Goal: Task Accomplishment & Management: Manage account settings

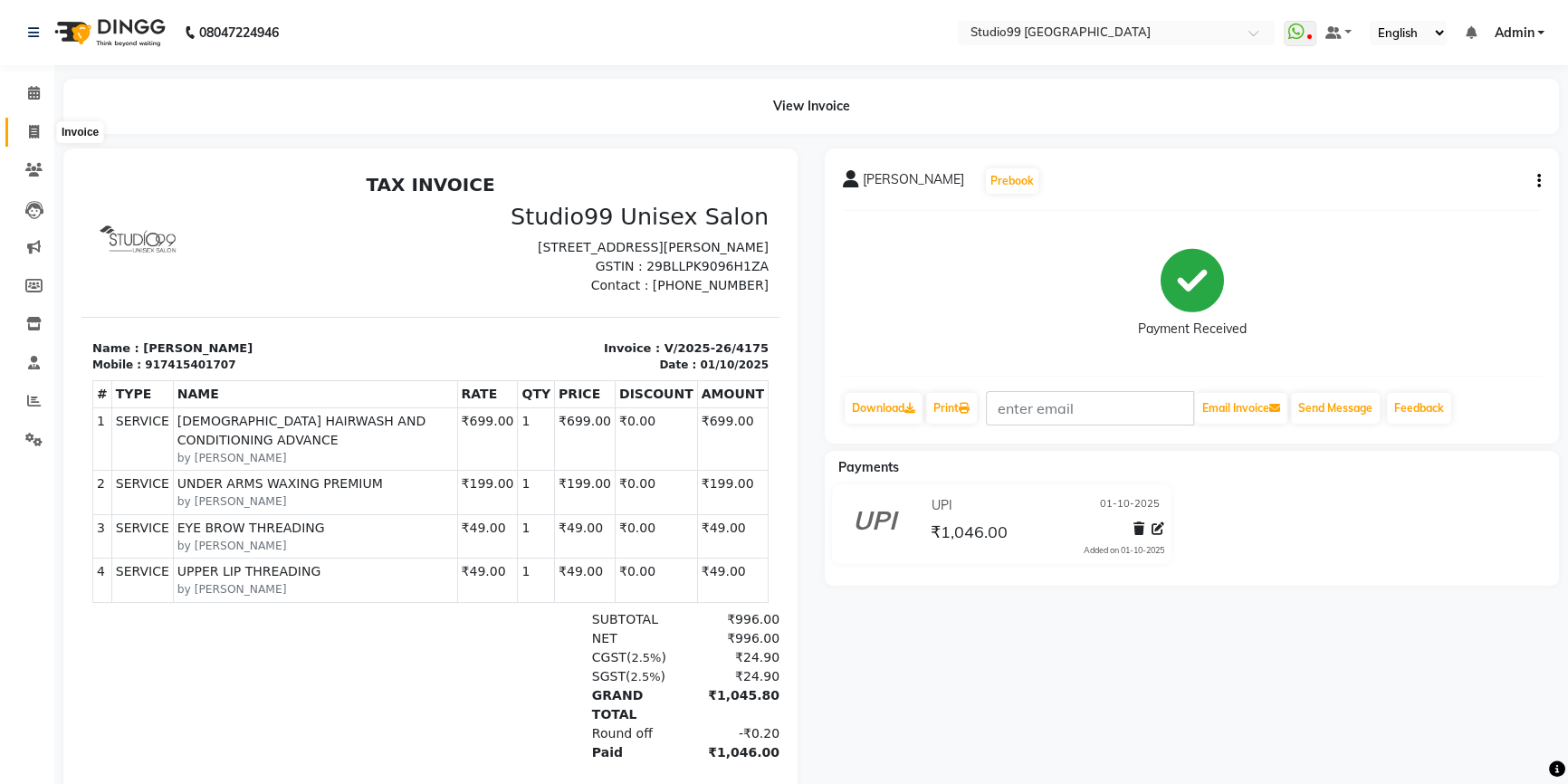
click at [35, 128] on icon at bounding box center [33, 131] width 10 height 14
select select "service"
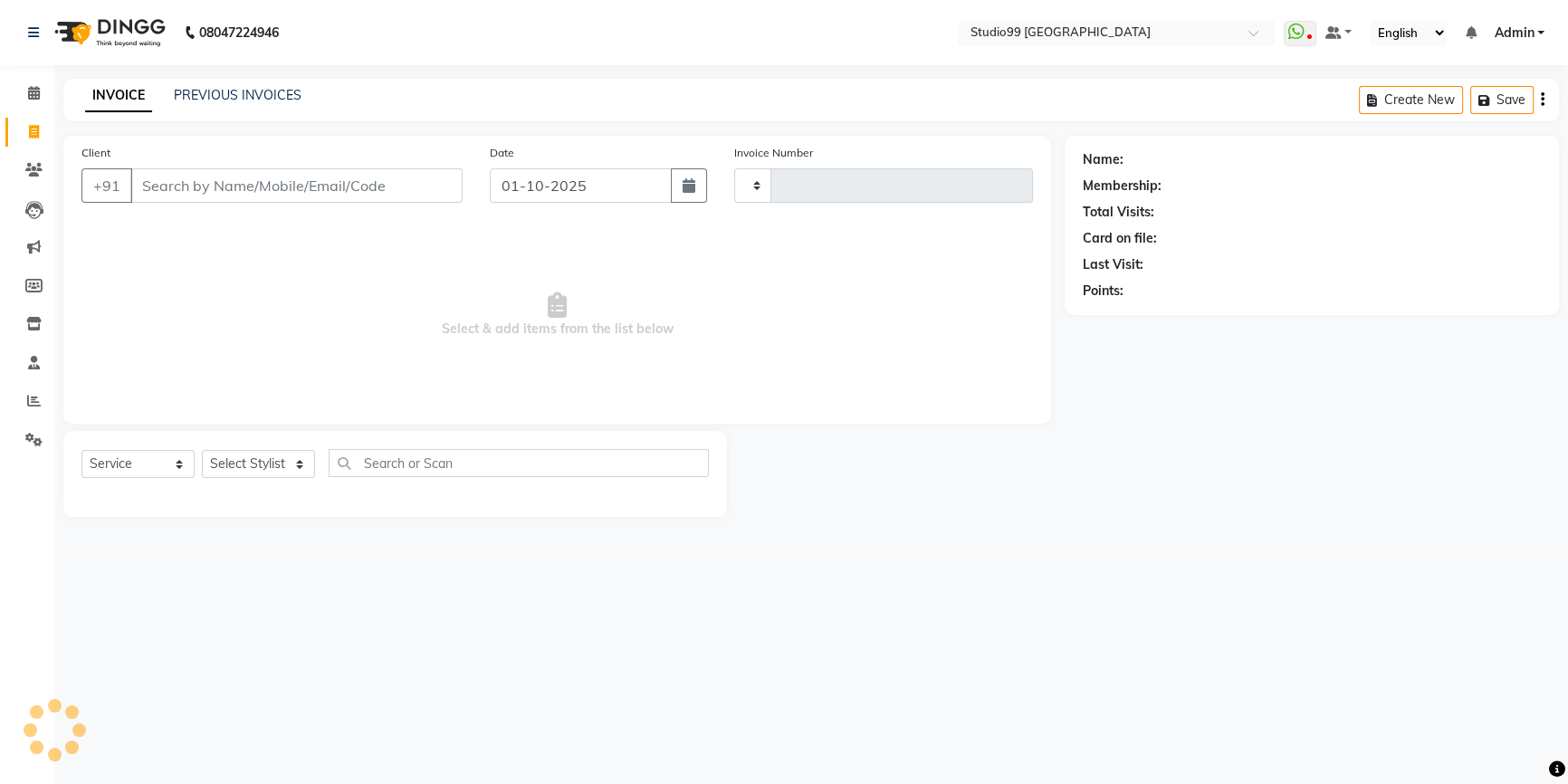
type input "4176"
select select "6042"
click at [226, 461] on select "Select Stylist Admin AKSHAY [PERSON_NAME] Gulshan MAHI [PERSON_NAME] PRIYA [PER…" at bounding box center [258, 464] width 113 height 28
select select "84856"
click at [202, 450] on select "Select Stylist Admin AKSHAY [PERSON_NAME] Gulshan MAHI [PERSON_NAME] PRIYA [PER…" at bounding box center [258, 464] width 113 height 28
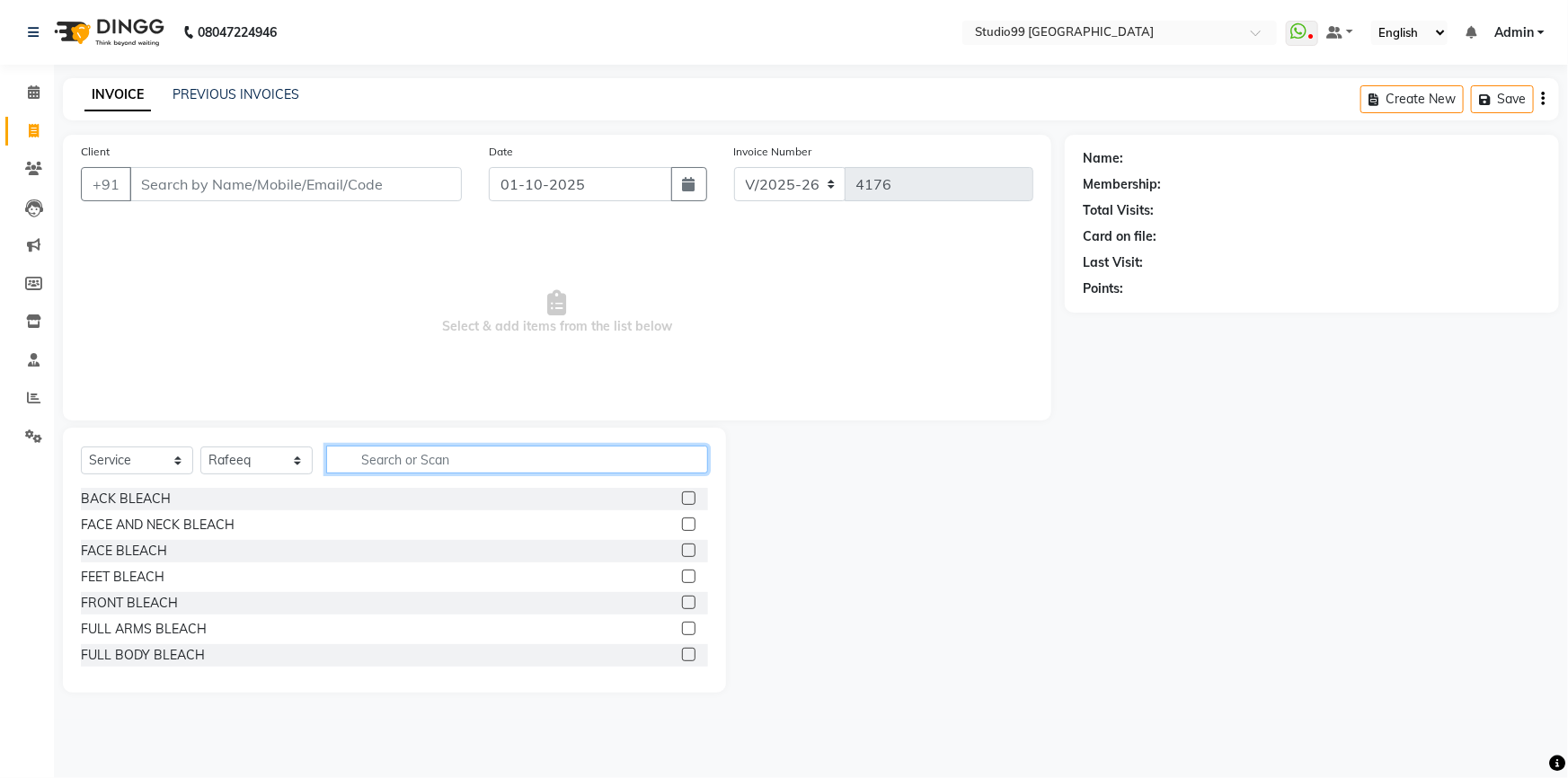
click at [412, 457] on input "text" at bounding box center [517, 459] width 382 height 28
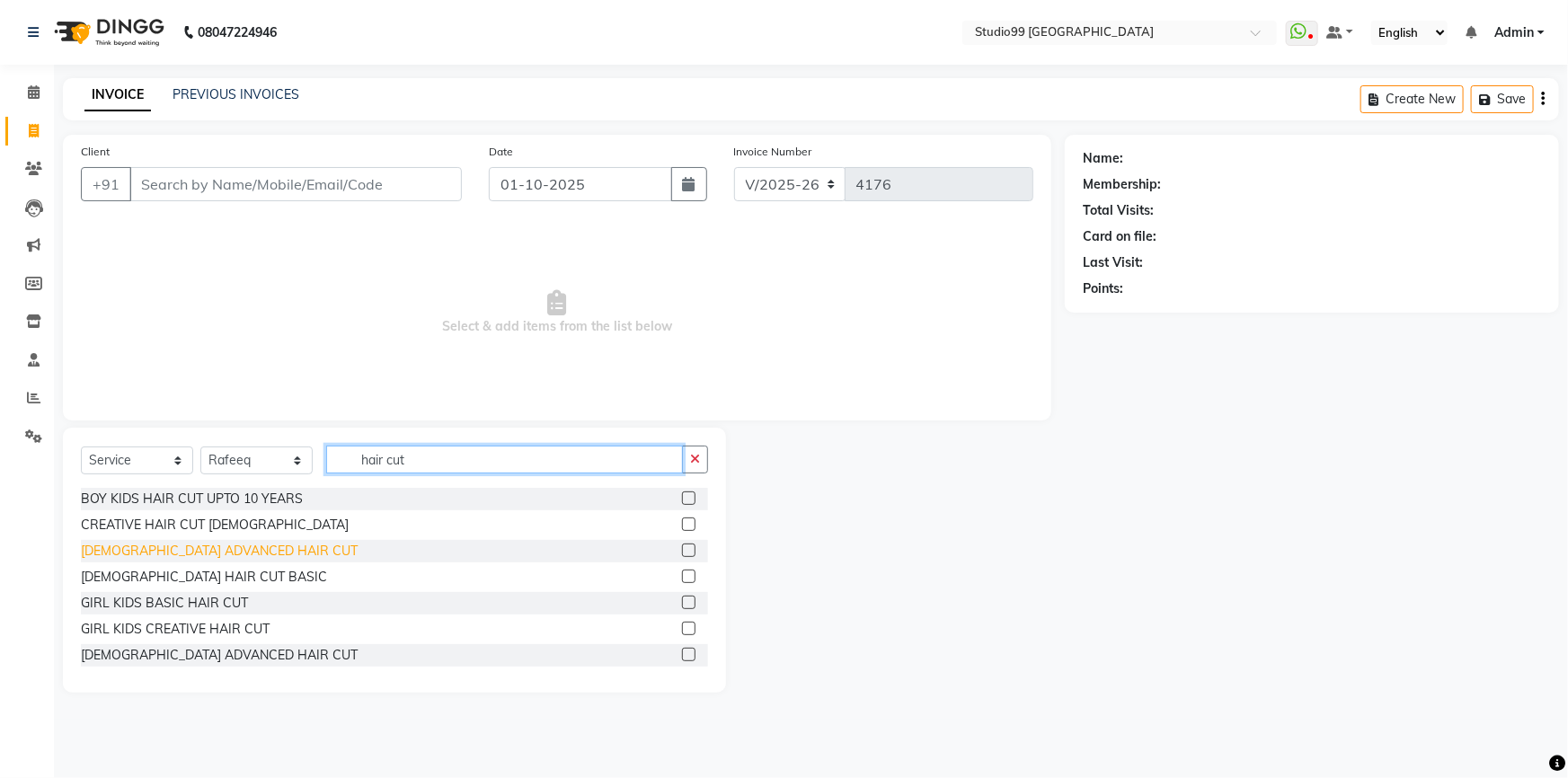
type input "hair cut"
click at [160, 546] on div "[DEMOGRAPHIC_DATA] ADVANCED HAIR CUT" at bounding box center [220, 551] width 277 height 18
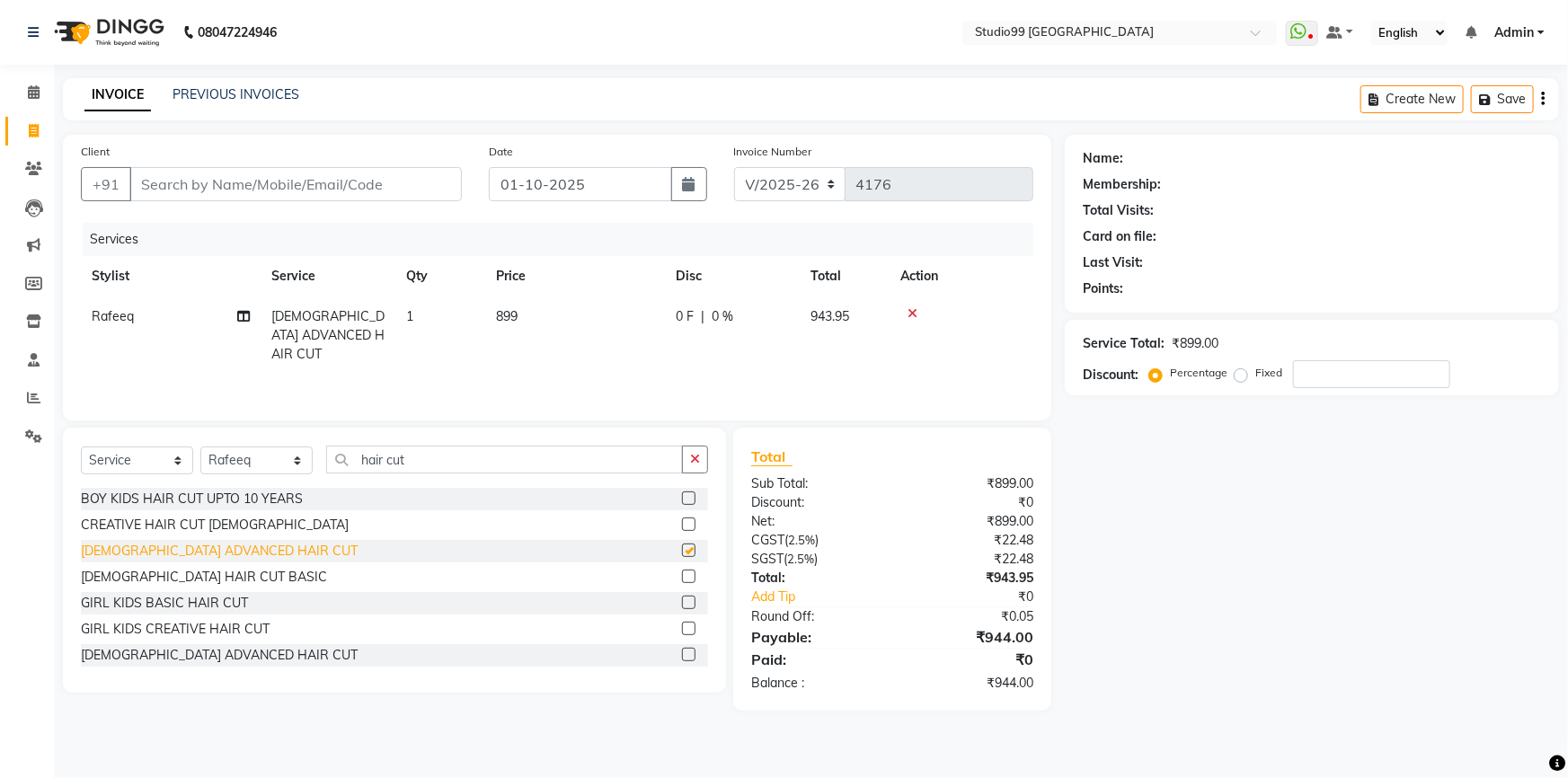
checkbox input "false"
click at [300, 184] on input "Client" at bounding box center [295, 183] width 333 height 34
click at [309, 189] on input "Client" at bounding box center [295, 183] width 333 height 34
type input "7"
type input "0"
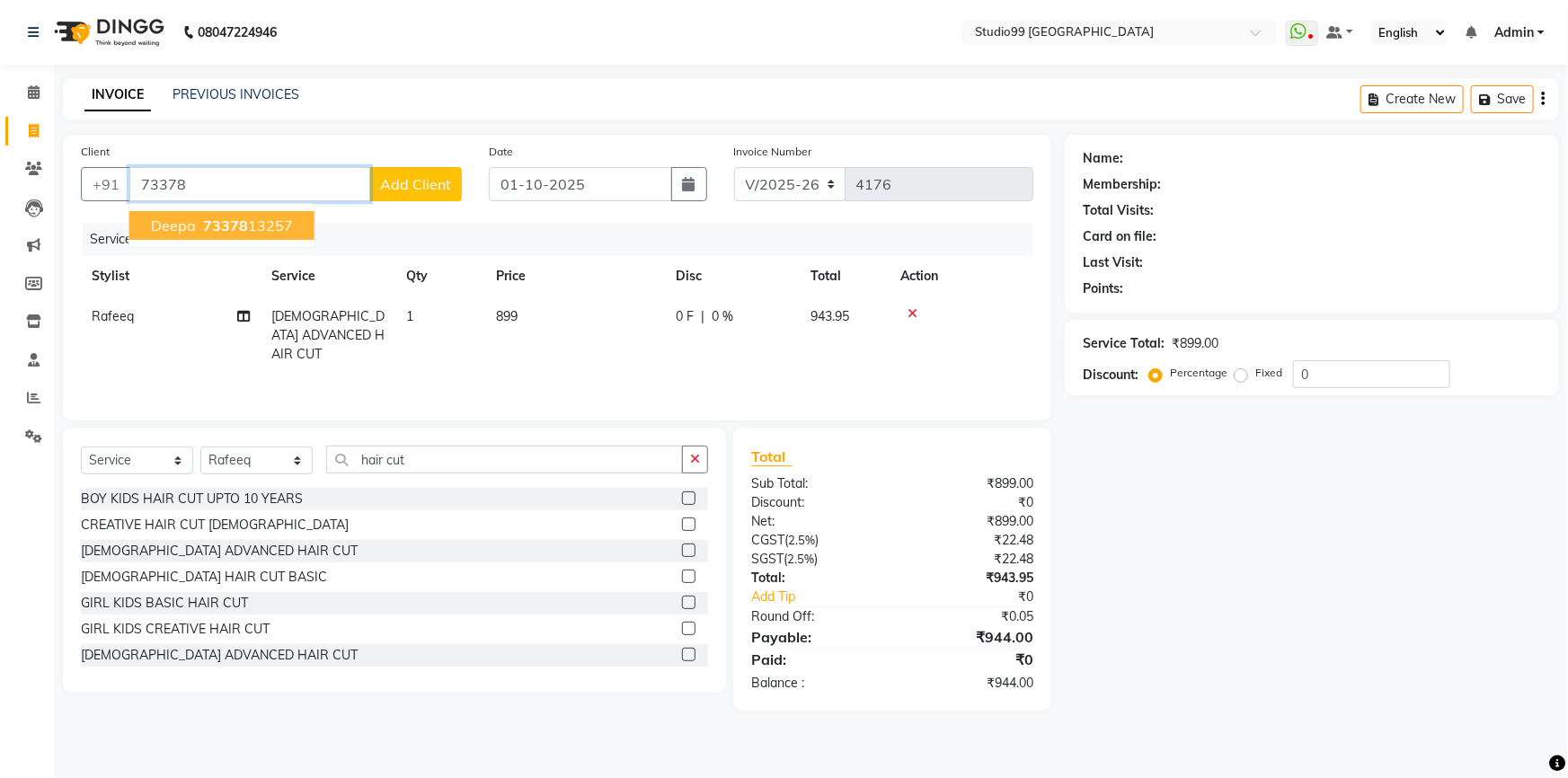
click at [232, 215] on button "deepa 73378 13257" at bounding box center [221, 225] width 185 height 29
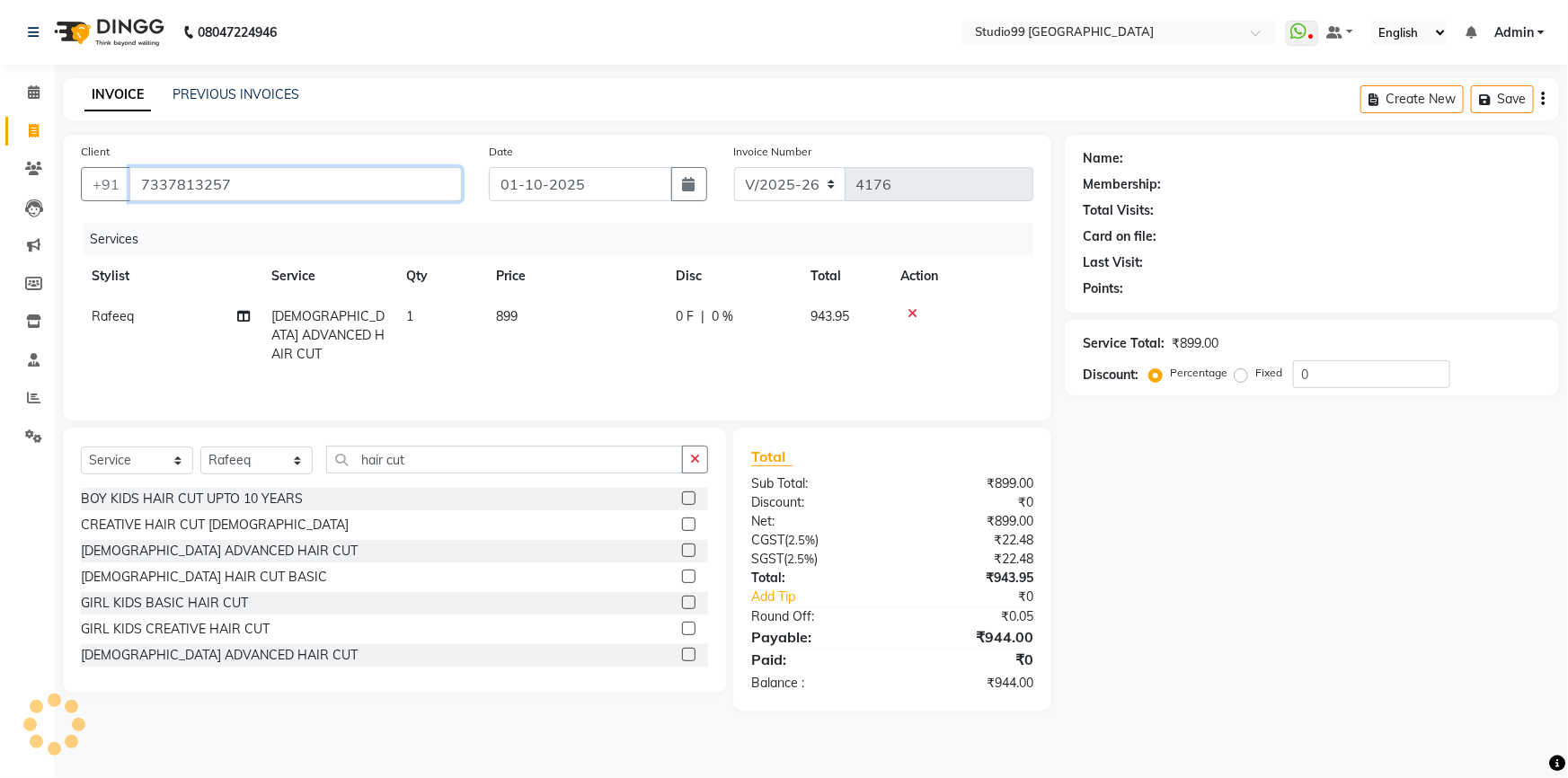
type input "7337813257"
select select "1: Object"
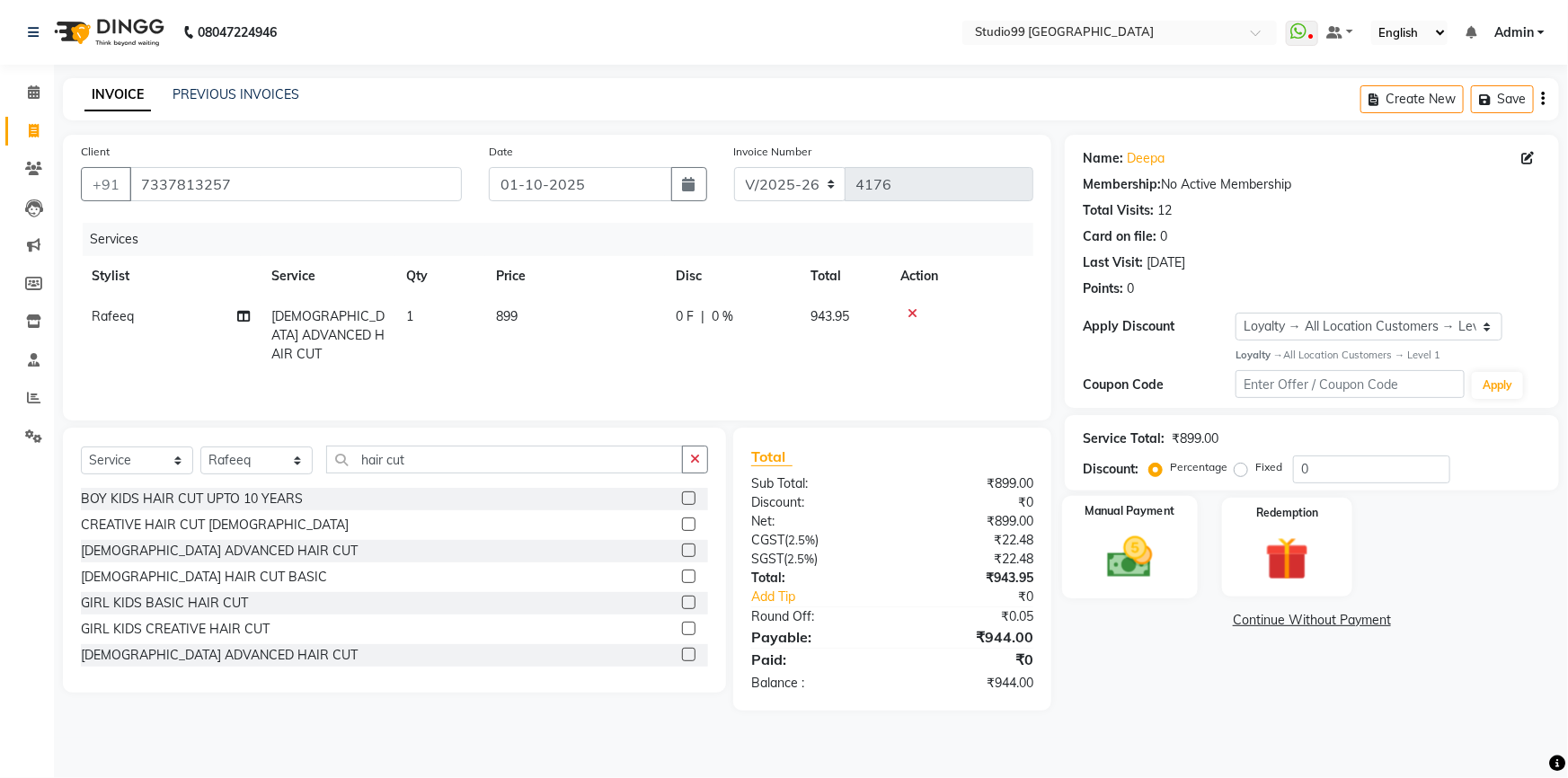
click at [1119, 575] on img at bounding box center [1131, 557] width 74 height 53
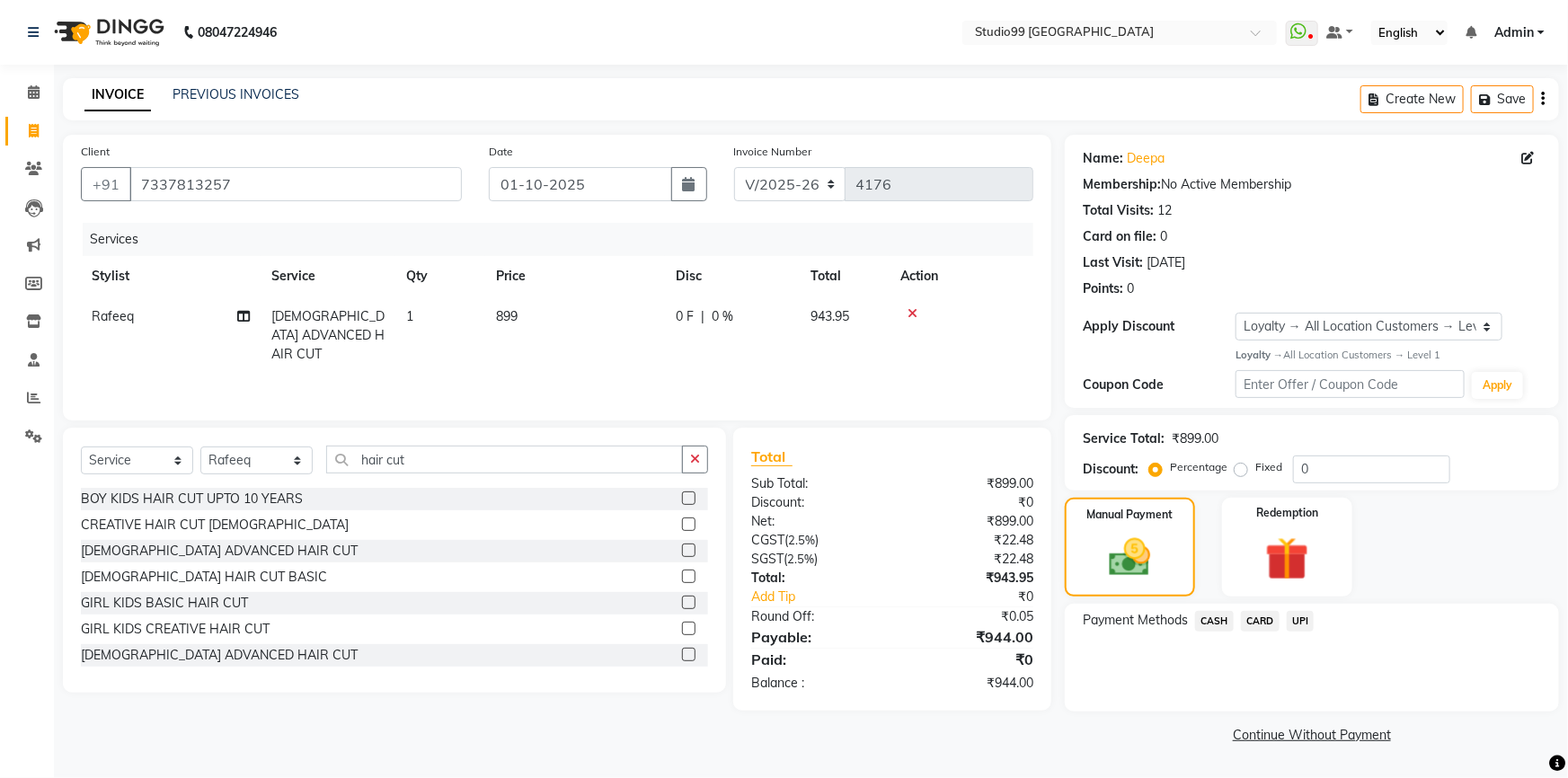
click at [1263, 617] on span "CARD" at bounding box center [1261, 621] width 39 height 20
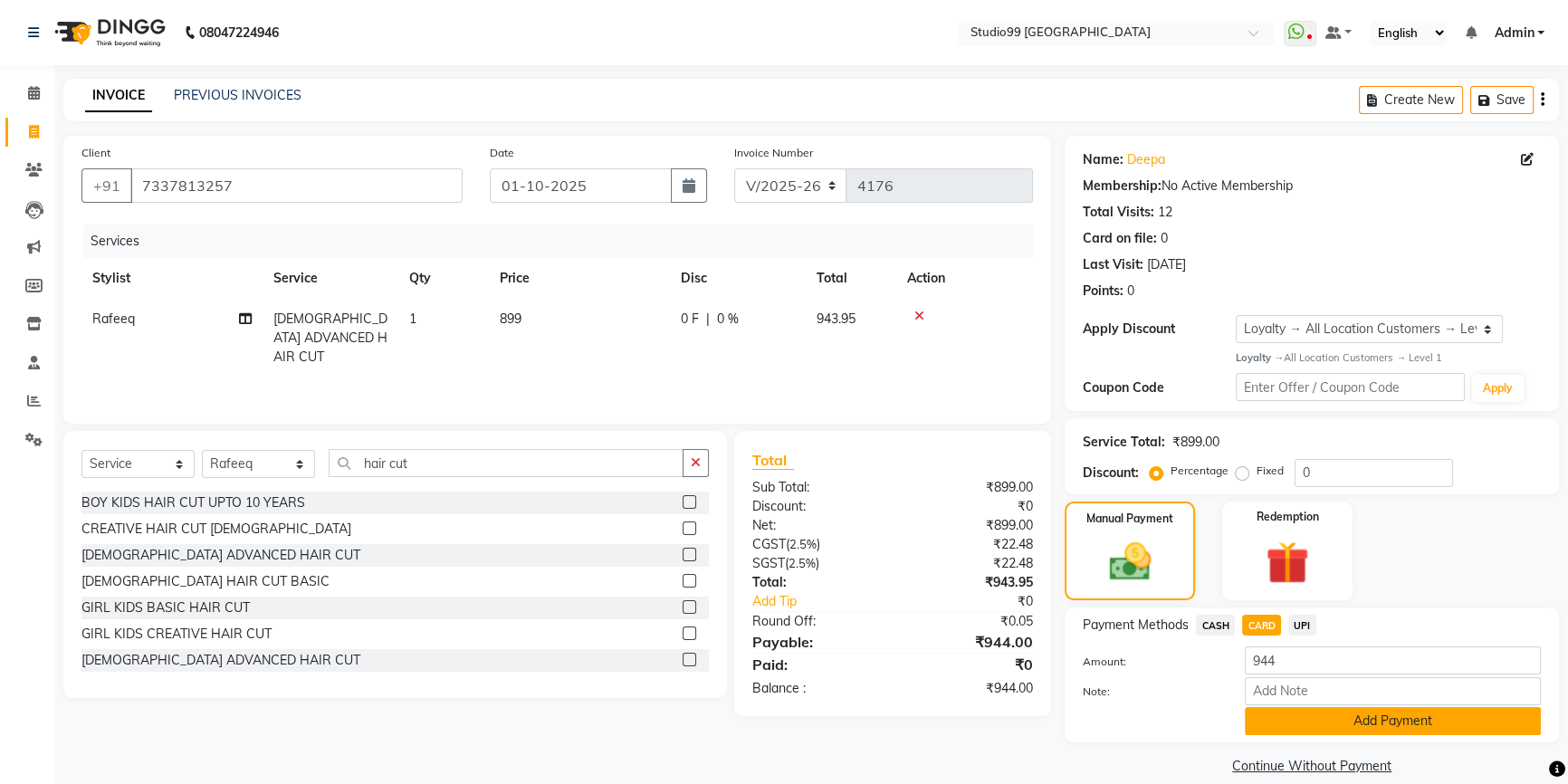
click at [1295, 715] on button "Add Payment" at bounding box center [1392, 721] width 296 height 28
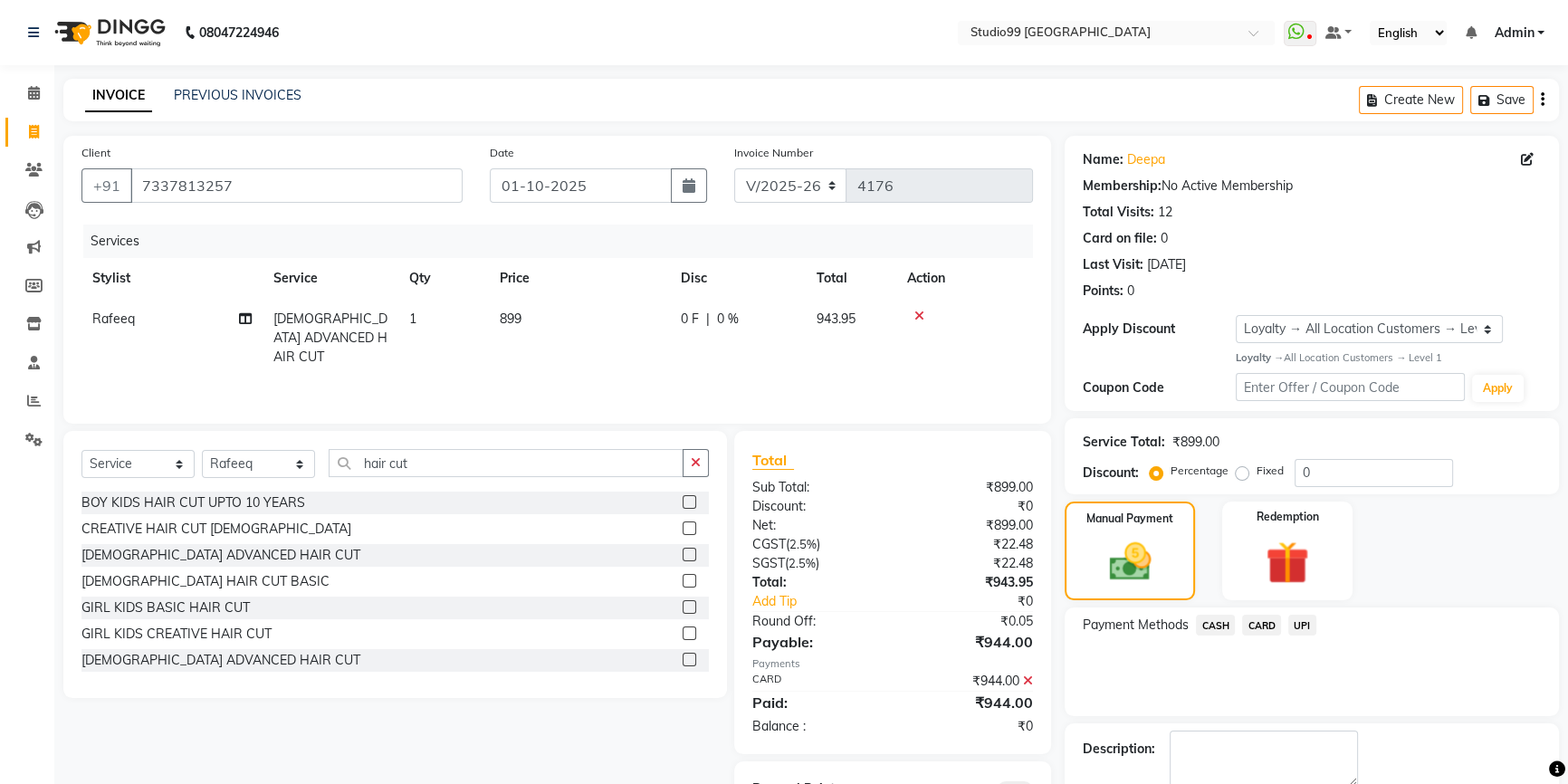
scroll to position [98, 0]
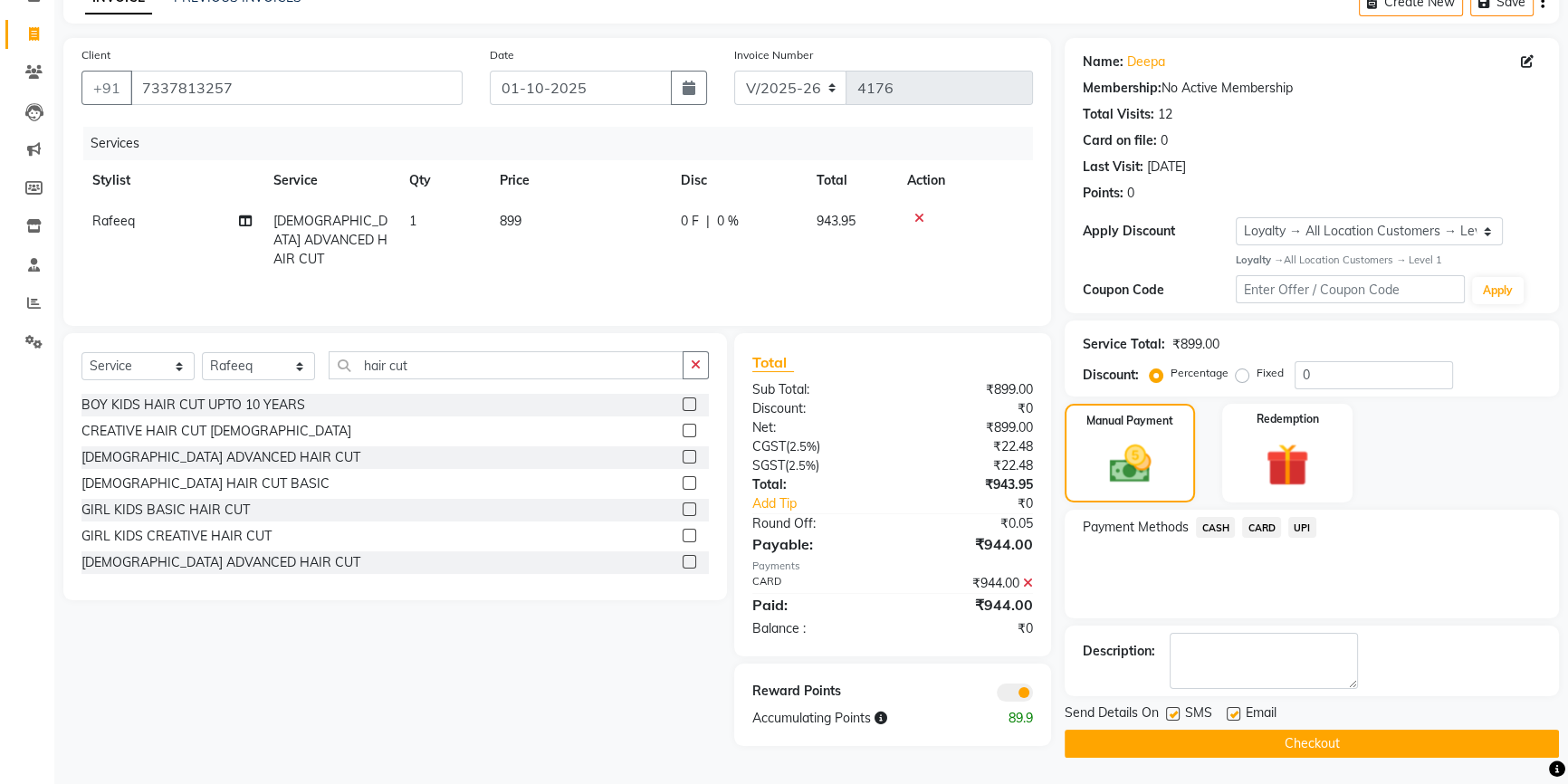
click at [1286, 755] on button "Checkout" at bounding box center [1312, 743] width 494 height 28
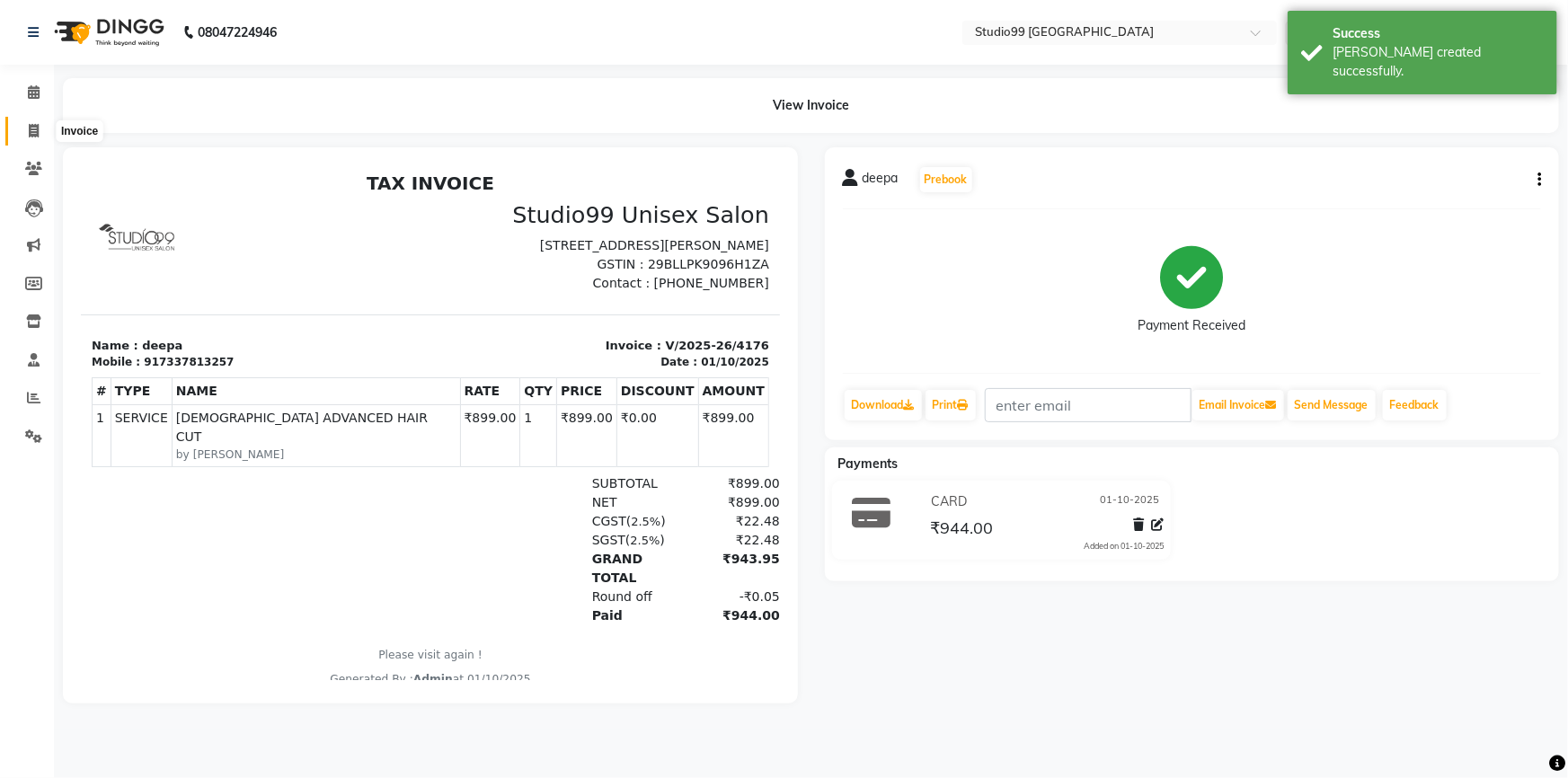
drag, startPoint x: 31, startPoint y: 132, endPoint x: 42, endPoint y: 136, distance: 11.7
click at [31, 133] on icon at bounding box center [33, 130] width 10 height 14
select select "service"
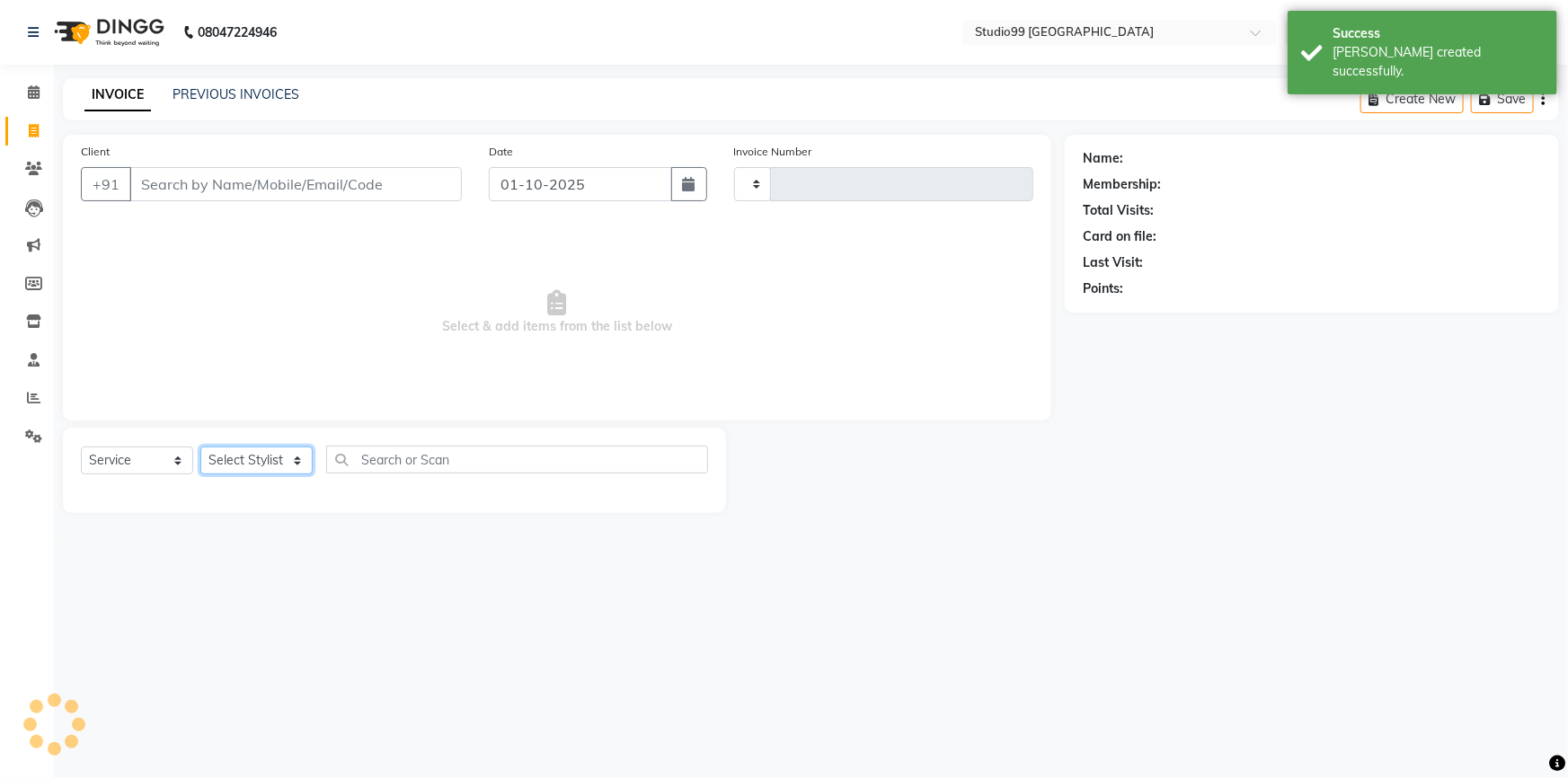
type input "4177"
click at [257, 461] on select "Select Stylist" at bounding box center [256, 460] width 113 height 28
select select "6042"
click at [257, 461] on select "Select Stylist Admin AKSHAY [PERSON_NAME] Gulshan MAHI [PERSON_NAME] PRIYA [PER…" at bounding box center [256, 460] width 113 height 28
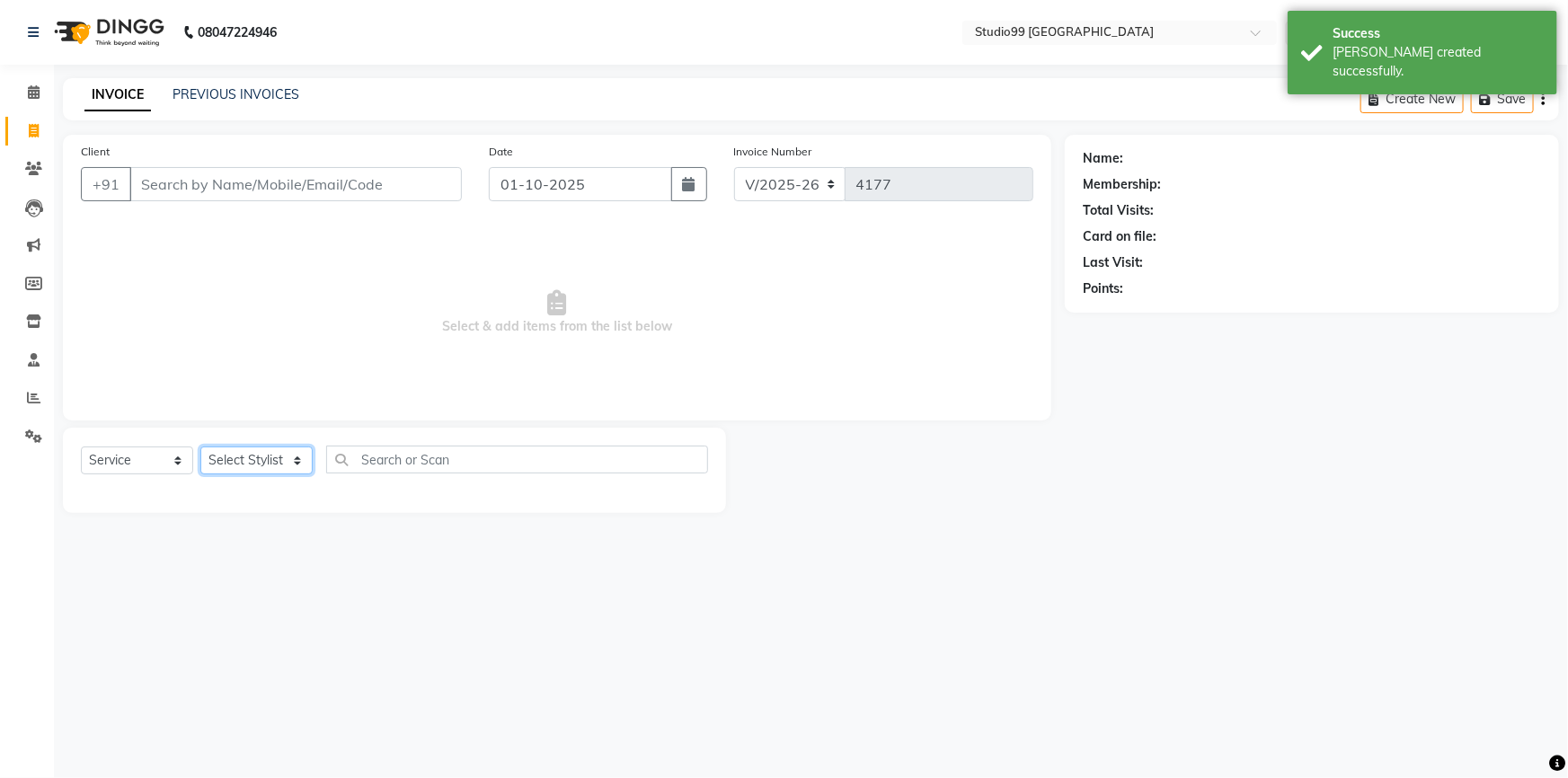
select select "62901"
click at [200, 446] on select "Select Stylist Admin AKSHAY [PERSON_NAME] Gulshan MAHI [PERSON_NAME] PRIYA [PER…" at bounding box center [256, 460] width 113 height 28
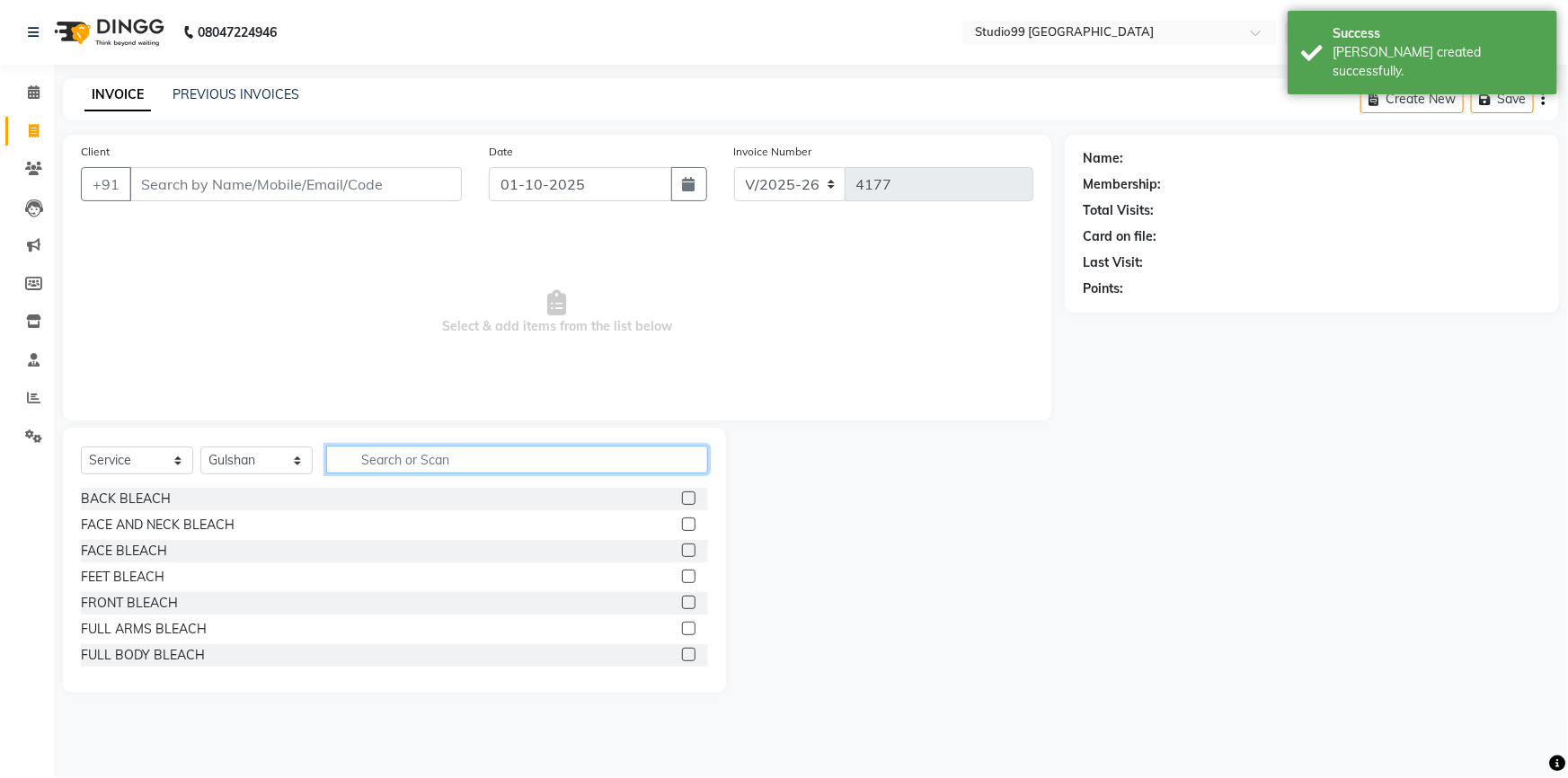
click at [377, 459] on input "text" at bounding box center [517, 459] width 382 height 28
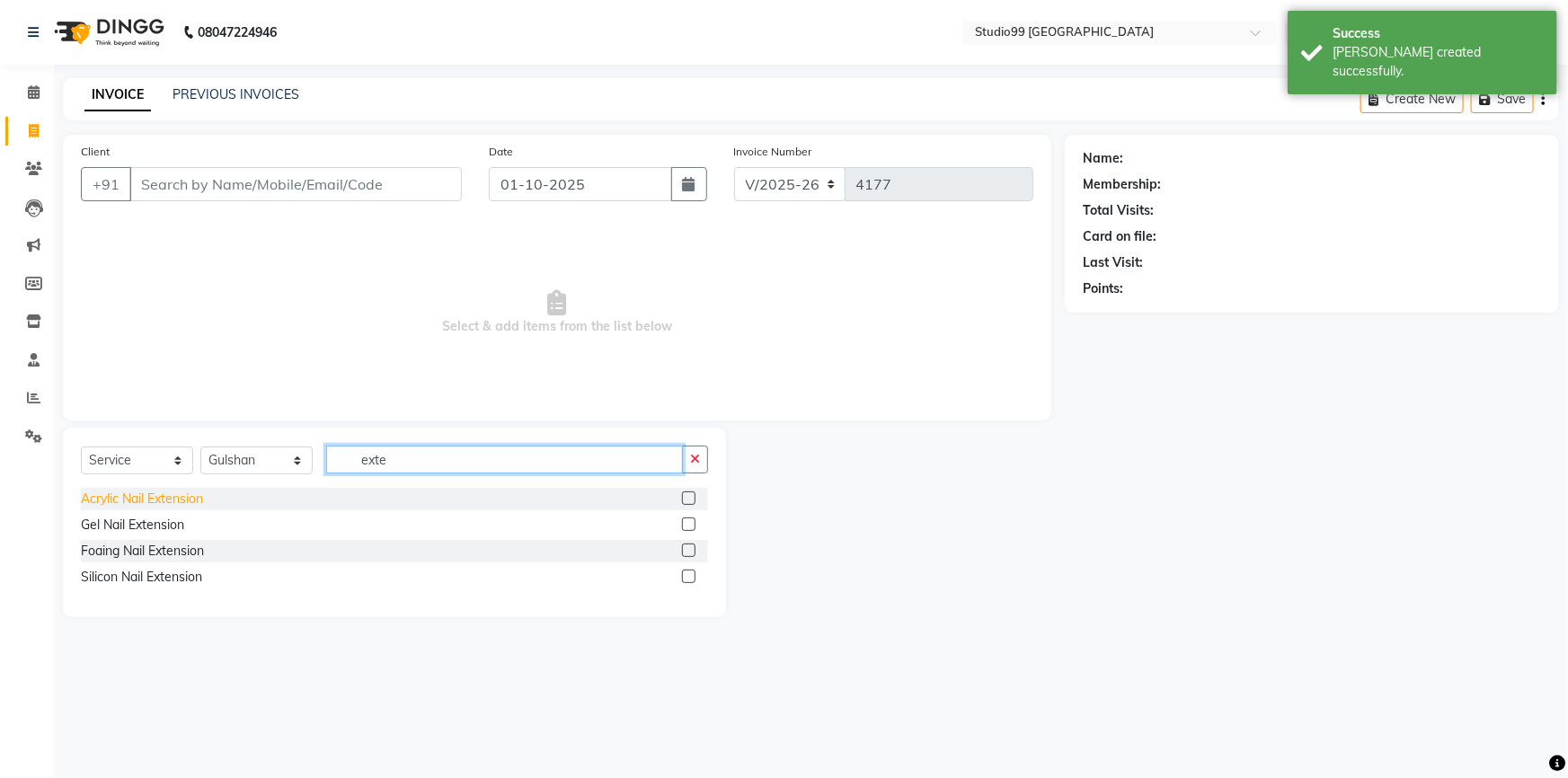
type input "exte"
click at [140, 503] on div "Acrylic Nail Extension" at bounding box center [142, 499] width 123 height 18
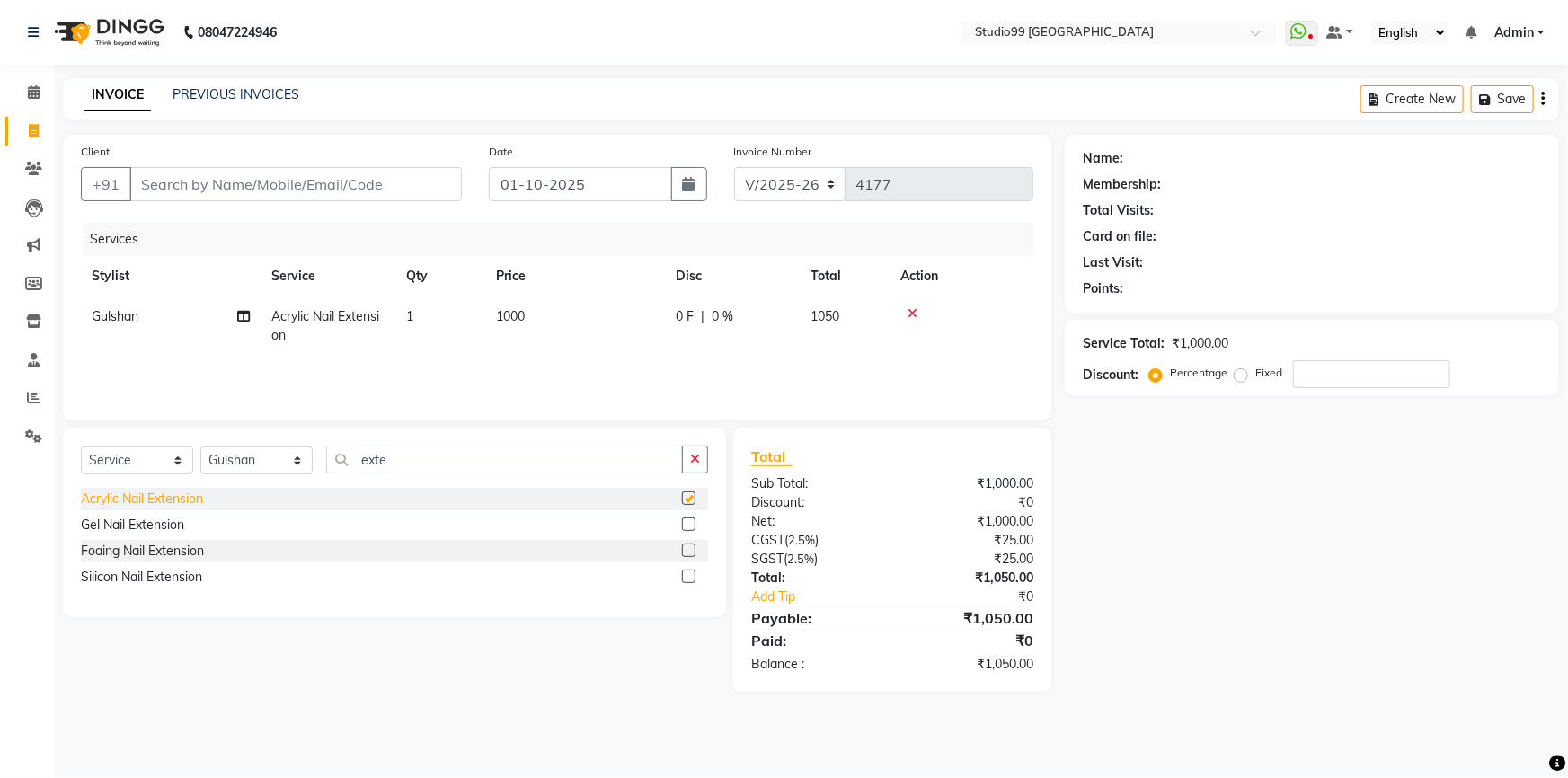
checkbox input "false"
drag, startPoint x: 416, startPoint y: 466, endPoint x: 360, endPoint y: 446, distance: 59.5
click at [360, 449] on input "exte" at bounding box center [505, 459] width 357 height 28
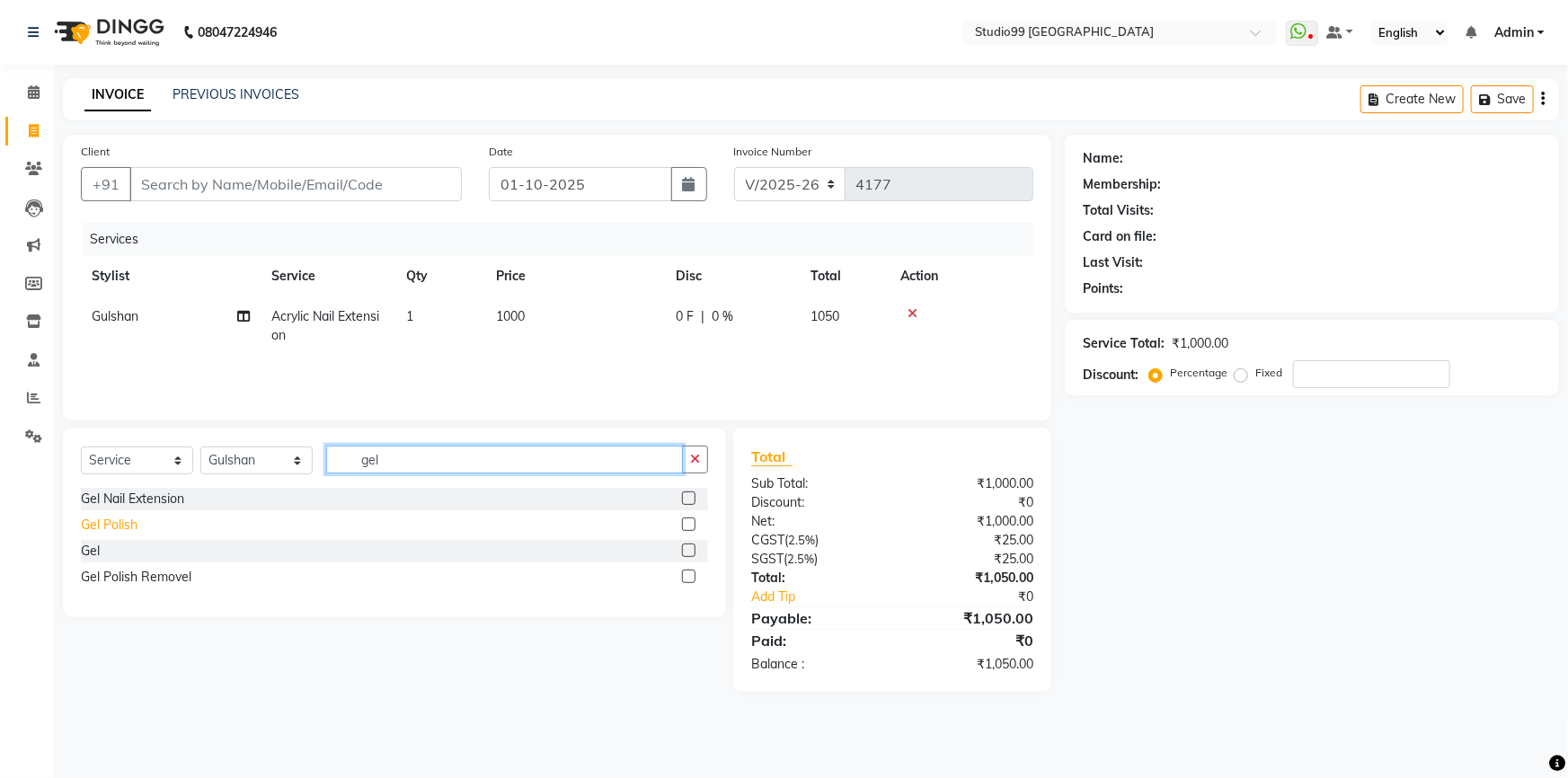
type input "gel"
click at [121, 531] on div "Gel Polish" at bounding box center [109, 525] width 56 height 18
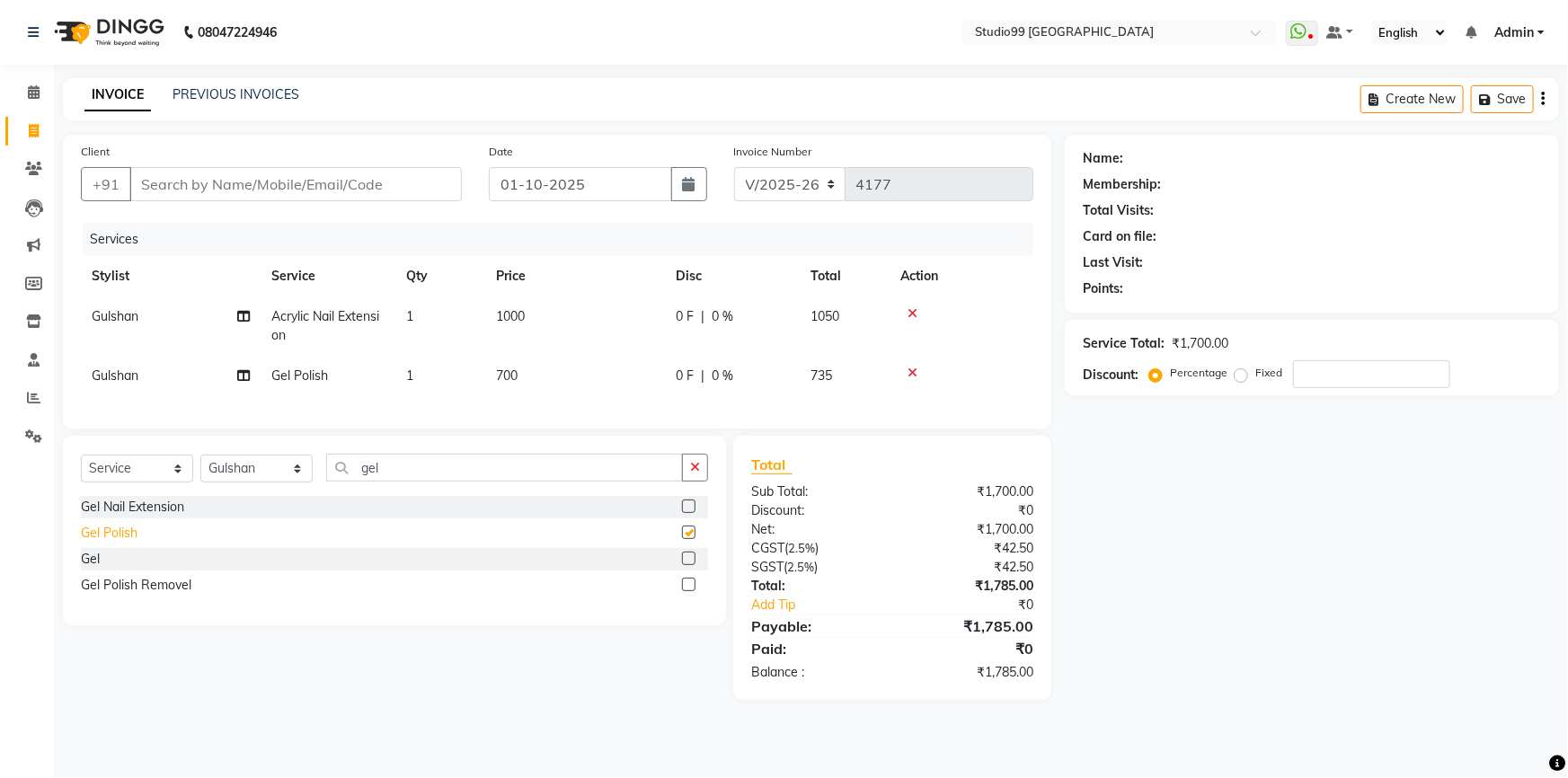
checkbox input "false"
drag, startPoint x: 400, startPoint y: 476, endPoint x: 265, endPoint y: 474, distance: 135.0
click at [266, 474] on div "Select Service Product Membership Package Voucher Prepaid Gift Card Select Styl…" at bounding box center [395, 475] width 627 height 42
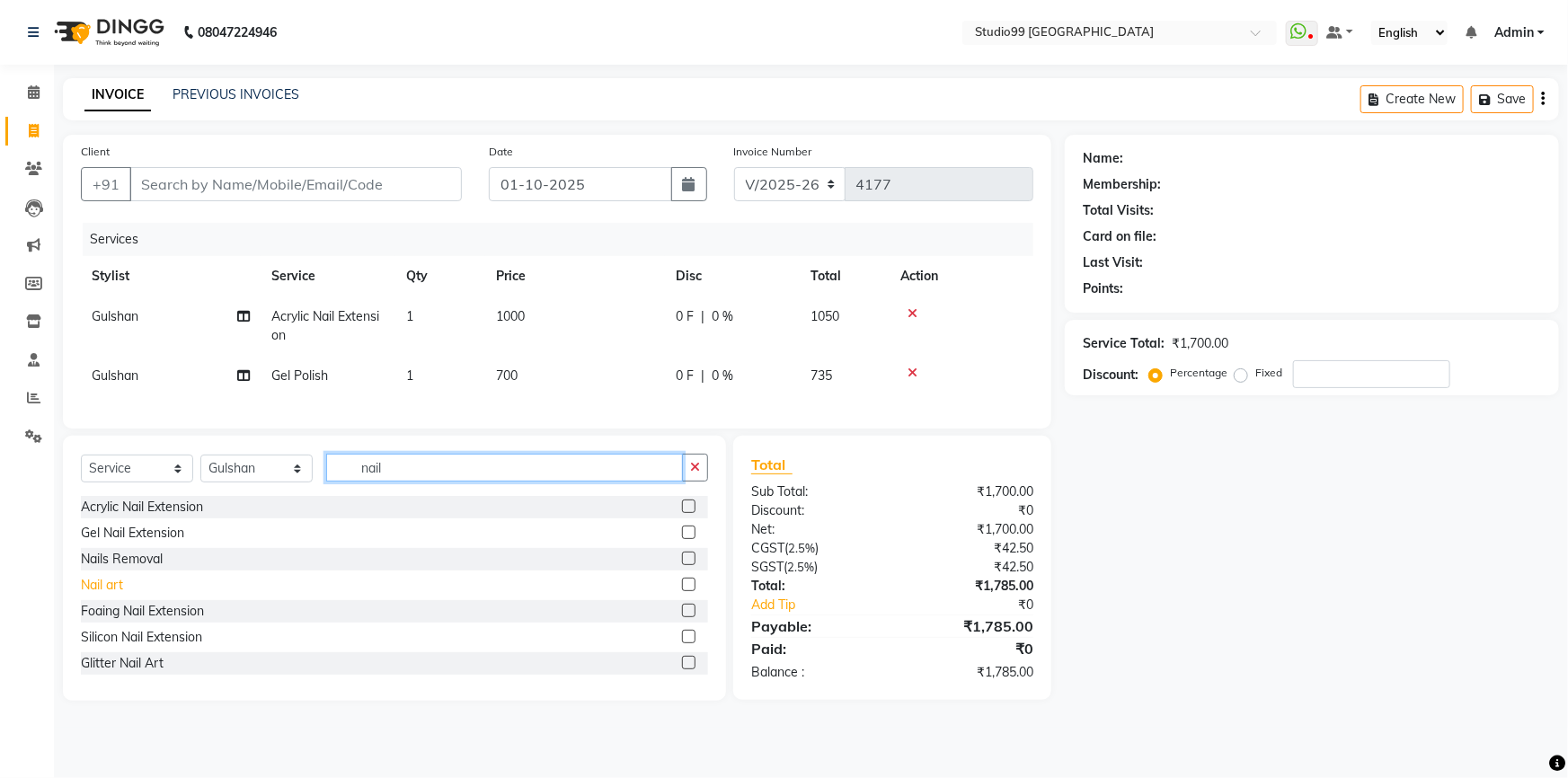
type input "nail"
click at [113, 595] on div "Nail art" at bounding box center [102, 585] width 42 height 18
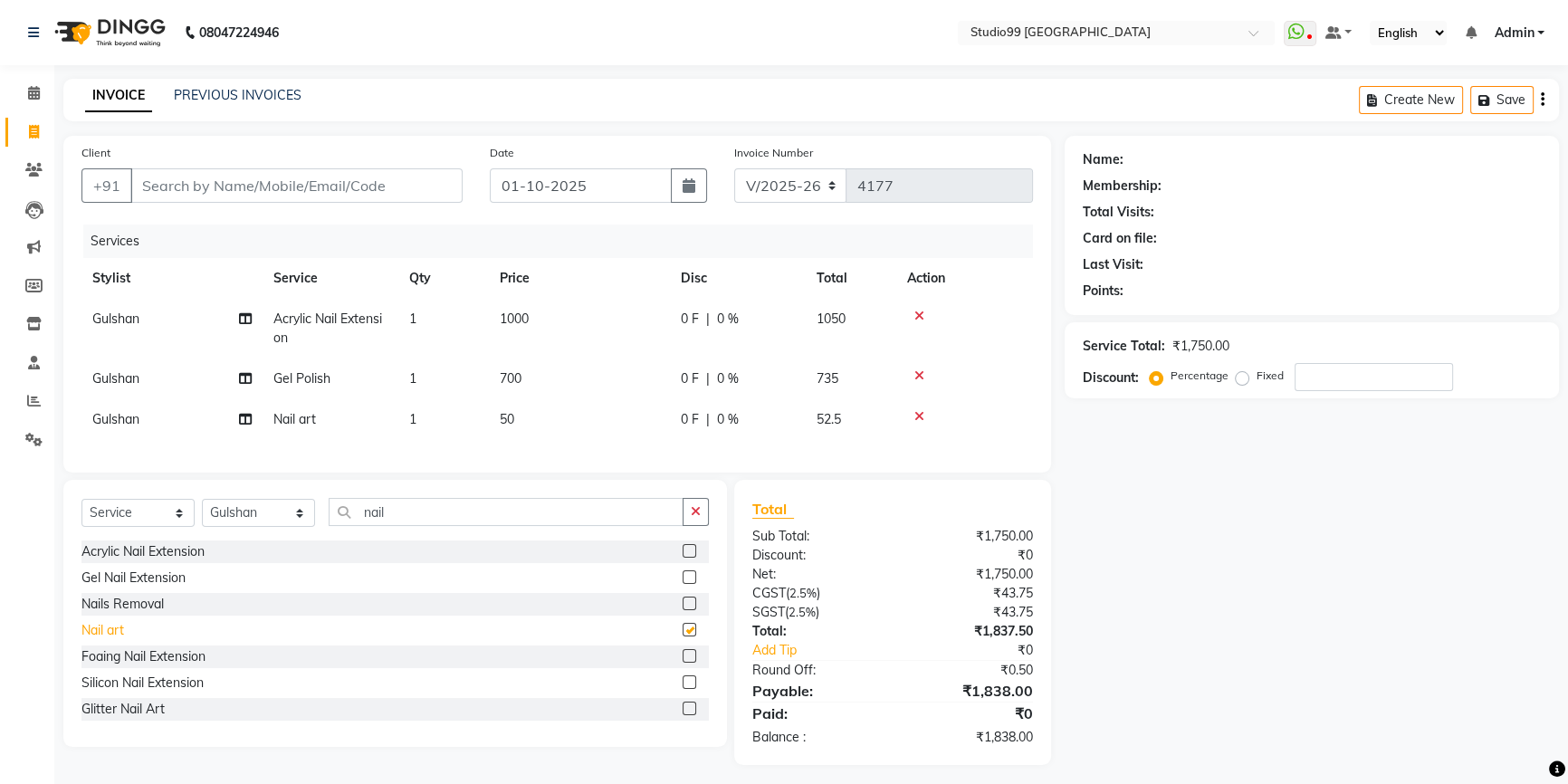
checkbox input "false"
click at [528, 418] on td "50" at bounding box center [579, 420] width 181 height 41
select select "62901"
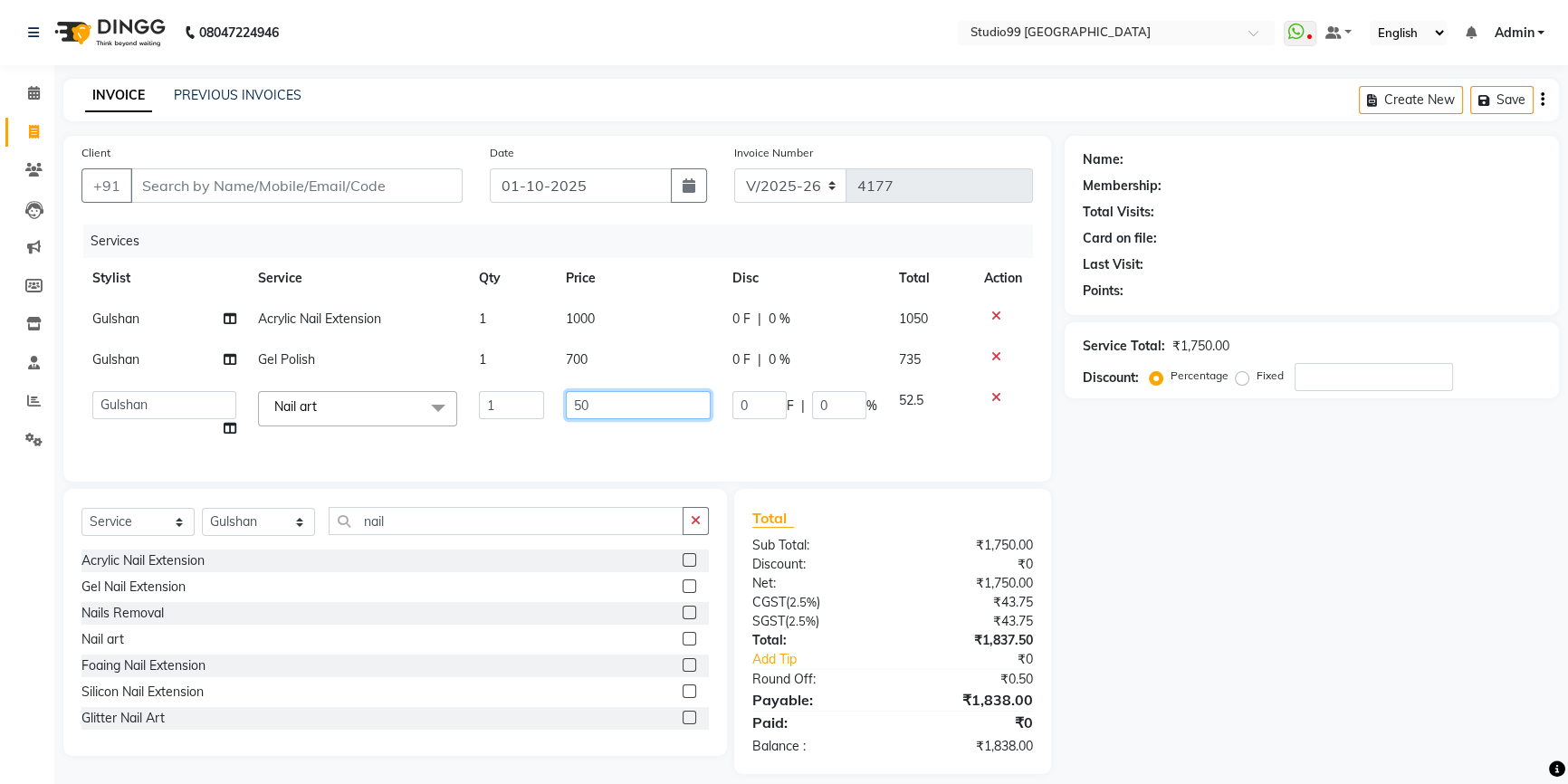
drag, startPoint x: 608, startPoint y: 408, endPoint x: 565, endPoint y: 415, distance: 43.6
click at [566, 415] on input "50" at bounding box center [638, 405] width 145 height 28
type input "500"
click at [588, 441] on div "Services Stylist Service Qty Price Disc Total Action Gulshan Acrylic Nail Exten…" at bounding box center [557, 344] width 951 height 239
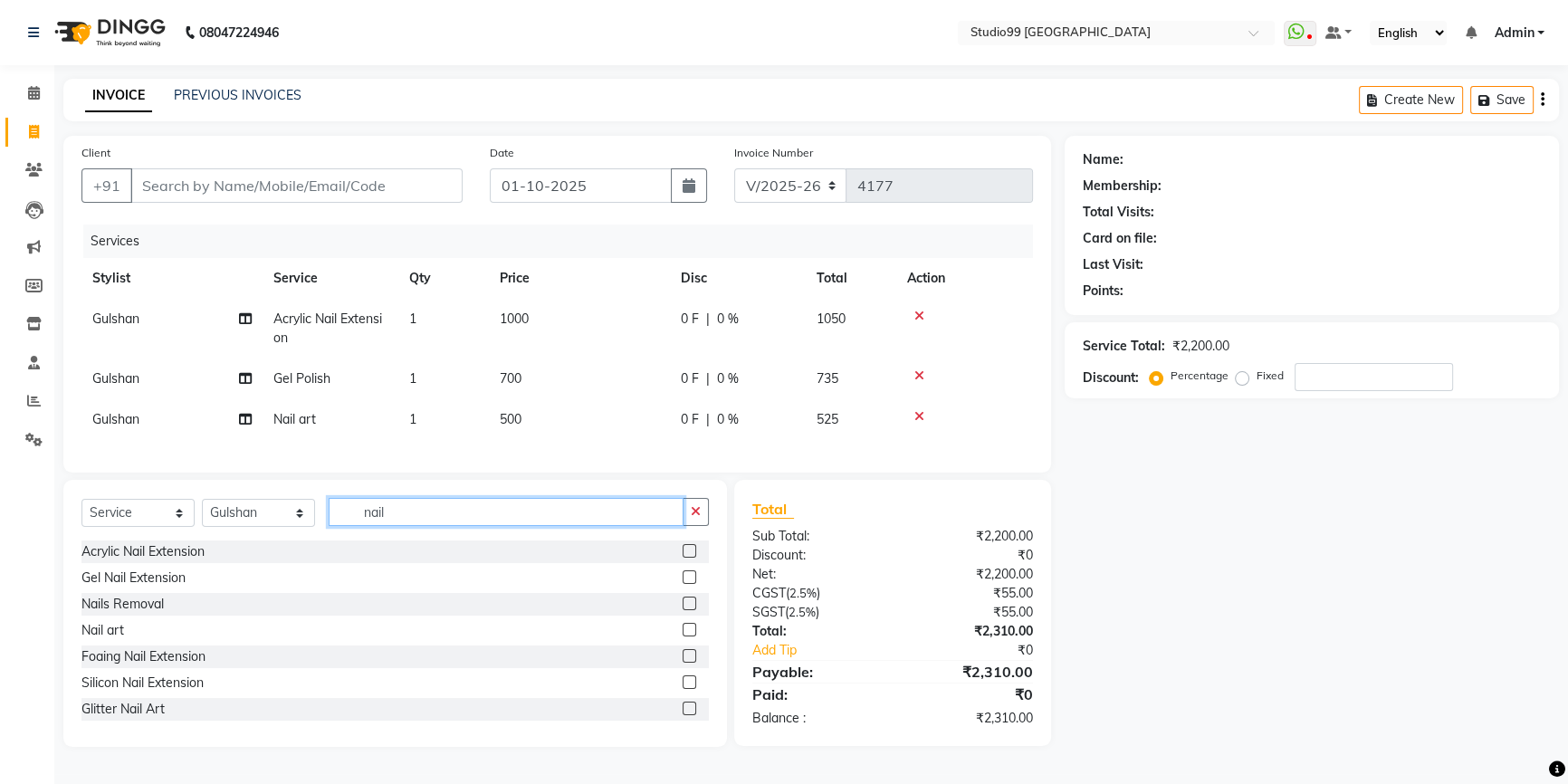
drag, startPoint x: 409, startPoint y: 534, endPoint x: 339, endPoint y: 529, distance: 70.2
click at [339, 526] on input "nail" at bounding box center [506, 512] width 355 height 28
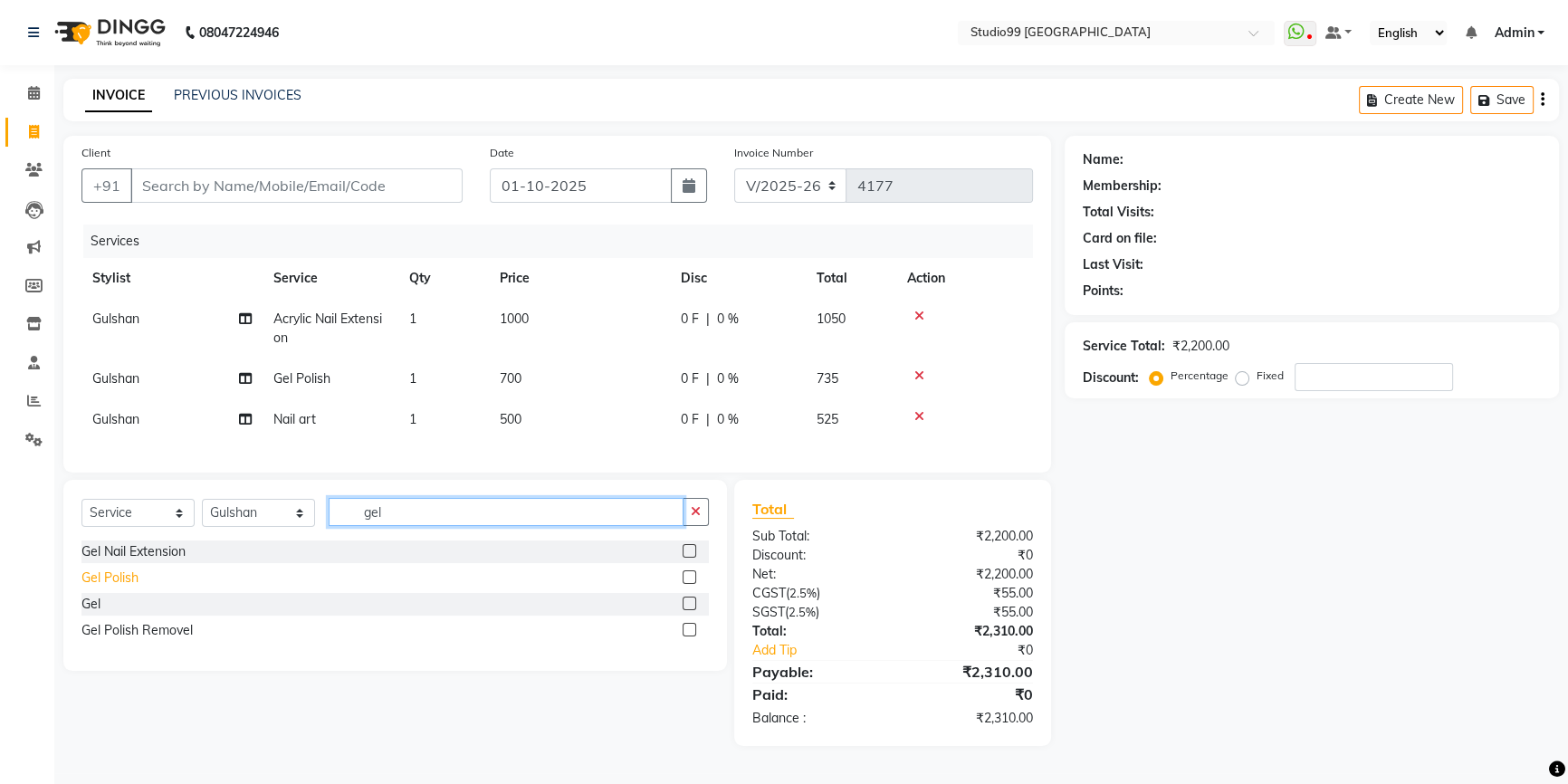
type input "gel"
click at [120, 587] on div "Gel Polish" at bounding box center [110, 578] width 57 height 19
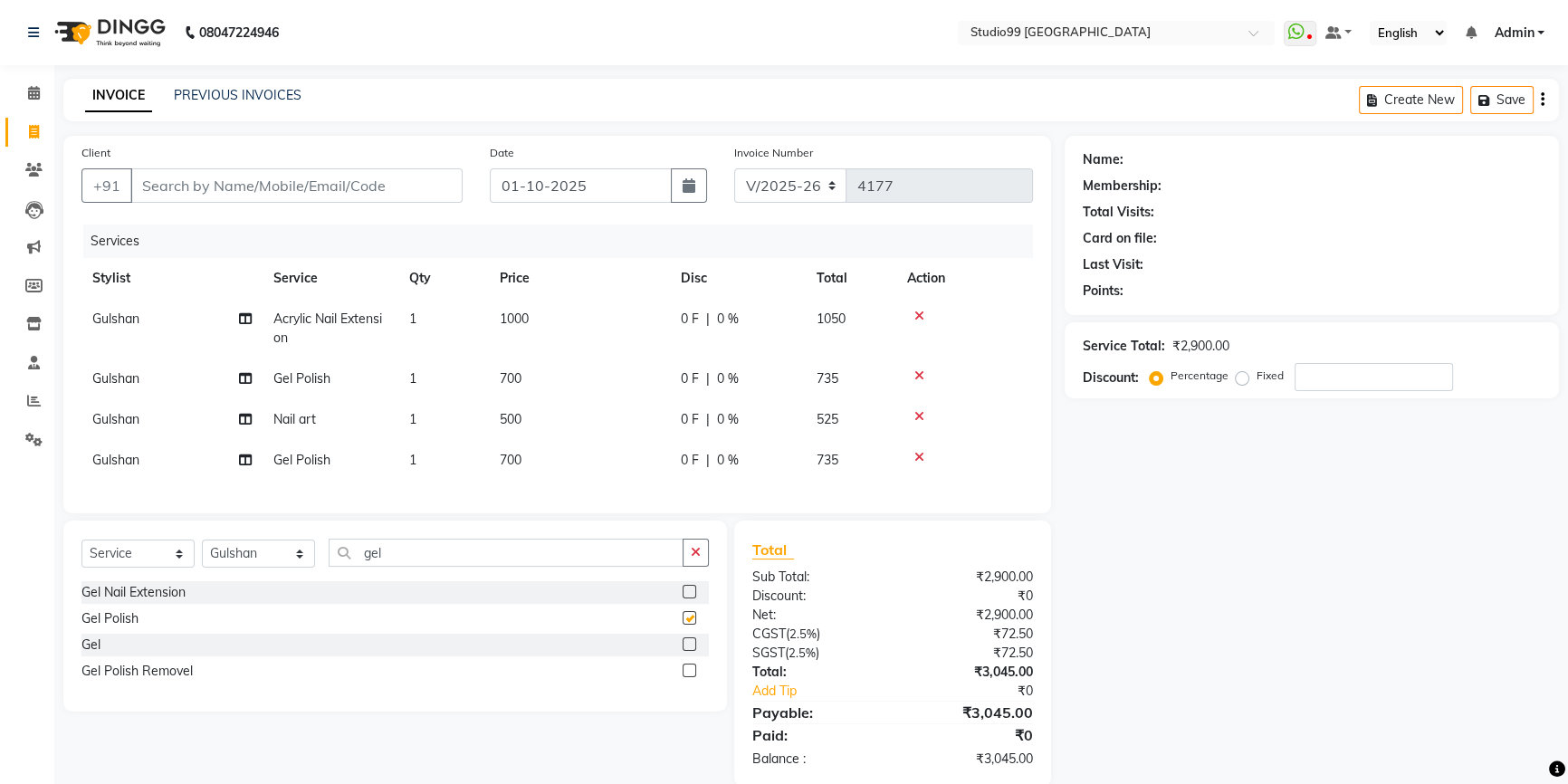
checkbox input "false"
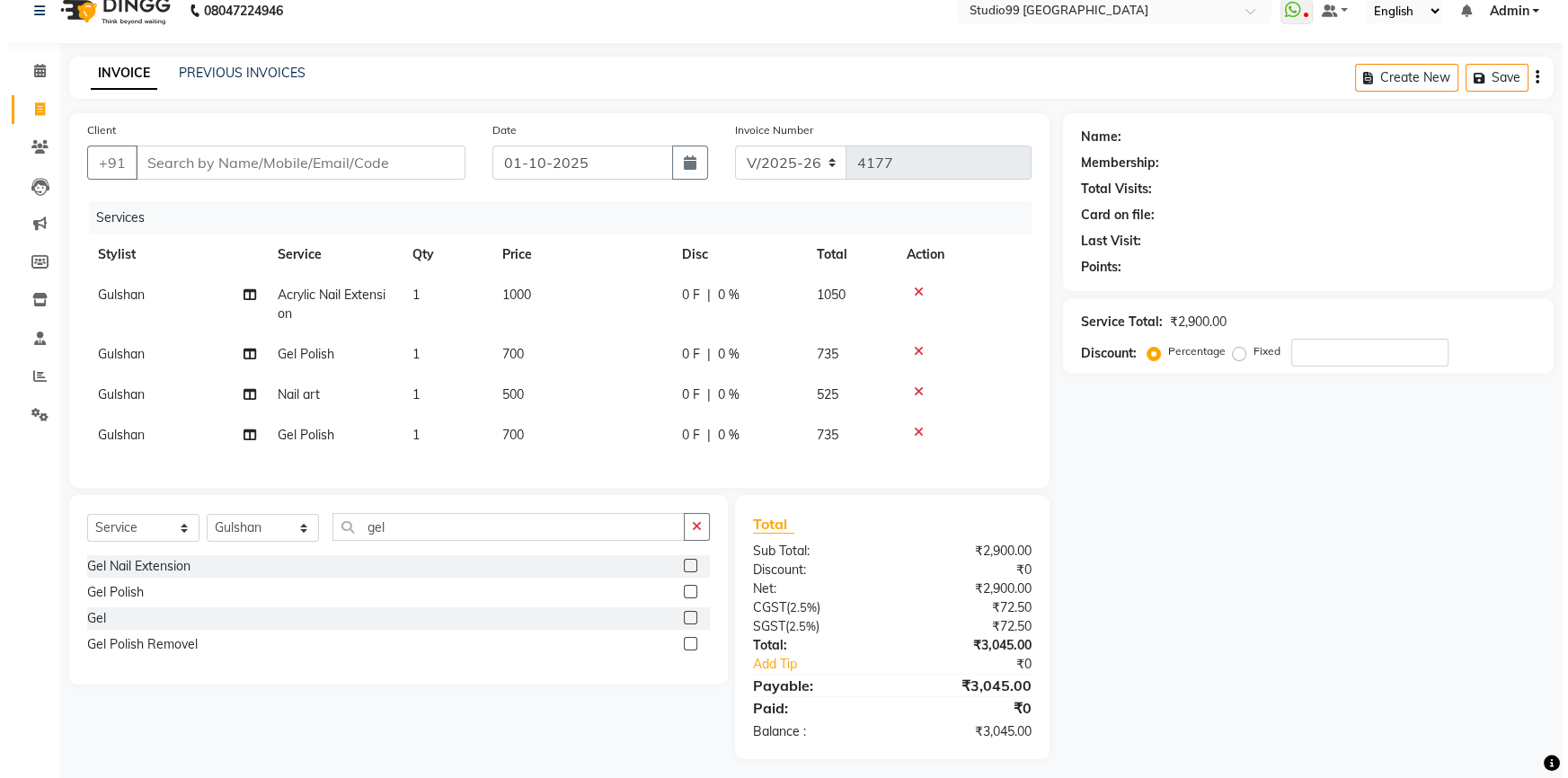
scroll to position [42, 0]
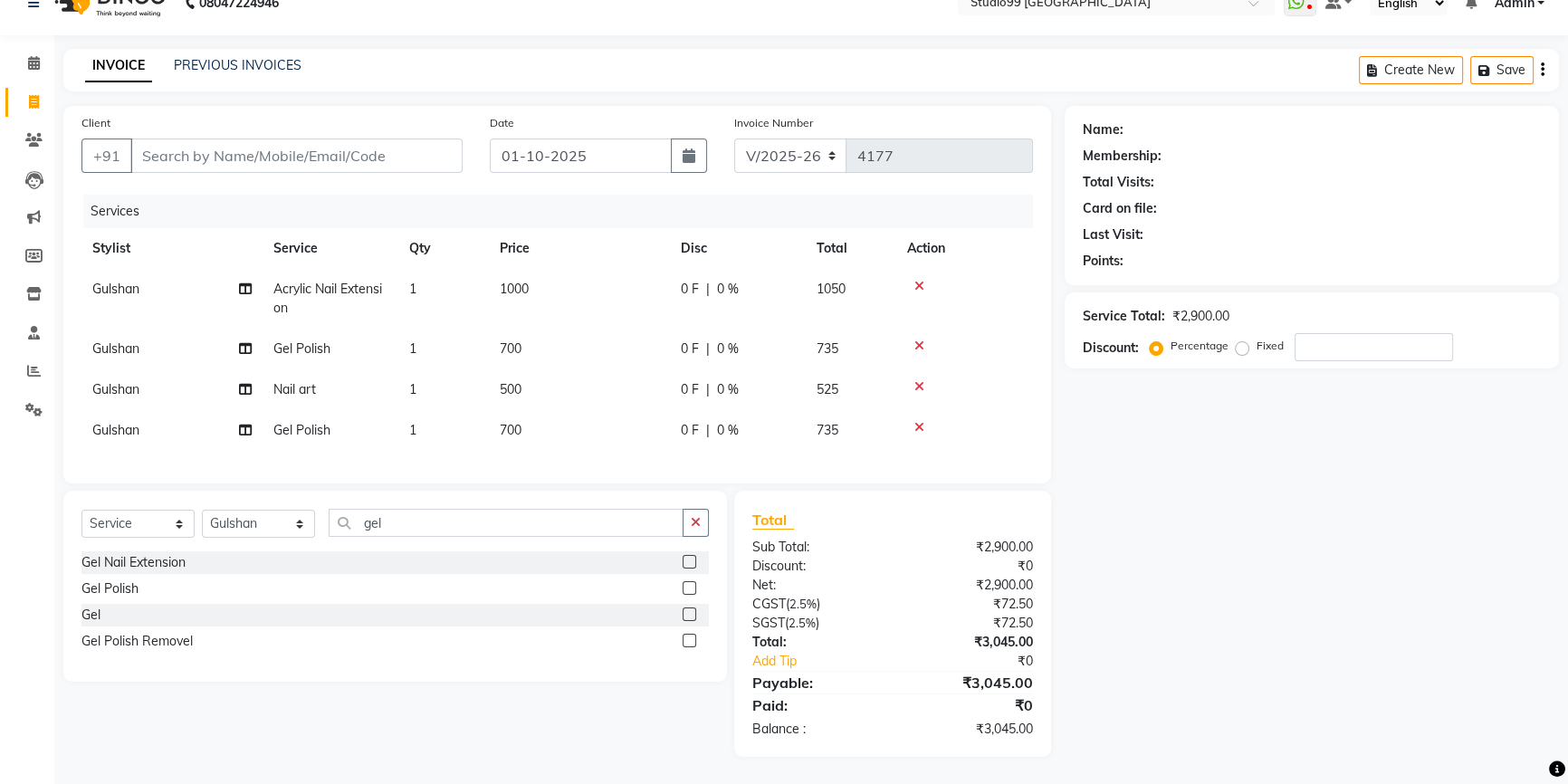
click at [526, 376] on td "500" at bounding box center [579, 390] width 181 height 41
select select "62901"
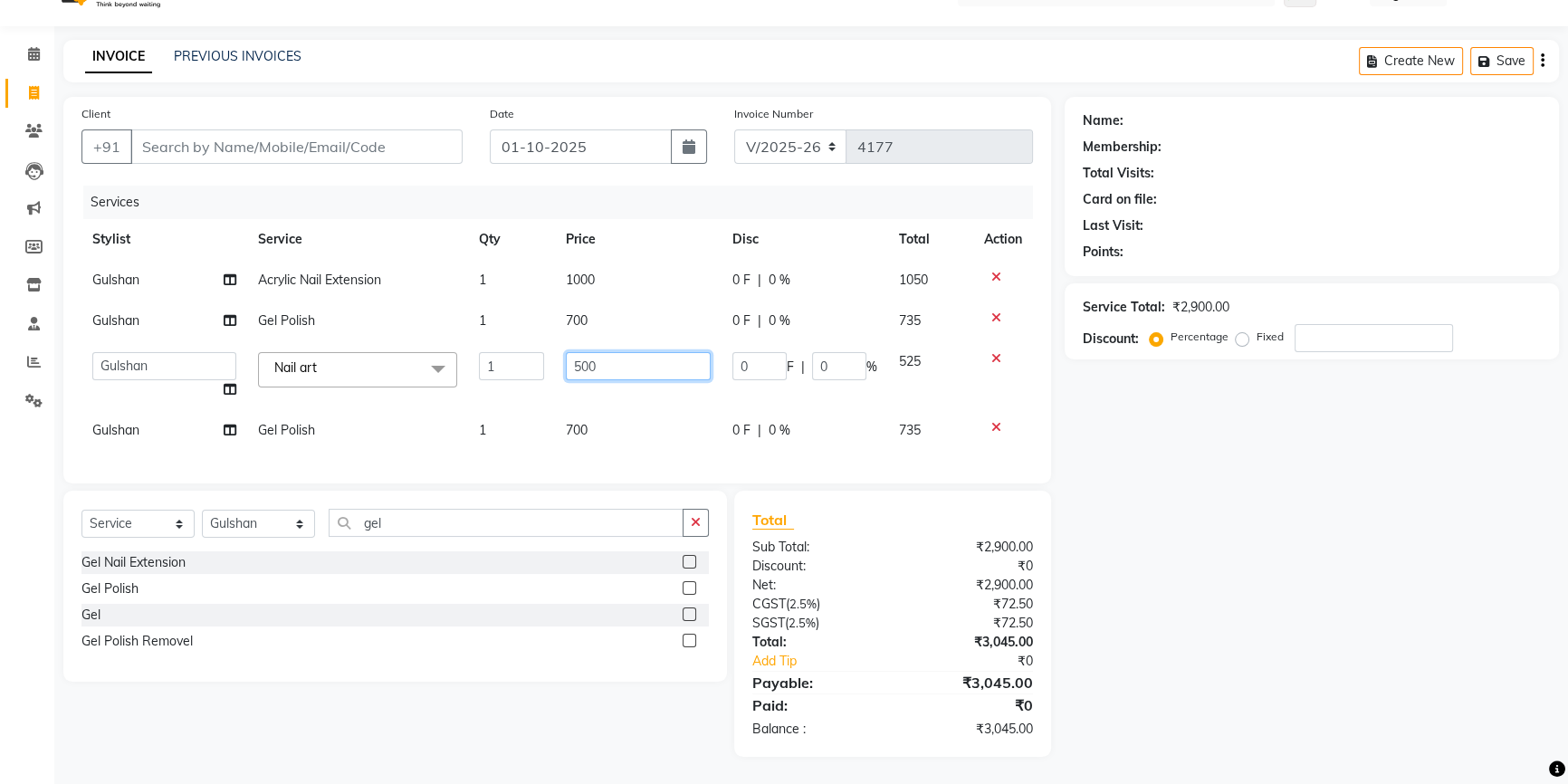
drag, startPoint x: 610, startPoint y: 358, endPoint x: 552, endPoint y: 362, distance: 58.1
click at [552, 362] on tr "Admin AKSHAY AMARJIT Dina GOUTAM Gulshan MAHI Nobil Hasan PRIYA Rafeeq Raj Rima…" at bounding box center [557, 375] width 951 height 69
type input "600"
click at [1255, 488] on div "Name: Membership: Total Visits: Card on file: Last Visit: Points: Service Total…" at bounding box center [1318, 426] width 508 height 660
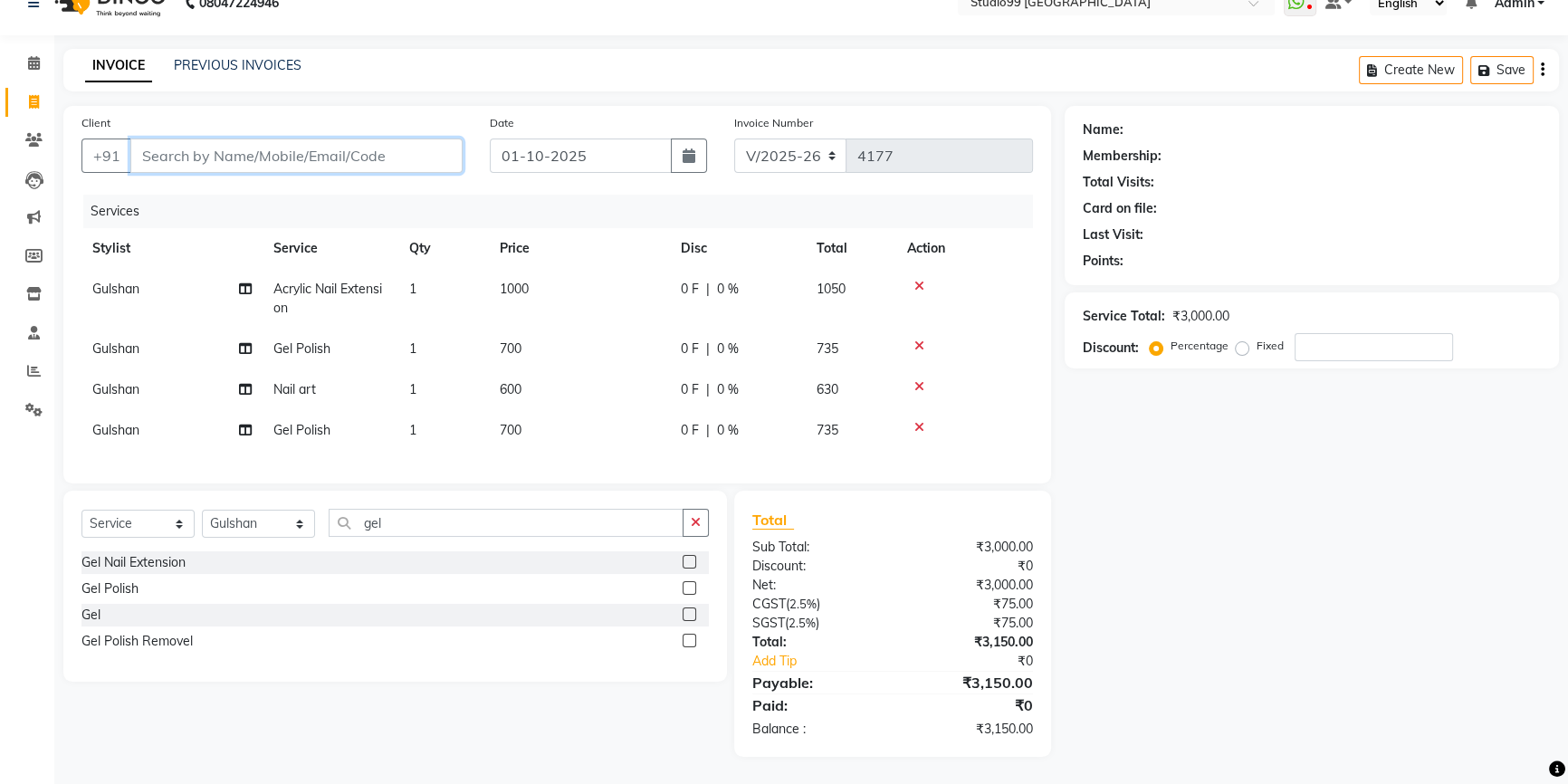
click at [273, 140] on input "Client" at bounding box center [296, 155] width 333 height 34
type input "9"
type input "0"
type input "9674871317"
click at [438, 147] on span "Add Client" at bounding box center [415, 155] width 72 height 18
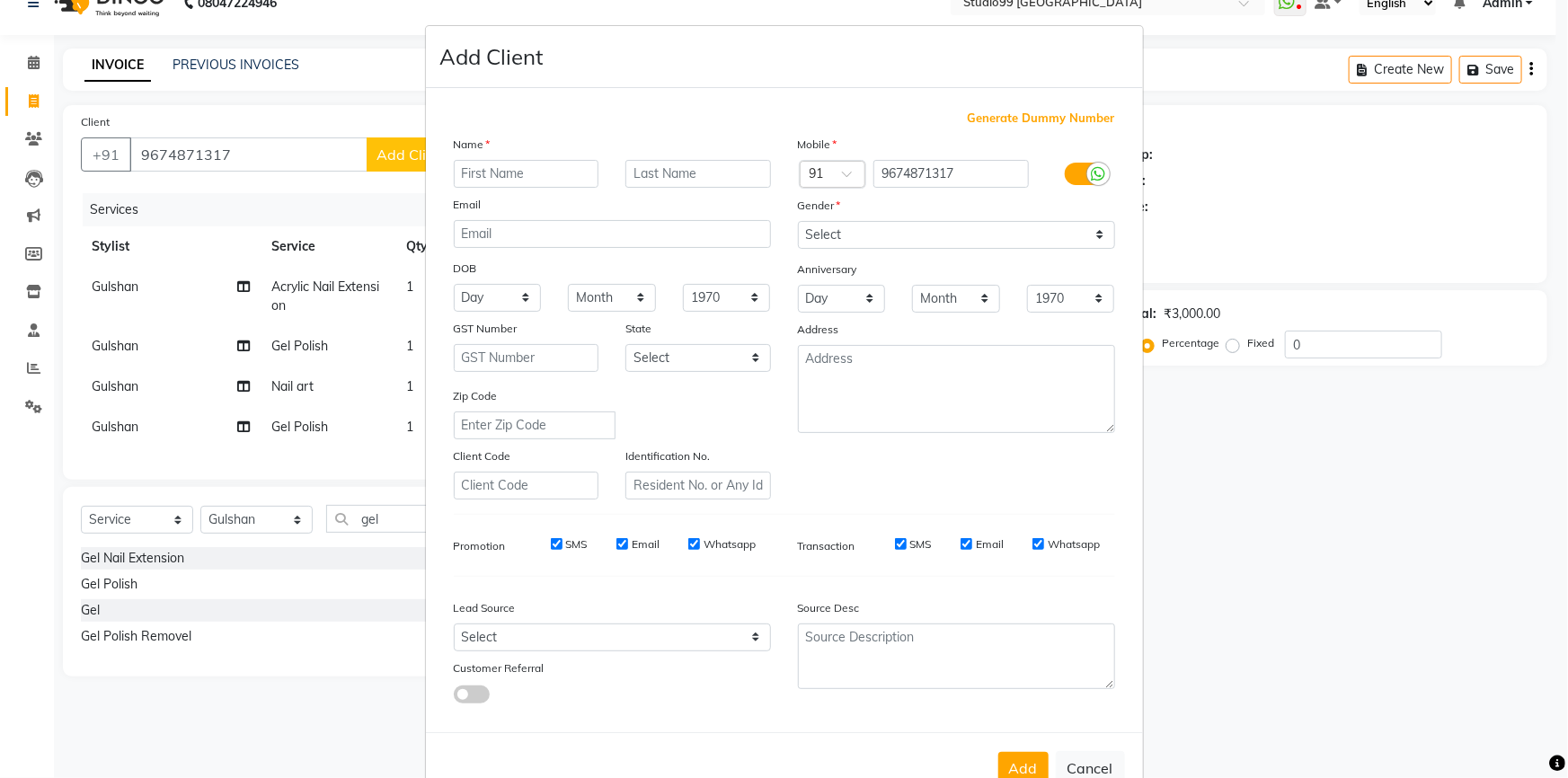
drag, startPoint x: 505, startPoint y: 171, endPoint x: 494, endPoint y: 169, distance: 11.2
click at [505, 171] on input "text" at bounding box center [527, 173] width 146 height 28
type input "Miss"
type input "Divangi"
click at [808, 242] on select "Select Male Female Other Prefer Not To Say" at bounding box center [956, 235] width 317 height 28
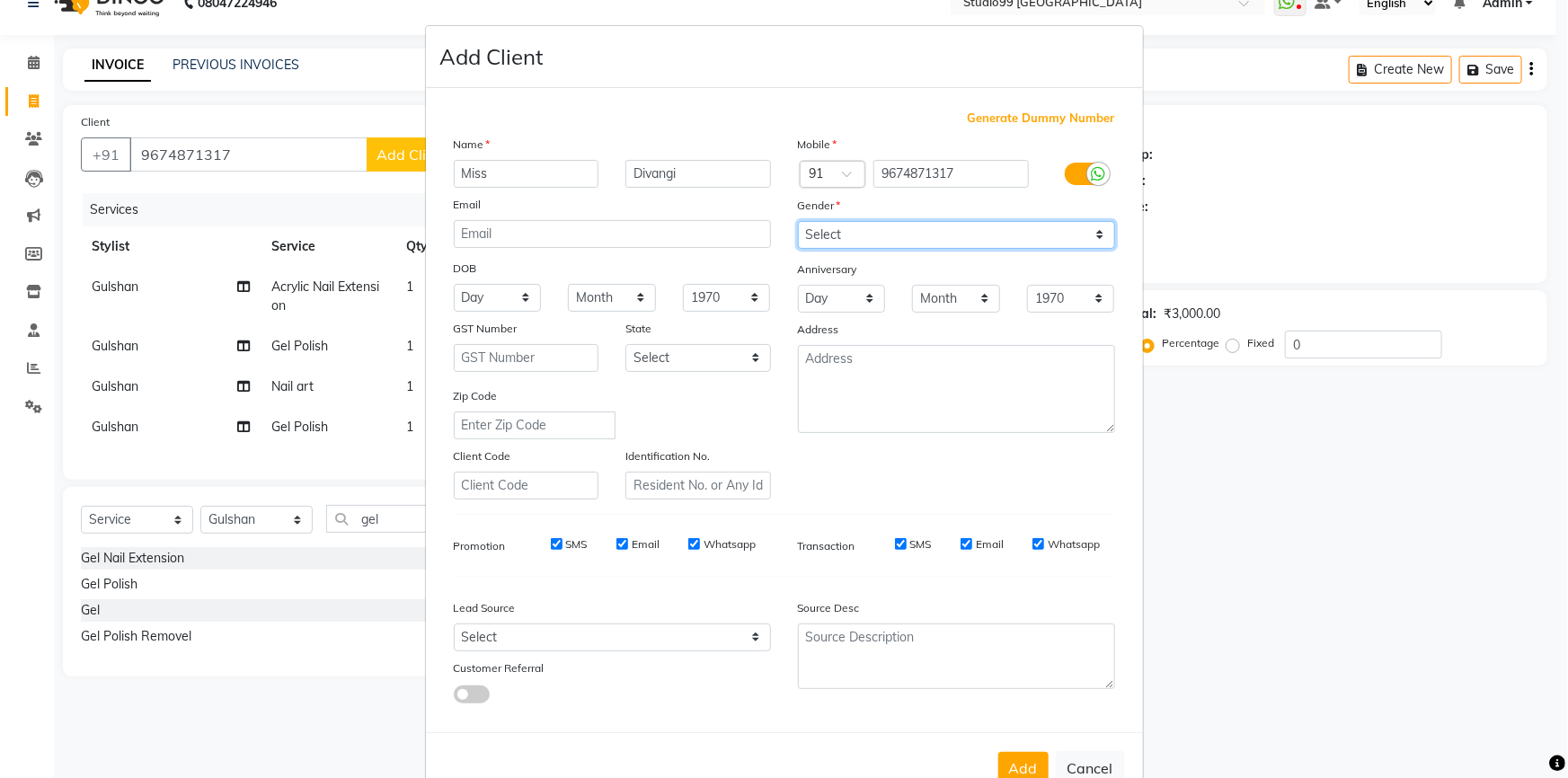
select select "female"
click at [798, 221] on select "Select Male Female Other Prefer Not To Say" at bounding box center [956, 235] width 317 height 28
click at [838, 295] on select "Day 01 02 03 04 05 06 07 08 09 10 11 12 13 14 15 16 17 18 19 20 21 22 23 24 25 …" at bounding box center [842, 299] width 89 height 28
click at [1028, 760] on button "Add" at bounding box center [1024, 768] width 51 height 32
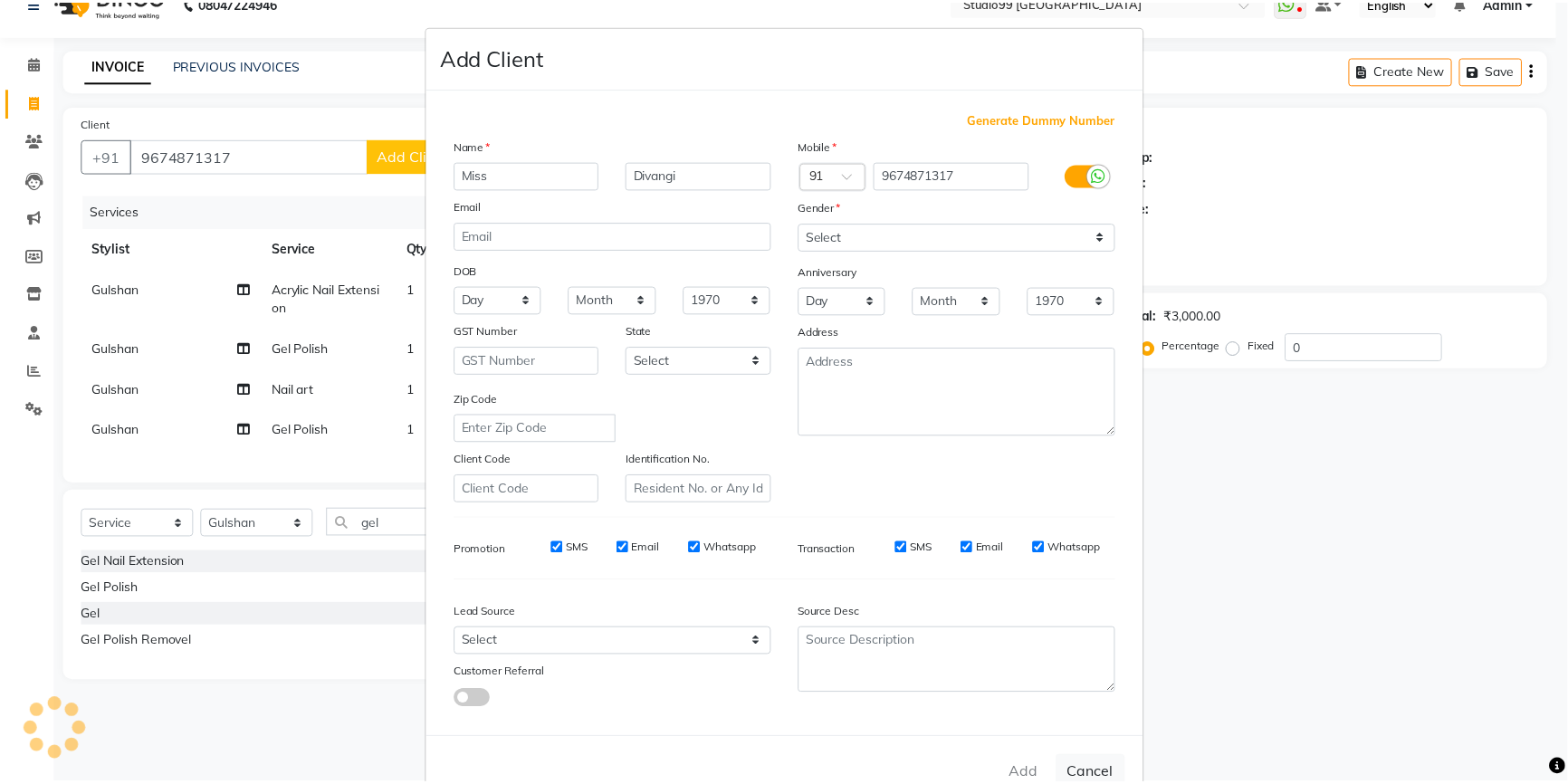
scroll to position [56, 0]
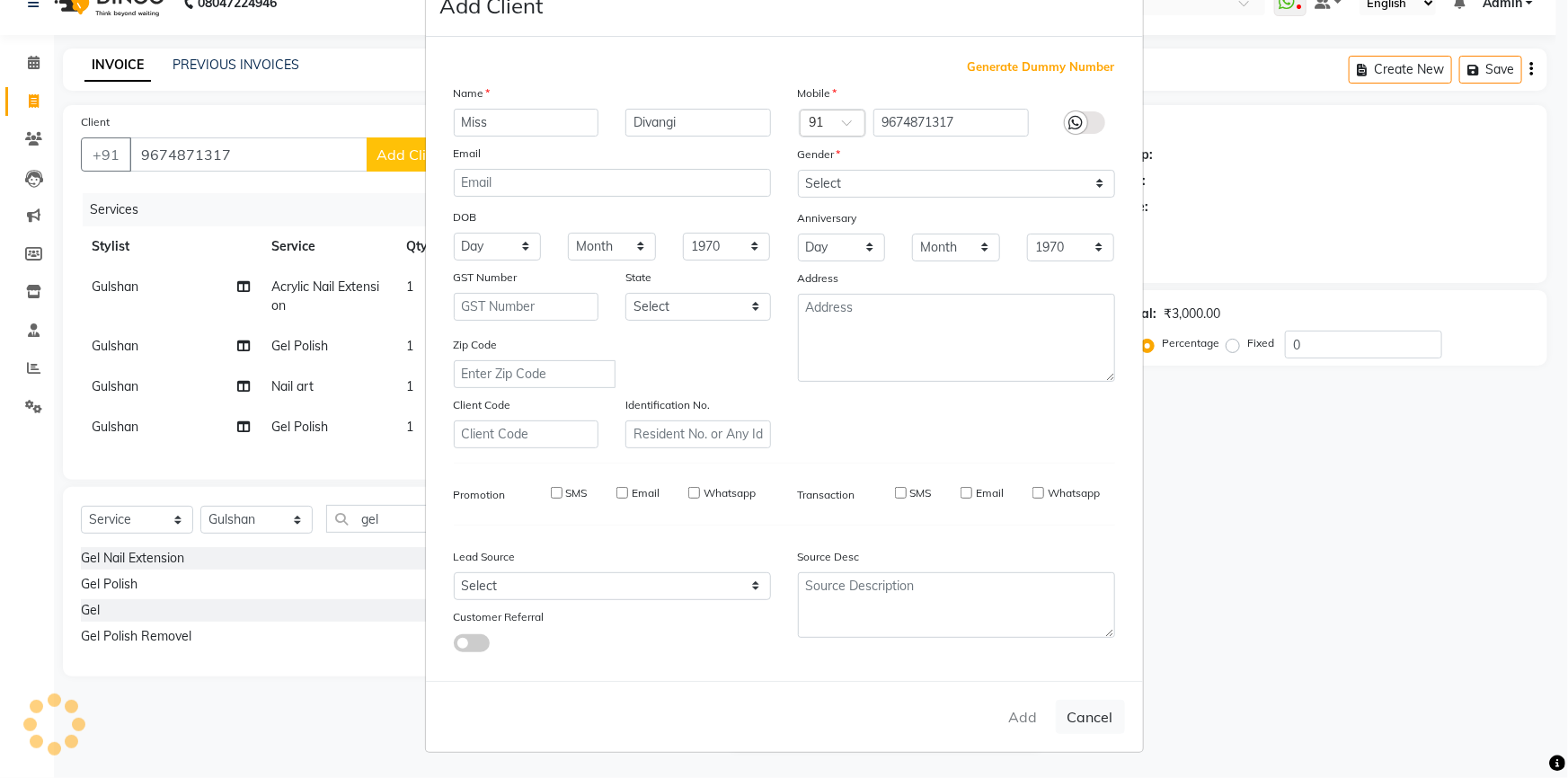
select select
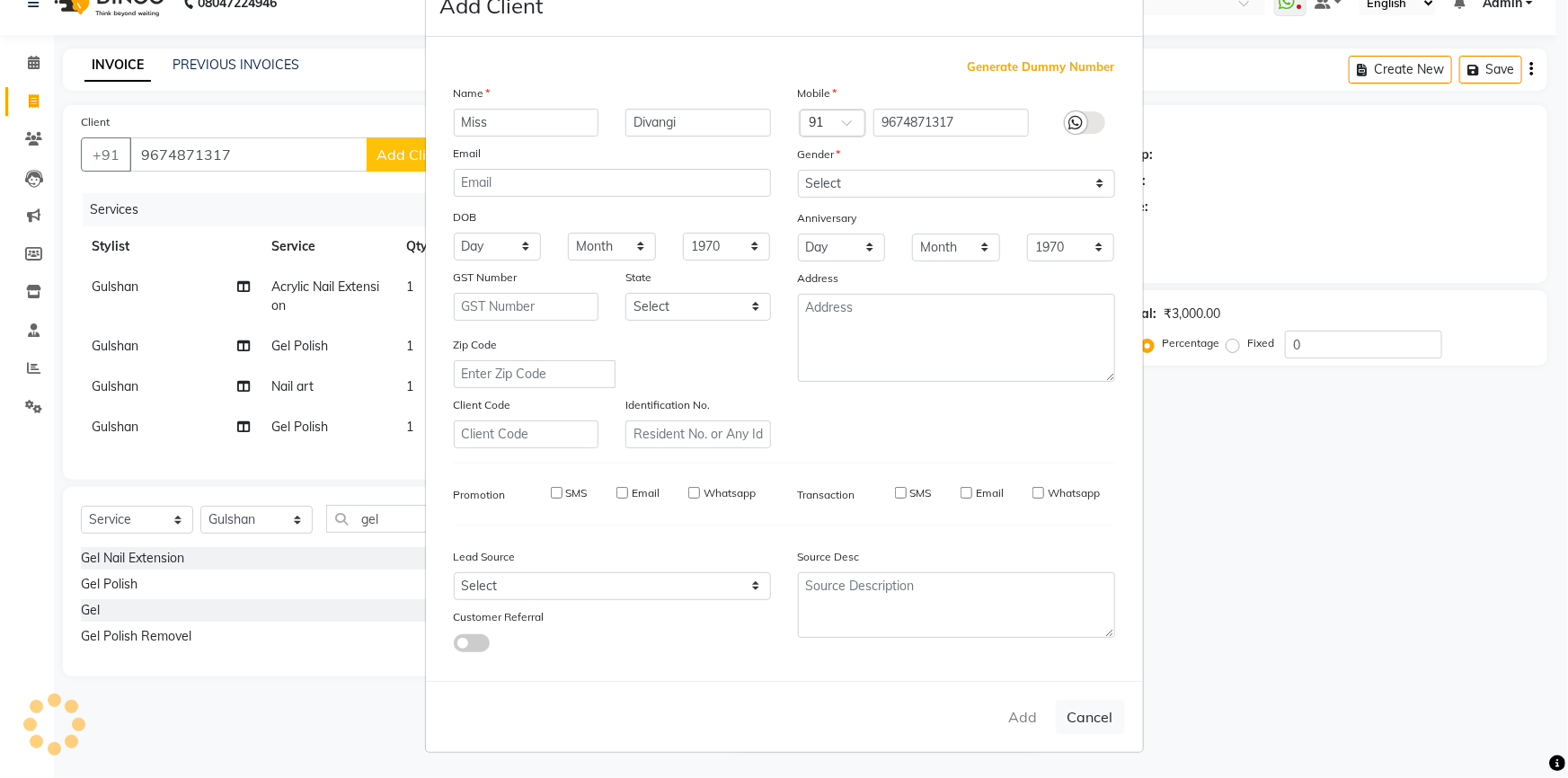
select select
checkbox input "false"
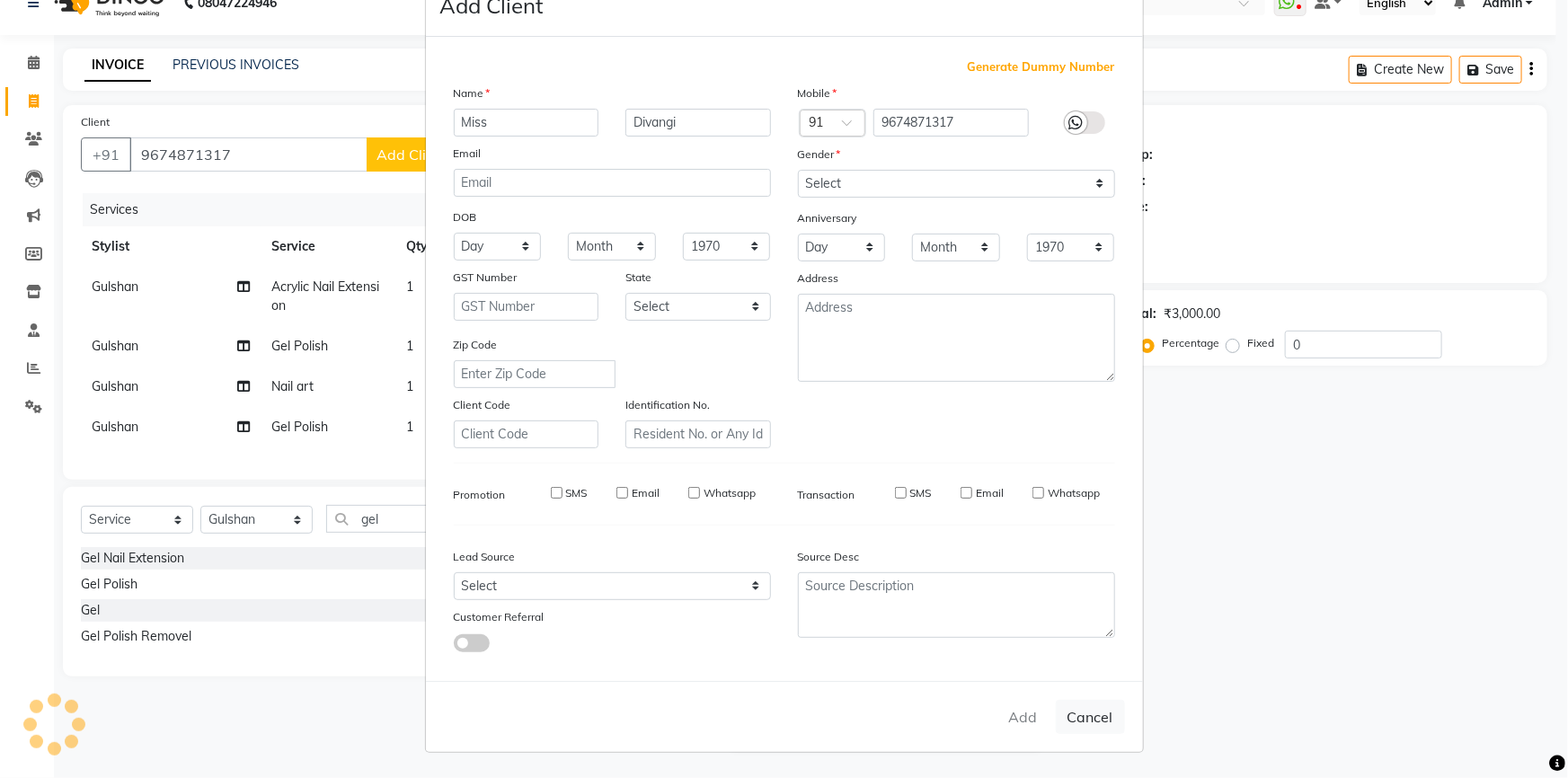
checkbox input "false"
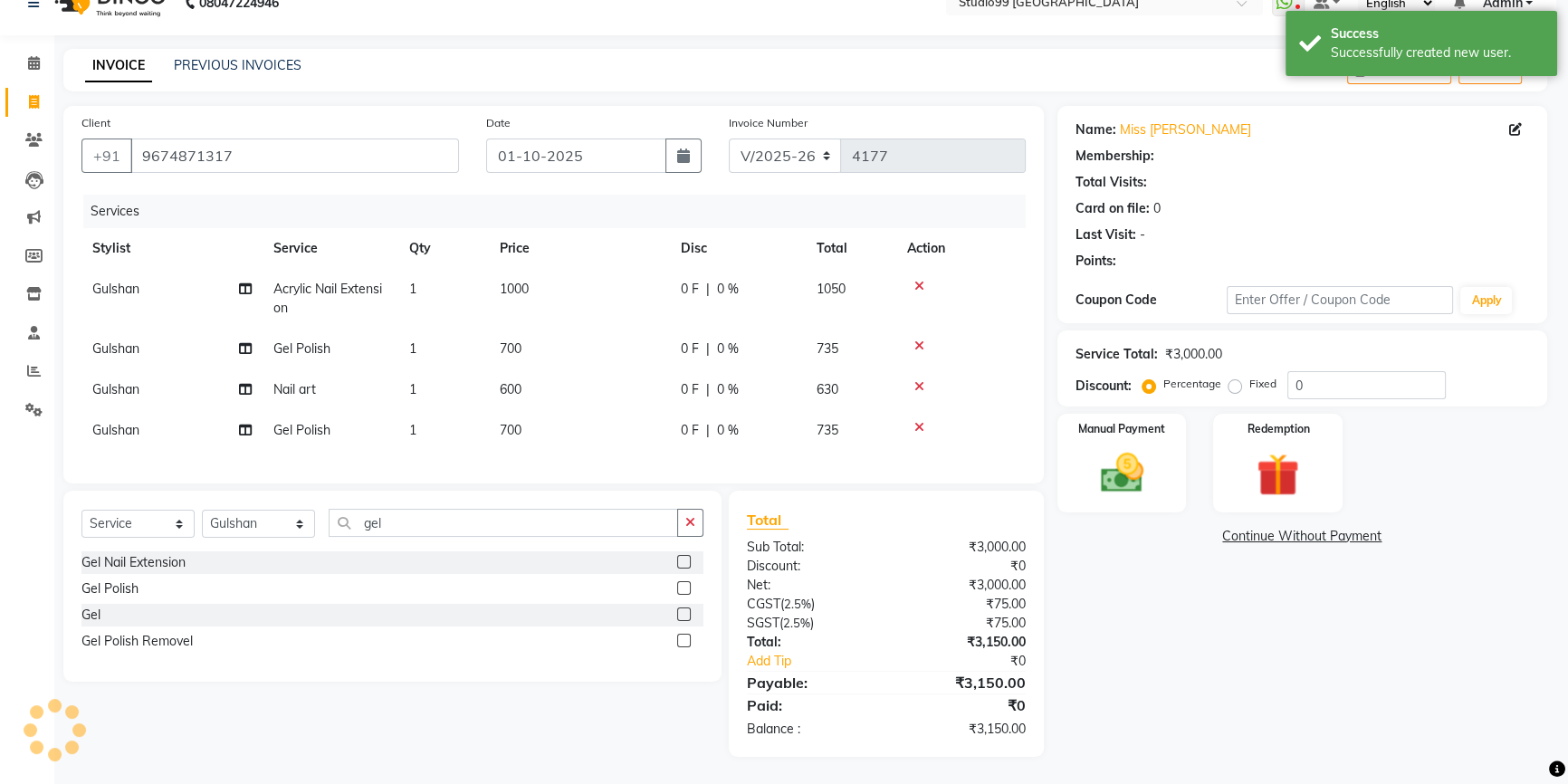
select select "1: Object"
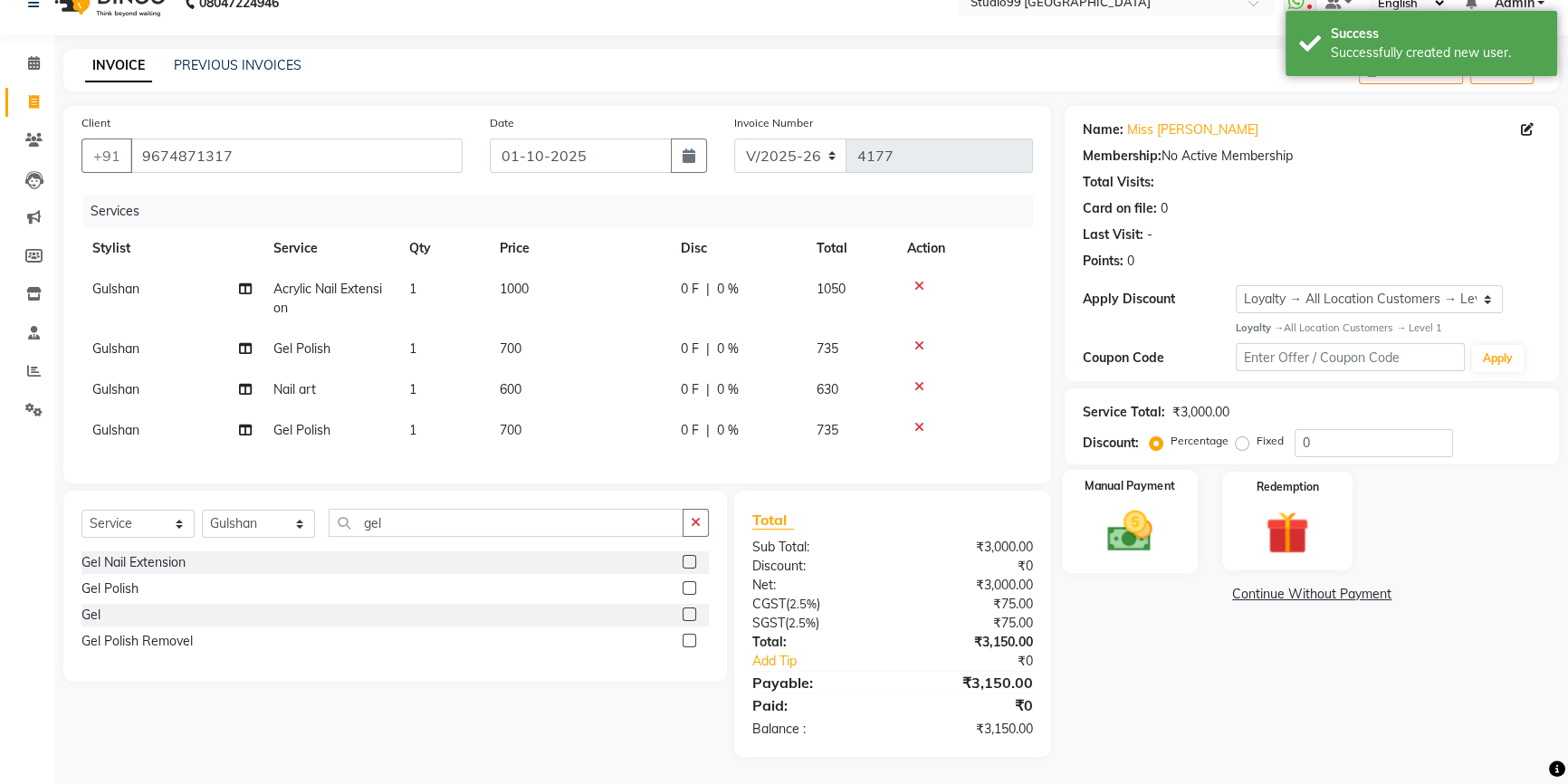
click at [1137, 513] on img at bounding box center [1130, 531] width 73 height 52
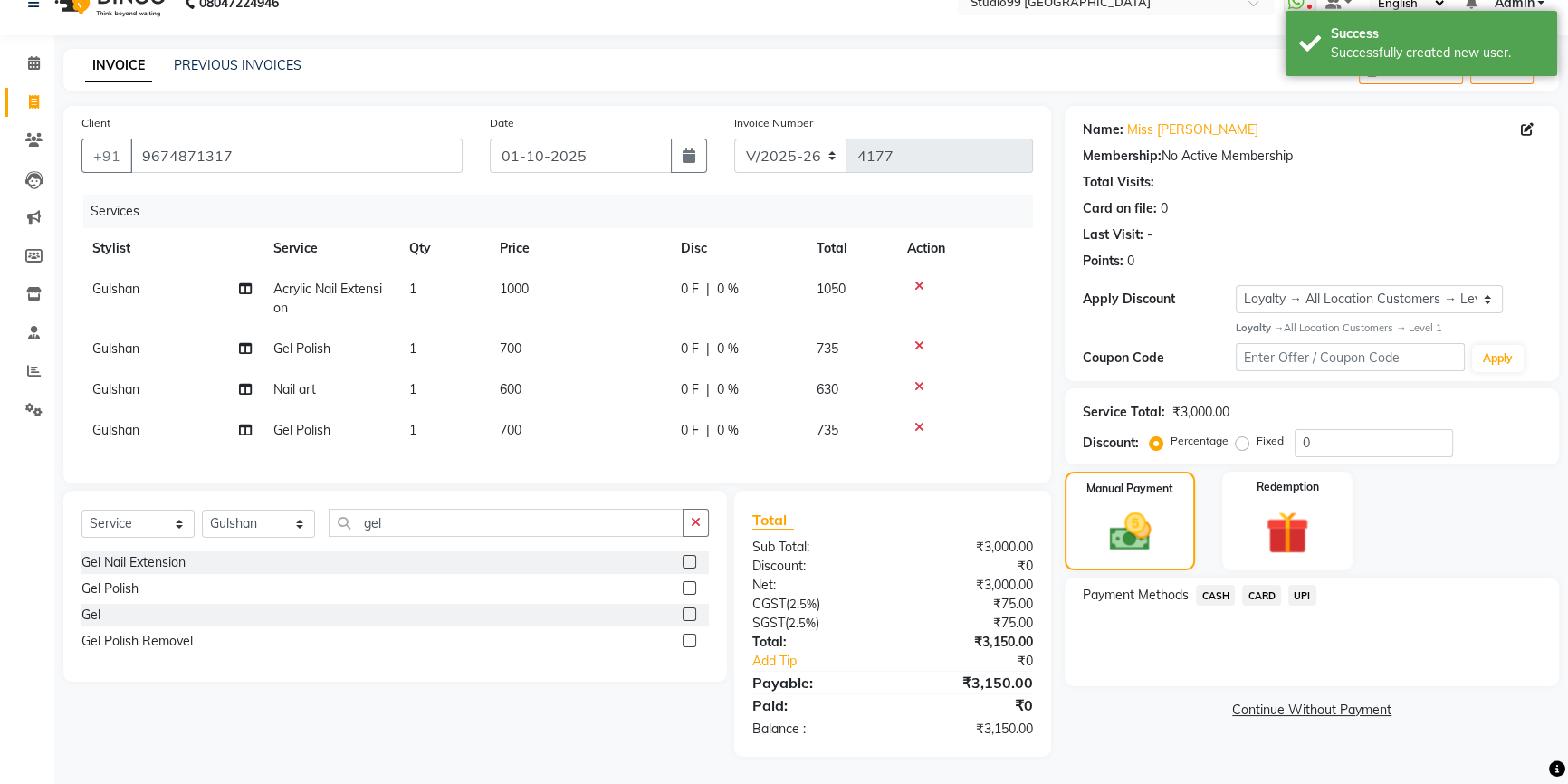
click at [1298, 585] on span "UPI" at bounding box center [1302, 595] width 28 height 20
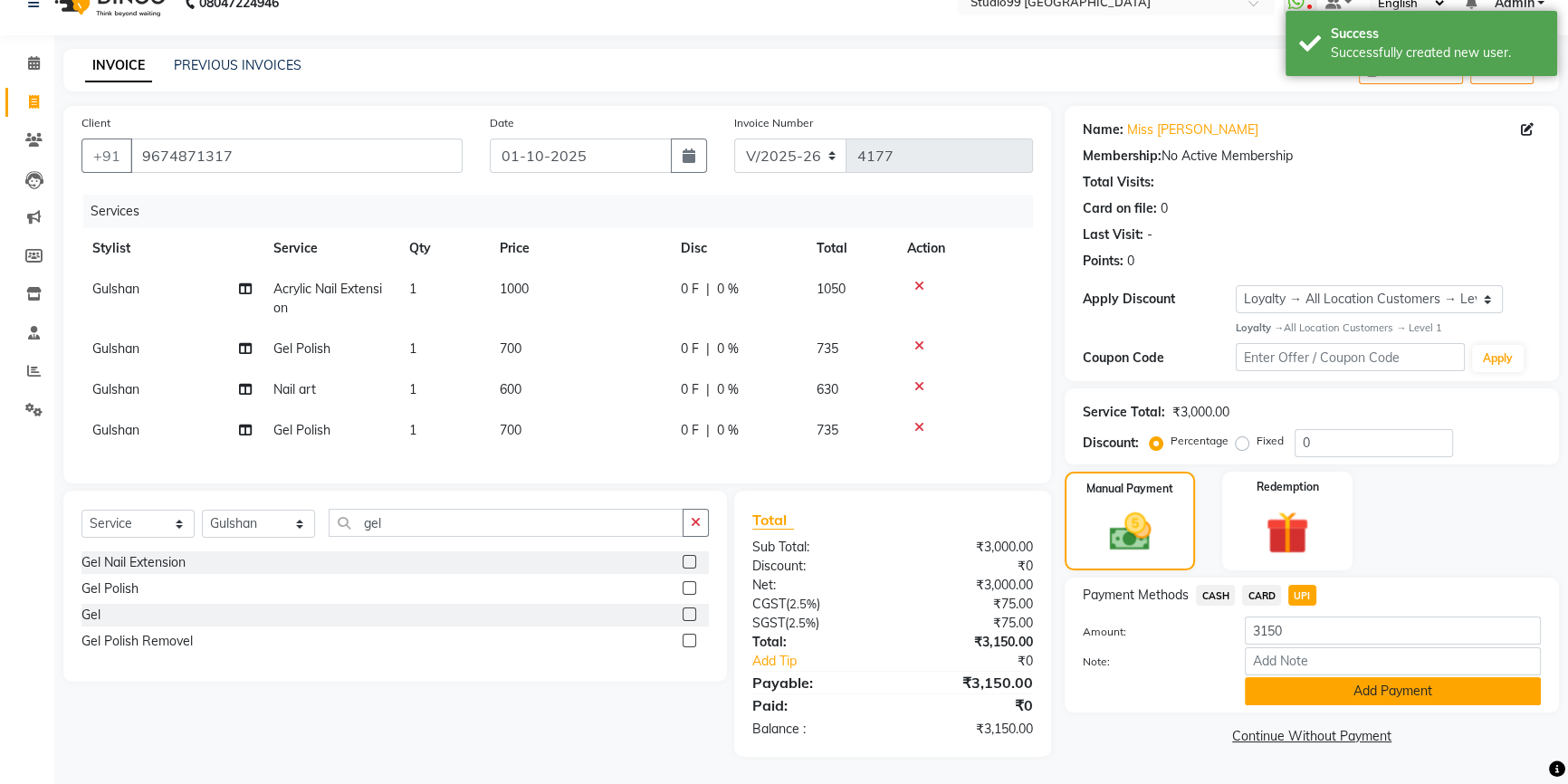
click at [1303, 677] on button "Add Payment" at bounding box center [1392, 691] width 296 height 28
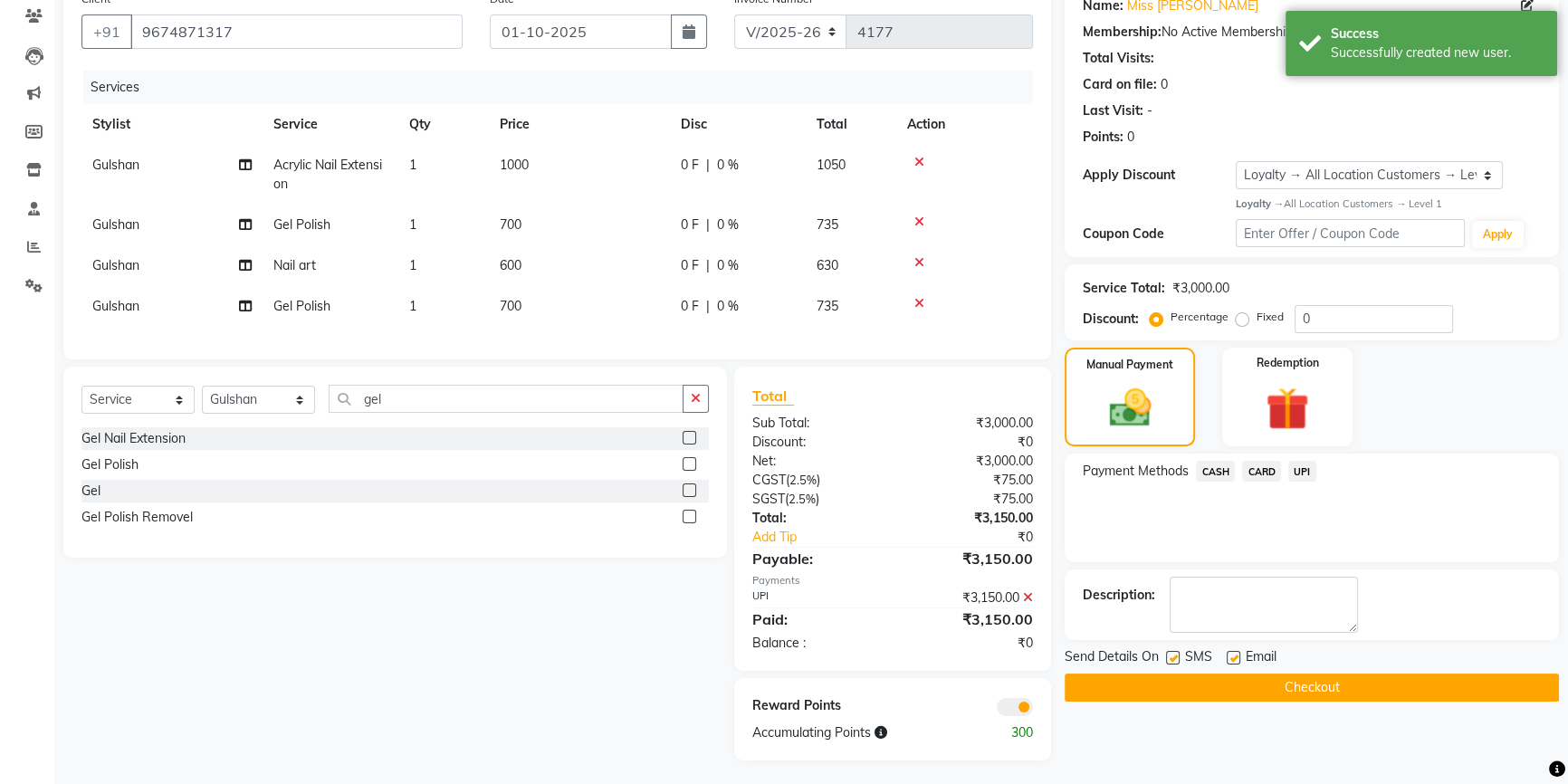
scroll to position [171, 0]
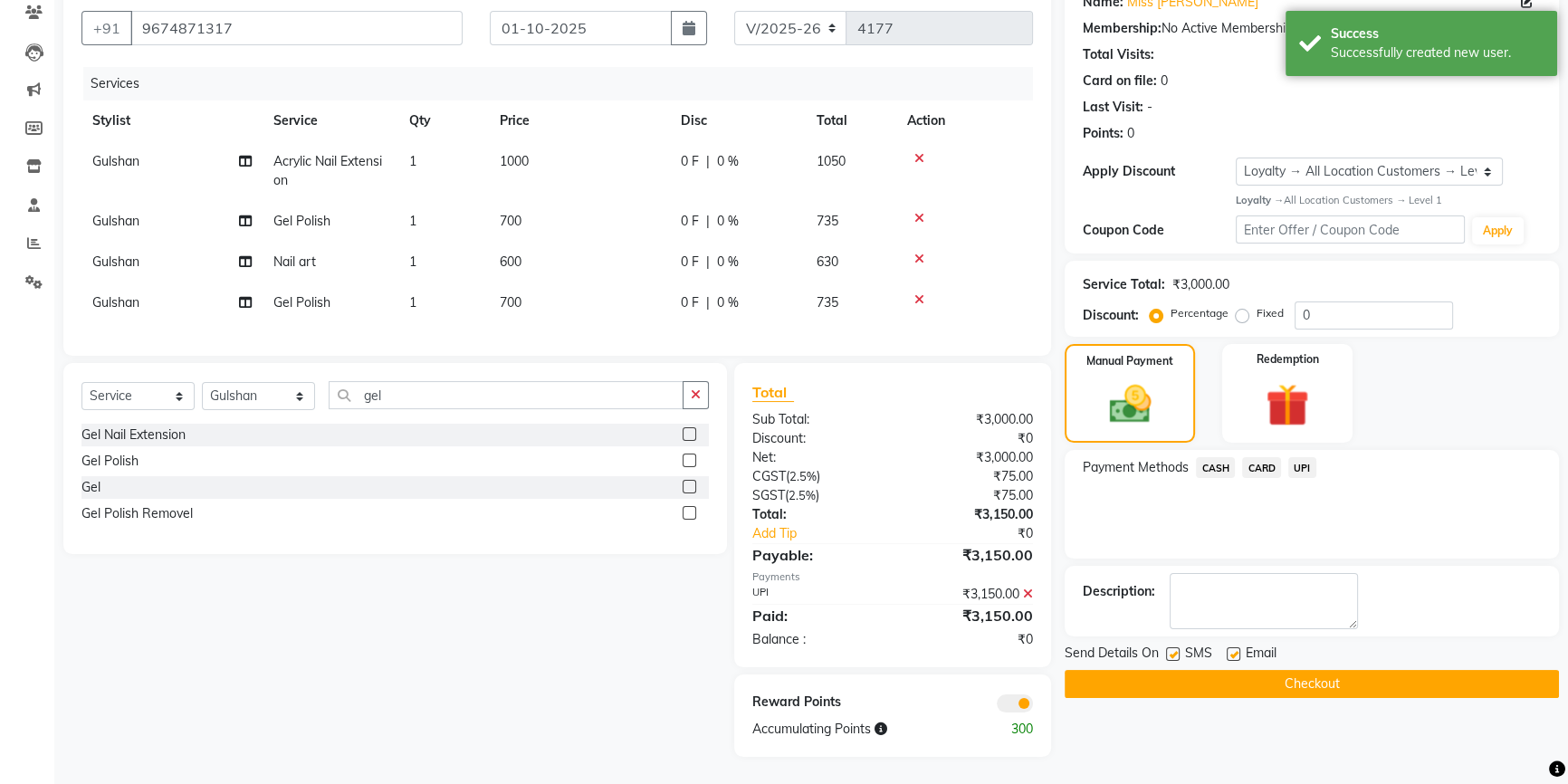
click at [1292, 673] on button "Checkout" at bounding box center [1312, 684] width 494 height 28
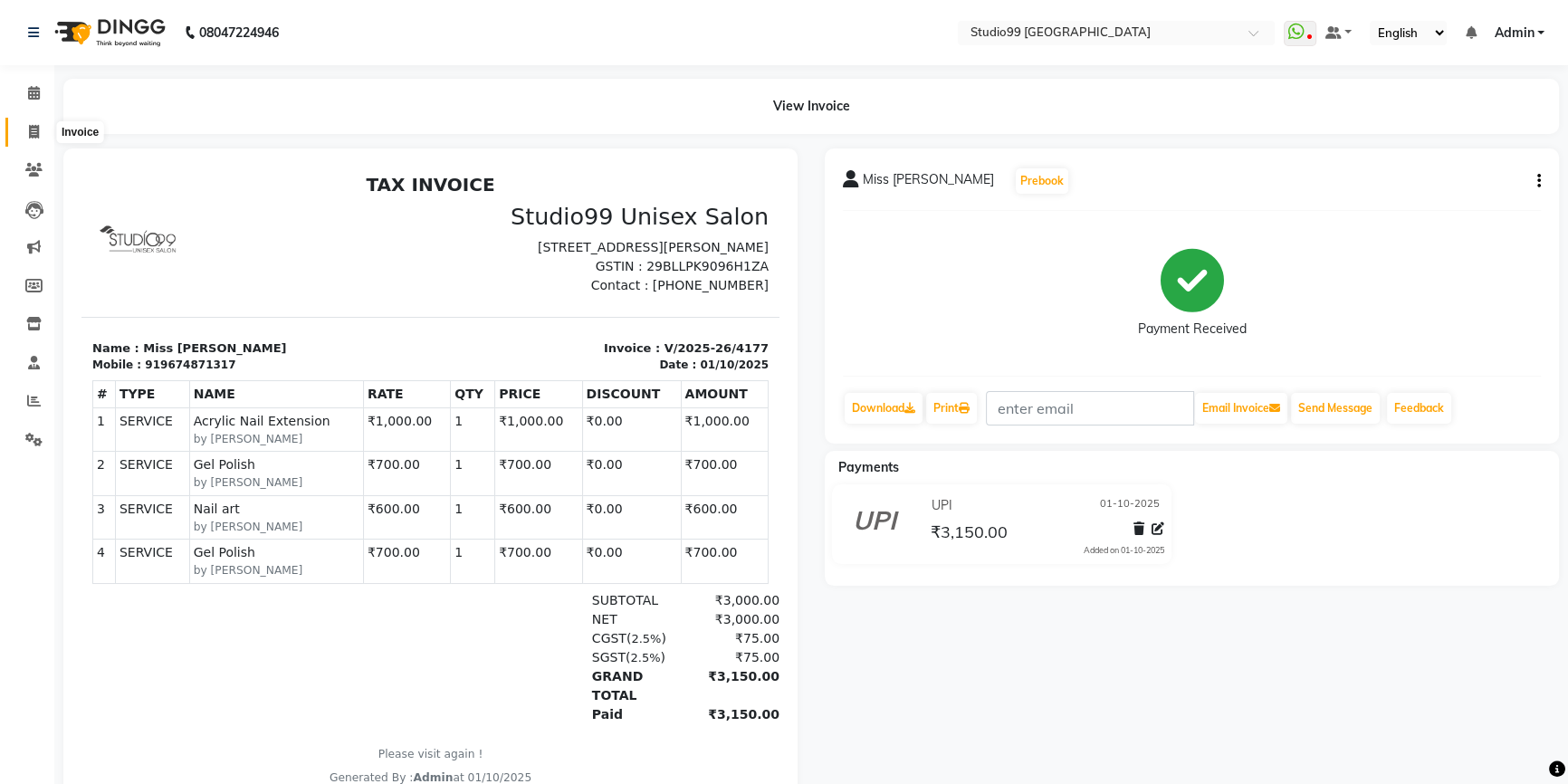
click at [33, 128] on icon at bounding box center [33, 131] width 10 height 14
select select "service"
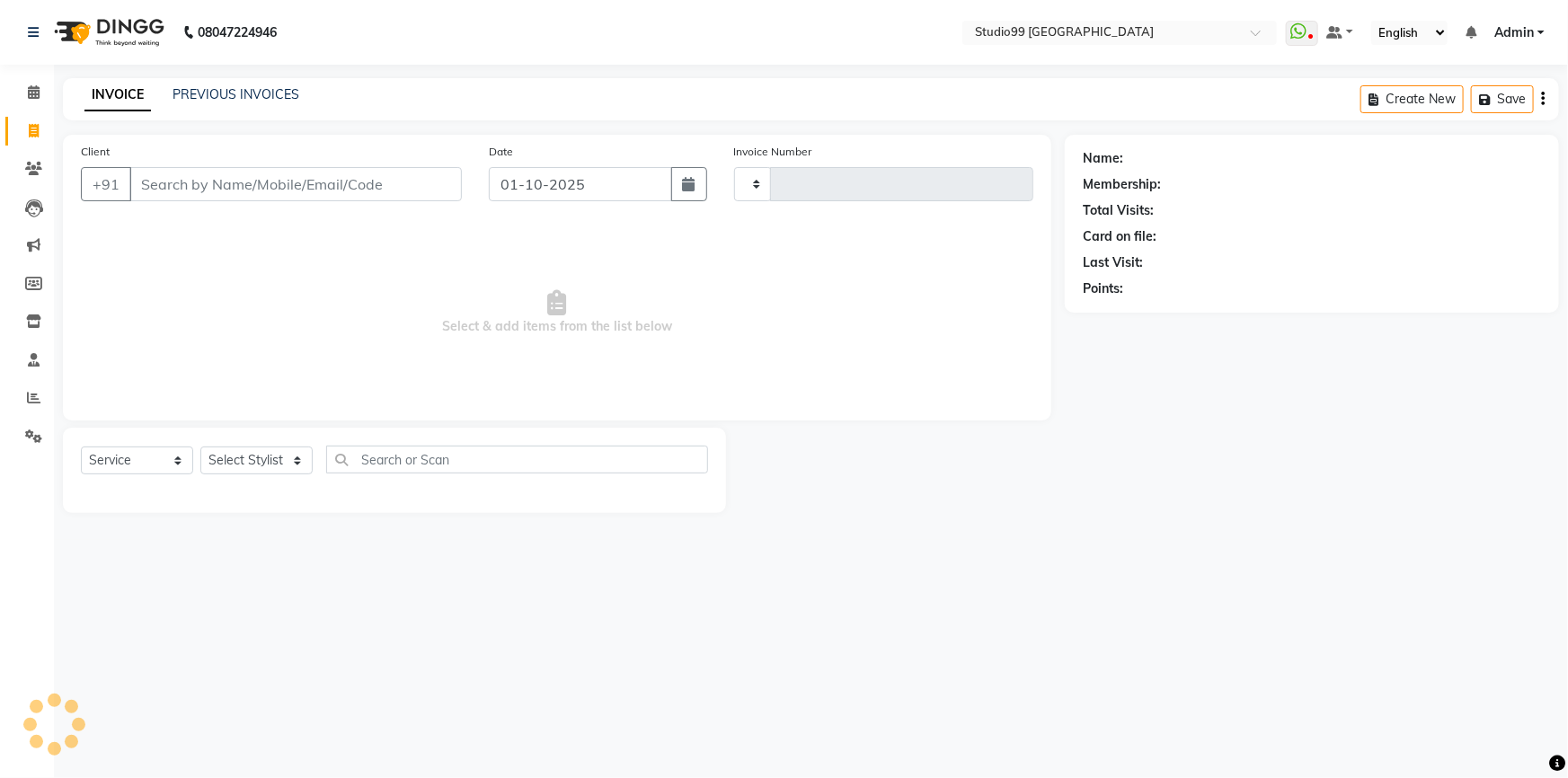
type input "4178"
select select "6042"
click at [44, 395] on span at bounding box center [33, 398] width 31 height 20
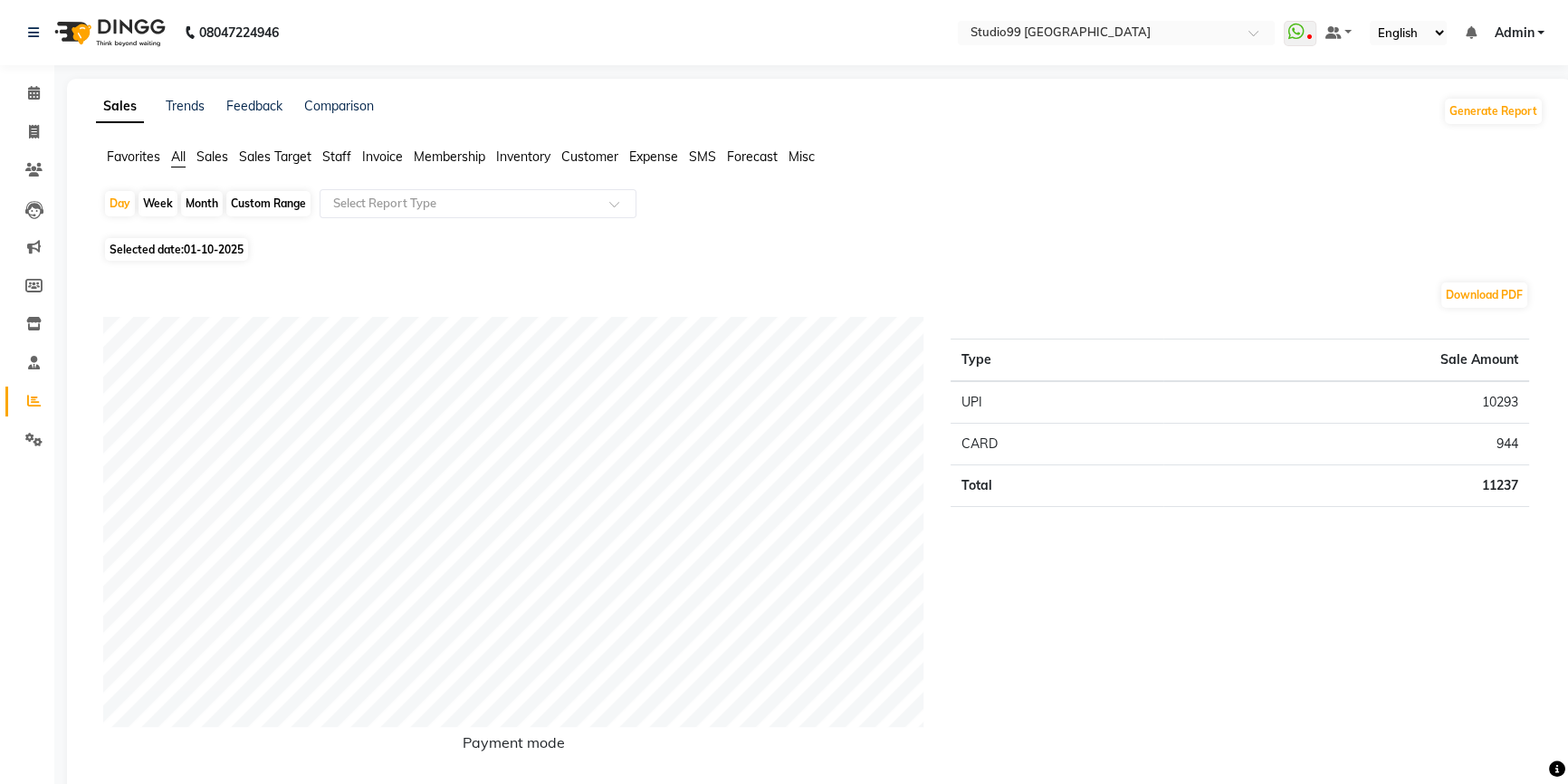
click at [337, 149] on span "Staff" at bounding box center [336, 157] width 29 height 17
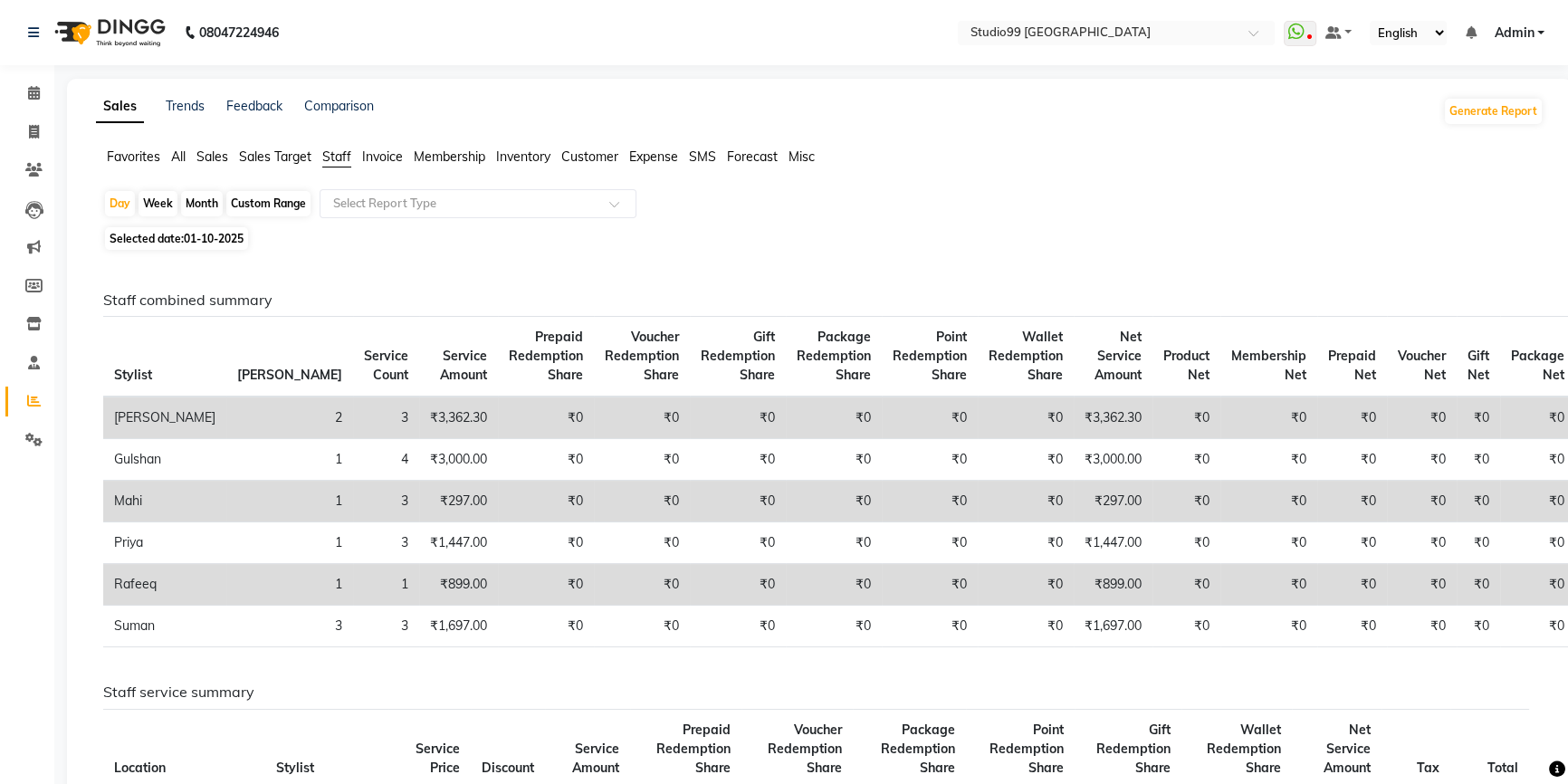
click at [190, 192] on div "Day Week Month Custom Range Select Report Type" at bounding box center [819, 205] width 1433 height 33
click at [190, 195] on div "Month" at bounding box center [202, 203] width 42 height 25
select select "10"
select select "2025"
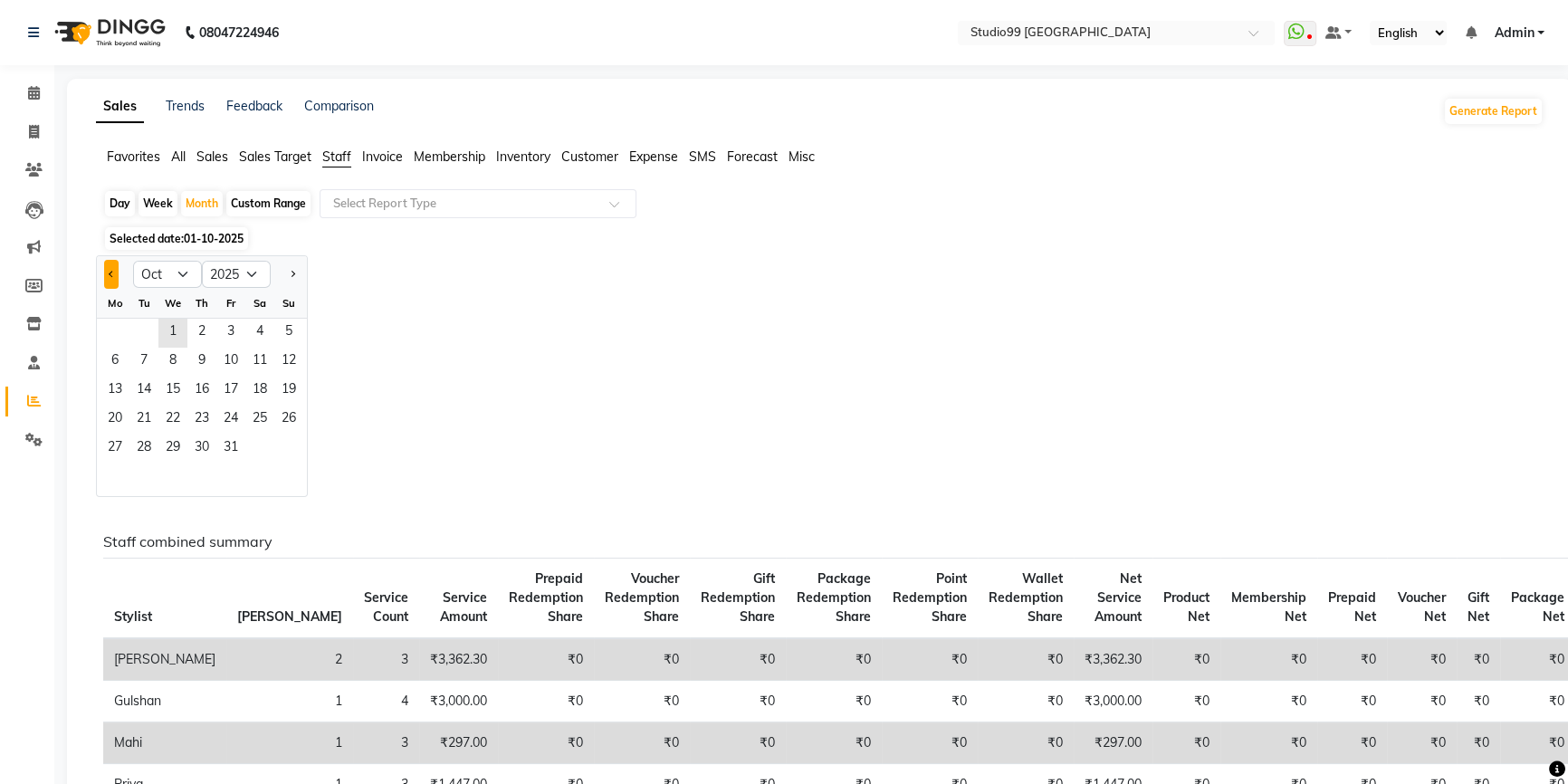
click at [108, 269] on button "Previous month" at bounding box center [111, 274] width 15 height 29
select select "9"
click at [134, 338] on span "2" at bounding box center [143, 333] width 29 height 29
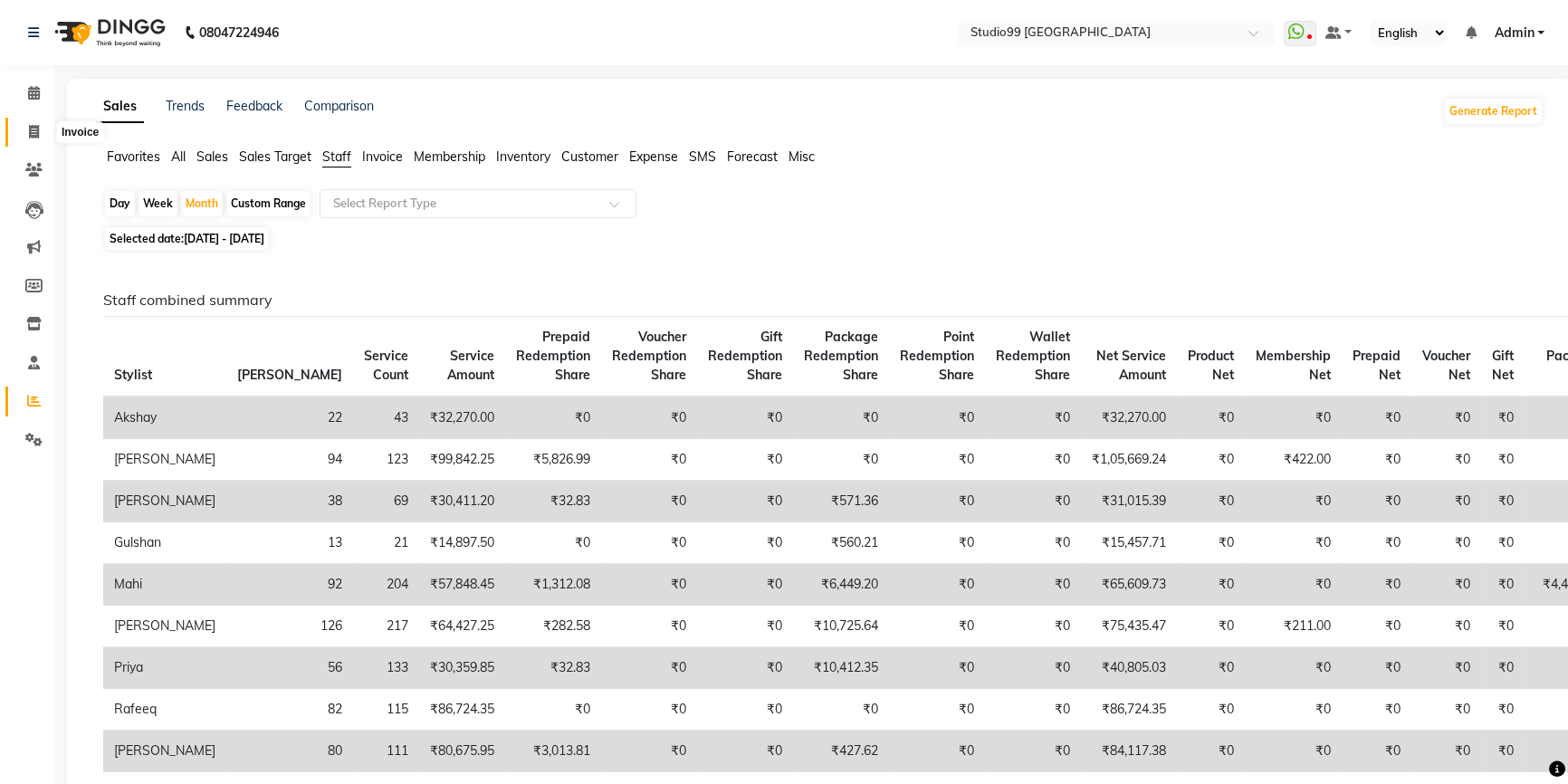
click at [37, 134] on icon at bounding box center [33, 131] width 10 height 14
select select "service"
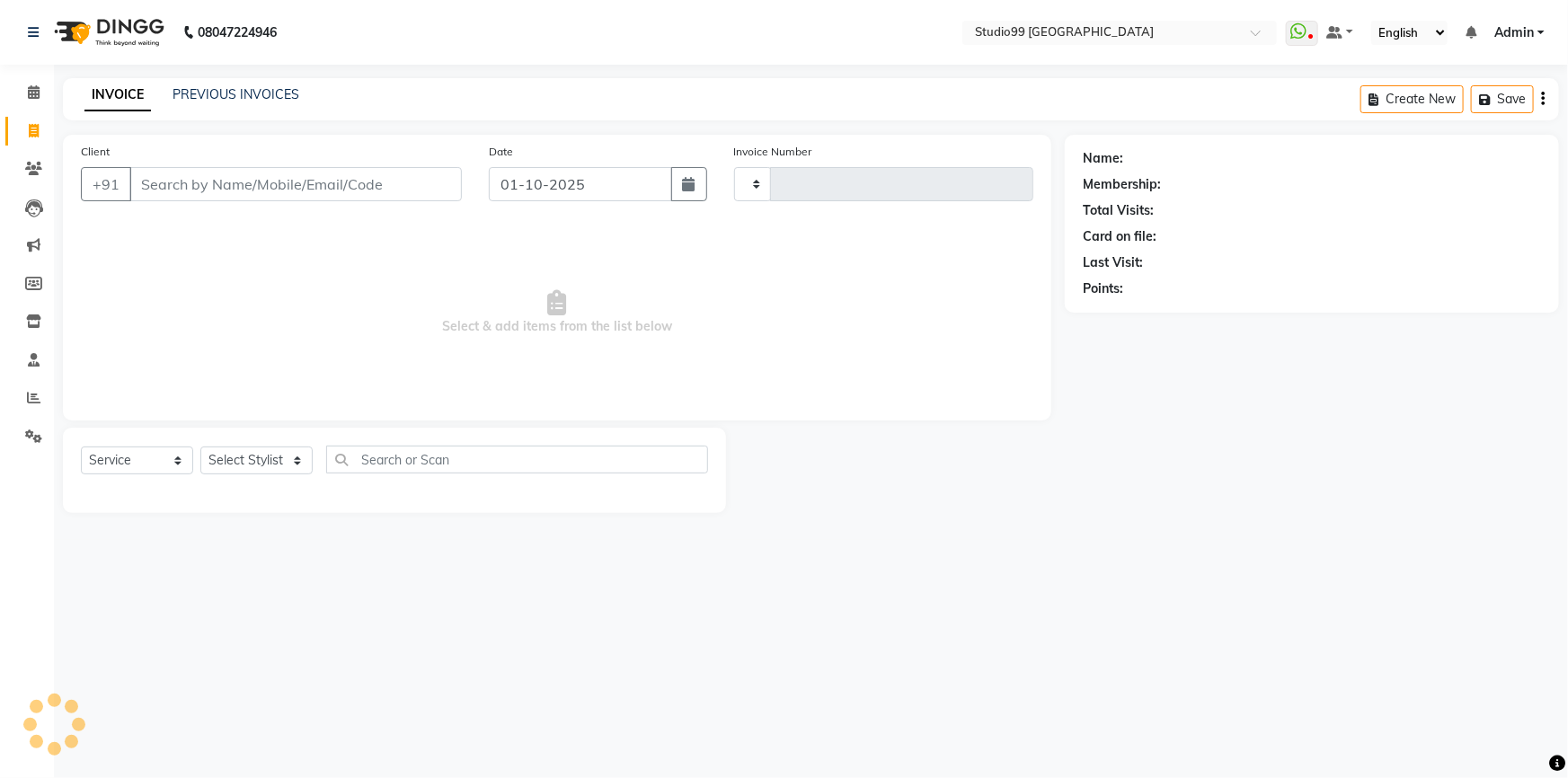
type input "4178"
select select "6042"
select select "service"
click at [19, 392] on span at bounding box center [33, 398] width 31 height 20
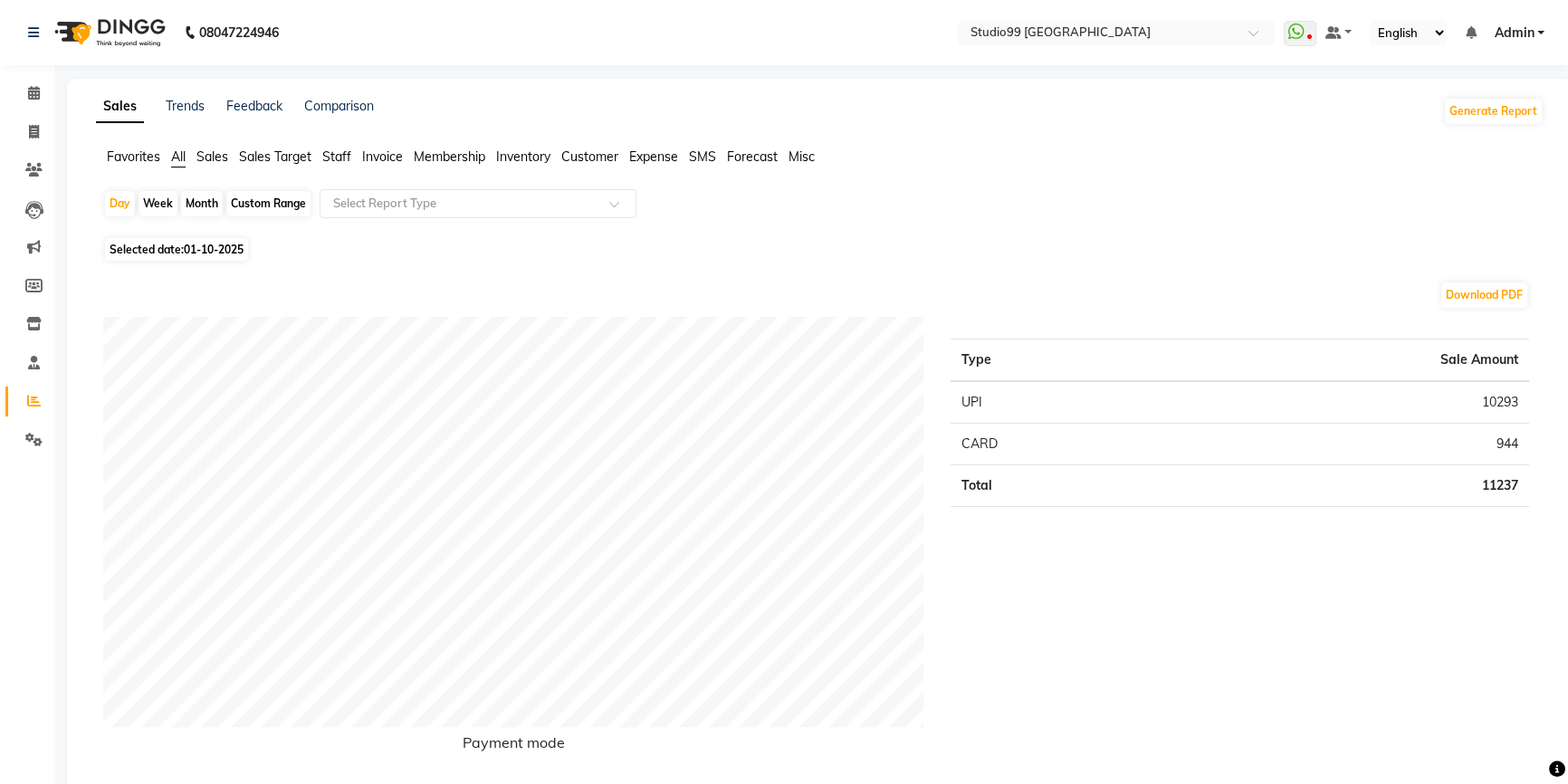
click at [341, 156] on span "Staff" at bounding box center [336, 157] width 29 height 17
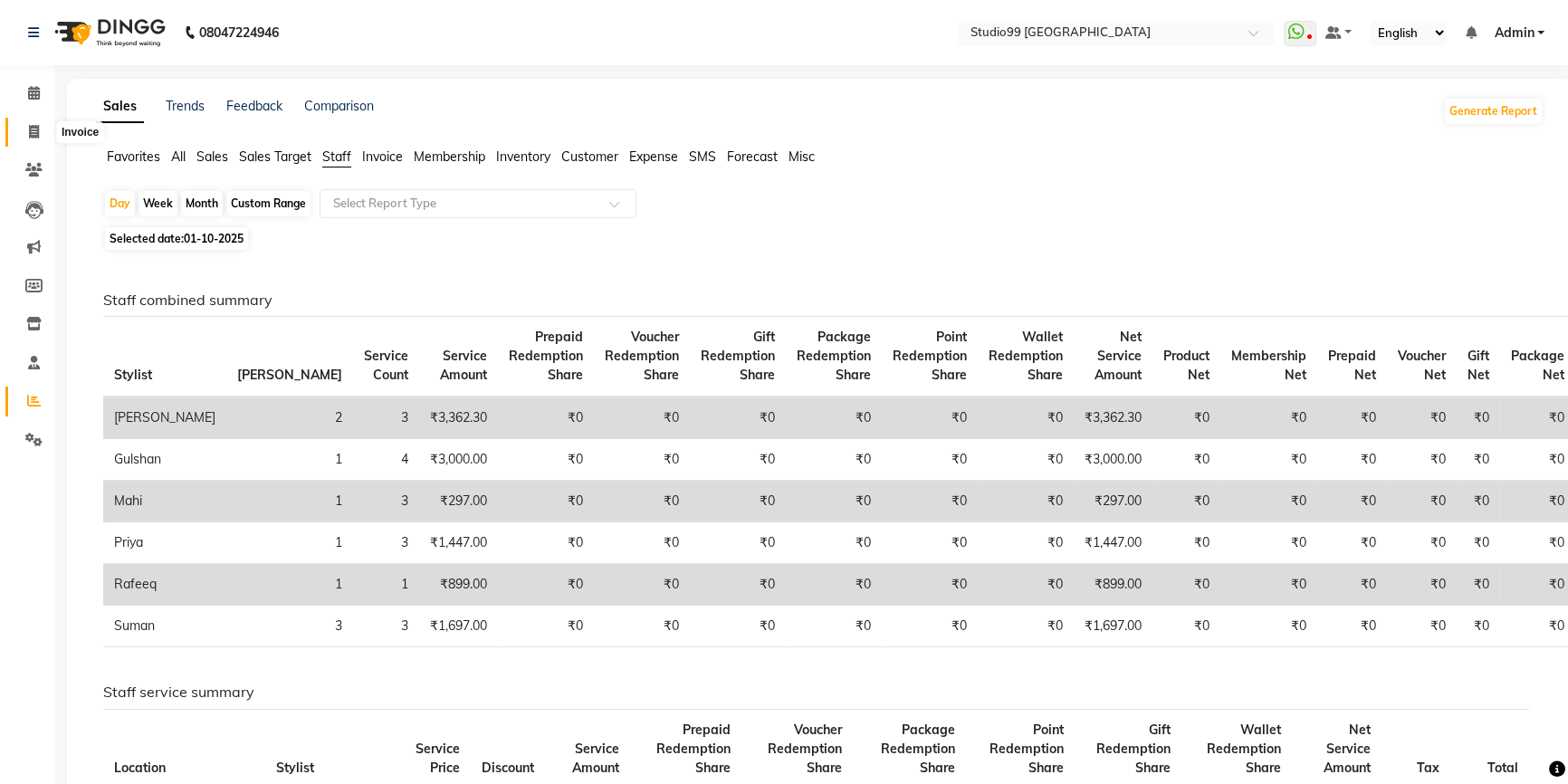
click at [25, 127] on span at bounding box center [33, 133] width 32 height 20
select select "service"
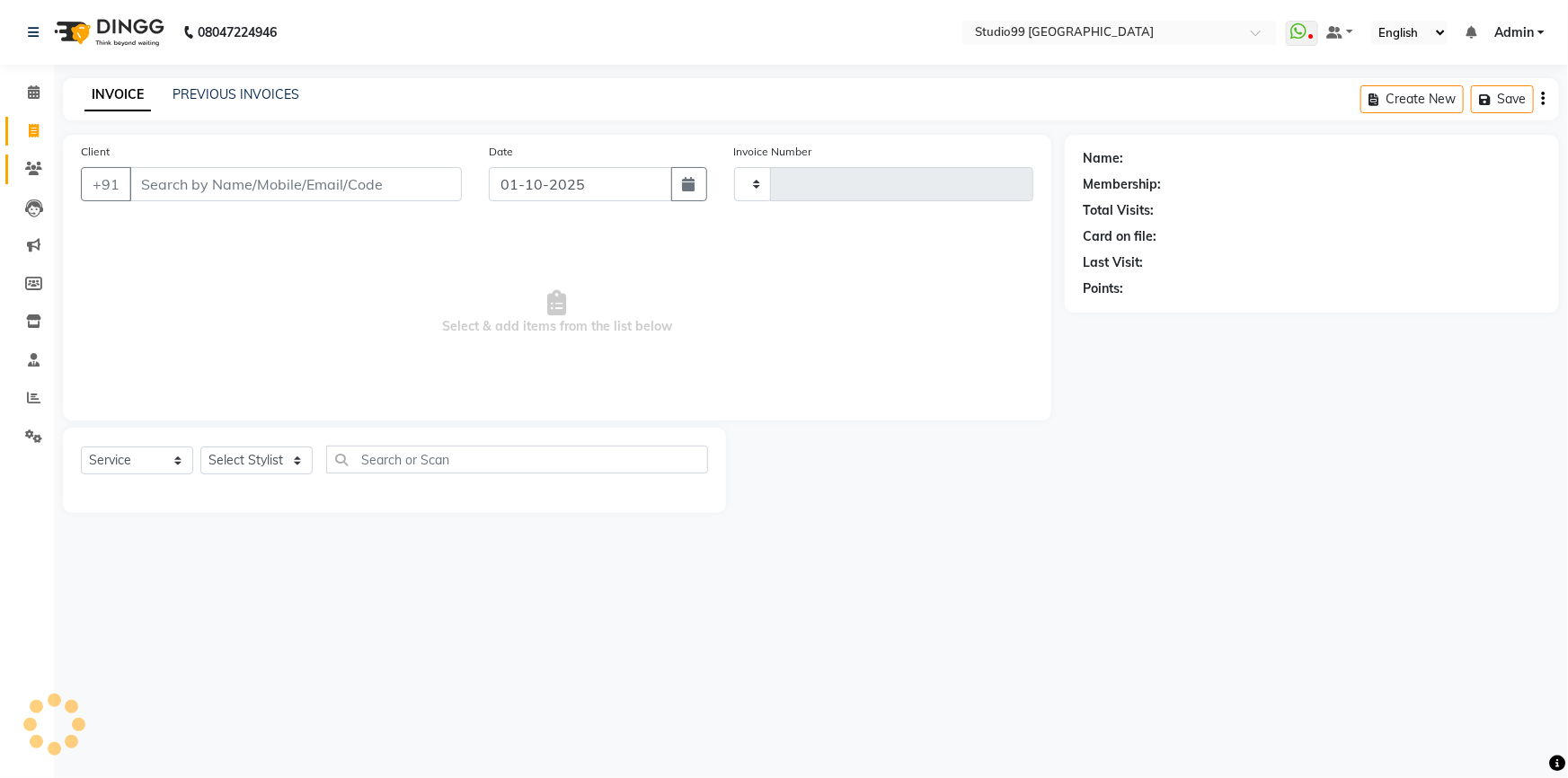
type input "4178"
select select "6042"
click at [271, 460] on select "Select Stylist Admin AKSHAY [PERSON_NAME] Gulshan MAHI [PERSON_NAME] PRIYA [PER…" at bounding box center [256, 460] width 113 height 28
select select "43363"
click at [200, 446] on select "Select Stylist Admin AKSHAY [PERSON_NAME] Gulshan MAHI [PERSON_NAME] PRIYA [PER…" at bounding box center [256, 460] width 113 height 28
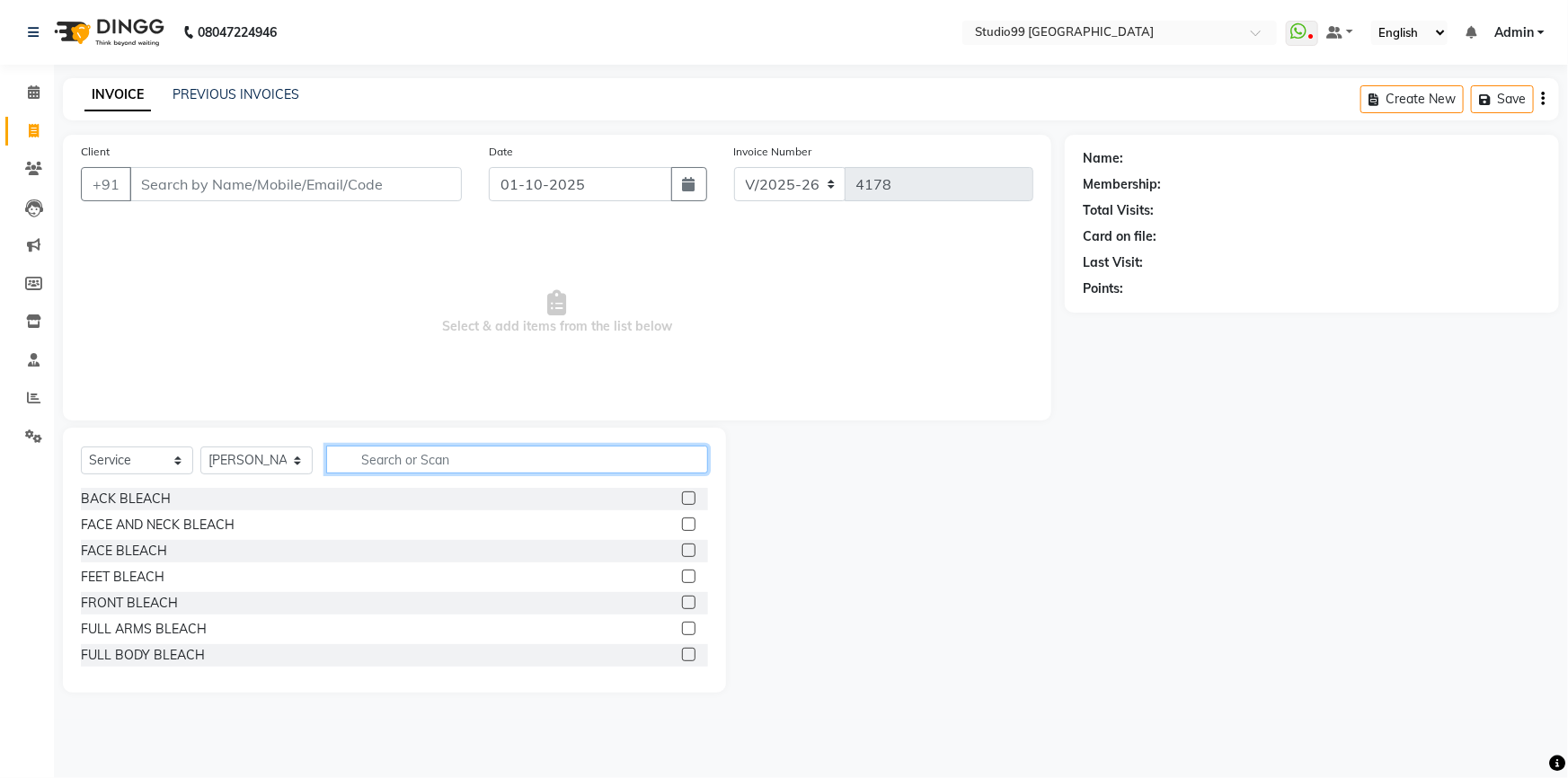
click at [433, 466] on input "text" at bounding box center [517, 459] width 382 height 28
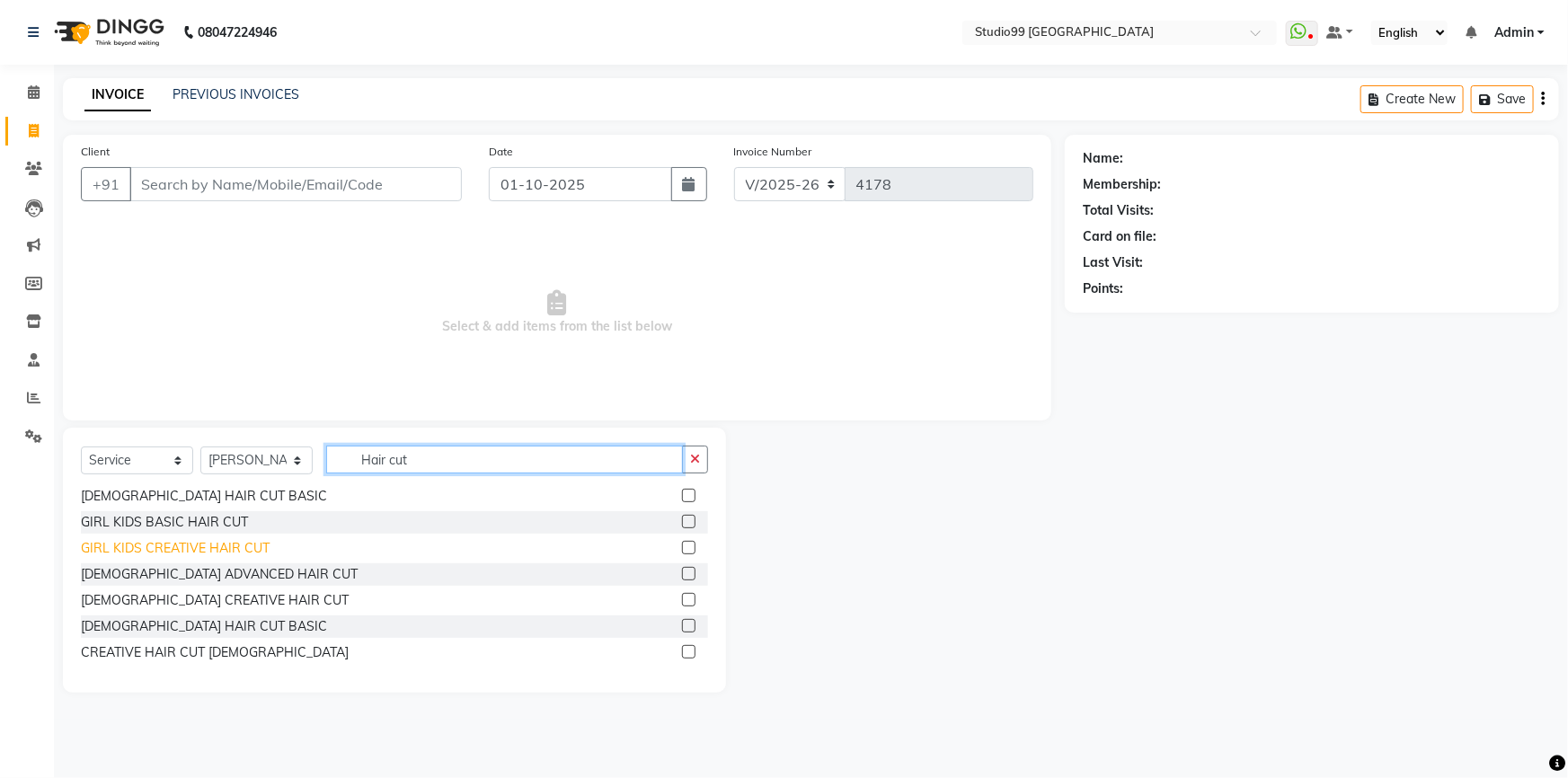
scroll to position [81, 0]
type input "Hair cut"
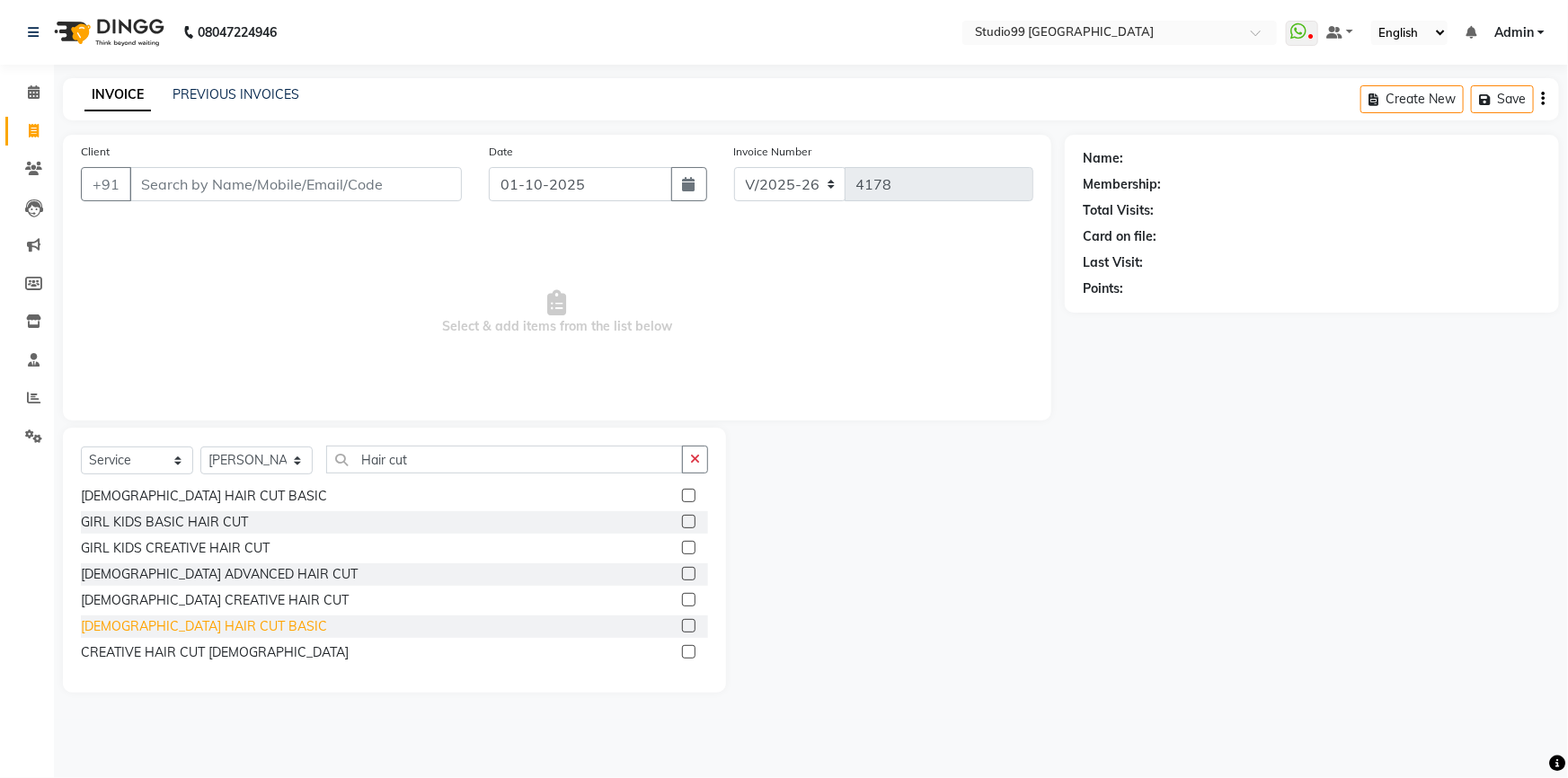
click at [196, 629] on div "[DEMOGRAPHIC_DATA] HAIR CUT BASIC" at bounding box center [204, 626] width 246 height 18
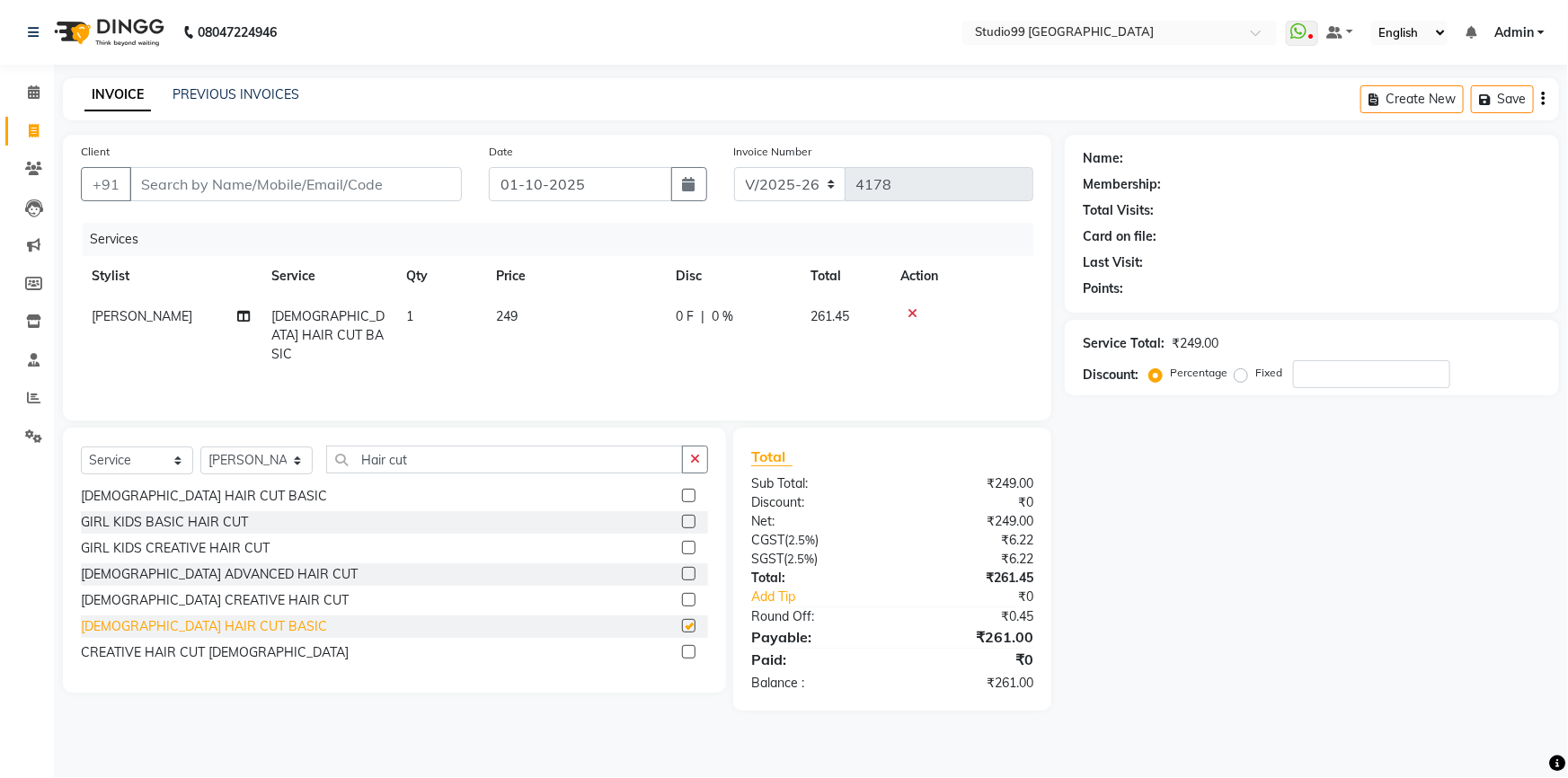
checkbox input "false"
click at [206, 188] on input "Client" at bounding box center [295, 183] width 333 height 34
click at [199, 193] on input "Client" at bounding box center [295, 183] width 333 height 34
click at [129, 462] on select "Select Service Product Membership Package Voucher Prepaid Gift Card" at bounding box center [137, 460] width 113 height 28
select select "package"
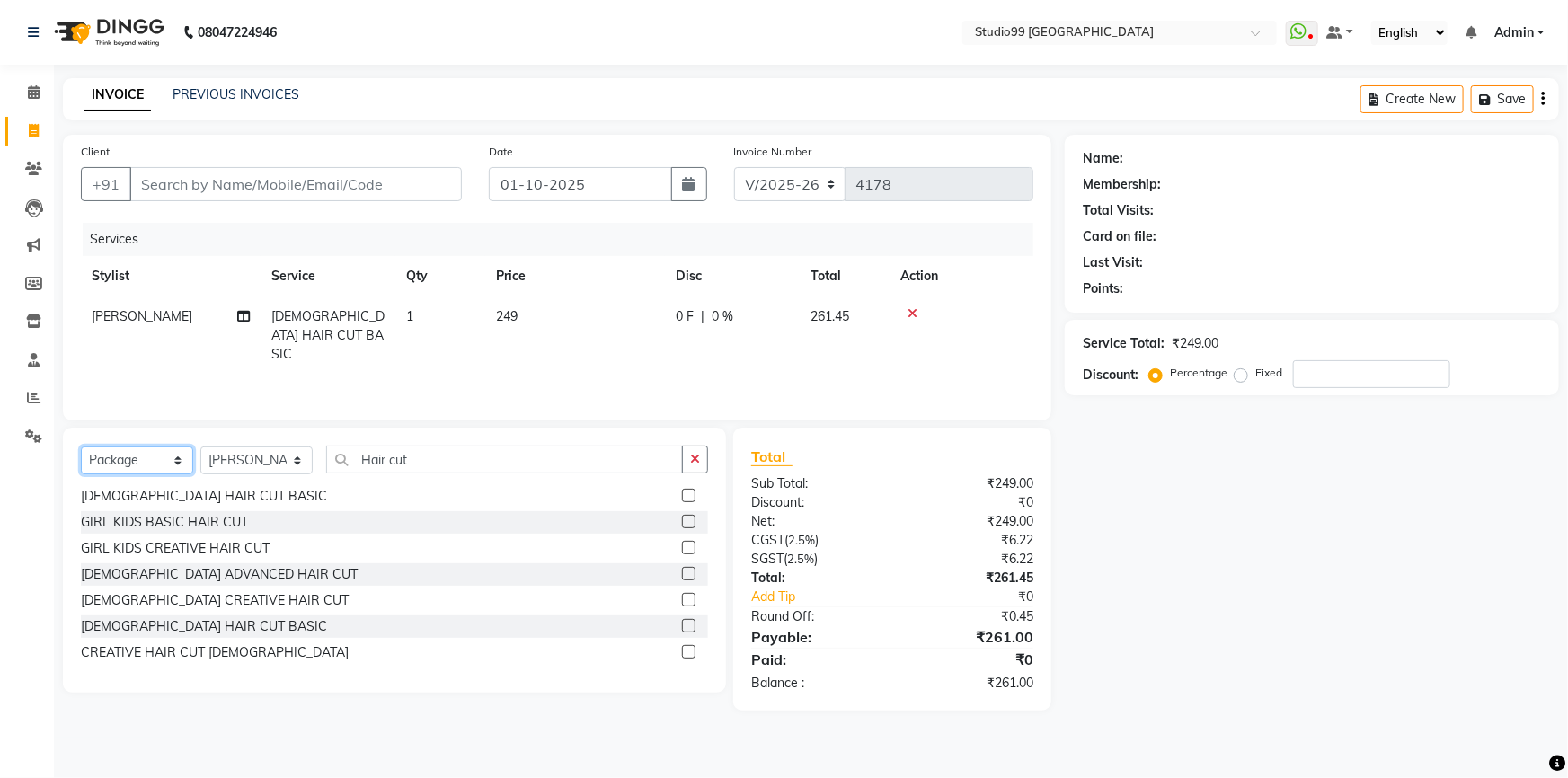
click at [81, 446] on select "Select Service Product Membership Package Voucher Prepaid Gift Card" at bounding box center [137, 460] width 113 height 28
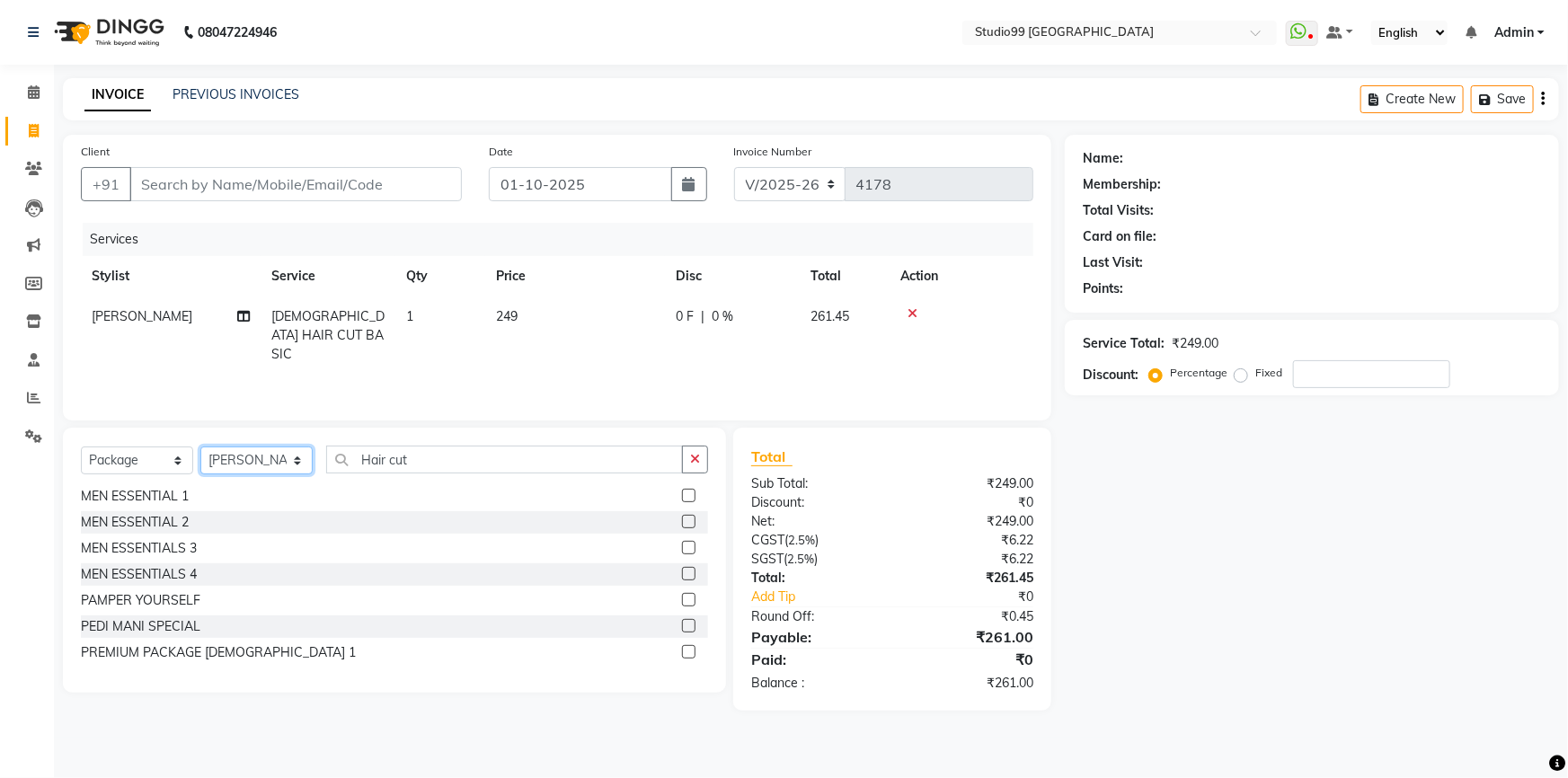
click at [243, 462] on select "Select Stylist Admin AKSHAY AMARJIT Dina GOUTAM Gulshan MAHI Nobil Hasan PRIYA …" at bounding box center [256, 460] width 113 height 28
select select "43358"
click at [200, 446] on select "Select Stylist Admin AKSHAY [PERSON_NAME] Gulshan MAHI [PERSON_NAME] PRIYA [PER…" at bounding box center [256, 460] width 113 height 28
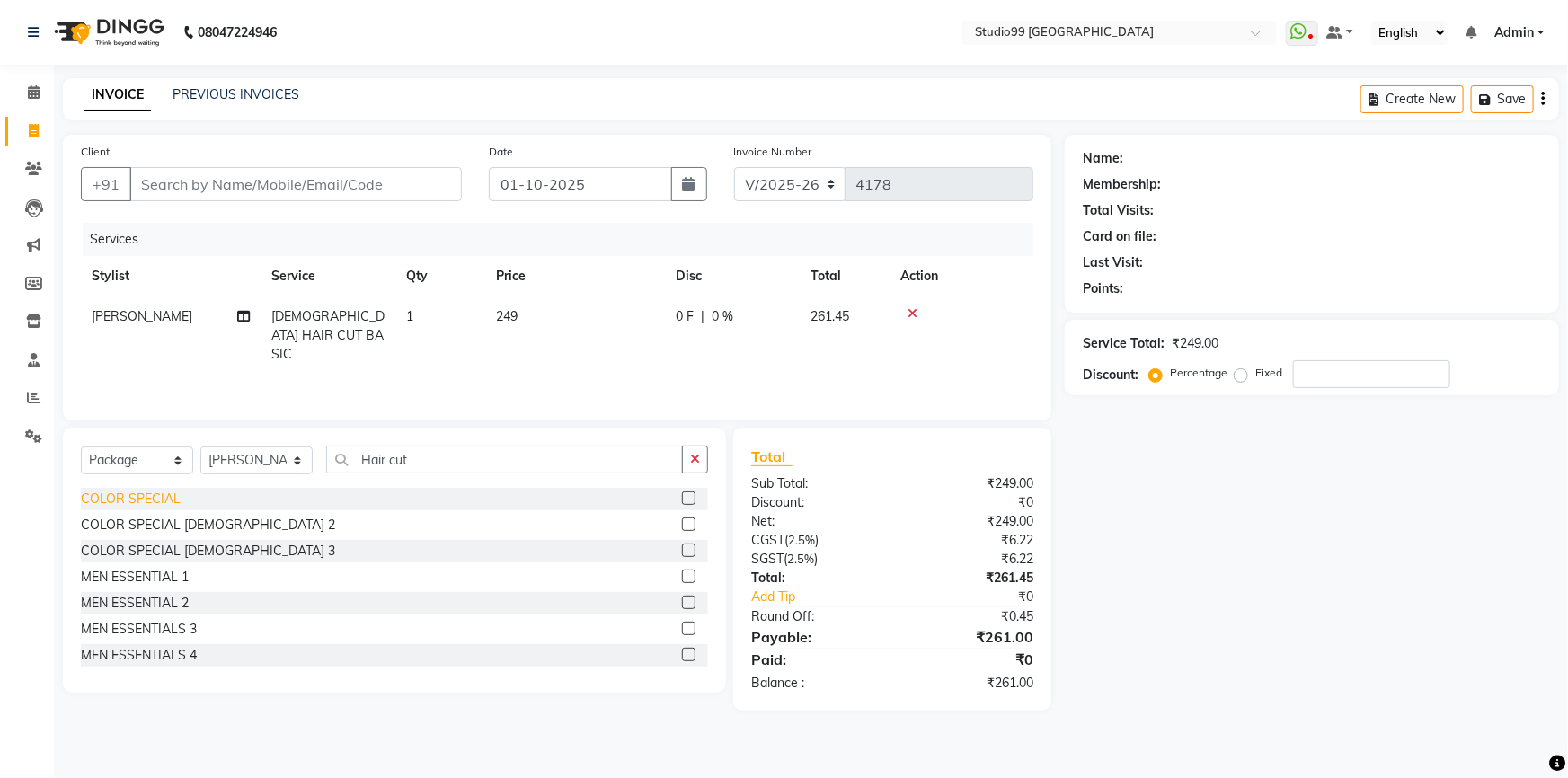
click at [156, 608] on div "MEN ESSENTIAL 2" at bounding box center [135, 603] width 108 height 18
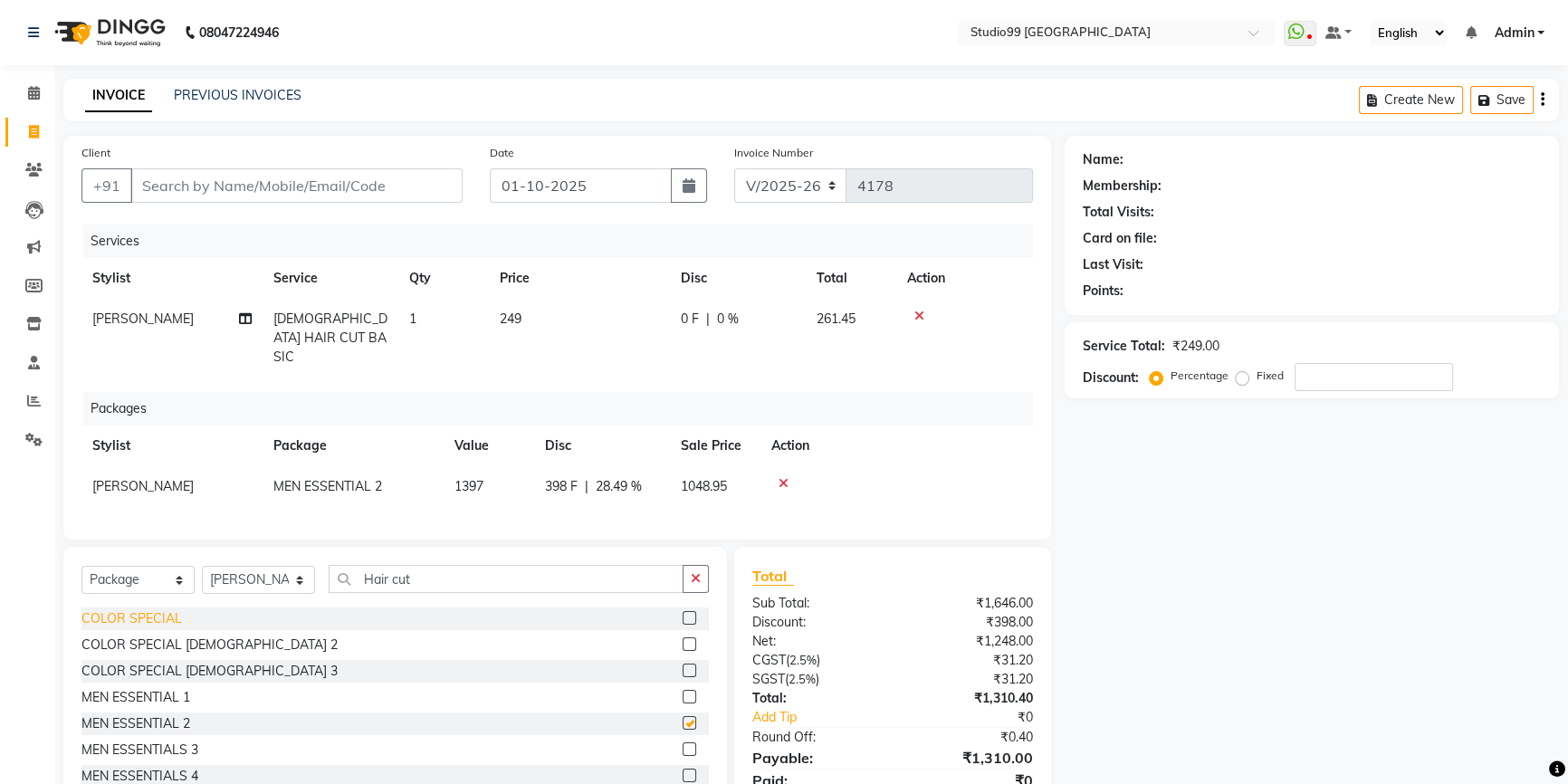
checkbox input "false"
click at [917, 317] on icon at bounding box center [919, 316] width 10 height 13
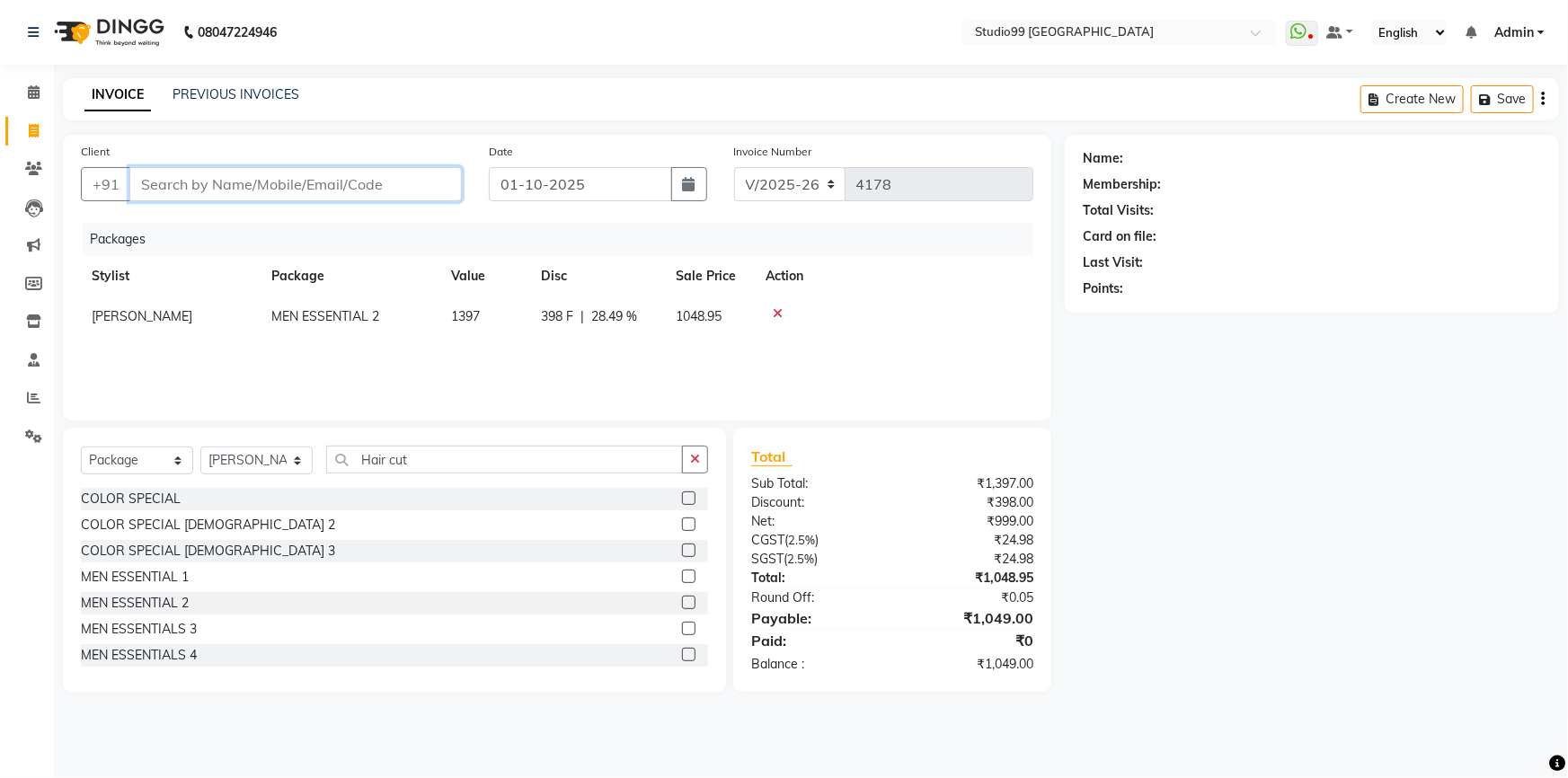
click at [289, 168] on input "Client" at bounding box center [295, 183] width 333 height 34
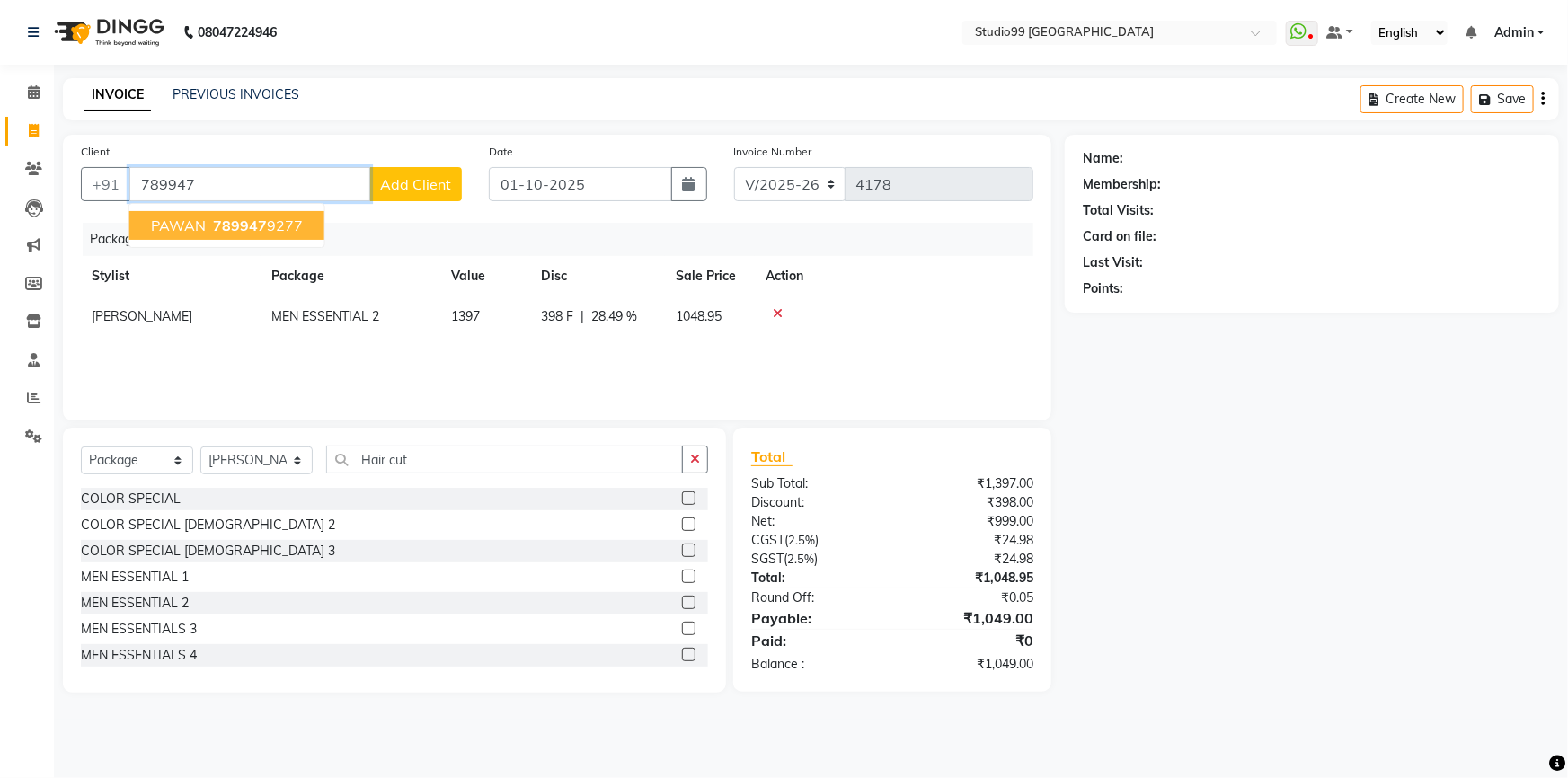
click at [274, 232] on ngb-highlight "789947 9277" at bounding box center [255, 225] width 93 height 18
type input "7899479277"
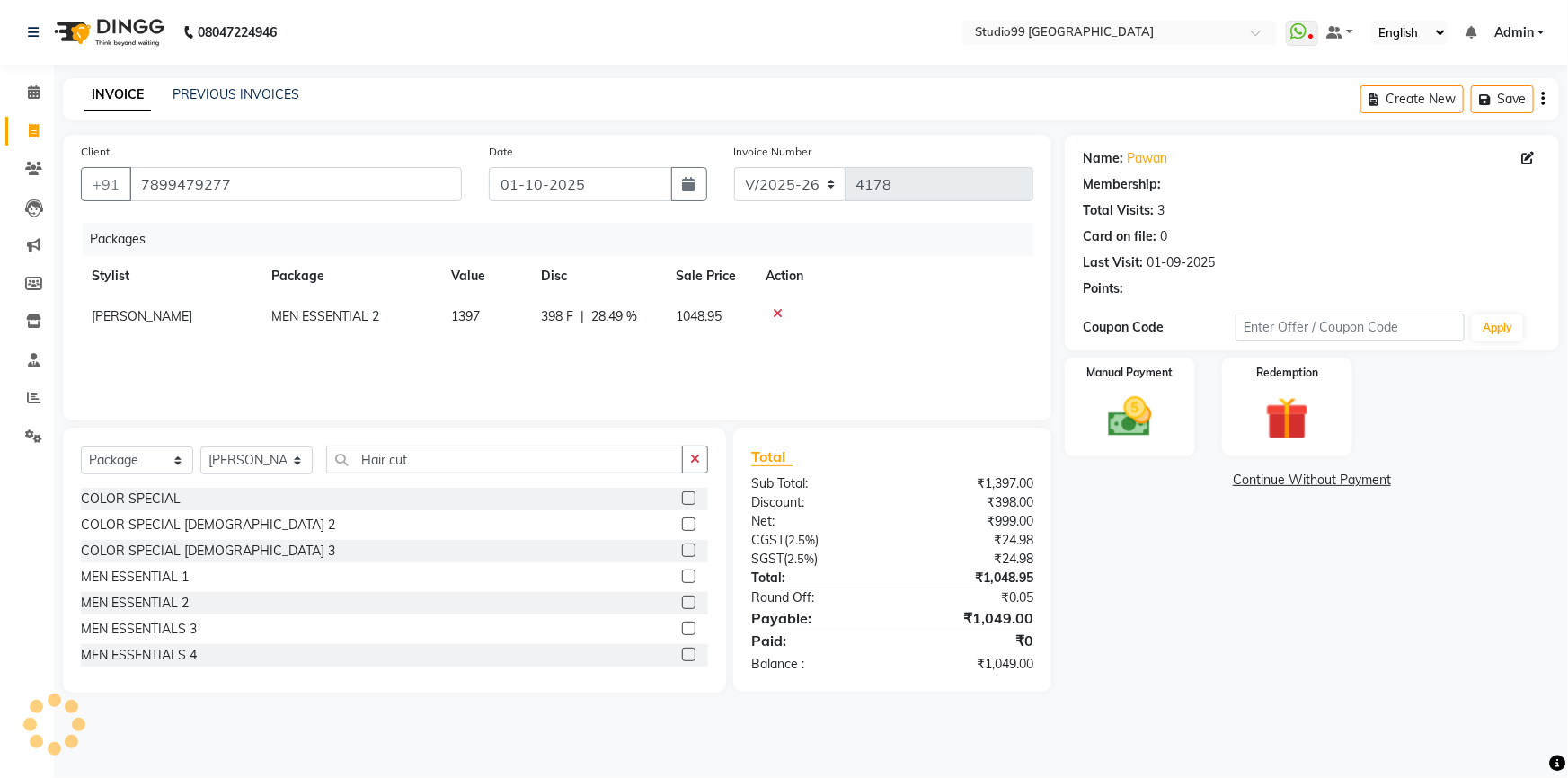
select select "1: Object"
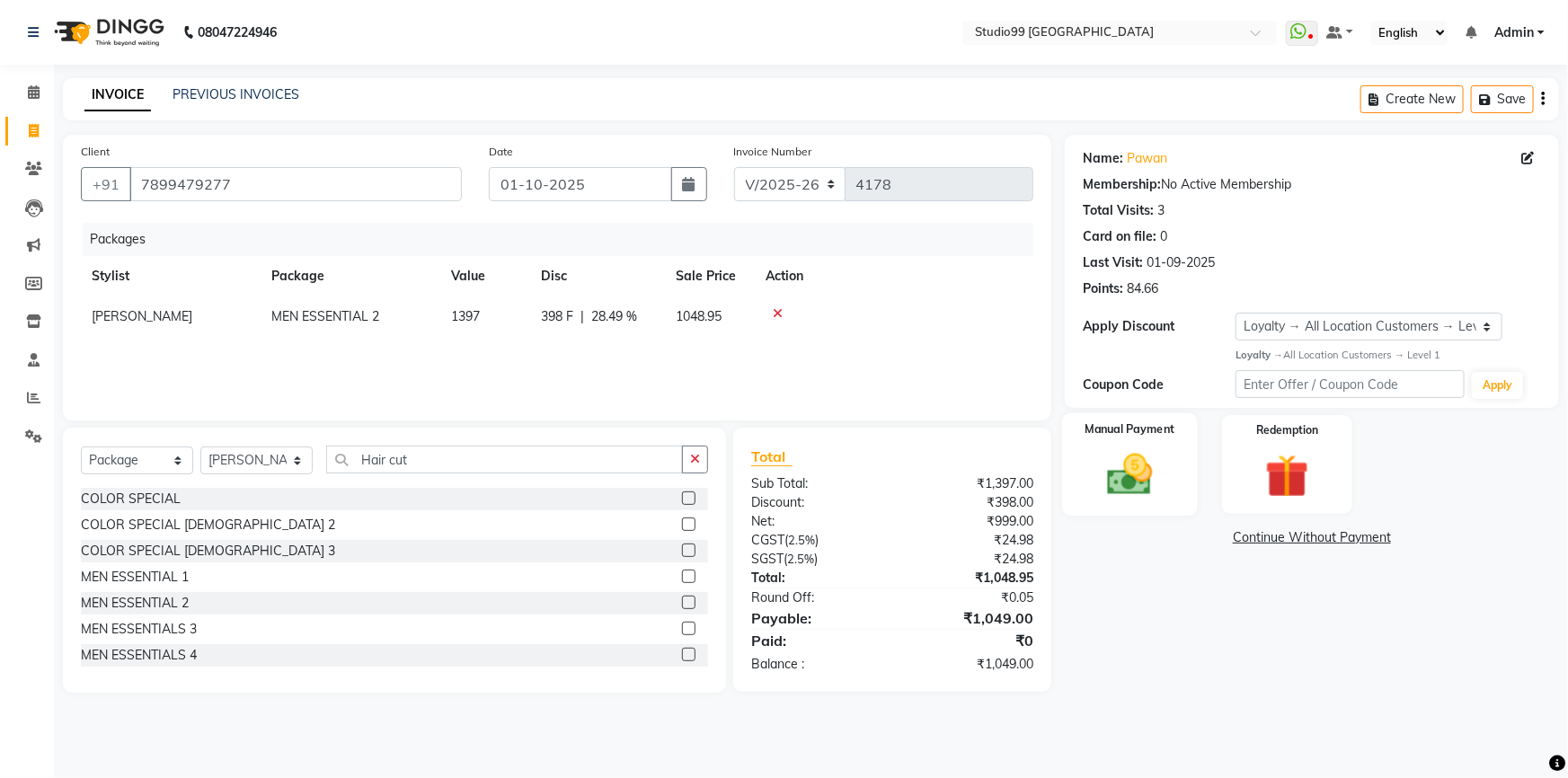
click at [1155, 467] on img at bounding box center [1131, 474] width 74 height 53
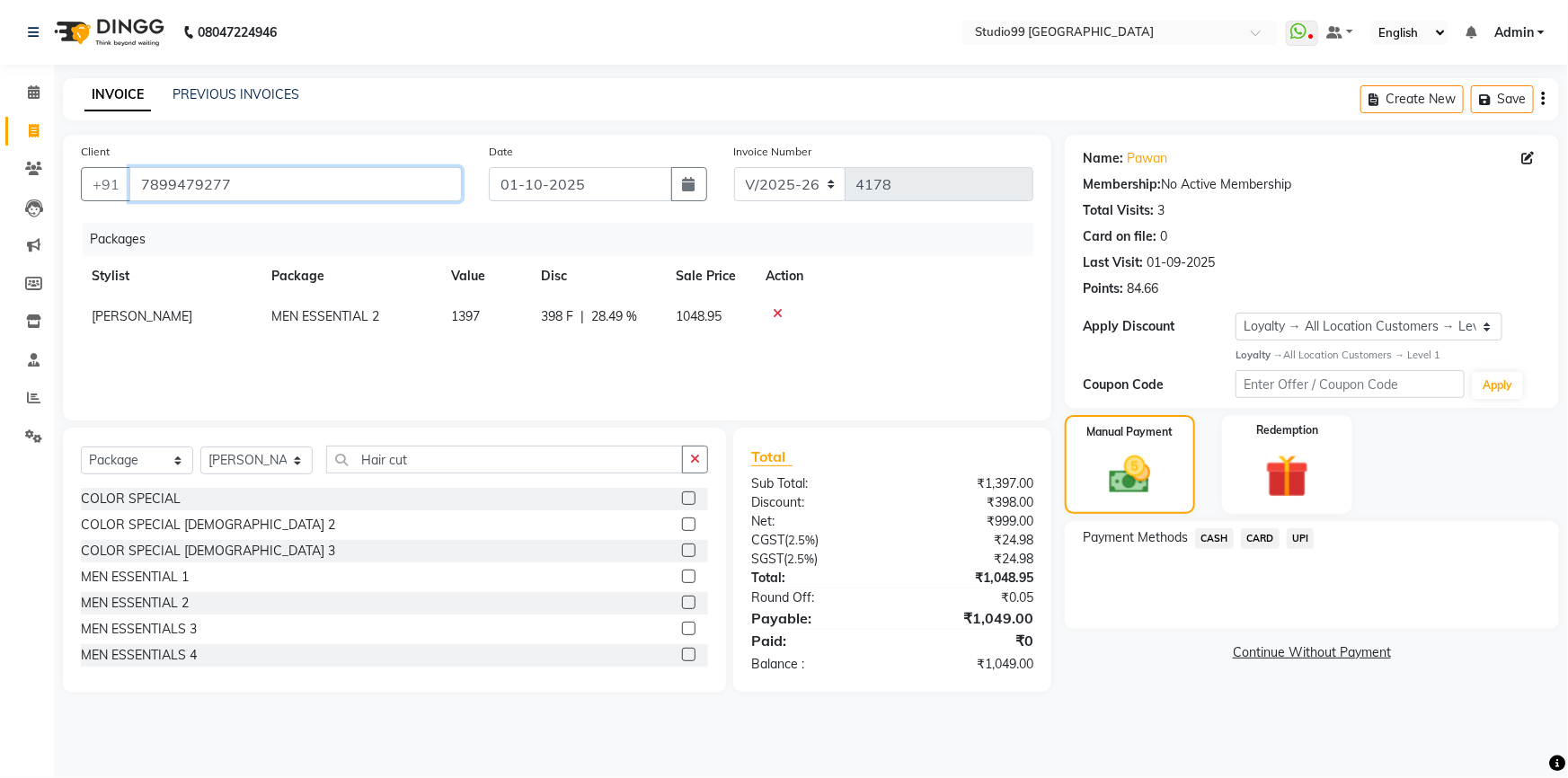
drag, startPoint x: 139, startPoint y: 185, endPoint x: 269, endPoint y: 192, distance: 130.2
click at [269, 192] on input "7899479277" at bounding box center [295, 183] width 333 height 34
click at [1294, 538] on span "UPI" at bounding box center [1301, 538] width 28 height 20
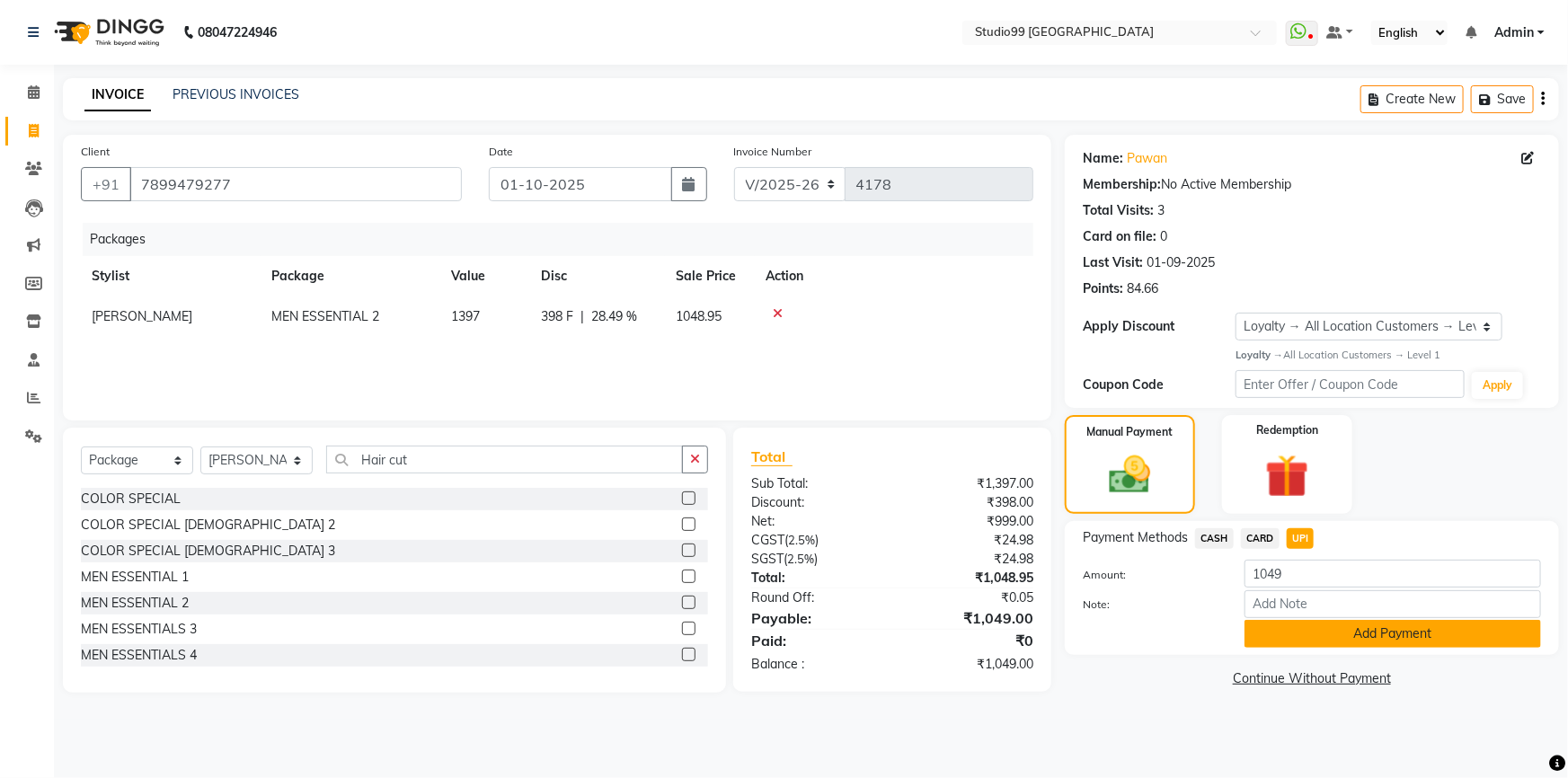
click at [1313, 644] on button "Add Payment" at bounding box center [1394, 633] width 297 height 28
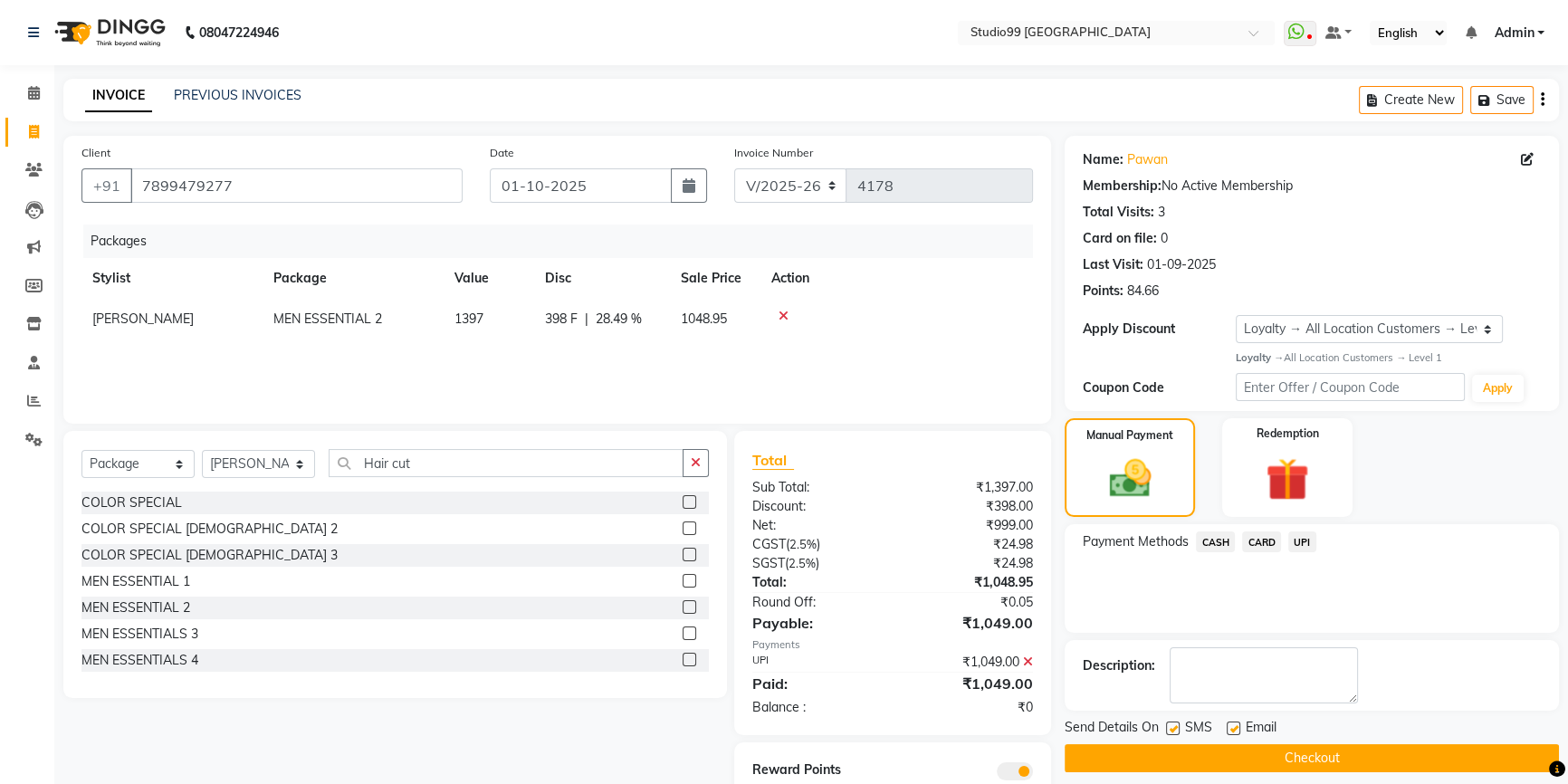
click at [1311, 766] on button "Checkout" at bounding box center [1312, 758] width 494 height 28
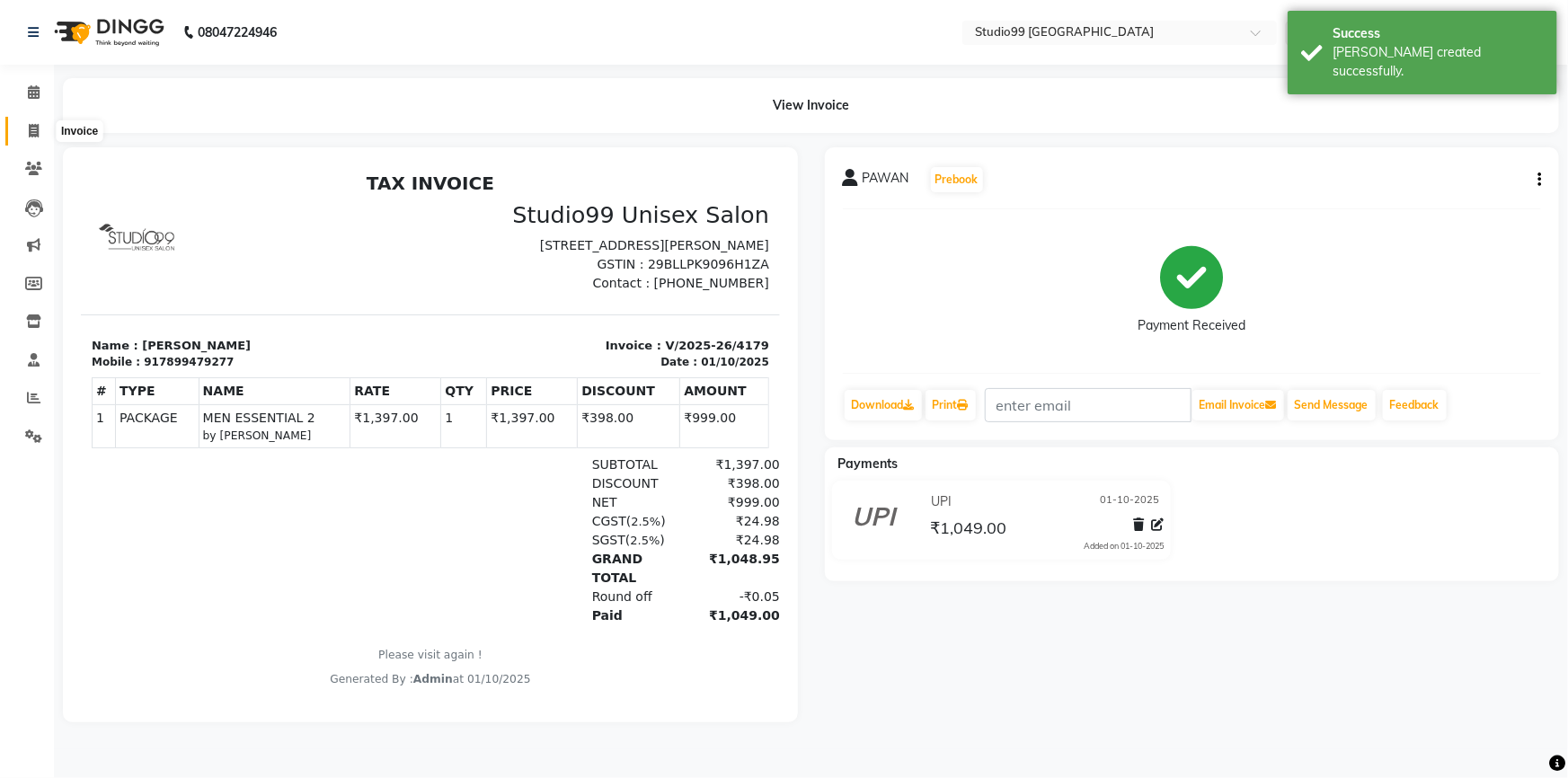
click at [30, 128] on icon at bounding box center [33, 130] width 10 height 14
select select "6042"
select select "service"
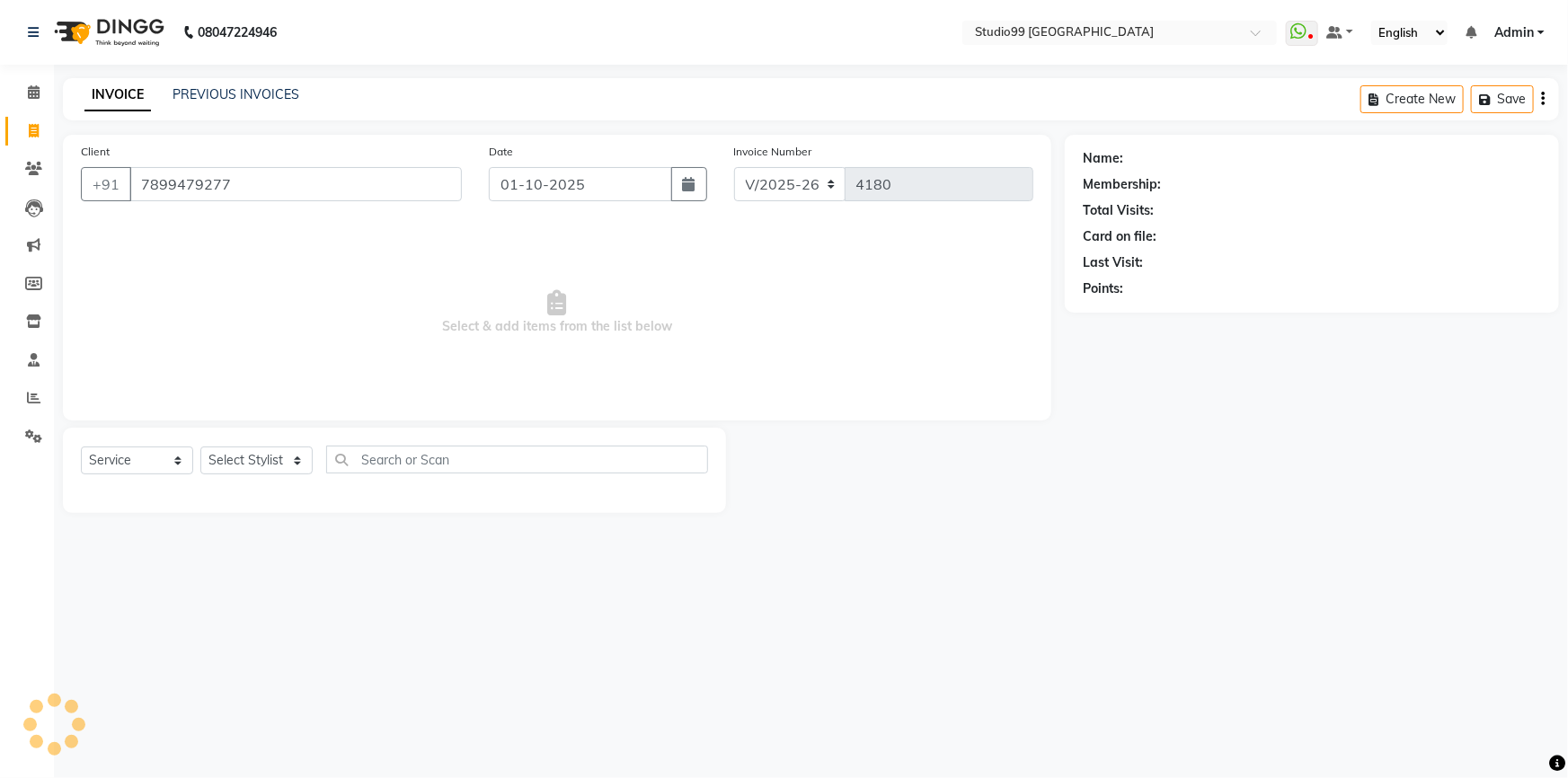
type input "7899479277"
select select "1: Object"
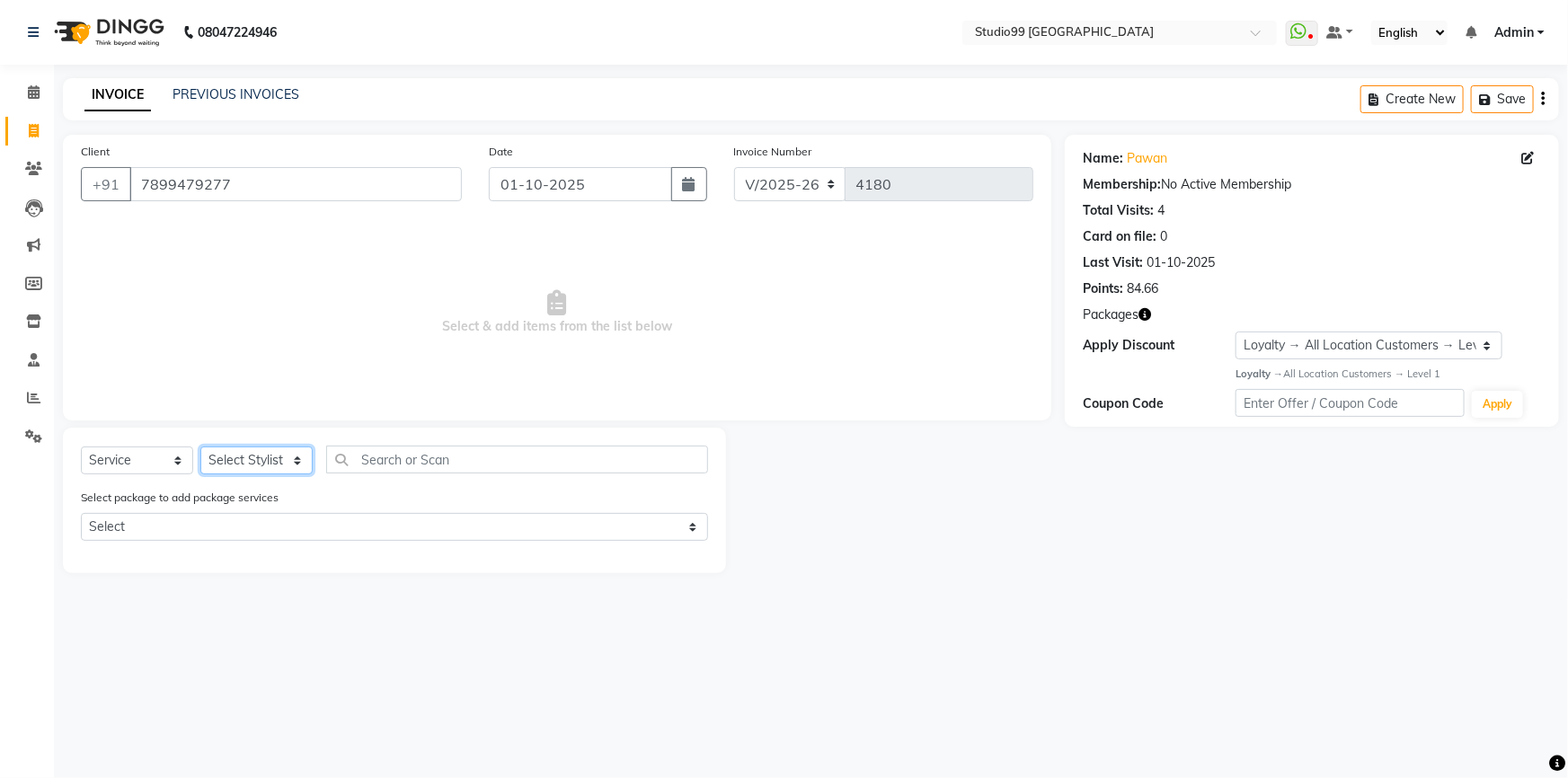
click at [252, 459] on select "Select Stylist Admin AKSHAY [PERSON_NAME] Gulshan MAHI [PERSON_NAME] PRIYA [PER…" at bounding box center [256, 460] width 113 height 28
select select "43363"
click at [200, 446] on select "Select Stylist Admin AKSHAY [PERSON_NAME] Gulshan MAHI [PERSON_NAME] PRIYA [PER…" at bounding box center [256, 460] width 113 height 28
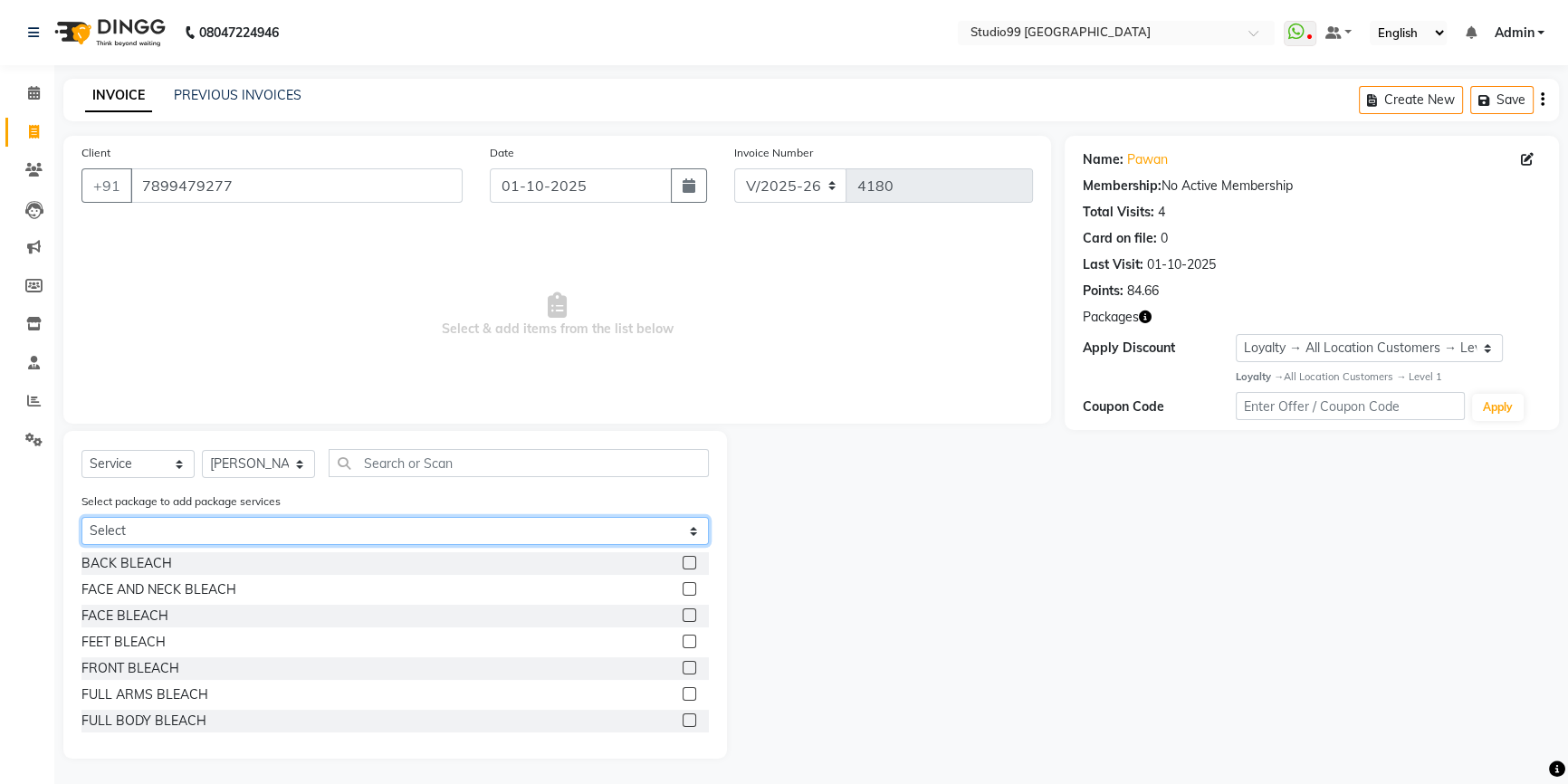
click at [252, 538] on select "Select MEN ESSENTIAL 2" at bounding box center [395, 530] width 627 height 28
select select "1: Object"
click at [82, 517] on select "Select MEN ESSENTIAL 2" at bounding box center [395, 530] width 627 height 28
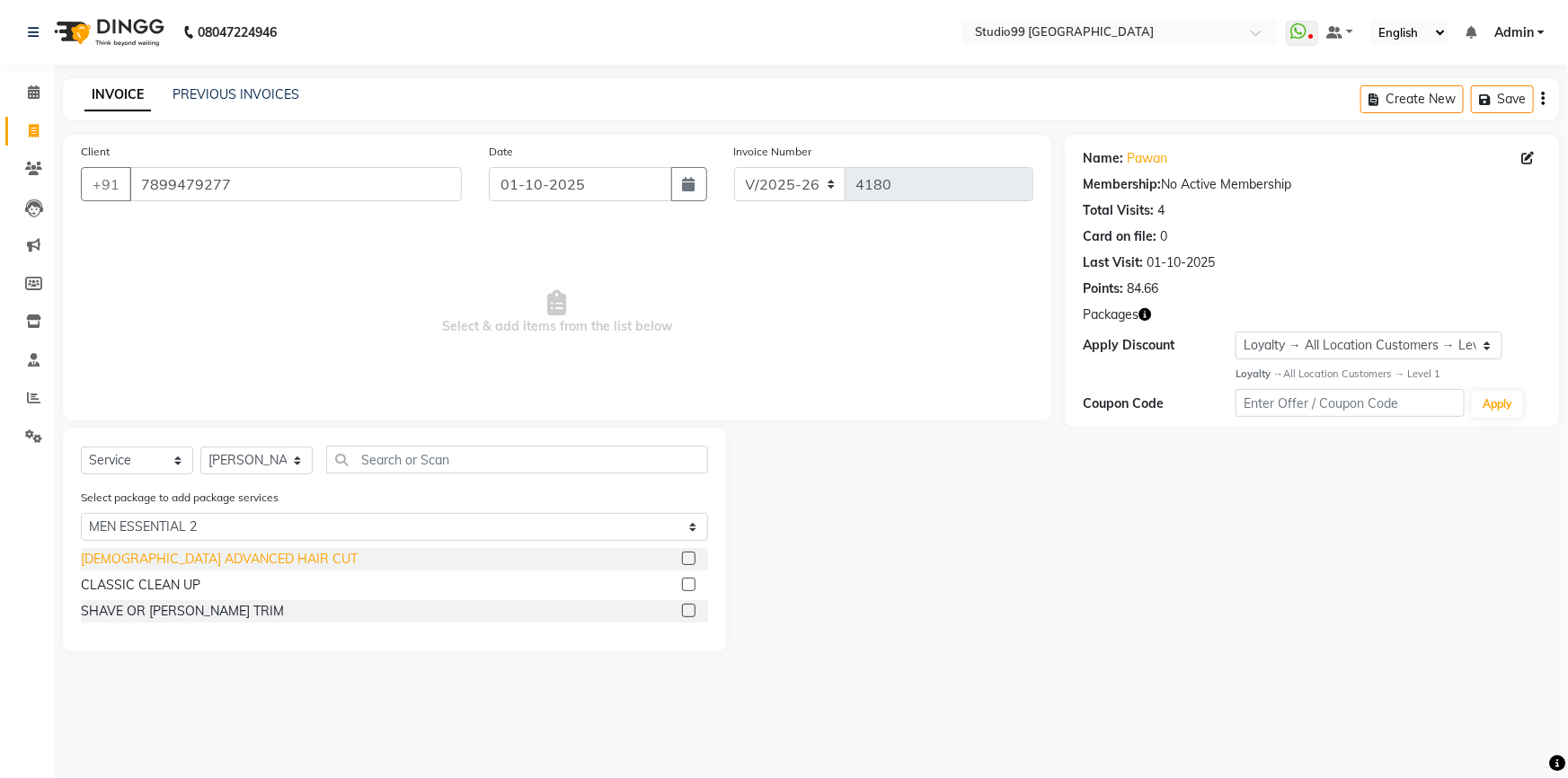
click at [212, 557] on div "[DEMOGRAPHIC_DATA] ADVANCED HAIR CUT" at bounding box center [220, 559] width 277 height 18
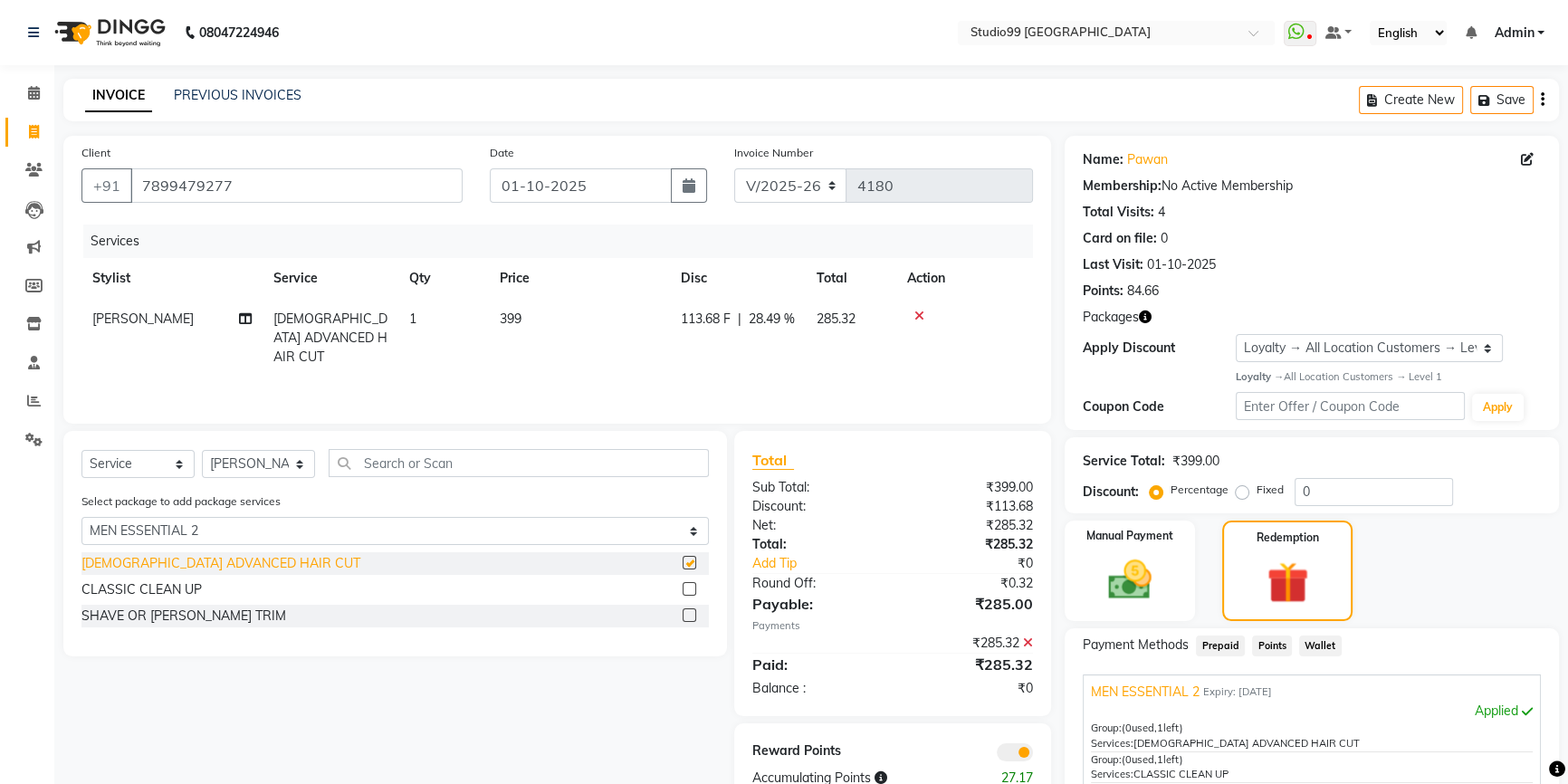
checkbox input "false"
click at [260, 455] on select "Select Stylist Admin AKSHAY [PERSON_NAME] Gulshan MAHI [PERSON_NAME] PRIYA [PER…" at bounding box center [258, 464] width 113 height 28
select select "43530"
click at [202, 450] on select "Select Stylist Admin AKSHAY [PERSON_NAME] Gulshan MAHI [PERSON_NAME] PRIYA [PER…" at bounding box center [258, 464] width 113 height 28
click at [162, 588] on div "CLASSIC CLEAN UP" at bounding box center [142, 590] width 121 height 19
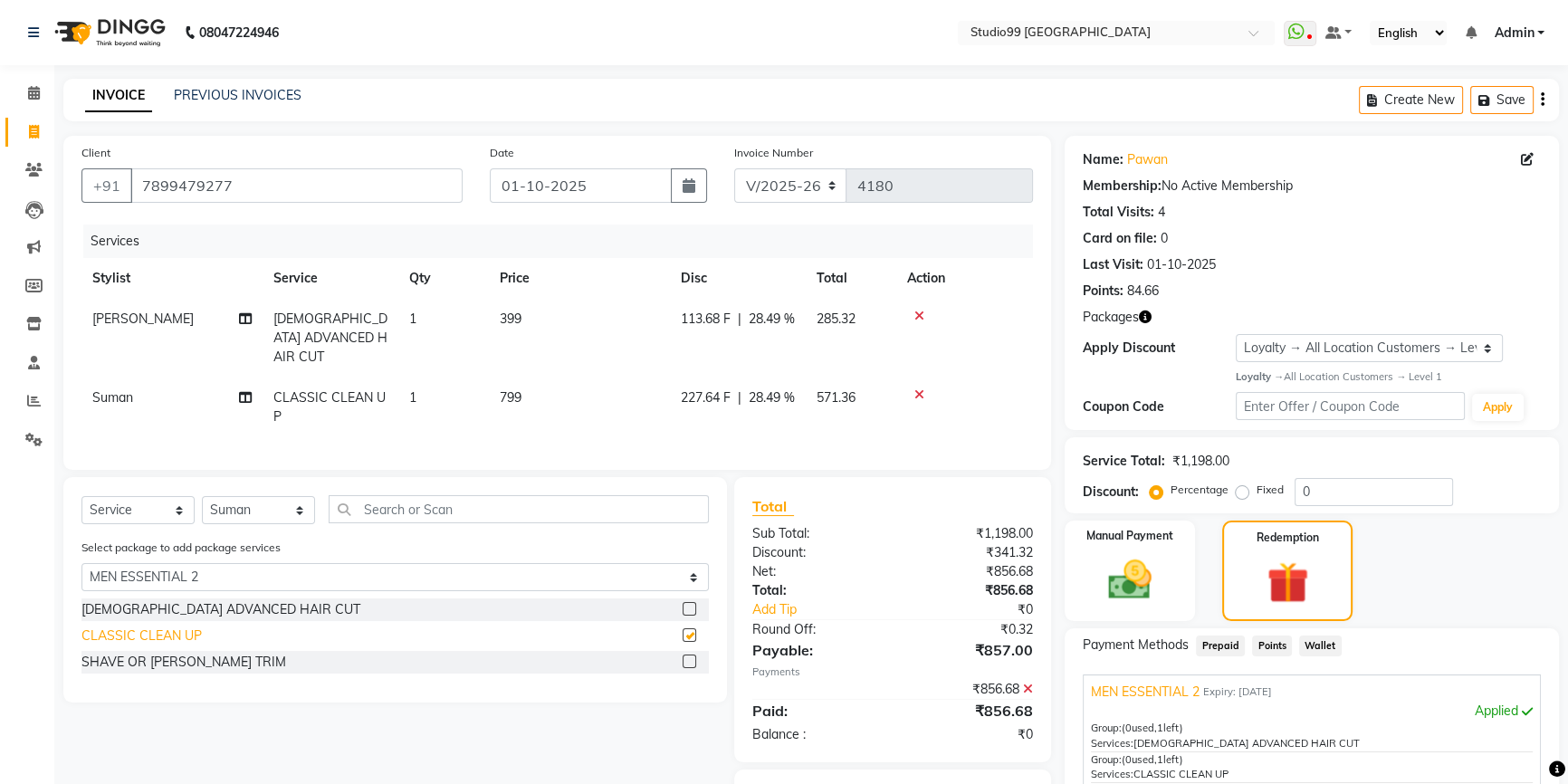
checkbox input "false"
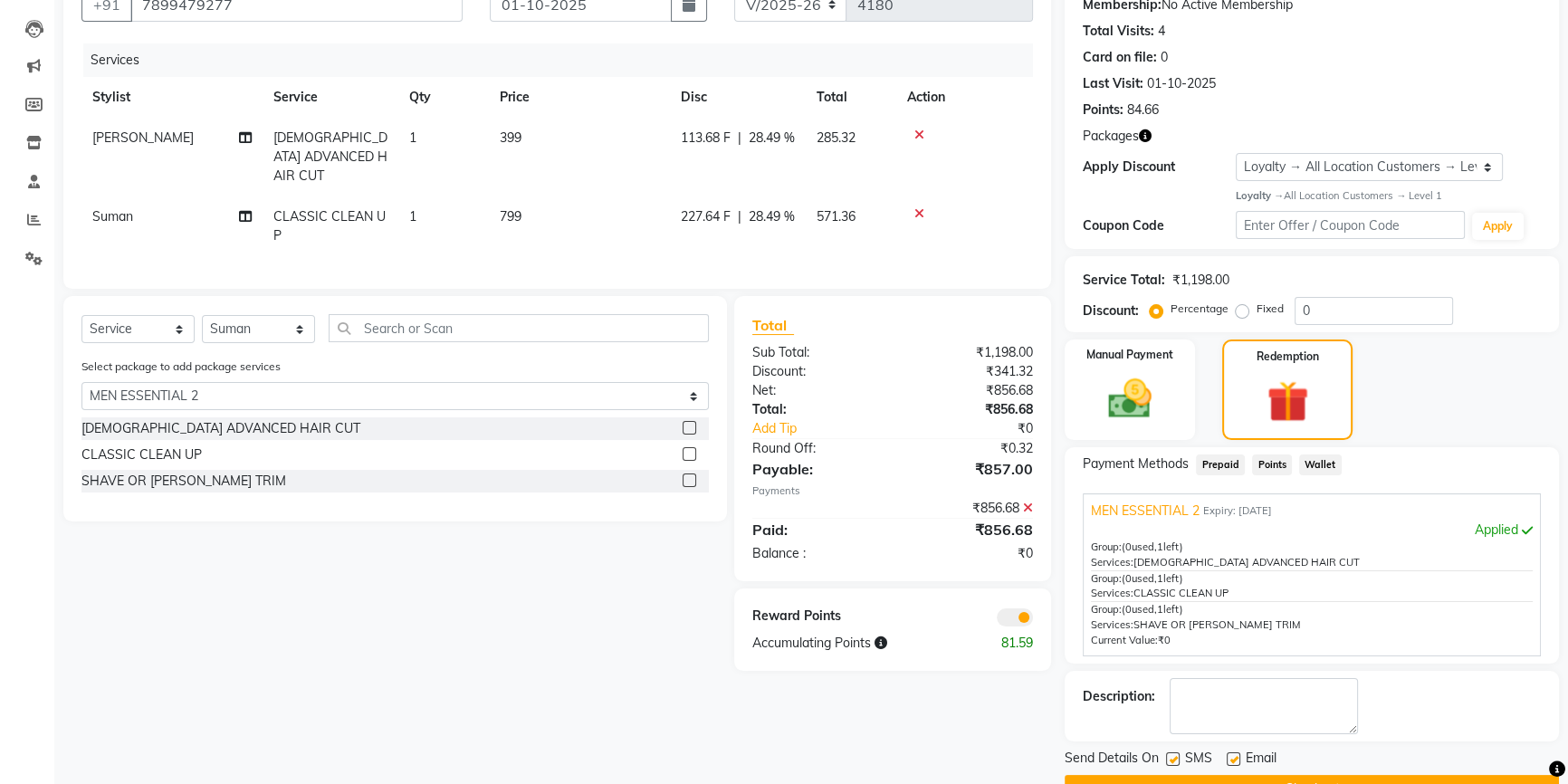
scroll to position [226, 0]
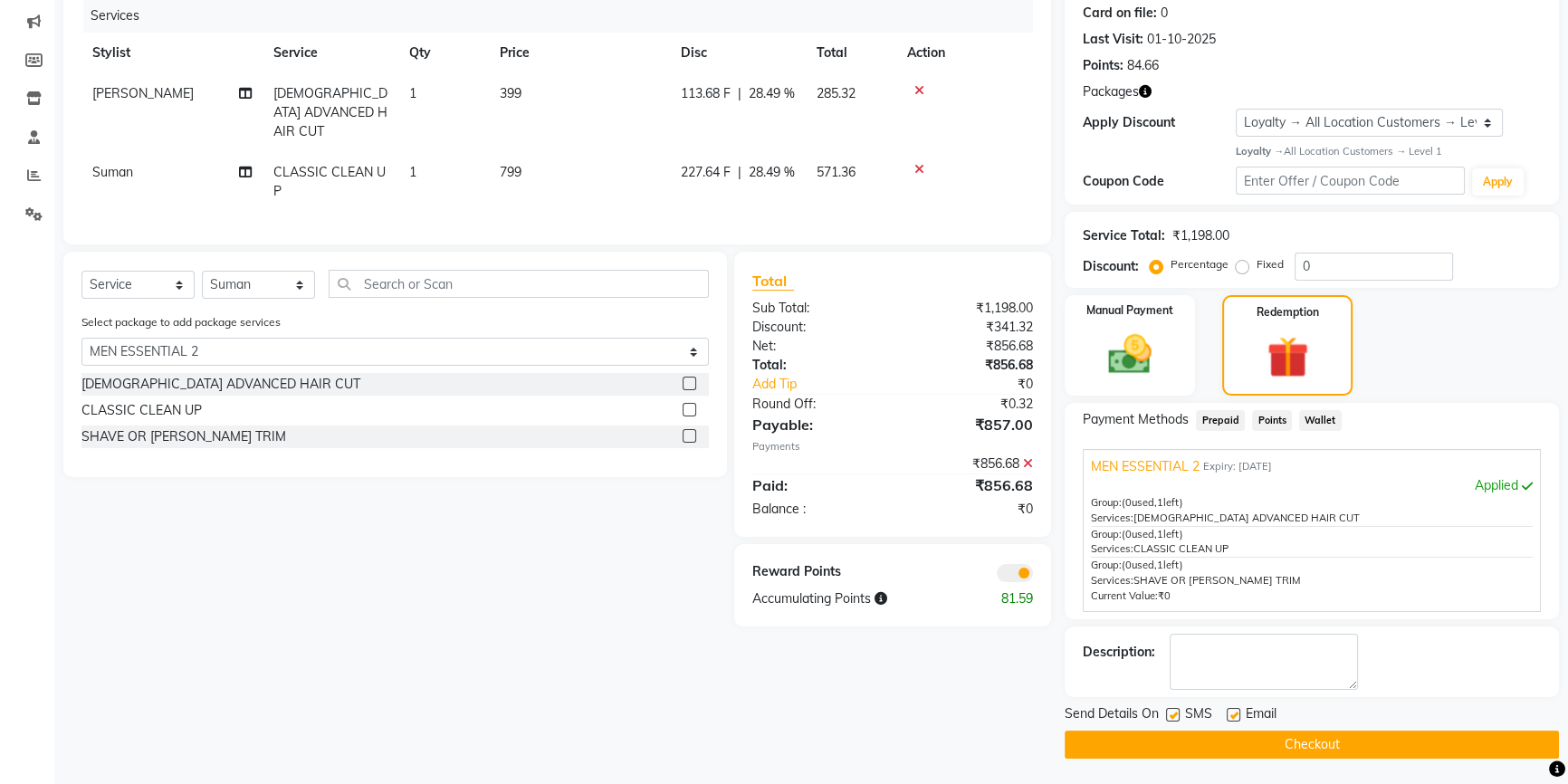
click at [1303, 742] on button "Checkout" at bounding box center [1312, 744] width 494 height 28
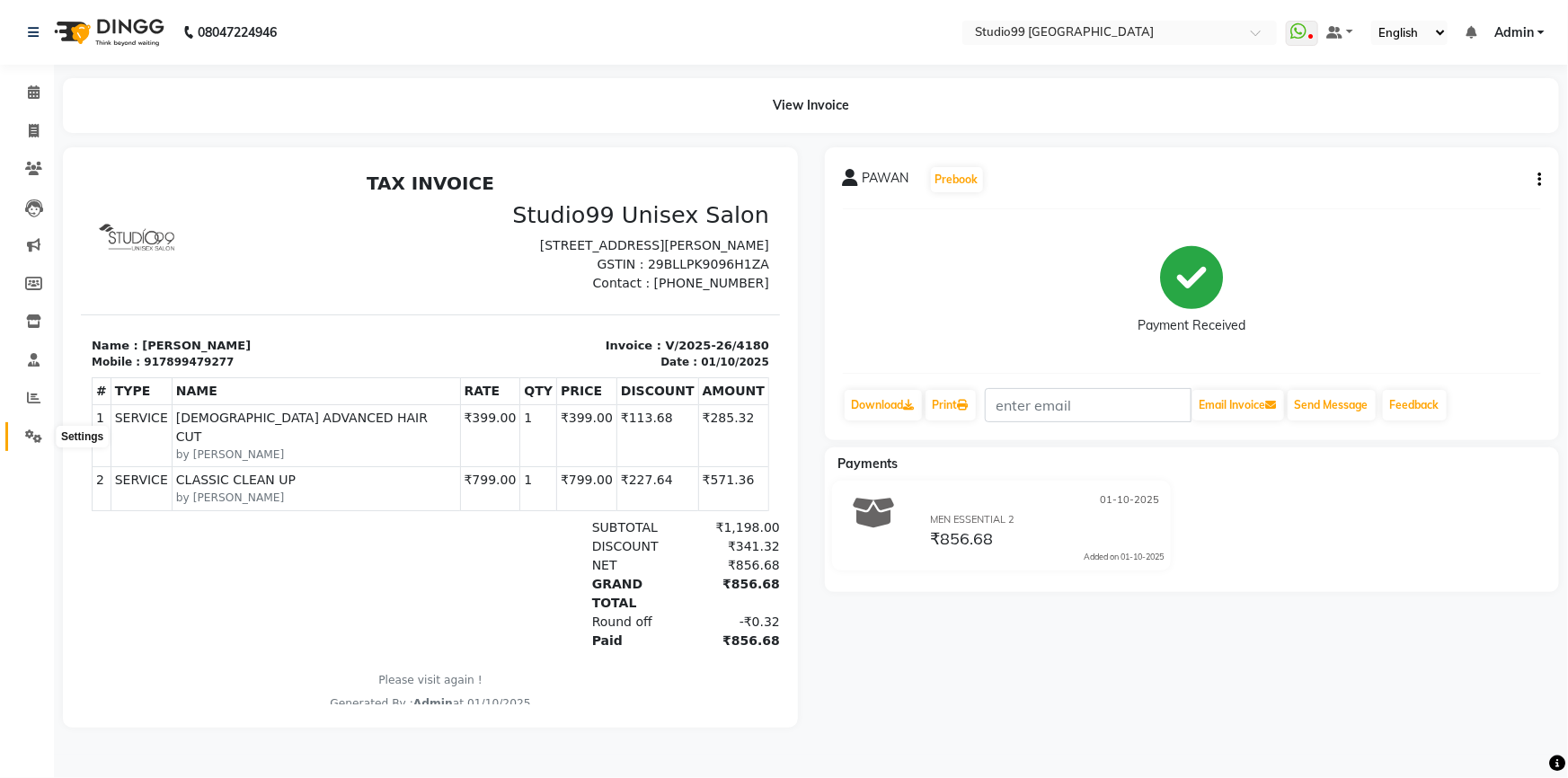
click at [33, 441] on icon at bounding box center [33, 436] width 18 height 14
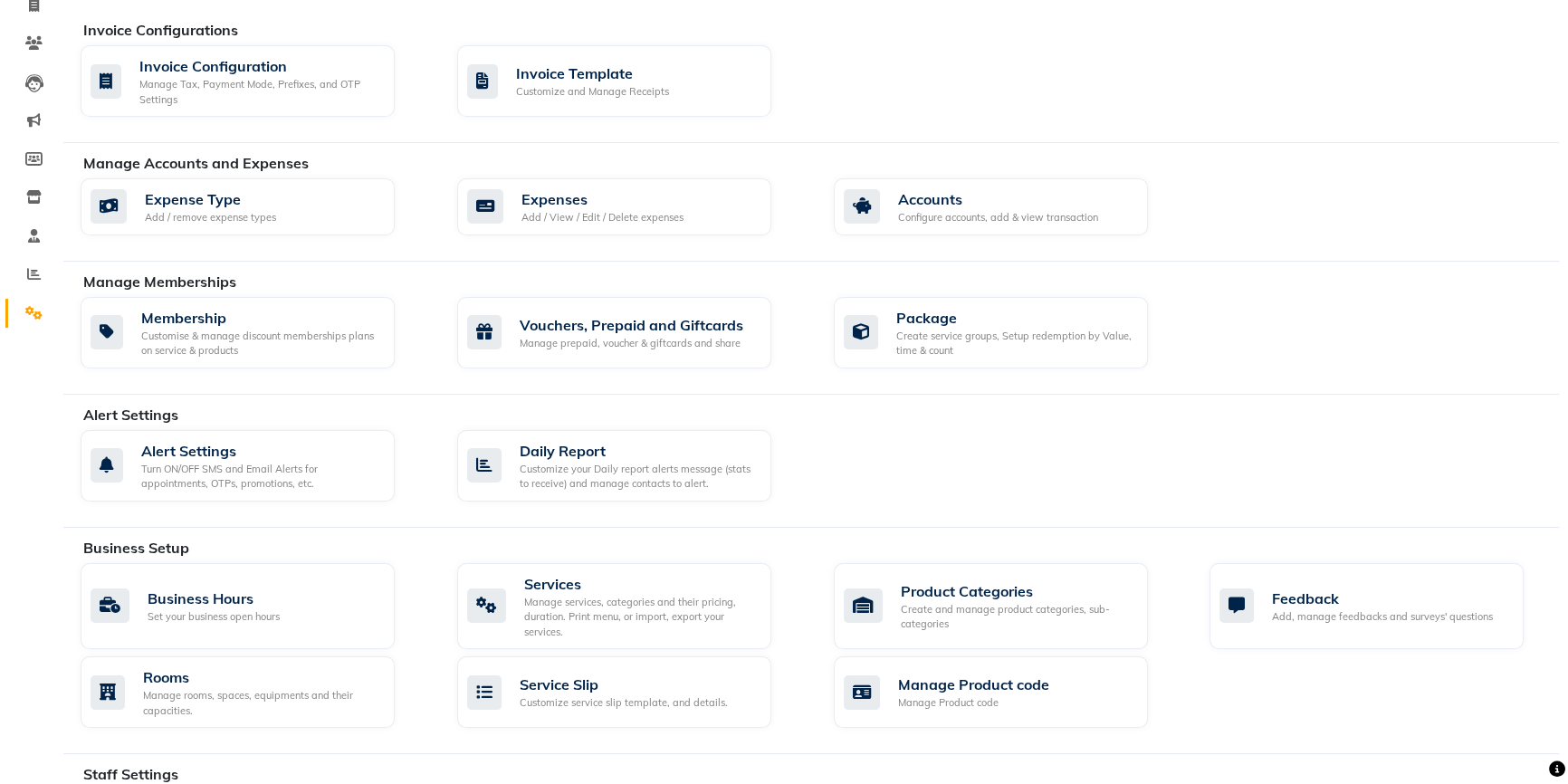
scroll to position [163, 0]
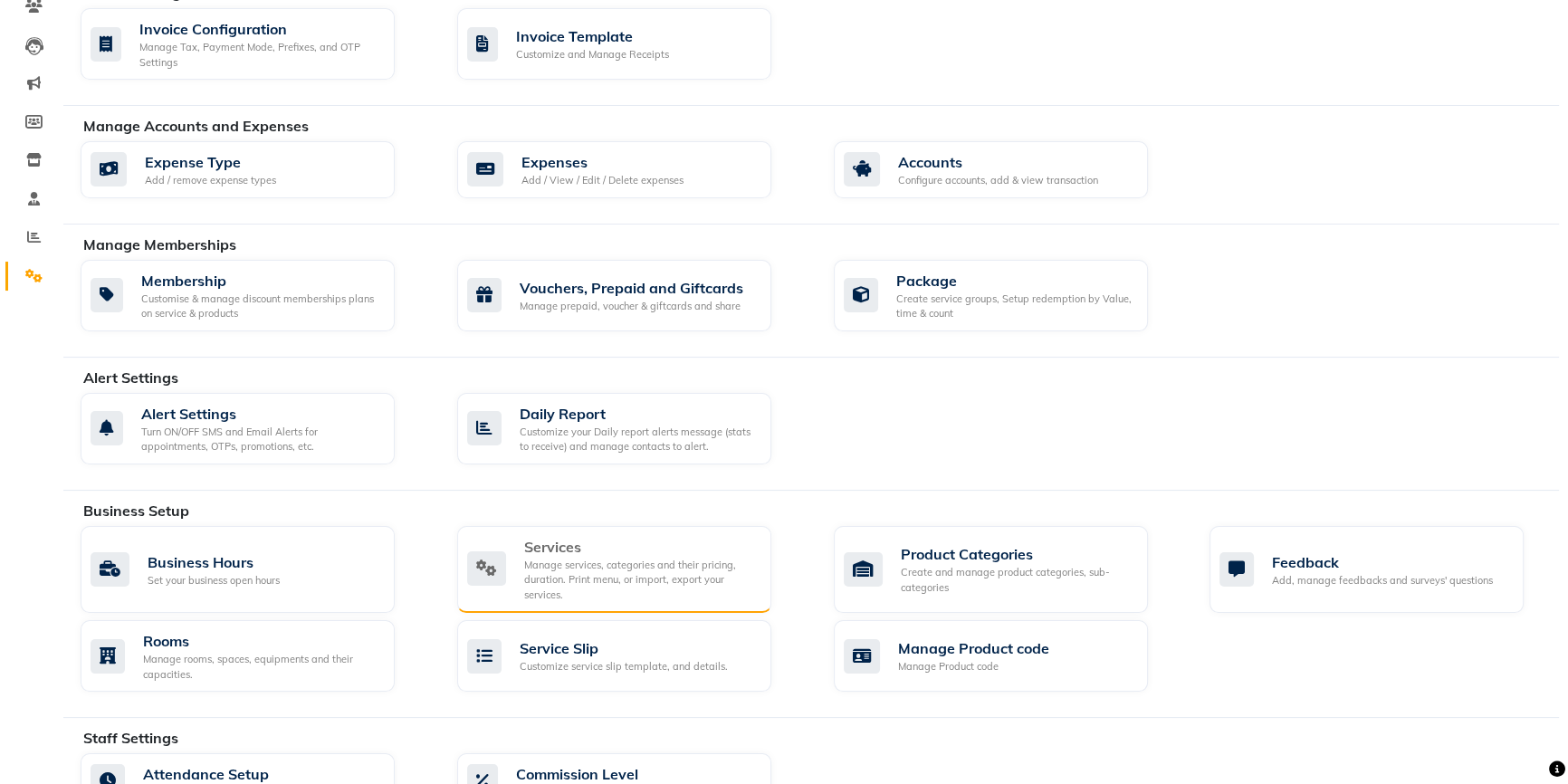
click at [593, 588] on div "Manage services, categories and their pricing, duration. Print menu, or import,…" at bounding box center [640, 580] width 232 height 46
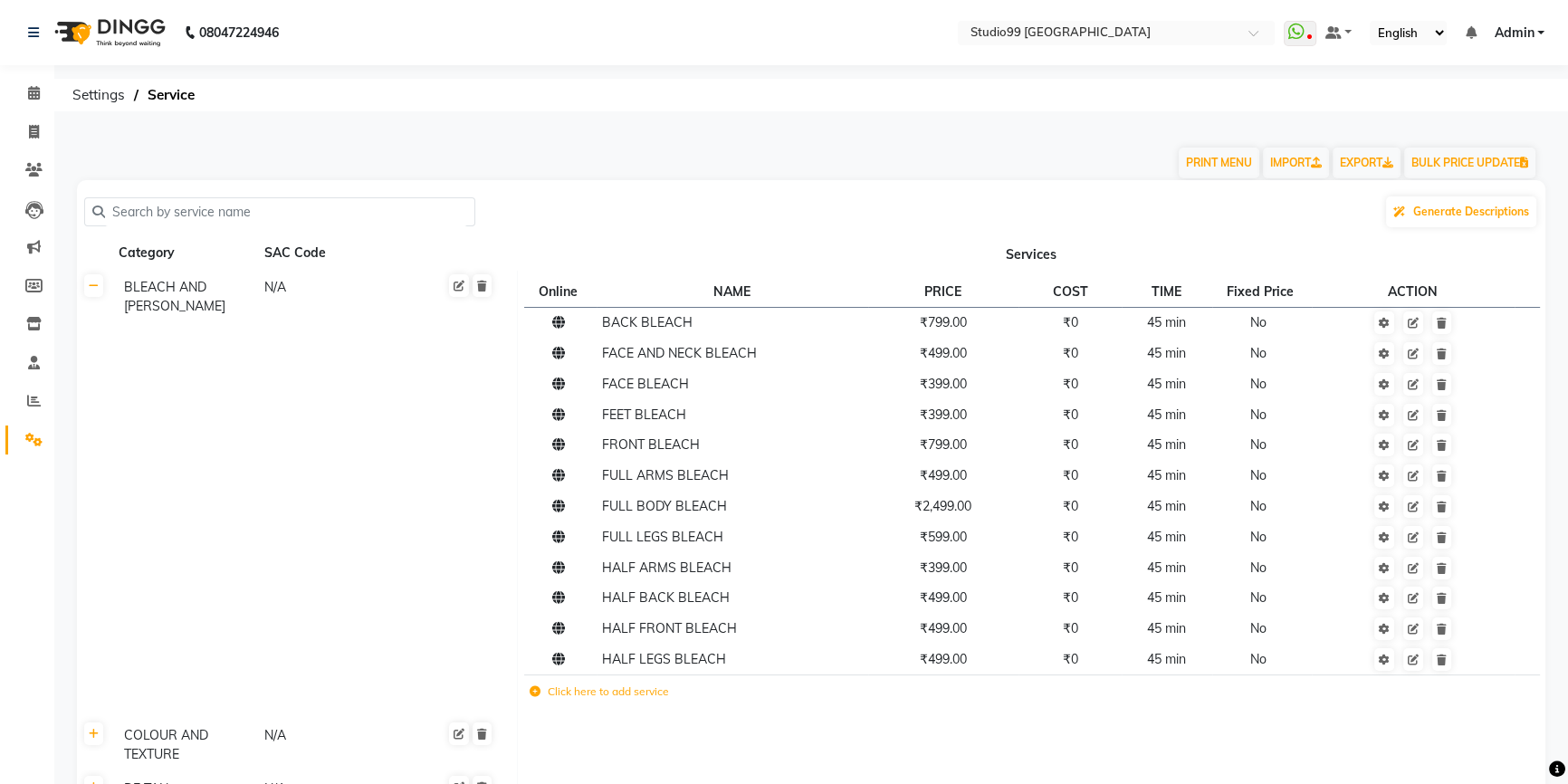
click at [184, 215] on input "text" at bounding box center [286, 212] width 362 height 28
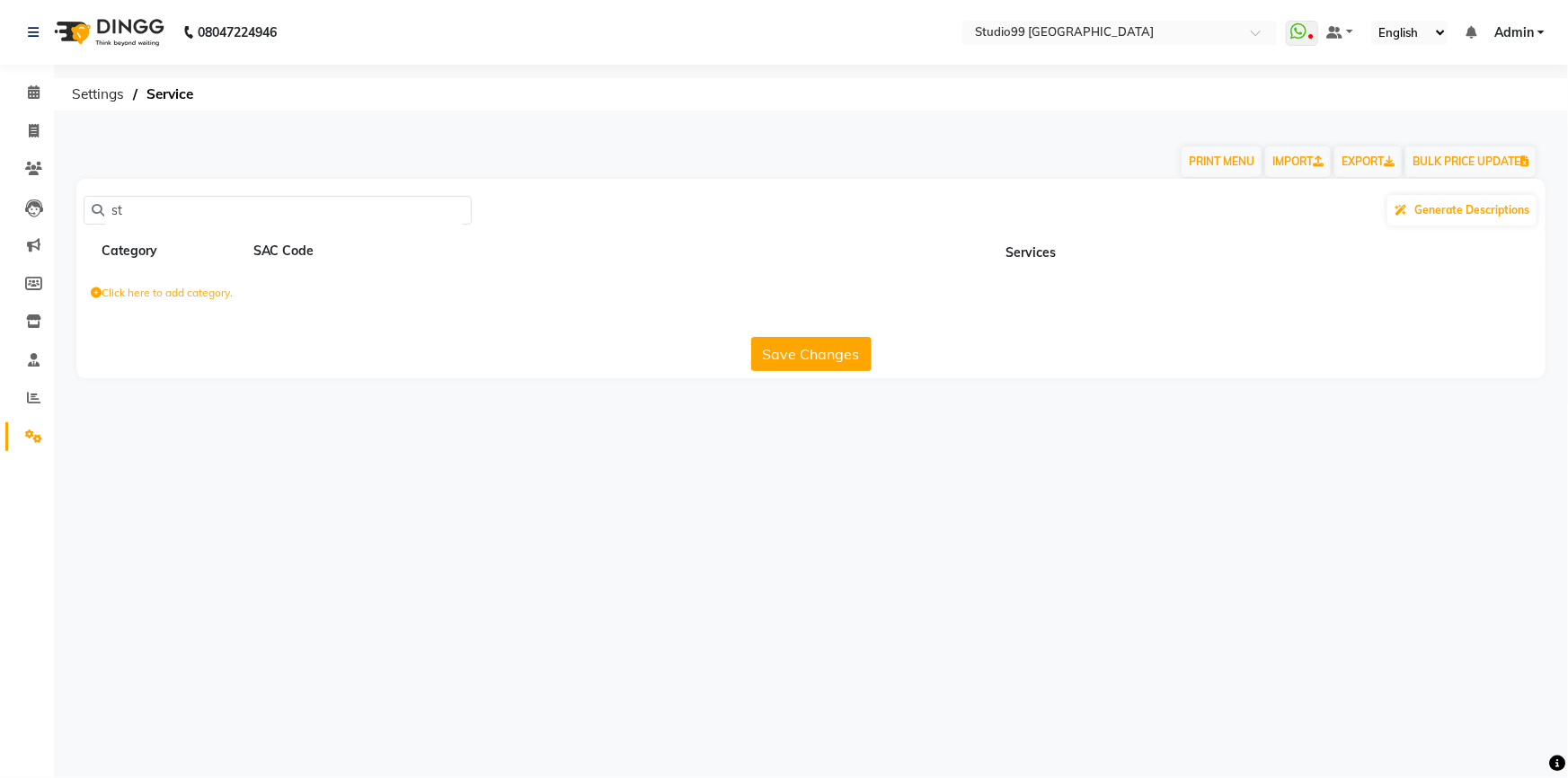
type input "s"
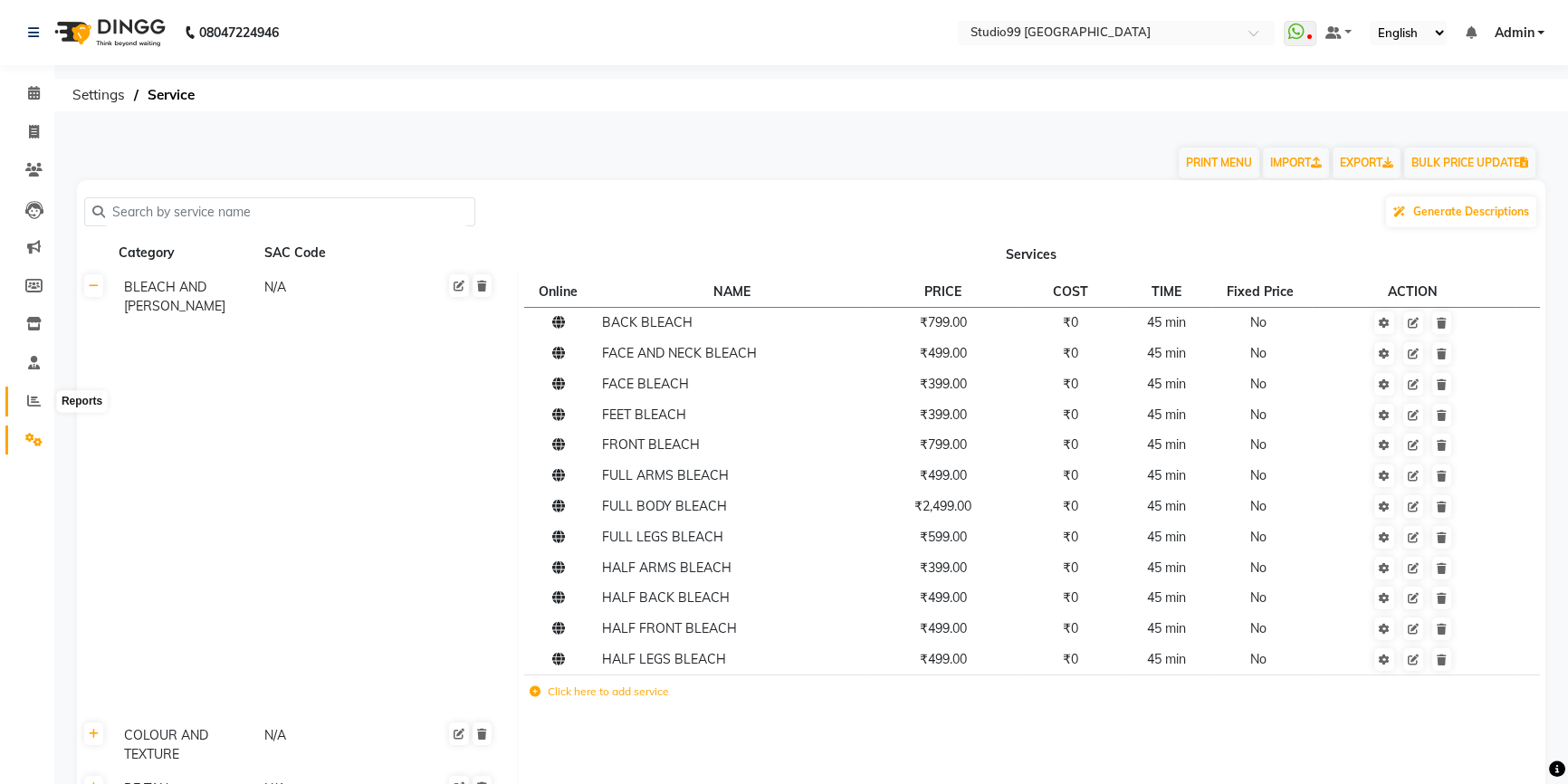
click at [35, 401] on icon at bounding box center [33, 400] width 14 height 14
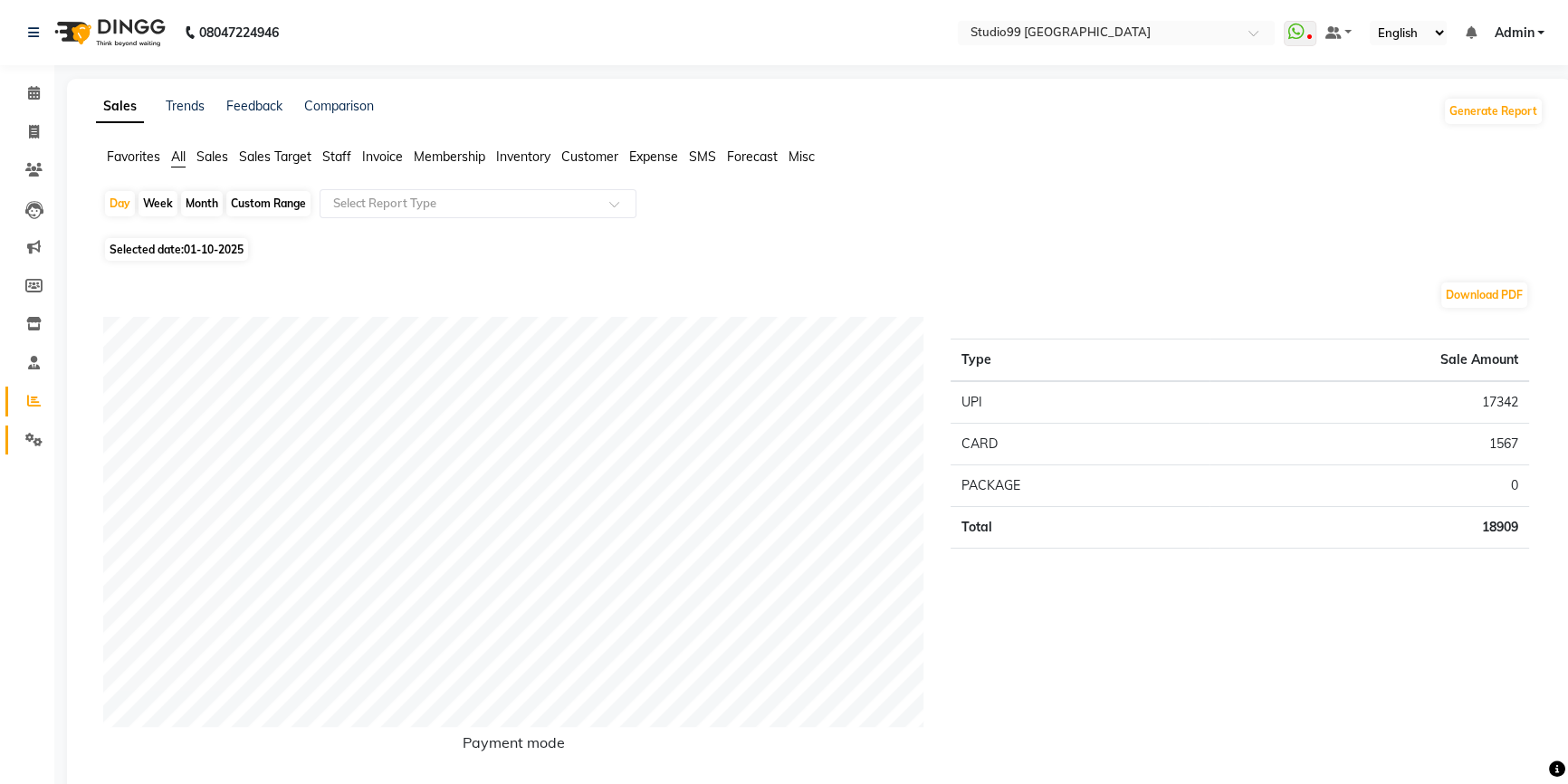
click at [16, 442] on link "Settings" at bounding box center [27, 440] width 44 height 30
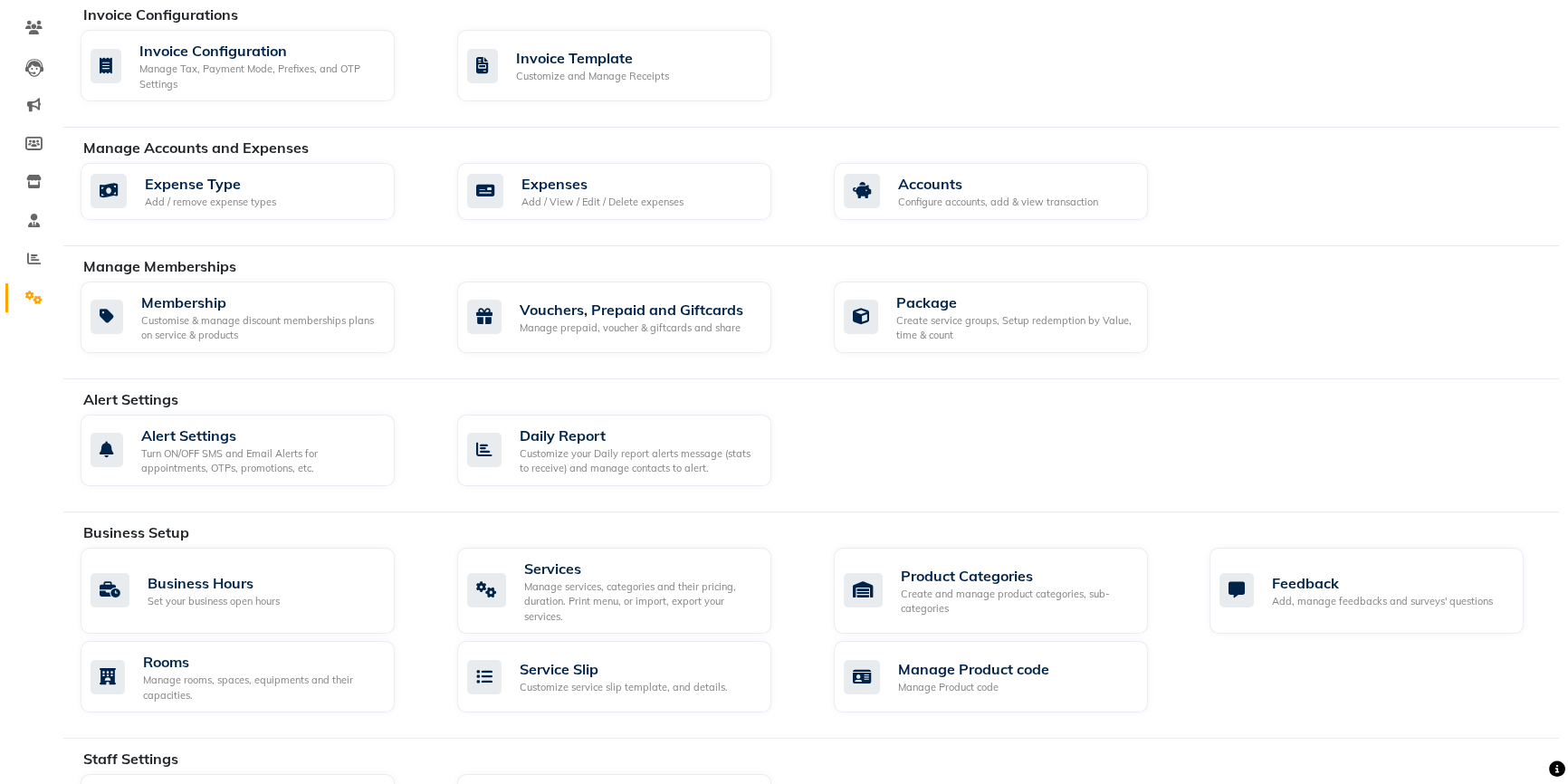
scroll to position [163, 0]
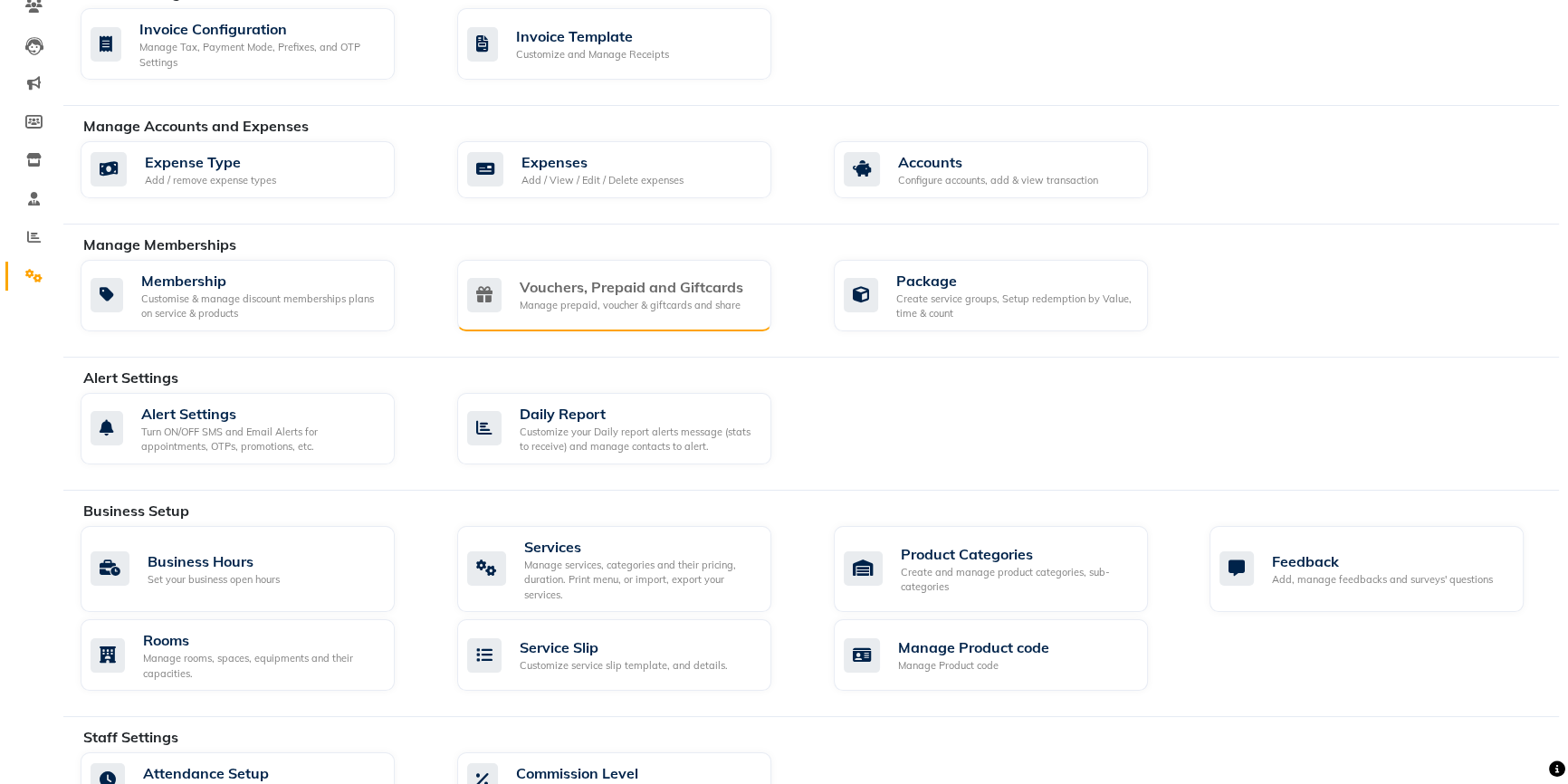
click at [640, 298] on div "Manage prepaid, voucher & giftcards and share" at bounding box center [631, 306] width 224 height 16
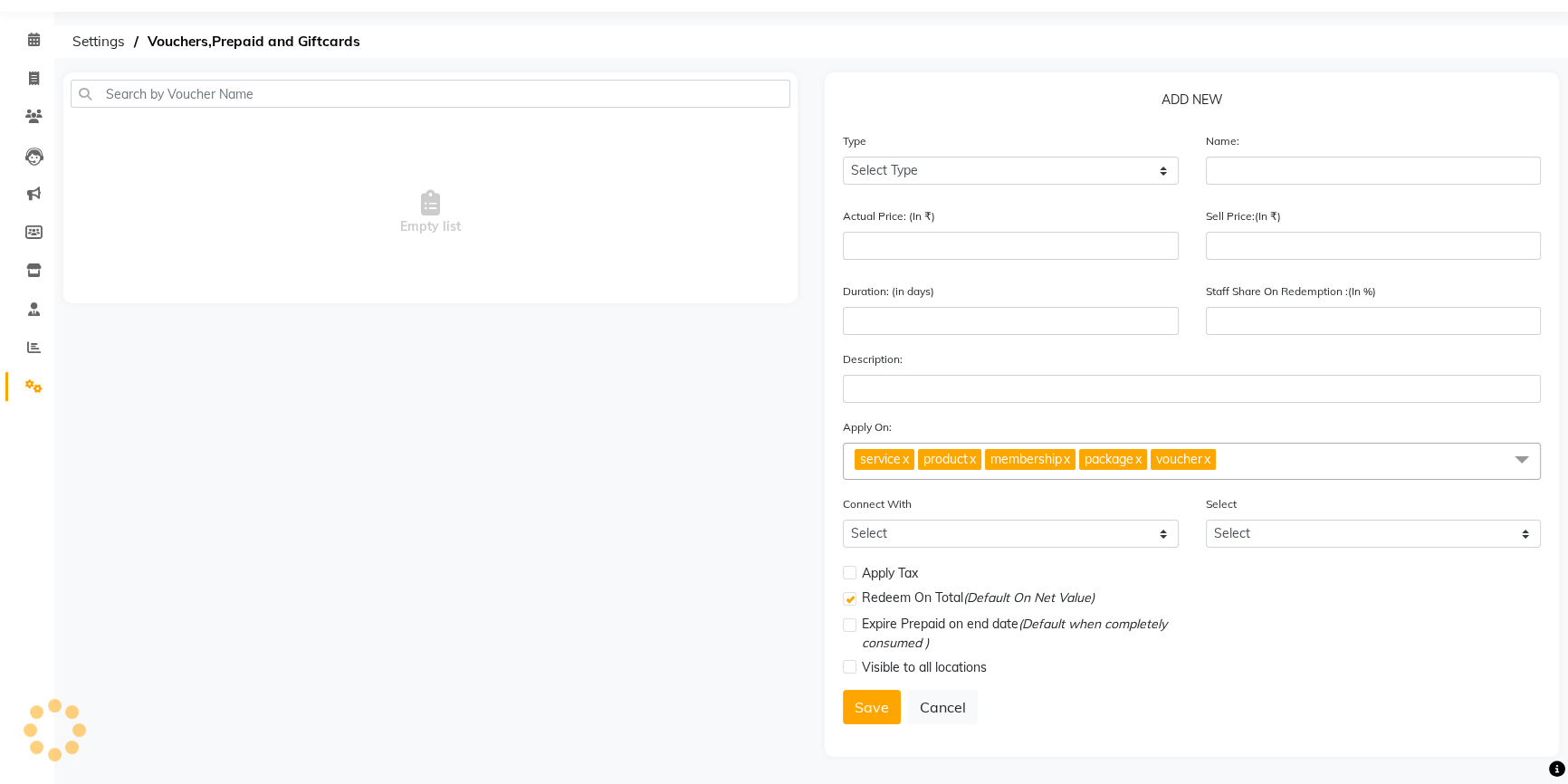
scroll to position [56, 0]
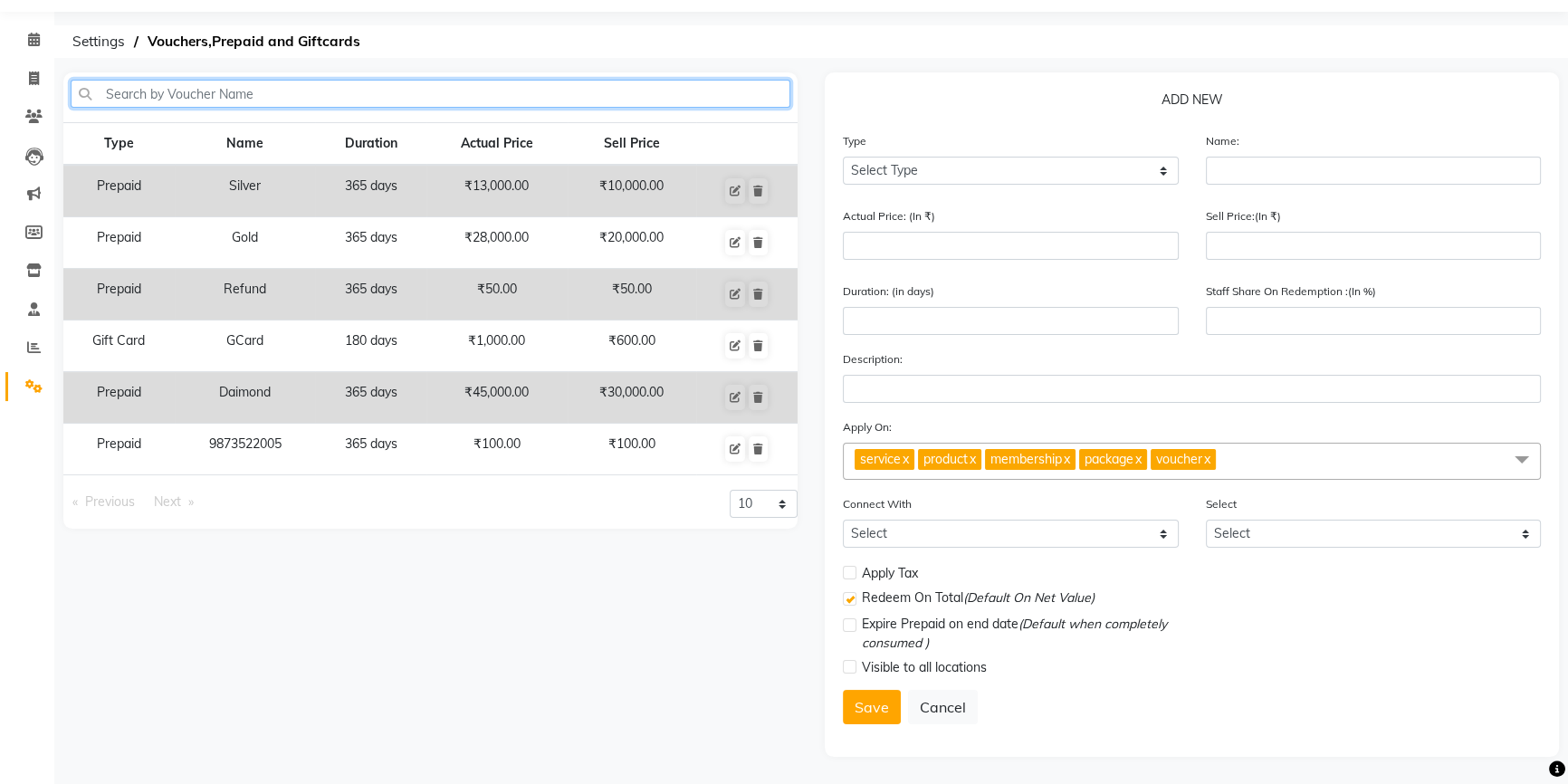
click at [218, 91] on input "text" at bounding box center [430, 94] width 720 height 28
type input "stu"
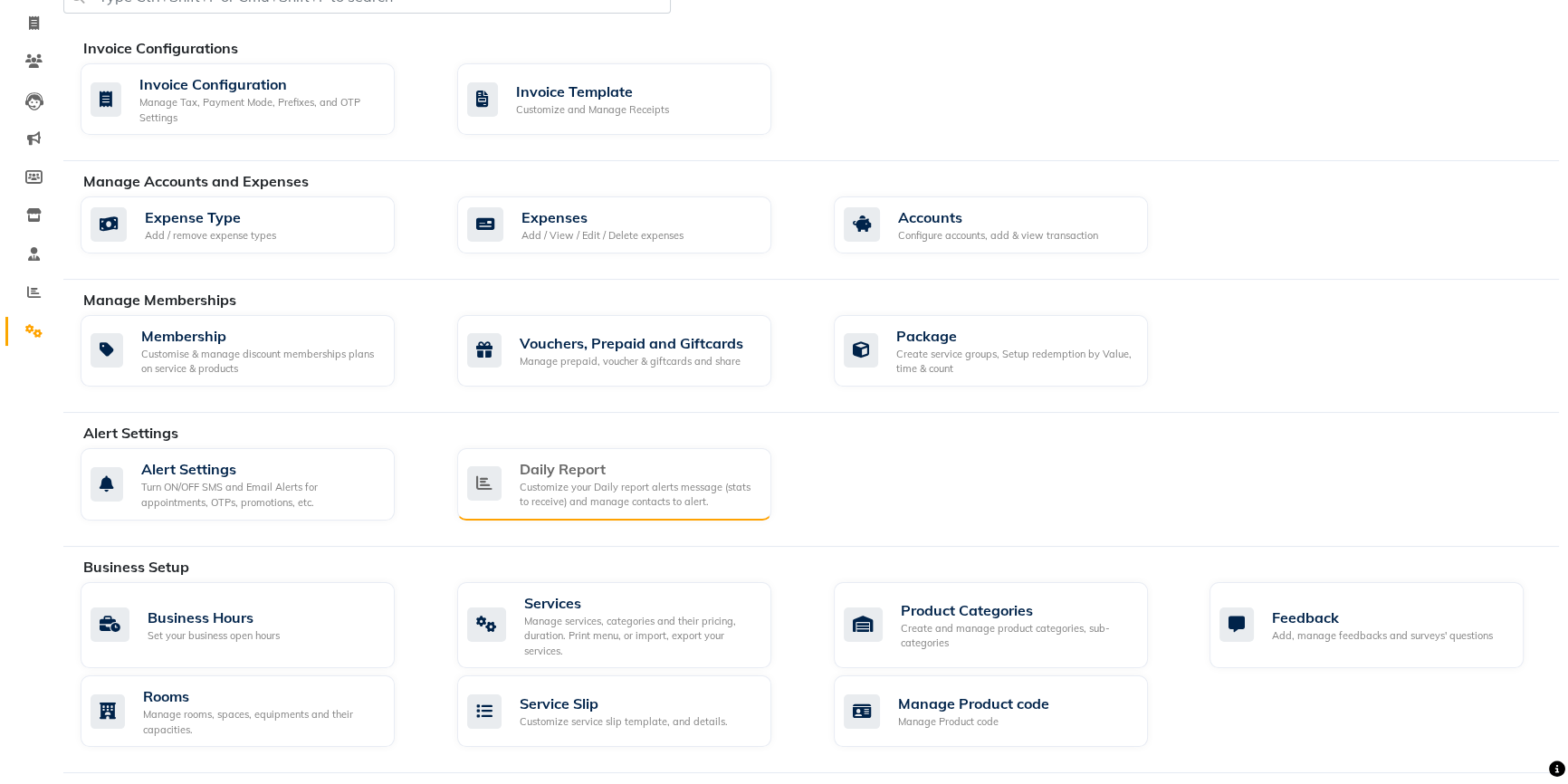
scroll to position [138, 0]
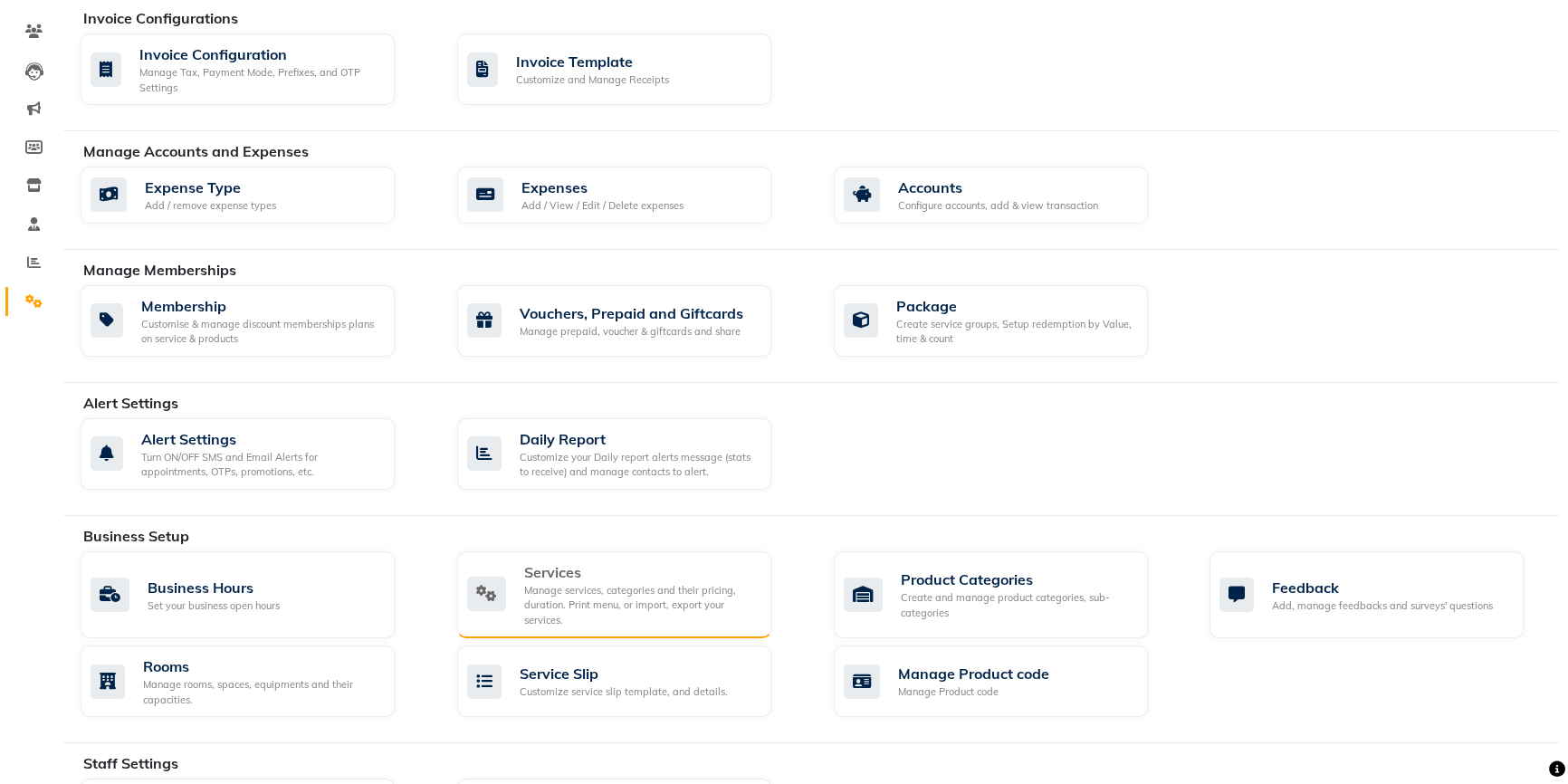
click at [580, 570] on div "Services" at bounding box center [640, 571] width 232 height 21
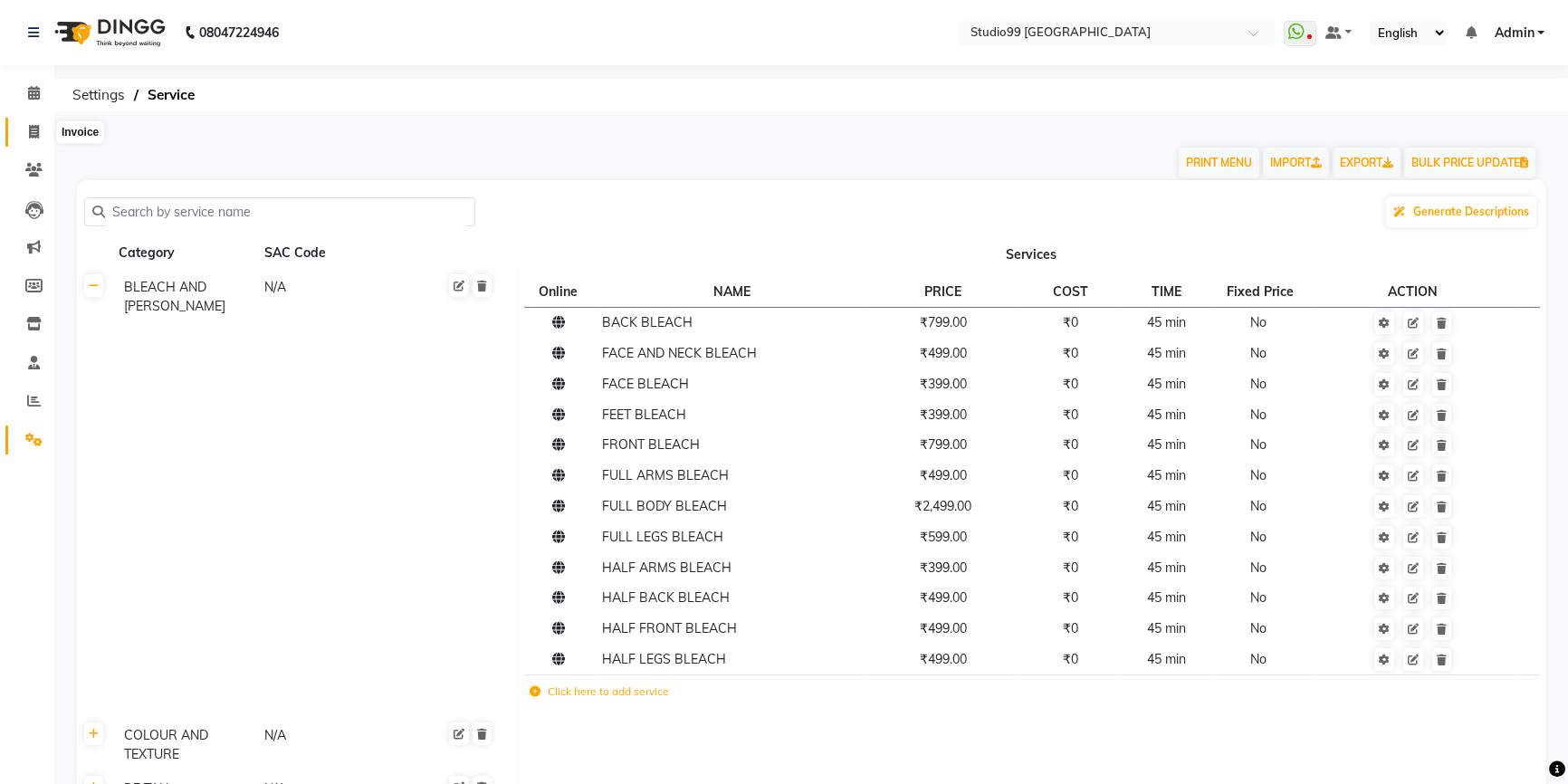
click at [38, 133] on icon at bounding box center [33, 131] width 10 height 14
select select "service"
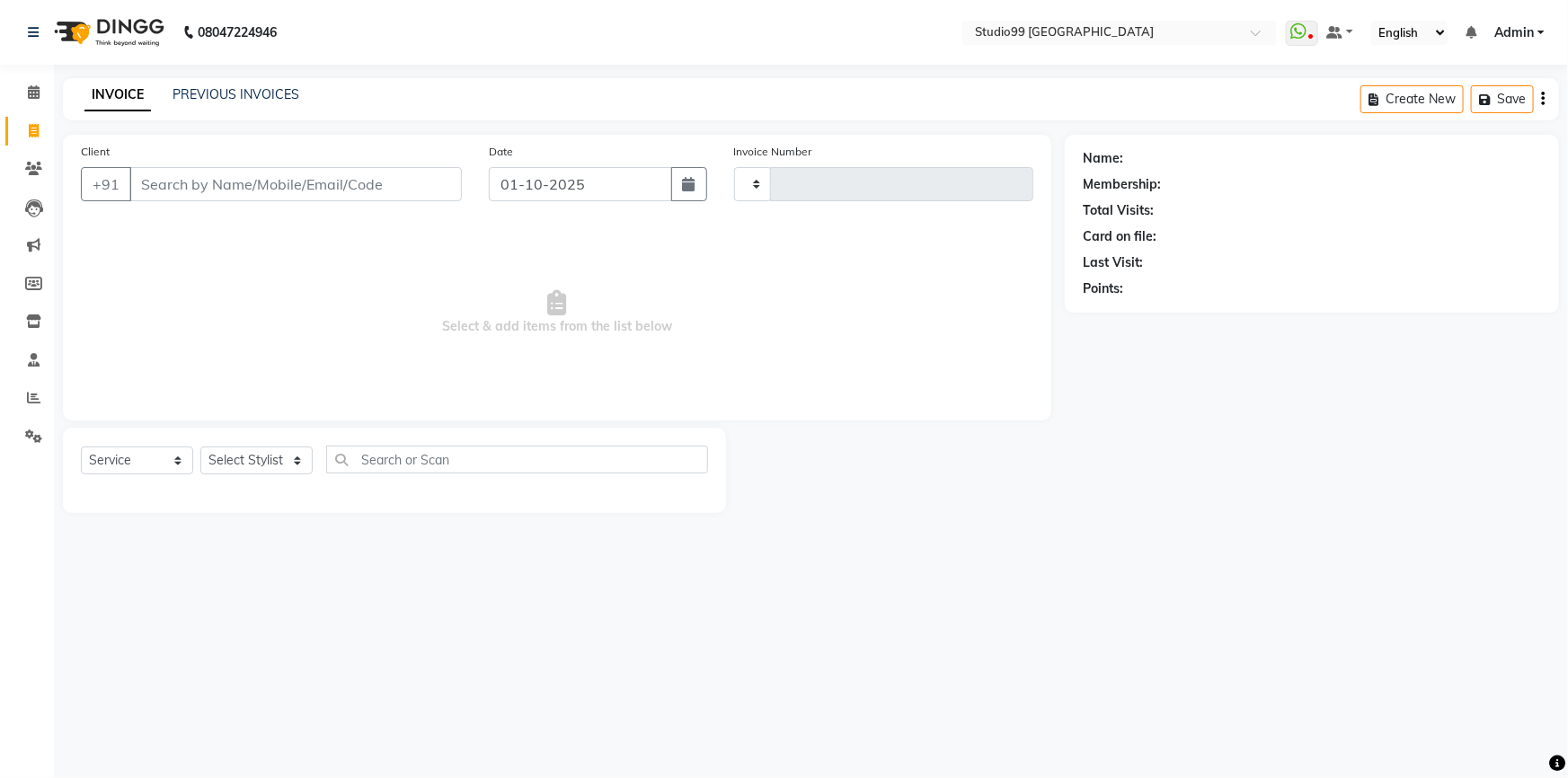
type input "4183"
select select "6042"
click at [241, 463] on select "Select Stylist" at bounding box center [256, 460] width 113 height 28
select select "43530"
click at [200, 446] on select "Select Stylist Admin AKSHAY [PERSON_NAME] Gulshan MAHI [PERSON_NAME] PRIYA [PER…" at bounding box center [256, 460] width 113 height 28
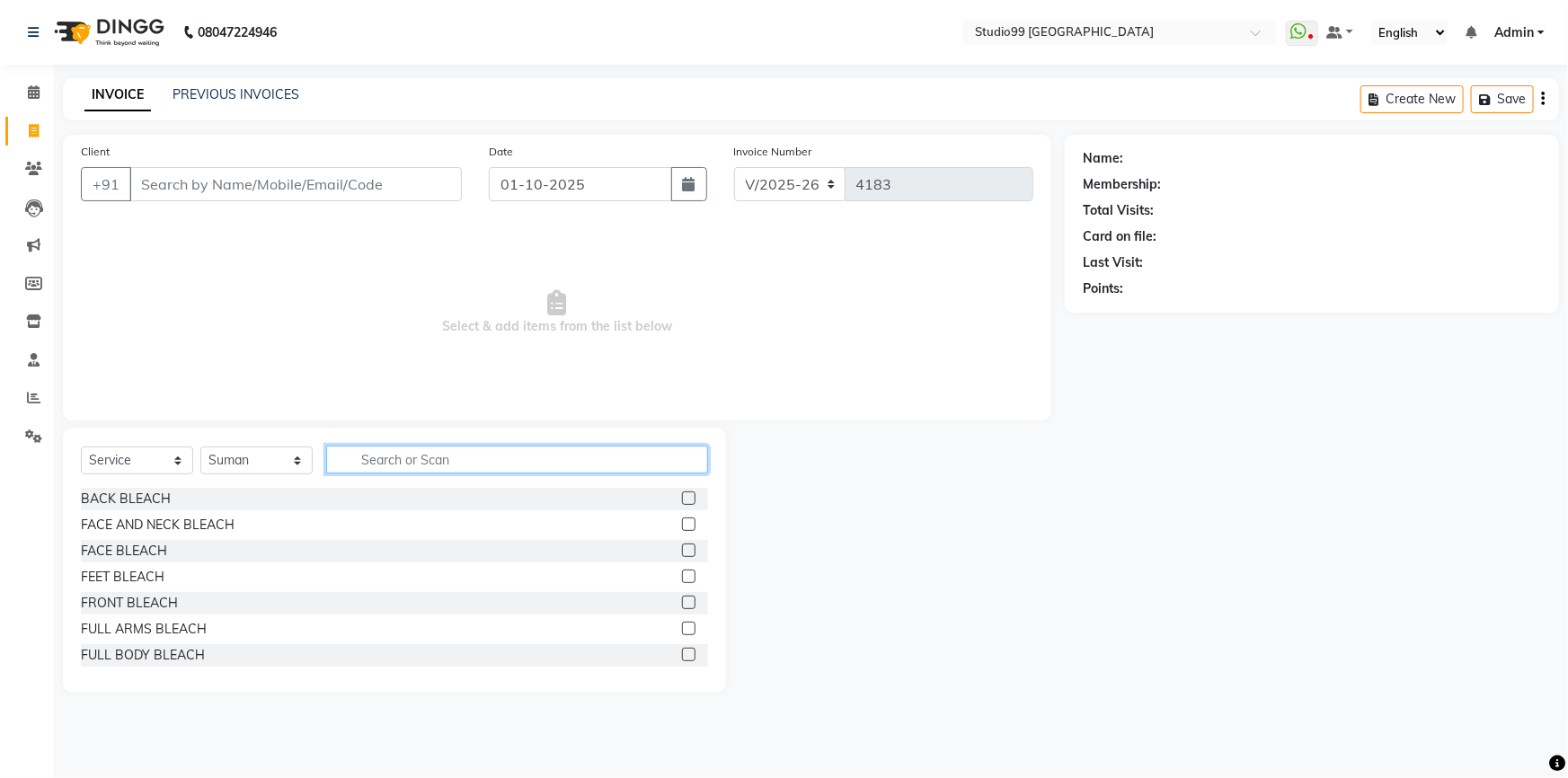
click at [445, 452] on input "text" at bounding box center [517, 459] width 382 height 28
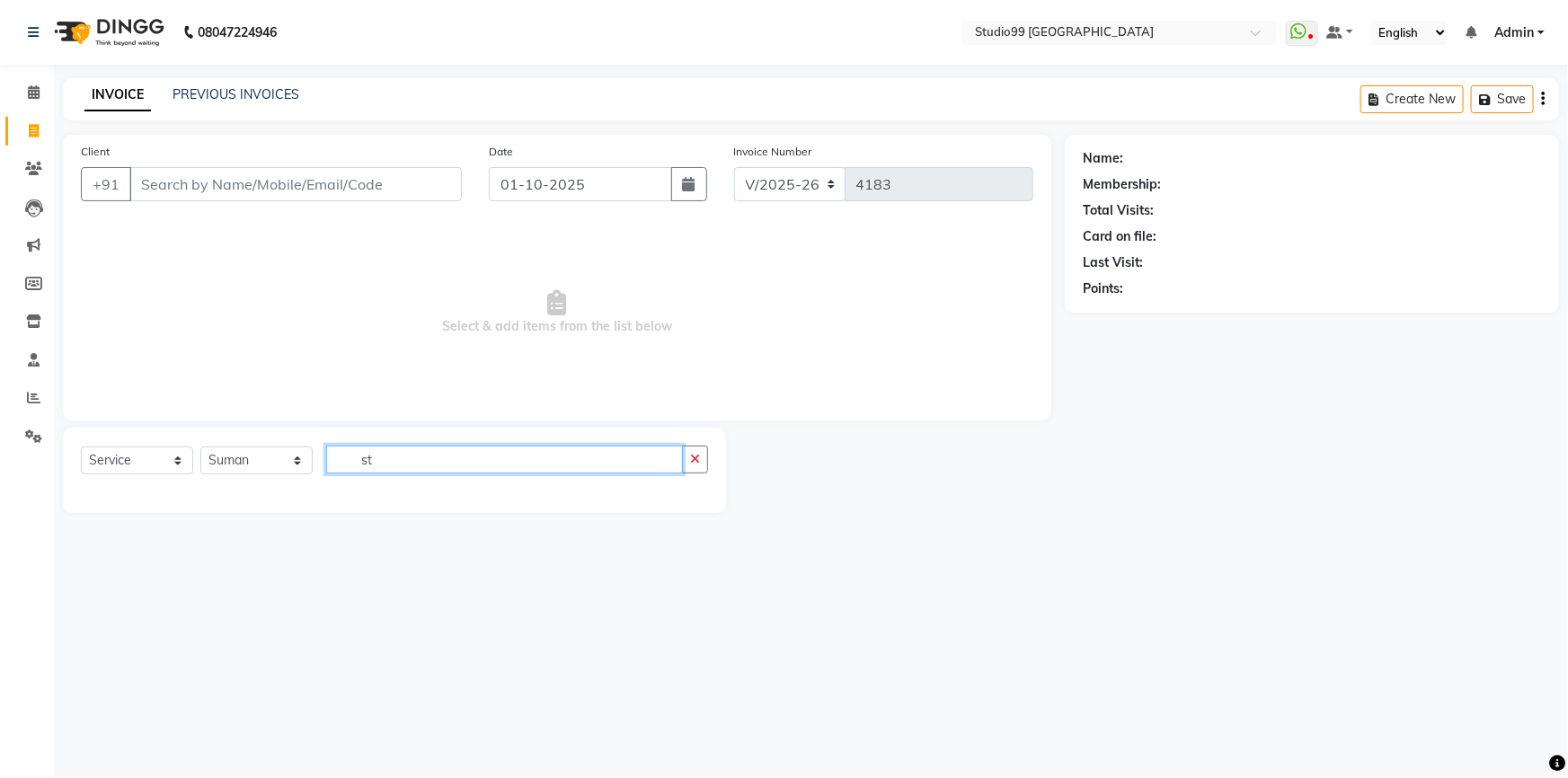
type input "s"
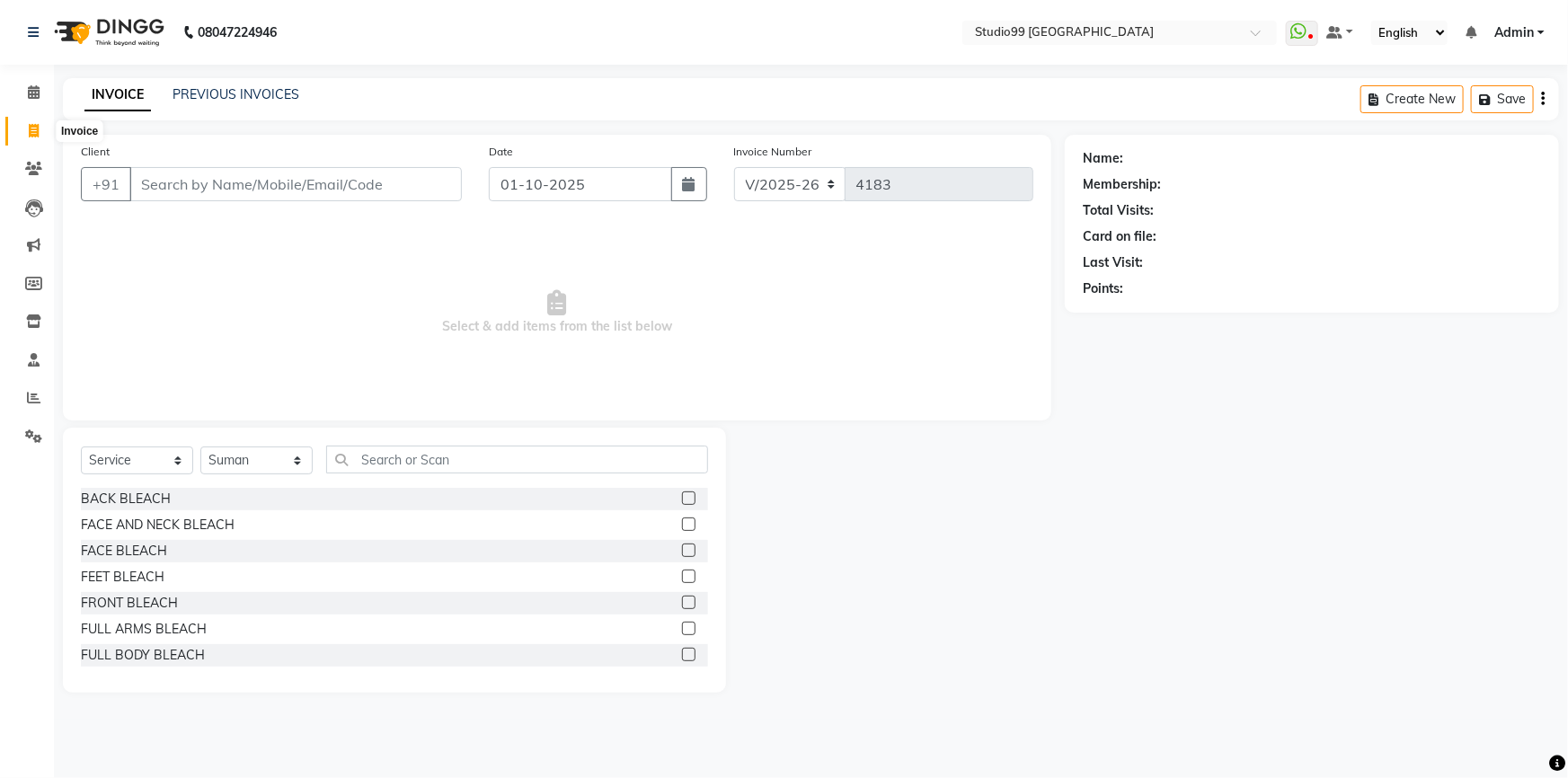
click at [27, 131] on span at bounding box center [33, 132] width 31 height 20
select select "service"
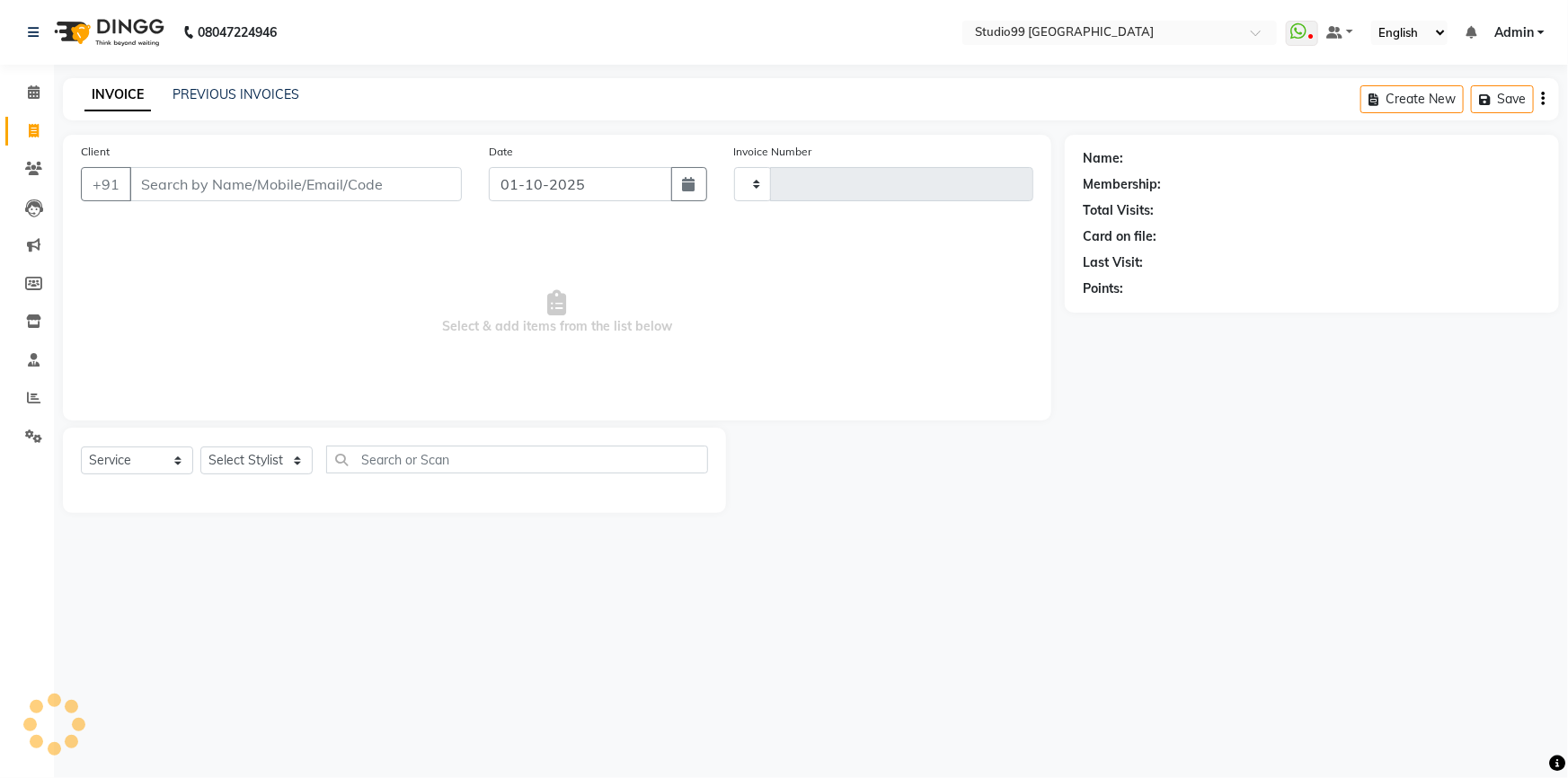
type input "4183"
select select "6042"
select select "service"
click at [264, 465] on select "Select Stylist Admin AKSHAY [PERSON_NAME] Gulshan MAHI [PERSON_NAME] PRIYA [PER…" at bounding box center [256, 460] width 113 height 28
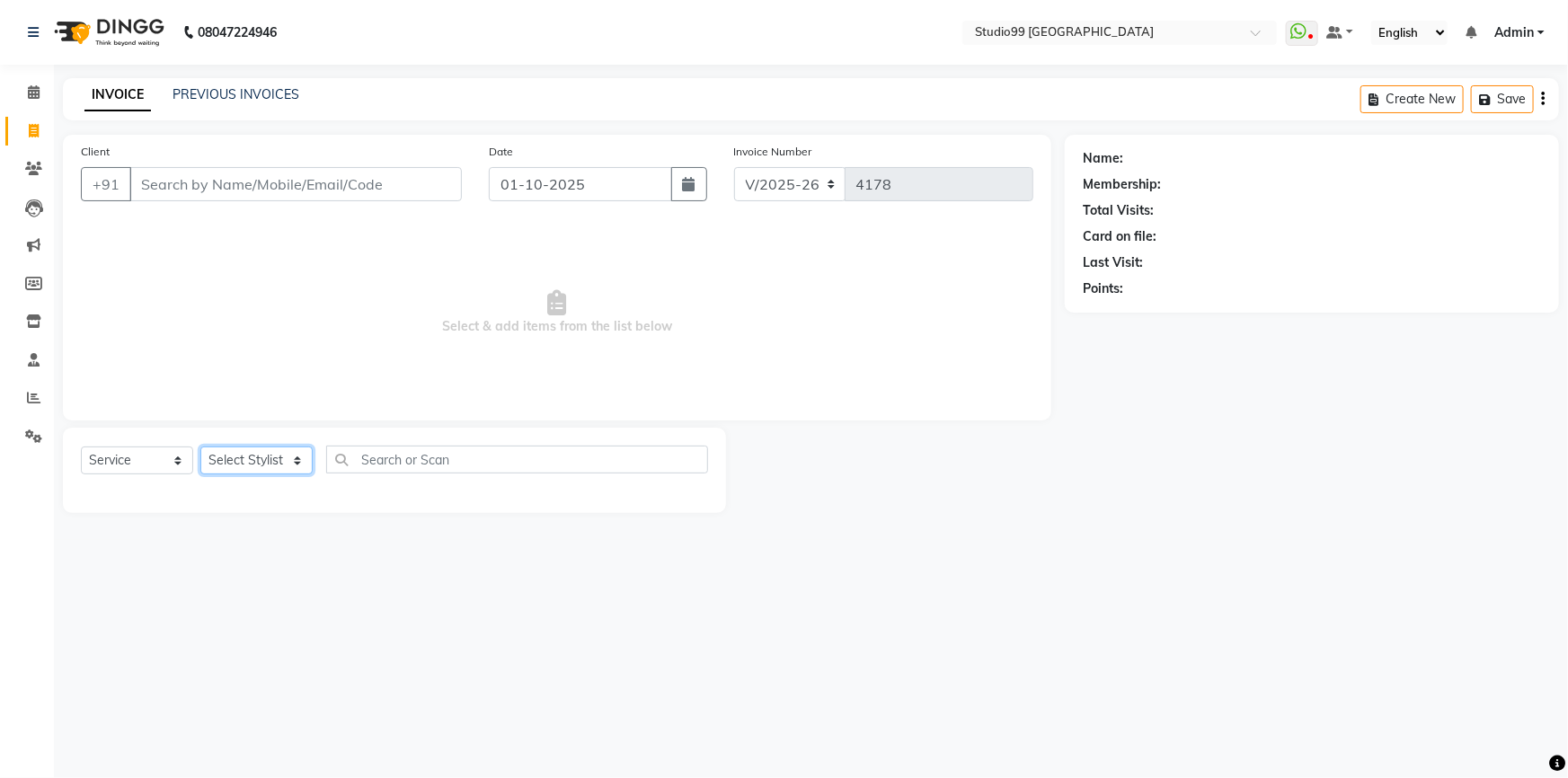
select select "62978"
click at [200, 446] on select "Select Stylist Admin AKSHAY [PERSON_NAME] Gulshan MAHI [PERSON_NAME] PRIYA [PER…" at bounding box center [256, 460] width 113 height 28
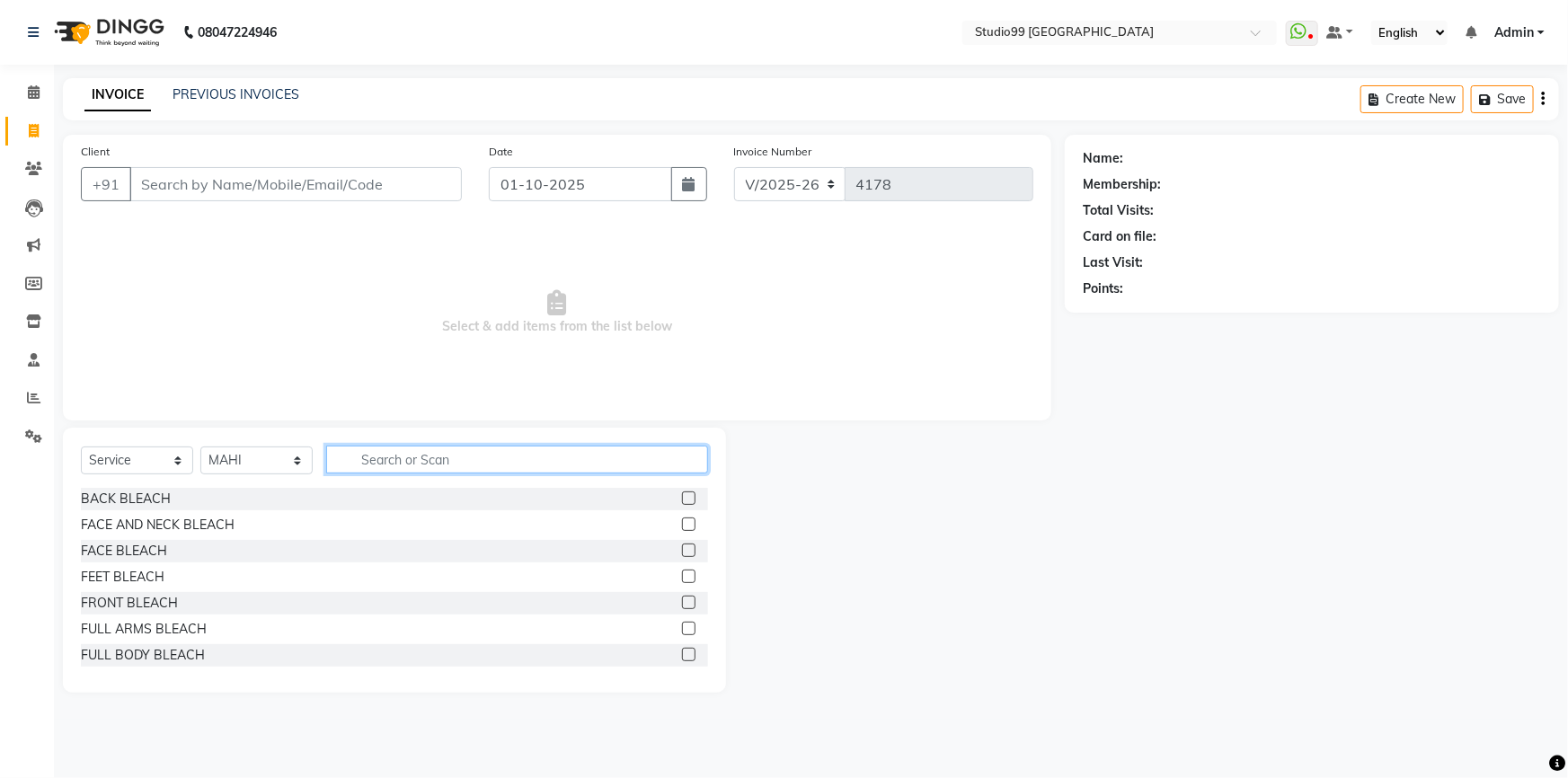
click at [393, 463] on input "text" at bounding box center [517, 459] width 382 height 28
type input "Half Leg"
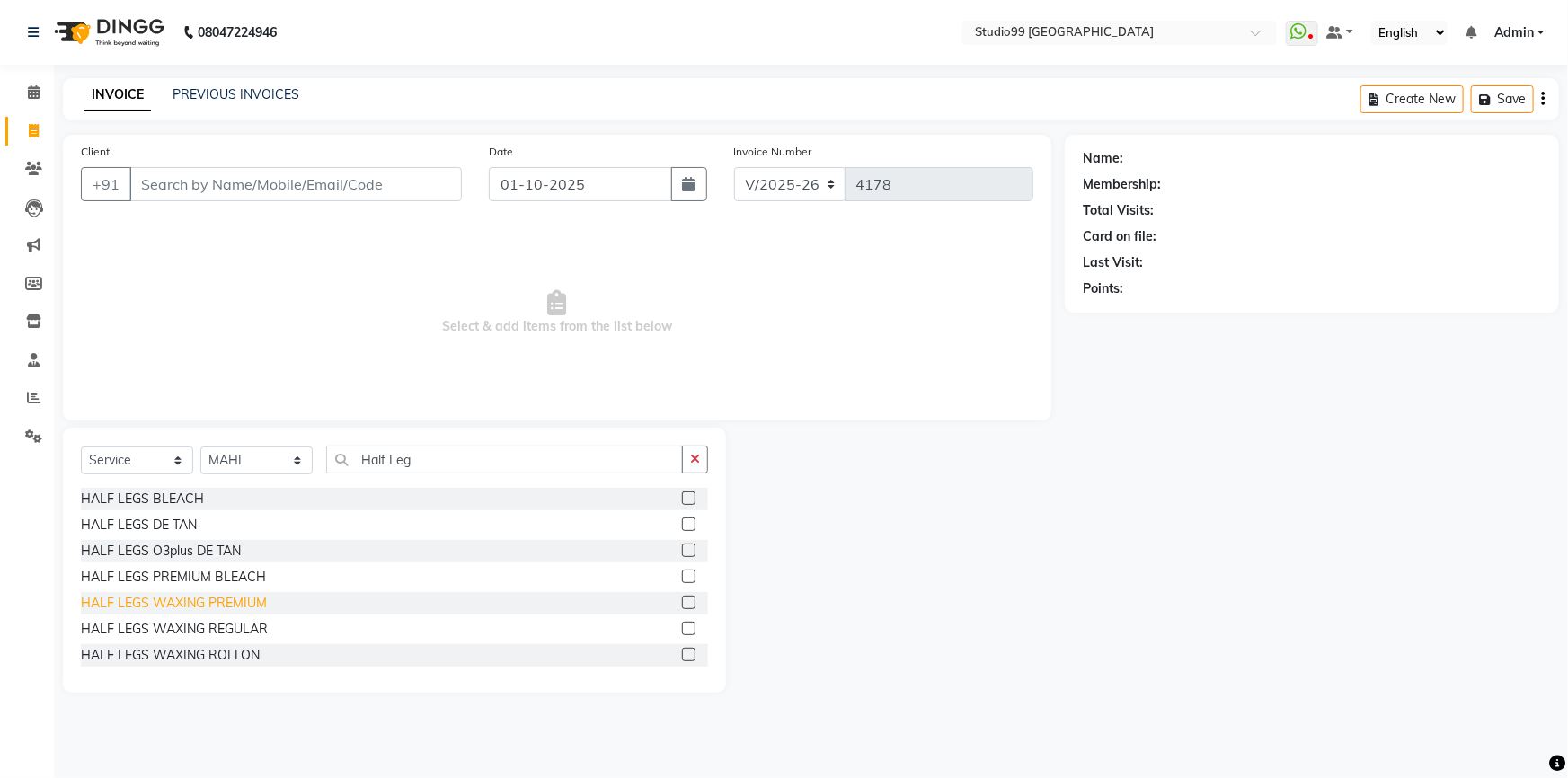
click at [195, 600] on div "HALF LEGS WAXING PREMIUM" at bounding box center [174, 603] width 186 height 18
checkbox input "false"
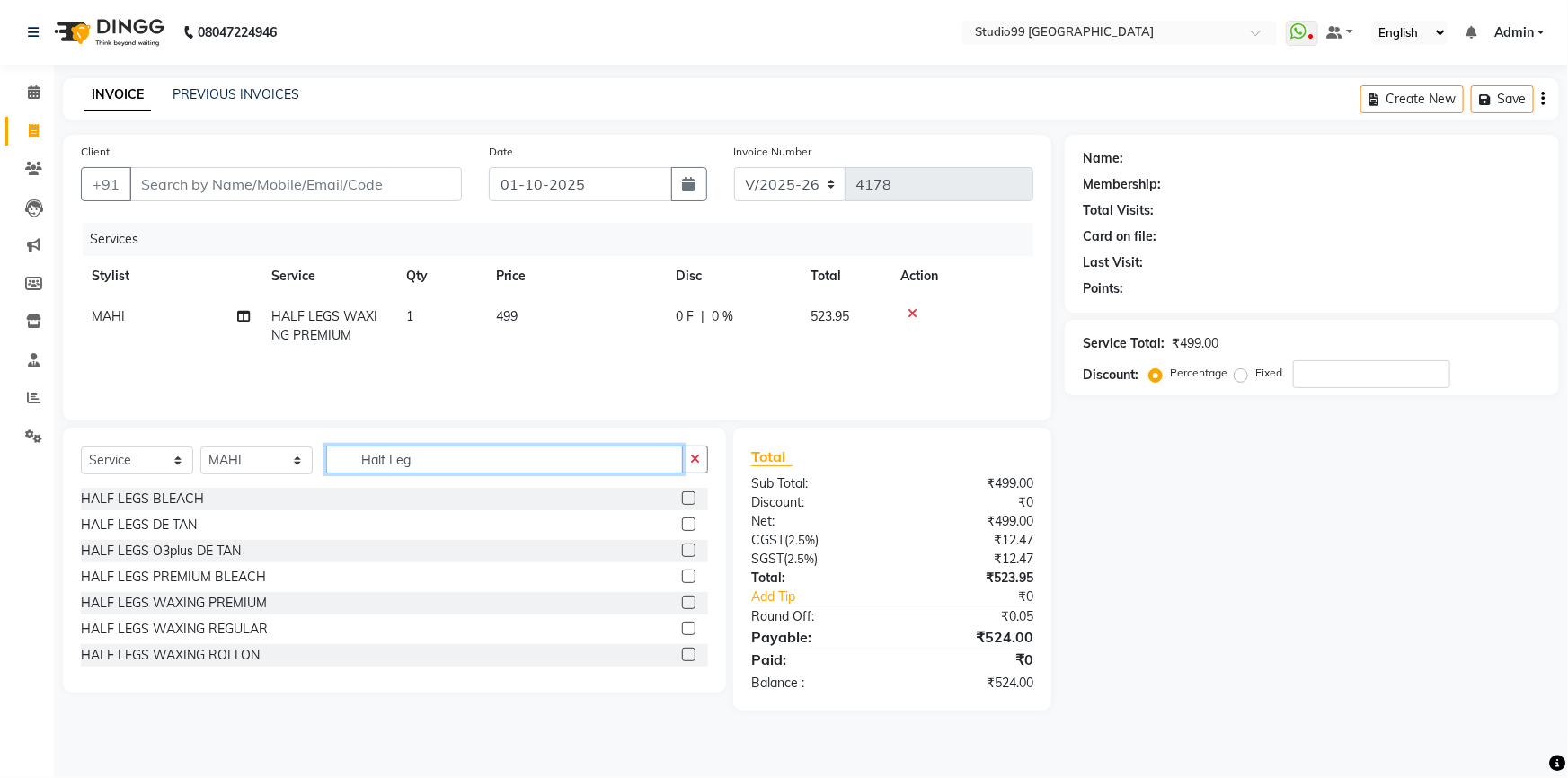
drag, startPoint x: 437, startPoint y: 452, endPoint x: 271, endPoint y: 461, distance: 166.2
click at [285, 466] on div "Select Service Product Membership Package Voucher Prepaid Gift Card Select Styl…" at bounding box center [395, 466] width 627 height 42
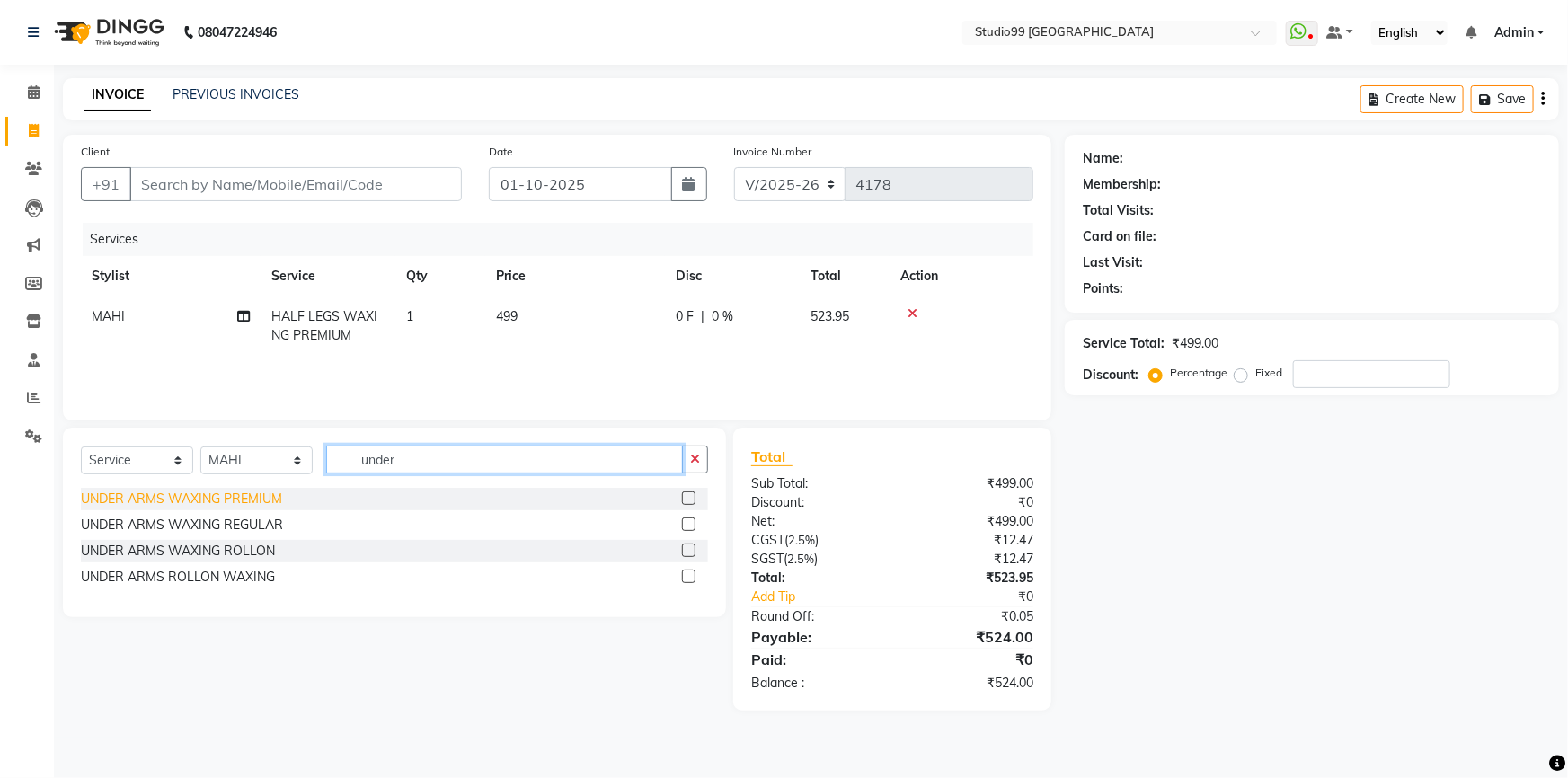
type input "under"
click at [243, 496] on div "UNDER ARMS WAXING PREMIUM" at bounding box center [182, 499] width 201 height 18
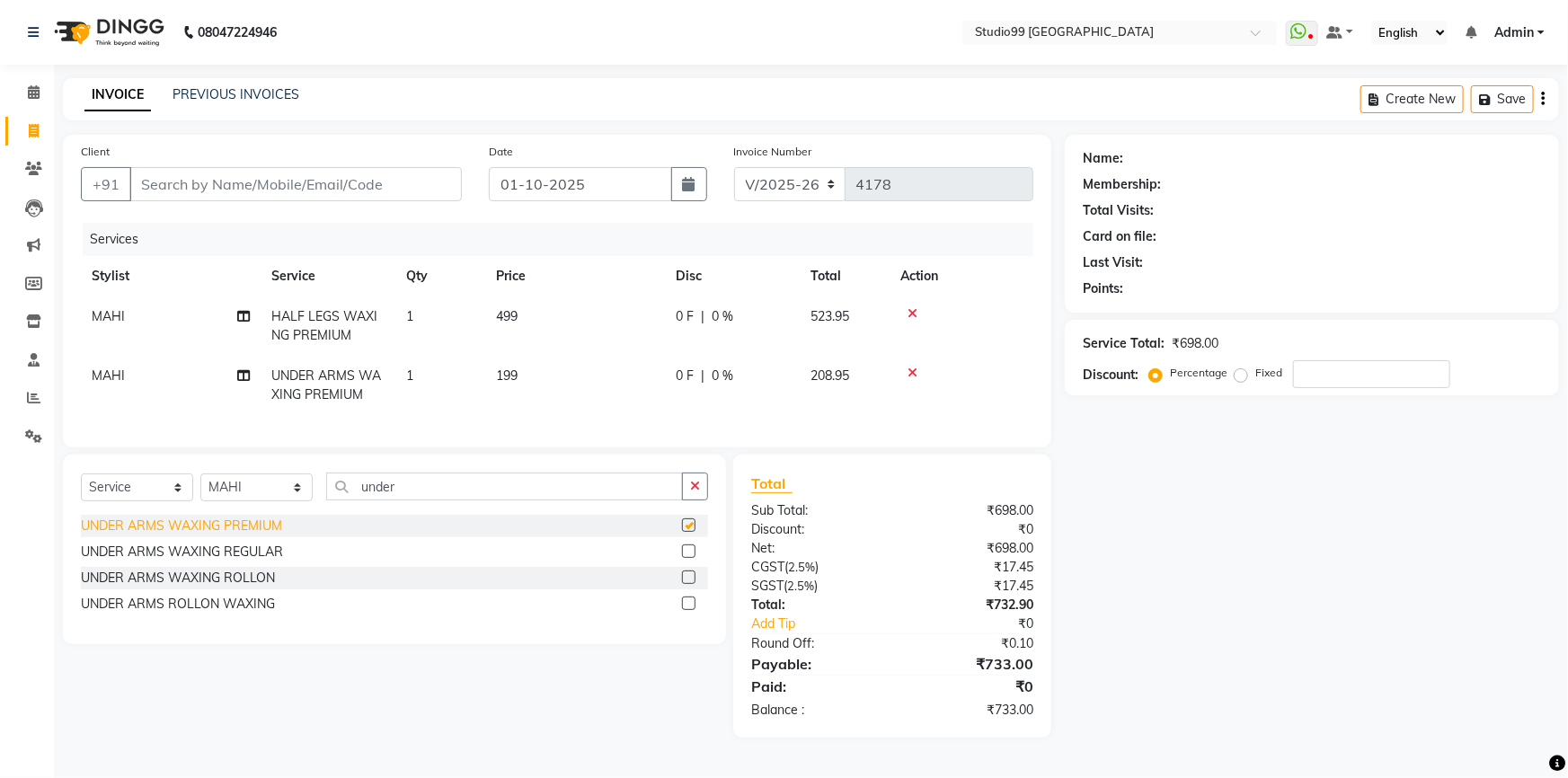
checkbox input "false"
click at [253, 184] on input "Client" at bounding box center [295, 183] width 333 height 34
type input "9"
type input "0"
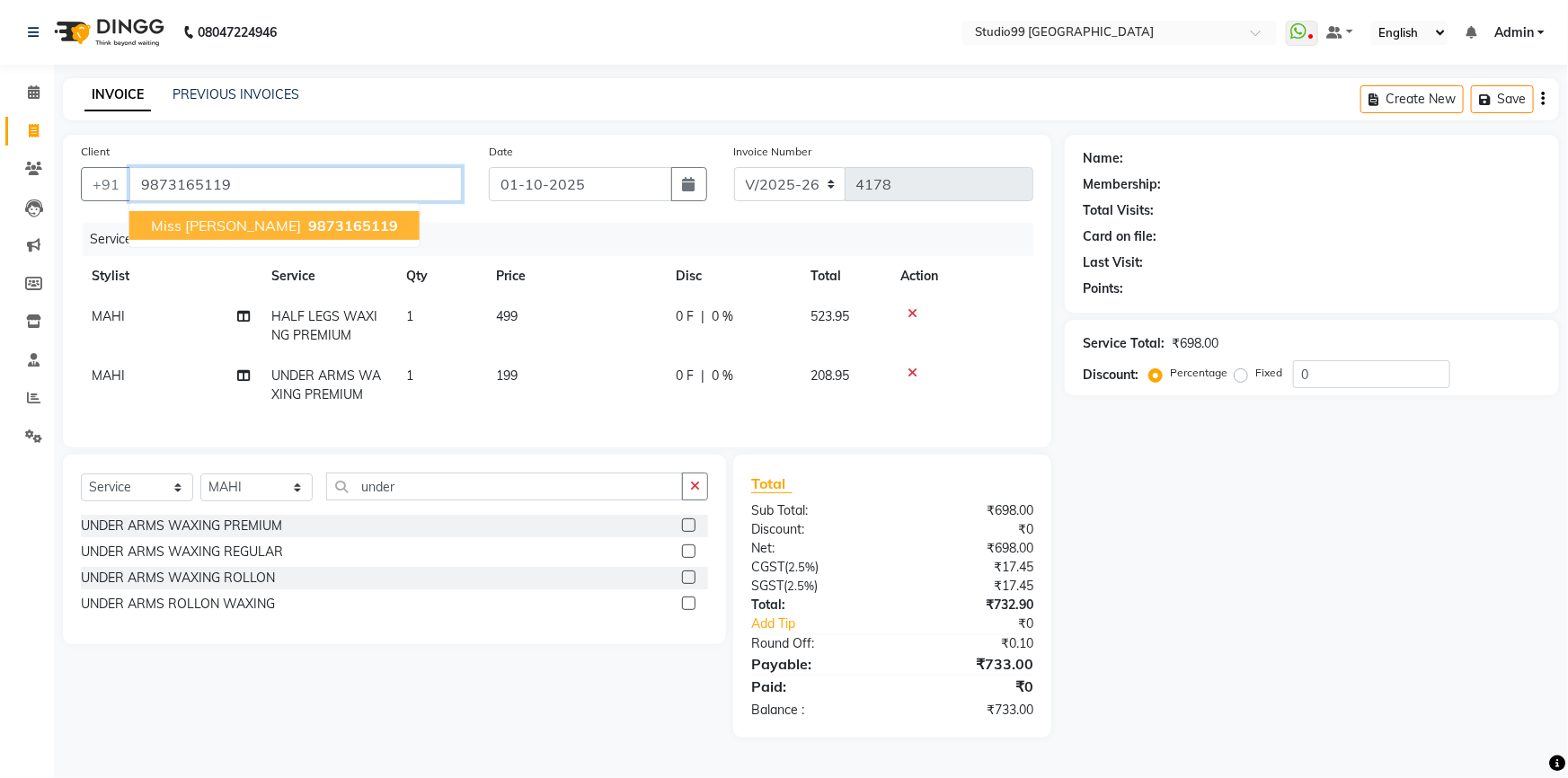
click at [308, 224] on span "9873165119" at bounding box center [352, 225] width 89 height 18
type input "9873165119"
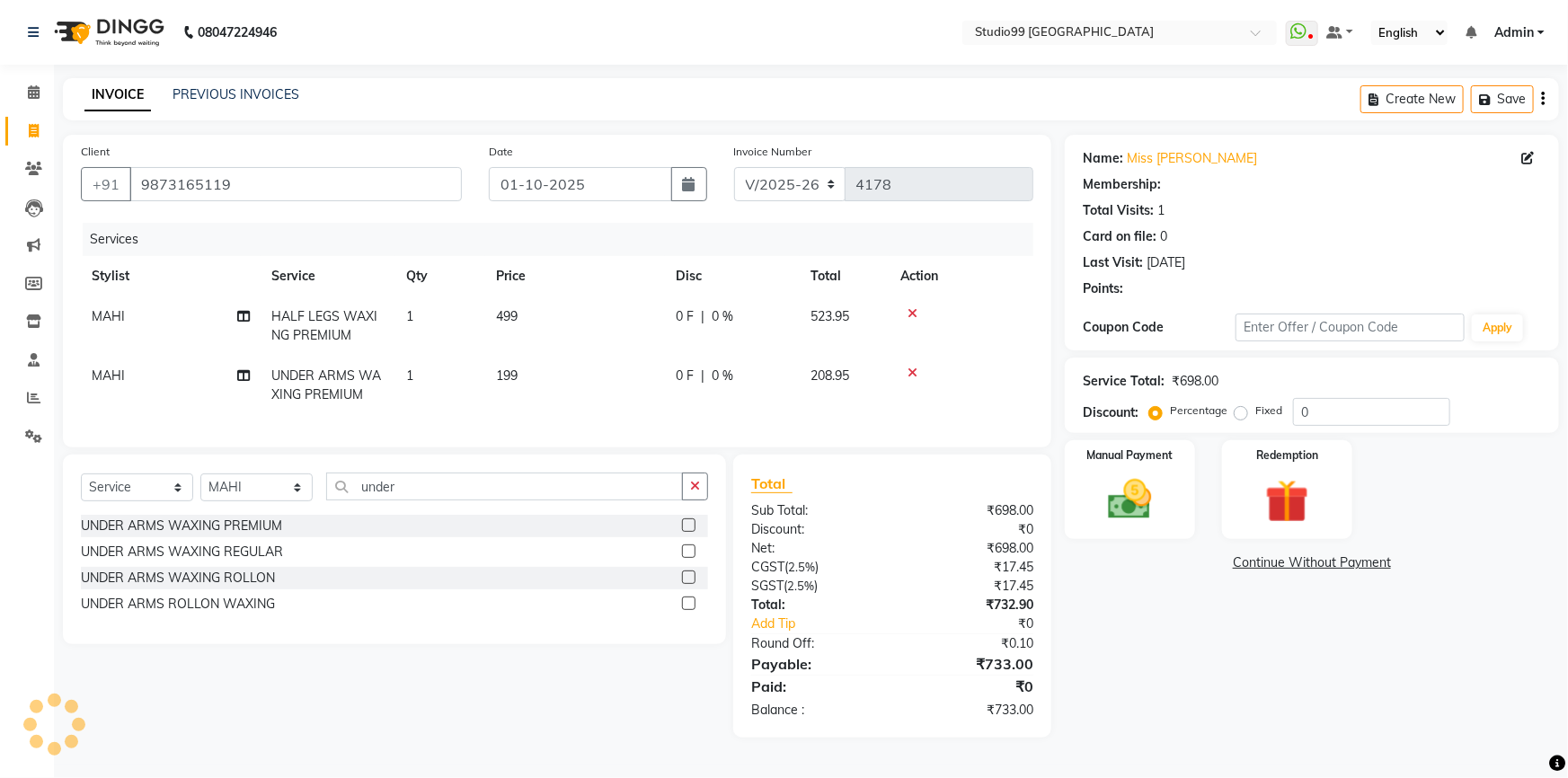
select select "3: Object"
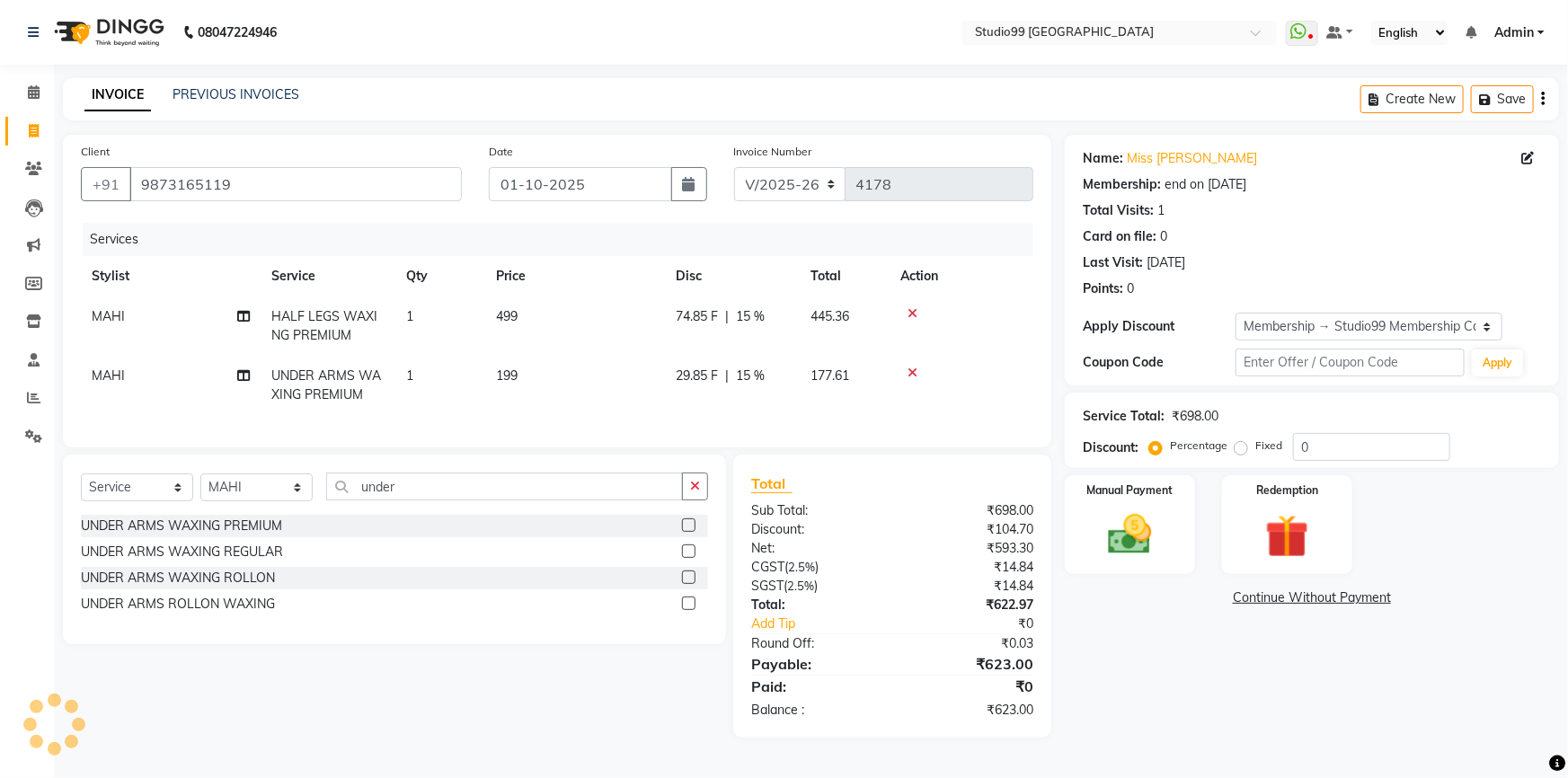
type input "15"
click at [1134, 552] on img at bounding box center [1131, 535] width 74 height 53
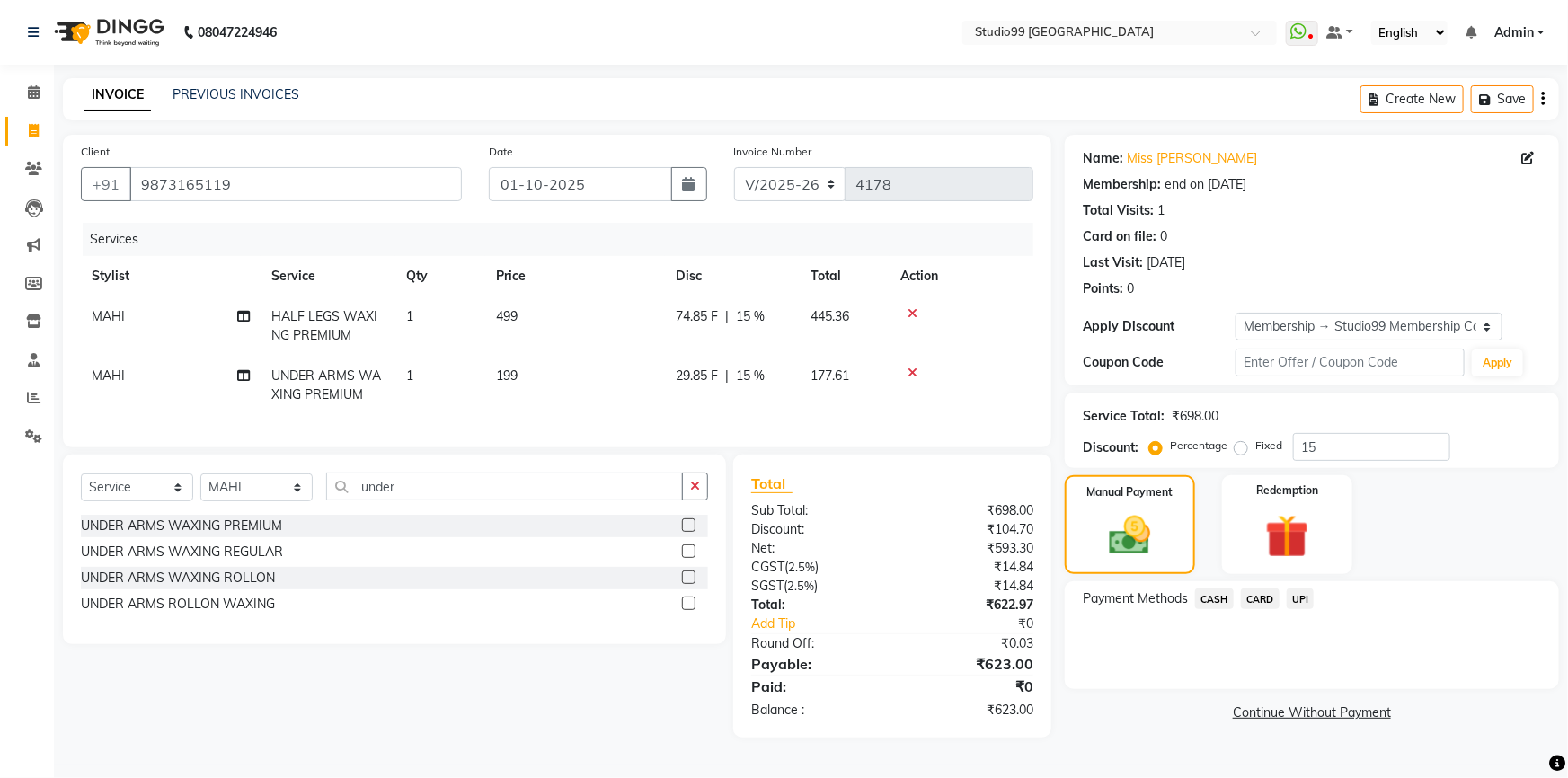
click at [1257, 597] on span "CARD" at bounding box center [1261, 598] width 39 height 20
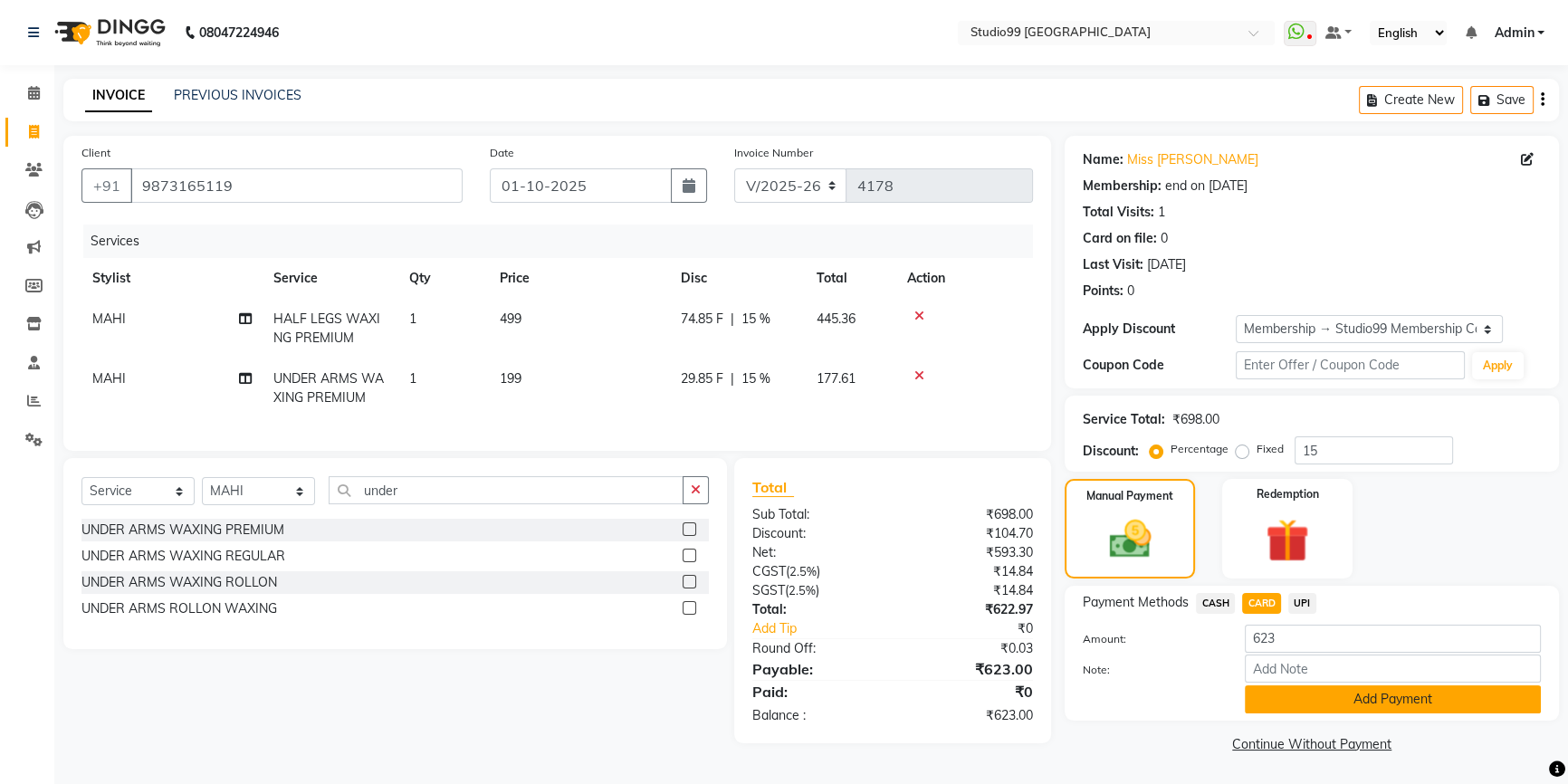
click at [1380, 705] on button "Add Payment" at bounding box center [1392, 699] width 296 height 28
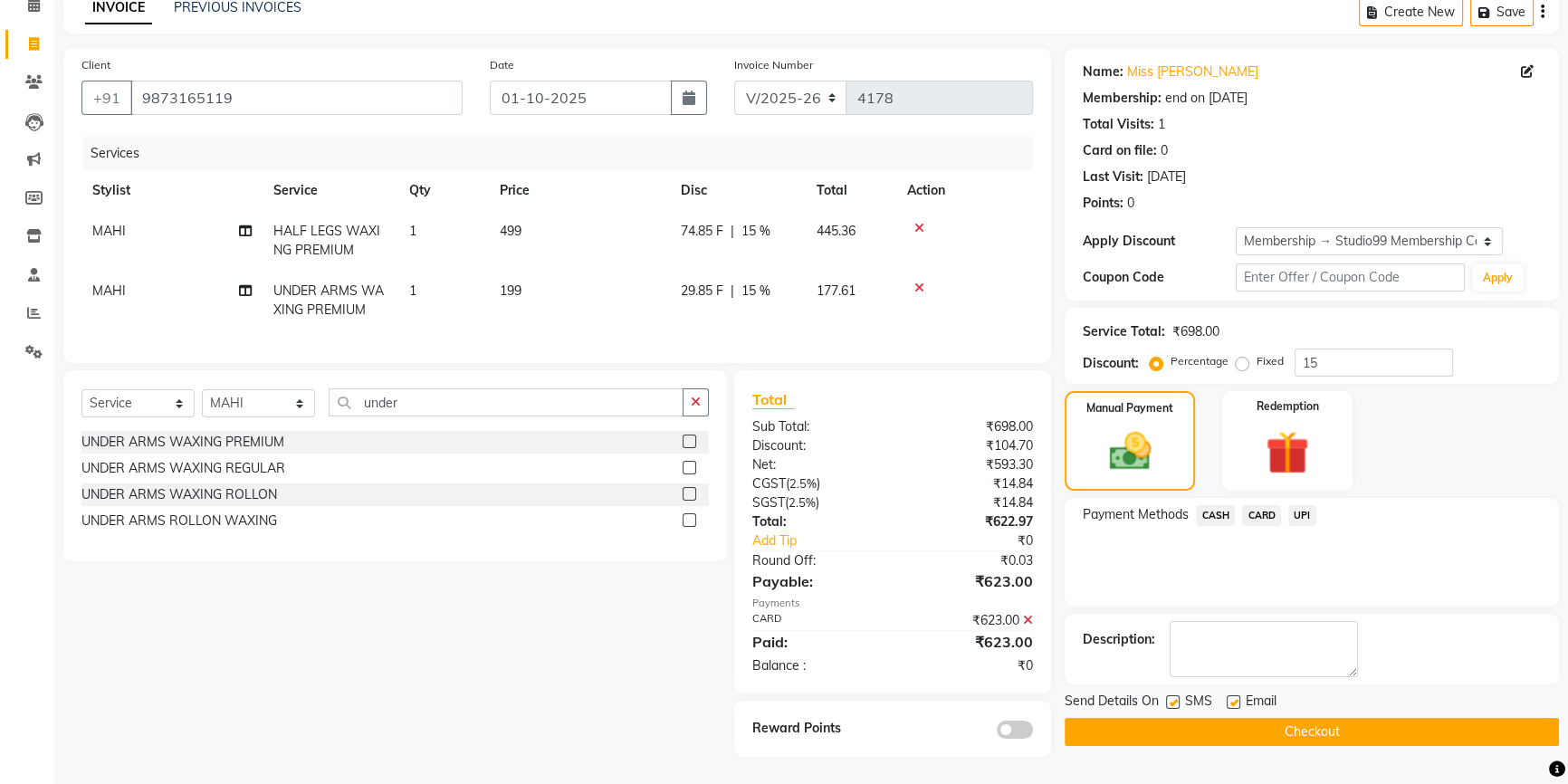
scroll to position [100, 0]
click at [1283, 718] on button "Checkout" at bounding box center [1312, 732] width 494 height 28
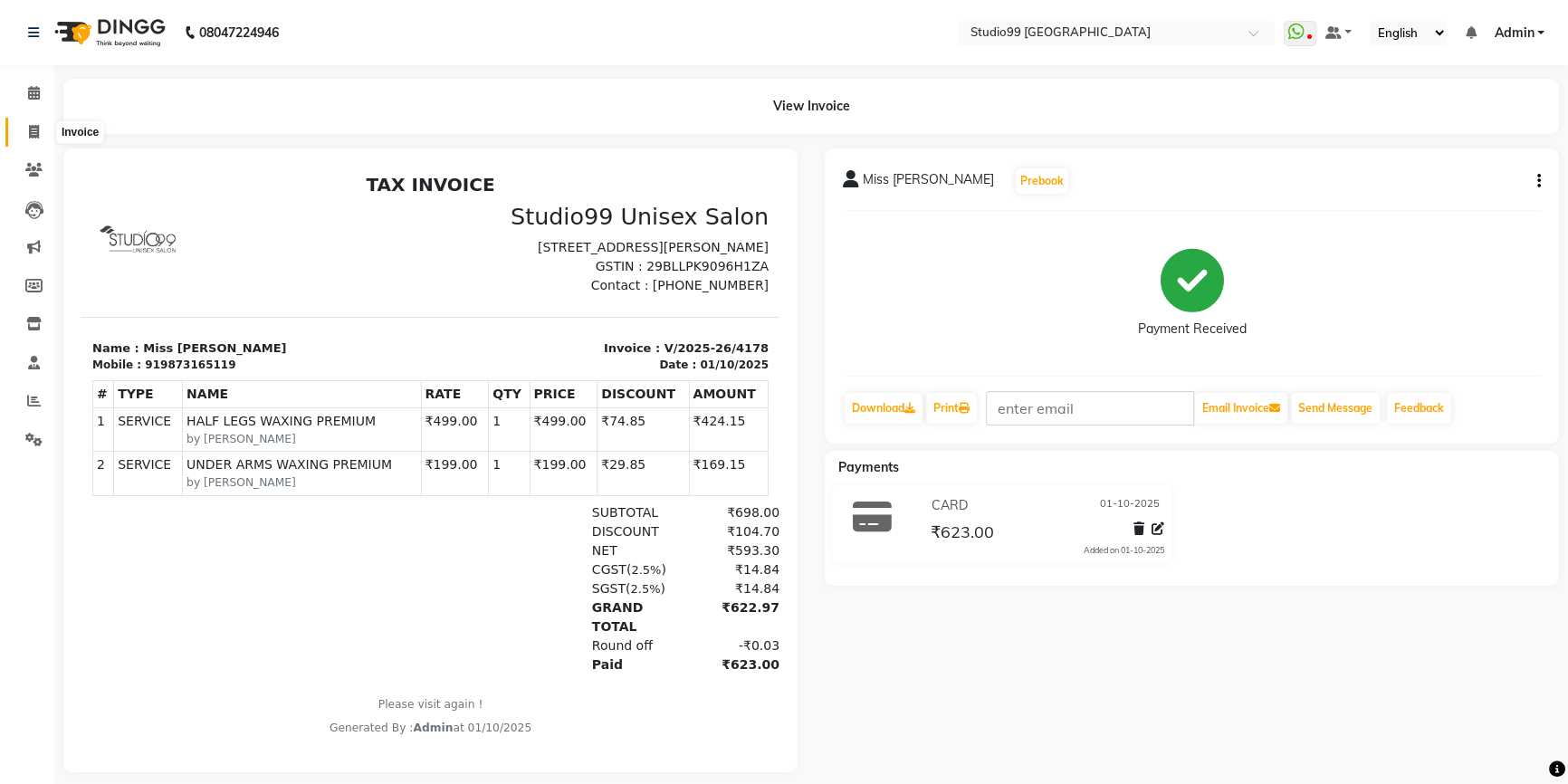
click at [36, 127] on icon at bounding box center [33, 131] width 10 height 14
select select "service"
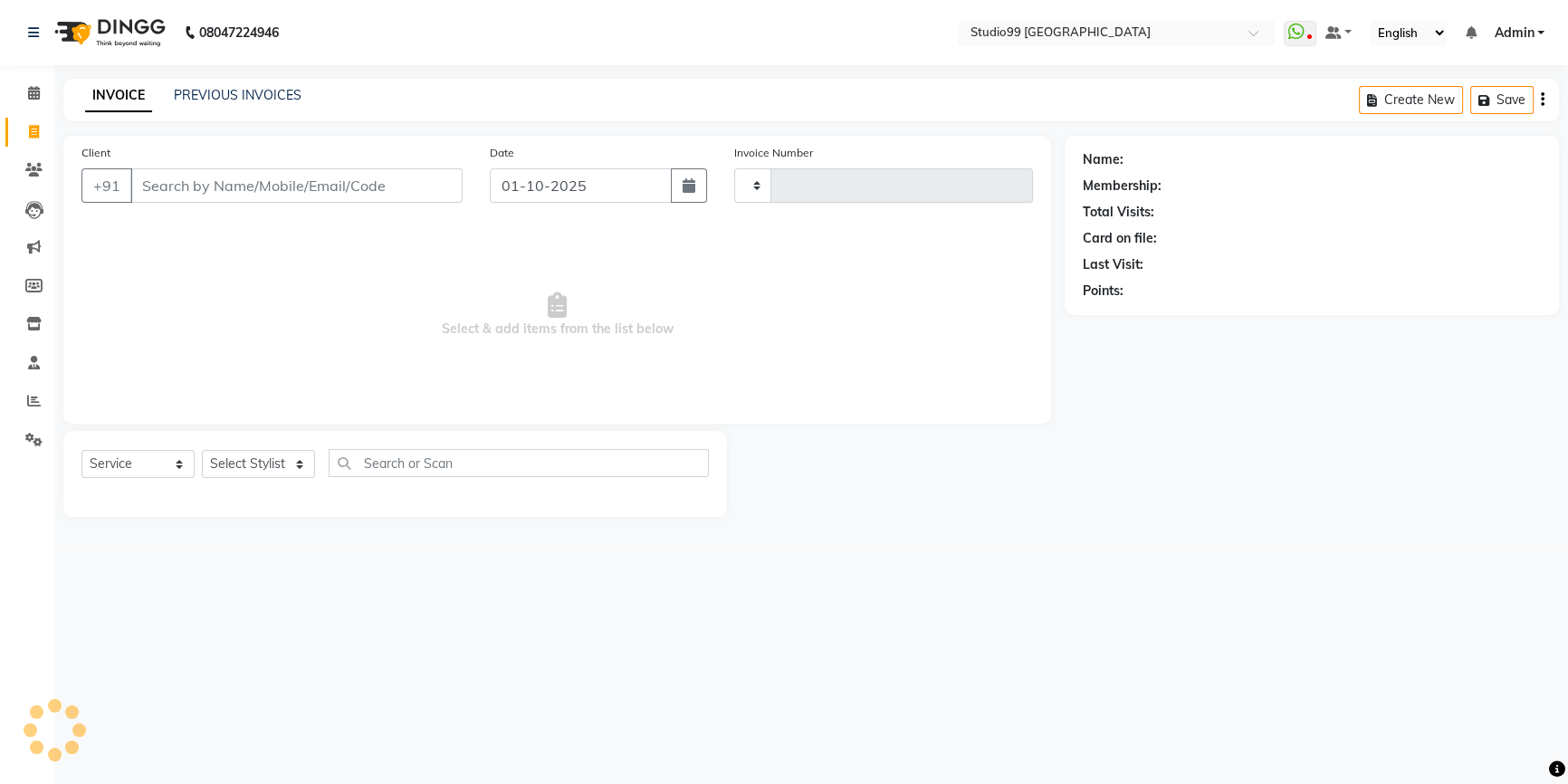
type input "4181"
select select "6042"
click at [267, 463] on select "Select Stylist Admin AKSHAY [PERSON_NAME] Gulshan MAHI [PERSON_NAME] PRIYA [PER…" at bounding box center [258, 464] width 113 height 28
select select "84856"
click at [202, 450] on select "Select Stylist Admin AKSHAY [PERSON_NAME] Gulshan MAHI [PERSON_NAME] PRIYA [PER…" at bounding box center [258, 464] width 113 height 28
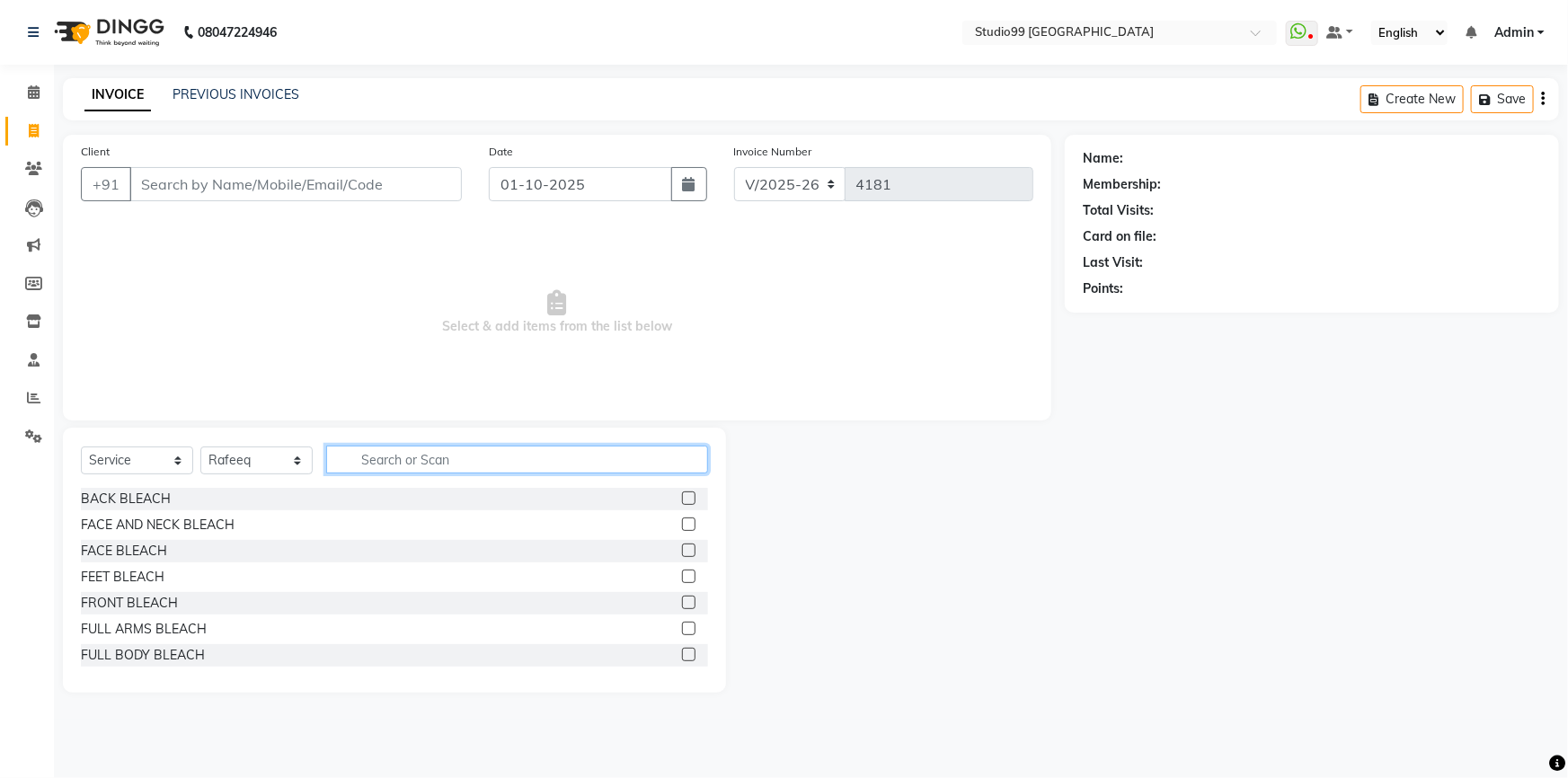
click at [419, 458] on input "text" at bounding box center [517, 459] width 382 height 28
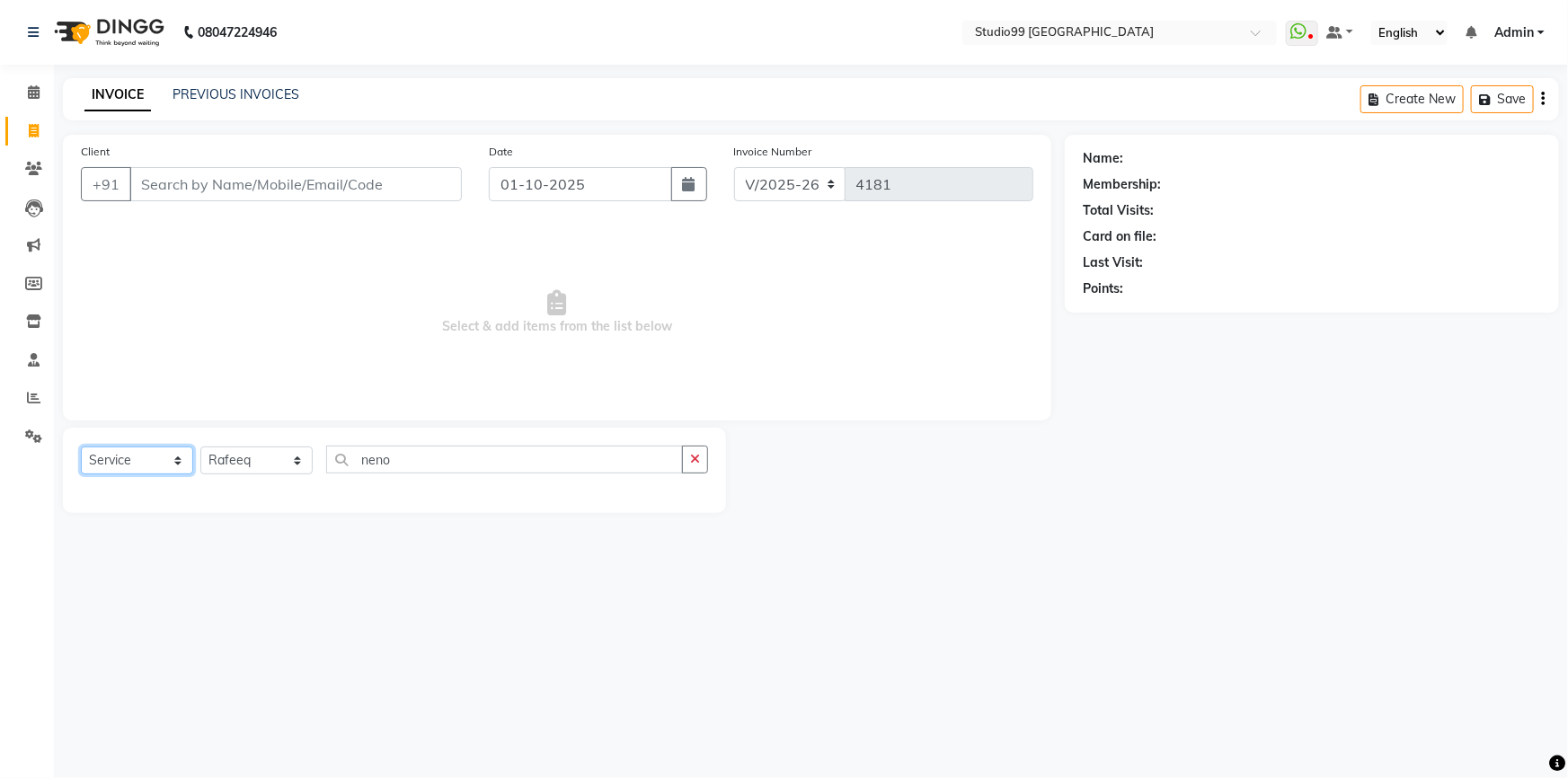
click at [149, 458] on select "Select Service Product Membership Package Voucher Prepaid Gift Card" at bounding box center [137, 460] width 113 height 28
click at [422, 467] on input "neno" at bounding box center [505, 459] width 357 height 28
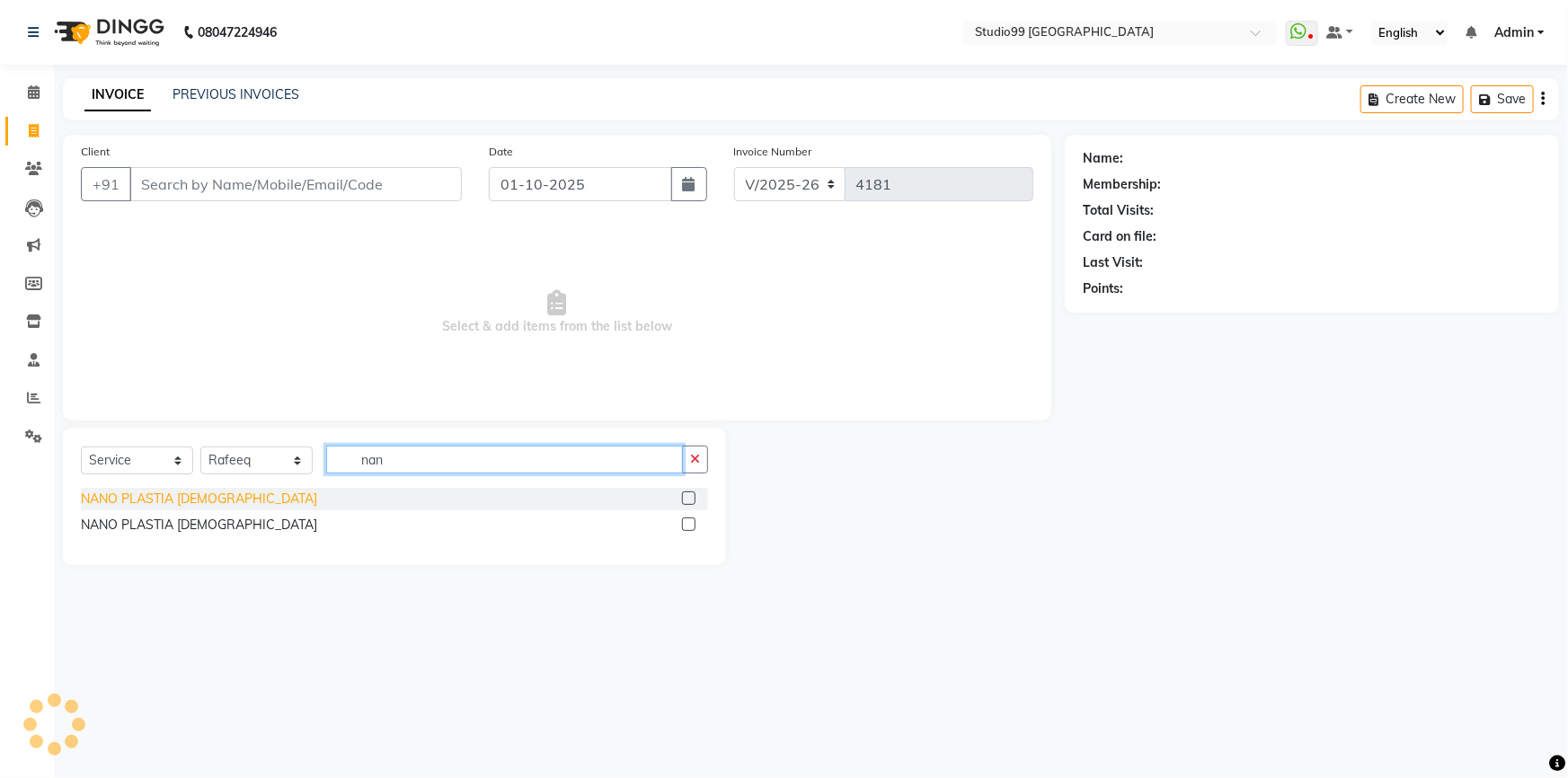
type input "nan"
click at [172, 492] on div "NANO PLASTIA [DEMOGRAPHIC_DATA]" at bounding box center [199, 499] width 236 height 18
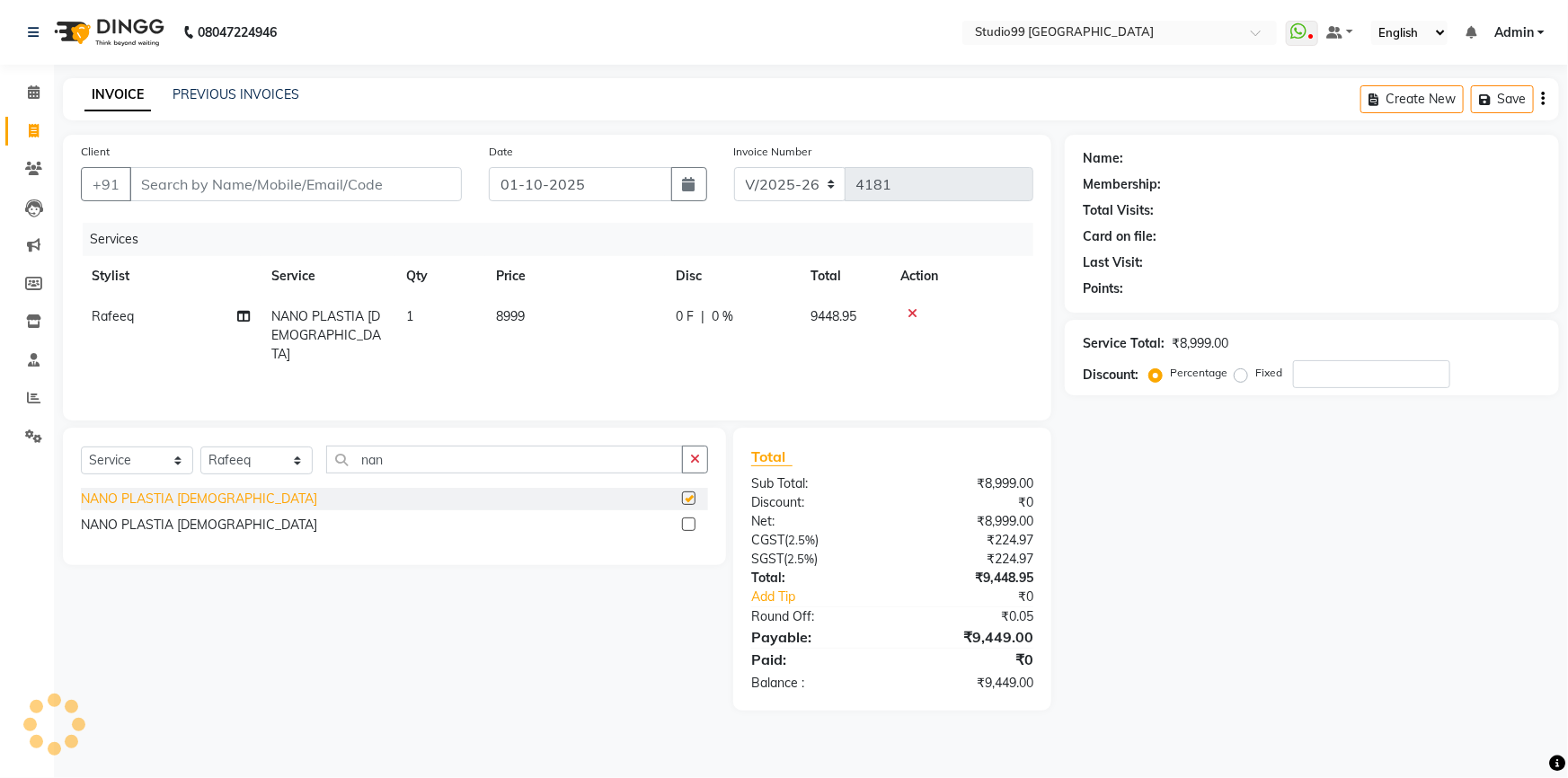
checkbox input "false"
click at [527, 315] on td "8999" at bounding box center [575, 336] width 180 height 78
select select "84856"
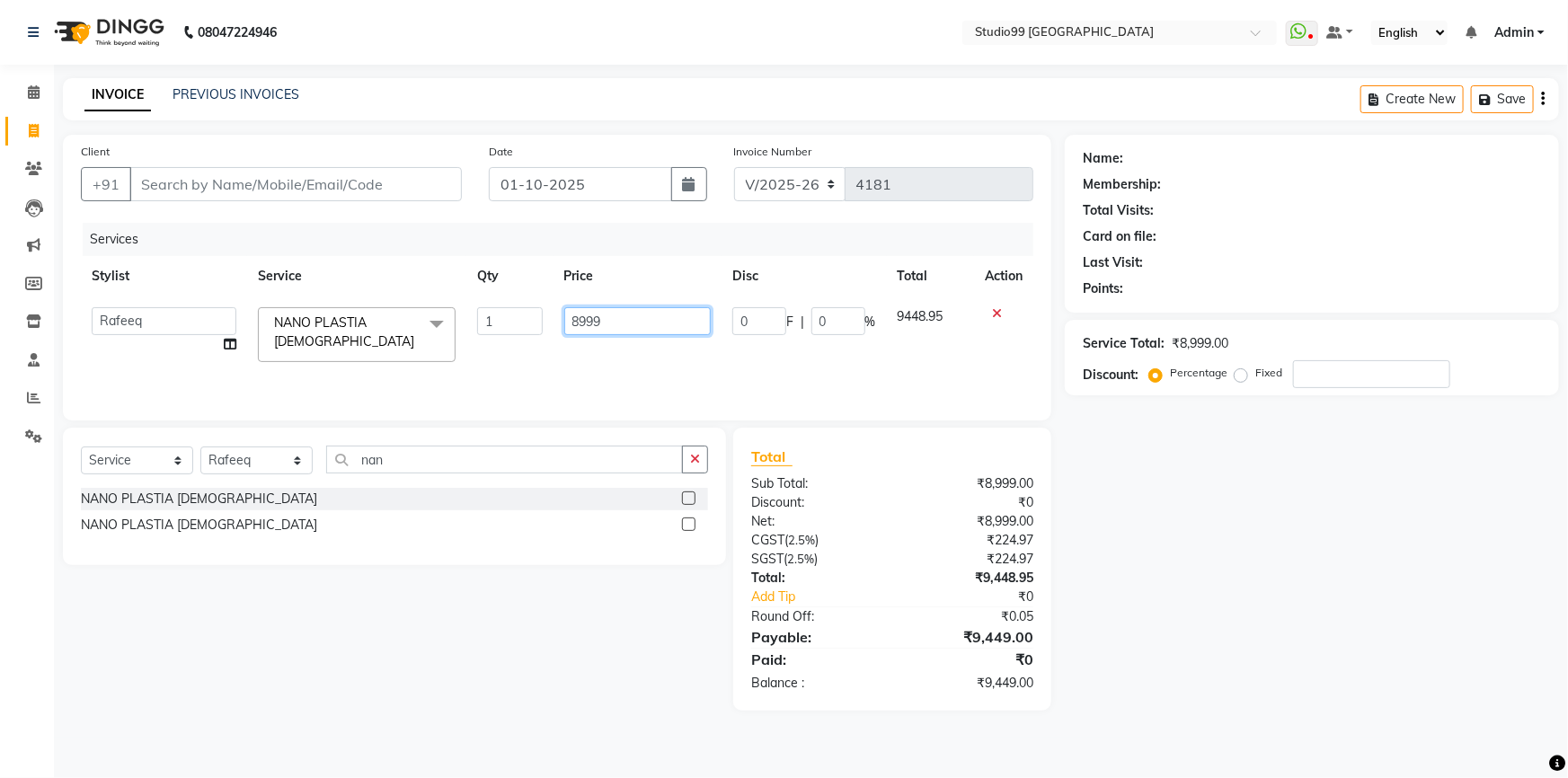
drag, startPoint x: 621, startPoint y: 314, endPoint x: 538, endPoint y: 317, distance: 83.1
click at [538, 317] on tr "Admin AKSHAY AMARJIT Dina GOUTAM Gulshan MAHI Nobil Hasan PRIYA Rafeeq Raj Rima…" at bounding box center [557, 335] width 953 height 77
type input "6000"
click at [339, 186] on input "Client" at bounding box center [295, 183] width 333 height 34
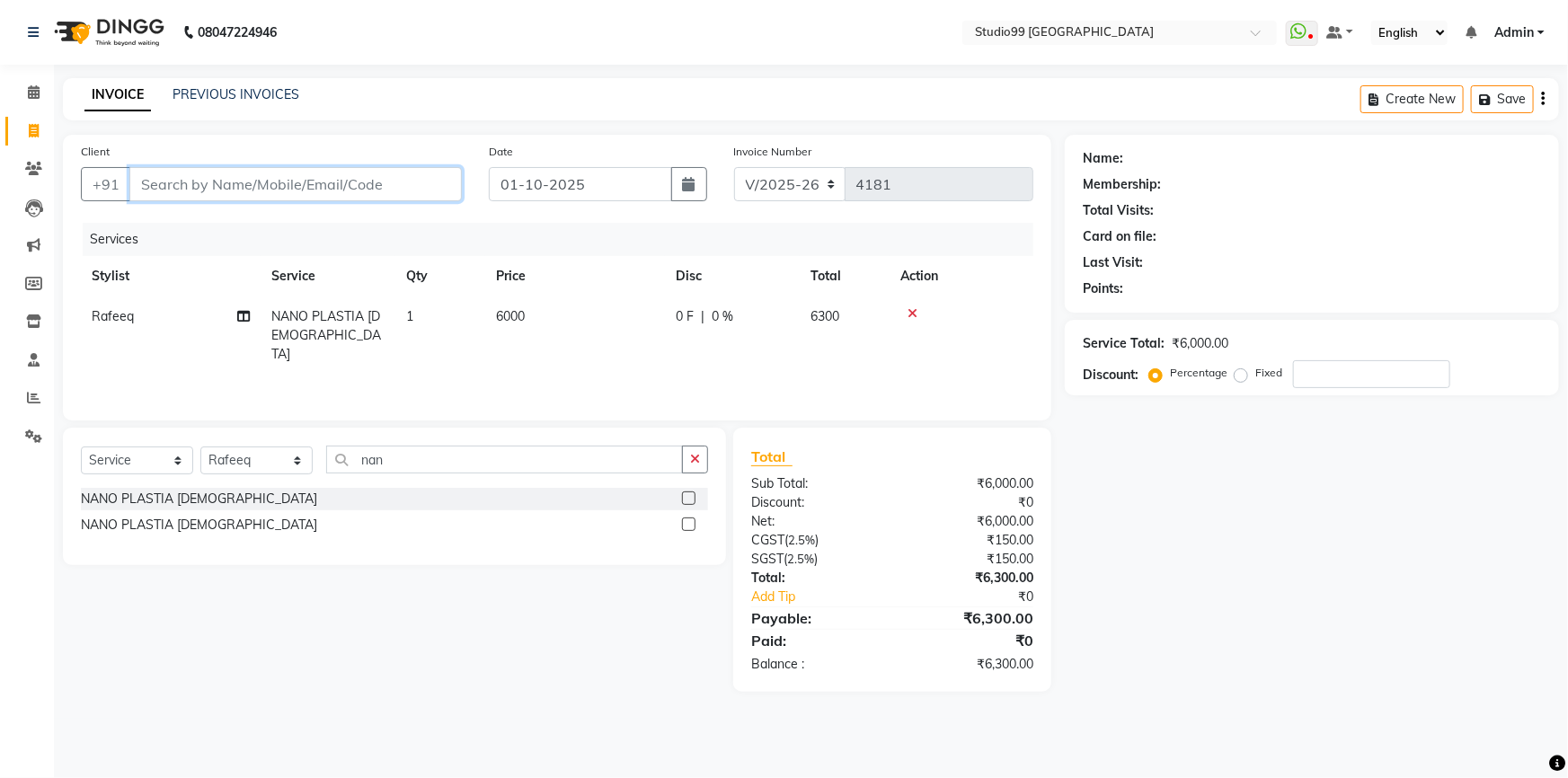
click at [339, 186] on input "Client" at bounding box center [295, 183] width 333 height 34
click at [325, 183] on input "Client" at bounding box center [295, 183] width 333 height 34
type input "9"
type input "0"
type input "990084250"
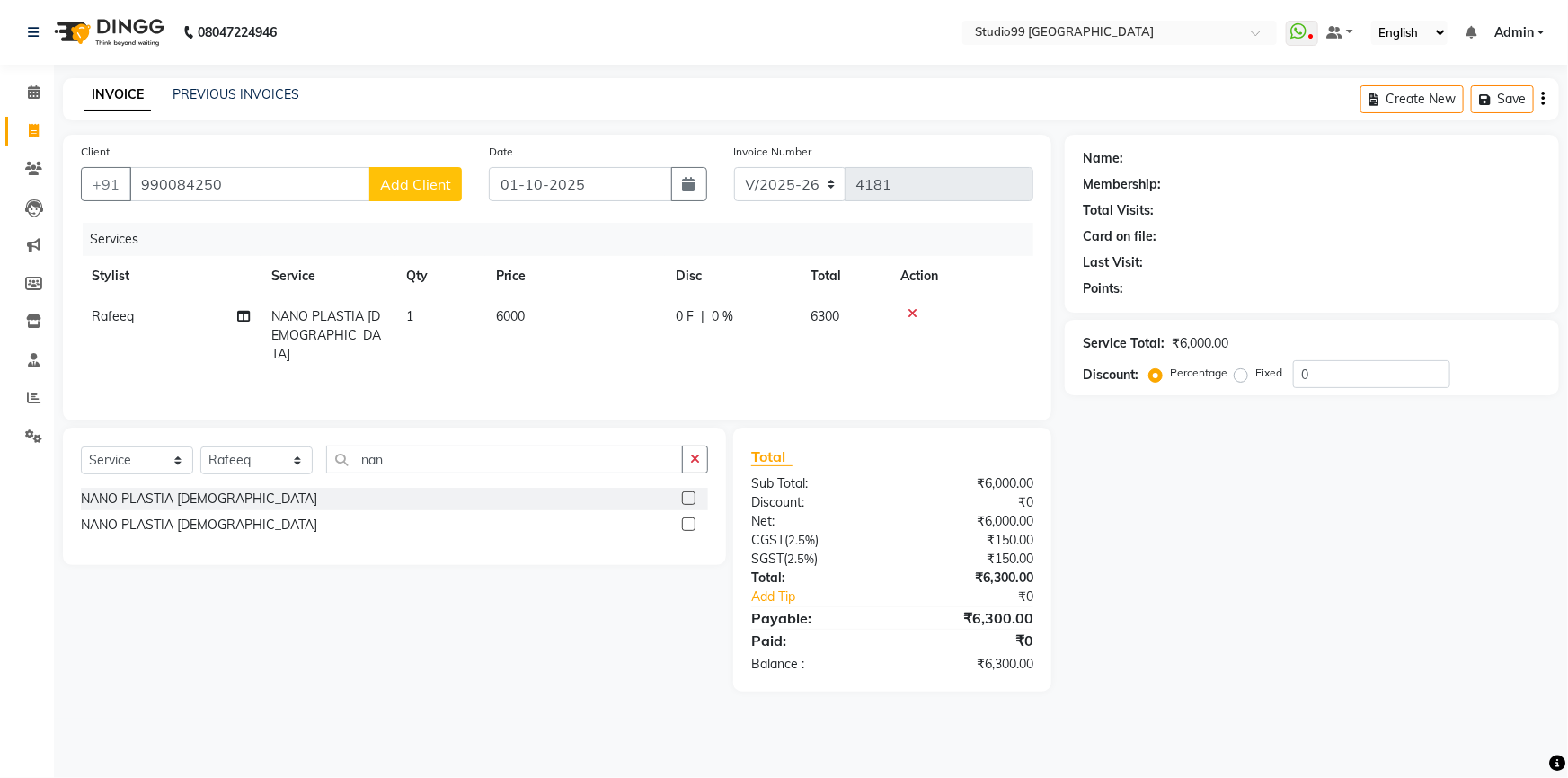
click at [378, 189] on button "Add Client" at bounding box center [416, 183] width 92 height 34
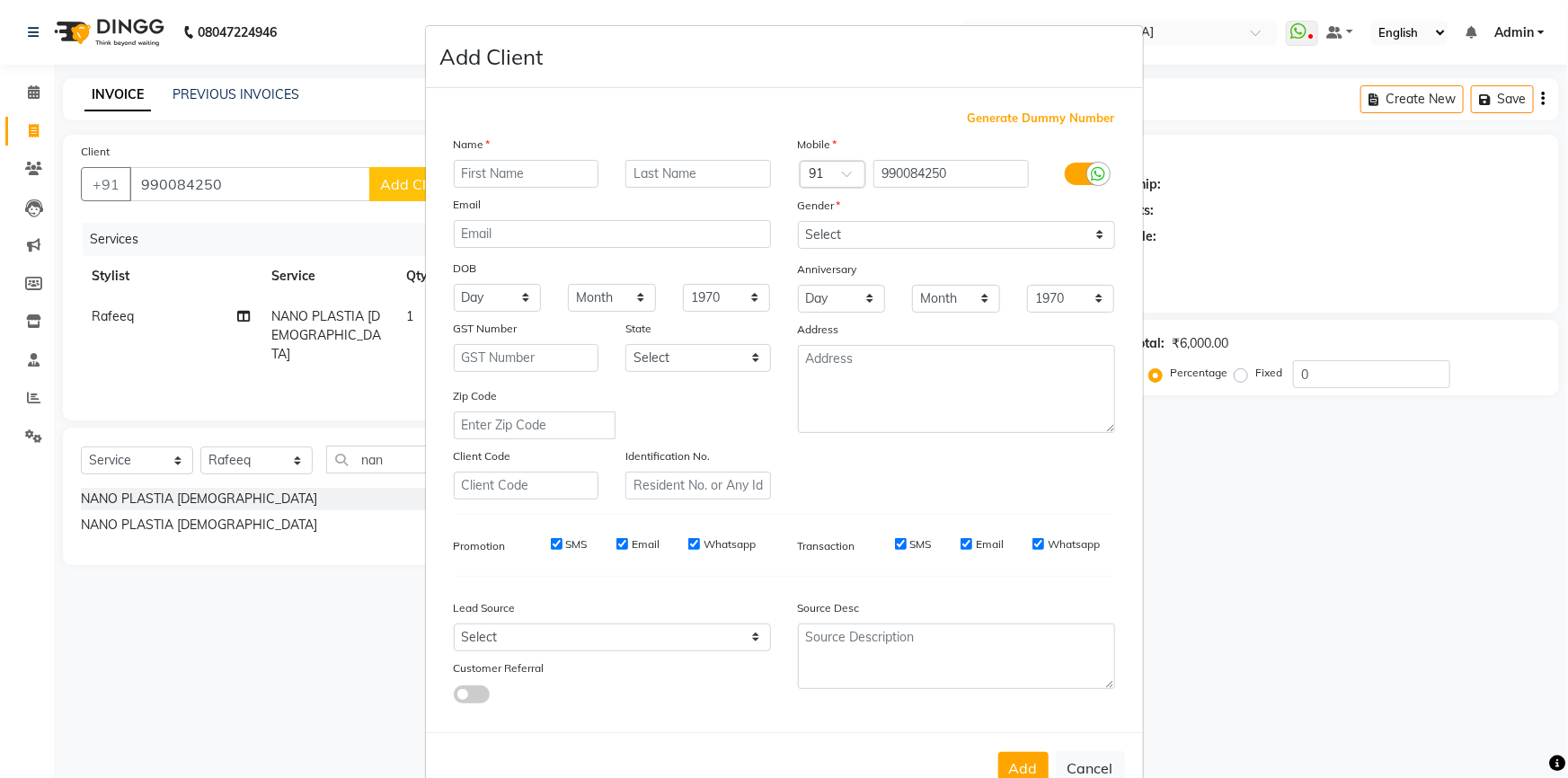
click at [1251, 590] on ngb-modal-window "Add Client Generate Dummy Number Name Email DOB Day 01 02 03 04 05 06 07 08 09 …" at bounding box center [784, 389] width 1568 height 778
click at [1077, 761] on button "Cancel" at bounding box center [1090, 768] width 69 height 34
select select
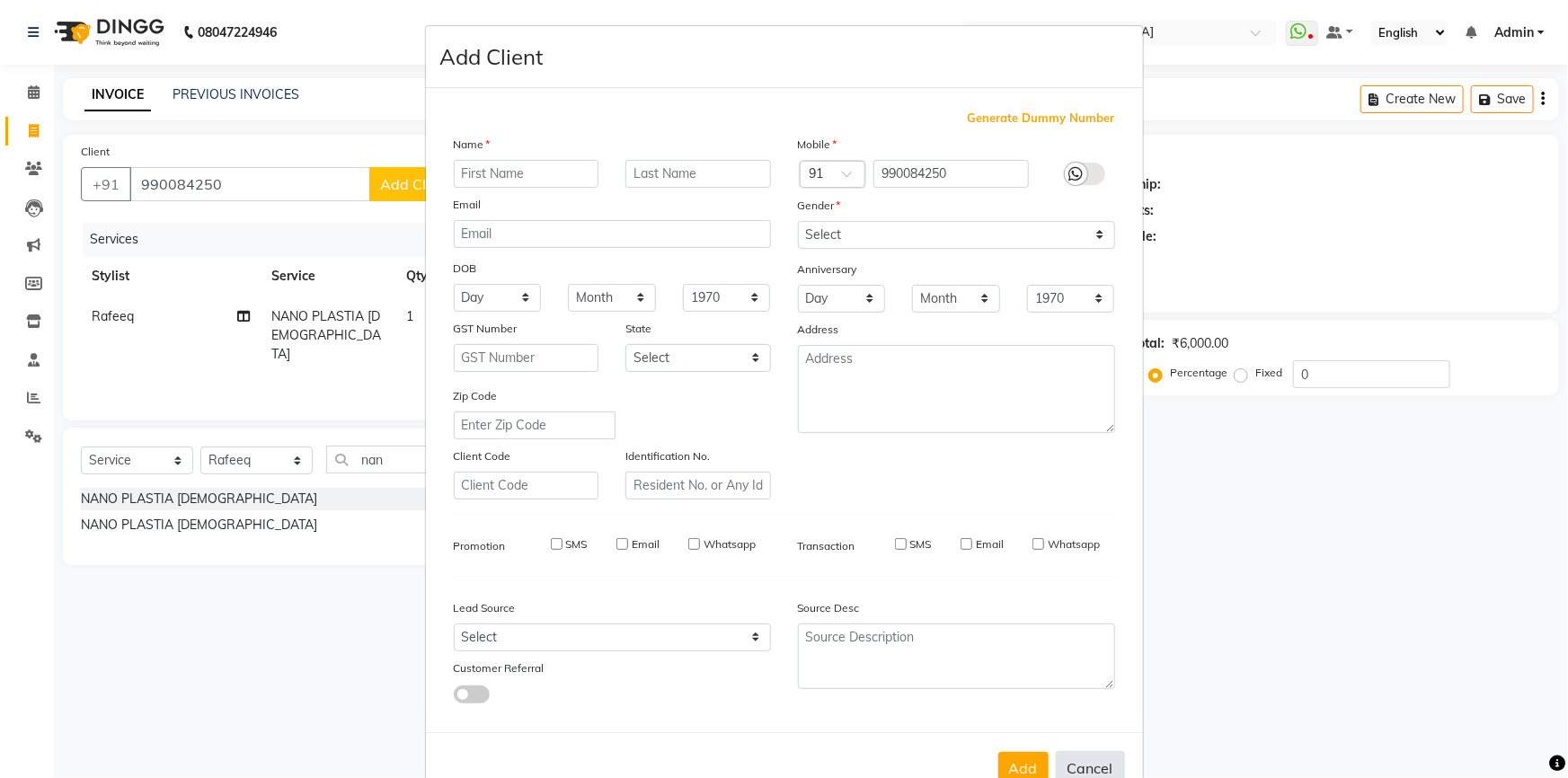
select select
checkbox input "false"
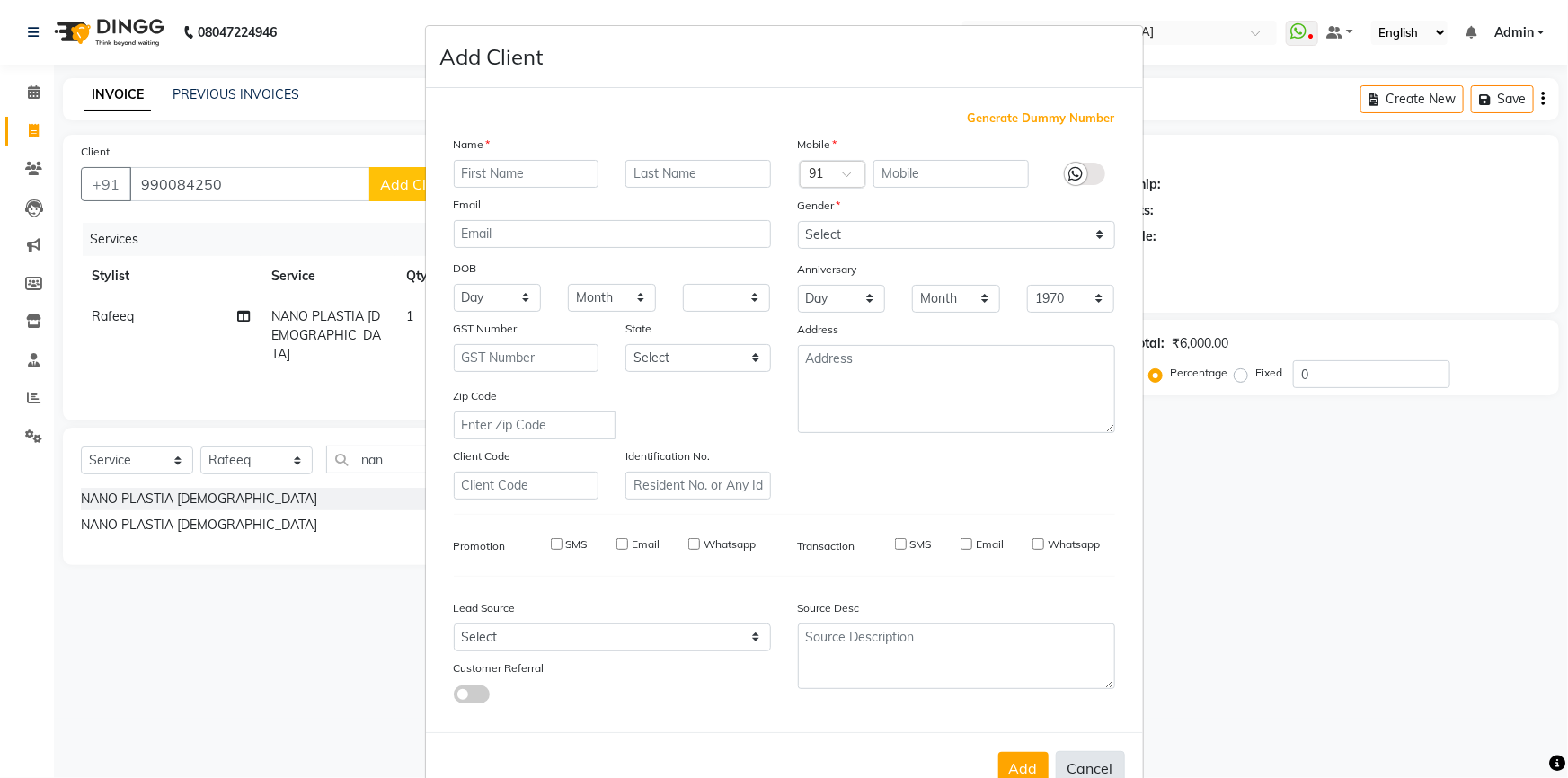
checkbox input "false"
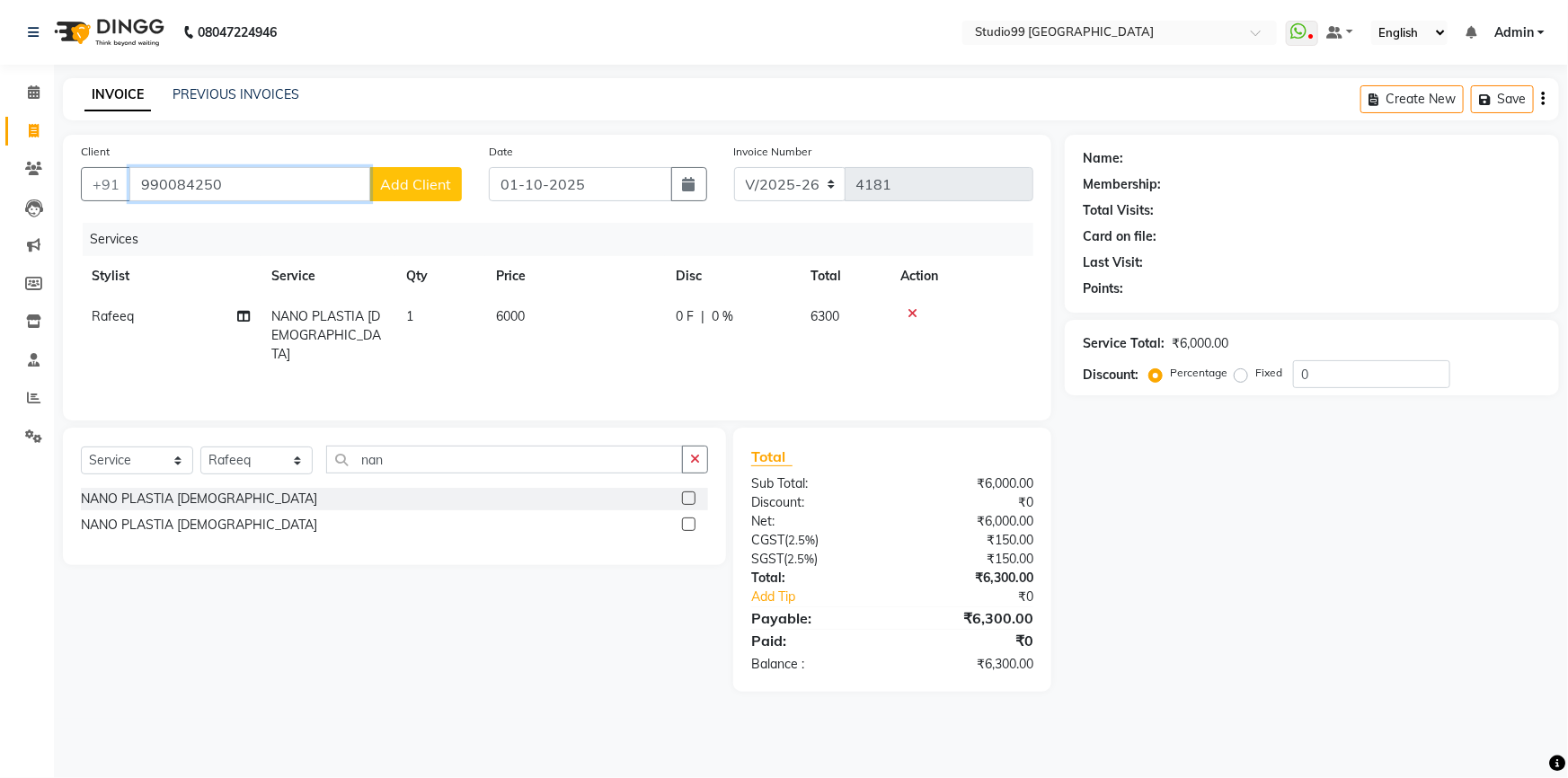
drag, startPoint x: 242, startPoint y: 176, endPoint x: 1, endPoint y: 98, distance: 253.3
click at [0, 105] on app-home "08047224946 Select Location × Studio99 Unisex Salon, Sarjapura Main Road WhatsA…" at bounding box center [784, 360] width 1568 height 719
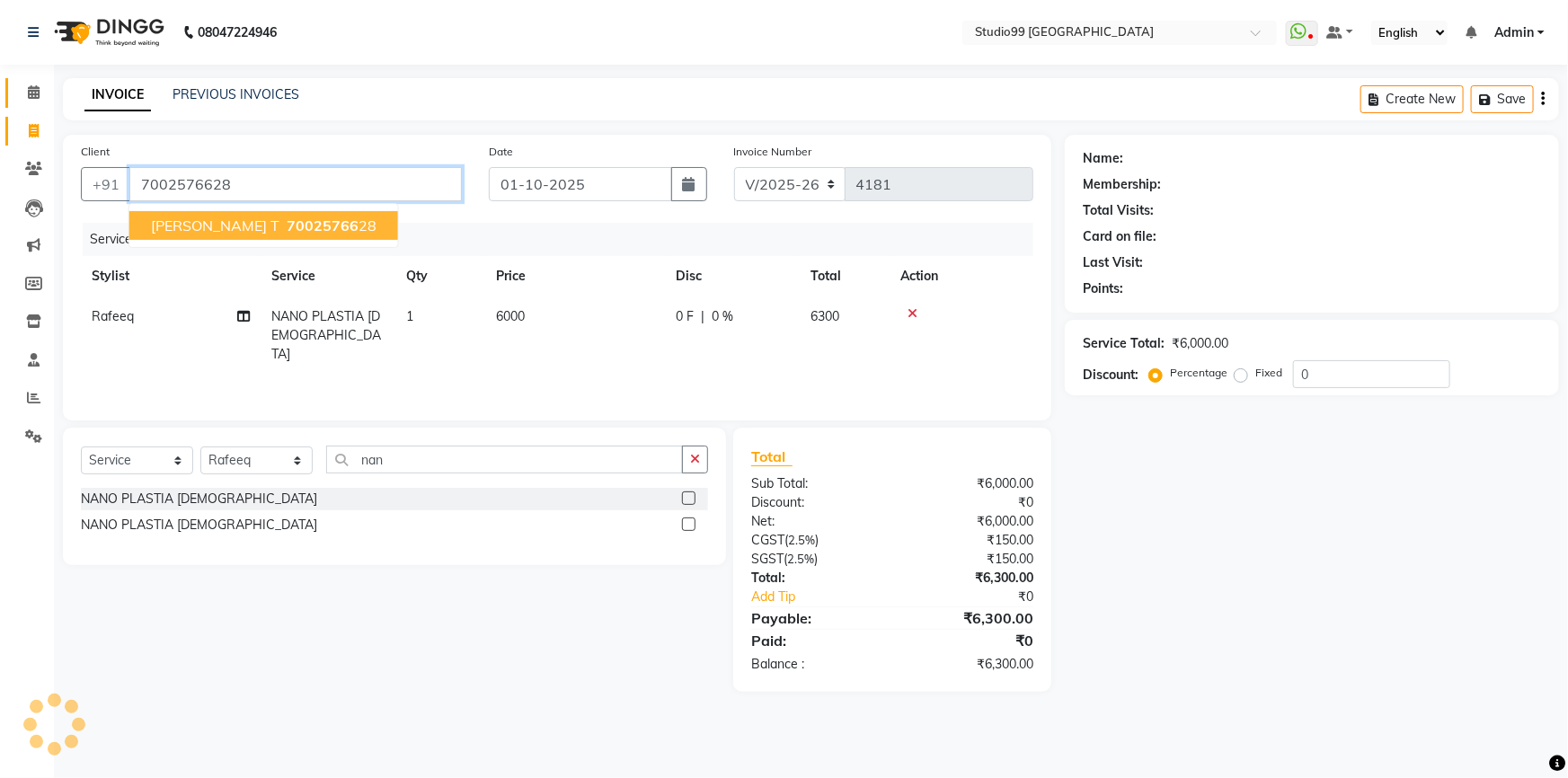
type input "7002576628"
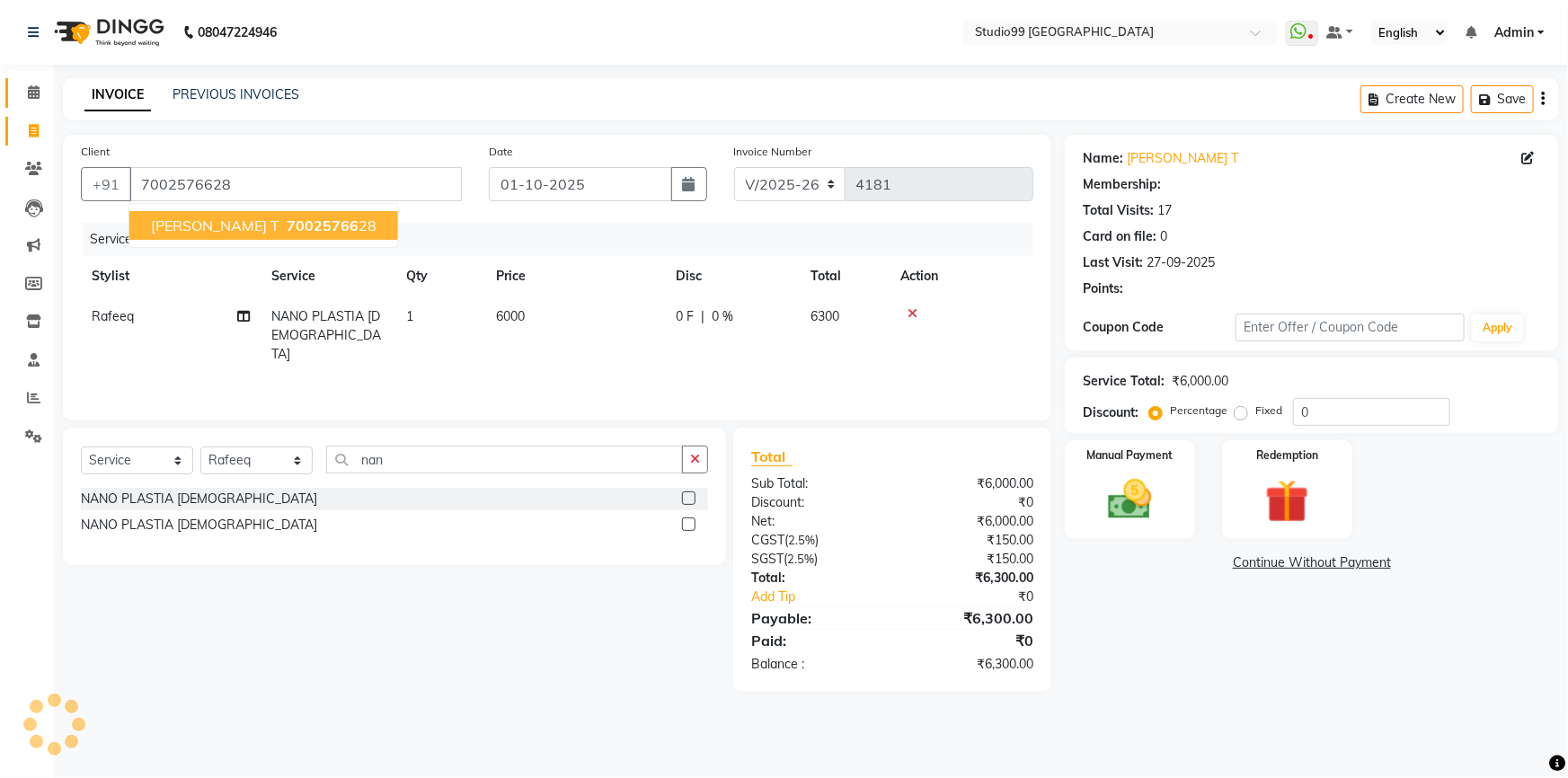
select select "1: Object"
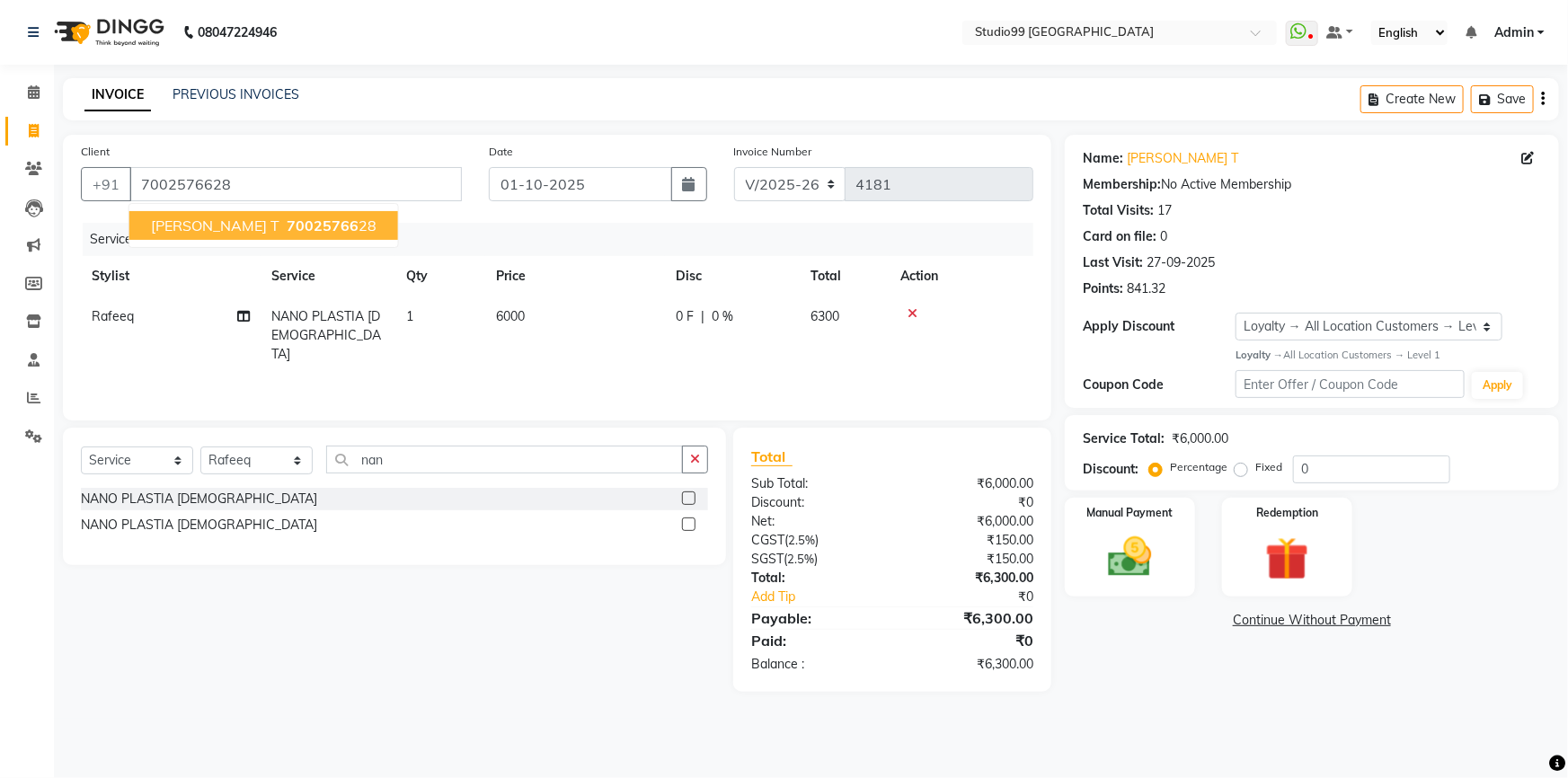
click at [323, 228] on button "Goutam T 70025766 28" at bounding box center [263, 225] width 268 height 29
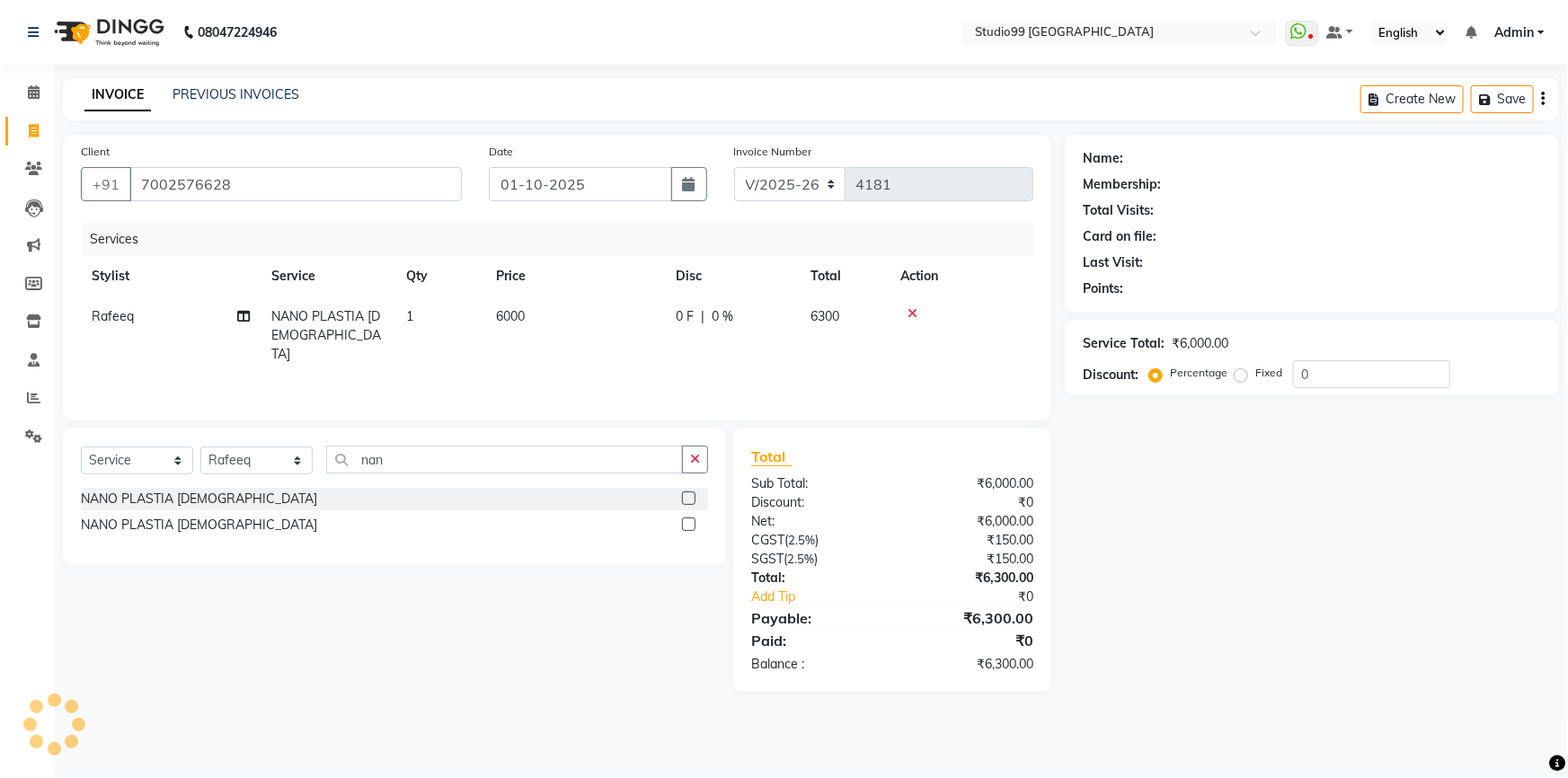
select select "1: Object"
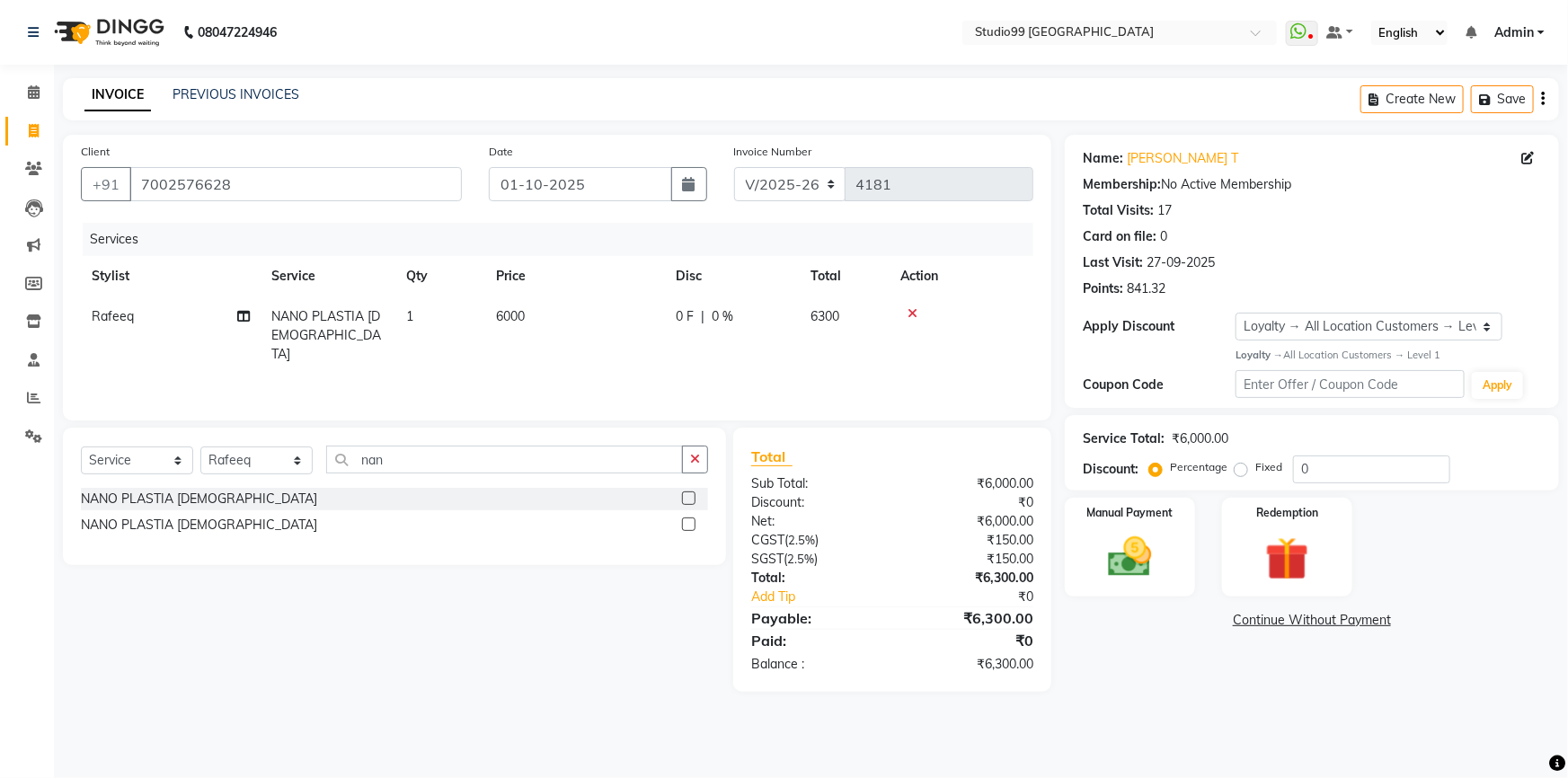
click at [511, 315] on span "6000" at bounding box center [510, 316] width 29 height 17
select select "84856"
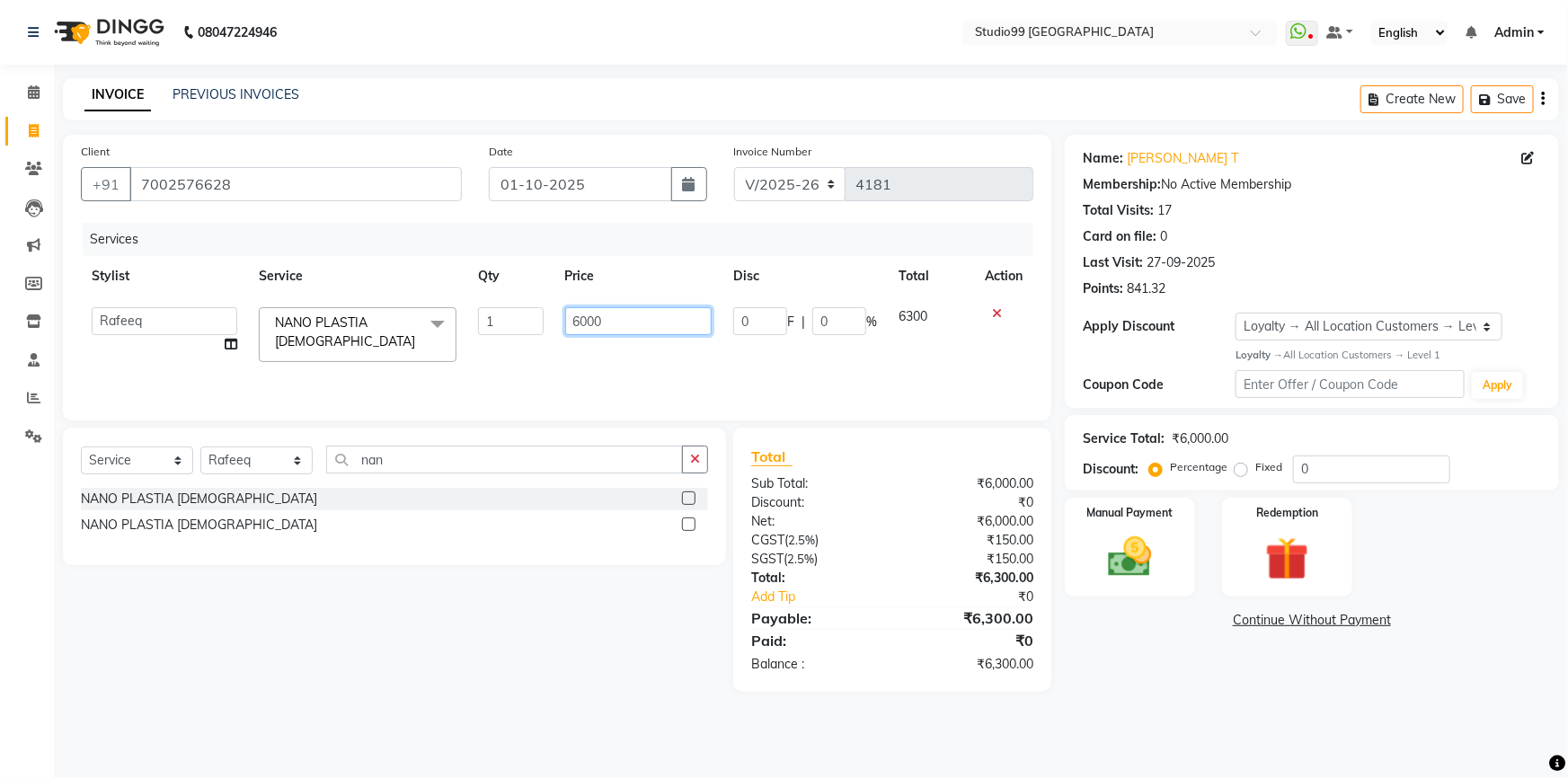
drag, startPoint x: 479, startPoint y: 322, endPoint x: 406, endPoint y: 322, distance: 73.0
click at [406, 322] on tr "Admin AKSHAY AMARJIT Dina GOUTAM Gulshan MAHI Nobil Hasan PRIYA Rafeeq Raj Rima…" at bounding box center [557, 335] width 953 height 77
type input "5700"
drag, startPoint x: 1206, startPoint y: 693, endPoint x: 1195, endPoint y: 690, distance: 11.4
click at [1205, 692] on main "INVOICE PREVIOUS INVOICES Create New Save Client +91 7002576628 Date 01-10-2025…" at bounding box center [811, 398] width 1515 height 641
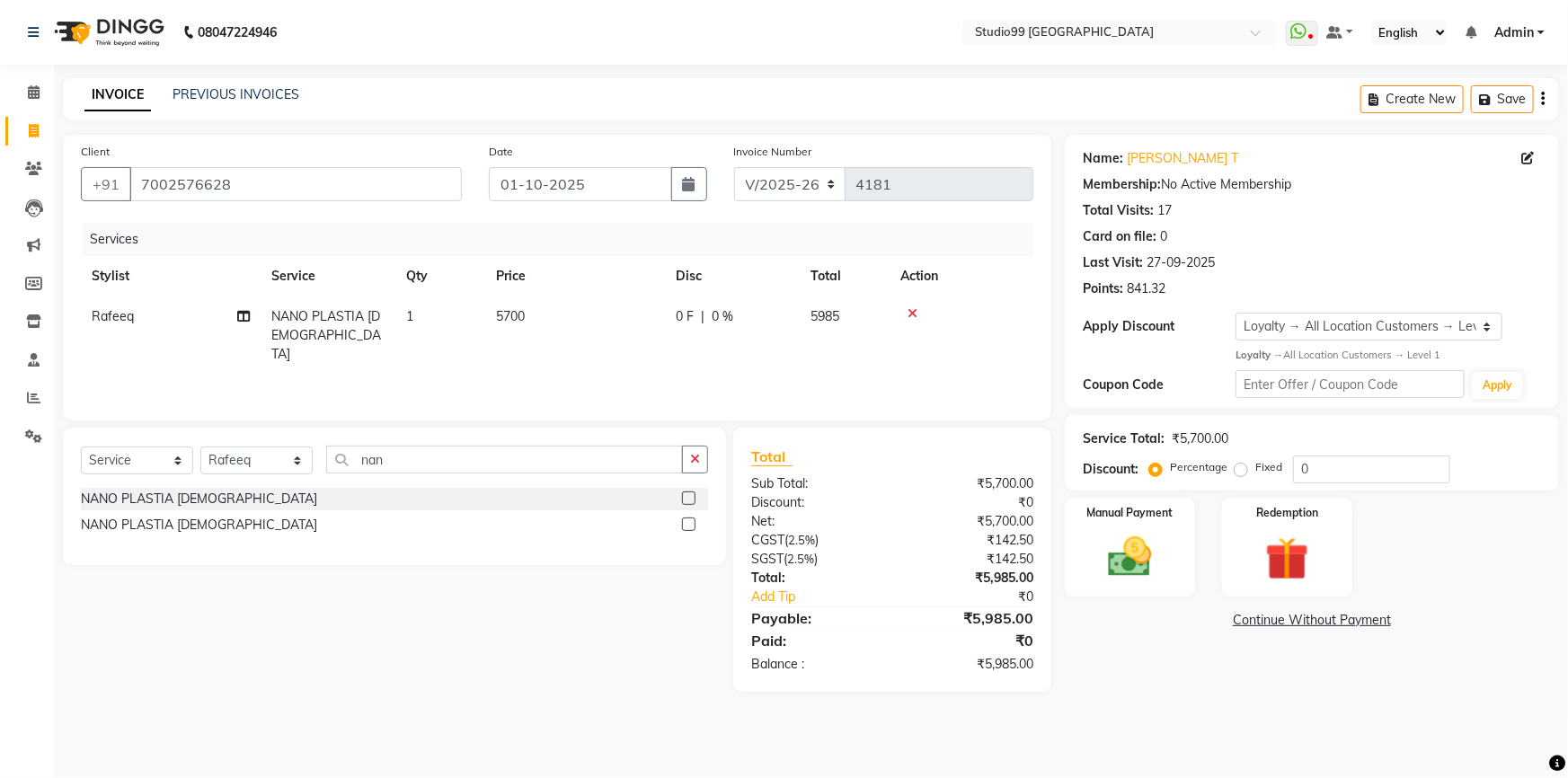
click at [530, 314] on td "5700" at bounding box center [575, 336] width 180 height 78
select select "84856"
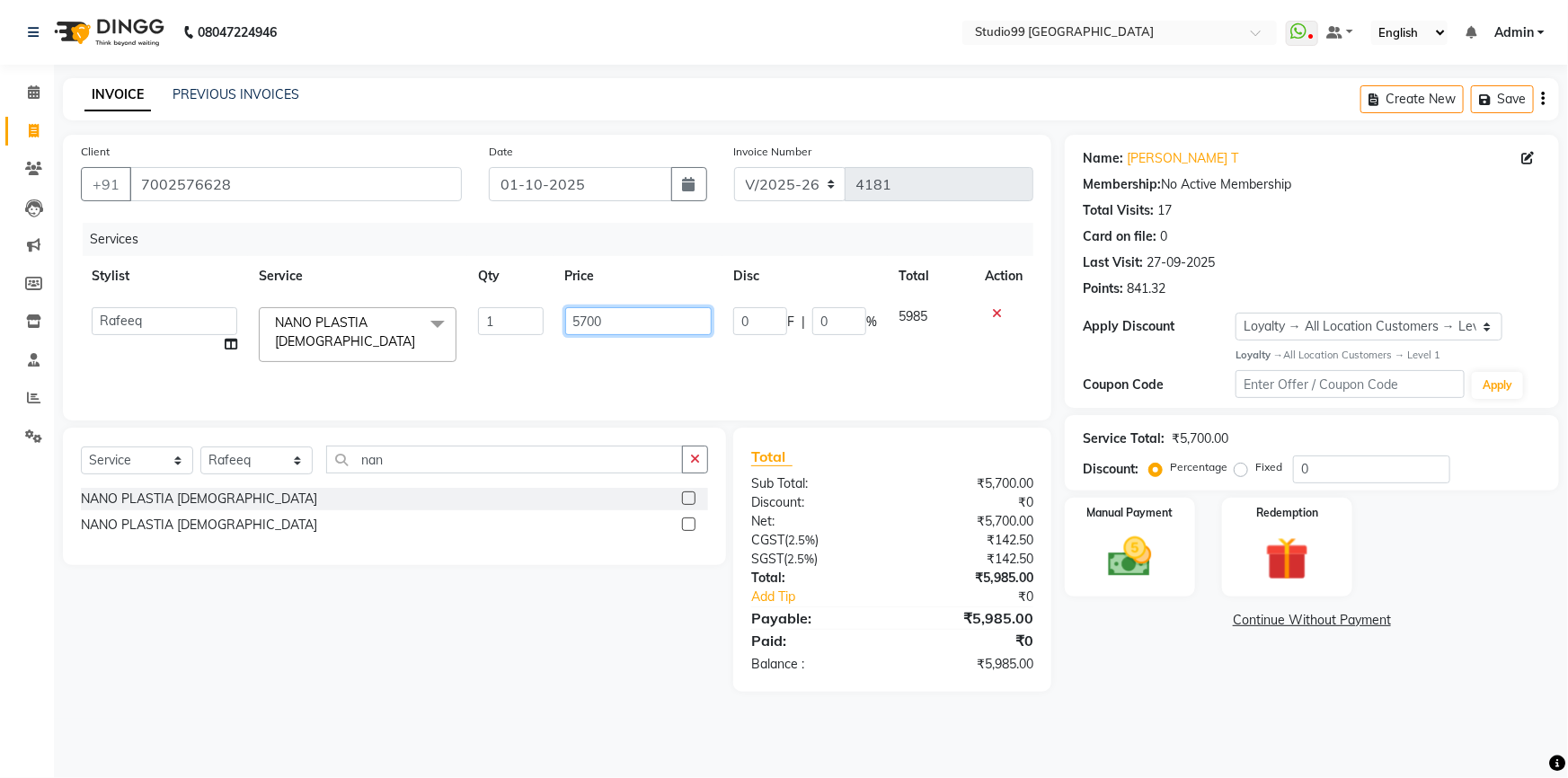
click at [604, 320] on input "5700" at bounding box center [639, 321] width 148 height 28
type input "5745"
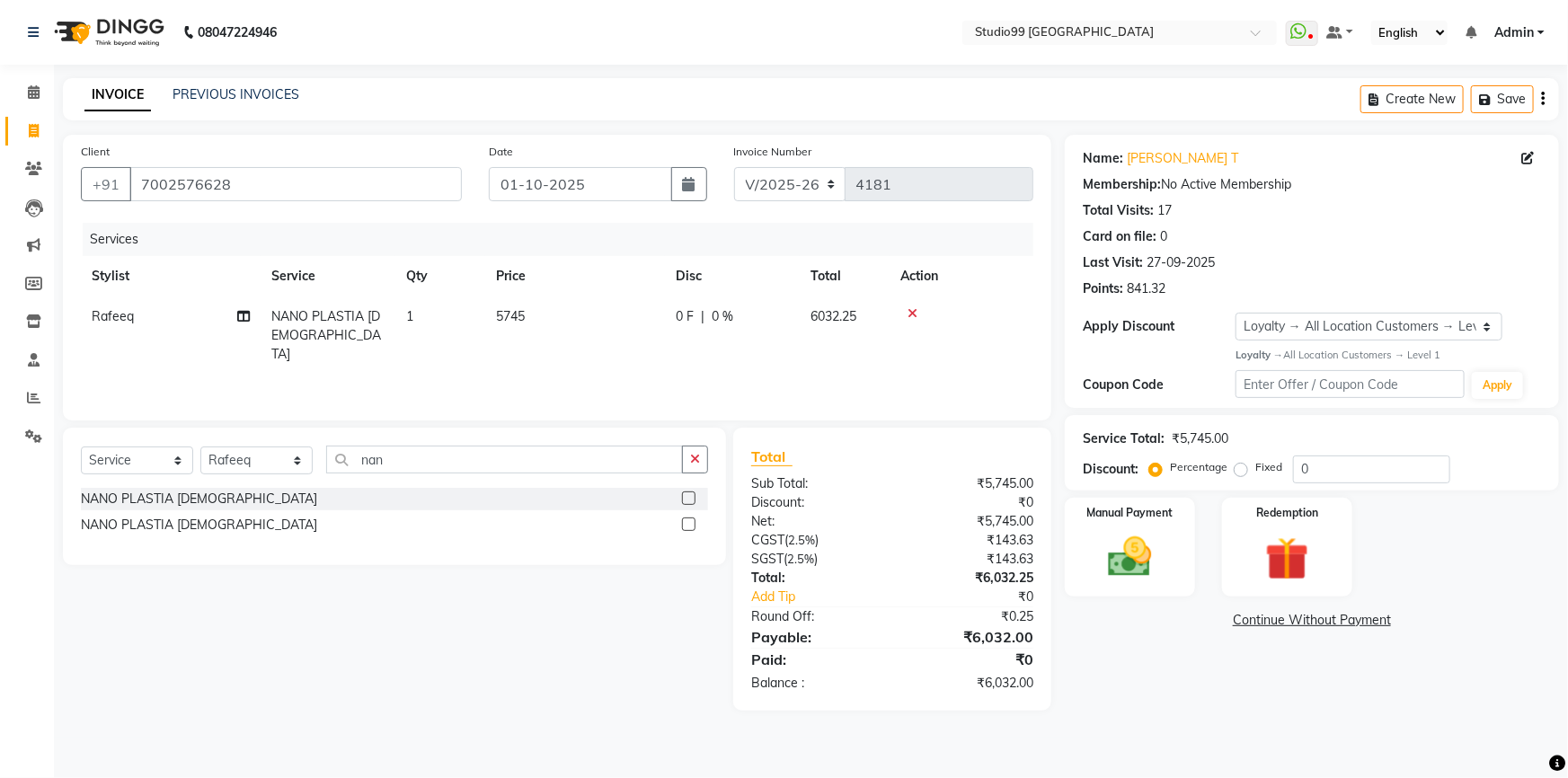
click at [612, 695] on main "INVOICE PREVIOUS INVOICES Create New Save Client +91 7002576628 Date 01-10-2025…" at bounding box center [811, 407] width 1515 height 659
click at [537, 318] on td "5745" at bounding box center [575, 336] width 180 height 78
select select "84856"
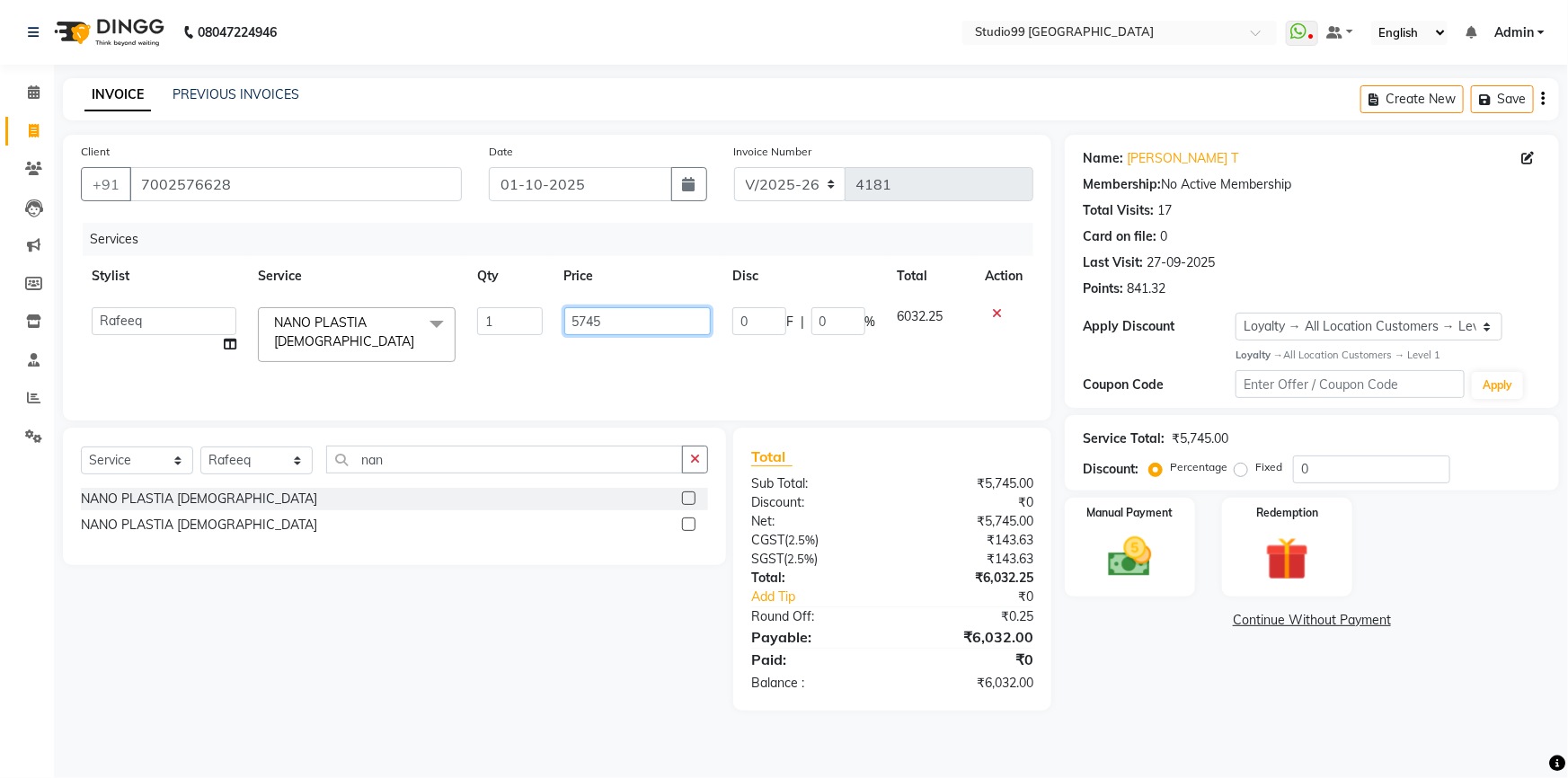
click at [592, 324] on input "5745" at bounding box center [637, 321] width 147 height 28
type input "57430"
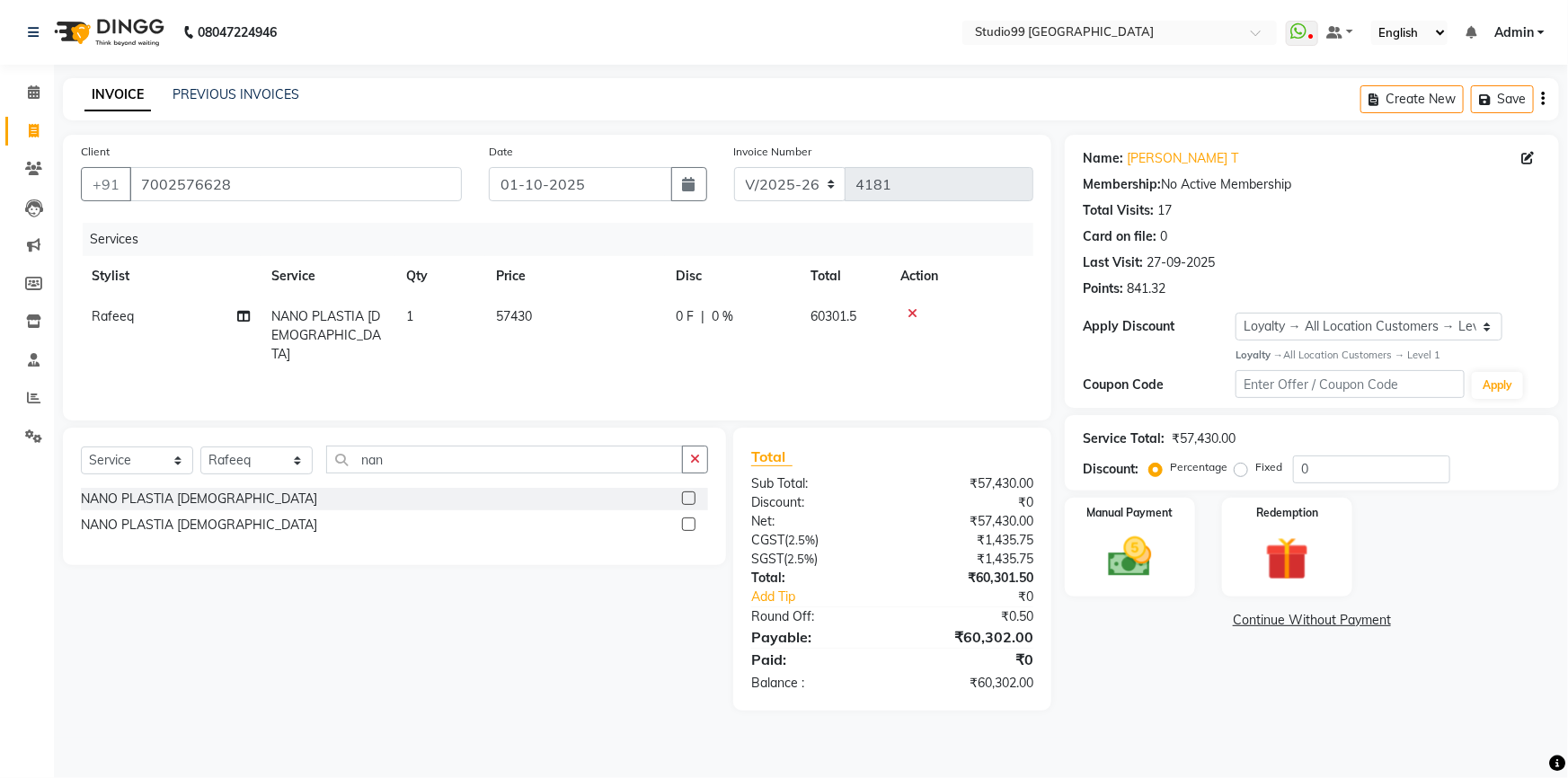
click at [593, 631] on div "Select Service Product Membership Package Voucher Prepaid Gift Card Select Styl…" at bounding box center [388, 569] width 677 height 283
click at [1216, 716] on main "INVOICE PREVIOUS INVOICES Create New Save Client +91 7002576628 Date 01-10-2025…" at bounding box center [811, 407] width 1515 height 659
click at [536, 319] on td "57430" at bounding box center [575, 336] width 180 height 78
select select "84856"
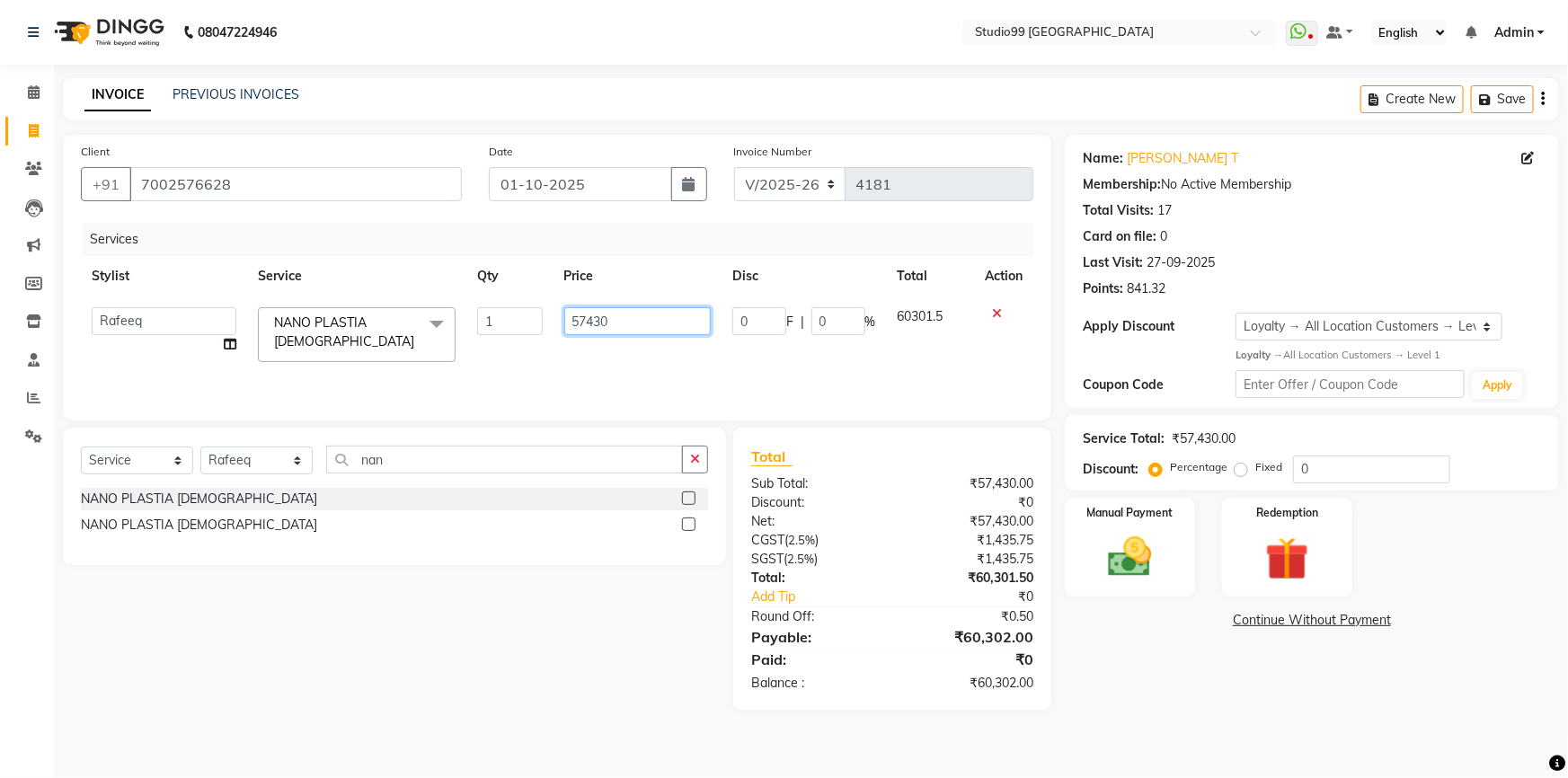
drag, startPoint x: 612, startPoint y: 323, endPoint x: 603, endPoint y: 328, distance: 10.3
click at [603, 328] on input "57430" at bounding box center [637, 321] width 147 height 28
type input "5743"
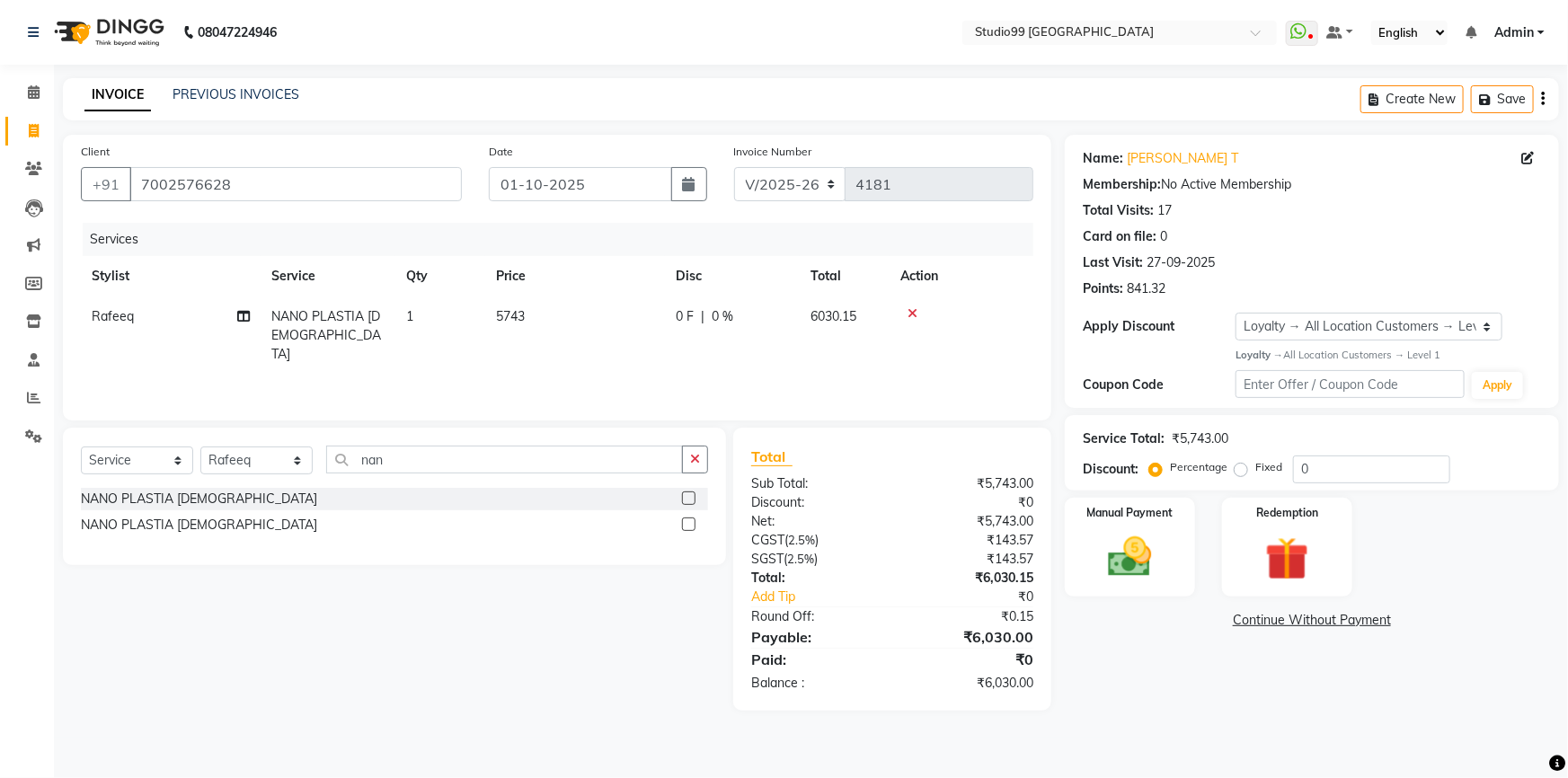
click at [620, 667] on div "Select Service Product Membership Package Voucher Prepaid Gift Card Select Styl…" at bounding box center [388, 569] width 677 height 283
click at [537, 319] on td "5743" at bounding box center [575, 336] width 180 height 78
select select "84856"
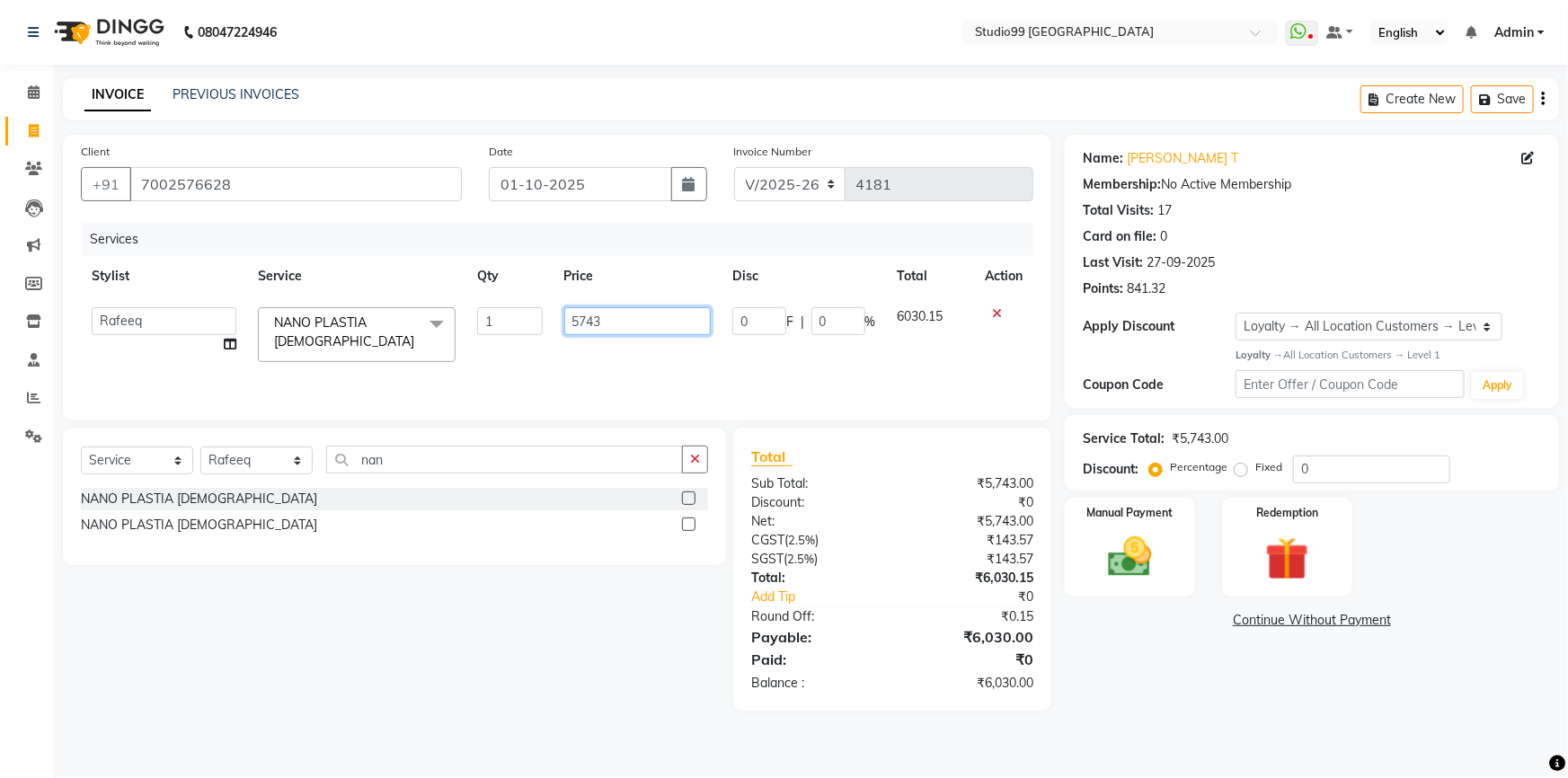
drag, startPoint x: 620, startPoint y: 308, endPoint x: 584, endPoint y: 335, distance: 45.0
click at [584, 335] on td "5743" at bounding box center [637, 335] width 168 height 77
type input "5710"
click at [604, 680] on div "Select Service Product Membership Package Voucher Prepaid Gift Card Select Styl…" at bounding box center [388, 569] width 677 height 283
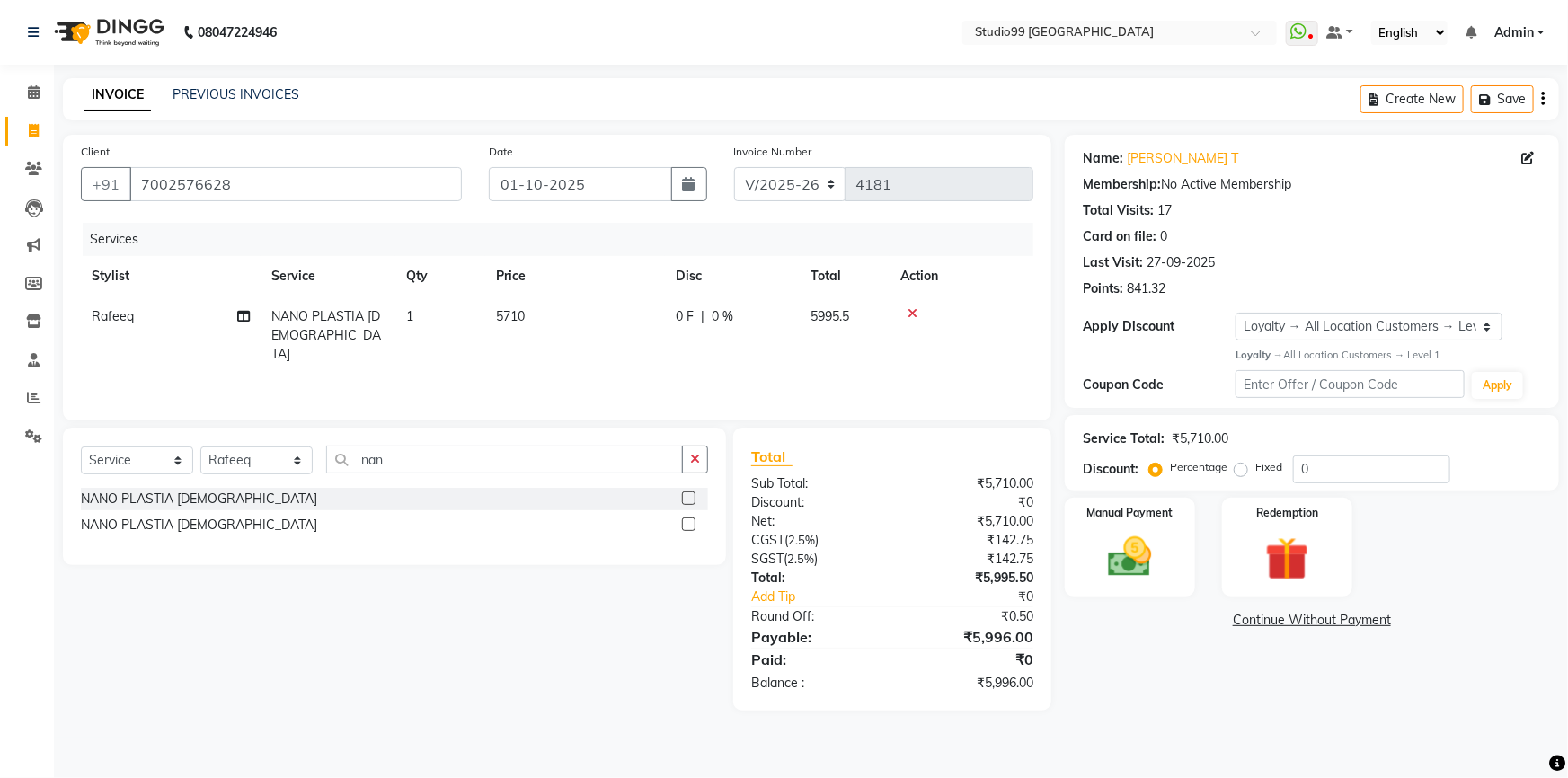
click at [538, 314] on td "5710" at bounding box center [575, 336] width 180 height 78
select select "84856"
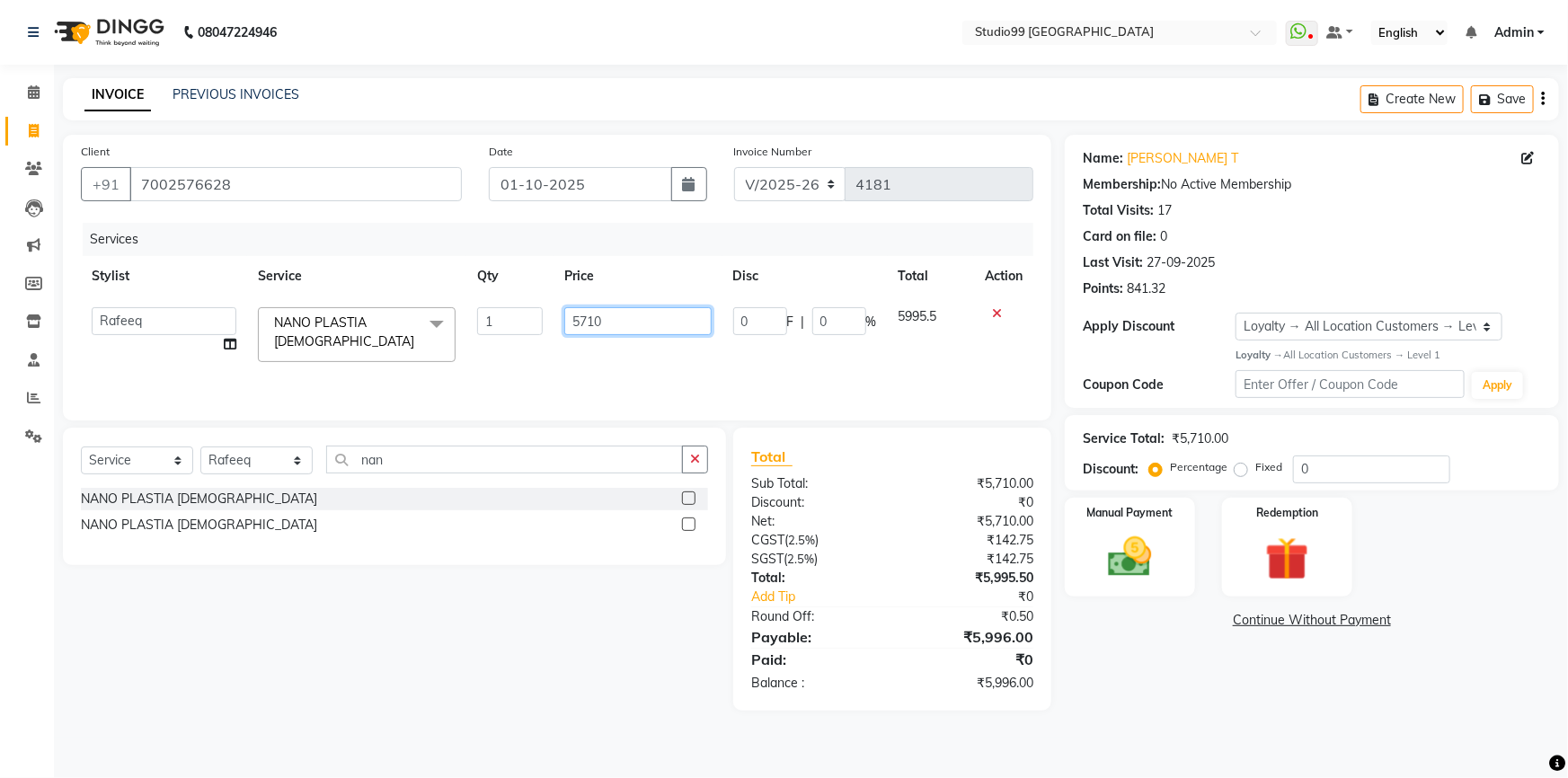
drag, startPoint x: 627, startPoint y: 317, endPoint x: 591, endPoint y: 320, distance: 36.1
click at [591, 320] on input "5710" at bounding box center [637, 321] width 147 height 28
type input "5714"
click at [612, 608] on div "Select Service Product Membership Package Voucher Prepaid Gift Card Select Styl…" at bounding box center [388, 569] width 677 height 283
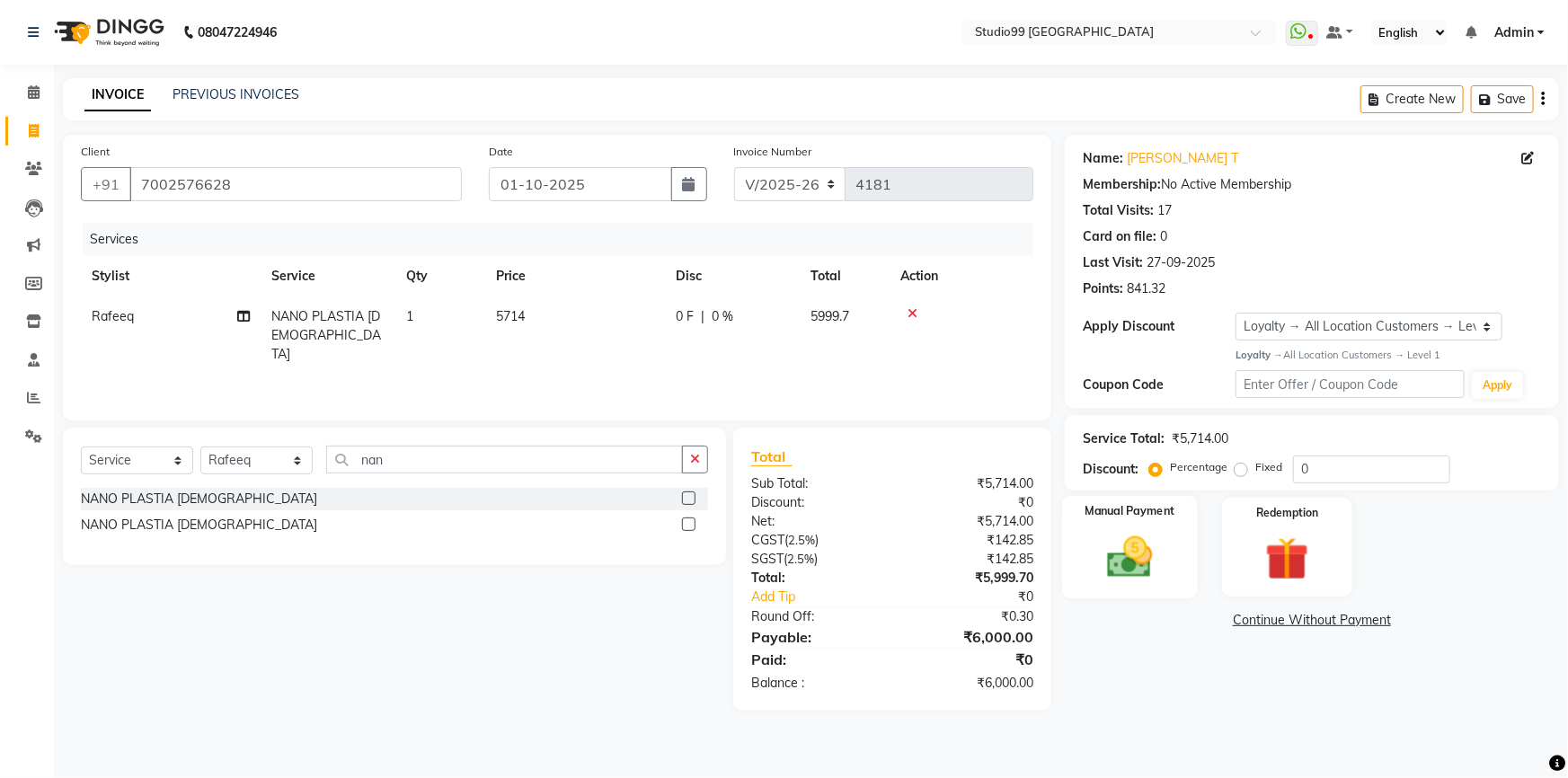
click at [1132, 573] on img at bounding box center [1131, 557] width 74 height 53
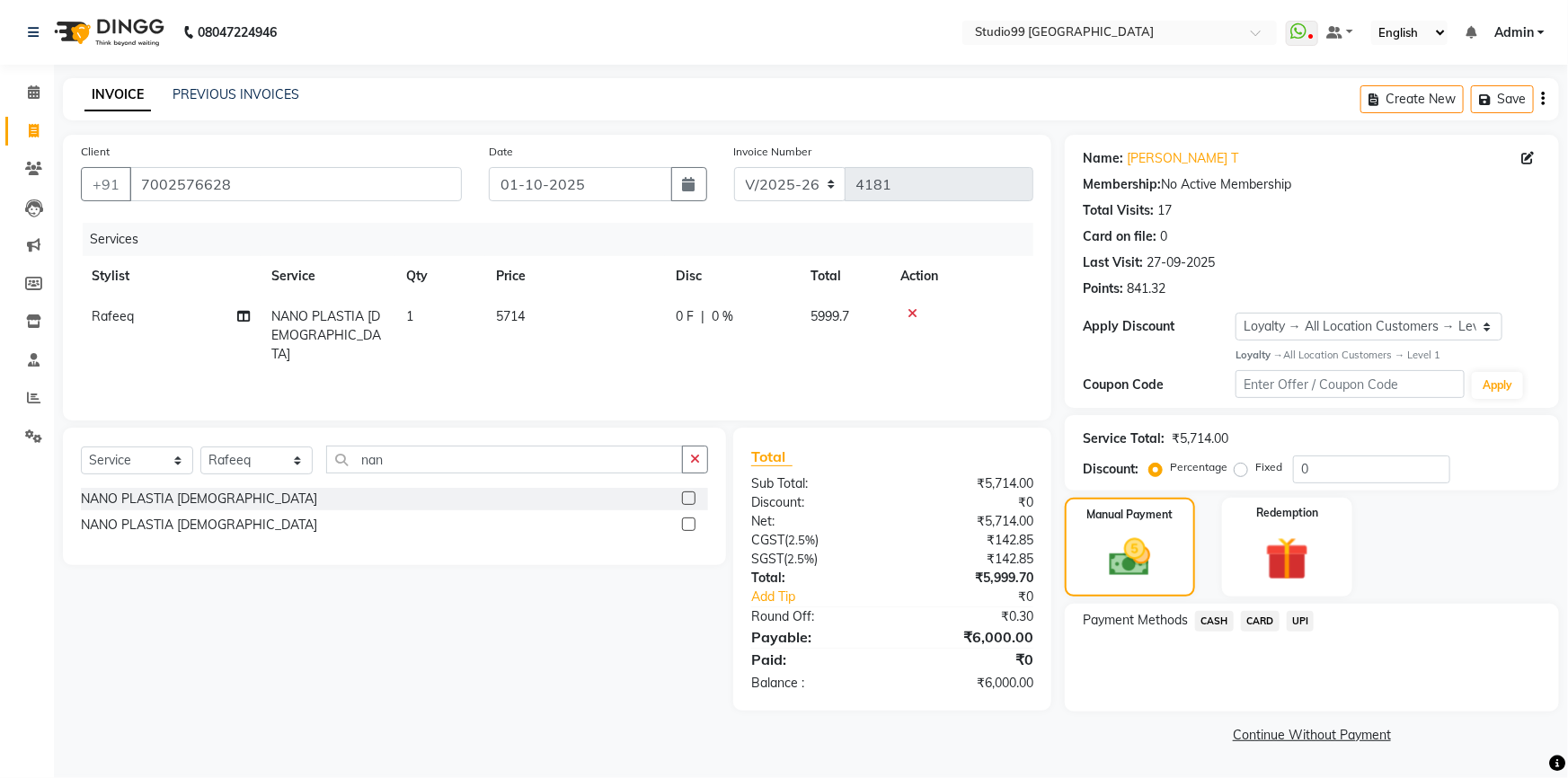
click at [1300, 622] on span "UPI" at bounding box center [1301, 621] width 28 height 20
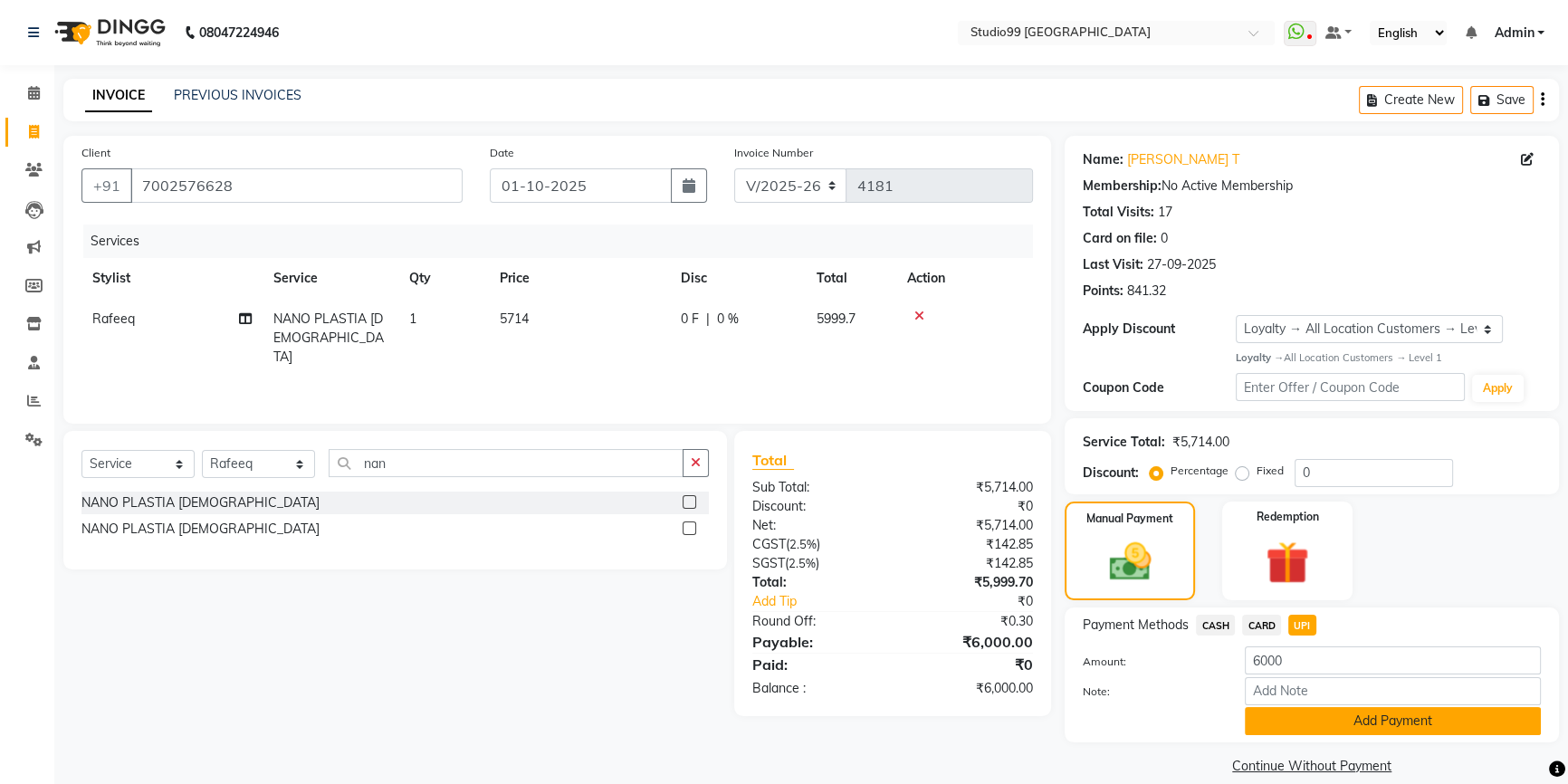
click at [1312, 724] on button "Add Payment" at bounding box center [1392, 721] width 296 height 28
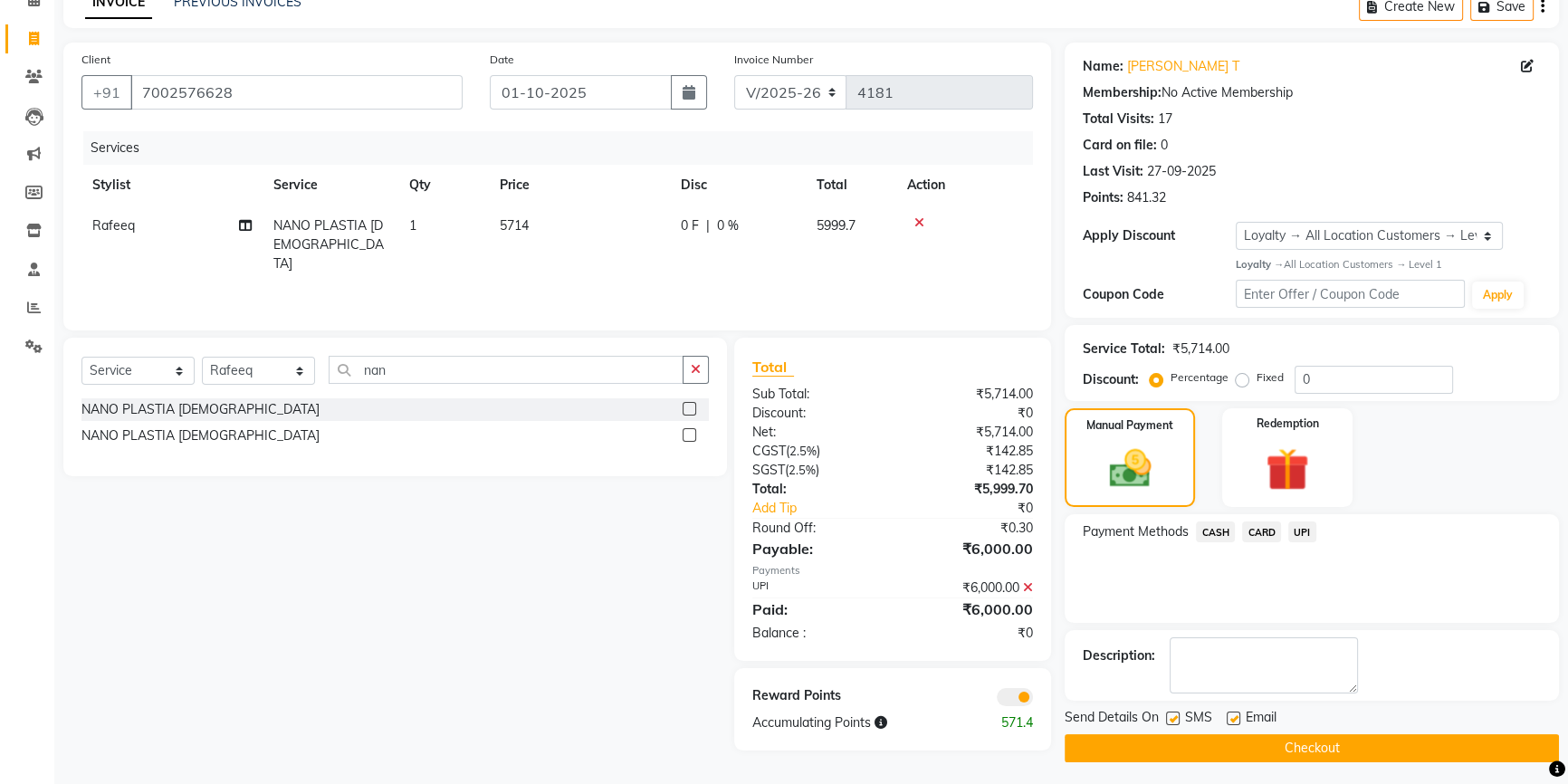
scroll to position [98, 0]
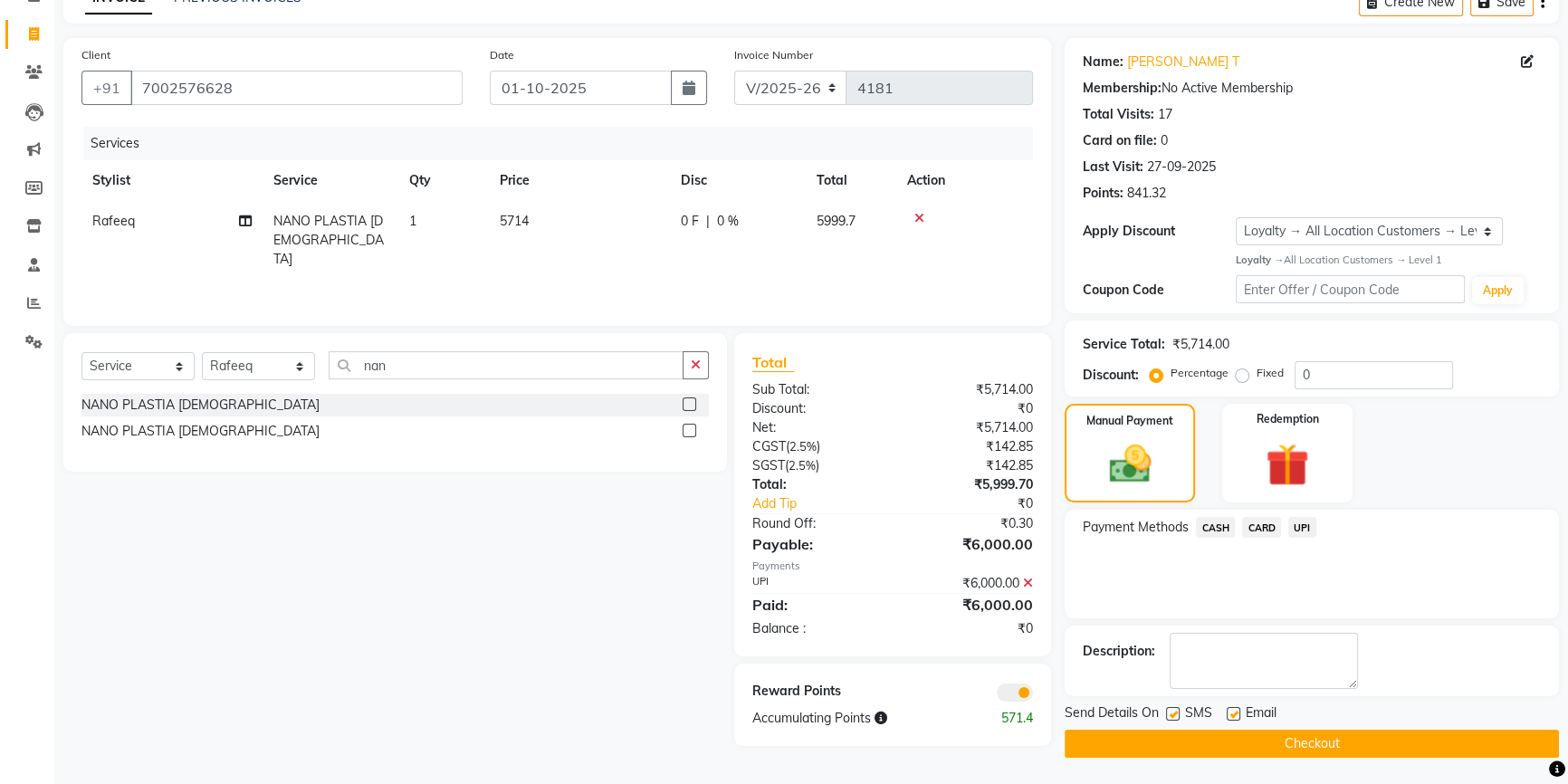
click at [1307, 749] on button "Checkout" at bounding box center [1312, 743] width 494 height 28
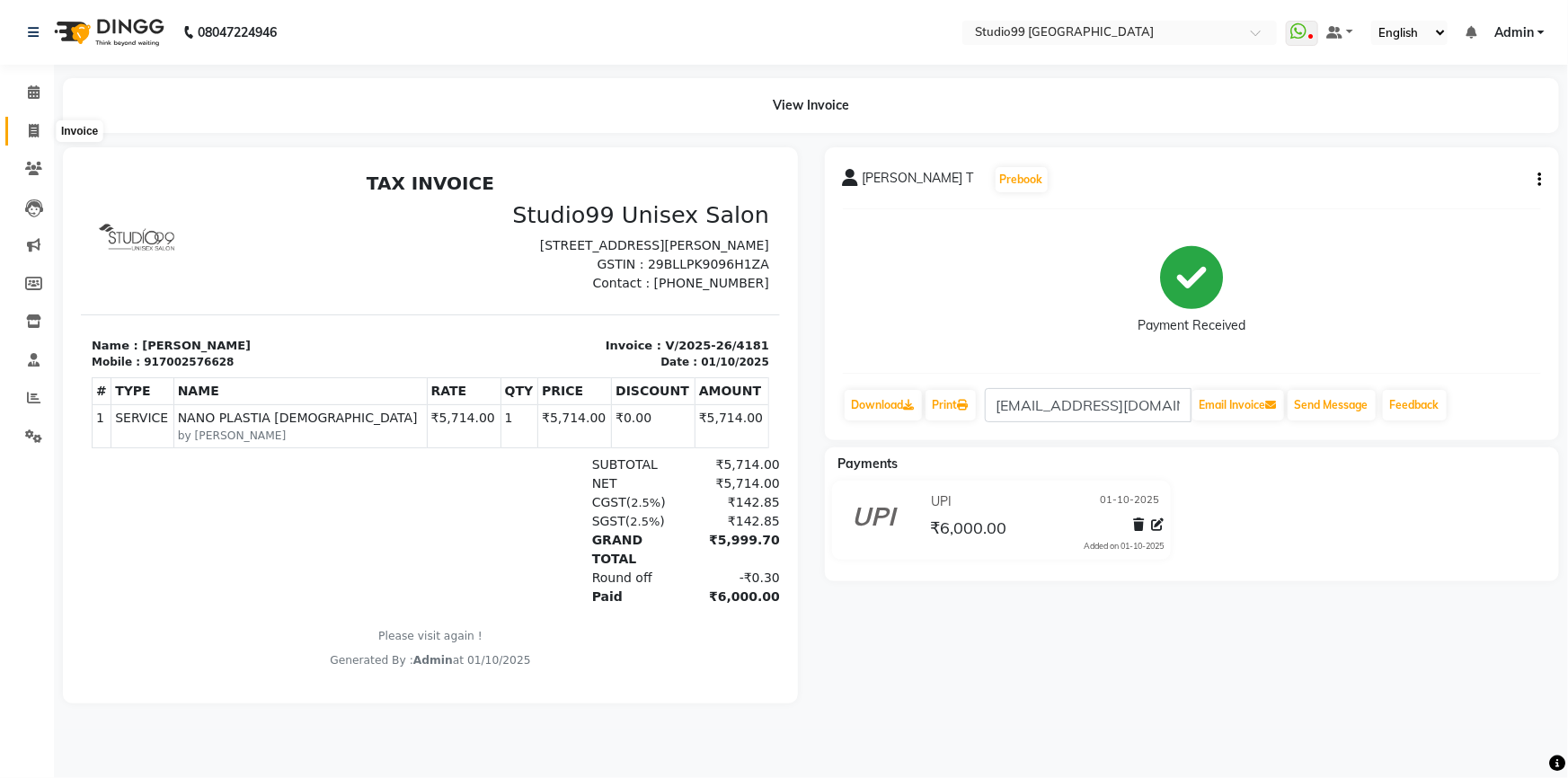
click at [26, 132] on span at bounding box center [33, 132] width 31 height 20
select select "service"
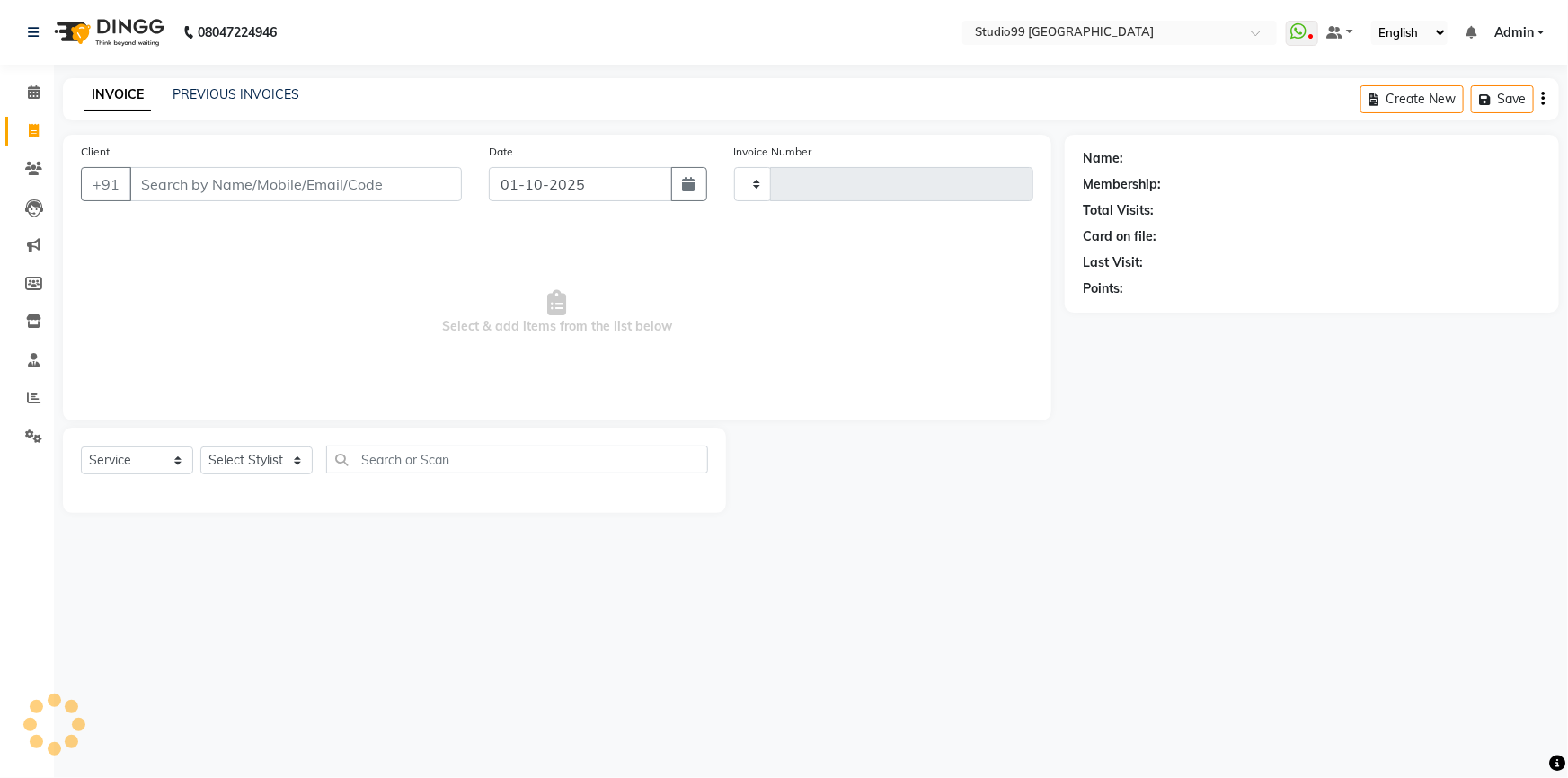
type input "4182"
select select "6042"
click at [122, 462] on select "Select Service Product Membership Package Voucher Prepaid Gift Card" at bounding box center [137, 460] width 113 height 28
select select "package"
click at [81, 446] on select "Select Service Product Membership Package Voucher Prepaid Gift Card" at bounding box center [137, 460] width 113 height 28
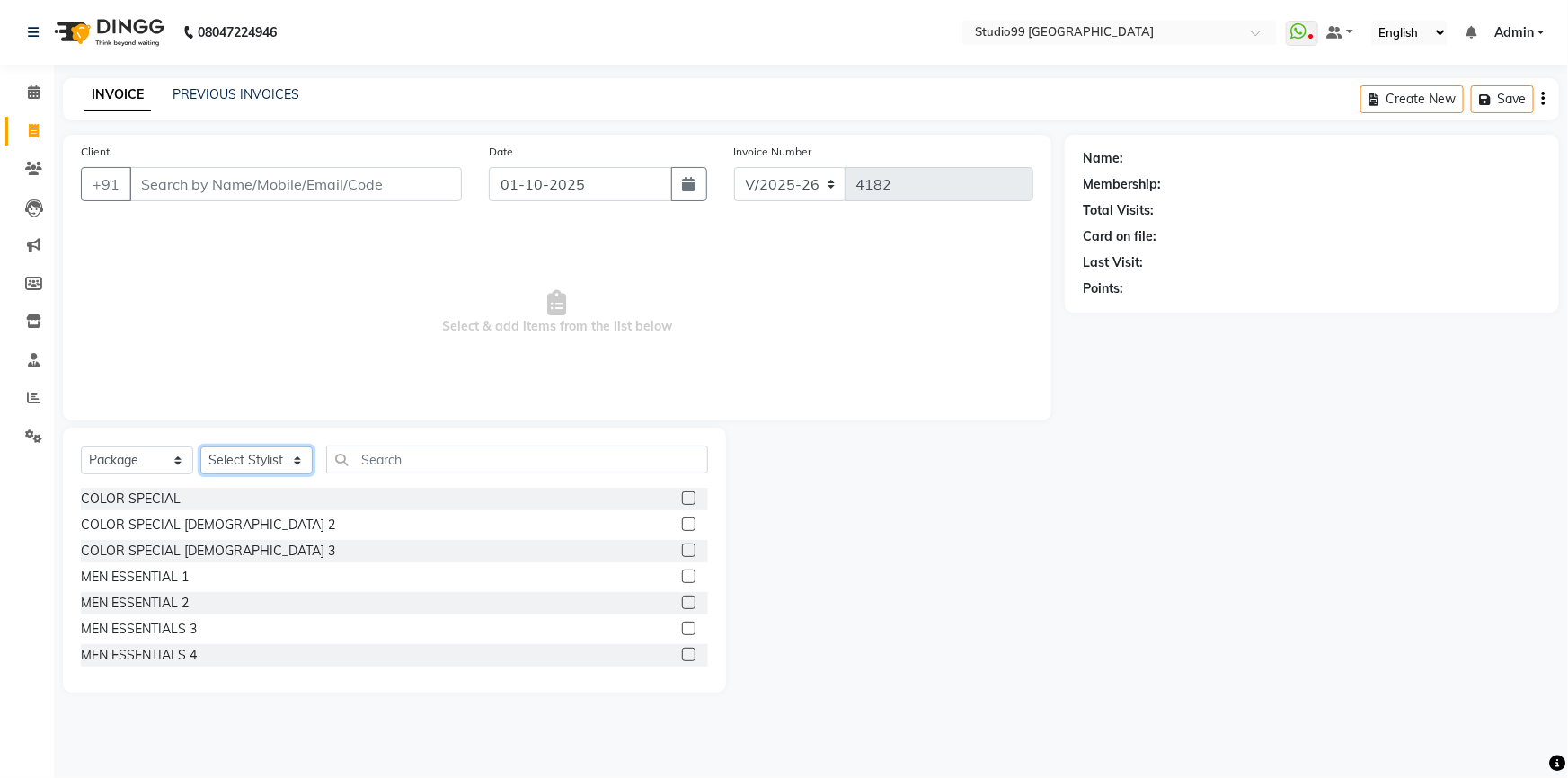
click at [229, 457] on select "Select Stylist Admin AKSHAY AMARJIT Dina GOUTAM Gulshan MAHI Nobil Hasan PRIYA …" at bounding box center [256, 460] width 113 height 28
select select "43358"
click at [200, 446] on select "Select Stylist Admin AKSHAY AMARJIT Dina GOUTAM Gulshan MAHI Nobil Hasan PRIYA …" at bounding box center [256, 460] width 113 height 28
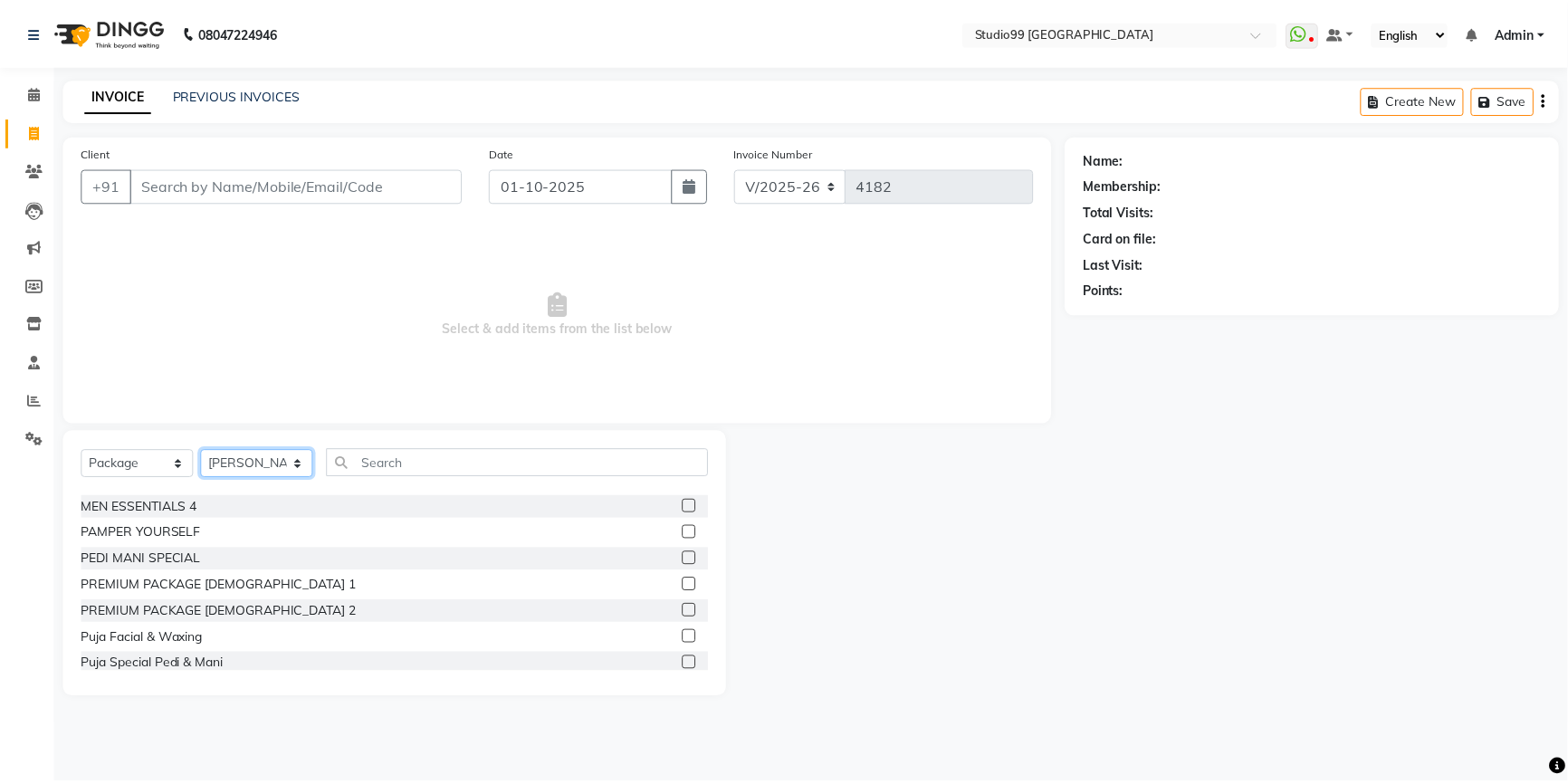
scroll to position [182, 0]
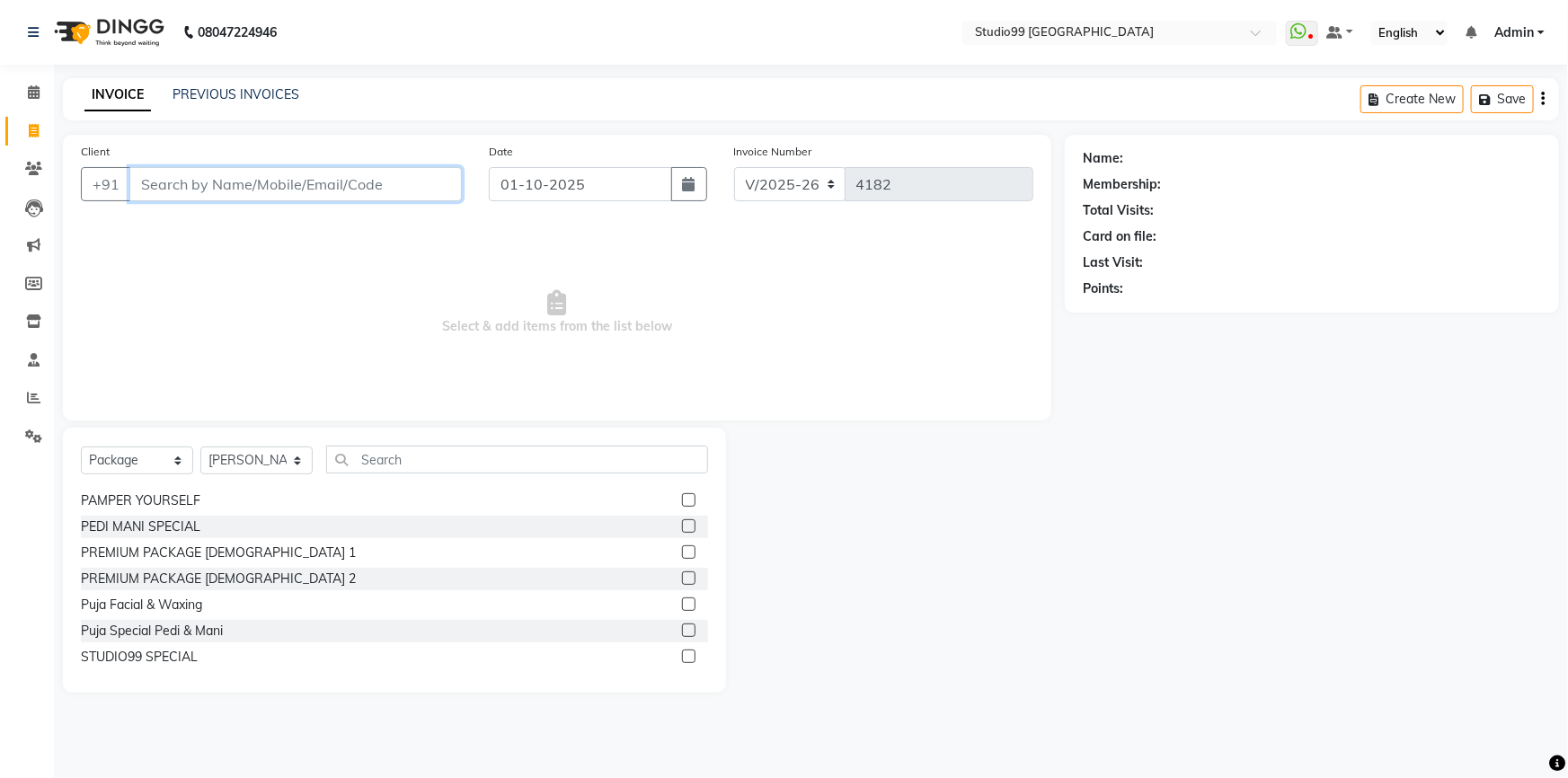
drag, startPoint x: 267, startPoint y: 195, endPoint x: 511, endPoint y: 209, distance: 244.4
click at [274, 196] on input "Client" at bounding box center [295, 183] width 333 height 34
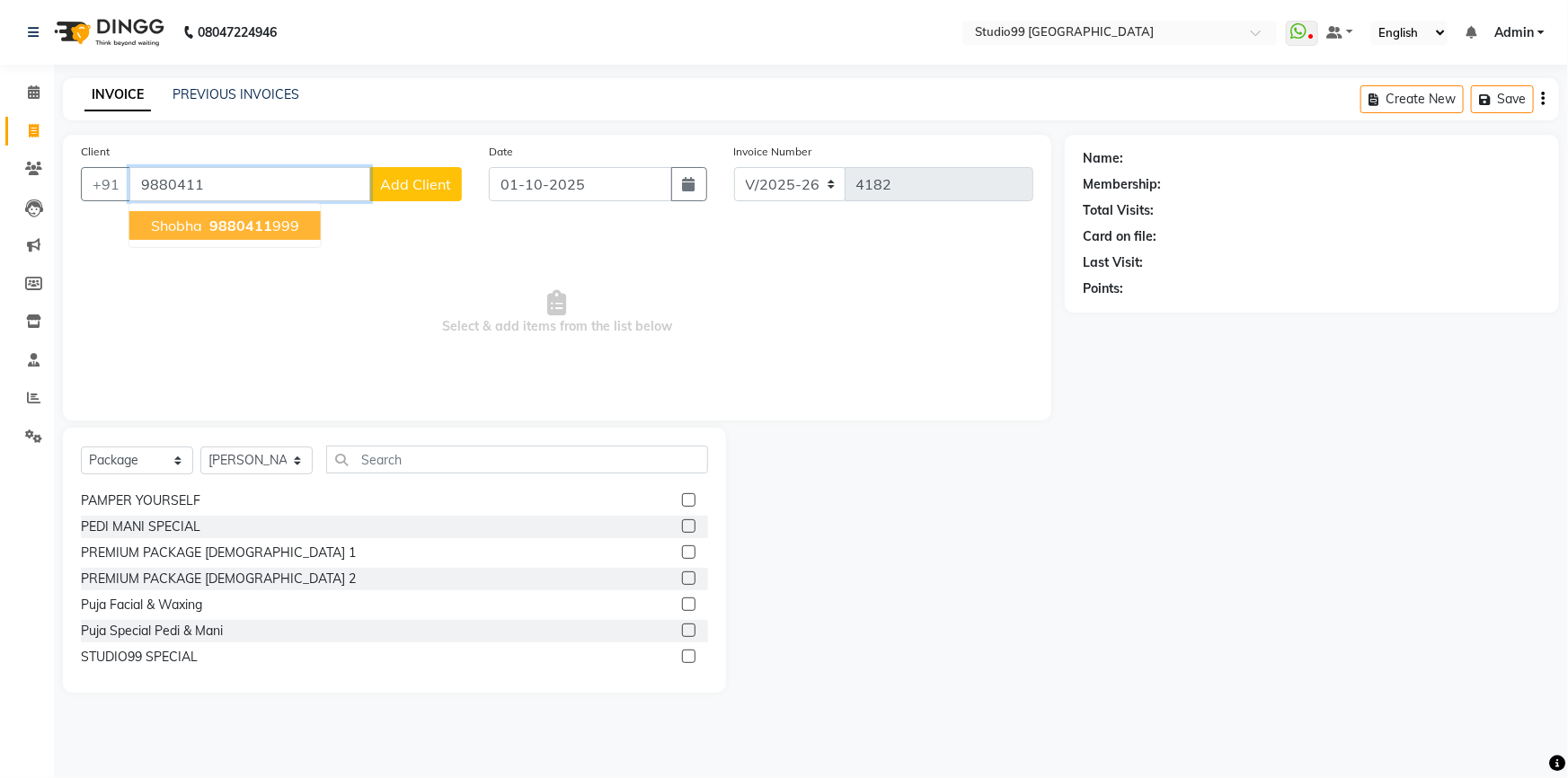
click at [300, 220] on button "shobha 9880411 999" at bounding box center [225, 225] width 192 height 29
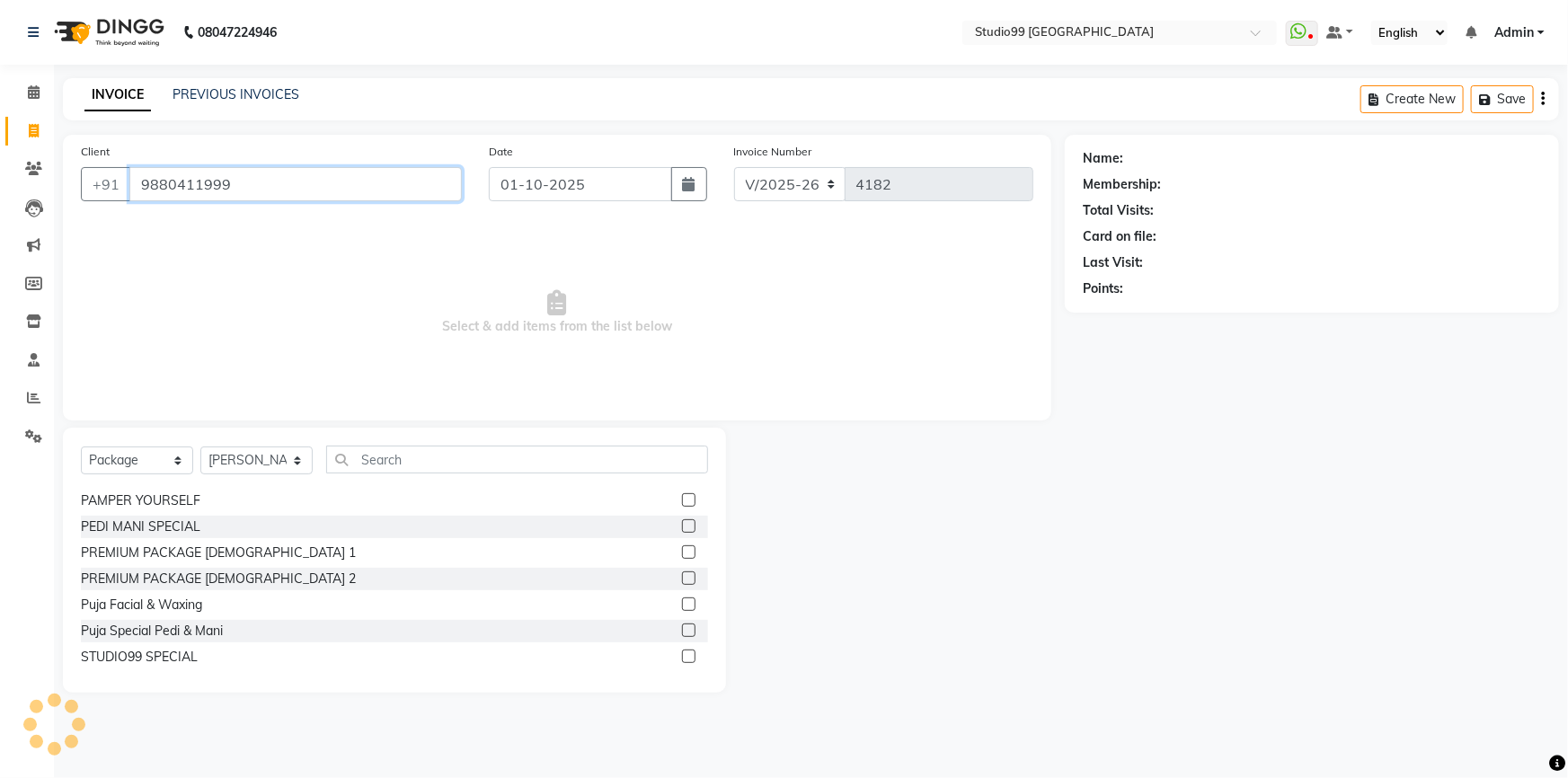
type input "9880411999"
select select "2: Object"
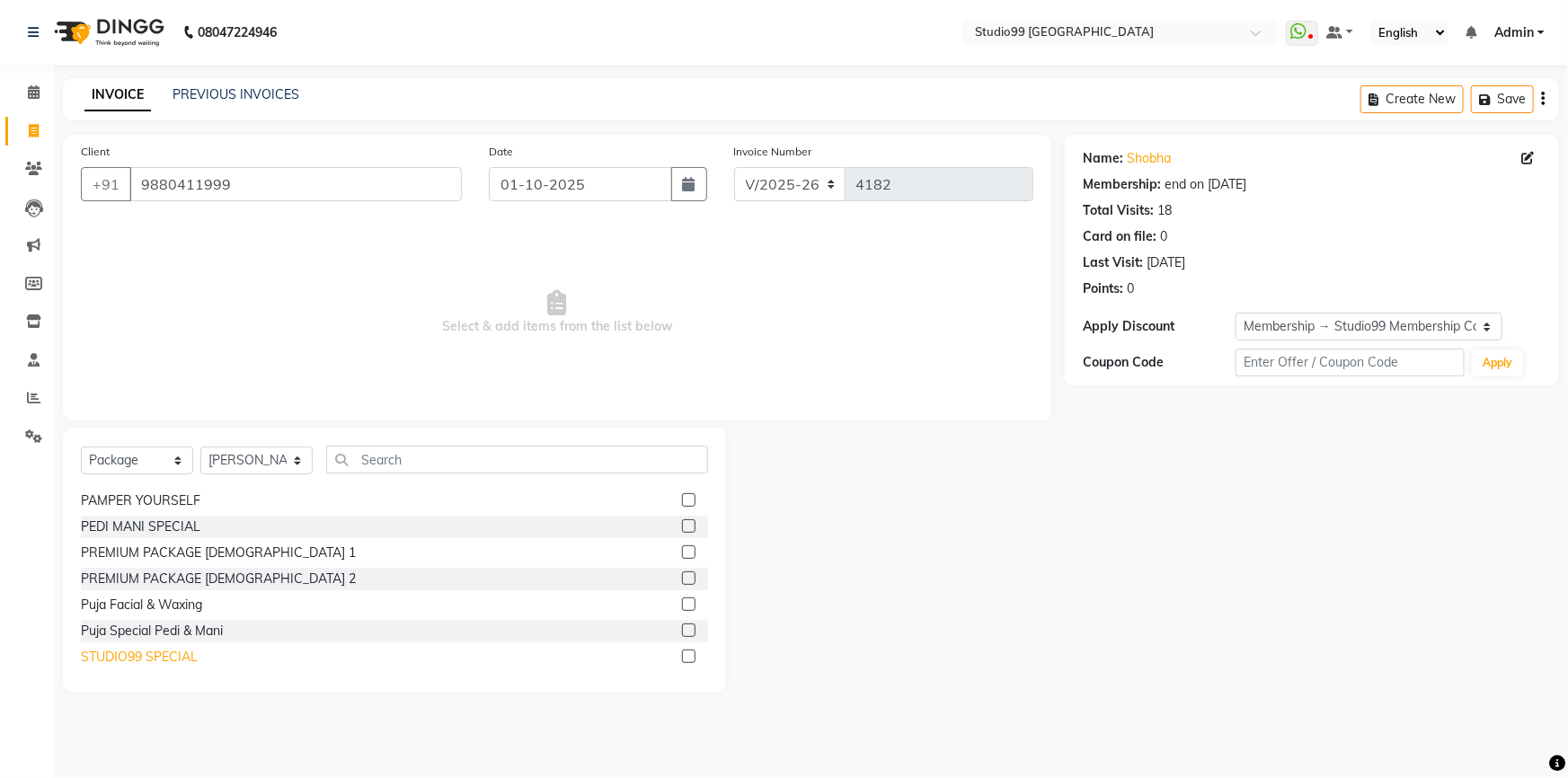
click at [160, 654] on div "STUDIO99 SPECIAL" at bounding box center [139, 657] width 117 height 18
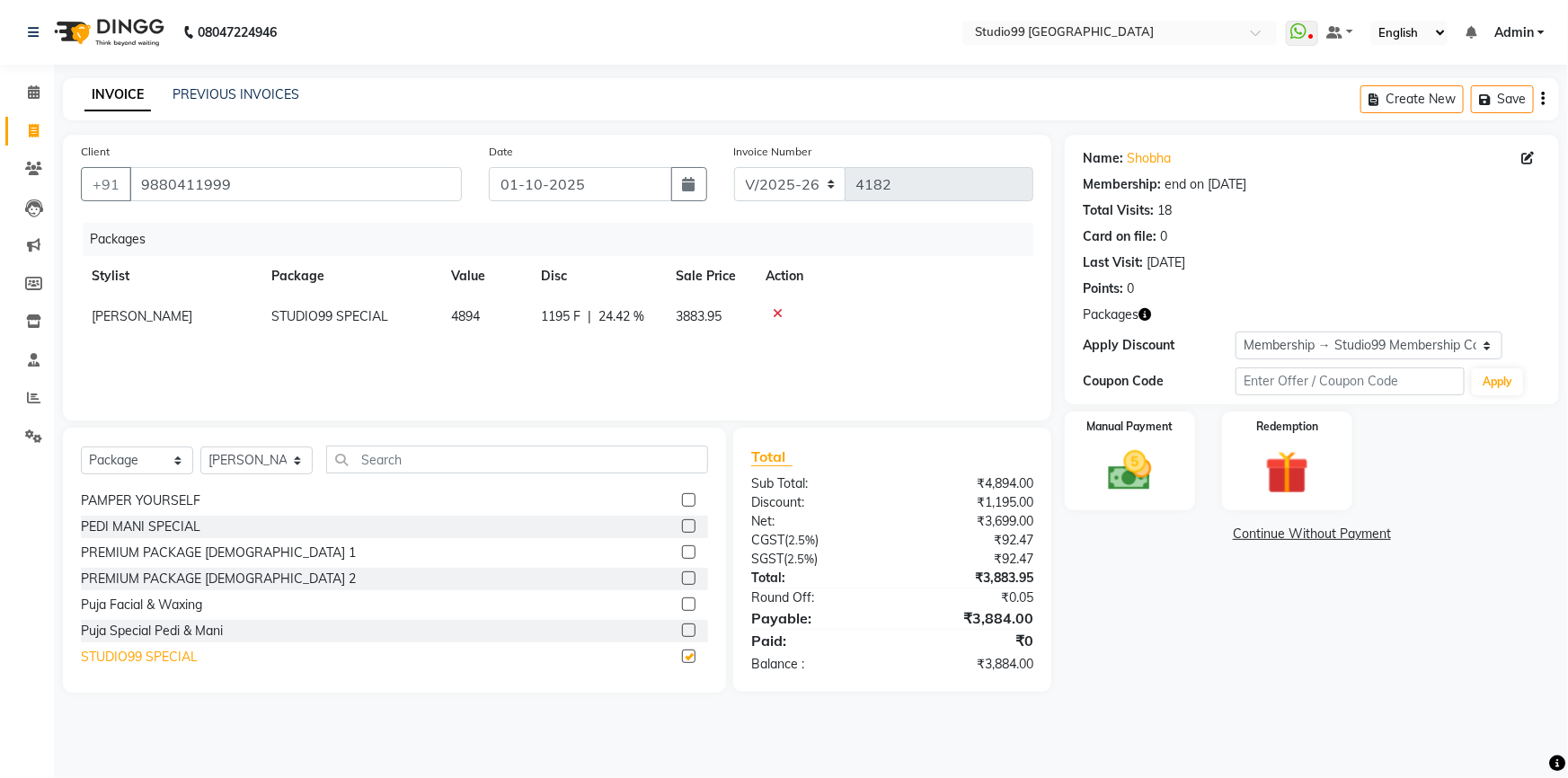
checkbox input "false"
click at [232, 460] on select "Select Stylist Admin AKSHAY AMARJIT Dina GOUTAM Gulshan MAHI Nobil Hasan PRIYA …" at bounding box center [256, 460] width 113 height 28
select select "91642"
click at [200, 446] on select "Select Stylist Admin AKSHAY AMARJIT Dina GOUTAM Gulshan MAHI Nobil Hasan PRIYA …" at bounding box center [256, 460] width 113 height 28
click at [117, 455] on select "Select Service Product Membership Package Voucher Prepaid Gift Card" at bounding box center [137, 460] width 113 height 28
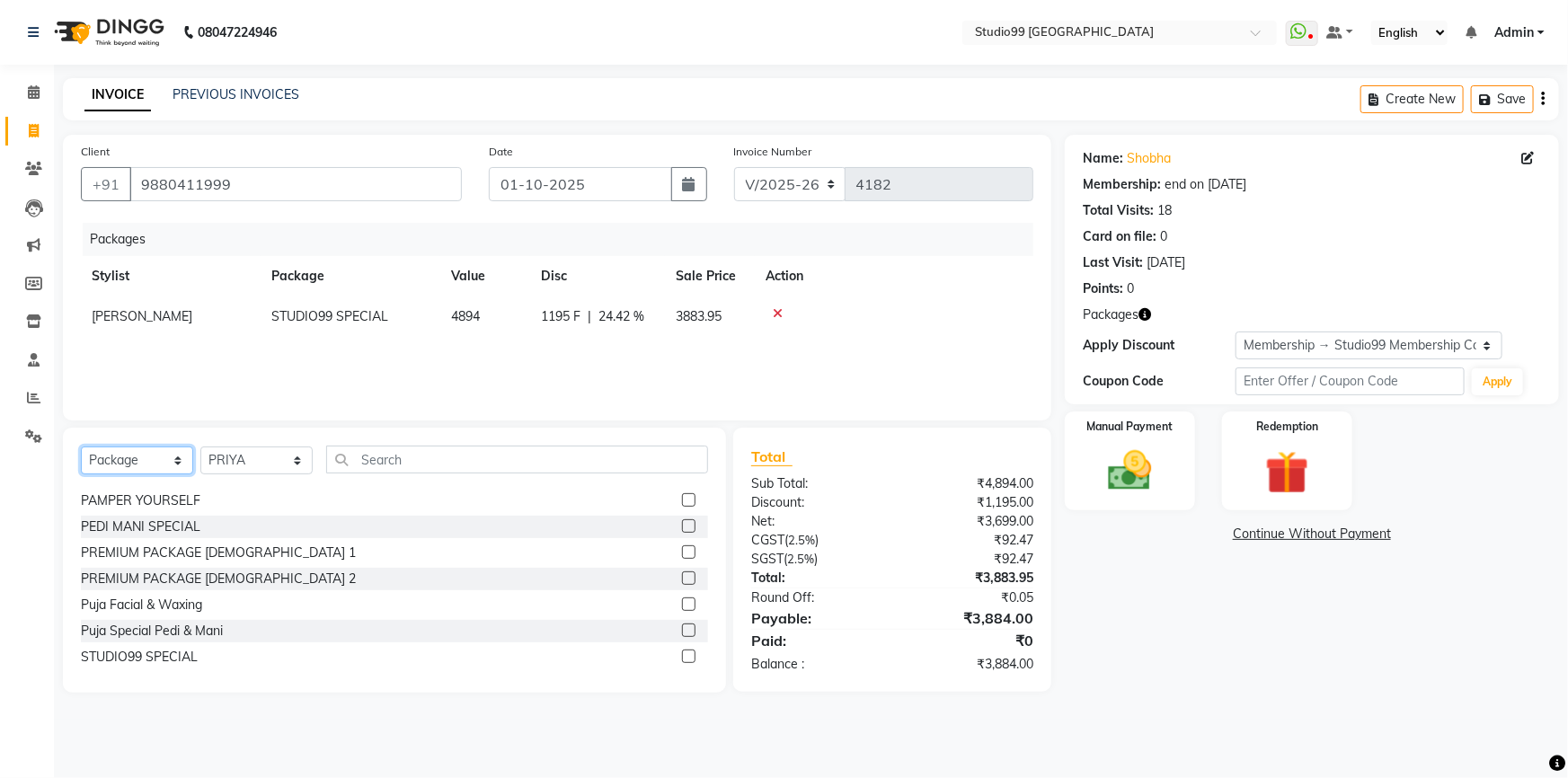
select select "service"
click at [81, 446] on select "Select Service Product Membership Package Voucher Prepaid Gift Card" at bounding box center [137, 460] width 113 height 28
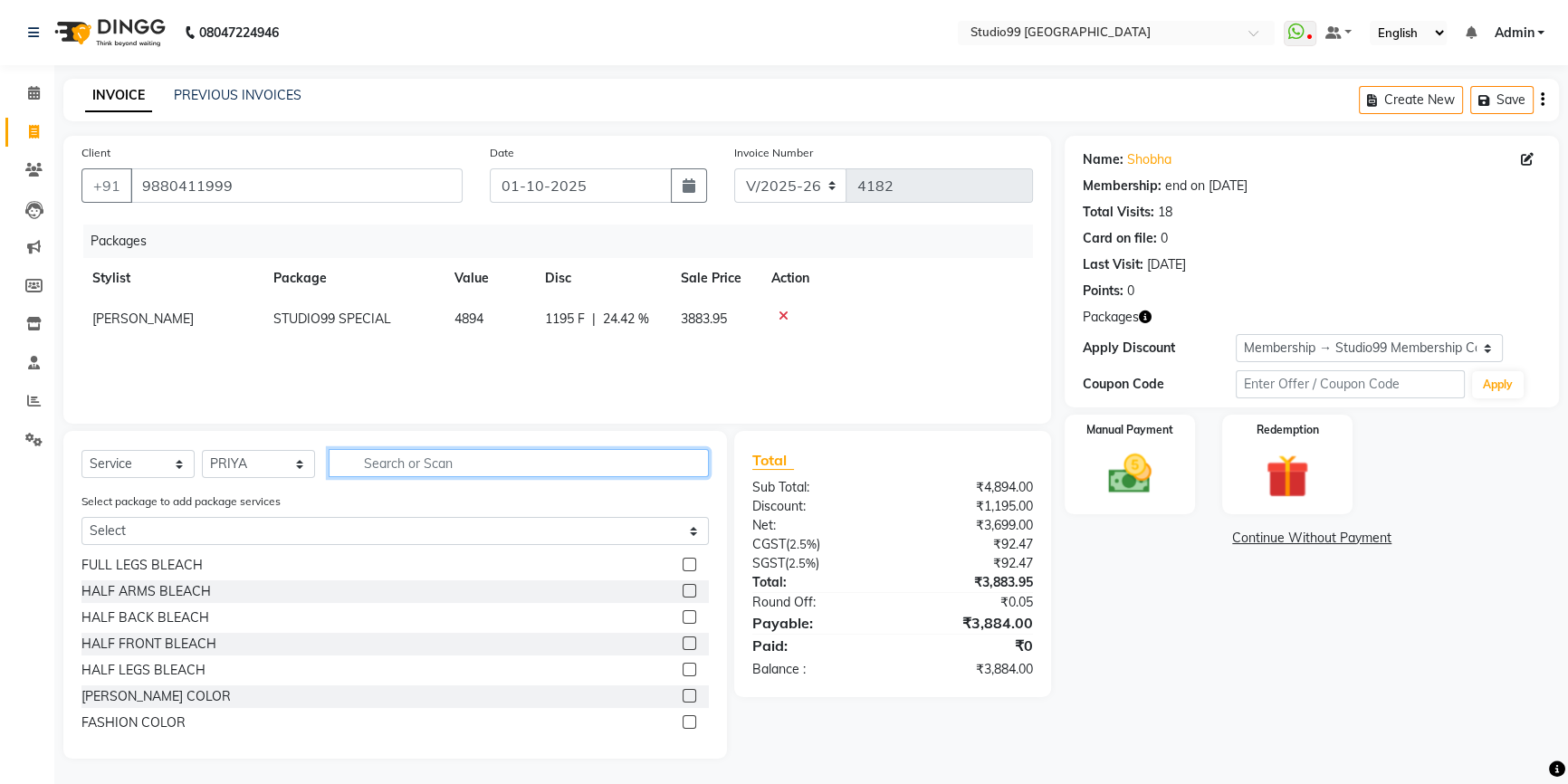
click at [435, 476] on input "text" at bounding box center [518, 463] width 380 height 28
type input "t"
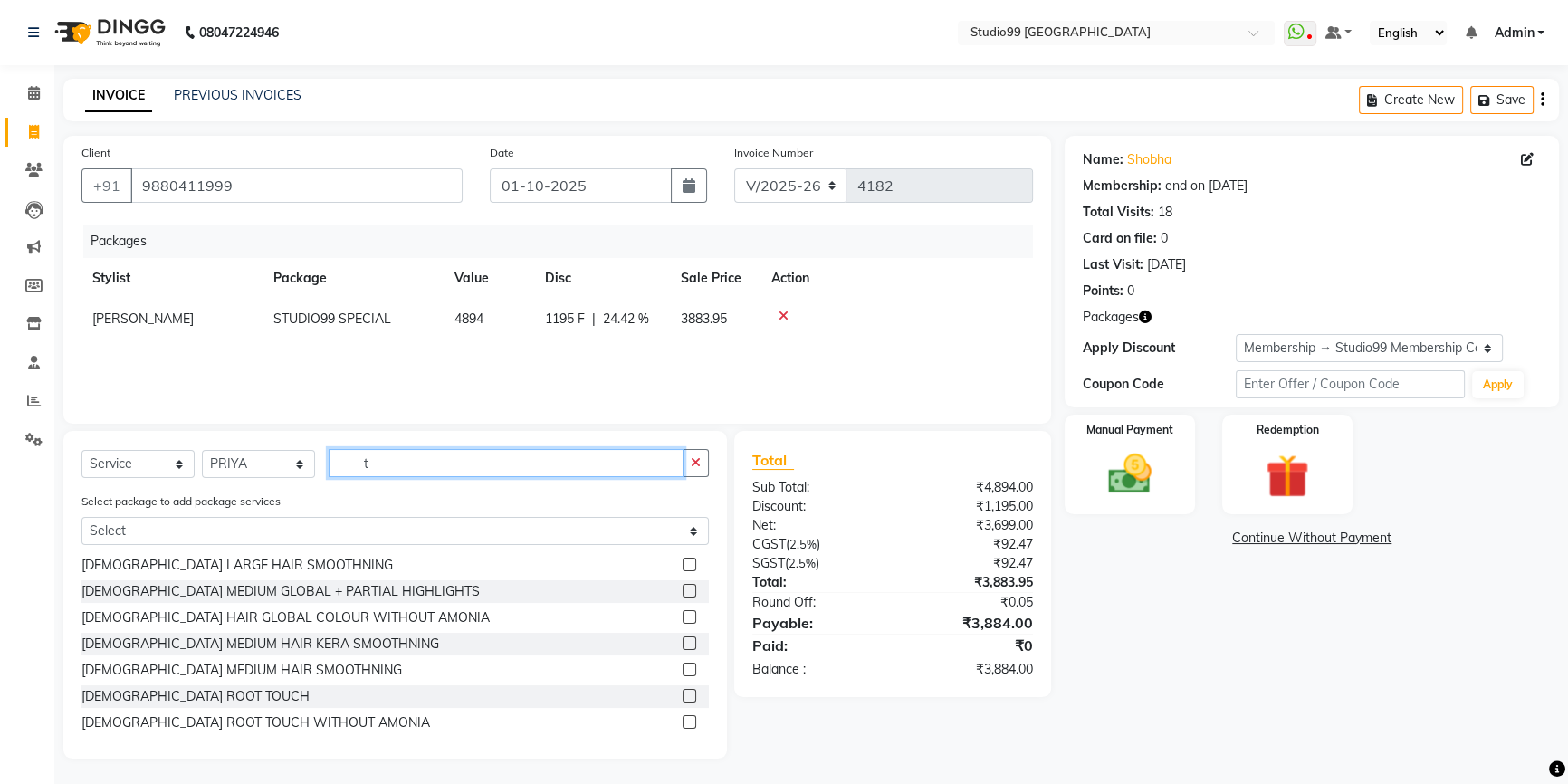
scroll to position [0, 0]
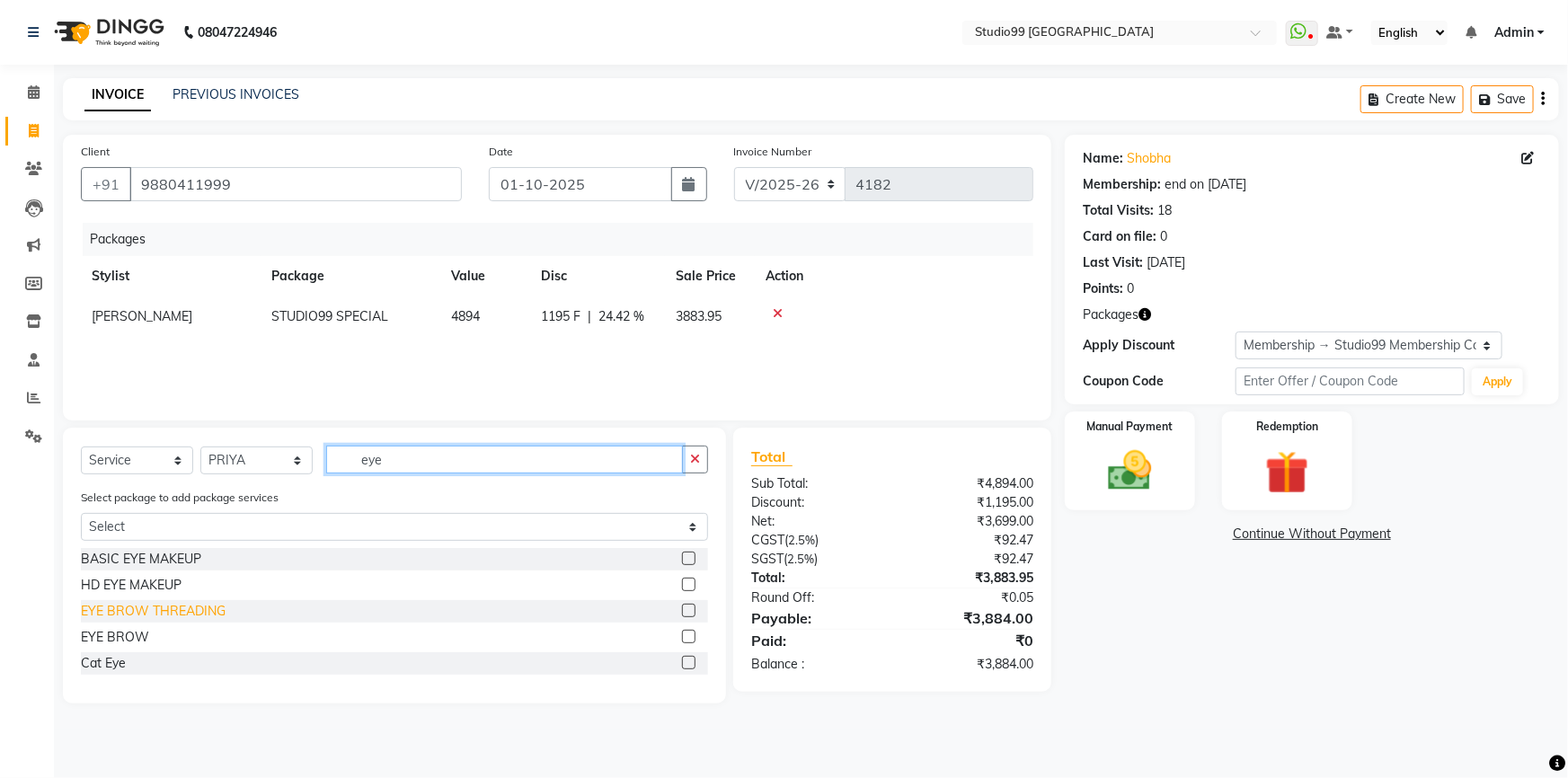
type input "eye"
click at [146, 613] on div "EYE BROW THREADING" at bounding box center [153, 611] width 145 height 18
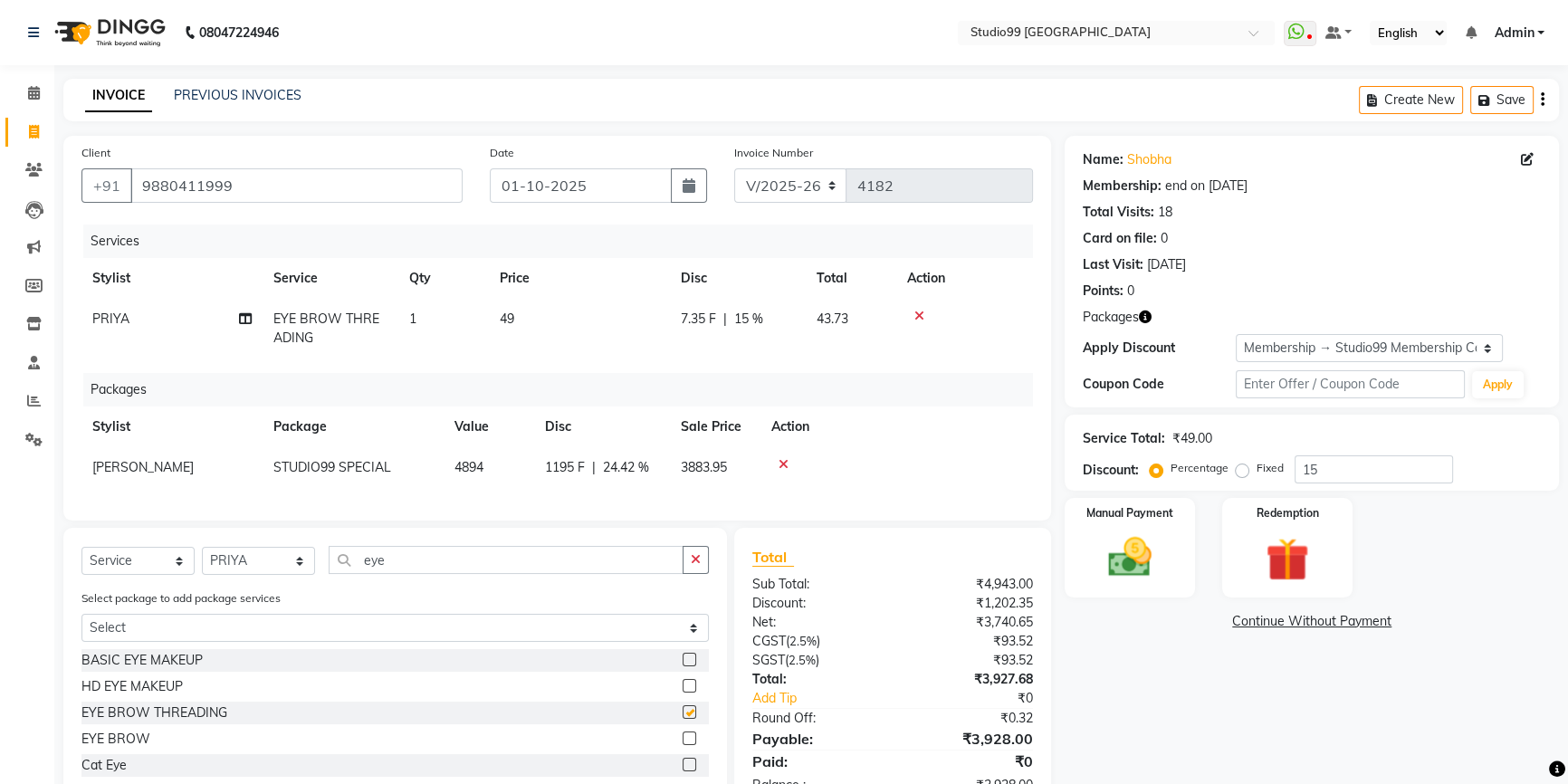
checkbox input "false"
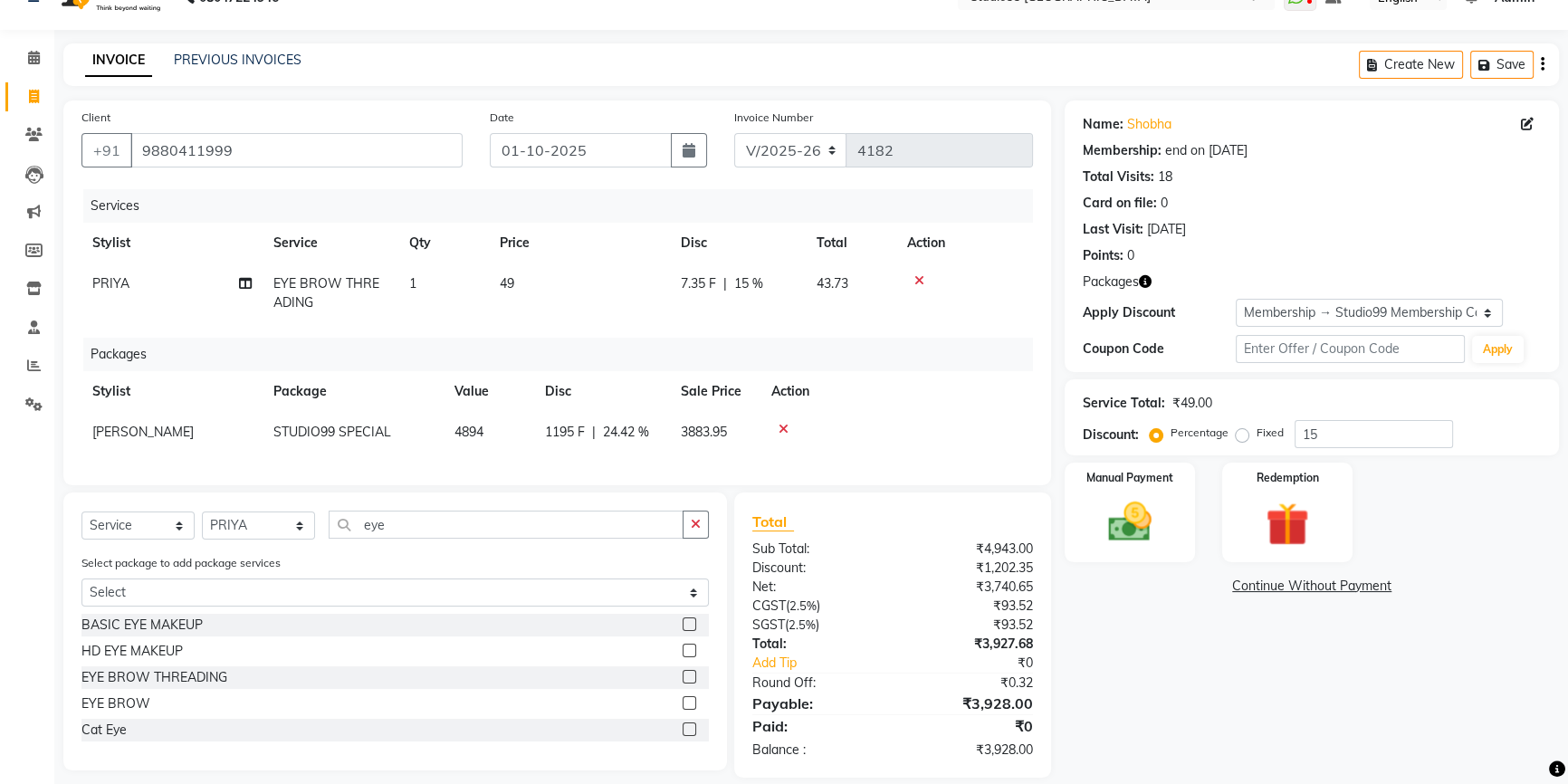
scroll to position [69, 0]
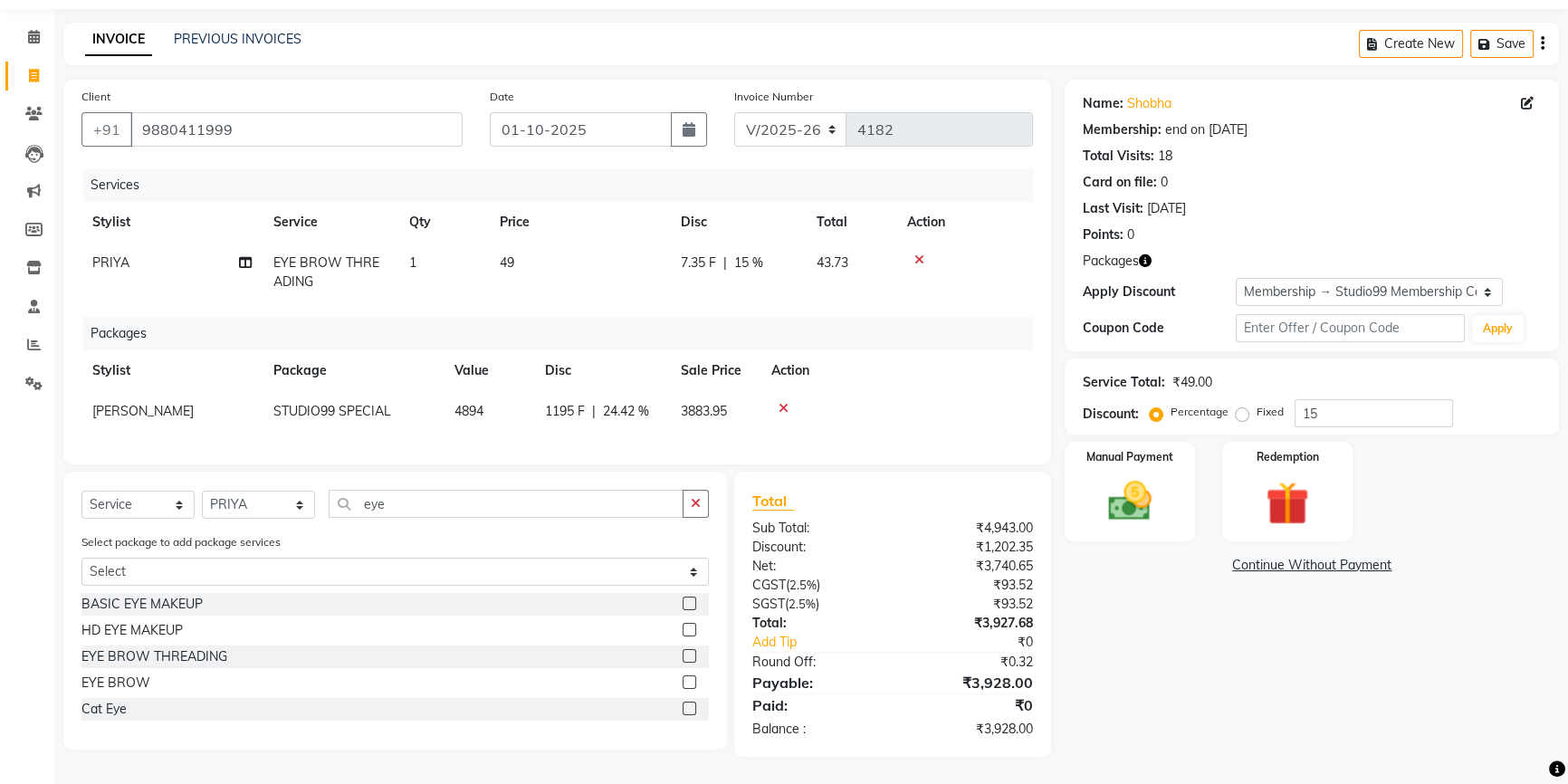
click at [307, 403] on span "STUDIO99 SPECIAL" at bounding box center [332, 412] width 118 height 17
select select "43358"
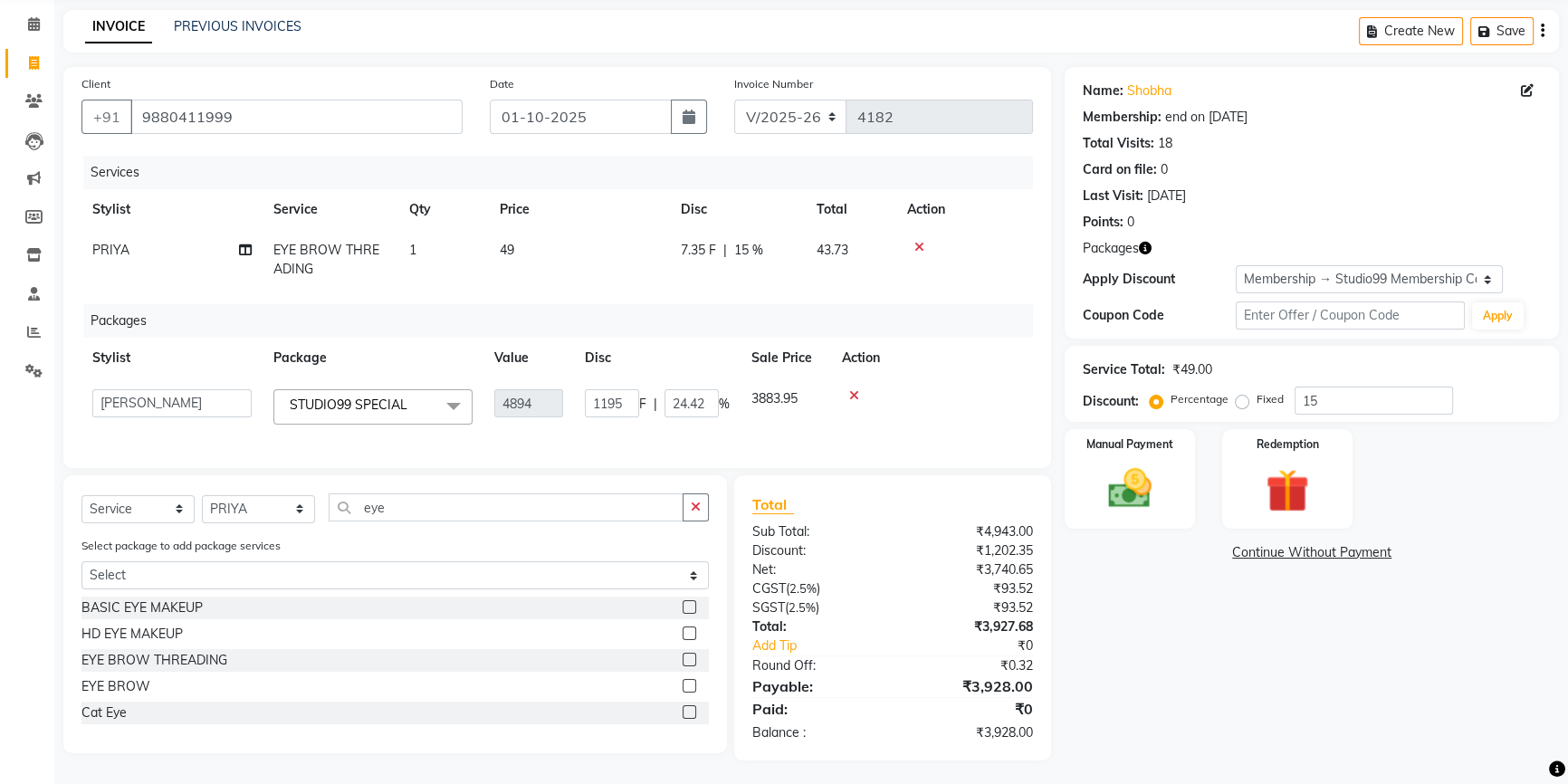
click at [460, 409] on span at bounding box center [453, 406] width 36 height 34
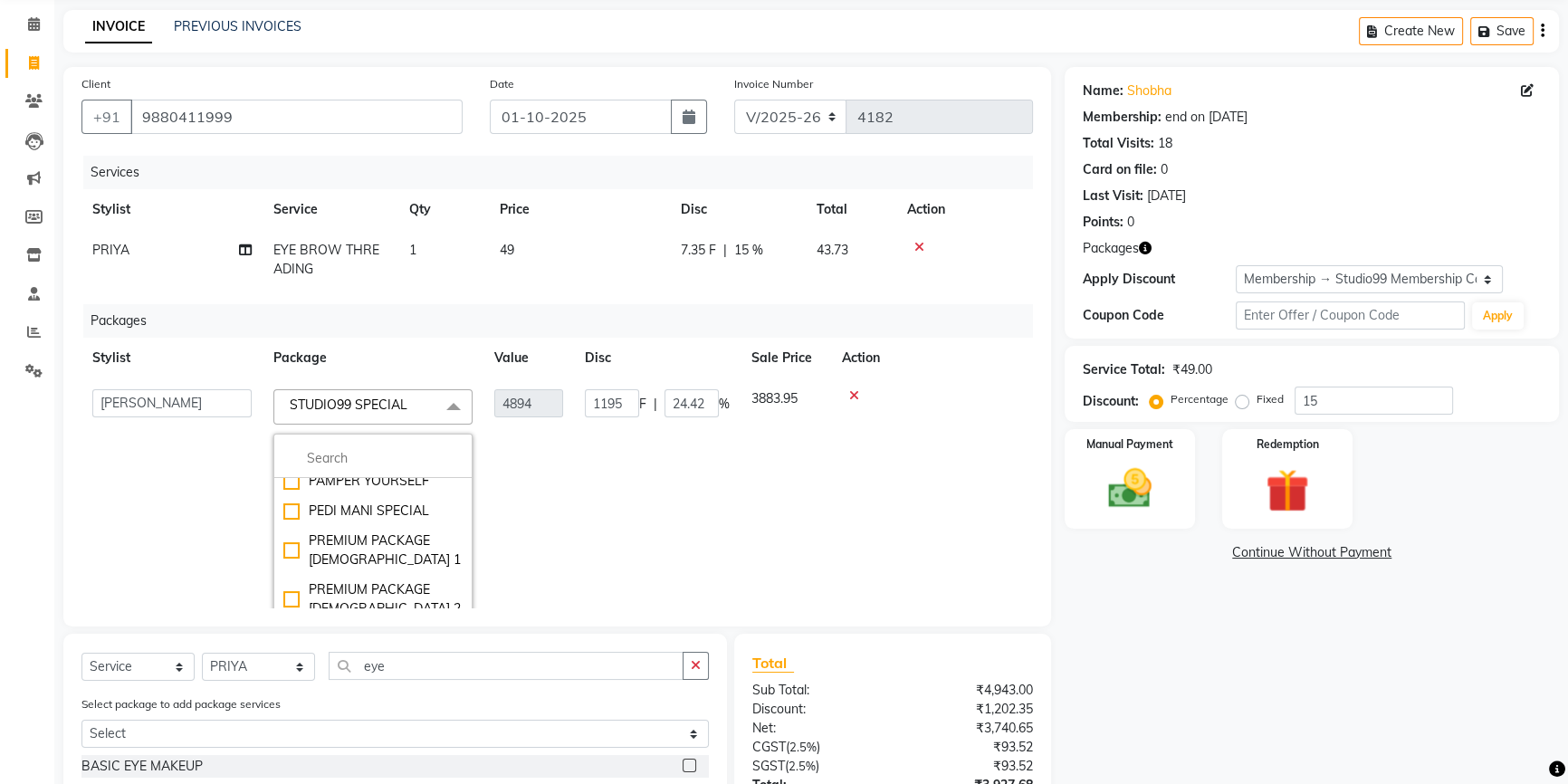
scroll to position [411, 0]
click at [291, 561] on div "STUDIO99 SPECIAL" at bounding box center [372, 552] width 179 height 19
checkbox input "false"
type input "0"
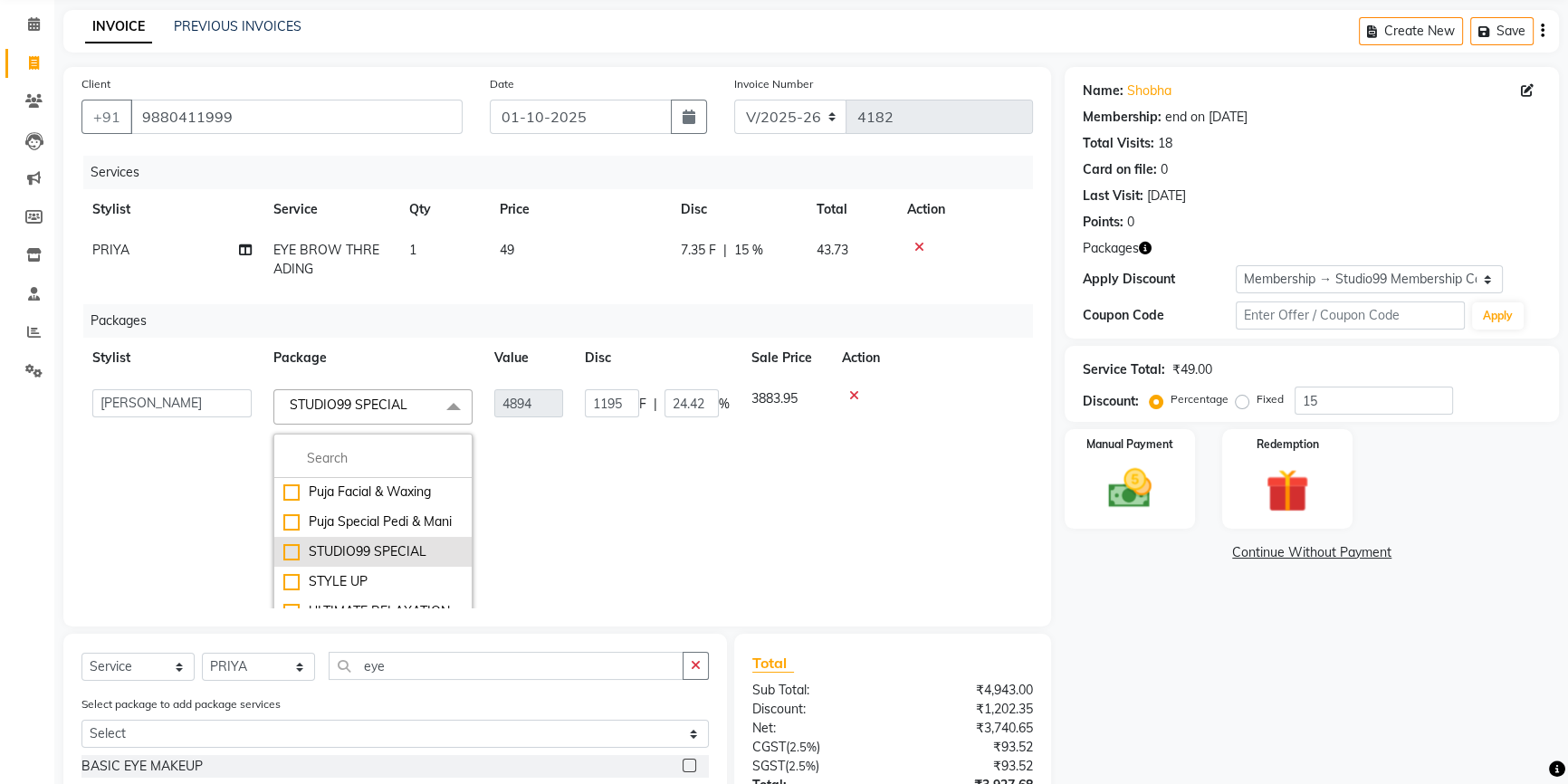
type input "0"
click at [293, 557] on div "STUDIO99 SPECIAL" at bounding box center [372, 548] width 179 height 19
checkbox input "true"
type input "4894"
type input "1195"
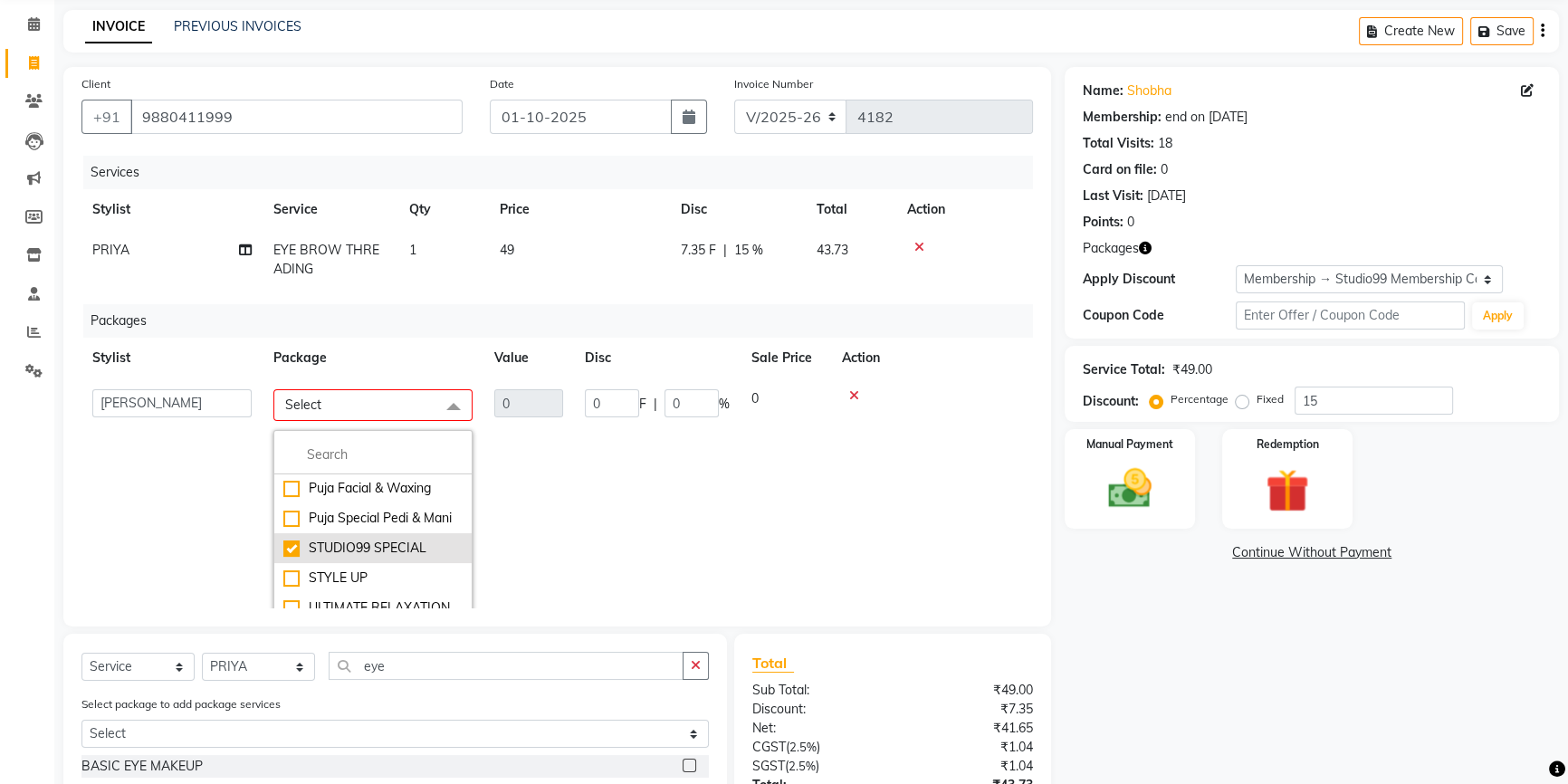
type input "24.42"
click at [670, 516] on td "1195 F | 24.42 %" at bounding box center [657, 523] width 166 height 290
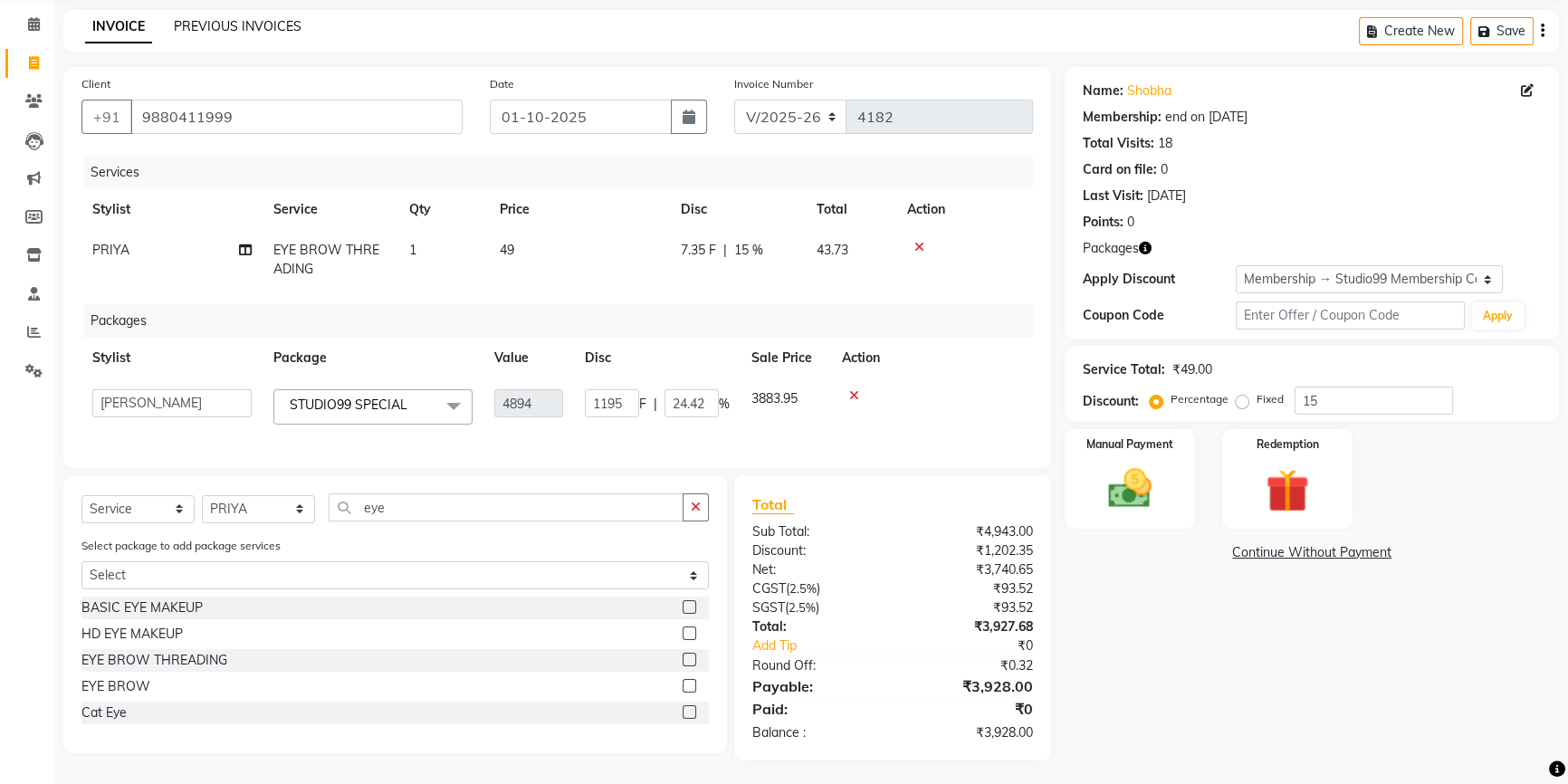
click at [208, 26] on link "PREVIOUS INVOICES" at bounding box center [237, 26] width 127 height 17
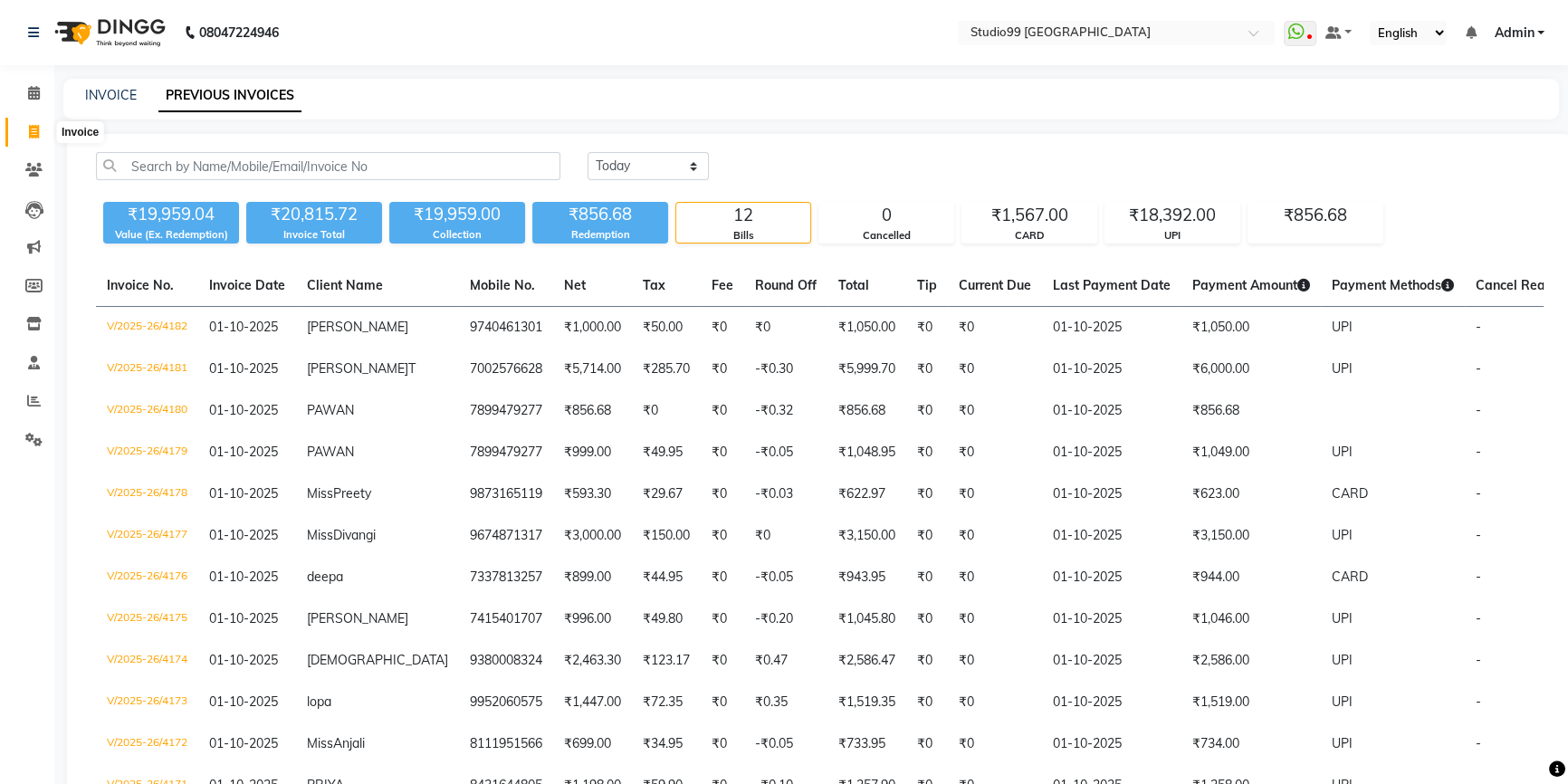
click at [33, 127] on icon at bounding box center [33, 131] width 10 height 14
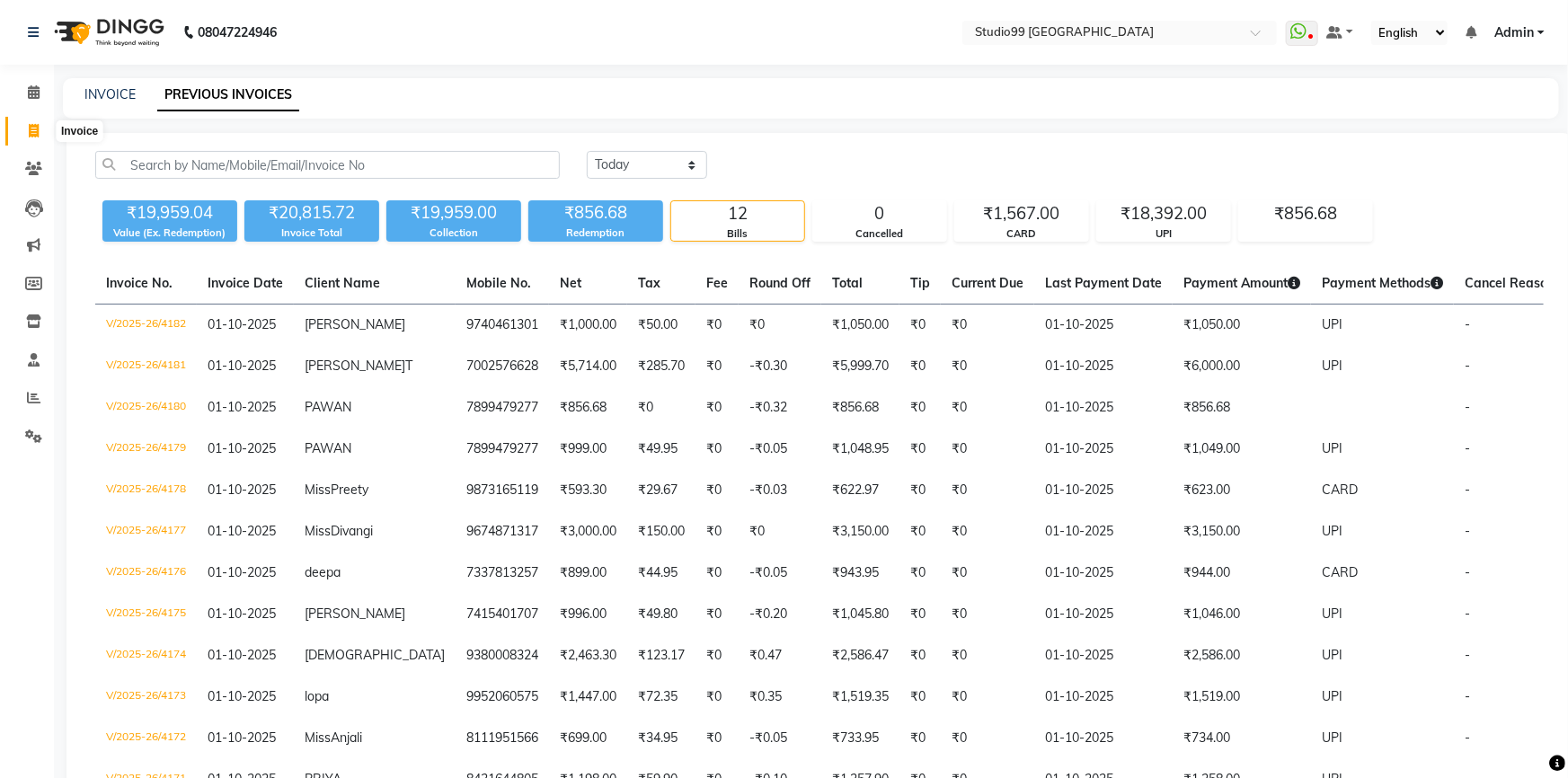
select select "6042"
select select "service"
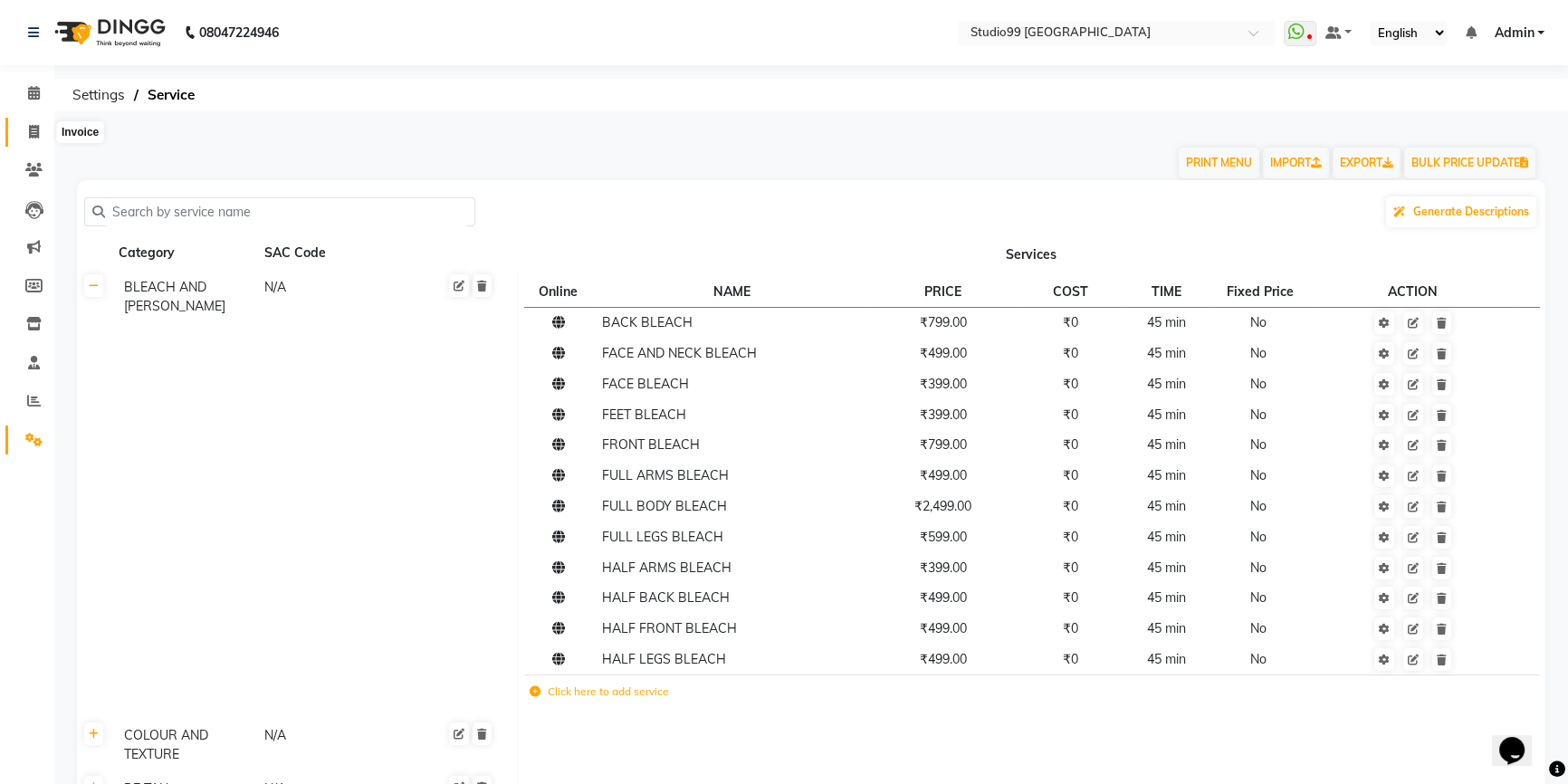
click at [39, 126] on span at bounding box center [33, 133] width 32 height 20
select select "6042"
select select "service"
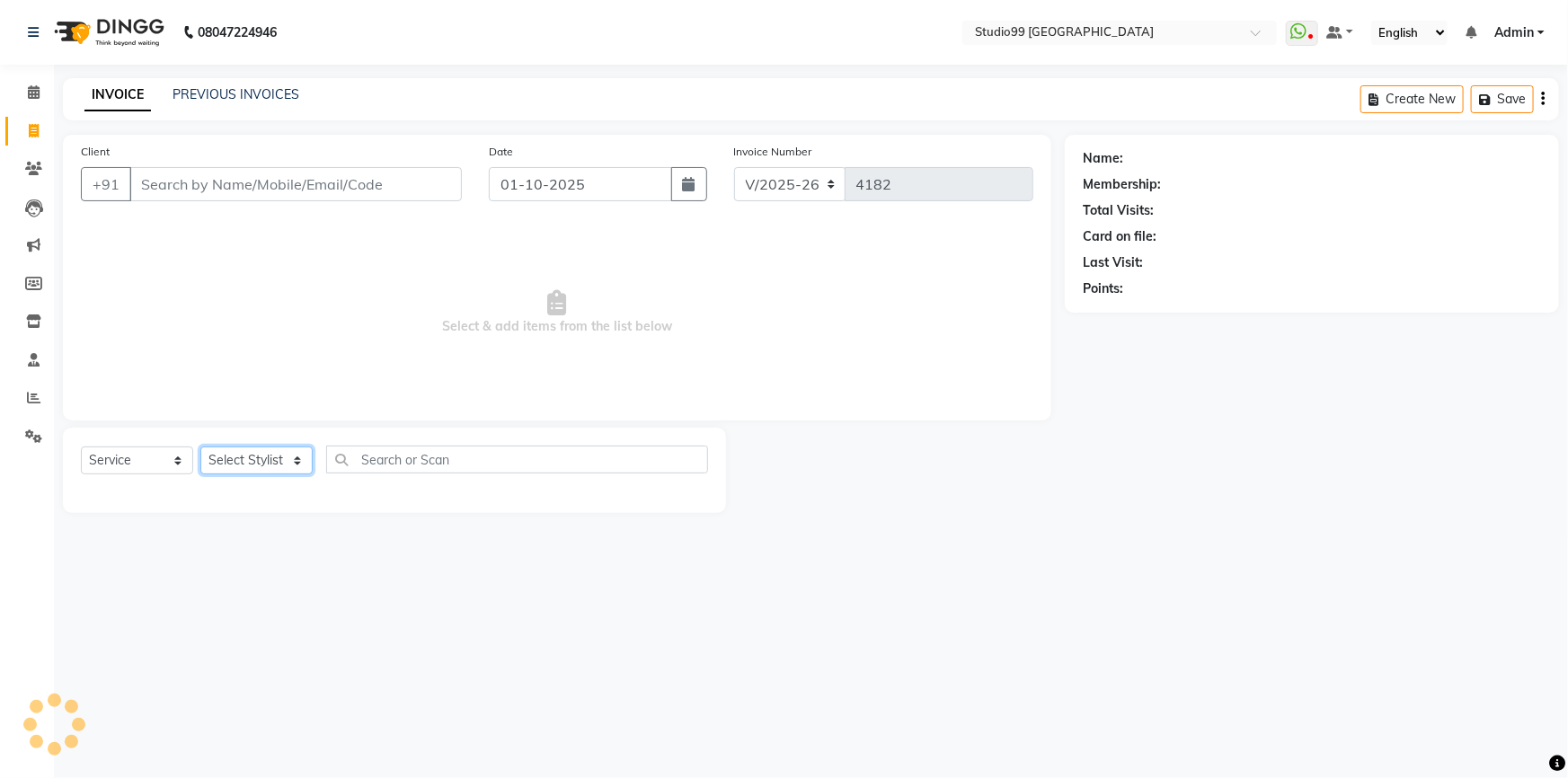
click at [258, 447] on select "Select Stylist" at bounding box center [256, 460] width 113 height 28
click at [260, 475] on select "Select Stylist" at bounding box center [256, 460] width 113 height 28
click at [253, 467] on select "Select Stylist Admin AKSHAY [PERSON_NAME] Gulshan MAHI [PERSON_NAME] PRIYA [PER…" at bounding box center [256, 460] width 113 height 28
select select "62901"
click at [200, 446] on select "Select Stylist Admin AKSHAY [PERSON_NAME] Gulshan MAHI [PERSON_NAME] PRIYA [PER…" at bounding box center [256, 460] width 113 height 28
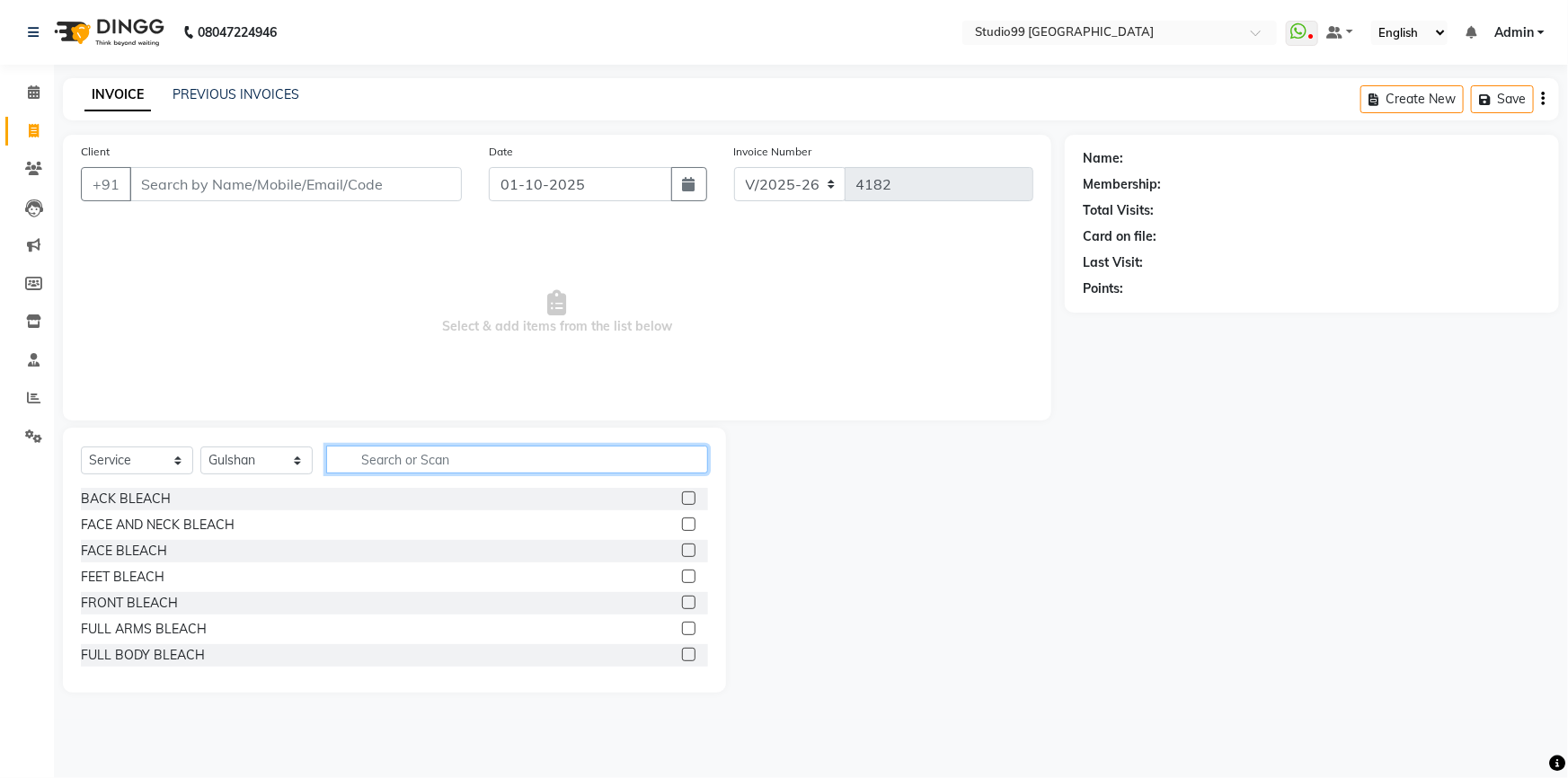
click at [423, 456] on input "text" at bounding box center [517, 459] width 382 height 28
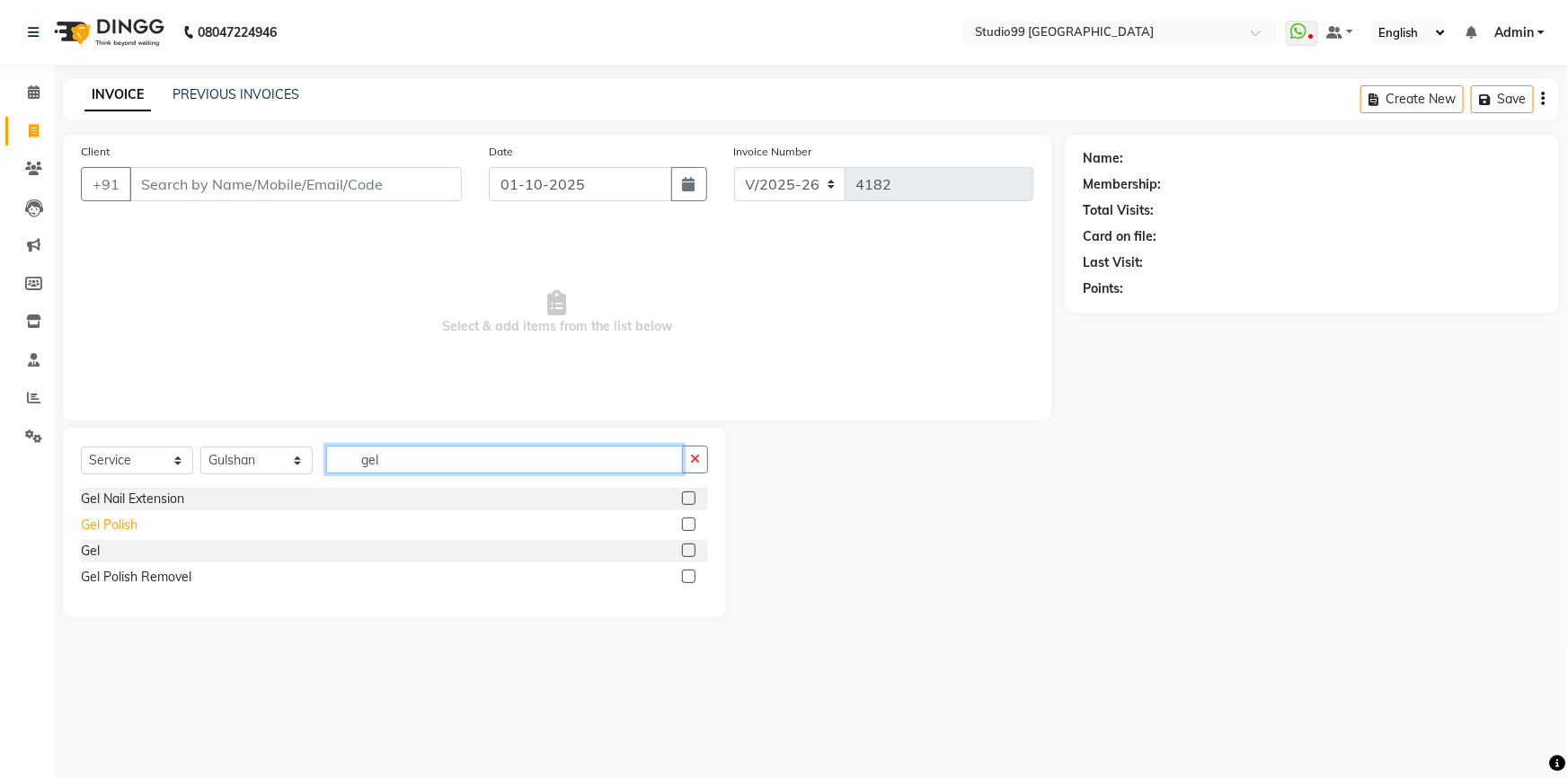
type input "gel"
click at [122, 527] on div "Gel Polish" at bounding box center [109, 525] width 56 height 18
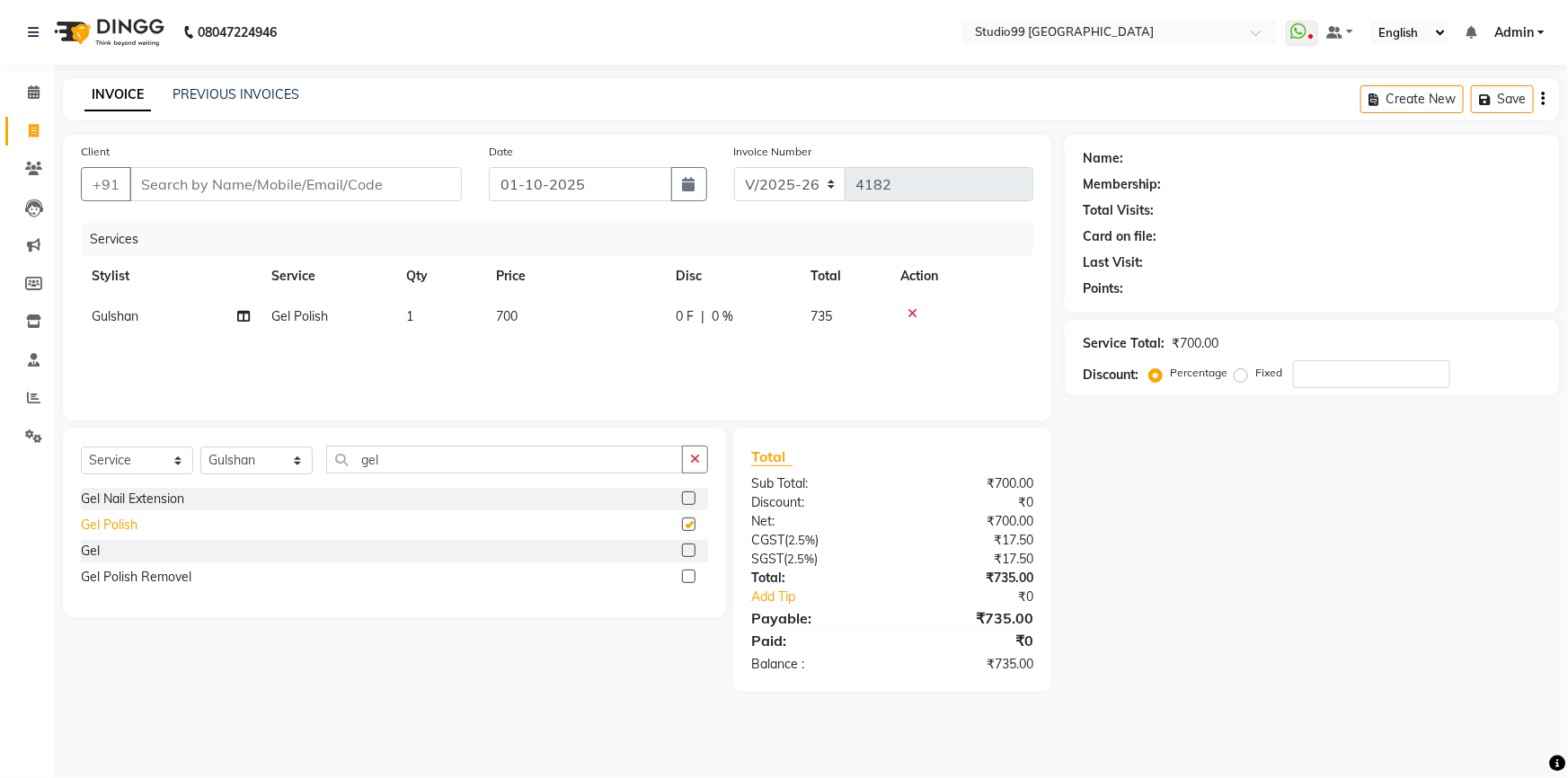
checkbox input "false"
click at [511, 316] on span "700" at bounding box center [506, 316] width 21 height 17
select select "62901"
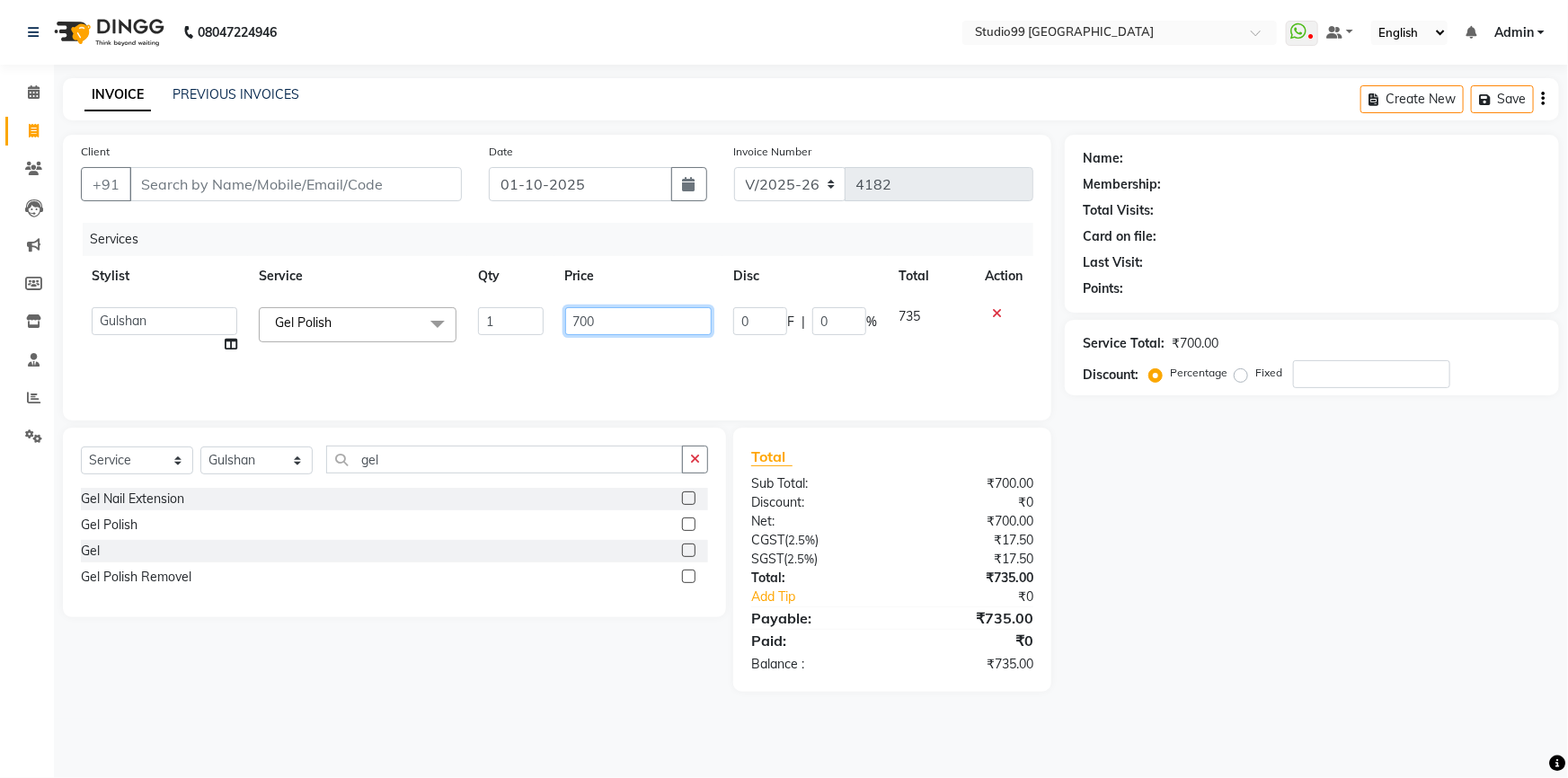
drag, startPoint x: 620, startPoint y: 324, endPoint x: 535, endPoint y: 324, distance: 85.0
click at [535, 324] on tr "Admin AKSHAY AMARJIT Dina GOUTAM Gulshan MAHI Nobil Hasan PRIYA Rafeeq Raj Rima…" at bounding box center [557, 331] width 953 height 68
type input "1000"
click at [481, 384] on div "Services Stylist Service Qty Price Disc Total Action Admin AKSHAY AMARJIT Dina …" at bounding box center [557, 312] width 953 height 180
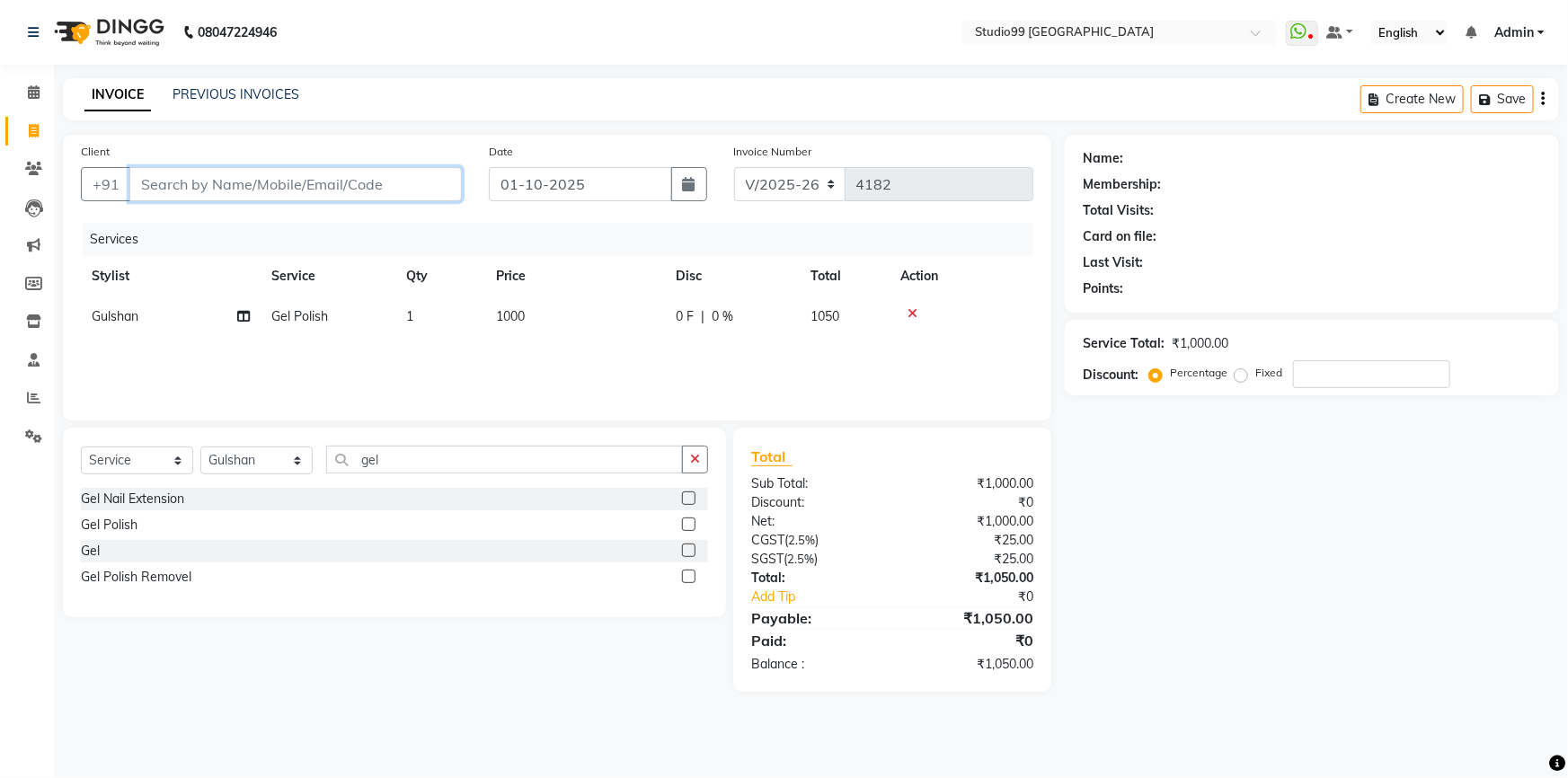
click at [264, 187] on input "Client" at bounding box center [295, 183] width 333 height 34
type input "9"
type input "0"
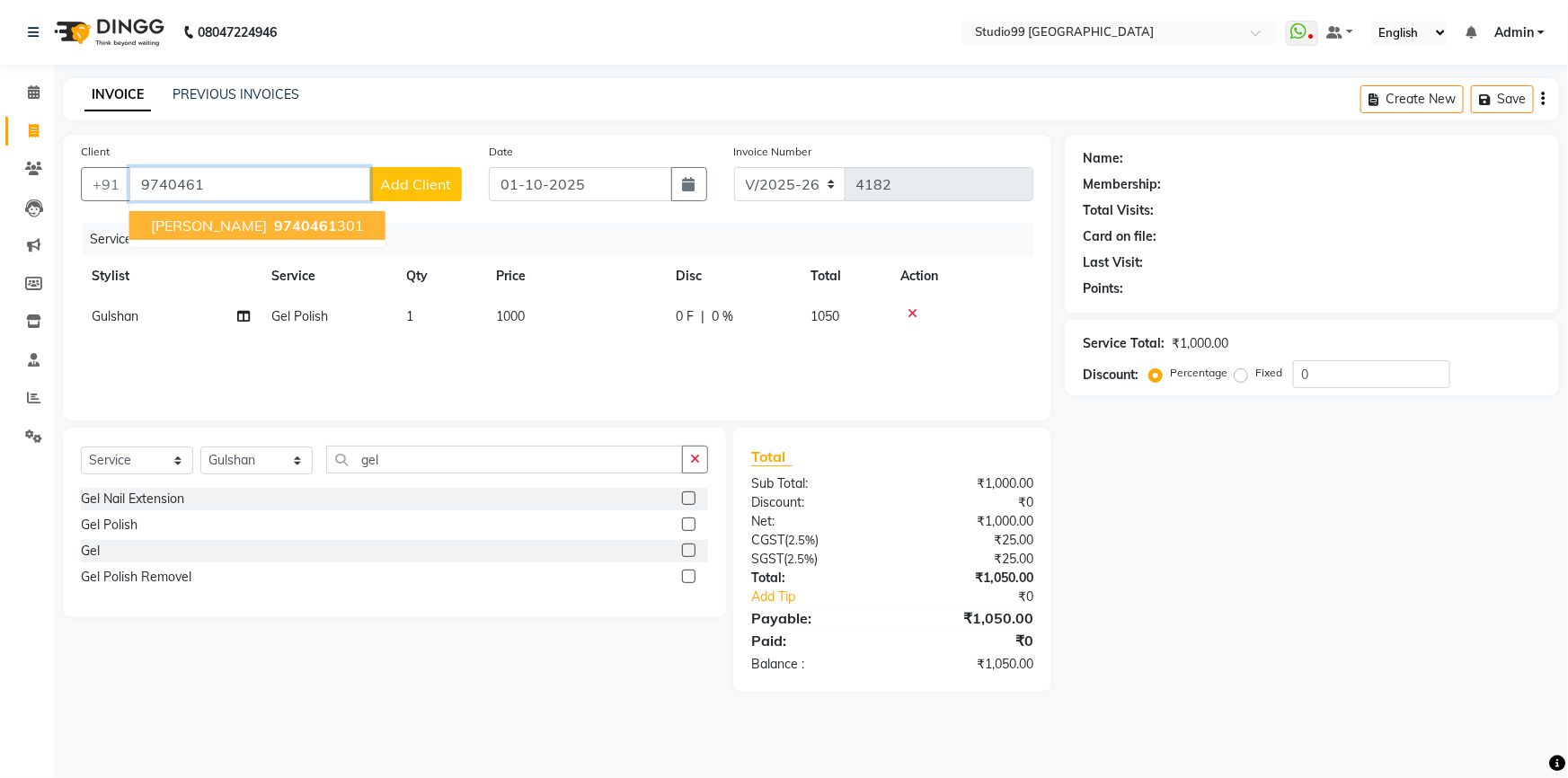
click at [291, 225] on span "9740461" at bounding box center [305, 225] width 63 height 18
type input "9740461301"
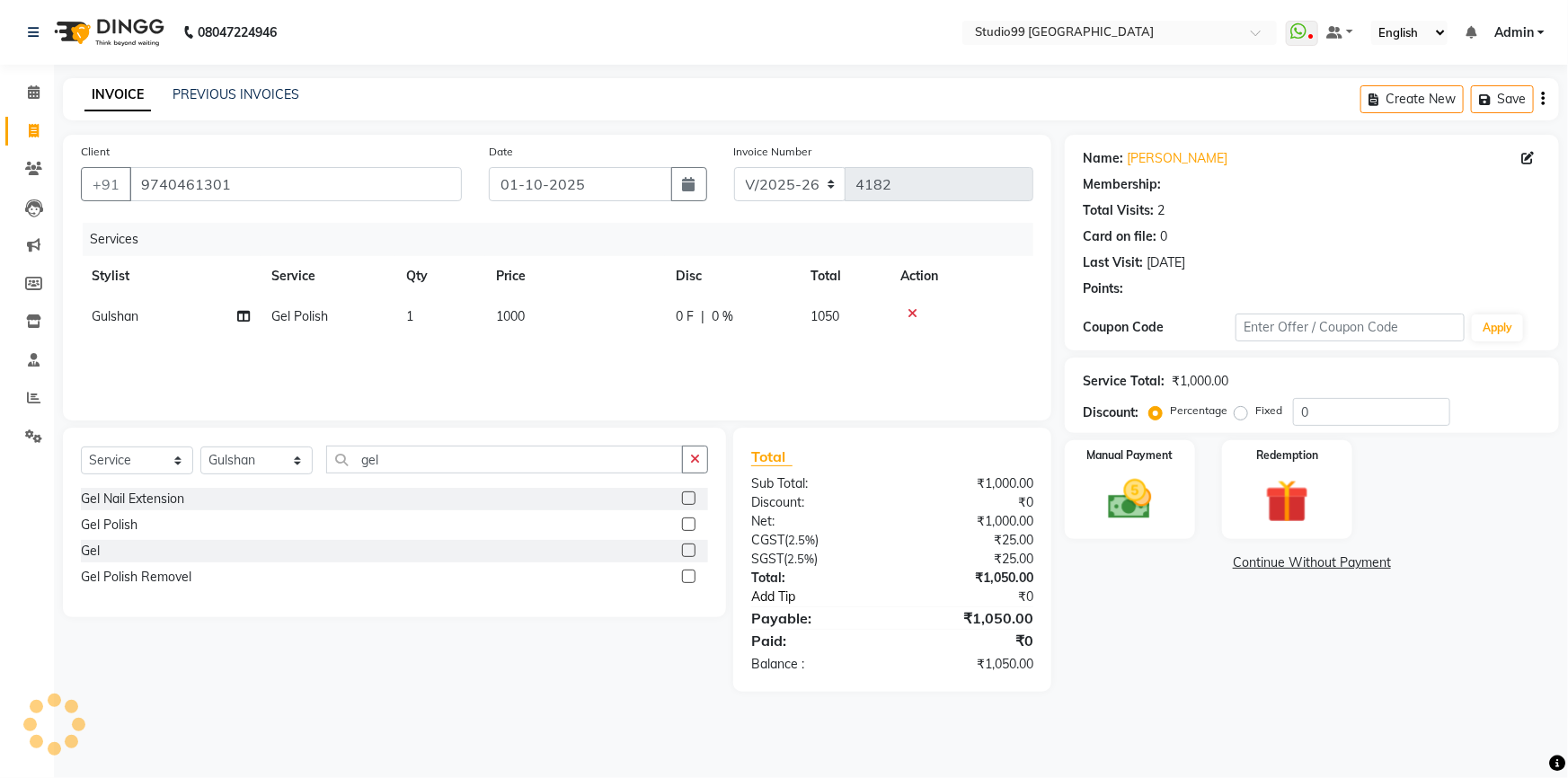
type input "15"
select select "2: Object"
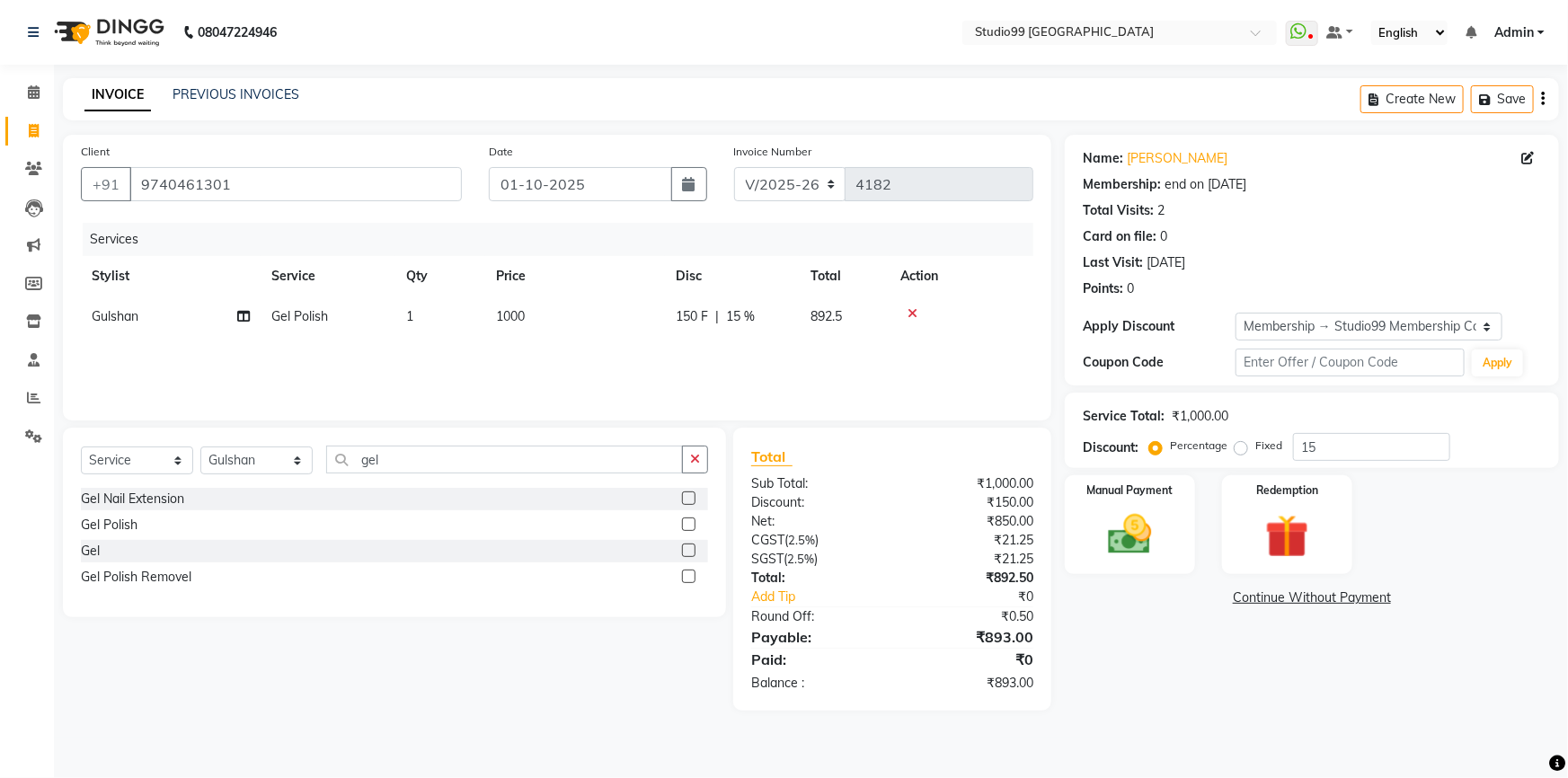
click at [745, 315] on span "15 %" at bounding box center [740, 316] width 29 height 18
select select "62901"
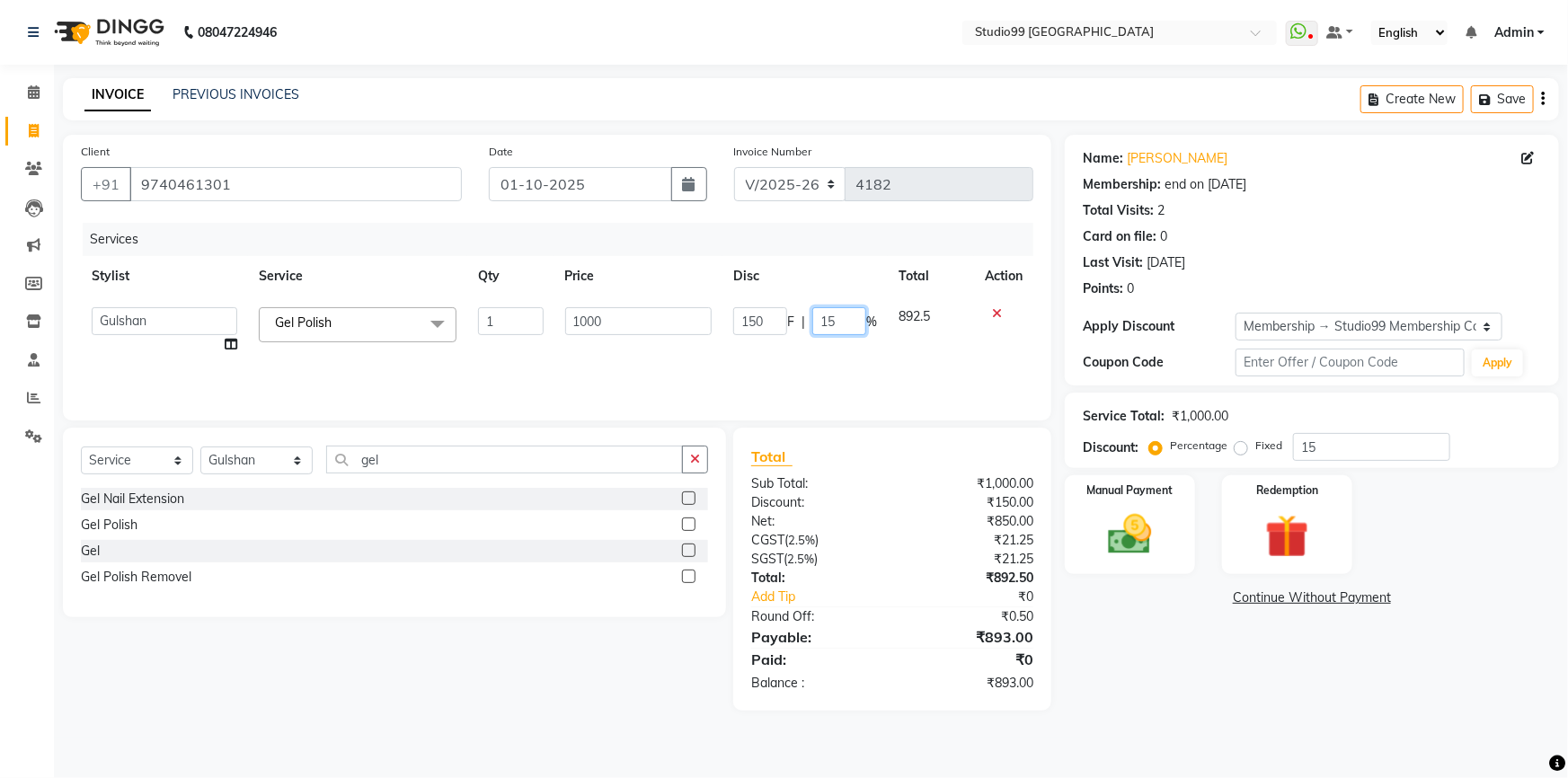
drag, startPoint x: 846, startPoint y: 314, endPoint x: 733, endPoint y: 339, distance: 115.7
click at [733, 339] on td "150 F | 15 %" at bounding box center [804, 331] width 165 height 68
type input "0"
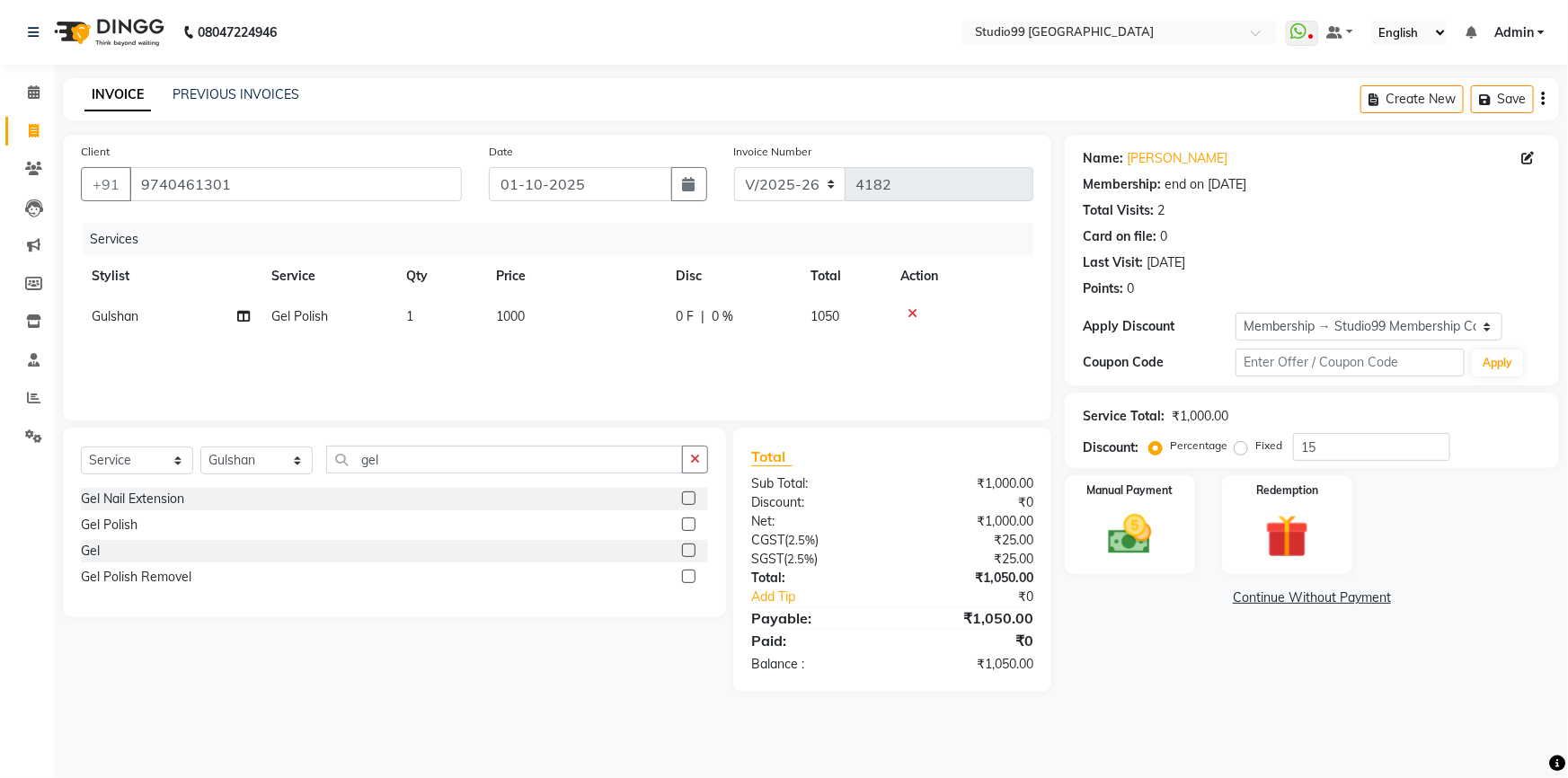
click at [1195, 679] on div "Name: Abhilasha Membership: end on 27-11-2025 Total Visits: 2 Card on file: 0 L…" at bounding box center [1319, 413] width 508 height 557
click at [1165, 514] on img at bounding box center [1131, 535] width 74 height 53
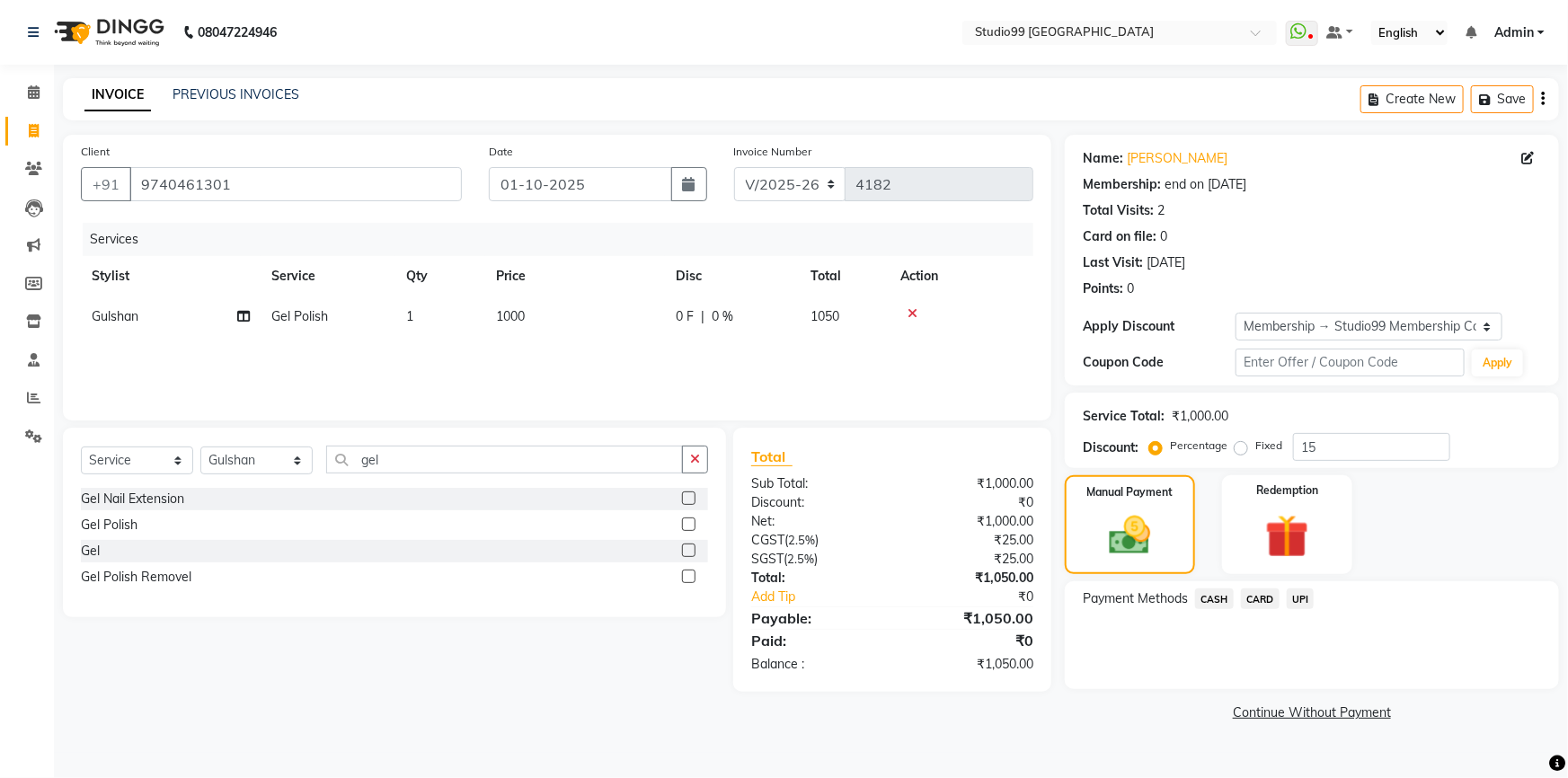
click at [1301, 604] on span "UPI" at bounding box center [1301, 598] width 28 height 20
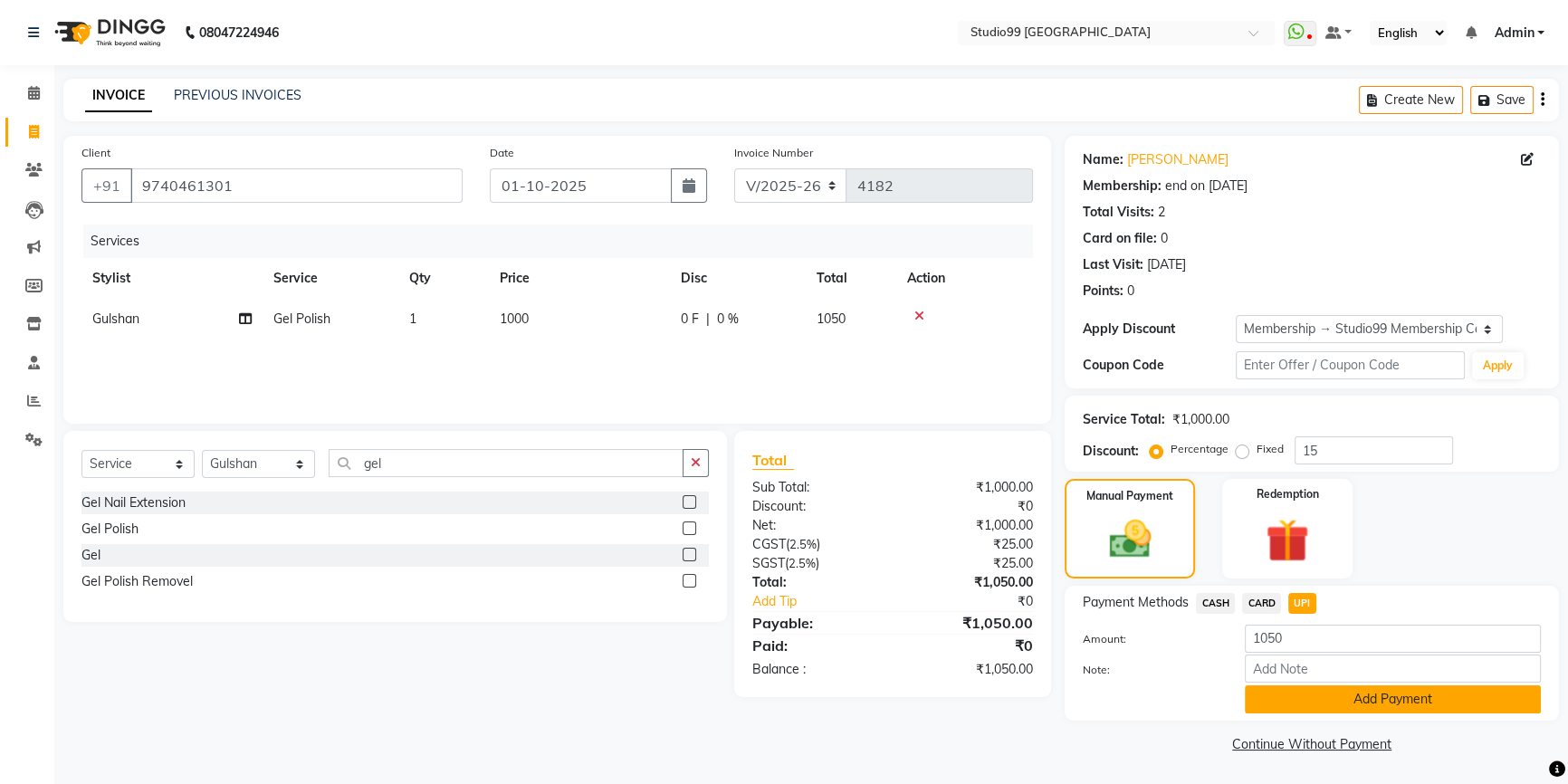
click at [1339, 697] on button "Add Payment" at bounding box center [1392, 699] width 296 height 28
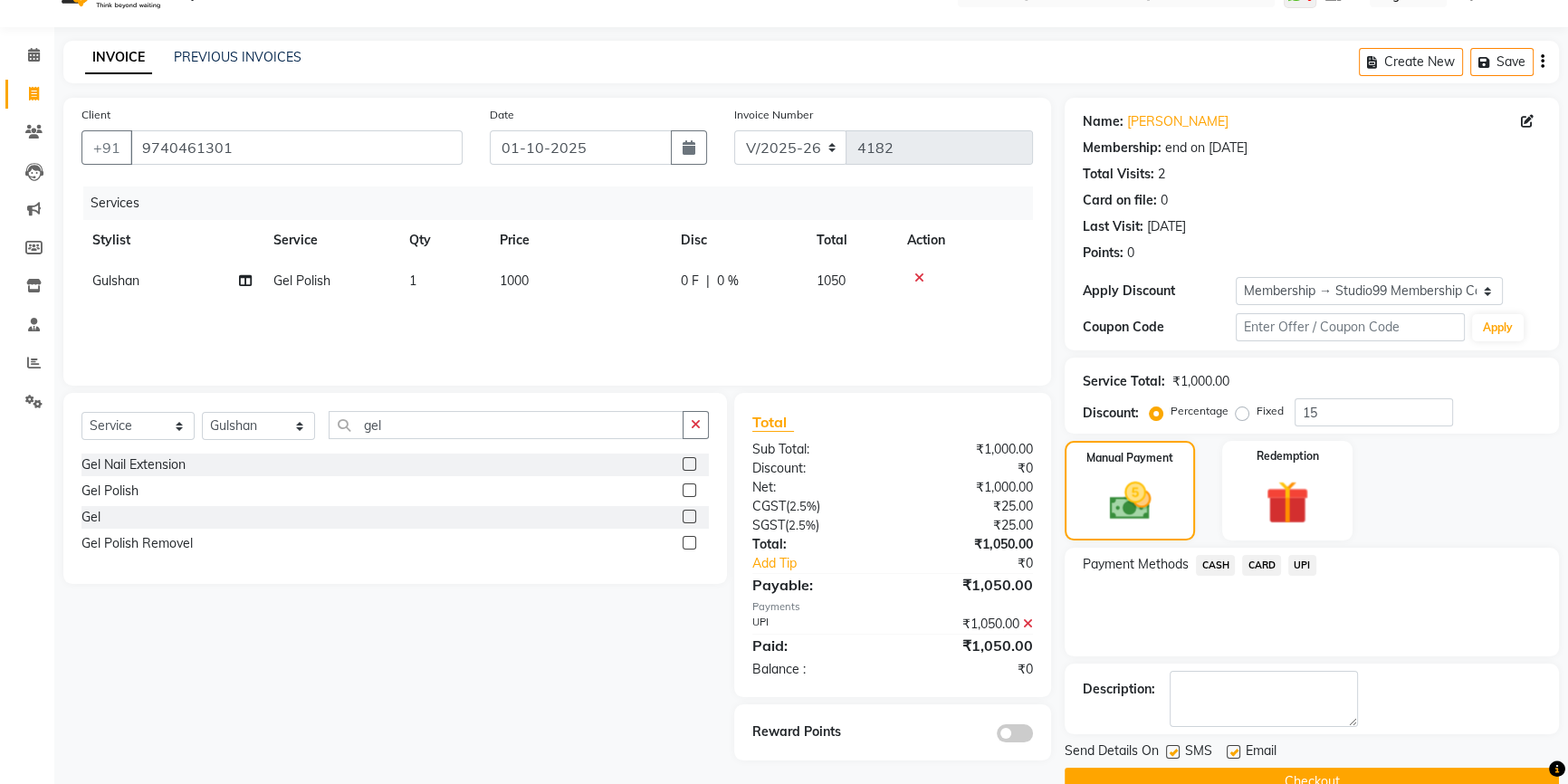
scroll to position [75, 0]
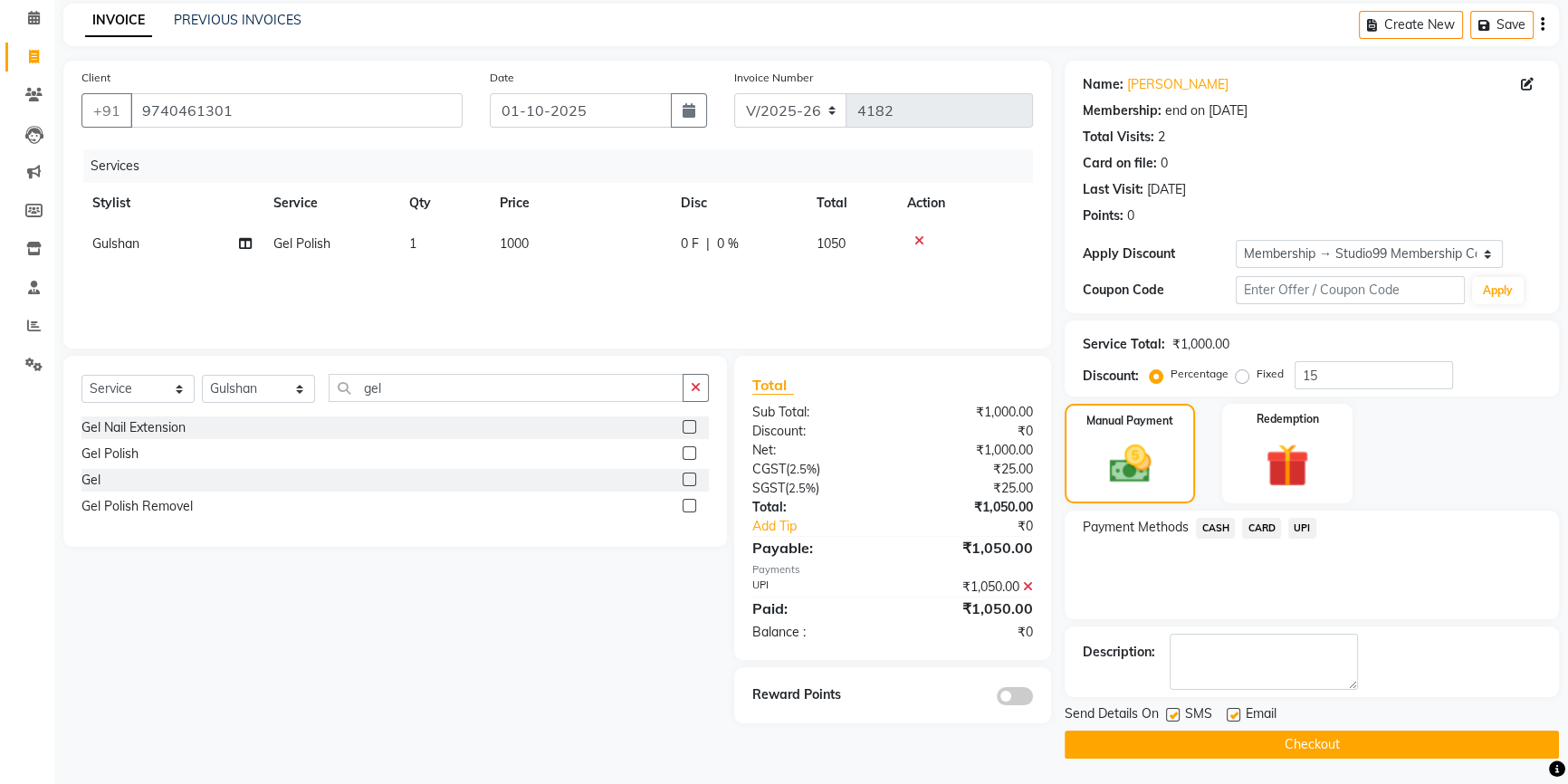
click at [1347, 731] on button "Checkout" at bounding box center [1312, 744] width 494 height 28
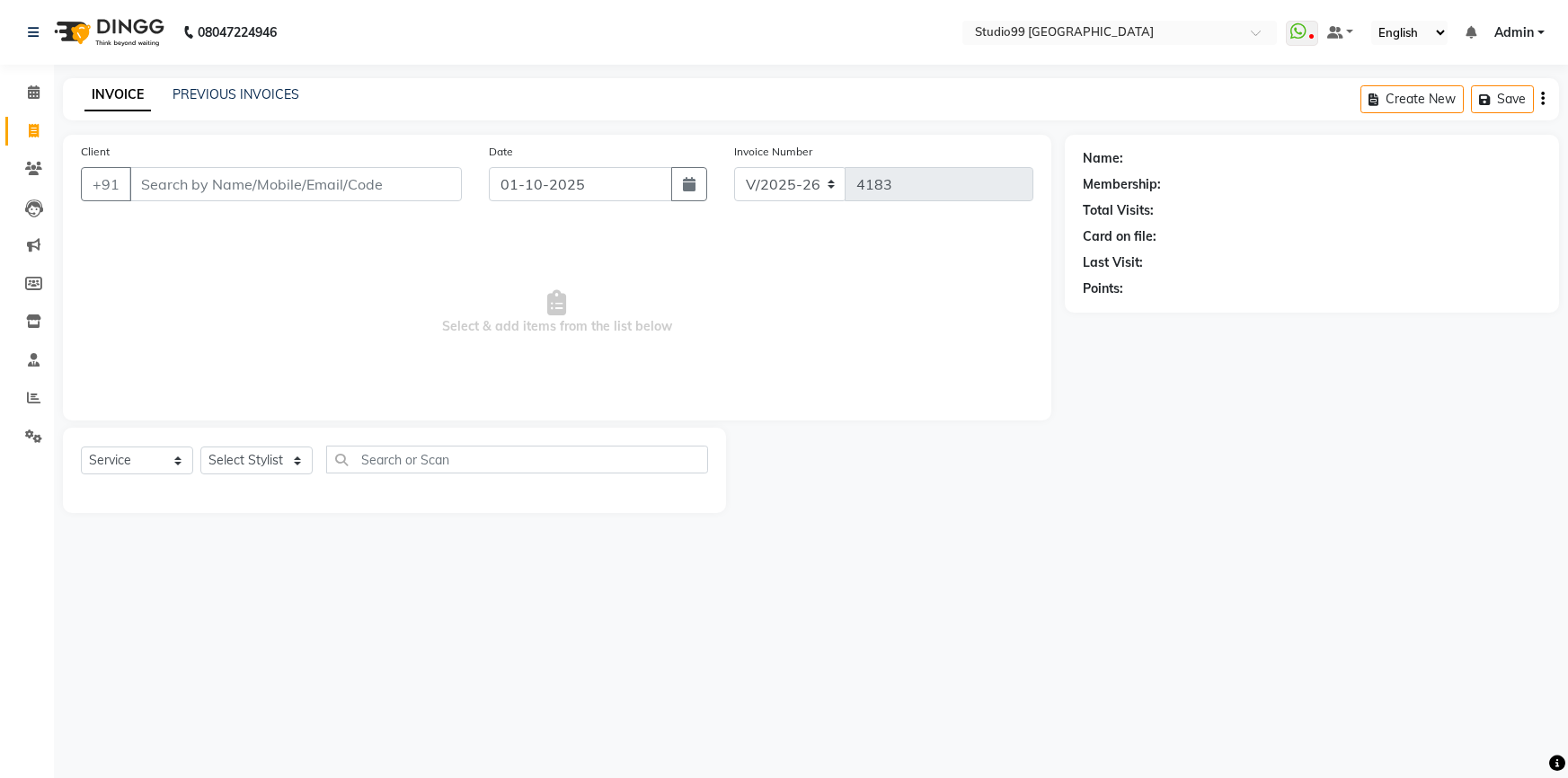
select select "6042"
select select "service"
drag, startPoint x: 0, startPoint y: 0, endPoint x: 218, endPoint y: 457, distance: 506.3
click at [218, 457] on select "Select Stylist Admin AKSHAY [PERSON_NAME] Gulshan MAHI [PERSON_NAME] PRIYA [PER…" at bounding box center [256, 460] width 113 height 28
select select "62978"
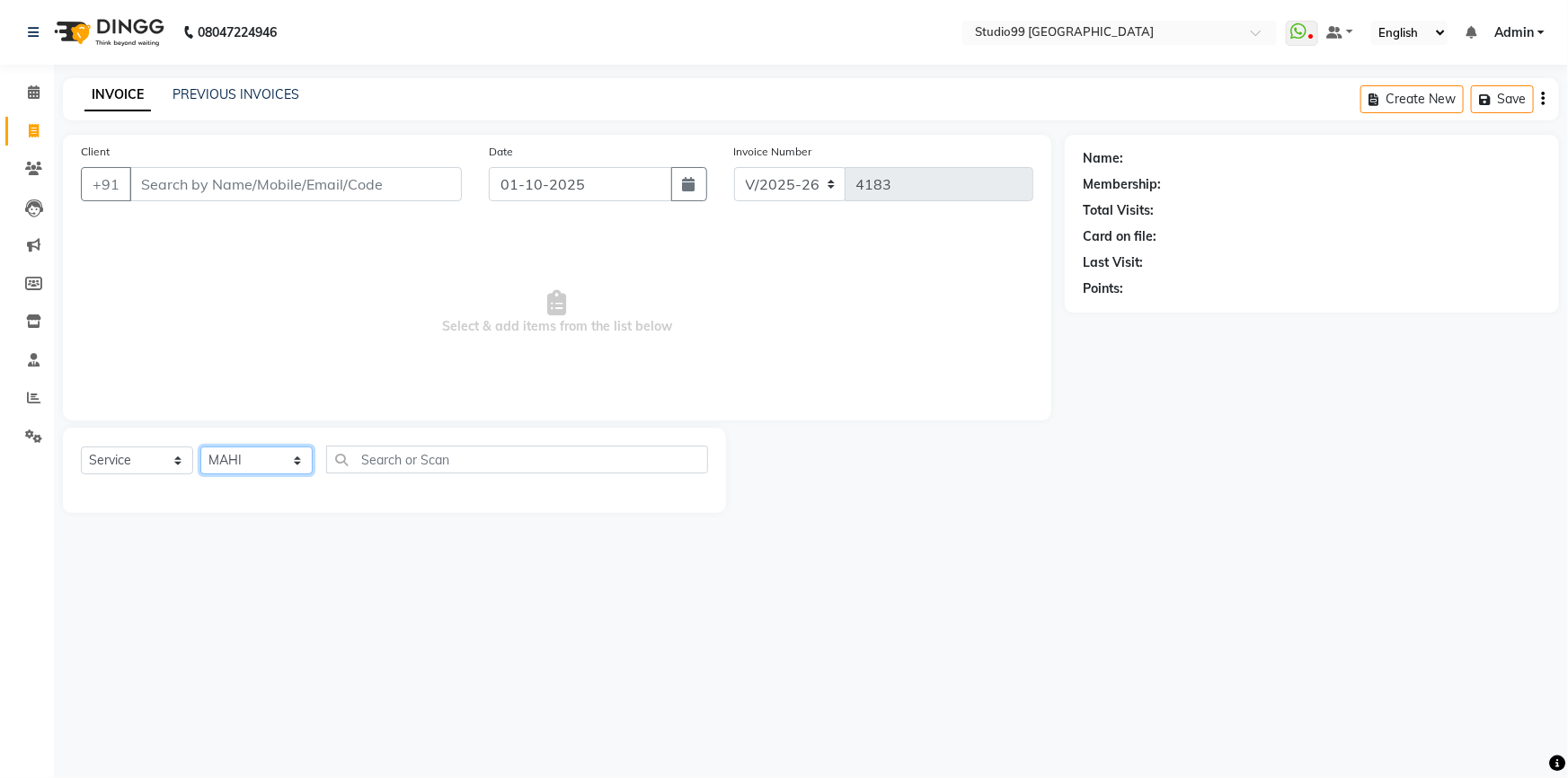
click at [200, 446] on select "Select Stylist Admin AKSHAY [PERSON_NAME] Gulshan MAHI [PERSON_NAME] PRIYA [PER…" at bounding box center [256, 460] width 113 height 28
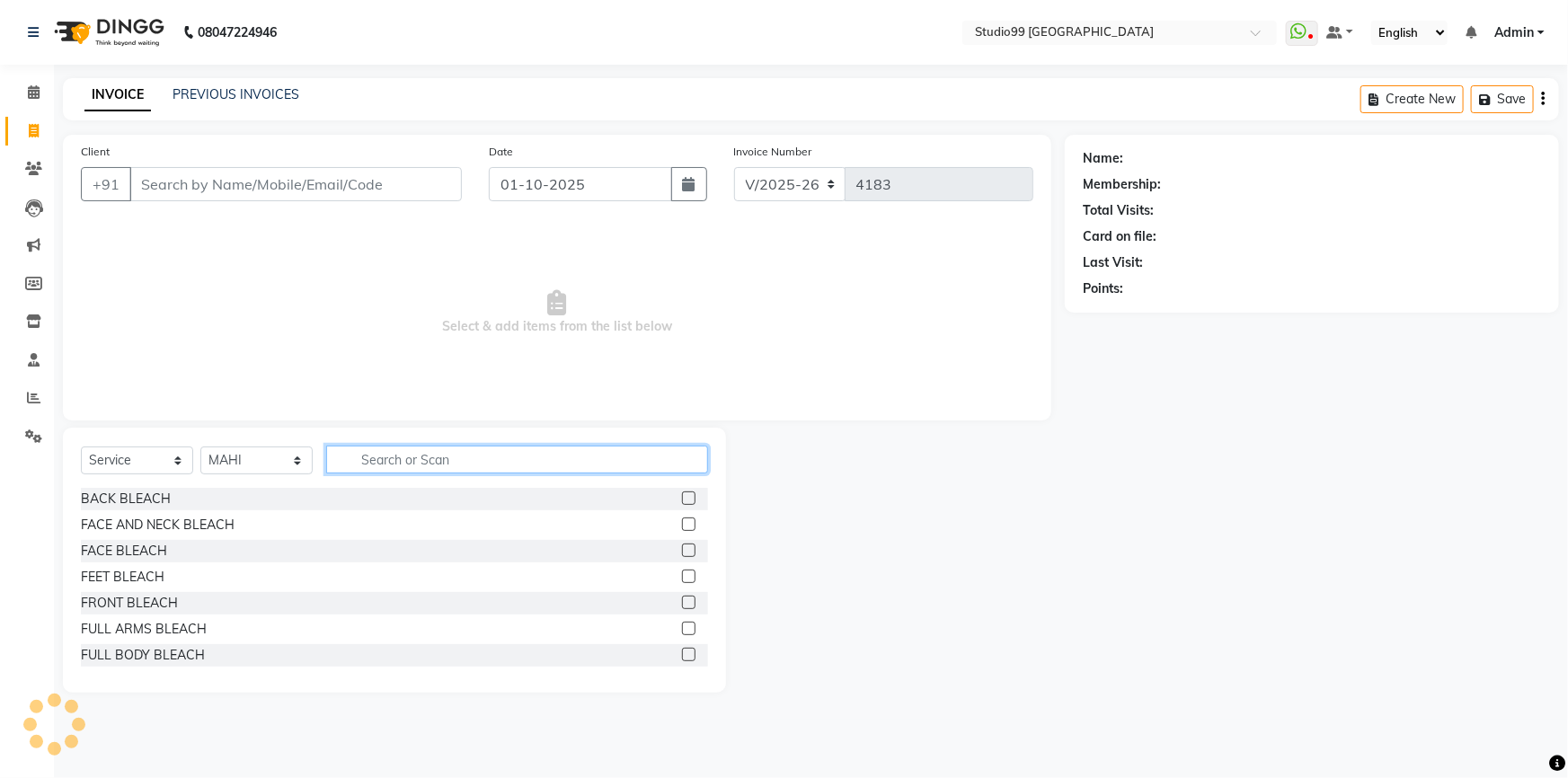
click at [381, 445] on input "text" at bounding box center [517, 459] width 382 height 28
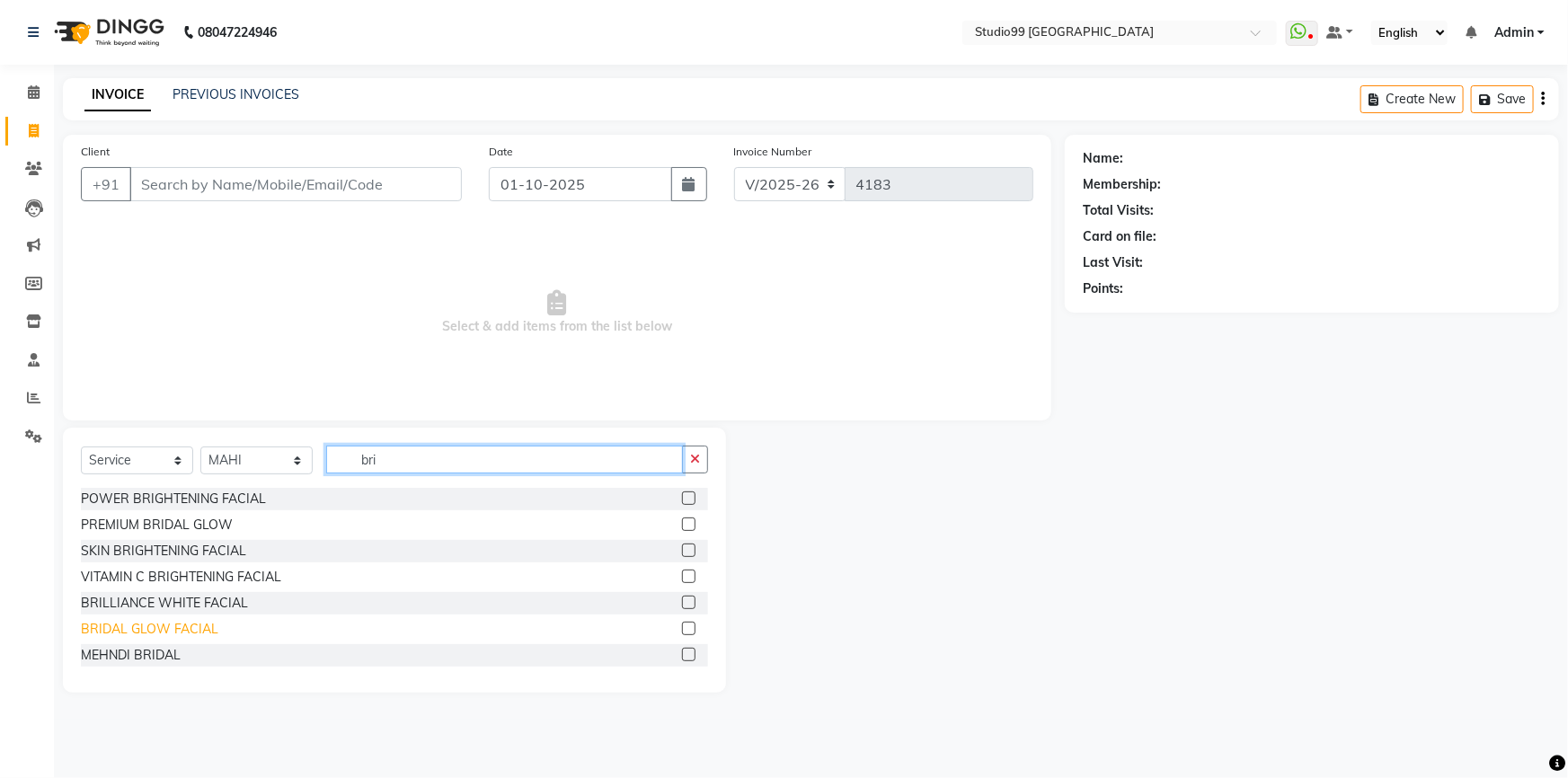
type input "bri"
click at [144, 625] on div "BRIDAL GLOW FACIAL" at bounding box center [149, 629] width 137 height 18
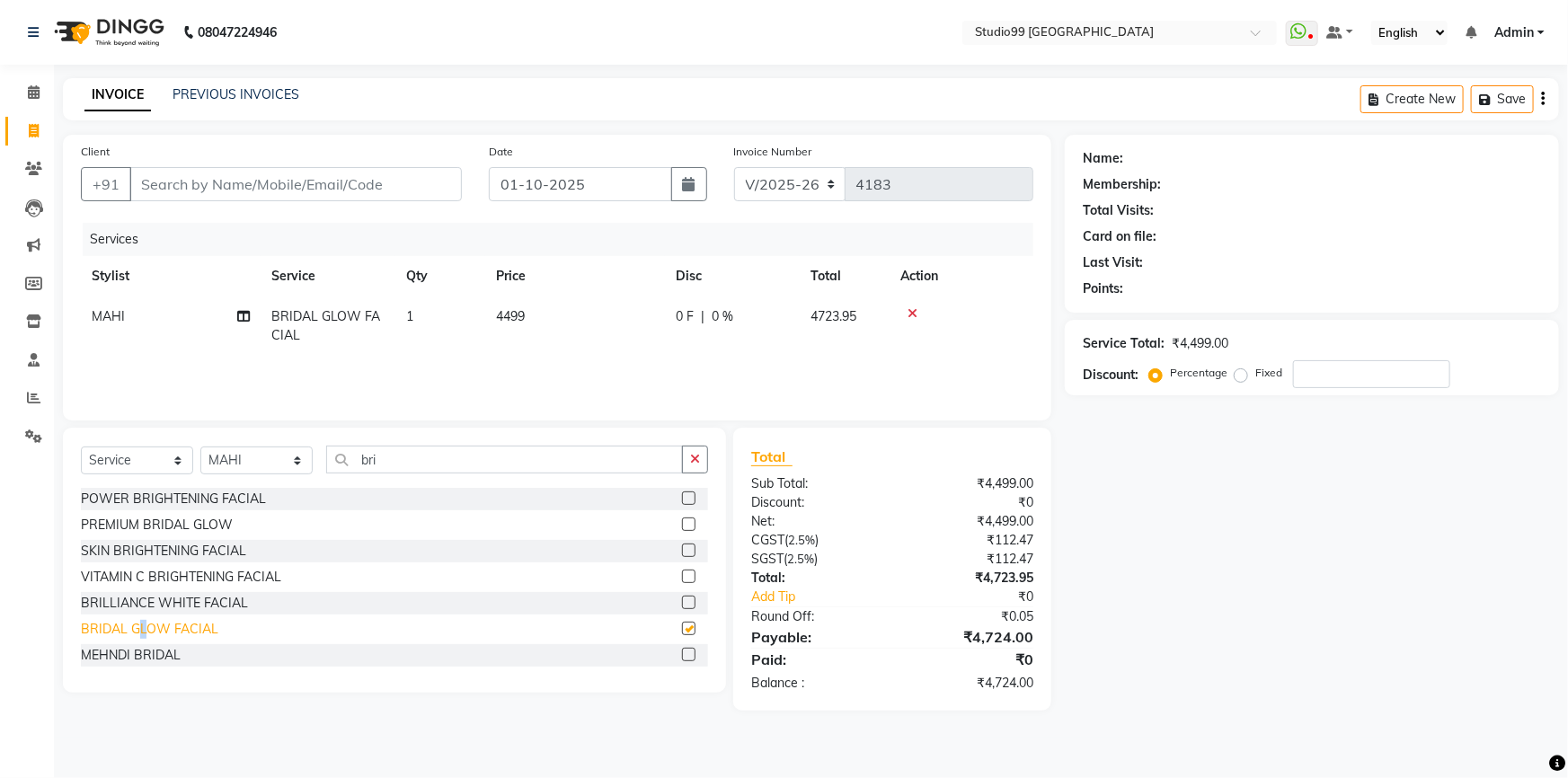
checkbox input "false"
click at [386, 467] on input "bri" at bounding box center [505, 459] width 357 height 28
type input "b"
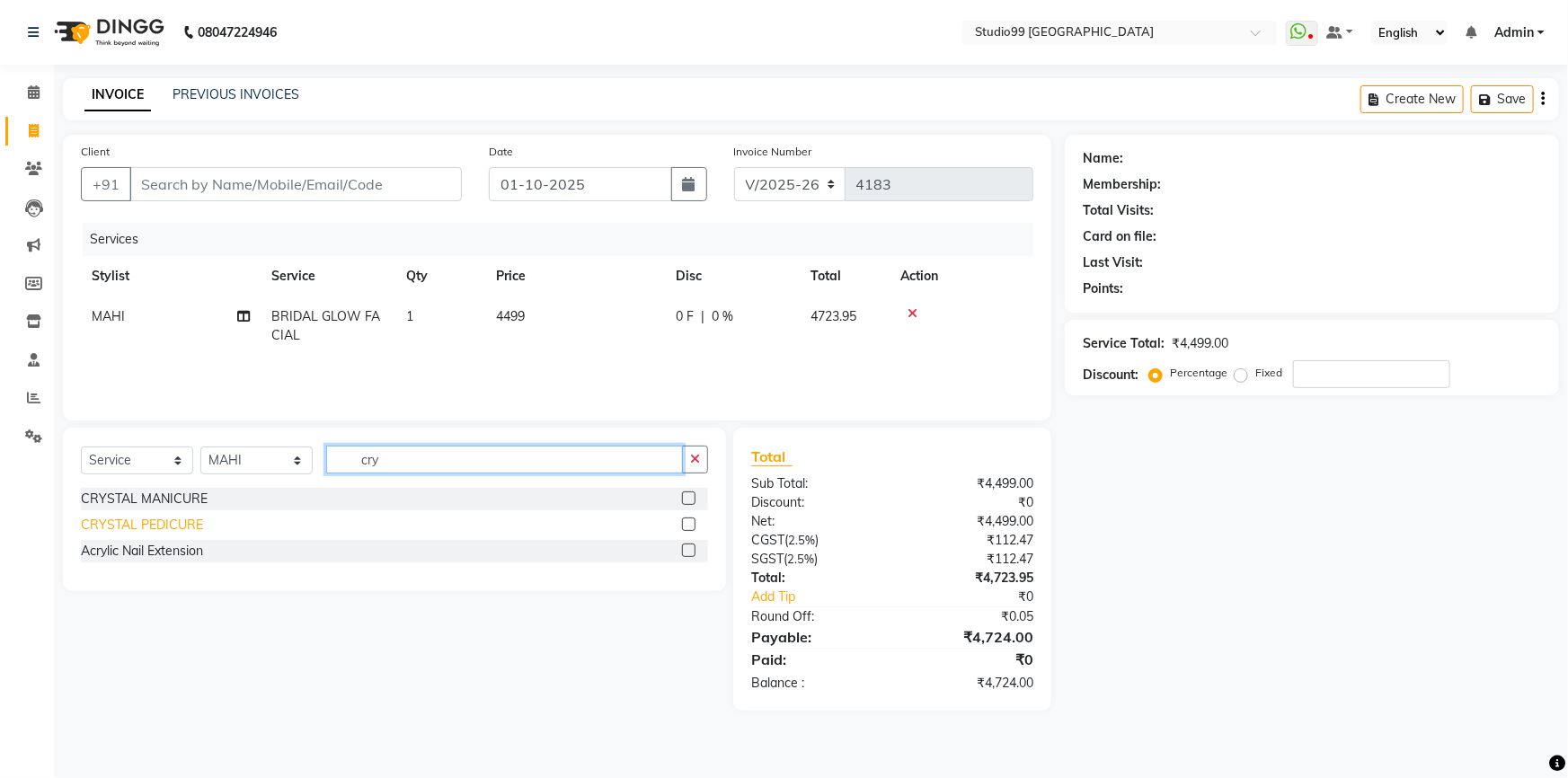
type input "cry"
click at [130, 521] on div "CRYSTAL PEDICURE" at bounding box center [142, 525] width 123 height 18
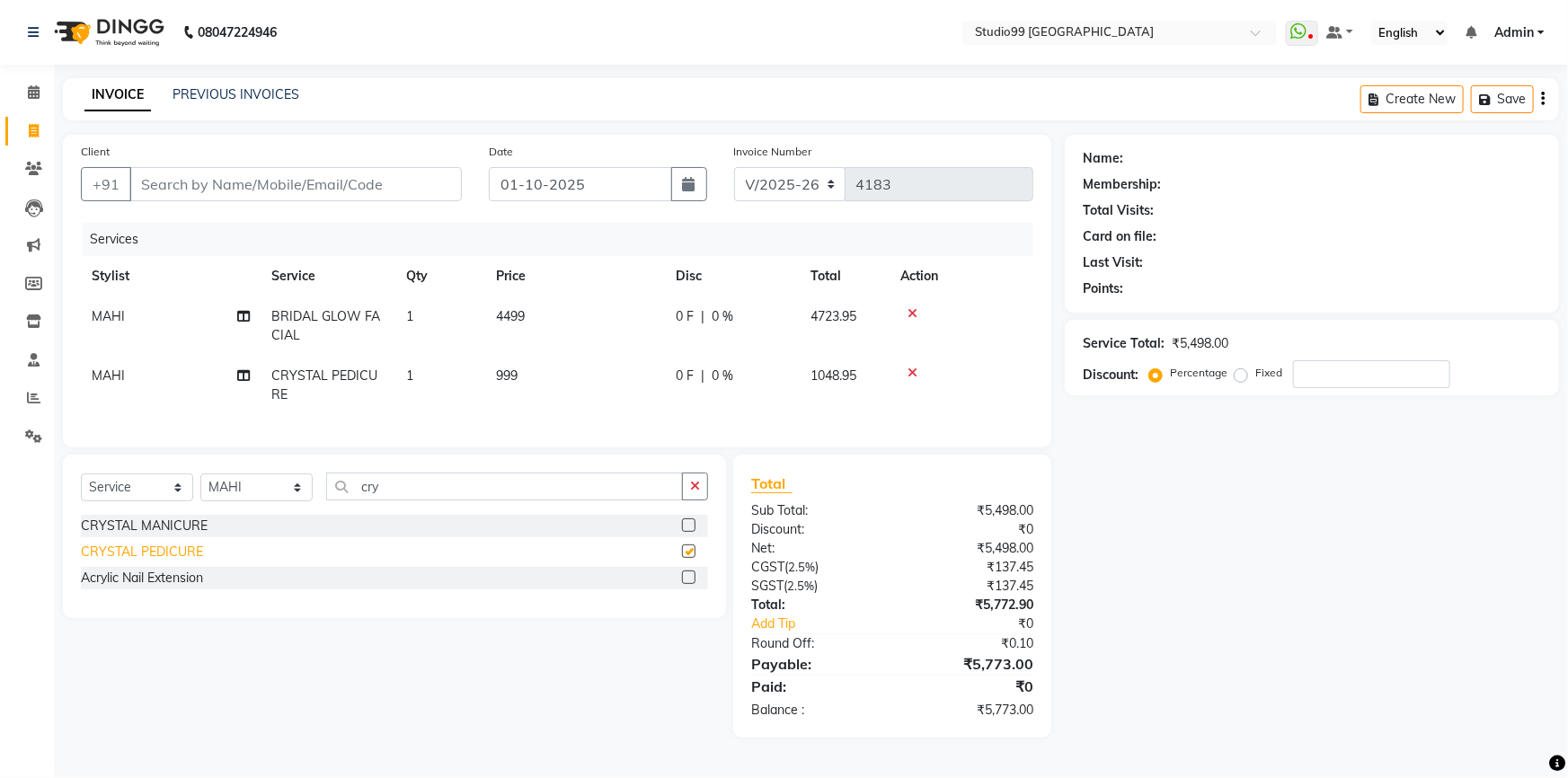
checkbox input "false"
click at [403, 494] on input "cry" at bounding box center [505, 487] width 357 height 28
type input "c"
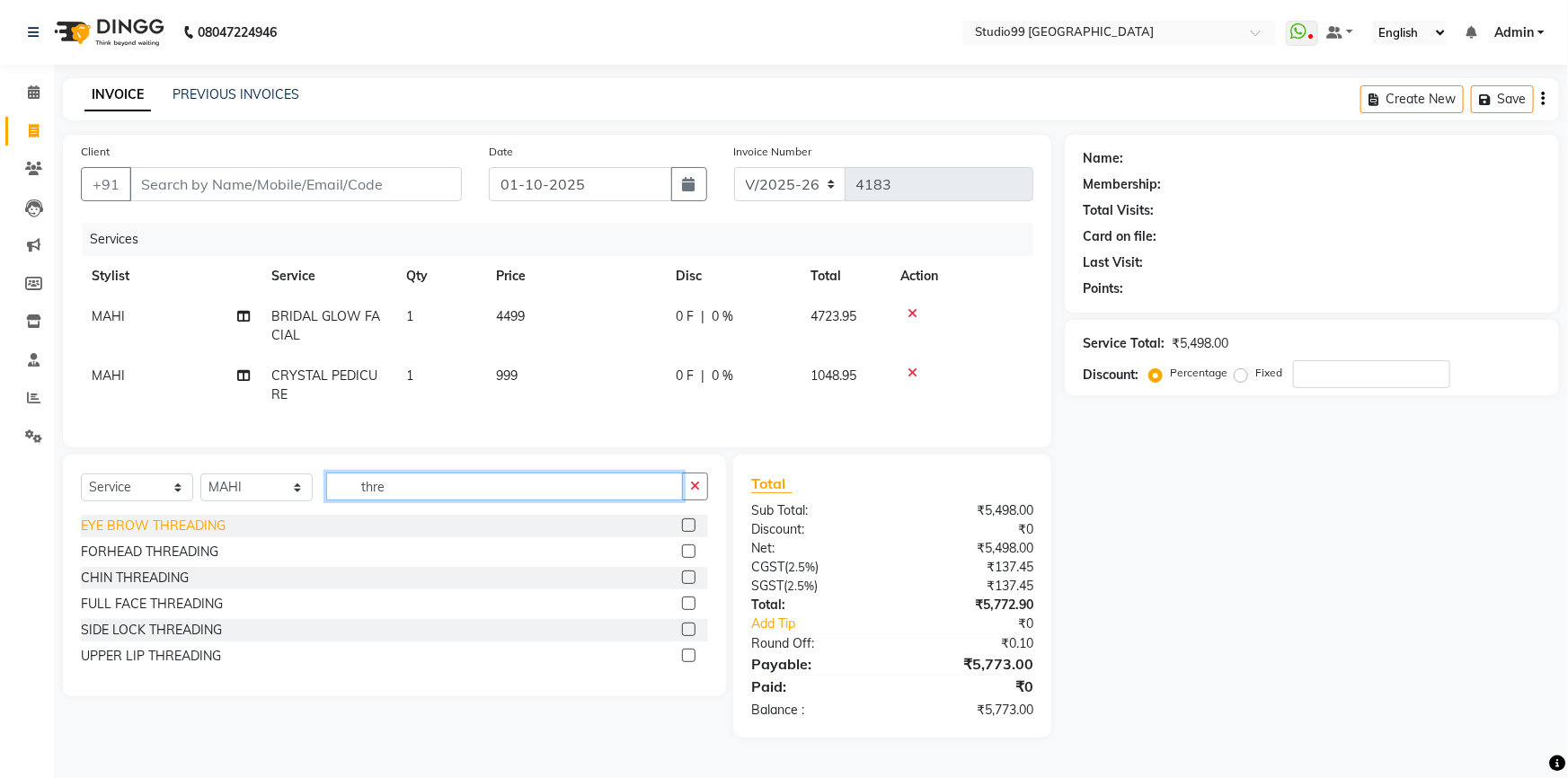
type input "thre"
click at [160, 536] on div "EYE BROW THREADING" at bounding box center [153, 525] width 145 height 18
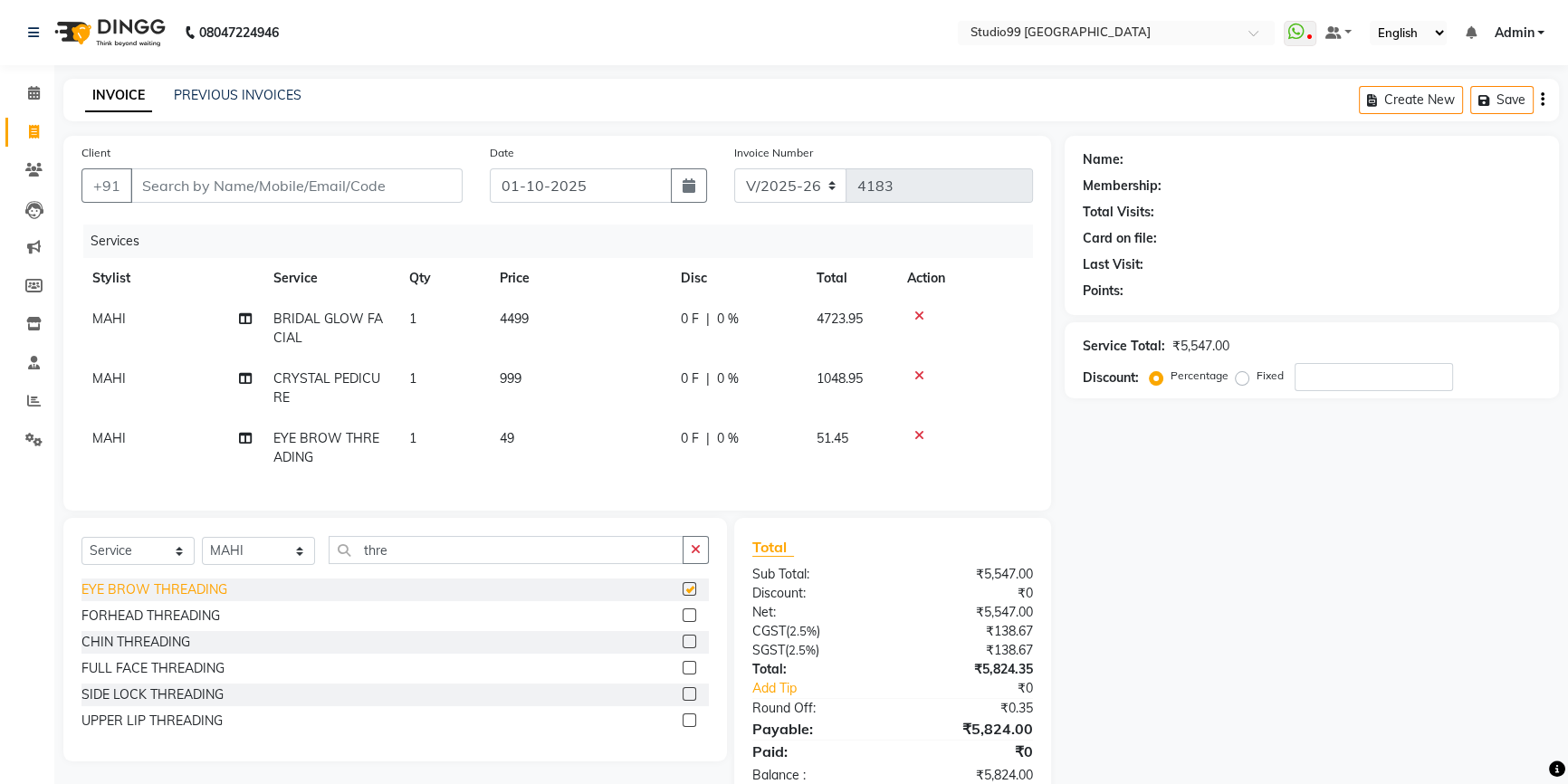
checkbox input "false"
click at [493, 555] on input "thre" at bounding box center [506, 550] width 355 height 28
click at [110, 730] on div "UPPER LIP THREADING" at bounding box center [152, 721] width 141 height 19
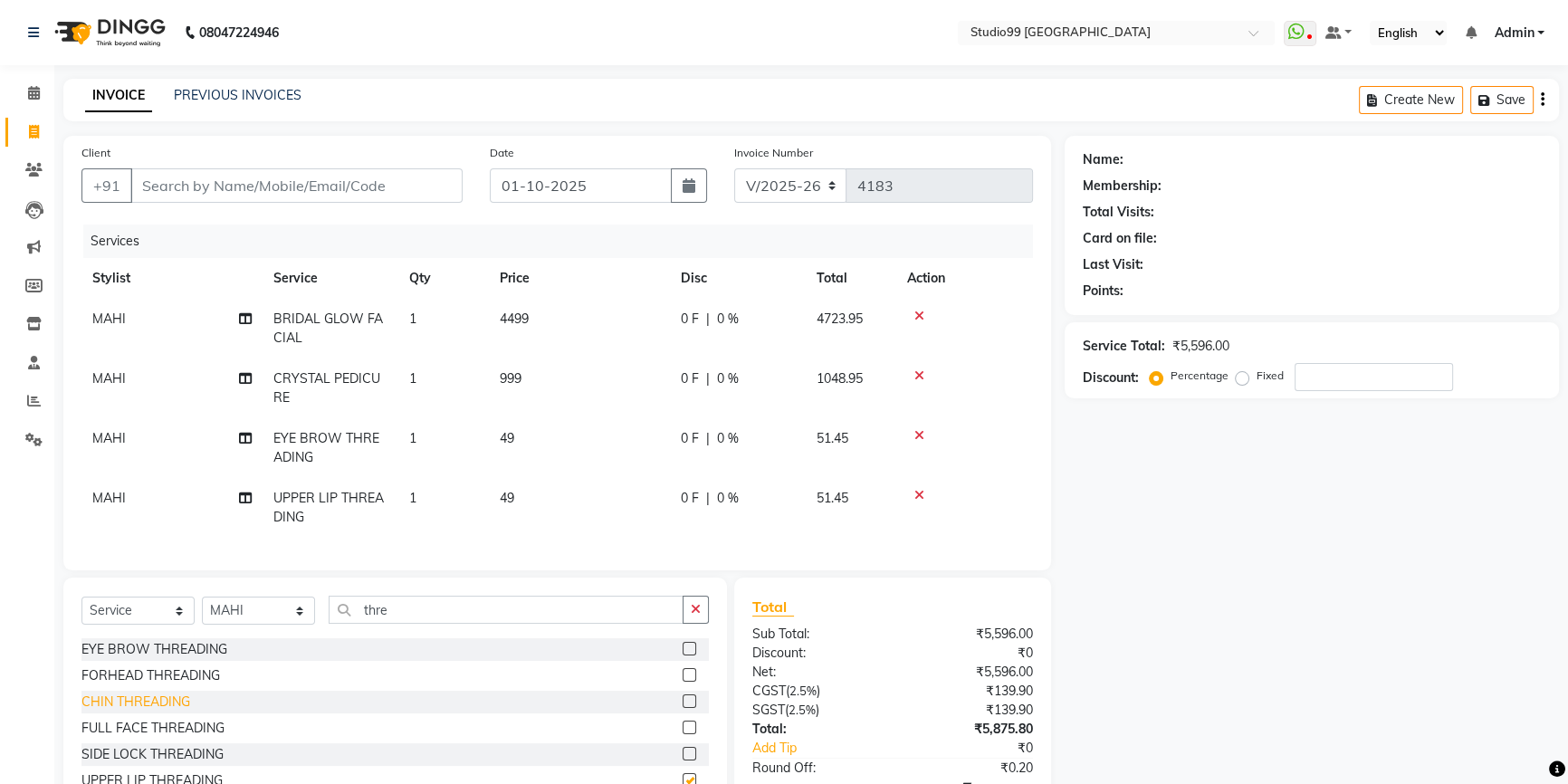
checkbox input "false"
click at [106, 764] on div "SIDE LOCK THREADING" at bounding box center [152, 754] width 142 height 19
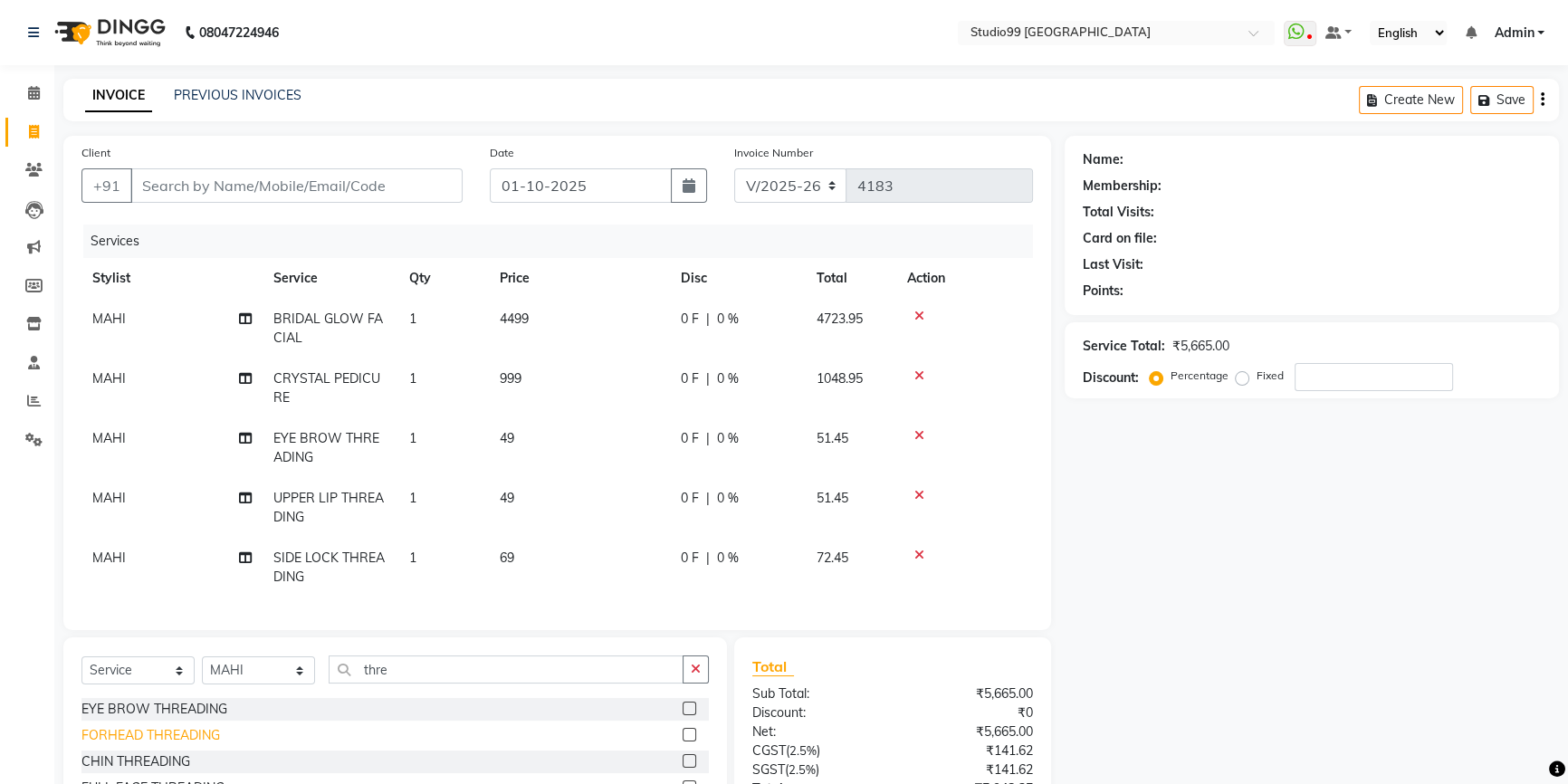
checkbox input "false"
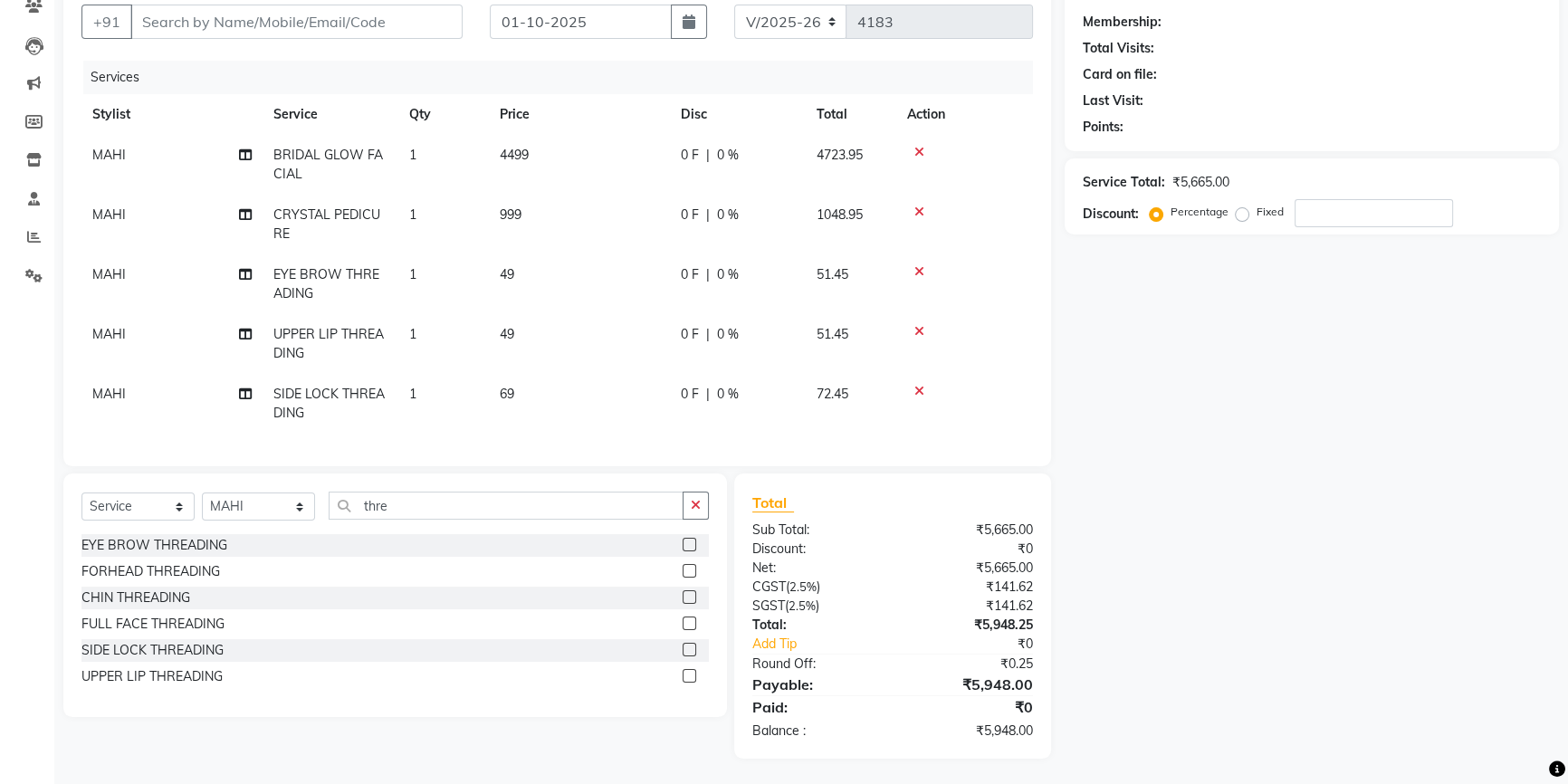
scroll to position [82, 0]
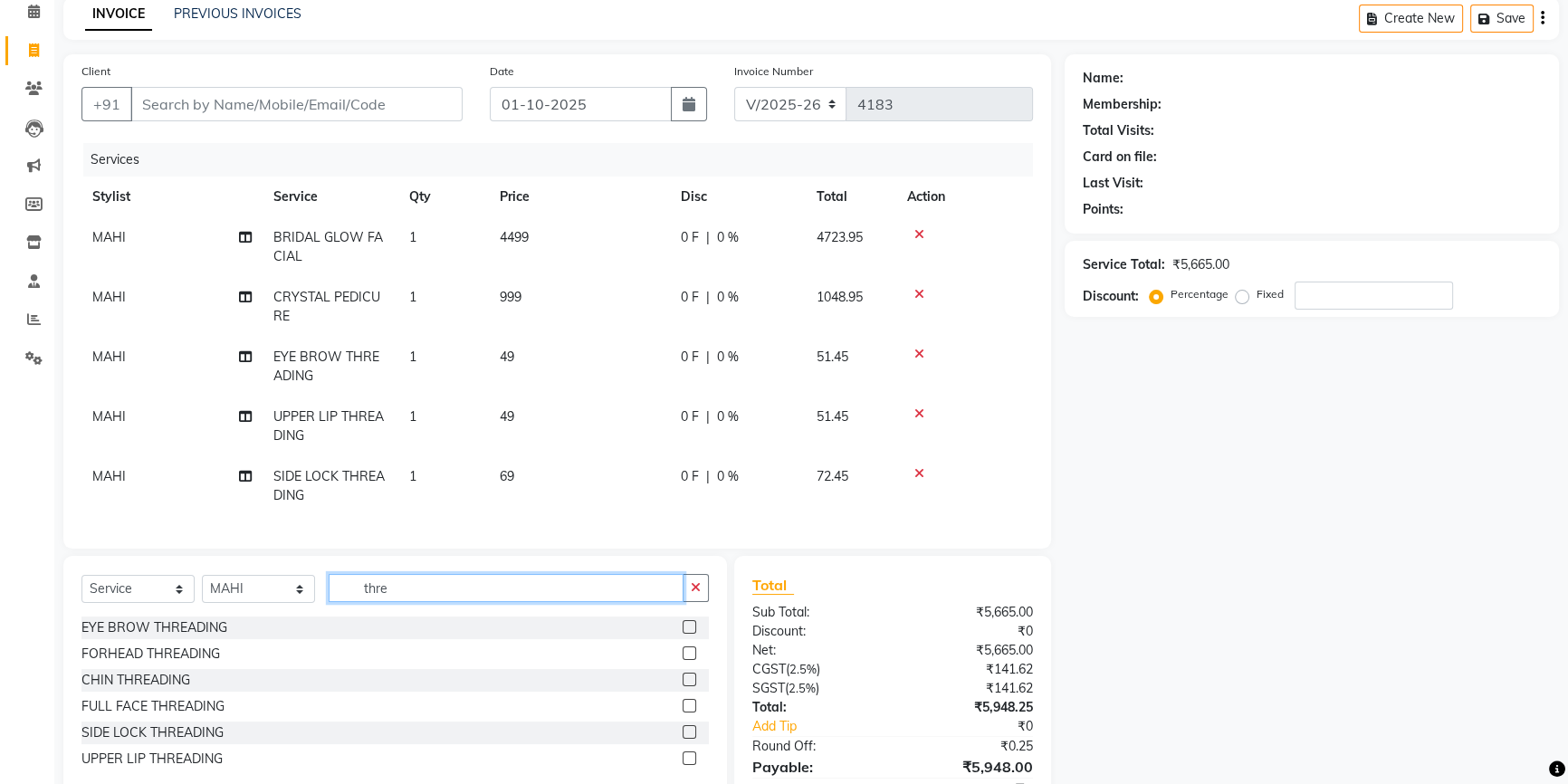
click at [393, 590] on input "thre" at bounding box center [506, 588] width 355 height 28
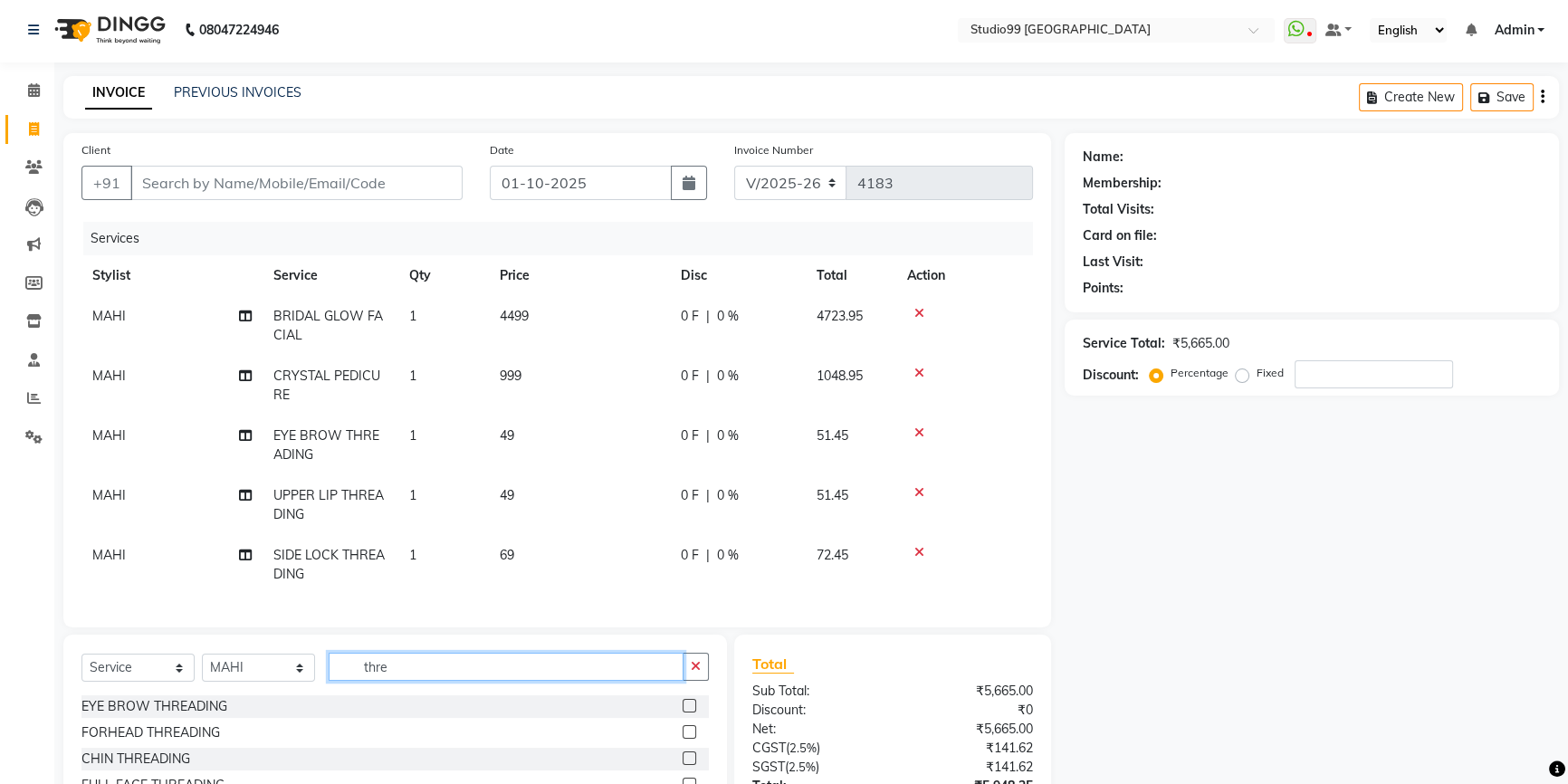
scroll to position [0, 0]
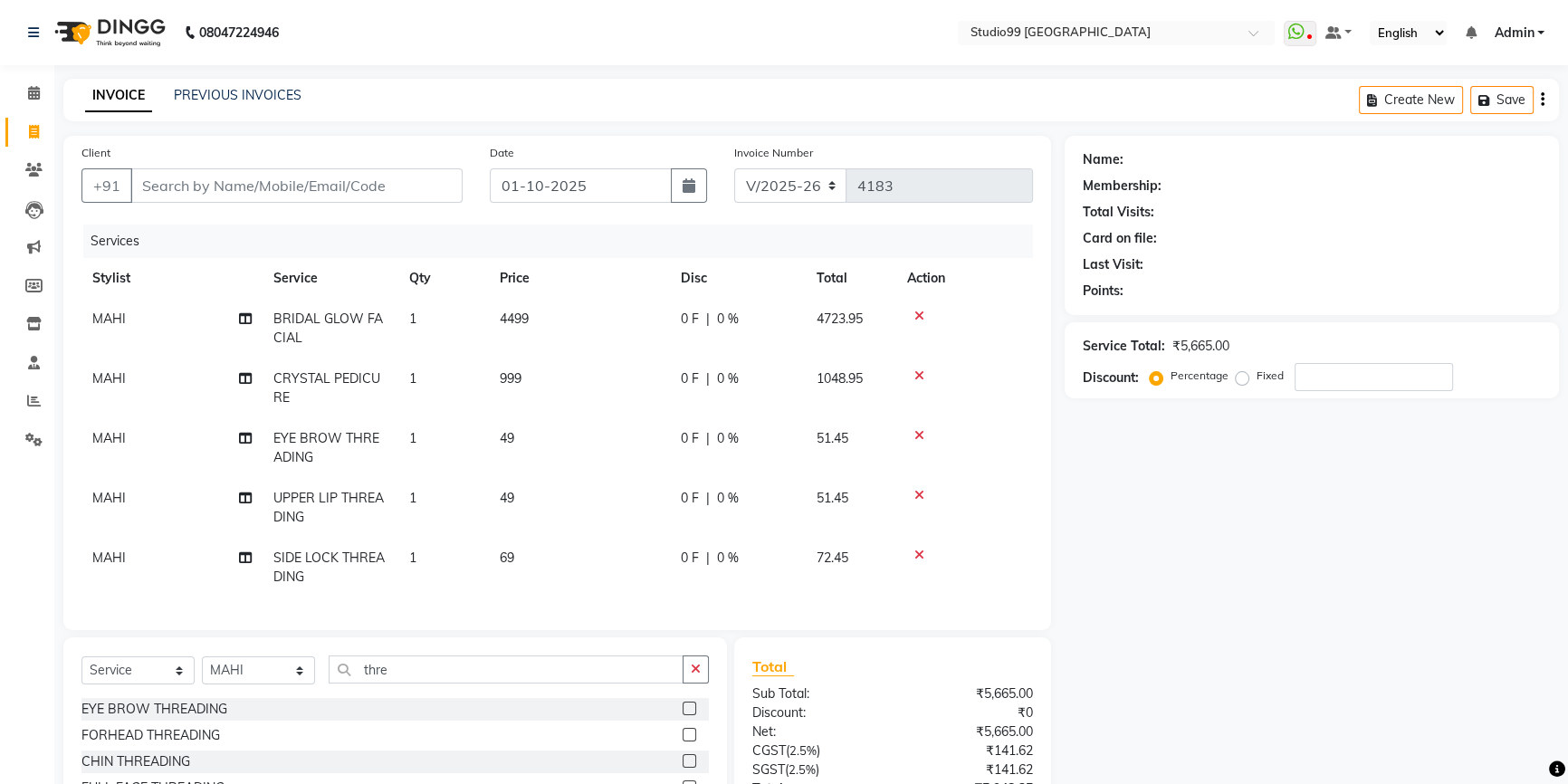
click at [724, 317] on span "0 %" at bounding box center [727, 319] width 21 height 19
select select "62978"
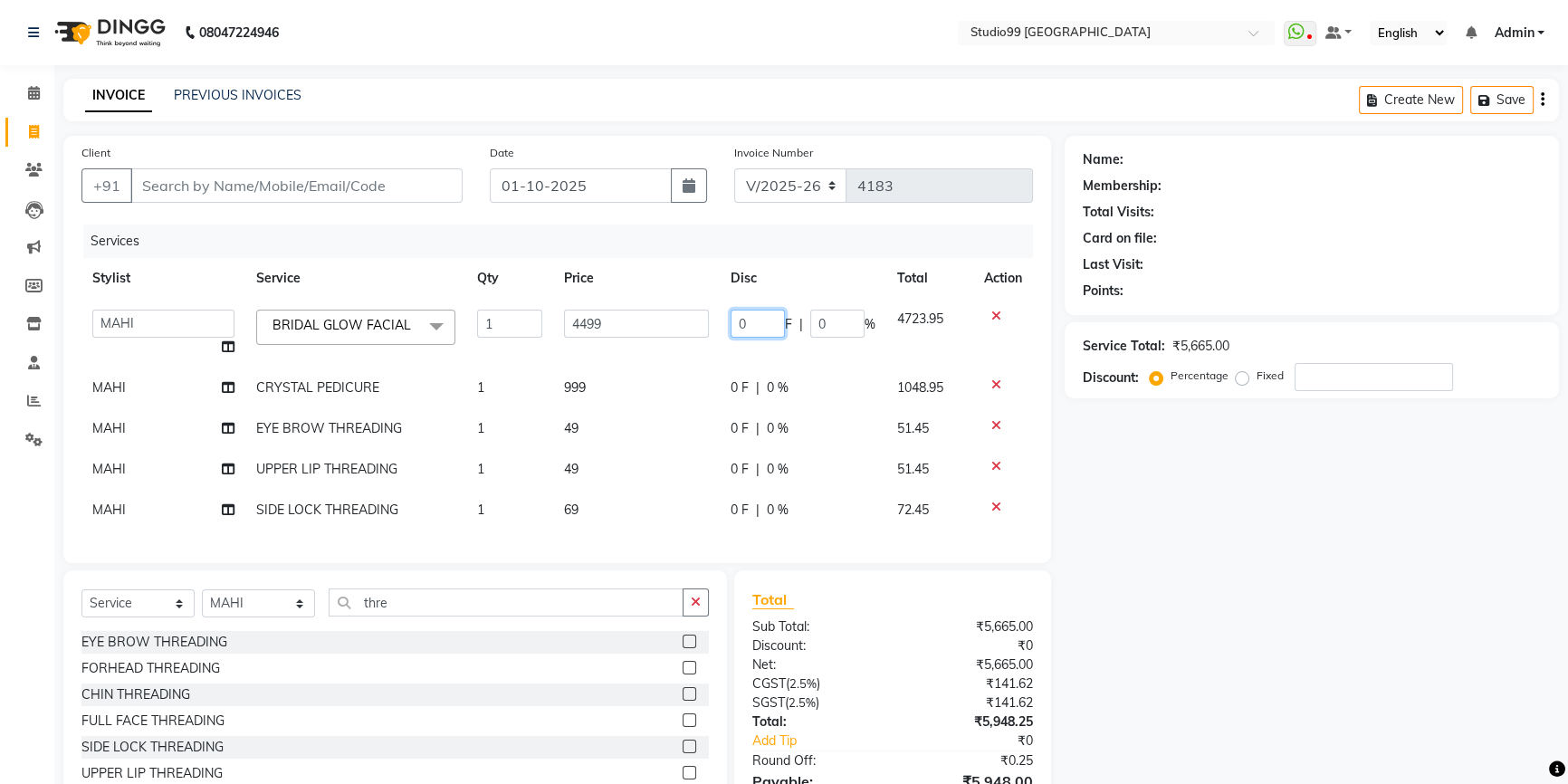
click at [741, 320] on input "0" at bounding box center [757, 323] width 54 height 28
click at [742, 321] on input "020" at bounding box center [757, 323] width 54 height 28
type input "20"
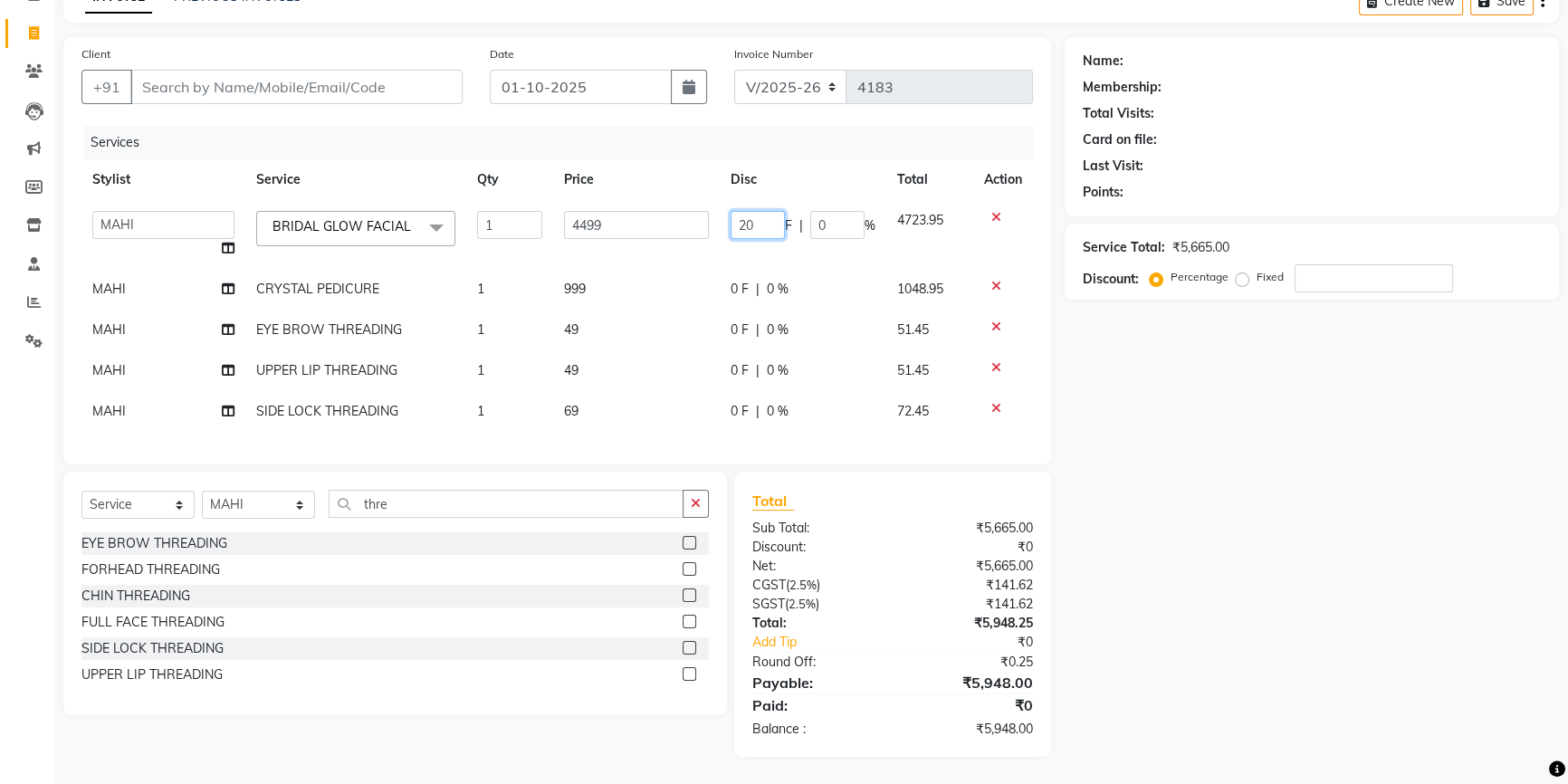
scroll to position [111, 0]
click at [770, 280] on div "0 F | 0 %" at bounding box center [803, 289] width 145 height 19
select select "62978"
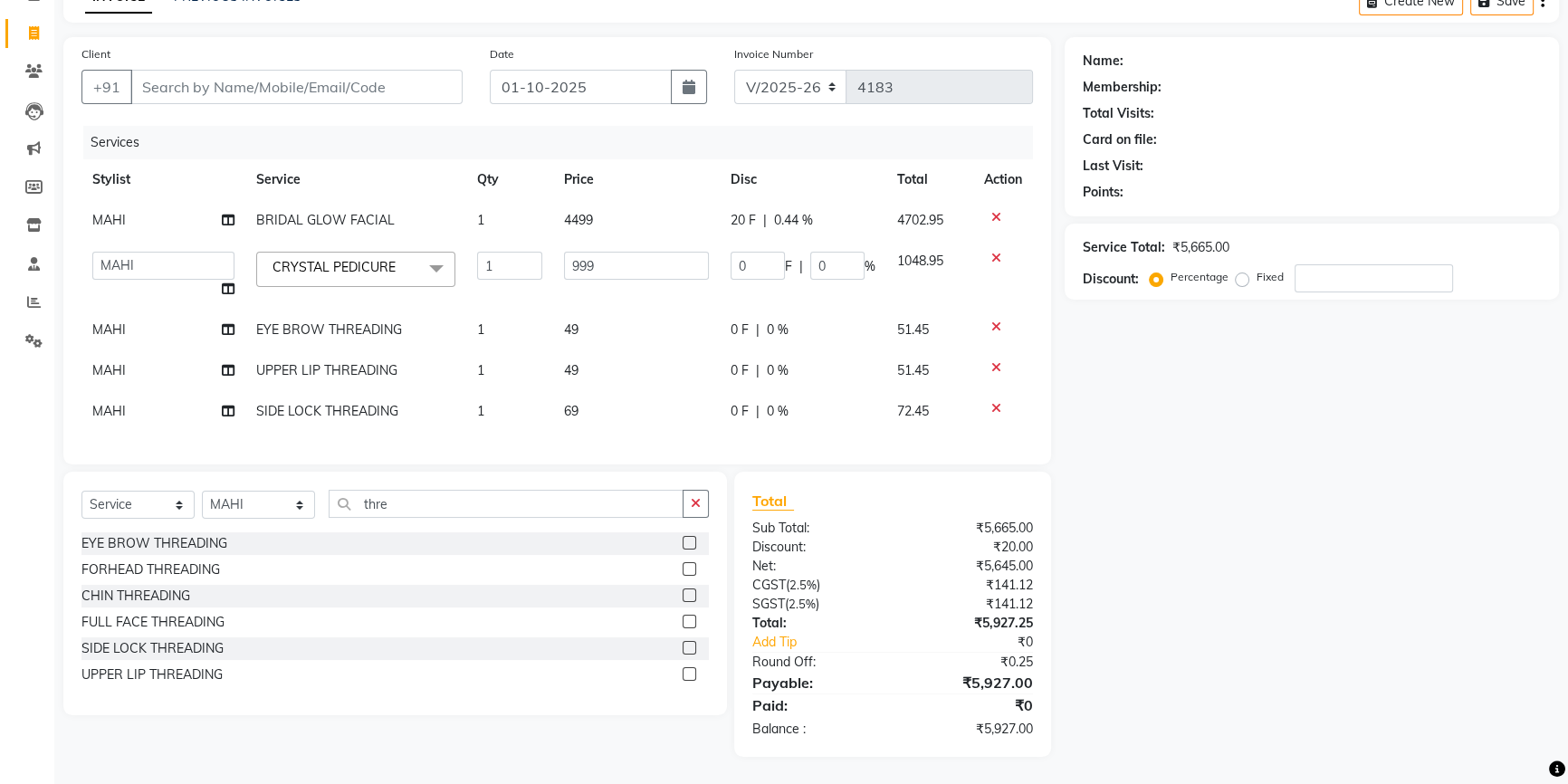
click at [771, 320] on span "0 %" at bounding box center [777, 330] width 21 height 19
select select "62978"
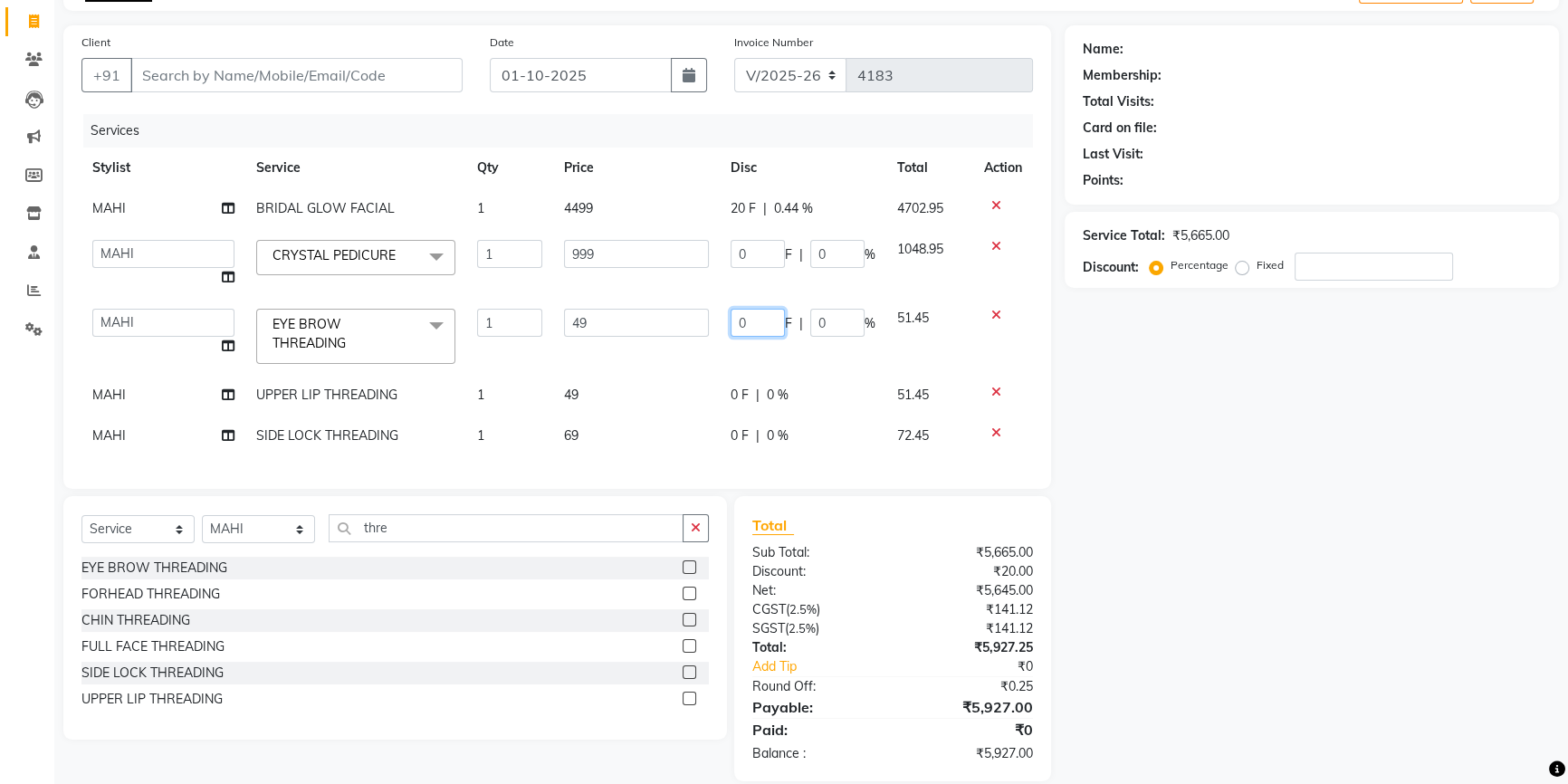
click at [748, 314] on input "0" at bounding box center [757, 322] width 54 height 28
type input "15"
click at [1130, 443] on div "Name: Membership: Total Visits: Card on file: Last Visit: Points: Service Total…" at bounding box center [1318, 403] width 508 height 756
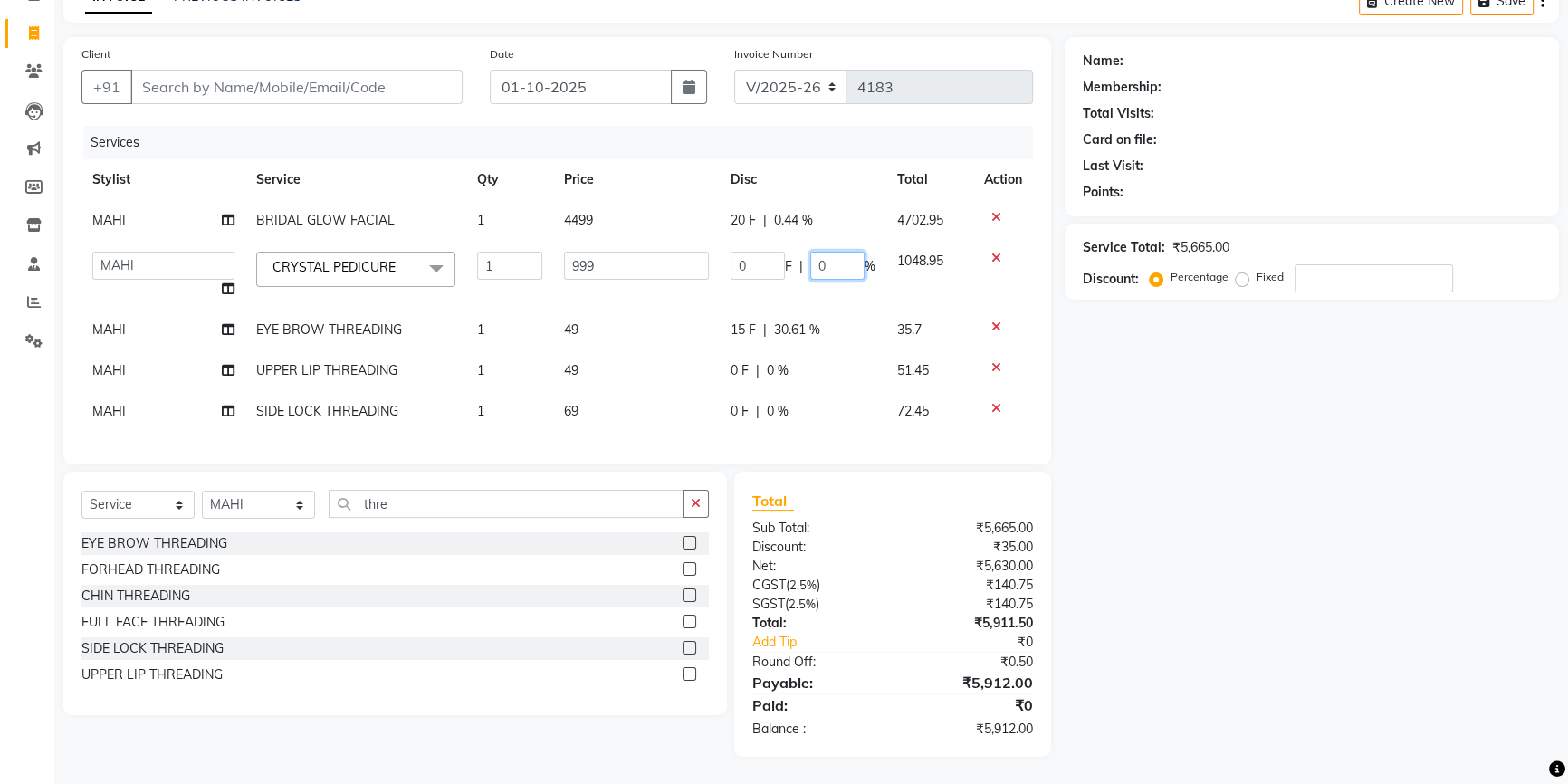
click at [822, 252] on input "0" at bounding box center [837, 266] width 54 height 28
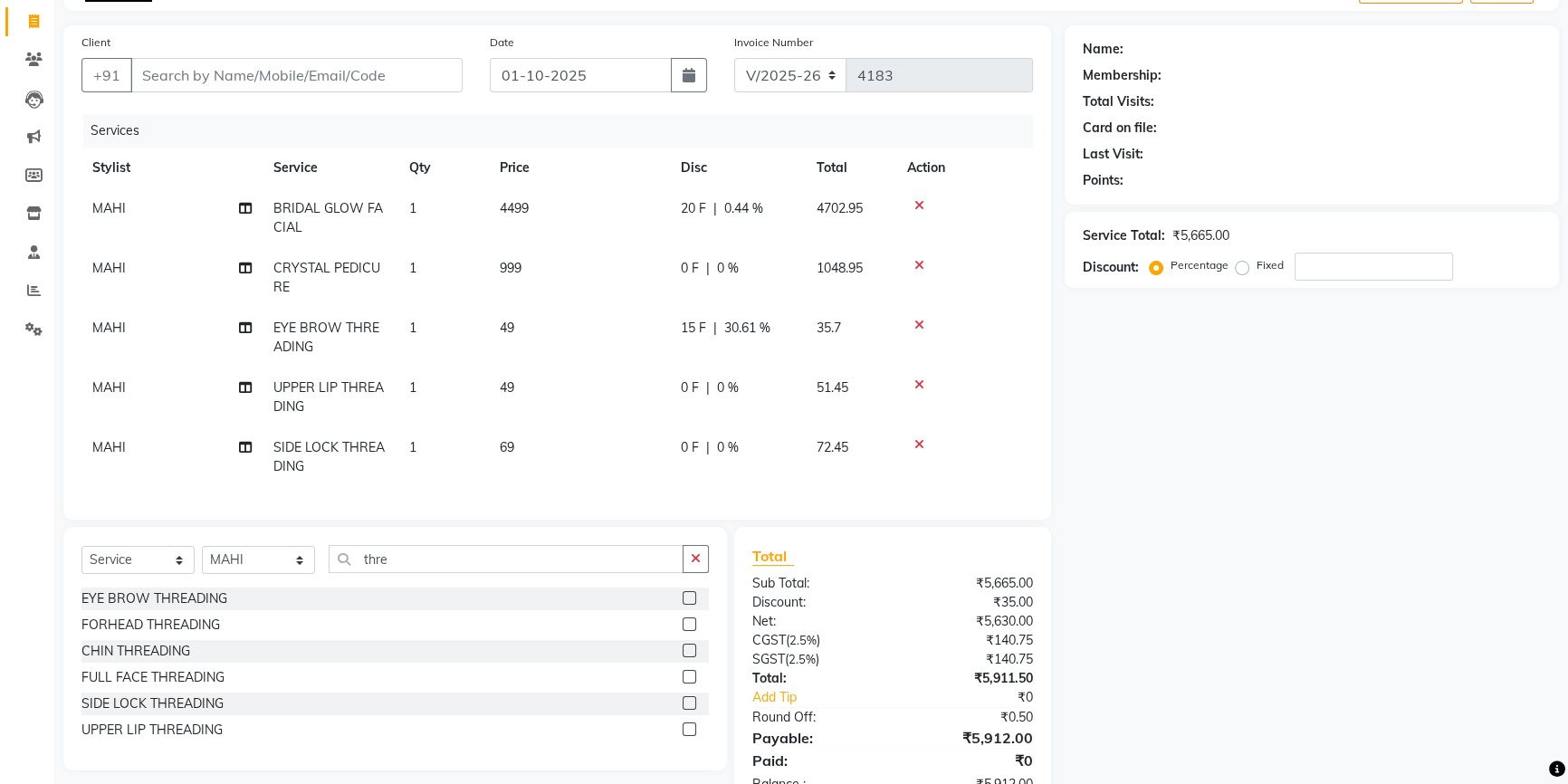
click at [1318, 449] on div "Name: Membership: Total Visits: Card on file: Last Visit: Points: Service Total…" at bounding box center [1318, 418] width 508 height 787
click at [751, 211] on span "0.44 %" at bounding box center [744, 208] width 39 height 19
select select "62978"
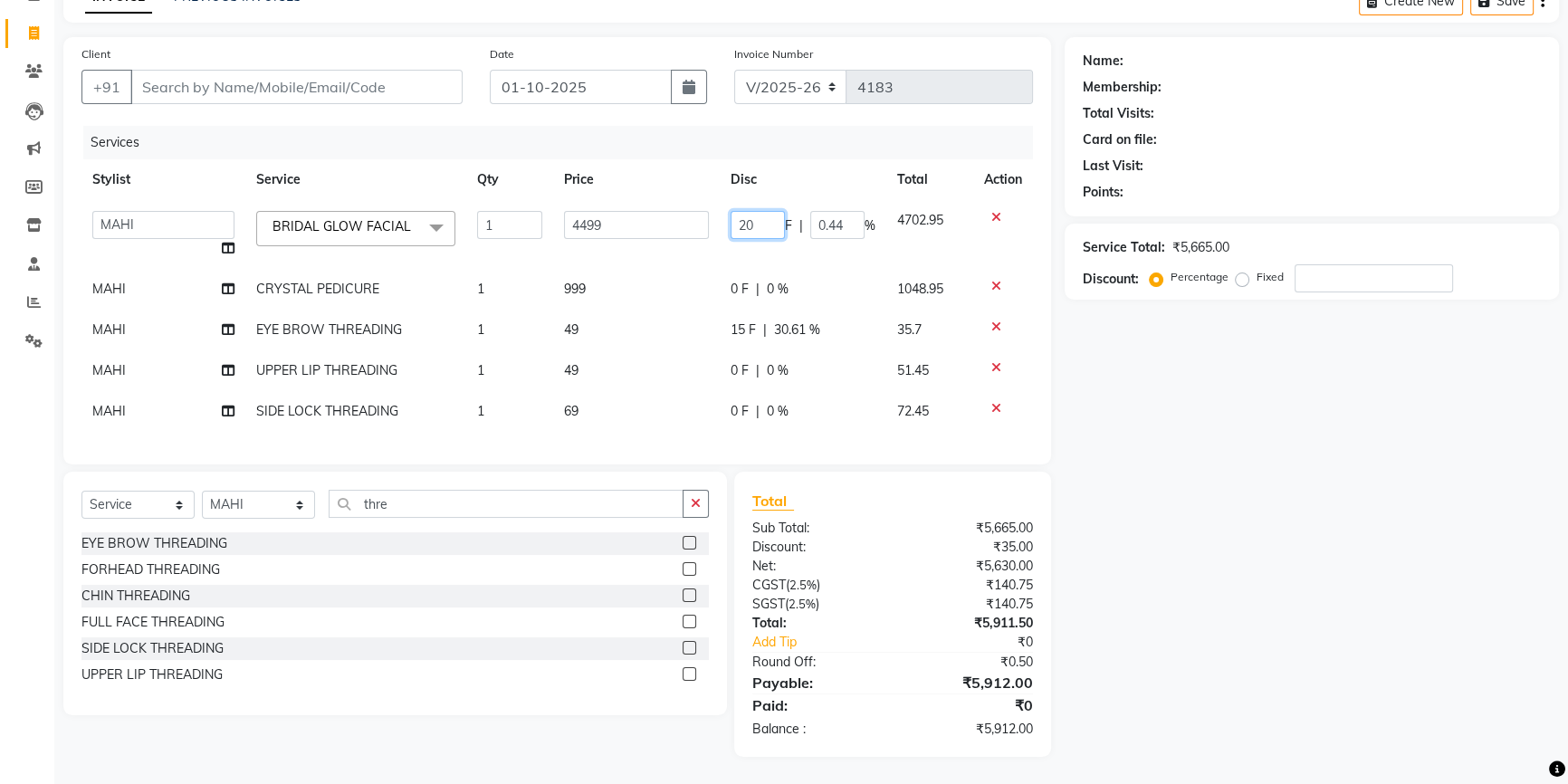
click at [767, 212] on input "20" at bounding box center [757, 225] width 54 height 28
type input "2"
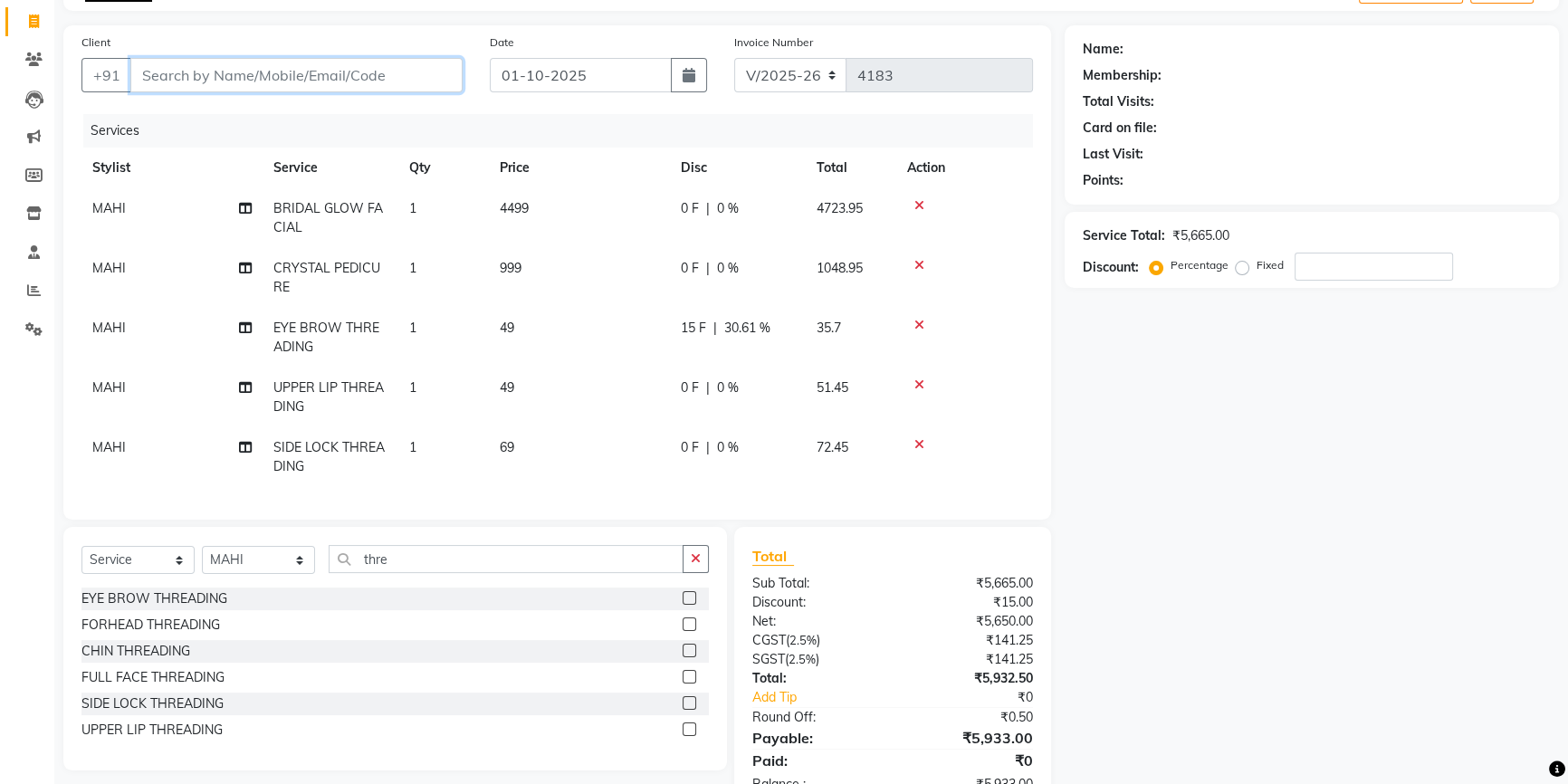
click at [431, 72] on input "Client" at bounding box center [296, 74] width 333 height 34
type input "9"
type input "0"
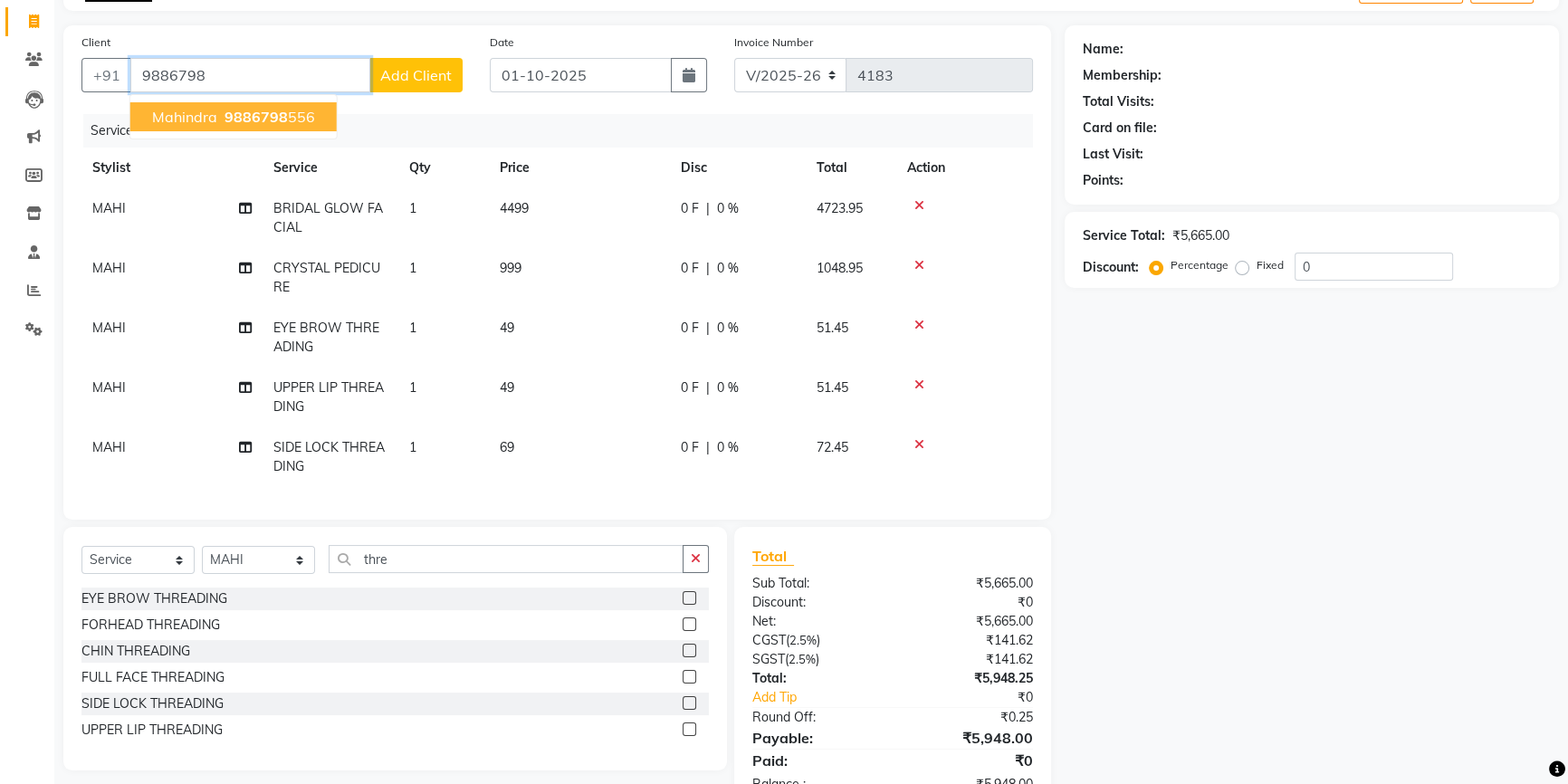
click at [233, 108] on span "9886798" at bounding box center [256, 116] width 63 height 18
type input "9886798556"
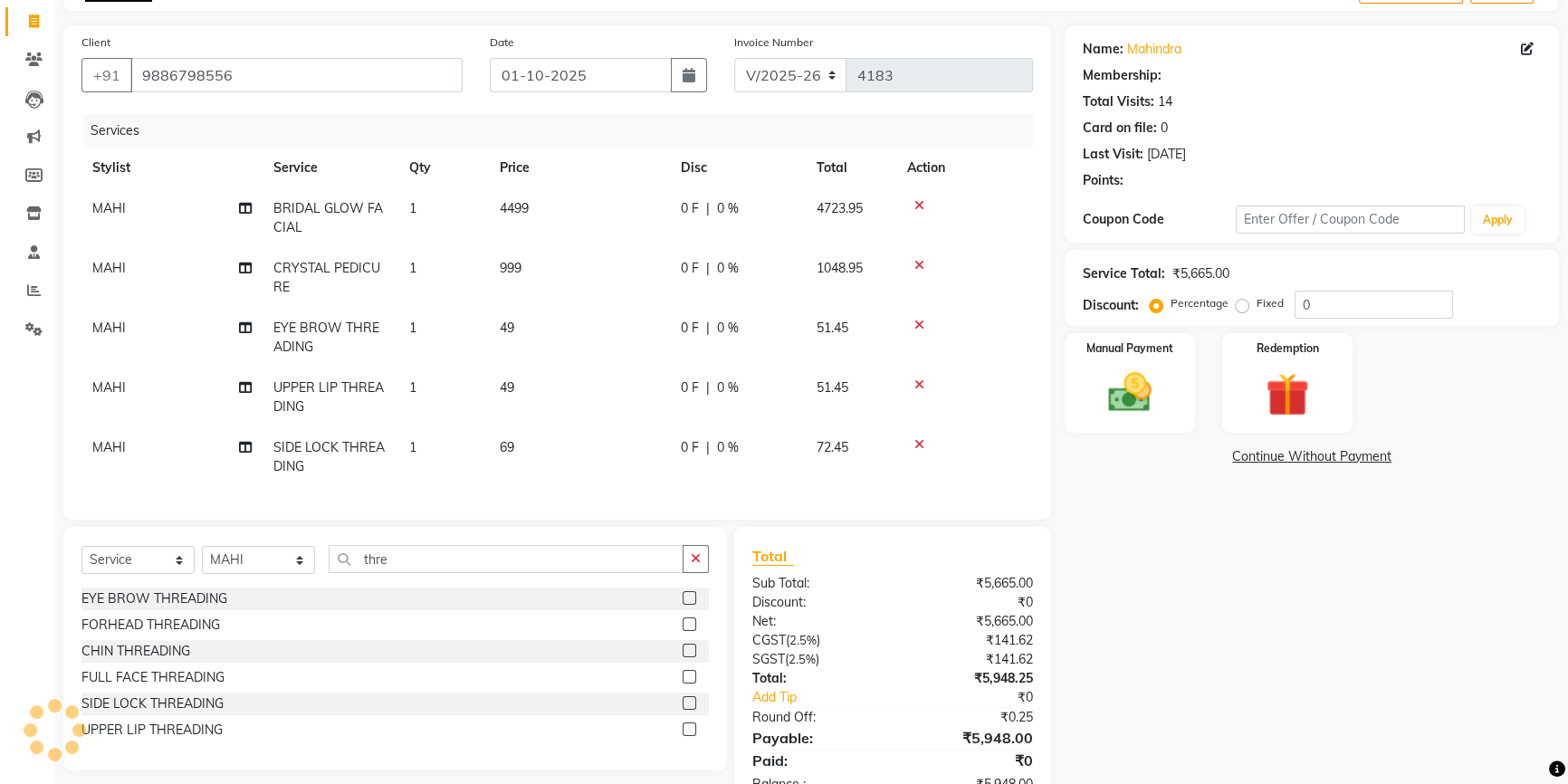
select select "2: Object"
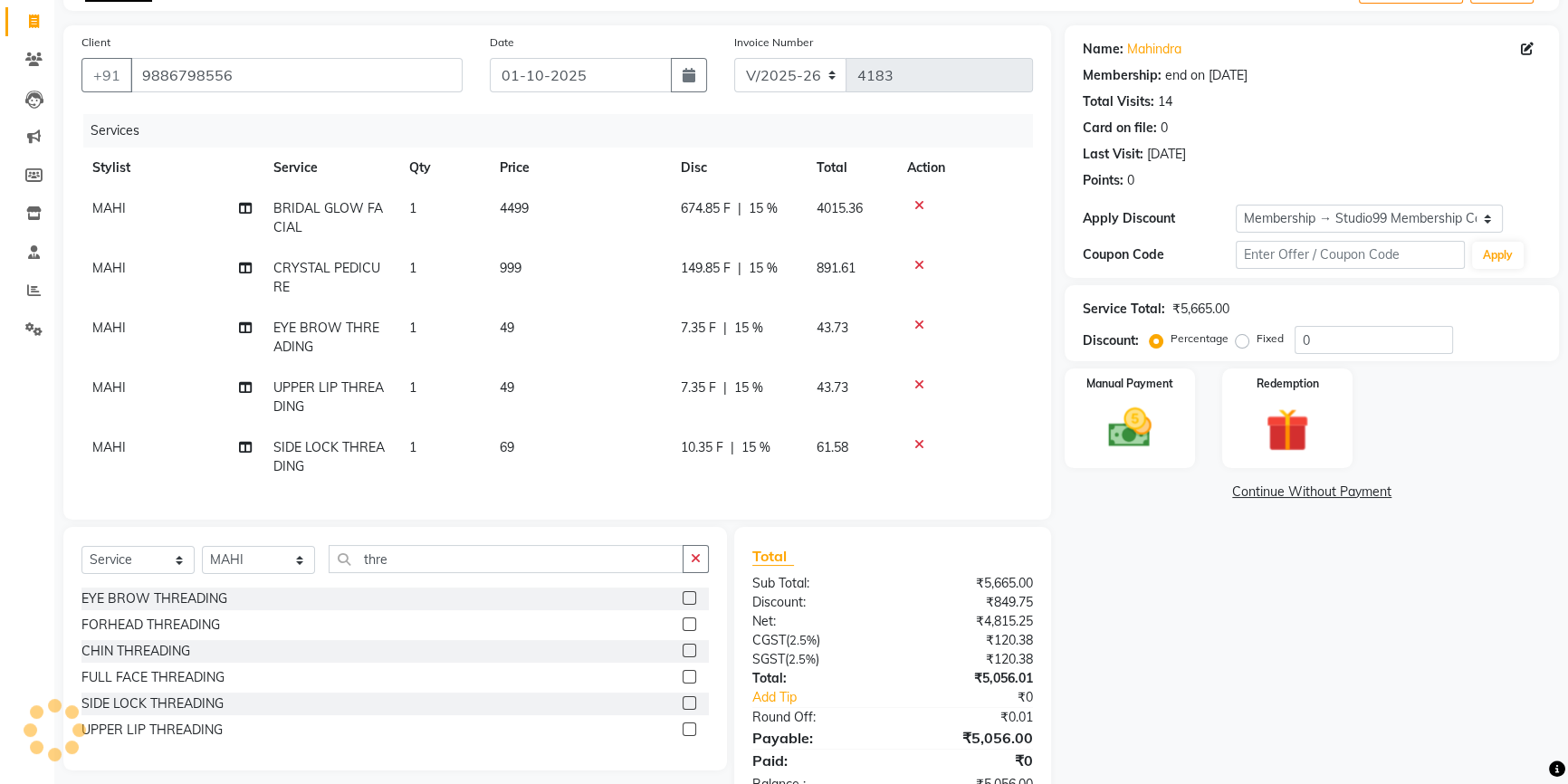
type input "15"
click at [761, 208] on span "15 %" at bounding box center [763, 208] width 29 height 19
select select "62978"
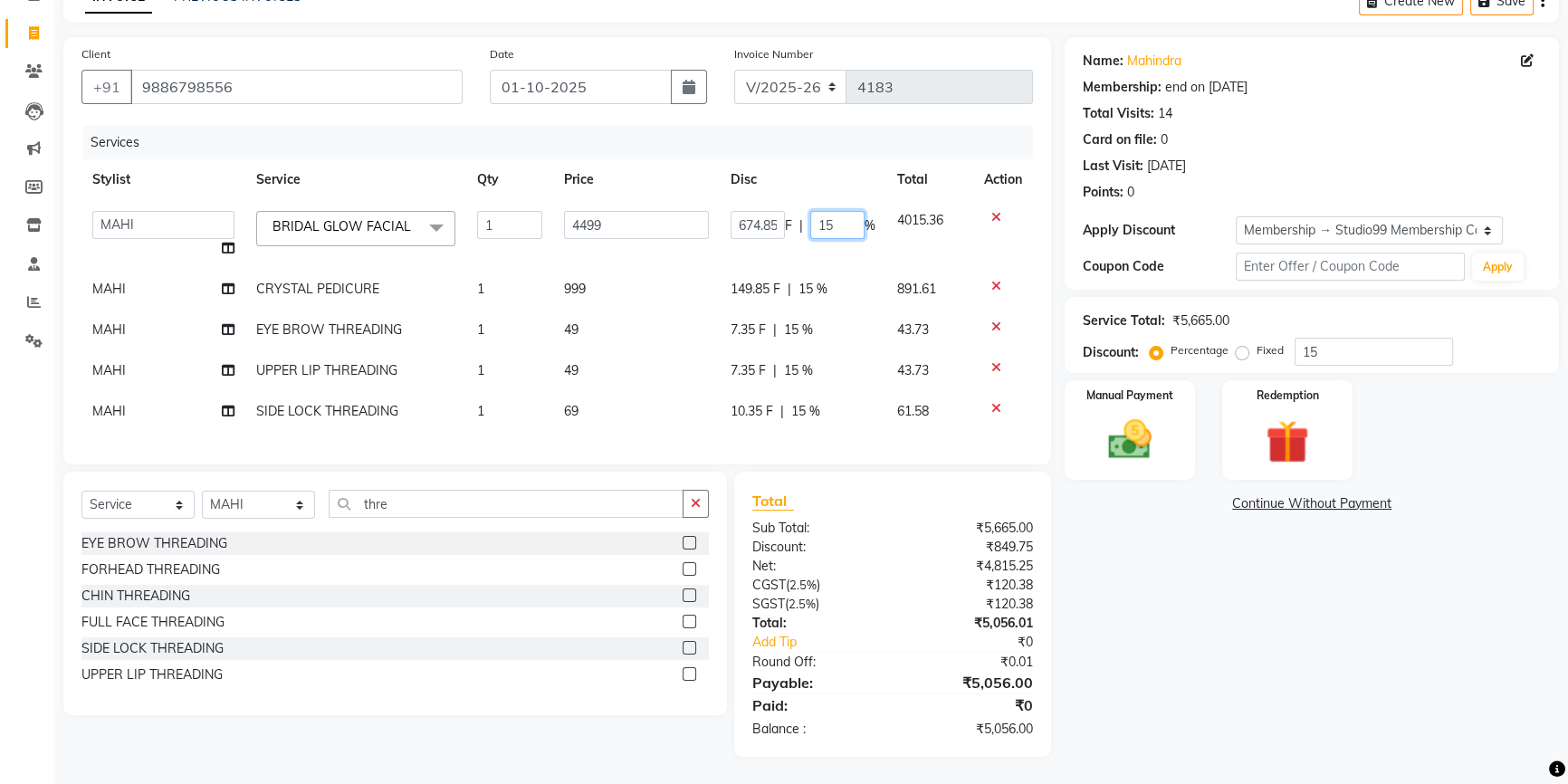
click at [840, 211] on input "15" at bounding box center [837, 225] width 54 height 28
type input "1"
type input "20"
click at [1313, 648] on div "Name: Mahindra Membership: end on [DATE] Total Visits: 14 Card on file: 0 Last …" at bounding box center [1318, 397] width 508 height 720
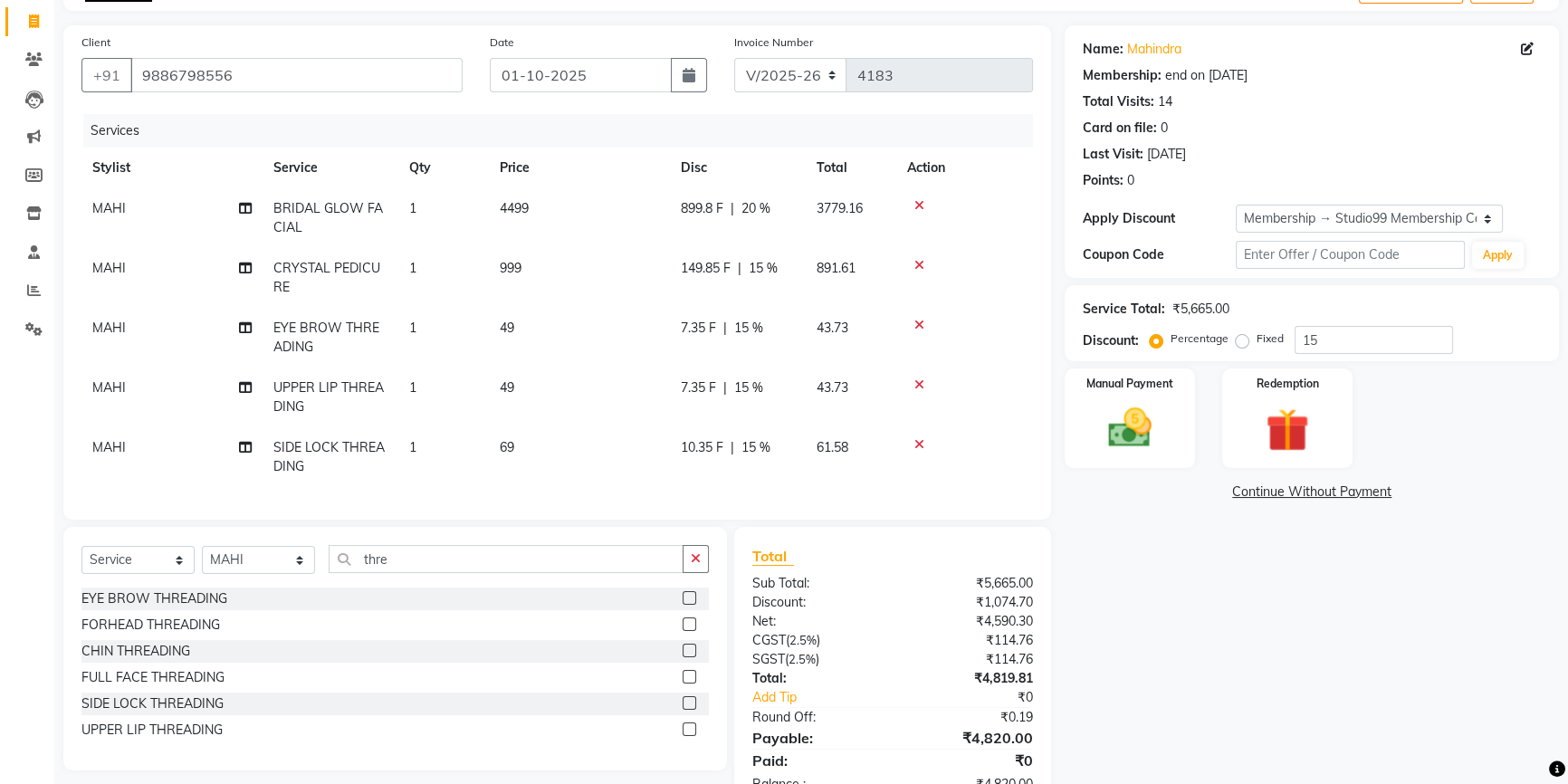
scroll to position [178, 0]
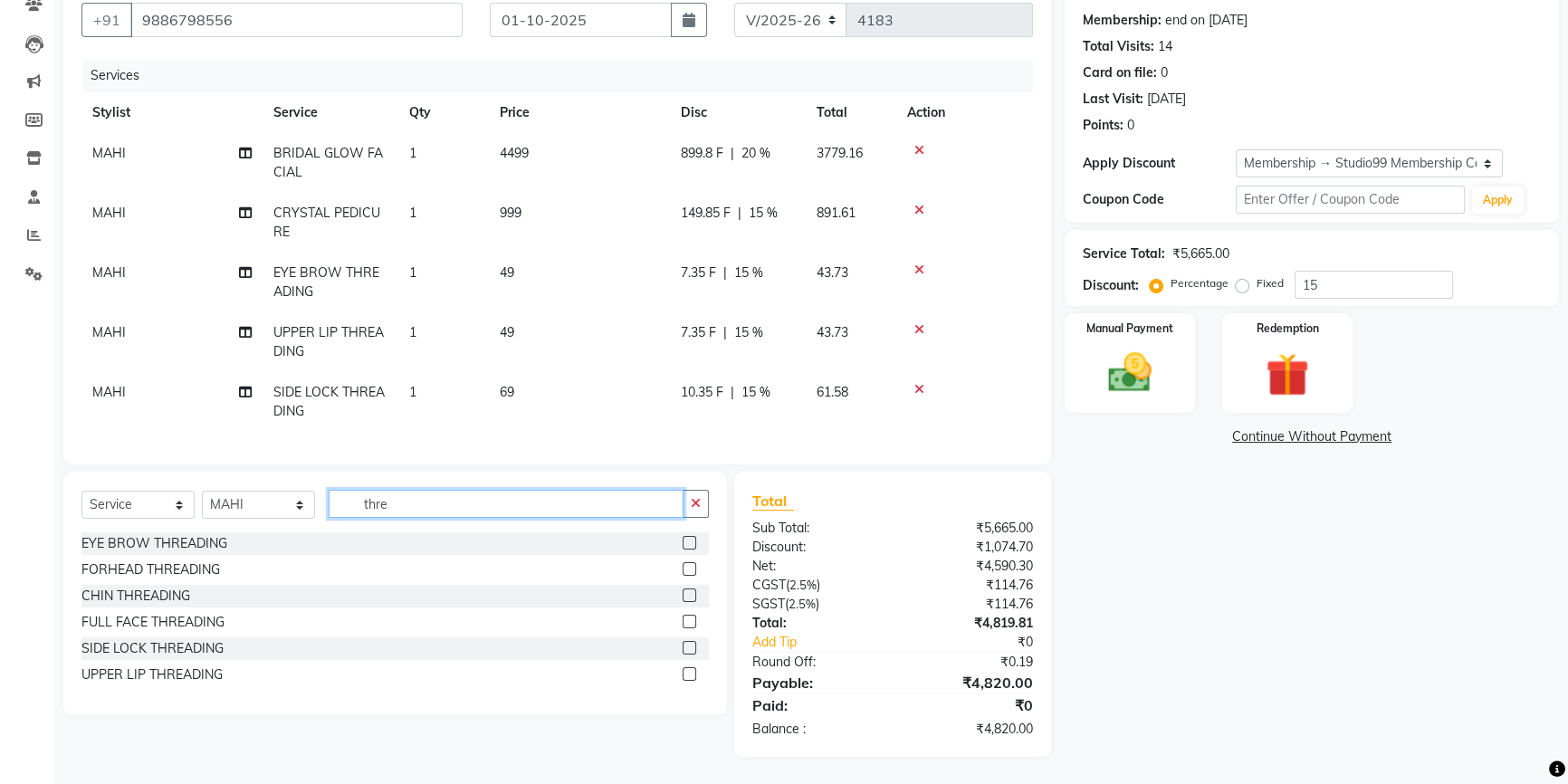
drag, startPoint x: 402, startPoint y: 505, endPoint x: 294, endPoint y: 478, distance: 111.3
click at [304, 495] on div "Select Service Product Membership Package Voucher Prepaid Gift Card Select Styl…" at bounding box center [395, 511] width 627 height 43
click at [259, 501] on select "Select Stylist Admin AKSHAY [PERSON_NAME] Gulshan MAHI [PERSON_NAME] PRIYA [PER…" at bounding box center [258, 504] width 113 height 28
drag, startPoint x: 461, startPoint y: 513, endPoint x: 440, endPoint y: 504, distance: 22.8
click at [458, 512] on input "thre" at bounding box center [506, 503] width 355 height 28
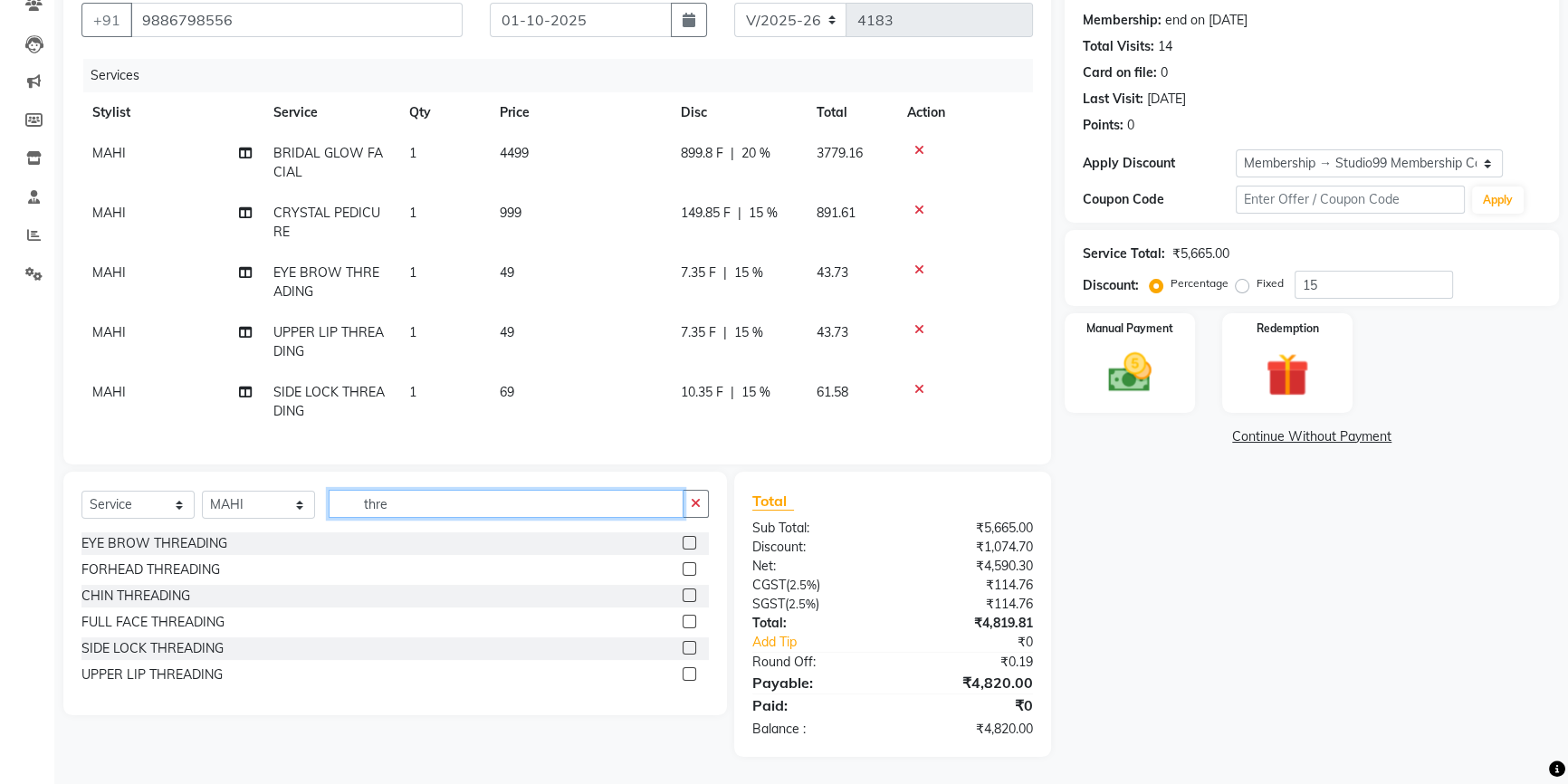
click at [414, 503] on input "thre" at bounding box center [506, 503] width 355 height 28
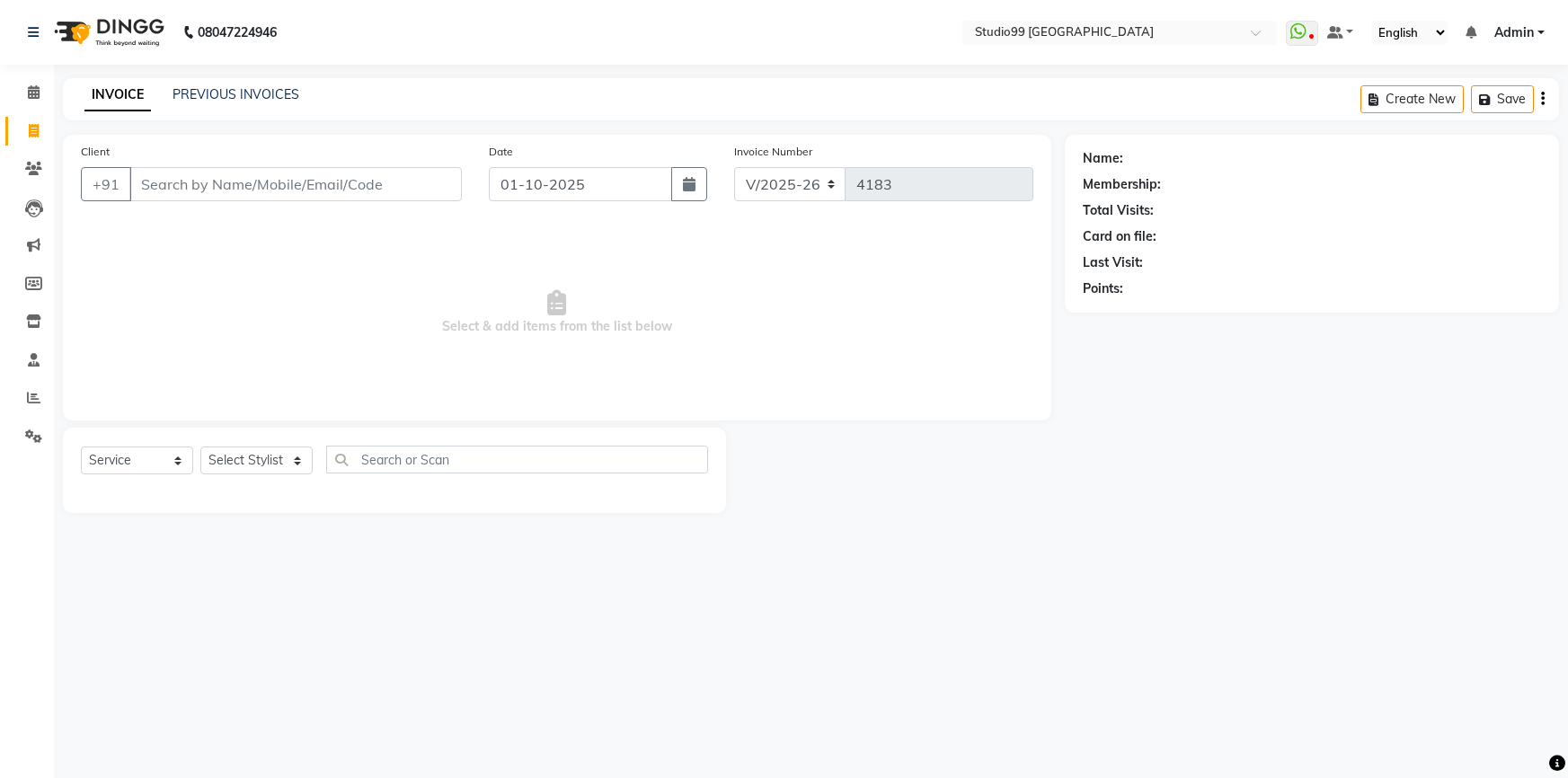
select select "6042"
select select "service"
click at [268, 458] on select "Select Stylist Admin AKSHAY [PERSON_NAME] Gulshan MAHI [PERSON_NAME] PRIYA [PER…" at bounding box center [256, 460] width 113 height 28
select select "91642"
click at [200, 446] on select "Select Stylist Admin AKSHAY [PERSON_NAME] Gulshan MAHI [PERSON_NAME] PRIYA [PER…" at bounding box center [256, 460] width 113 height 28
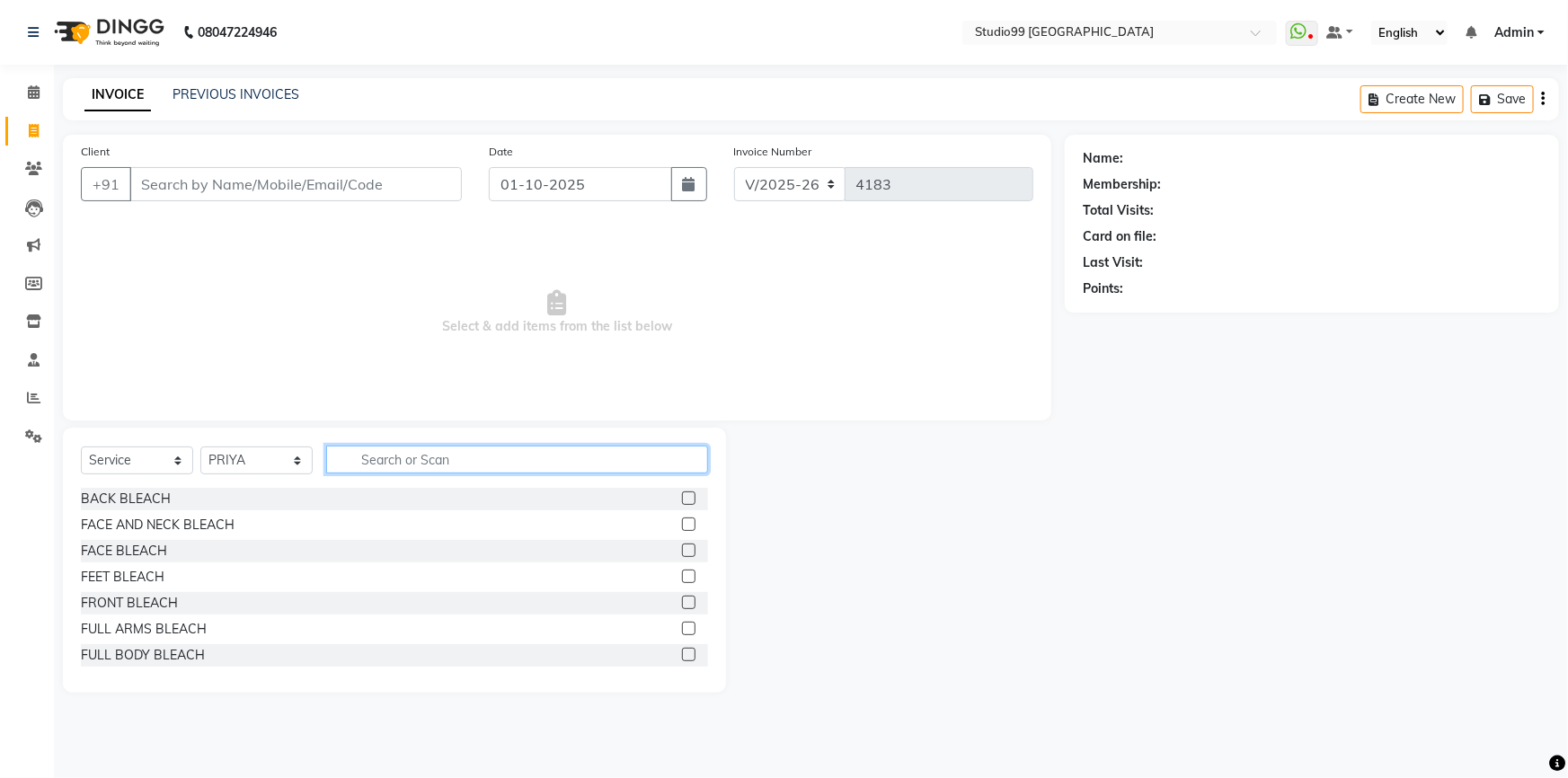
click at [438, 467] on input "text" at bounding box center [517, 459] width 382 height 28
type input "eye"
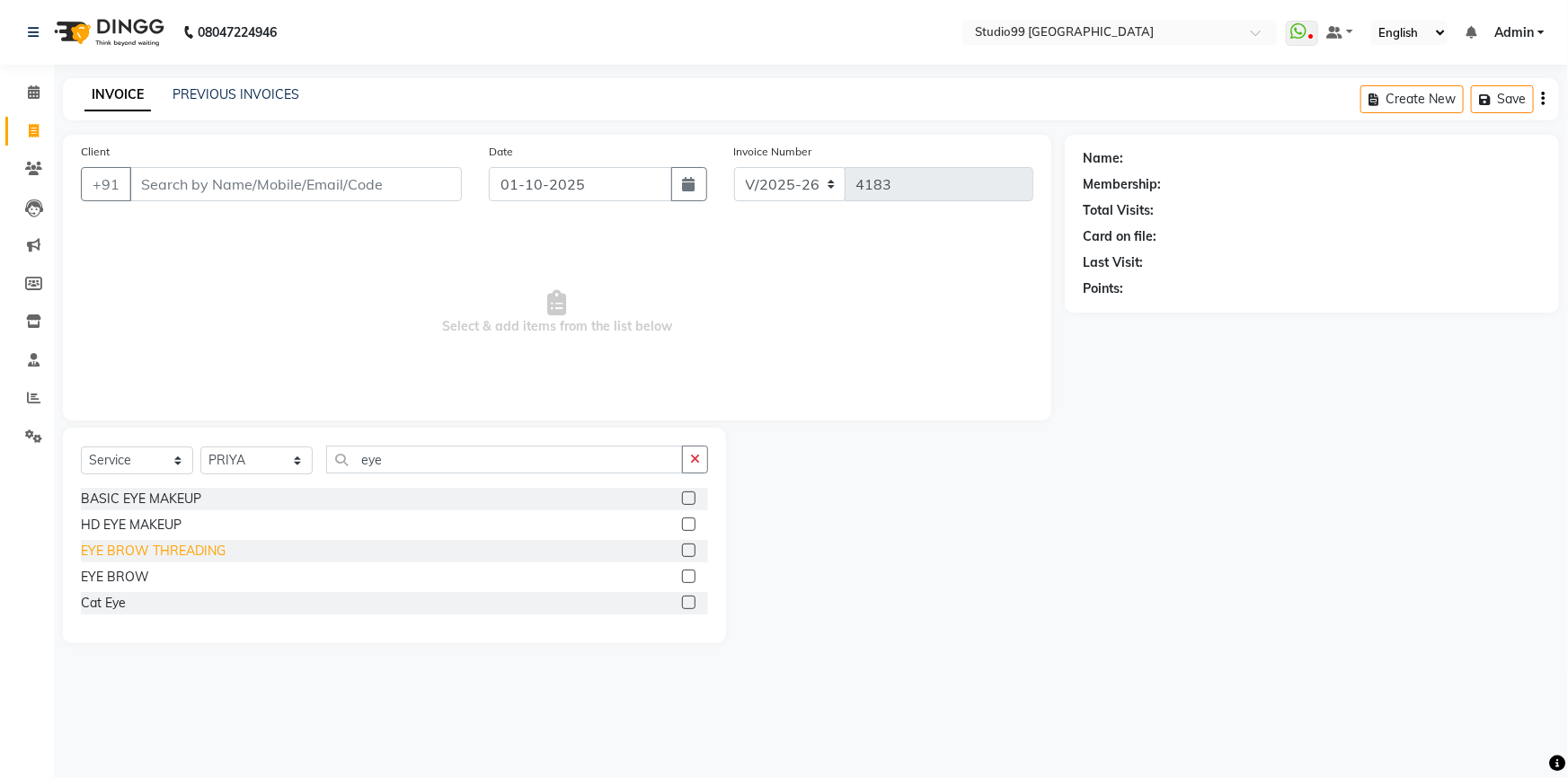
click at [185, 547] on div "EYE BROW THREADING" at bounding box center [153, 551] width 145 height 18
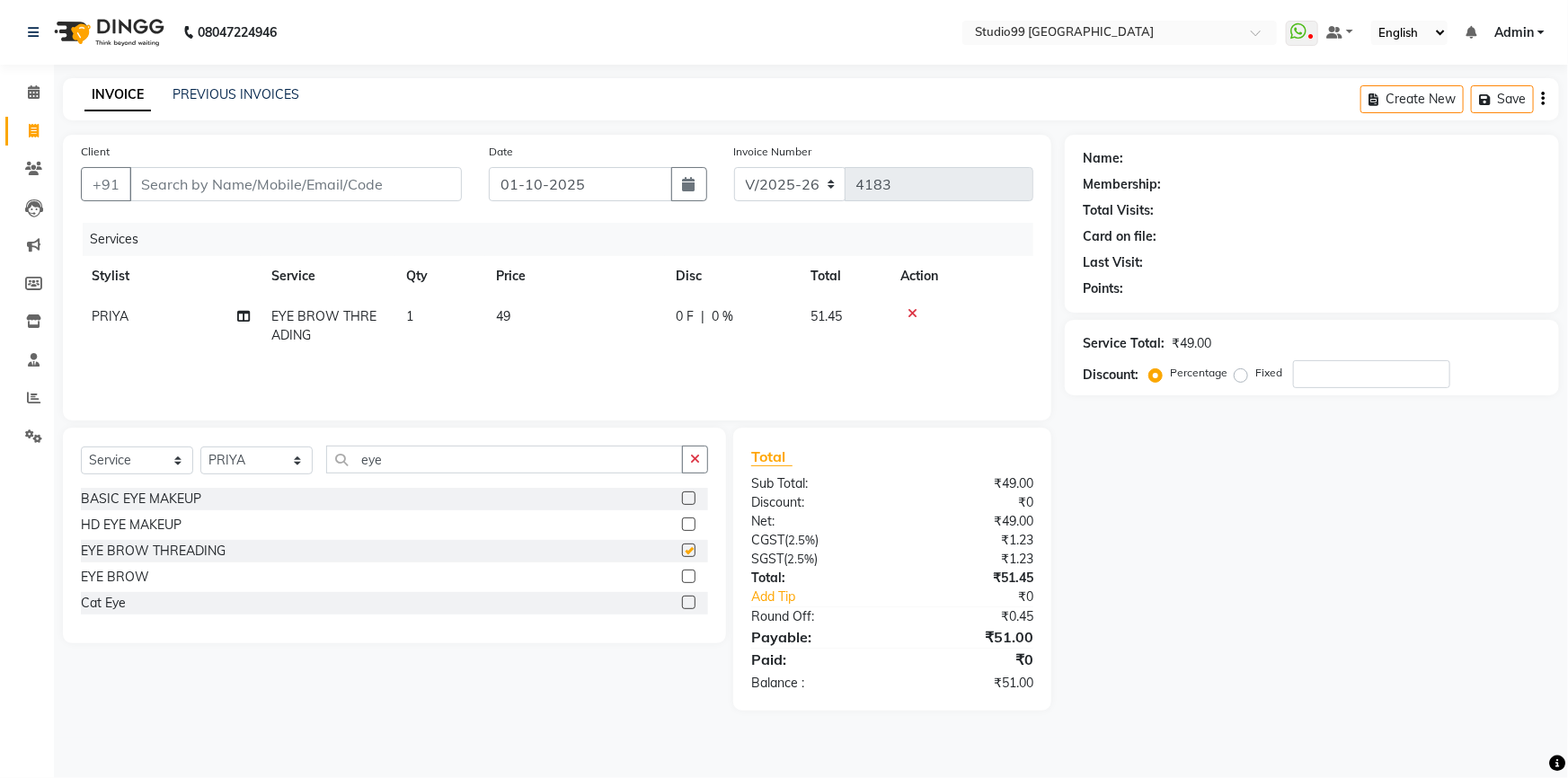
checkbox input "false"
click at [397, 448] on input "eye" at bounding box center [505, 459] width 357 height 28
click at [236, 459] on select "Select Stylist Admin AKSHAY [PERSON_NAME] Gulshan MAHI [PERSON_NAME] PRIYA [PER…" at bounding box center [256, 460] width 113 height 28
select select "43530"
click at [200, 446] on select "Select Stylist Admin AKSHAY [PERSON_NAME] Gulshan MAHI [PERSON_NAME] PRIYA [PER…" at bounding box center [256, 460] width 113 height 28
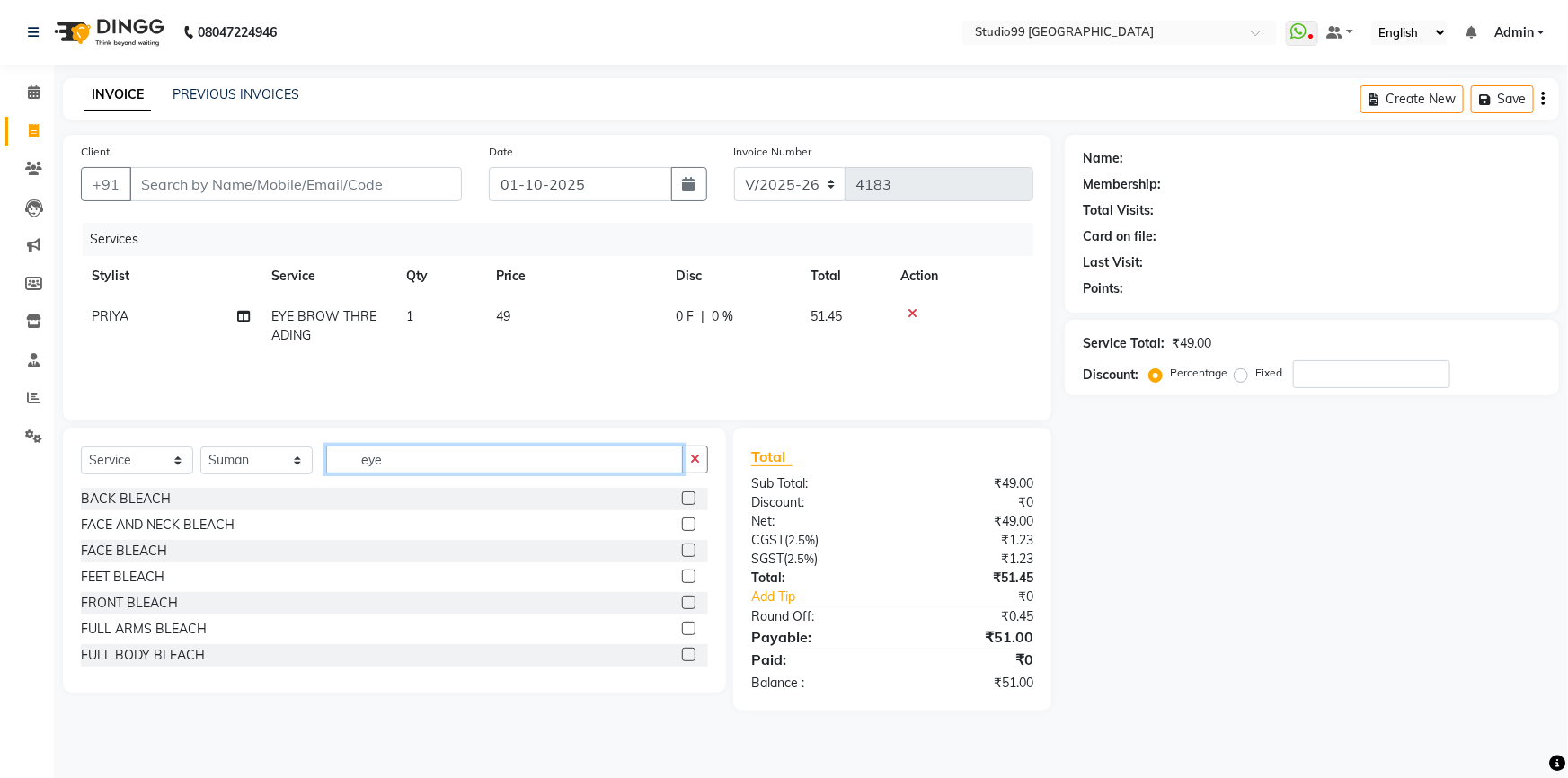
drag, startPoint x: 417, startPoint y: 456, endPoint x: 342, endPoint y: 467, distance: 75.8
click at [342, 467] on input "eye" at bounding box center [505, 459] width 357 height 28
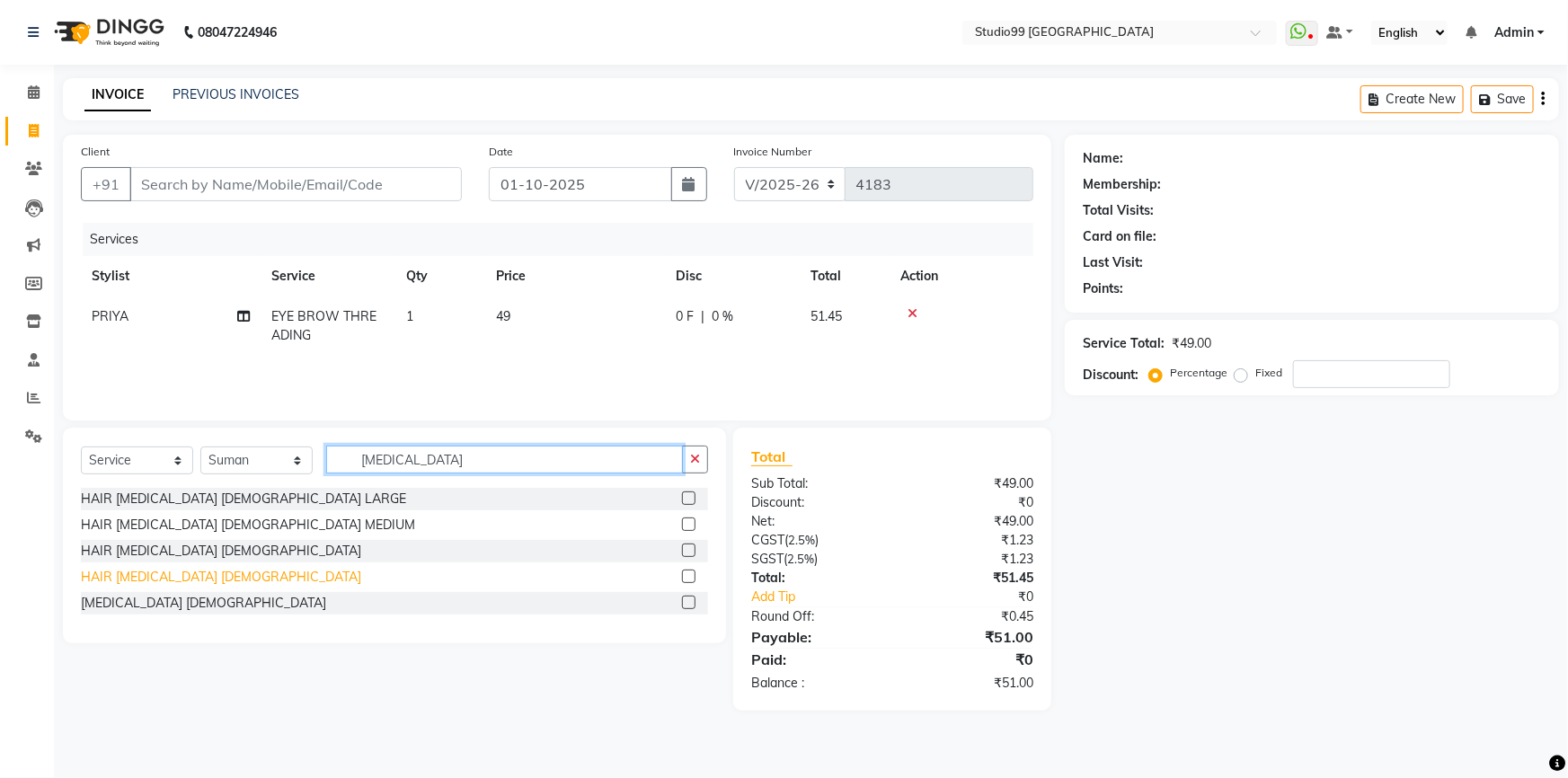
type input "[MEDICAL_DATA]"
click at [127, 581] on div "HAIR [MEDICAL_DATA] [DEMOGRAPHIC_DATA]" at bounding box center [221, 577] width 280 height 18
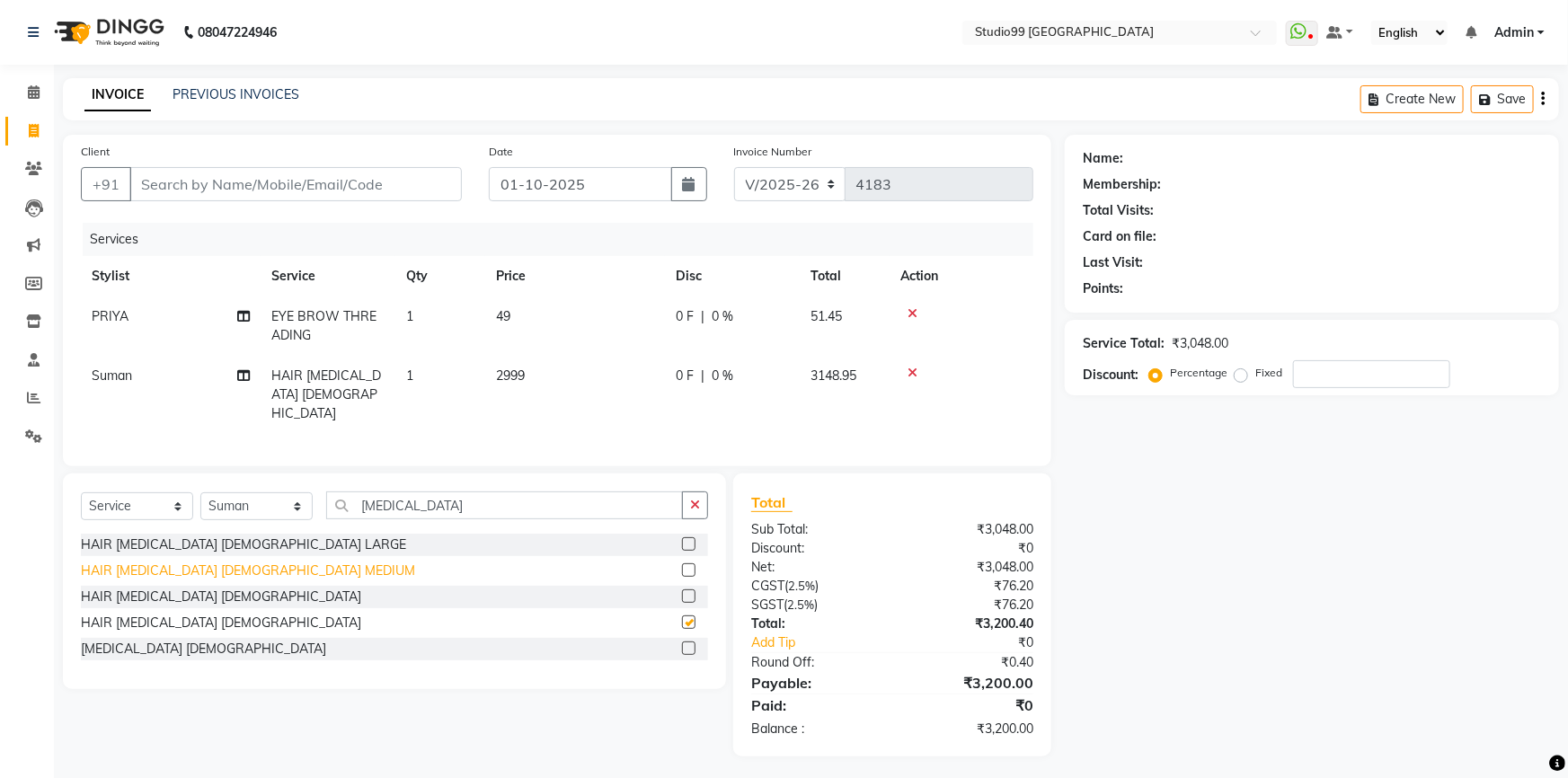
checkbox input "false"
click at [529, 377] on td "2999" at bounding box center [575, 395] width 180 height 78
select select "43530"
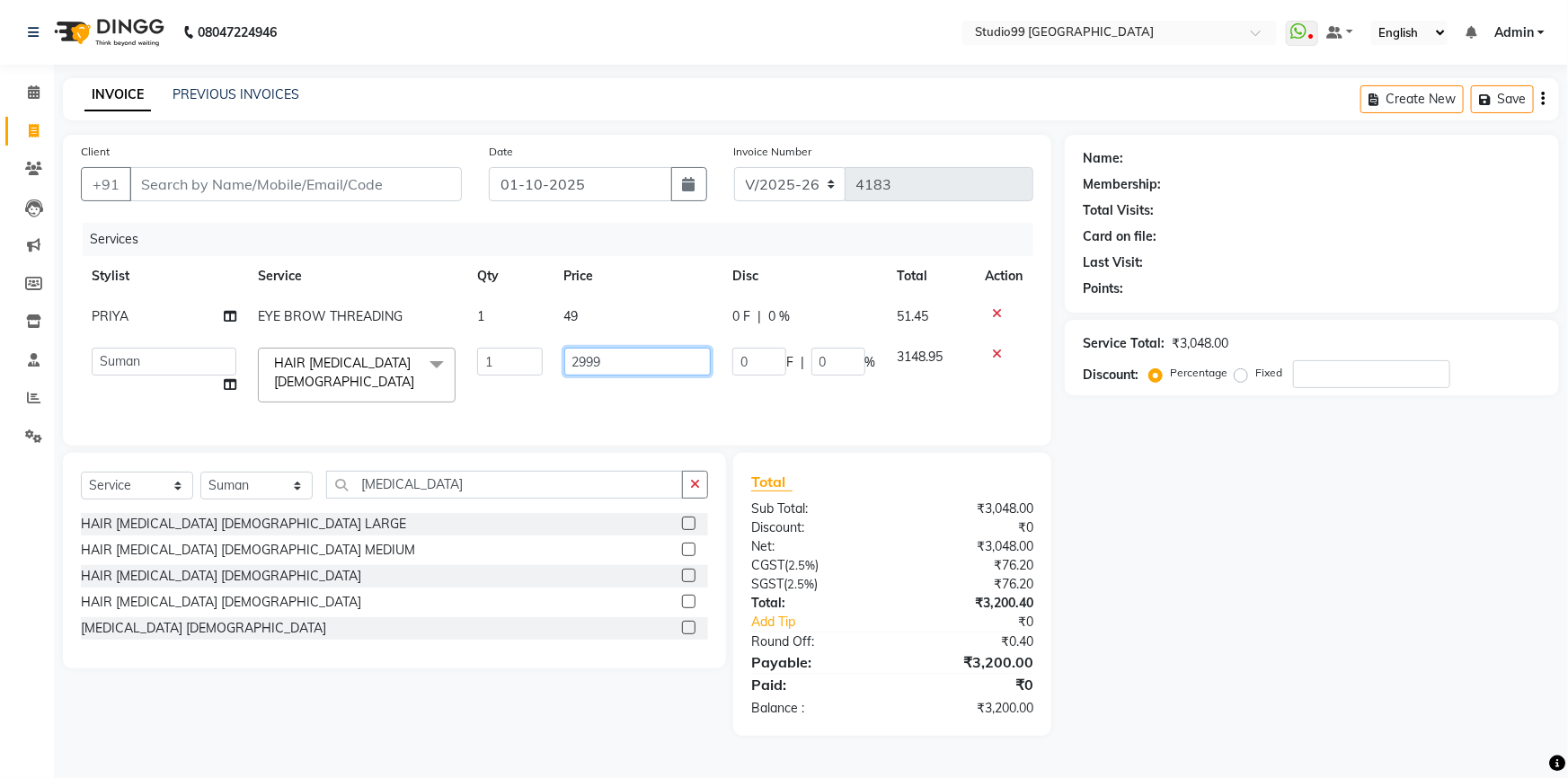
drag, startPoint x: 636, startPoint y: 370, endPoint x: 542, endPoint y: 358, distance: 94.8
click at [542, 358] on tr "Admin AKSHAY [PERSON_NAME] Gulshan MAHI [PERSON_NAME] PRIYA [PERSON_NAME] [PERS…" at bounding box center [557, 374] width 953 height 77
type input "5499"
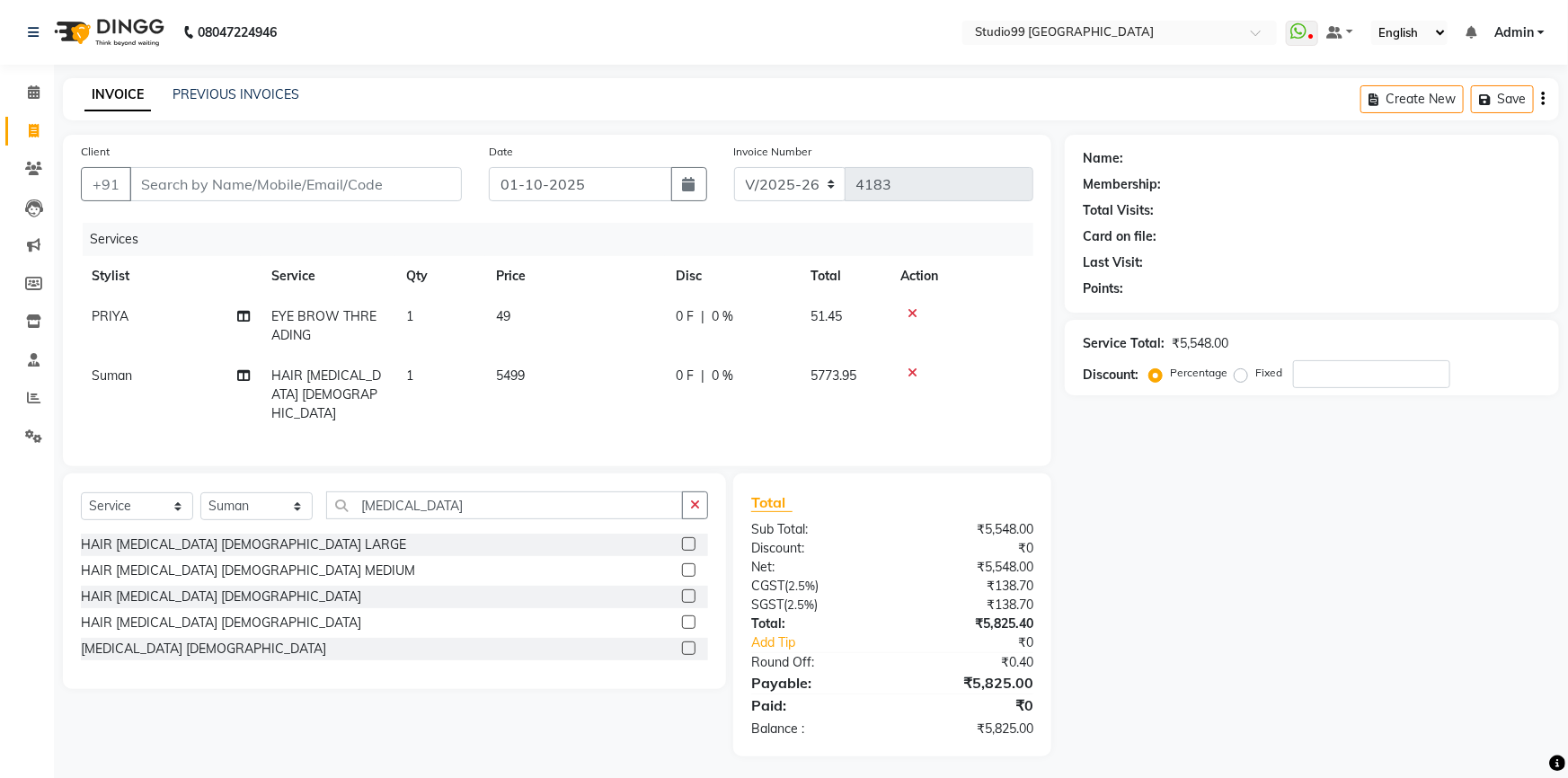
click at [567, 392] on td "5499" at bounding box center [575, 395] width 180 height 78
select select "43530"
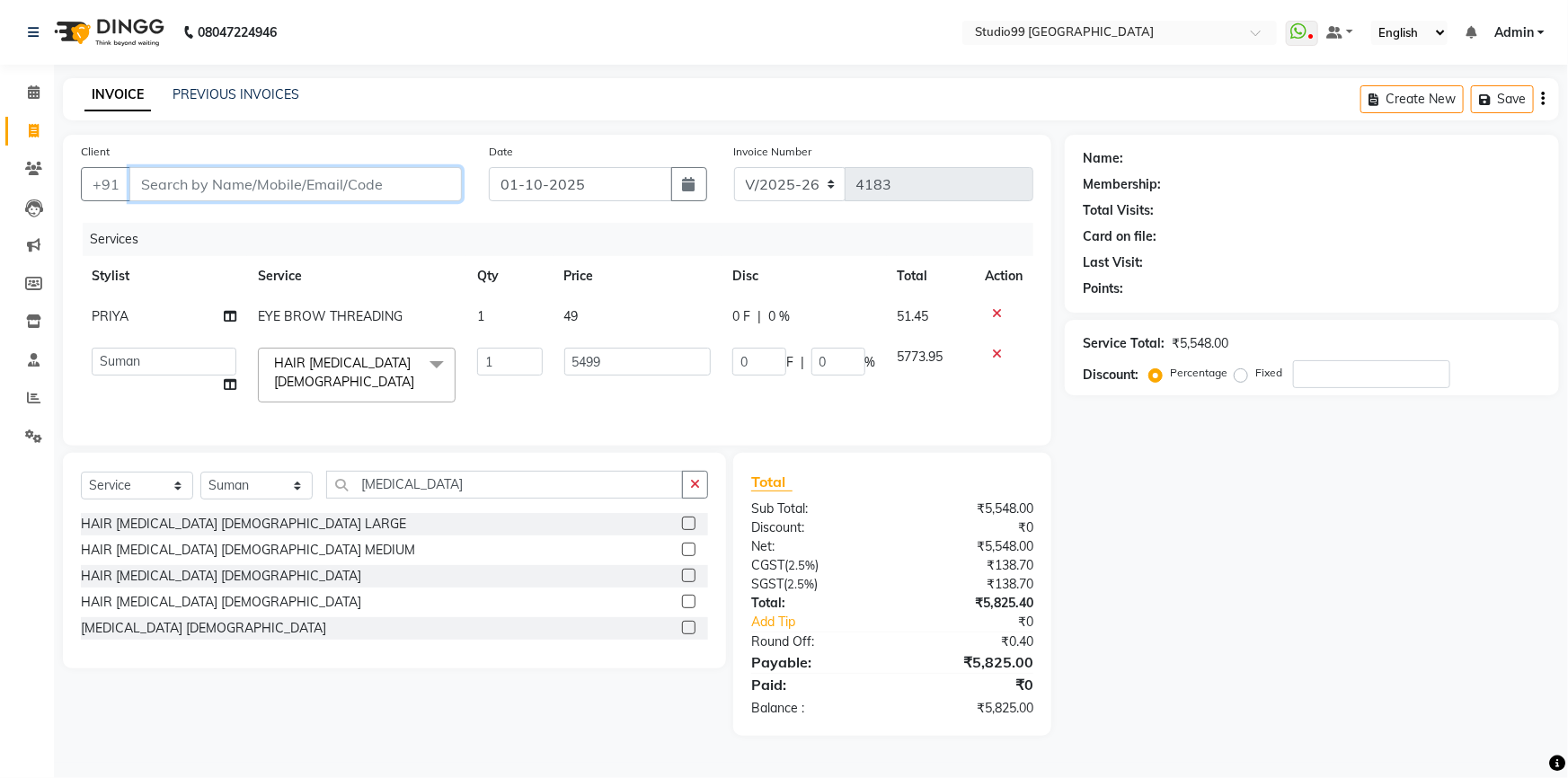
drag, startPoint x: 279, startPoint y: 189, endPoint x: 262, endPoint y: 180, distance: 19.2
click at [273, 184] on input "Client" at bounding box center [295, 183] width 333 height 34
type input "9"
type input "0"
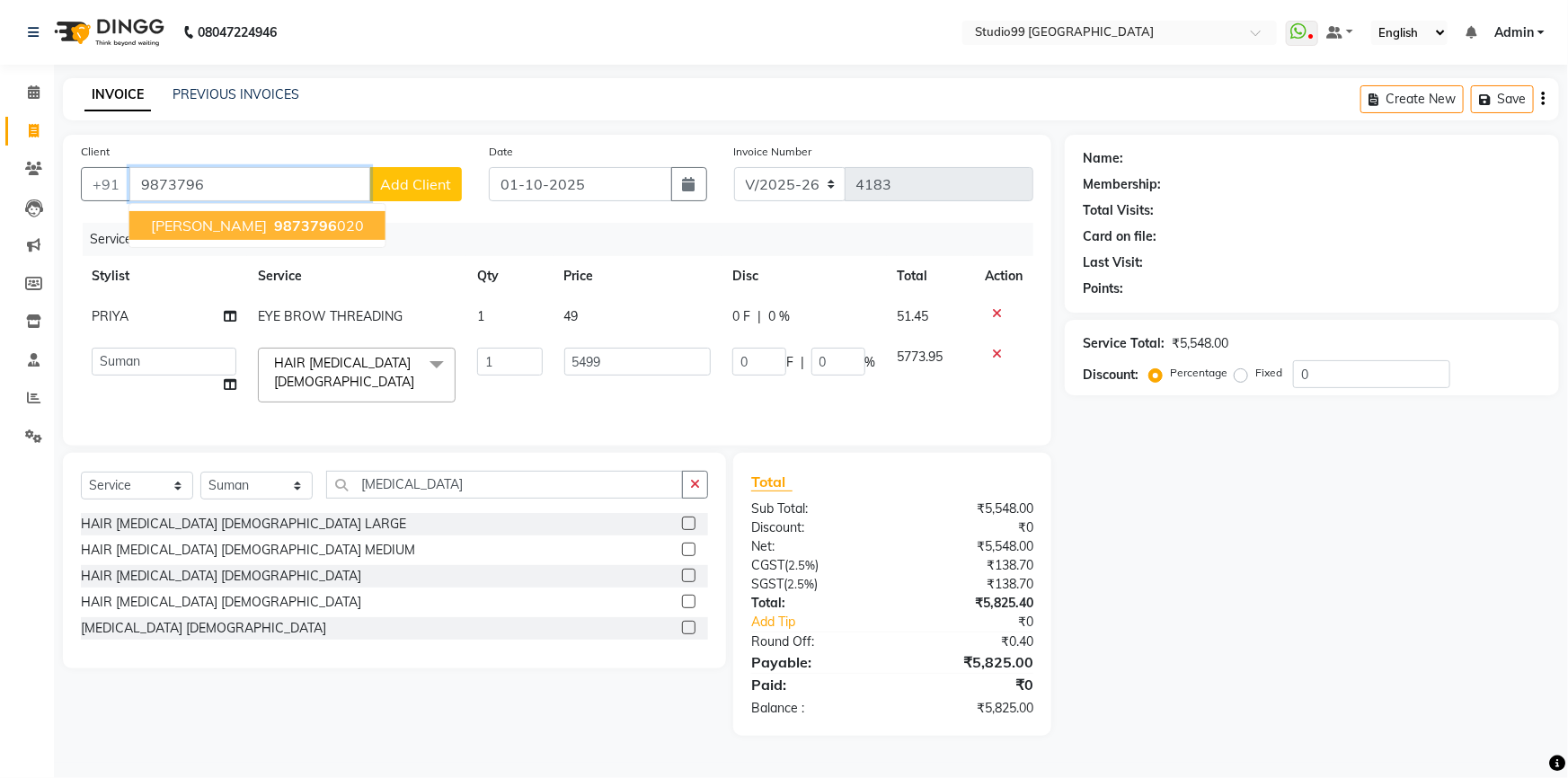
click at [282, 236] on button "[PERSON_NAME] 9873796 020" at bounding box center [257, 225] width 256 height 29
type input "9873796020"
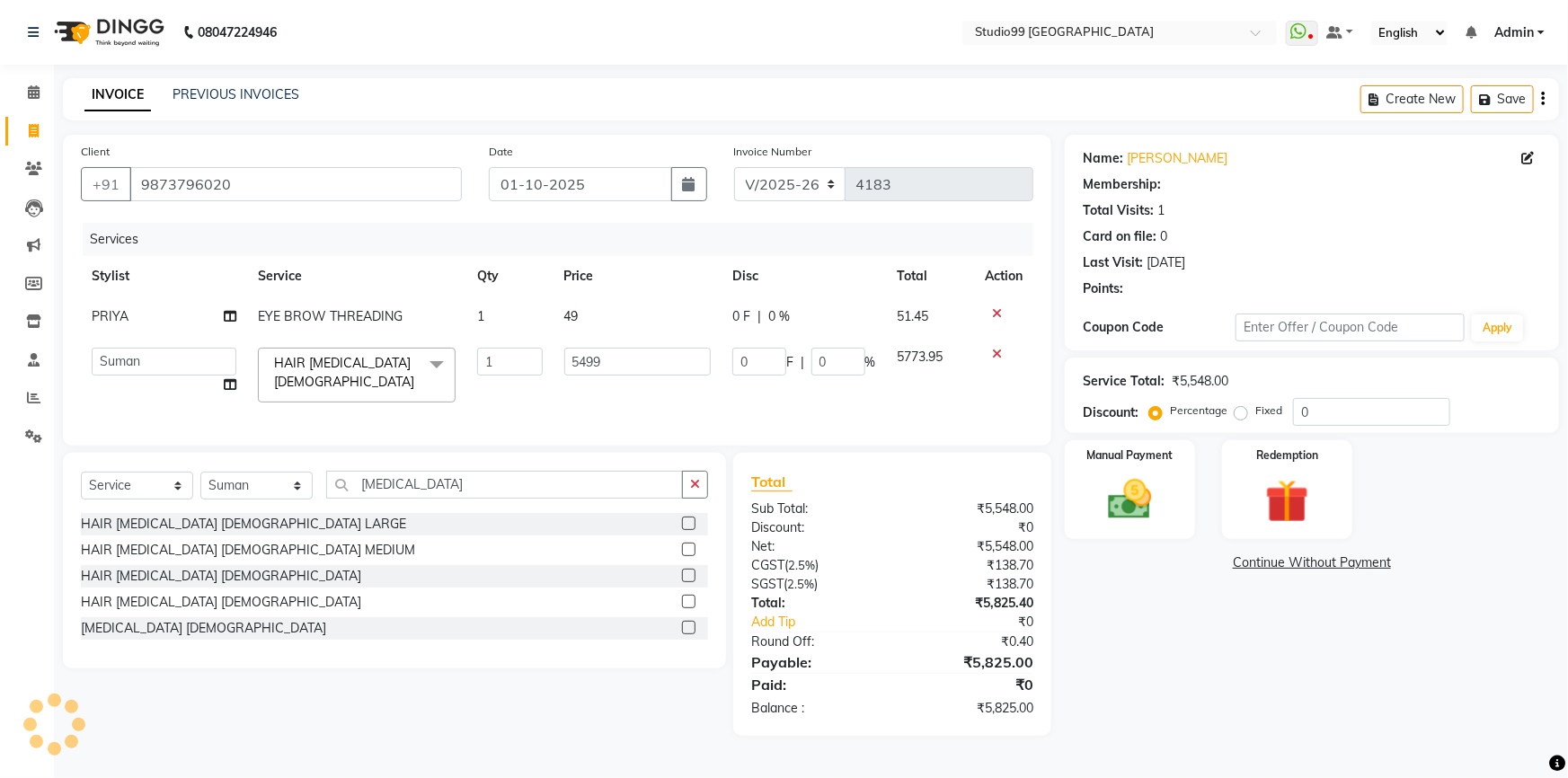
select select "1: Object"
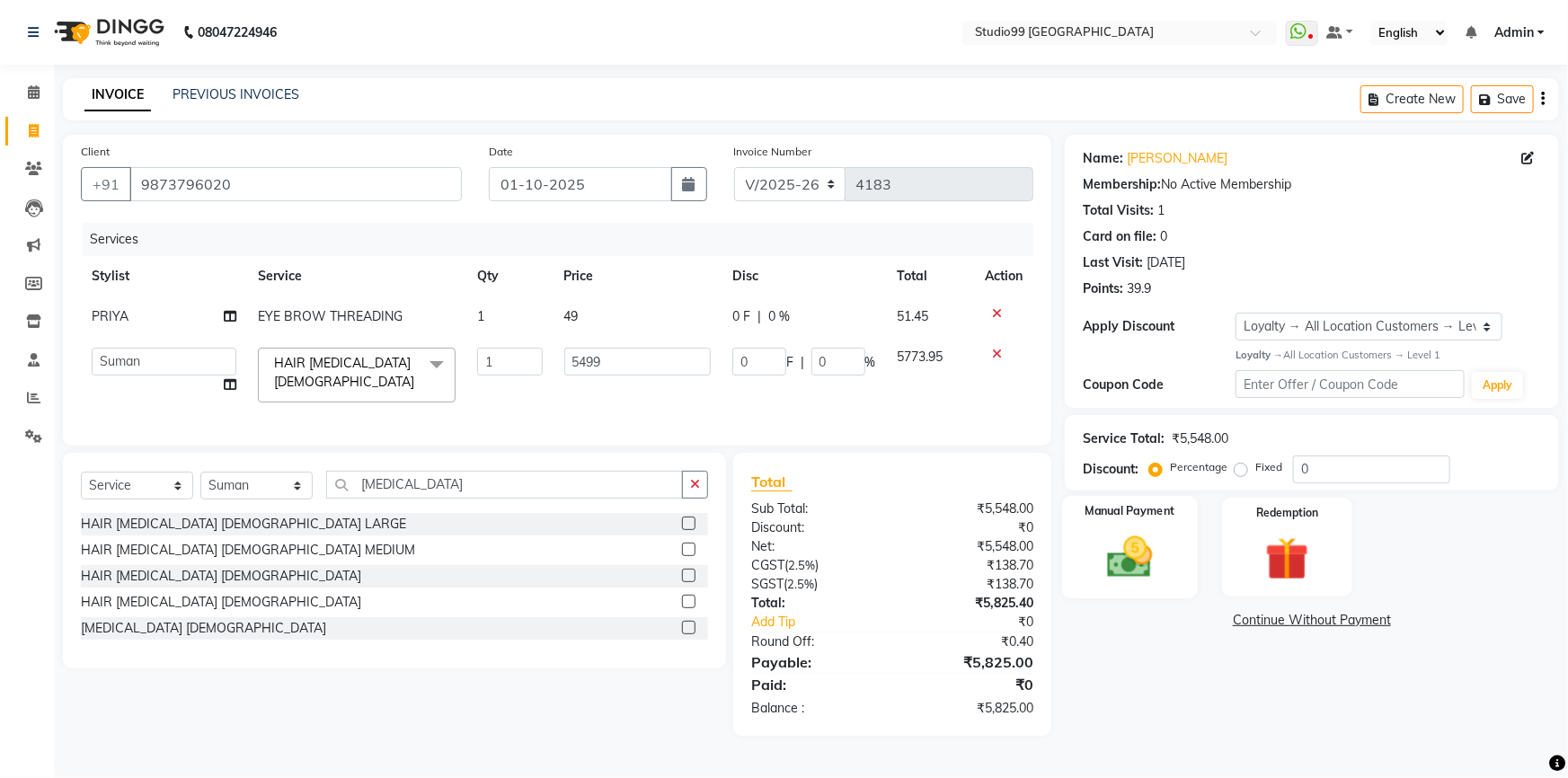
click at [1165, 560] on img at bounding box center [1131, 557] width 74 height 53
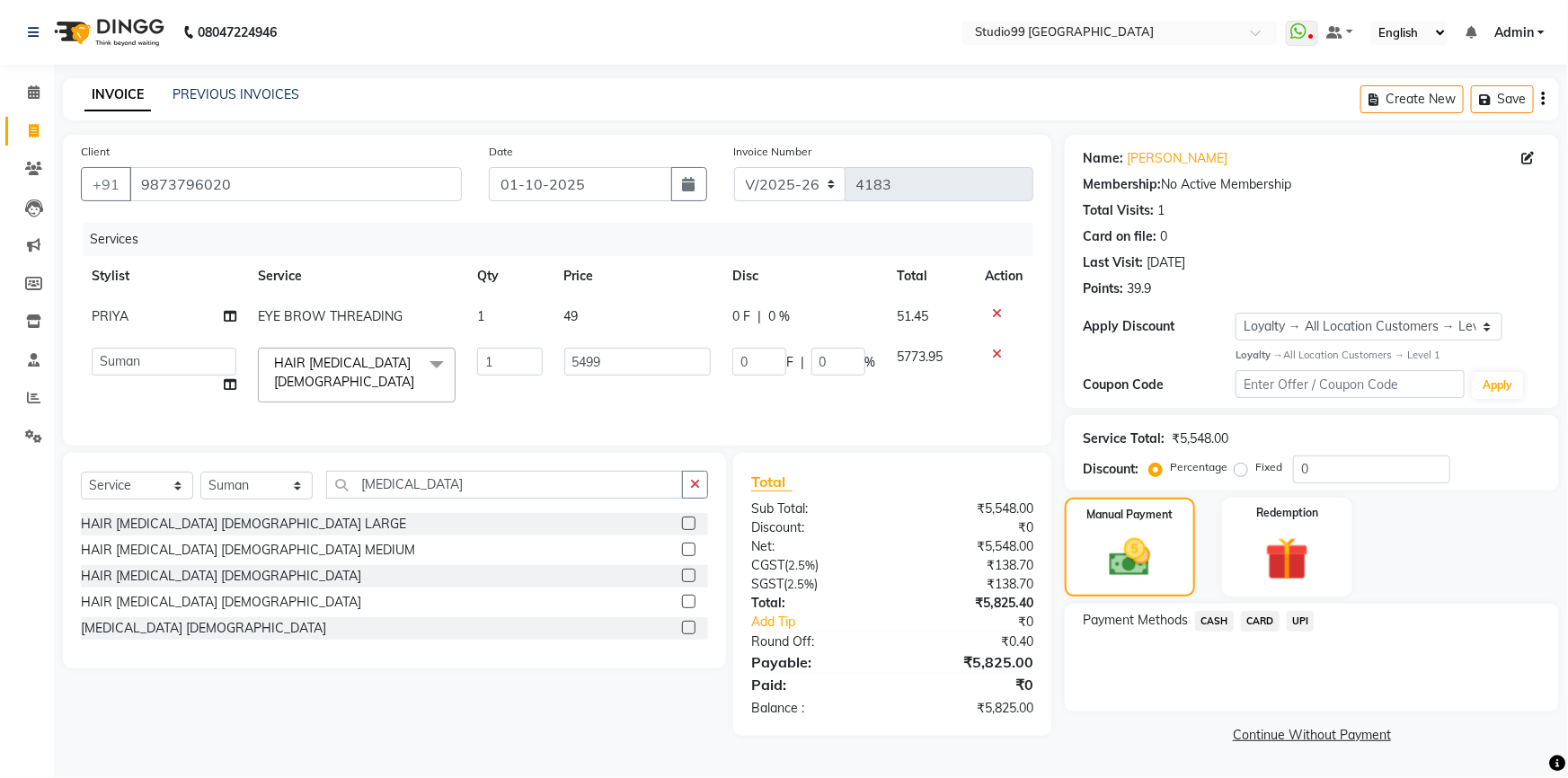
click at [1308, 619] on span "UPI" at bounding box center [1301, 621] width 28 height 20
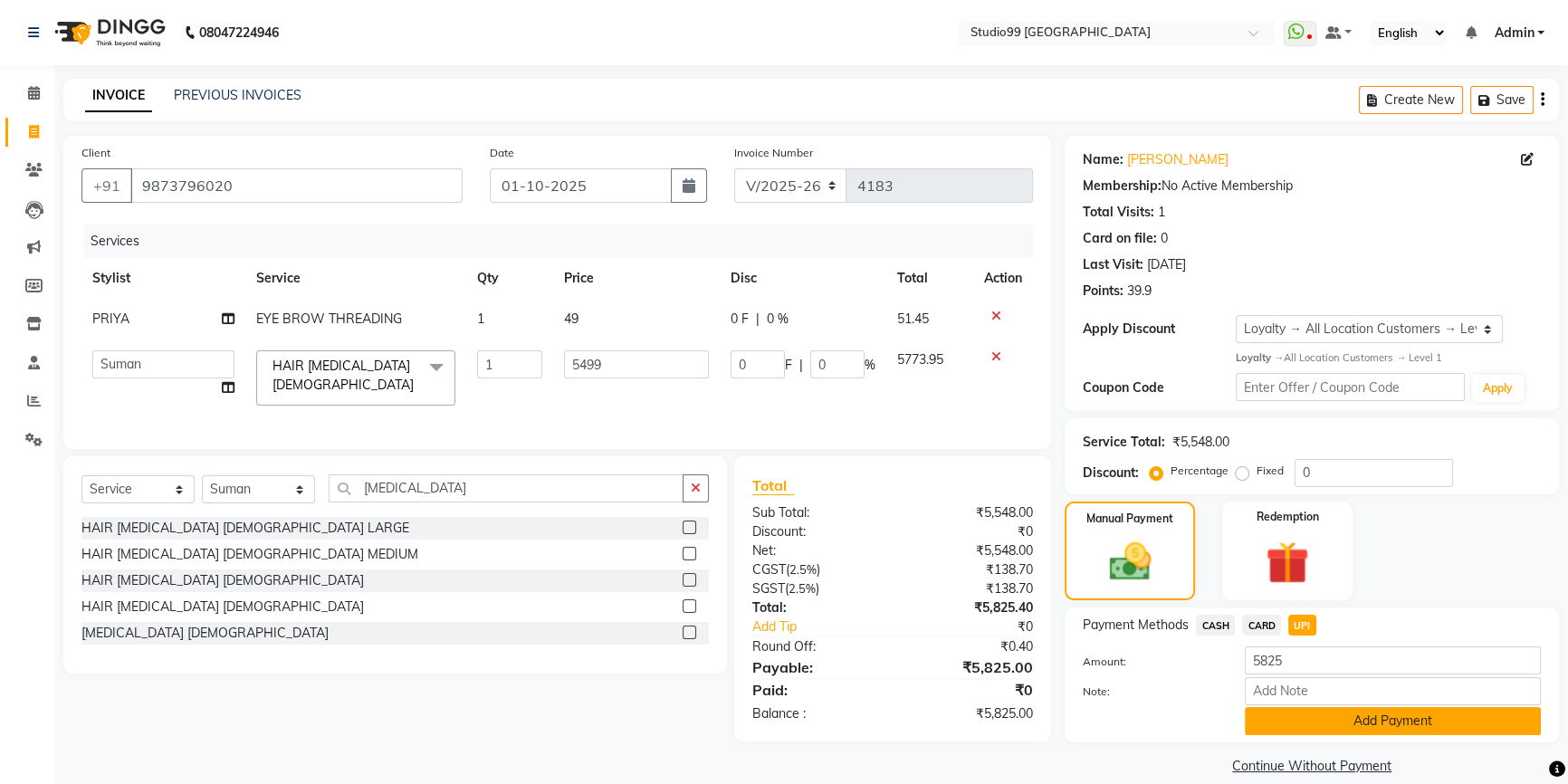
click at [1345, 727] on button "Add Payment" at bounding box center [1392, 721] width 296 height 28
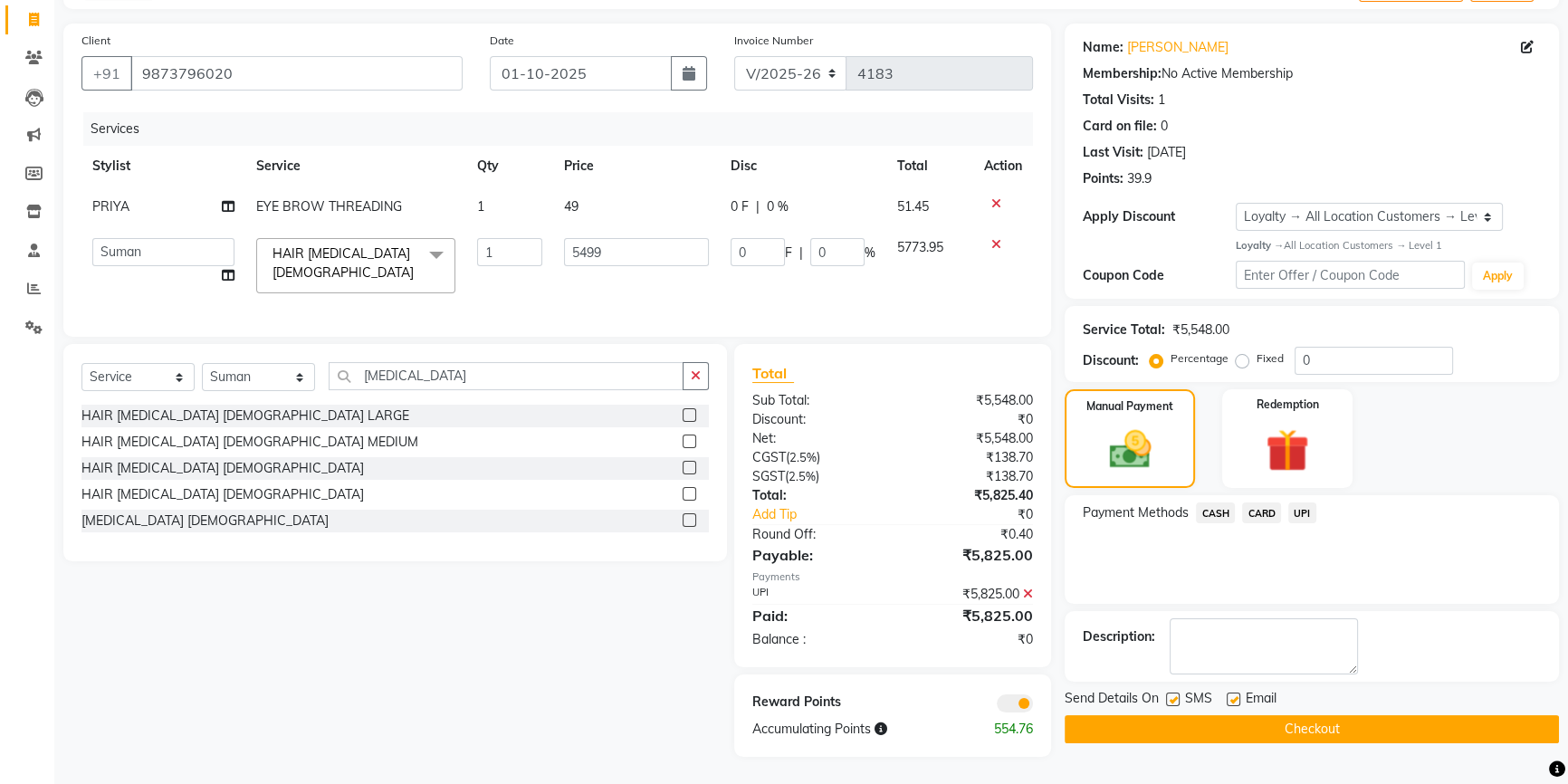
scroll to position [118, 0]
click at [1378, 727] on button "Checkout" at bounding box center [1312, 729] width 494 height 28
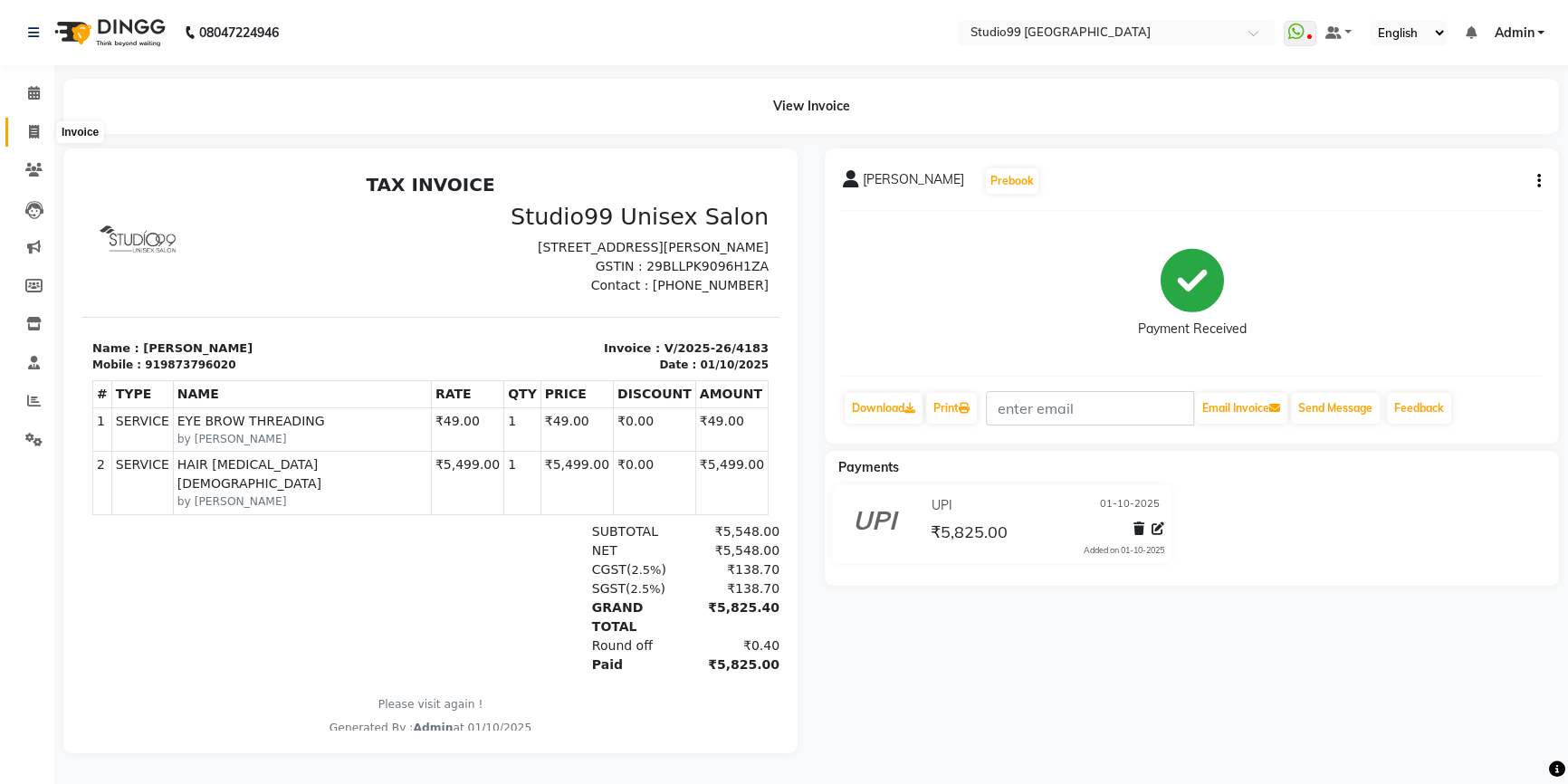
click at [26, 134] on span at bounding box center [33, 133] width 32 height 20
select select "service"
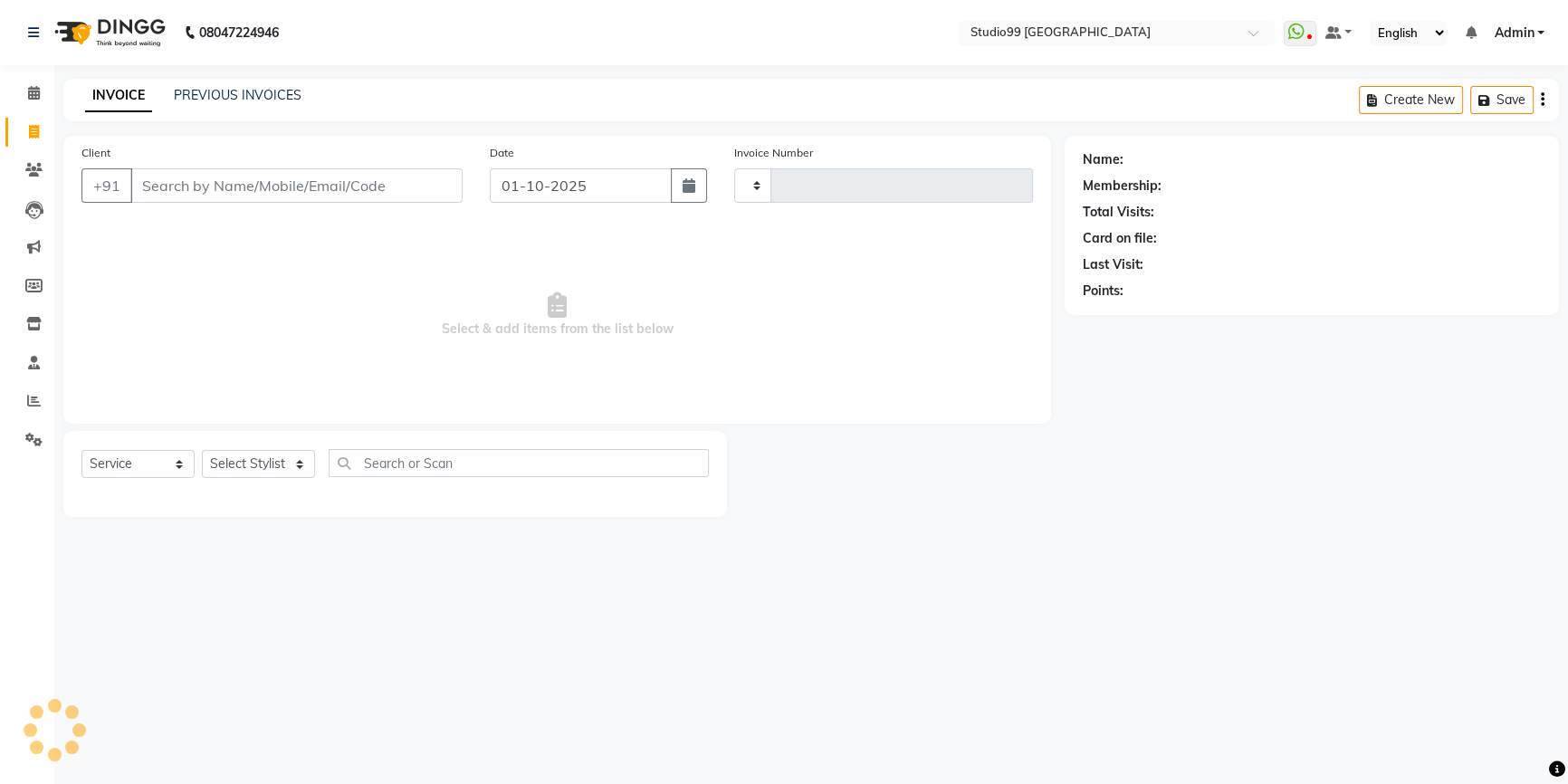
type input "4184"
select select "6042"
click at [269, 470] on select "Select Stylist" at bounding box center [258, 464] width 113 height 28
select select "62901"
click at [202, 450] on select "Select Stylist Admin AKSHAY AMARJIT Dina GOUTAM Gulshan MAHI Nobil Hasan PRIYA …" at bounding box center [258, 464] width 113 height 28
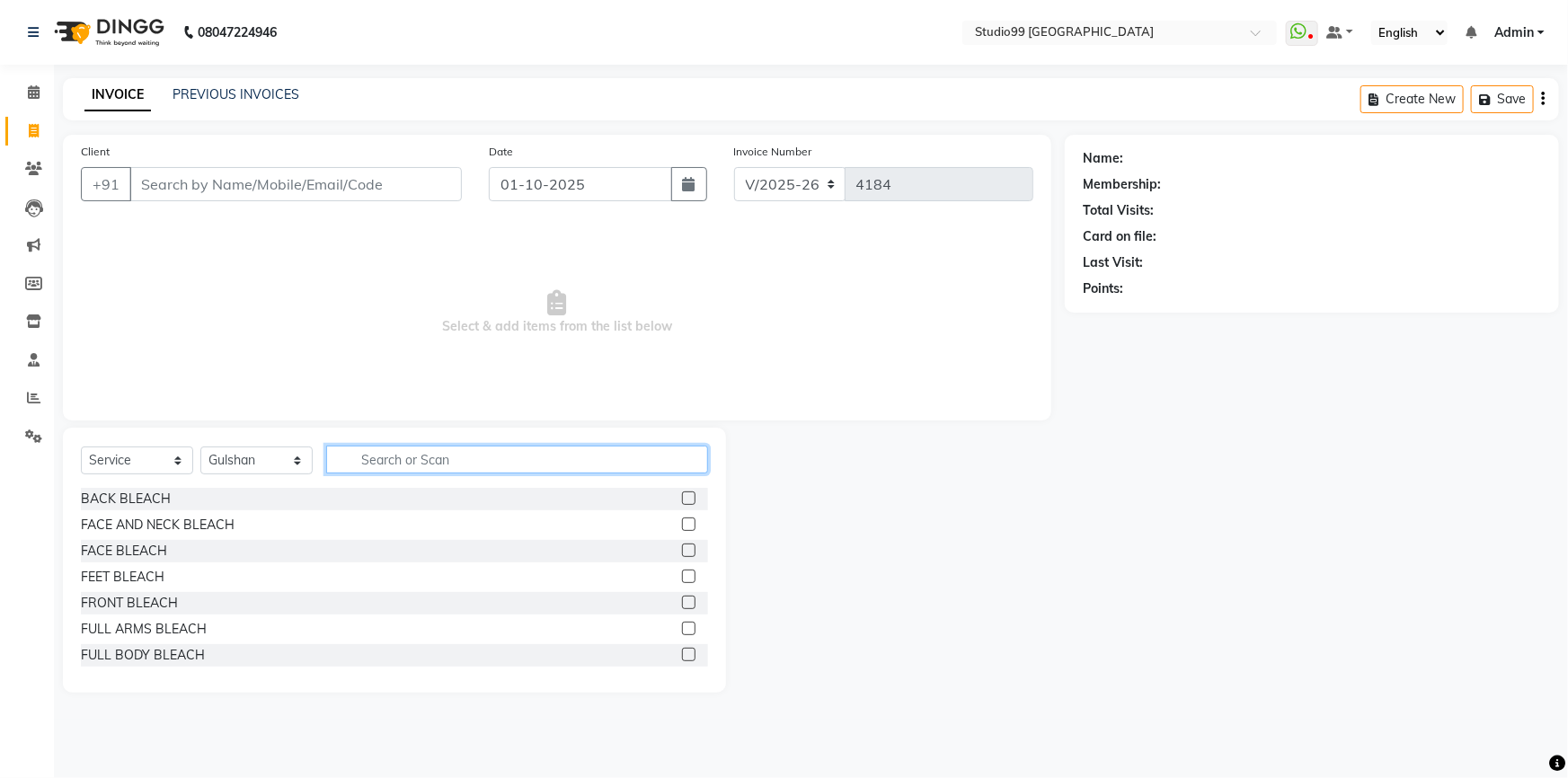
click at [387, 449] on input "text" at bounding box center [517, 459] width 382 height 28
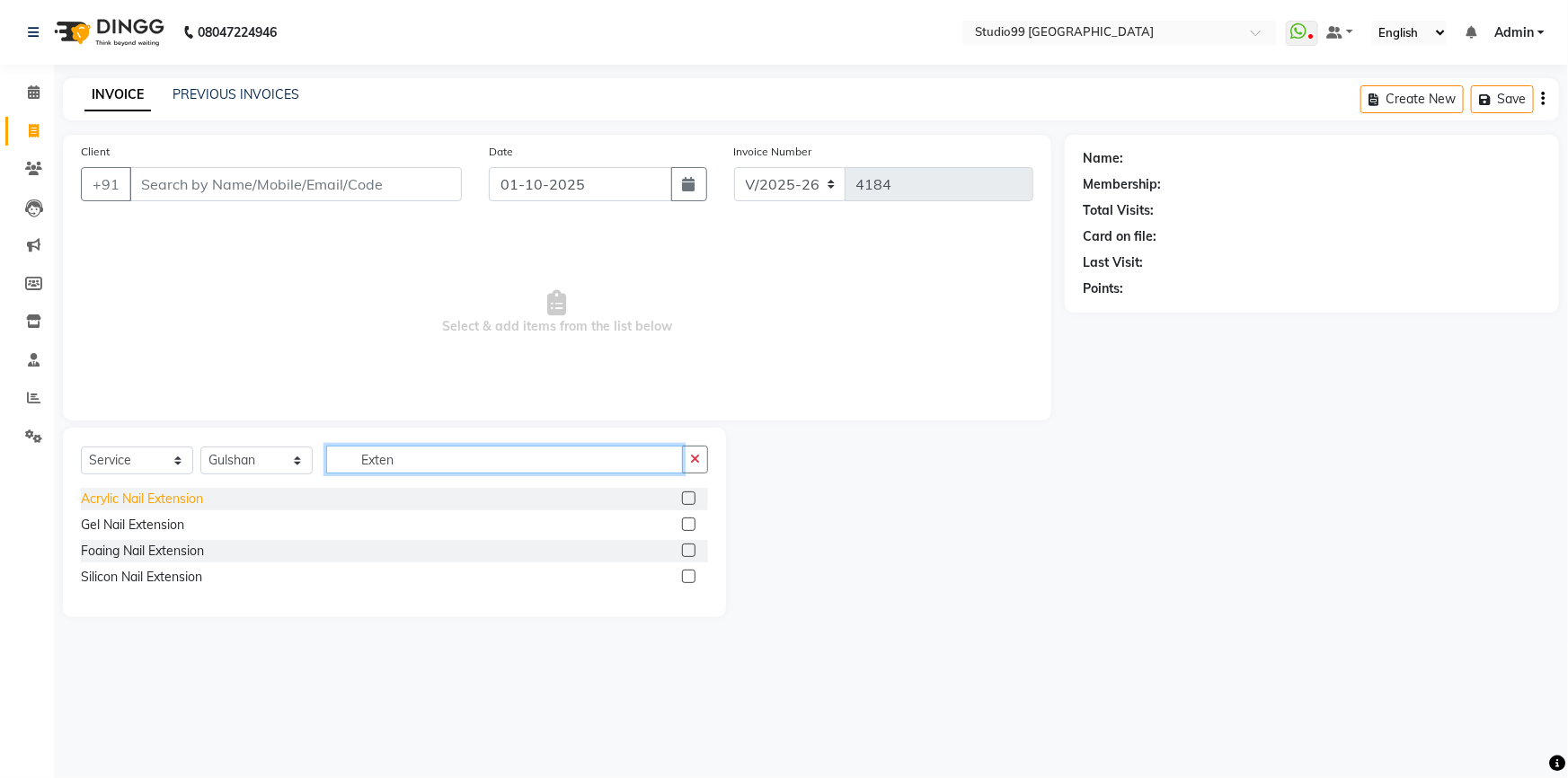
type input "Exten"
click at [117, 503] on div "Acrylic Nail Extension" at bounding box center [142, 499] width 123 height 18
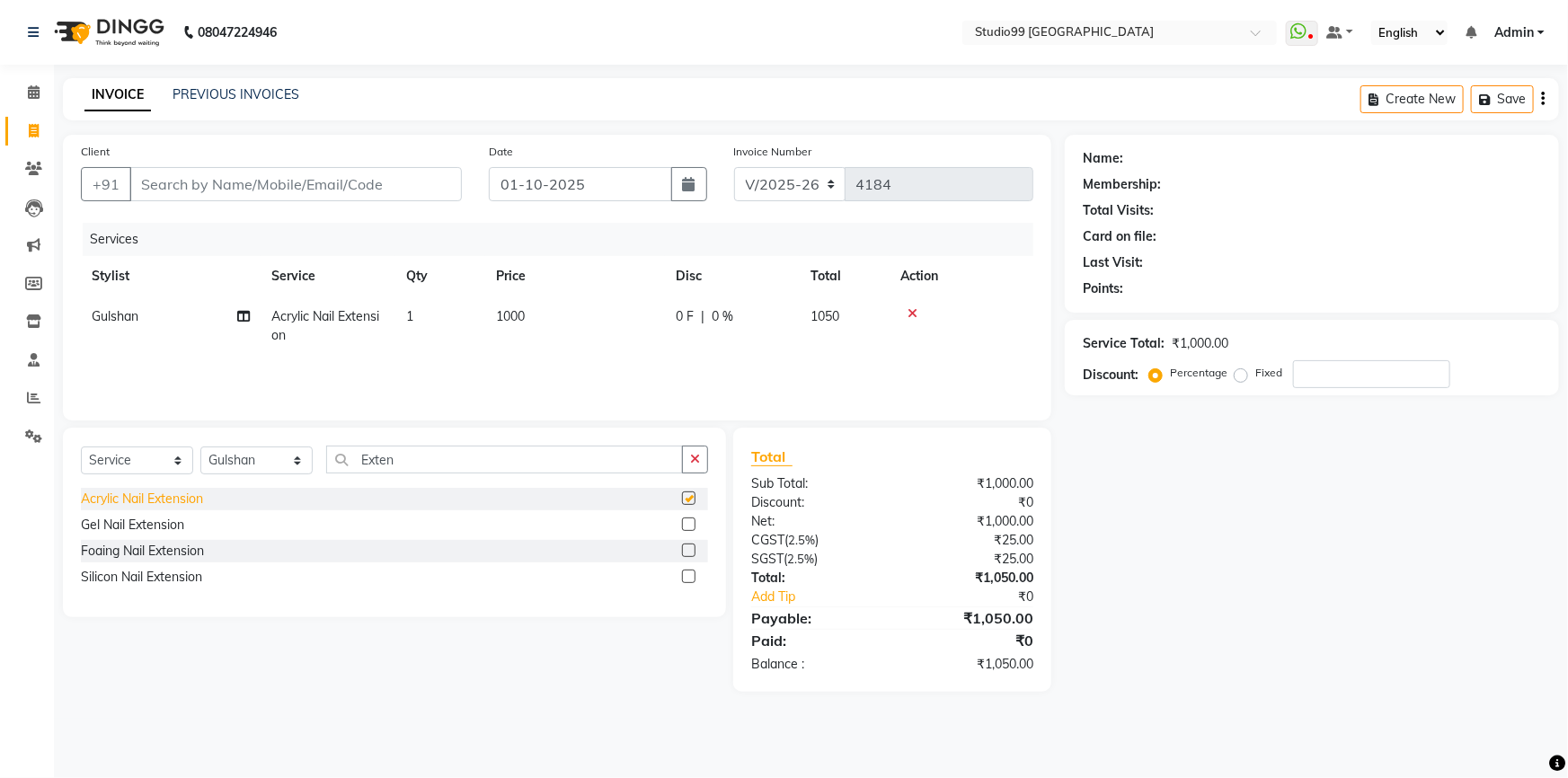
checkbox input "false"
click at [527, 310] on td "1000" at bounding box center [575, 326] width 180 height 59
select select "62901"
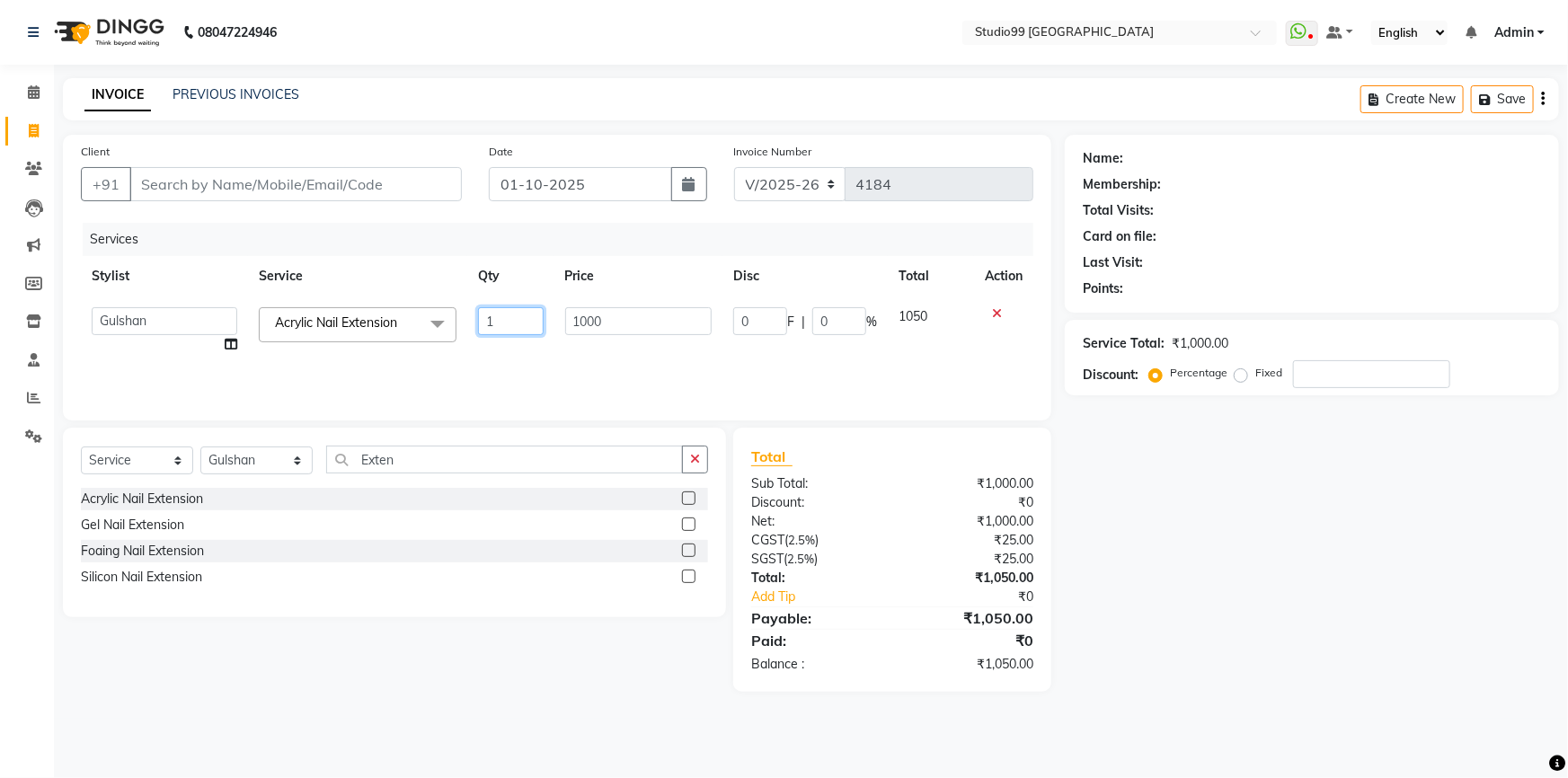
drag, startPoint x: 494, startPoint y: 322, endPoint x: 469, endPoint y: 327, distance: 25.5
click at [469, 327] on td "1" at bounding box center [511, 331] width 88 height 68
type input "2"
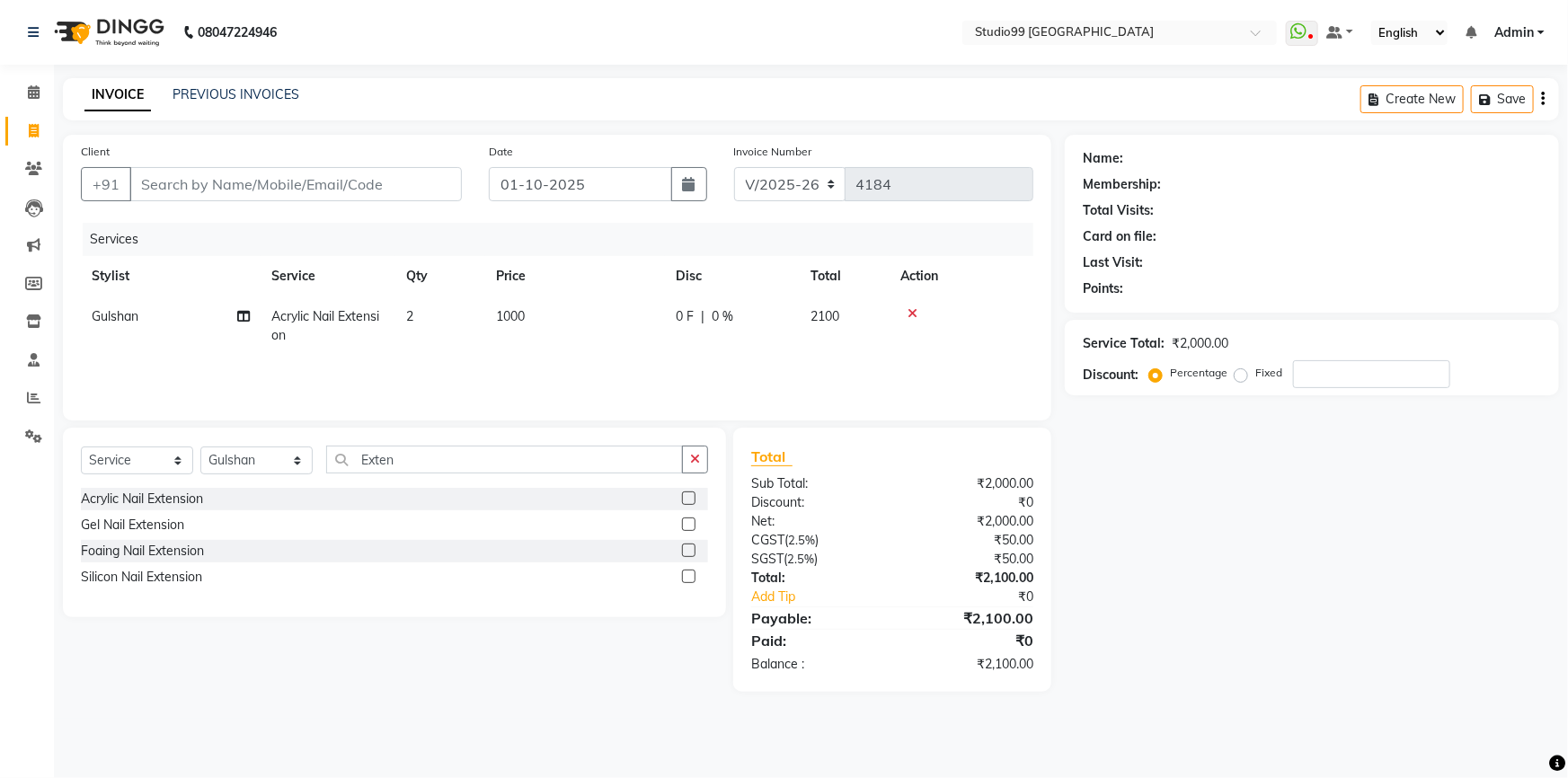
click at [605, 358] on div "Services Stylist Service Qty Price Disc Total Action Gulshan Acrylic Nail Exten…" at bounding box center [557, 312] width 953 height 180
drag, startPoint x: 544, startPoint y: 314, endPoint x: 497, endPoint y: 310, distance: 47.2
click at [497, 310] on td "1000" at bounding box center [575, 326] width 180 height 59
select select "62901"
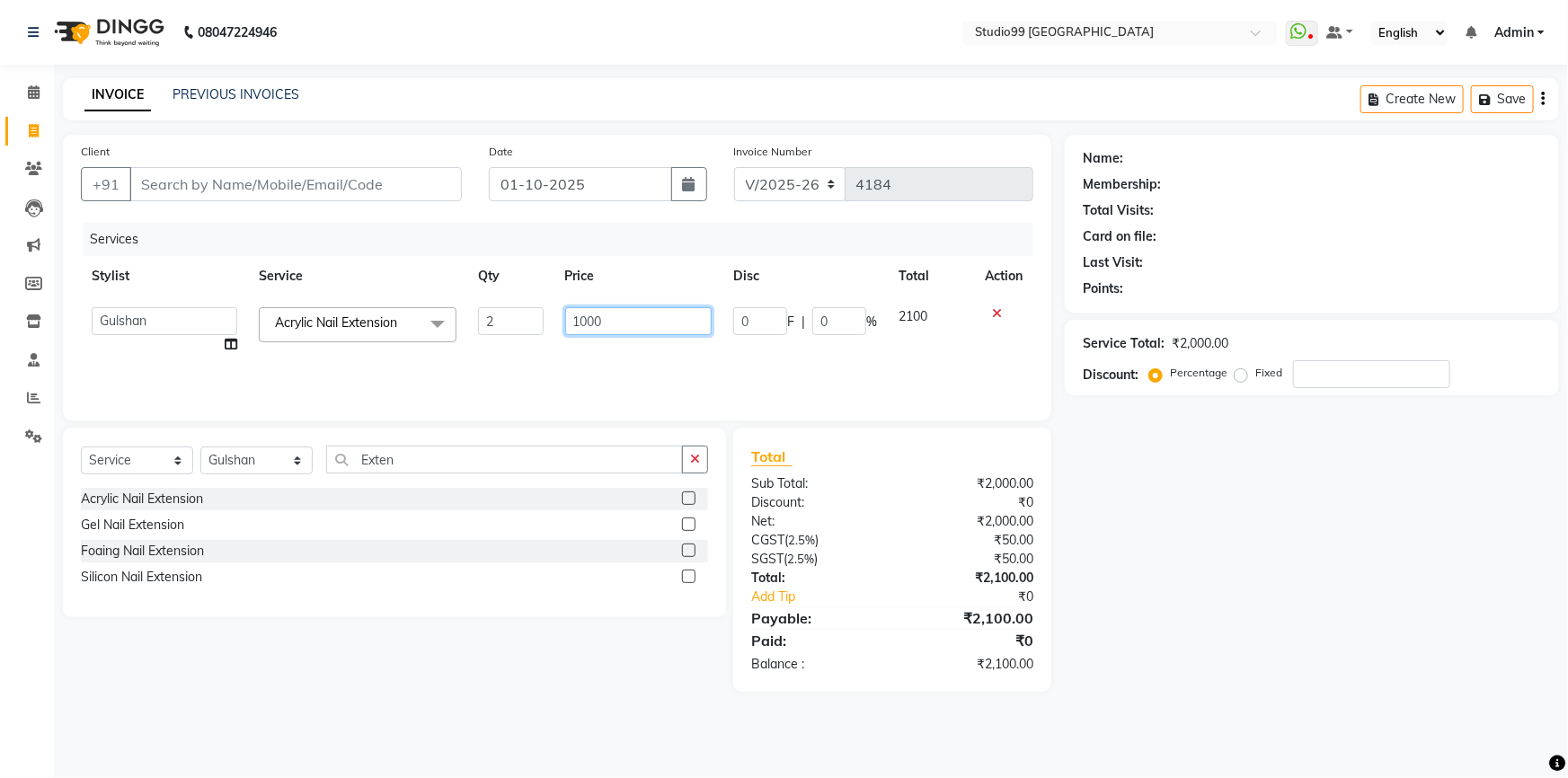
click at [644, 322] on input "1000" at bounding box center [639, 321] width 148 height 28
drag, startPoint x: 644, startPoint y: 322, endPoint x: 536, endPoint y: 322, distance: 108.0
click at [536, 322] on tr "Admin AKSHAY AMARJIT Dina GOUTAM Gulshan MAHI Nobil Hasan PRIYA Rafeeq Raj Rima…" at bounding box center [557, 331] width 953 height 68
type input "100"
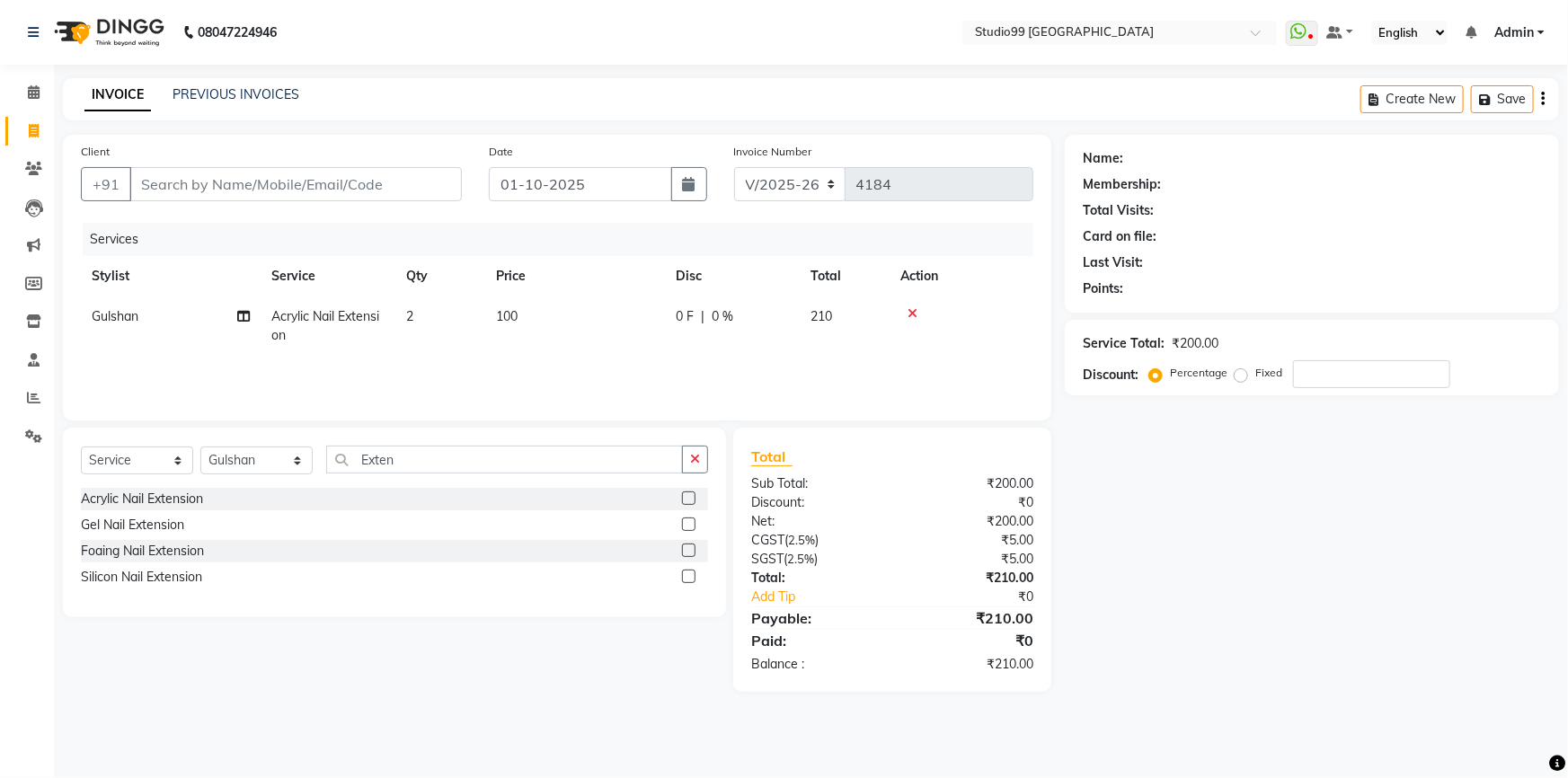
drag, startPoint x: 586, startPoint y: 361, endPoint x: 581, endPoint y: 377, distance: 16.8
click at [581, 377] on div "Services Stylist Service Qty Price Disc Total Action Gulshan Acrylic Nail Exten…" at bounding box center [557, 312] width 953 height 180
click at [258, 466] on select "Select Stylist Admin AKSHAY AMARJIT Dina GOUTAM Gulshan MAHI Nobil Hasan PRIYA …" at bounding box center [256, 460] width 113 height 28
select select "43530"
click at [200, 446] on select "Select Stylist Admin AKSHAY AMARJIT Dina GOUTAM Gulshan MAHI Nobil Hasan PRIYA …" at bounding box center [256, 460] width 113 height 28
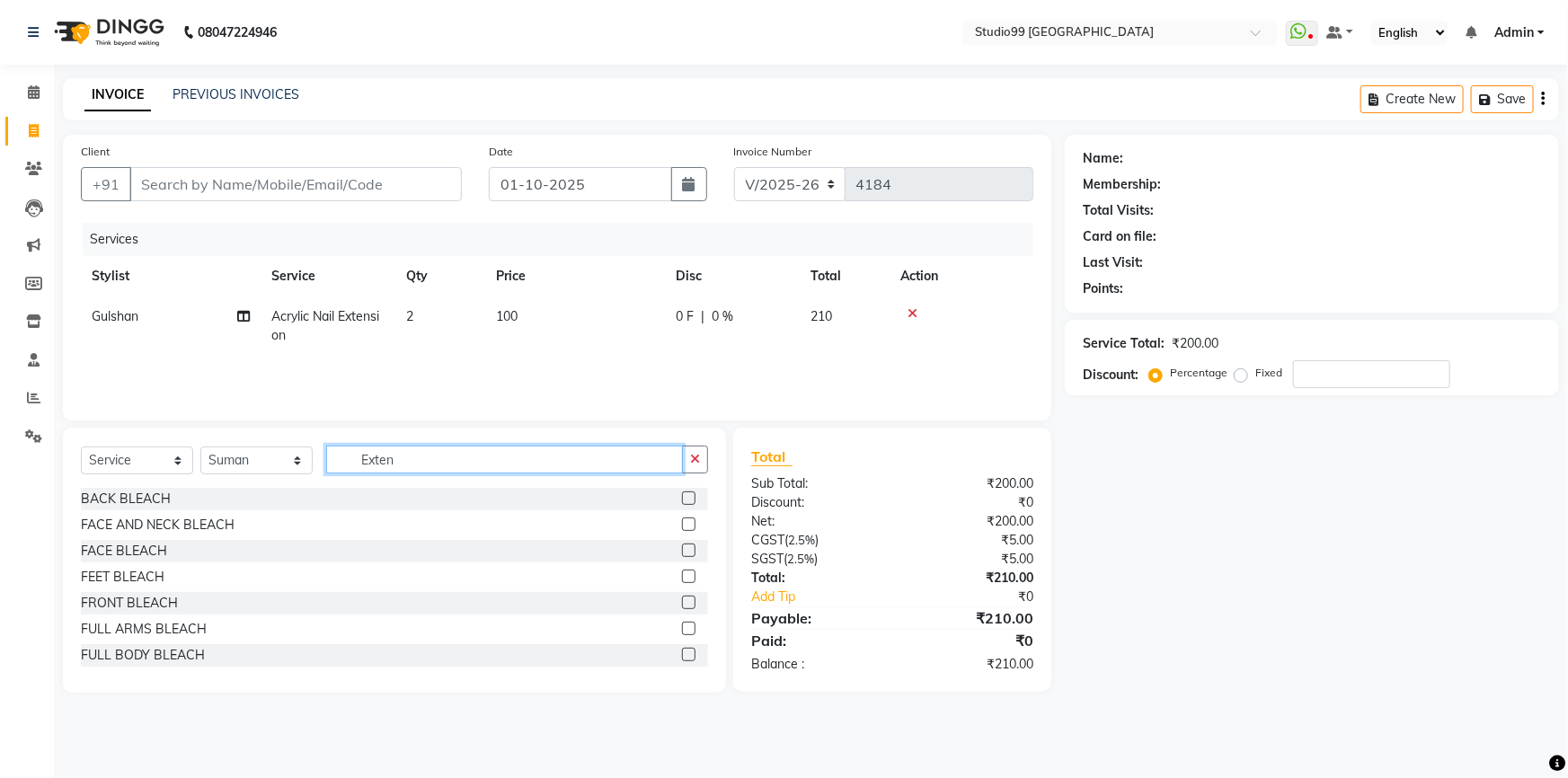
drag, startPoint x: 401, startPoint y: 465, endPoint x: 339, endPoint y: 454, distance: 63.0
click at [339, 454] on input "Exten" at bounding box center [505, 459] width 357 height 28
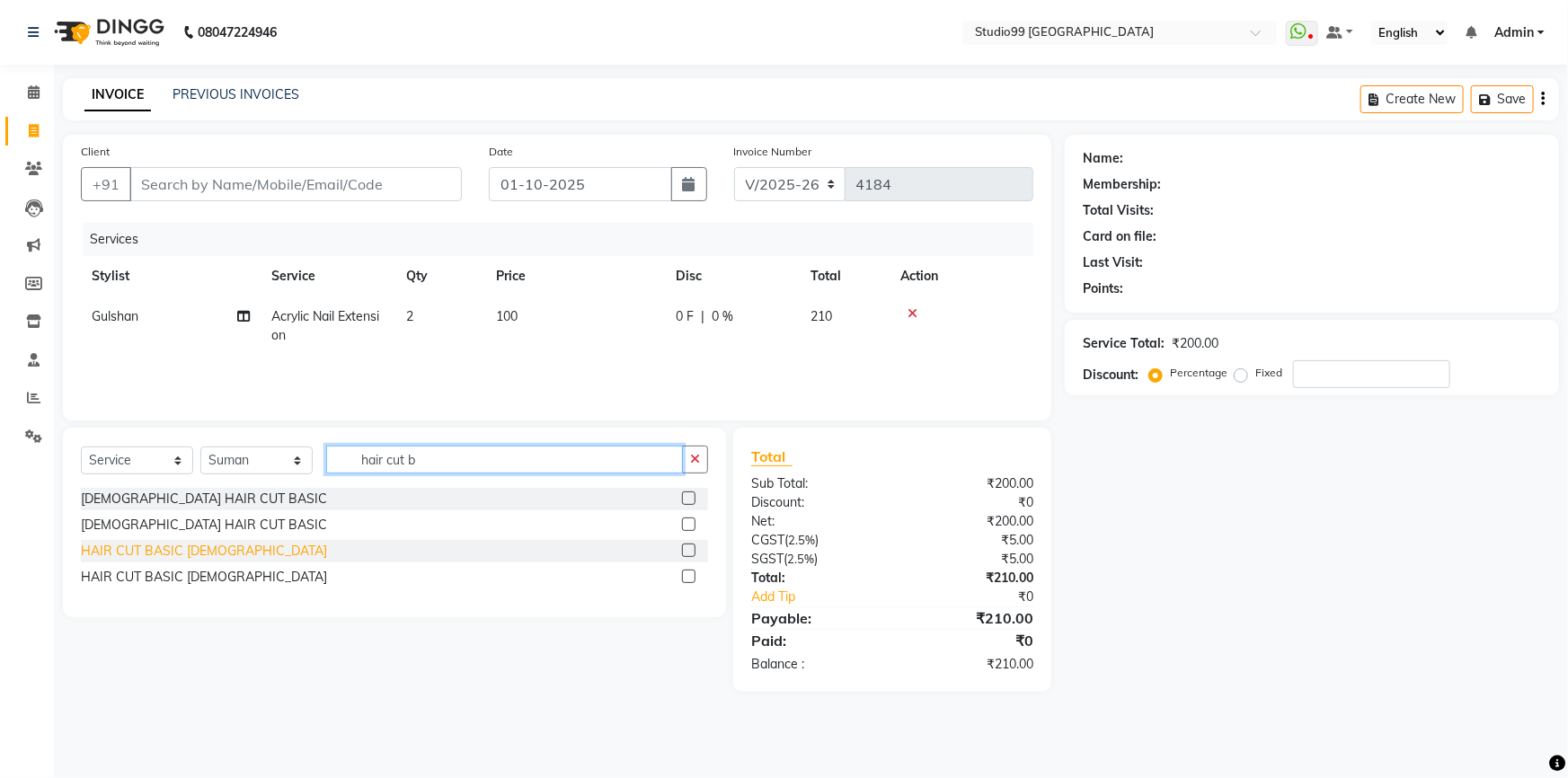
type input "hair cut b"
click at [172, 555] on div "HAIR CUT BASIC MALE" at bounding box center [204, 551] width 246 height 18
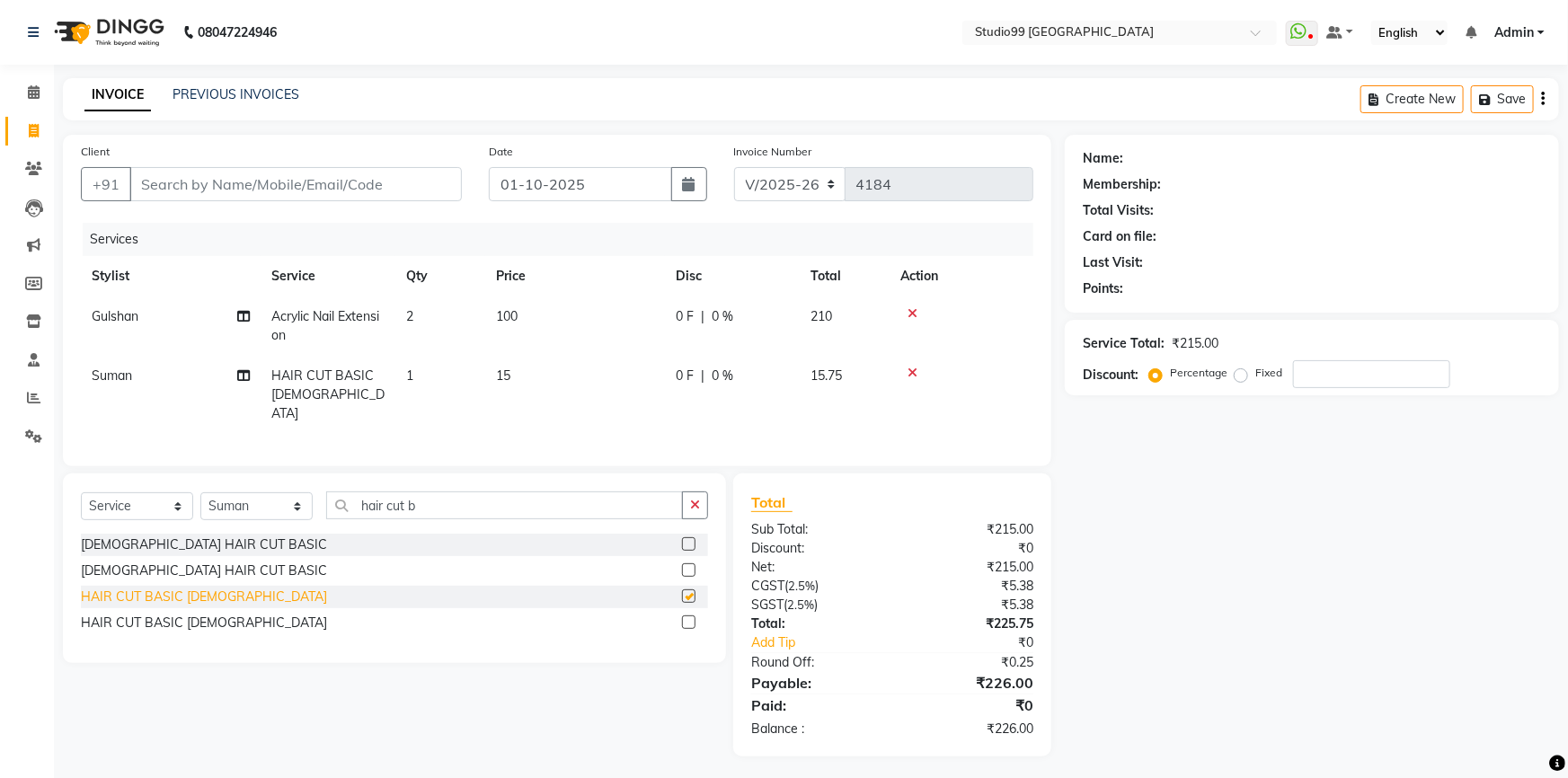
checkbox input "false"
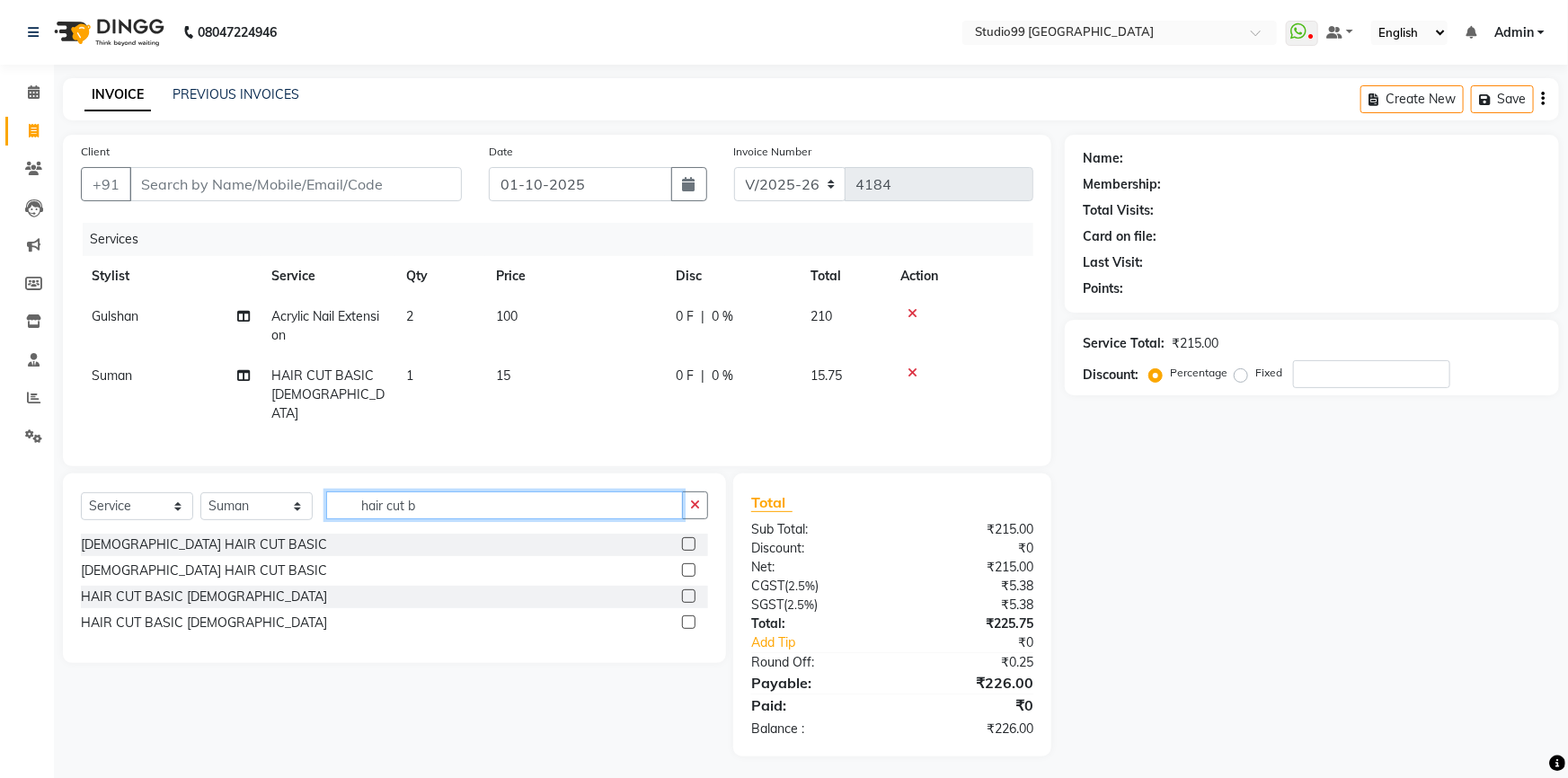
drag, startPoint x: 448, startPoint y: 497, endPoint x: 350, endPoint y: 496, distance: 98.0
click at [350, 496] on input "hair cut b" at bounding box center [505, 505] width 357 height 28
type input "b"
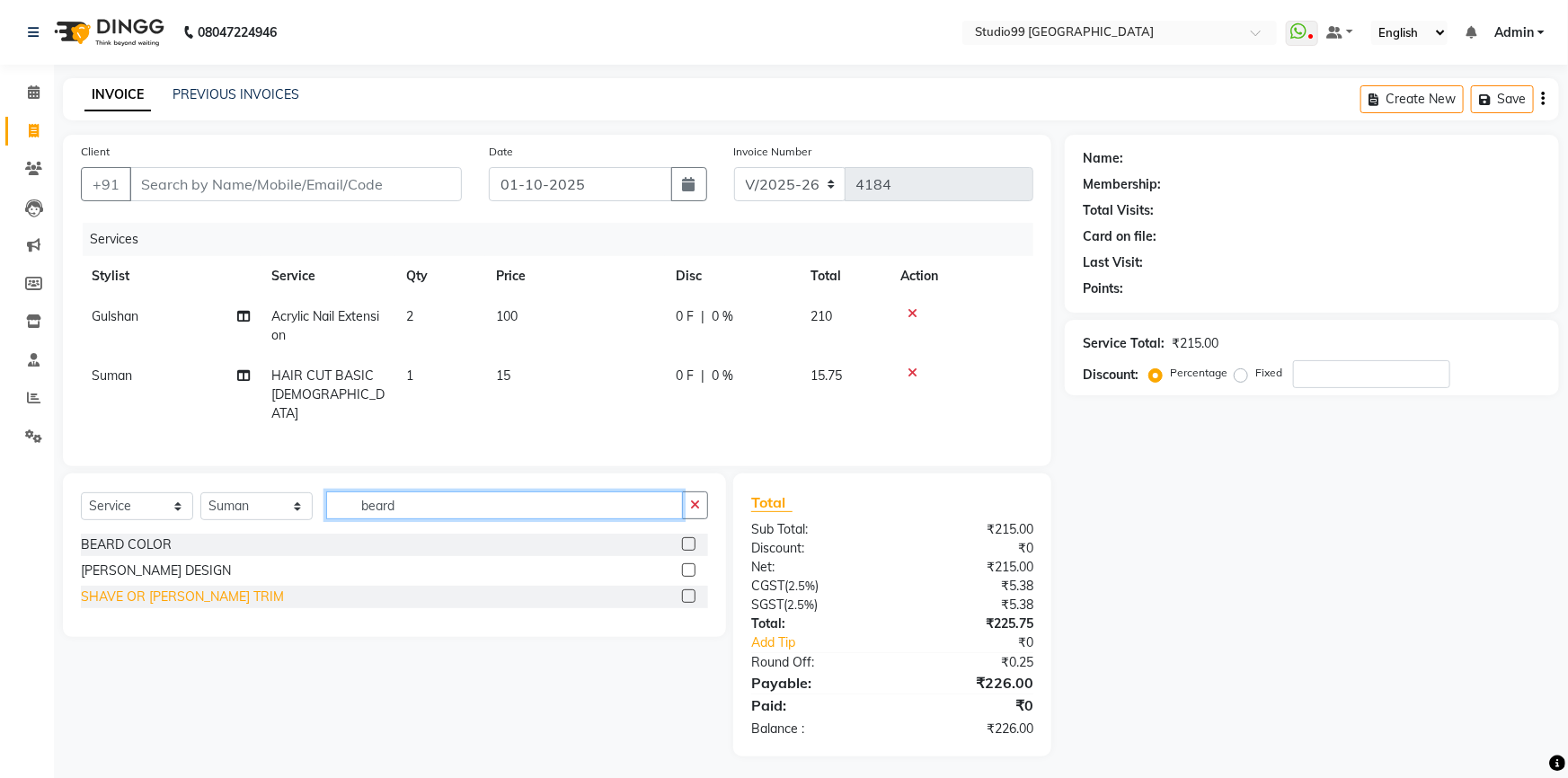
type input "beard"
click at [185, 590] on div "SHAVE OR BEARD TRIM" at bounding box center [183, 596] width 203 height 18
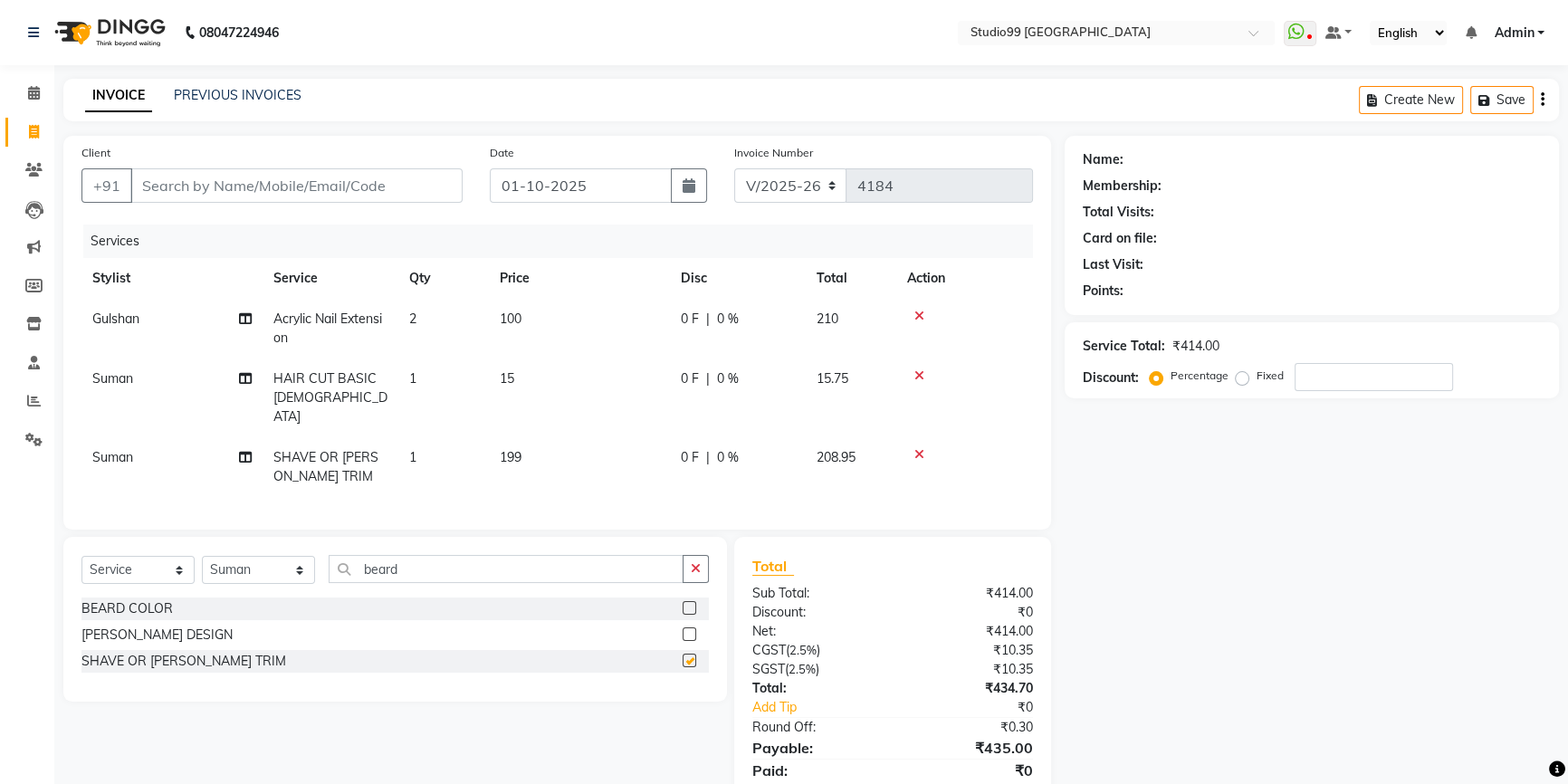
checkbox input "false"
click at [519, 368] on td "15" at bounding box center [579, 398] width 181 height 79
select select "43530"
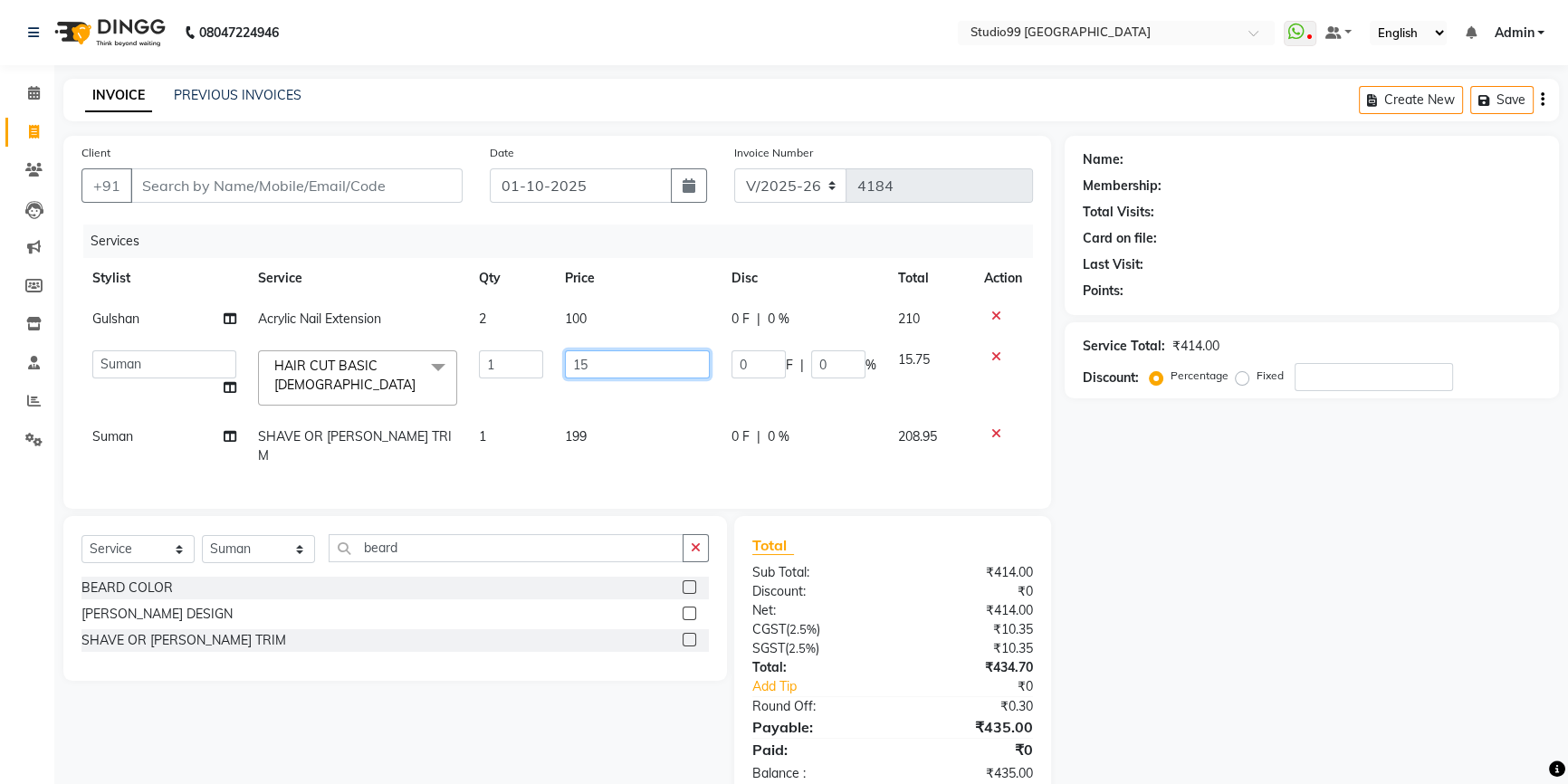
drag, startPoint x: 618, startPoint y: 362, endPoint x: 514, endPoint y: 362, distance: 104.0
click at [514, 362] on tr "Admin AKSHAY AMARJIT Dina GOUTAM Gulshan MAHI Nobil Hasan PRIYA Rafeeq Raj Rima…" at bounding box center [557, 377] width 951 height 77
type input "149"
click at [281, 190] on input "Client" at bounding box center [296, 185] width 333 height 34
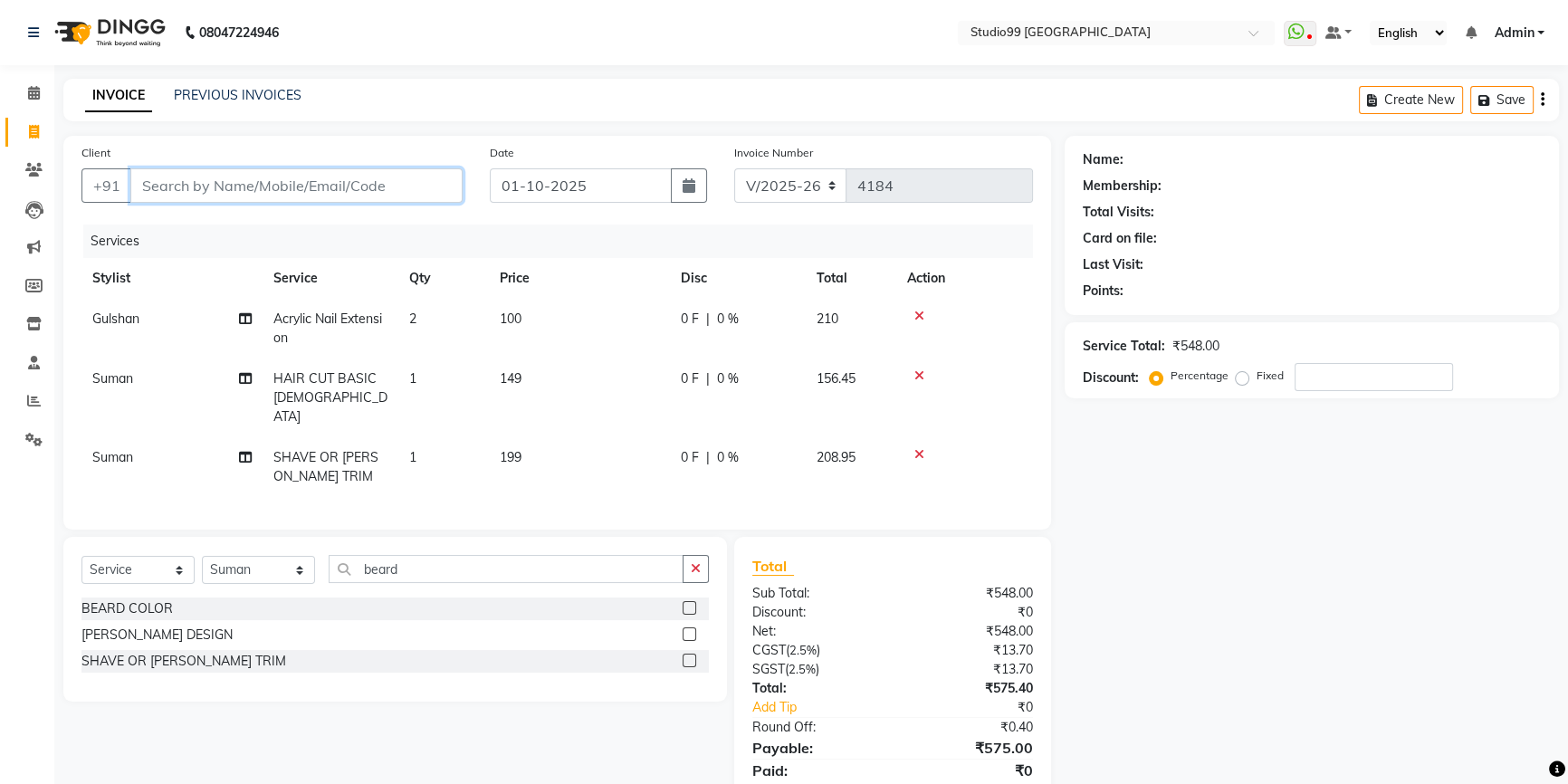
type input "9"
type input "0"
type input "9916208765"
click at [426, 179] on span "Add Client" at bounding box center [415, 185] width 72 height 18
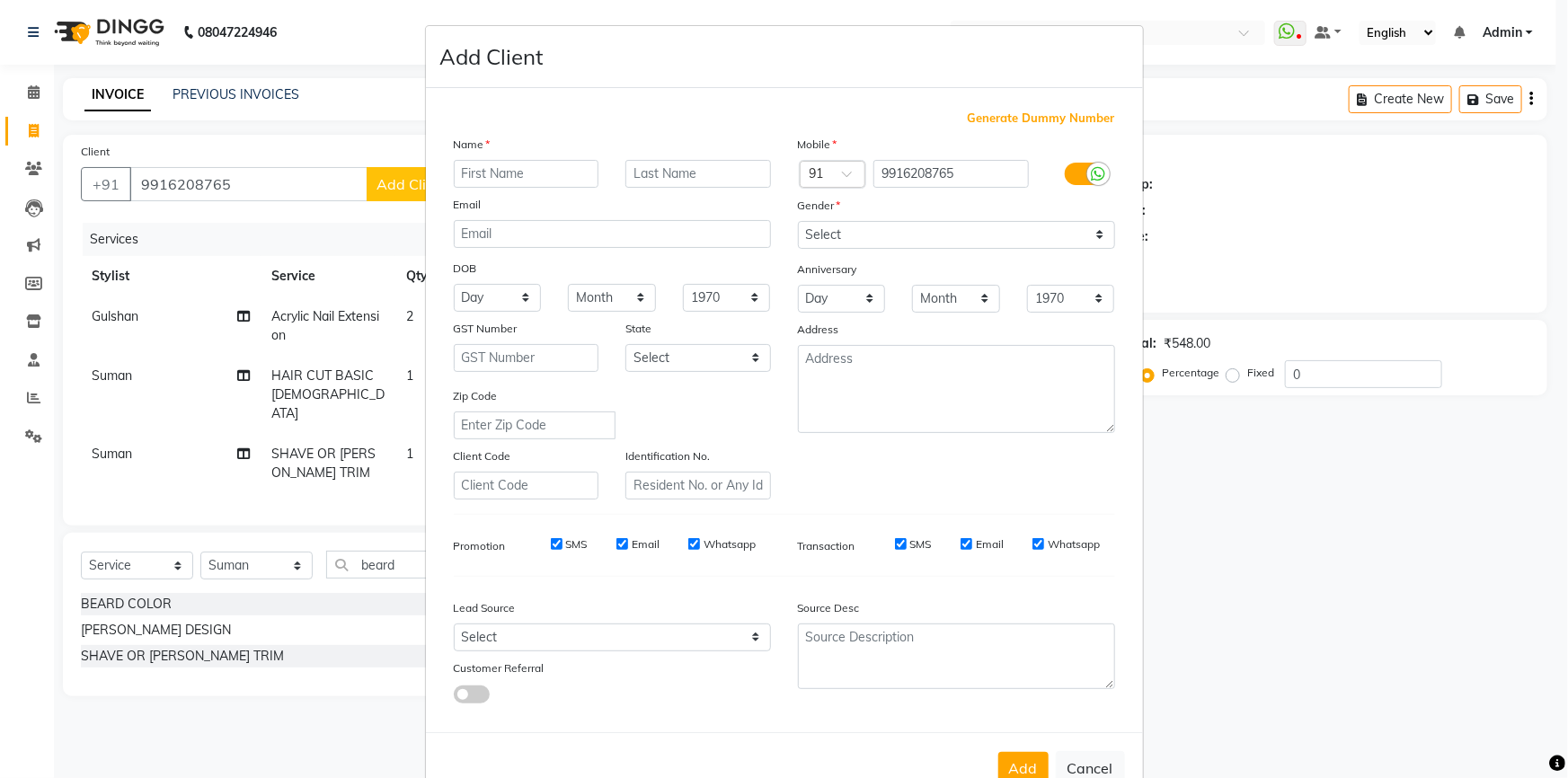
click at [505, 171] on input "text" at bounding box center [527, 173] width 146 height 28
type input "Miss"
type input "Mrudula"
click at [930, 242] on select "Select Male Female Other Prefer Not To Say" at bounding box center [956, 235] width 317 height 28
select select "female"
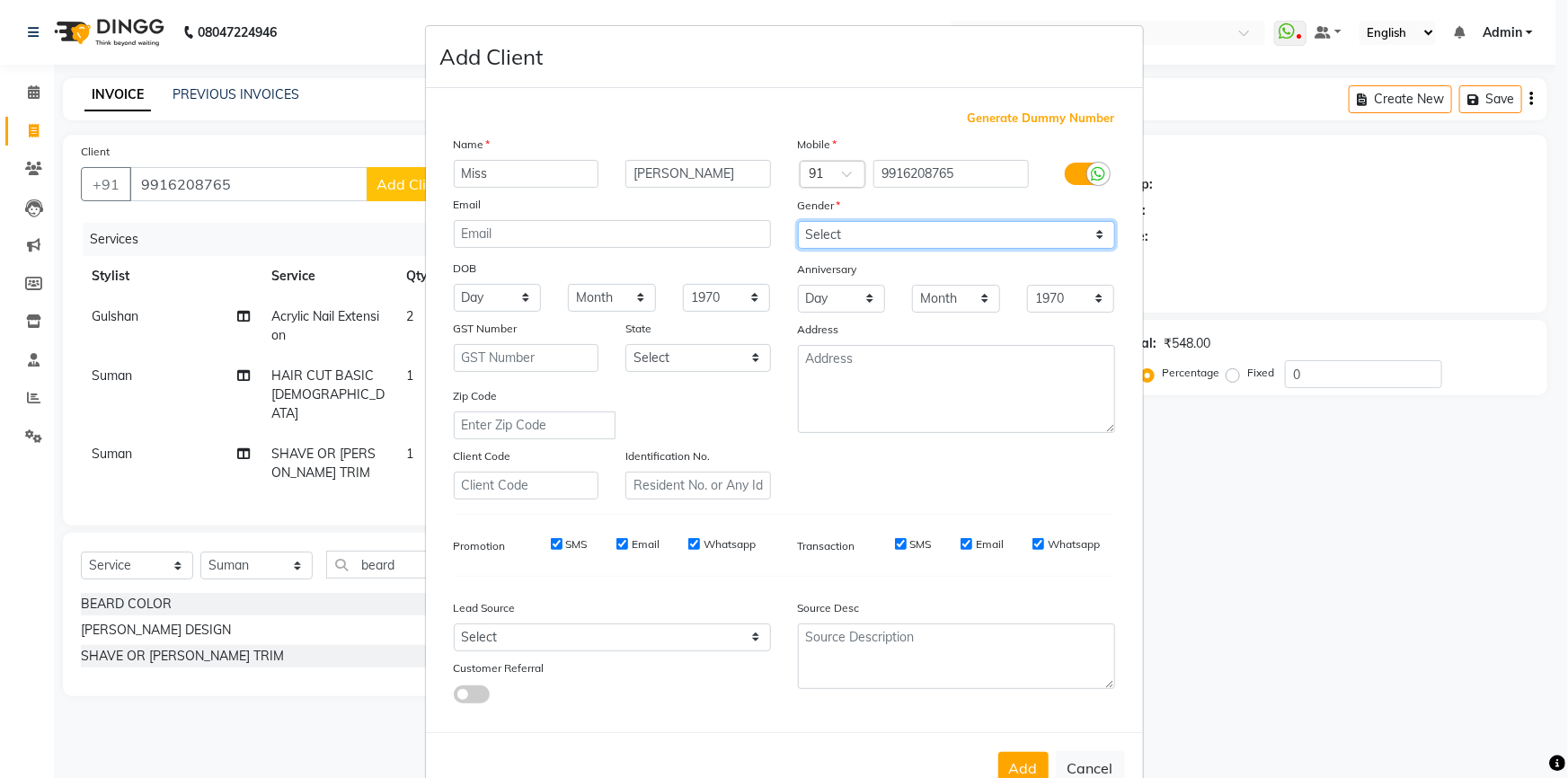
click at [798, 221] on select "Select Male Female Other Prefer Not To Say" at bounding box center [956, 235] width 317 height 28
click at [1013, 760] on button "Add" at bounding box center [1024, 768] width 51 height 32
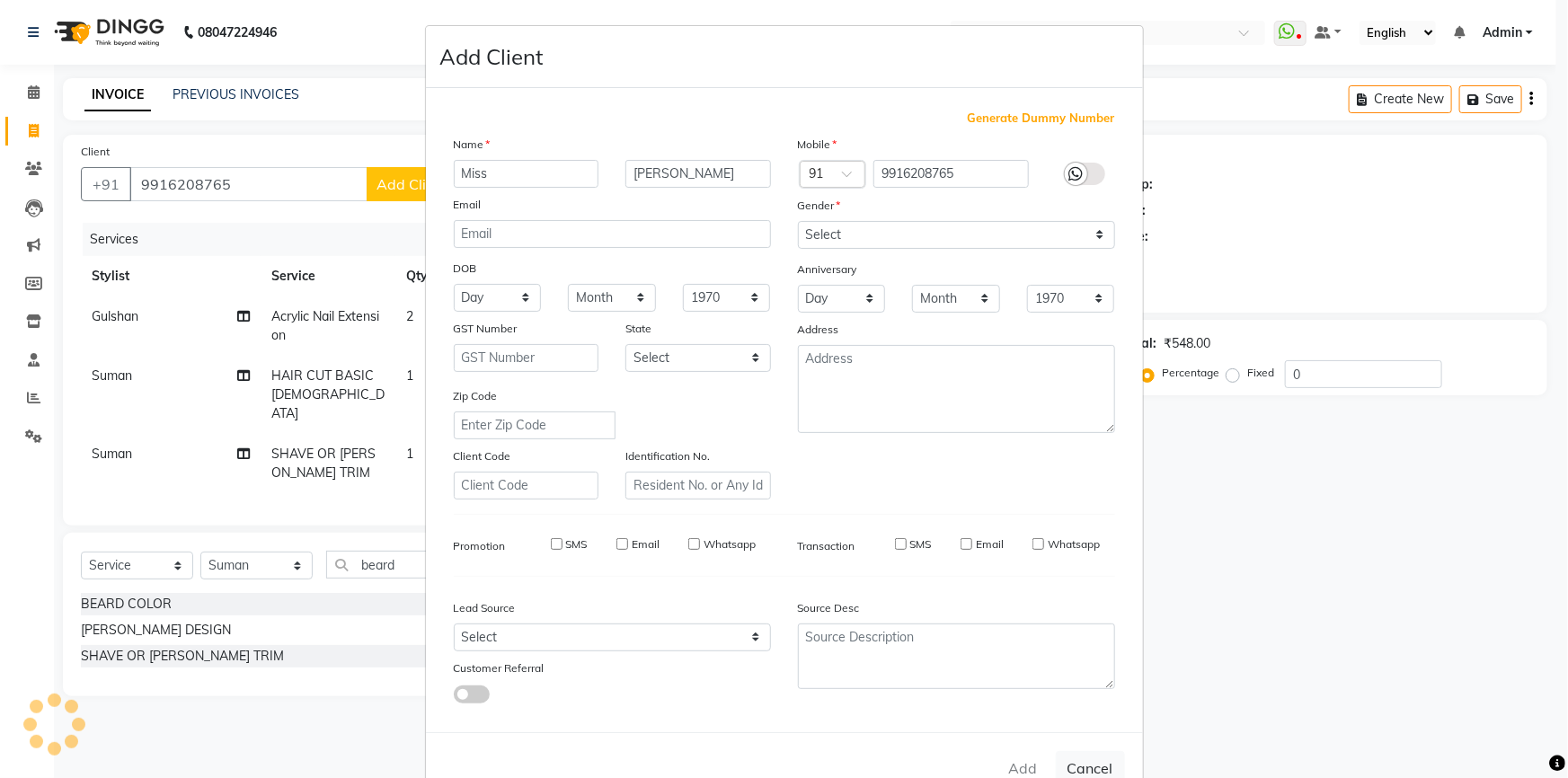
select select
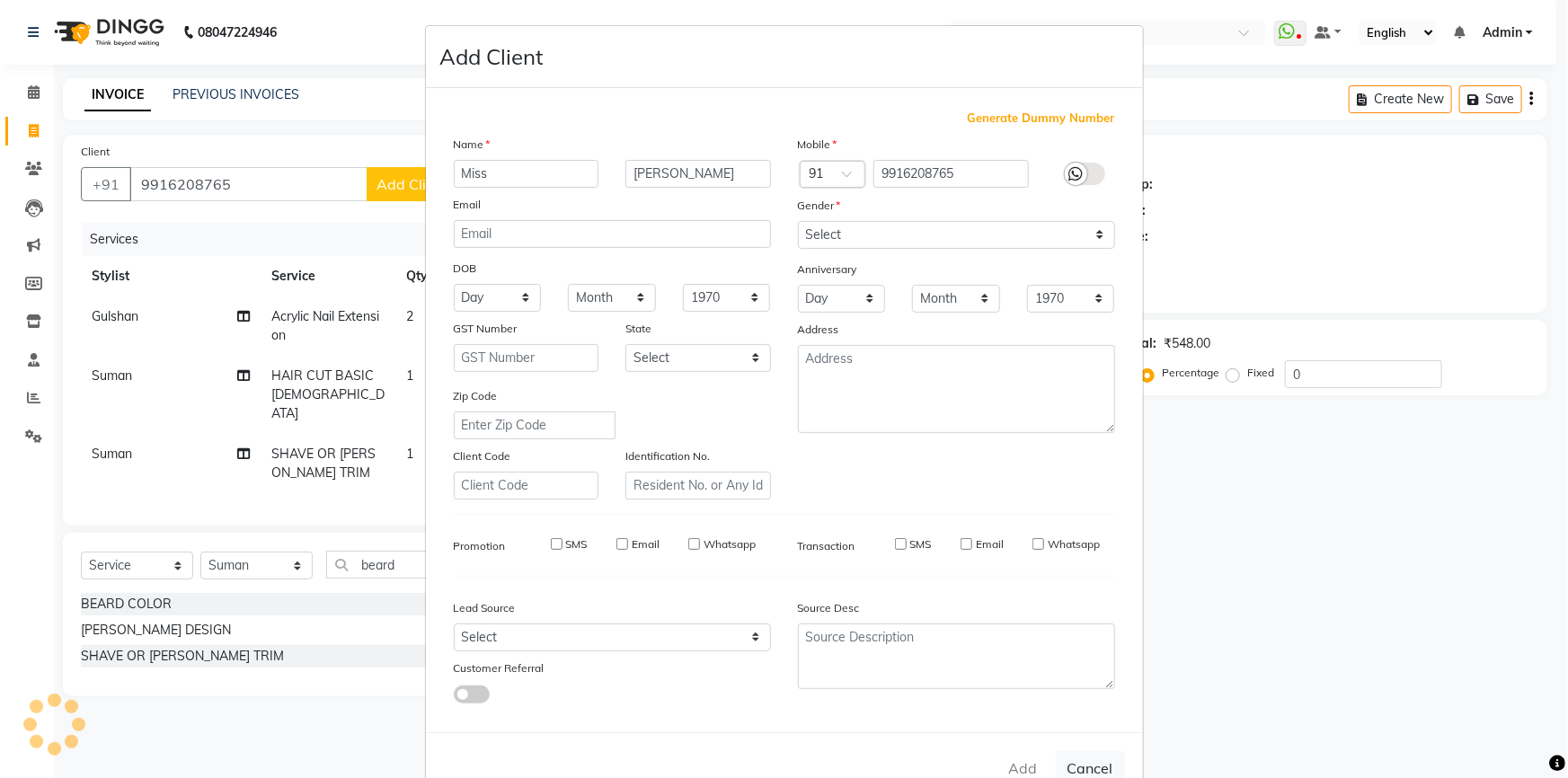
select select
checkbox input "false"
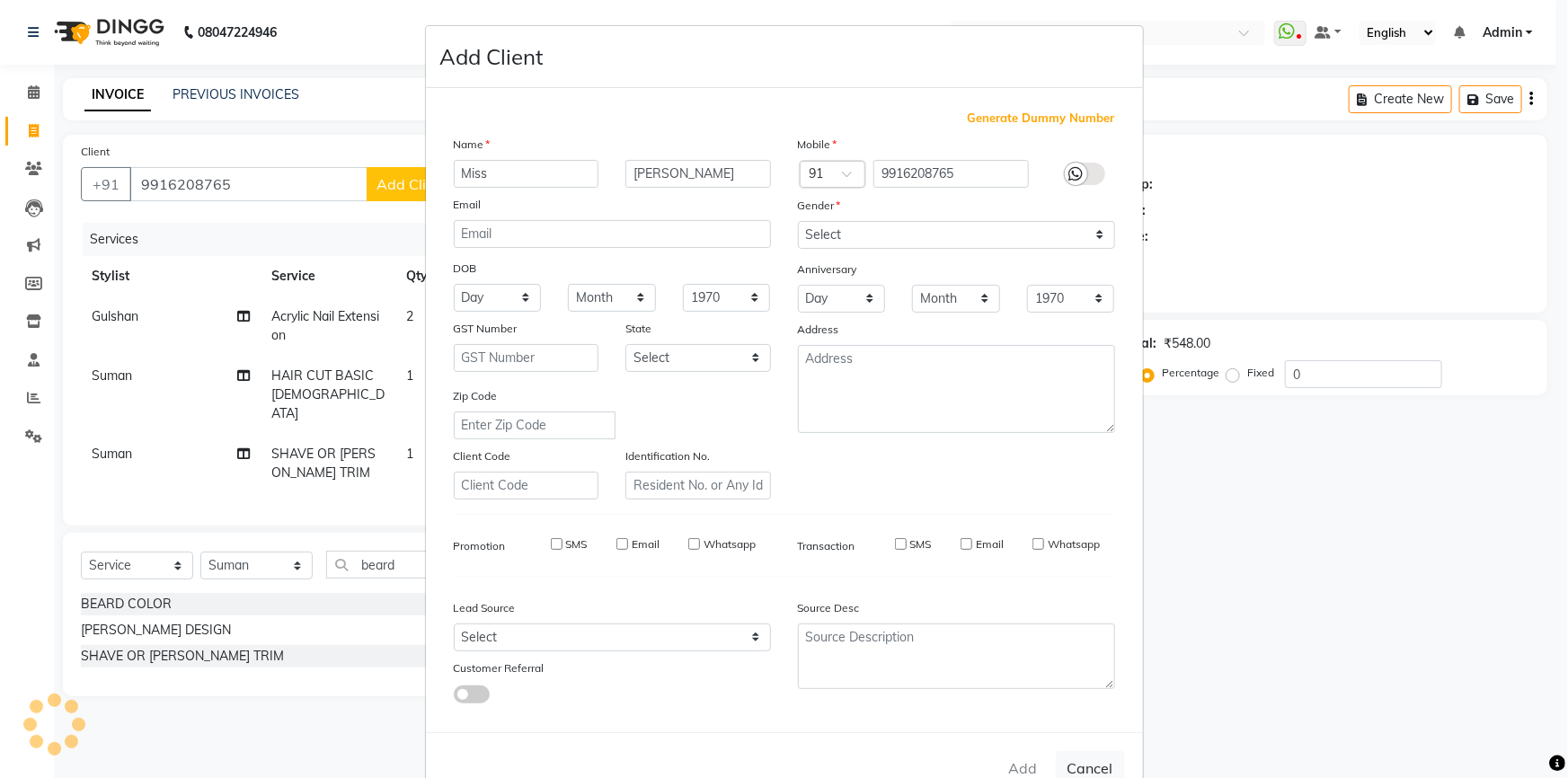
checkbox input "false"
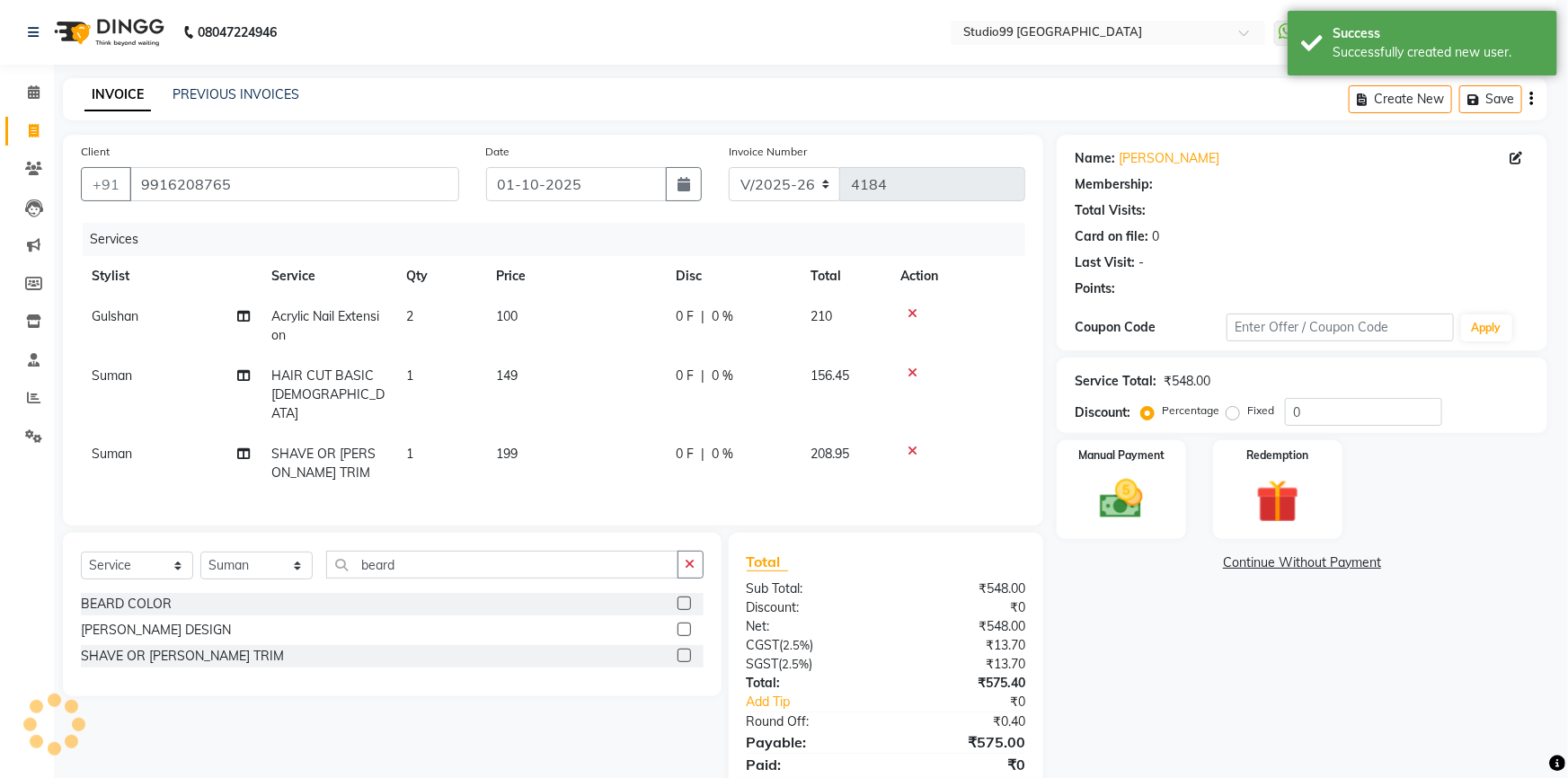
select select "1: Object"
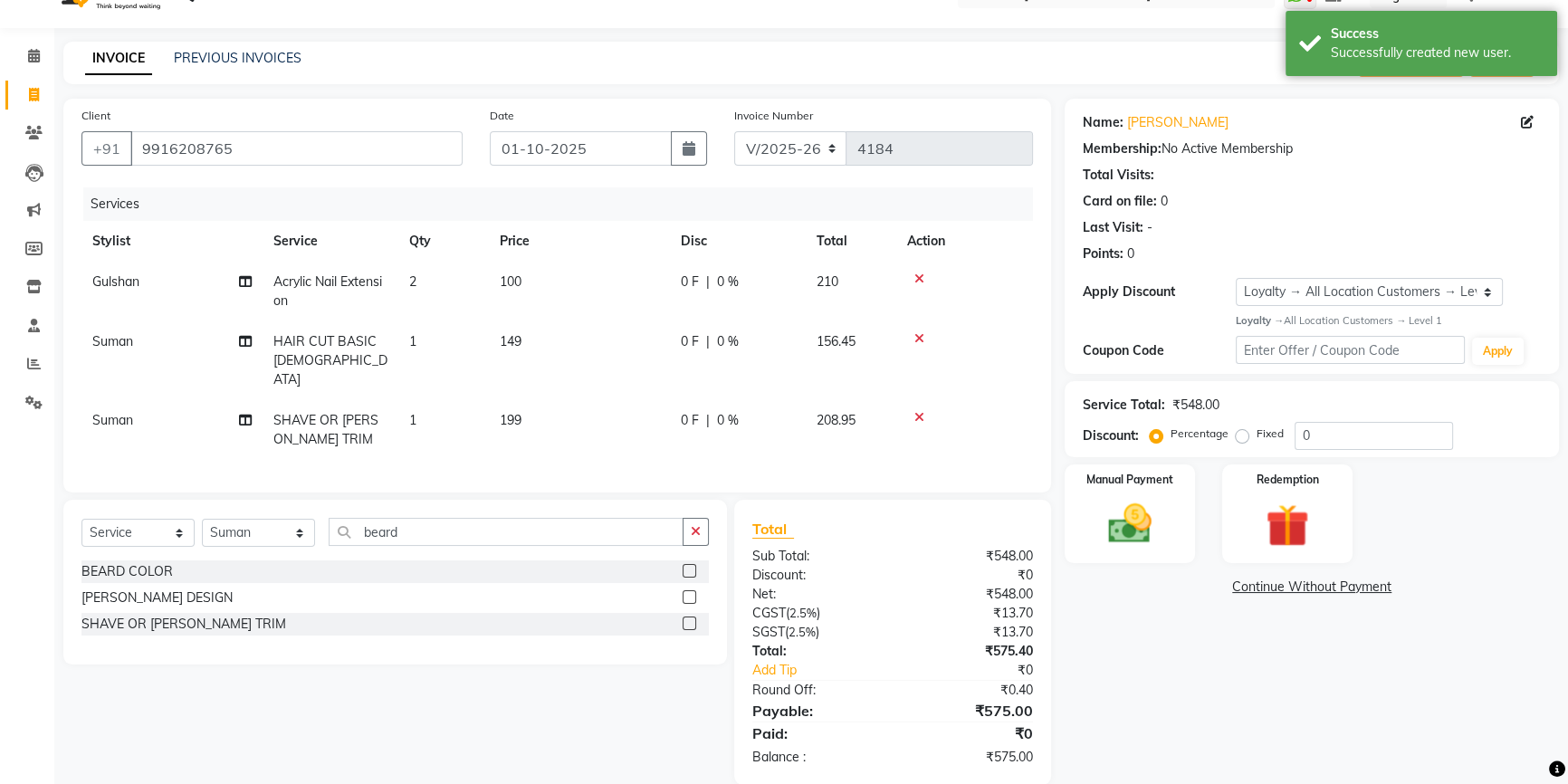
scroll to position [59, 0]
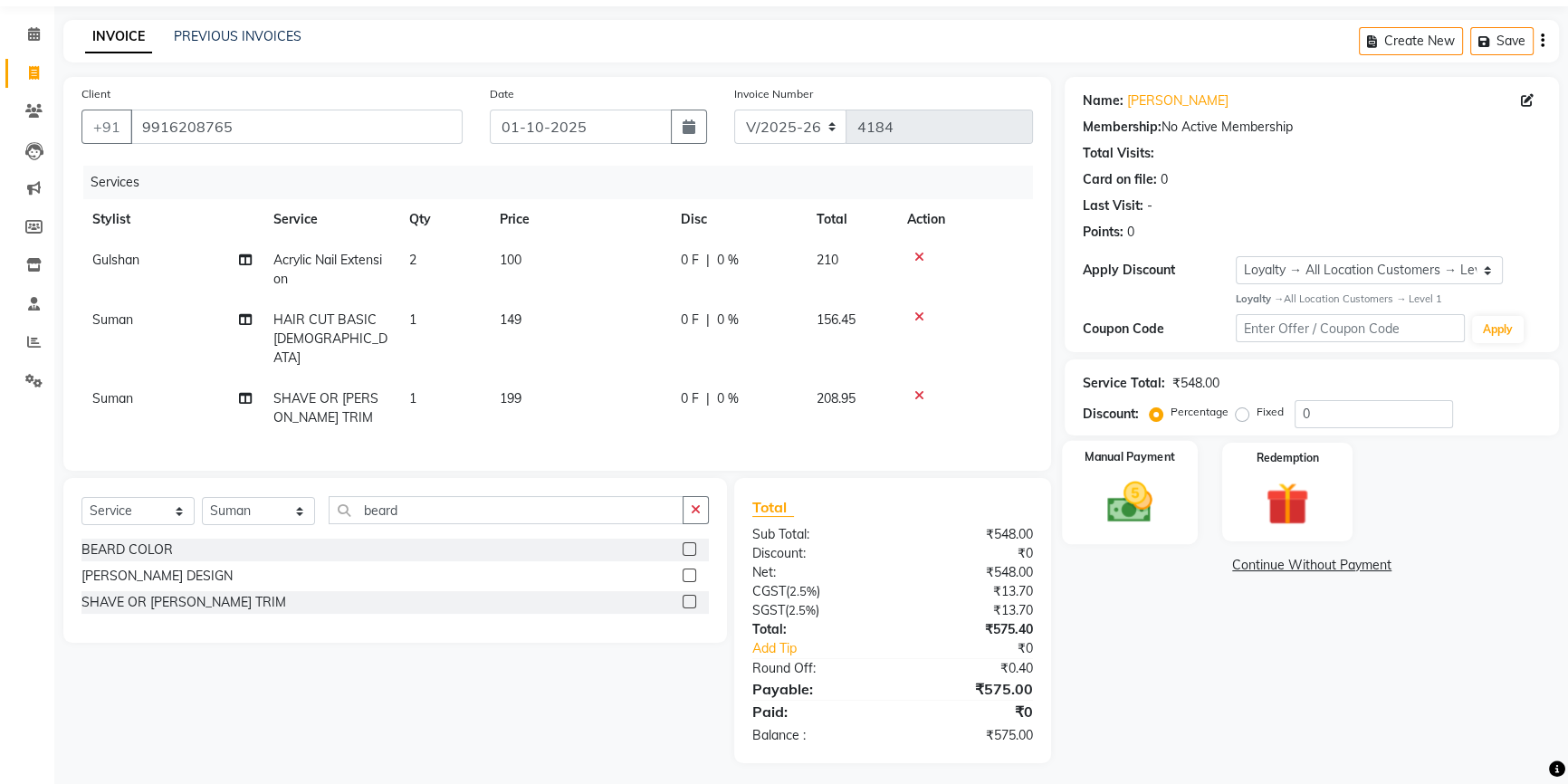
click at [1146, 489] on img at bounding box center [1130, 503] width 73 height 52
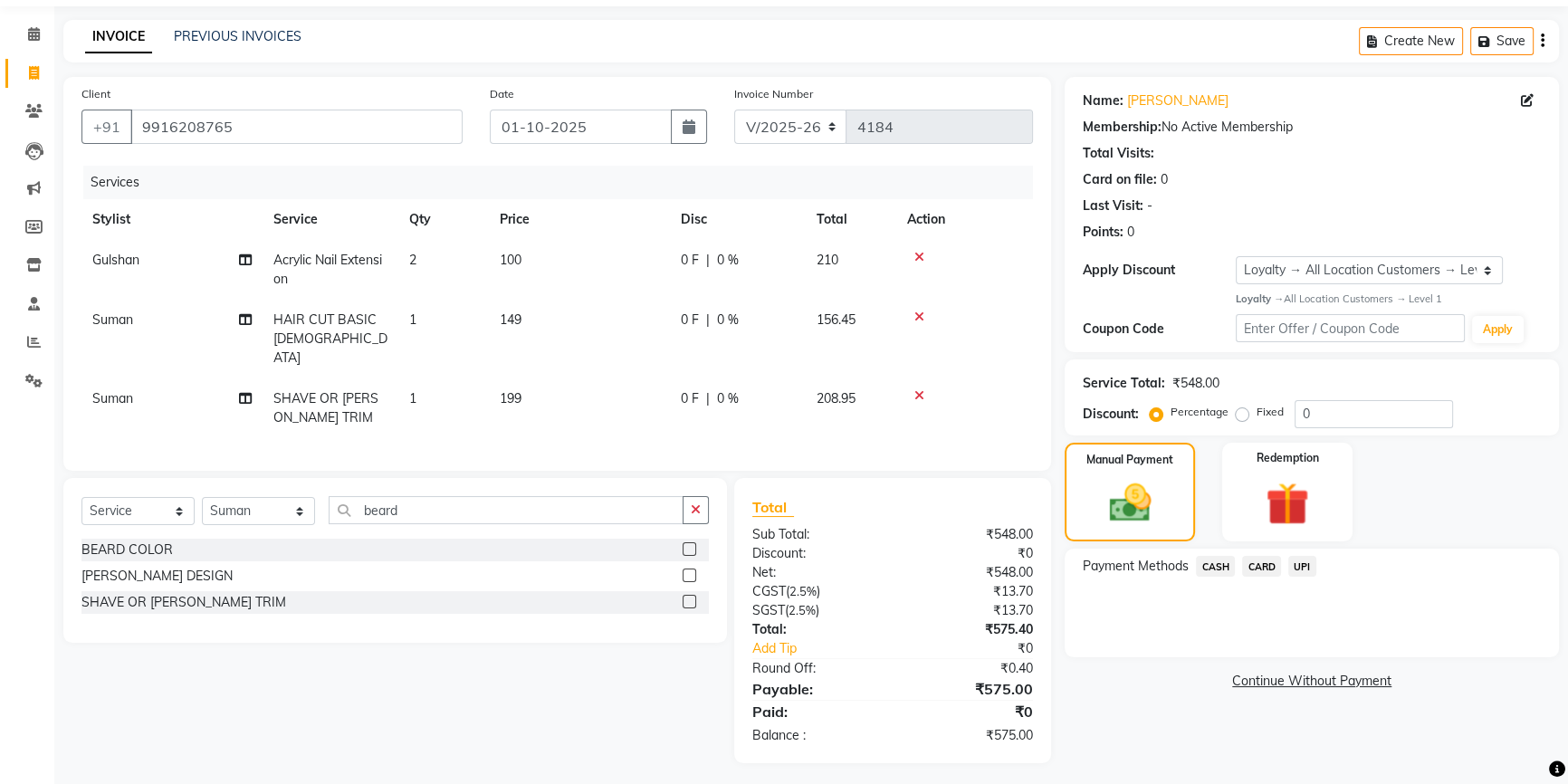
click at [1305, 571] on span "UPI" at bounding box center [1302, 566] width 28 height 20
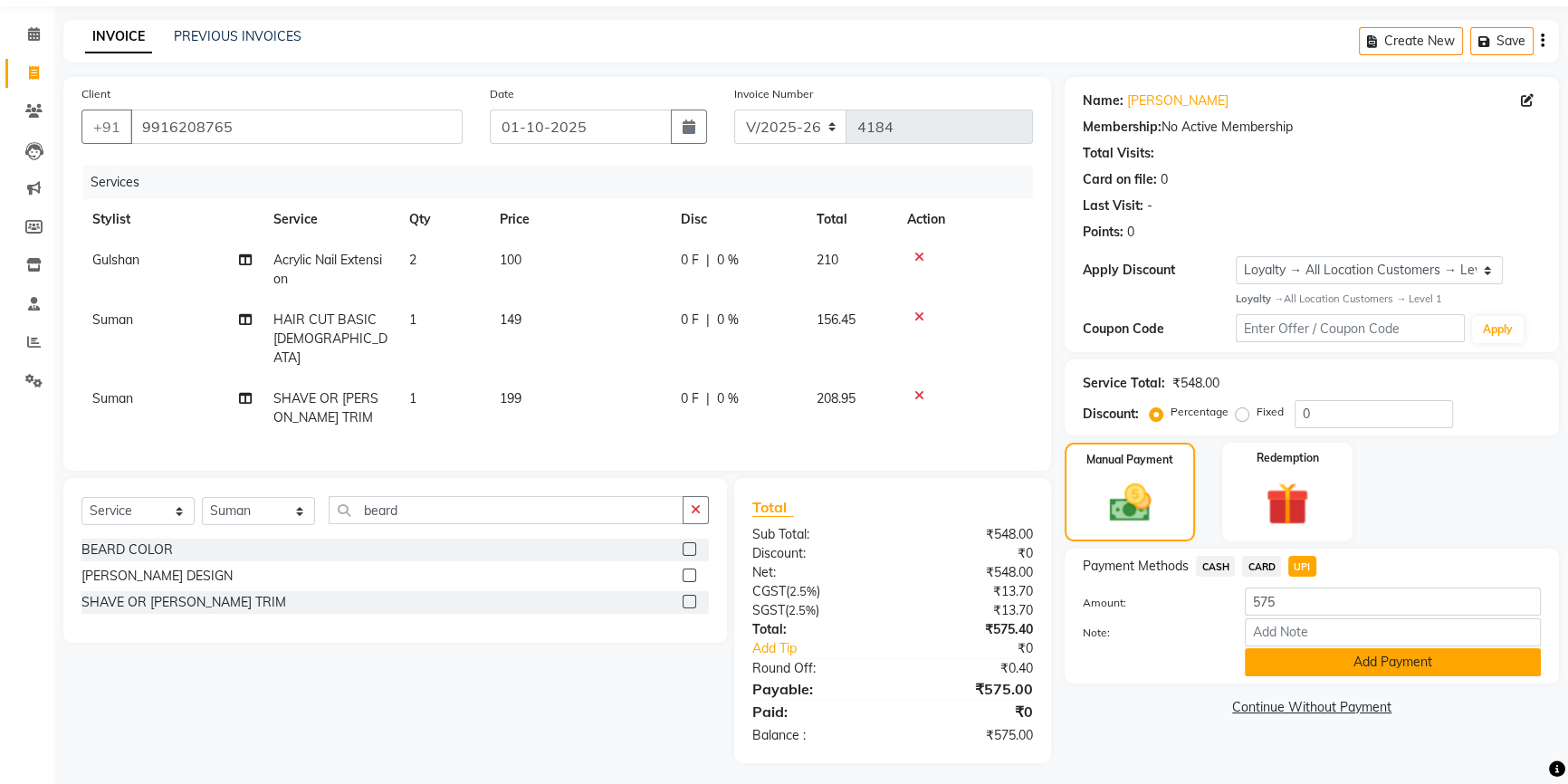
click at [1309, 661] on button "Add Payment" at bounding box center [1392, 662] width 296 height 28
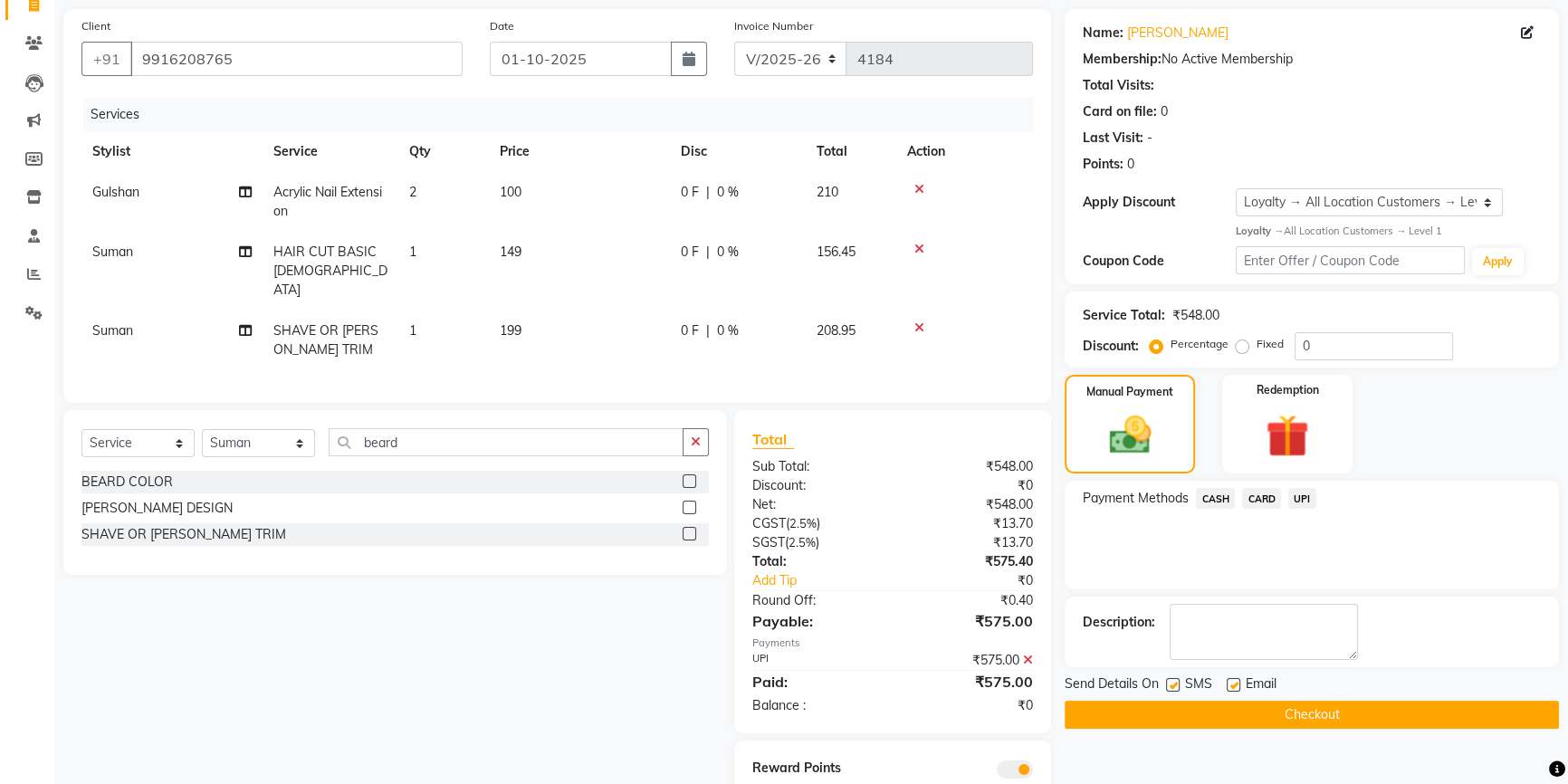
scroll to position [187, 0]
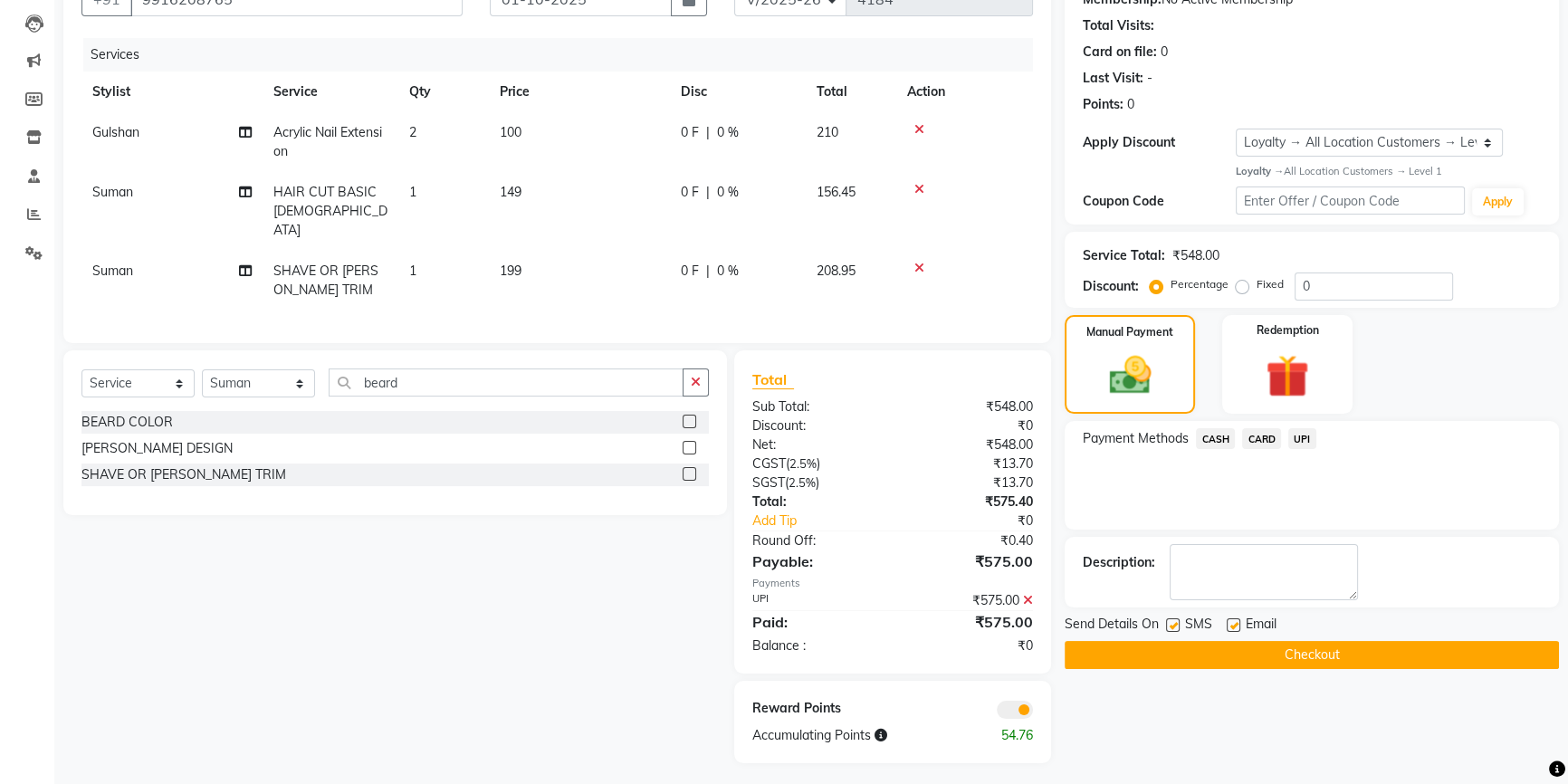
click at [1326, 657] on button "Checkout" at bounding box center [1312, 655] width 494 height 28
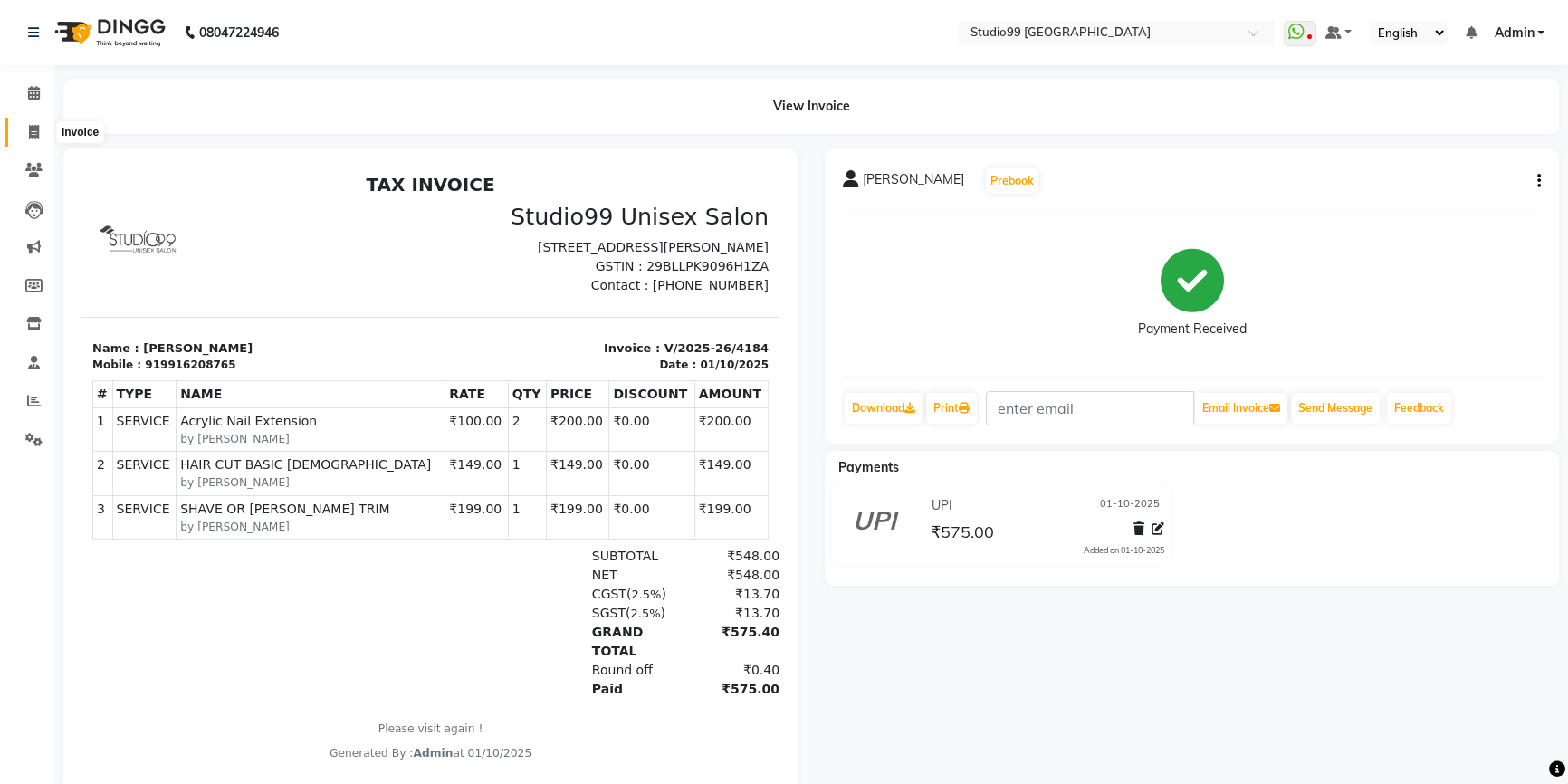
click at [32, 141] on span at bounding box center [33, 133] width 32 height 20
select select "6042"
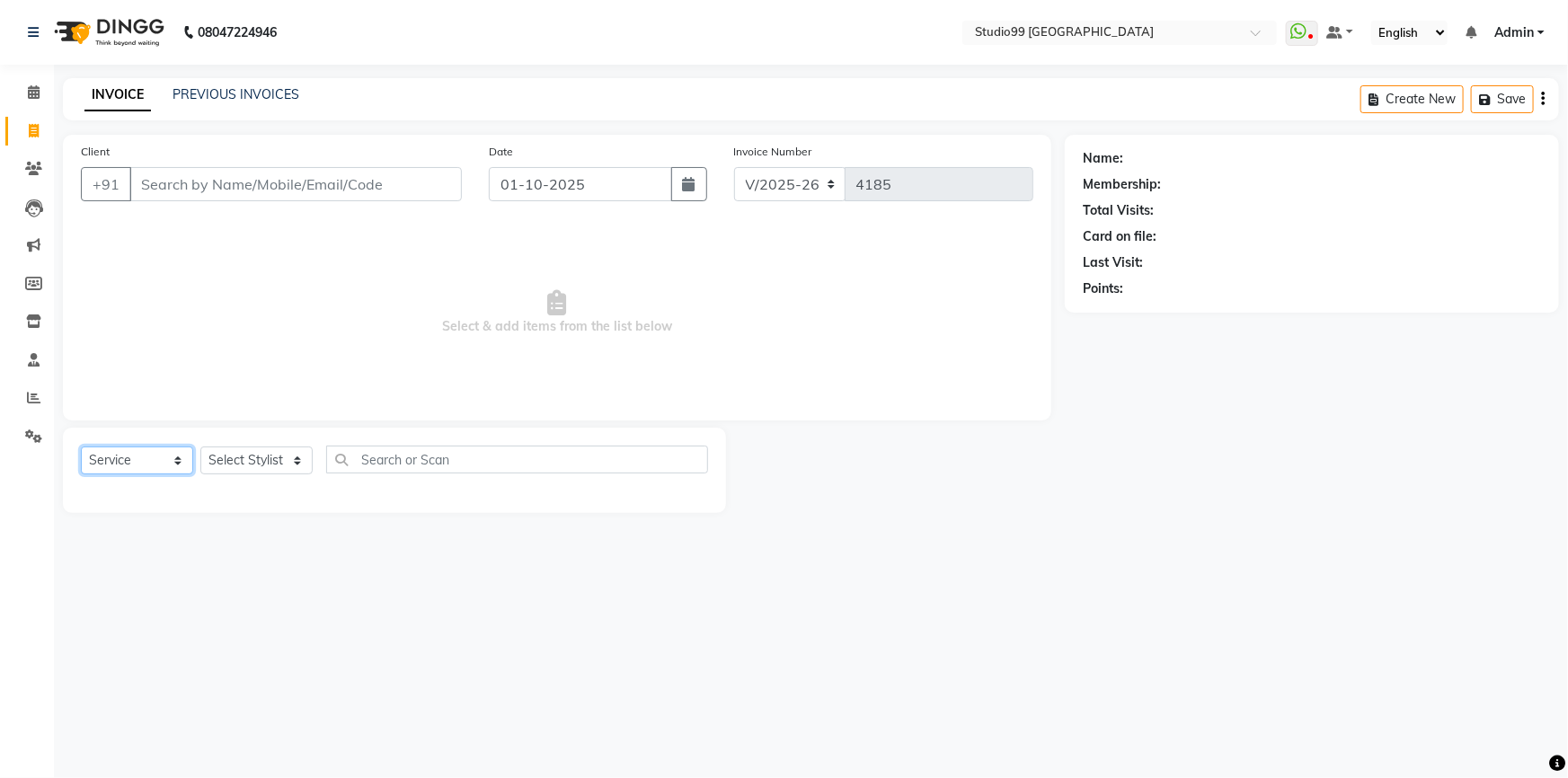
click at [107, 459] on select "Select Service Product Membership Package Voucher Prepaid Gift Card" at bounding box center [137, 460] width 113 height 28
select select "package"
click at [81, 446] on select "Select Service Product Membership Package Voucher Prepaid Gift Card" at bounding box center [137, 460] width 113 height 28
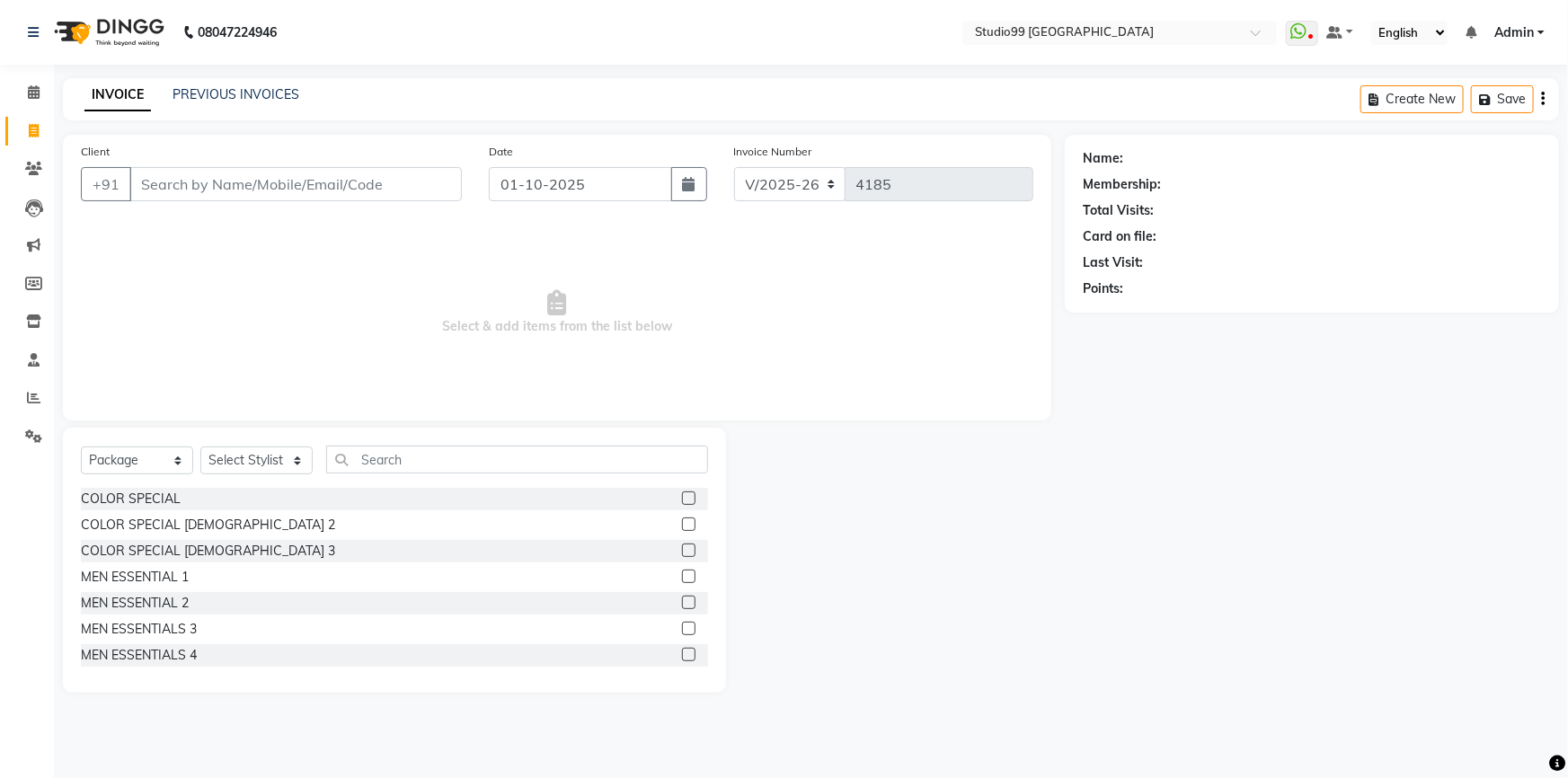
click at [243, 476] on div "Select Service Product Membership Package Voucher Prepaid Gift Card Select Styl…" at bounding box center [395, 466] width 627 height 42
click at [243, 467] on select "Select Stylist Admin AKSHAY AMARJIT Dina GOUTAM Gulshan MAHI Nobil Hasan PRIYA …" at bounding box center [256, 460] width 113 height 28
select select "43358"
click at [200, 446] on select "Select Stylist Admin AKSHAY AMARJIT Dina GOUTAM Gulshan MAHI Nobil Hasan PRIYA …" at bounding box center [256, 460] width 113 height 28
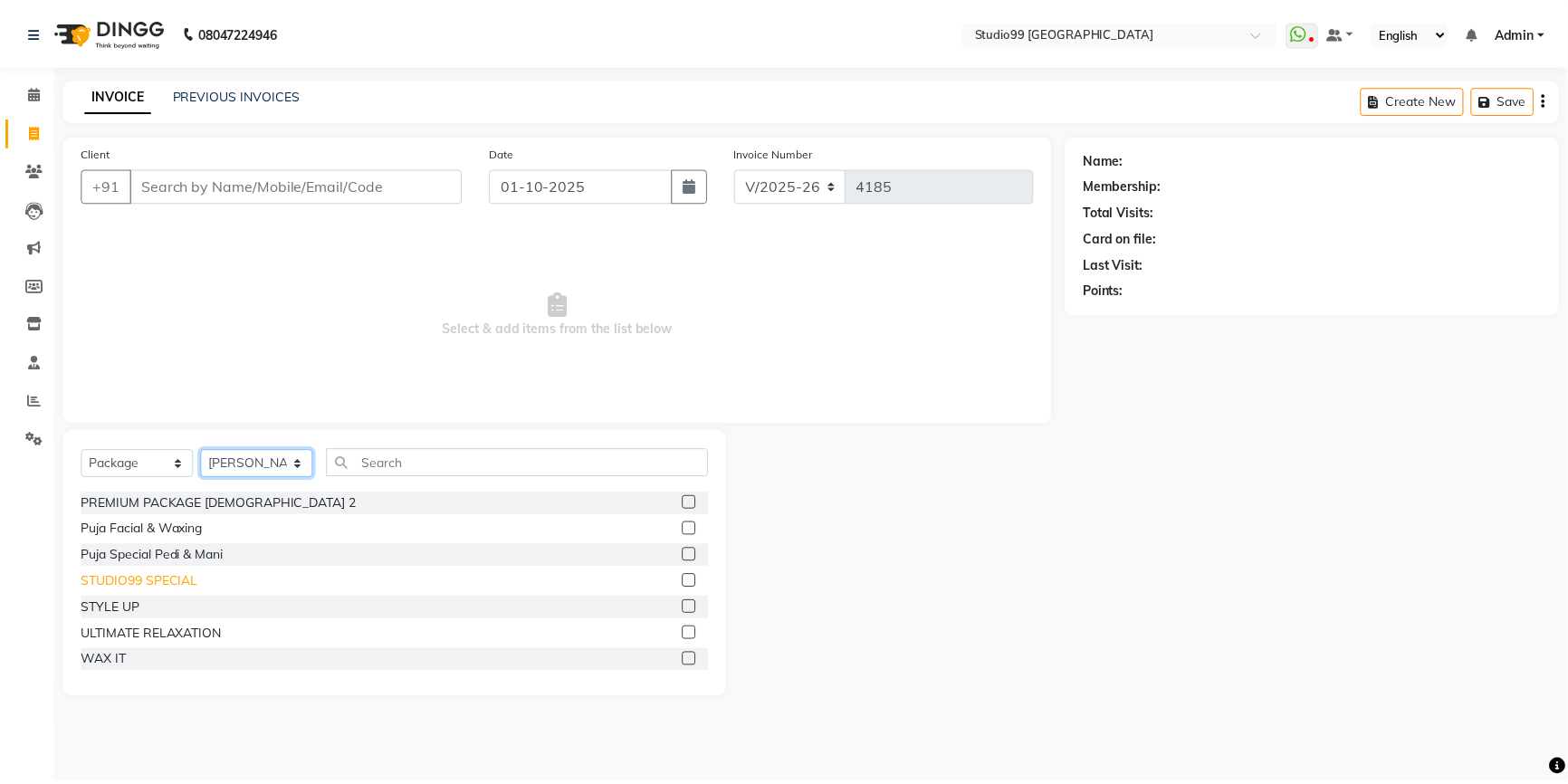
scroll to position [265, 0]
click at [134, 600] on div "STYLE UP" at bounding box center [111, 606] width 59 height 19
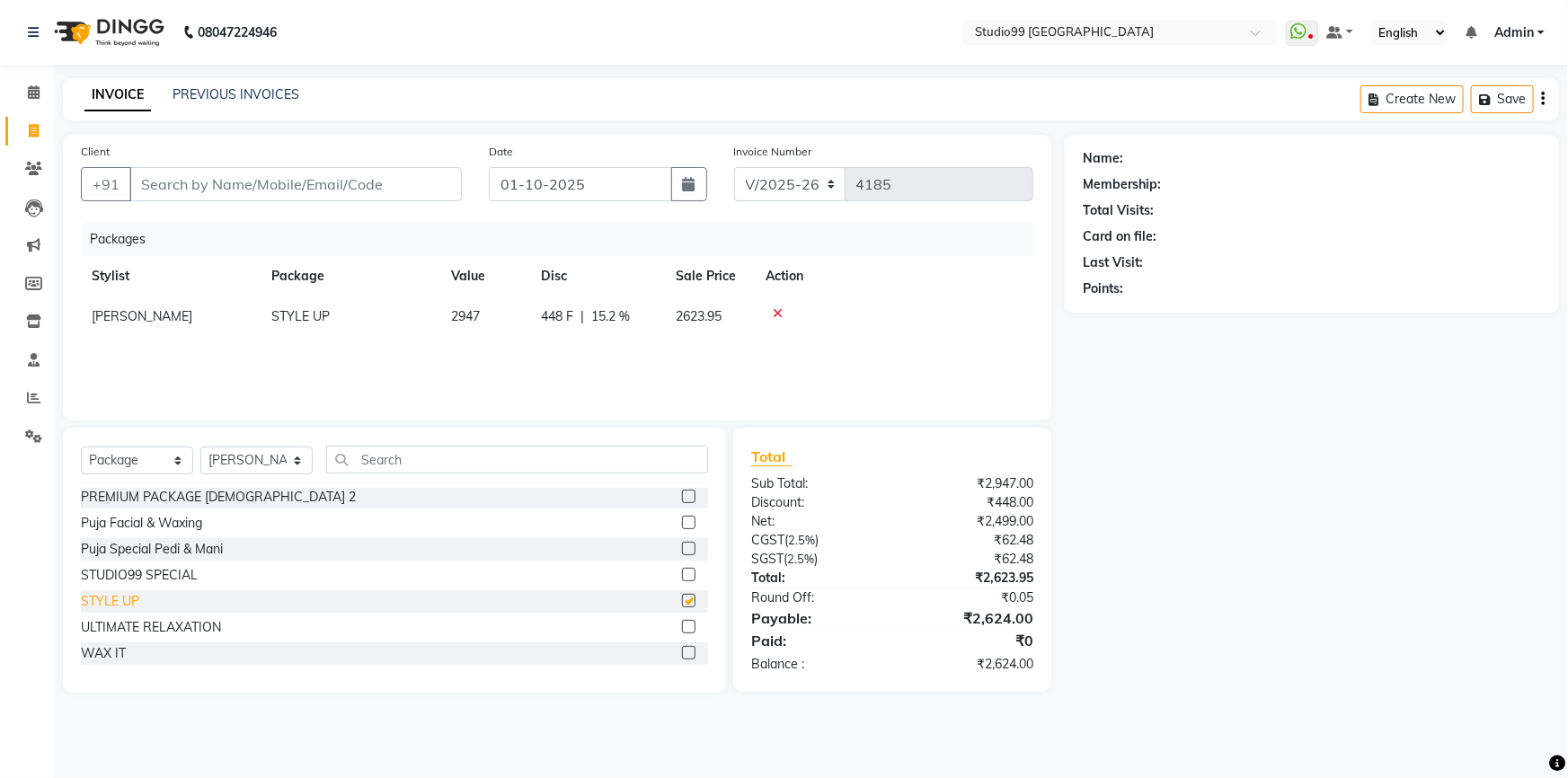
checkbox input "false"
click at [233, 192] on input "Client" at bounding box center [295, 183] width 333 height 34
drag, startPoint x: 216, startPoint y: 187, endPoint x: 229, endPoint y: 197, distance: 16.4
click at [224, 196] on input "Client" at bounding box center [295, 183] width 333 height 34
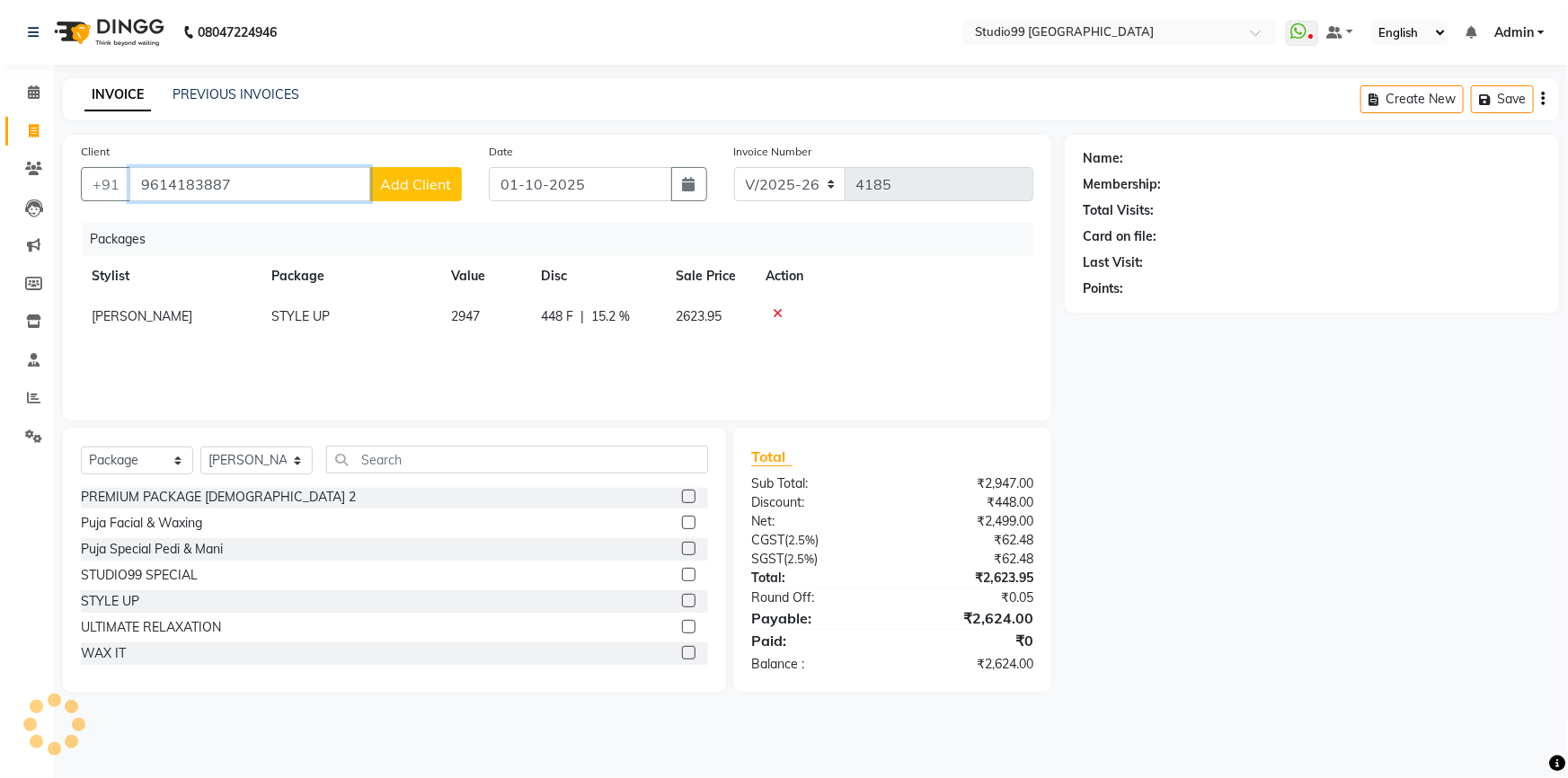
type input "9614183887"
click at [428, 185] on span "Add Client" at bounding box center [415, 183] width 71 height 18
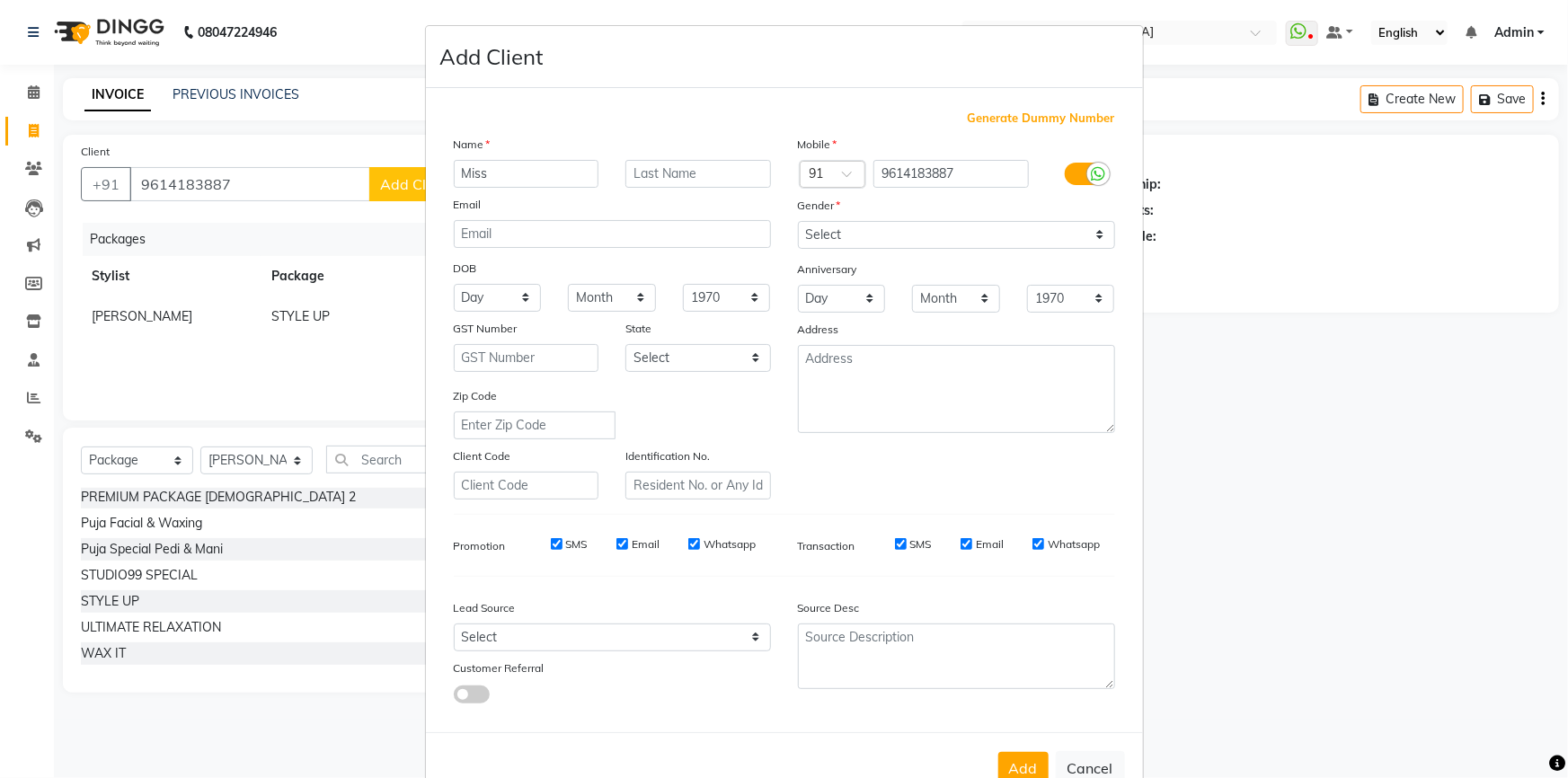
type input "Miss"
type input "Aysha"
click at [898, 229] on select "Select [DEMOGRAPHIC_DATA] [DEMOGRAPHIC_DATA] Other Prefer Not To Say" at bounding box center [956, 235] width 317 height 28
select select "female"
click at [798, 221] on select "Select [DEMOGRAPHIC_DATA] [DEMOGRAPHIC_DATA] Other Prefer Not To Say" at bounding box center [956, 235] width 317 height 28
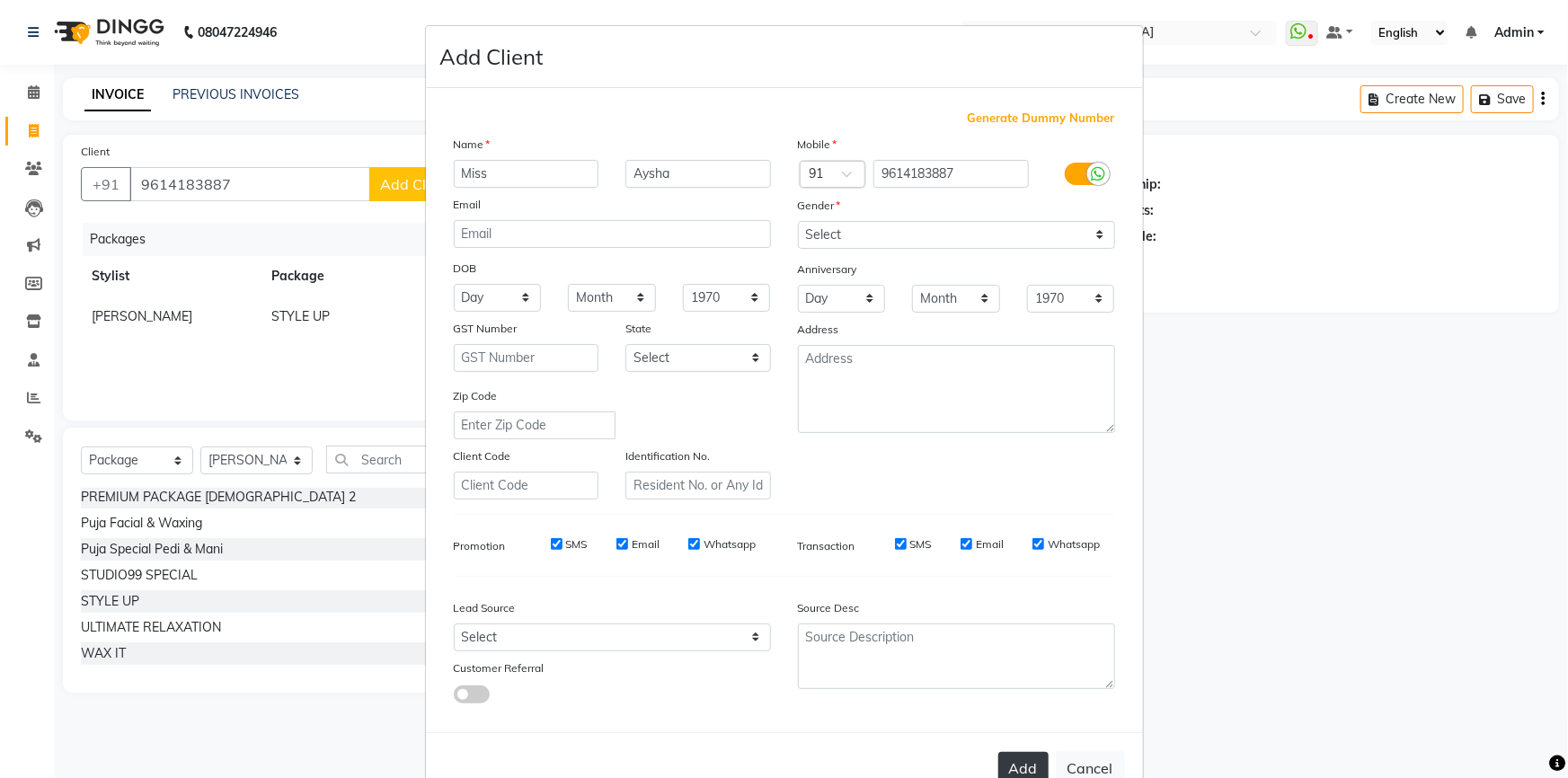
click at [1024, 768] on button "Add" at bounding box center [1024, 768] width 51 height 32
select select
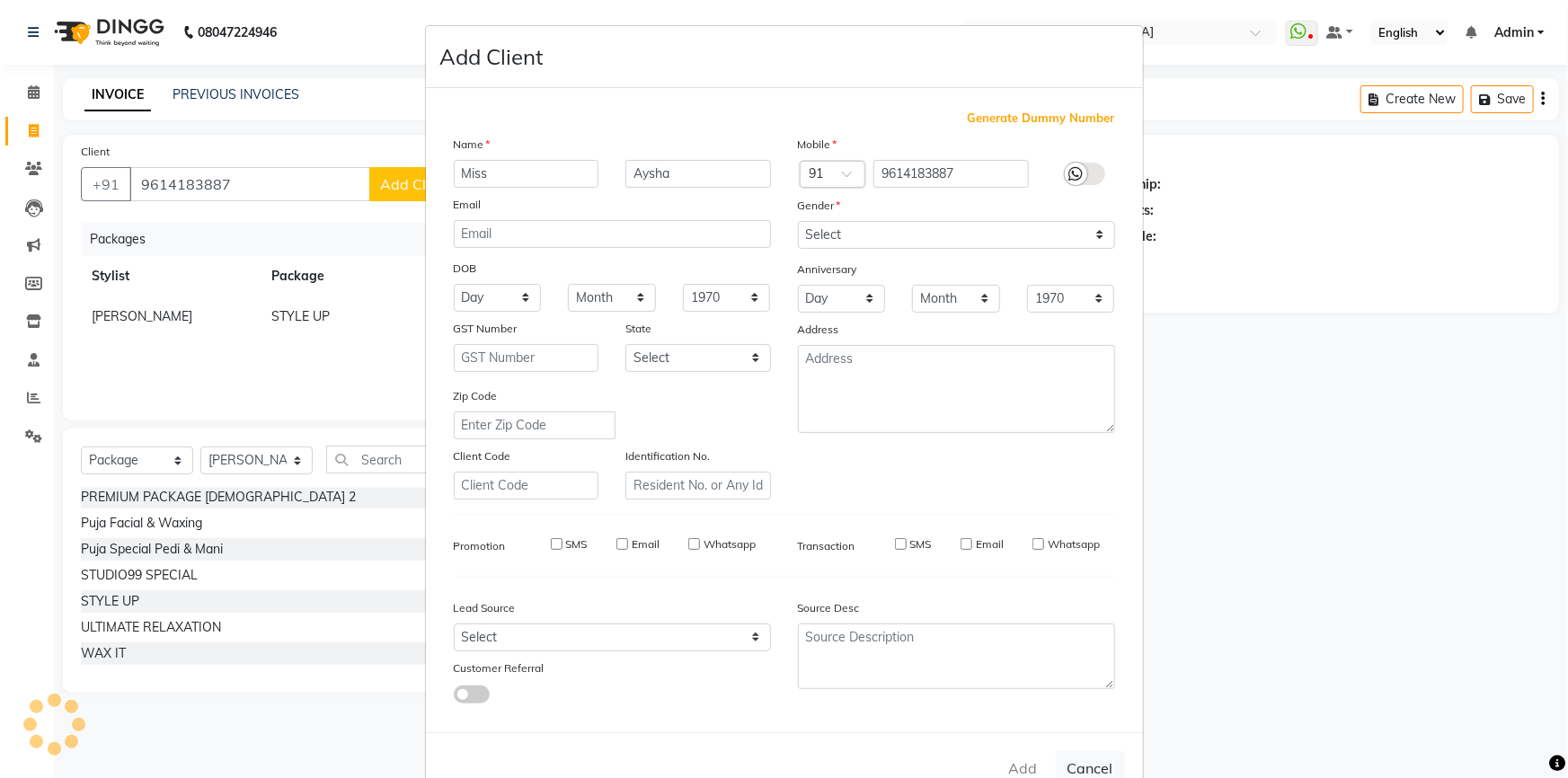
select select
checkbox input "false"
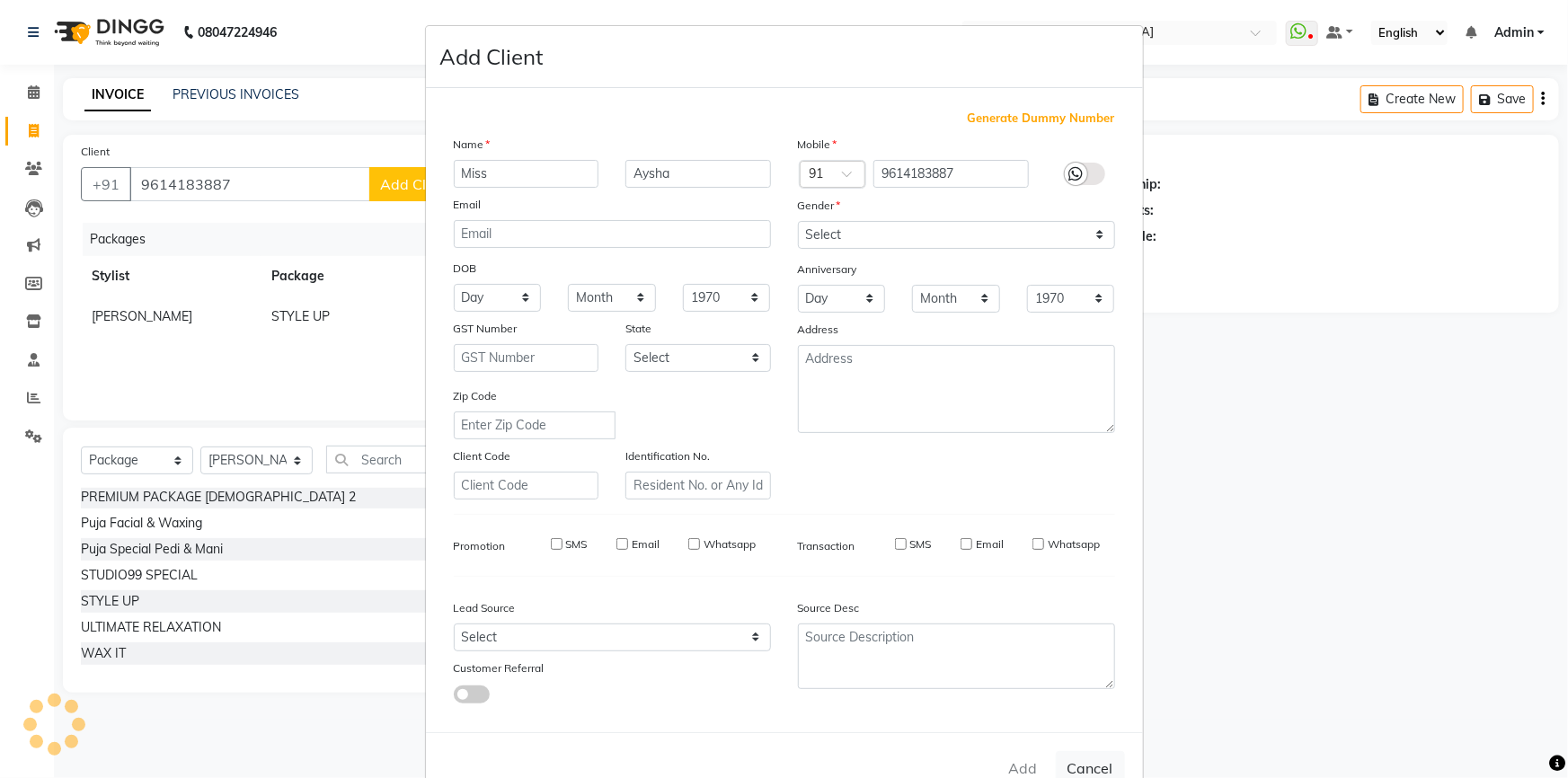
checkbox input "false"
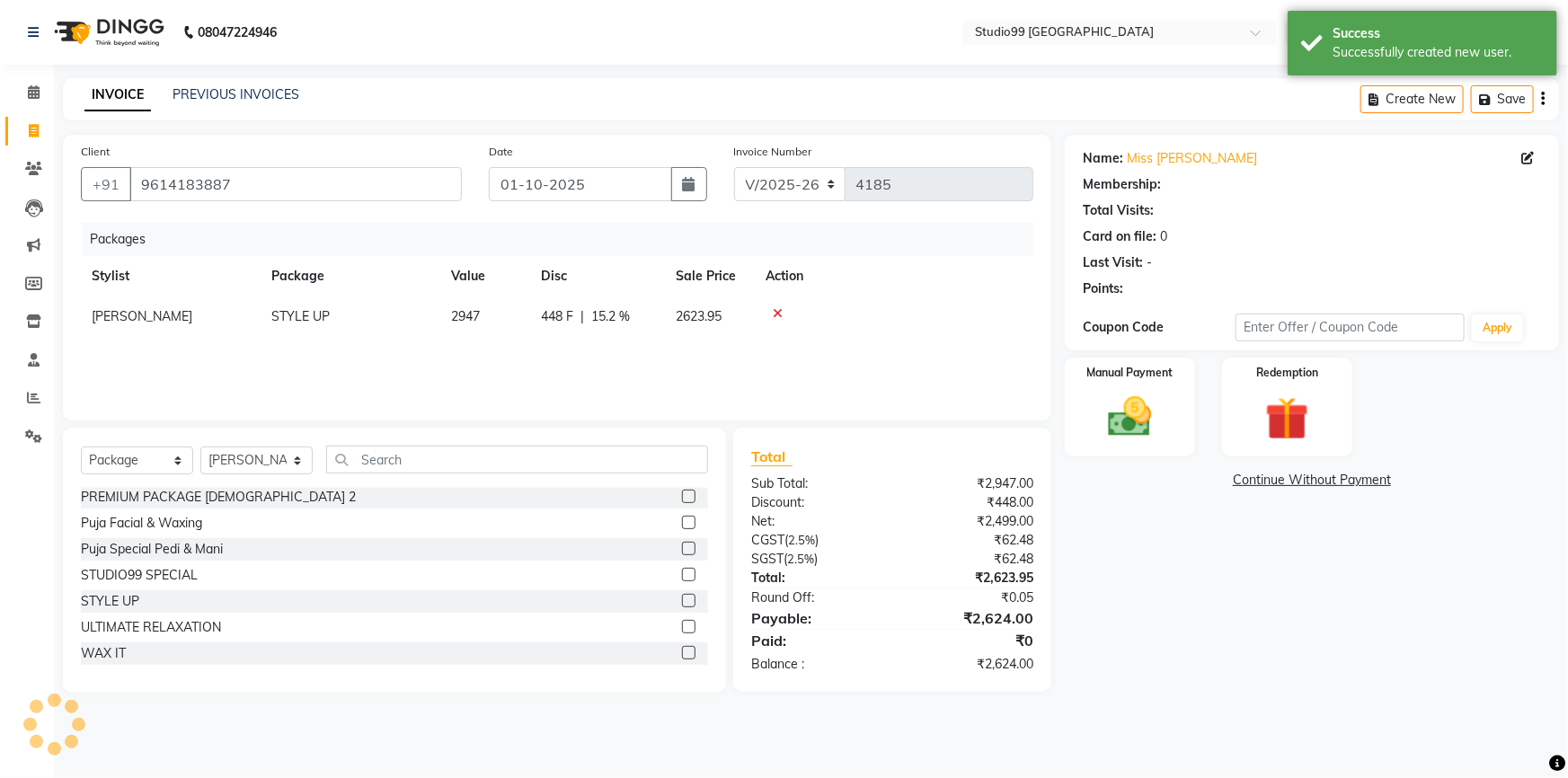
select select "1: Object"
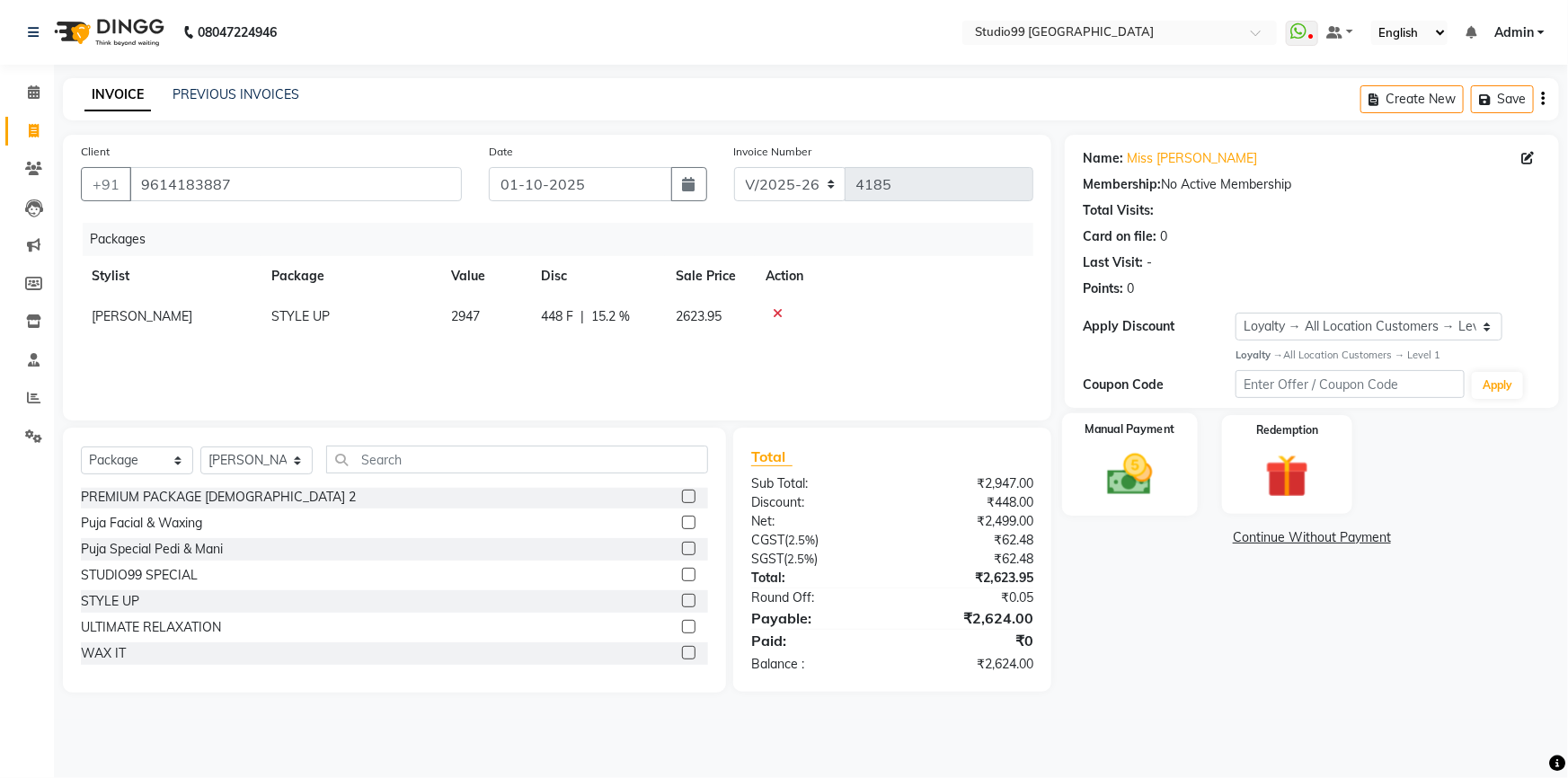
click at [1109, 473] on img at bounding box center [1131, 474] width 74 height 53
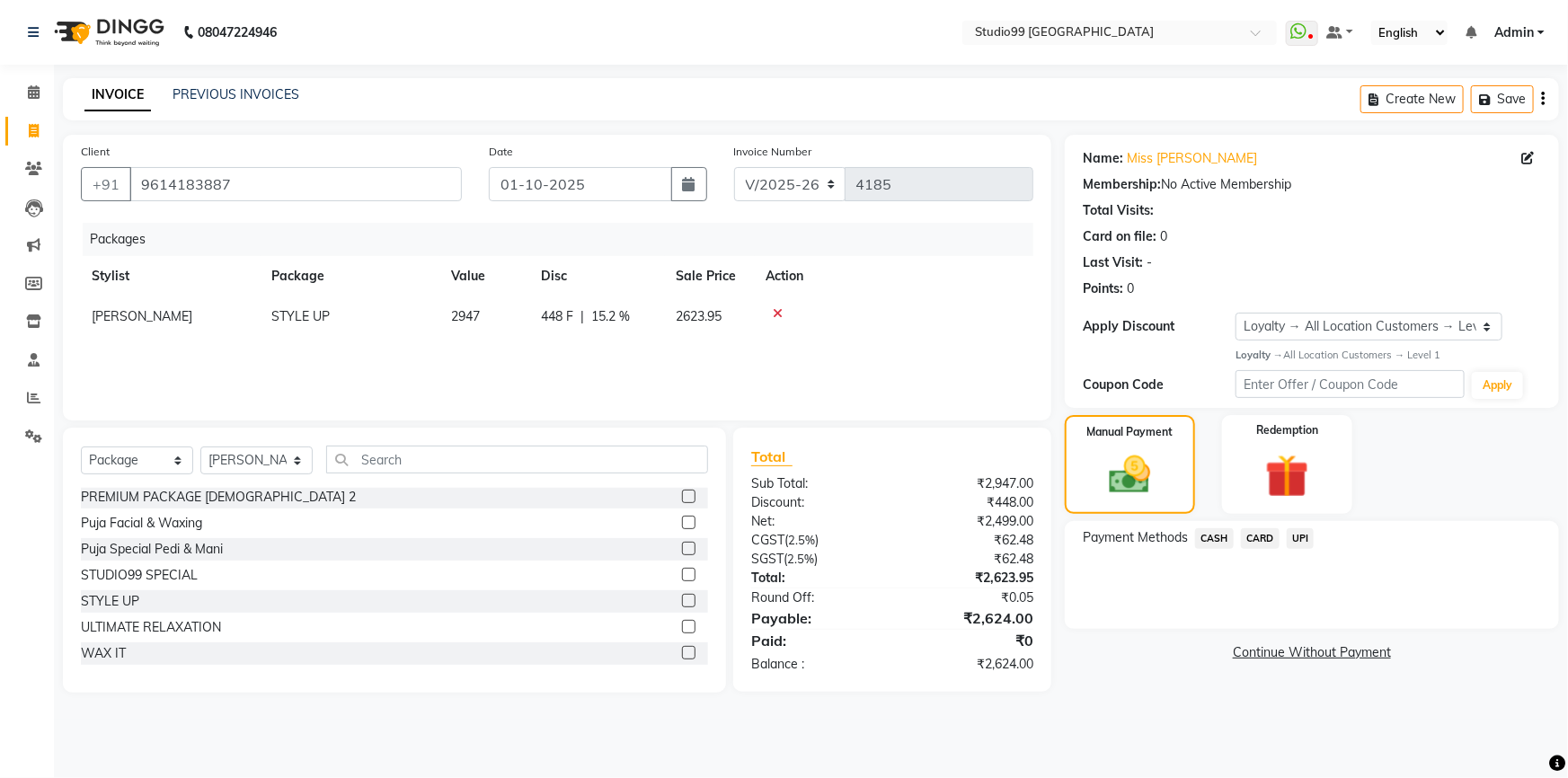
click at [1216, 540] on span "CASH" at bounding box center [1215, 538] width 39 height 20
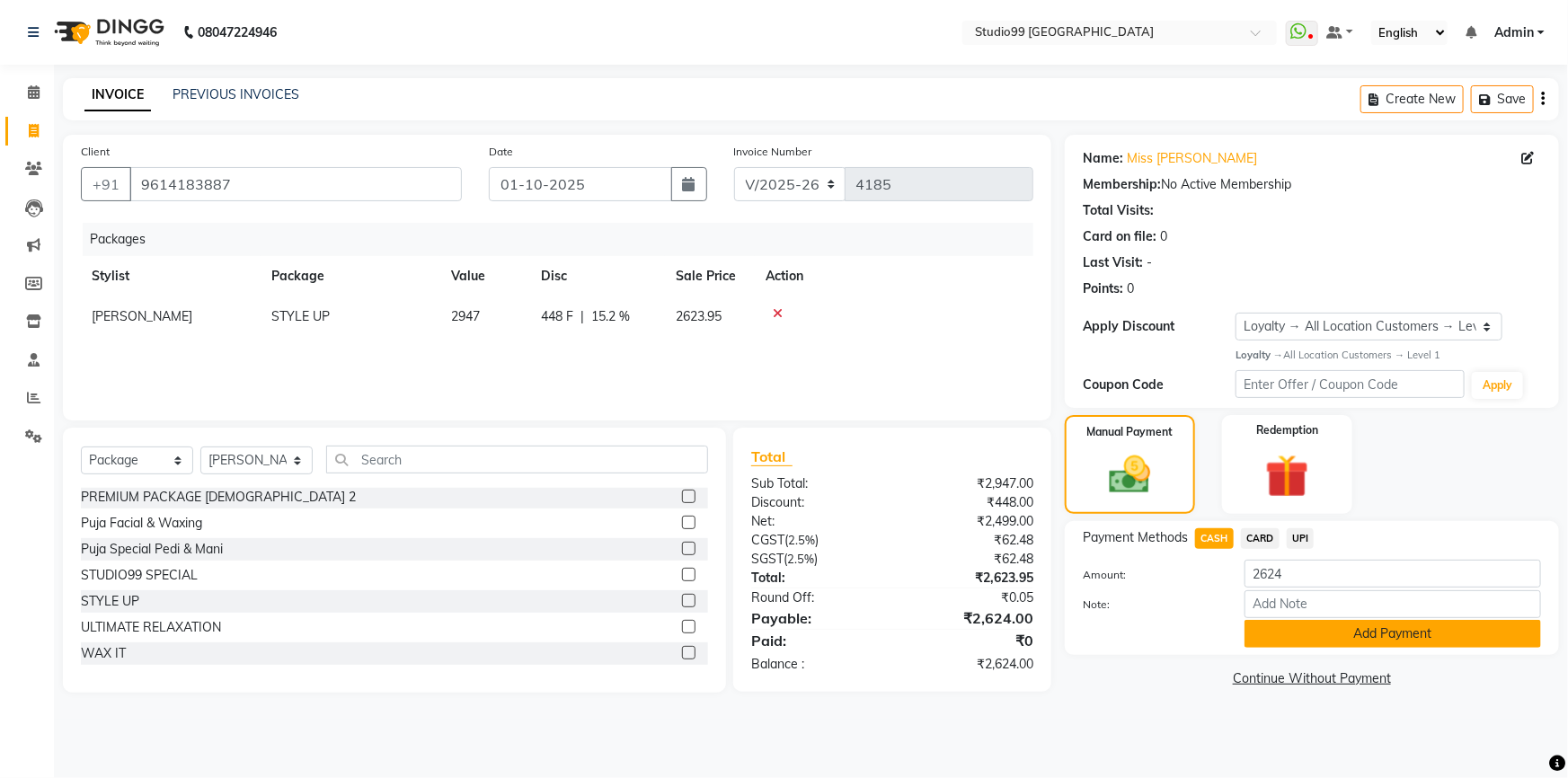
click at [1305, 626] on button "Add Payment" at bounding box center [1394, 633] width 297 height 28
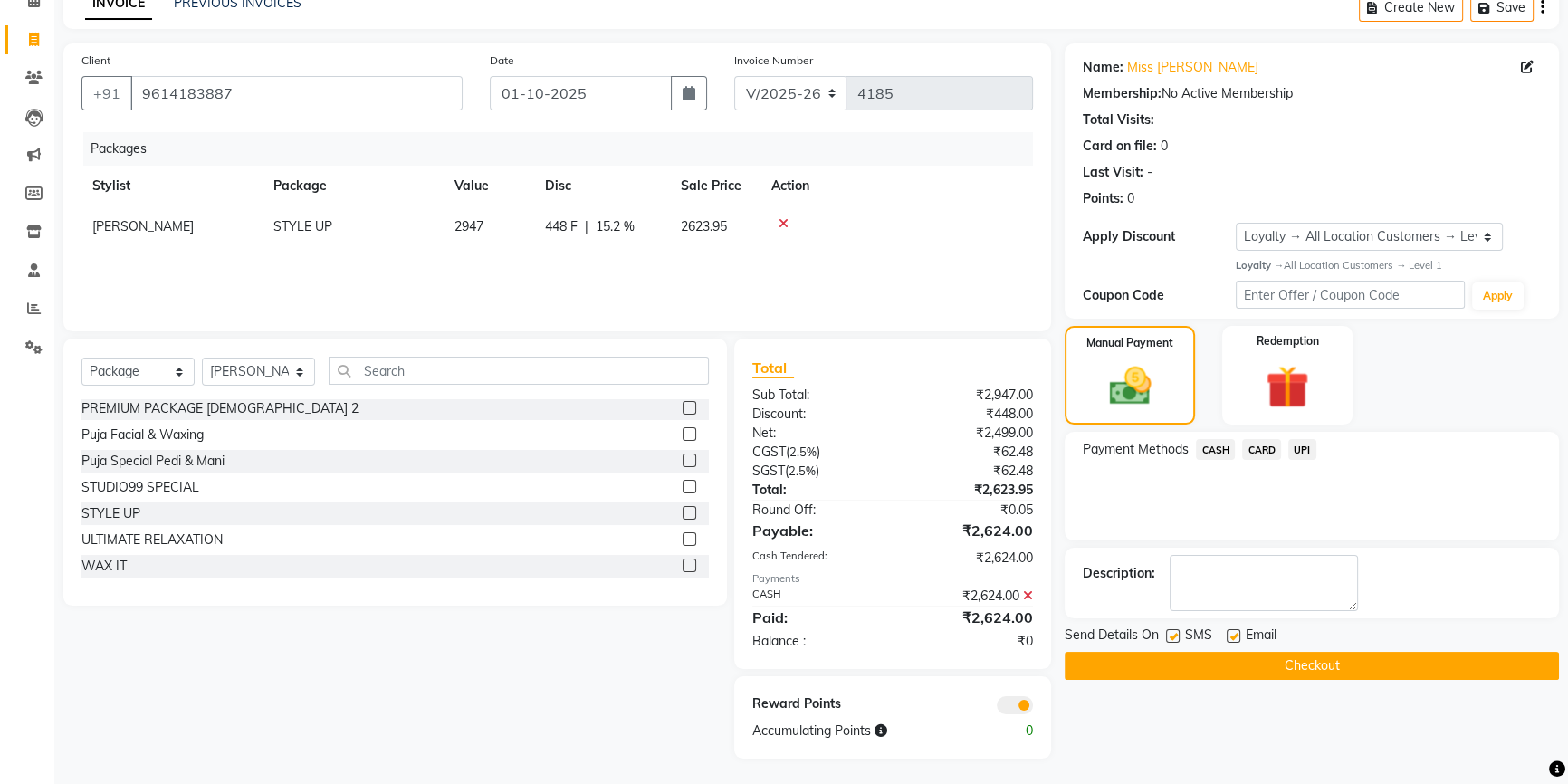
scroll to position [95, 0]
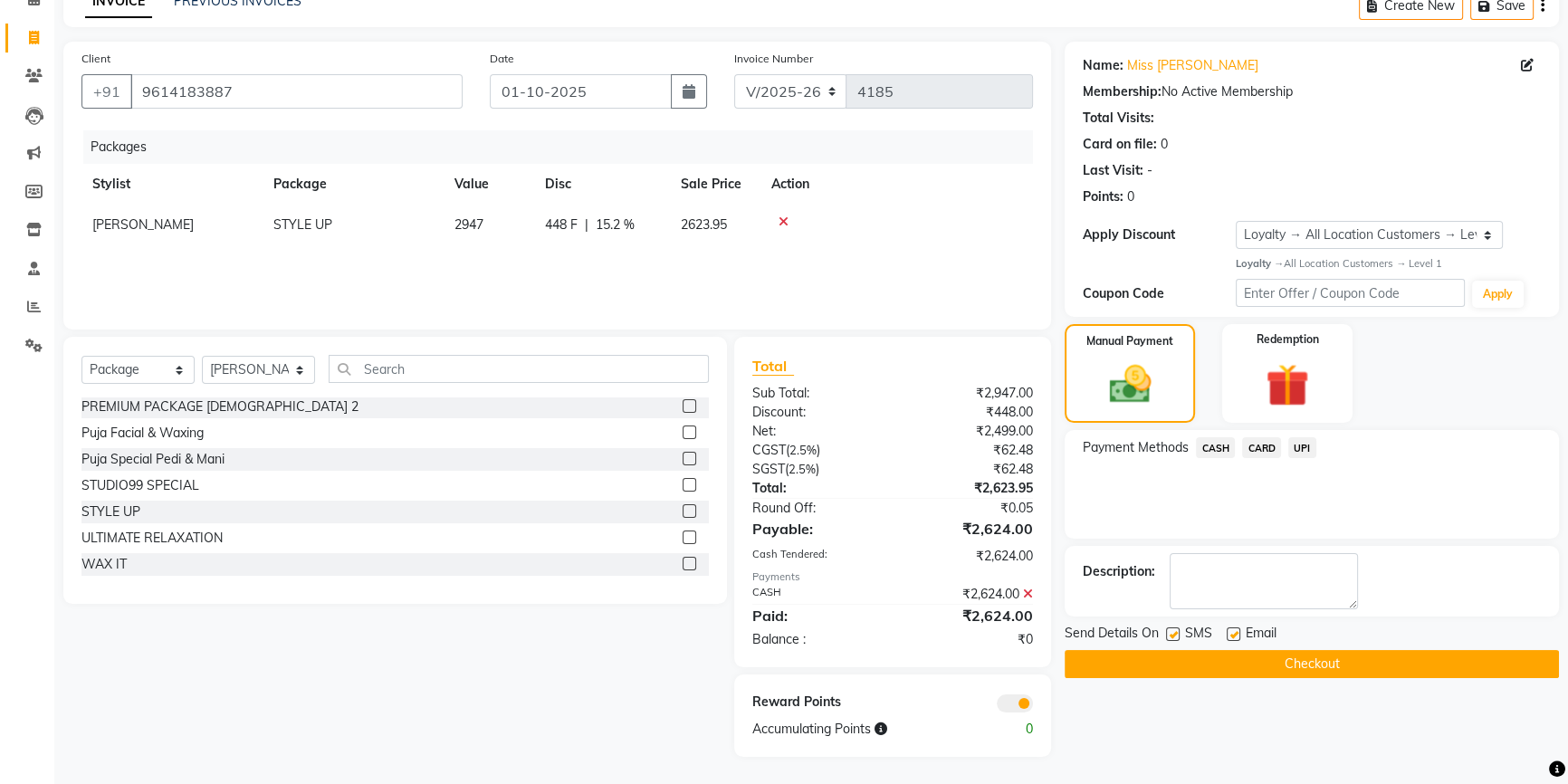
click at [1331, 668] on button "Checkout" at bounding box center [1312, 664] width 494 height 28
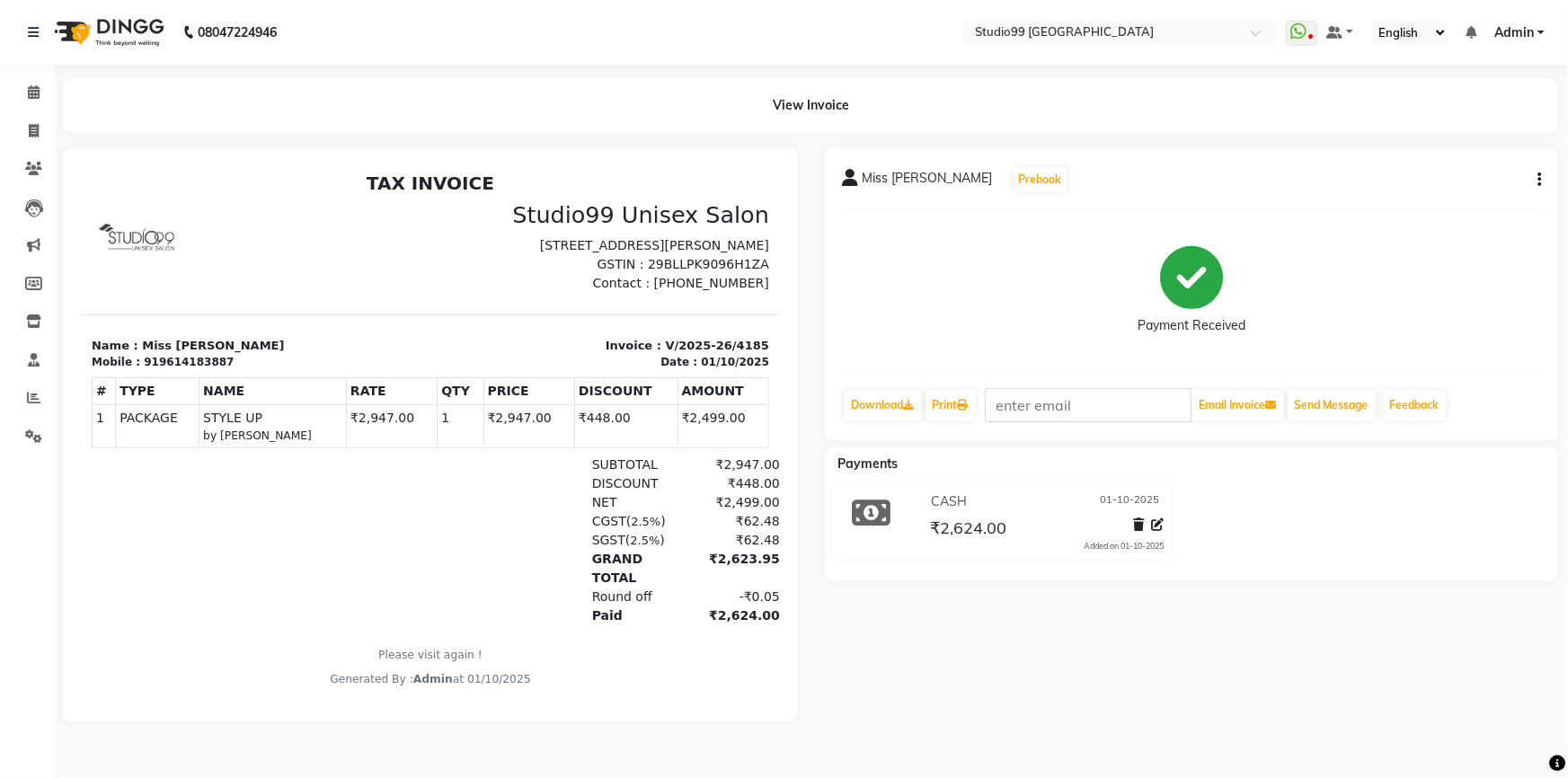
click at [286, 544] on div at bounding box center [203, 539] width 226 height 170
drag, startPoint x: 148, startPoint y: 382, endPoint x: 244, endPoint y: 373, distance: 96.4
click at [244, 370] on div "Mobile : 919614183887" at bounding box center [255, 361] width 328 height 17
copy div "9614183887"
click at [29, 128] on icon at bounding box center [33, 130] width 10 height 14
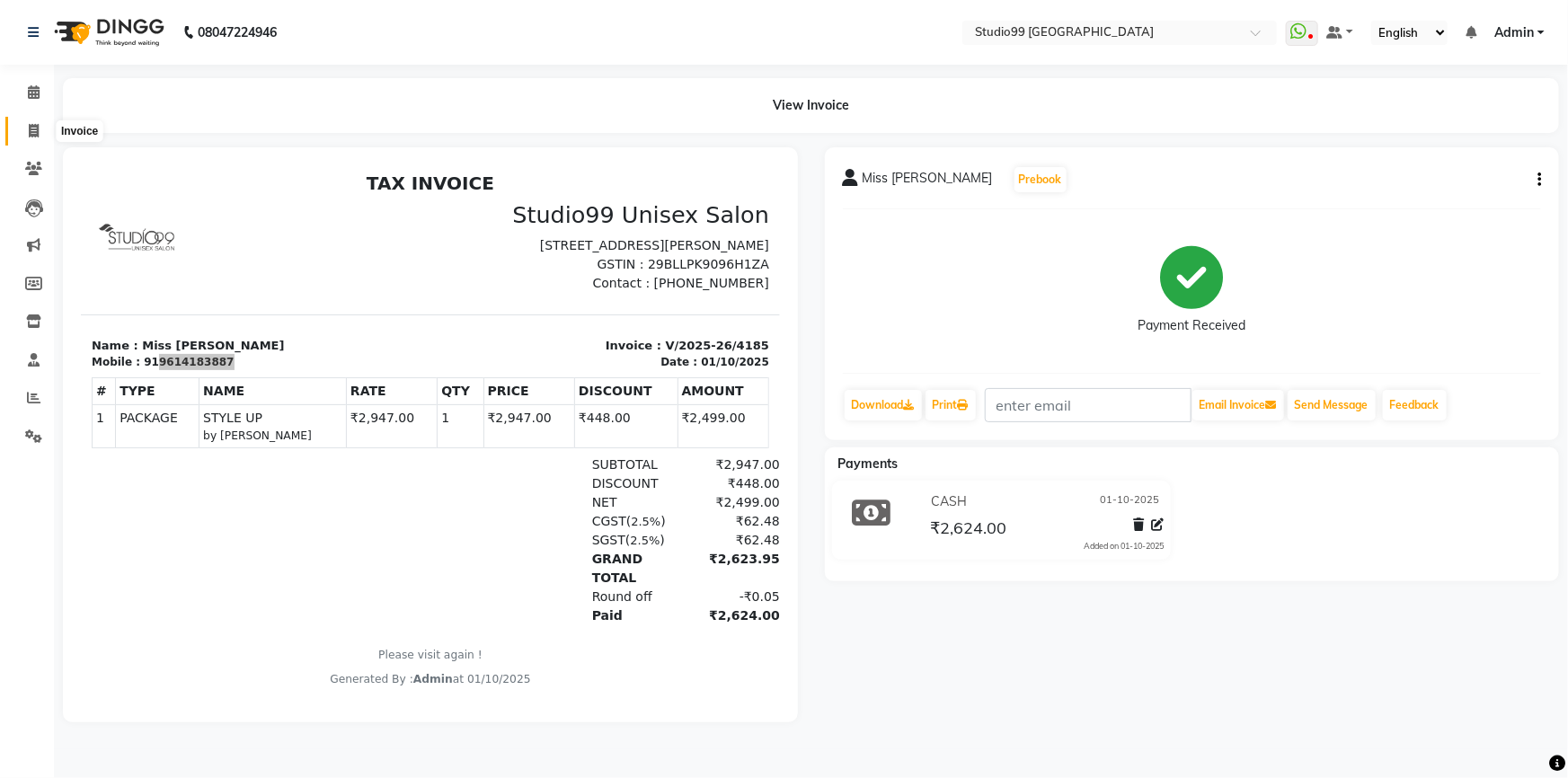
select select "service"
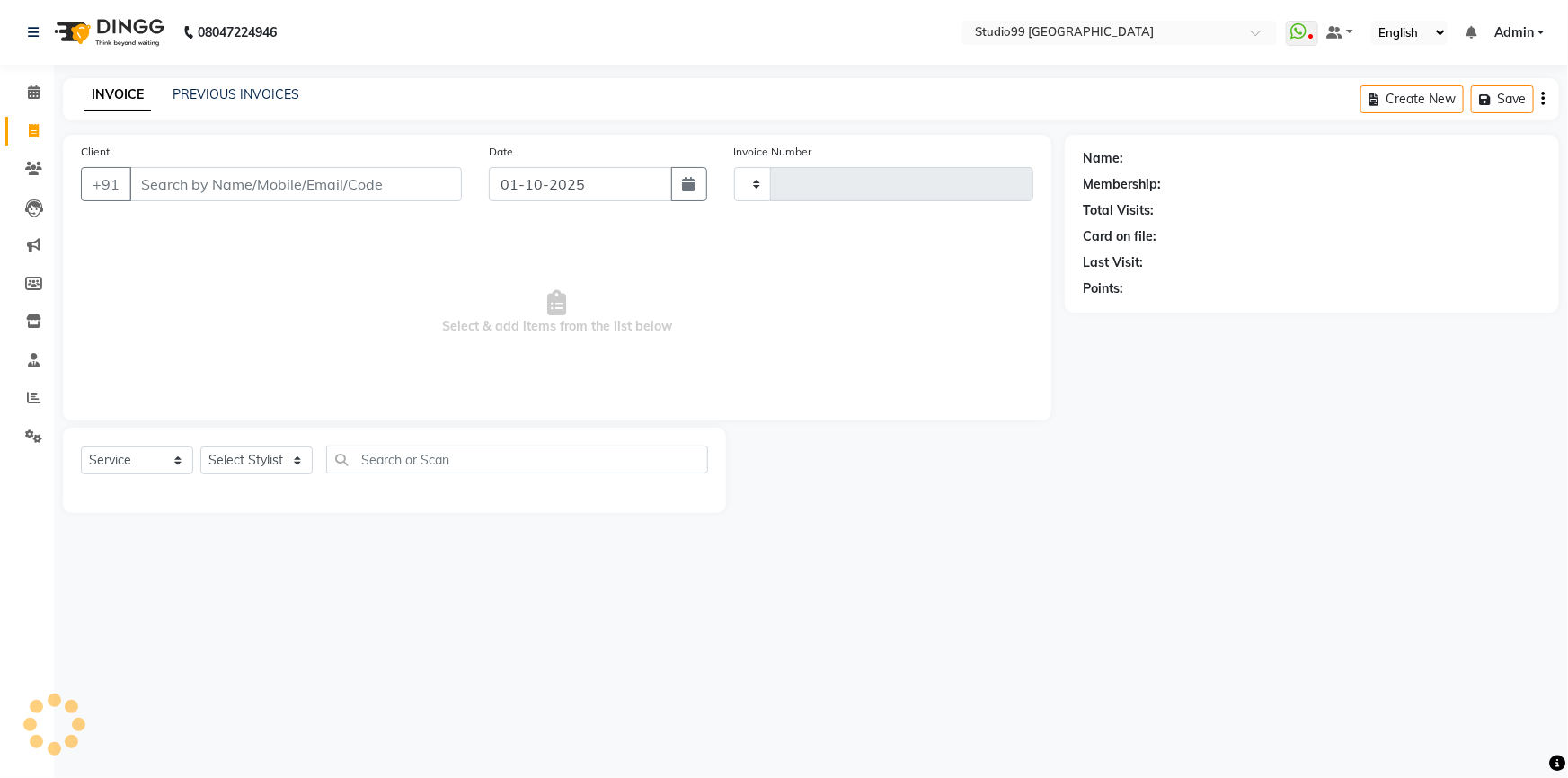
type input "4186"
select select "6042"
type input "9614183887"
select select "1: Object"
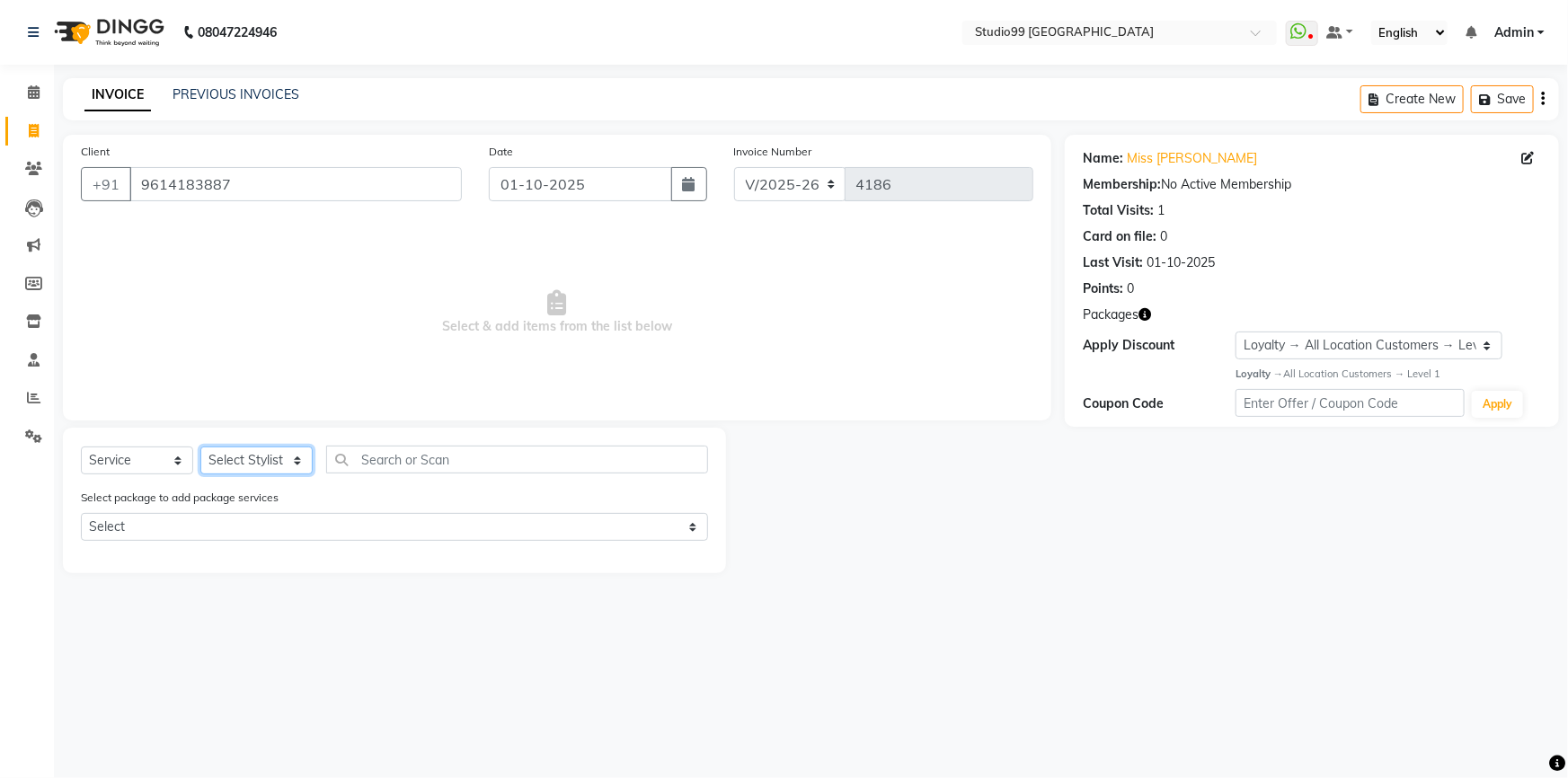
click at [259, 464] on select "Select Stylist Admin AKSHAY [PERSON_NAME] Gulshan MAHI [PERSON_NAME] PRIYA [PER…" at bounding box center [256, 460] width 113 height 28
select select "91642"
click at [200, 446] on select "Select Stylist Admin AKSHAY [PERSON_NAME] Gulshan MAHI [PERSON_NAME] PRIYA [PER…" at bounding box center [256, 460] width 113 height 28
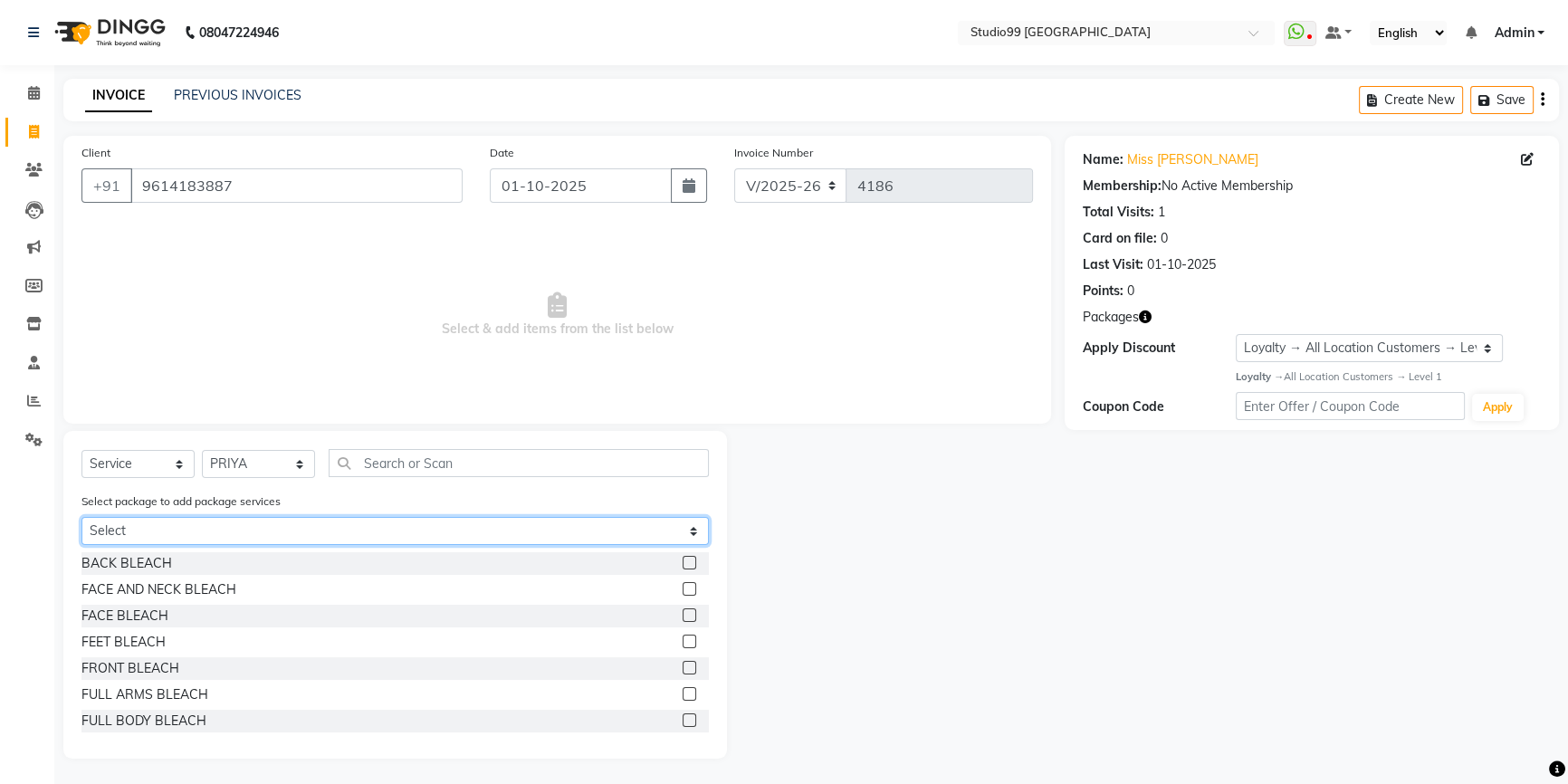
click at [207, 526] on select "Select STYLE UP" at bounding box center [395, 530] width 627 height 28
select select "1: Object"
click at [82, 517] on select "Select STYLE UP" at bounding box center [395, 530] width 627 height 28
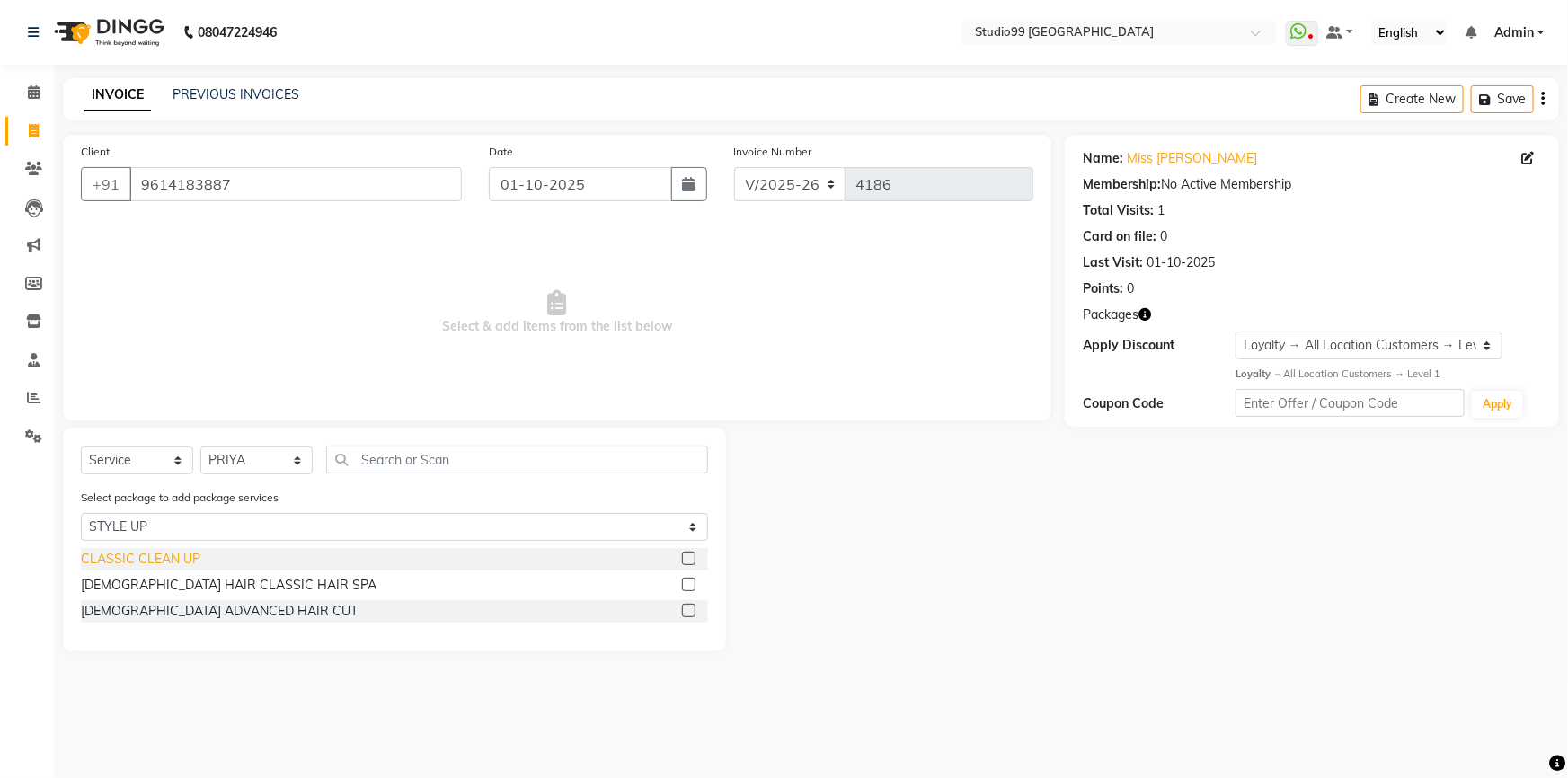
click at [128, 555] on div "CLASSIC CLEAN UP" at bounding box center [141, 559] width 120 height 18
checkbox input "false"
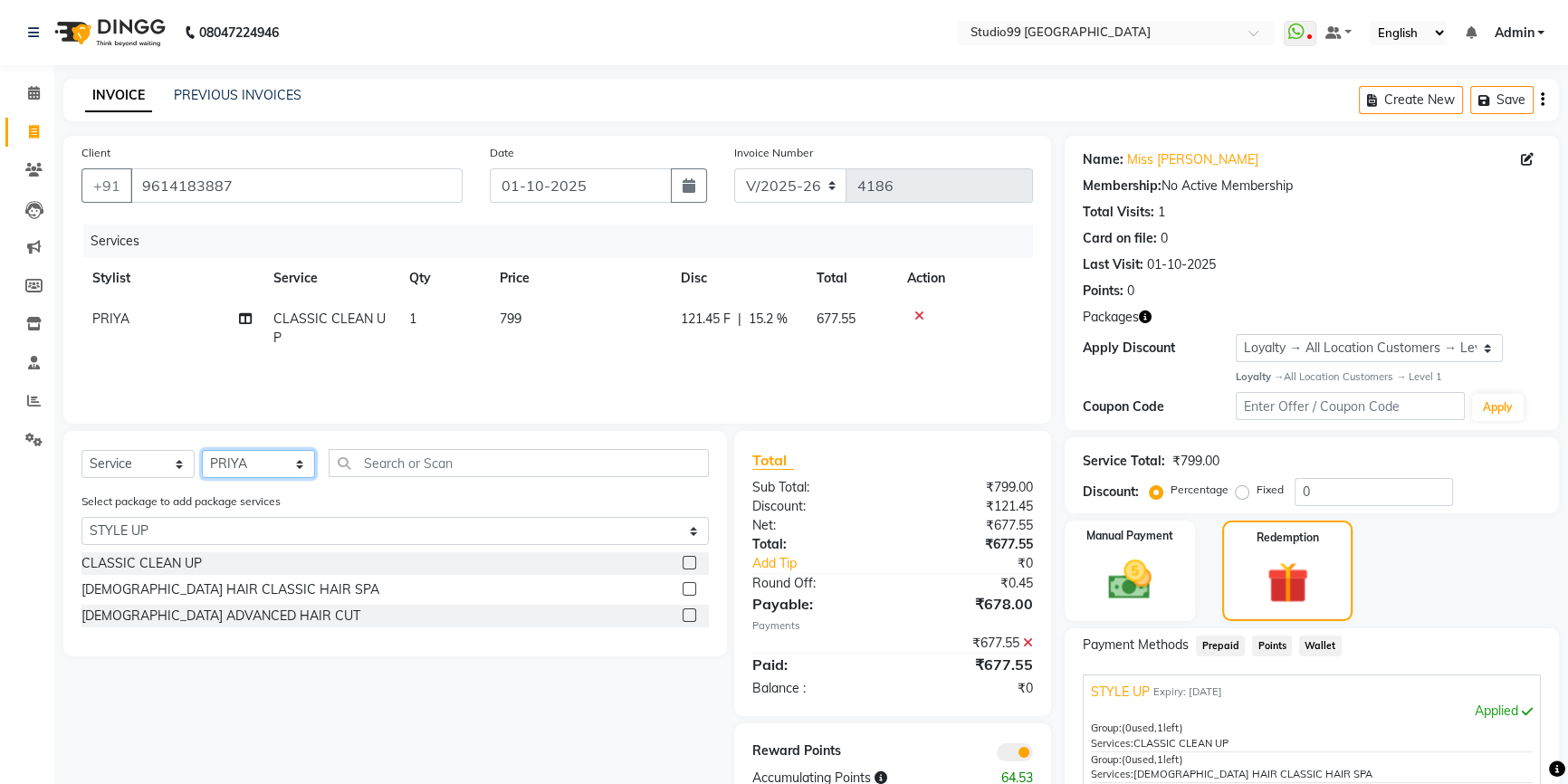
click at [242, 469] on select "Select Stylist Admin AKSHAY [PERSON_NAME] Gulshan MAHI [PERSON_NAME] PRIYA [PER…" at bounding box center [258, 464] width 113 height 28
select select "43363"
click at [202, 450] on select "Select Stylist Admin AKSHAY [PERSON_NAME] Gulshan MAHI [PERSON_NAME] PRIYA [PER…" at bounding box center [258, 464] width 113 height 28
click at [195, 591] on div "[DEMOGRAPHIC_DATA] HAIR CLASSIC HAIR SPA" at bounding box center [230, 590] width 298 height 19
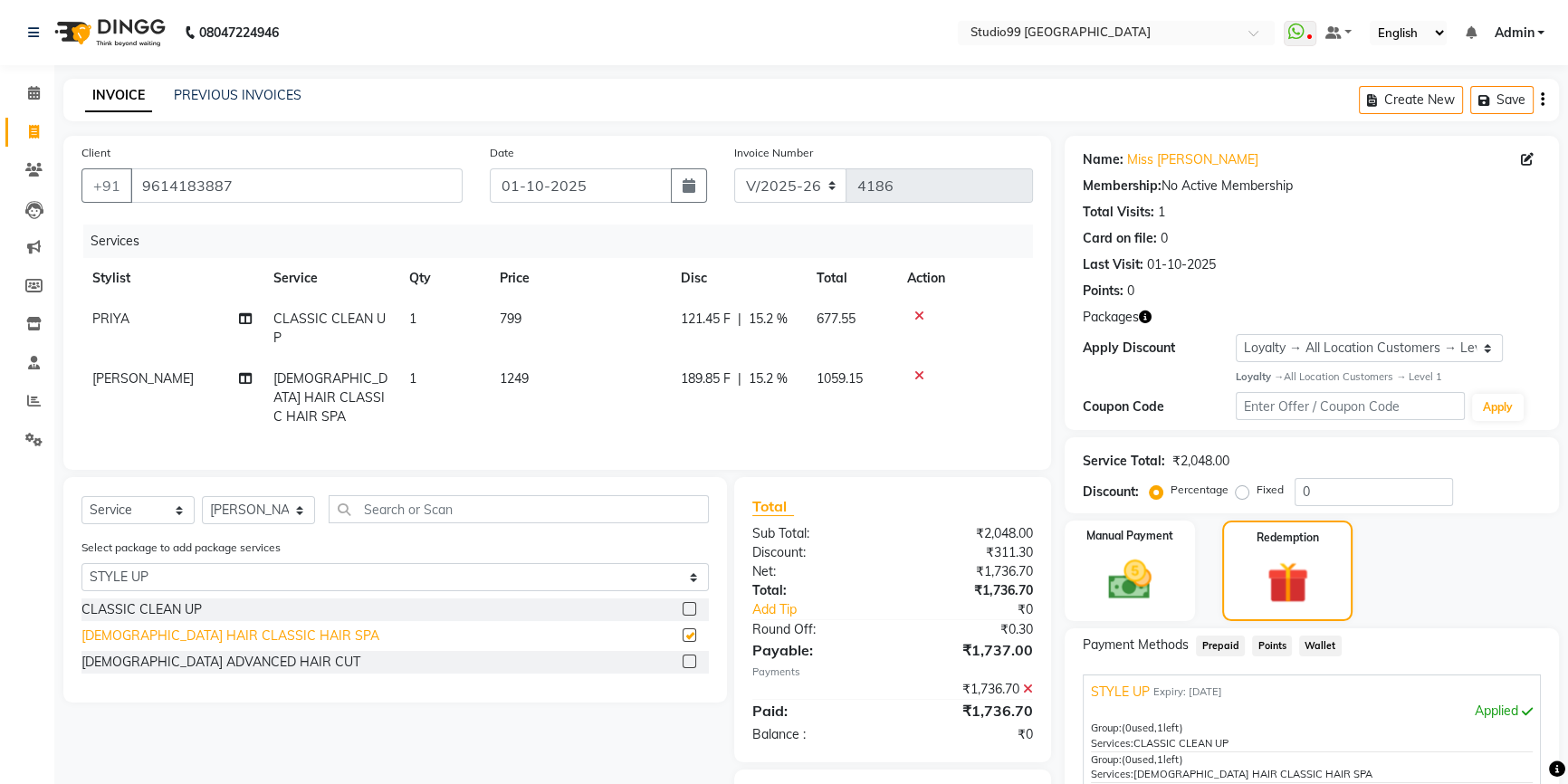
checkbox input "false"
click at [169, 653] on div "[DEMOGRAPHIC_DATA] ADVANCED HAIR CUT" at bounding box center [221, 662] width 279 height 19
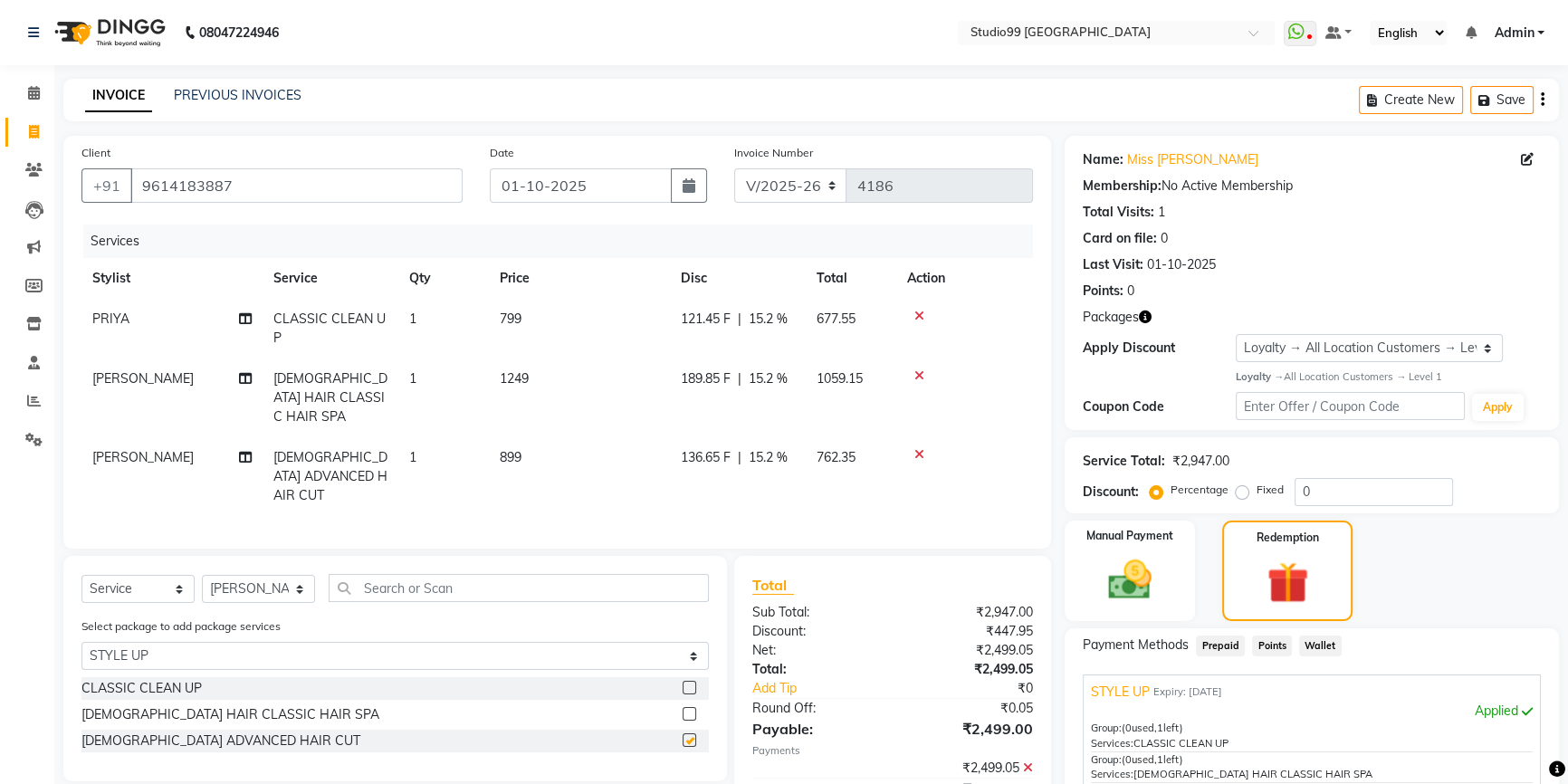
checkbox input "false"
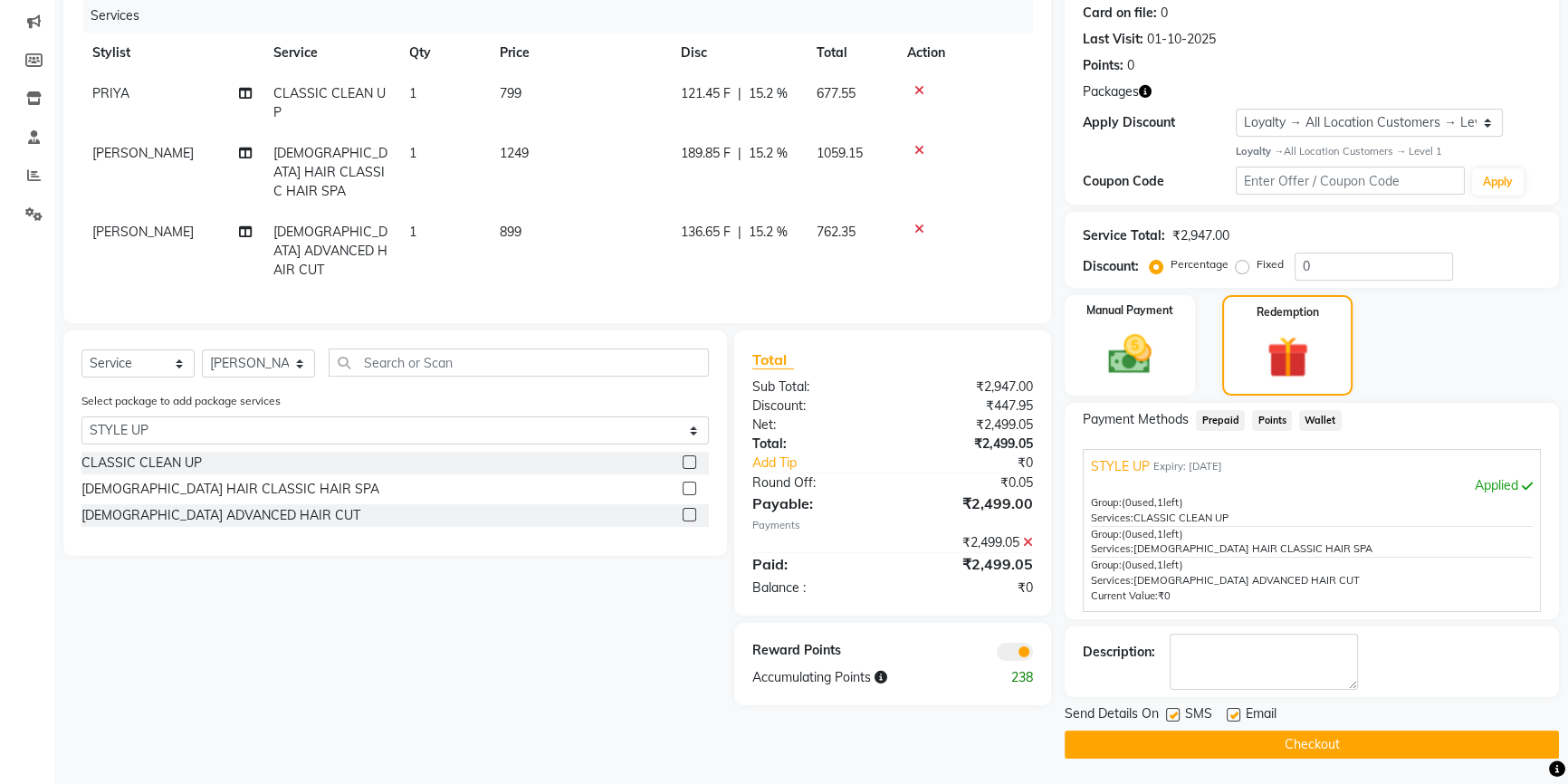
click at [1296, 737] on button "Checkout" at bounding box center [1312, 744] width 494 height 28
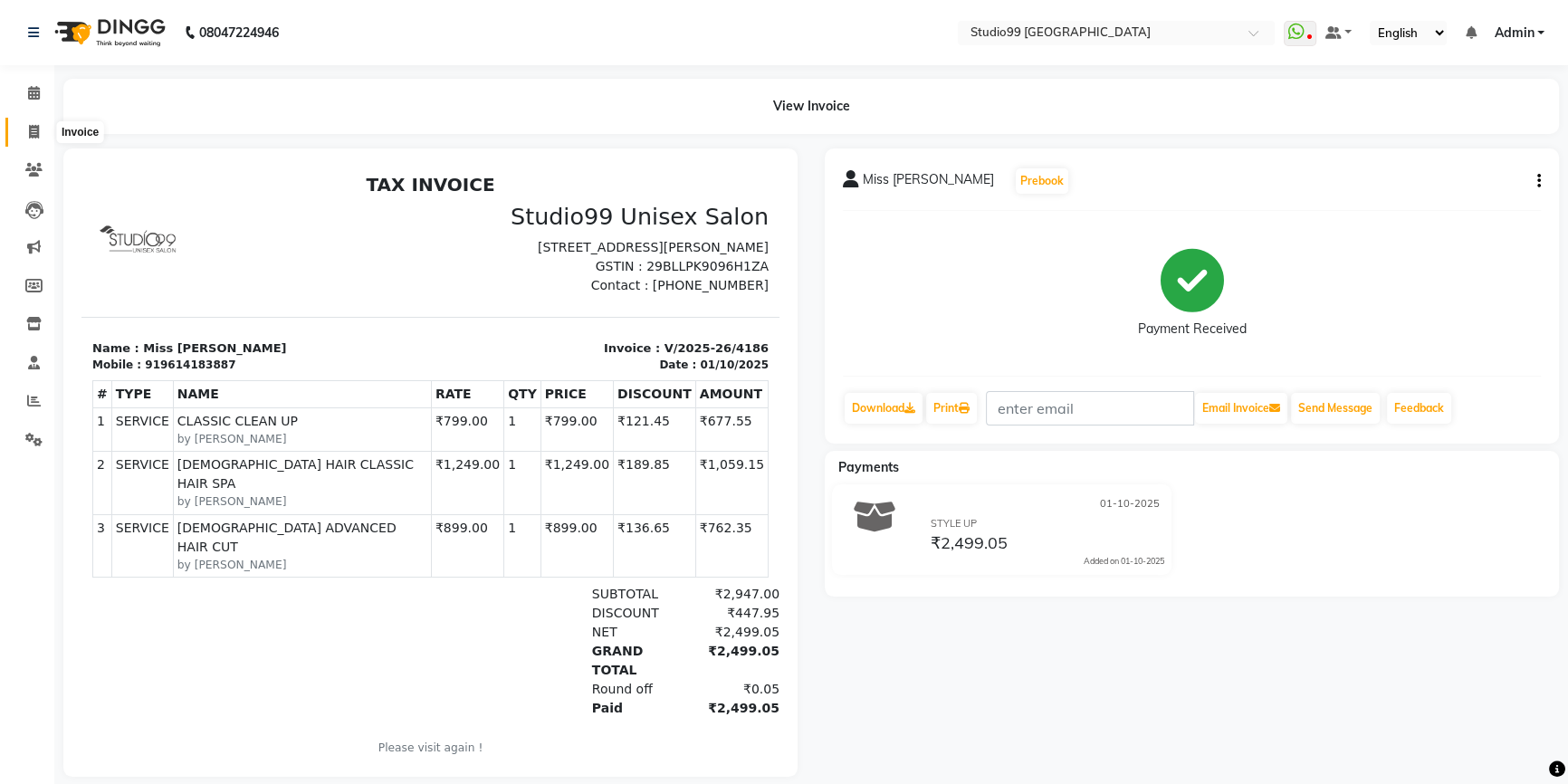
click at [30, 129] on icon at bounding box center [33, 131] width 10 height 14
select select "service"
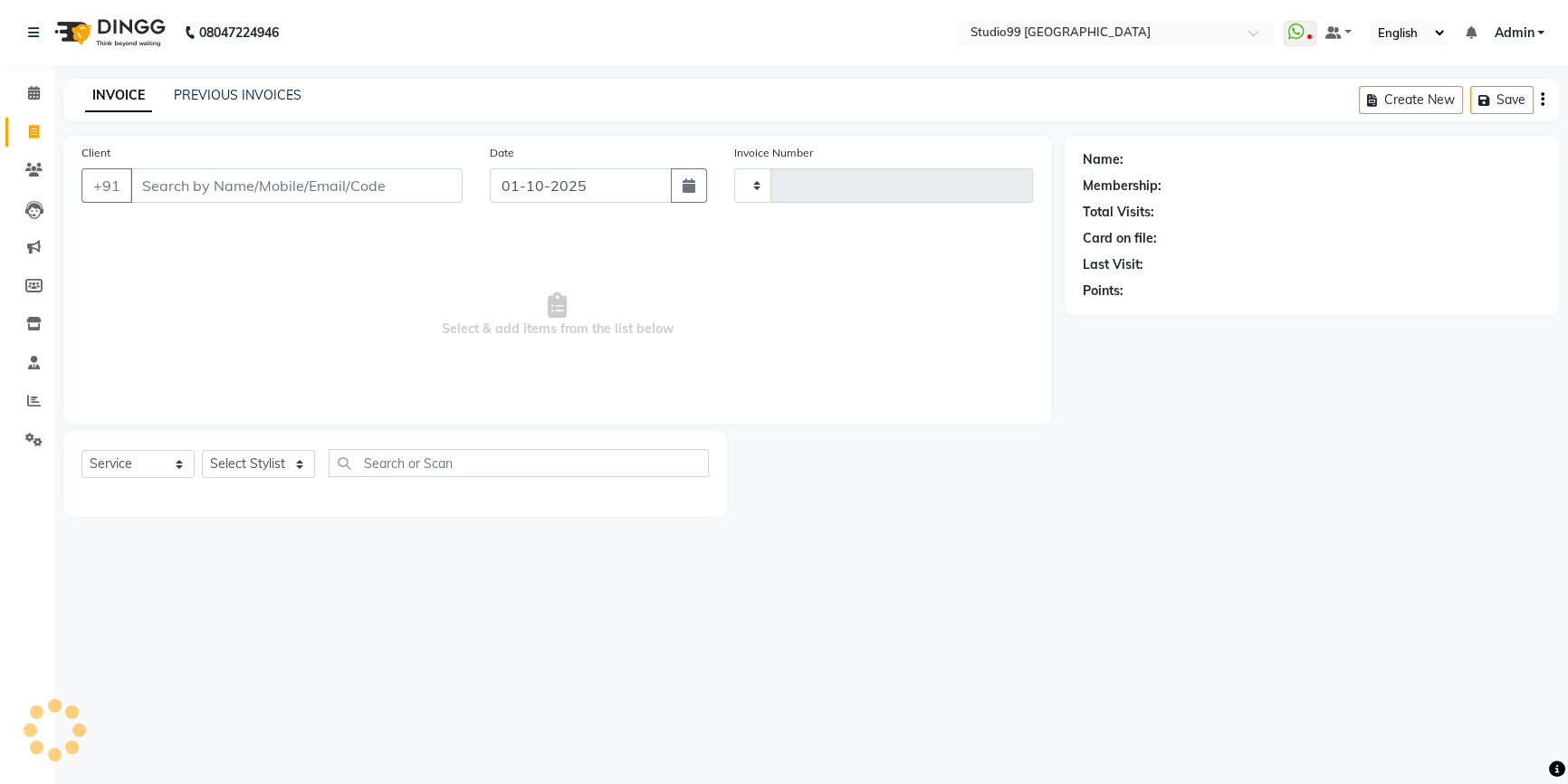
type input "4187"
select select "6042"
click at [221, 84] on div "INVOICE PREVIOUS INVOICES Create New Save" at bounding box center [817, 100] width 1508 height 43
click at [225, 92] on link "PREVIOUS INVOICES" at bounding box center [237, 96] width 127 height 17
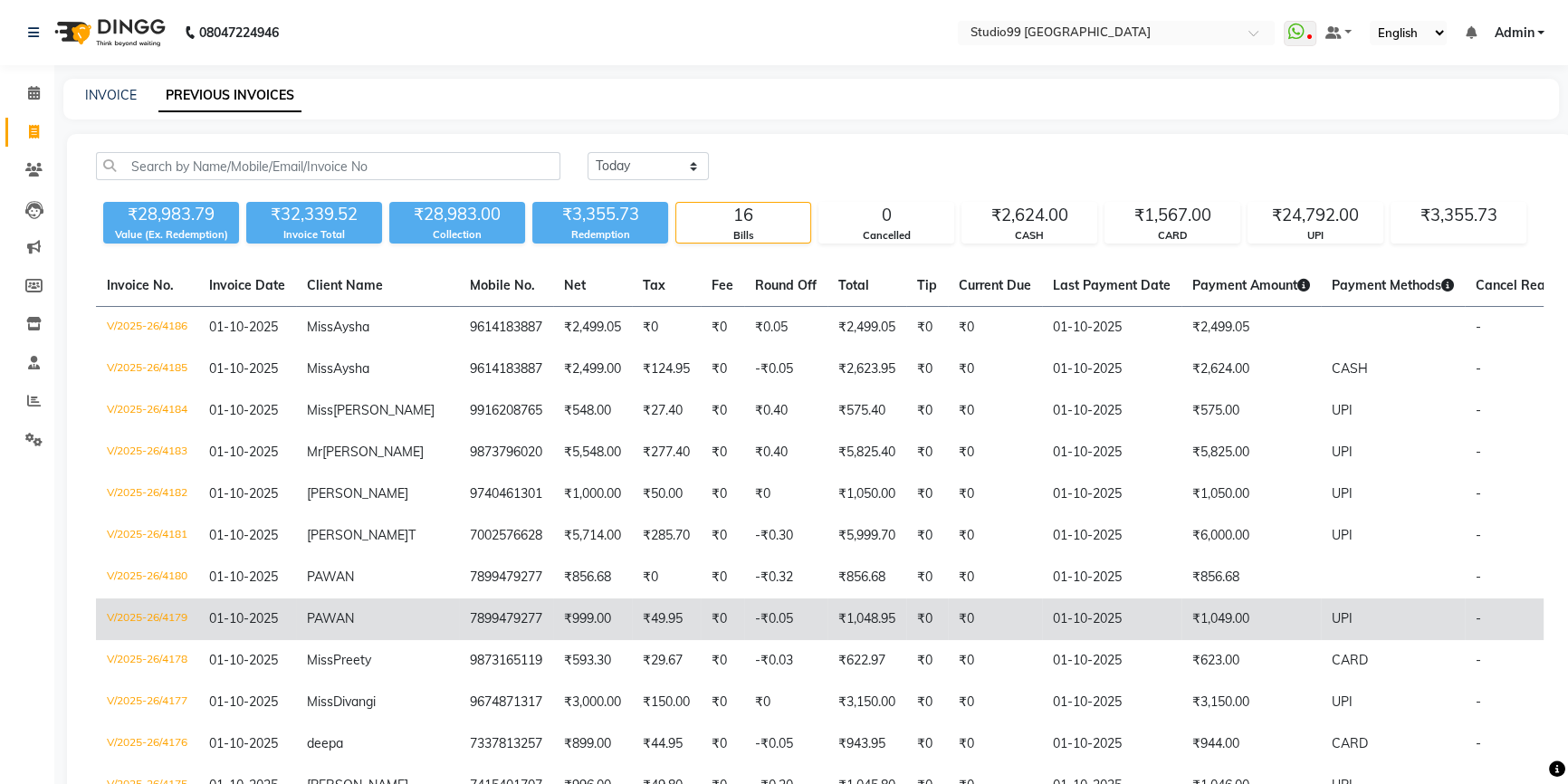
click at [331, 626] on span "PAWAN" at bounding box center [330, 619] width 47 height 17
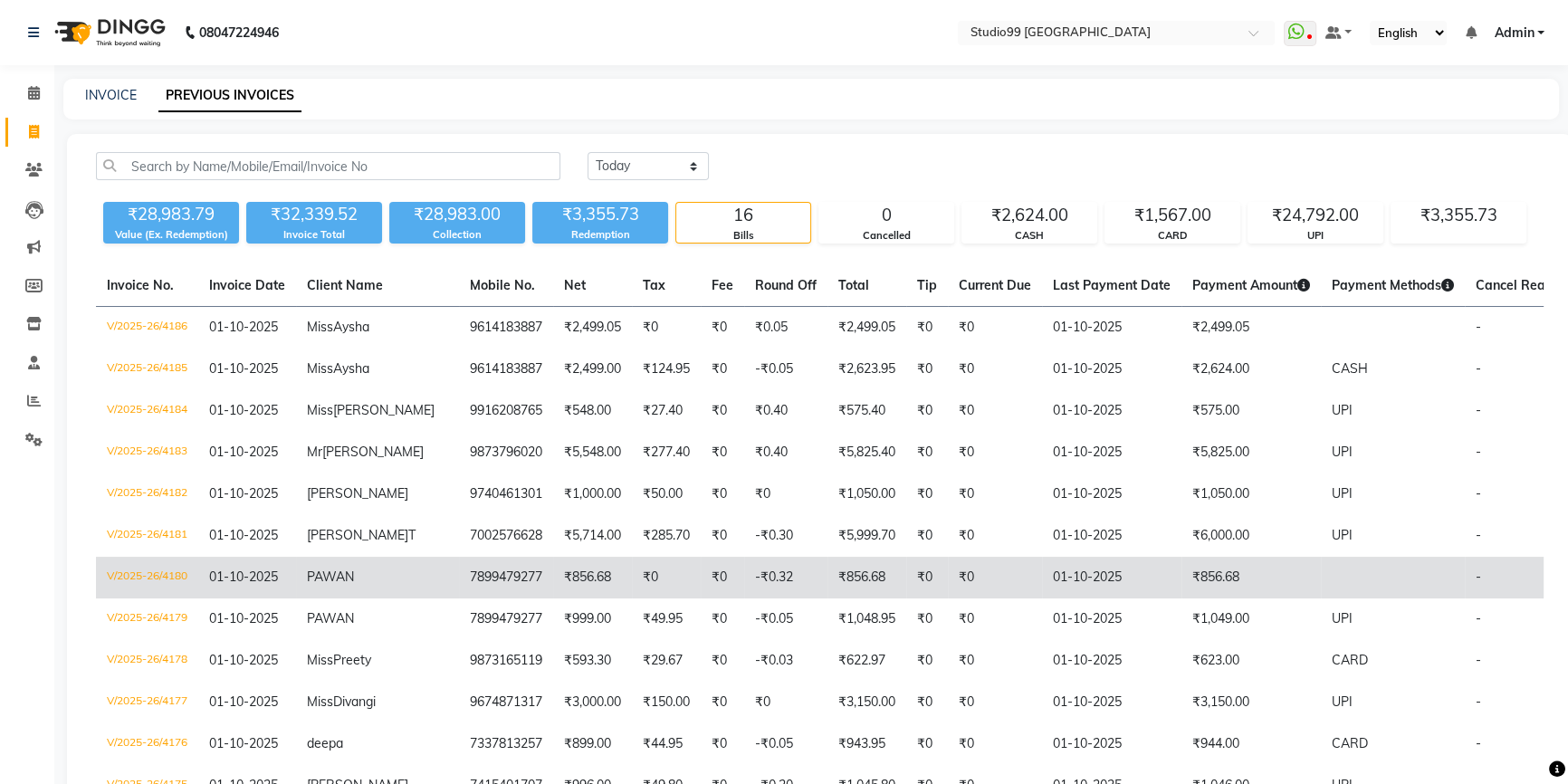
click at [343, 585] on span "PAWAN" at bounding box center [330, 577] width 47 height 17
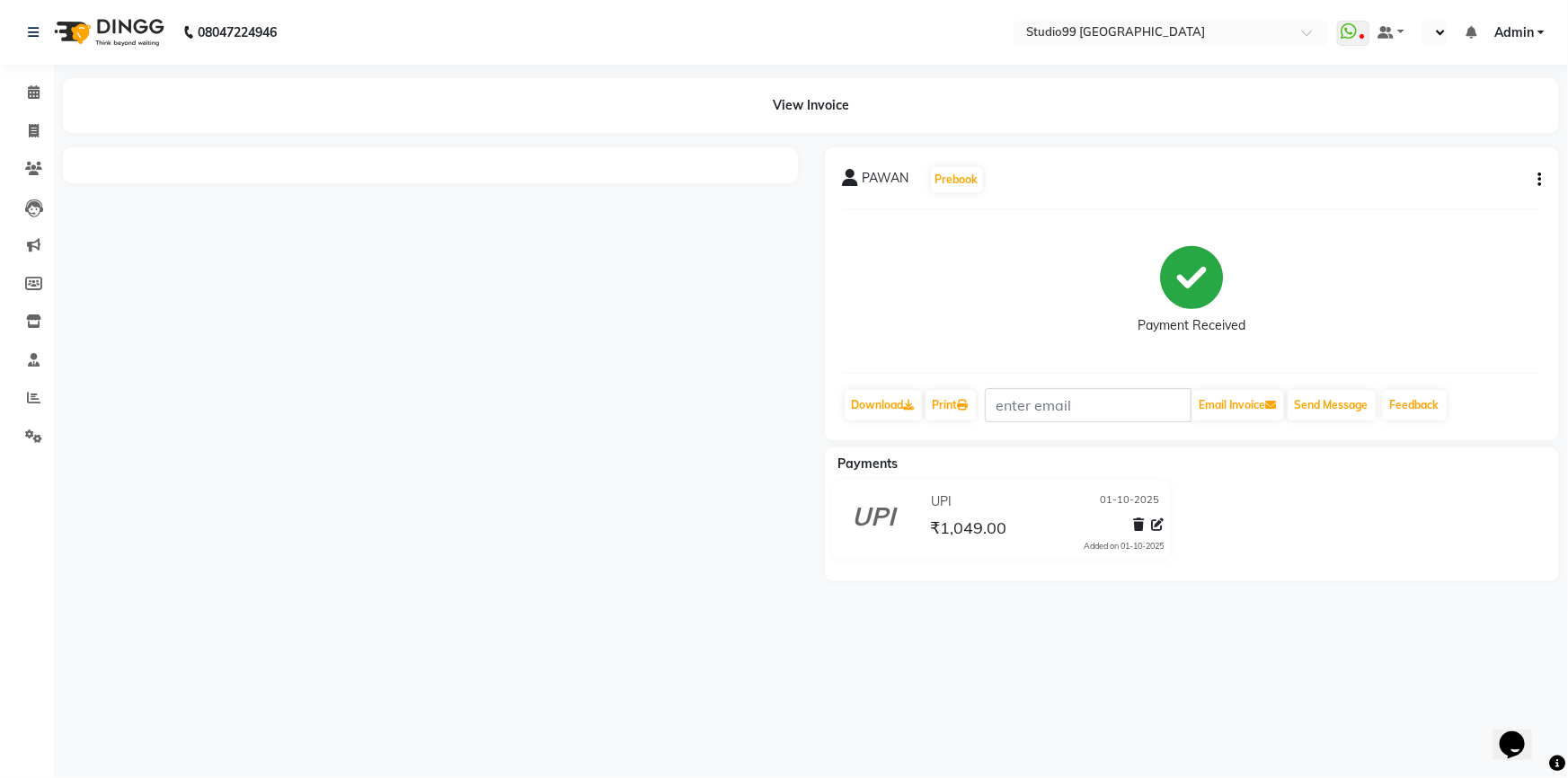
select select "en"
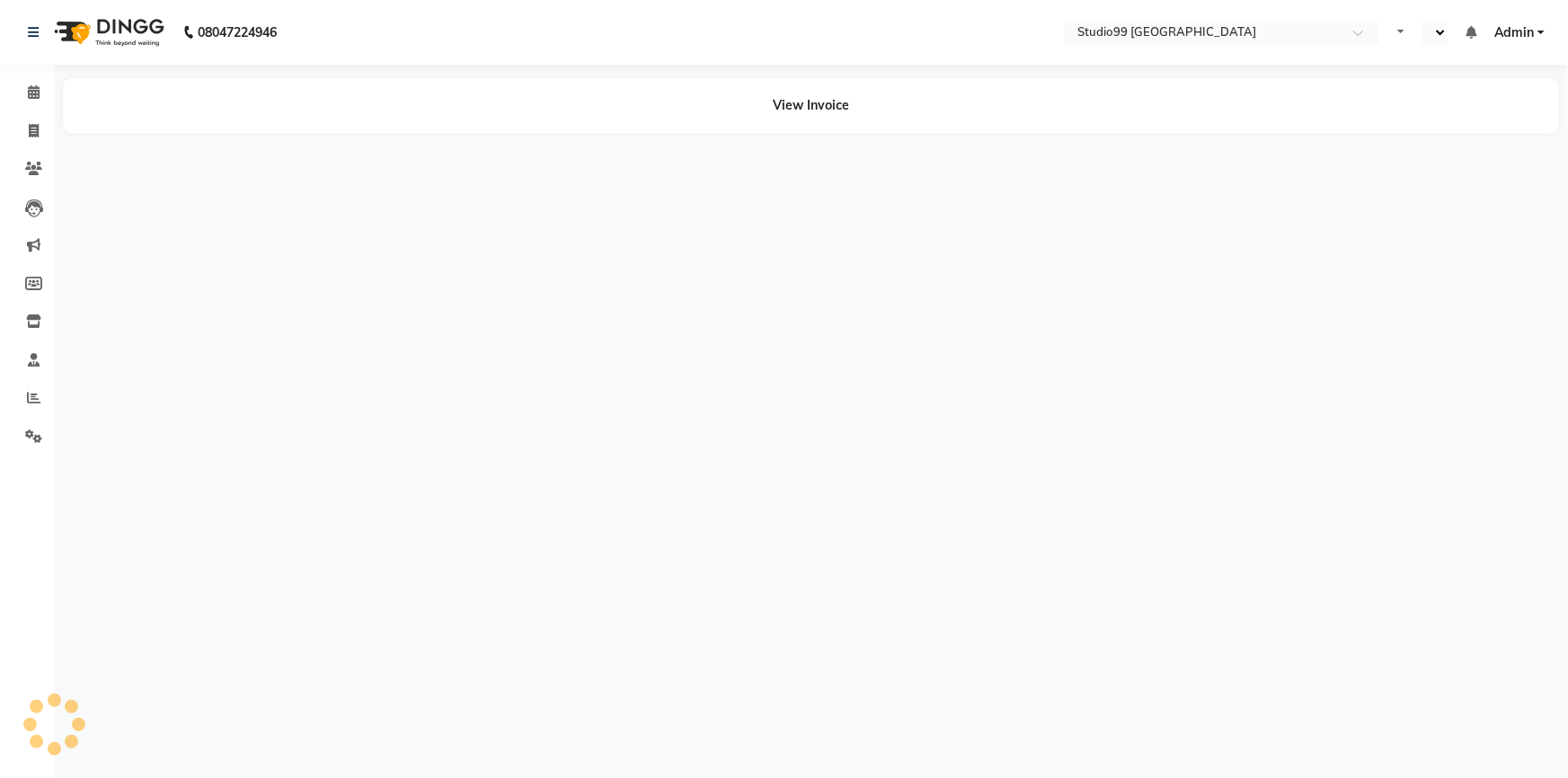
select select "en"
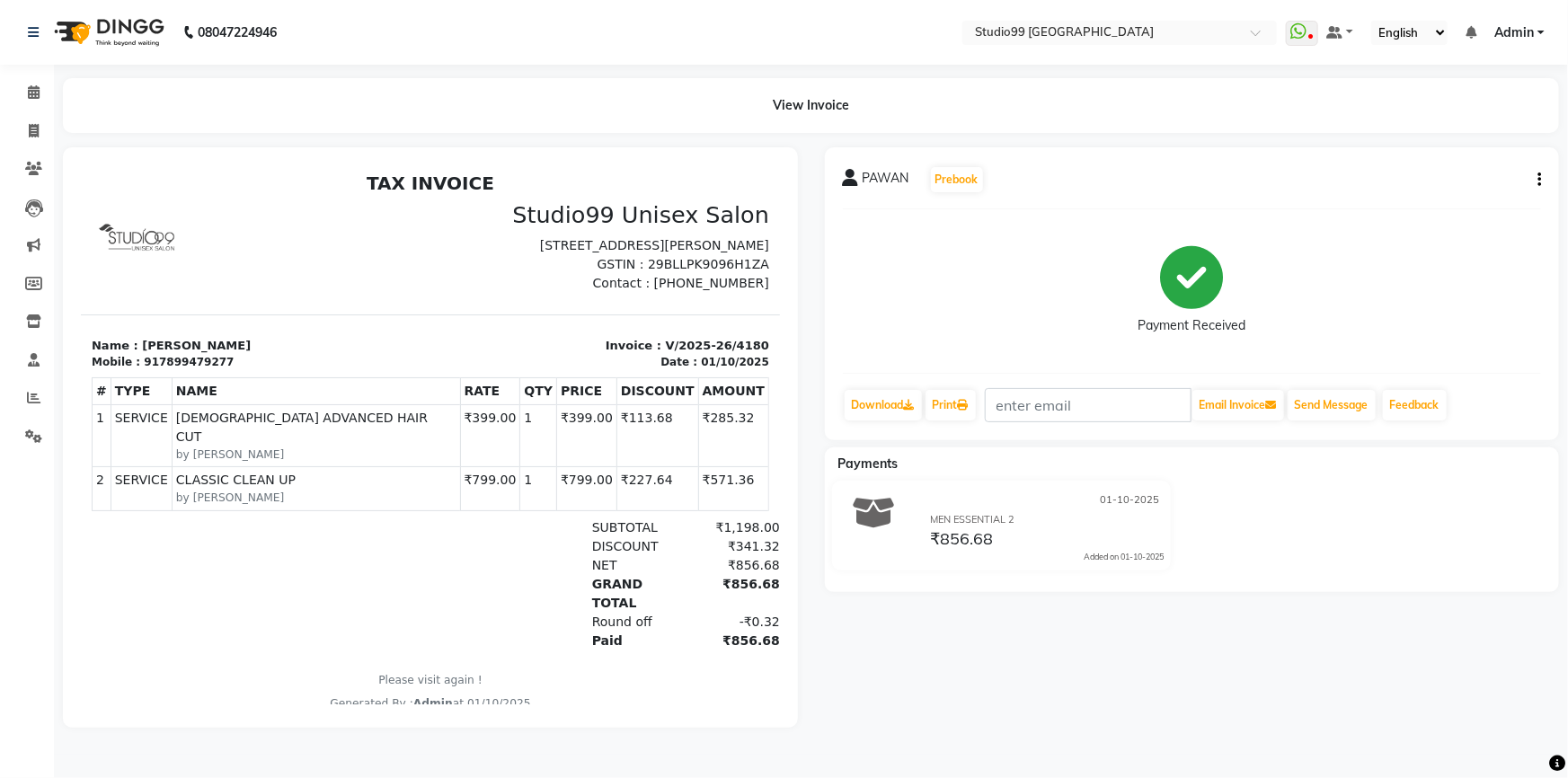
drag, startPoint x: 404, startPoint y: 436, endPoint x: 428, endPoint y: 435, distance: 24.0
click at [459, 435] on td "₹399.00" at bounding box center [489, 435] width 60 height 62
click at [31, 401] on icon at bounding box center [33, 397] width 14 height 14
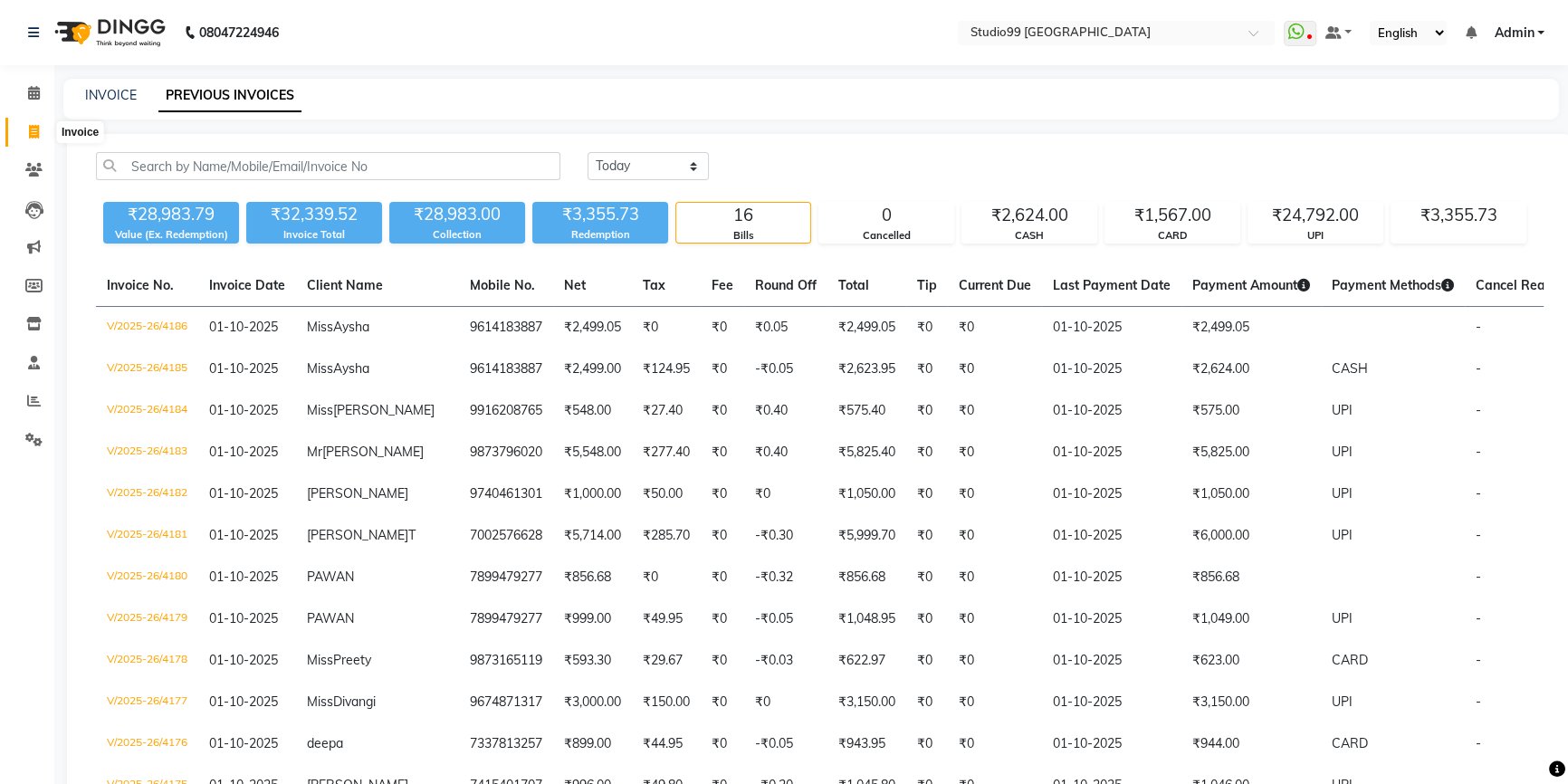
click at [34, 130] on icon at bounding box center [33, 131] width 10 height 14
select select "6042"
select select "service"
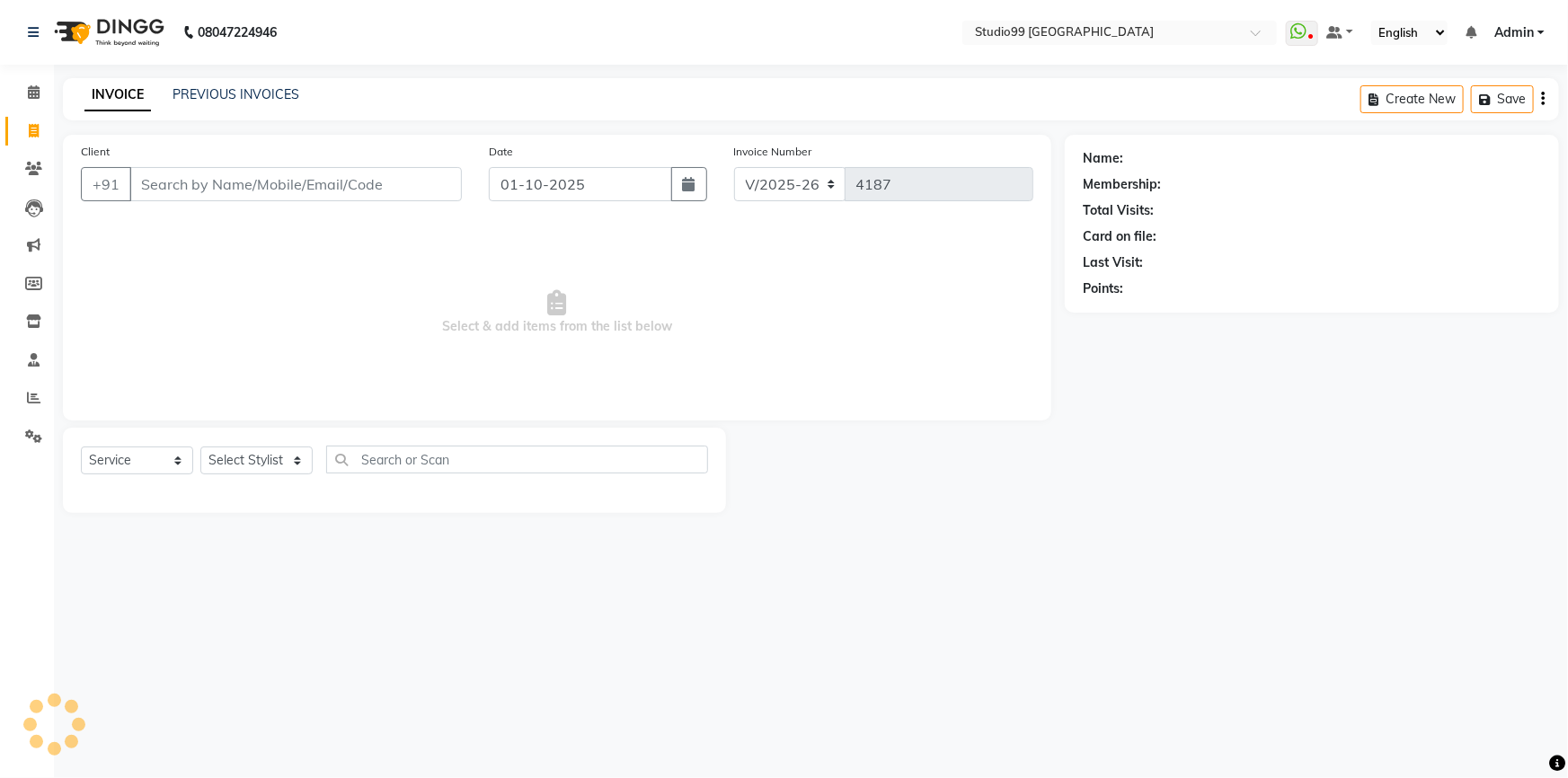
click at [261, 476] on div "Select Service Product Membership Package Voucher Prepaid Gift Card Select Styl…" at bounding box center [395, 466] width 627 height 42
click at [262, 463] on select "Select Stylist" at bounding box center [256, 460] width 113 height 28
select select "91642"
click at [200, 446] on select "Select Stylist Admin AKSHAY [PERSON_NAME] Gulshan MAHI [PERSON_NAME] PRIYA [PER…" at bounding box center [256, 460] width 113 height 28
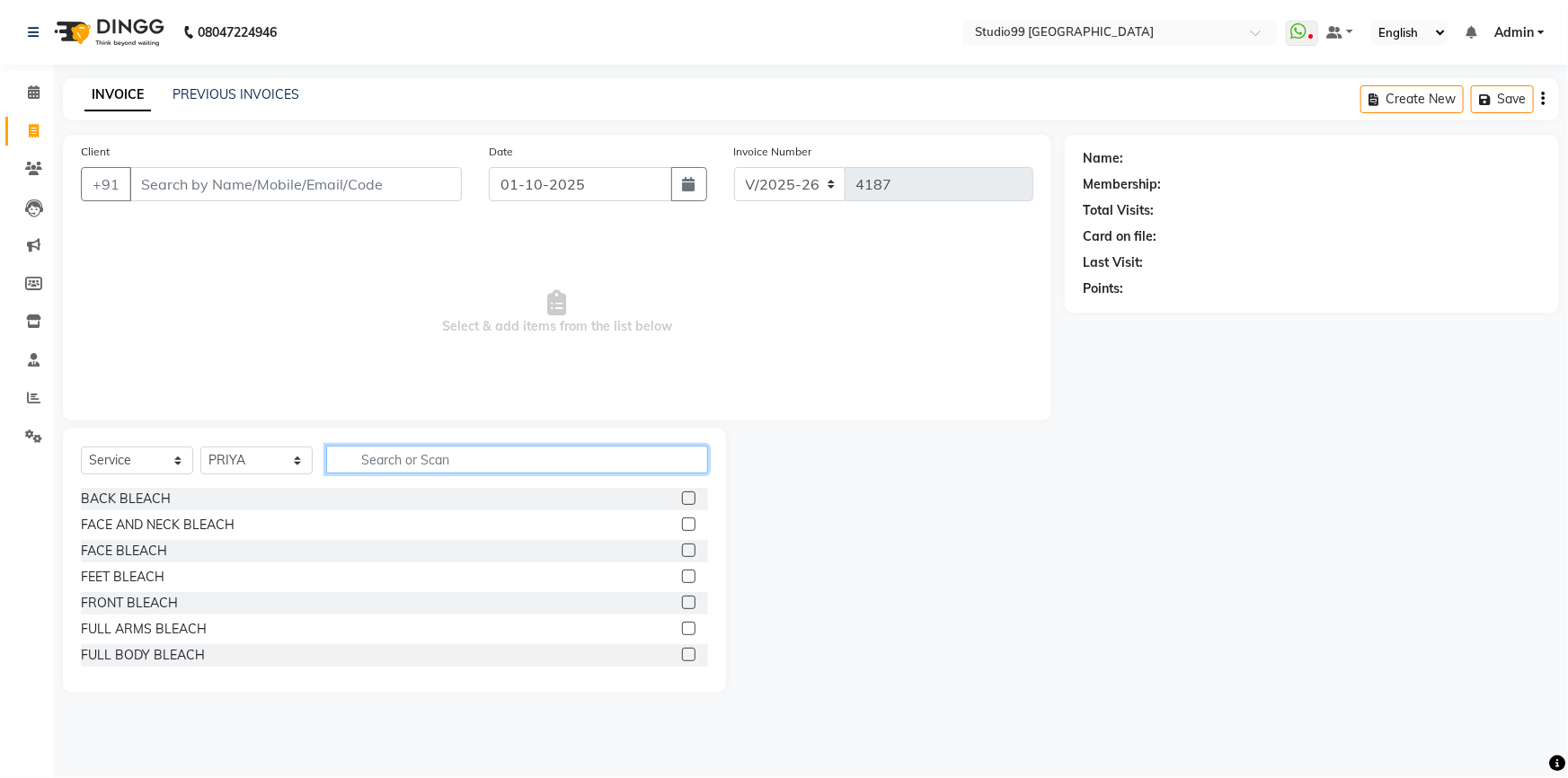
click at [428, 458] on input "text" at bounding box center [517, 459] width 382 height 28
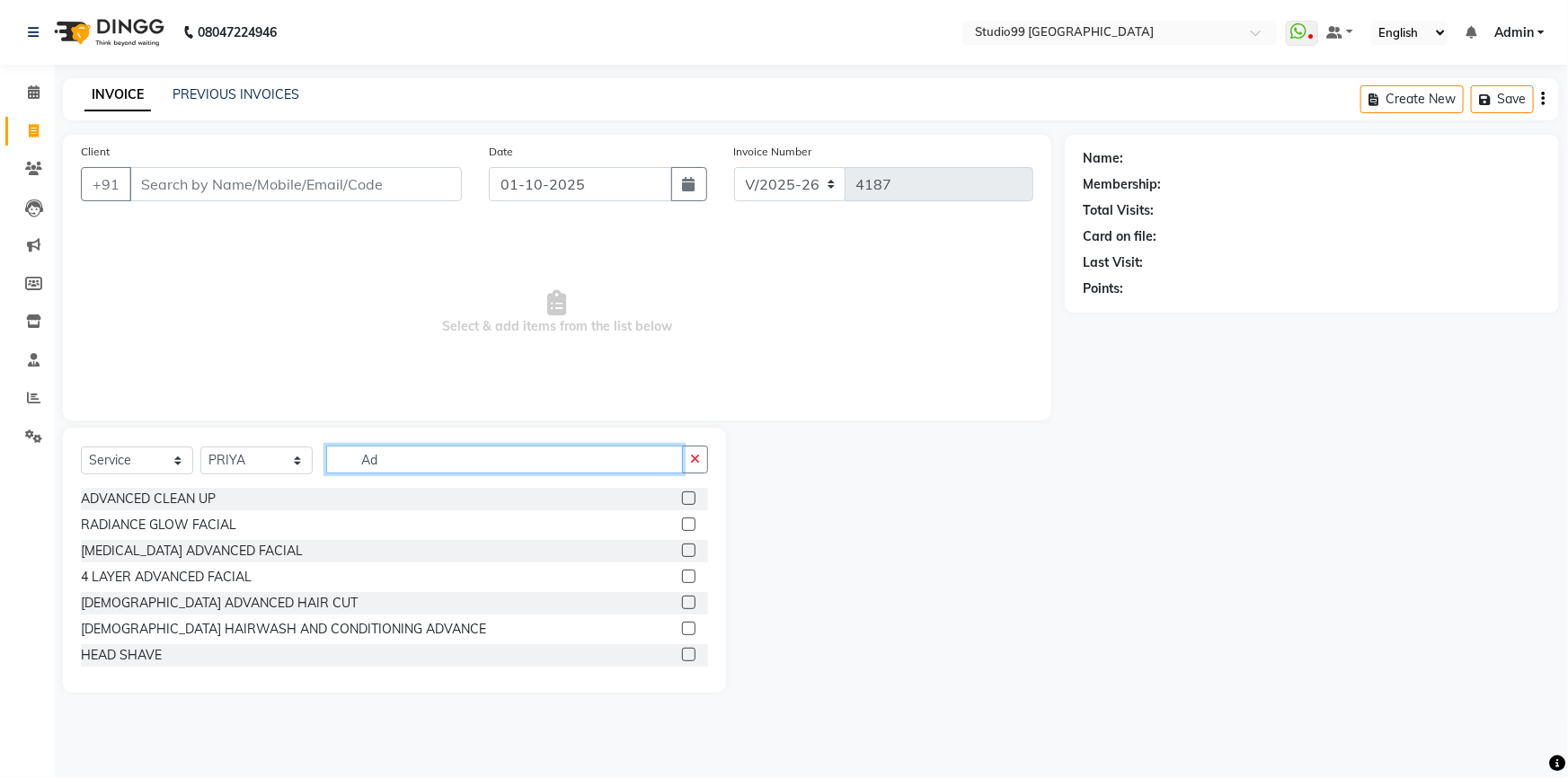
type input "A"
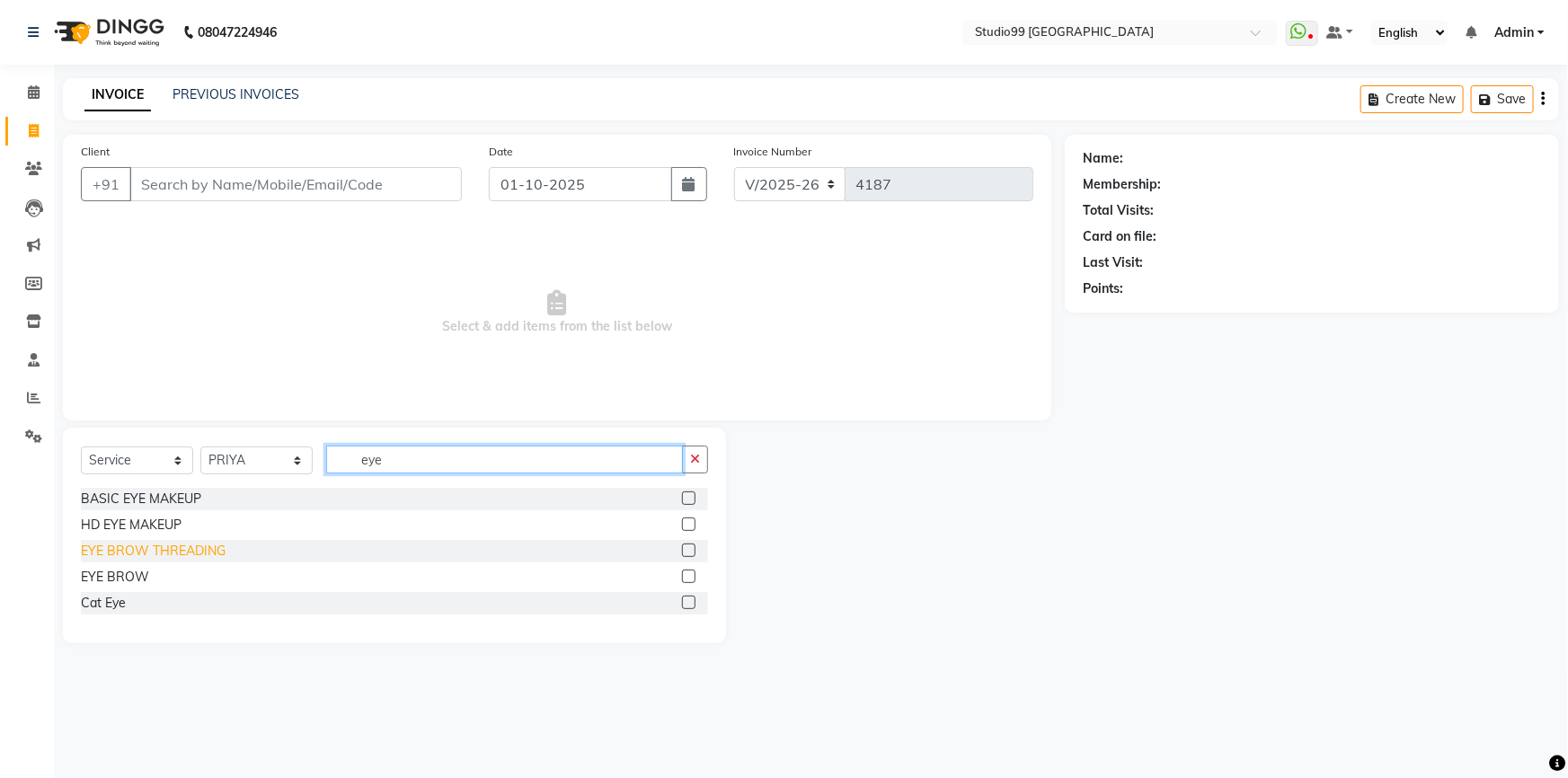
type input "eye"
click at [161, 550] on div "EYE BROW THREADING" at bounding box center [153, 551] width 145 height 18
checkbox input "false"
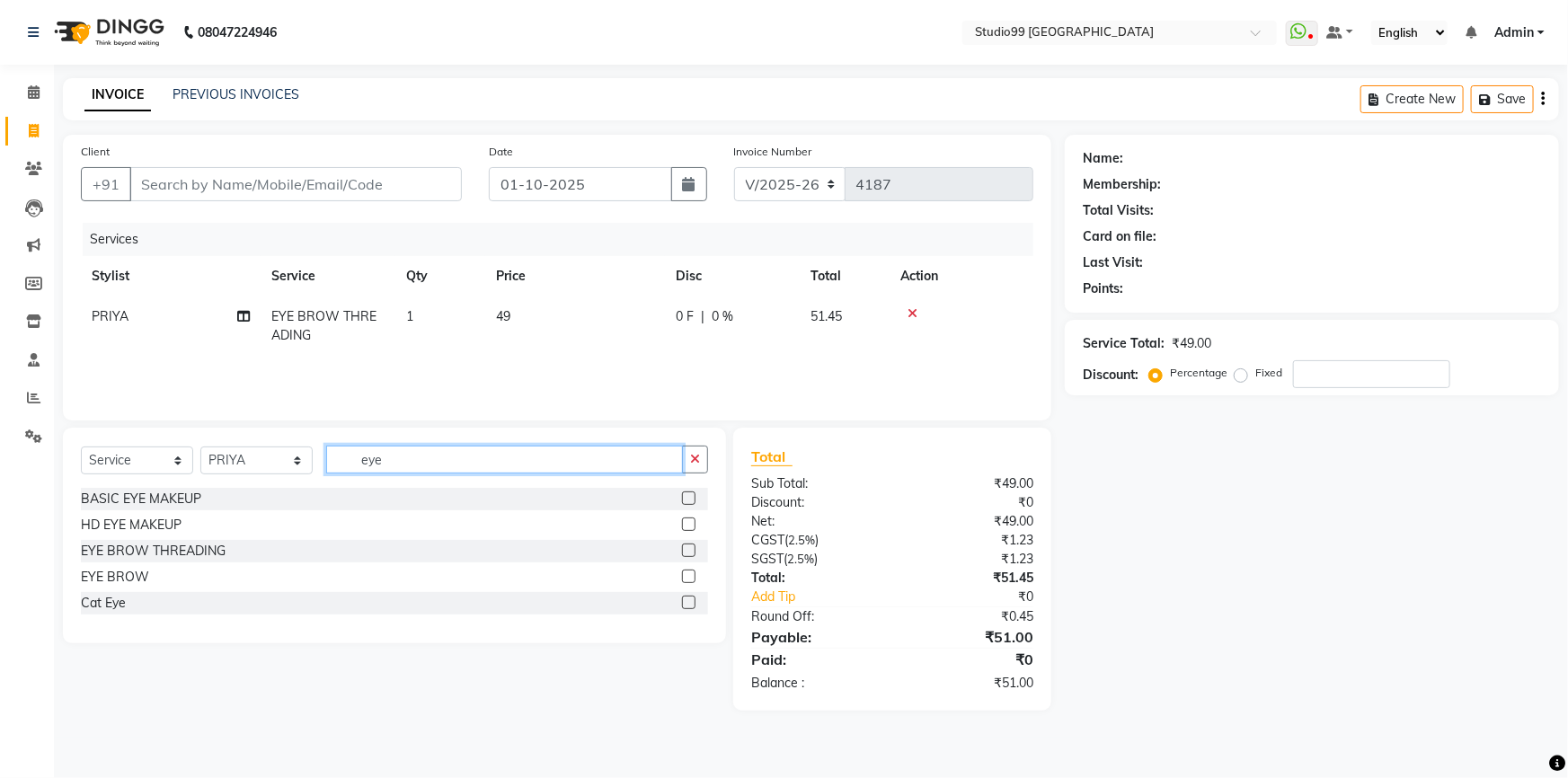
drag, startPoint x: 395, startPoint y: 453, endPoint x: 307, endPoint y: 460, distance: 88.3
click at [307, 460] on div "Select Service Product Membership Package Voucher Prepaid Gift Card Select Styl…" at bounding box center [395, 466] width 627 height 42
type input "upp"
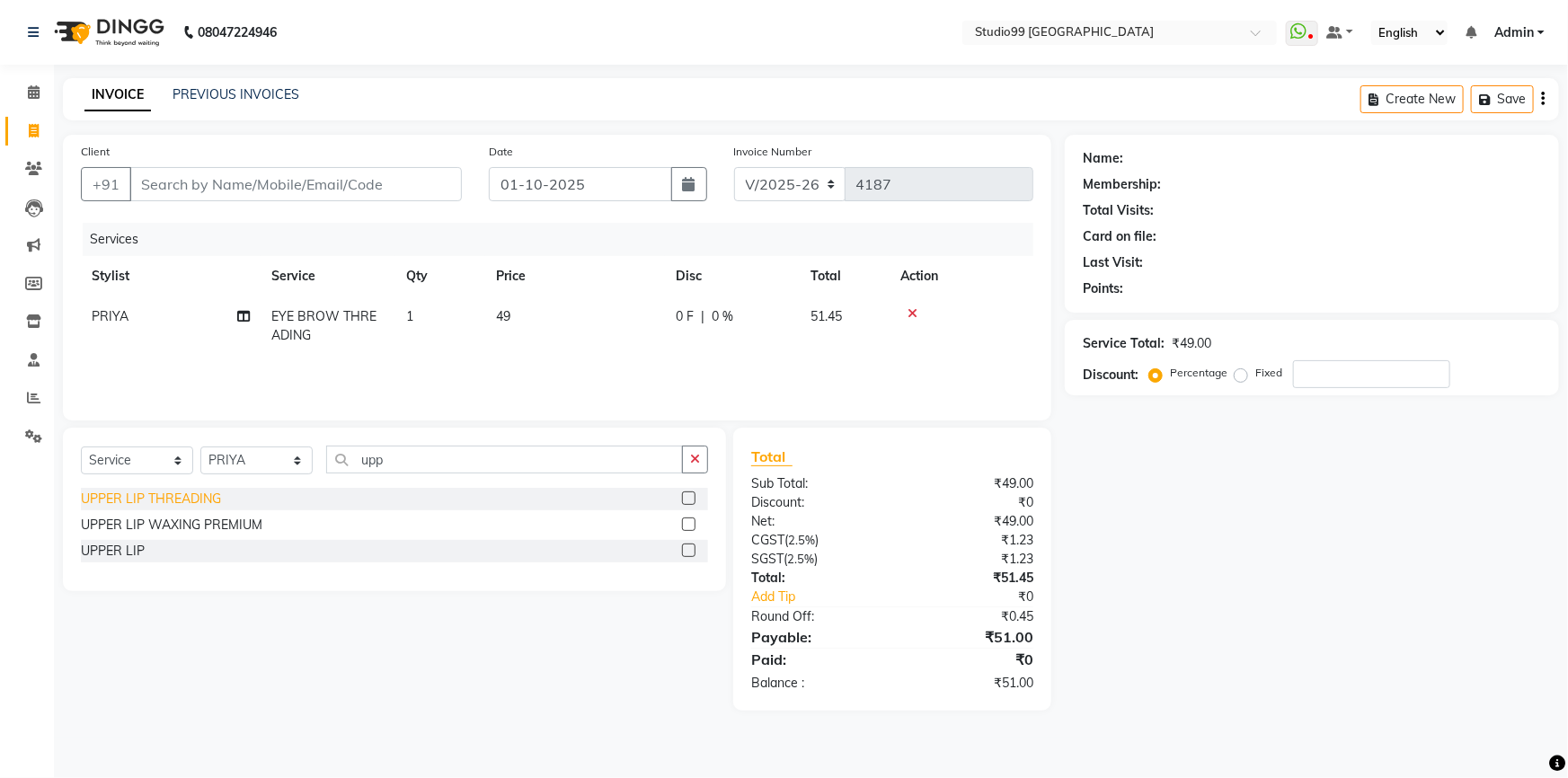
click at [167, 502] on div "UPPER LIP THREADING" at bounding box center [151, 499] width 140 height 18
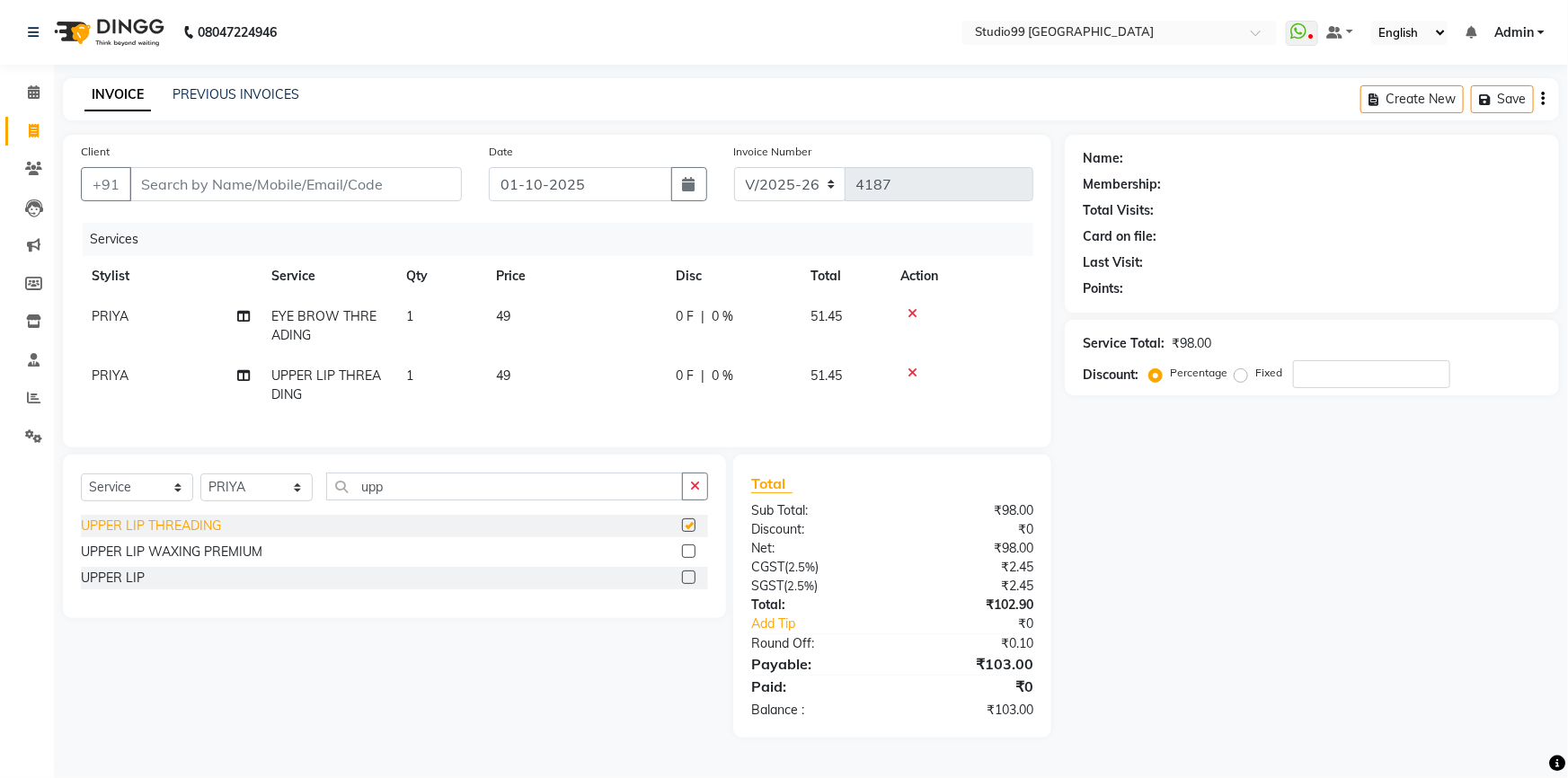
checkbox input "false"
click at [265, 496] on select "Select Stylist Admin AKSHAY [PERSON_NAME] Gulshan MAHI [PERSON_NAME] PRIYA [PER…" at bounding box center [256, 488] width 113 height 28
select select "84856"
click at [200, 486] on select "Select Stylist Admin AKSHAY [PERSON_NAME] Gulshan MAHI [PERSON_NAME] PRIYA [PER…" at bounding box center [256, 488] width 113 height 28
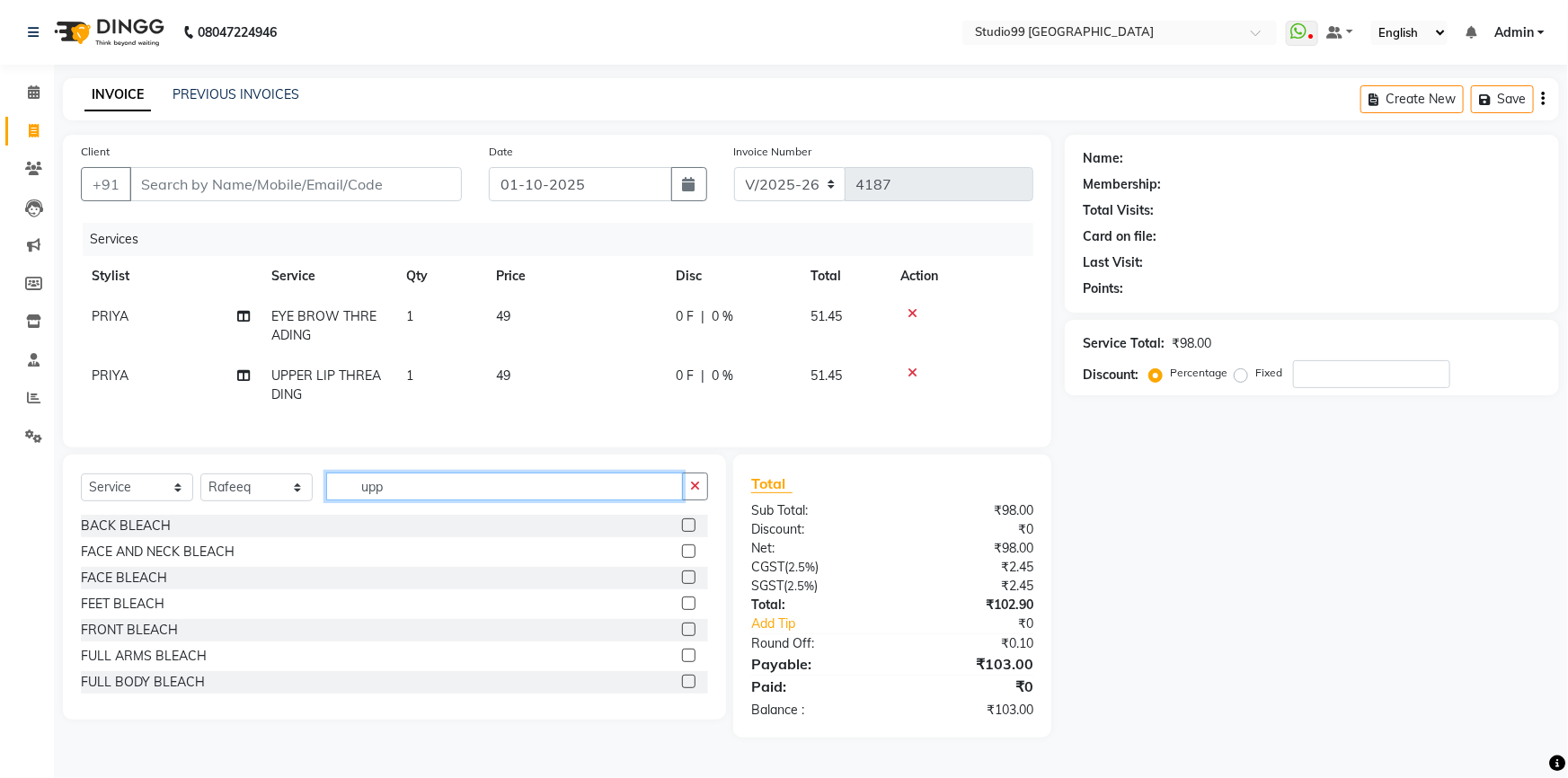
drag, startPoint x: 412, startPoint y: 493, endPoint x: 288, endPoint y: 457, distance: 129.1
click at [279, 469] on div "Select Service Product Membership Package Voucher Prepaid Gift Card Select Styl…" at bounding box center [394, 586] width 663 height 265
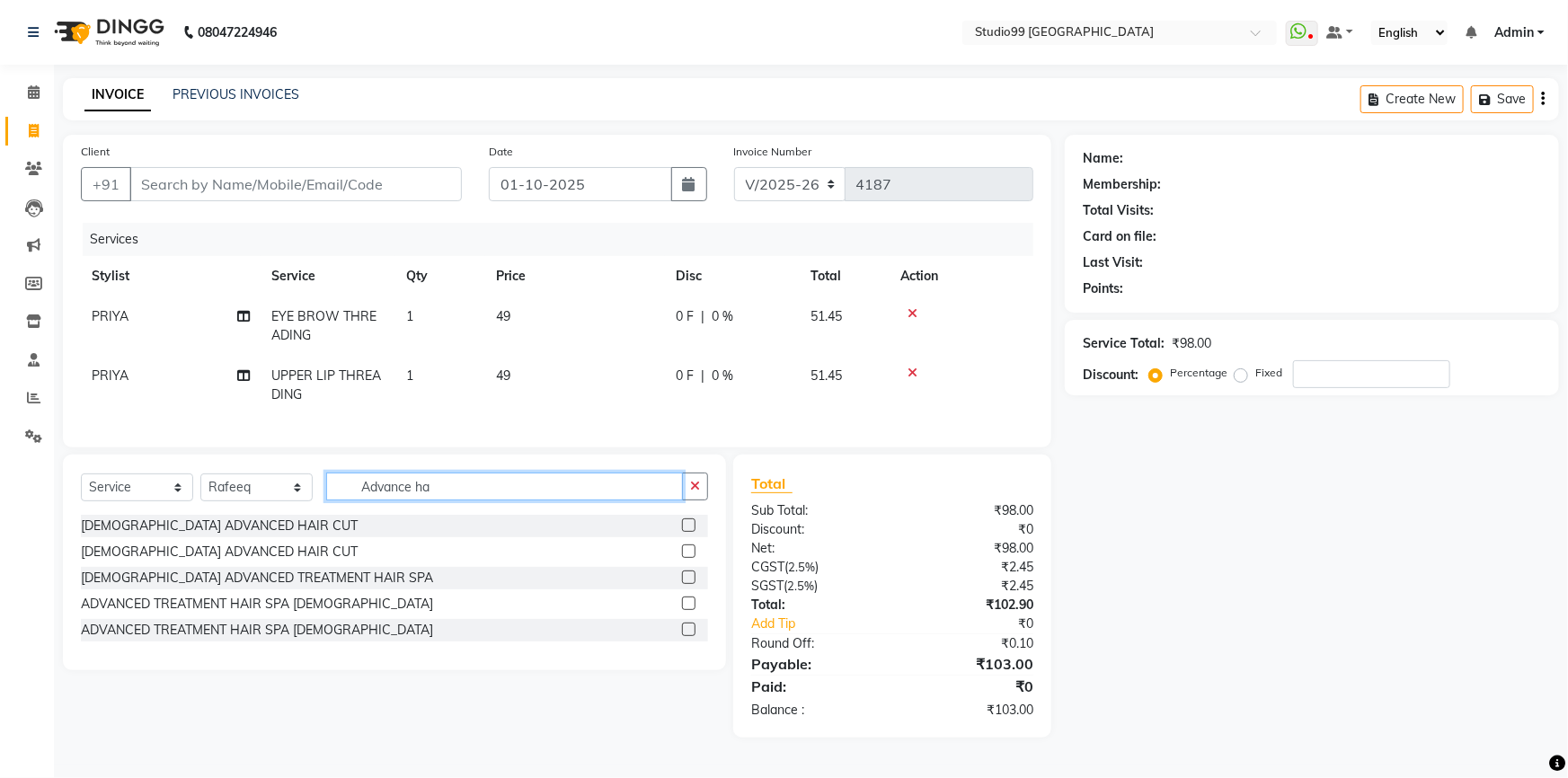
type input "Advance ha"
click at [263, 180] on input "Client" at bounding box center [295, 183] width 333 height 34
type input "9"
type input "0"
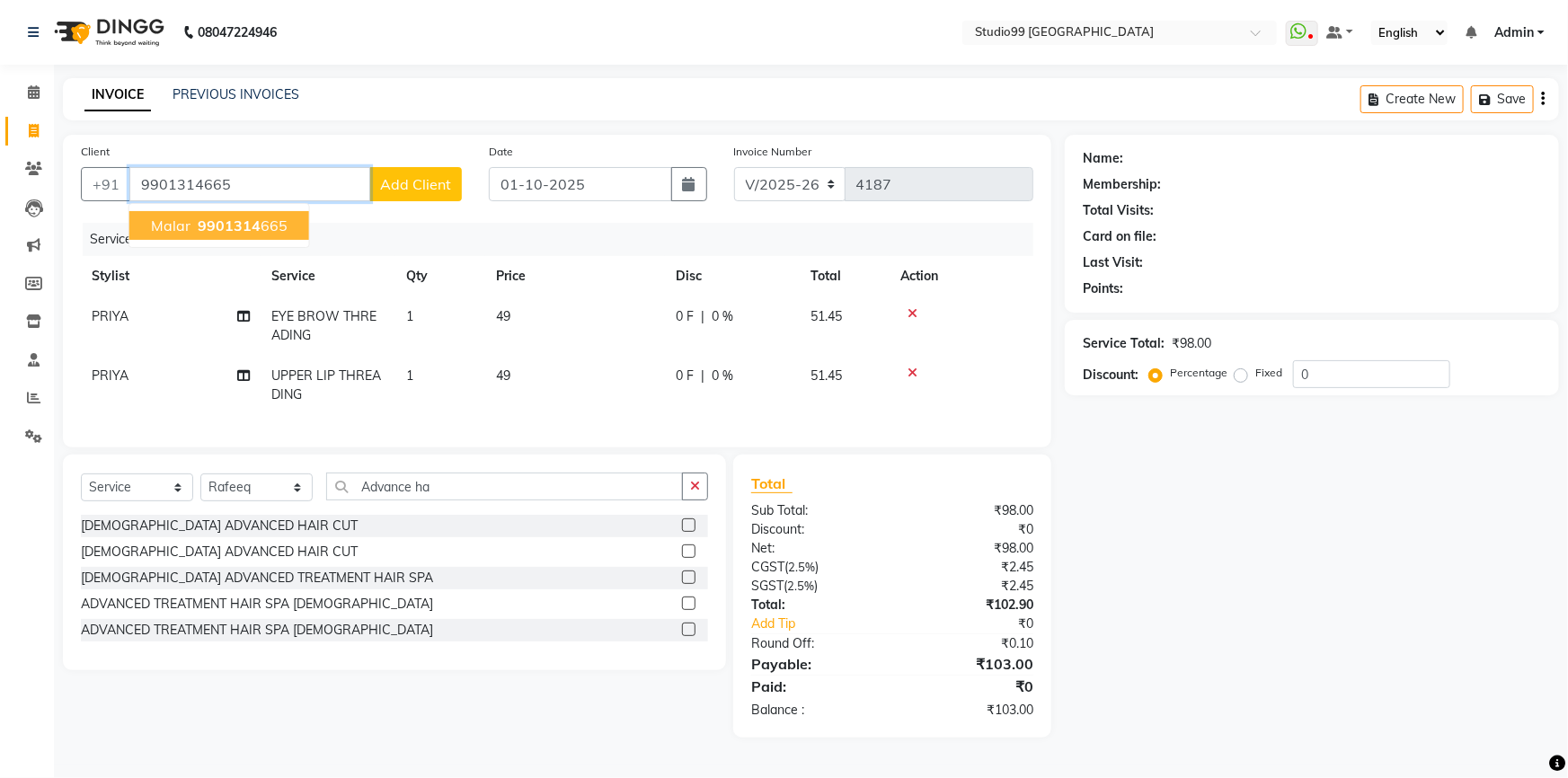
type input "9901314665"
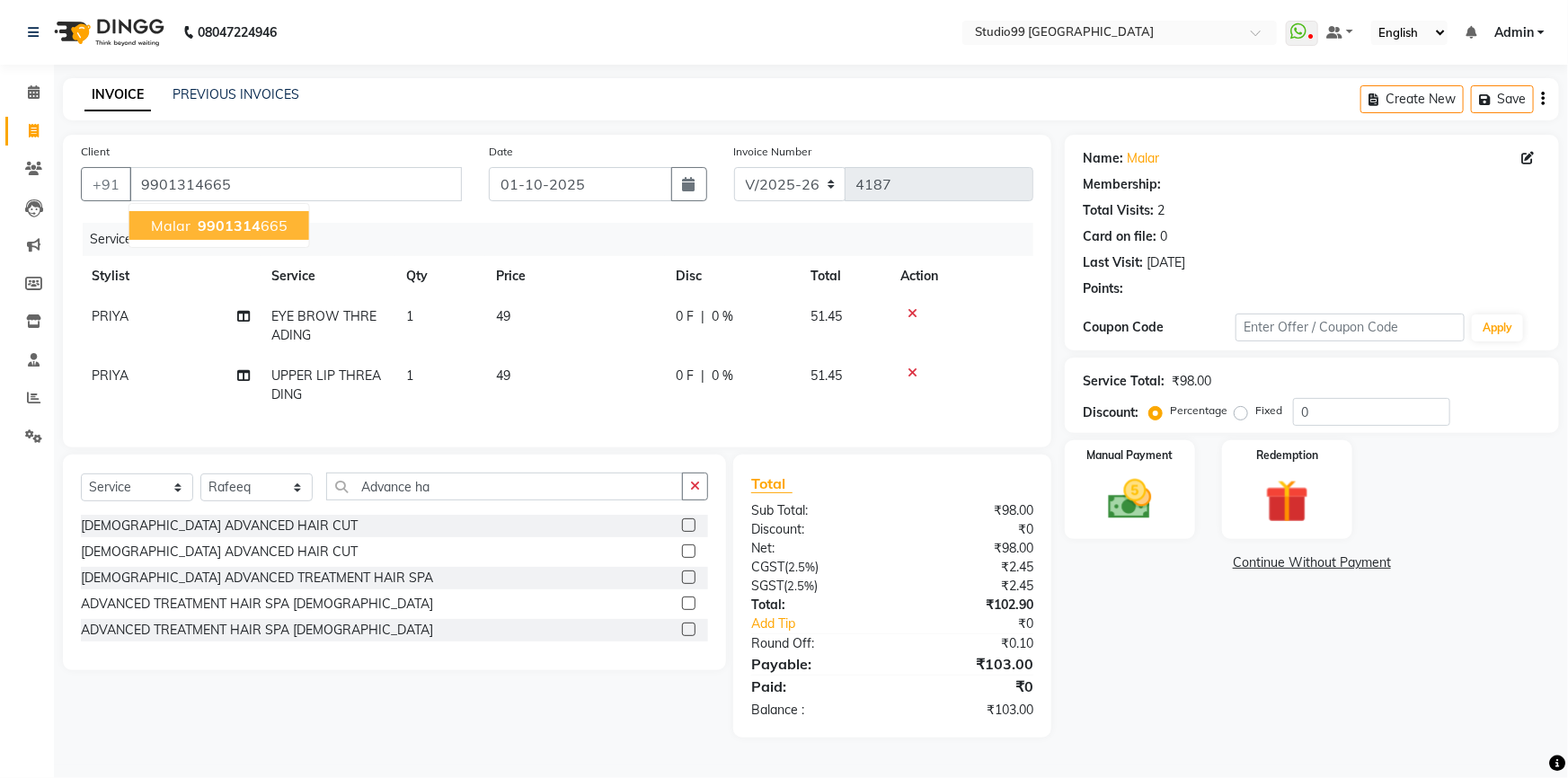
select select "1: Object"
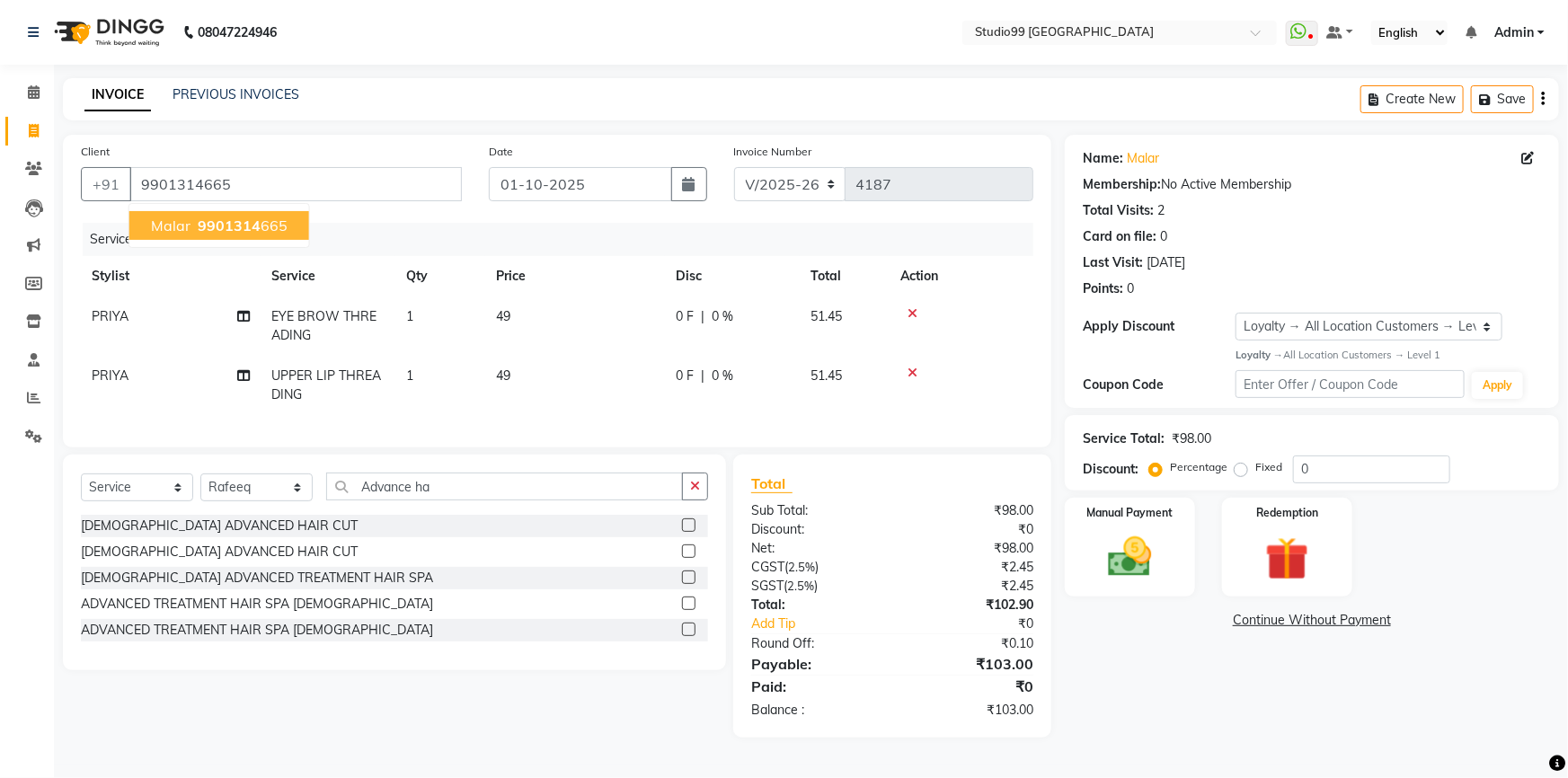
click at [257, 228] on ngb-highlight "9901314 665" at bounding box center [240, 225] width 93 height 18
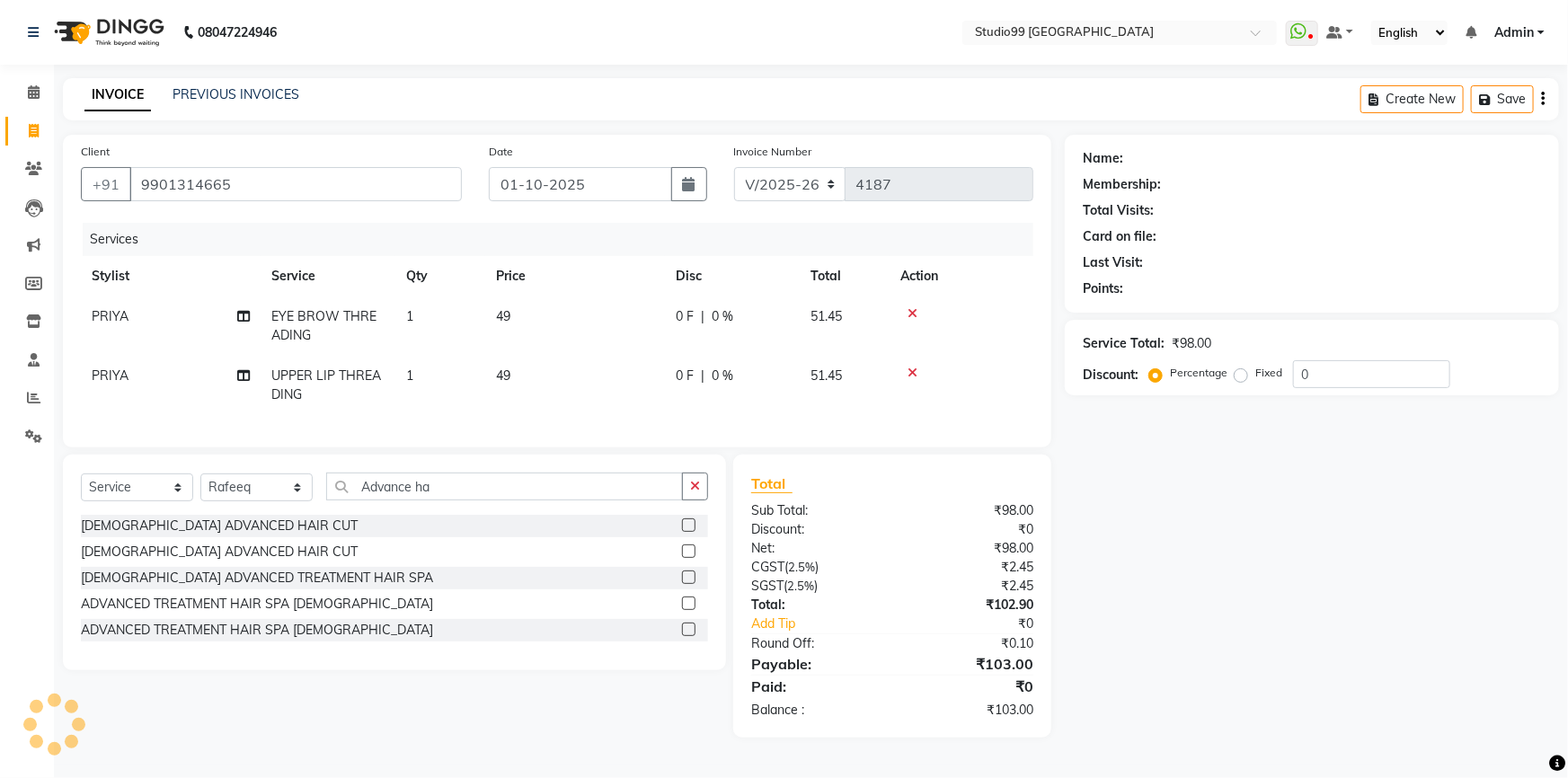
select select "1: Object"
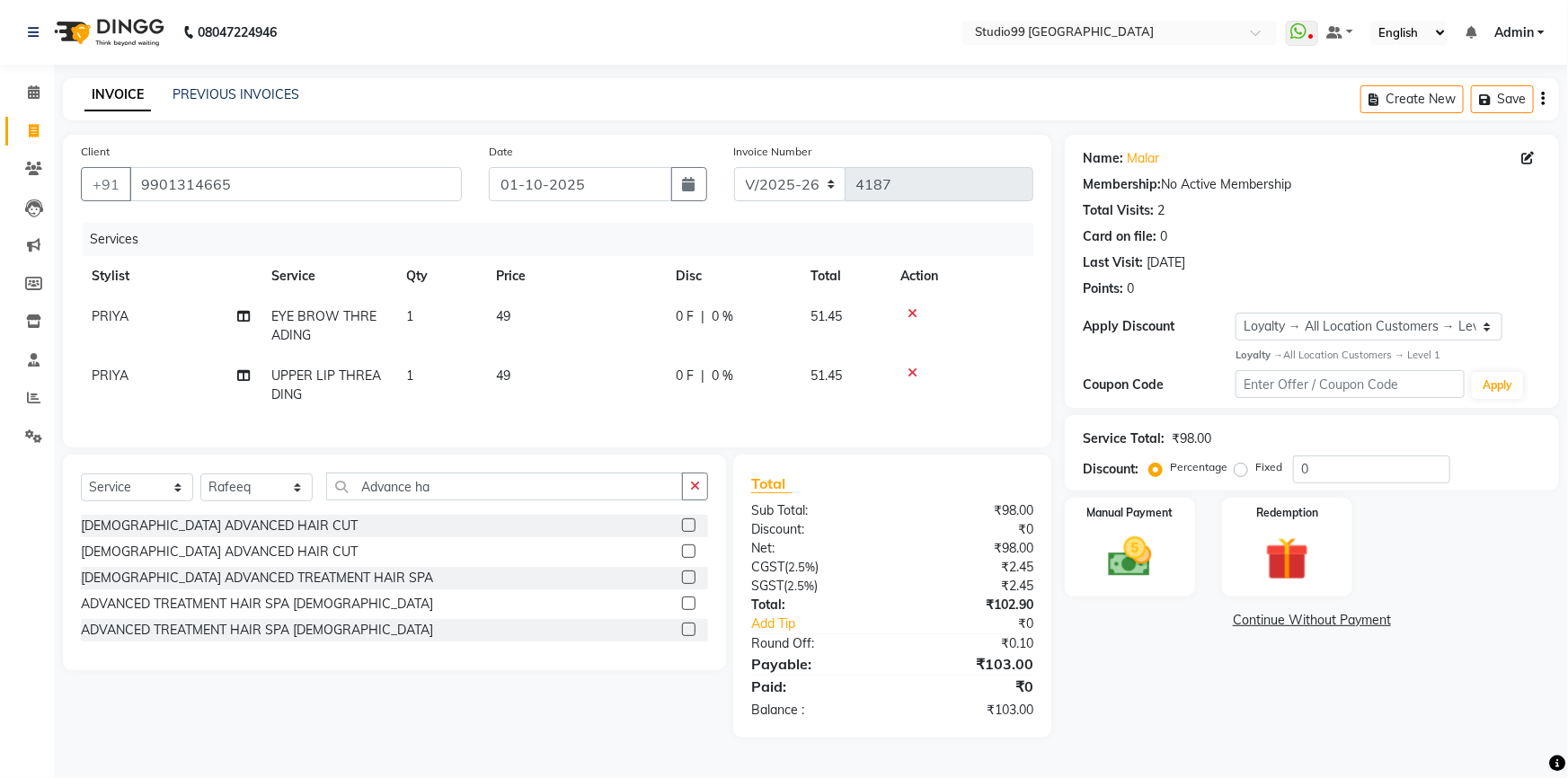
click at [196, 536] on div "[DEMOGRAPHIC_DATA] ADVANCED HAIR CUT" at bounding box center [220, 525] width 277 height 18
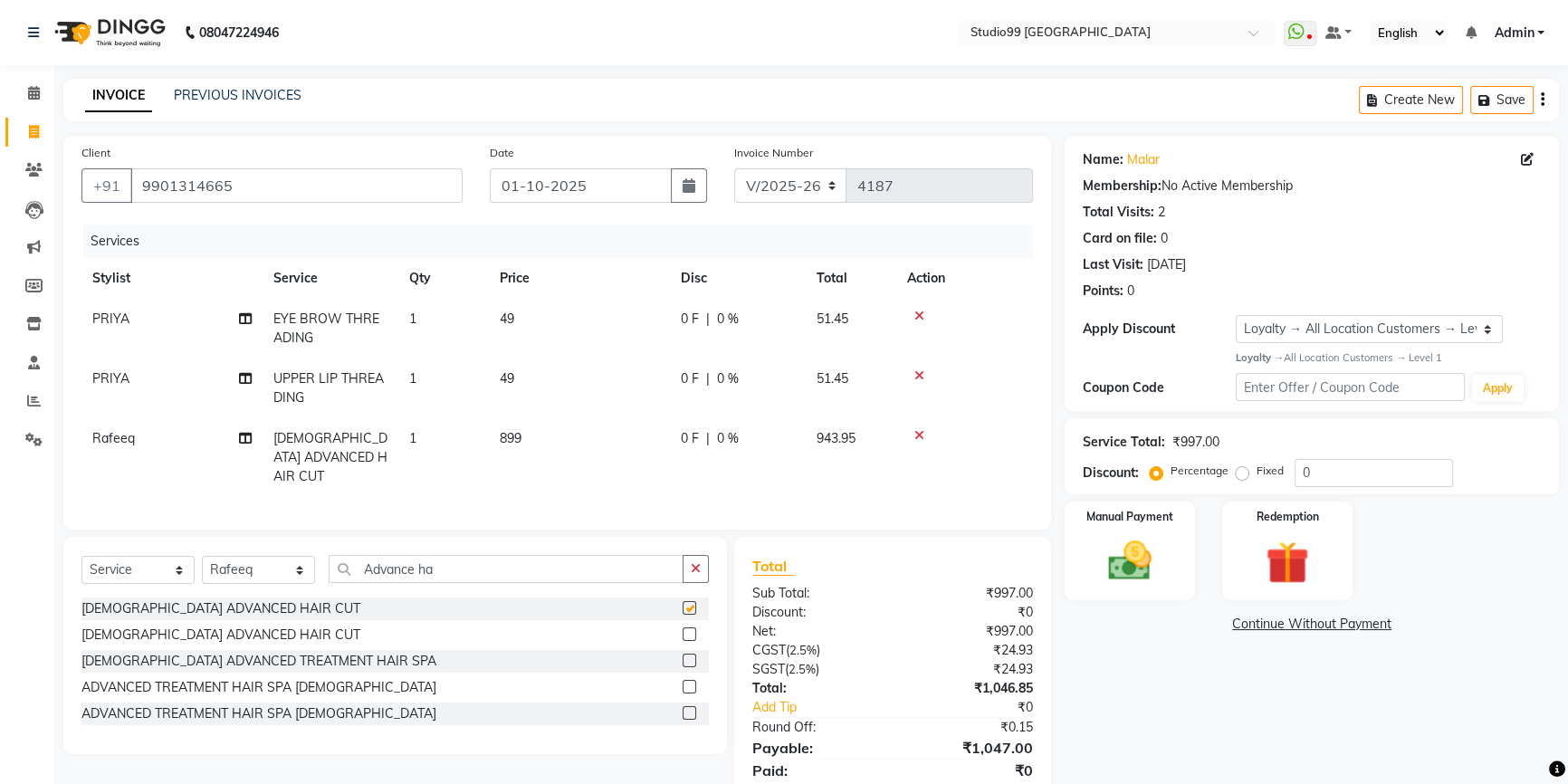
checkbox input "false"
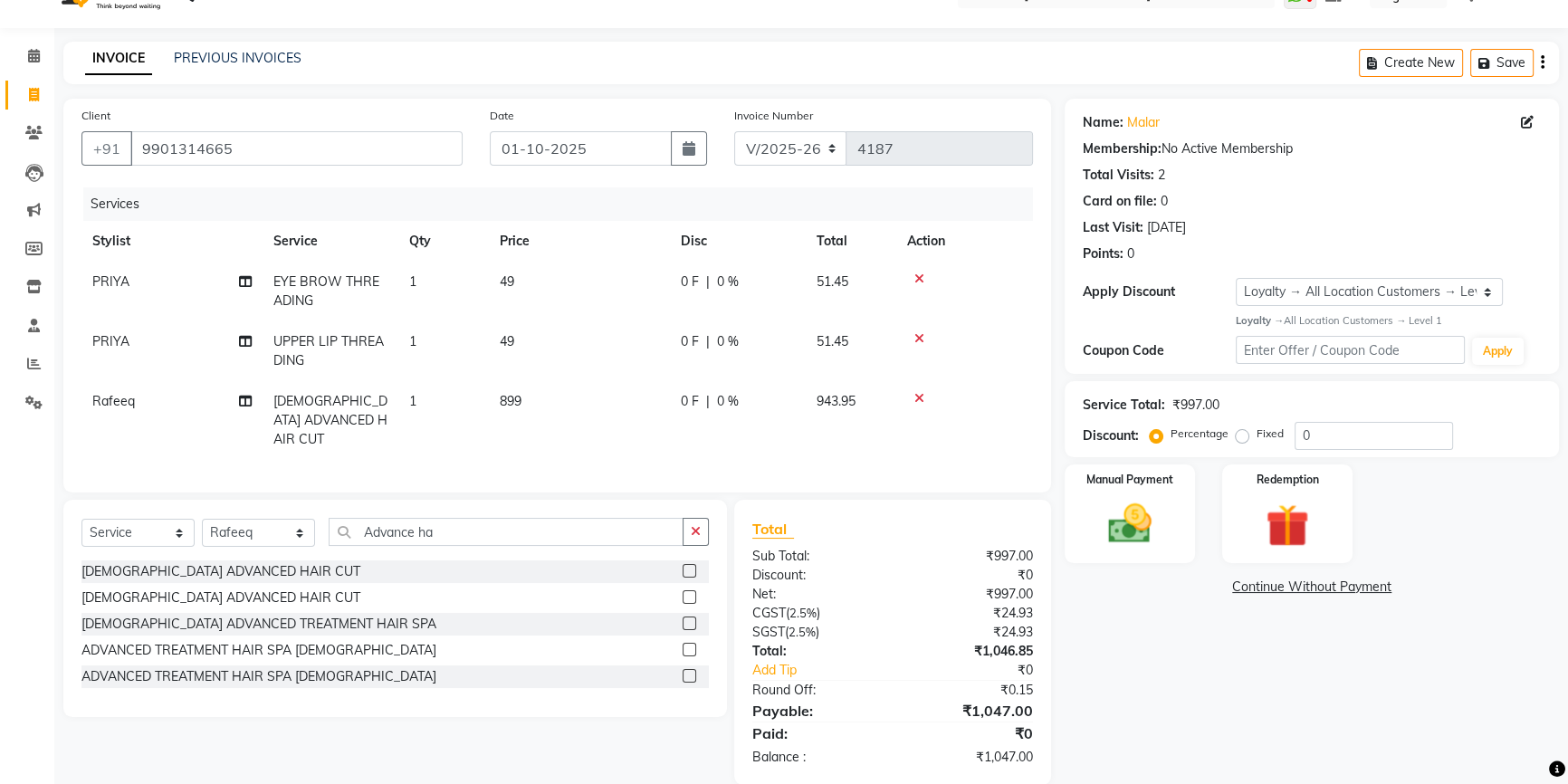
scroll to position [59, 0]
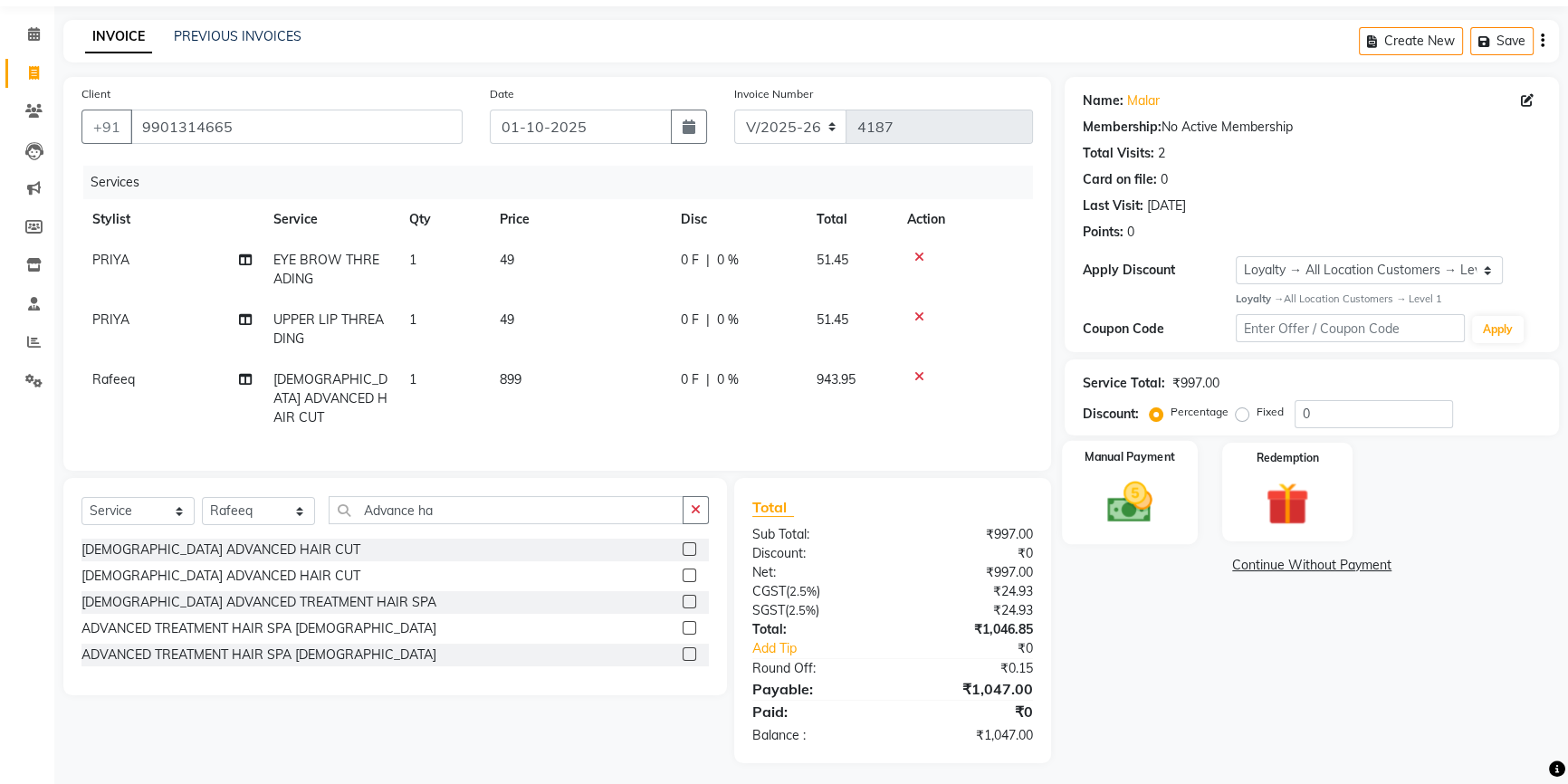
click at [1117, 517] on img at bounding box center [1130, 503] width 73 height 52
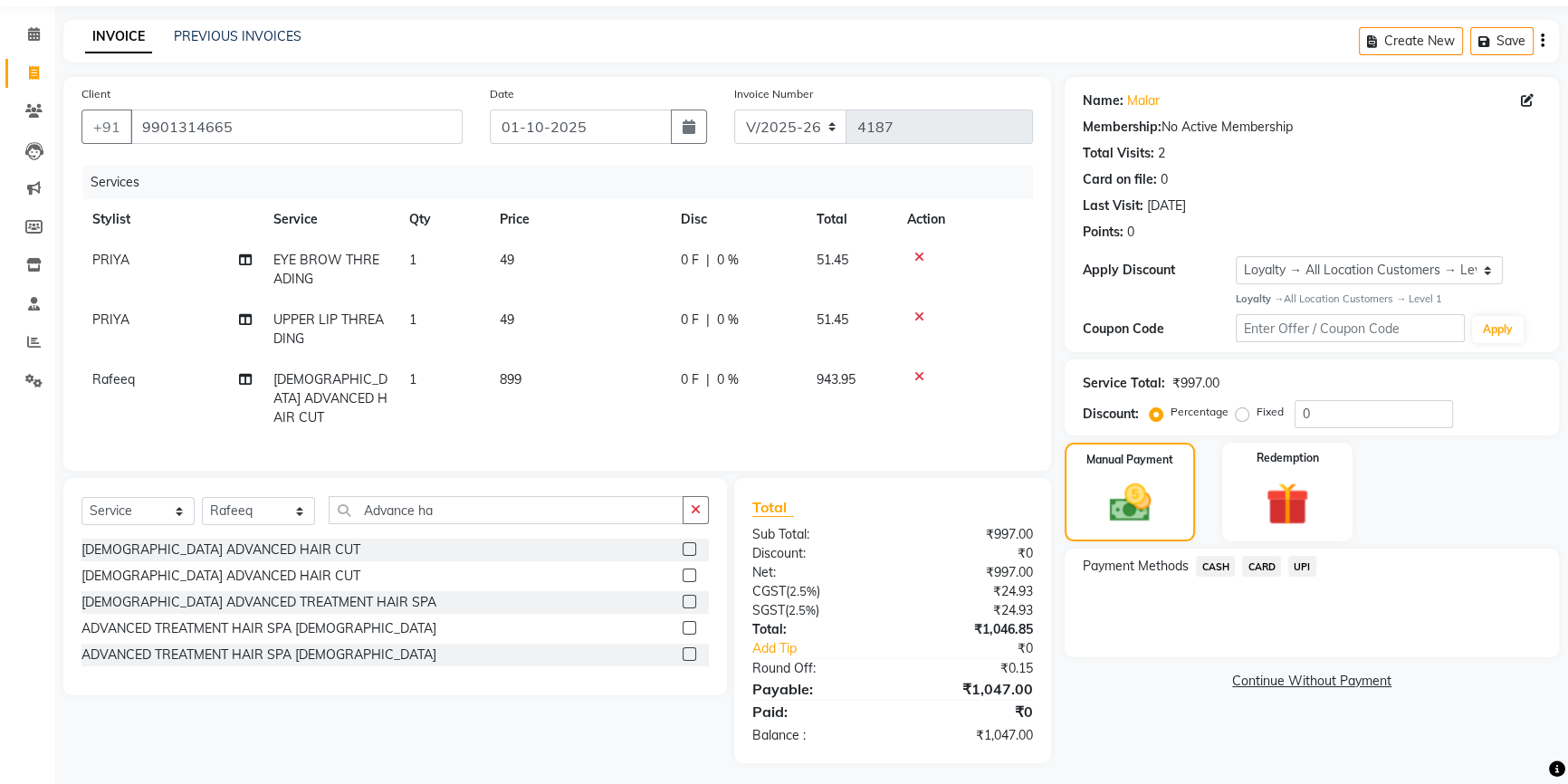
click at [1303, 567] on span "UPI" at bounding box center [1302, 566] width 28 height 20
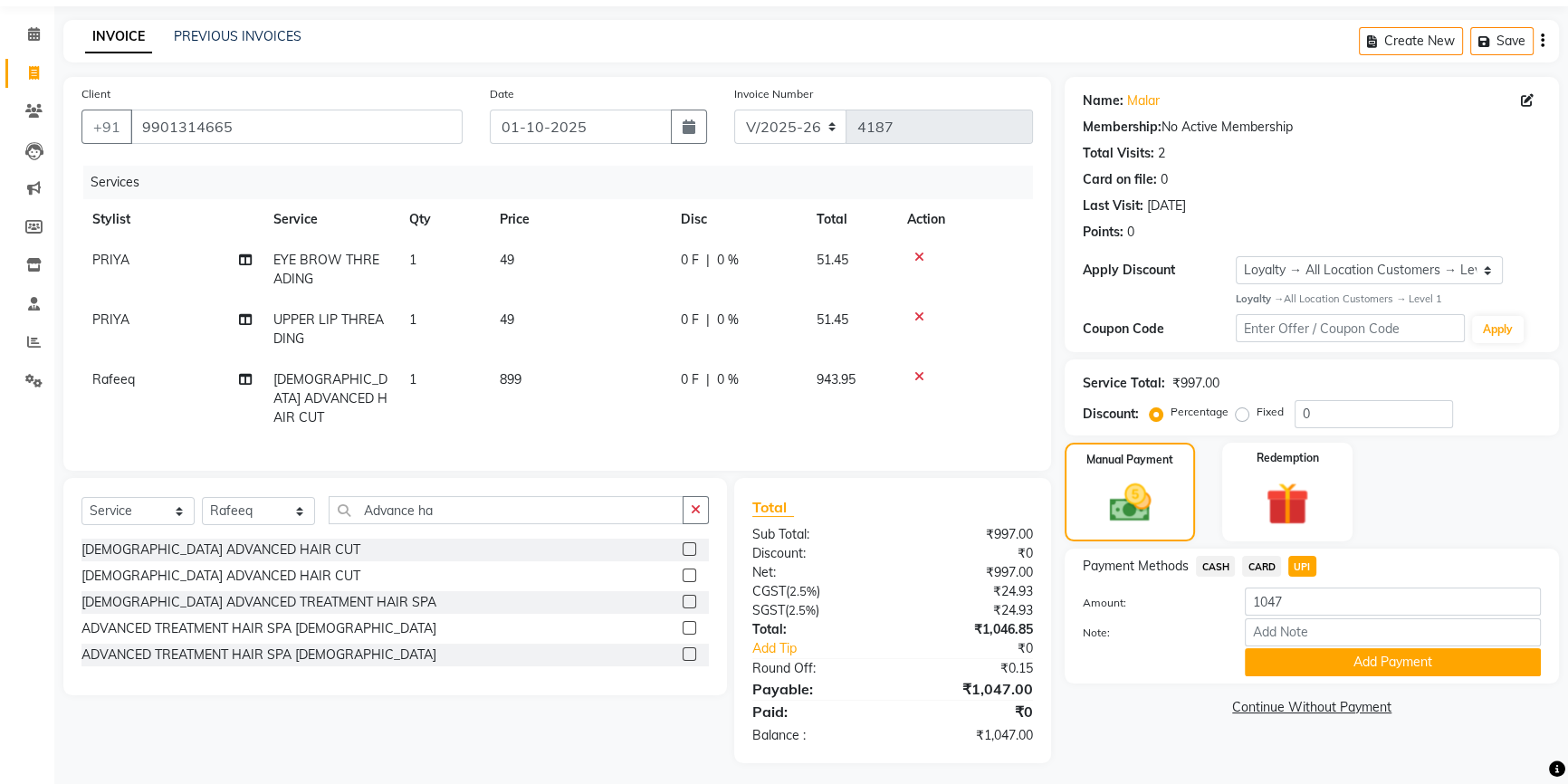
click at [1303, 660] on button "Add Payment" at bounding box center [1392, 662] width 296 height 28
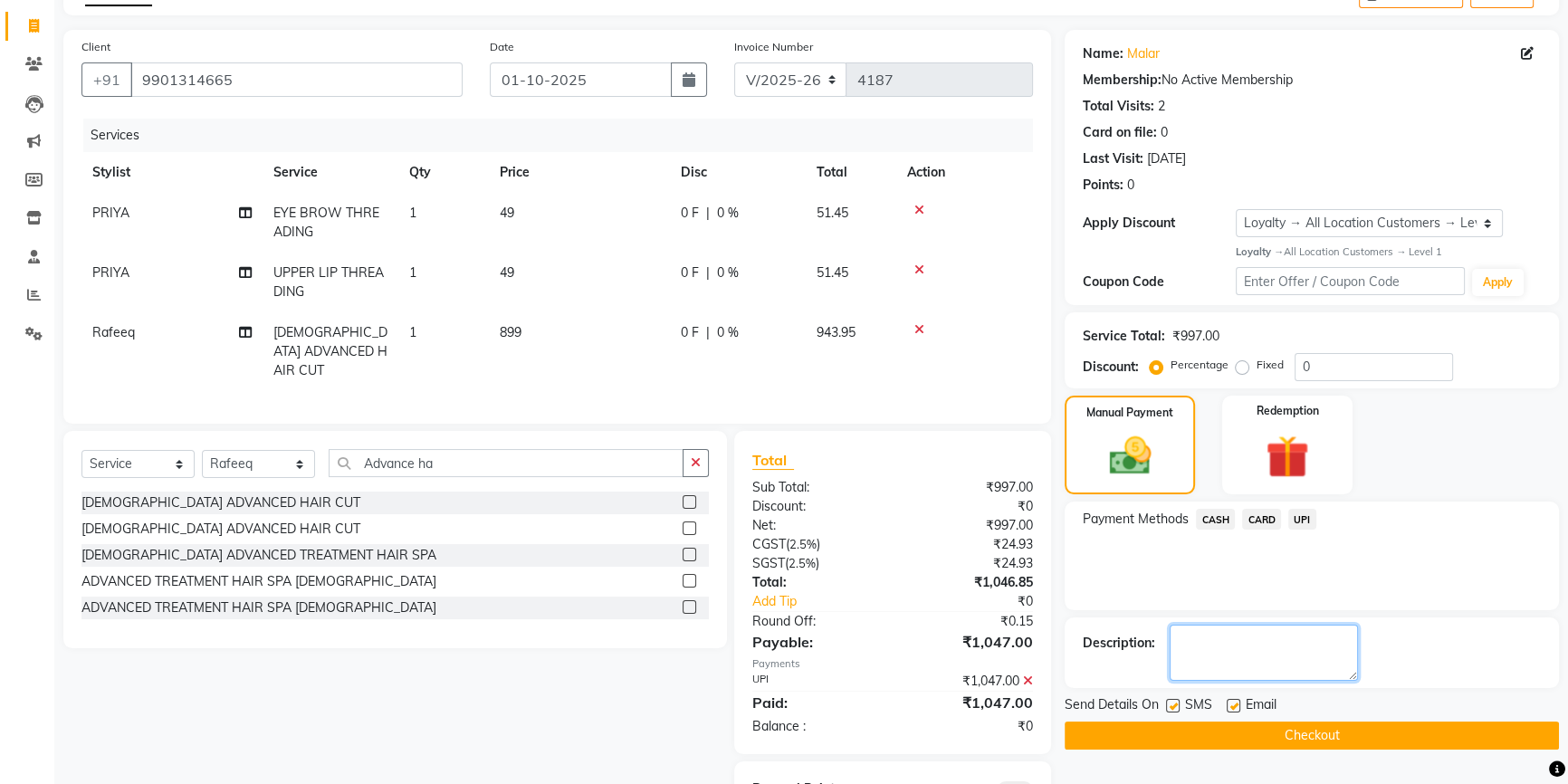
scroll to position [187, 0]
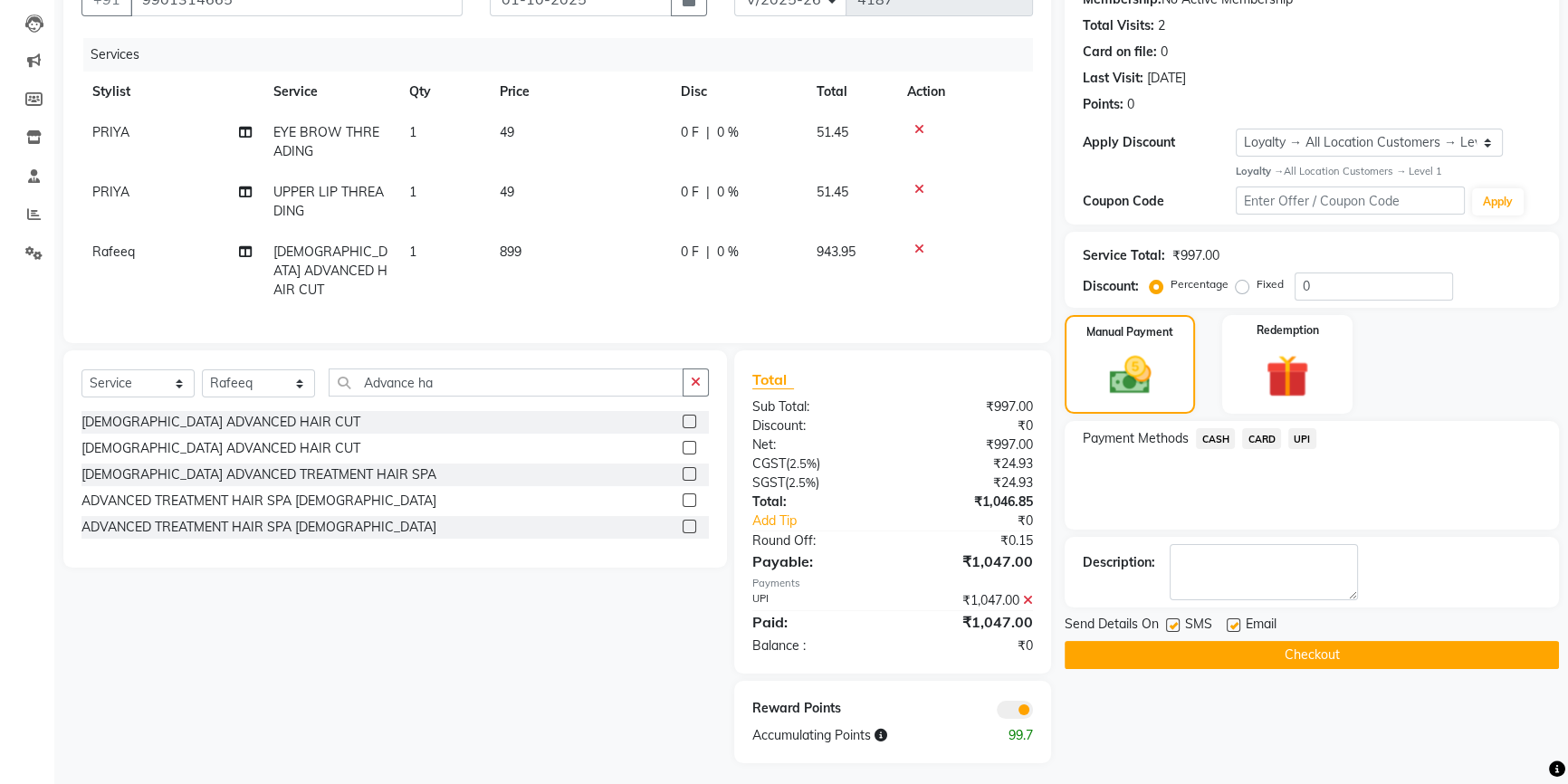
click at [1279, 652] on button "Checkout" at bounding box center [1312, 655] width 494 height 28
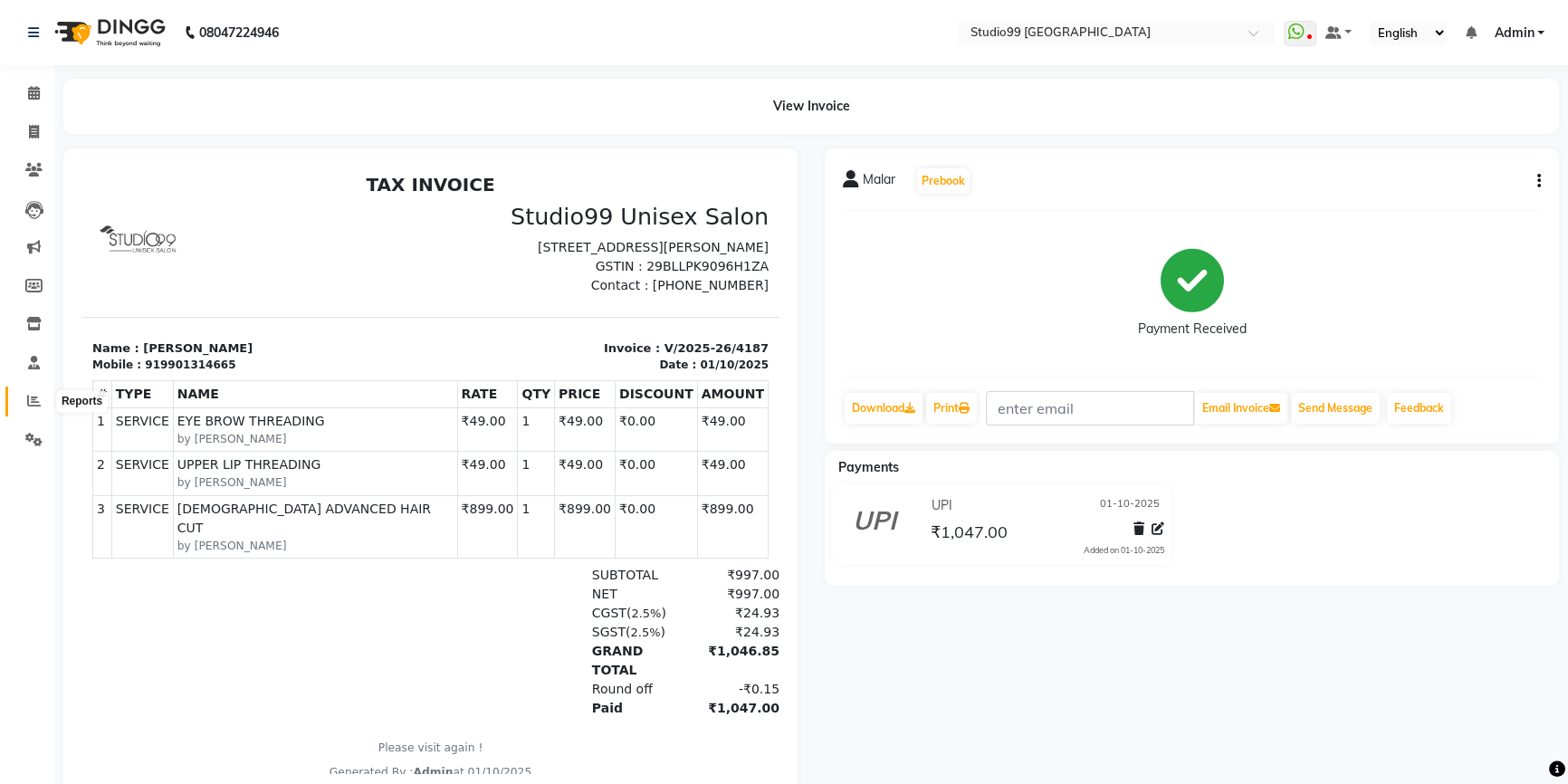
click at [28, 398] on icon at bounding box center [33, 400] width 14 height 14
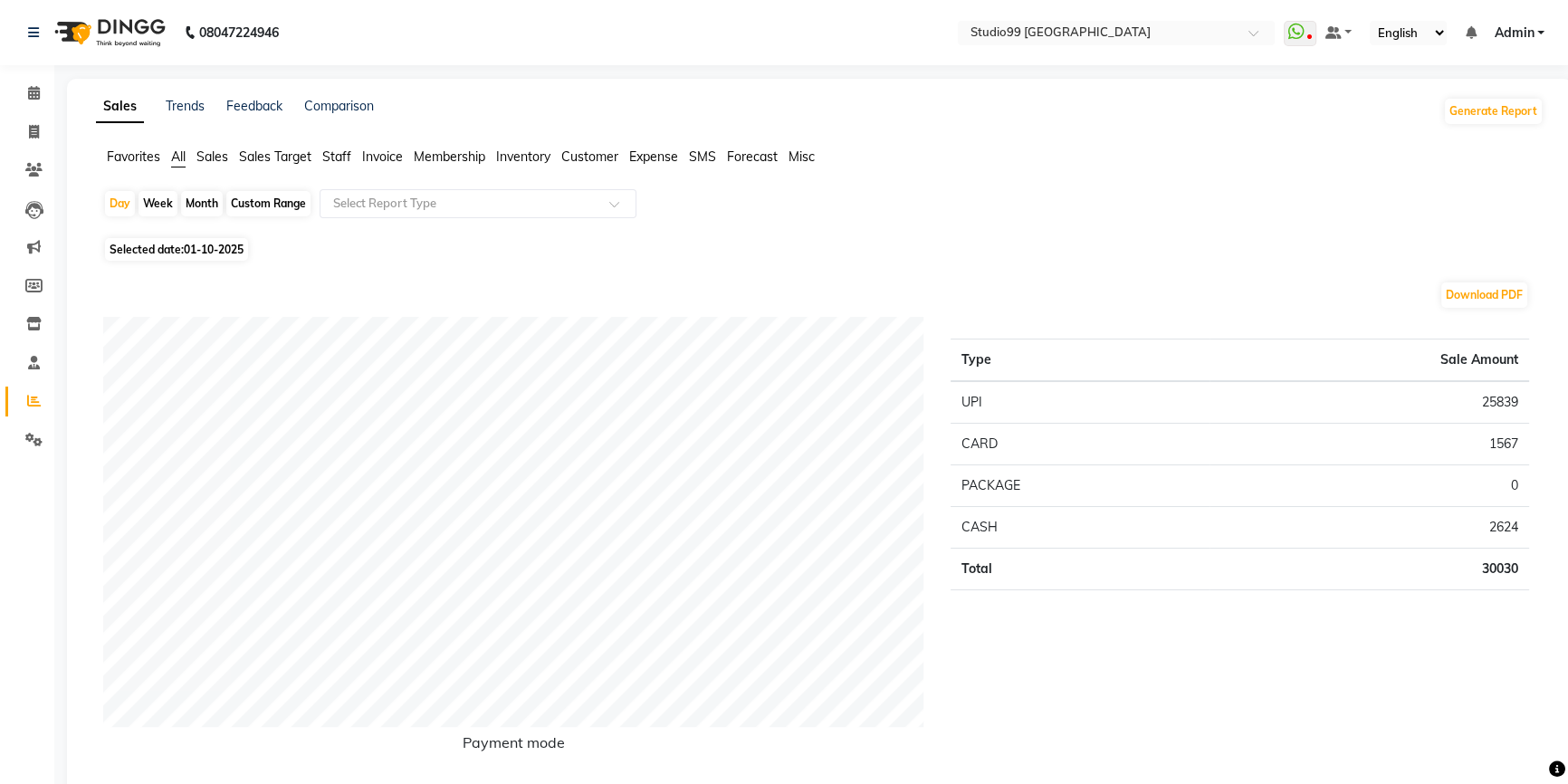
click at [335, 161] on span "Staff" at bounding box center [336, 157] width 29 height 17
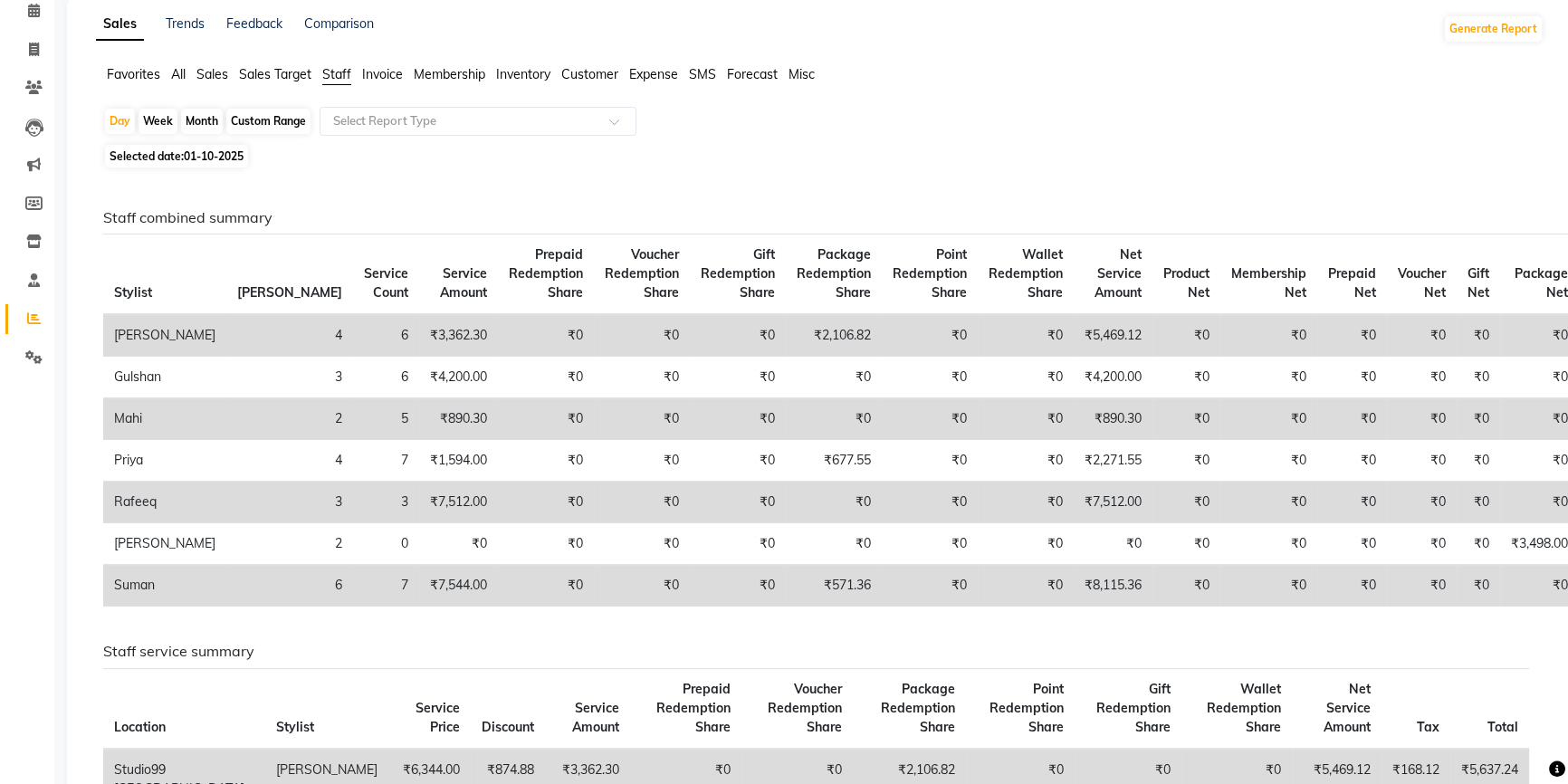
scroll to position [82, 0]
click at [33, 46] on icon at bounding box center [33, 50] width 10 height 14
select select "6042"
select select "service"
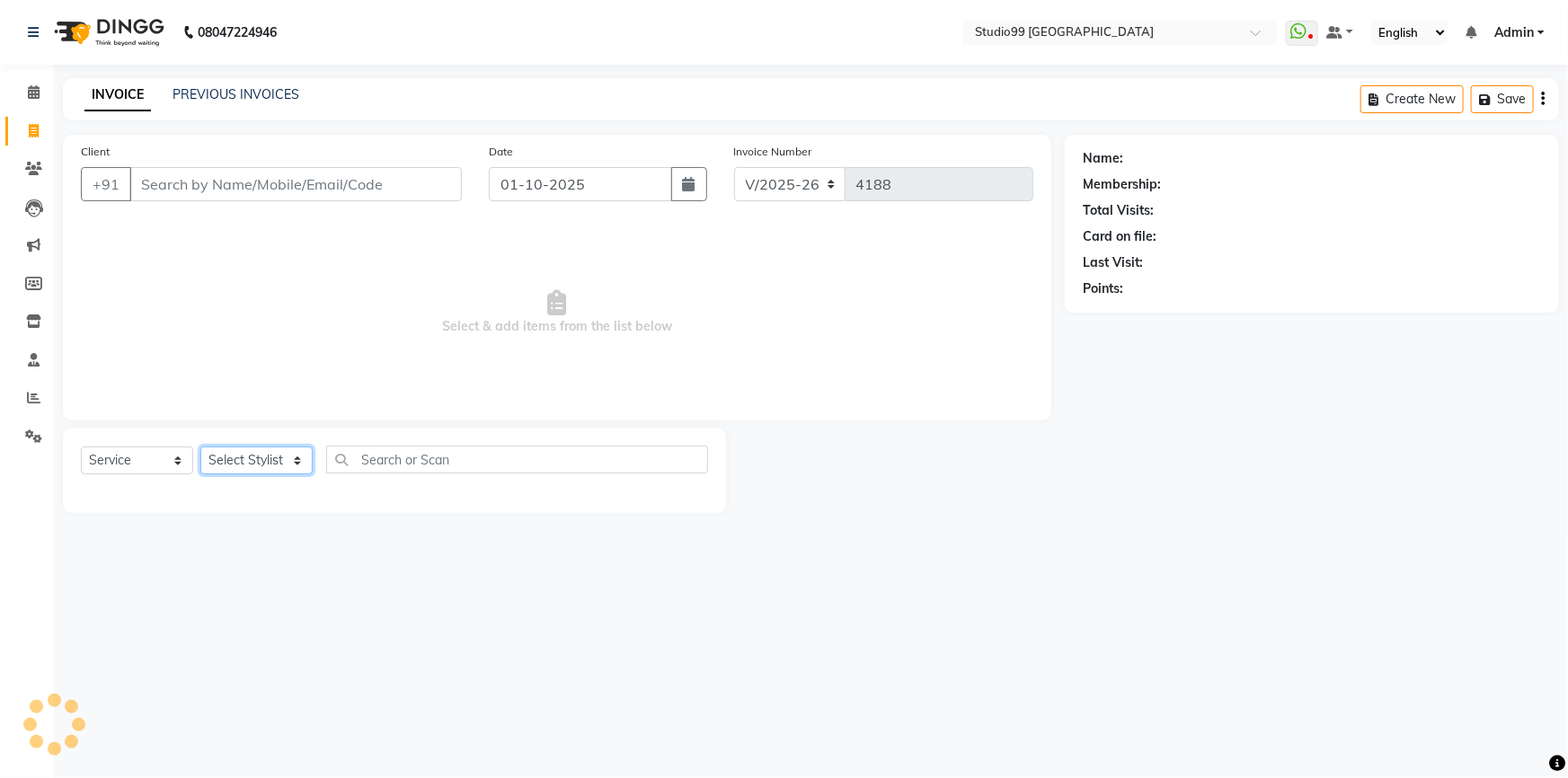
click at [280, 464] on select "Select Stylist" at bounding box center [256, 460] width 113 height 28
click at [286, 462] on select "Select Stylist" at bounding box center [256, 460] width 113 height 28
click at [286, 462] on select "Select Stylist Admin AKSHAY [PERSON_NAME] Gulshan MAHI [PERSON_NAME] PRIYA [PER…" at bounding box center [256, 460] width 113 height 28
select select "43530"
click at [200, 446] on select "Select Stylist Admin AKSHAY [PERSON_NAME] Gulshan MAHI [PERSON_NAME] PRIYA [PER…" at bounding box center [256, 460] width 113 height 28
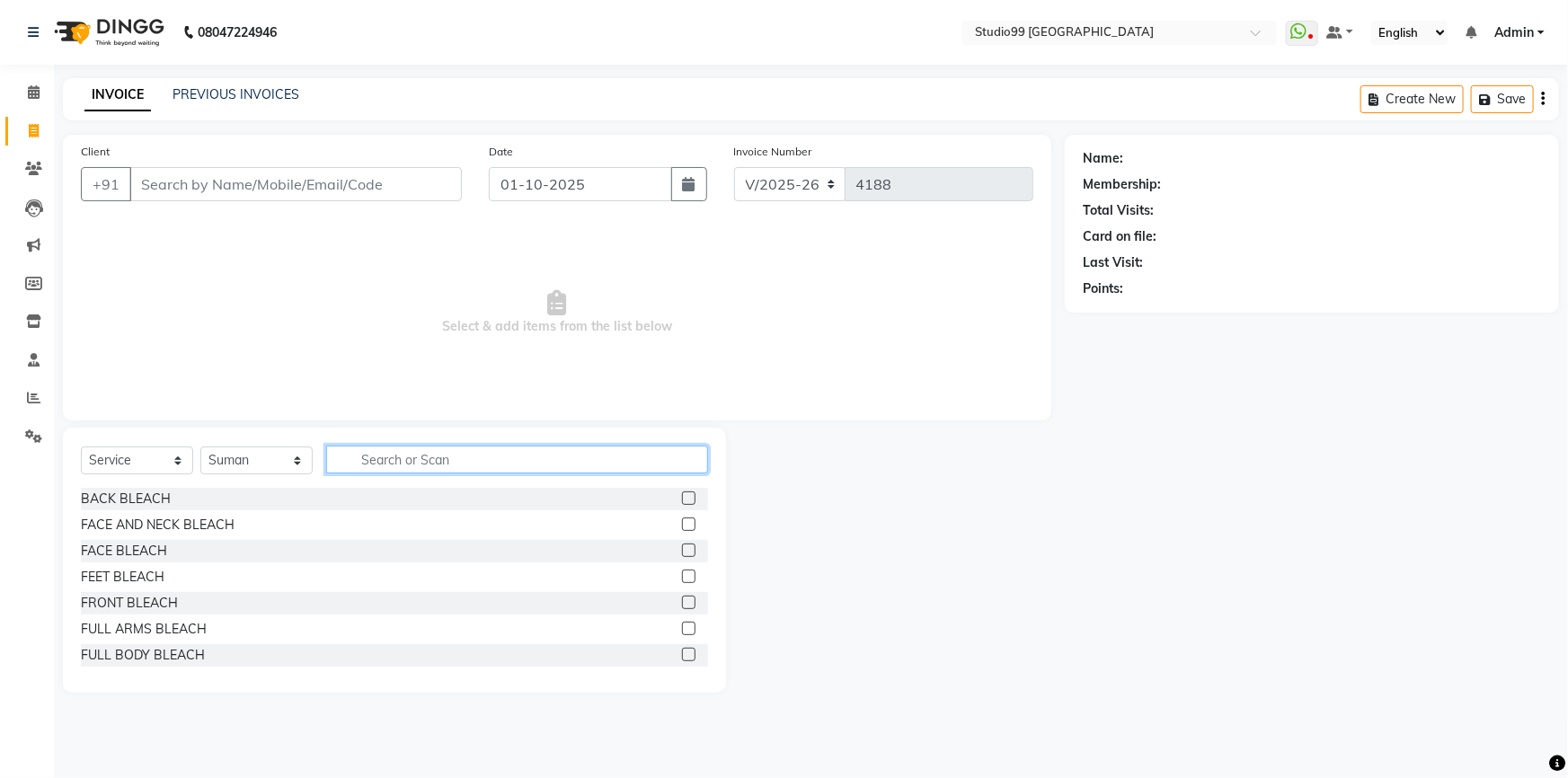
click at [372, 466] on input "text" at bounding box center [517, 459] width 382 height 28
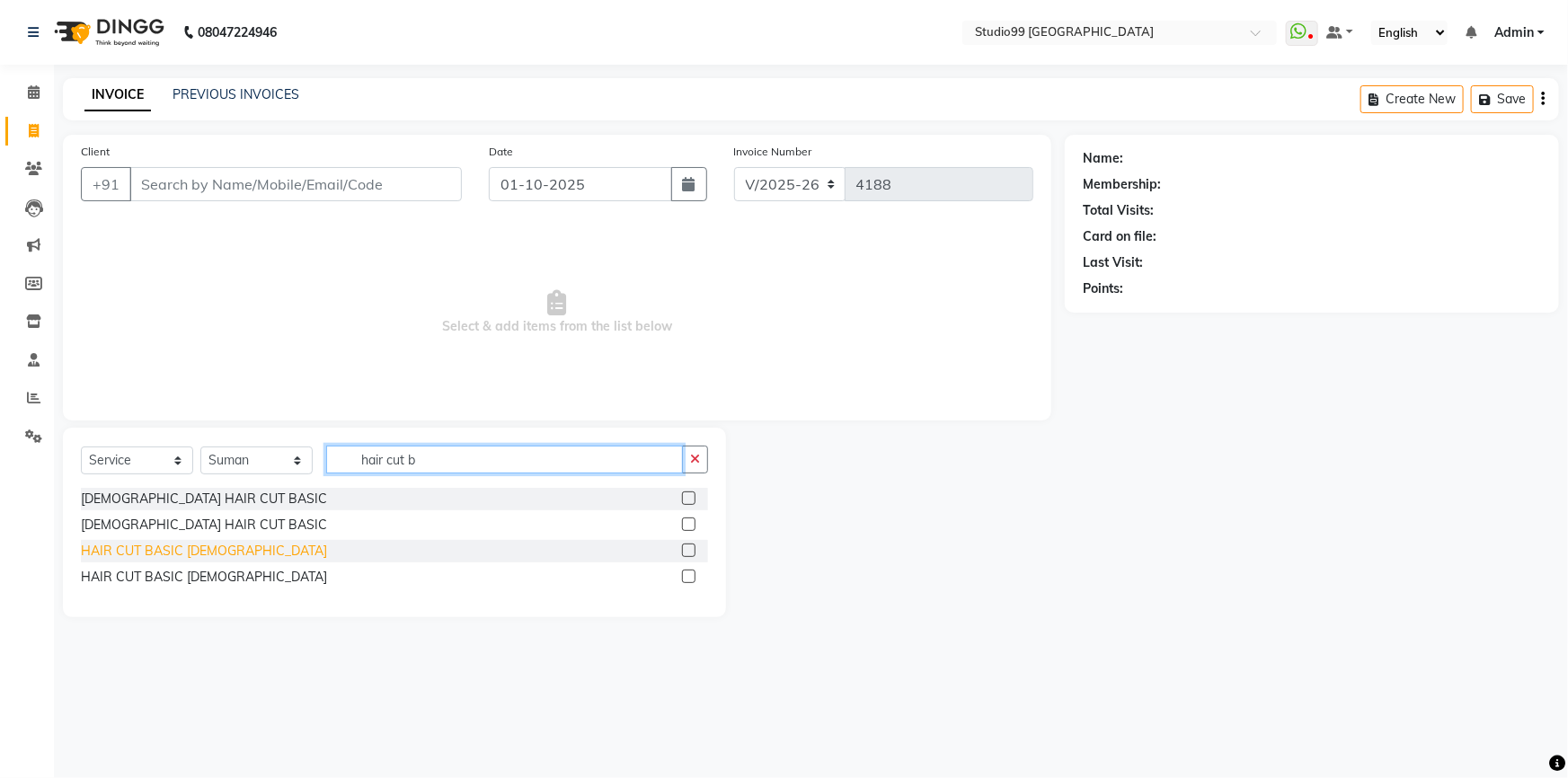
type input "hair cut b"
click at [181, 548] on div "HAIR CUT BASIC [DEMOGRAPHIC_DATA]" at bounding box center [204, 551] width 246 height 18
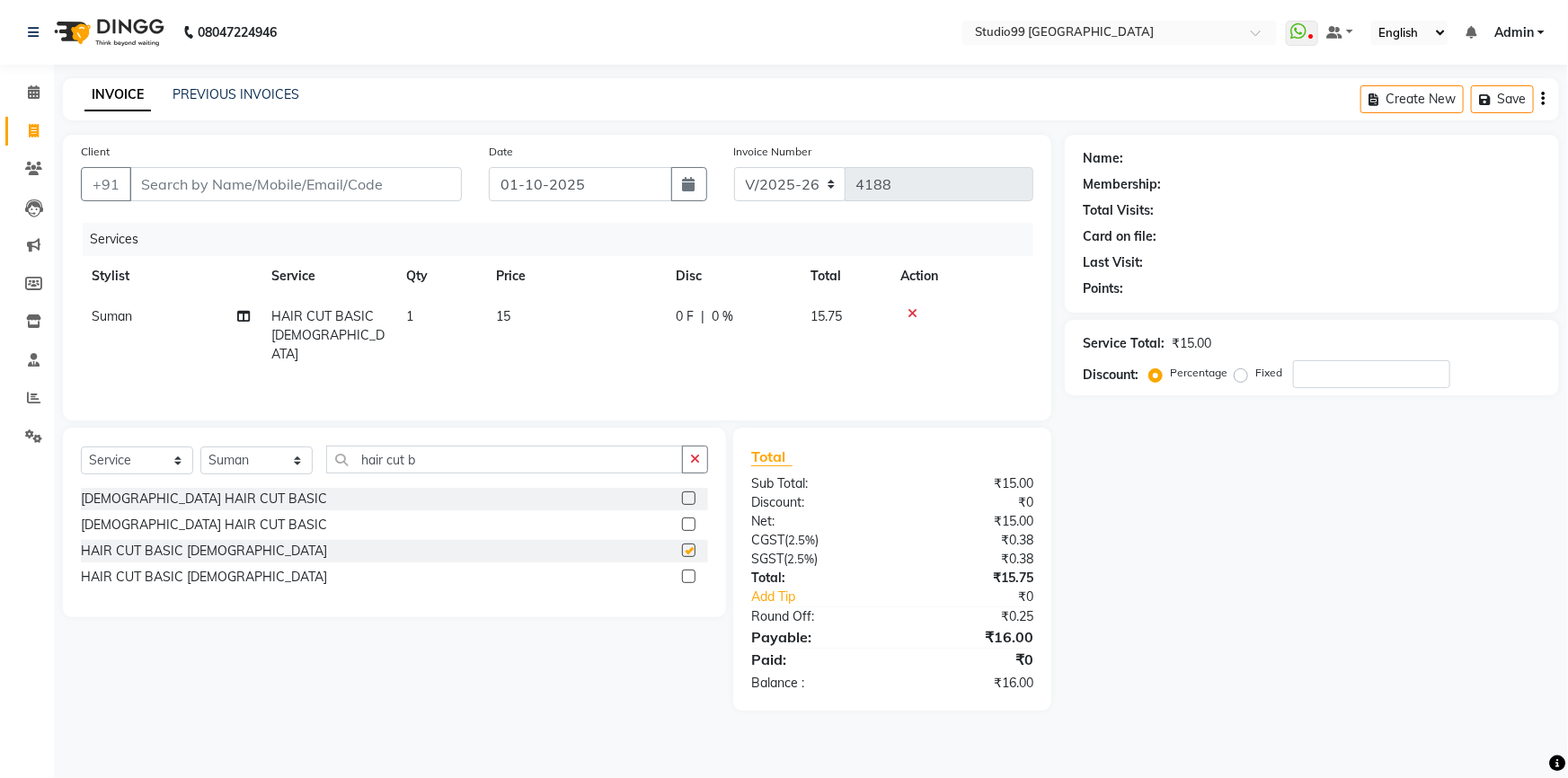
checkbox input "false"
drag, startPoint x: 428, startPoint y: 466, endPoint x: 303, endPoint y: 466, distance: 125.0
click at [303, 466] on div "Select Service Product Membership Package Voucher Prepaid Gift Card Select Styl…" at bounding box center [395, 466] width 627 height 42
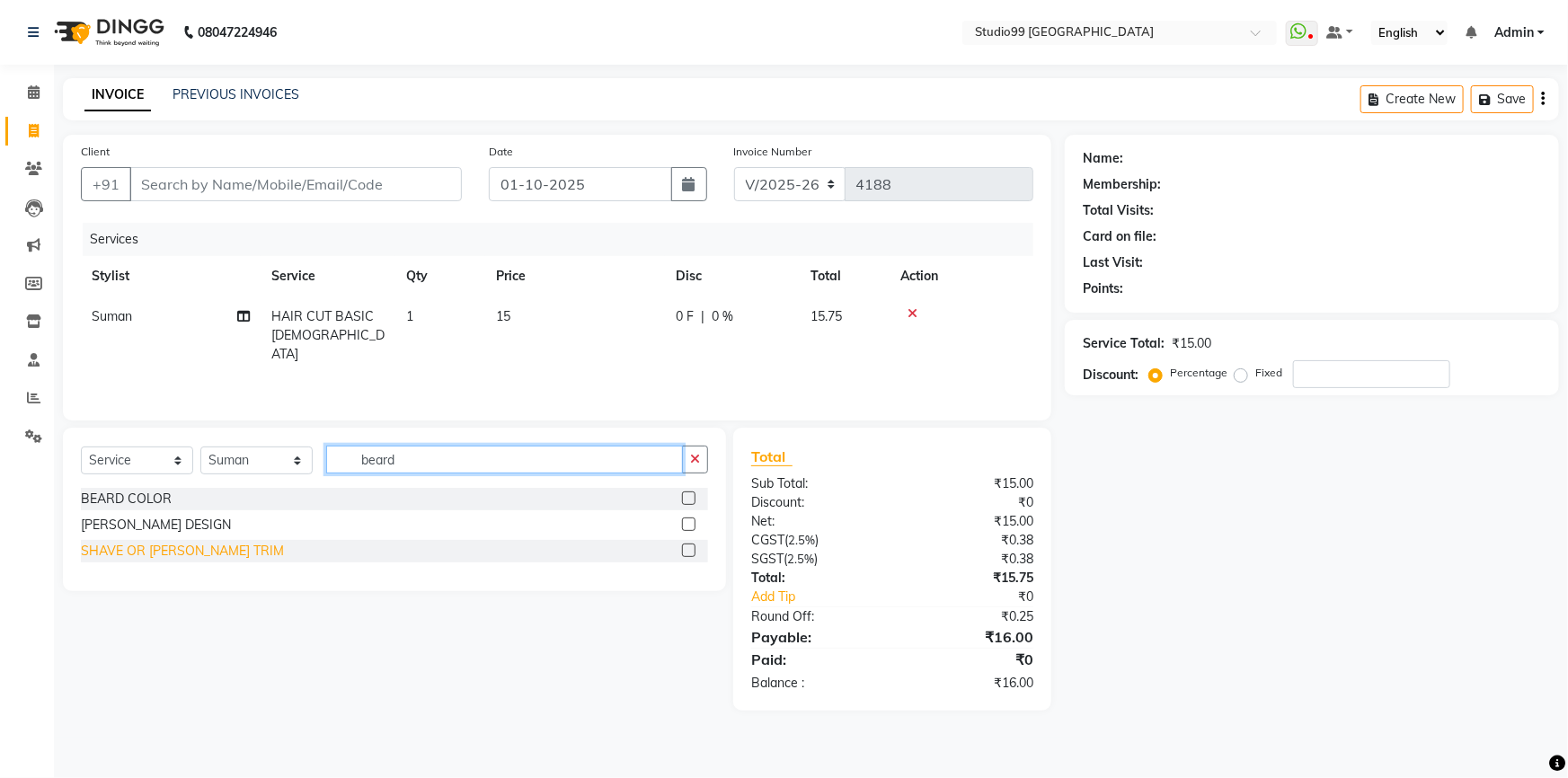
type input "beard"
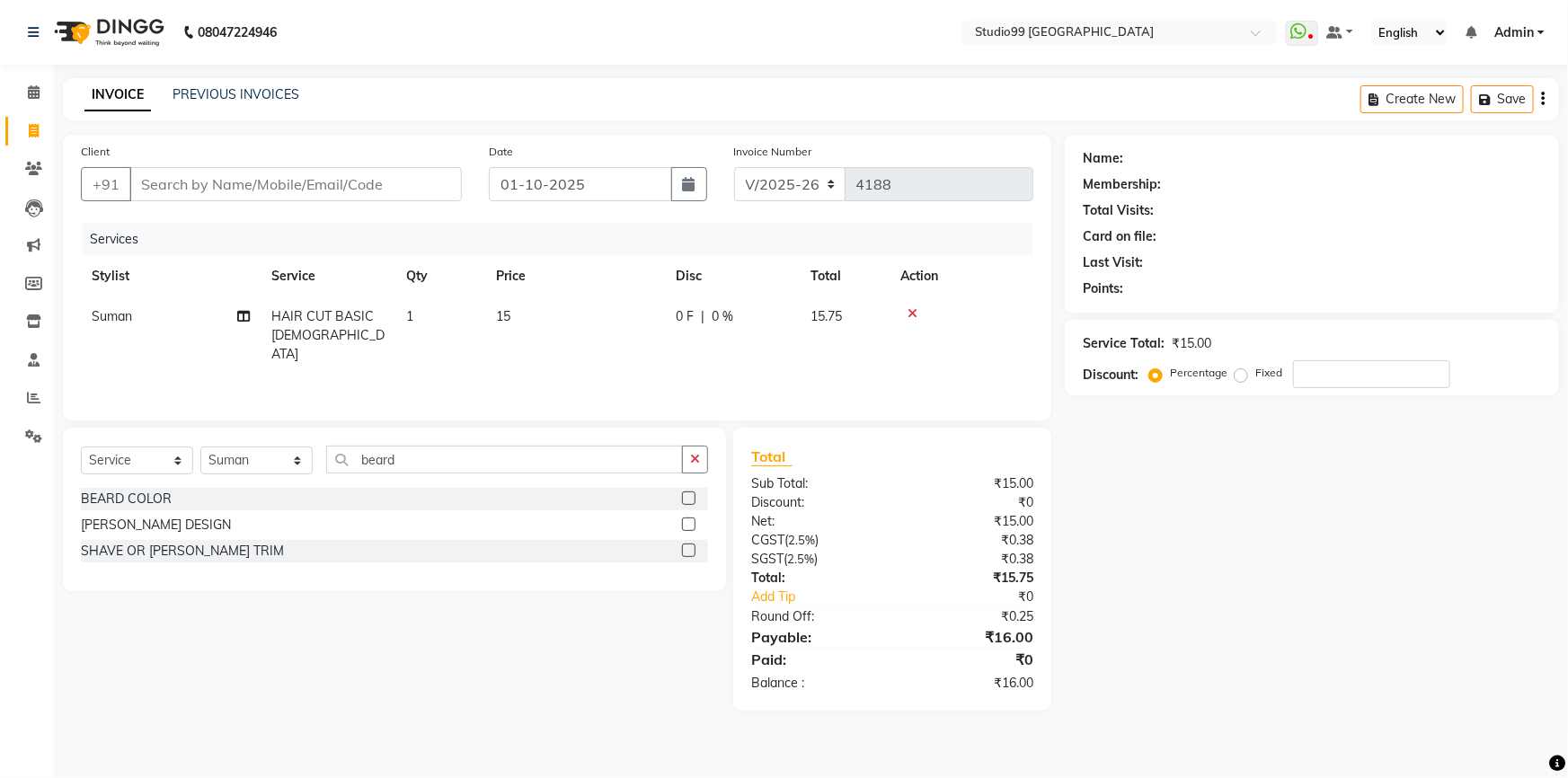
click at [166, 549] on div "SHAVE OR [PERSON_NAME] TRIM" at bounding box center [183, 551] width 203 height 18
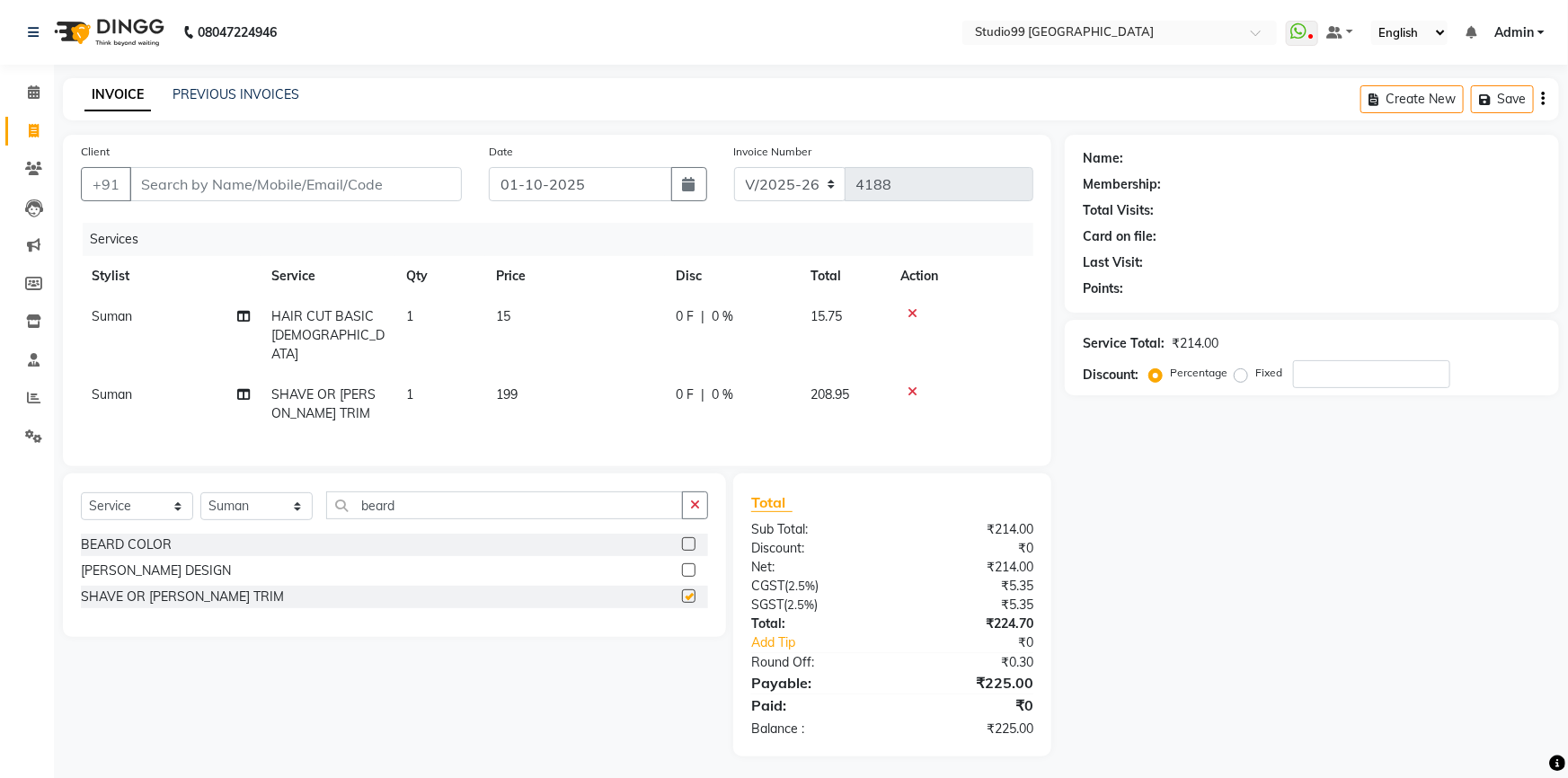
checkbox input "false"
drag, startPoint x: 272, startPoint y: 503, endPoint x: 275, endPoint y: 489, distance: 14.3
click at [272, 503] on select "Select Stylist Admin AKSHAY [PERSON_NAME] Gulshan MAHI [PERSON_NAME] PRIYA [PER…" at bounding box center [256, 506] width 113 height 28
select select "43363"
click at [200, 492] on select "Select Stylist Admin AKSHAY [PERSON_NAME] Gulshan MAHI [PERSON_NAME] PRIYA [PER…" at bounding box center [256, 506] width 113 height 28
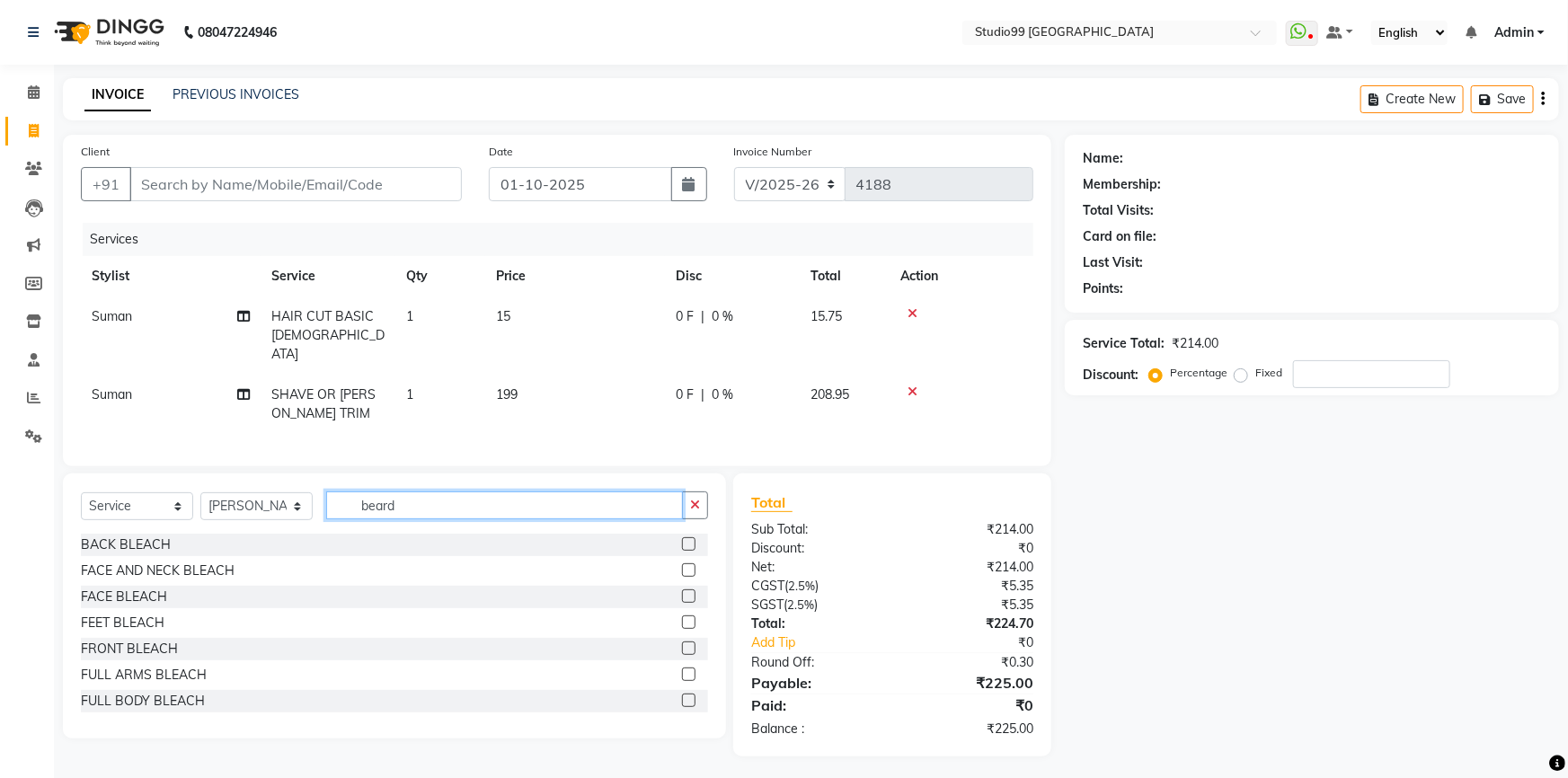
drag, startPoint x: 442, startPoint y: 500, endPoint x: 231, endPoint y: 501, distance: 211.0
click at [231, 501] on div "Select Service Product Membership Package Voucher Prepaid Gift Card Select Styl…" at bounding box center [395, 513] width 627 height 42
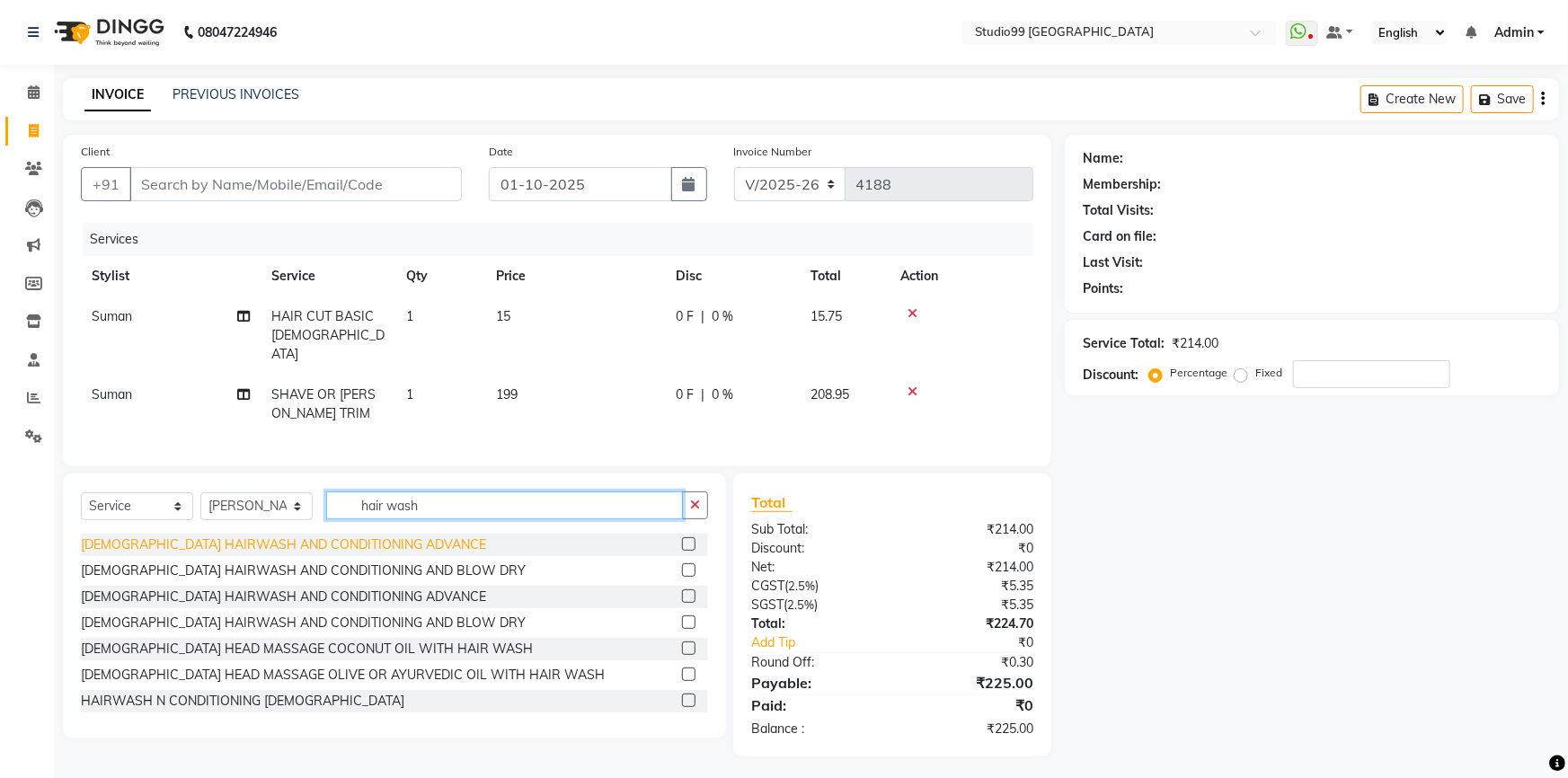
type input "hair wash"
click at [233, 536] on div "[DEMOGRAPHIC_DATA] HAIRWASH AND CONDITIONING ADVANCE" at bounding box center [283, 545] width 405 height 18
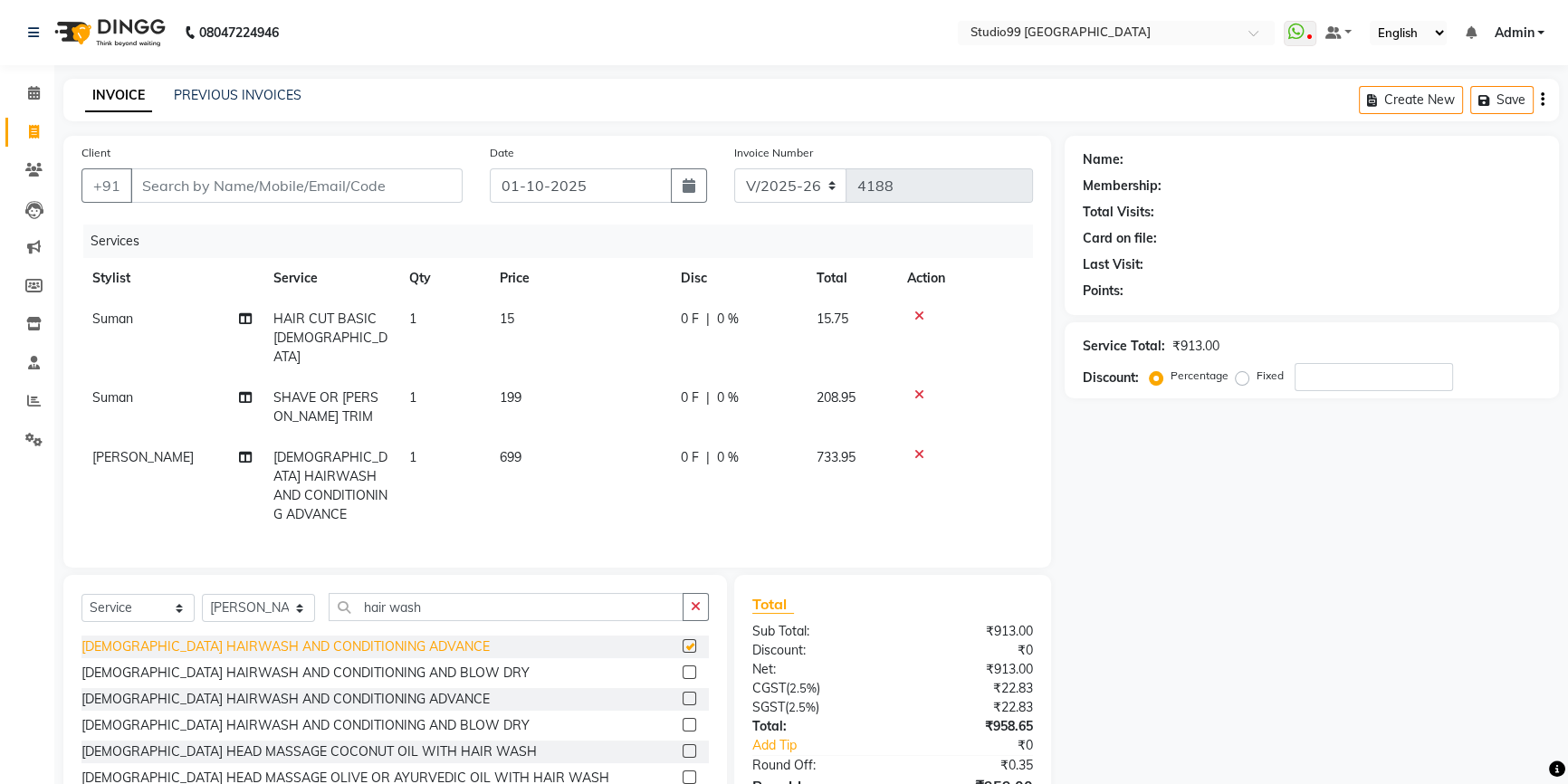
checkbox input "false"
drag, startPoint x: 516, startPoint y: 317, endPoint x: 556, endPoint y: 318, distance: 40.0
click at [516, 317] on td "15" at bounding box center [579, 338] width 181 height 79
select select "43530"
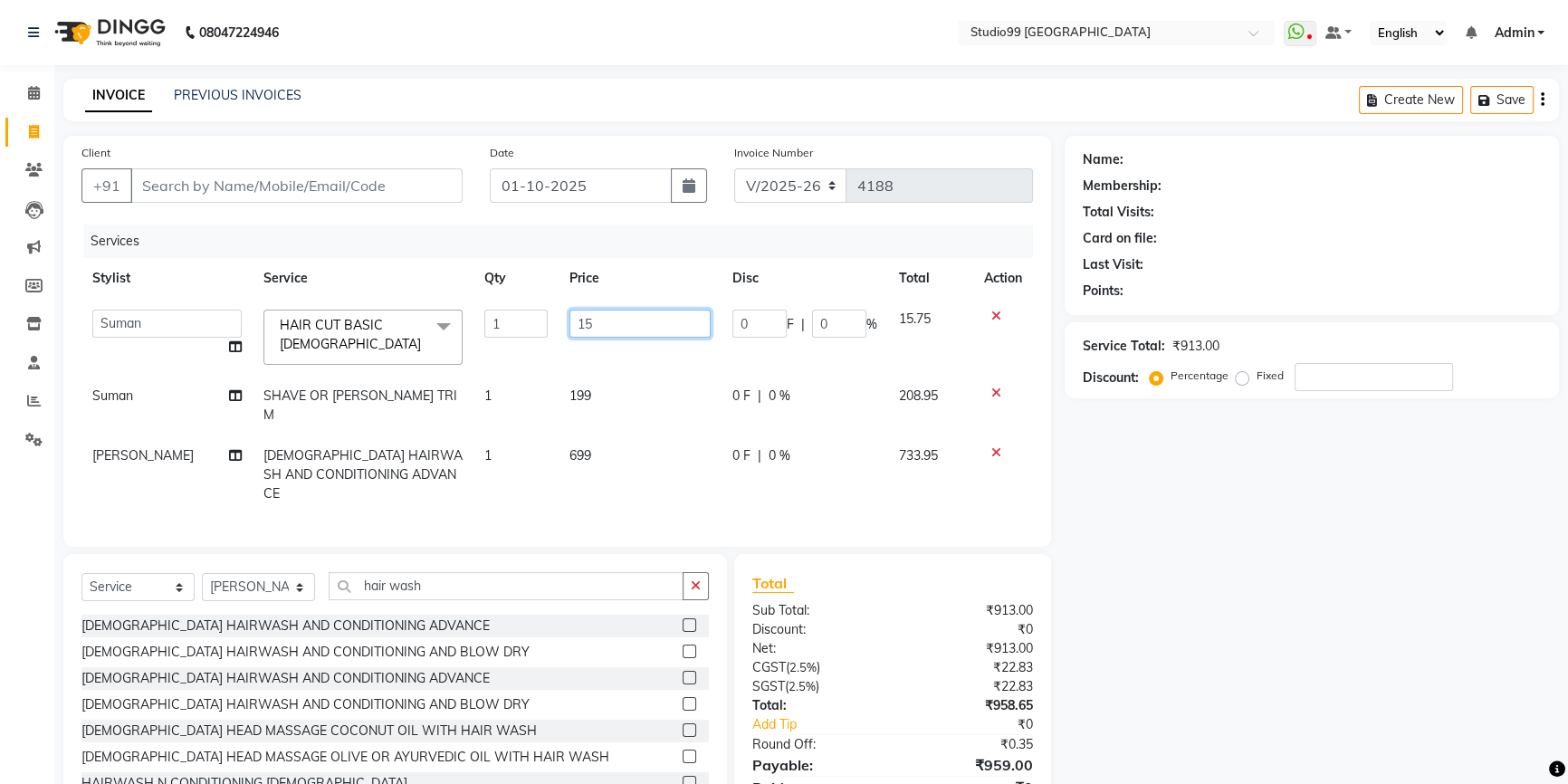
drag, startPoint x: 594, startPoint y: 320, endPoint x: 541, endPoint y: 312, distance: 53.6
click at [541, 312] on tr "Admin AKSHAY [PERSON_NAME] Gulshan MAHI [PERSON_NAME] PRIYA [PERSON_NAME] [PERS…" at bounding box center [557, 337] width 951 height 77
type input "249"
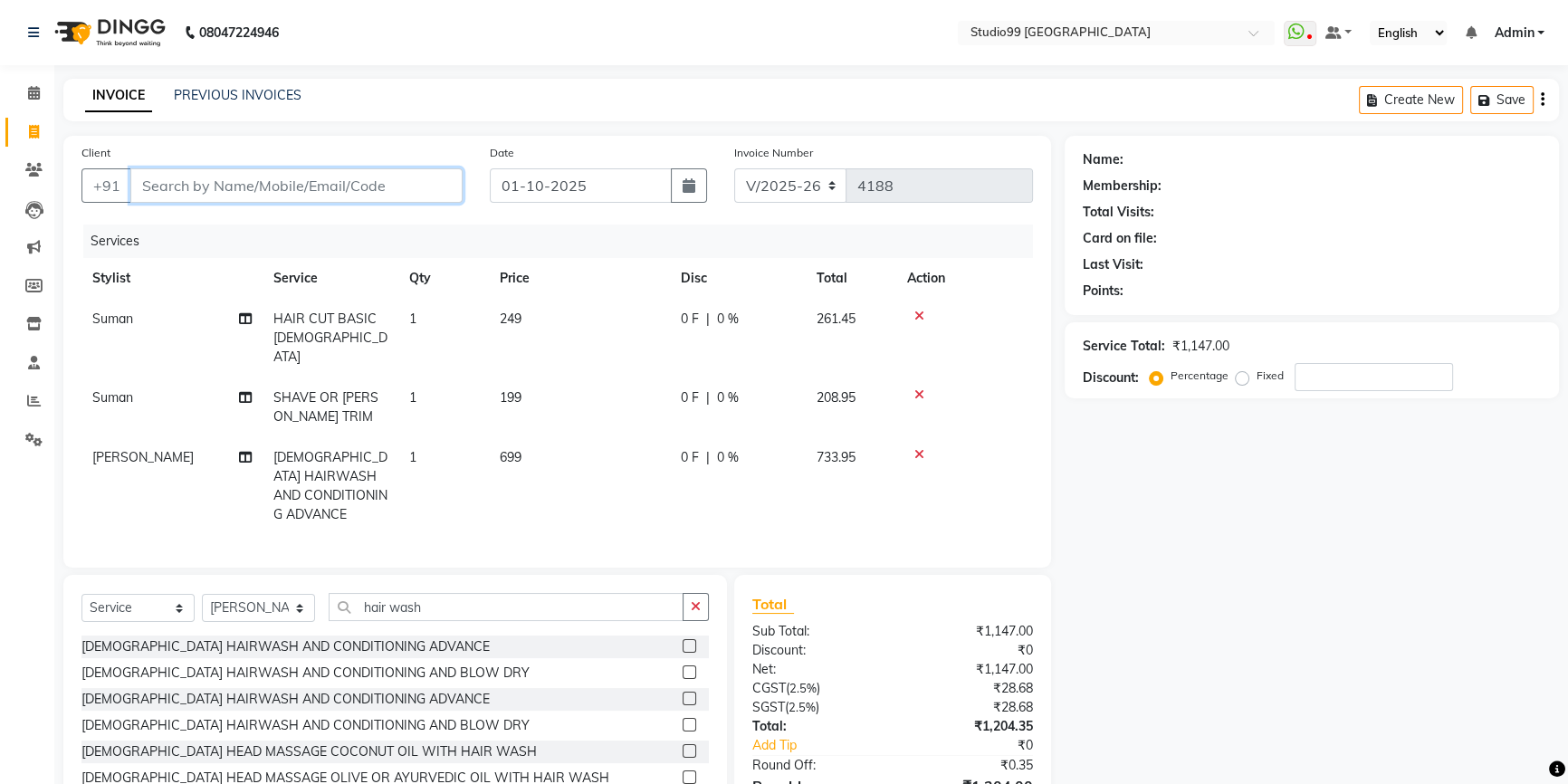
drag, startPoint x: 322, startPoint y: 189, endPoint x: 546, endPoint y: 242, distance: 230.2
click at [322, 196] on input "Client" at bounding box center [296, 185] width 333 height 34
type input "8"
type input "0"
type input "8075065110"
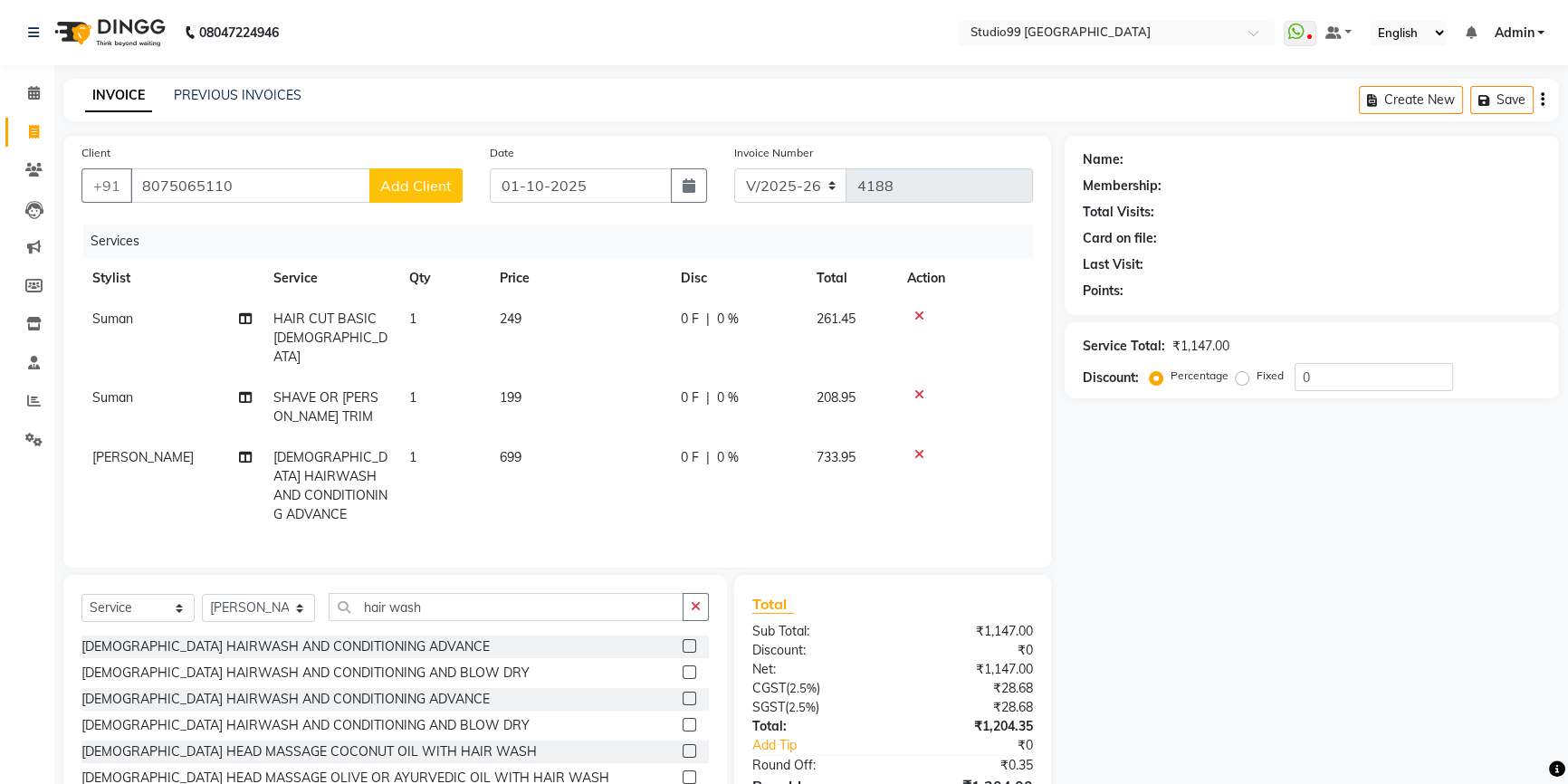
click at [418, 192] on span "Add Client" at bounding box center [415, 185] width 72 height 18
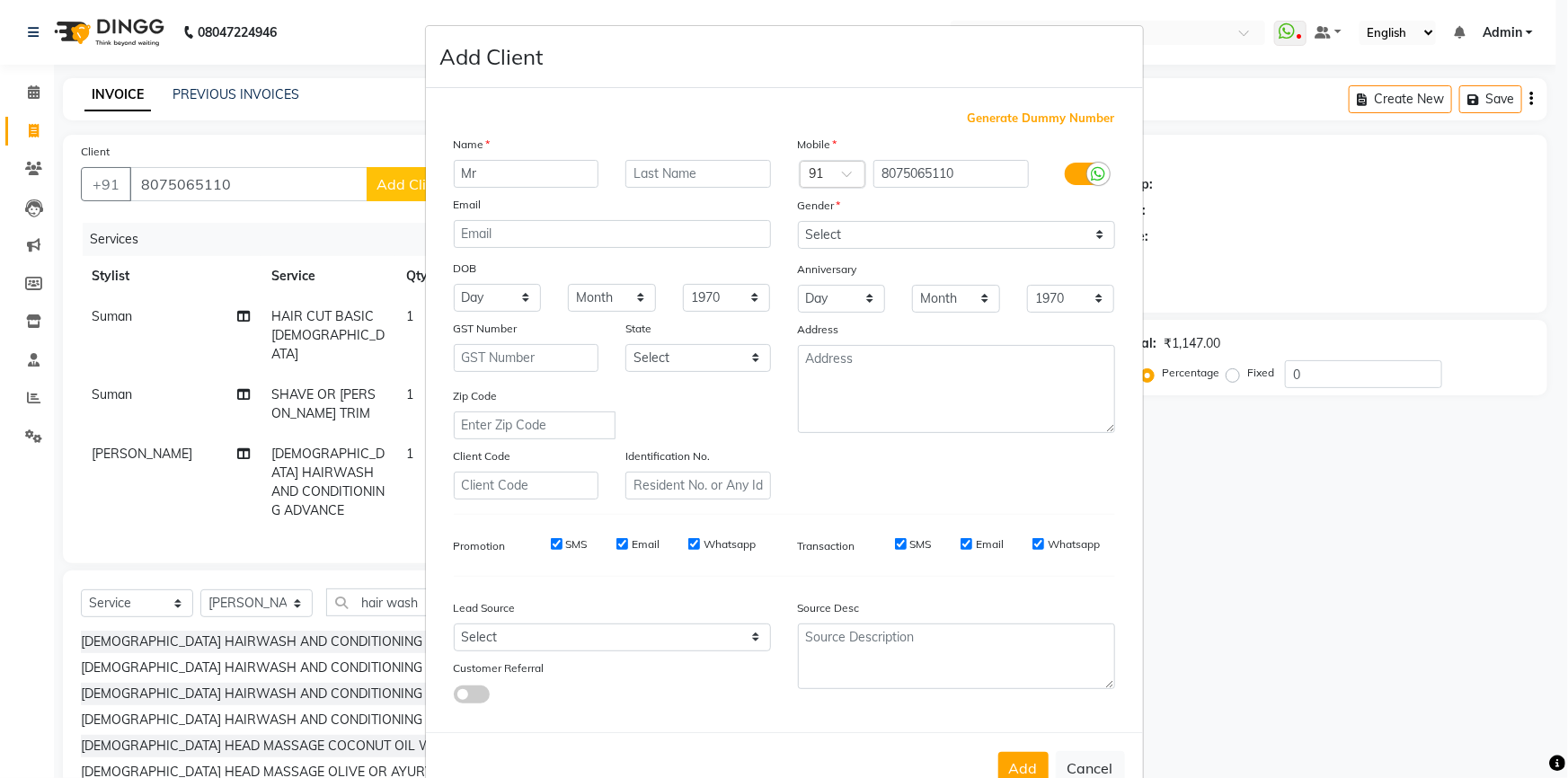
type input "Mr"
type input "Ranjit"
click at [946, 243] on select "Select Male Female Other Prefer Not To Say" at bounding box center [956, 235] width 317 height 28
select select "male"
click at [798, 221] on select "Select Male Female Other Prefer Not To Say" at bounding box center [956, 235] width 317 height 28
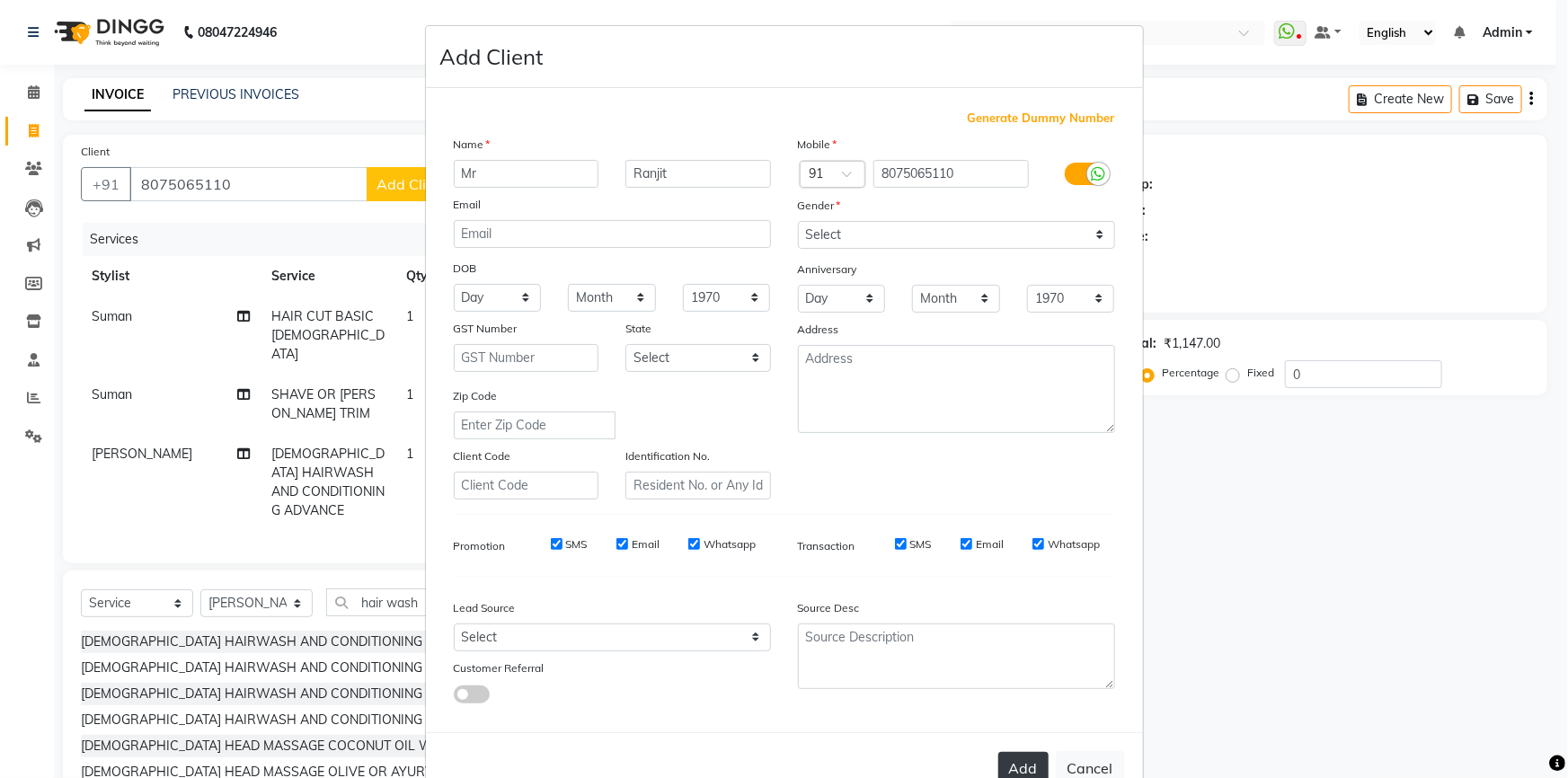
click at [1030, 770] on button "Add" at bounding box center [1024, 768] width 51 height 32
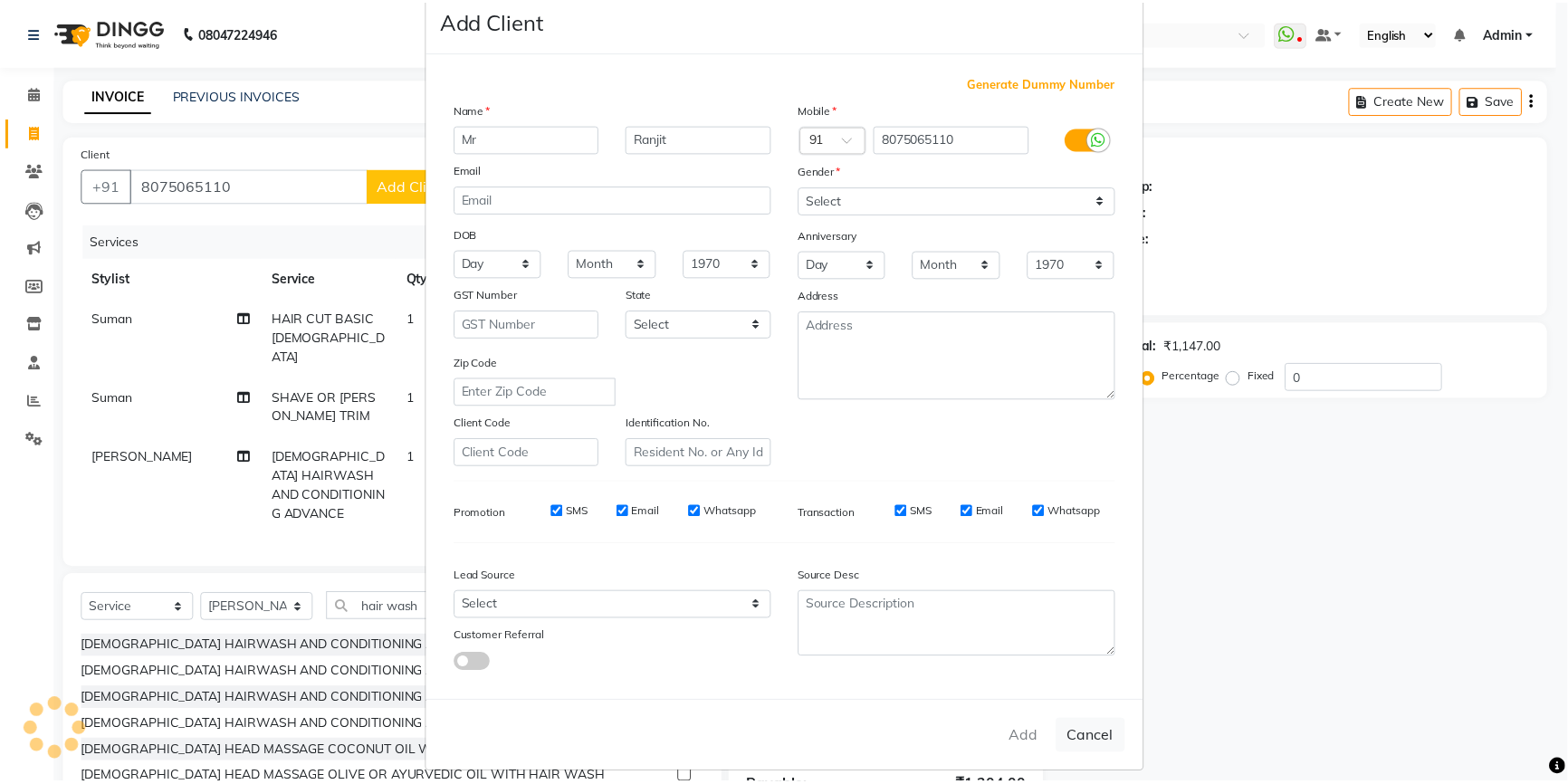
scroll to position [56, 0]
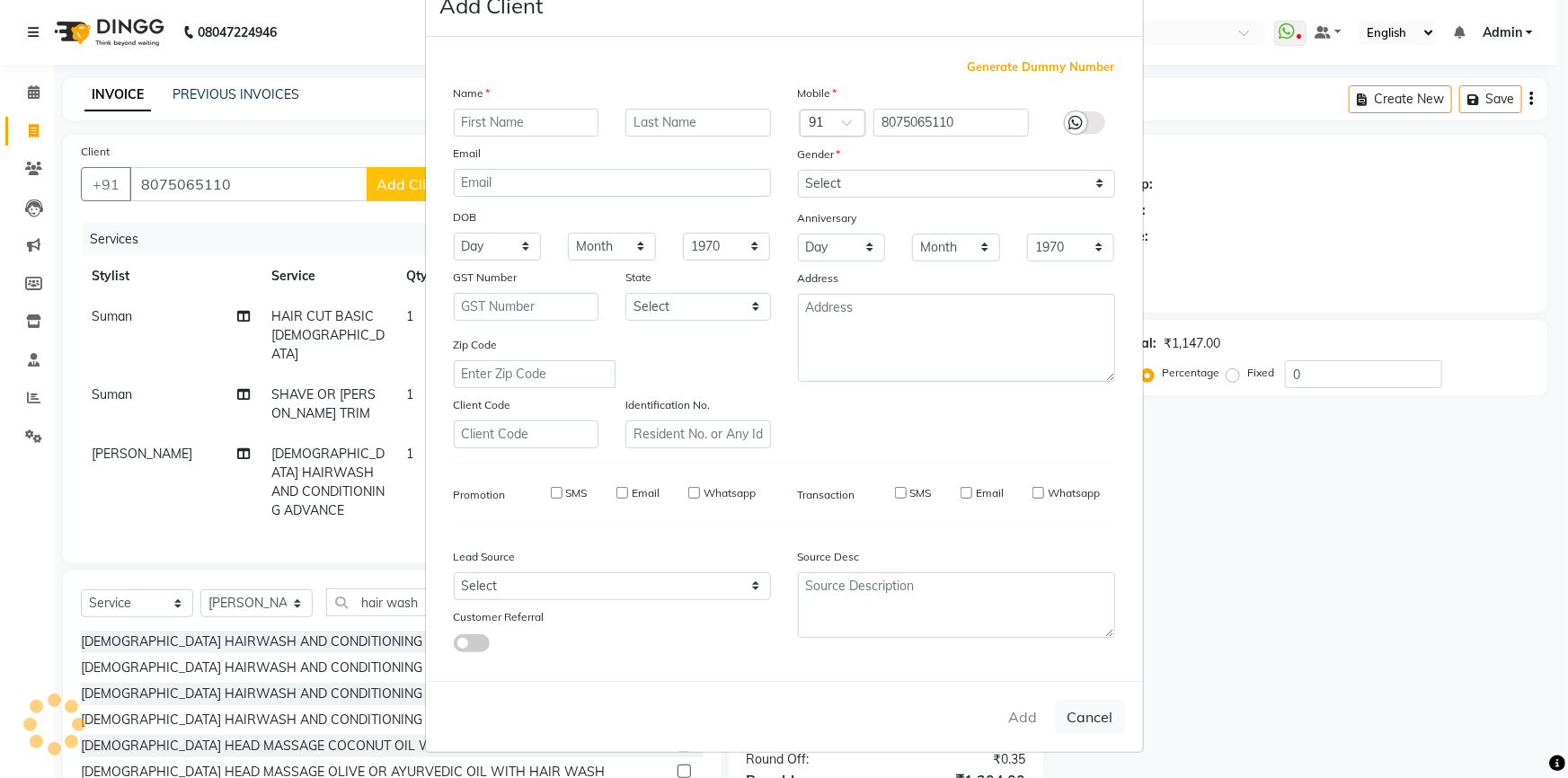
select select
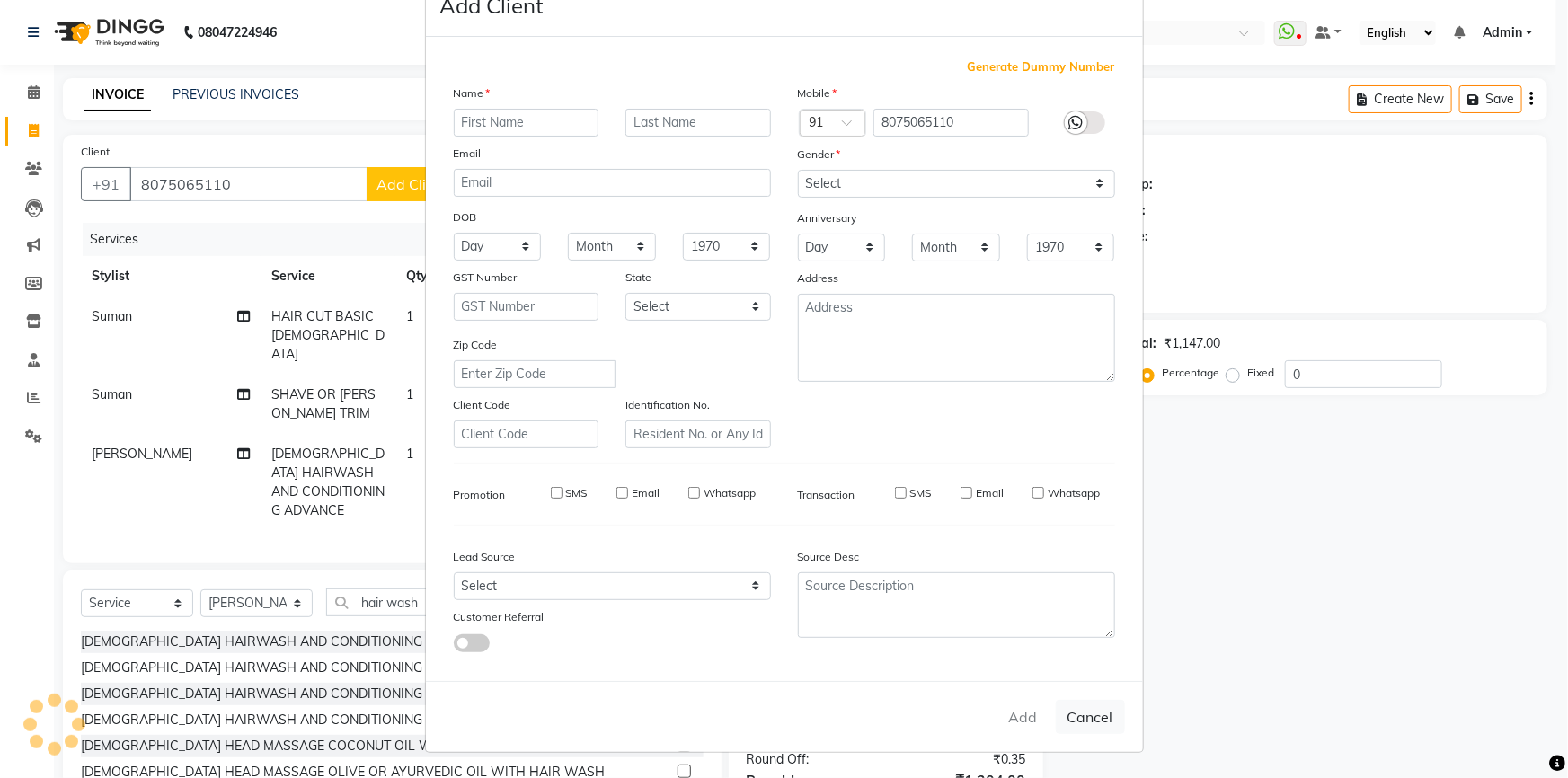
select select
checkbox input "false"
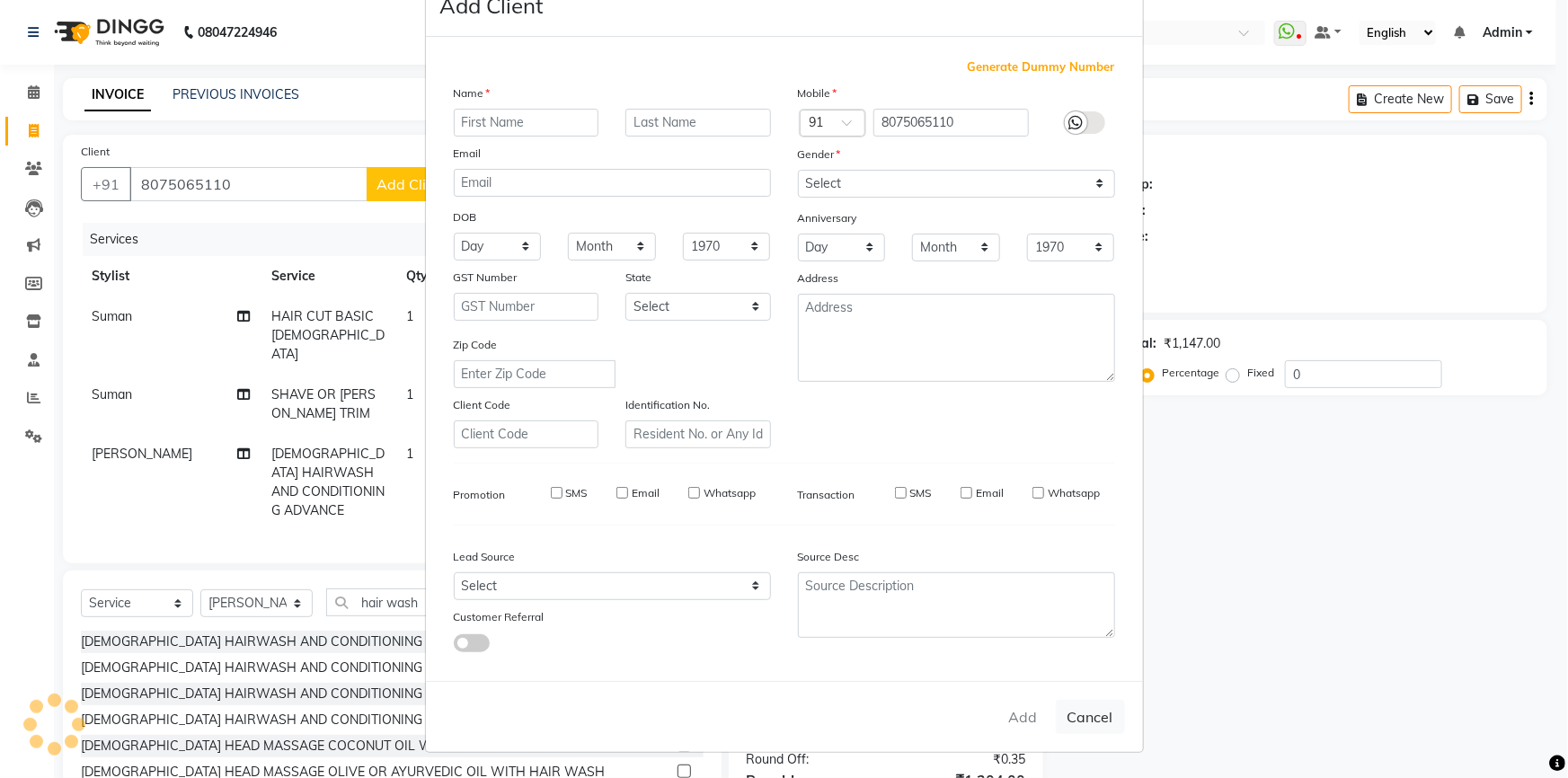
checkbox input "false"
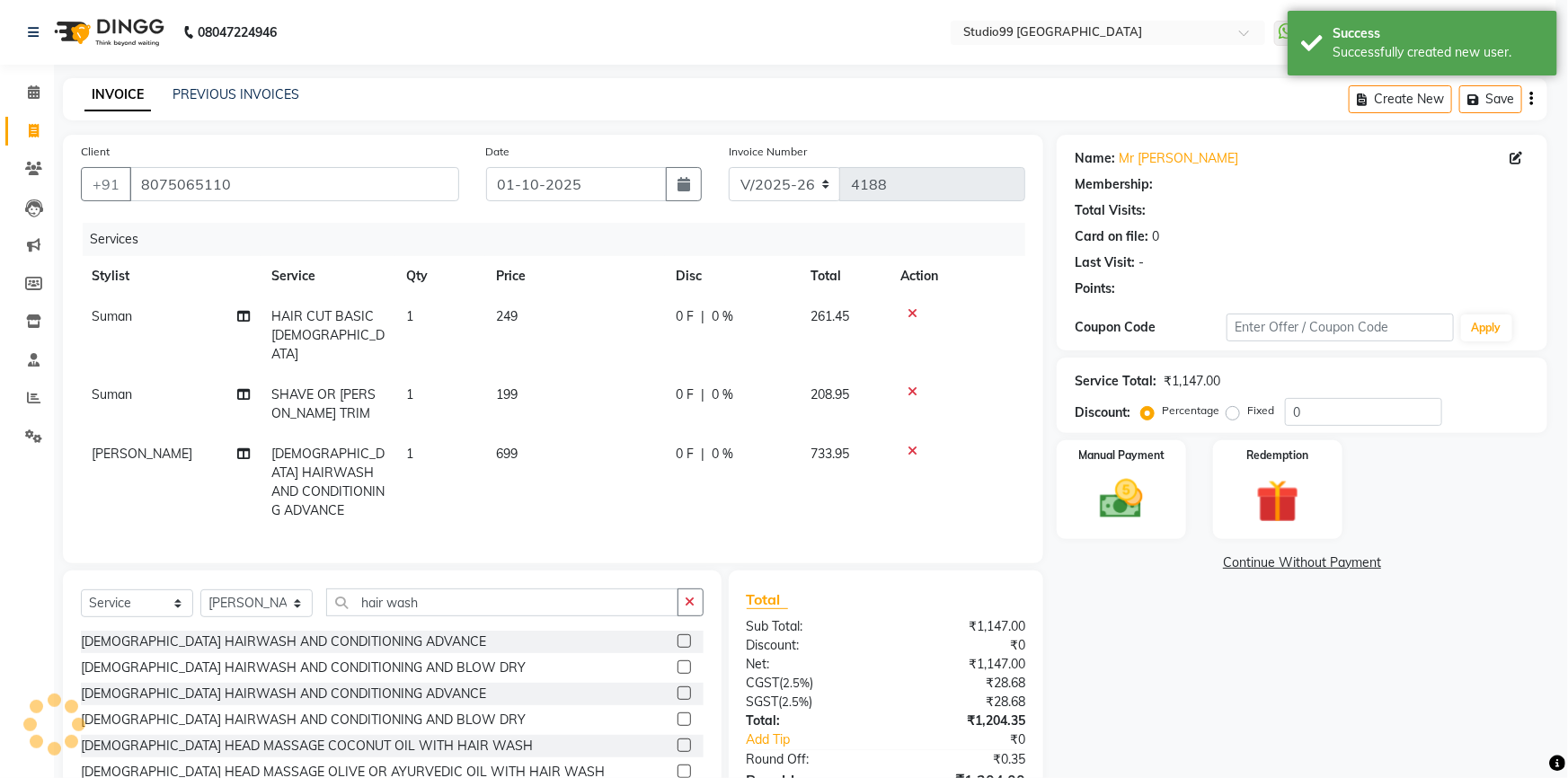
select select "1: Object"
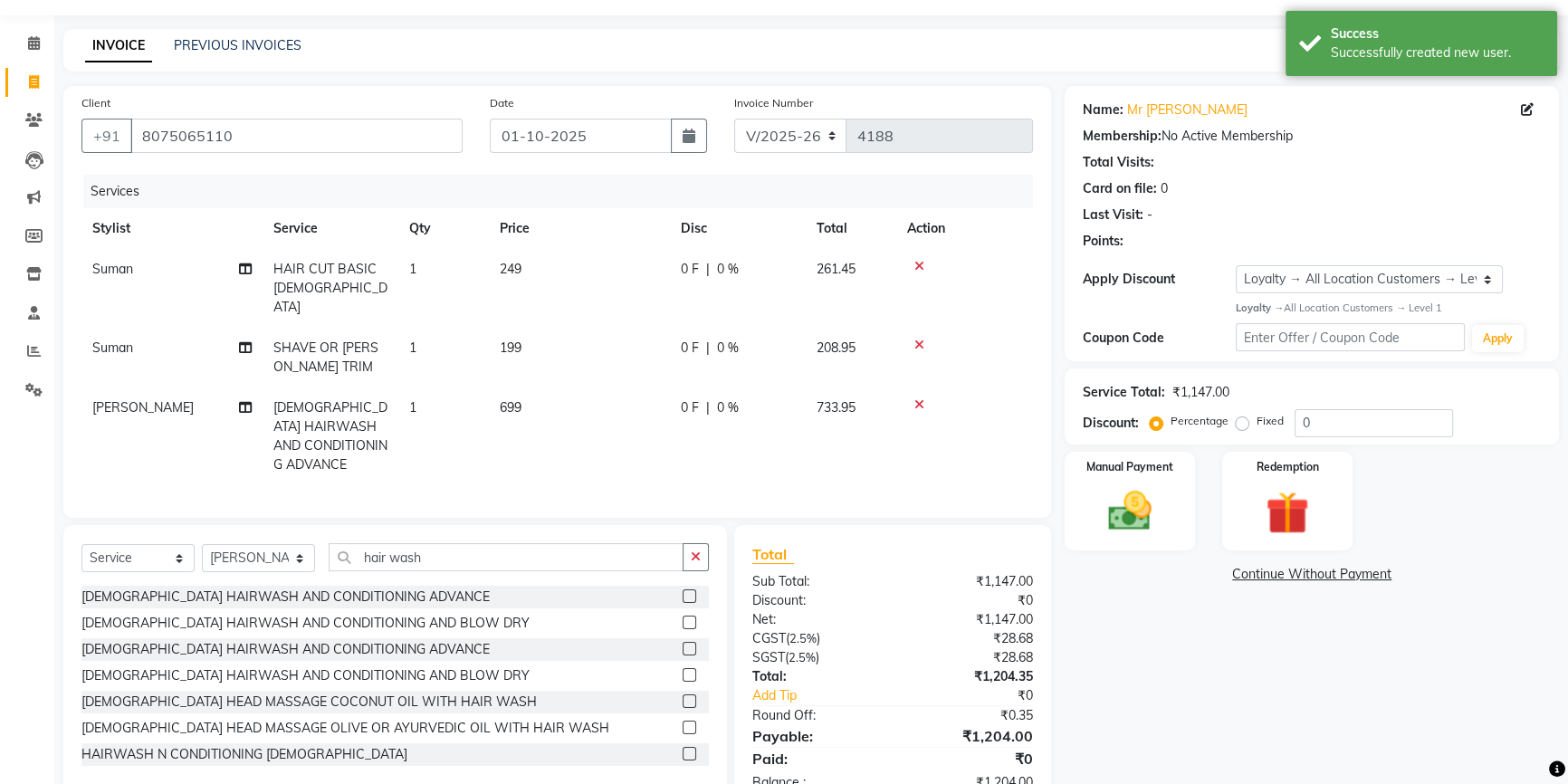
scroll to position [78, 0]
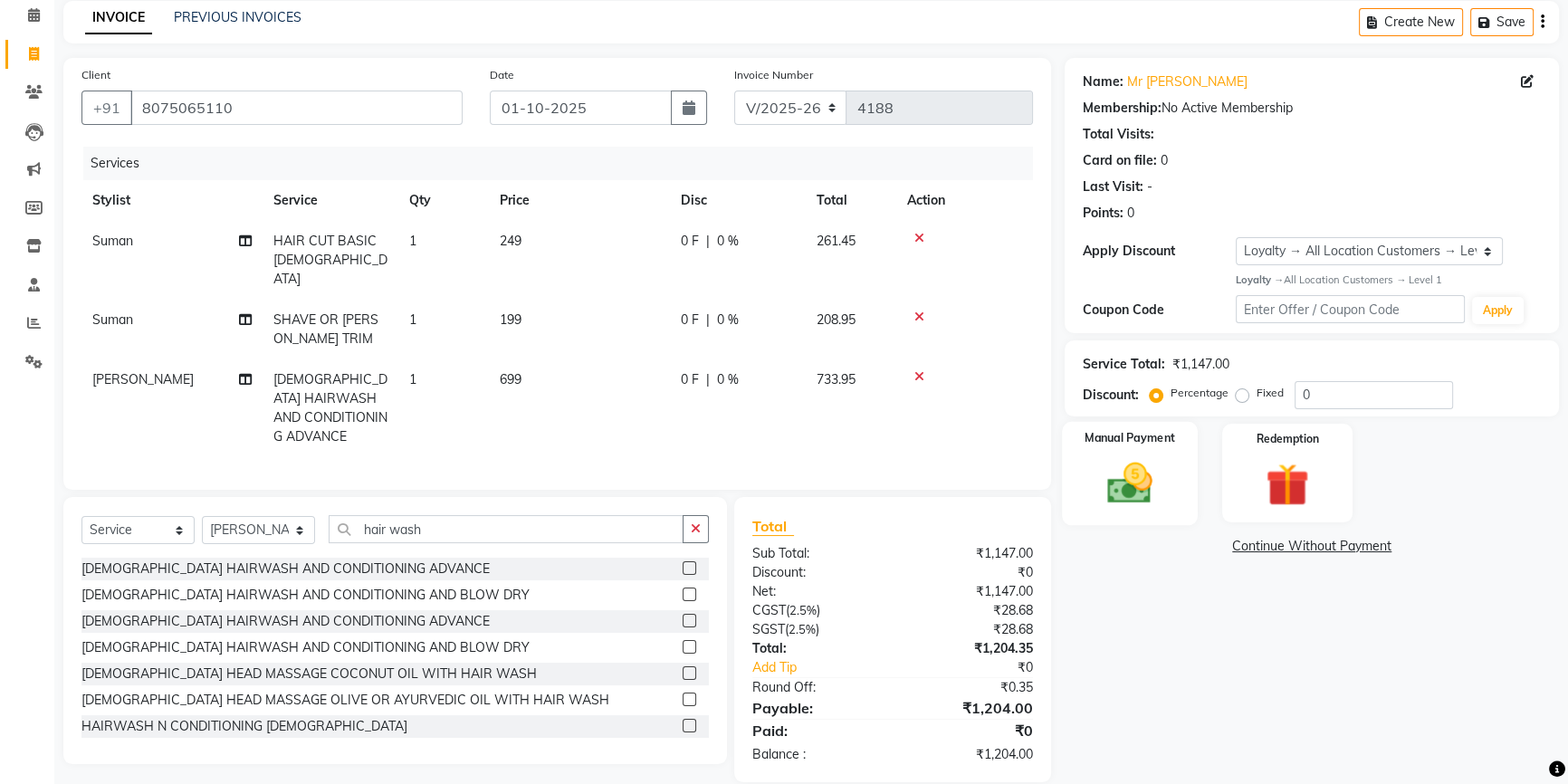
click at [1169, 465] on div "Manual Payment" at bounding box center [1130, 473] width 136 height 103
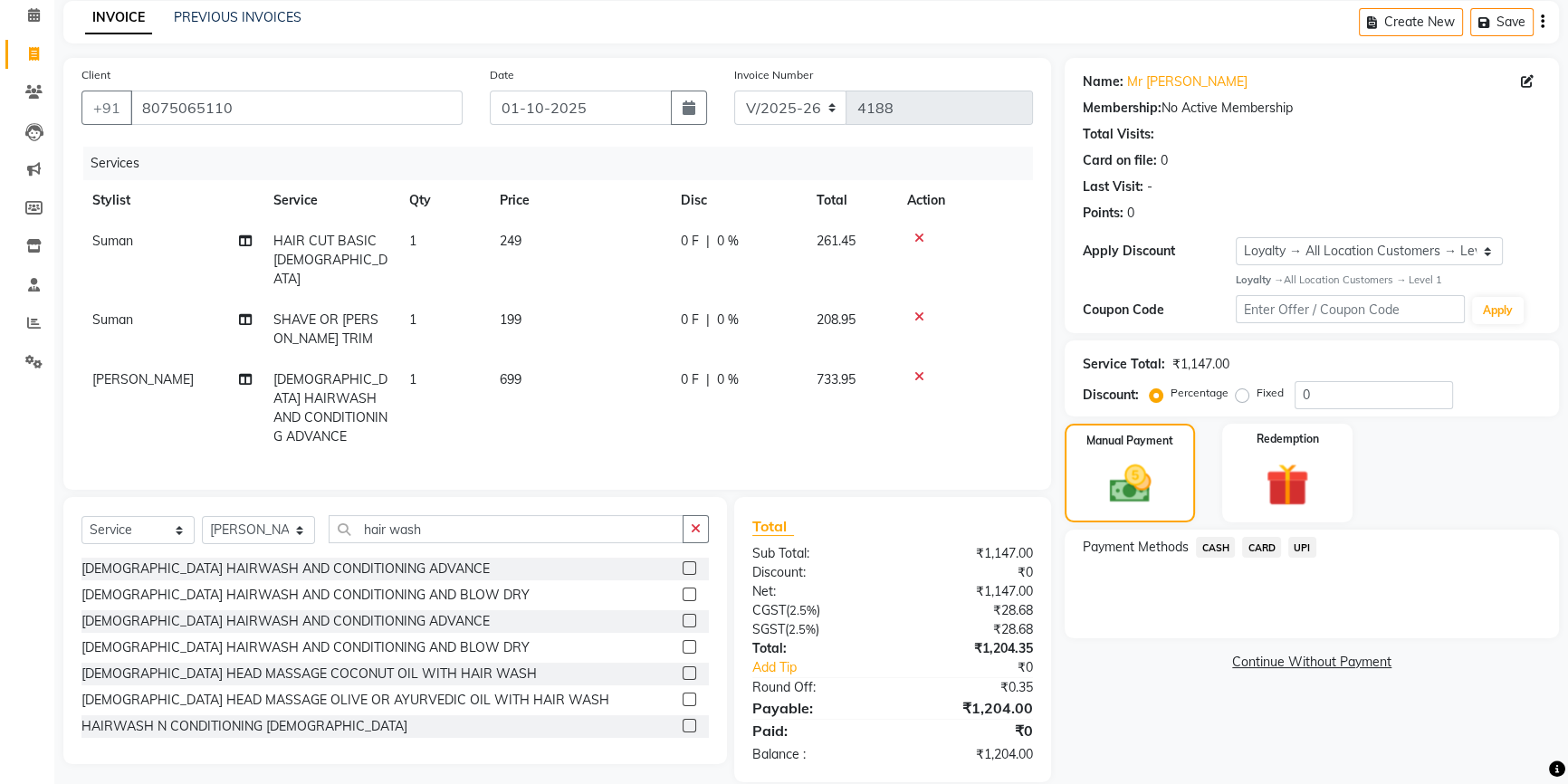
click at [1315, 544] on div "Payment Methods CASH CARD UPI" at bounding box center [1311, 549] width 458 height 24
click at [1312, 549] on span "UPI" at bounding box center [1302, 547] width 28 height 20
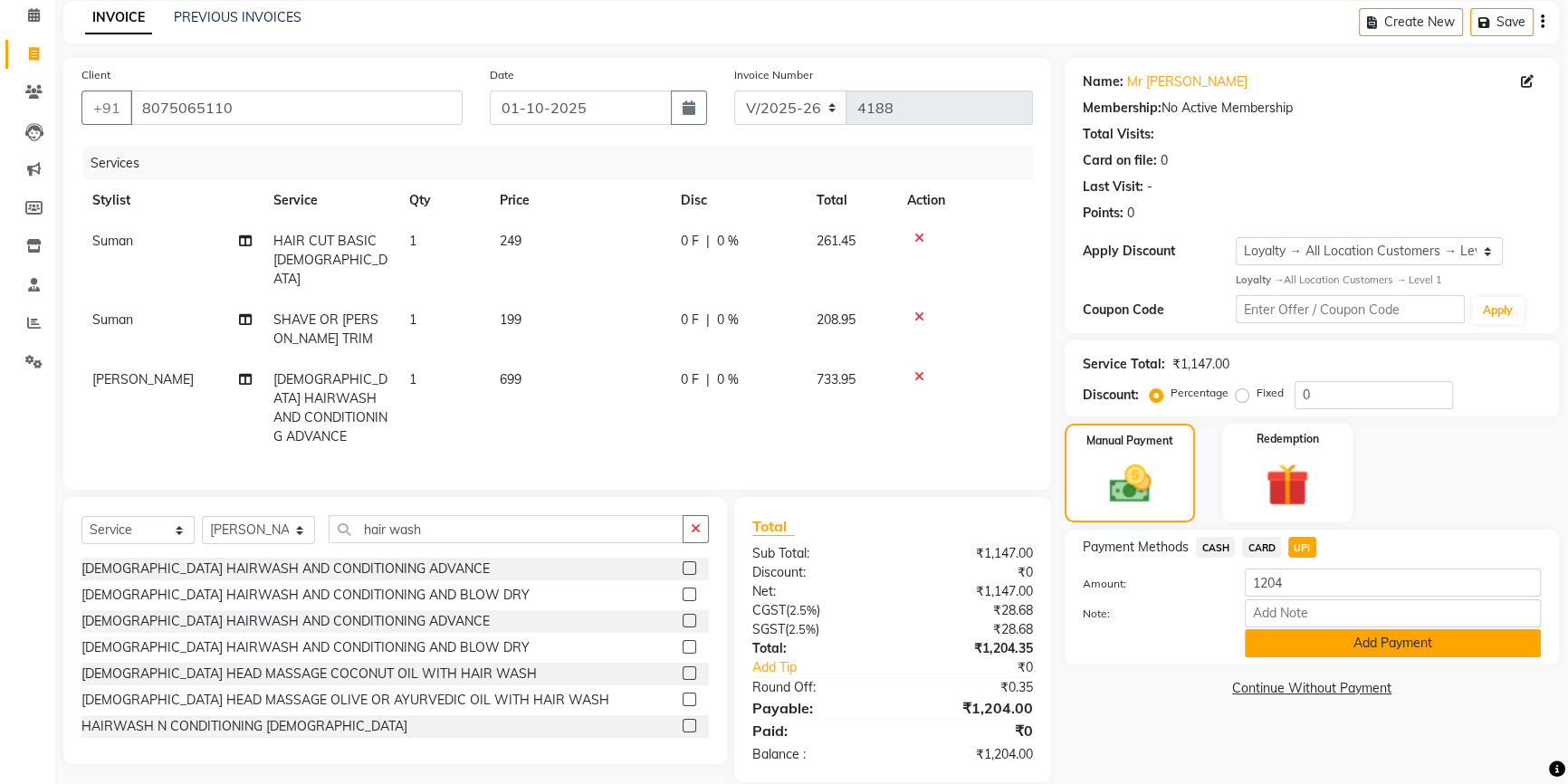
click at [1318, 650] on button "Add Payment" at bounding box center [1392, 643] width 296 height 28
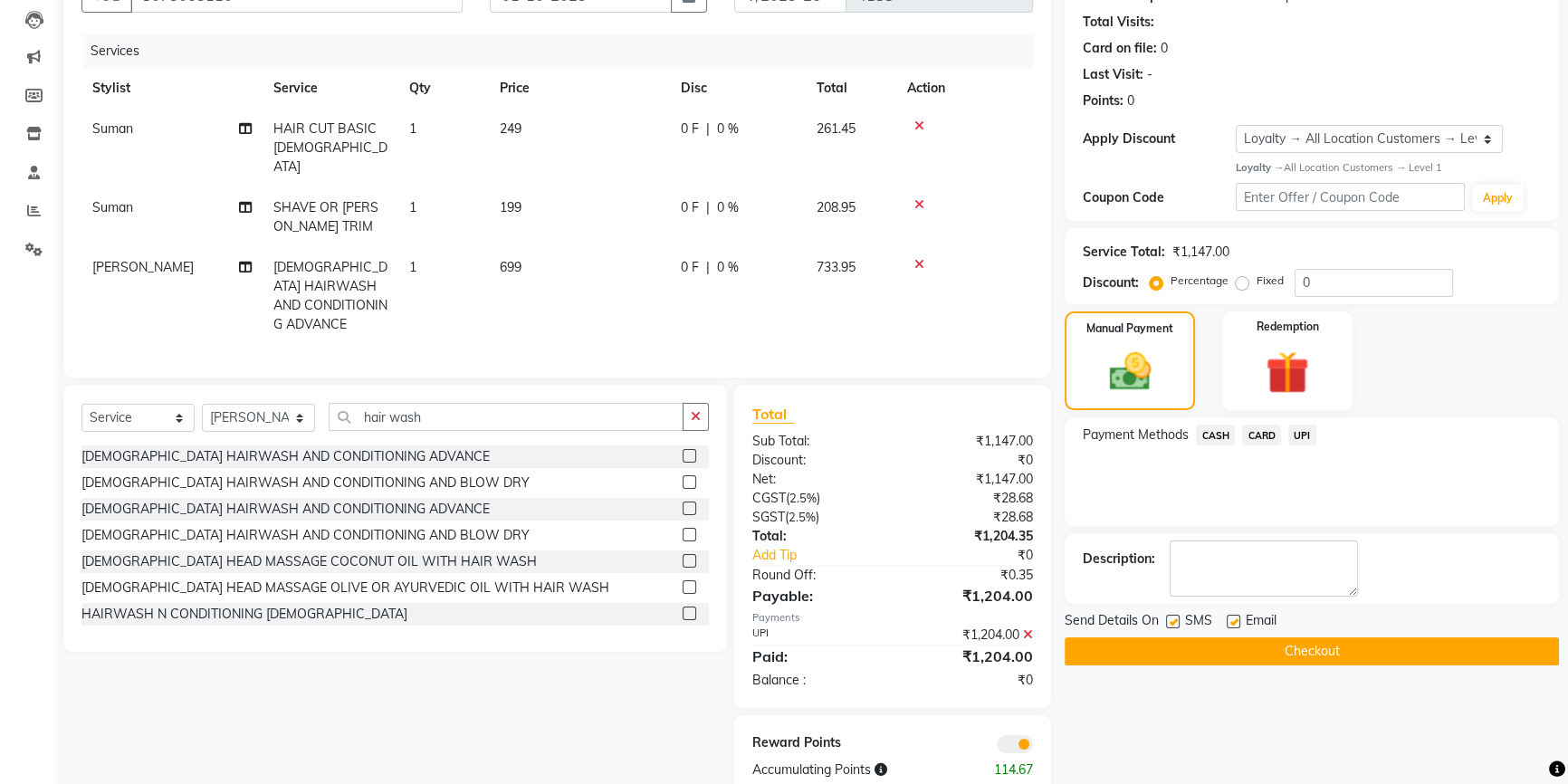
scroll to position [205, 0]
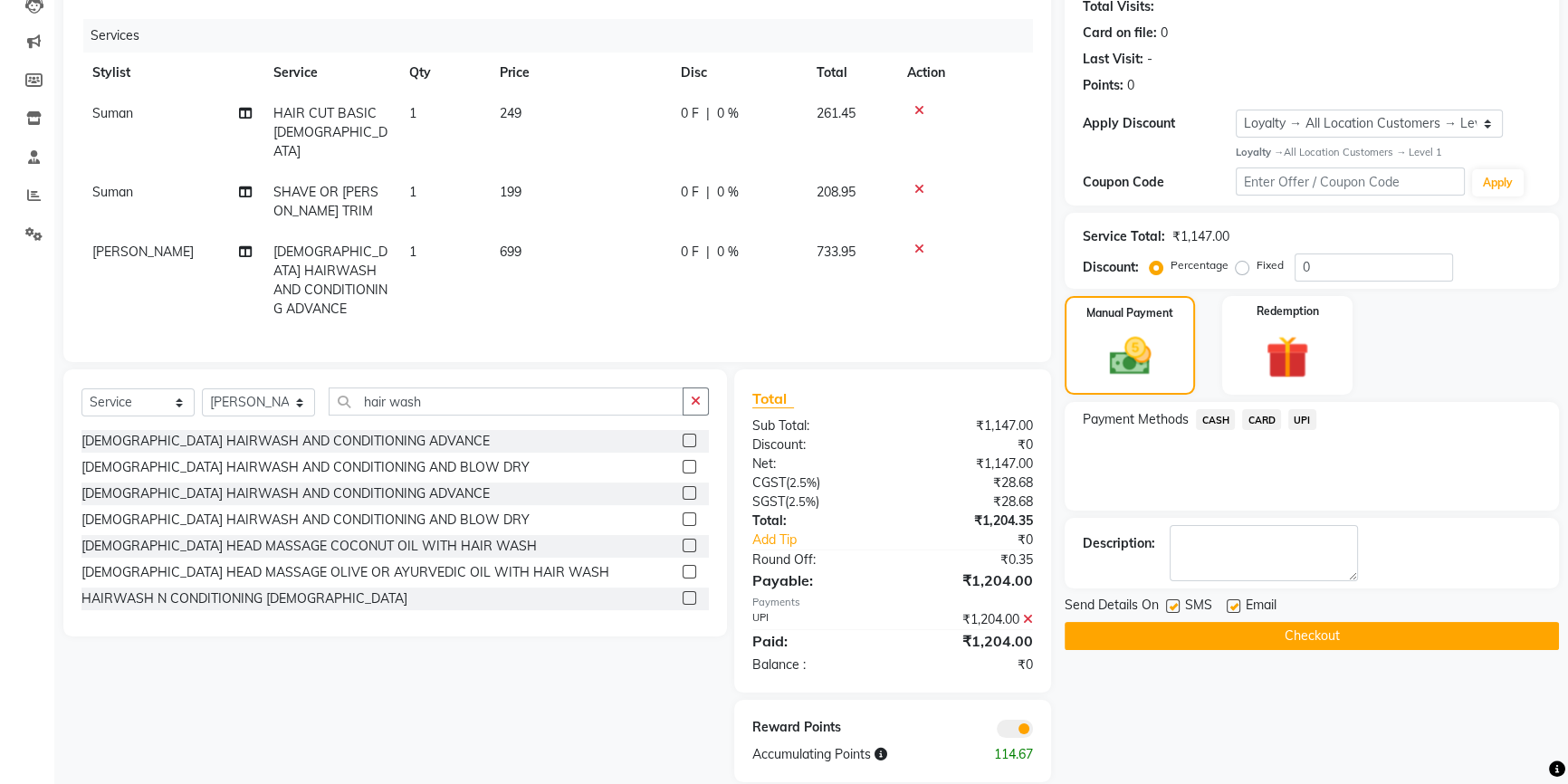
click at [1318, 643] on button "Checkout" at bounding box center [1312, 635] width 494 height 28
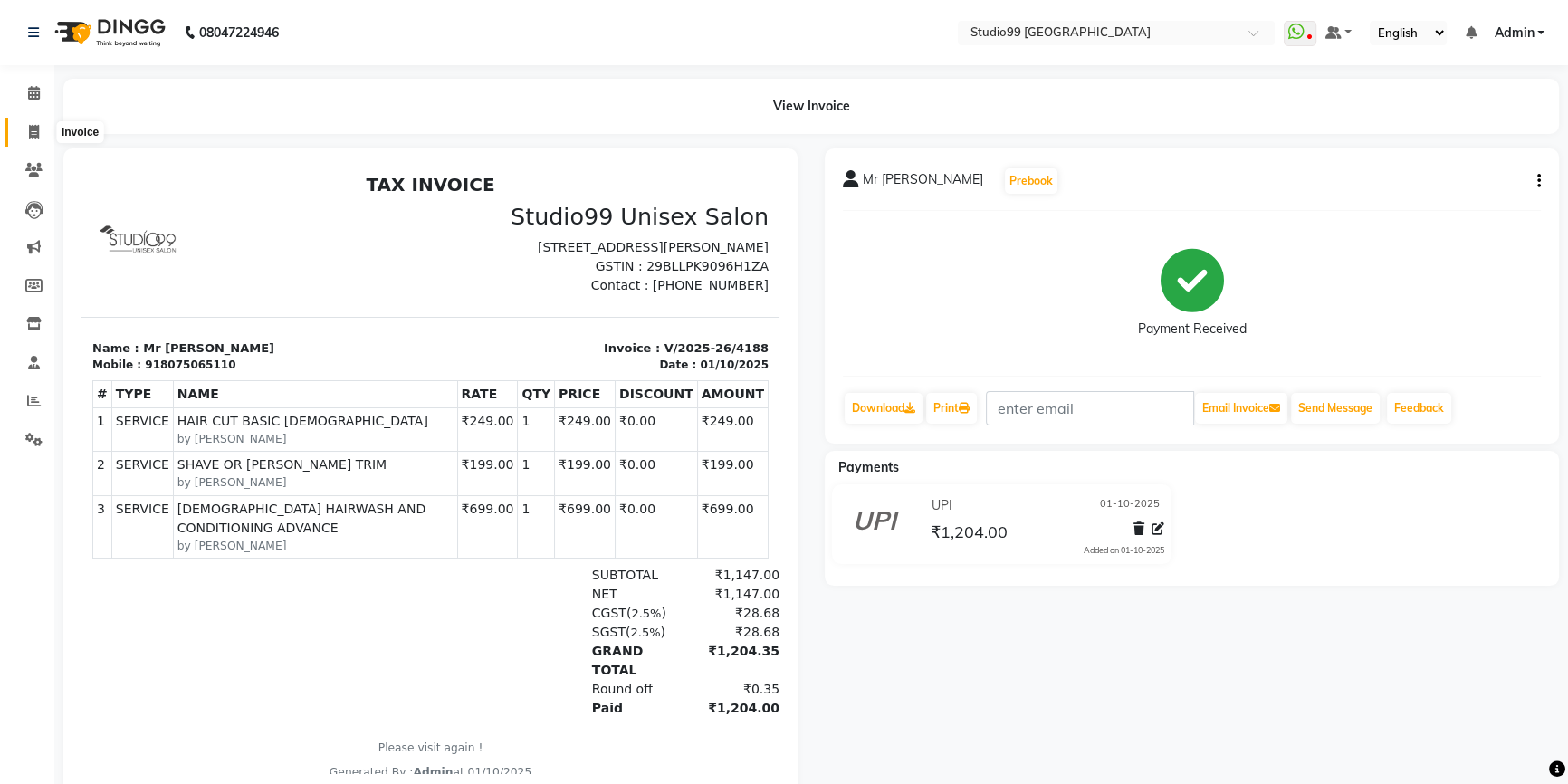
click at [36, 135] on icon at bounding box center [33, 131] width 10 height 14
select select "6042"
select select "service"
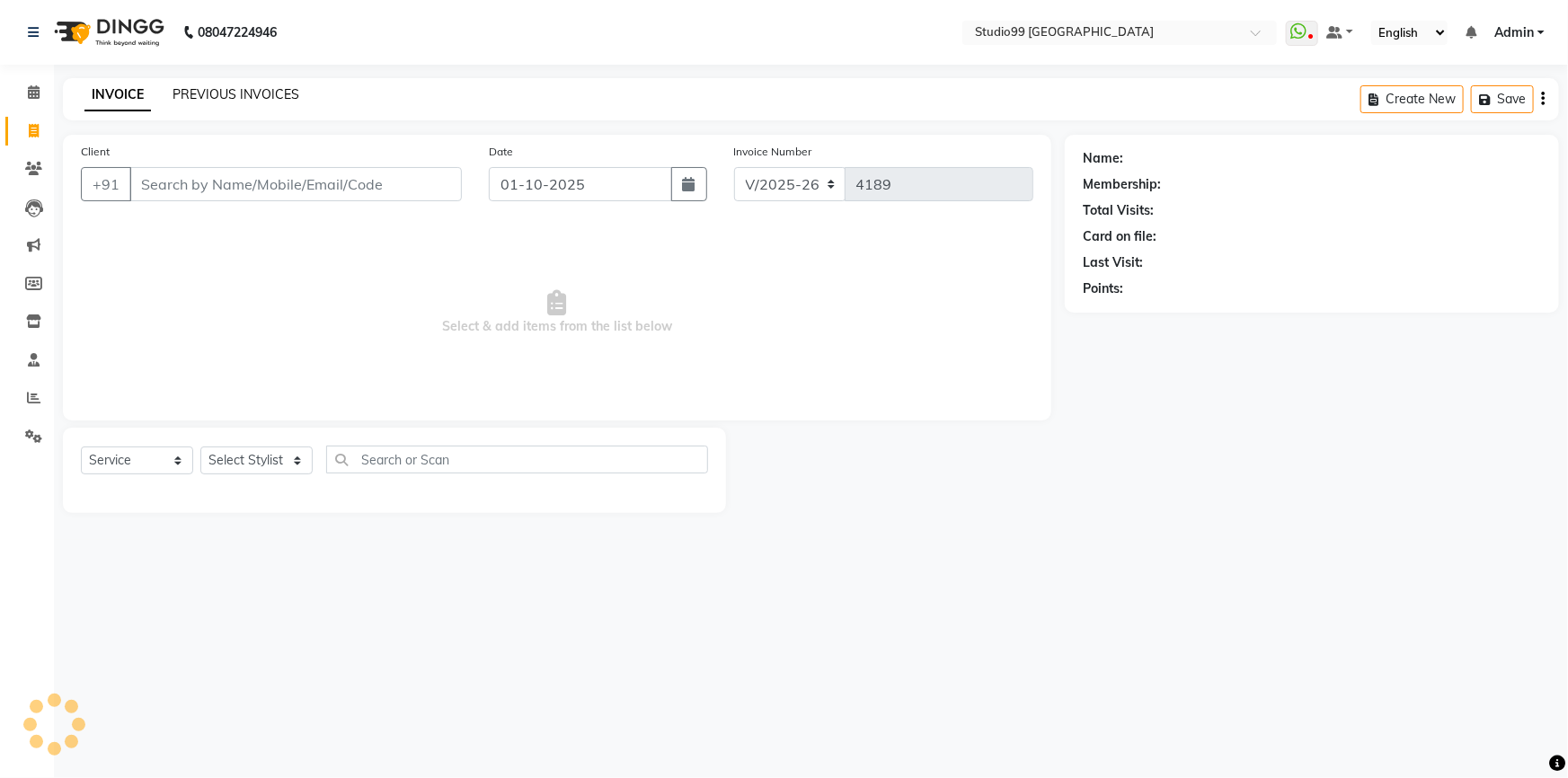
click at [278, 91] on link "PREVIOUS INVOICES" at bounding box center [235, 95] width 126 height 17
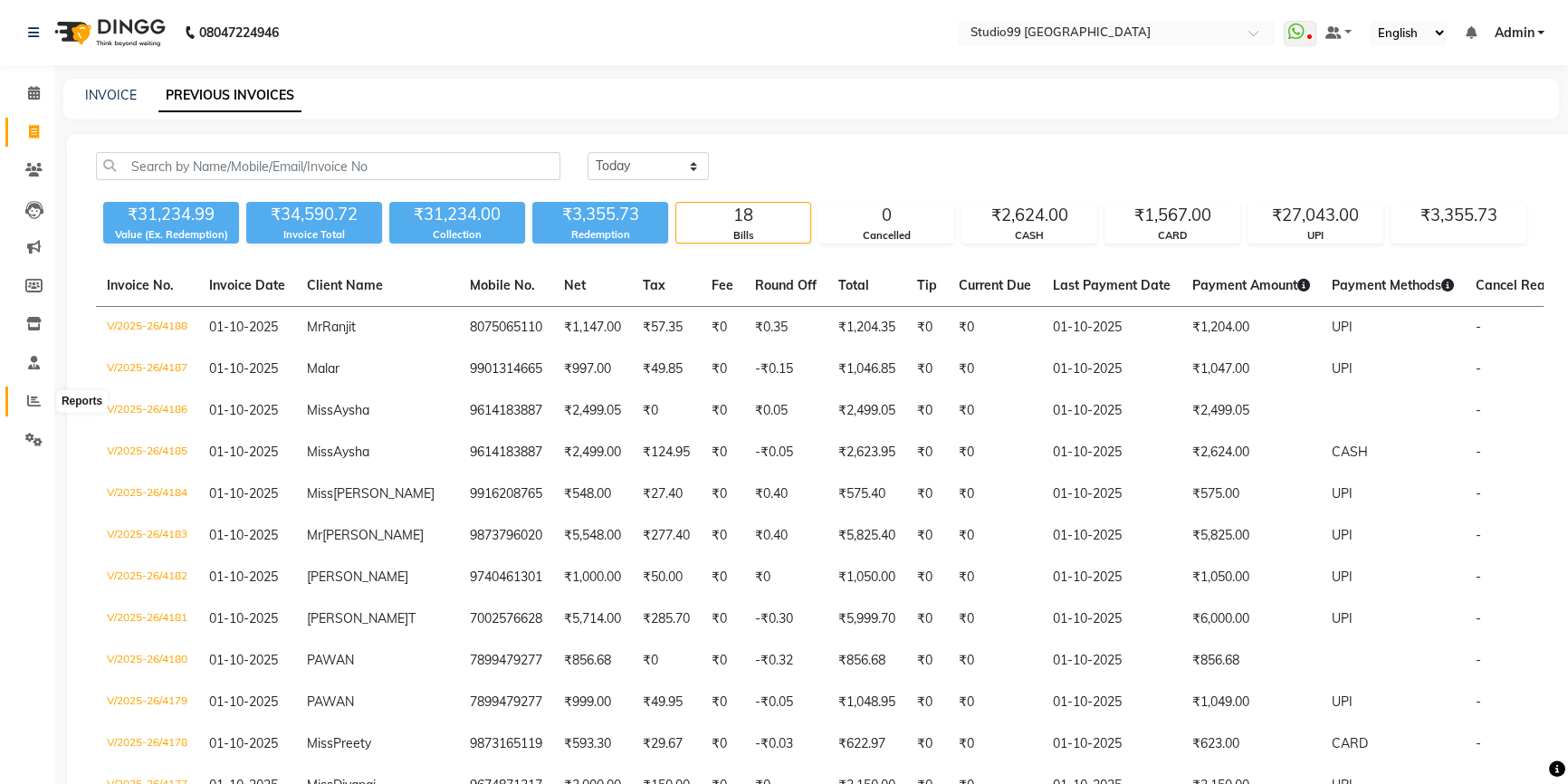
click at [31, 406] on icon at bounding box center [33, 400] width 14 height 14
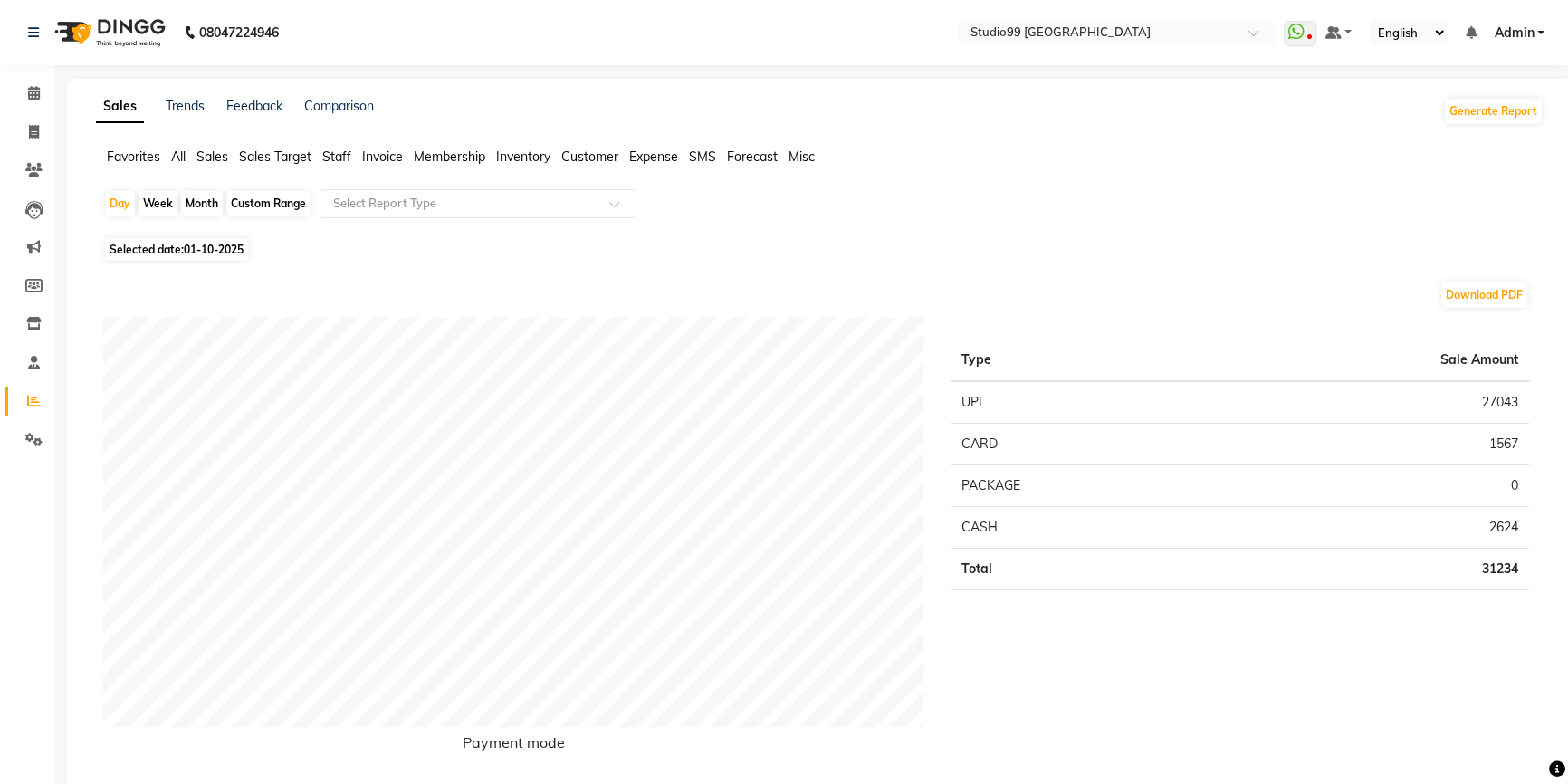
click at [333, 156] on span "Staff" at bounding box center [336, 157] width 29 height 17
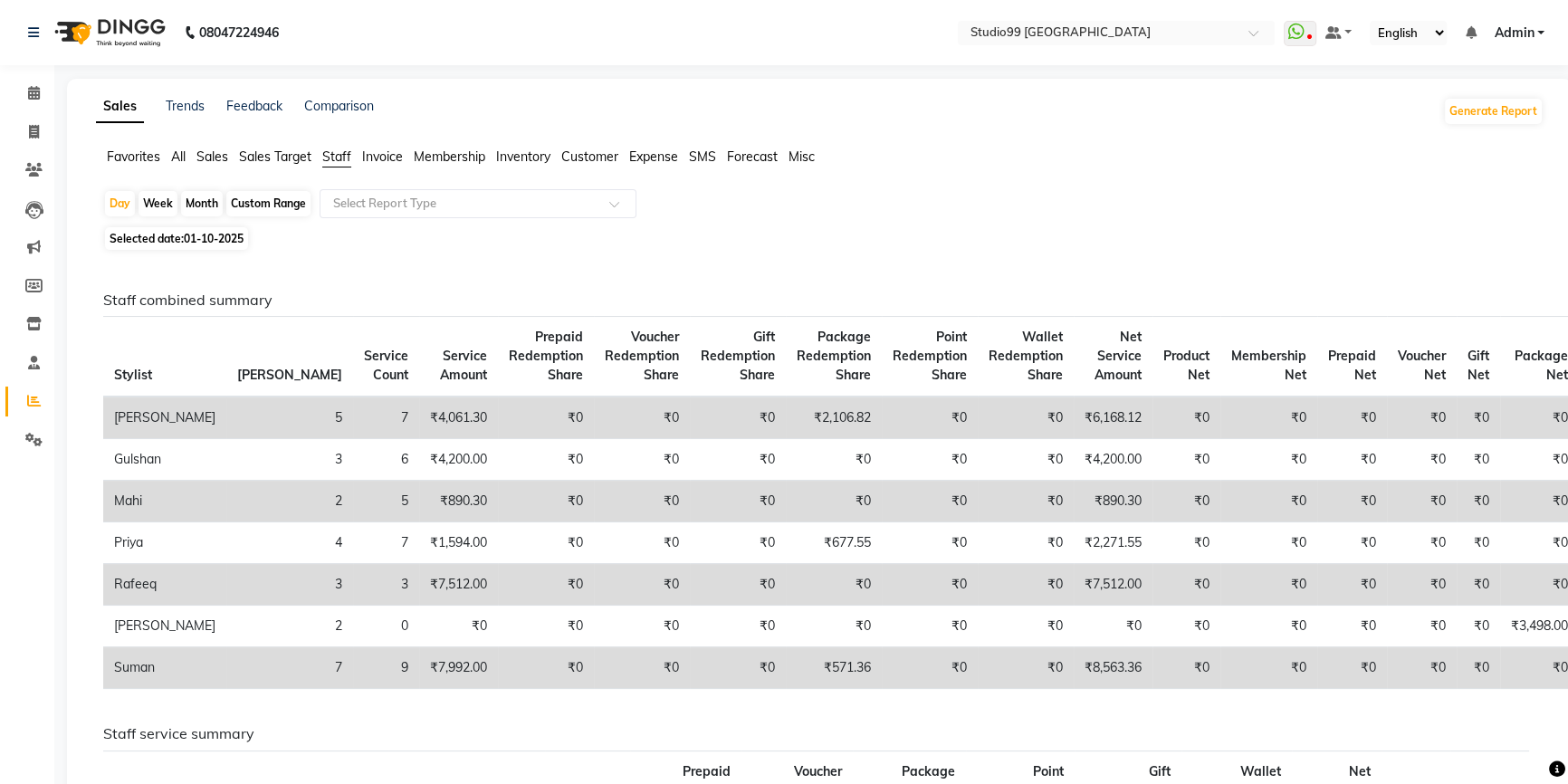
click at [291, 198] on div "Custom Range" at bounding box center [268, 203] width 85 height 25
select select "10"
select select "2025"
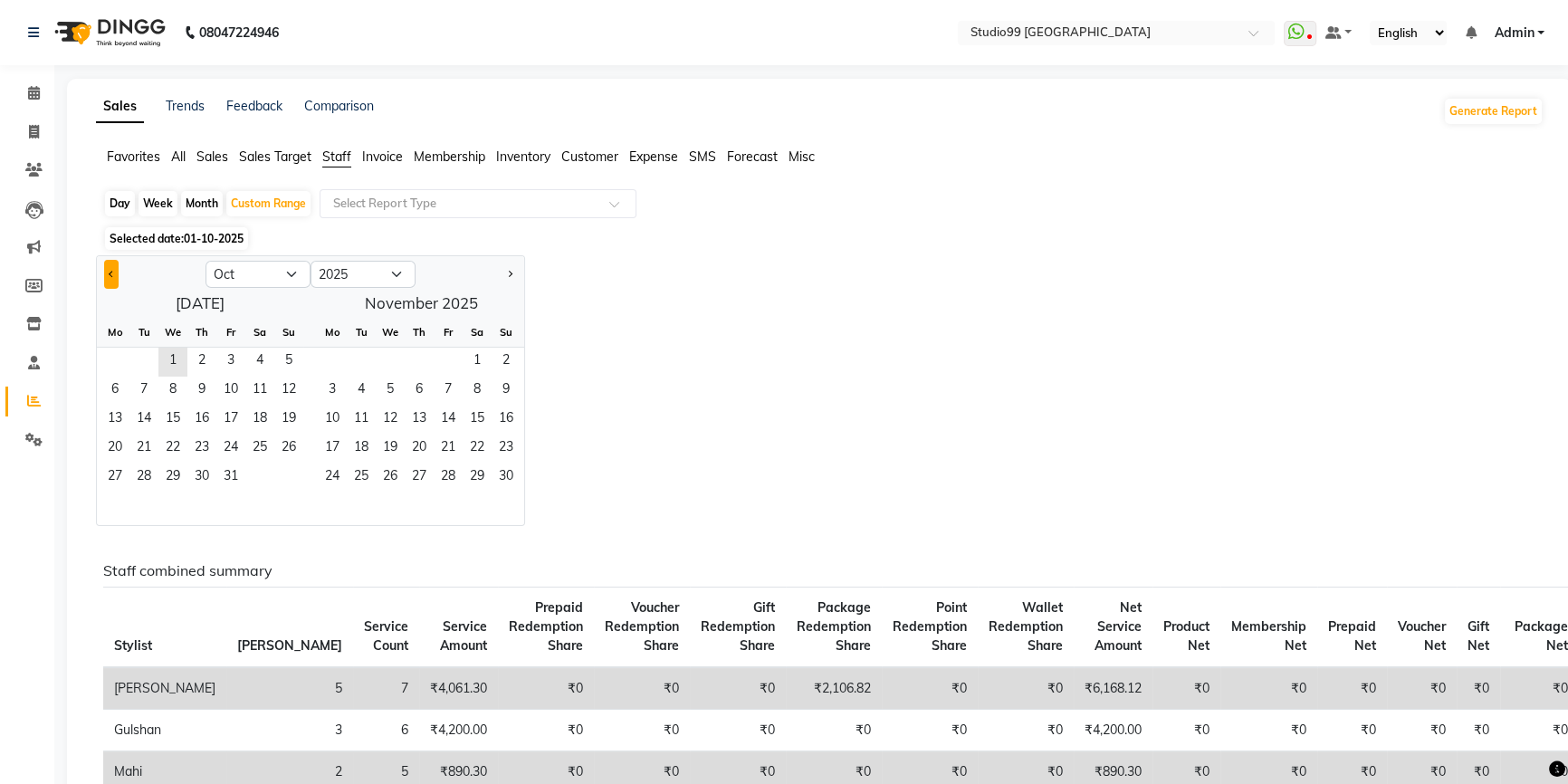
click at [115, 271] on div at bounding box center [150, 274] width 109 height 29
click at [111, 271] on span "Previous month" at bounding box center [111, 273] width 7 height 7
select select "9"
click at [116, 358] on span "1" at bounding box center [114, 361] width 29 height 29
click at [143, 472] on span "30" at bounding box center [143, 477] width 29 height 29
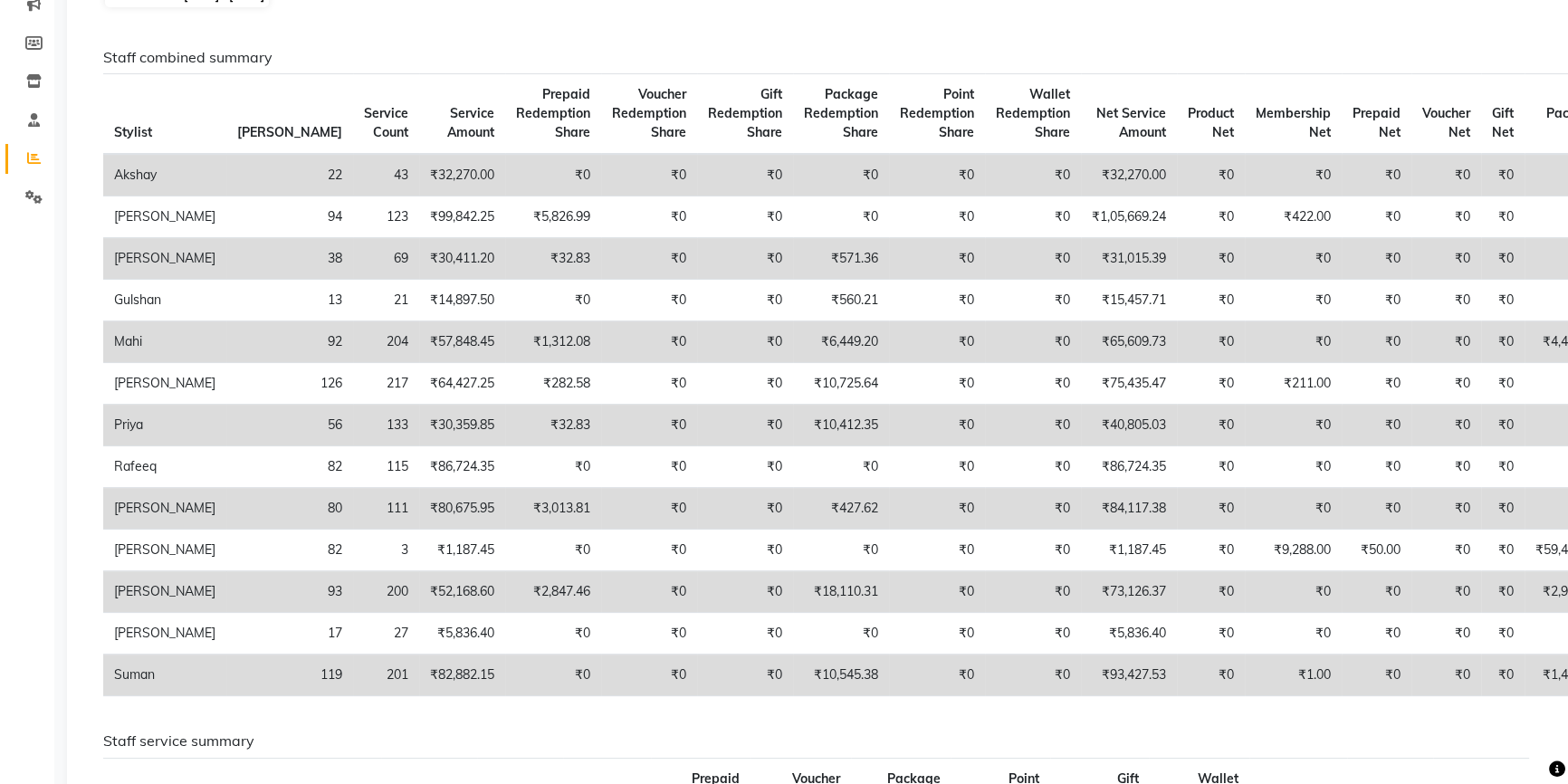
scroll to position [246, 0]
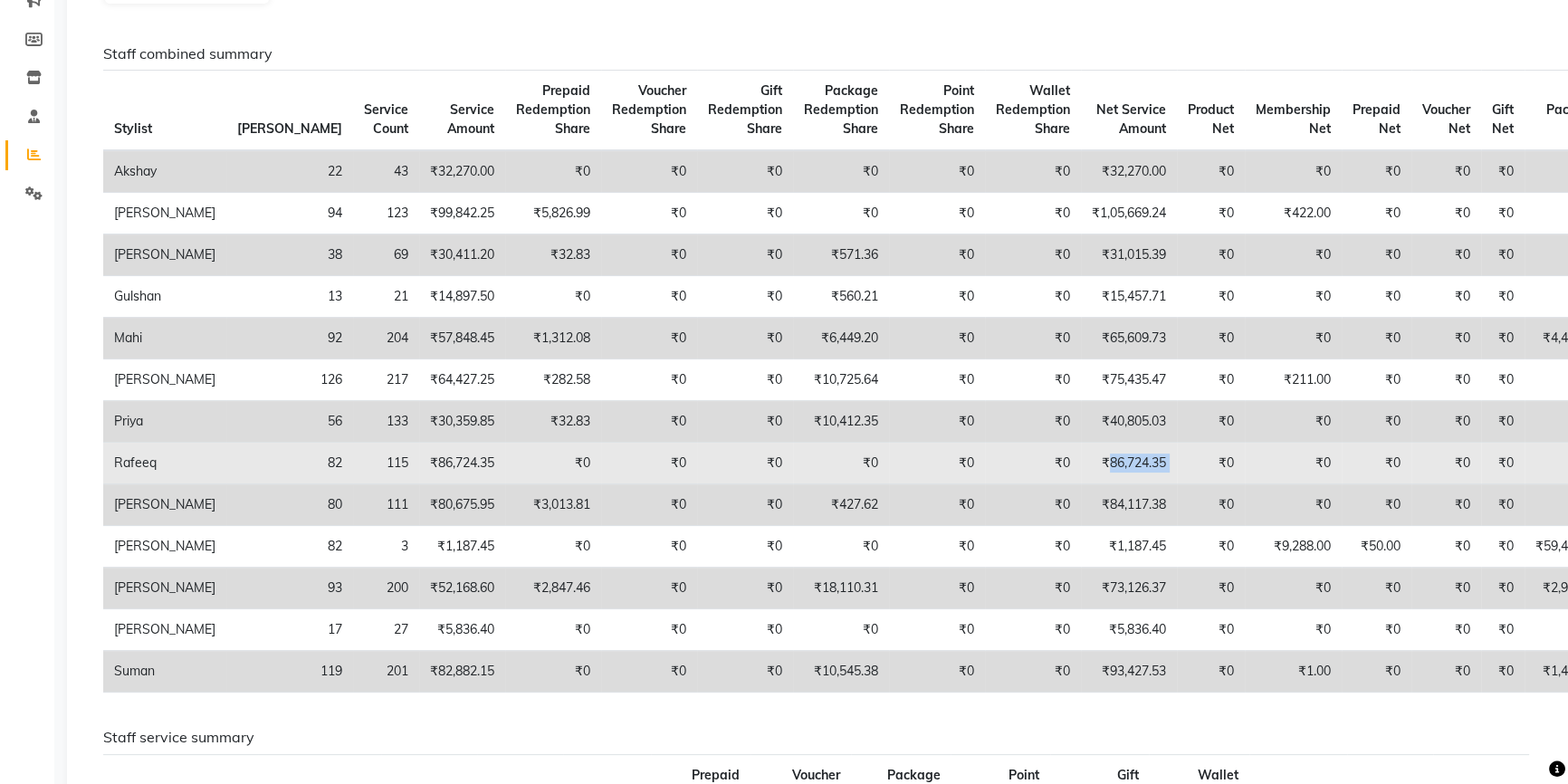
drag, startPoint x: 1013, startPoint y: 479, endPoint x: 1086, endPoint y: 484, distance: 73.2
click at [1086, 484] on tr "Rafeeq 82 115 ₹86,724.35 ₹0 ₹0 ₹0 ₹0 ₹0 ₹0 ₹86,724.35 ₹0 ₹0 ₹0 ₹0 ₹0 ₹0" at bounding box center [856, 464] width 1508 height 42
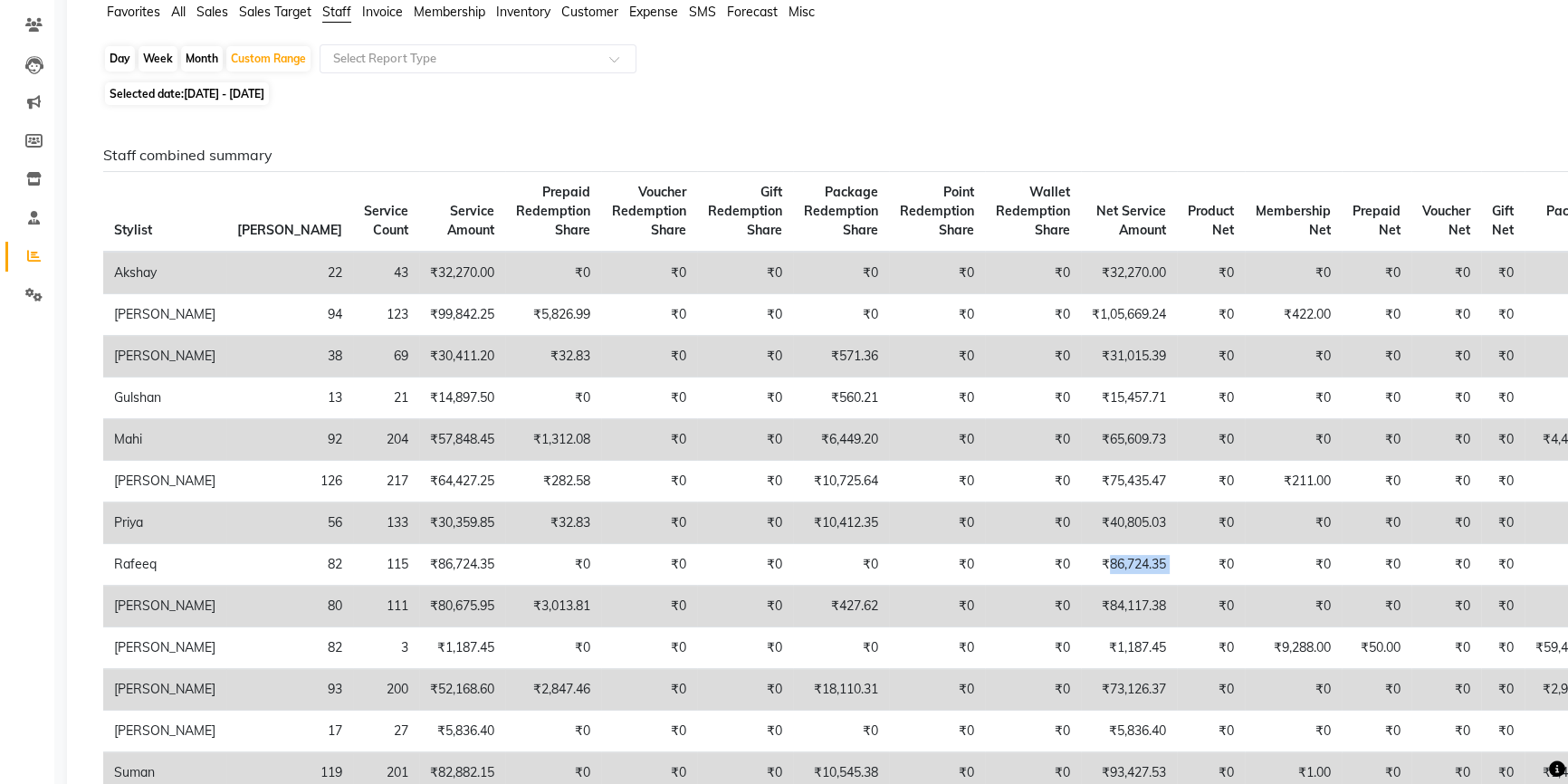
scroll to position [0, 0]
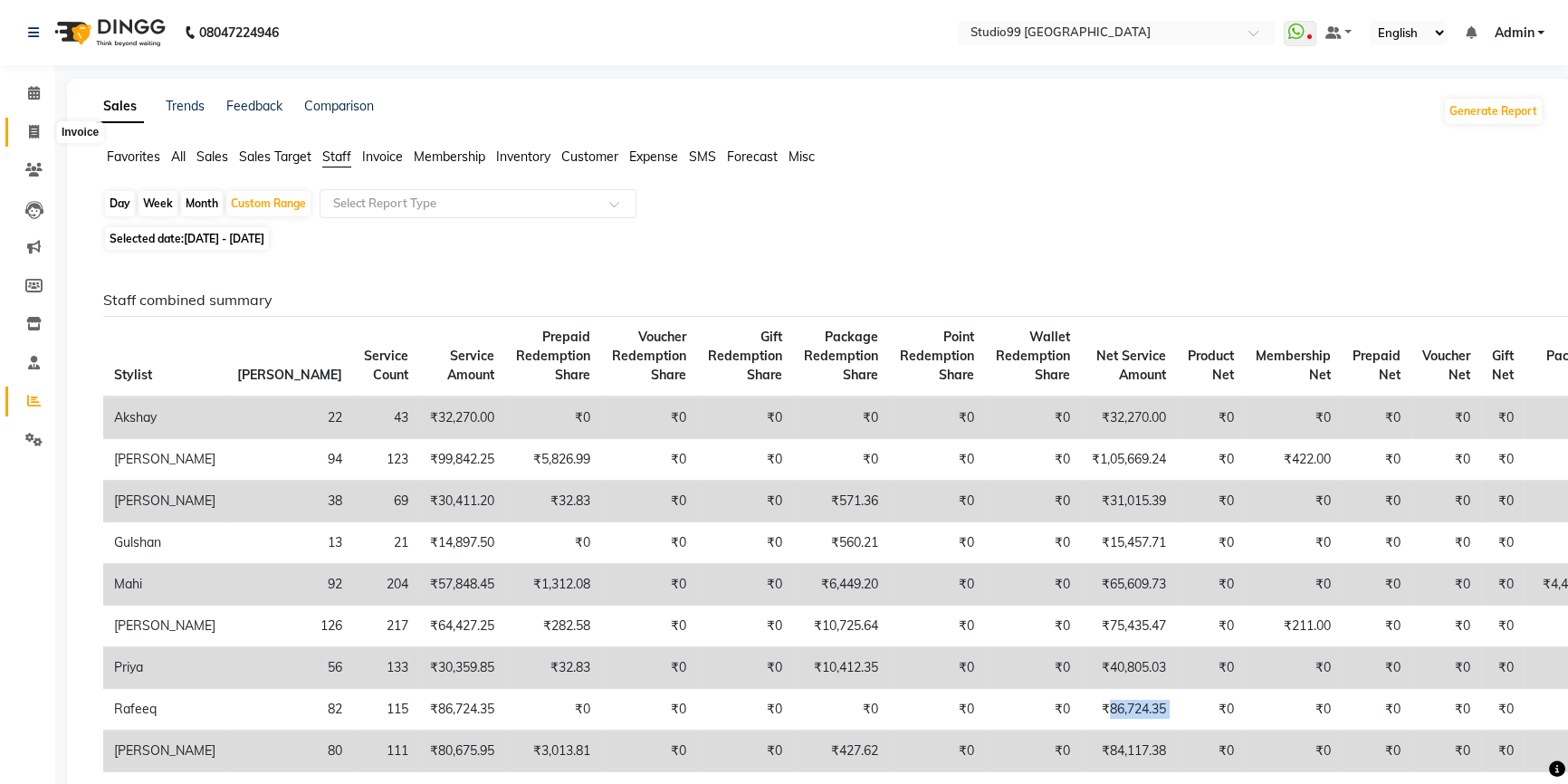
click at [29, 136] on icon at bounding box center [33, 131] width 10 height 14
select select "service"
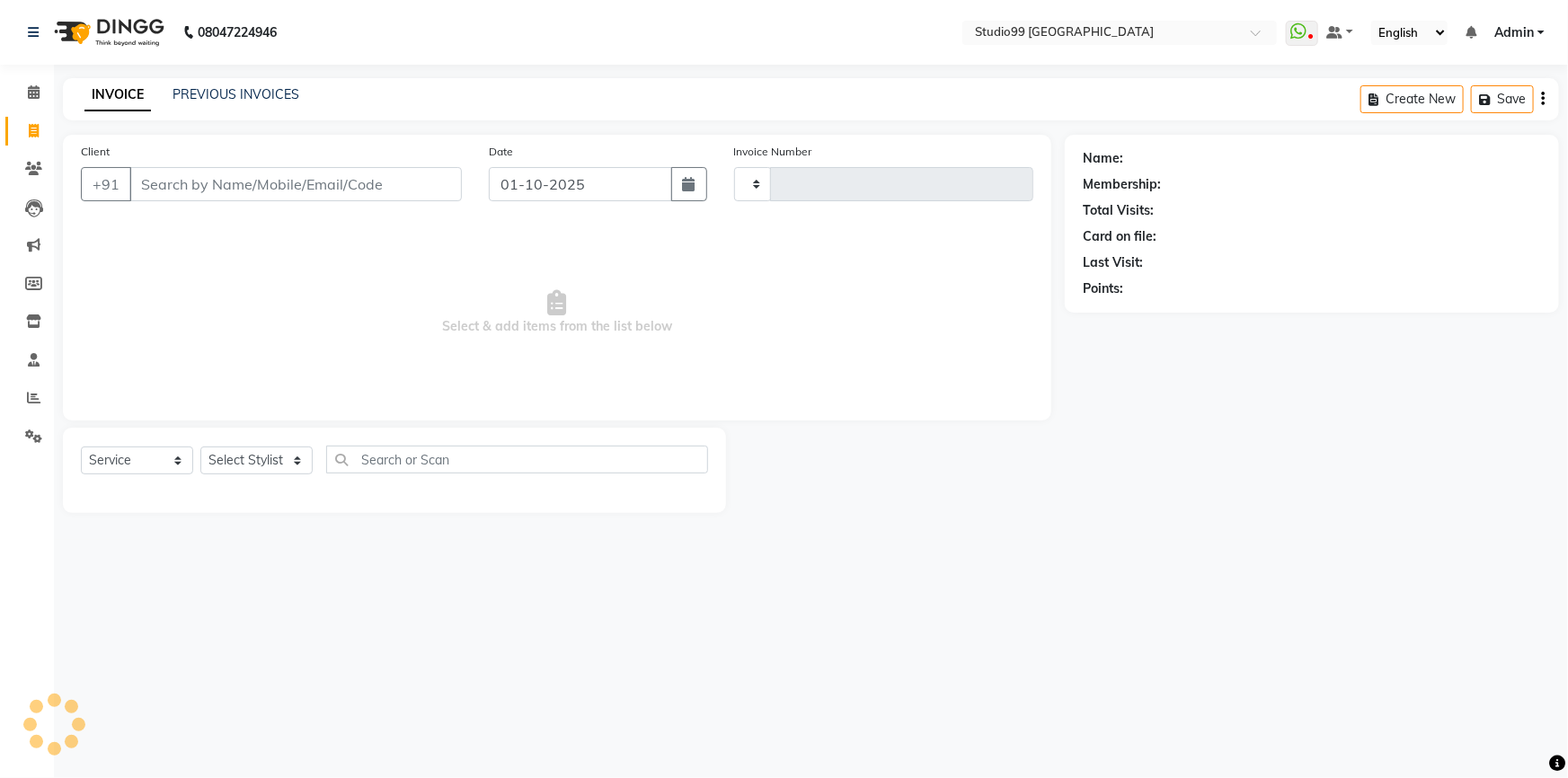
type input "4189"
select select "6042"
click at [32, 404] on icon at bounding box center [33, 397] width 14 height 14
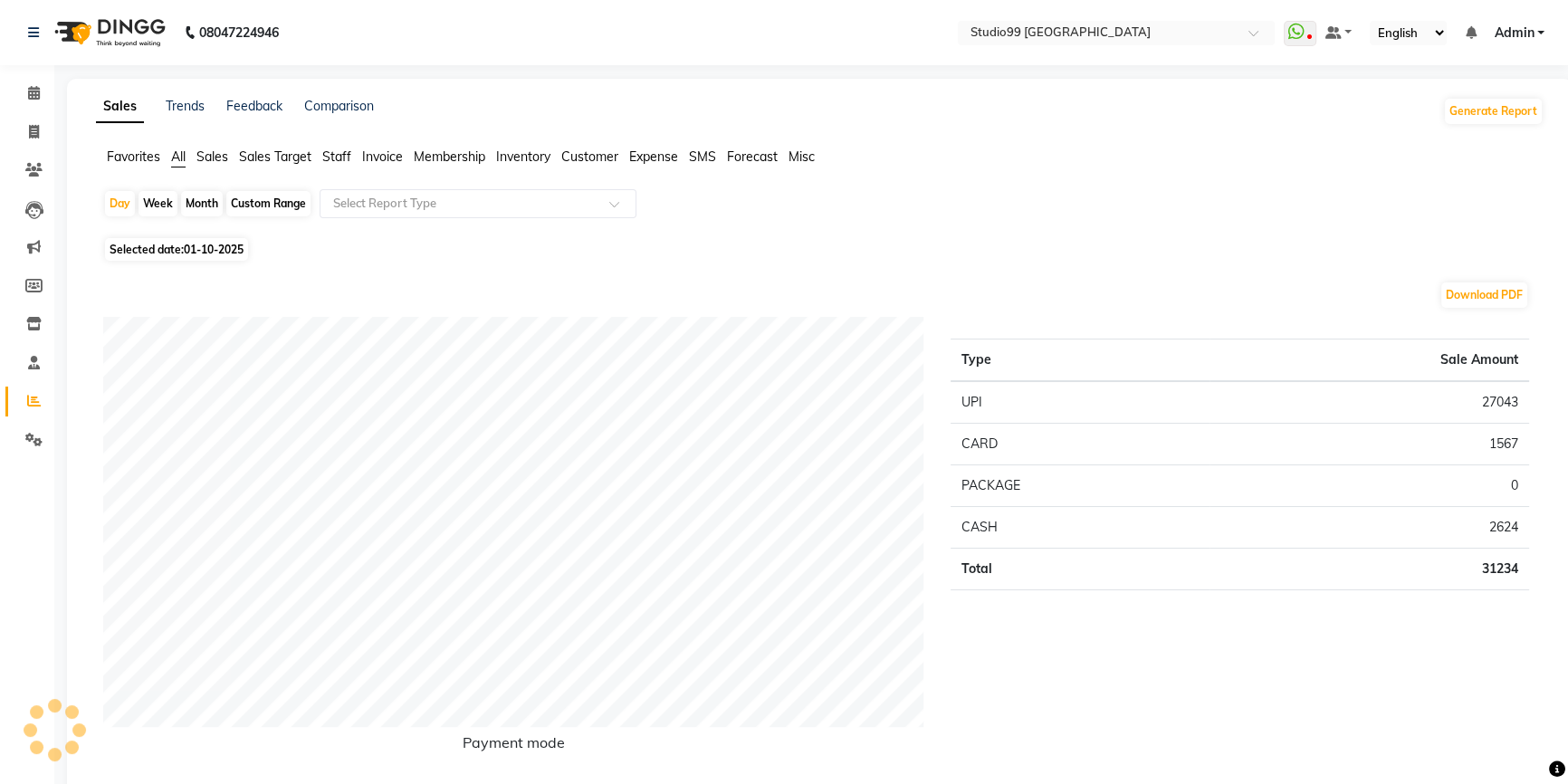
click at [332, 151] on span "Staff" at bounding box center [336, 157] width 29 height 17
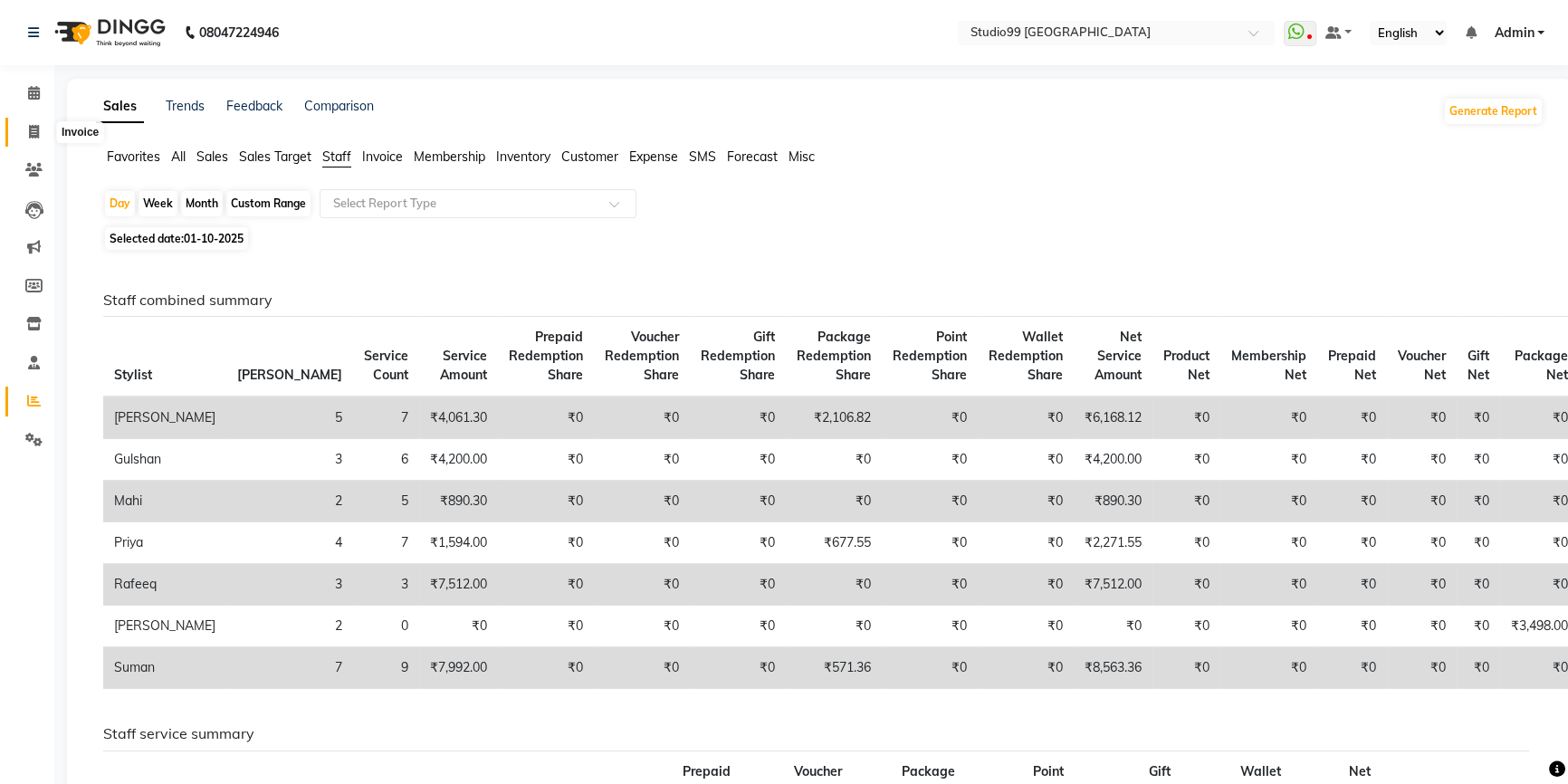
click at [32, 134] on icon at bounding box center [33, 131] width 10 height 14
select select "service"
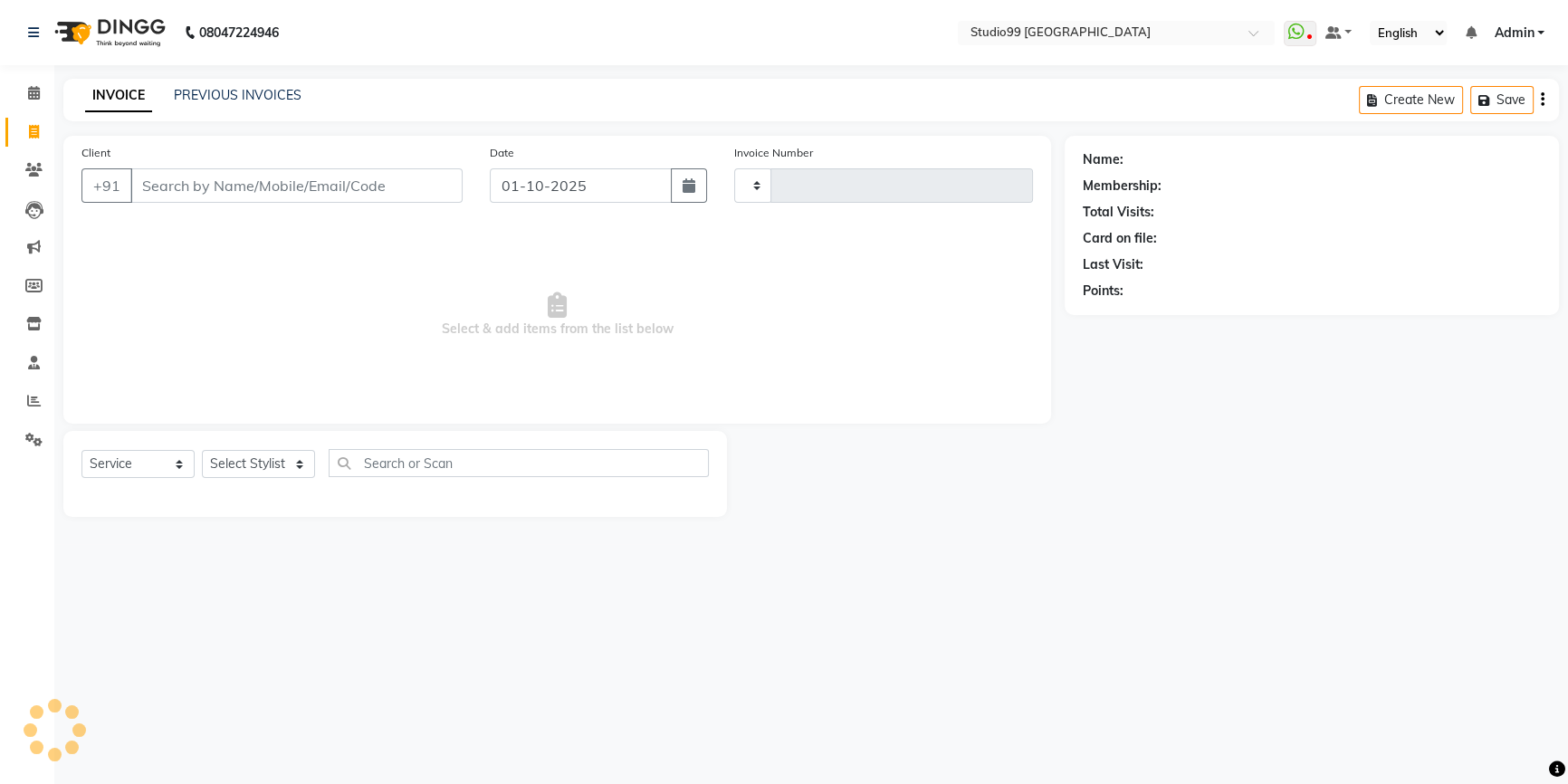
type input "4189"
select select "6042"
click at [243, 468] on select "Select Stylist" at bounding box center [258, 464] width 113 height 28
select select "91642"
click at [202, 450] on select "Select Stylist Admin AKSHAY [PERSON_NAME] Gulshan MAHI [PERSON_NAME] PRIYA [PER…" at bounding box center [258, 464] width 113 height 28
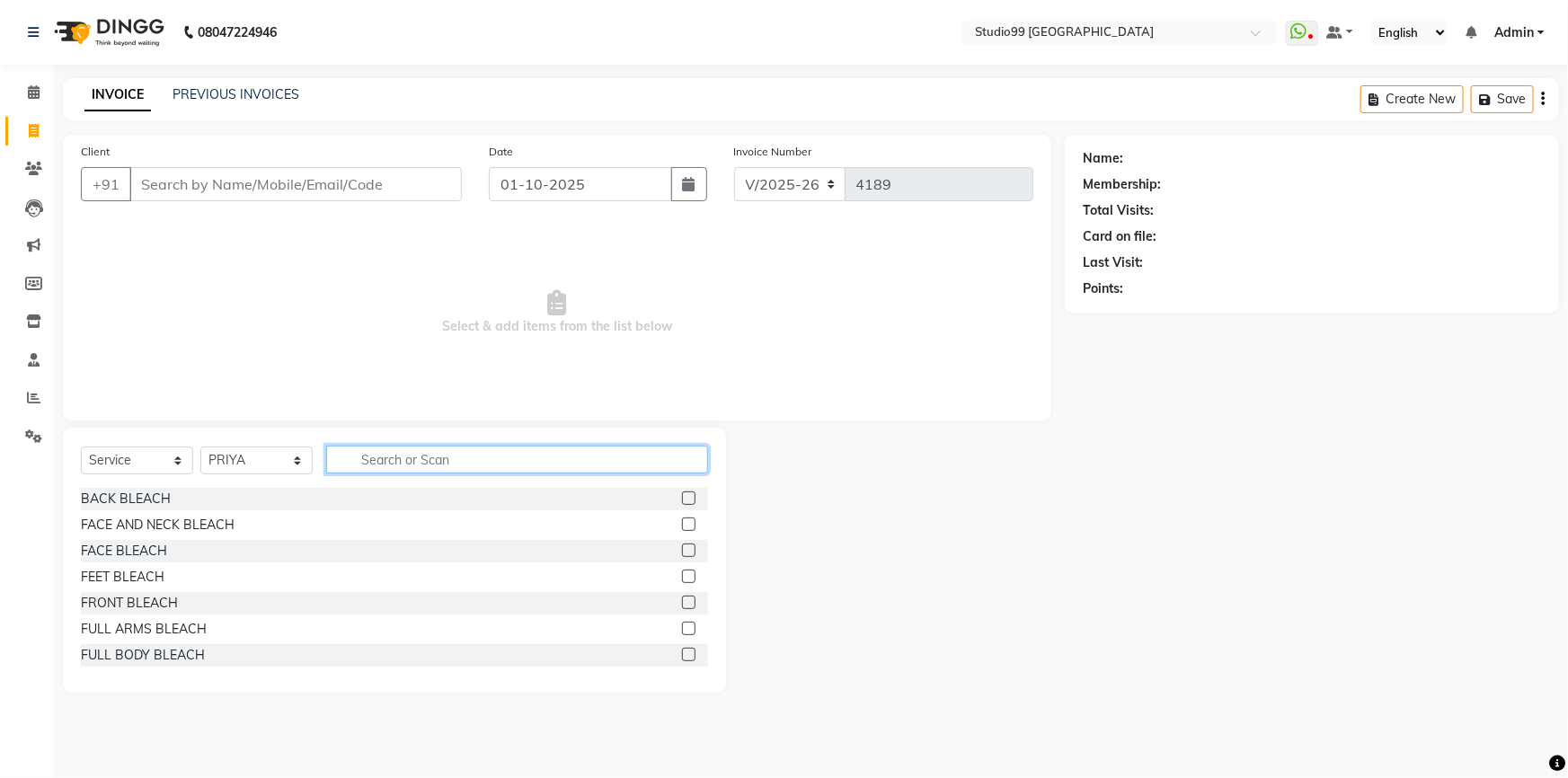
click at [402, 467] on input "text" at bounding box center [517, 459] width 382 height 28
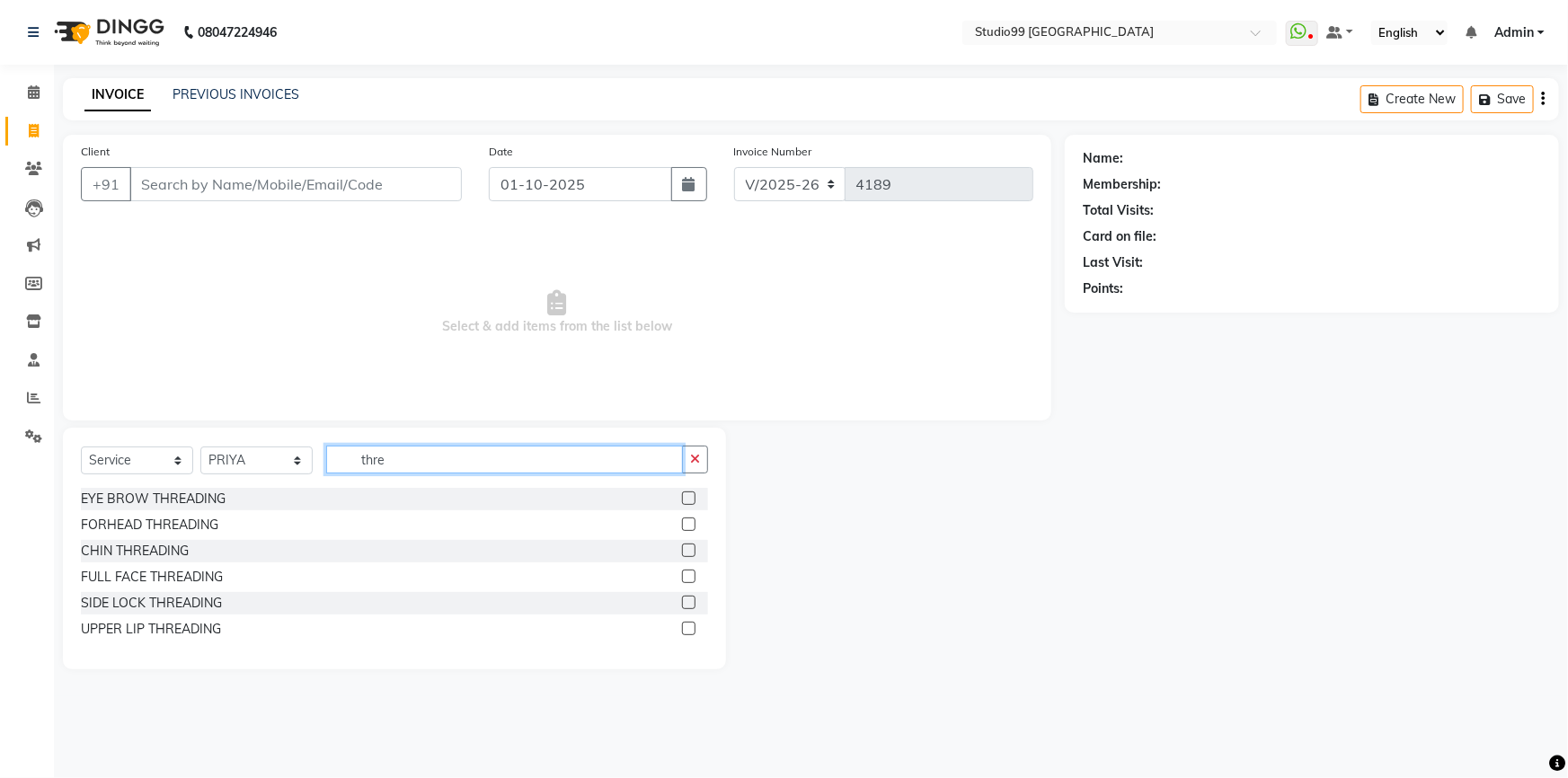
type input "thre"
click at [20, 396] on span at bounding box center [33, 398] width 31 height 20
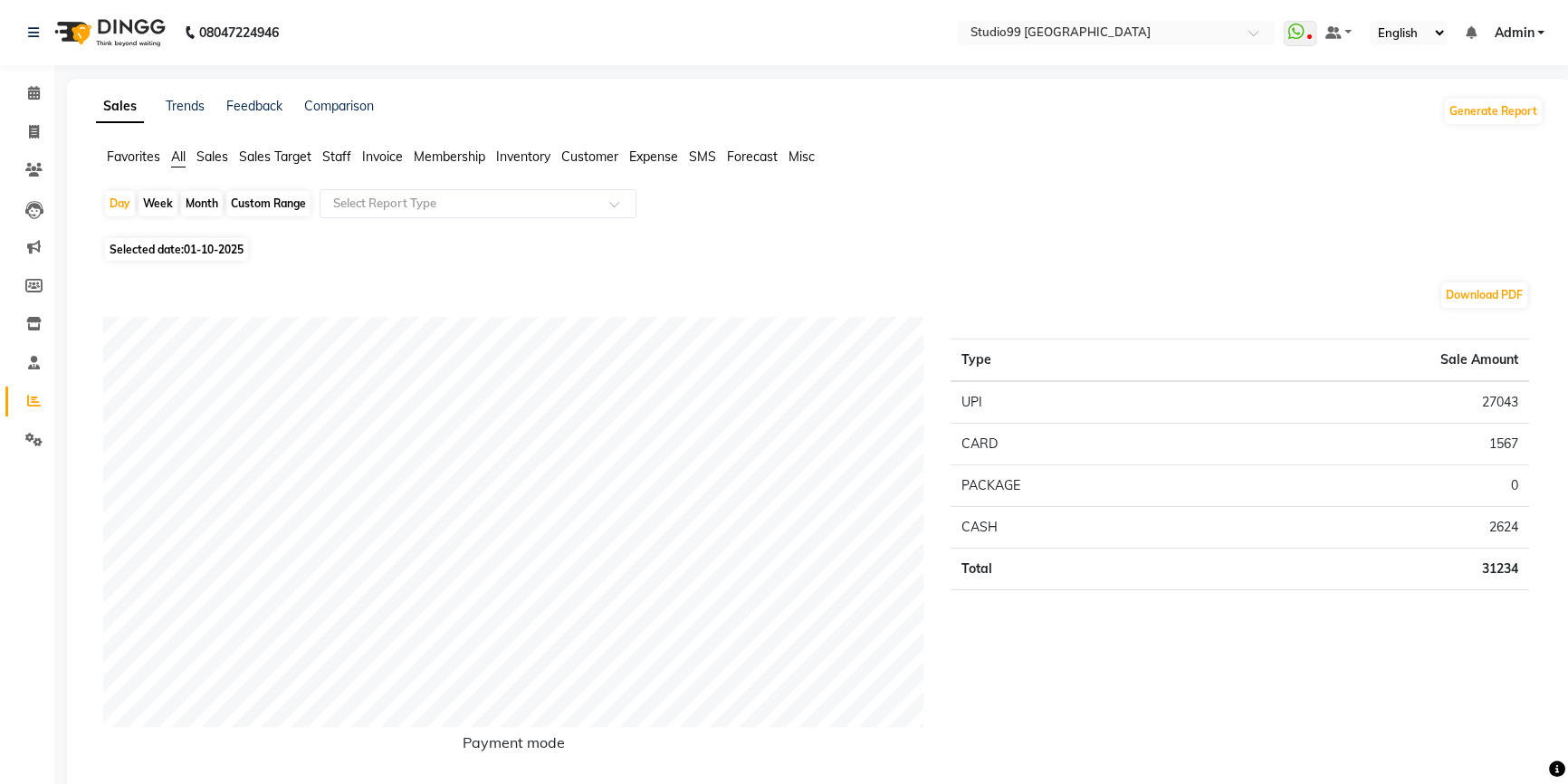
click at [335, 159] on span "Staff" at bounding box center [336, 157] width 29 height 17
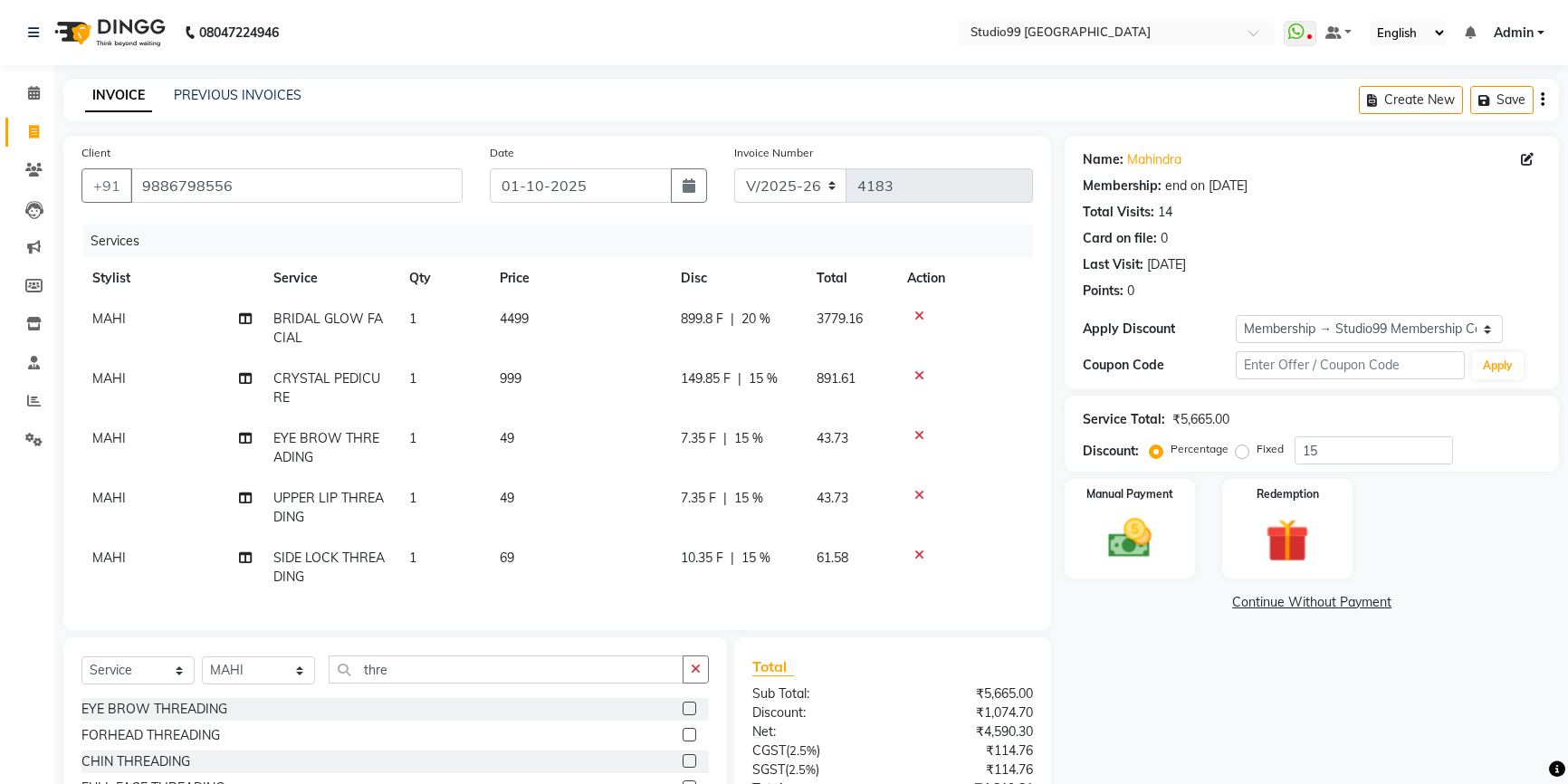
select select "6042"
select select "service"
select select "62978"
select select "2: Object"
click at [240, 680] on select "Select Stylist Admin AKSHAY [PERSON_NAME] Gulshan MAHI [PERSON_NAME] PRIYA [PER…" at bounding box center [258, 671] width 113 height 28
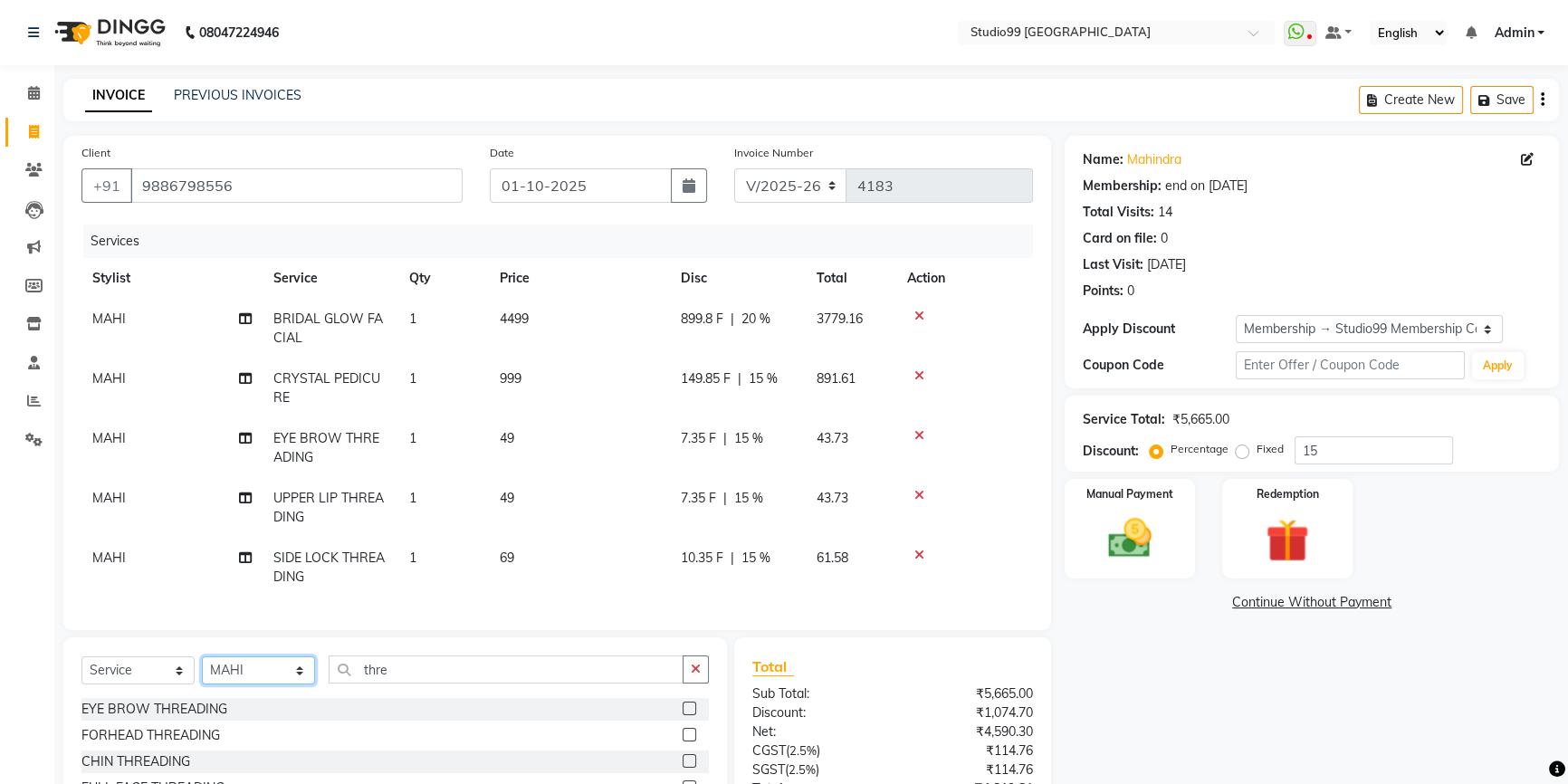
select select "62901"
click at [202, 669] on select "Select Stylist Admin AKSHAY [PERSON_NAME] Gulshan MAHI [PERSON_NAME] PRIYA [PER…" at bounding box center [258, 671] width 113 height 28
drag, startPoint x: 396, startPoint y: 681, endPoint x: 314, endPoint y: 686, distance: 82.2
click at [317, 687] on div "Select Service Product Membership Package Voucher Prepaid Gift Card Select Styl…" at bounding box center [395, 677] width 627 height 43
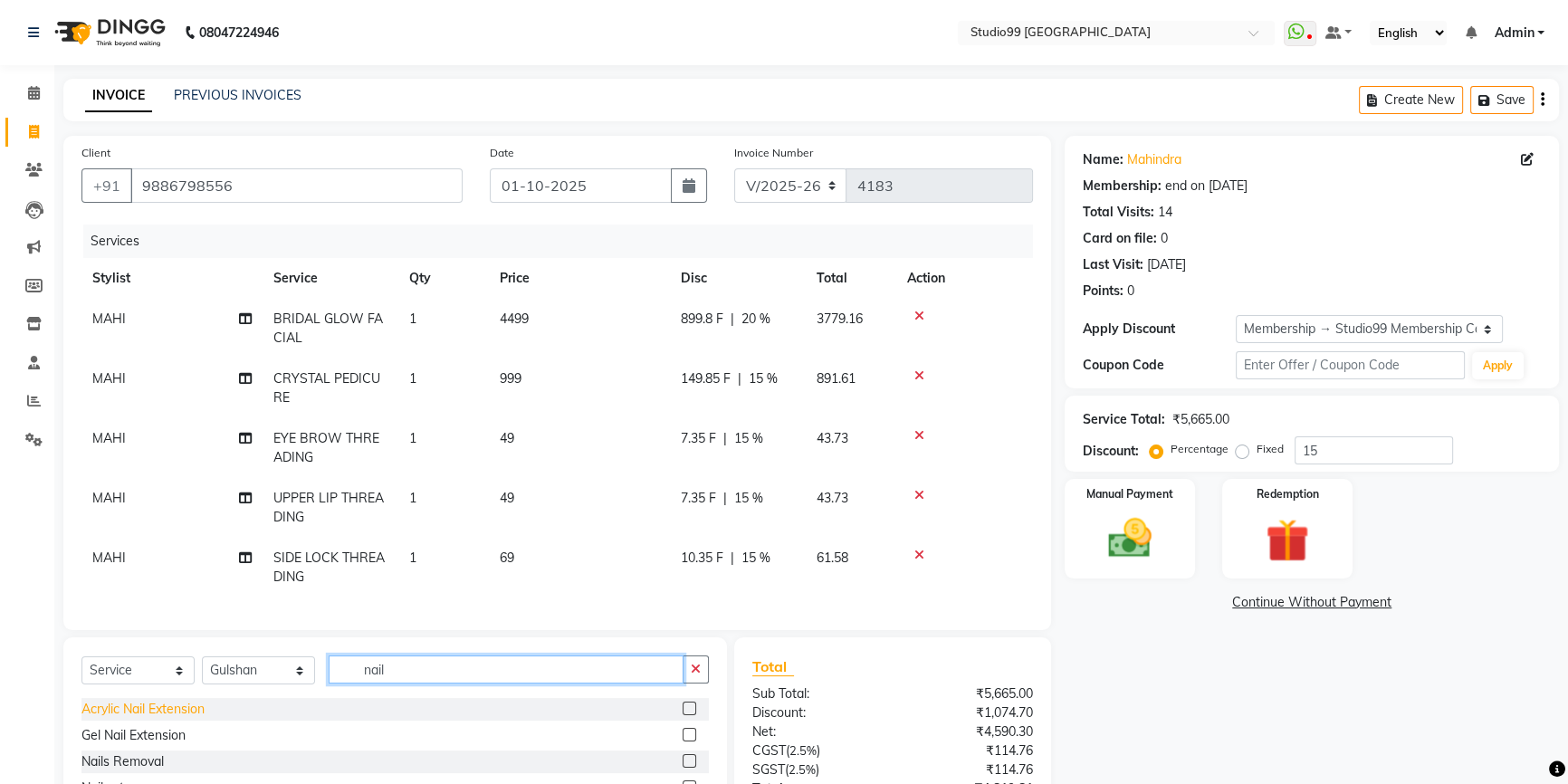
type input "nail"
click at [158, 719] on div "Acrylic Nail Extension" at bounding box center [143, 709] width 124 height 19
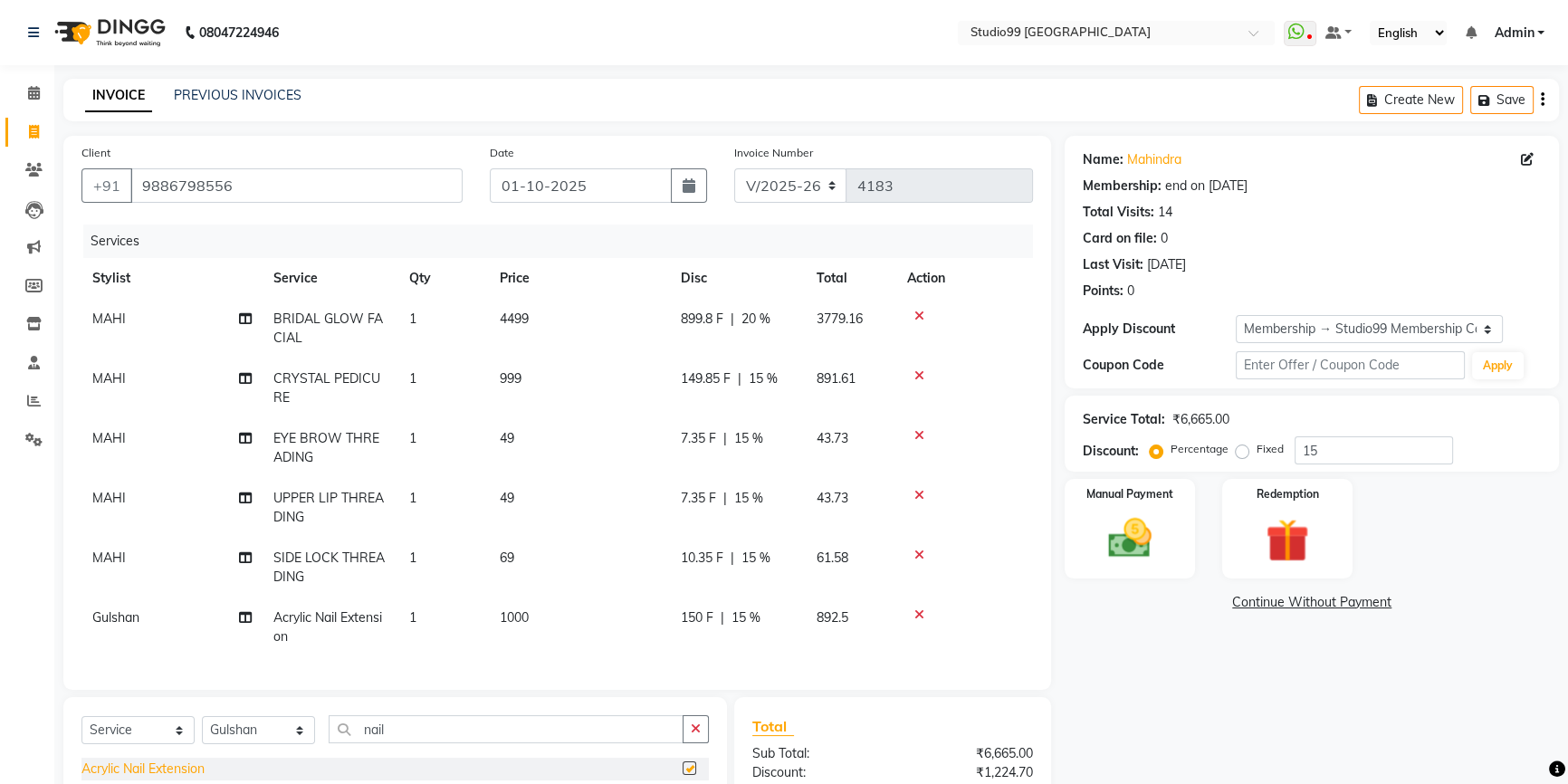
checkbox input "false"
drag, startPoint x: 396, startPoint y: 738, endPoint x: 313, endPoint y: 738, distance: 83.0
click at [313, 738] on div "Select Service Product Membership Package Voucher Prepaid Gift Card Select Styl…" at bounding box center [395, 737] width 627 height 43
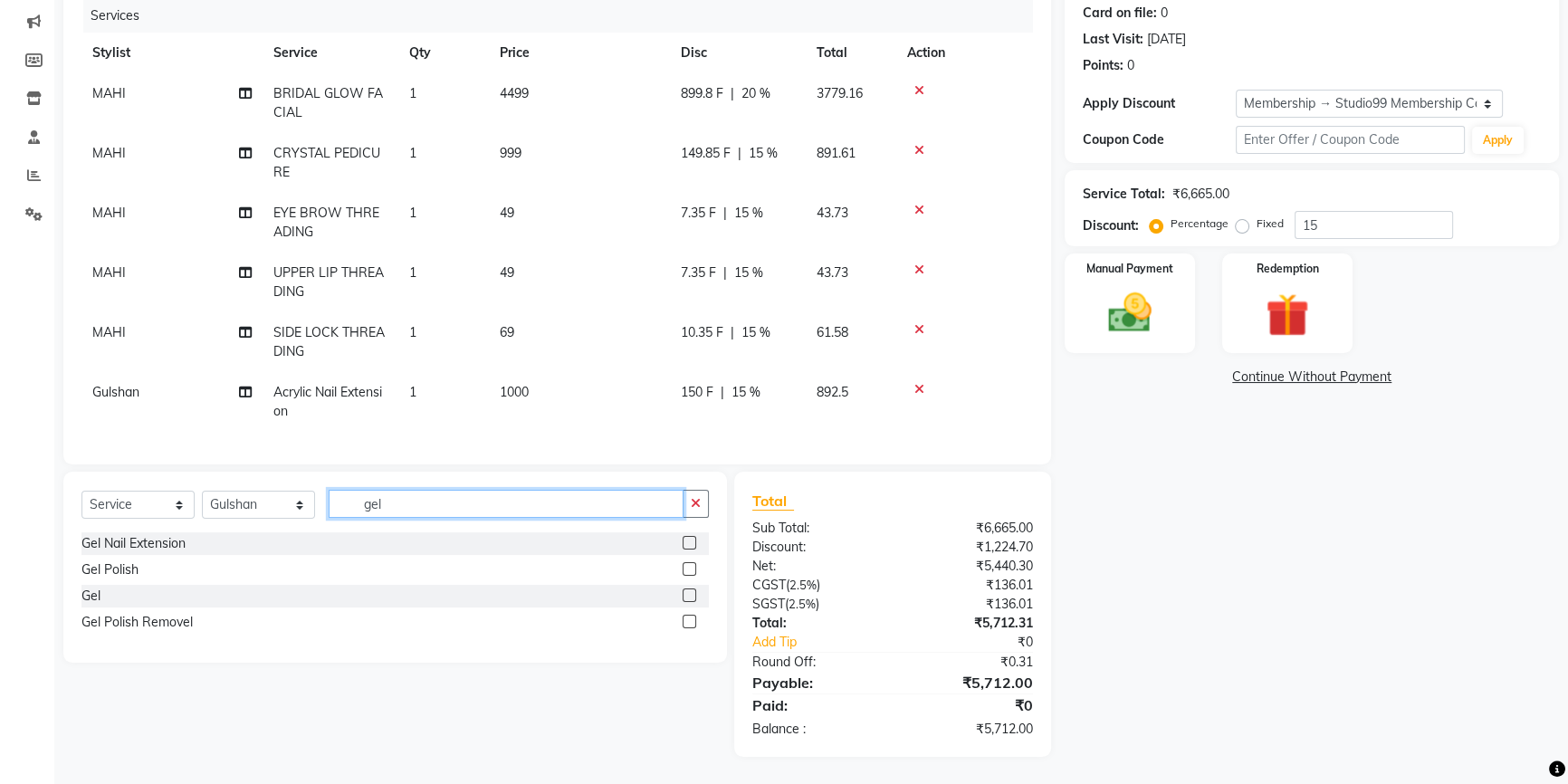
scroll to position [230, 0]
type input "gel"
click at [111, 574] on div "Gel Polish" at bounding box center [110, 569] width 57 height 19
checkbox input "false"
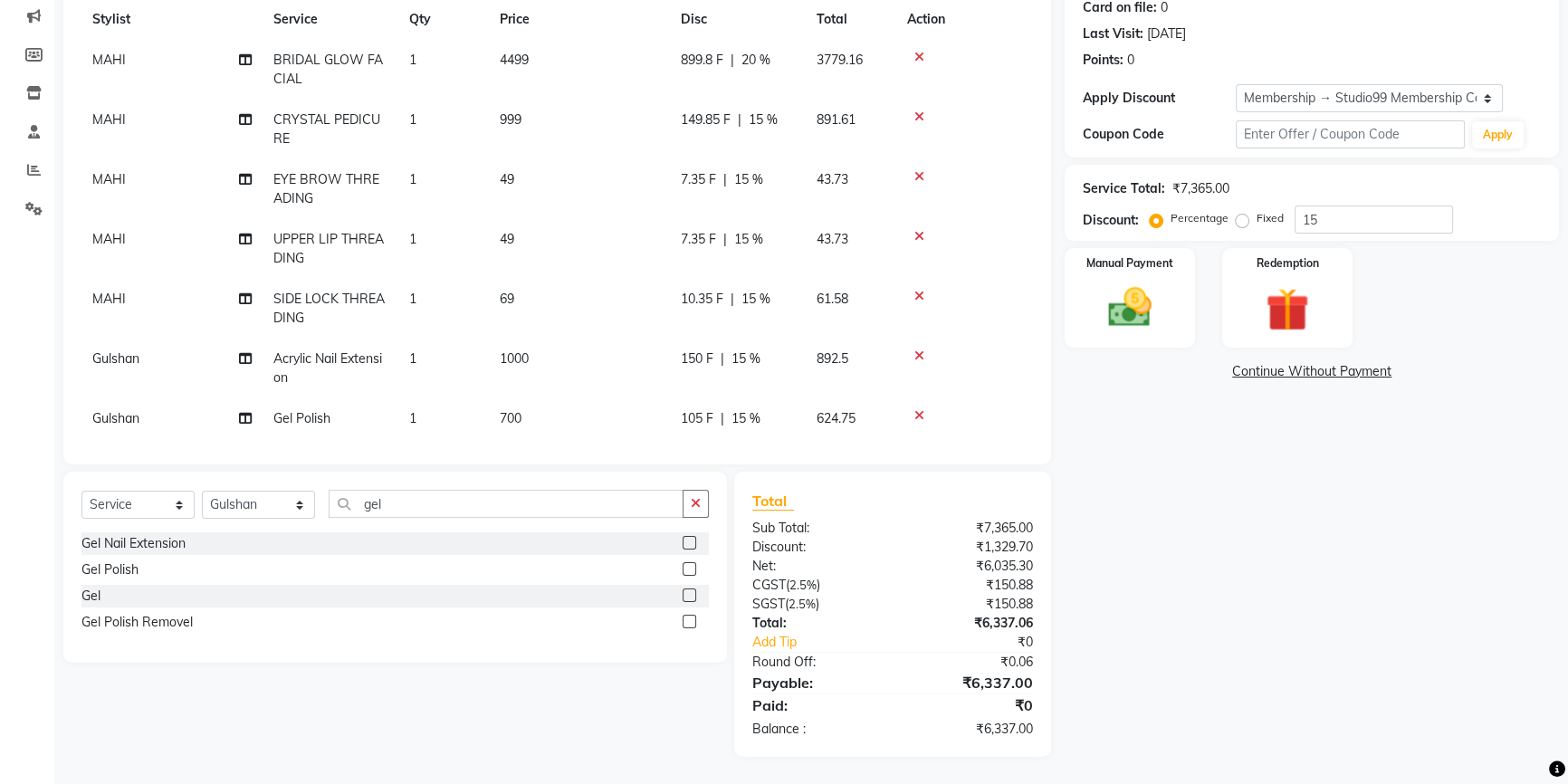
scroll to position [47, 0]
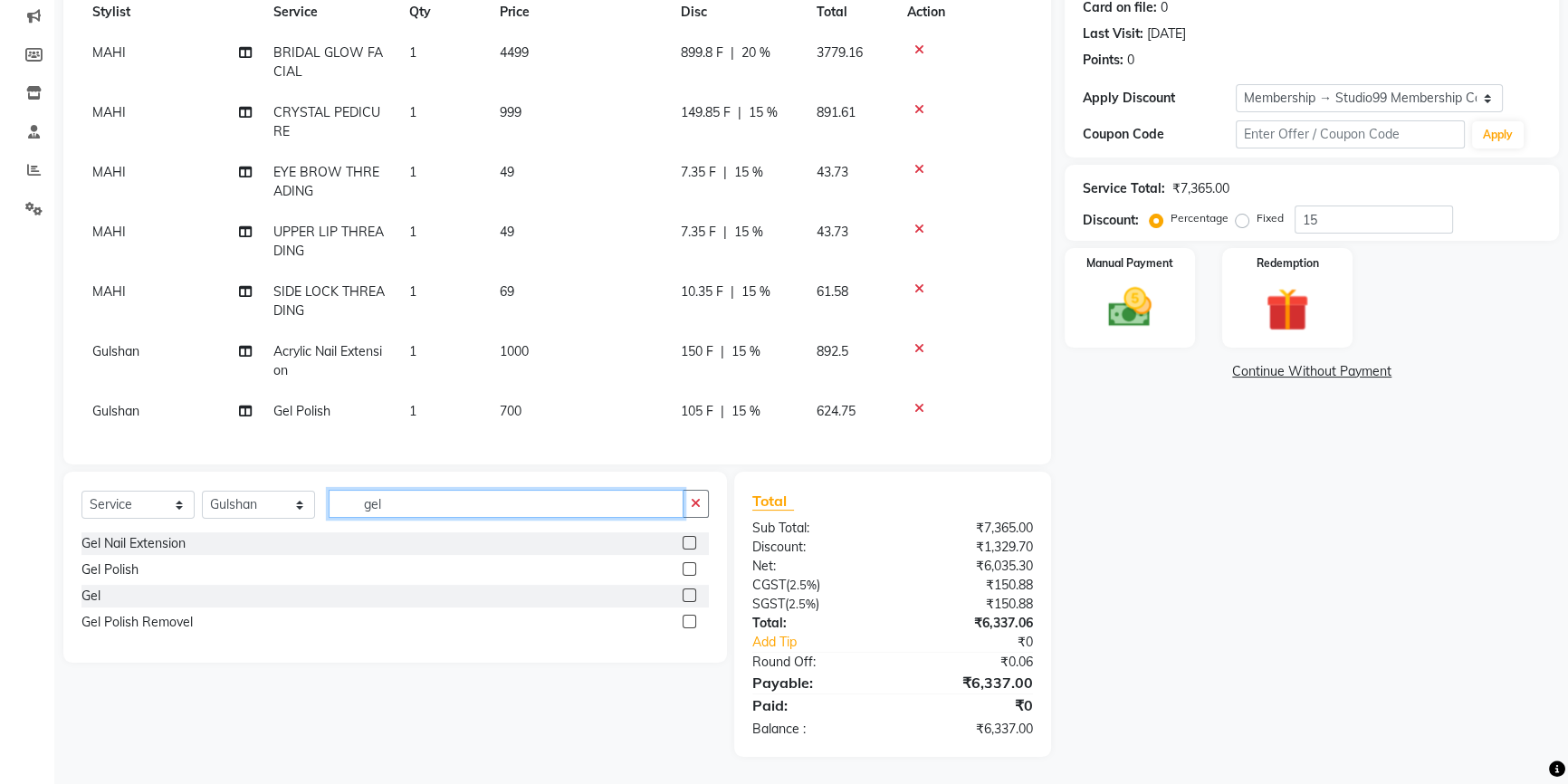
drag, startPoint x: 382, startPoint y: 503, endPoint x: 338, endPoint y: 507, distance: 44.2
click at [338, 507] on input "gel" at bounding box center [506, 503] width 355 height 28
type input "="
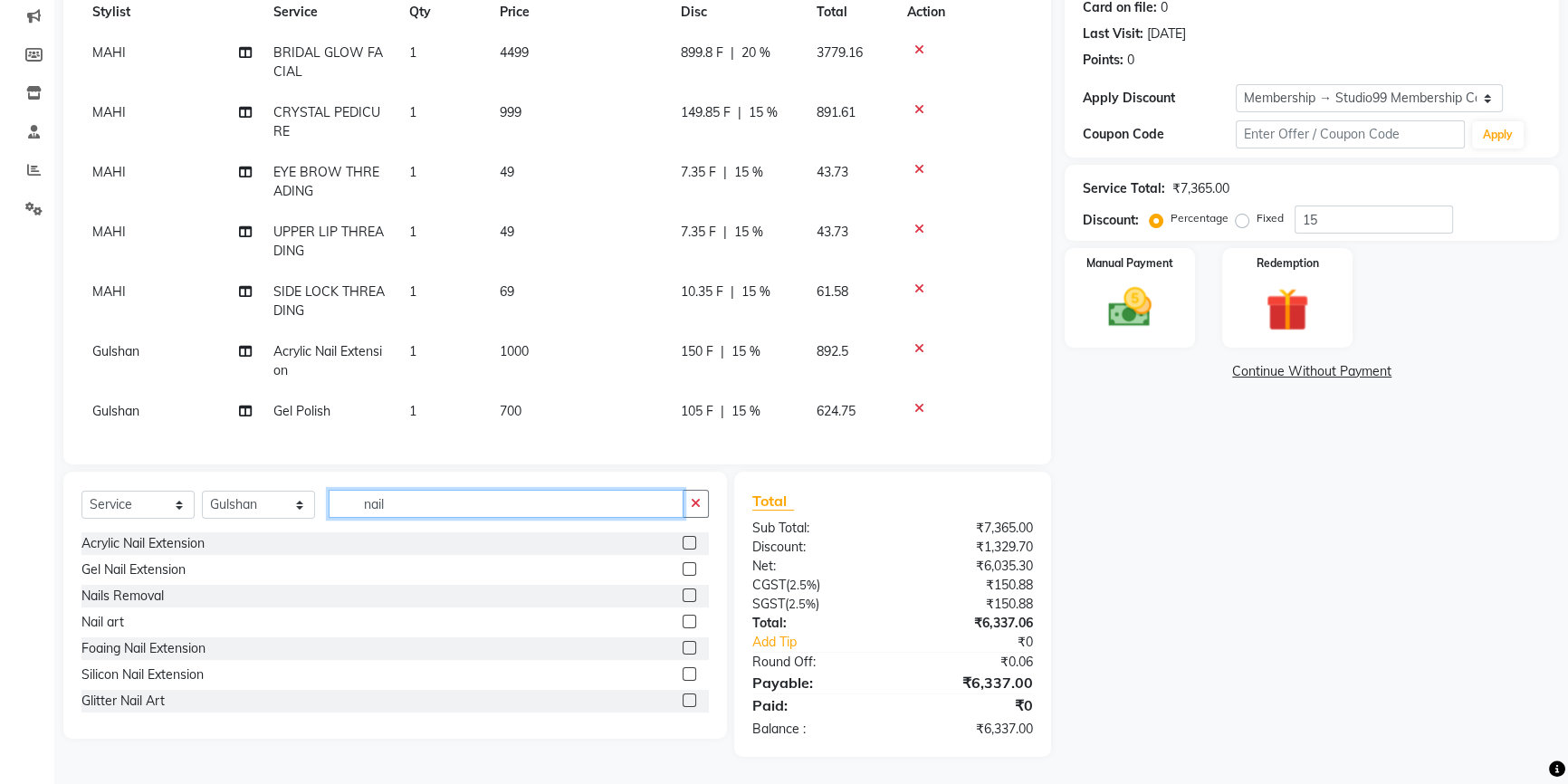
click at [388, 508] on input "nail" at bounding box center [506, 503] width 355 height 28
type input "nail"
click at [97, 624] on div "Nail art" at bounding box center [103, 622] width 43 height 19
checkbox input "false"
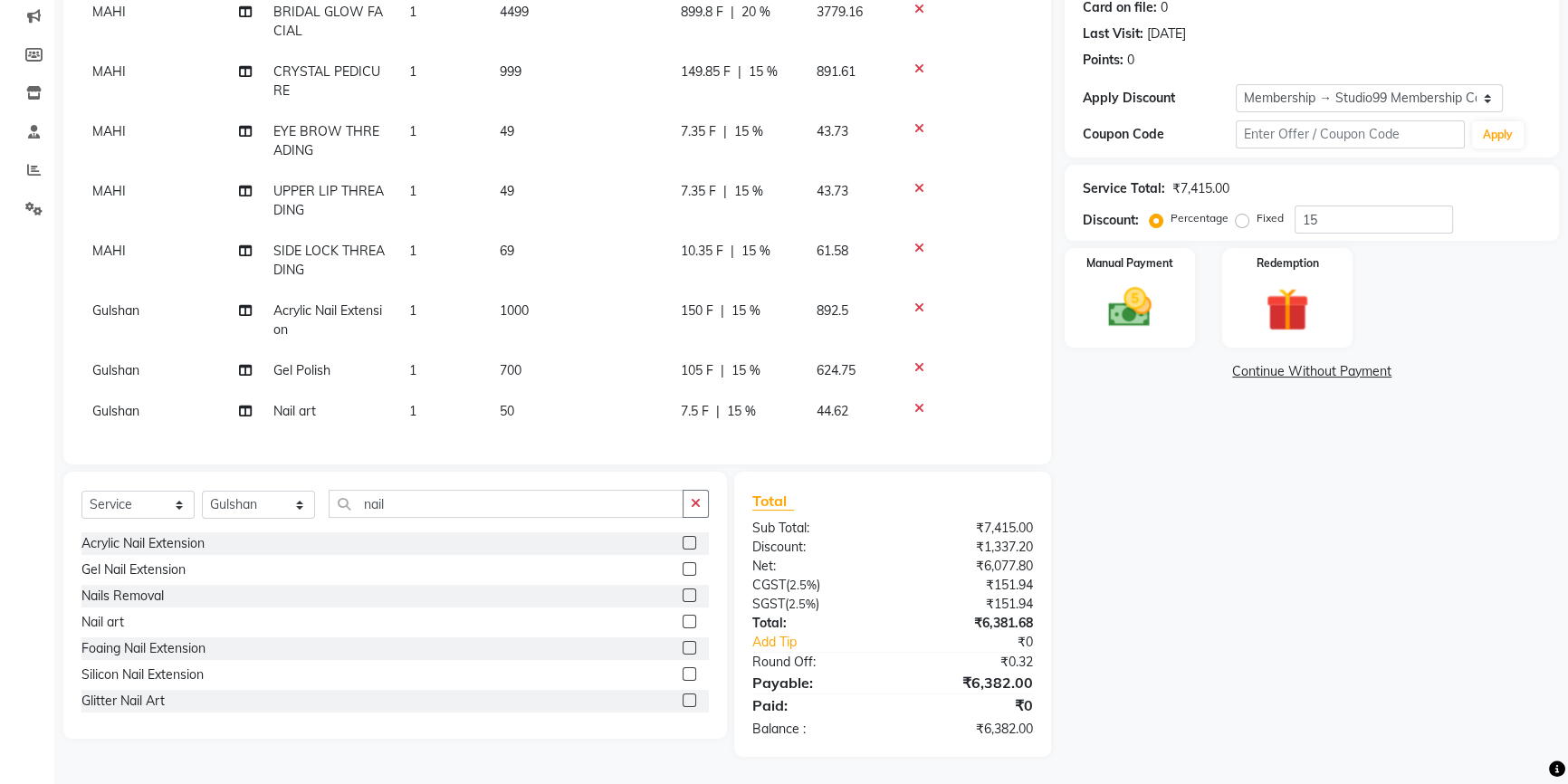
click at [524, 397] on td "50" at bounding box center [579, 412] width 181 height 41
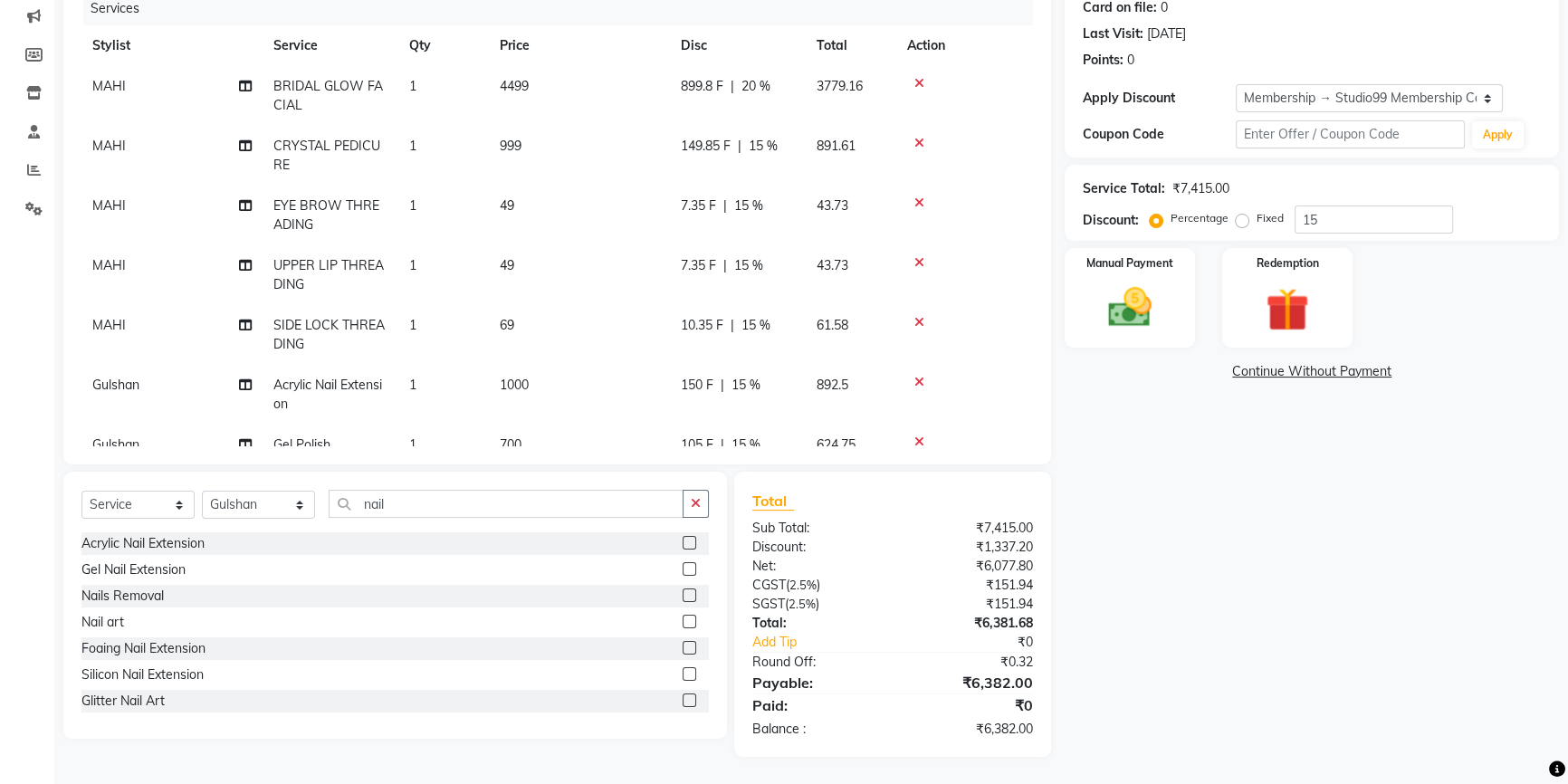
select select "62901"
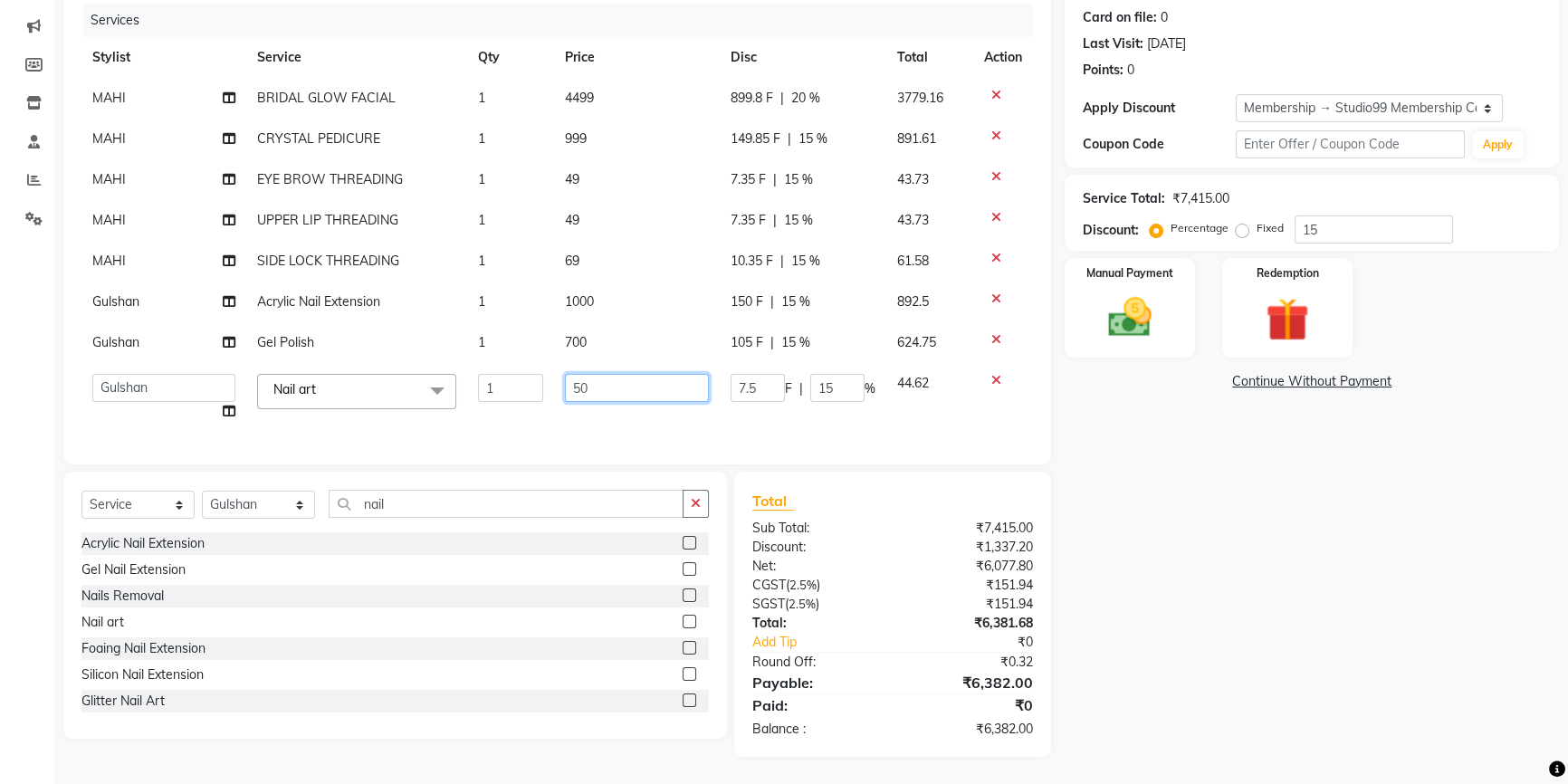
drag, startPoint x: 597, startPoint y: 375, endPoint x: 541, endPoint y: 374, distance: 56.0
click at [541, 374] on tr "Admin AKSHAY [PERSON_NAME] Gulshan MAHI [PERSON_NAME] PRIYA [PERSON_NAME] [PERS…" at bounding box center [557, 398] width 951 height 69
type input "100"
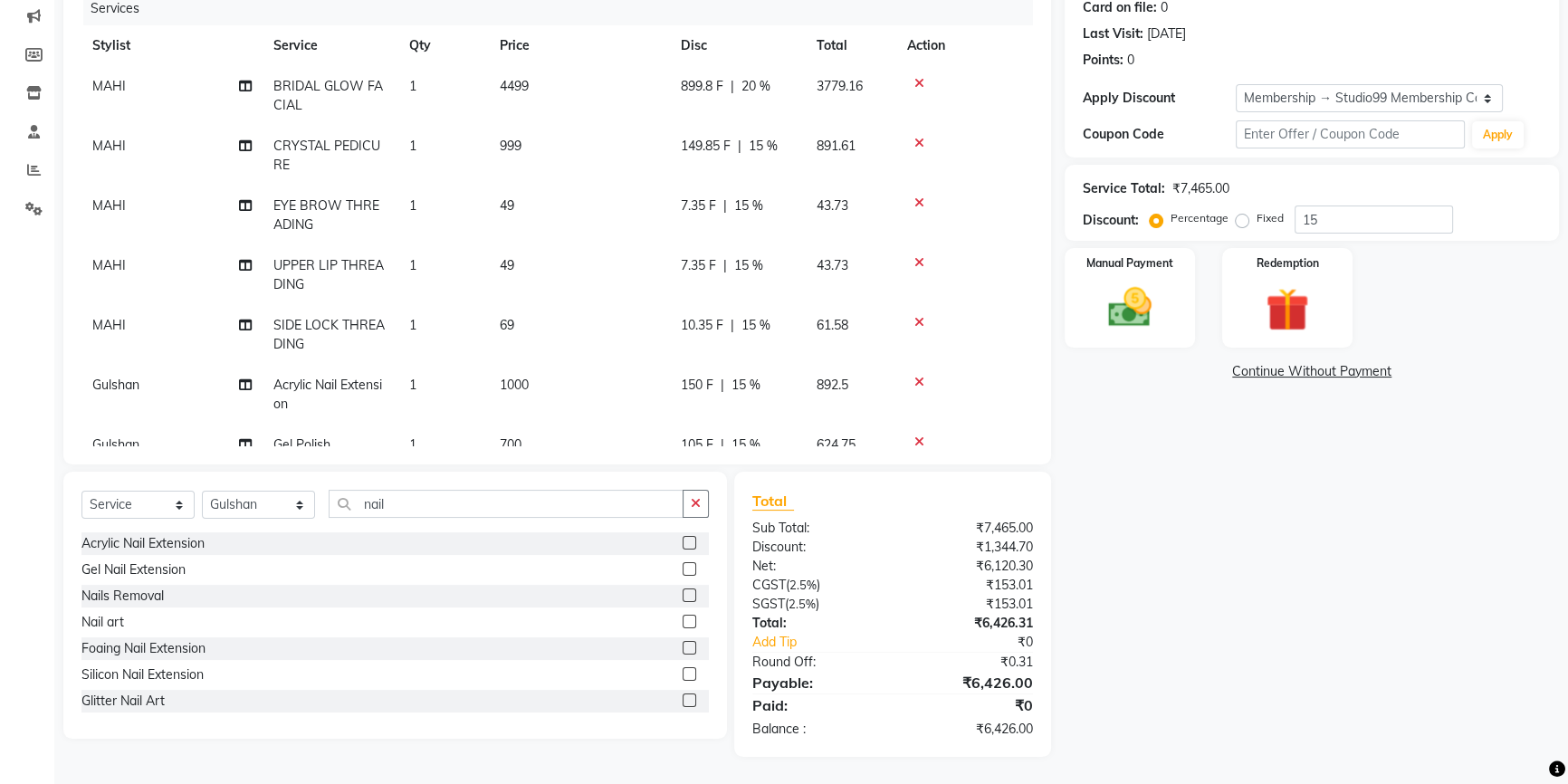
click at [543, 407] on tbody "MAHI BRIDAL GLOW FACIAL 1 4499 899.8 F | 20 % 3779.16 MAHI CRYSTAL PEDICURE 1 9…" at bounding box center [557, 286] width 951 height 440
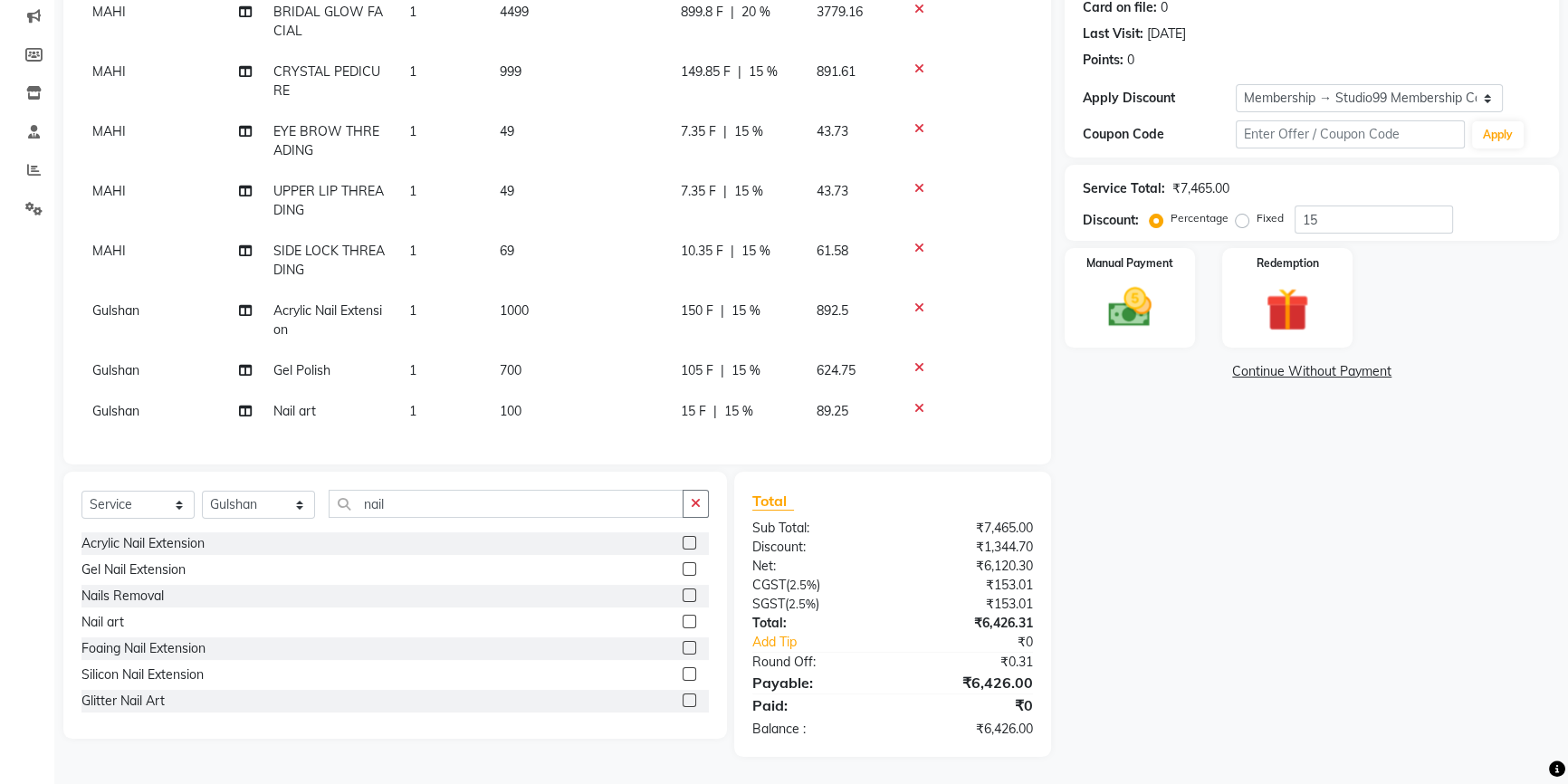
click at [745, 302] on span "15 %" at bounding box center [745, 311] width 29 height 19
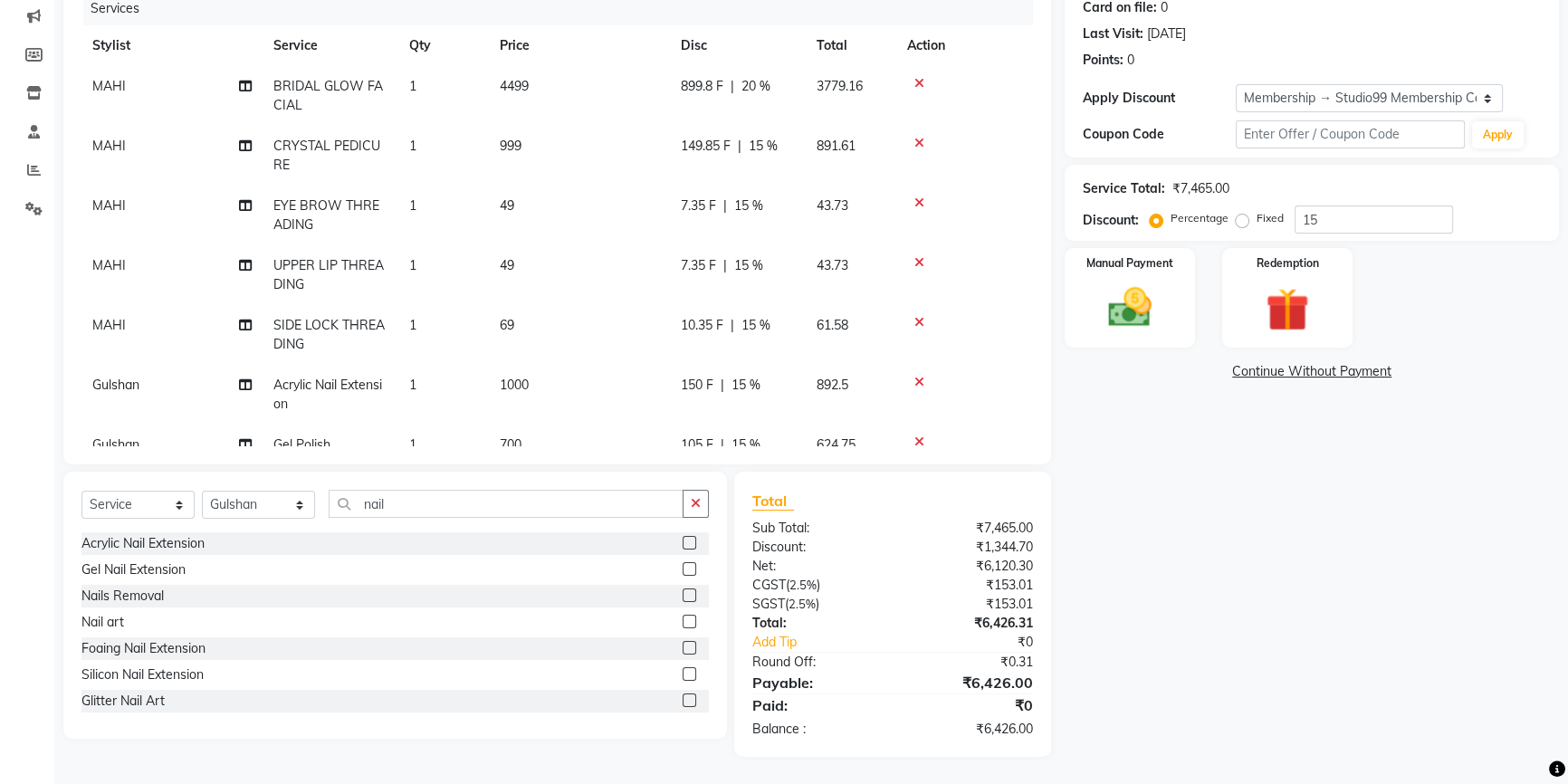
select select "62901"
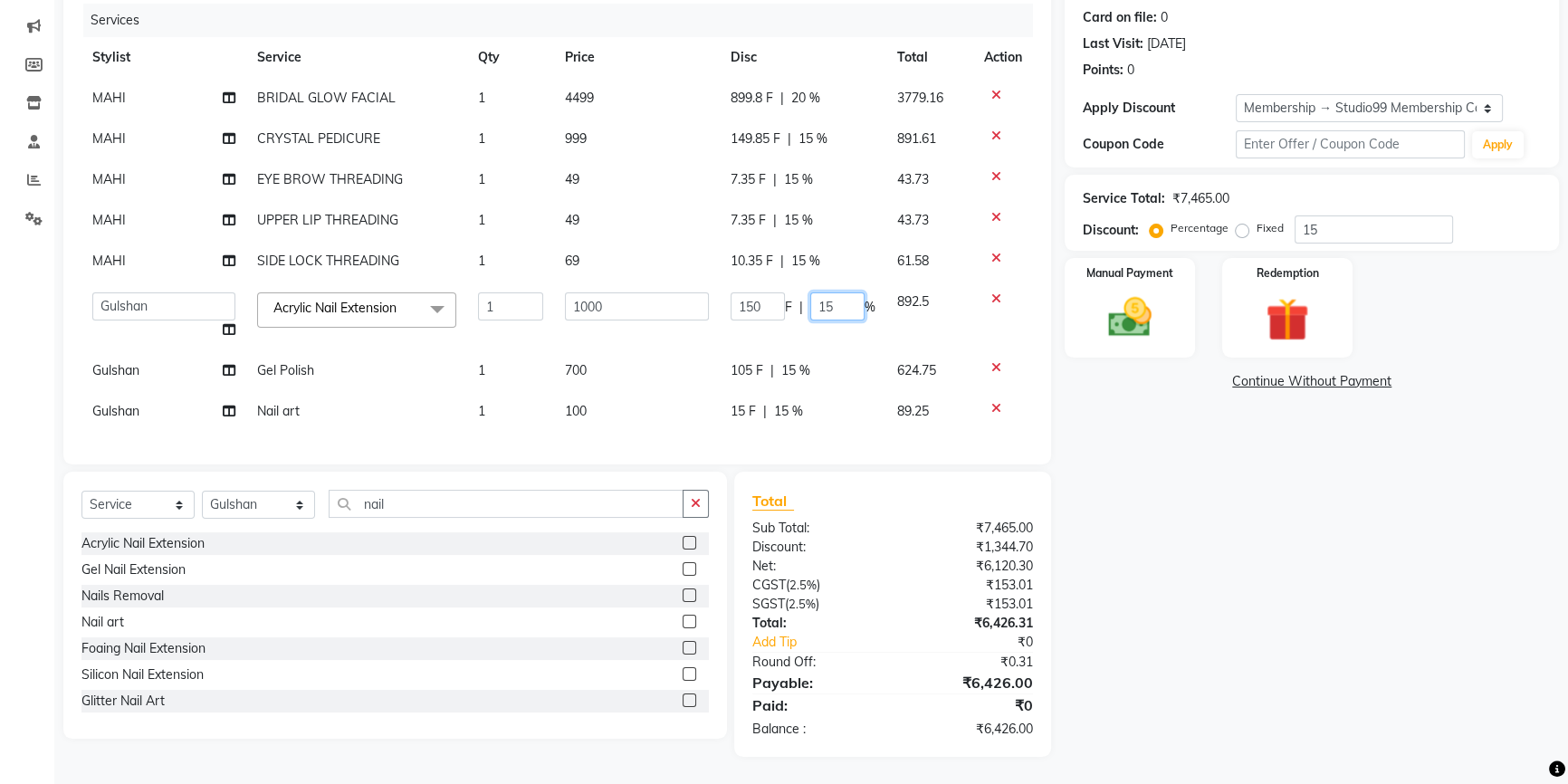
drag, startPoint x: 822, startPoint y: 291, endPoint x: 773, endPoint y: 295, distance: 49.2
click at [773, 295] on div "150 F | 15 %" at bounding box center [803, 307] width 145 height 28
type input "0"
click at [779, 357] on tbody "MAHI BRIDAL GLOW FACIAL 1 4499 899.8 F | 20 % 3779.16 MAHI CRYSTAL PEDICURE 1 9…" at bounding box center [557, 255] width 951 height 354
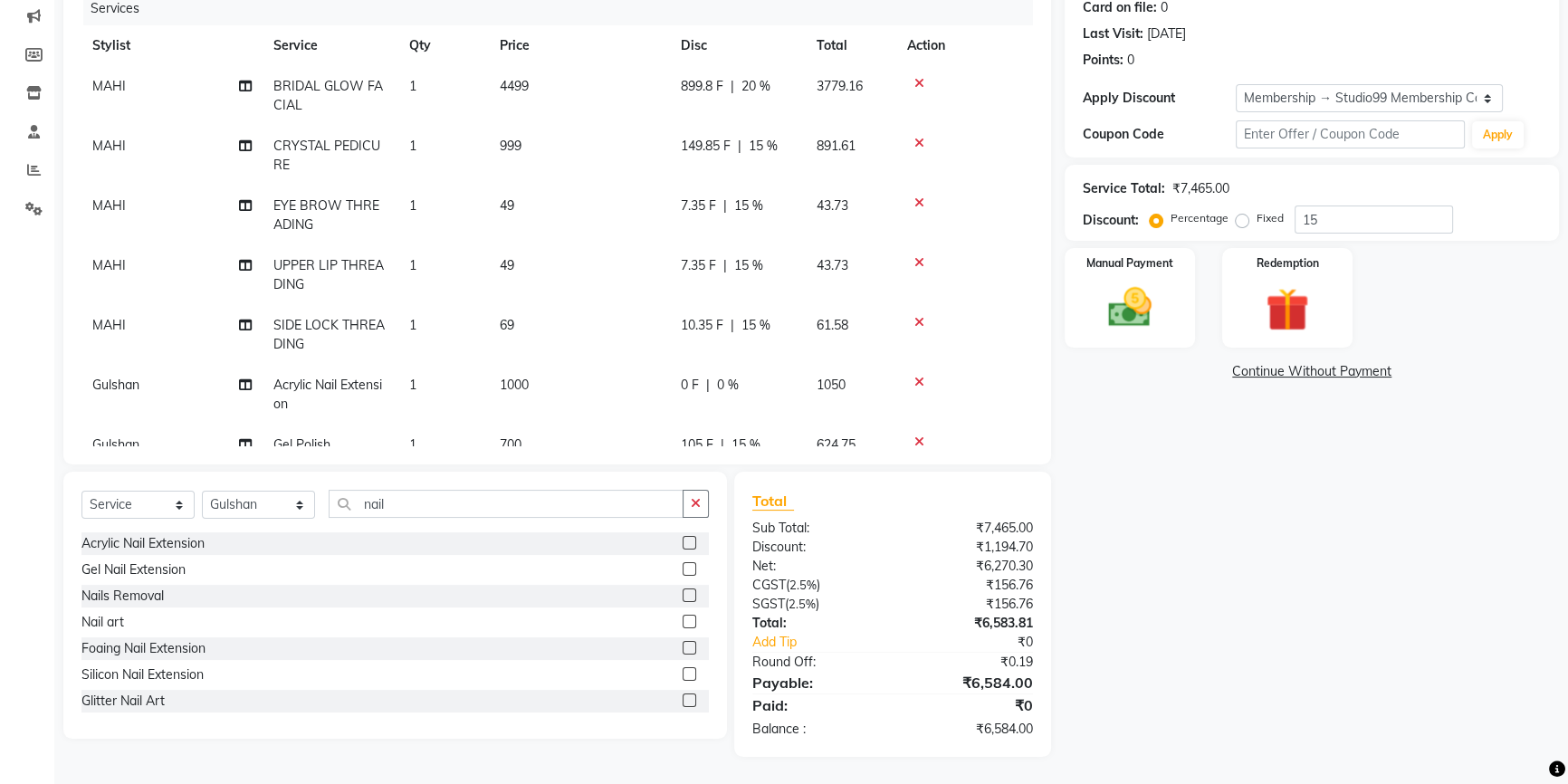
click at [751, 326] on span "15 %" at bounding box center [755, 325] width 29 height 19
select select "62978"
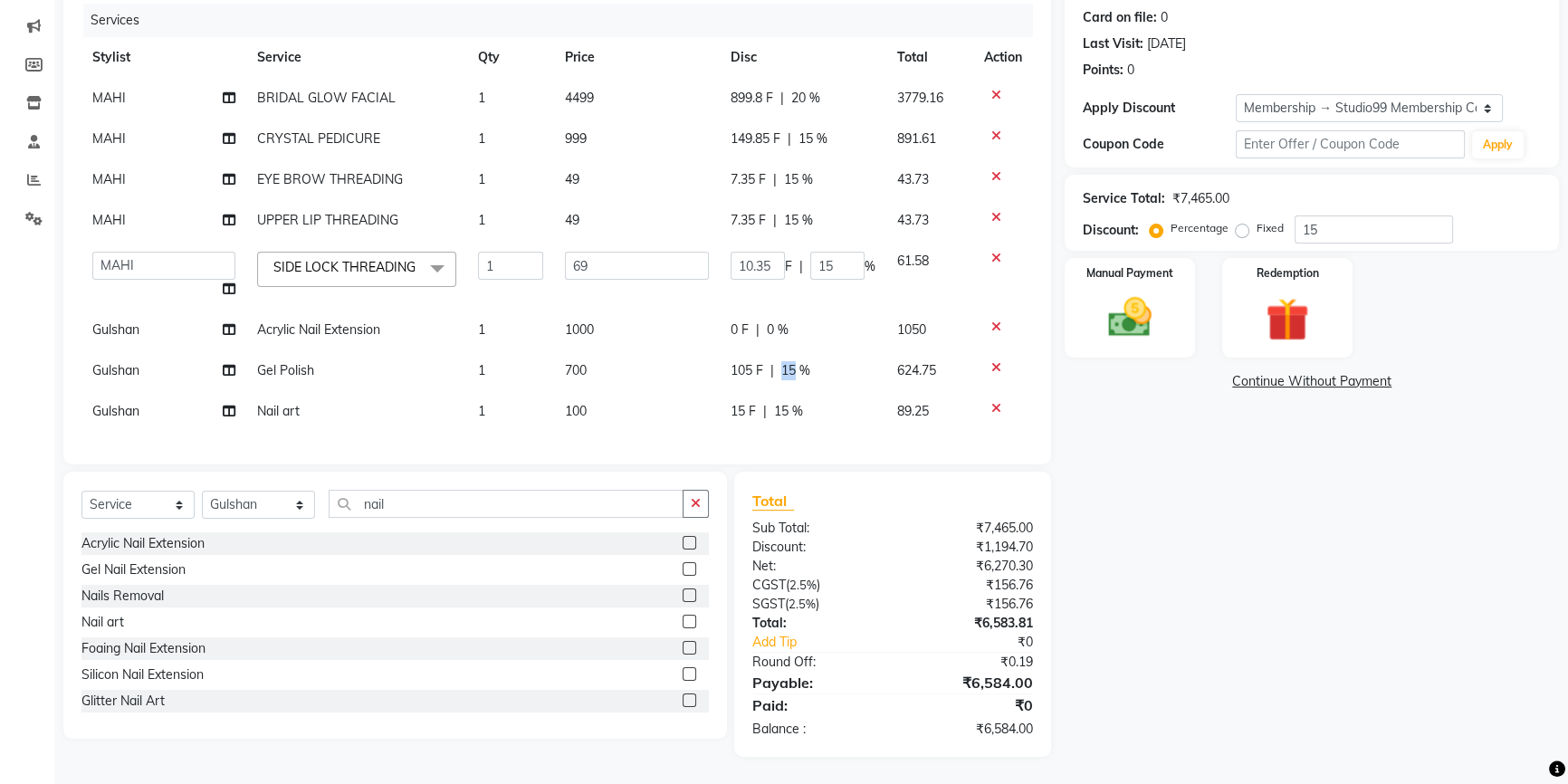
drag, startPoint x: 781, startPoint y: 362, endPoint x: 767, endPoint y: 367, distance: 14.9
click at [767, 367] on div "105 F | 15 %" at bounding box center [803, 371] width 145 height 19
select select "62901"
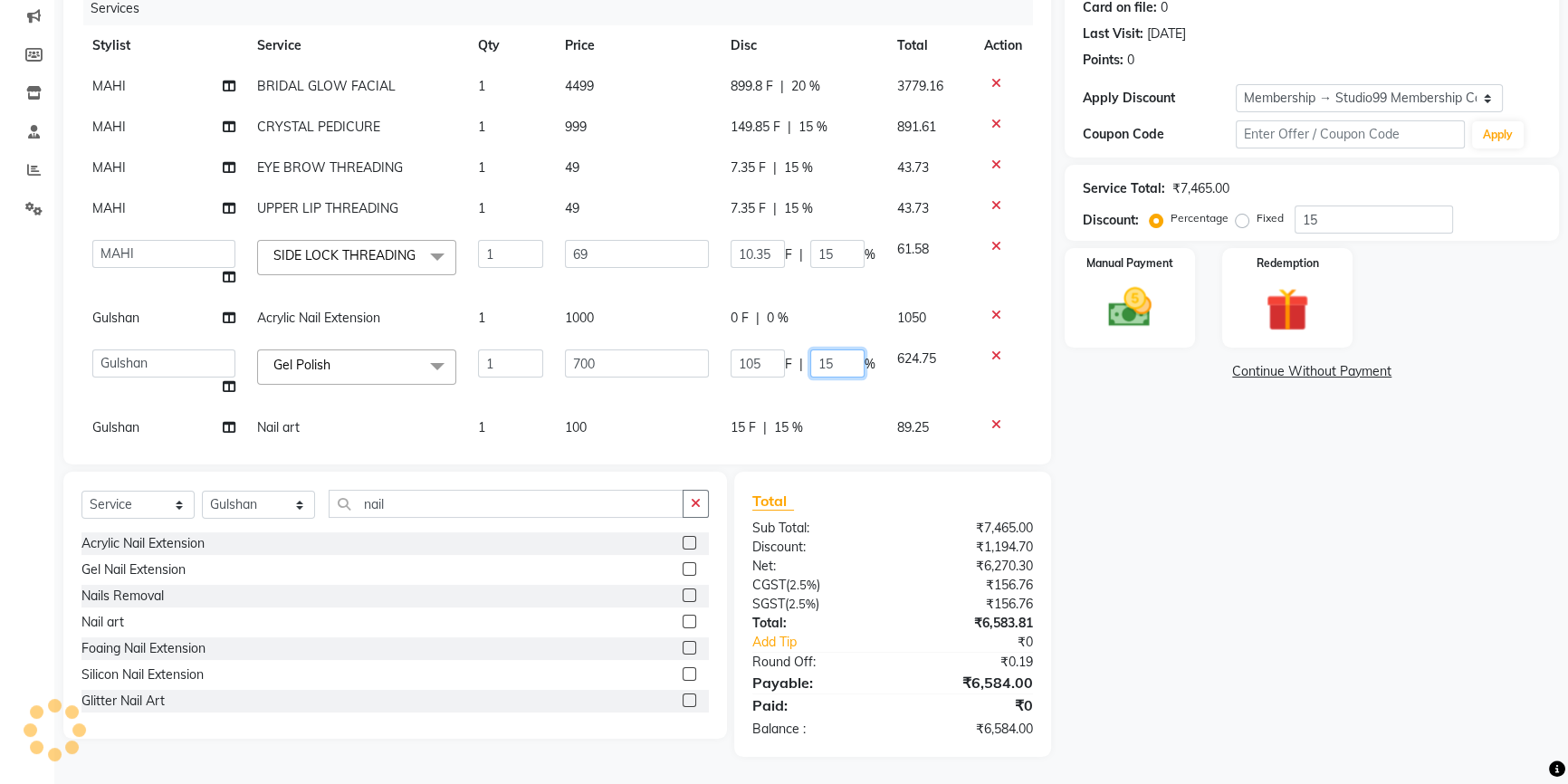
drag, startPoint x: 823, startPoint y: 375, endPoint x: 795, endPoint y: 367, distance: 29.1
click at [795, 369] on div "105 F | 15 %" at bounding box center [803, 363] width 145 height 28
type input "0"
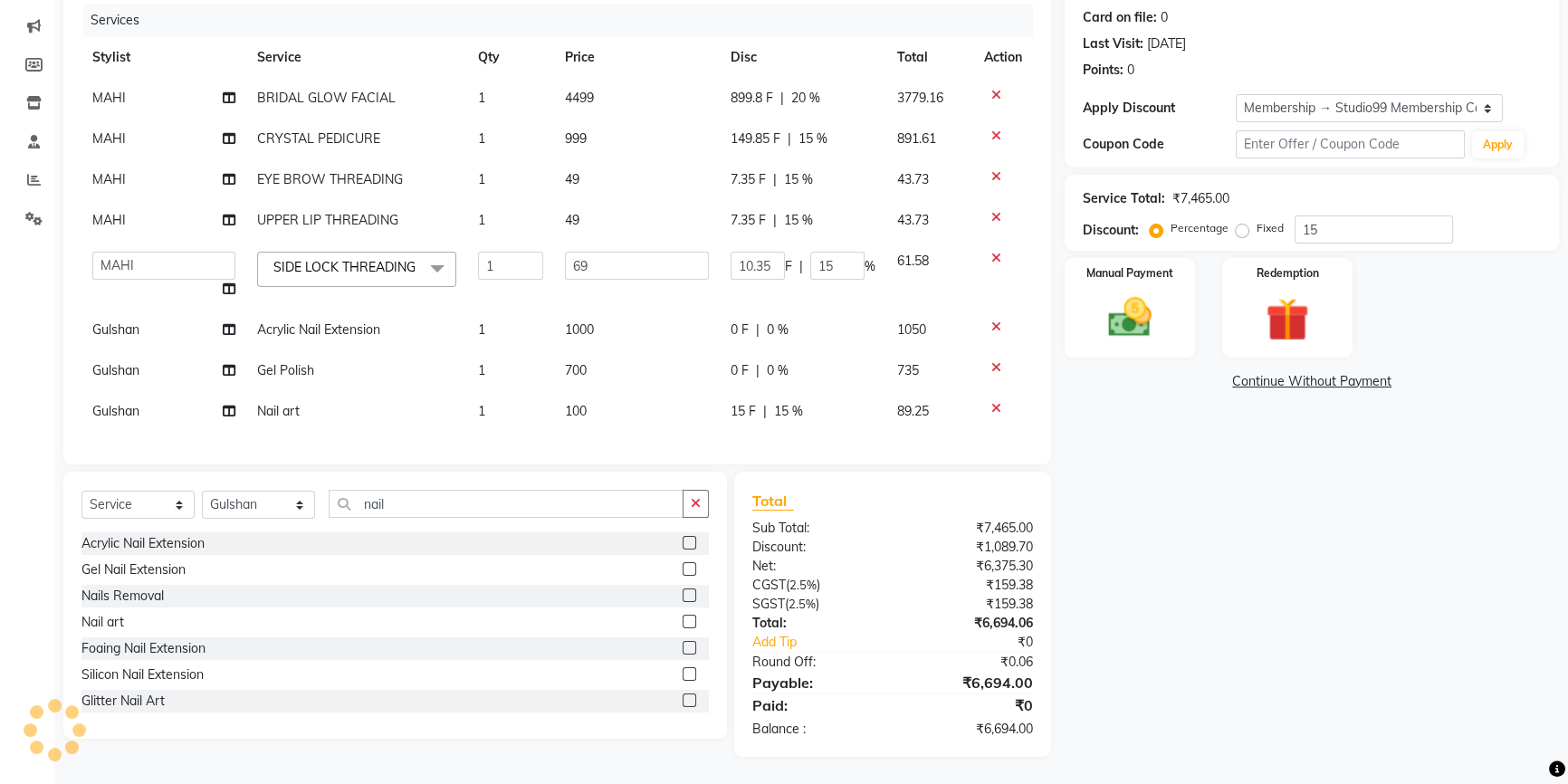
click at [779, 402] on span "15 %" at bounding box center [788, 412] width 29 height 19
select select "62901"
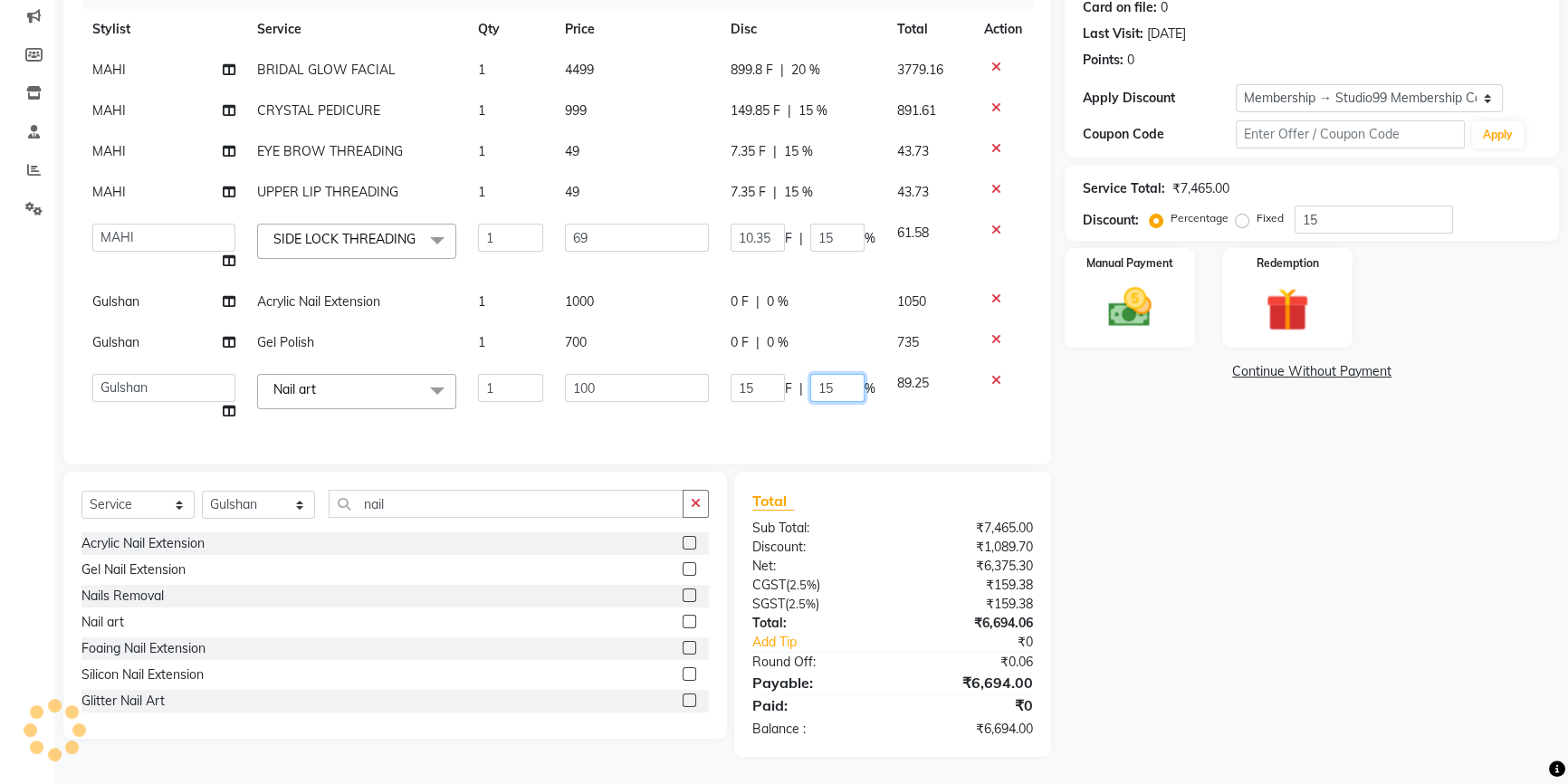
drag, startPoint x: 822, startPoint y: 375, endPoint x: 804, endPoint y: 372, distance: 18.2
click at [810, 373] on input "15" at bounding box center [837, 387] width 54 height 28
type input "0"
click at [732, 415] on td "15 F | 0 %" at bounding box center [803, 398] width 166 height 69
select select "62901"
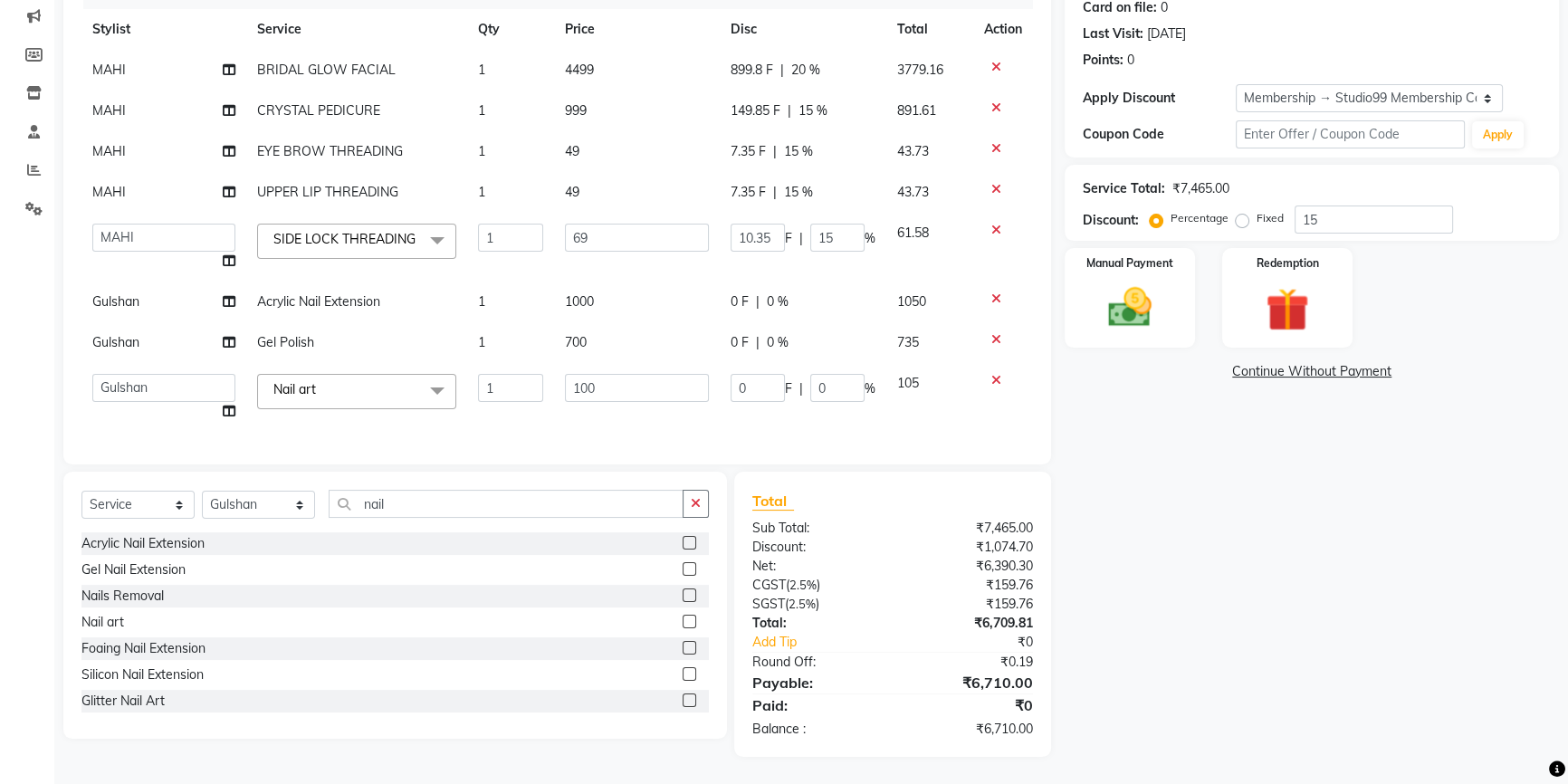
click at [1222, 494] on div "Name: Mahindra Membership: end on [DATE] Total Visits: 14 Card on file: 0 Last …" at bounding box center [1318, 331] width 508 height 852
click at [242, 514] on select "Select Stylist Admin AKSHAY [PERSON_NAME] Gulshan MAHI [PERSON_NAME] PRIYA [PER…" at bounding box center [258, 504] width 113 height 28
select select "91642"
click at [202, 490] on select "Select Stylist Admin AKSHAY [PERSON_NAME] Gulshan MAHI [PERSON_NAME] PRIYA [PER…" at bounding box center [258, 504] width 113 height 28
drag, startPoint x: 417, startPoint y: 500, endPoint x: 281, endPoint y: 503, distance: 136.0
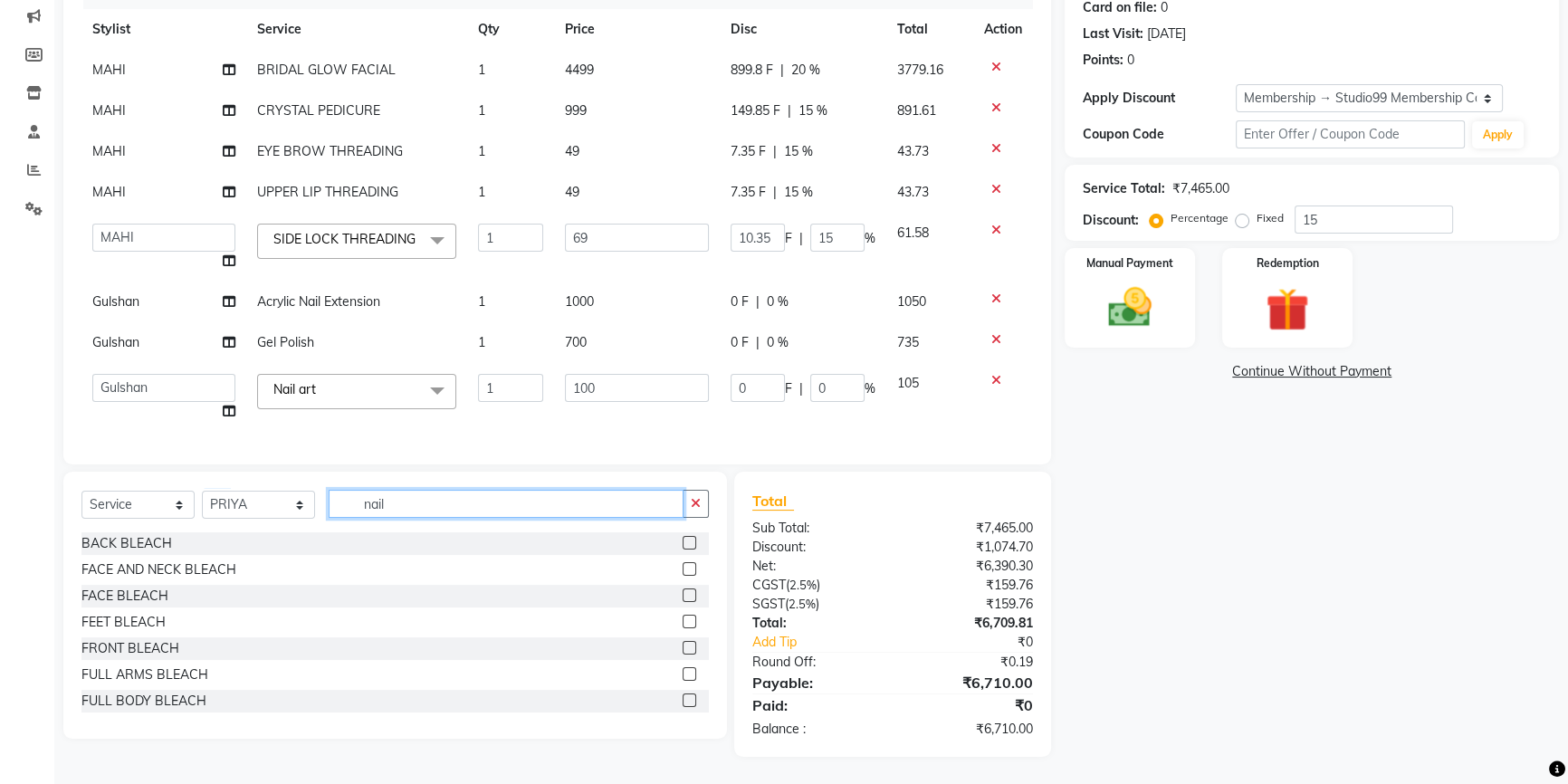
click at [280, 503] on div "Select Service Product Membership Package Voucher Prepaid Gift Card Select Styl…" at bounding box center [395, 511] width 627 height 43
type input "eye"
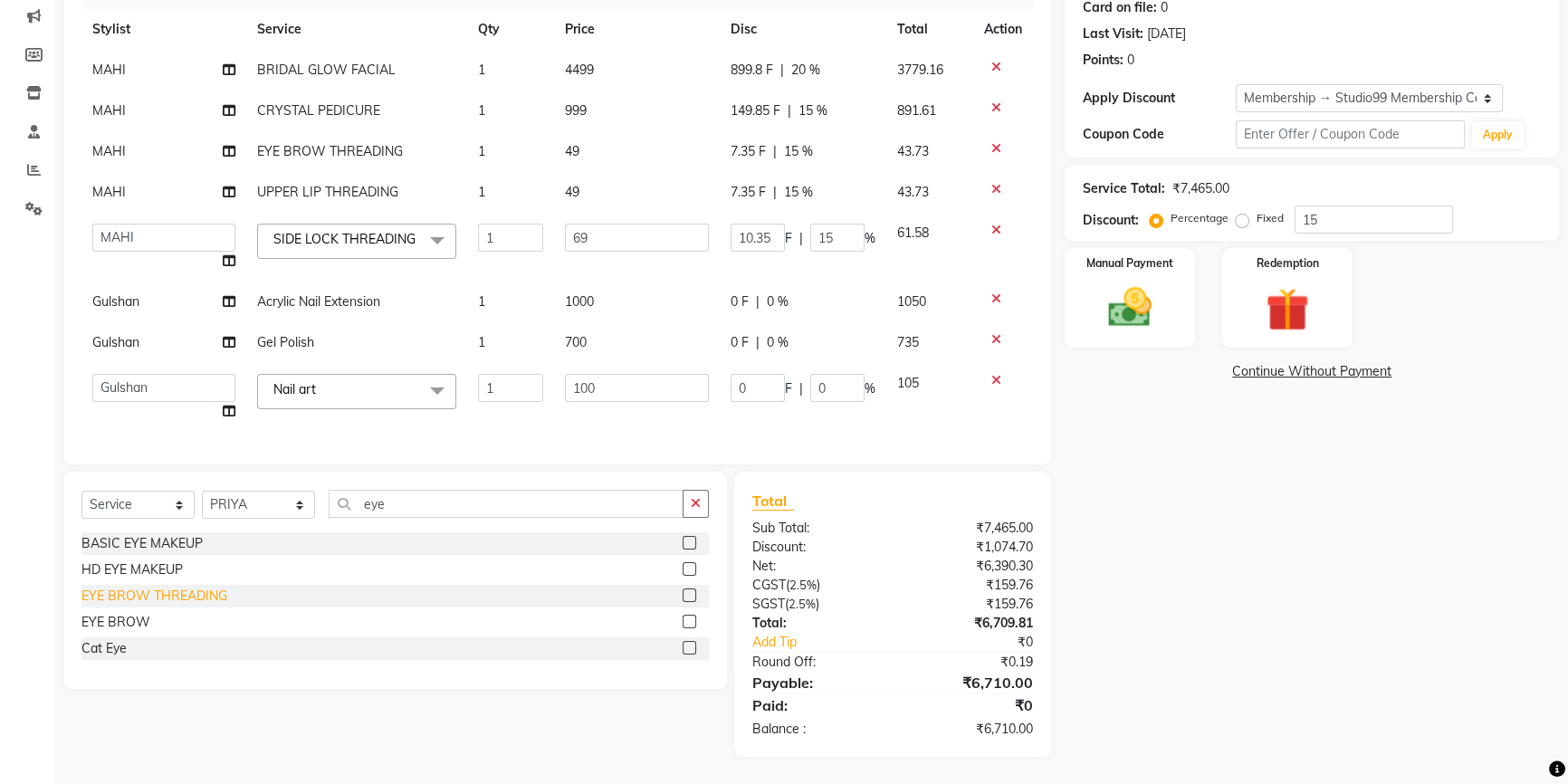
click at [140, 597] on div "EYE BROW THREADING" at bounding box center [154, 595] width 146 height 19
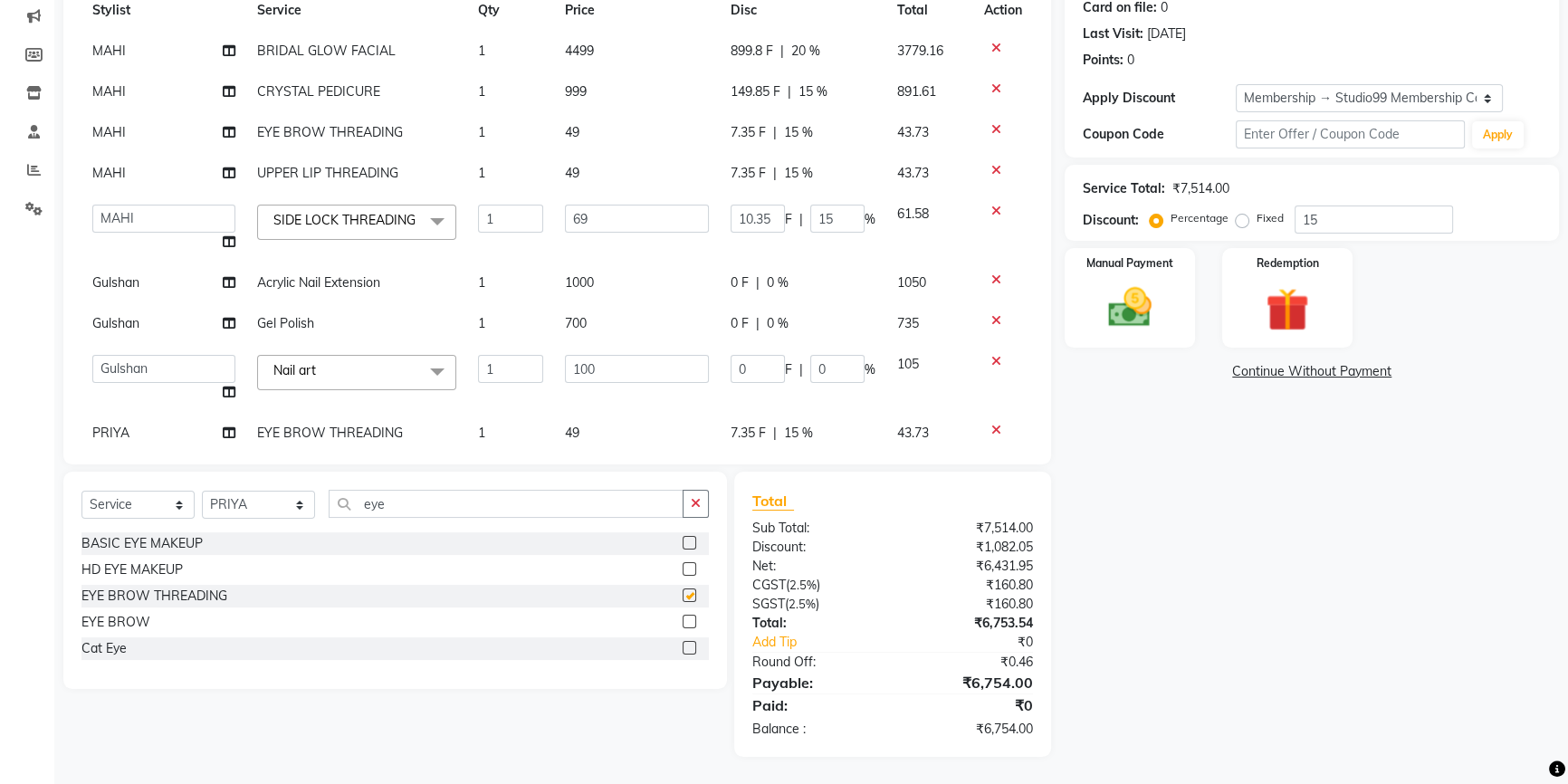
checkbox input "false"
drag, startPoint x: 414, startPoint y: 508, endPoint x: 320, endPoint y: 516, distance: 94.3
click at [320, 516] on div "Select Service Product Membership Package Voucher Prepaid Gift Card Select Styl…" at bounding box center [395, 511] width 627 height 43
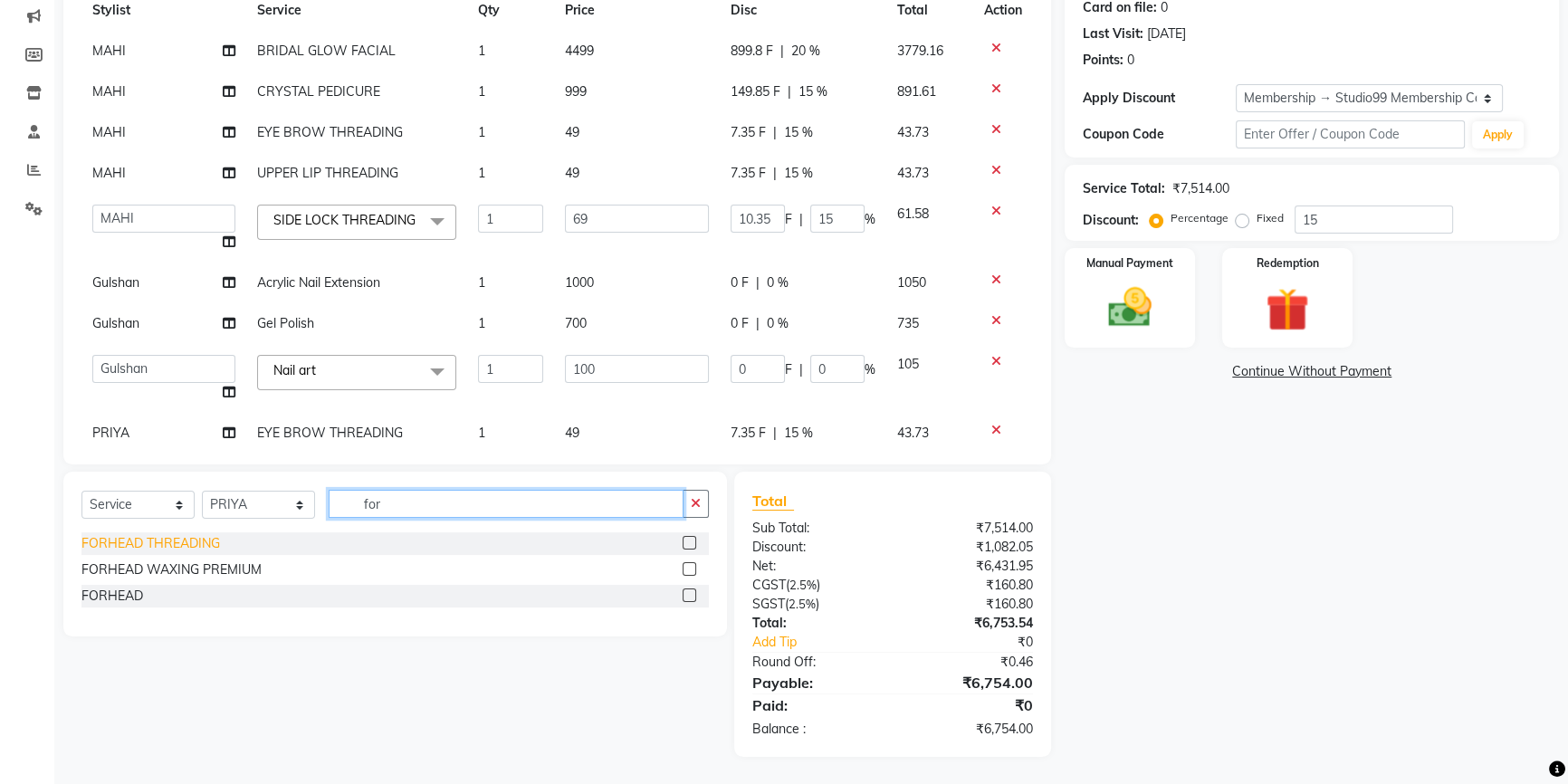
type input "for"
drag, startPoint x: 194, startPoint y: 542, endPoint x: 236, endPoint y: 505, distance: 56.0
click at [194, 542] on div "FORHEAD THREADING" at bounding box center [150, 543] width 138 height 19
checkbox input "false"
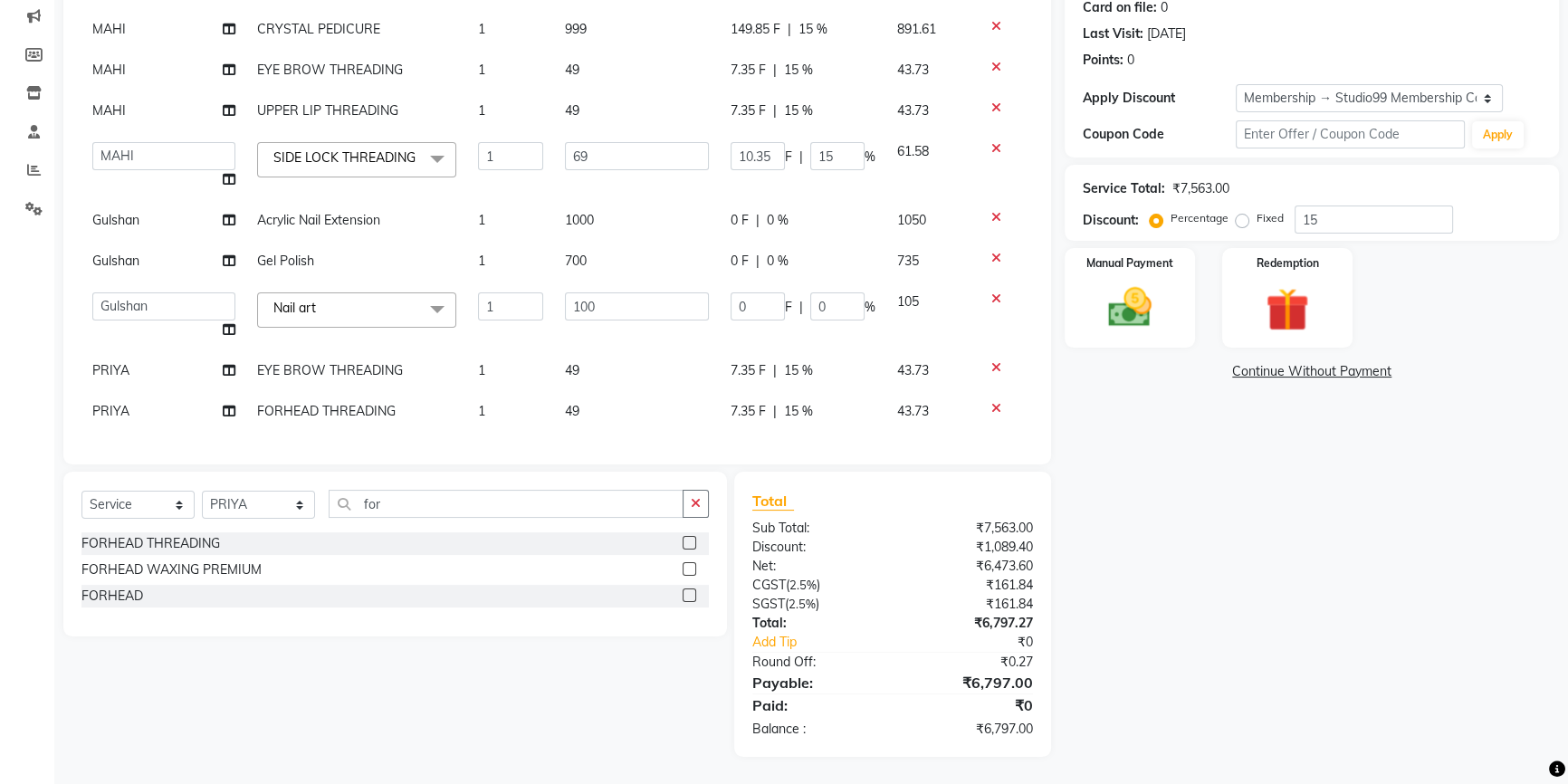
scroll to position [119, 0]
click at [991, 211] on icon at bounding box center [996, 217] width 10 height 13
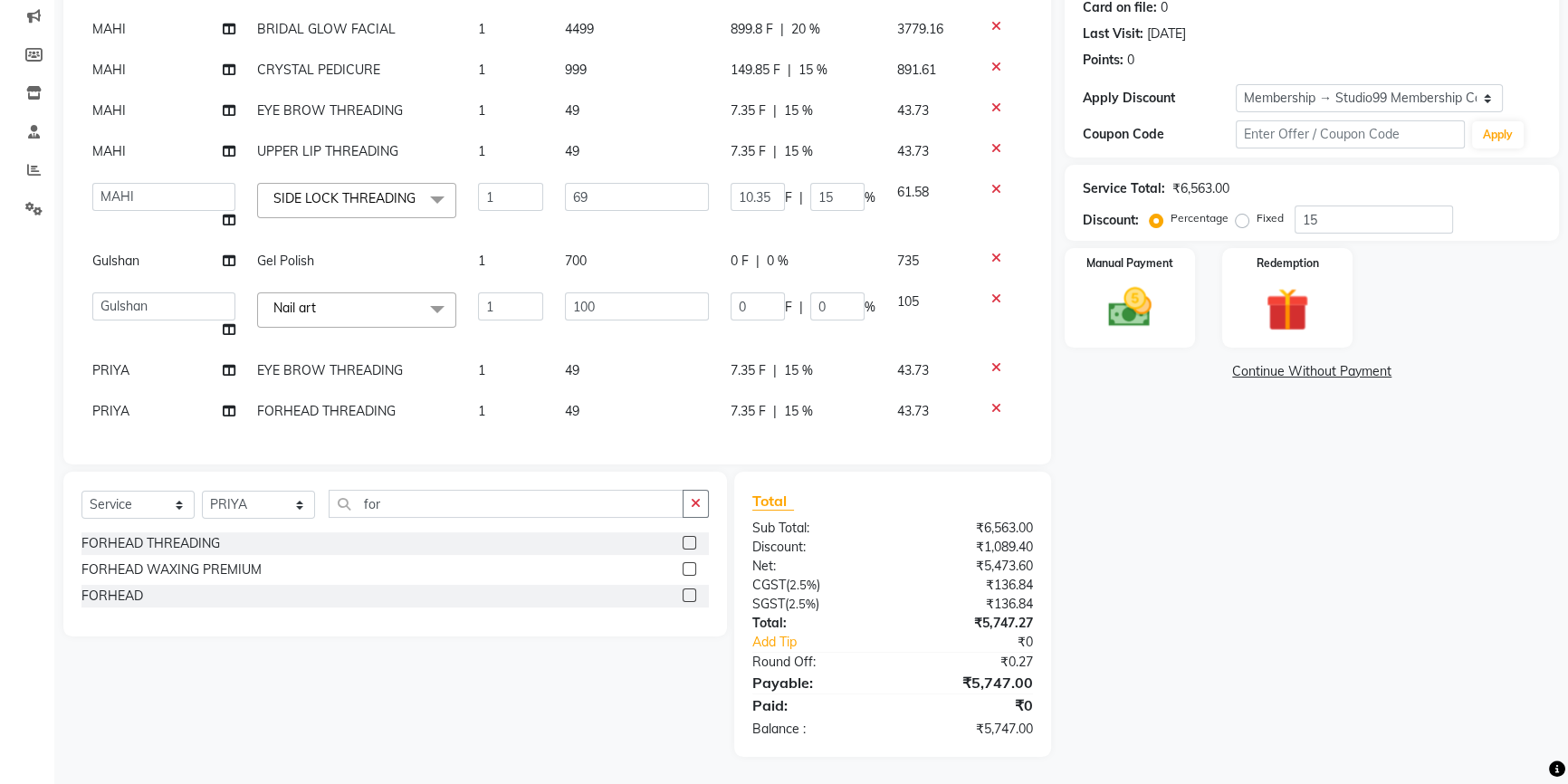
click at [991, 252] on icon at bounding box center [996, 258] width 10 height 13
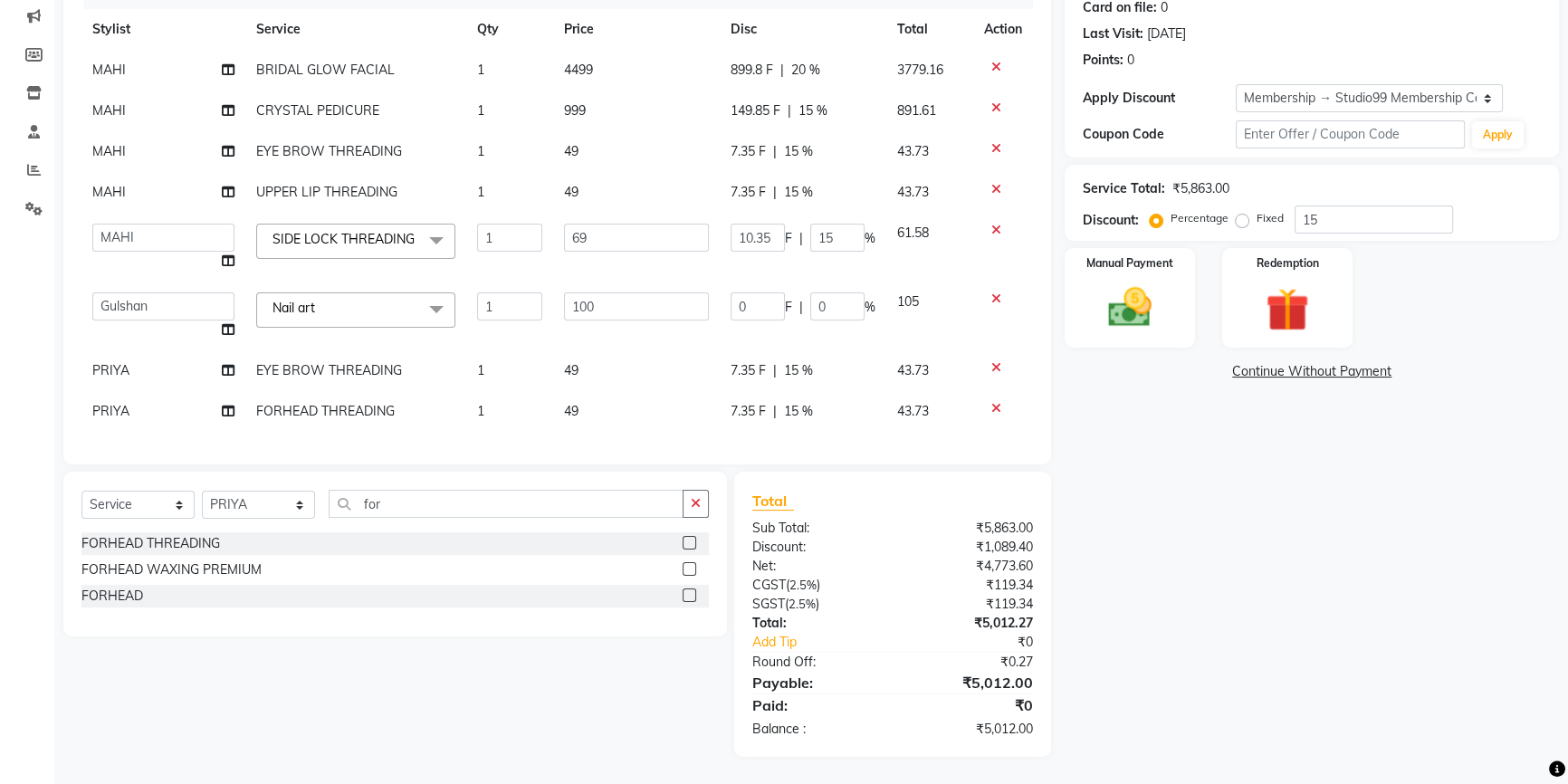
scroll to position [37, 0]
click at [991, 293] on icon at bounding box center [996, 299] width 10 height 13
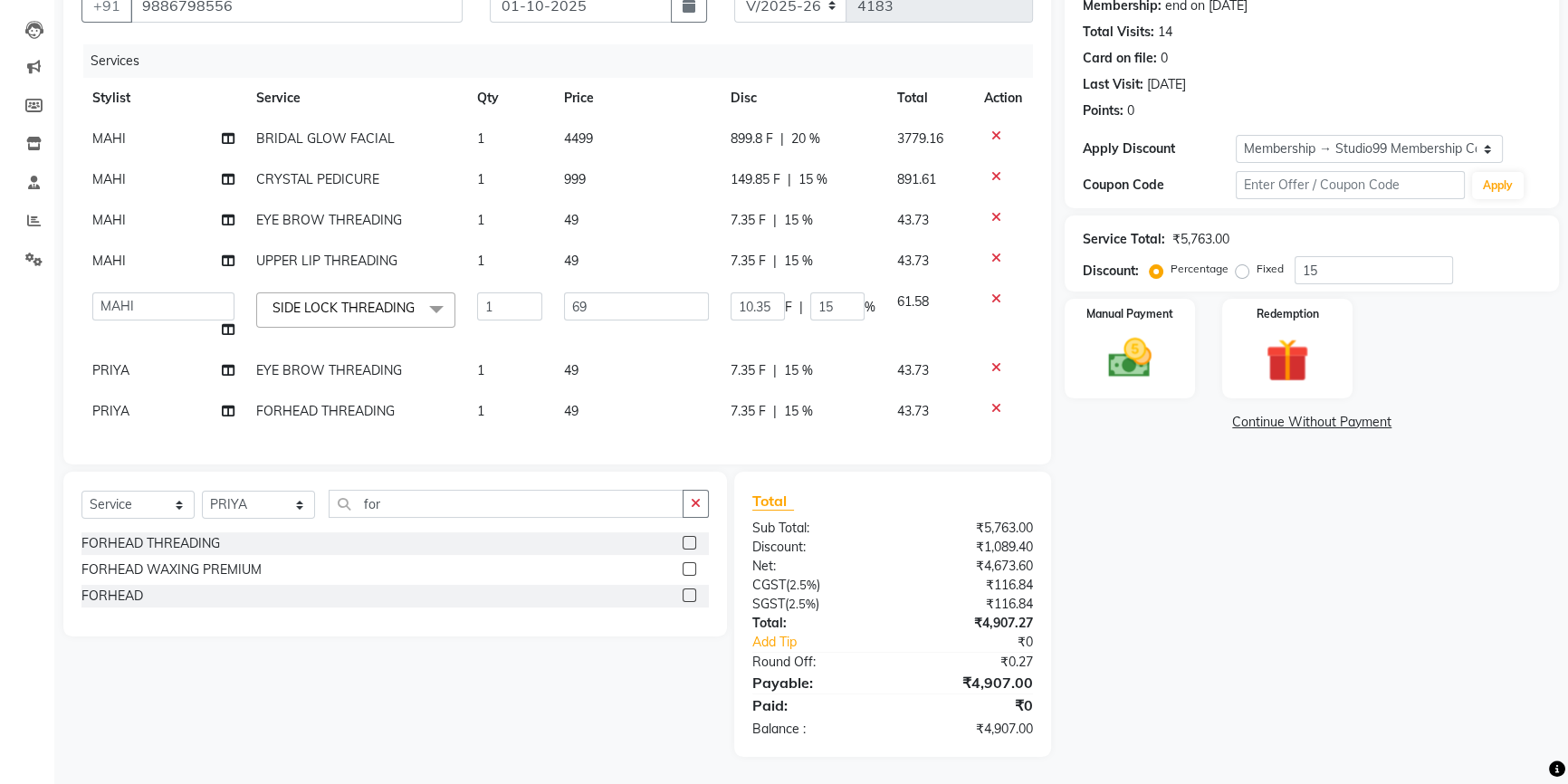
scroll to position [200, 0]
click at [996, 361] on icon at bounding box center [996, 368] width 10 height 13
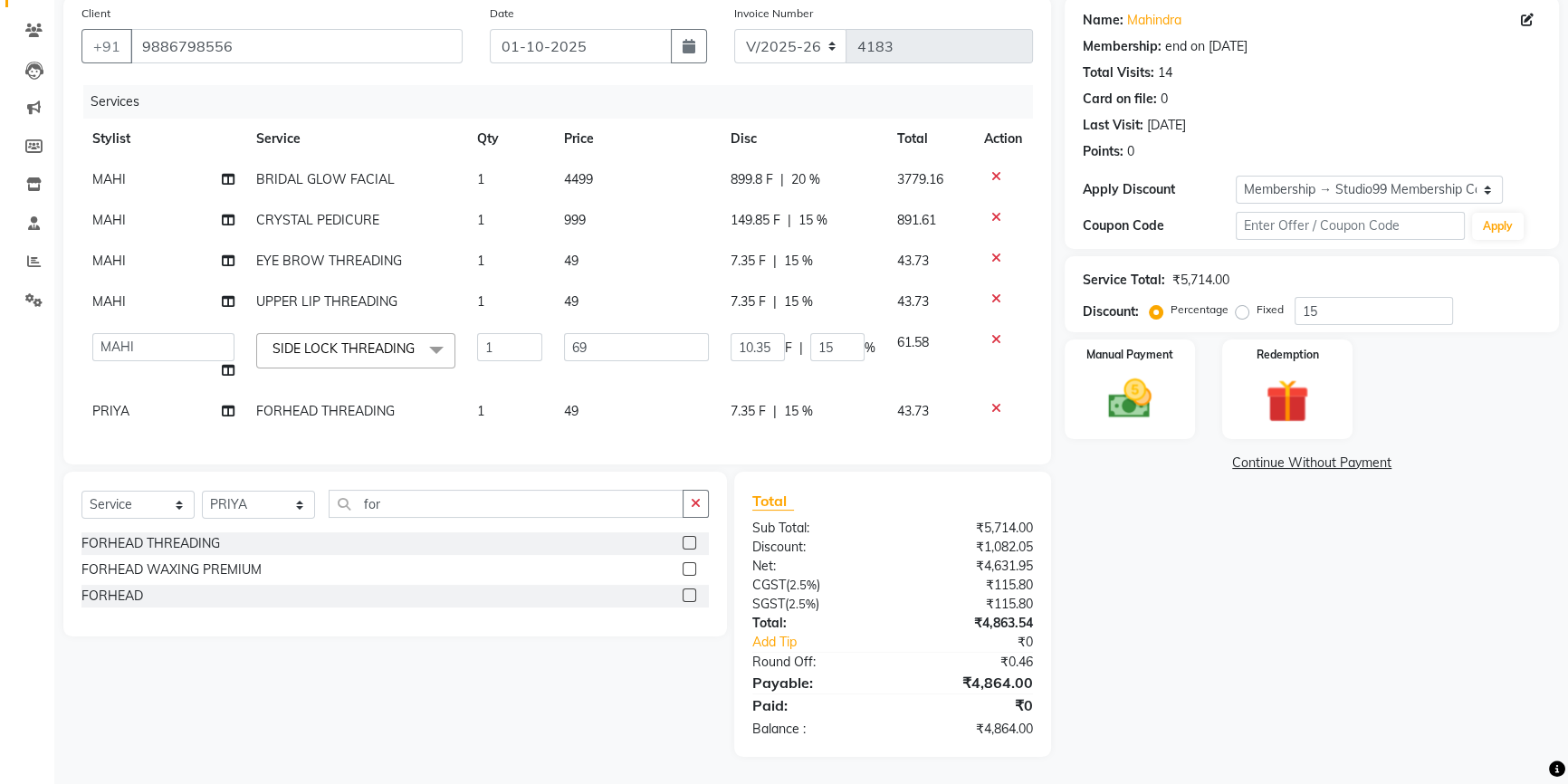
click at [991, 402] on icon at bounding box center [996, 409] width 10 height 13
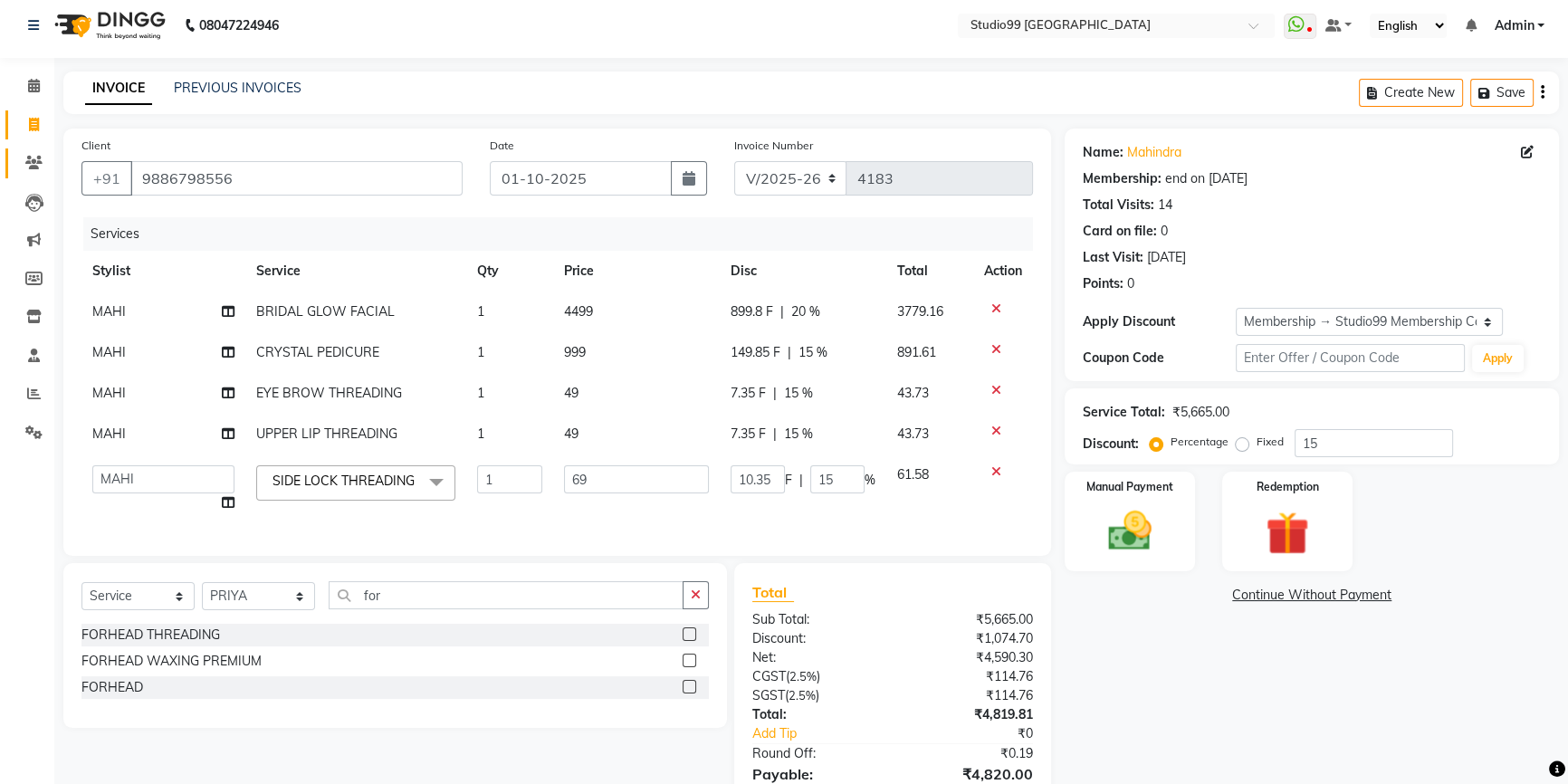
scroll to position [0, 0]
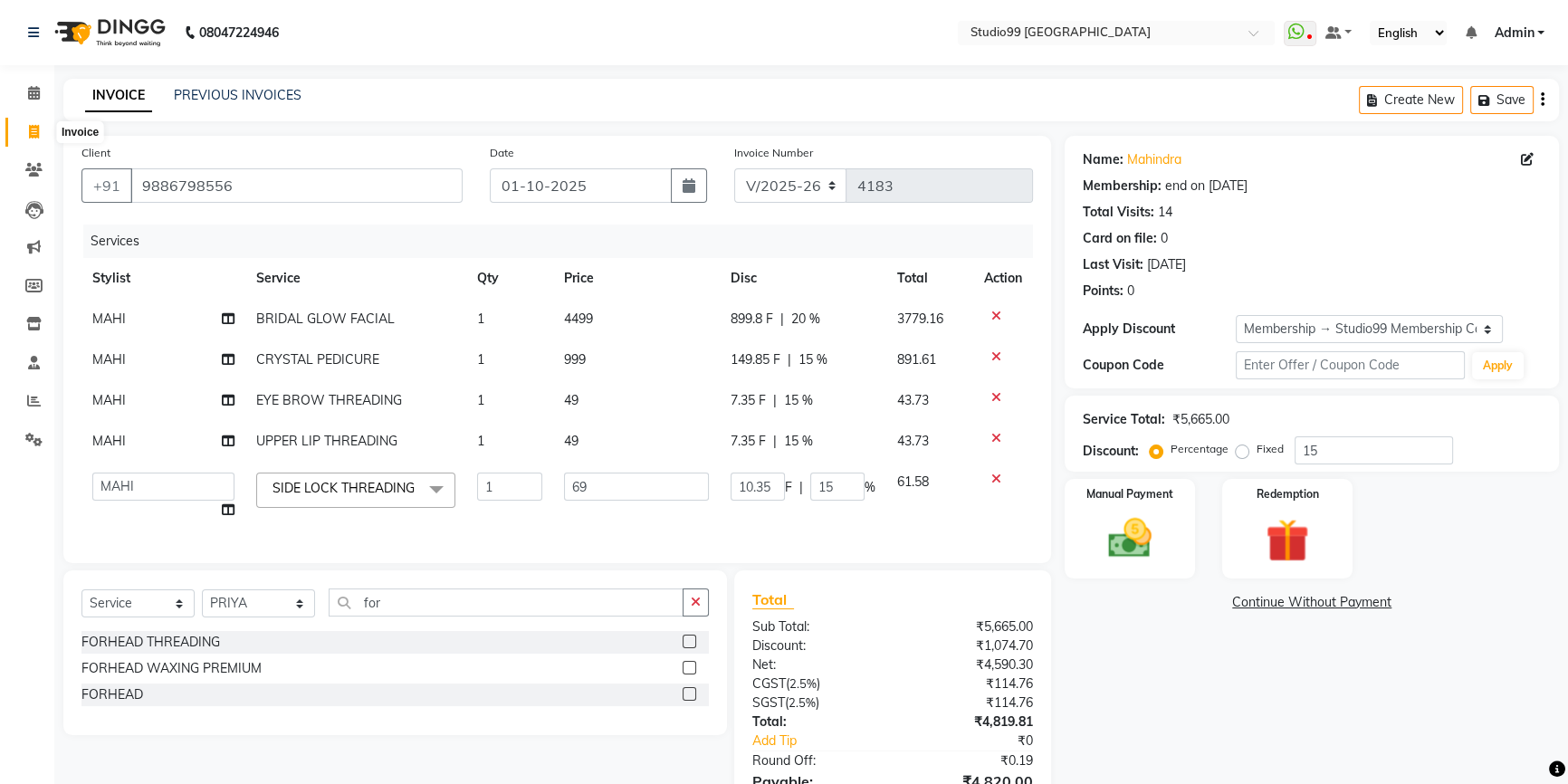
click at [30, 125] on icon at bounding box center [33, 131] width 10 height 14
select select "service"
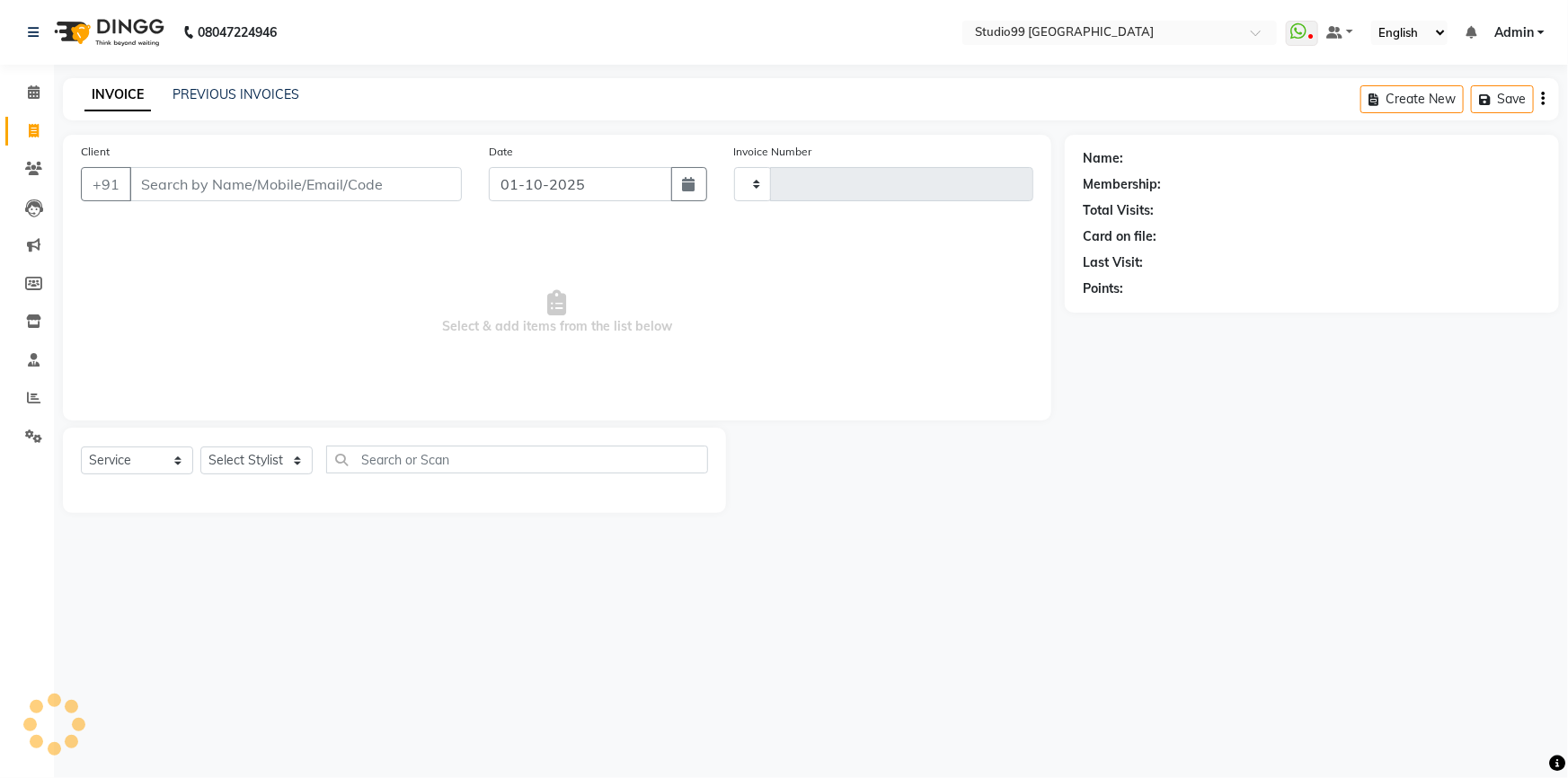
type input "4189"
select select "6042"
click at [30, 394] on icon at bounding box center [33, 397] width 14 height 14
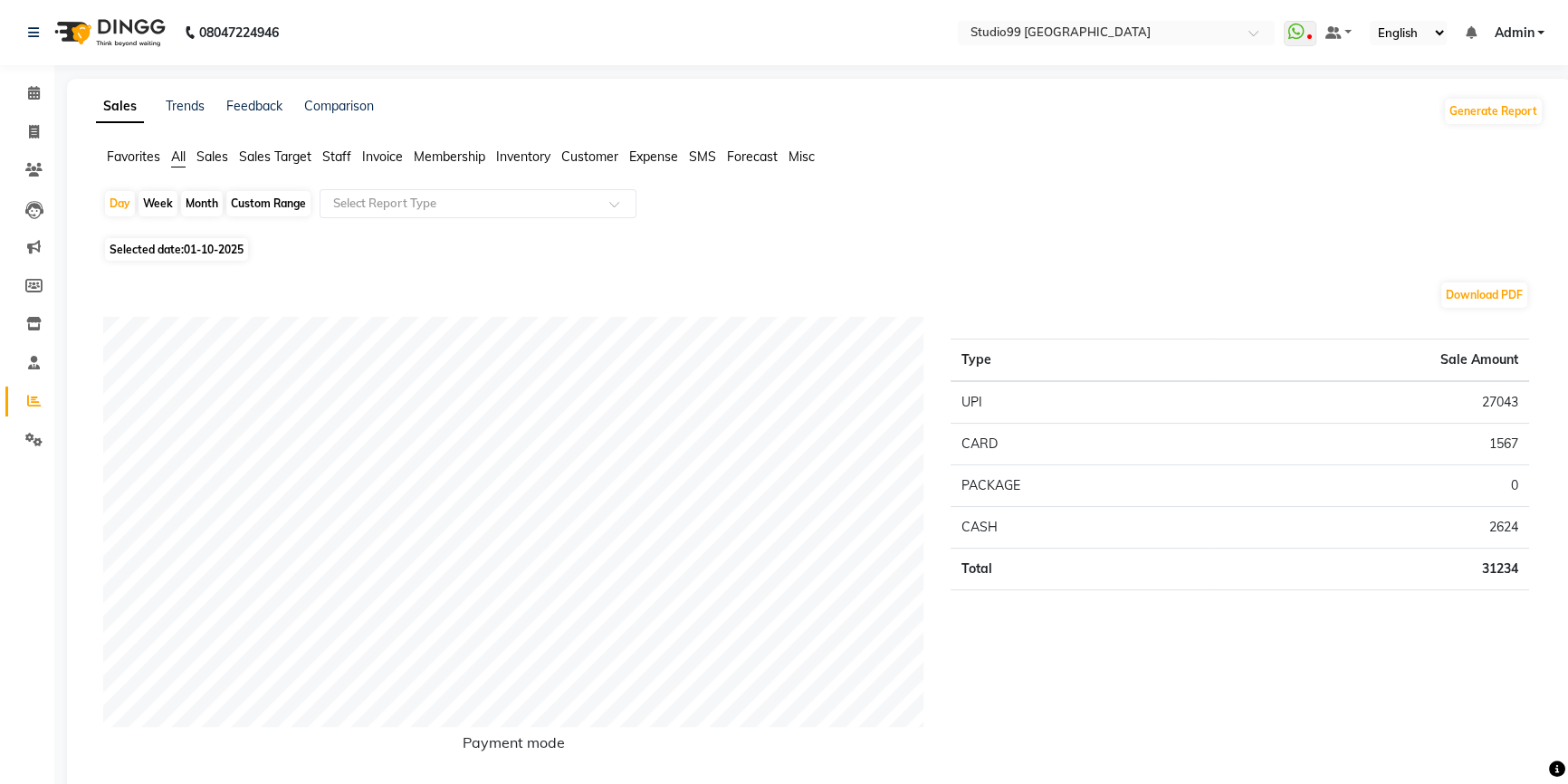
click at [347, 155] on span "Staff" at bounding box center [336, 157] width 29 height 17
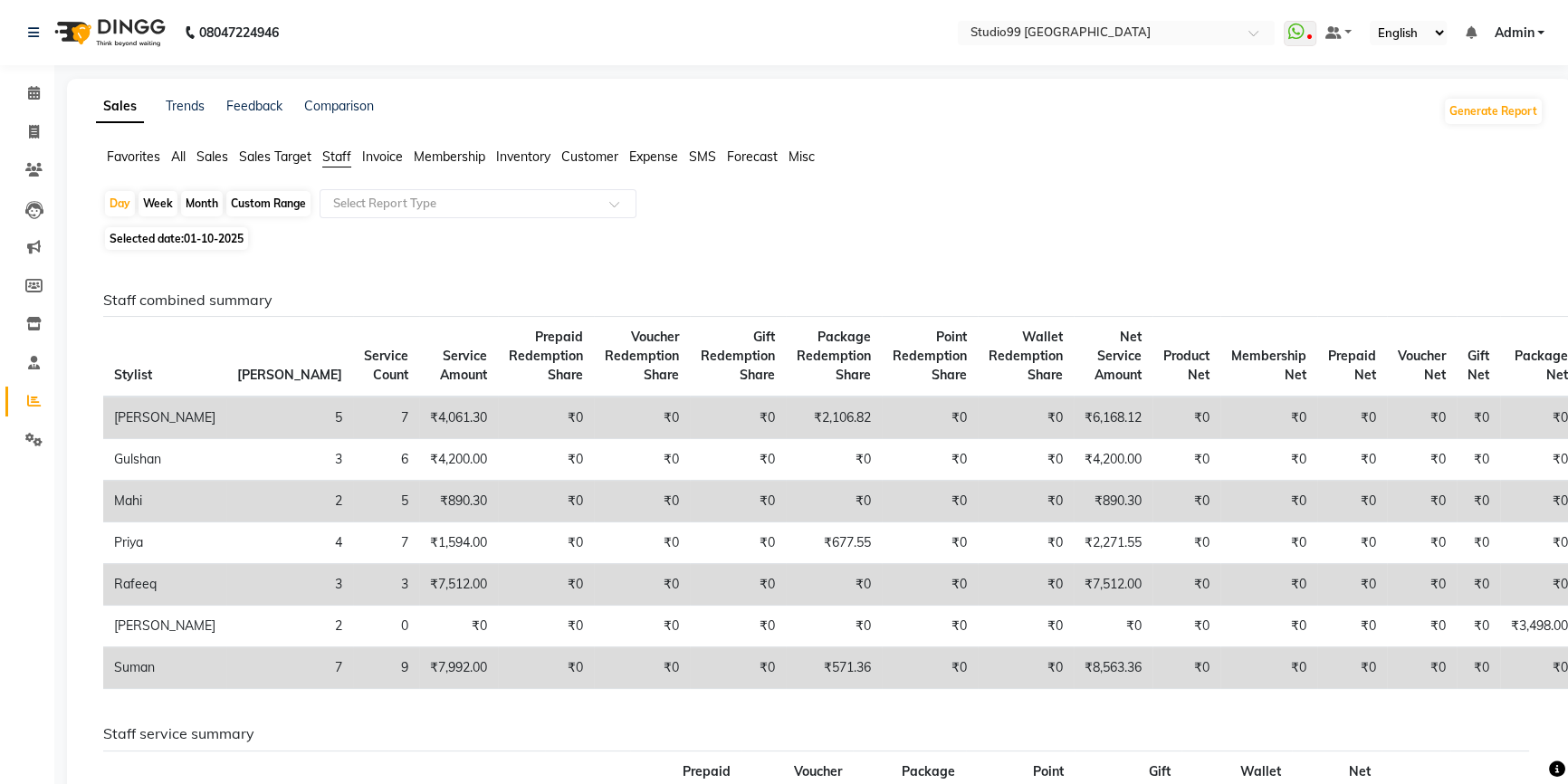
click at [158, 235] on span "Selected date: 01-10-2025" at bounding box center [176, 239] width 143 height 22
select select "10"
select select "2025"
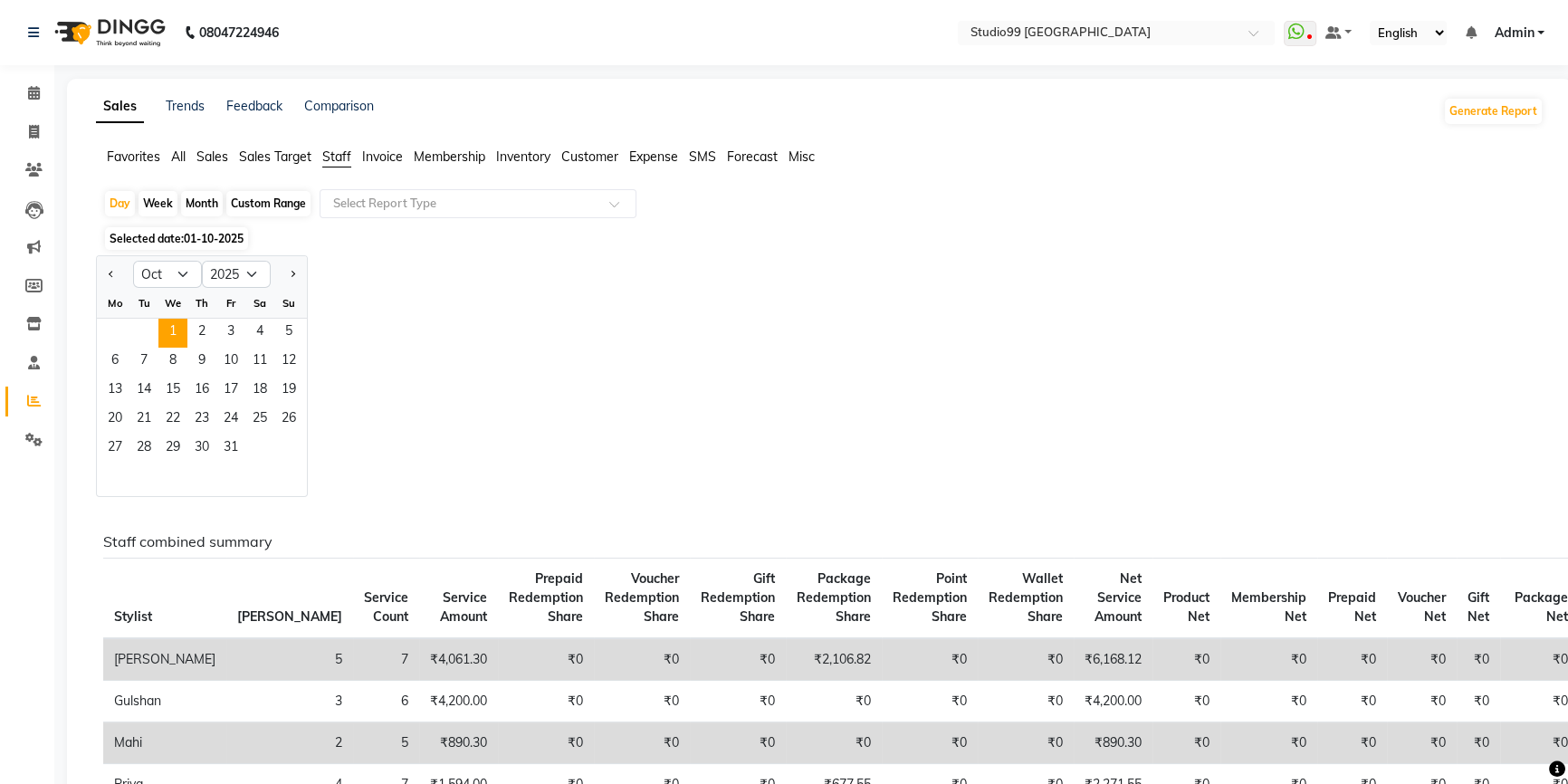
click at [260, 204] on div "Custom Range" at bounding box center [268, 203] width 85 height 25
select select "10"
select select "2025"
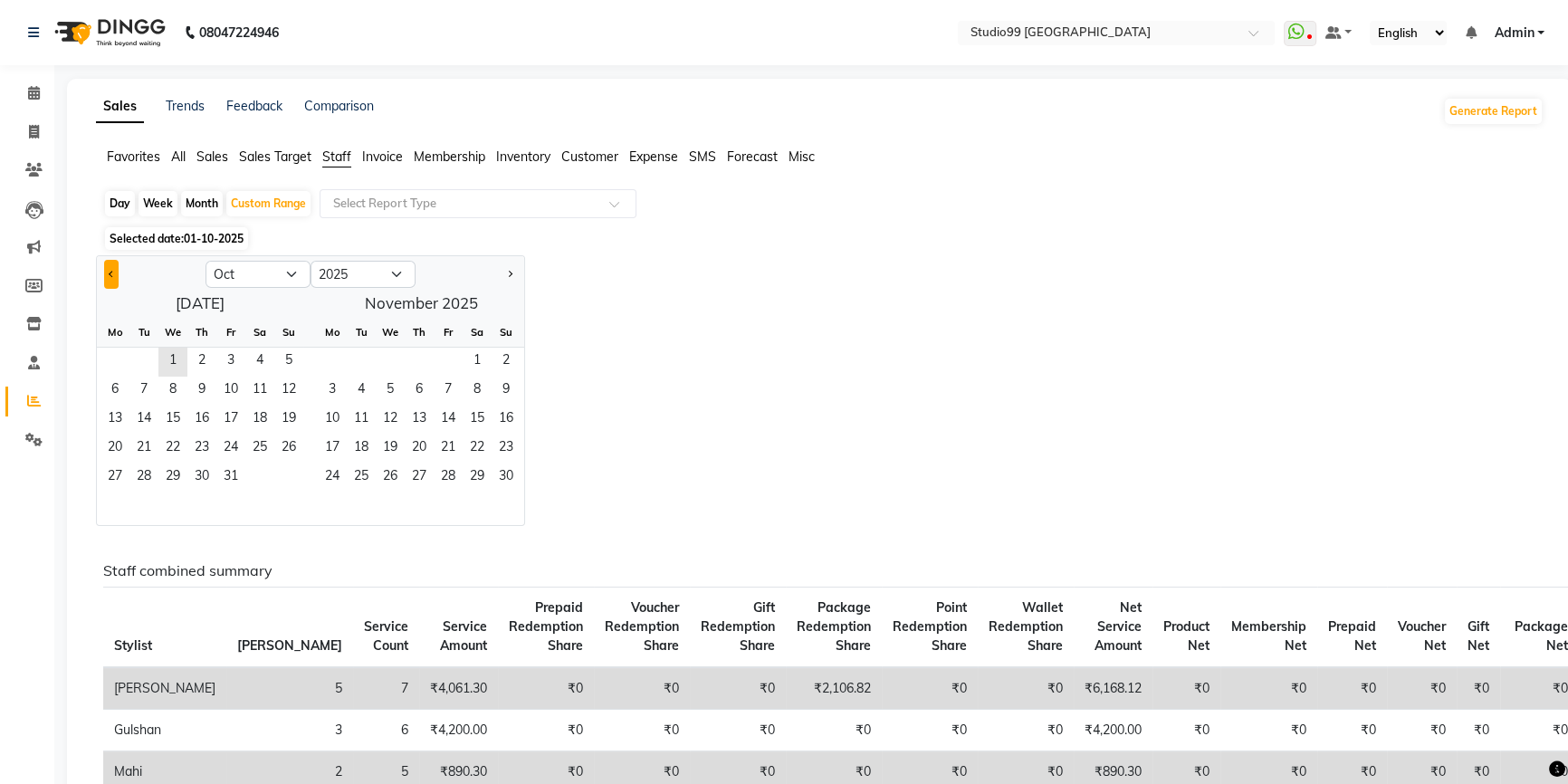
click at [117, 274] on button "Previous month" at bounding box center [111, 274] width 15 height 29
select select "9"
click at [116, 362] on span "1" at bounding box center [114, 361] width 29 height 29
click at [146, 479] on span "30" at bounding box center [143, 477] width 29 height 29
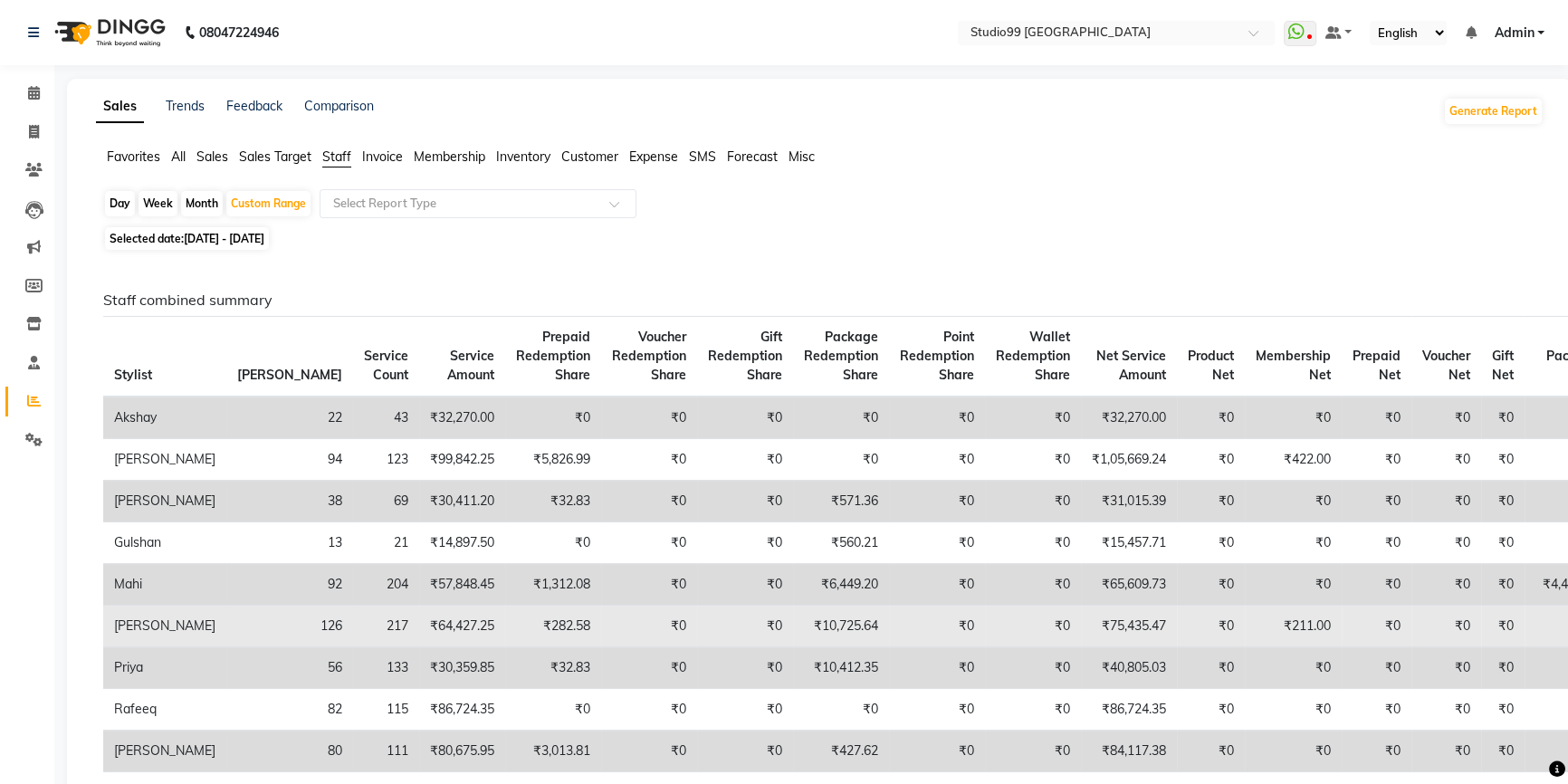
scroll to position [329, 0]
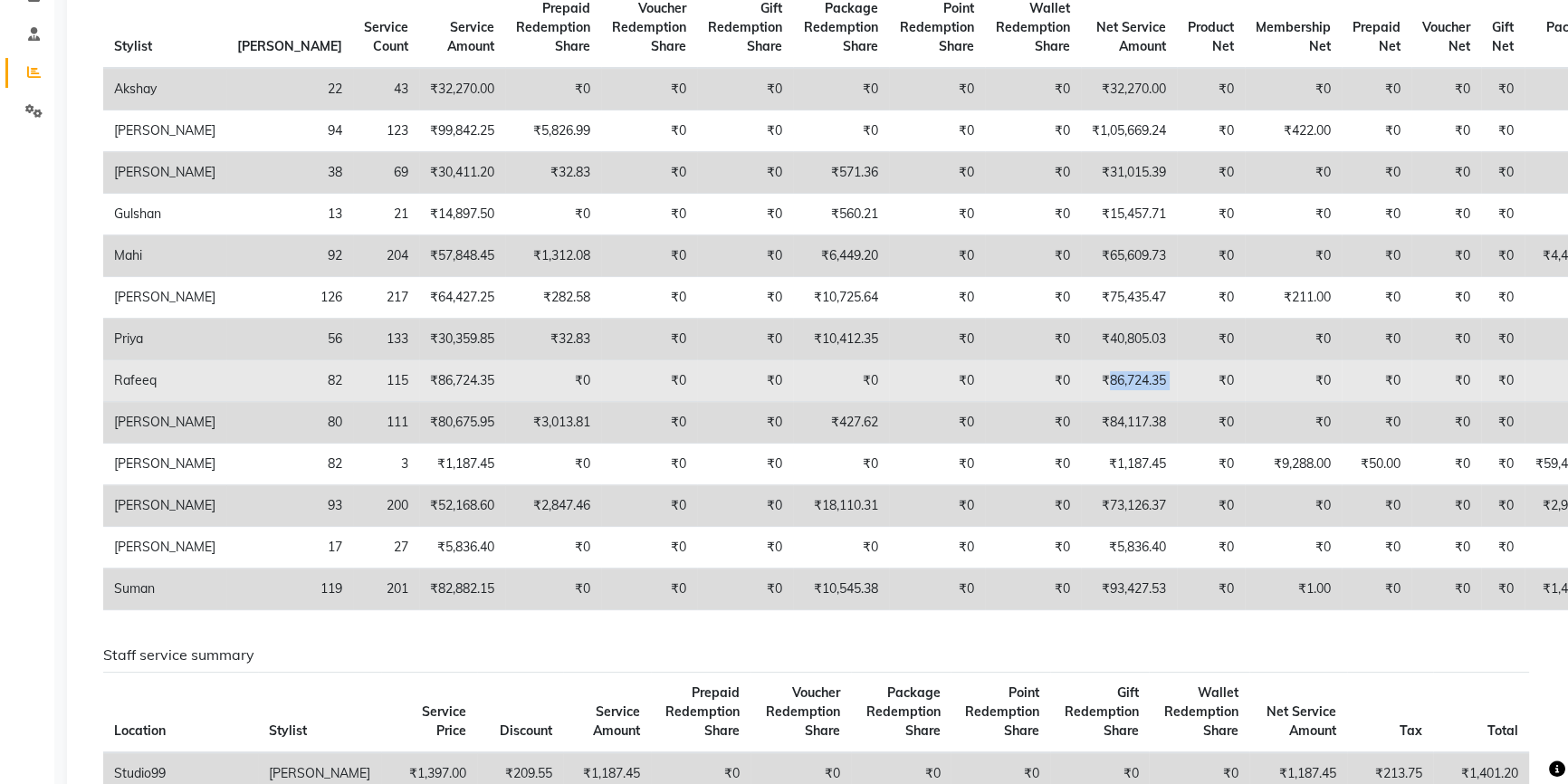
drag, startPoint x: 1013, startPoint y: 399, endPoint x: 1087, endPoint y: 390, distance: 74.5
click at [1087, 390] on tr "Rafeeq 82 115 ₹86,724.35 ₹0 ₹0 ₹0 ₹0 ₹0 ₹0 ₹86,724.35 ₹0 ₹0 ₹0 ₹0 ₹0 ₹0" at bounding box center [856, 381] width 1508 height 42
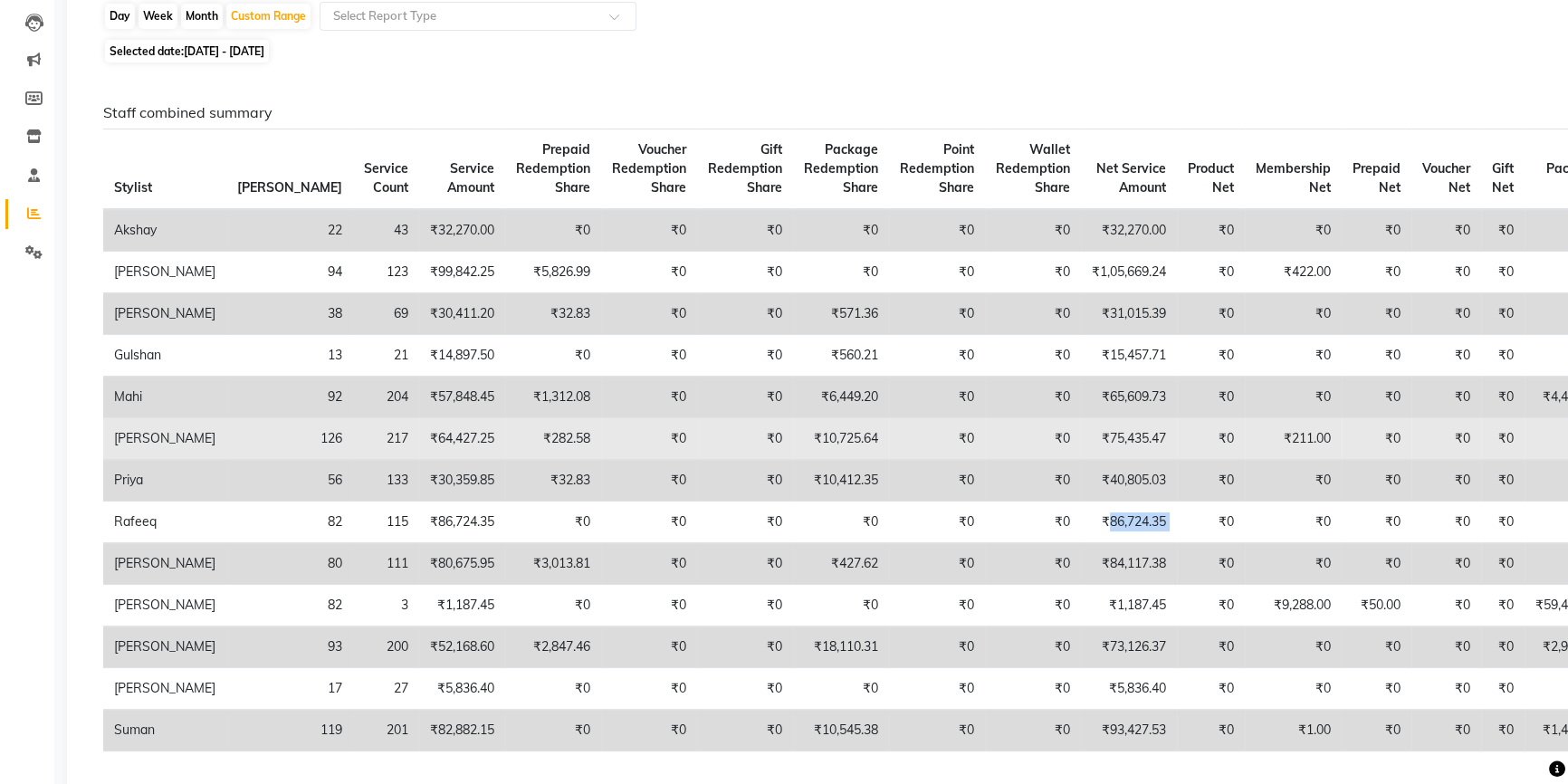
scroll to position [0, 0]
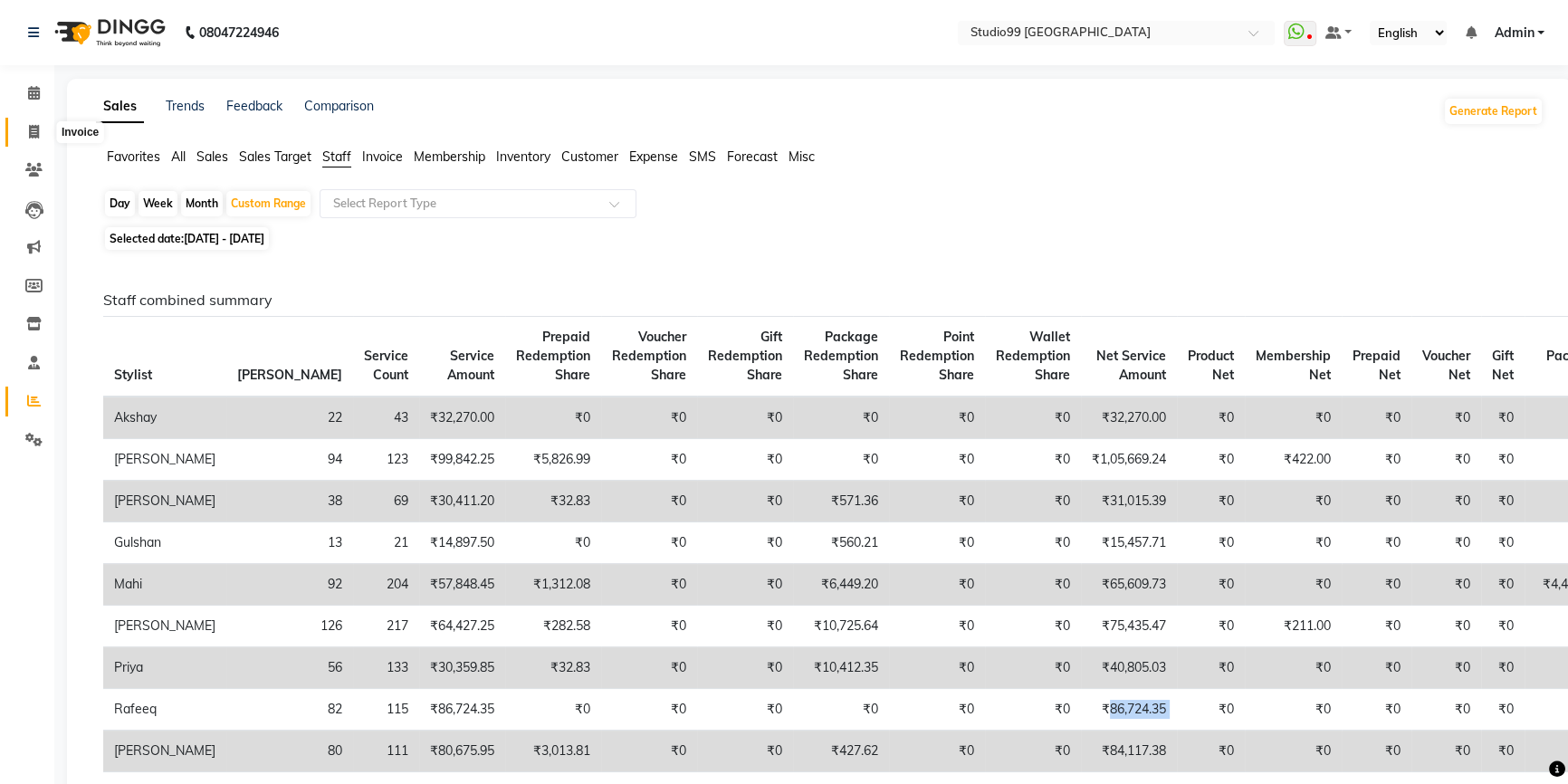
click at [33, 129] on icon at bounding box center [33, 131] width 10 height 14
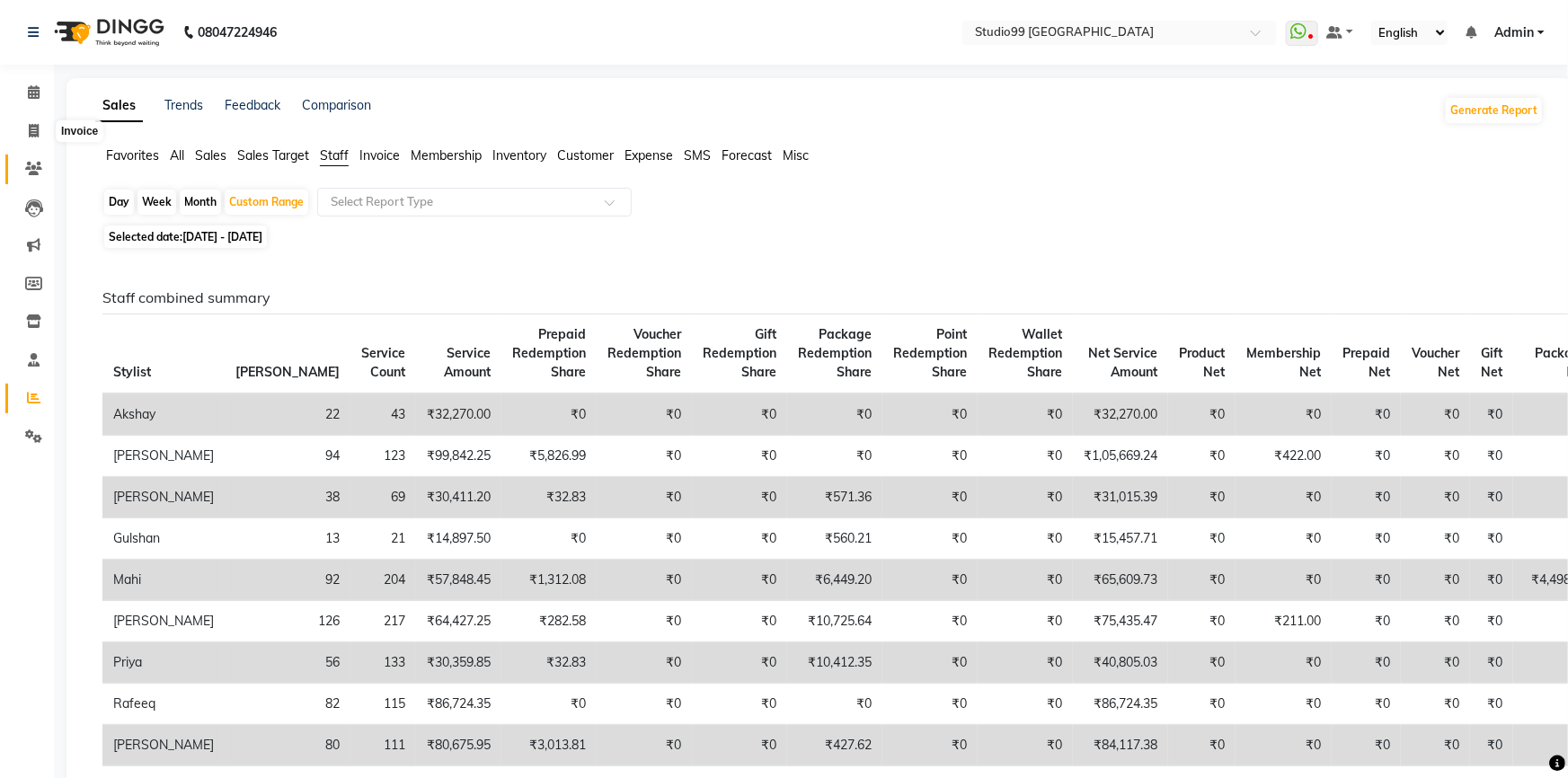
select select "6042"
select select "service"
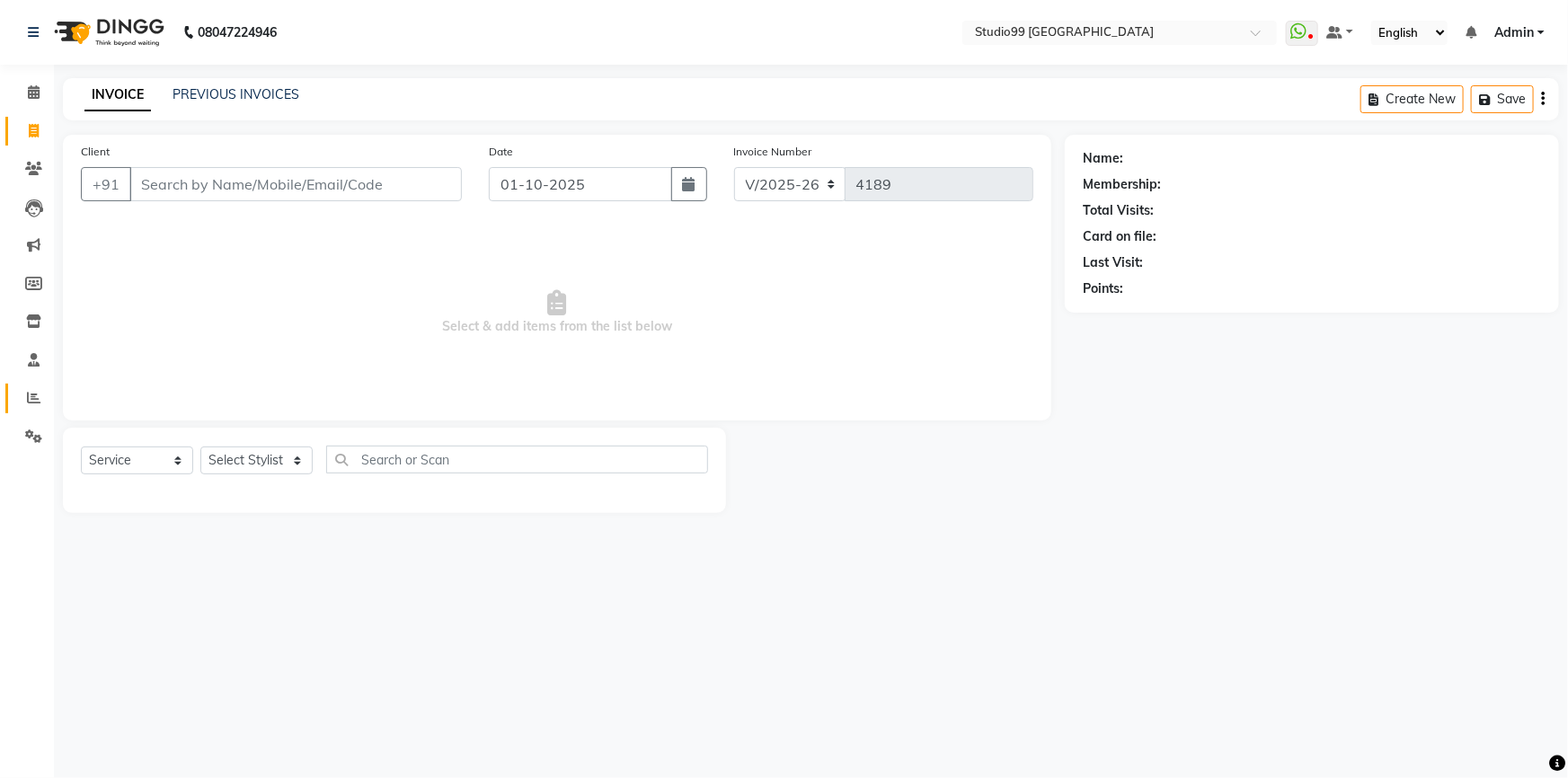
click at [33, 388] on span at bounding box center [33, 398] width 31 height 20
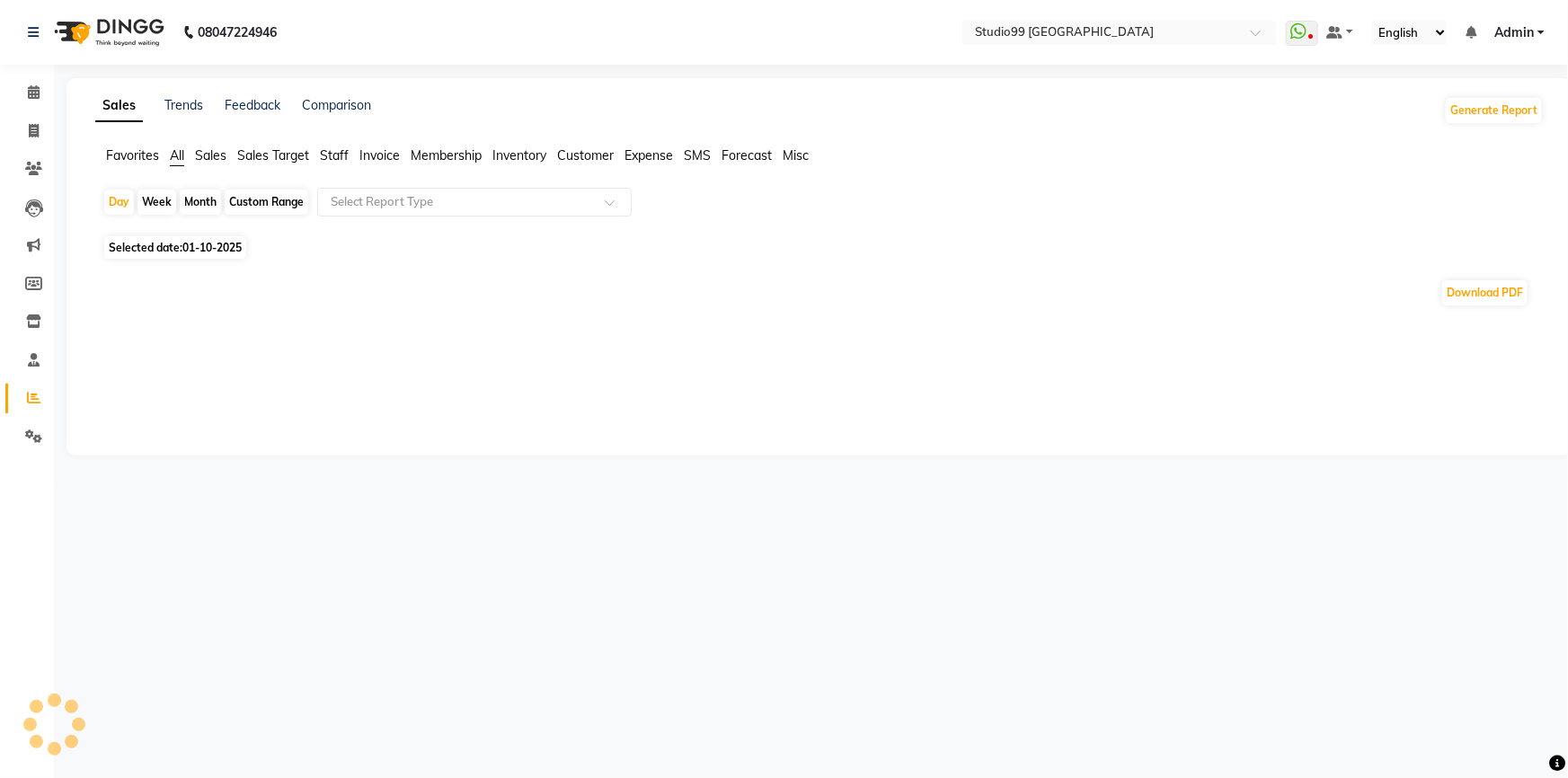
click at [334, 159] on span "Staff" at bounding box center [334, 156] width 29 height 17
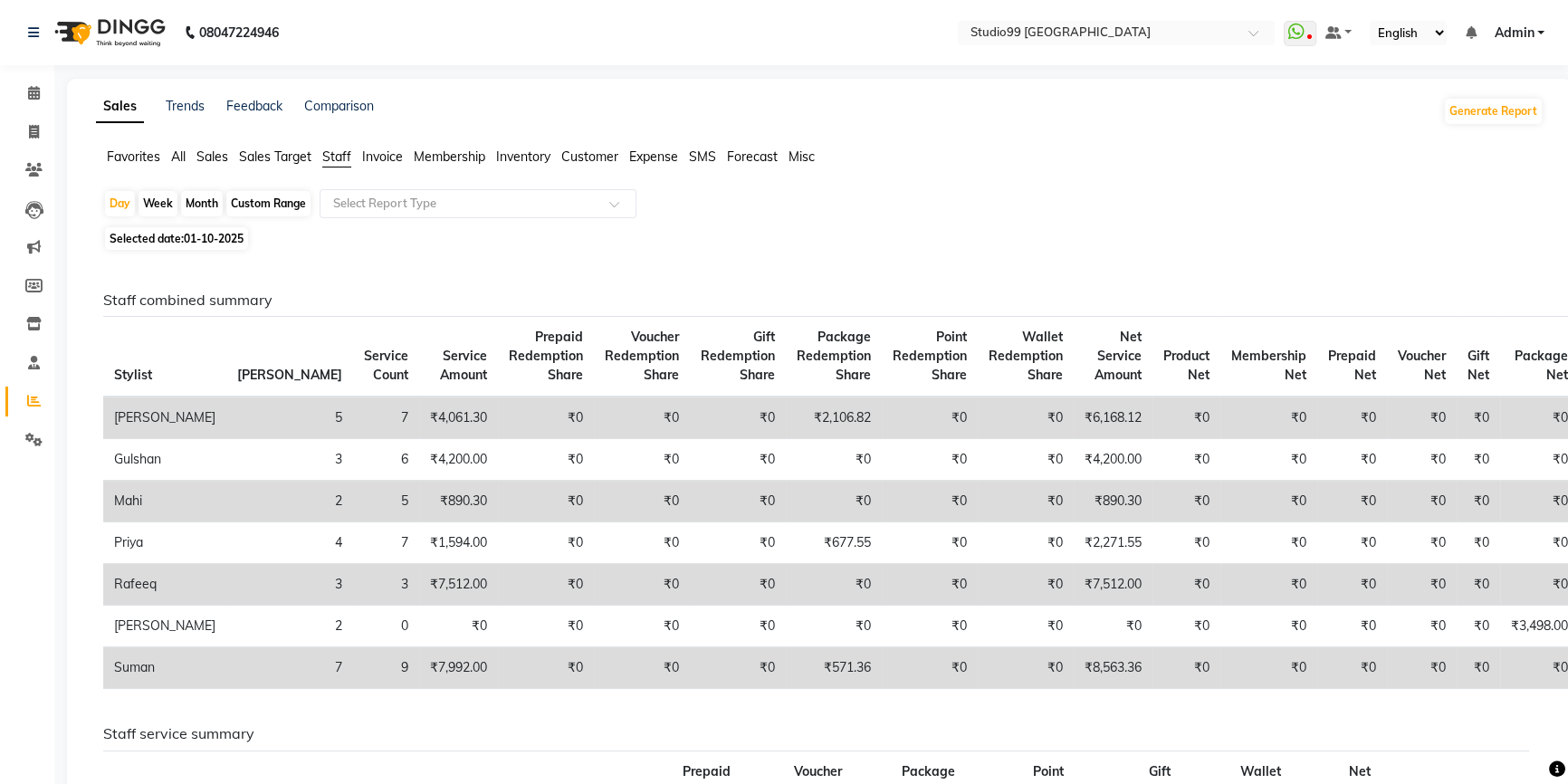
click at [164, 244] on span "Selected date: 01-10-2025" at bounding box center [176, 239] width 143 height 22
select select "10"
select select "2025"
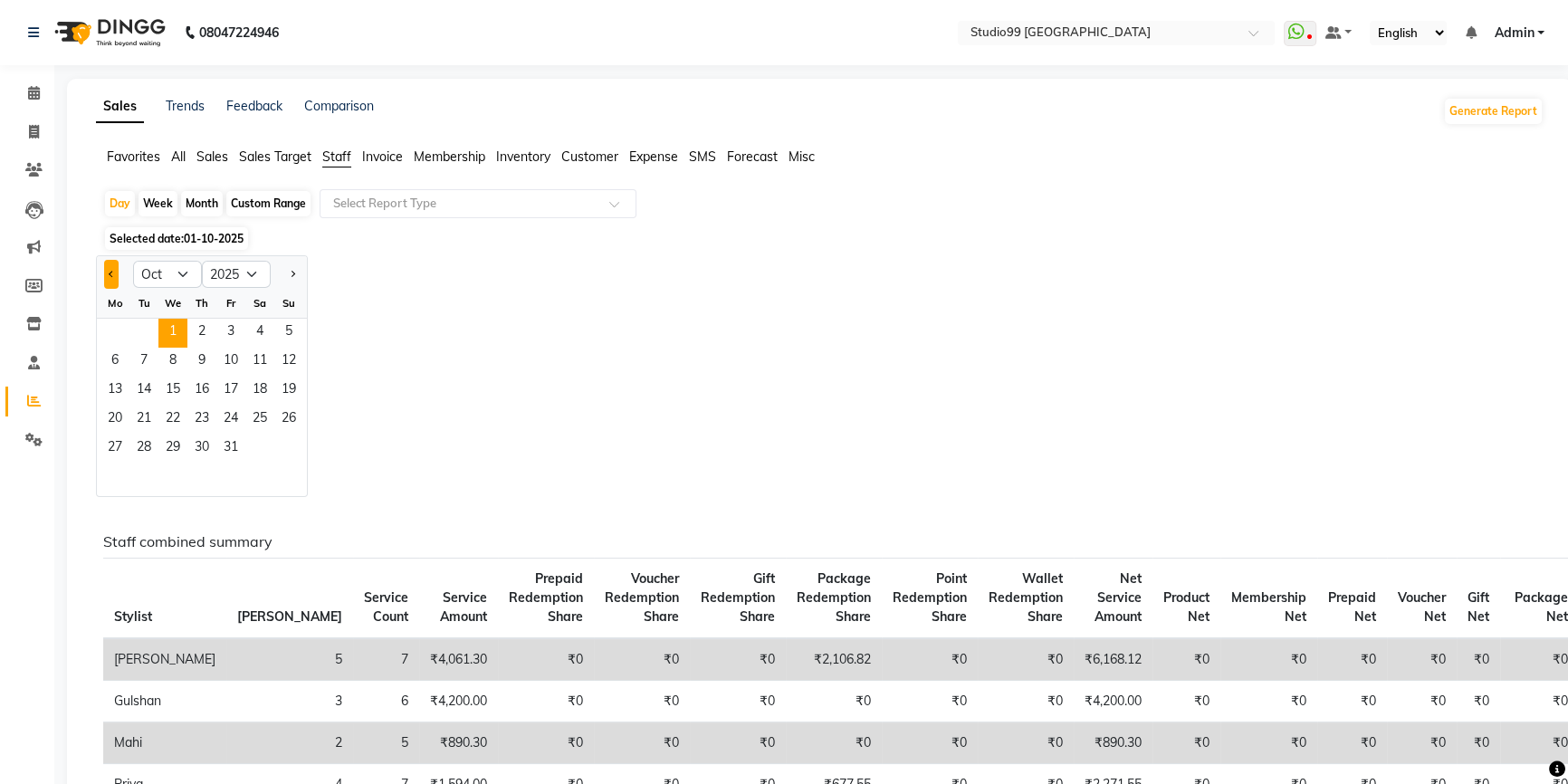
click at [110, 274] on span "Previous month" at bounding box center [111, 273] width 7 height 7
select select "9"
click at [117, 332] on span "1" at bounding box center [114, 333] width 29 height 29
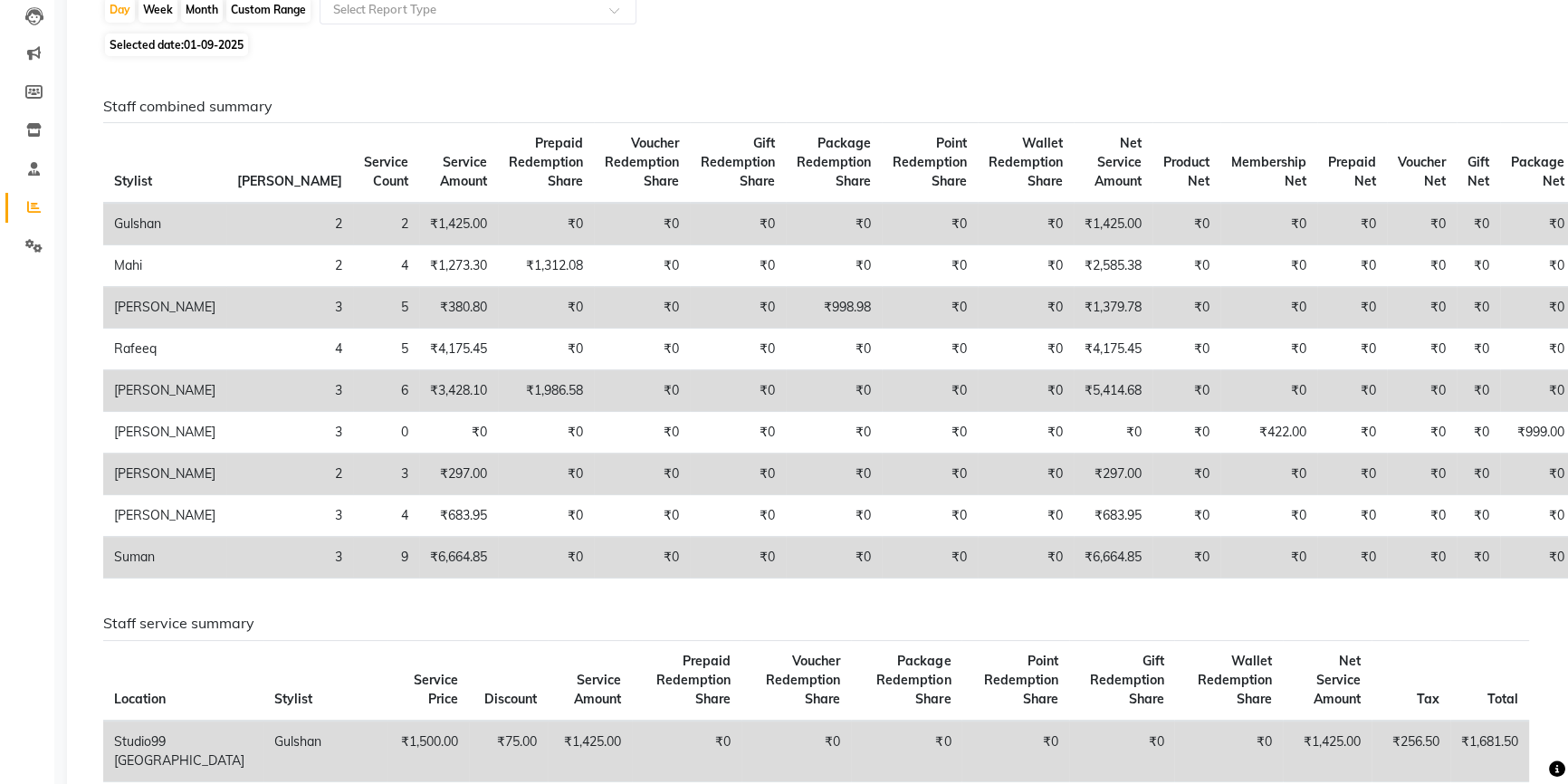
scroll to position [163, 0]
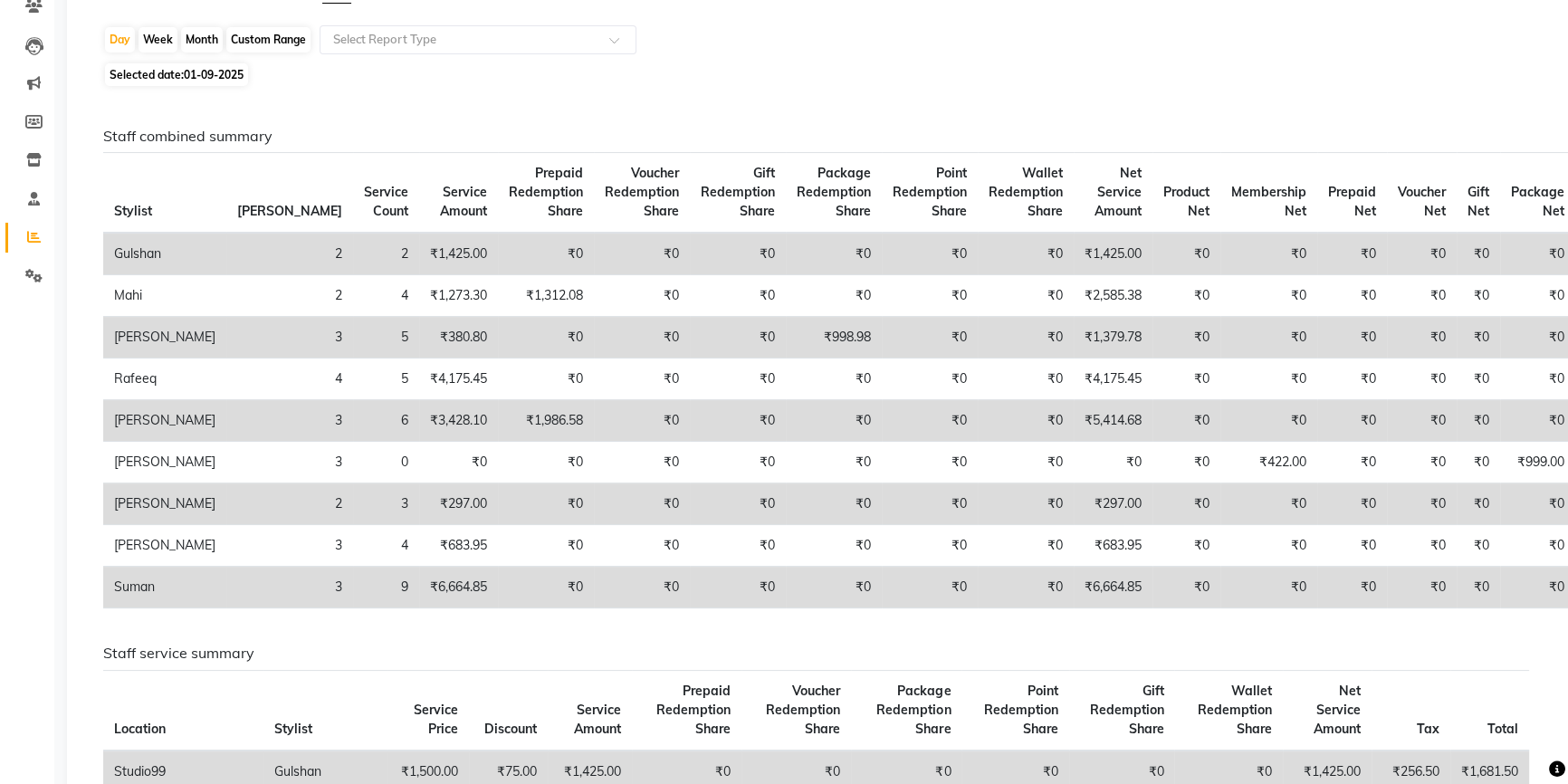
click at [180, 77] on span "Selected date: 01-09-2025" at bounding box center [176, 74] width 143 height 22
select select "9"
select select "2025"
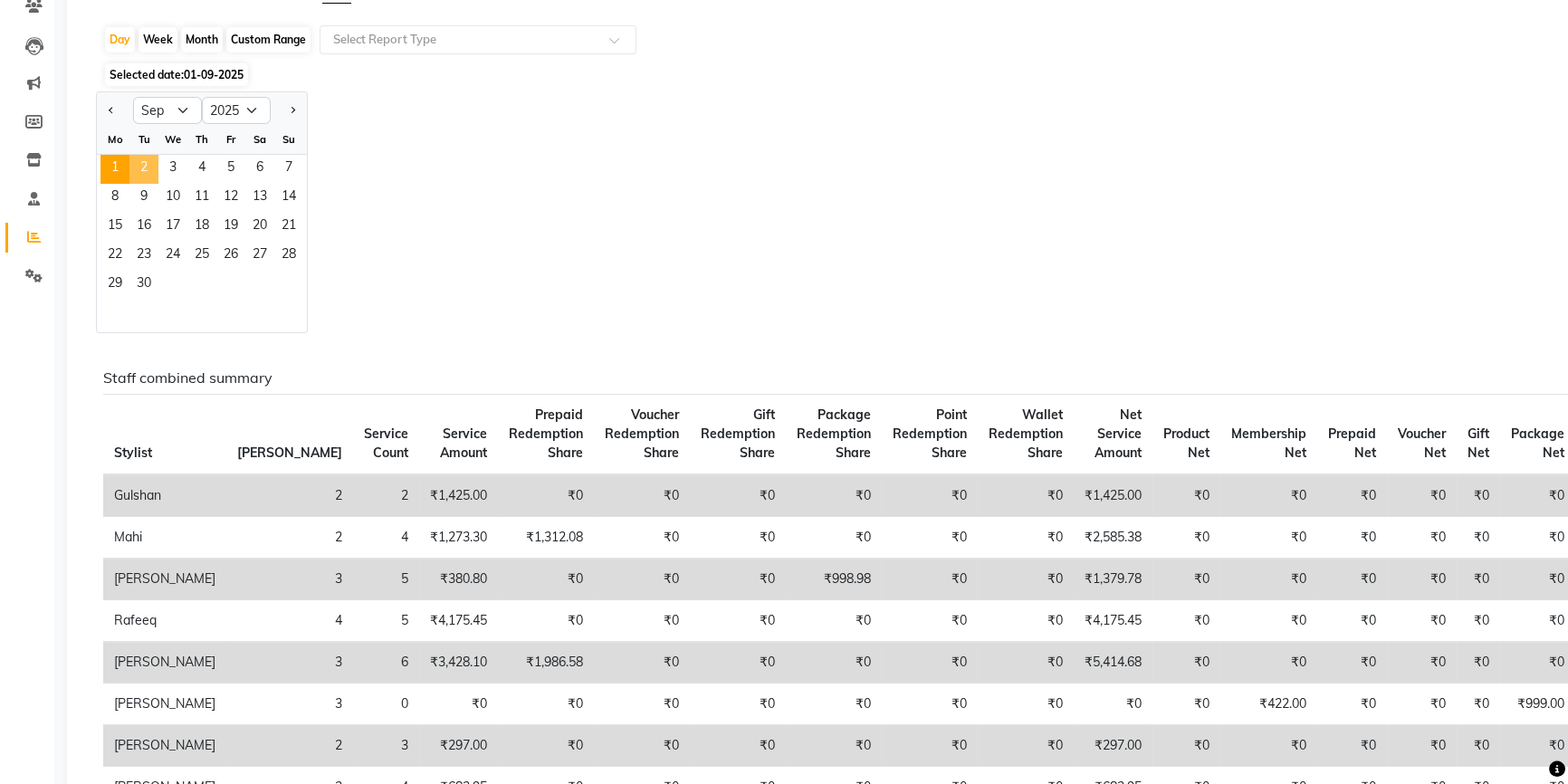
click at [146, 163] on span "2" at bounding box center [143, 169] width 29 height 29
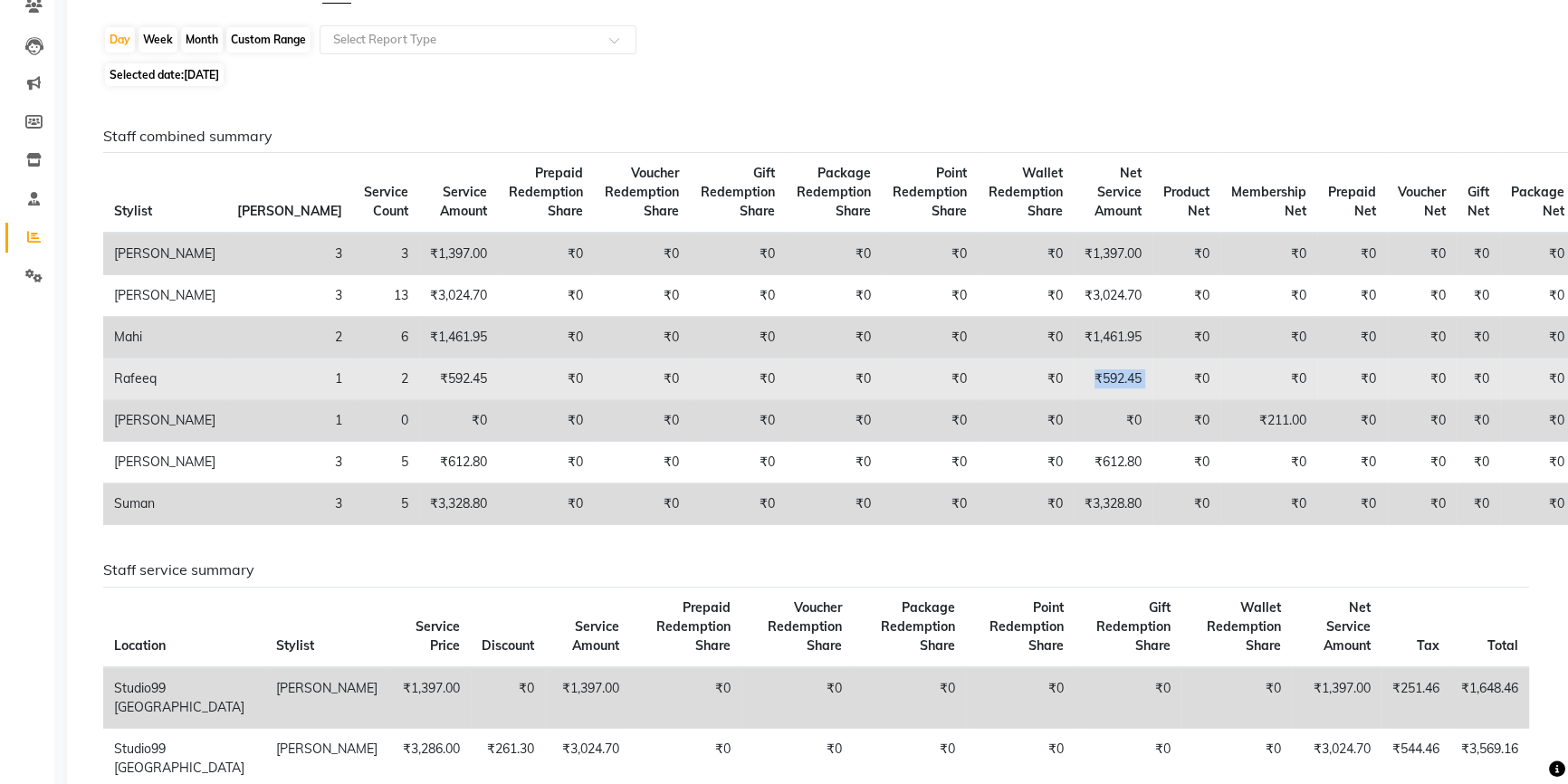
drag, startPoint x: 1032, startPoint y: 376, endPoint x: 1107, endPoint y: 390, distance: 76.3
click at [1107, 390] on tr "Rafeeq 1 2 ₹592.45 ₹0 ₹0 ₹0 ₹0 ₹0 ₹0 ₹592.45 ₹0 ₹0 ₹0 ₹0 ₹0 ₹0" at bounding box center [839, 379] width 1472 height 42
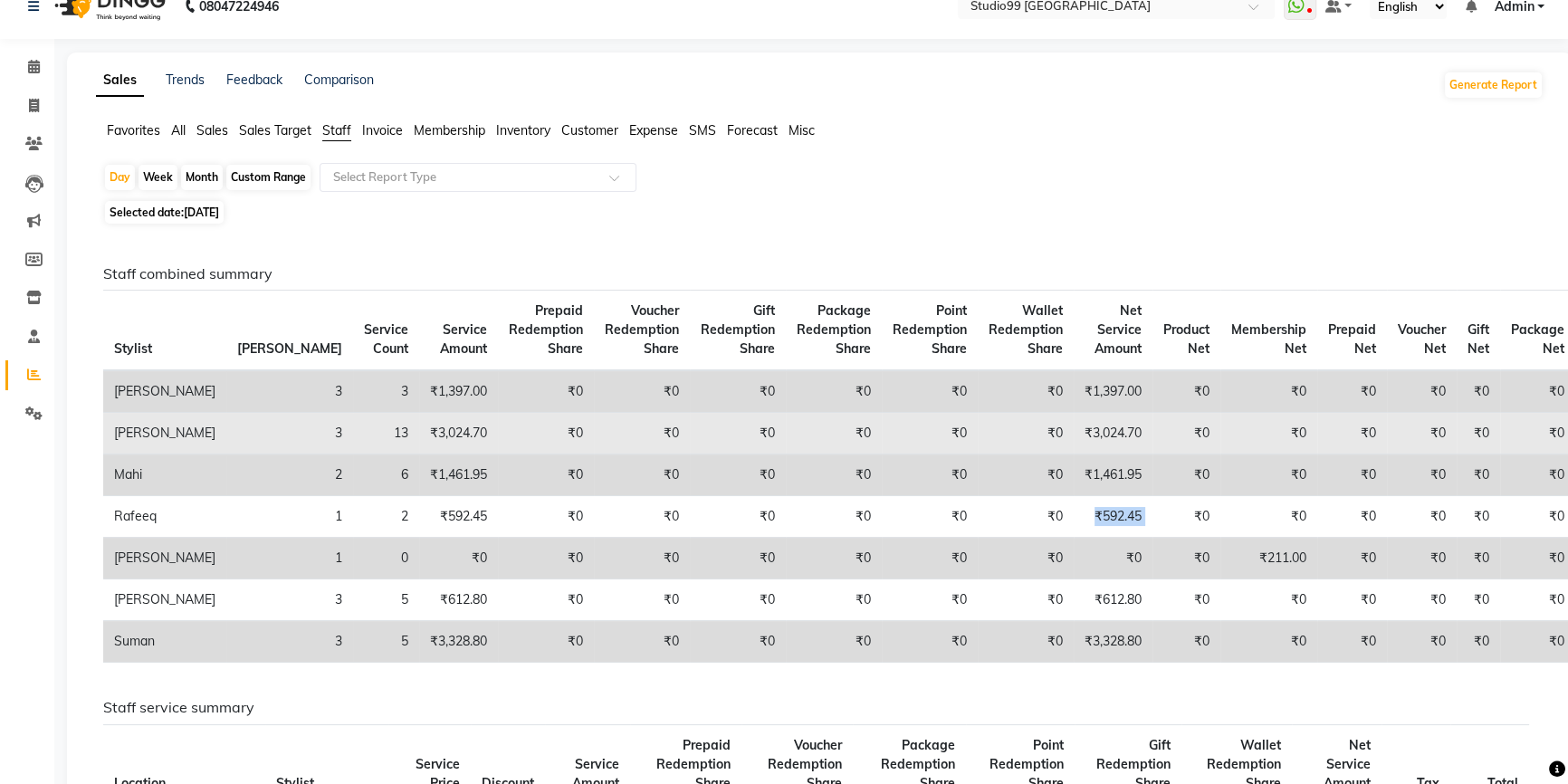
scroll to position [0, 0]
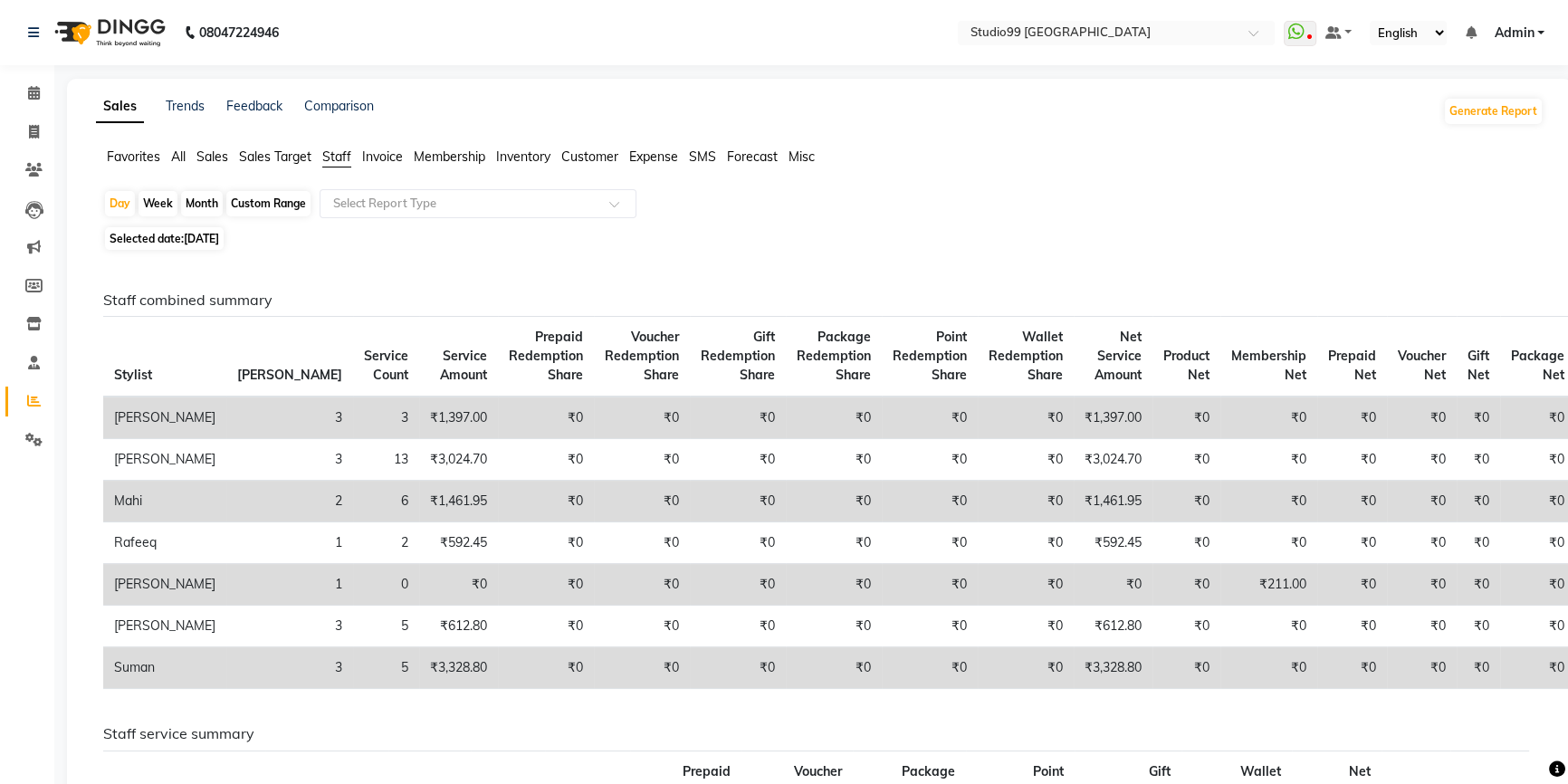
click at [154, 236] on span "Selected date: 02-09-2025" at bounding box center [164, 239] width 119 height 22
select select "9"
select select "2025"
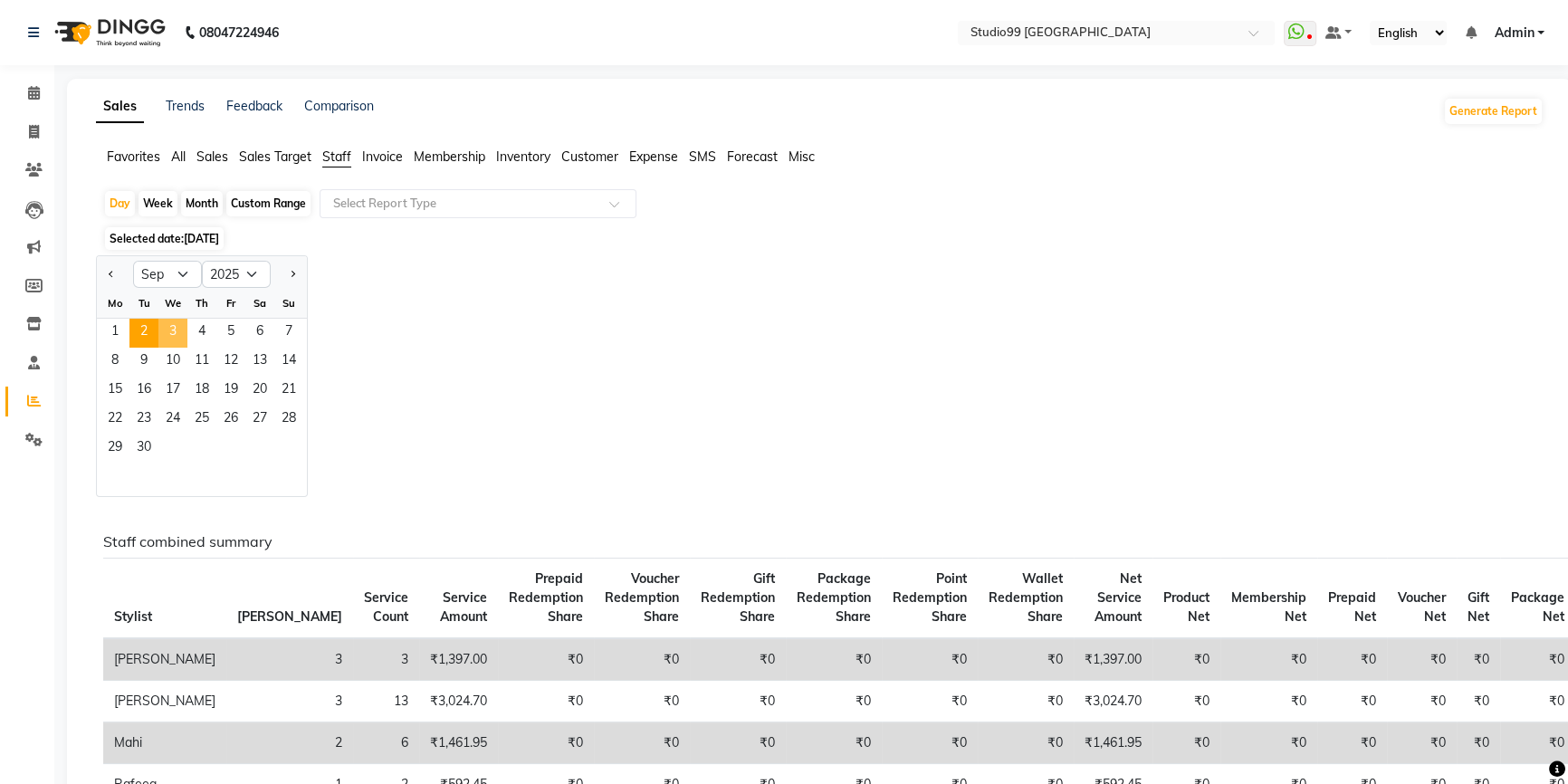
click at [171, 321] on span "3" at bounding box center [173, 333] width 29 height 29
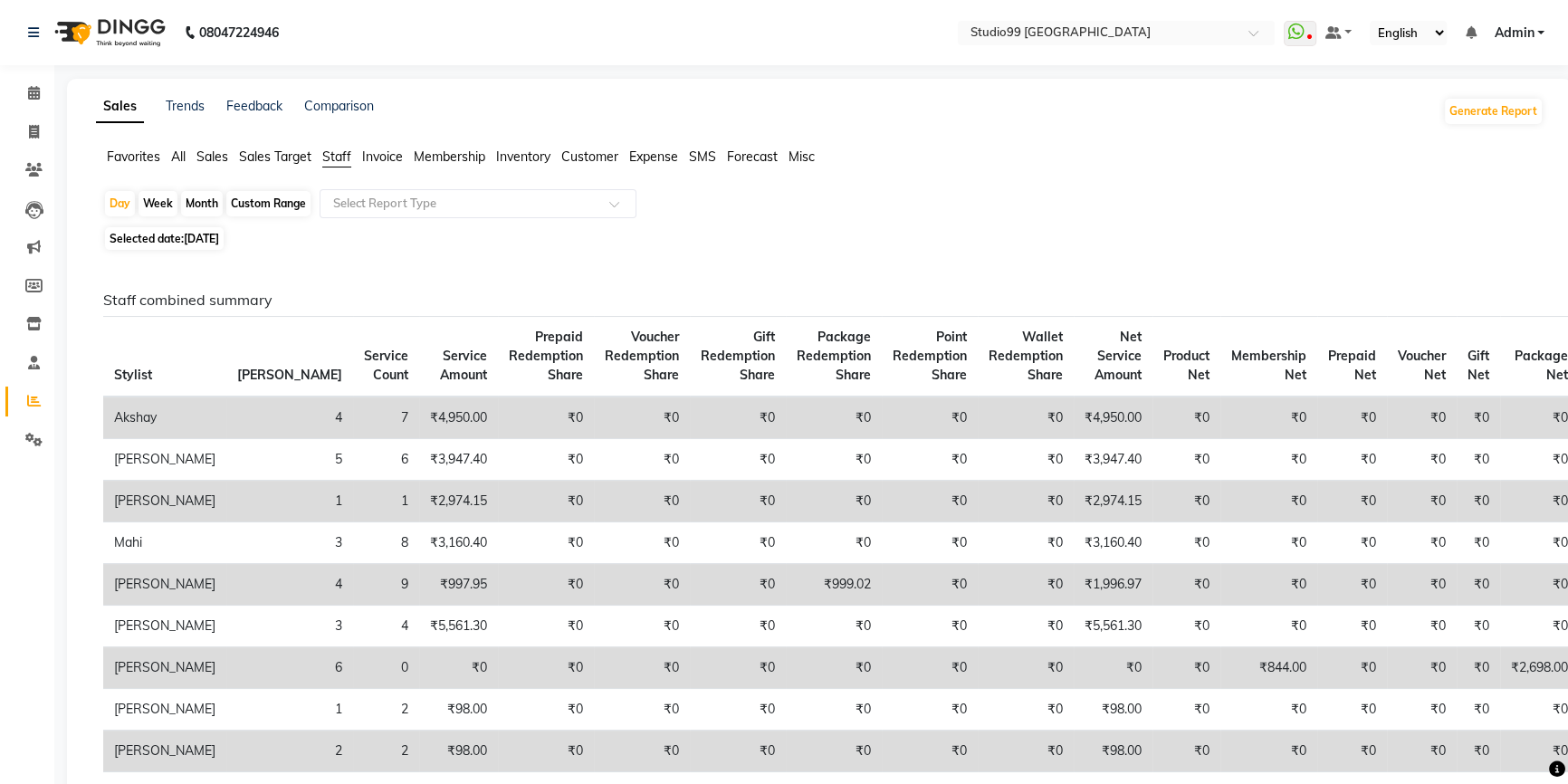
click at [219, 240] on span "[DATE]" at bounding box center [202, 238] width 35 height 14
select select "9"
select select "2025"
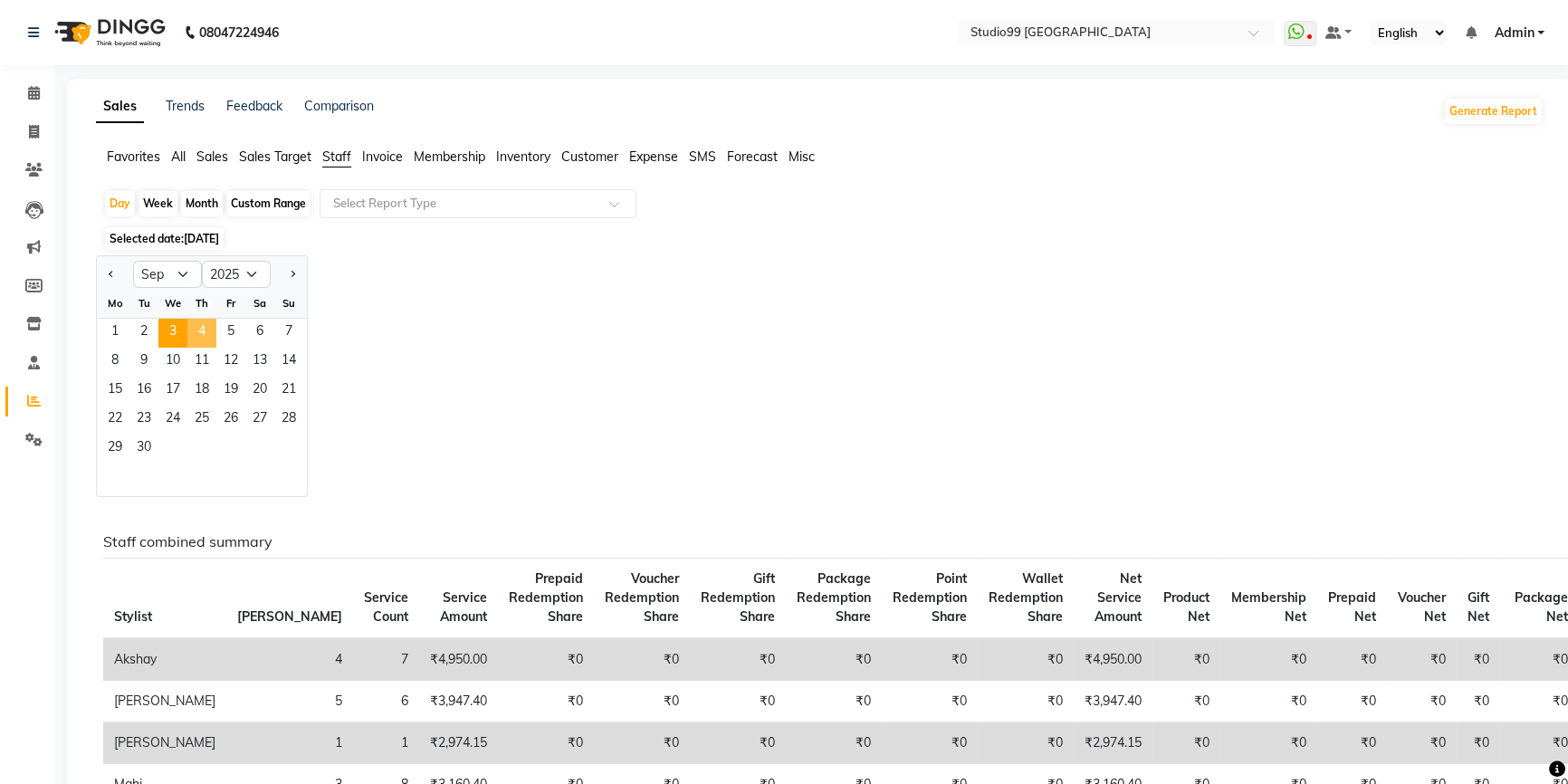
click at [204, 326] on span "4" at bounding box center [202, 333] width 29 height 29
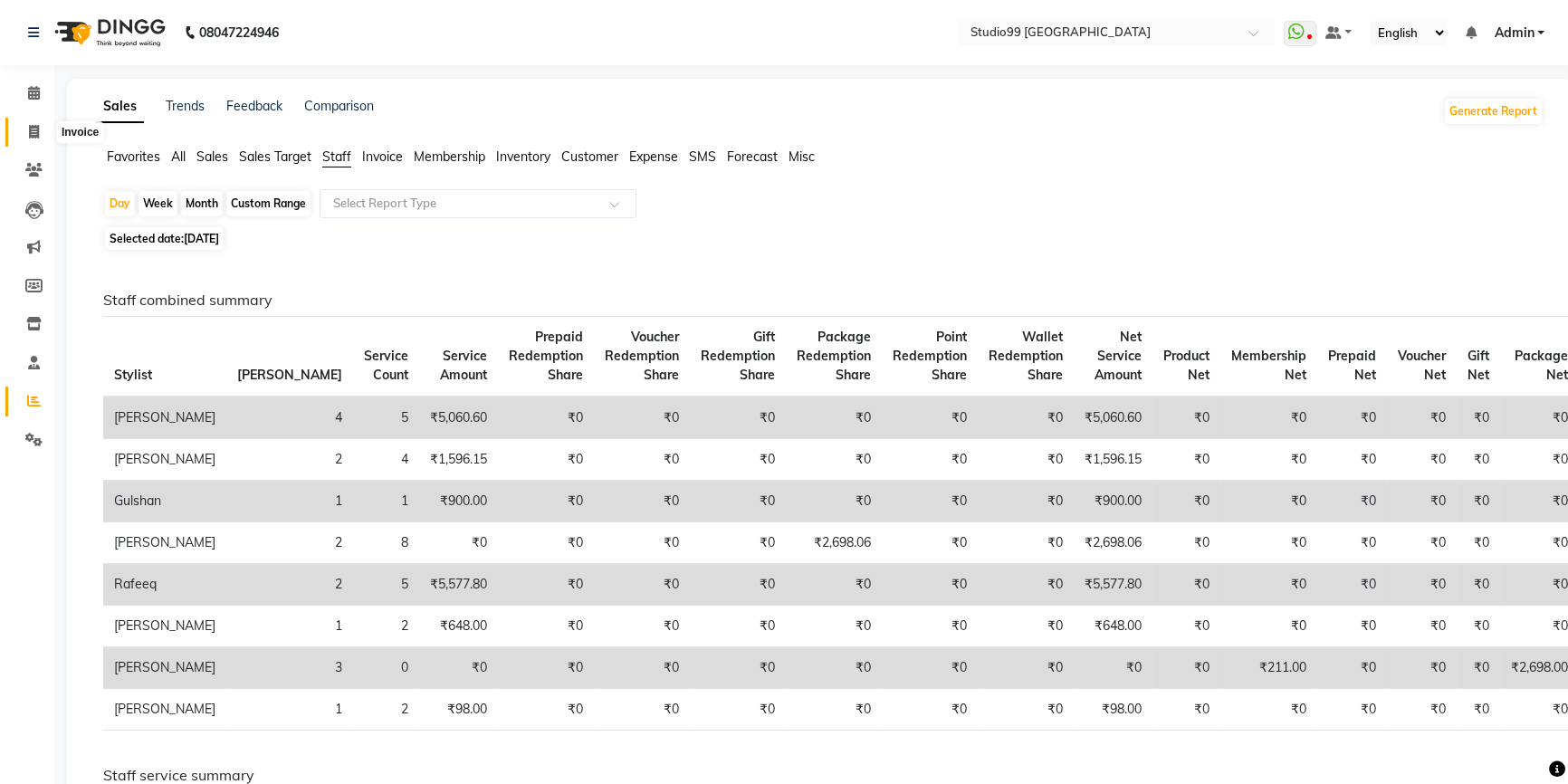
click at [29, 133] on icon at bounding box center [33, 131] width 10 height 14
select select "service"
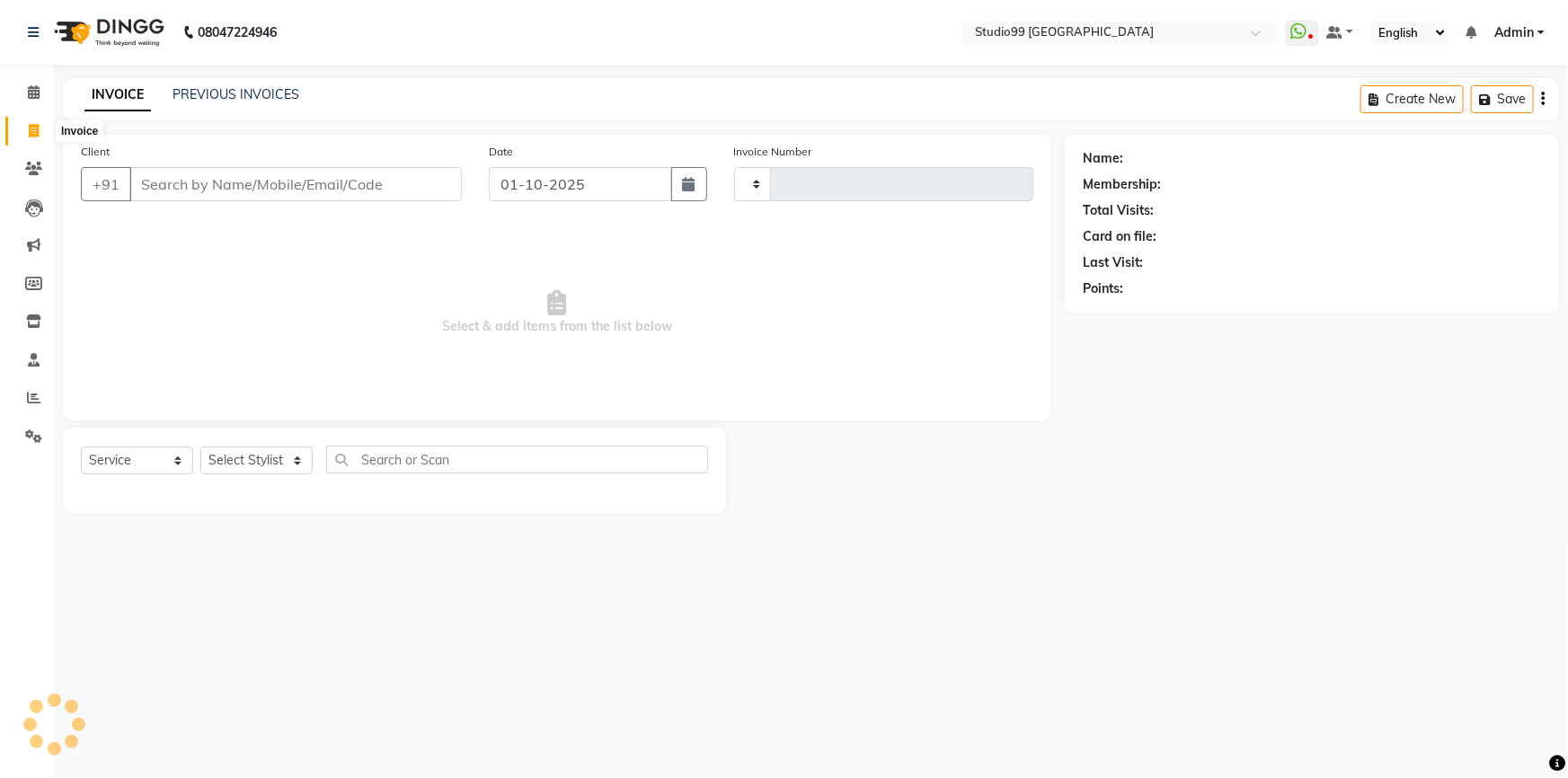
type input "4189"
select select "6042"
click at [33, 395] on icon at bounding box center [33, 397] width 14 height 14
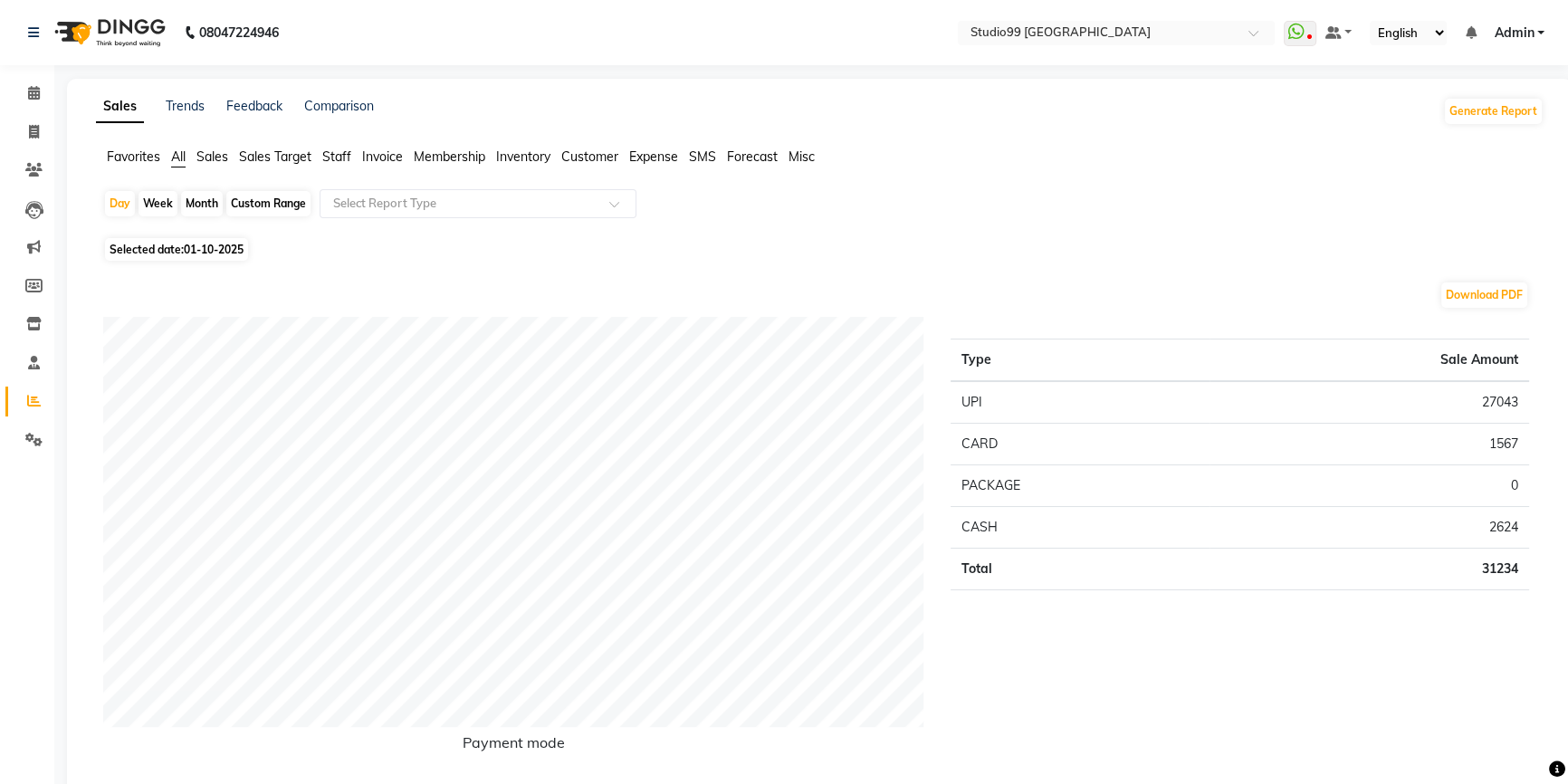
click at [157, 252] on span "Selected date: [DATE]" at bounding box center [176, 249] width 143 height 22
select select "10"
select select "2025"
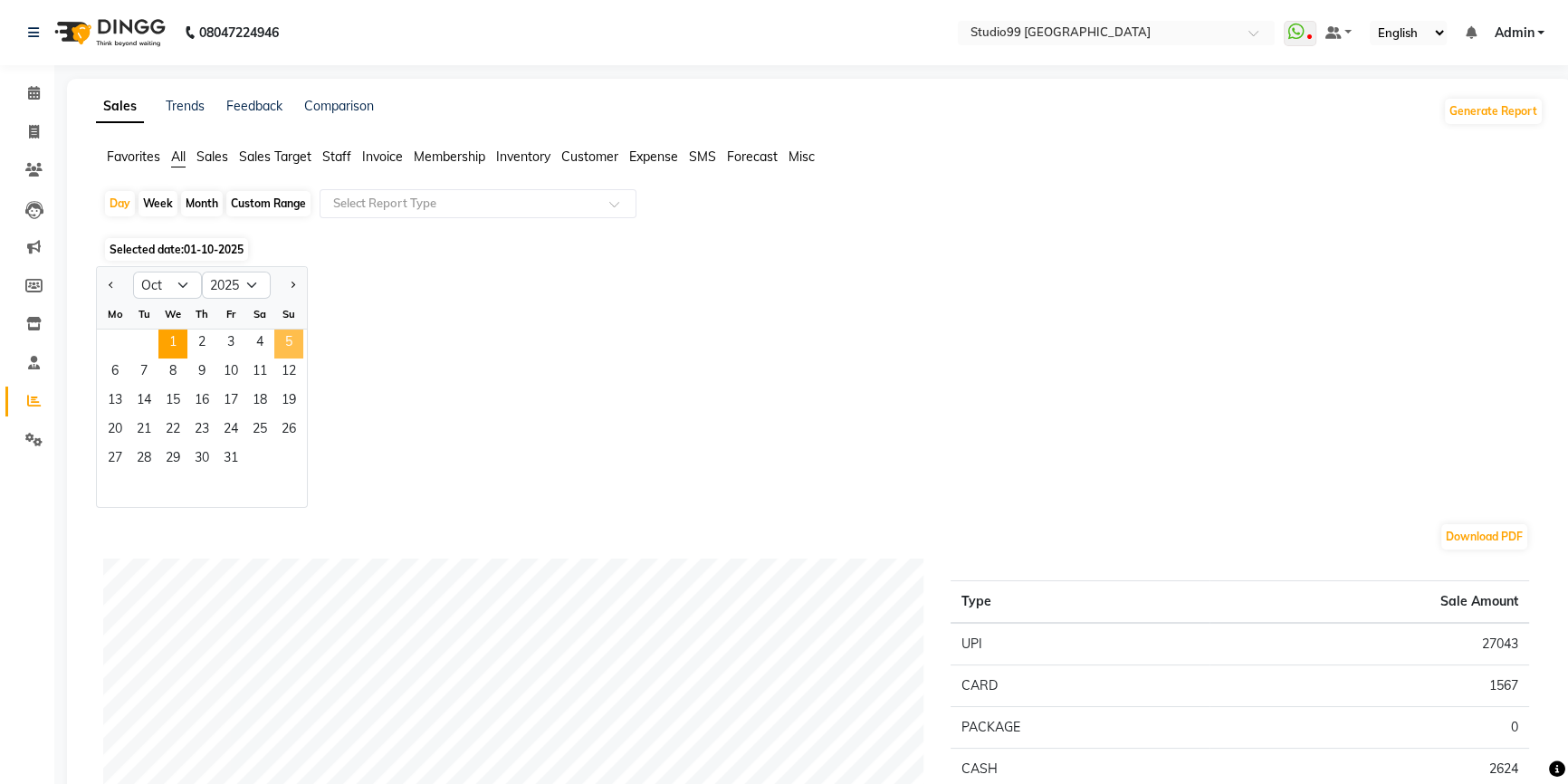
click at [295, 342] on span "5" at bounding box center [288, 344] width 29 height 29
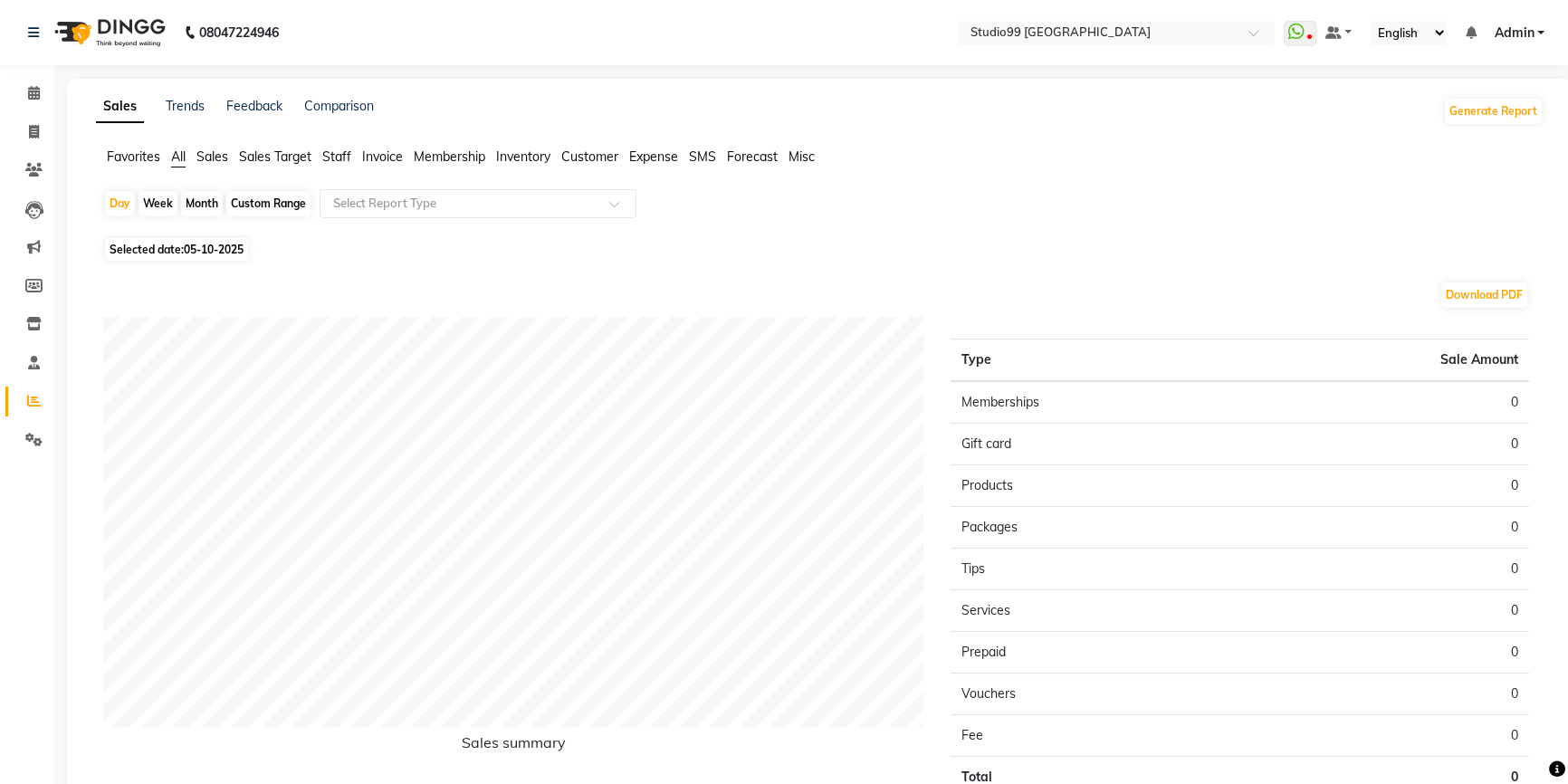
click at [337, 154] on span "Staff" at bounding box center [336, 157] width 29 height 17
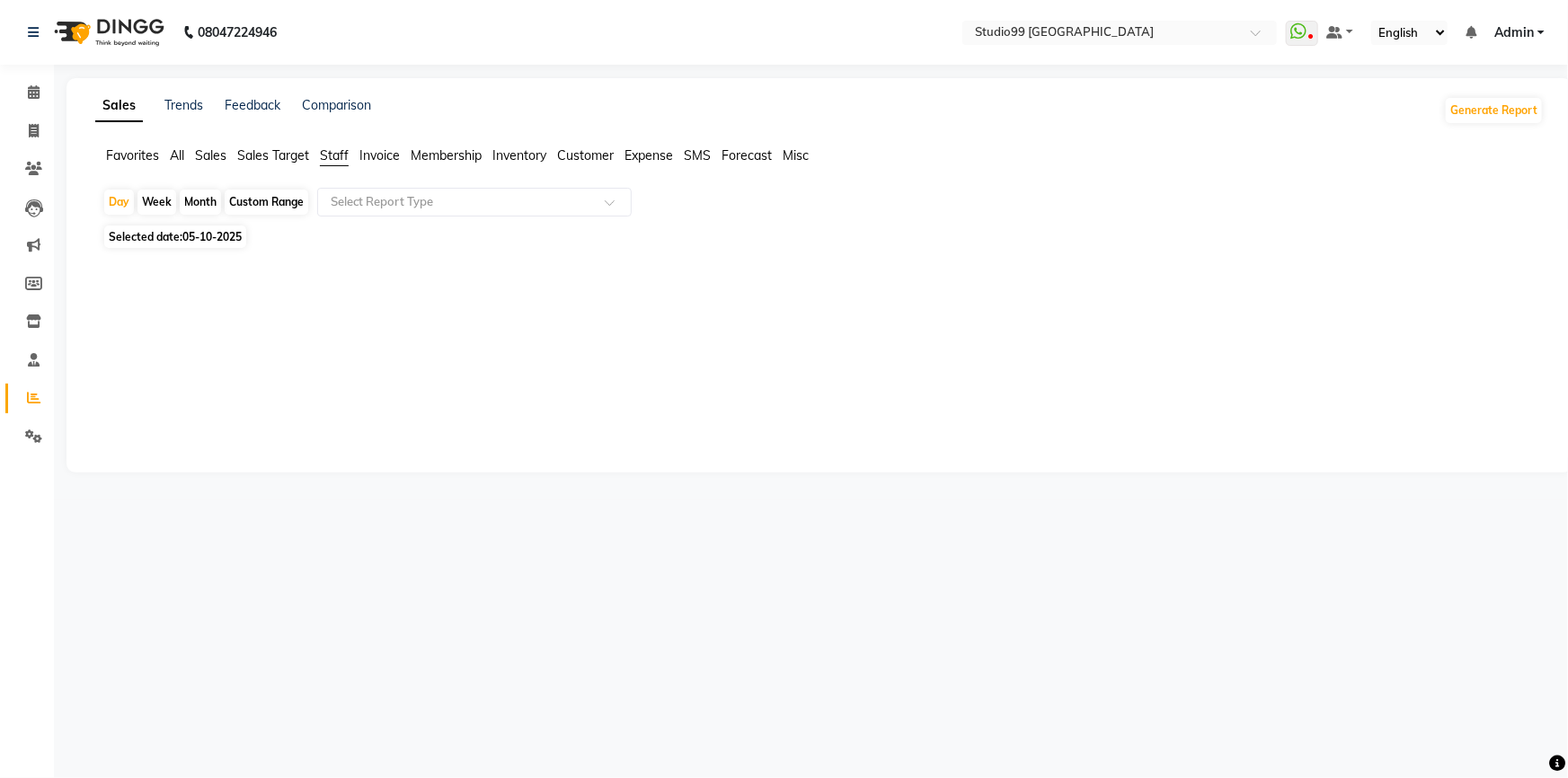
click at [197, 234] on span "05-10-2025" at bounding box center [212, 236] width 59 height 14
select select "10"
select select "2025"
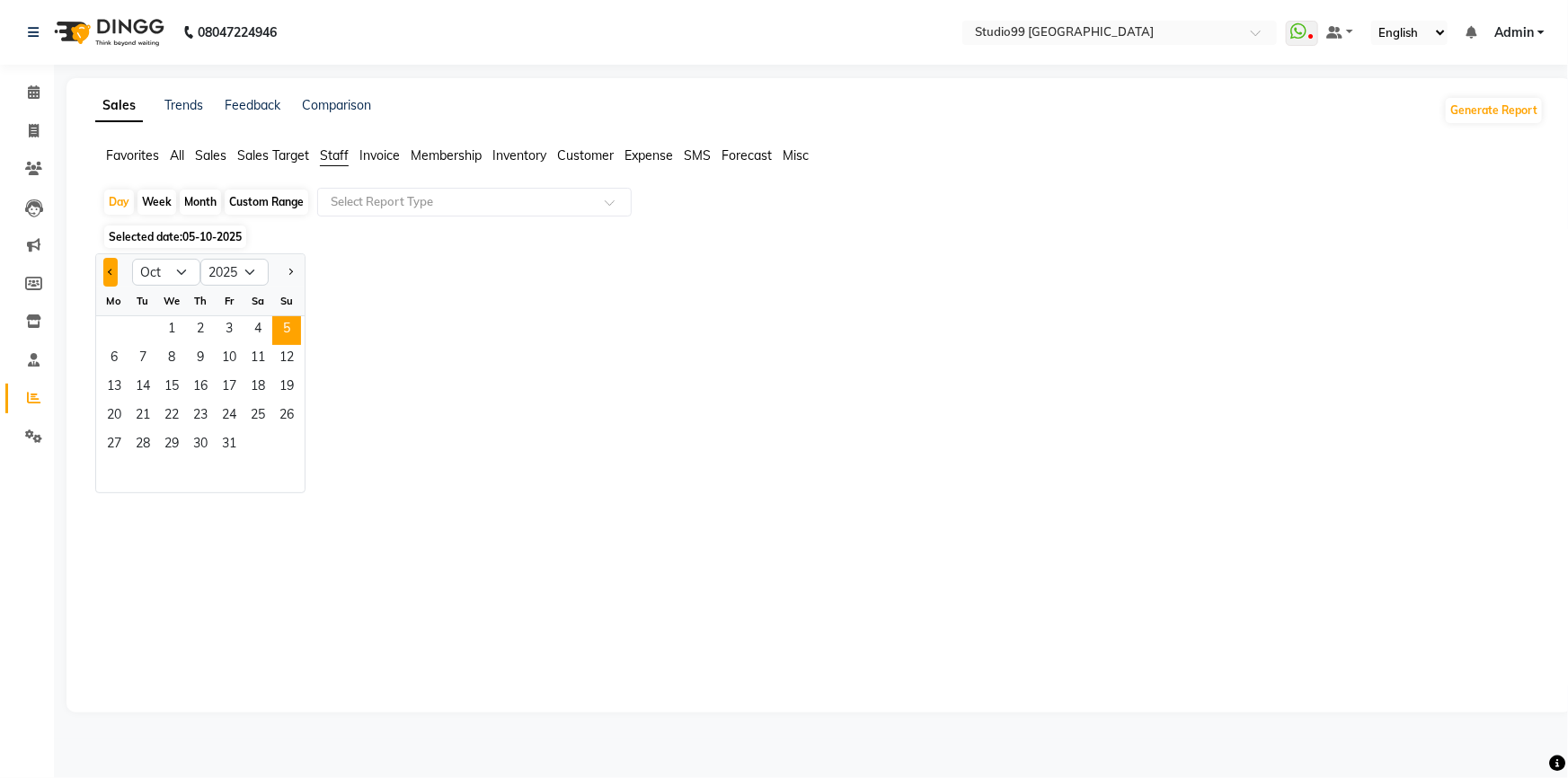
click at [108, 268] on span "Previous month" at bounding box center [111, 271] width 6 height 6
select select "9"
click at [229, 334] on span "5" at bounding box center [229, 330] width 29 height 29
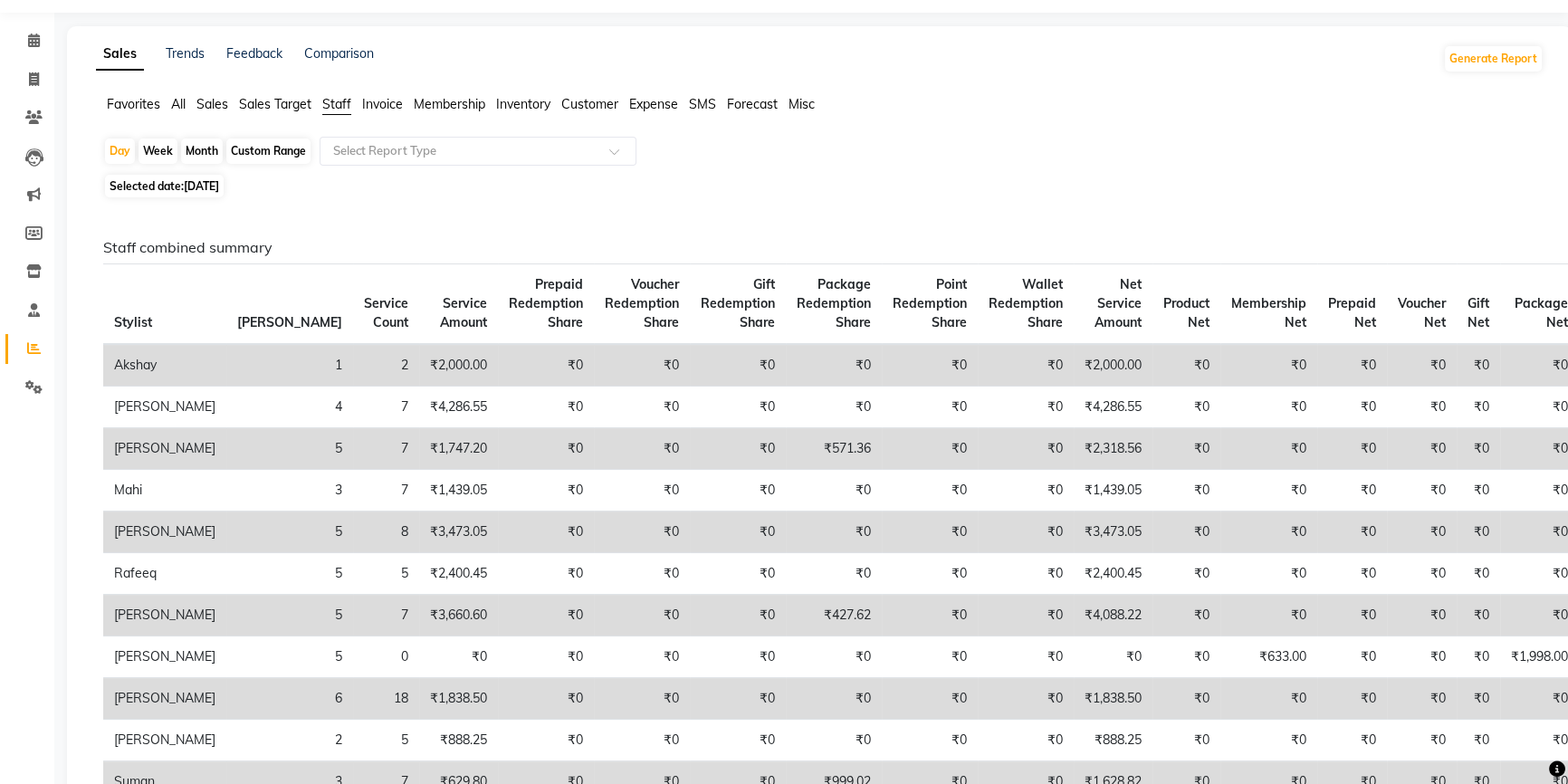
scroll to position [82, 0]
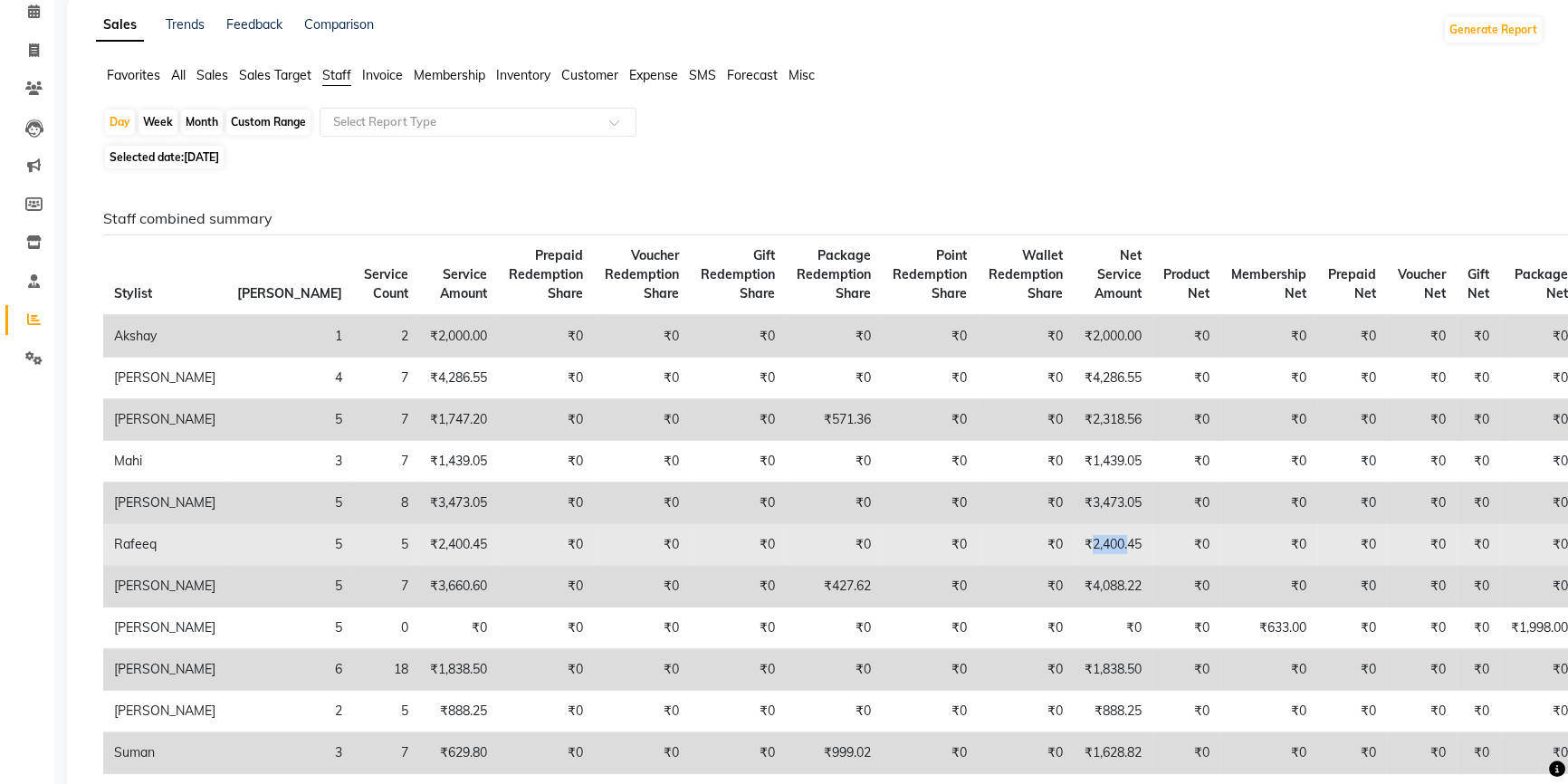
drag, startPoint x: 1025, startPoint y: 562, endPoint x: 1059, endPoint y: 570, distance: 34.9
click at [1074, 566] on td "₹2,400.45" at bounding box center [1113, 544] width 79 height 42
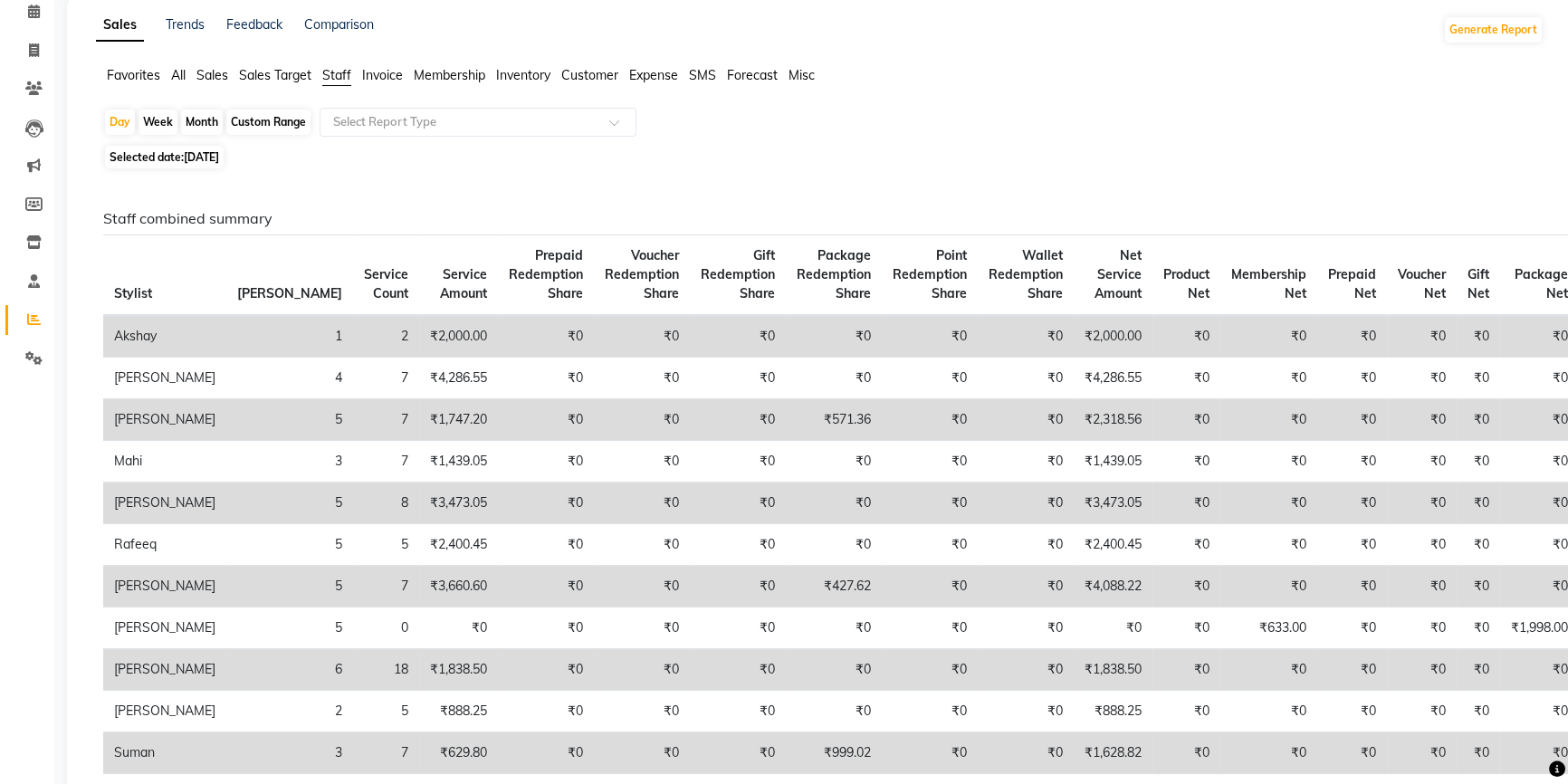
click at [188, 159] on span "[DATE]" at bounding box center [202, 157] width 35 height 14
select select "9"
select select "2025"
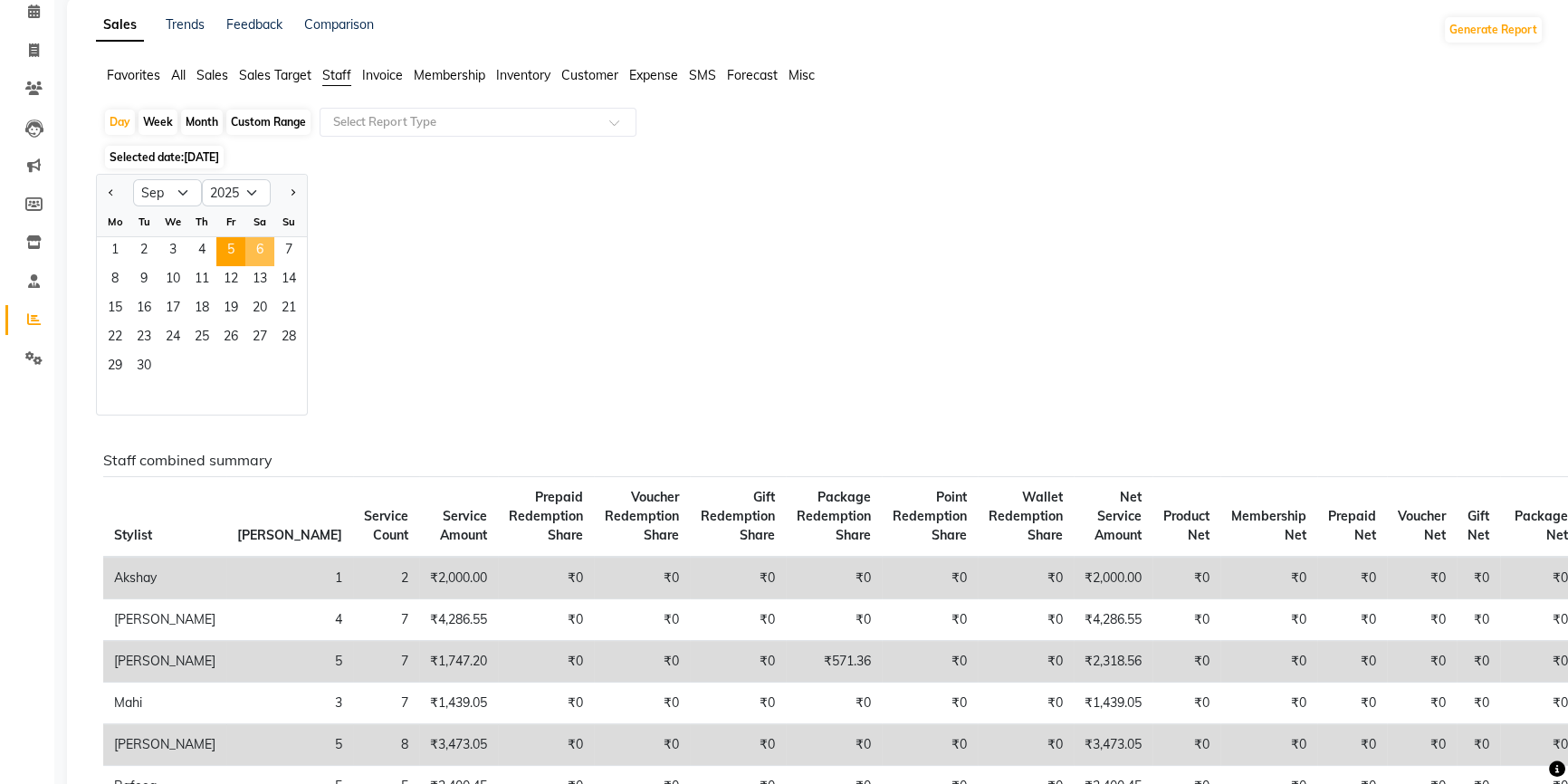
click at [258, 250] on span "6" at bounding box center [259, 251] width 29 height 29
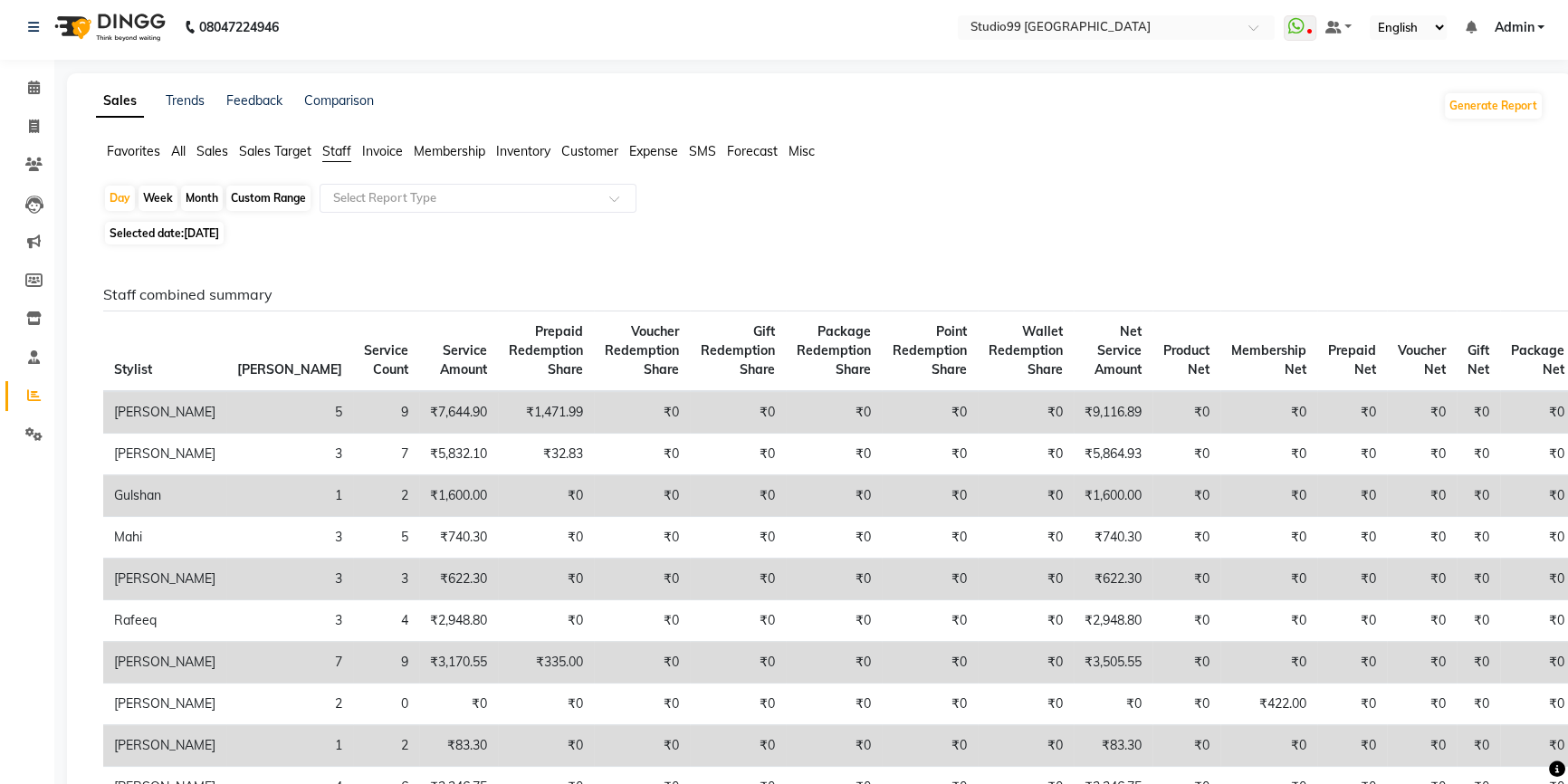
scroll to position [0, 0]
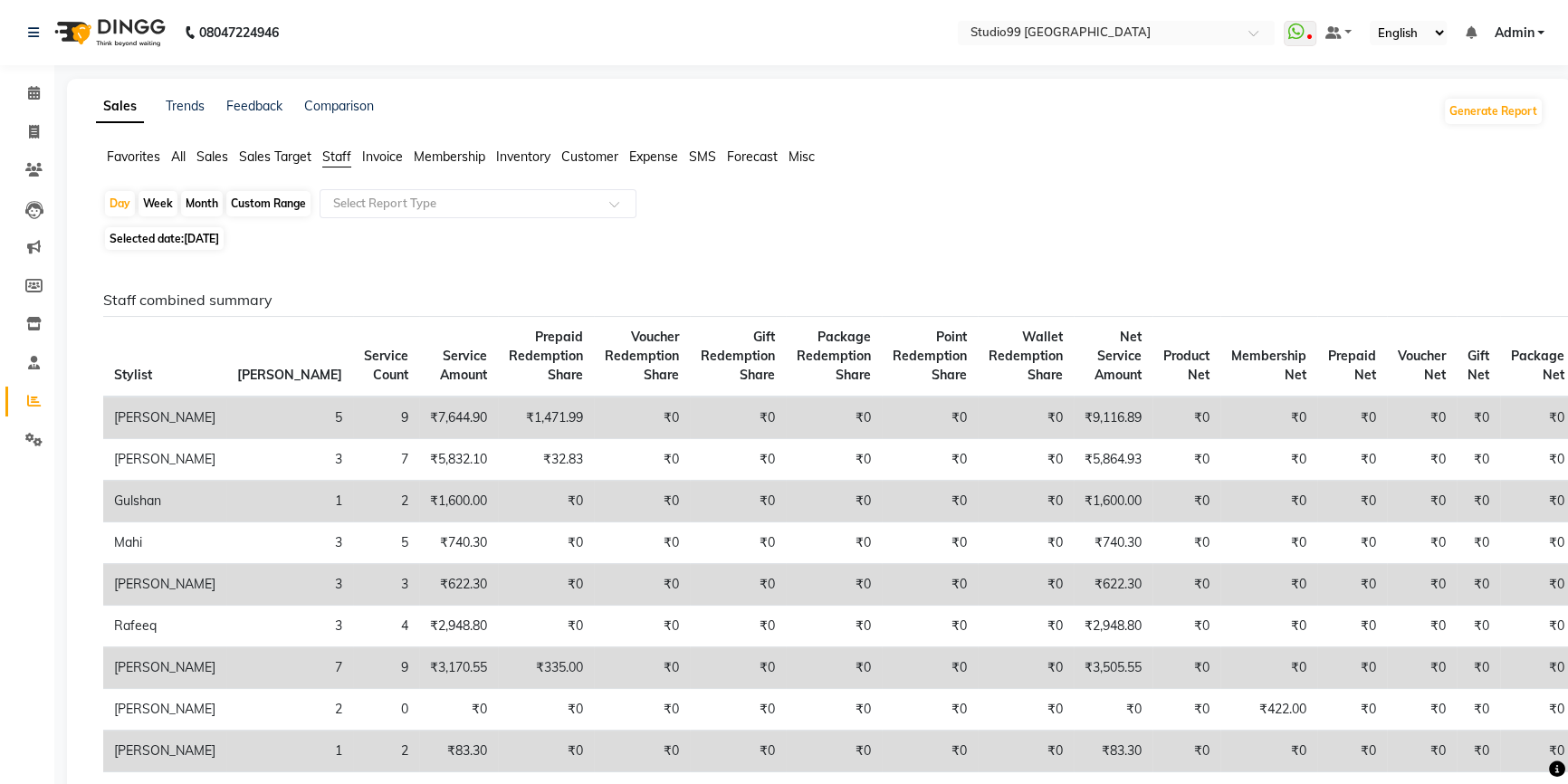
click at [187, 242] on span "06-09-2025" at bounding box center [202, 238] width 35 height 14
select select "9"
select select "2025"
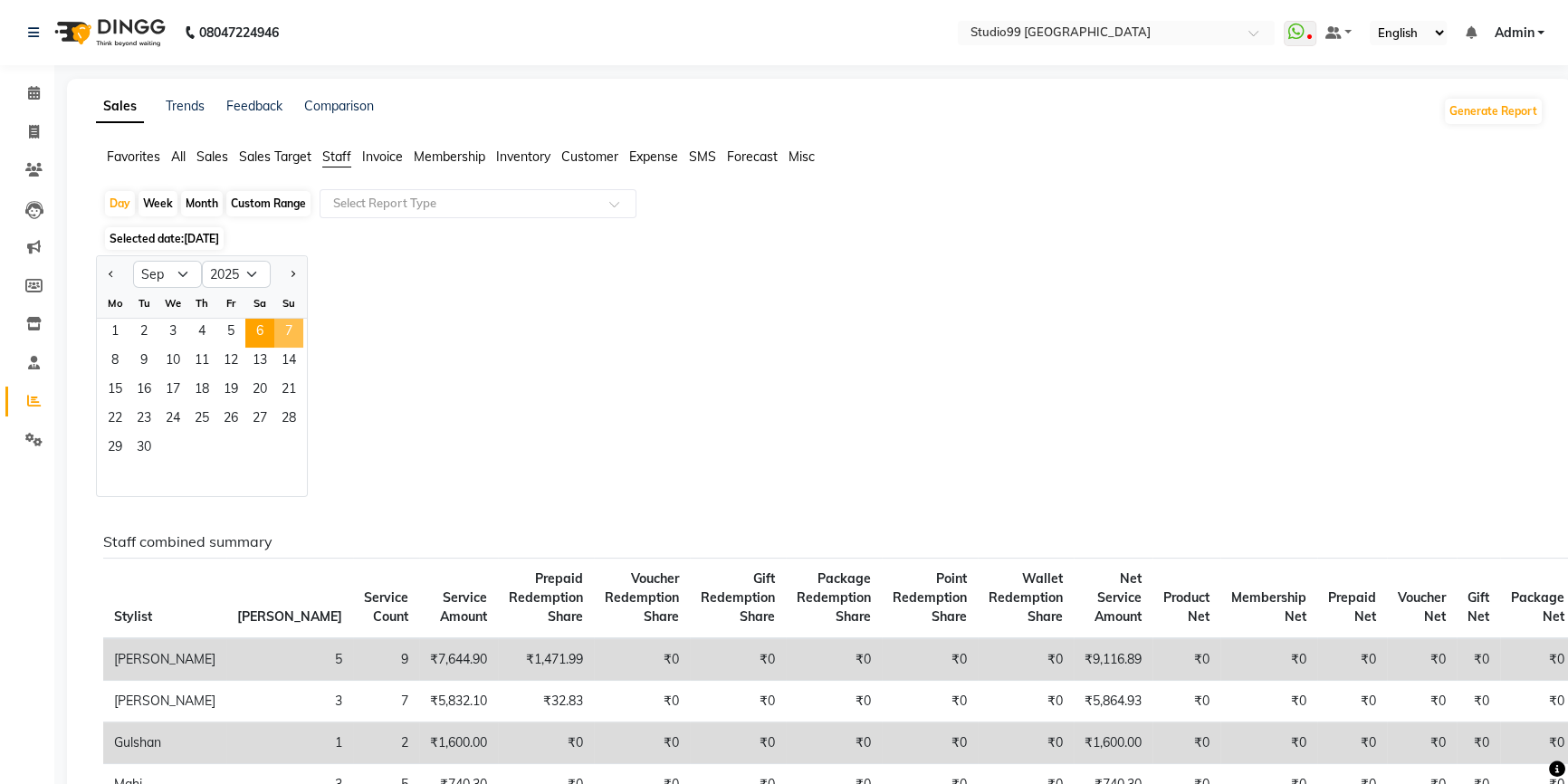
click at [286, 327] on span "7" at bounding box center [288, 333] width 29 height 29
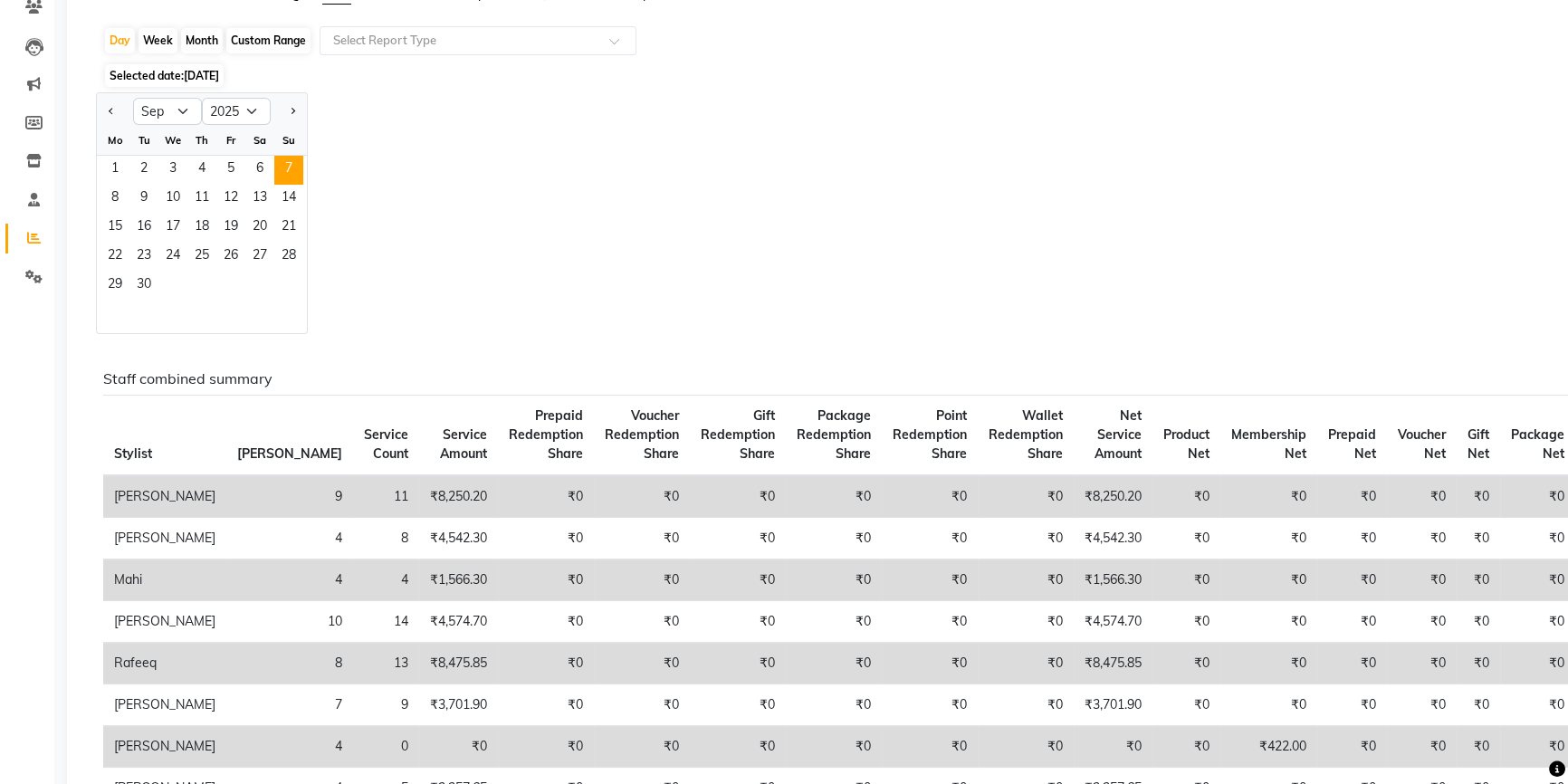
scroll to position [163, 0]
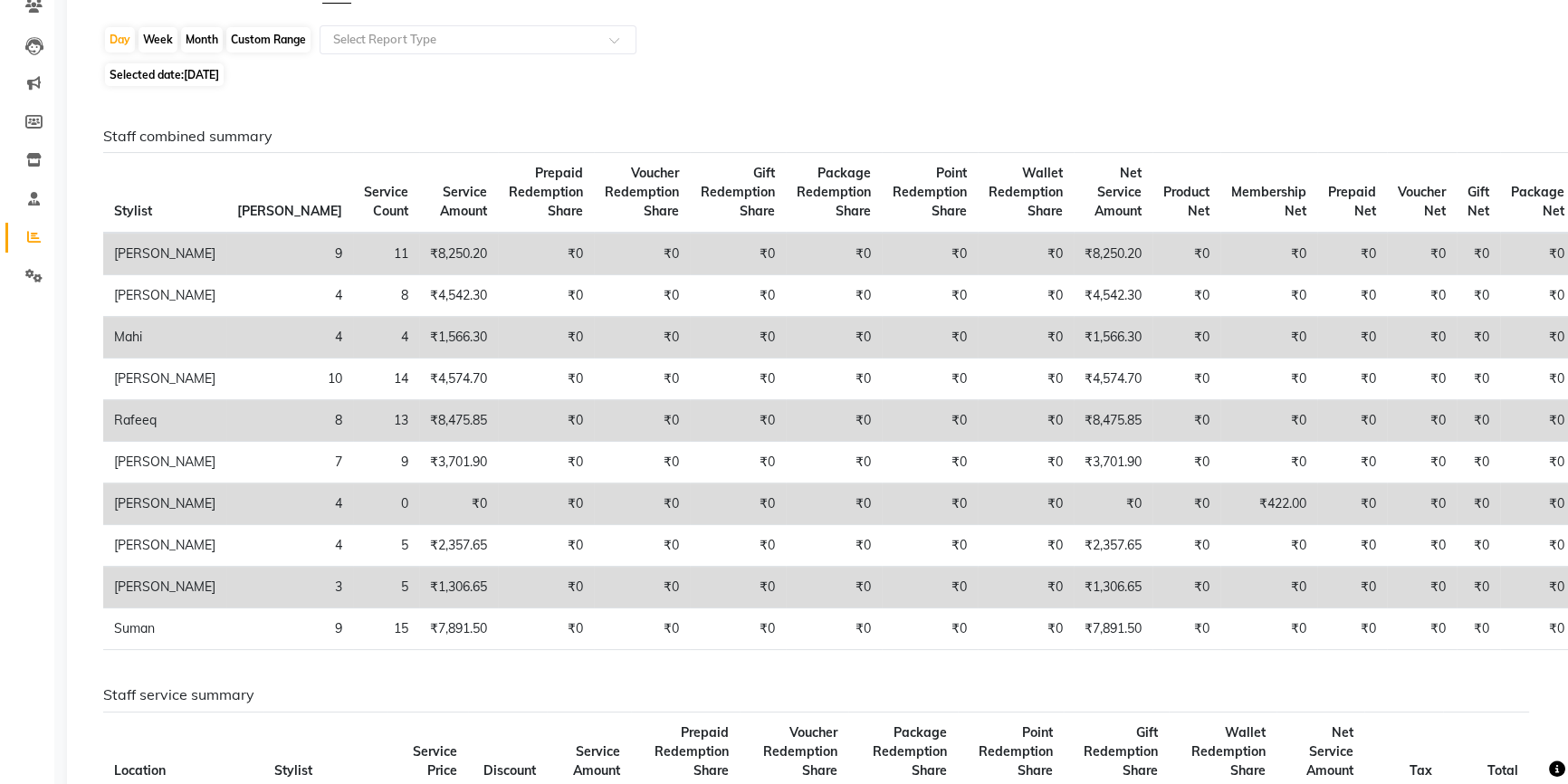
click at [216, 74] on span "07-09-2025" at bounding box center [202, 74] width 35 height 14
select select "9"
select select "2025"
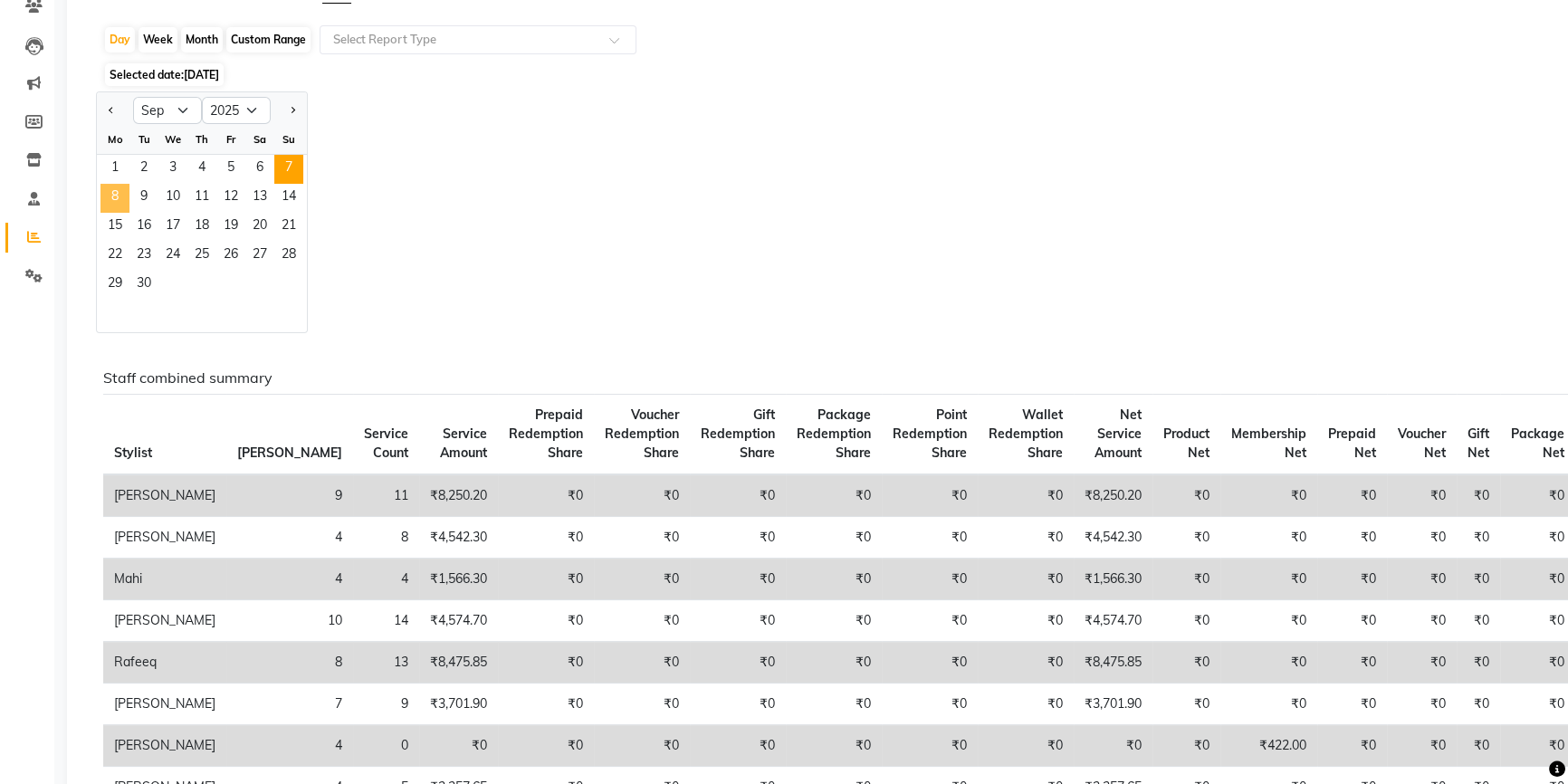
click at [109, 199] on span "8" at bounding box center [114, 198] width 29 height 29
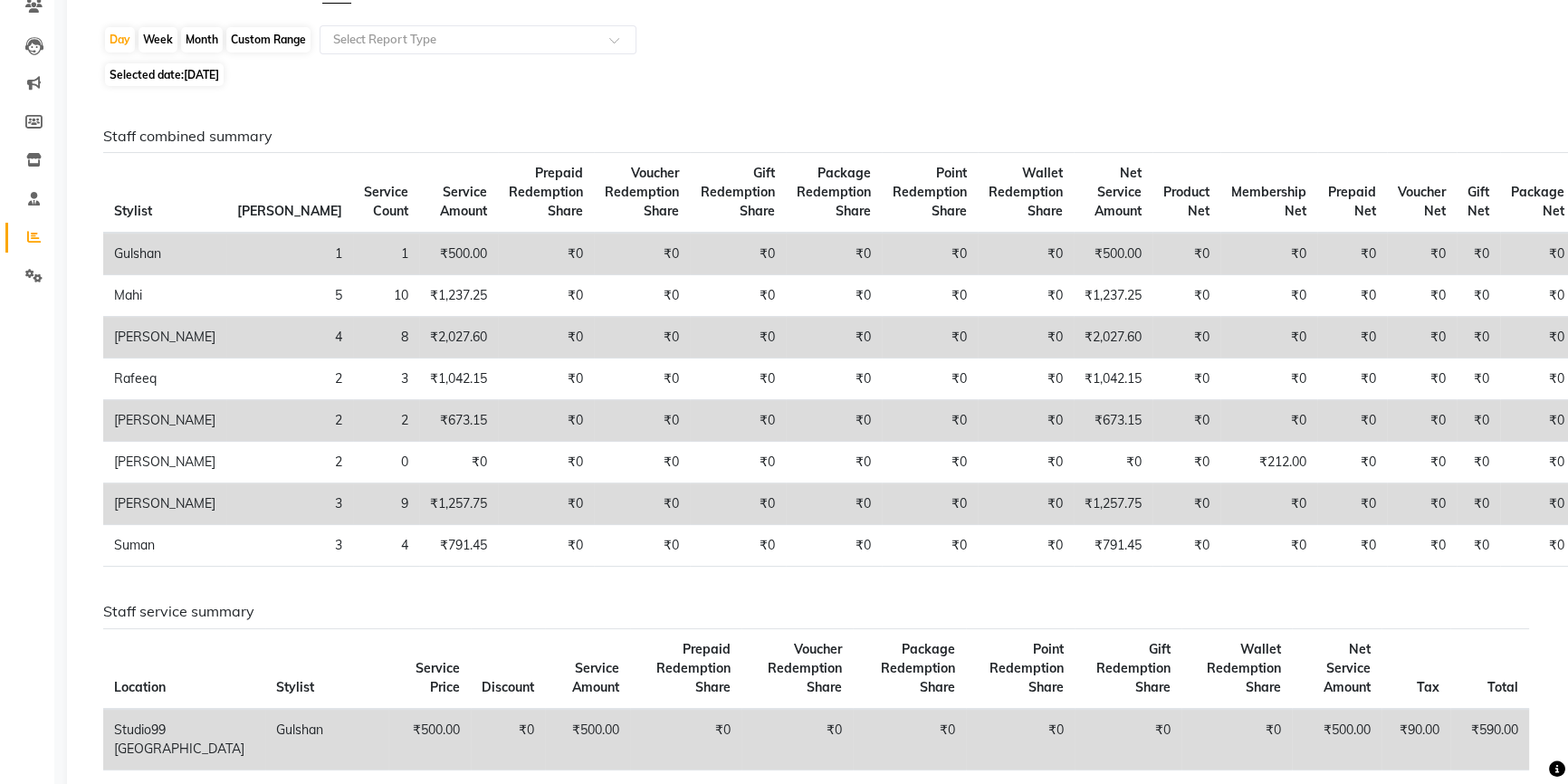
click at [210, 77] on span "08-09-2025" at bounding box center [202, 74] width 35 height 14
select select "9"
select select "2025"
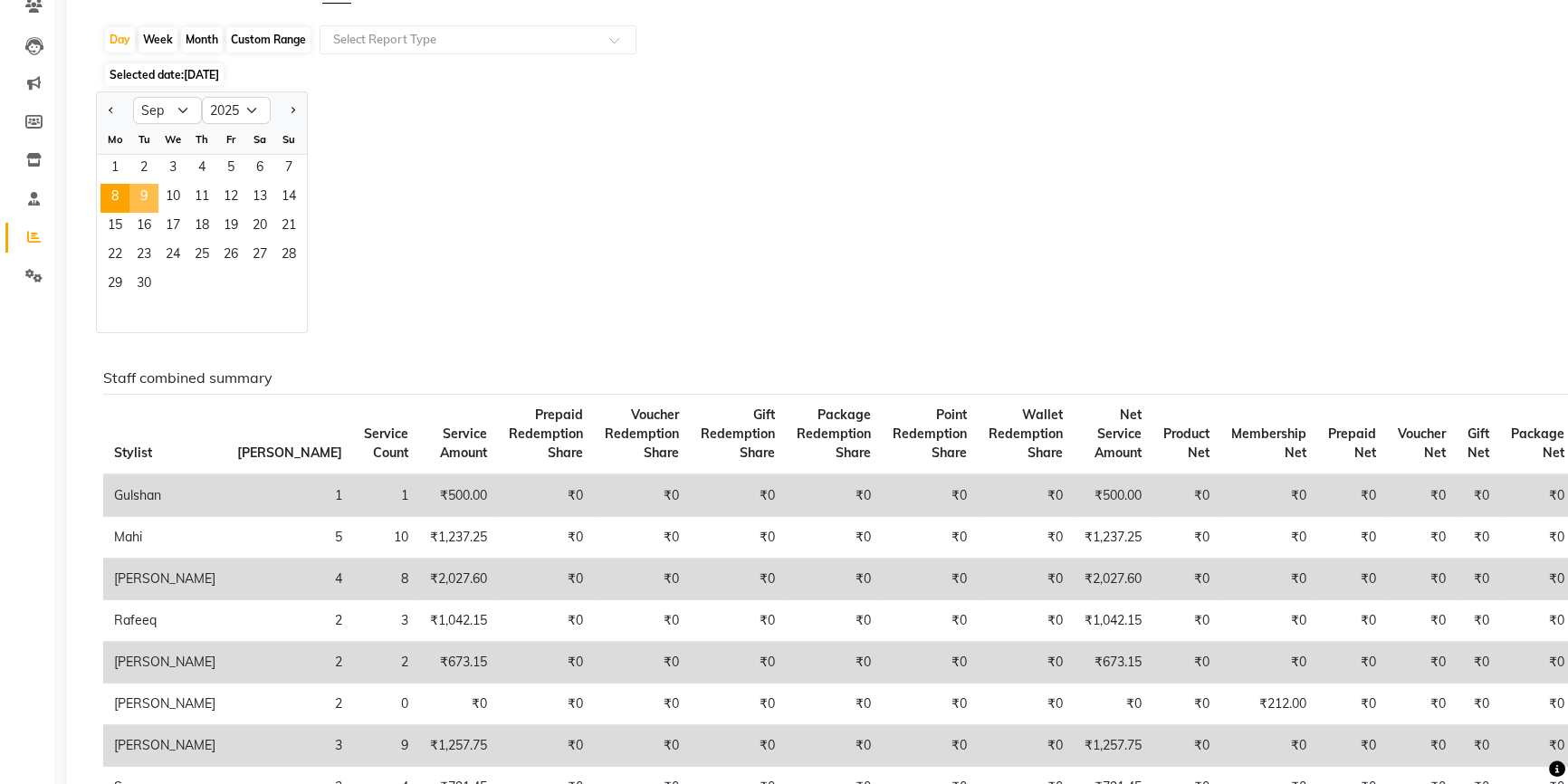
click at [149, 186] on span "9" at bounding box center [143, 198] width 29 height 29
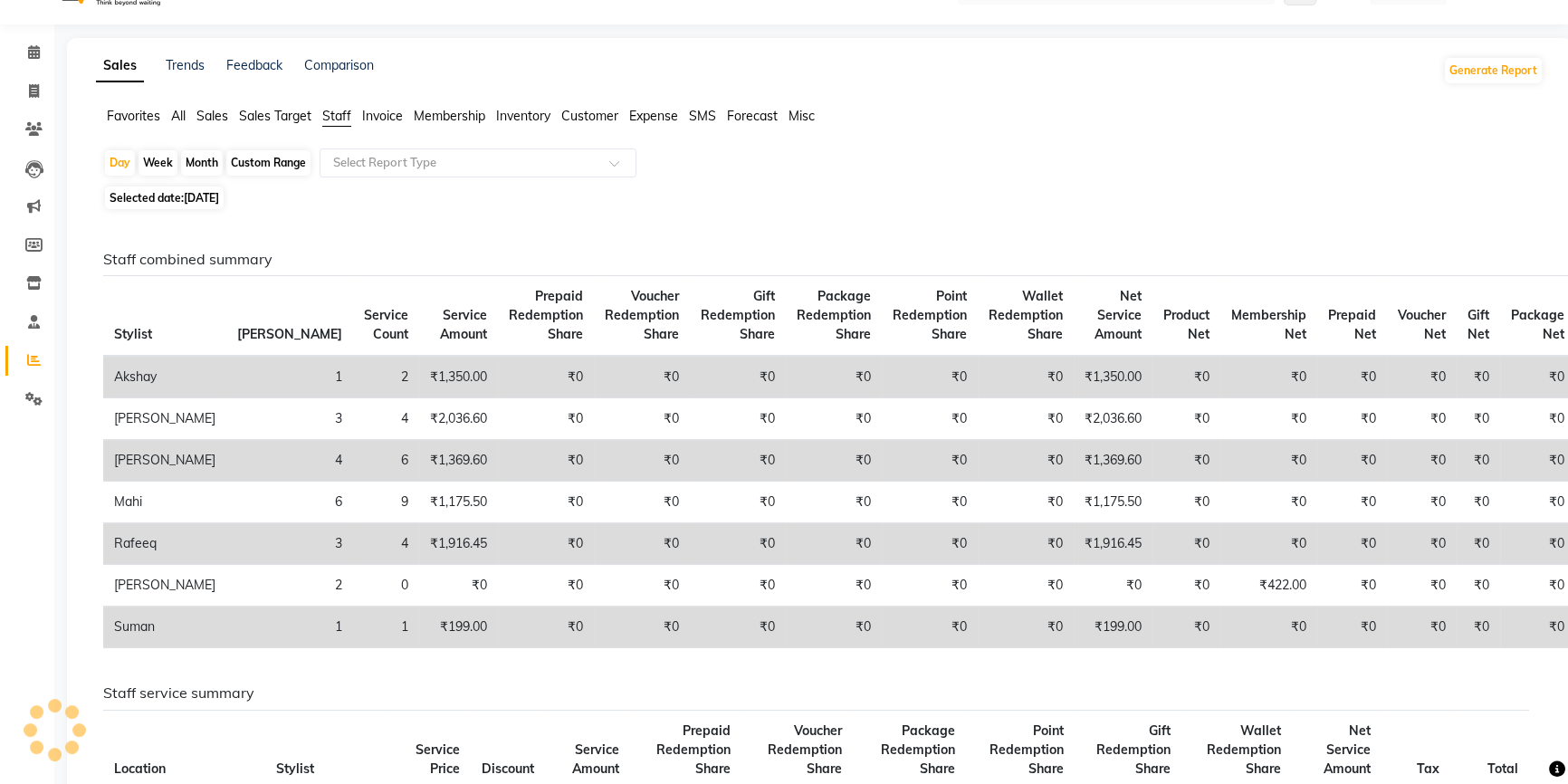
scroll to position [82, 0]
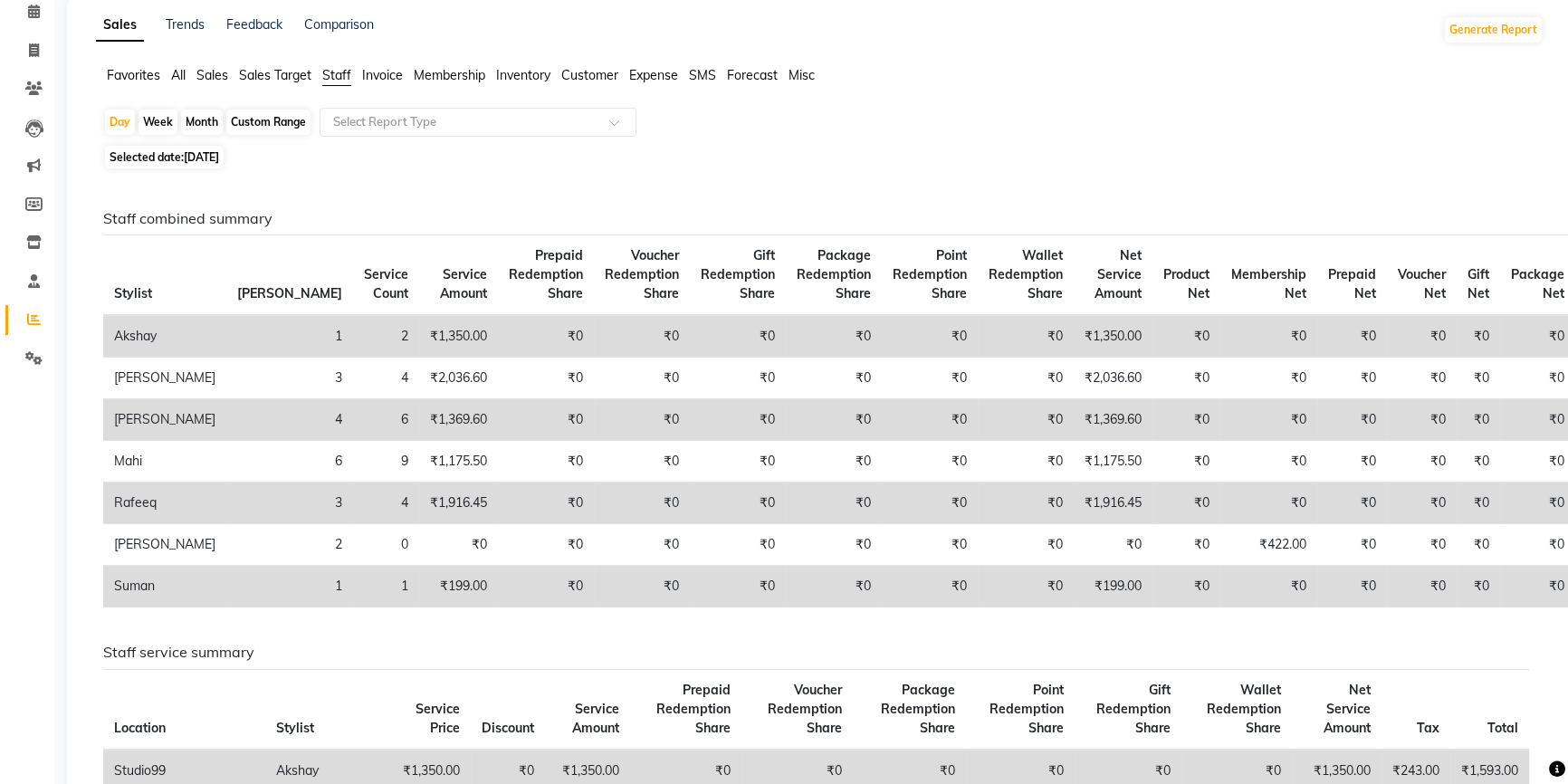
click at [215, 150] on span "09-09-2025" at bounding box center [202, 157] width 35 height 14
select select "9"
select select "2025"
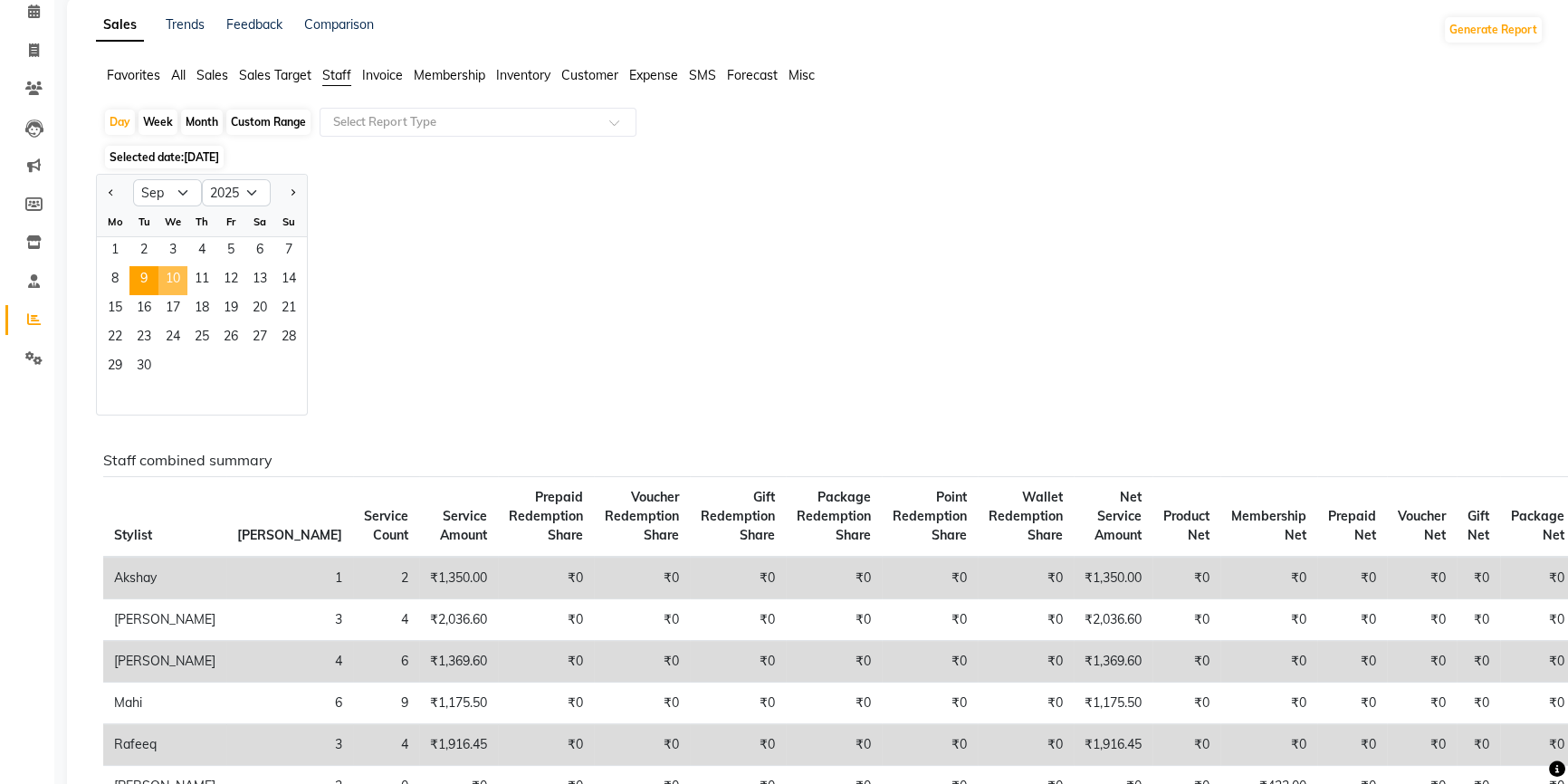
click at [176, 273] on span "10" at bounding box center [173, 281] width 29 height 29
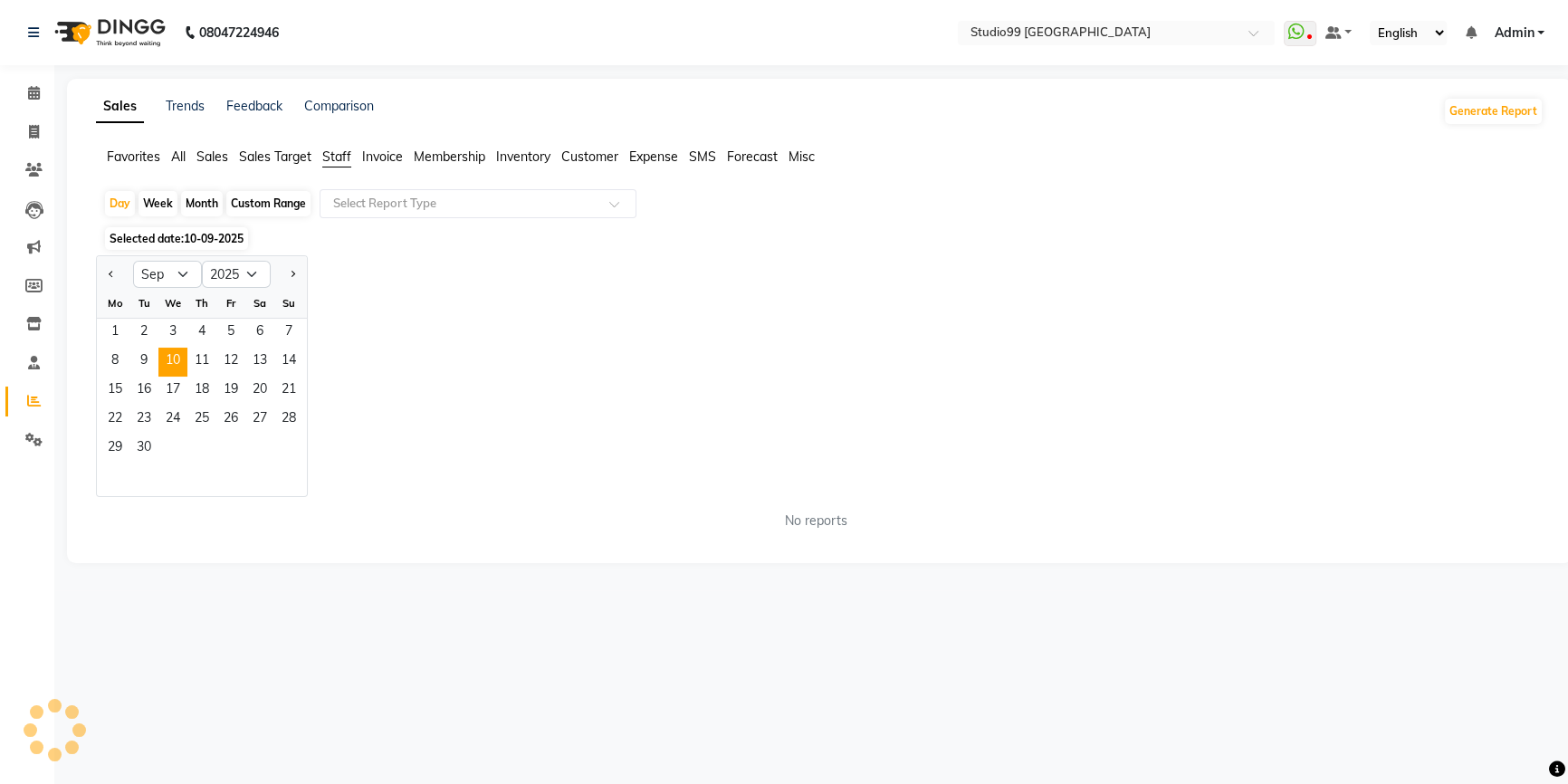
scroll to position [0, 0]
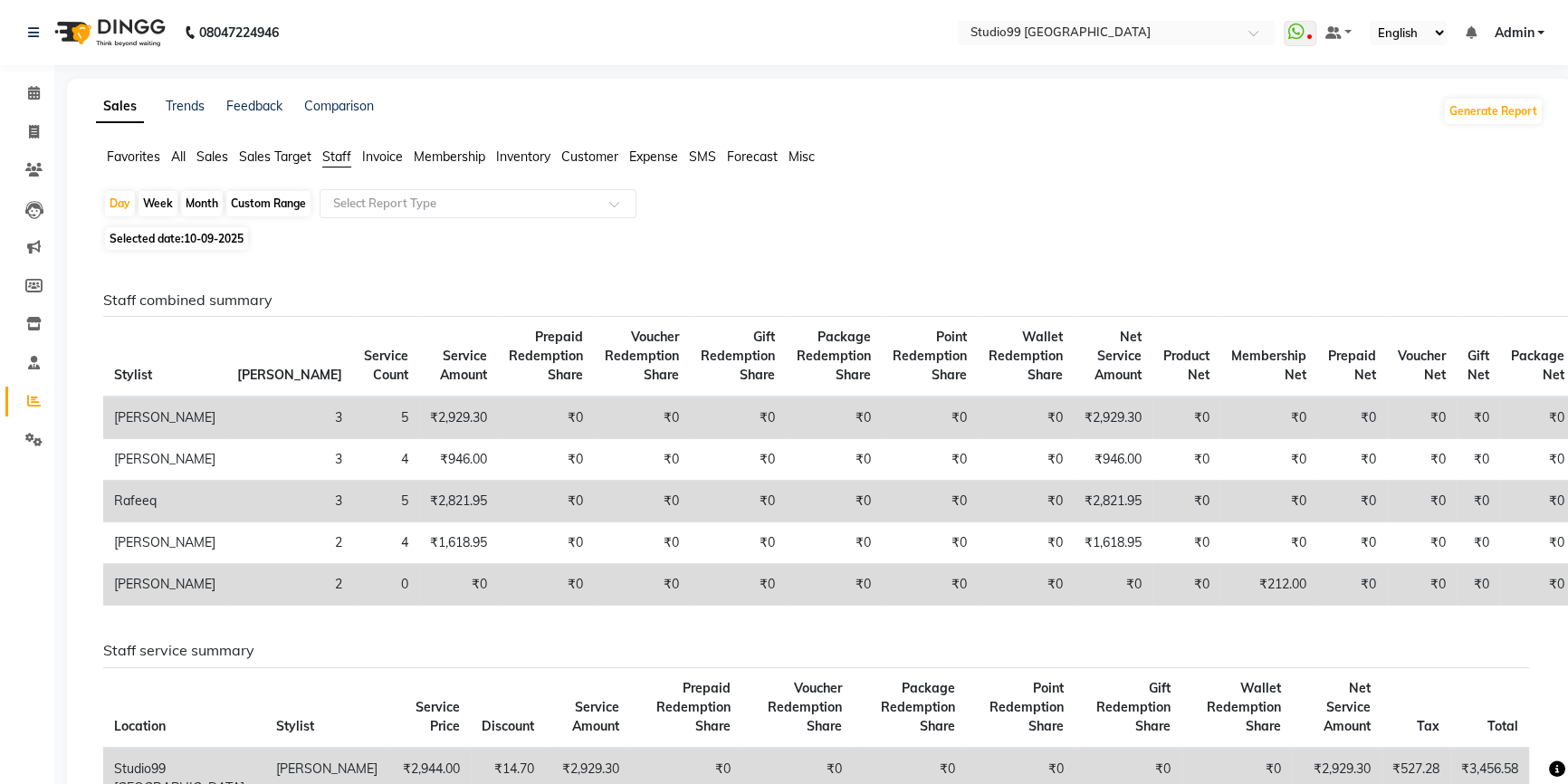
click at [157, 235] on span "Selected date: 10-09-2025" at bounding box center [176, 239] width 143 height 22
select select "9"
select select "2025"
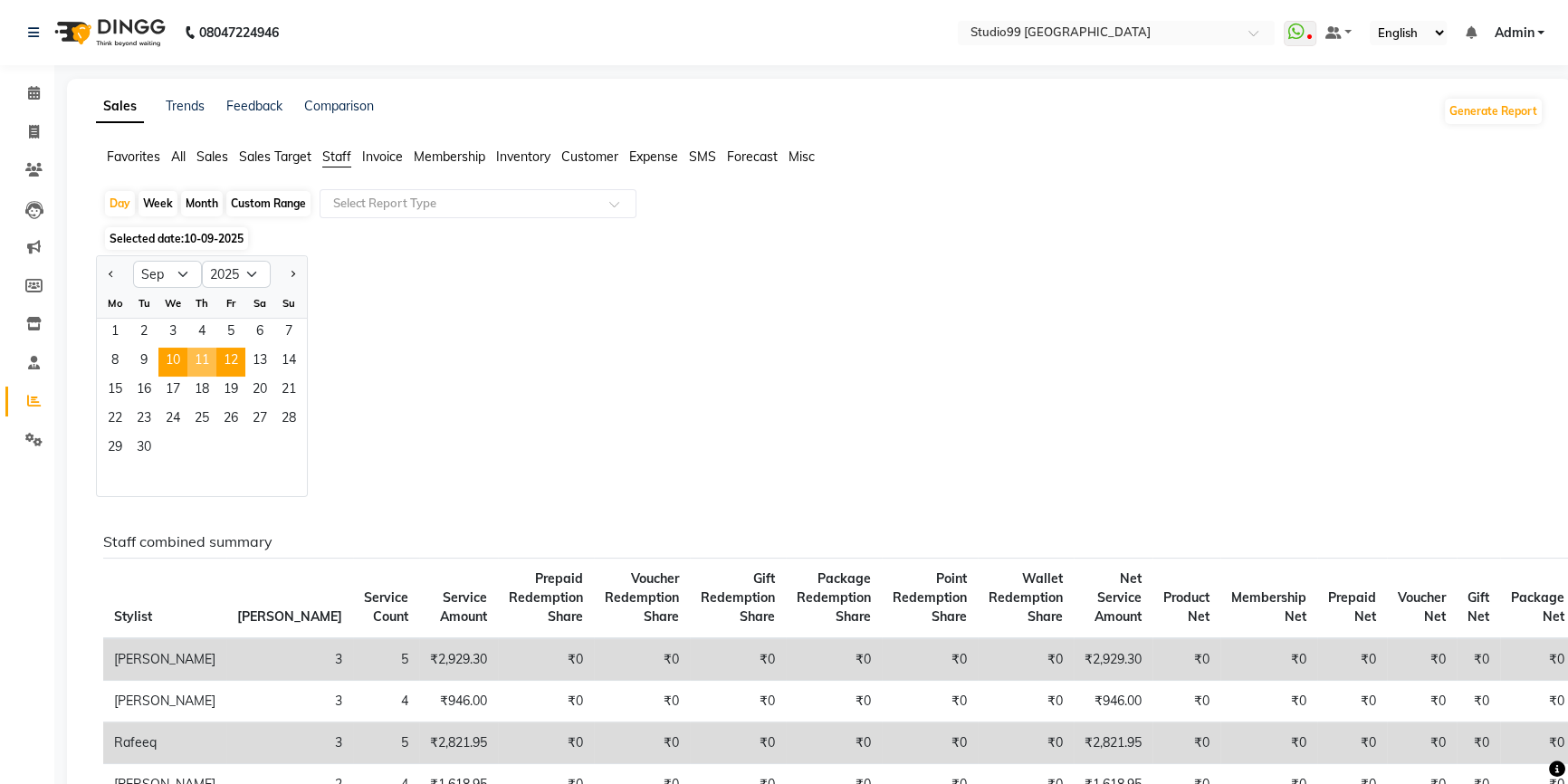
drag, startPoint x: 205, startPoint y: 352, endPoint x: 217, endPoint y: 349, distance: 12.4
click at [204, 353] on span "11" at bounding box center [202, 361] width 29 height 29
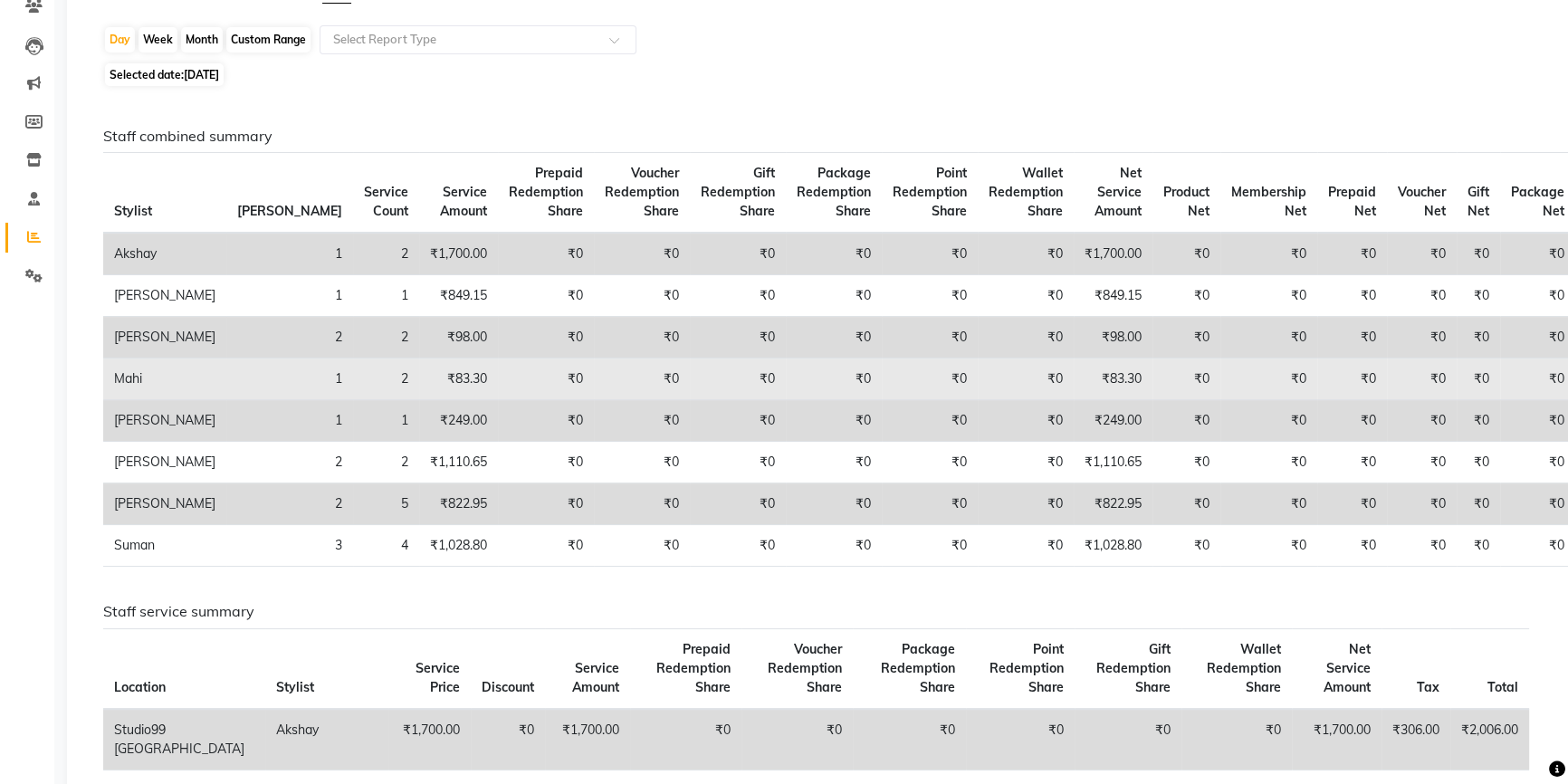
scroll to position [82, 0]
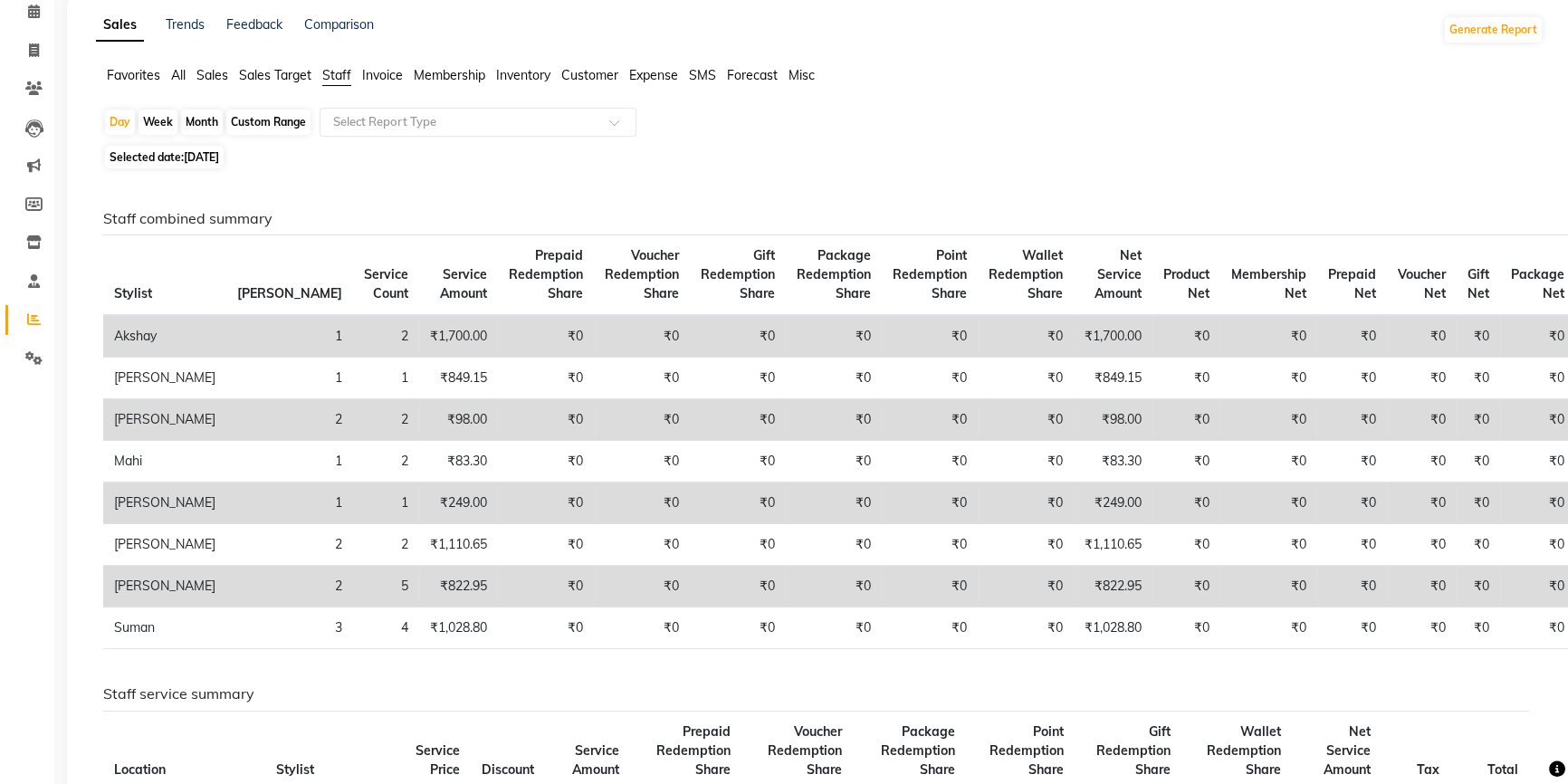
click at [186, 154] on span "Selected date: 11-09-2025" at bounding box center [164, 157] width 119 height 22
select select "9"
select select "2025"
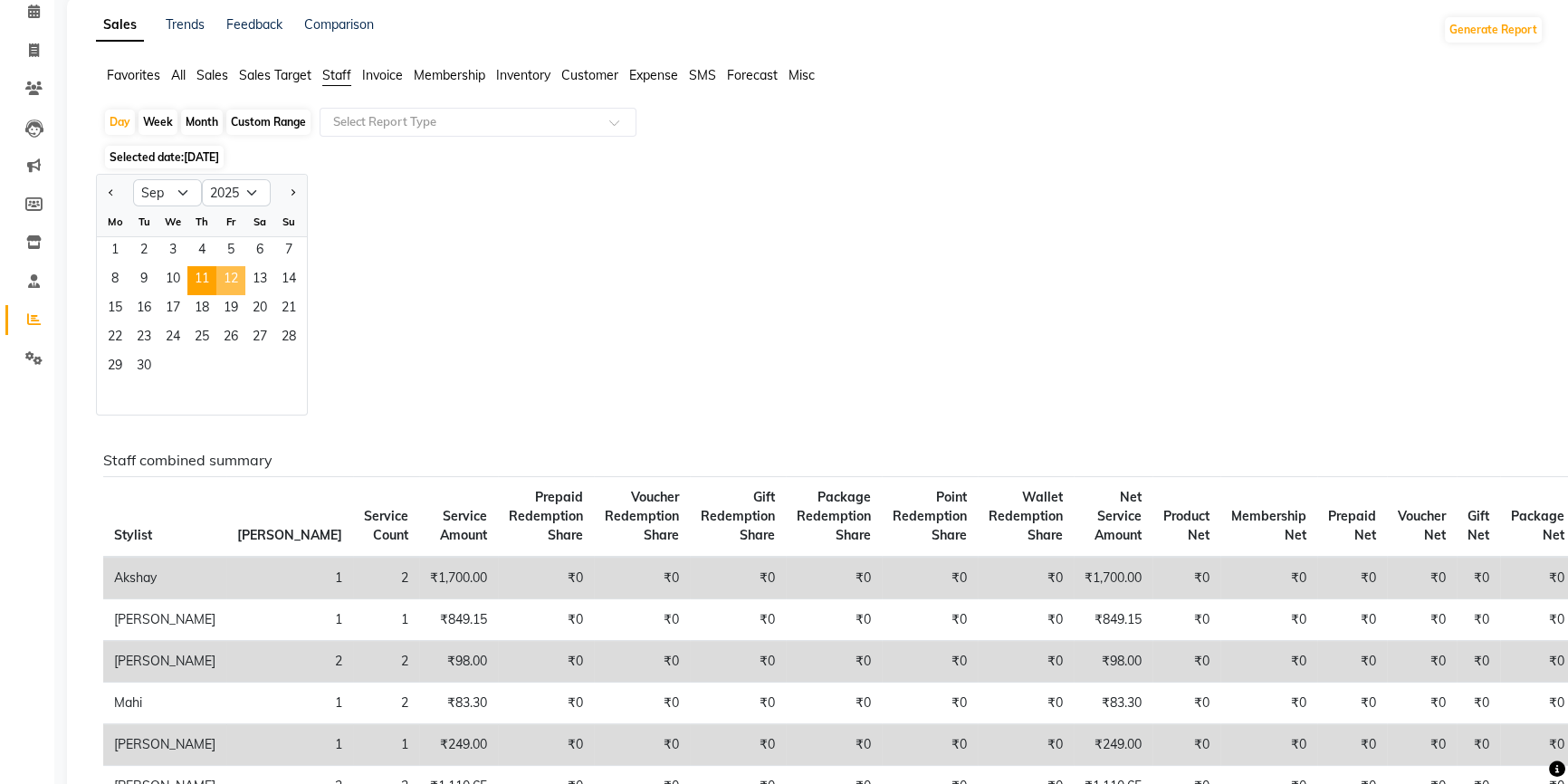
click at [226, 286] on span "12" at bounding box center [230, 281] width 29 height 29
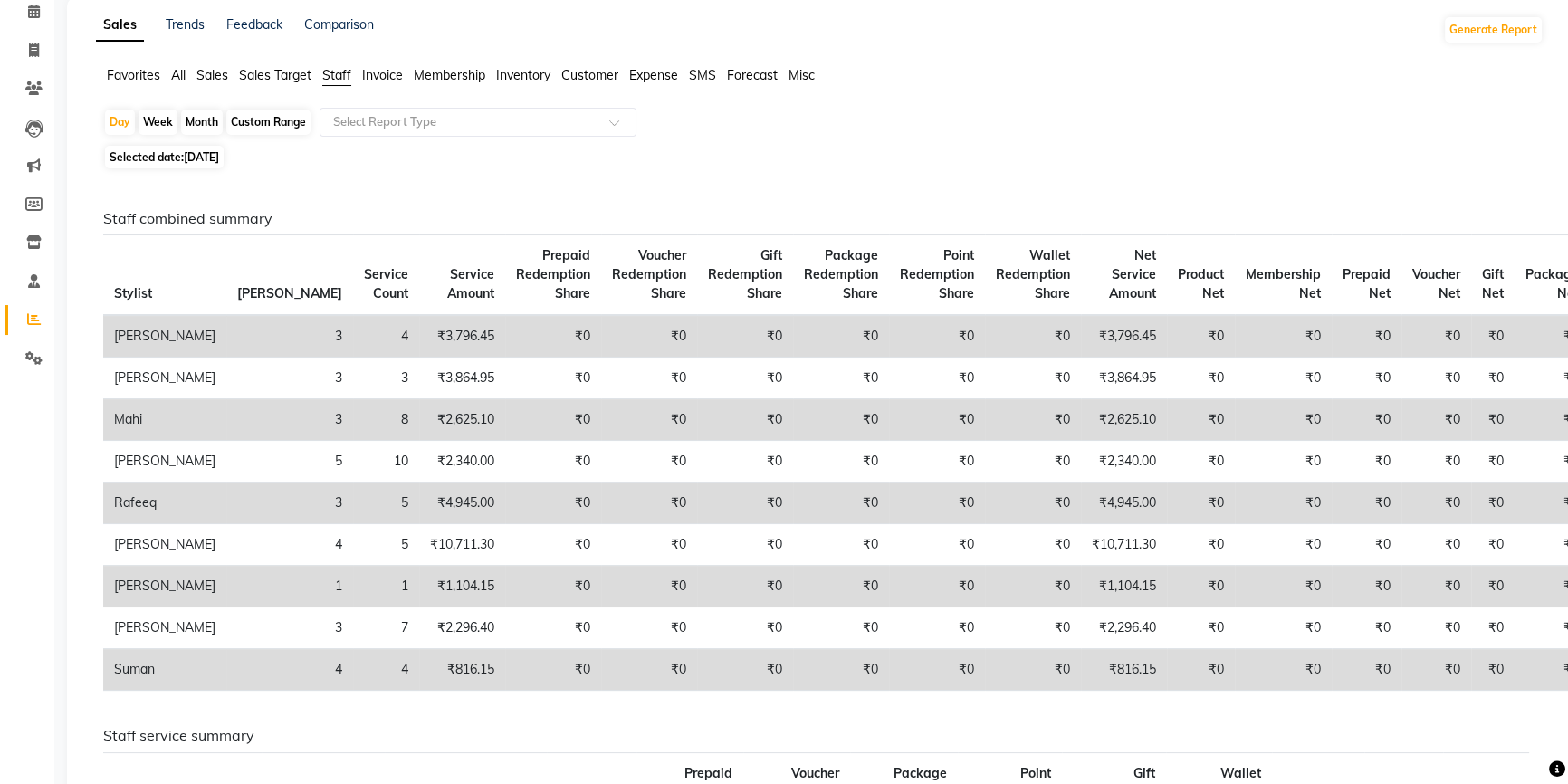
click at [209, 158] on span "12-09-2025" at bounding box center [202, 157] width 35 height 14
select select "9"
select select "2025"
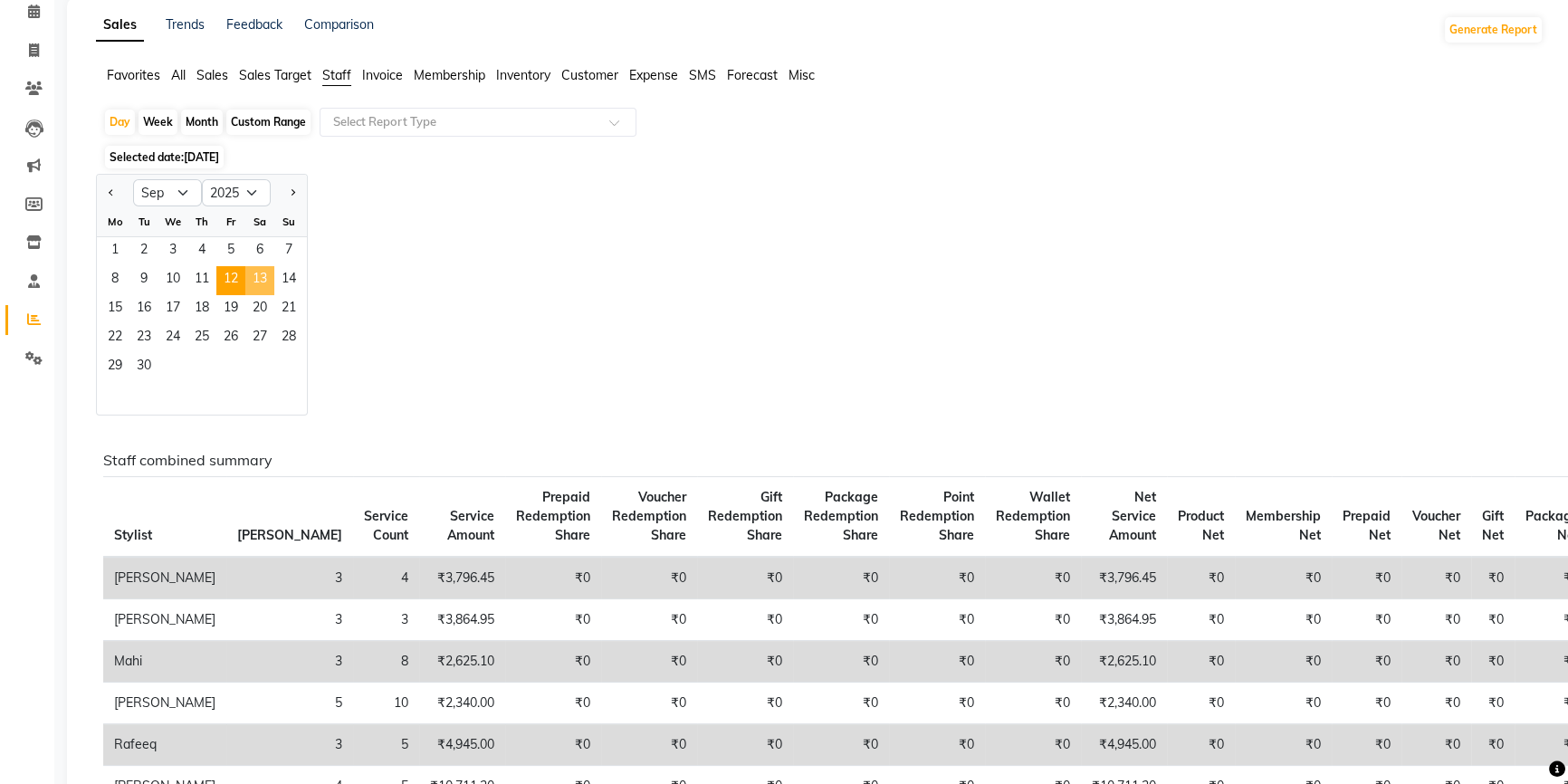
click at [267, 274] on span "13" at bounding box center [259, 281] width 29 height 29
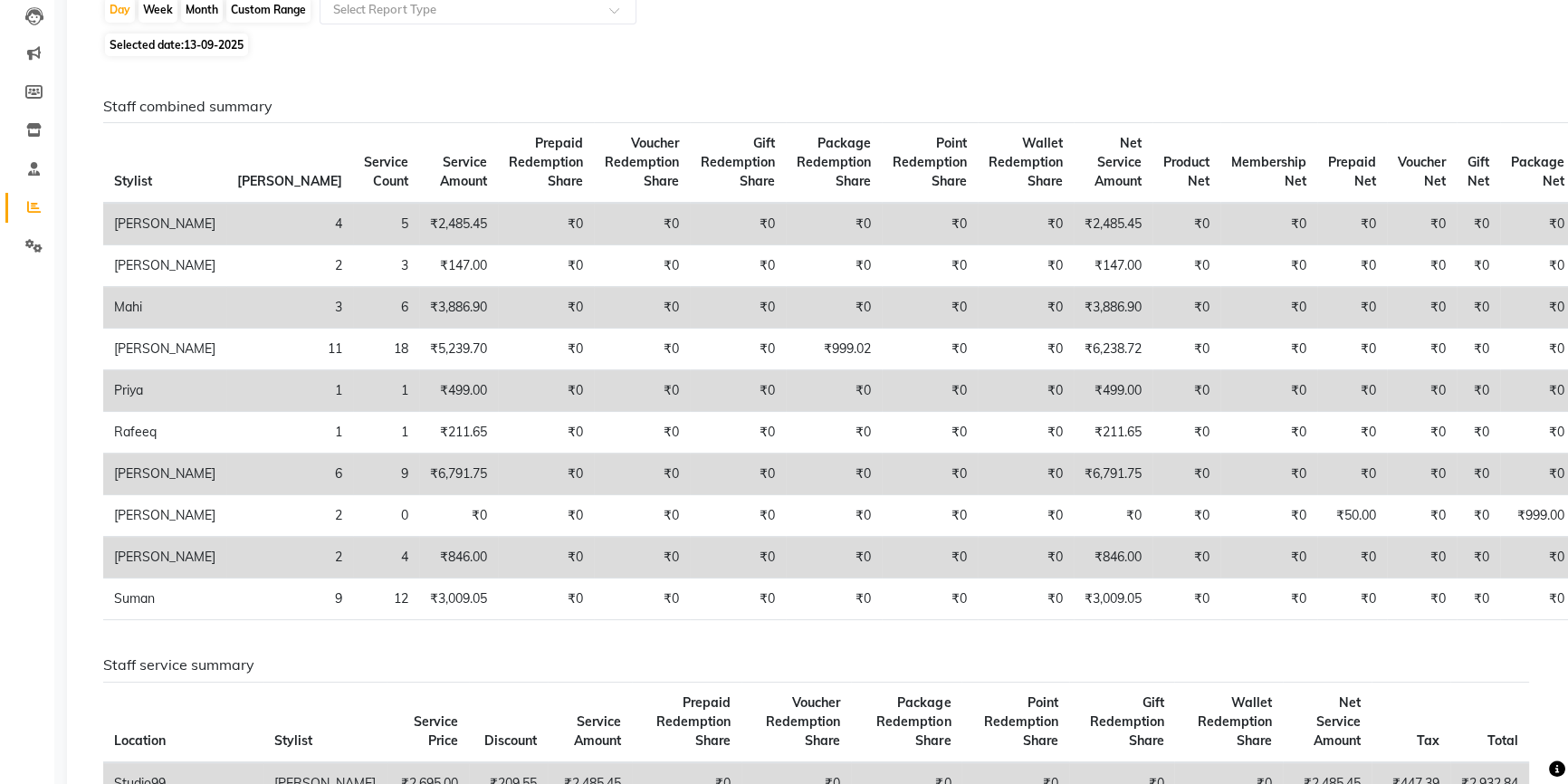
scroll to position [163, 0]
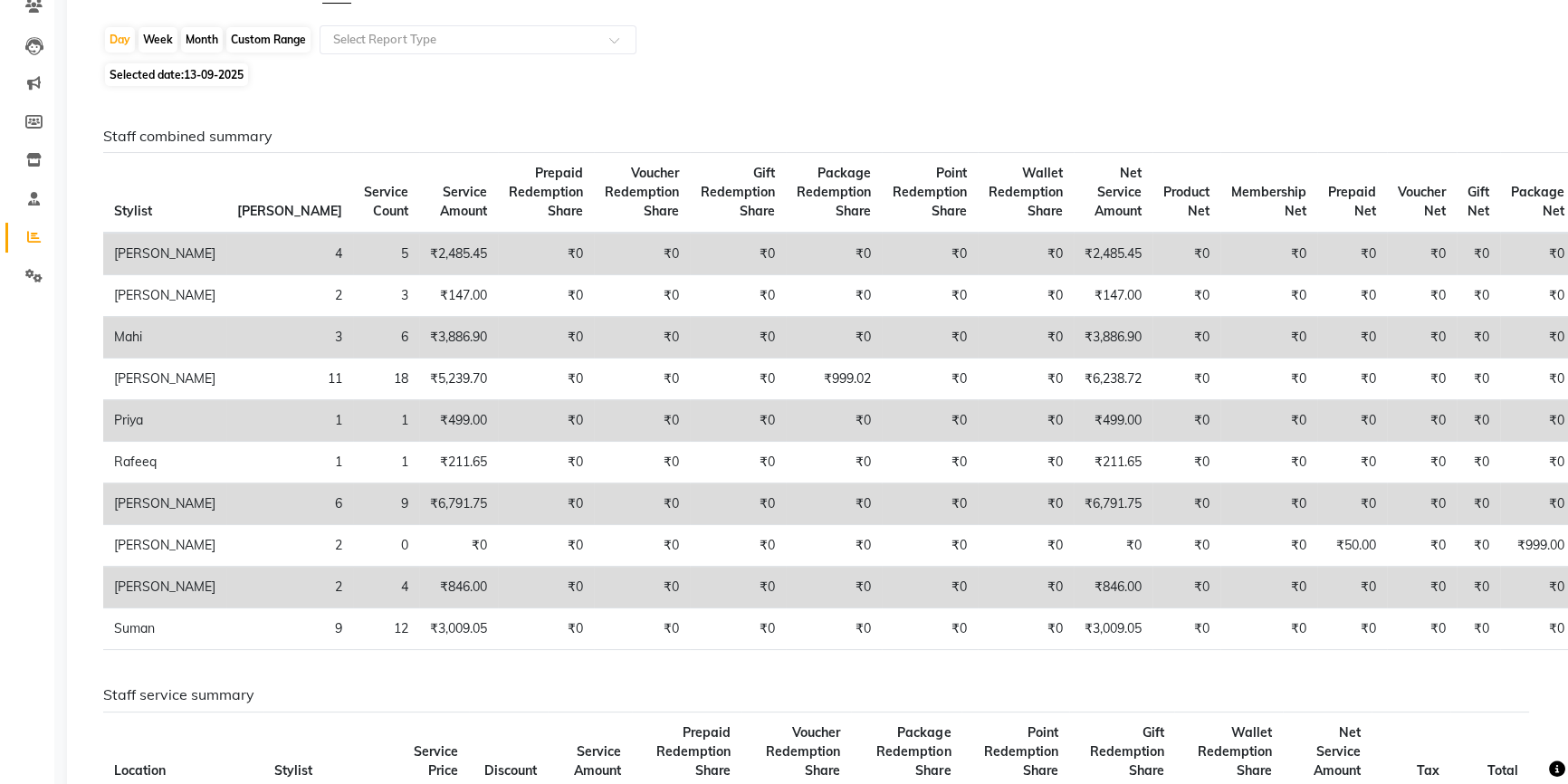
click at [216, 79] on span "13-09-2025" at bounding box center [214, 74] width 59 height 14
select select "9"
select select "2025"
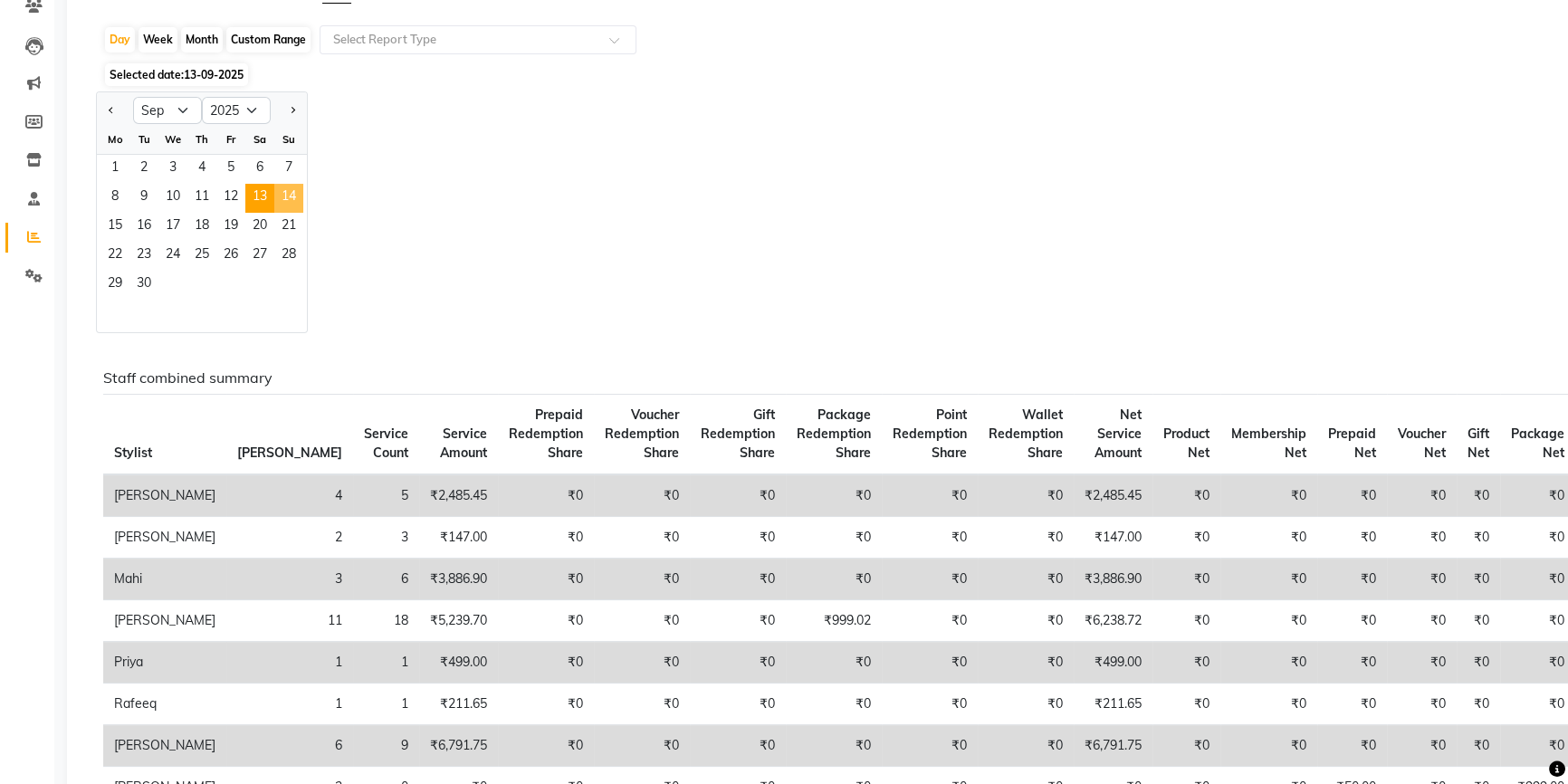
click at [280, 198] on span "14" at bounding box center [288, 198] width 29 height 29
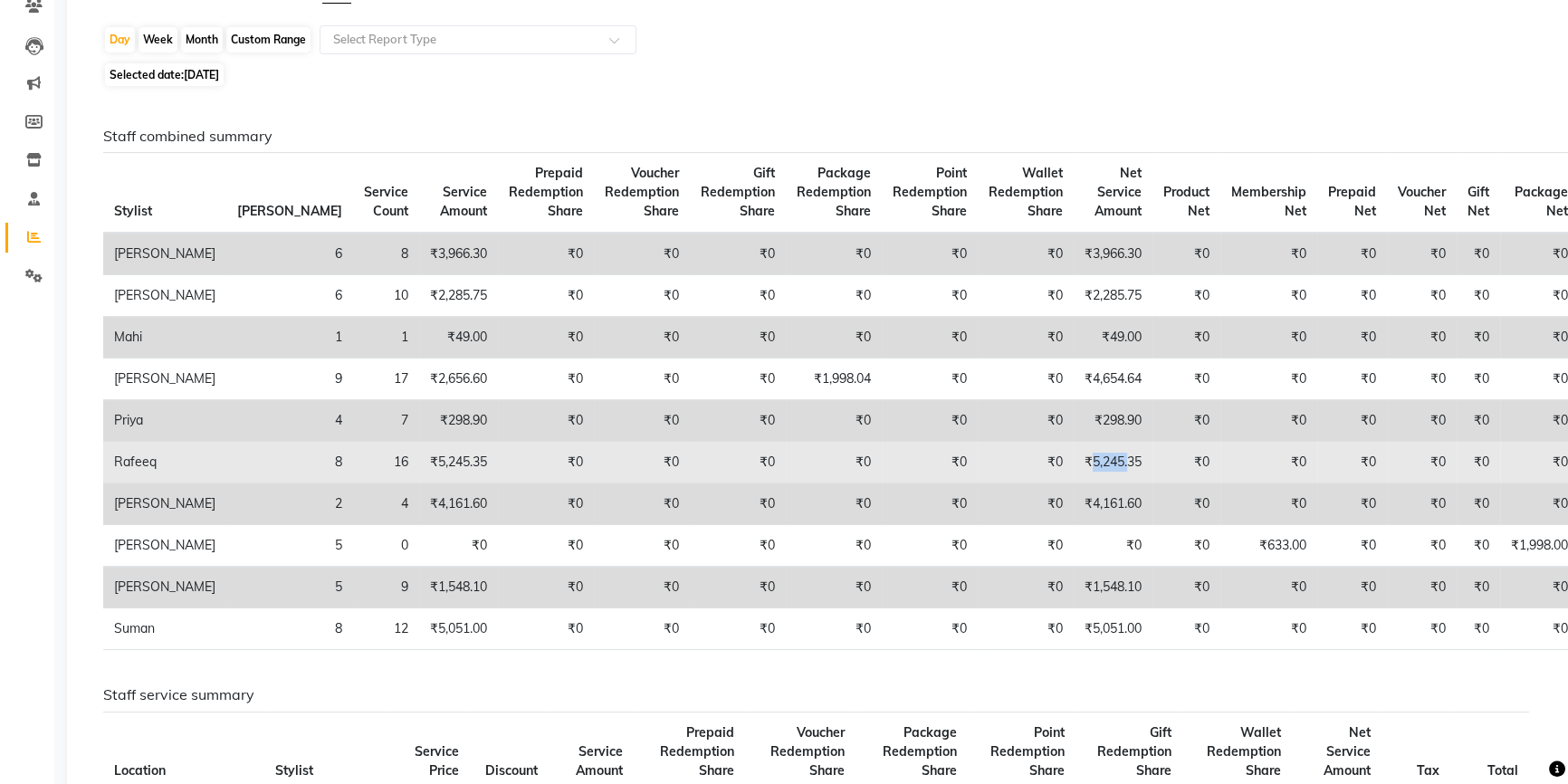
drag, startPoint x: 1026, startPoint y: 479, endPoint x: 1060, endPoint y: 483, distance: 34.2
click at [1074, 483] on td "₹5,245.35" at bounding box center [1113, 463] width 79 height 42
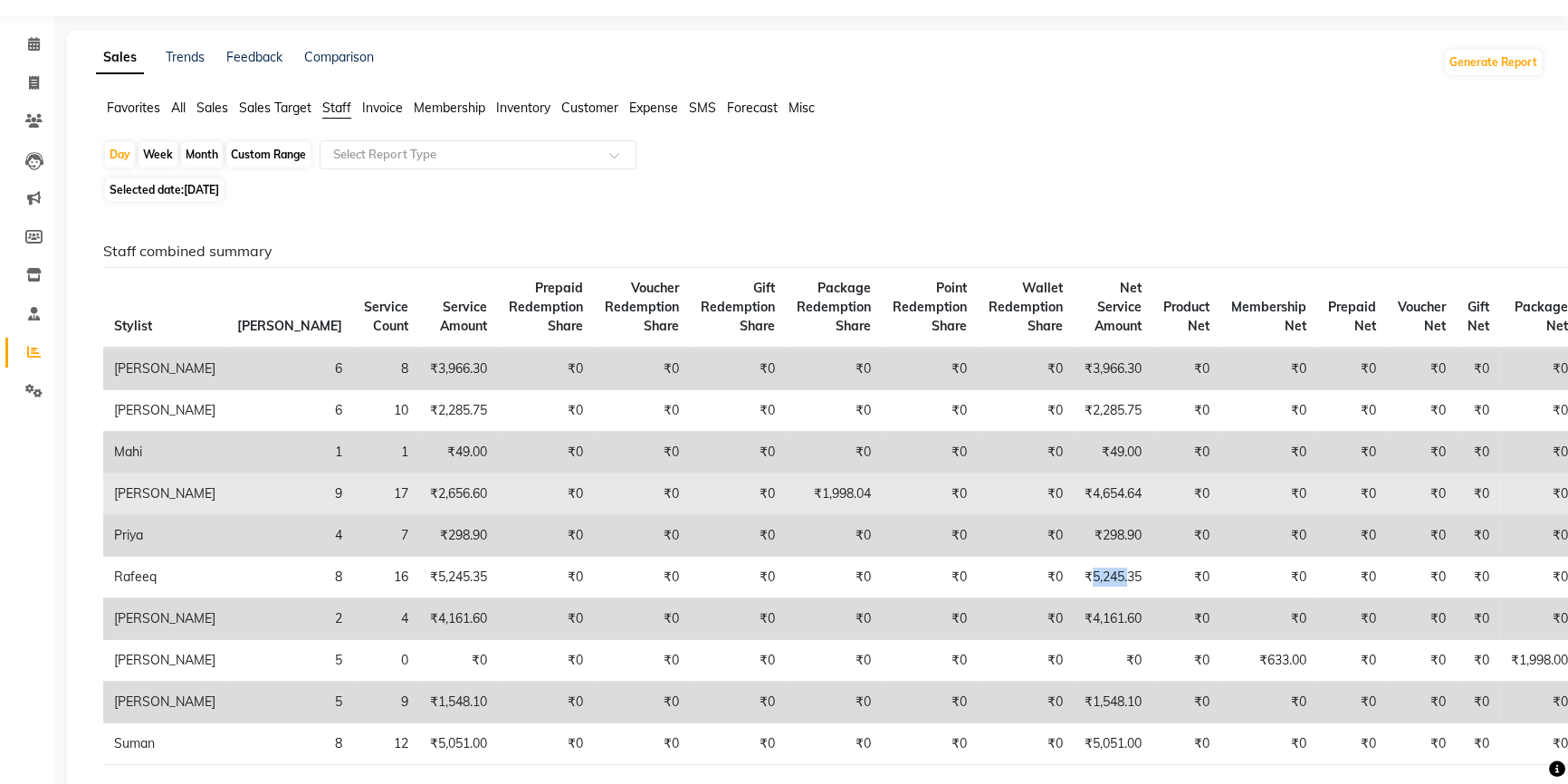
scroll to position [0, 0]
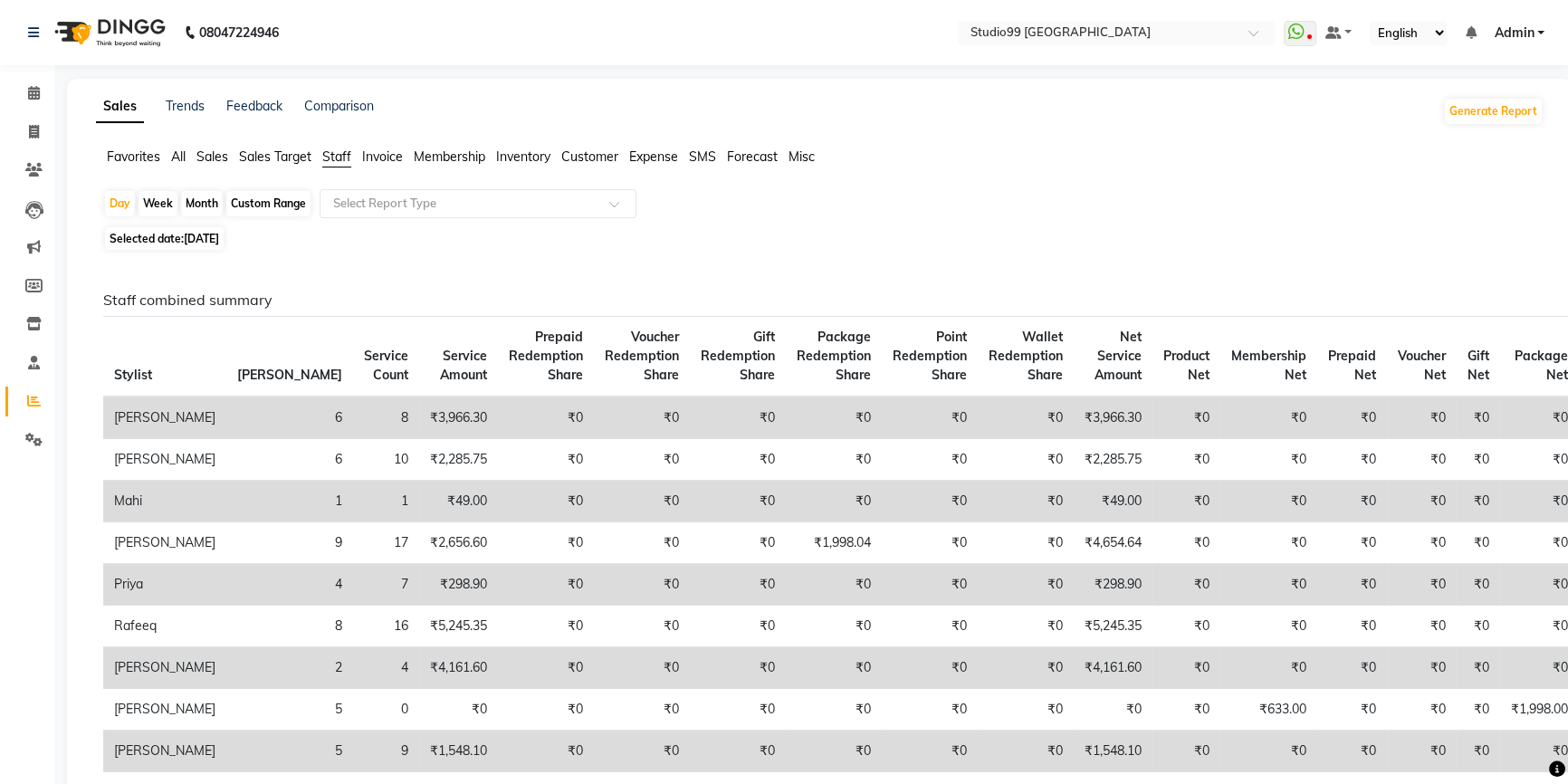
click at [177, 238] on span "Selected date: 14-09-2025" at bounding box center [164, 239] width 119 height 22
select select "9"
select select "2025"
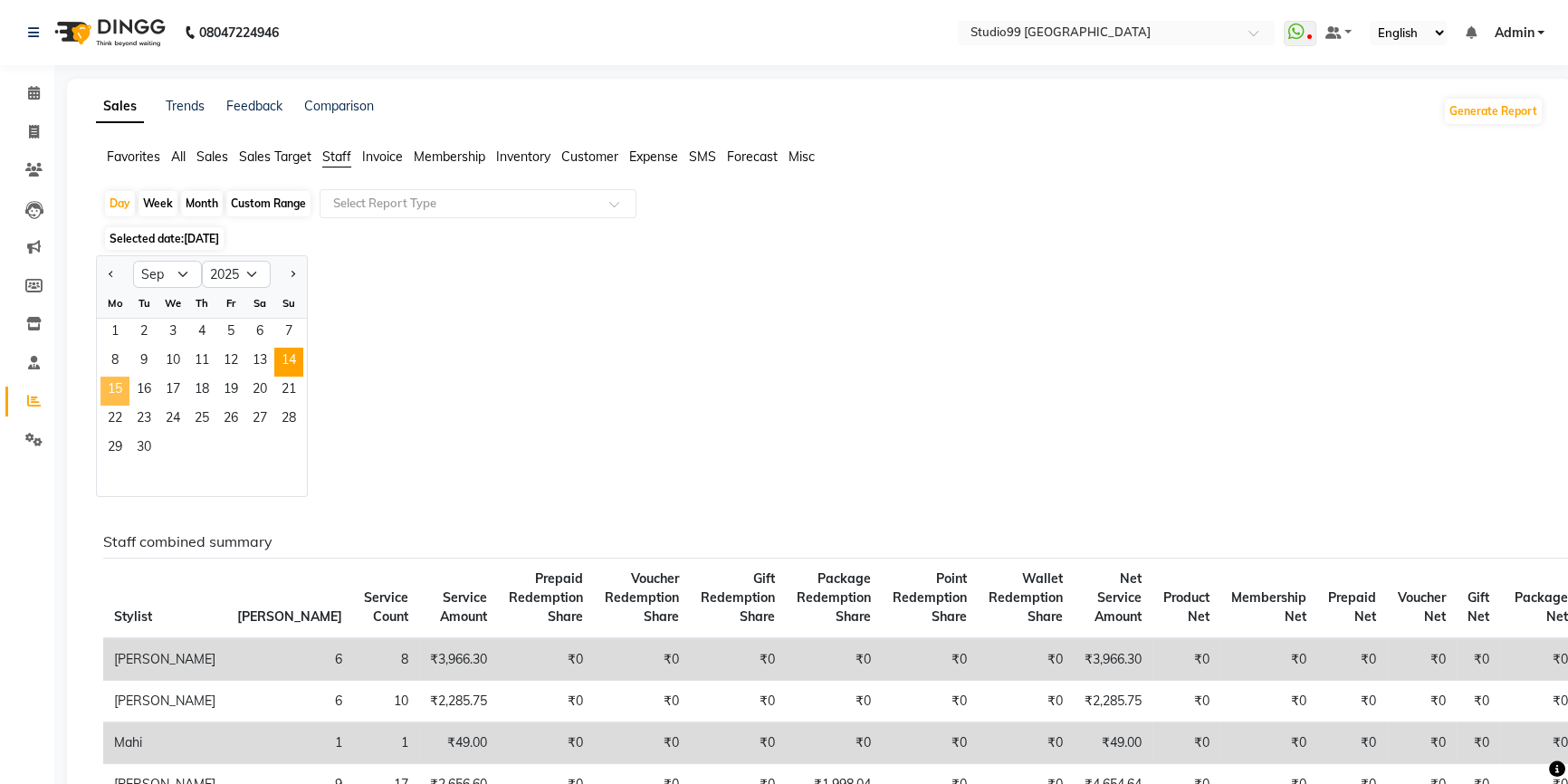
click at [117, 389] on span "15" at bounding box center [114, 390] width 29 height 29
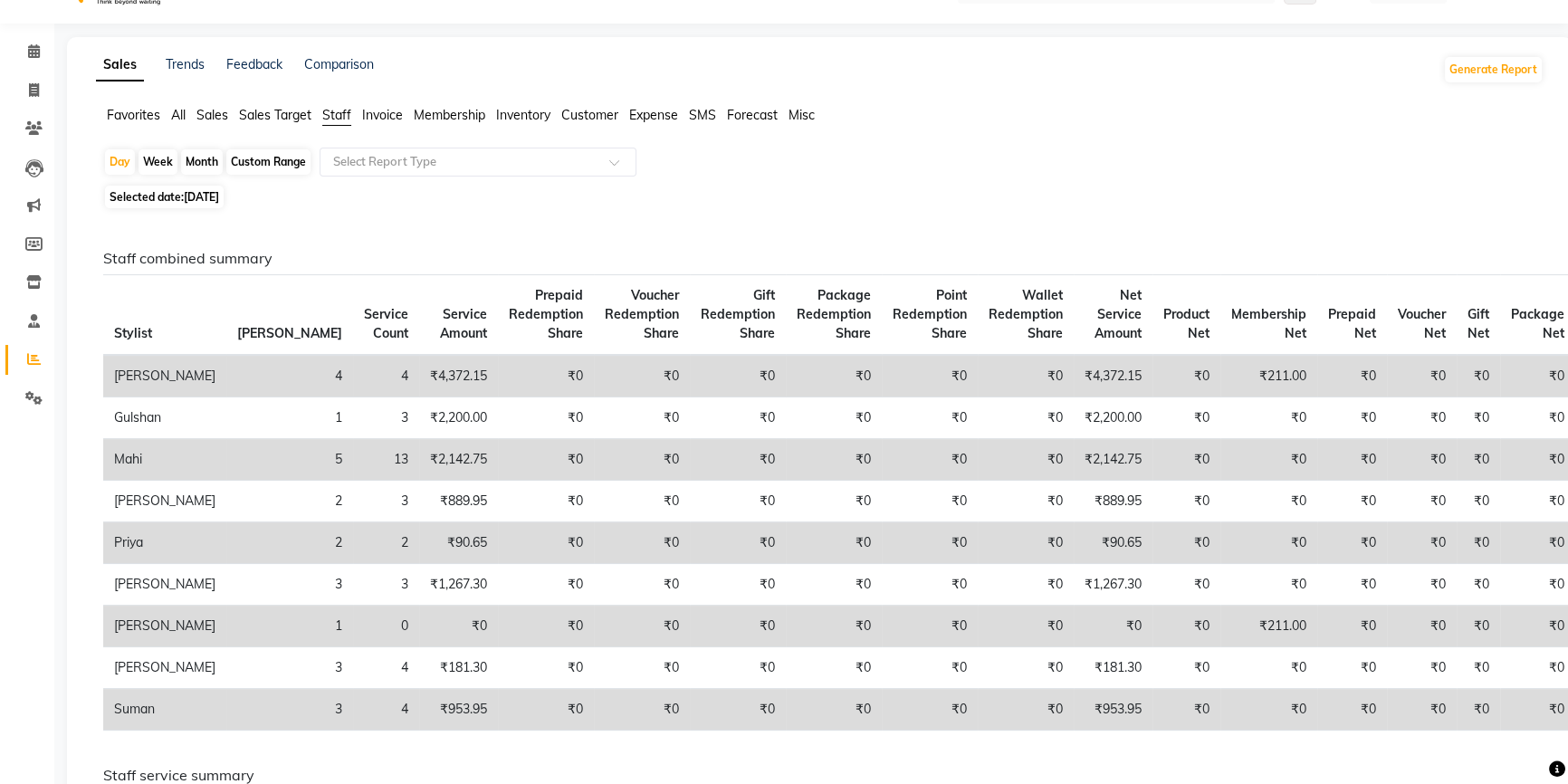
scroll to position [82, 0]
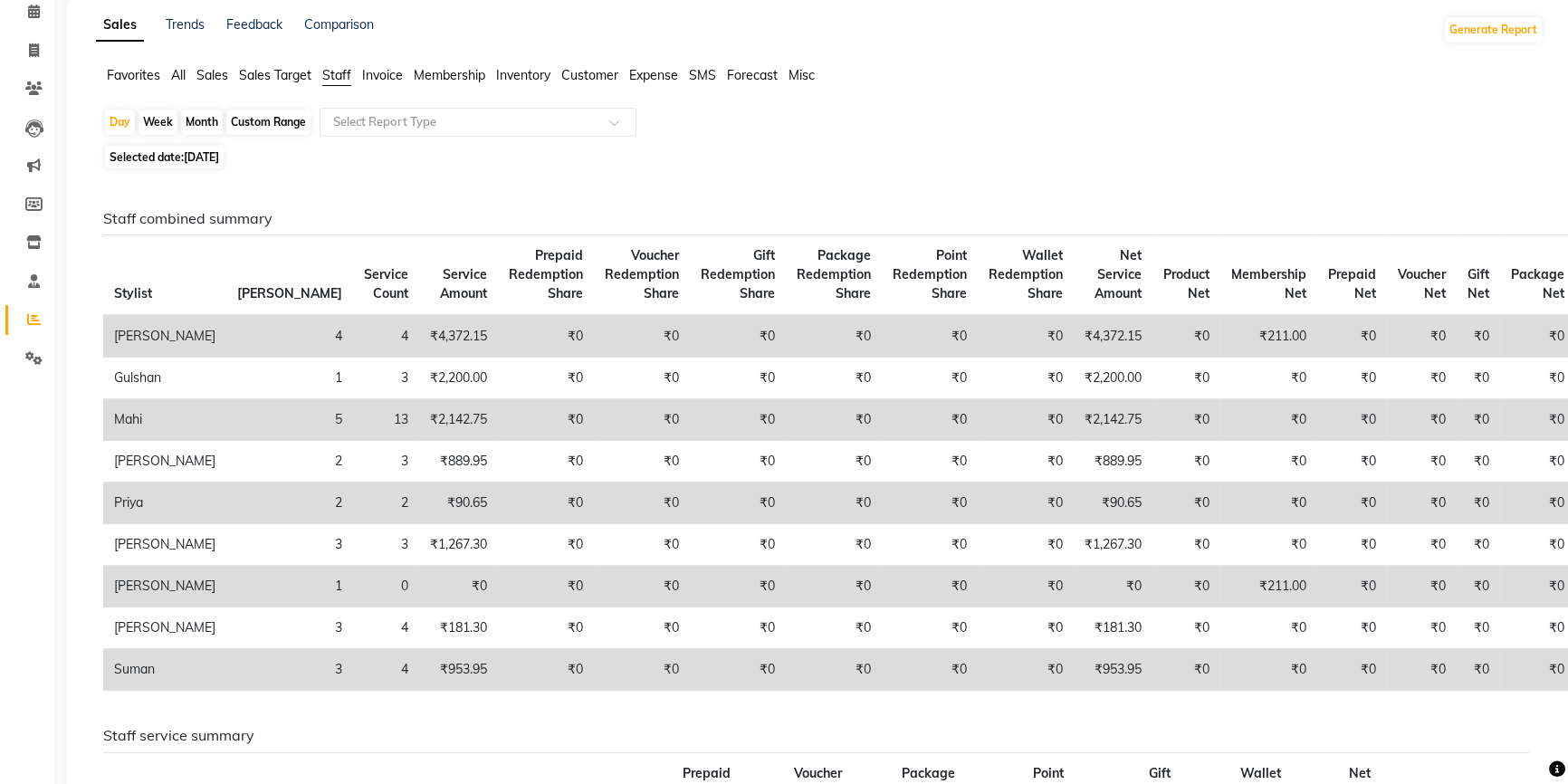
click at [1327, 28] on div "Sales Trends Feedback Comparison Generate Report" at bounding box center [820, 30] width 1470 height 29
click at [224, 149] on span "Selected date: 15-09-2025" at bounding box center [164, 157] width 119 height 22
select select "9"
select select "2025"
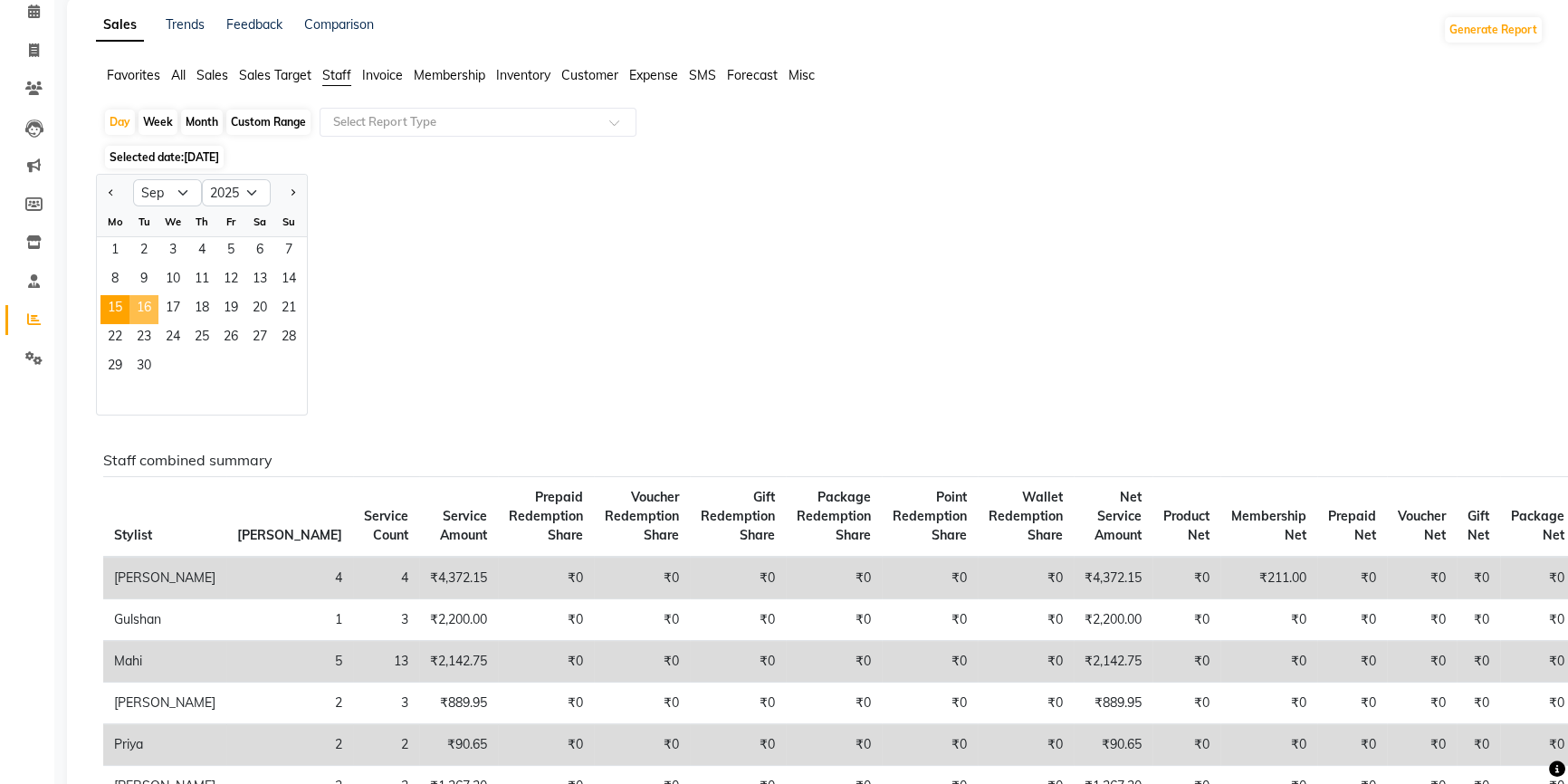
click at [145, 307] on span "16" at bounding box center [143, 309] width 29 height 29
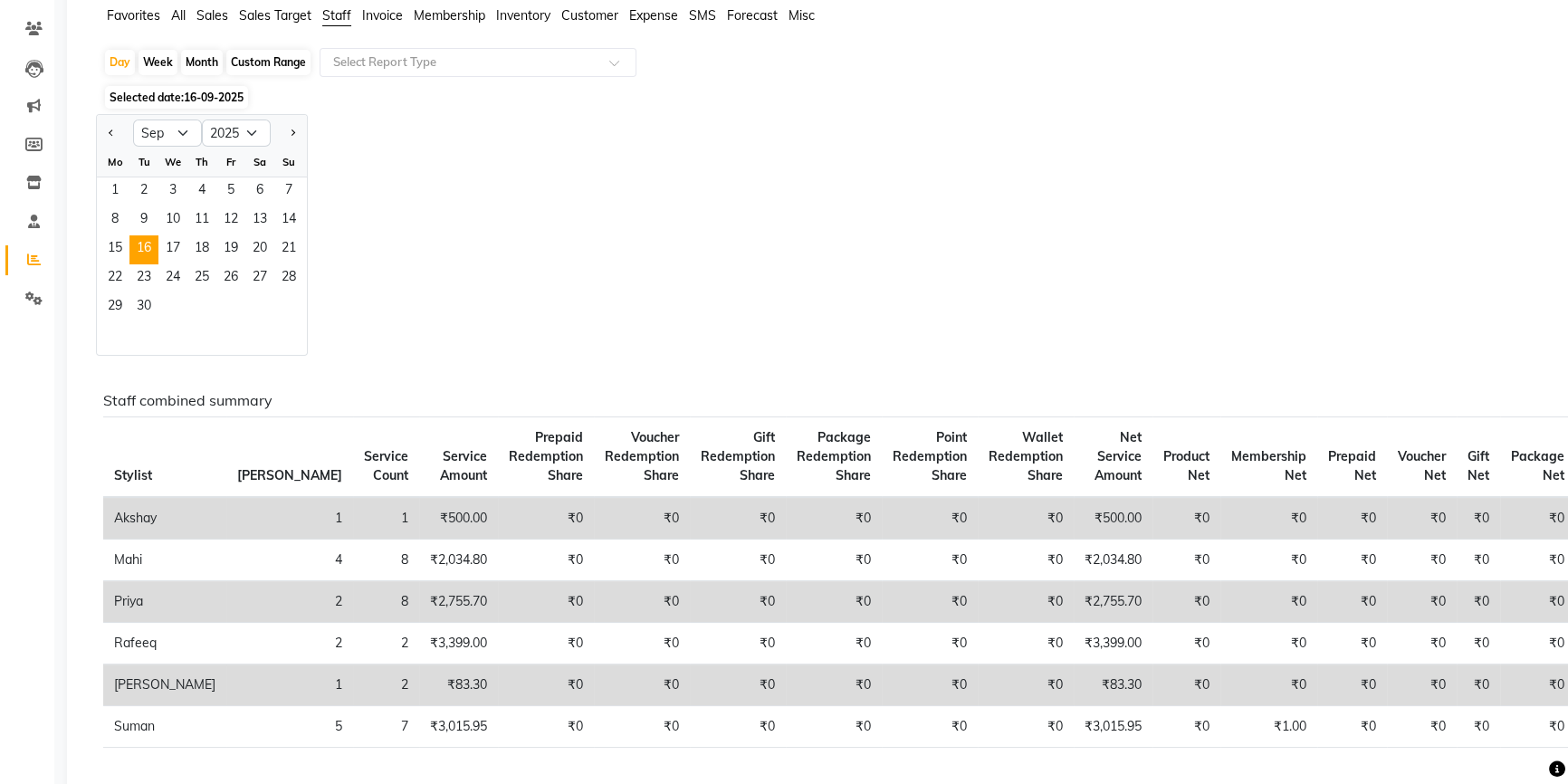
scroll to position [163, 0]
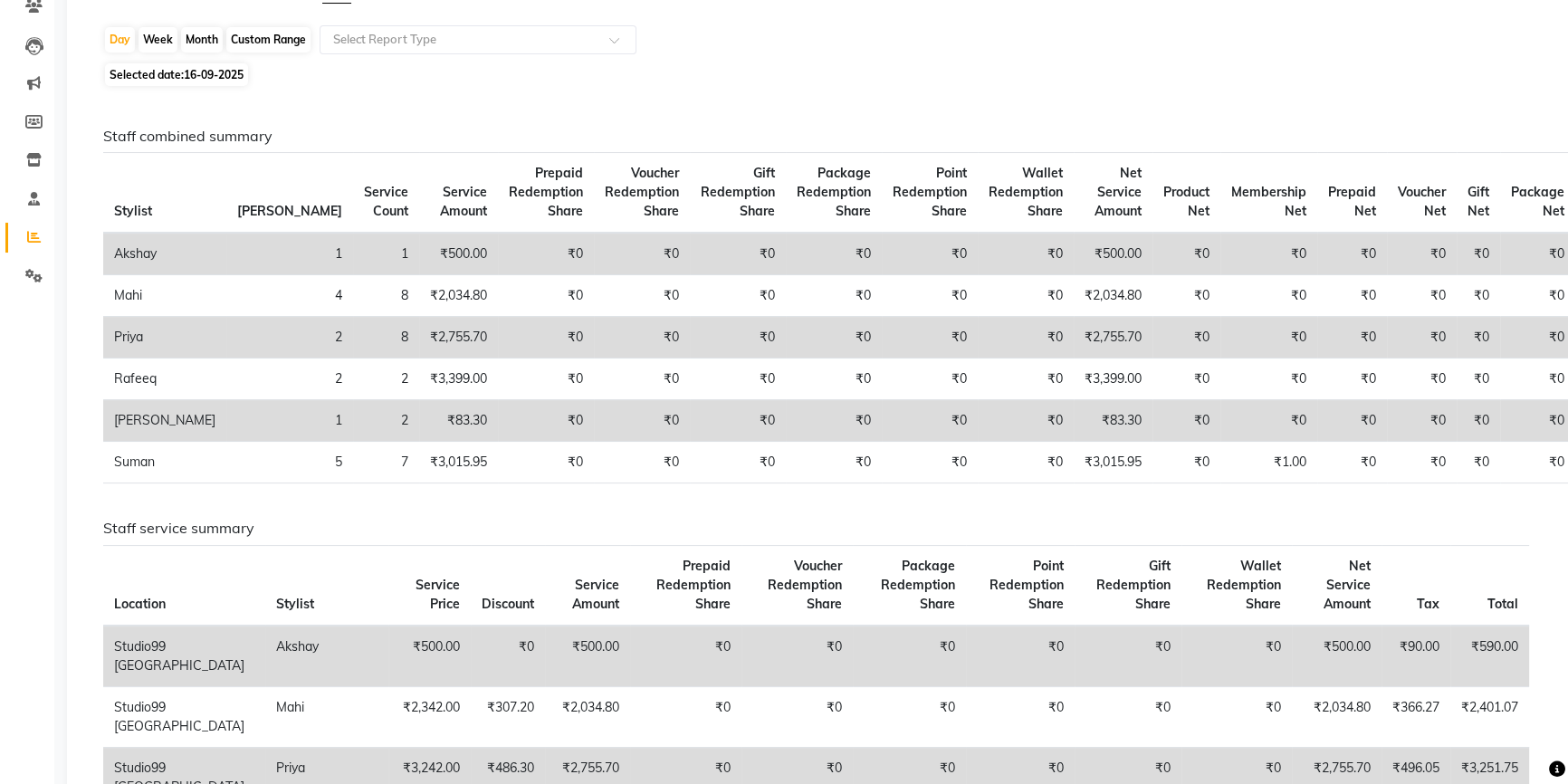
click at [217, 74] on span "16-09-2025" at bounding box center [214, 74] width 59 height 14
select select "9"
select select "2025"
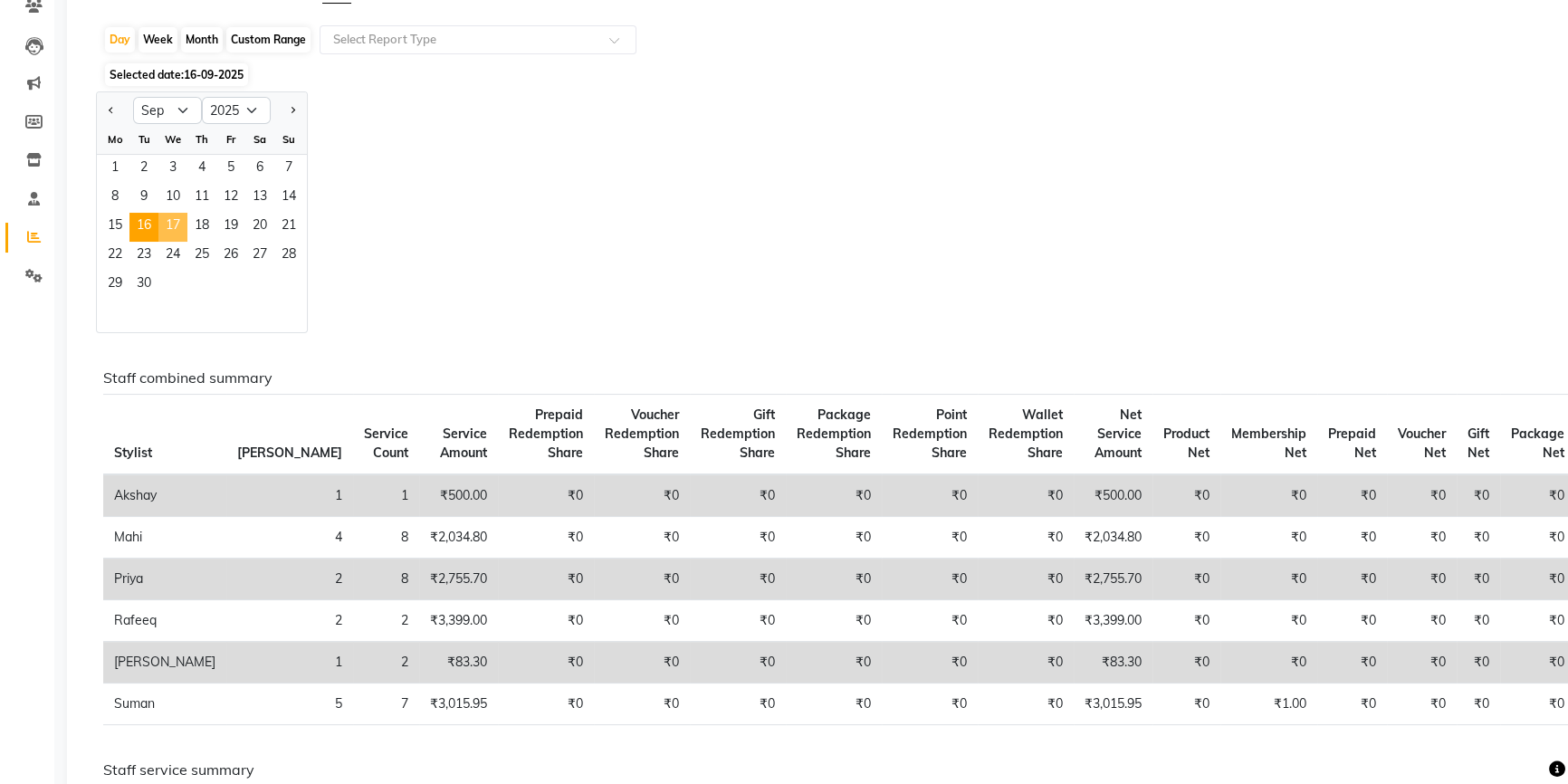
click at [176, 216] on span "17" at bounding box center [173, 227] width 29 height 29
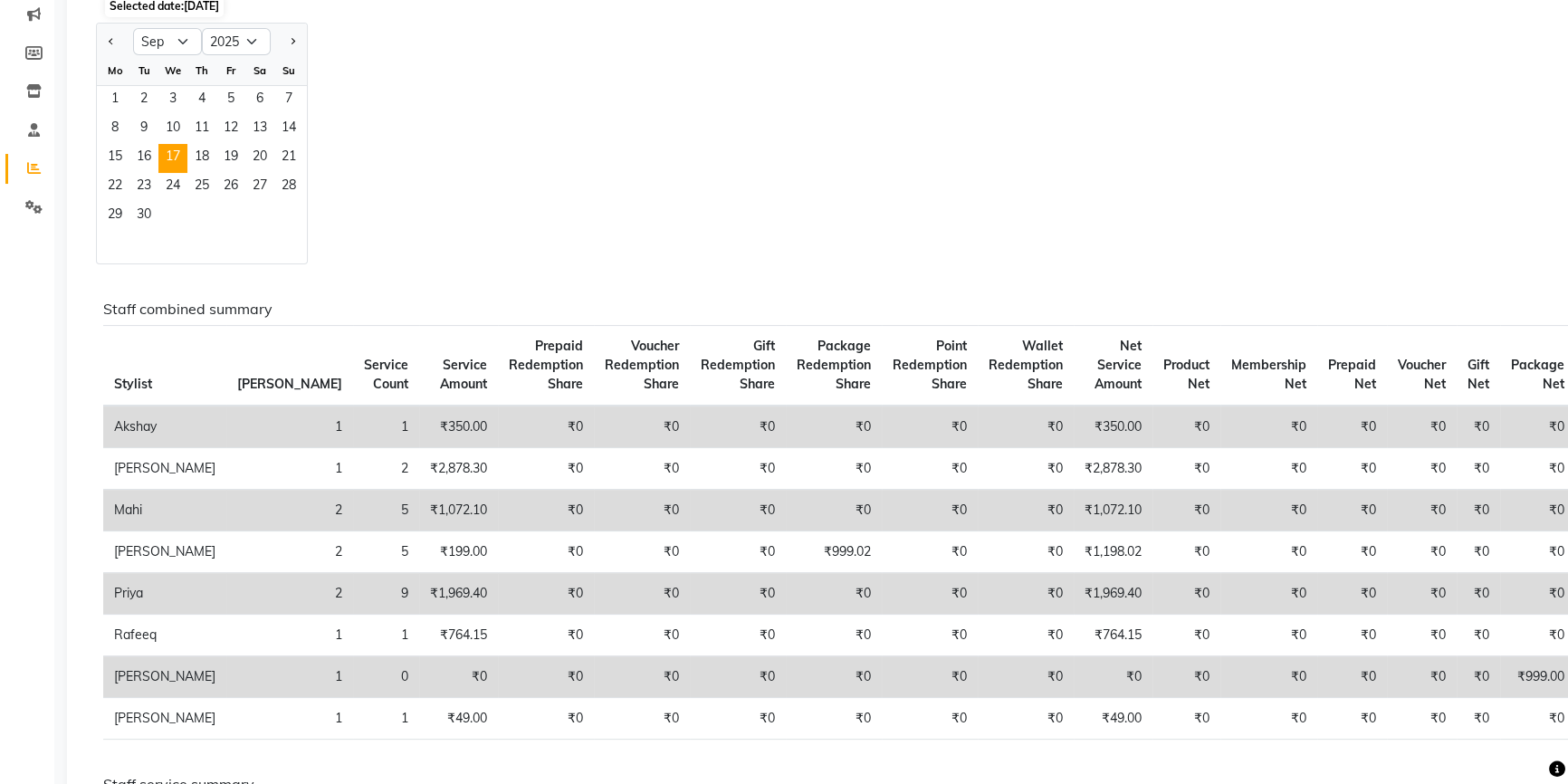
scroll to position [246, 0]
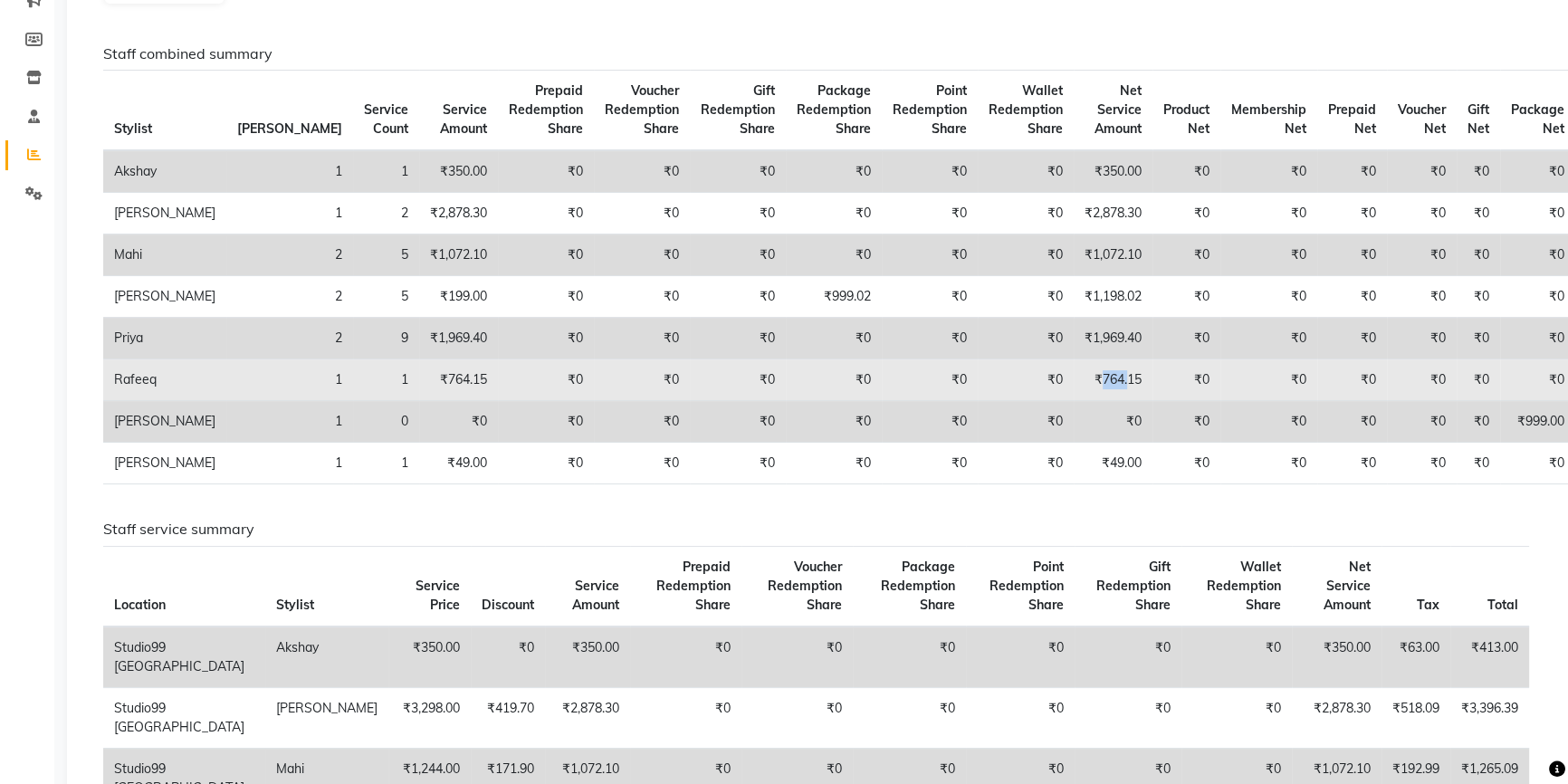
drag, startPoint x: 1041, startPoint y: 396, endPoint x: 1065, endPoint y: 398, distance: 24.1
click at [1074, 398] on td "₹764.15" at bounding box center [1113, 380] width 79 height 42
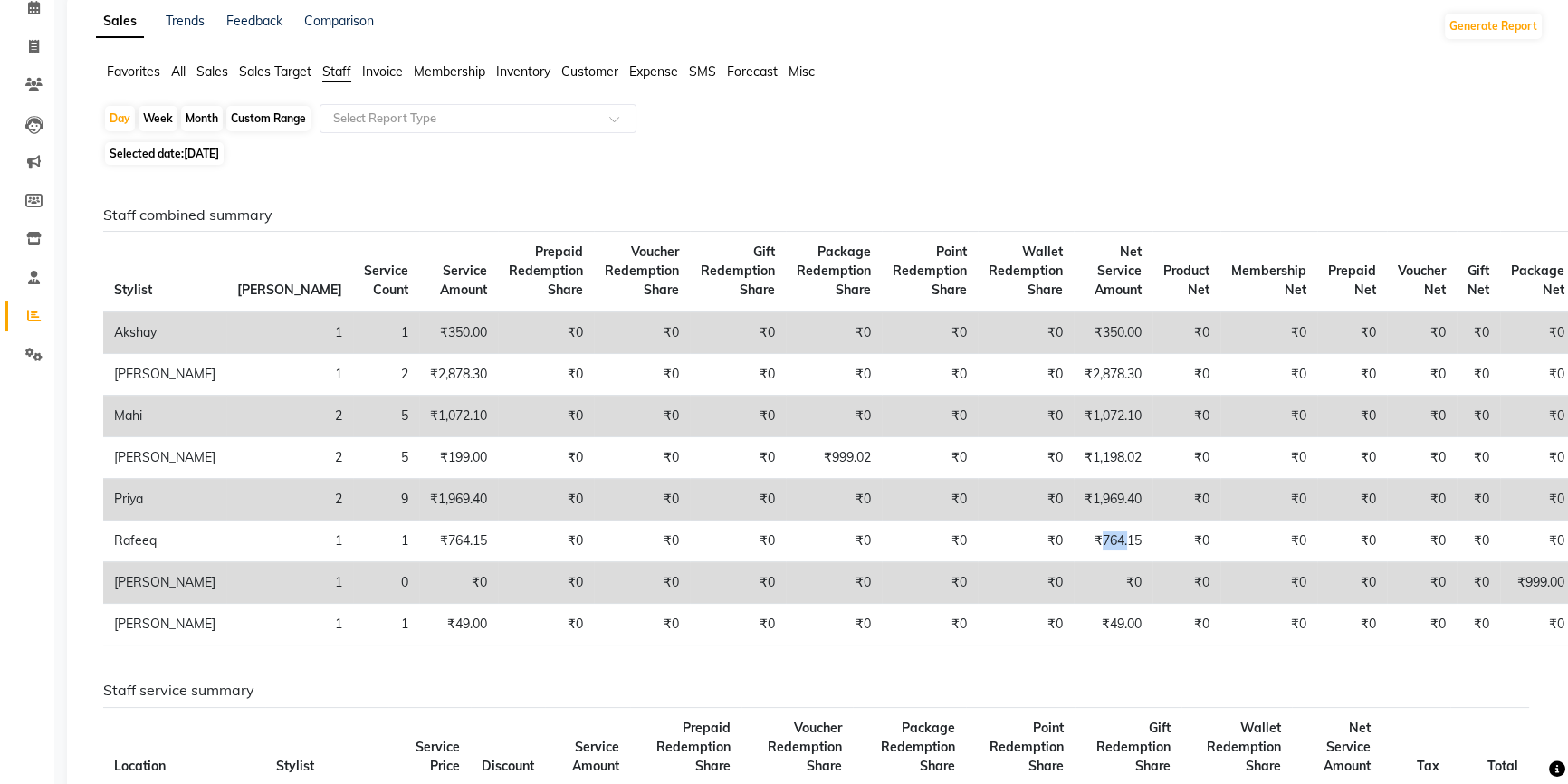
scroll to position [82, 0]
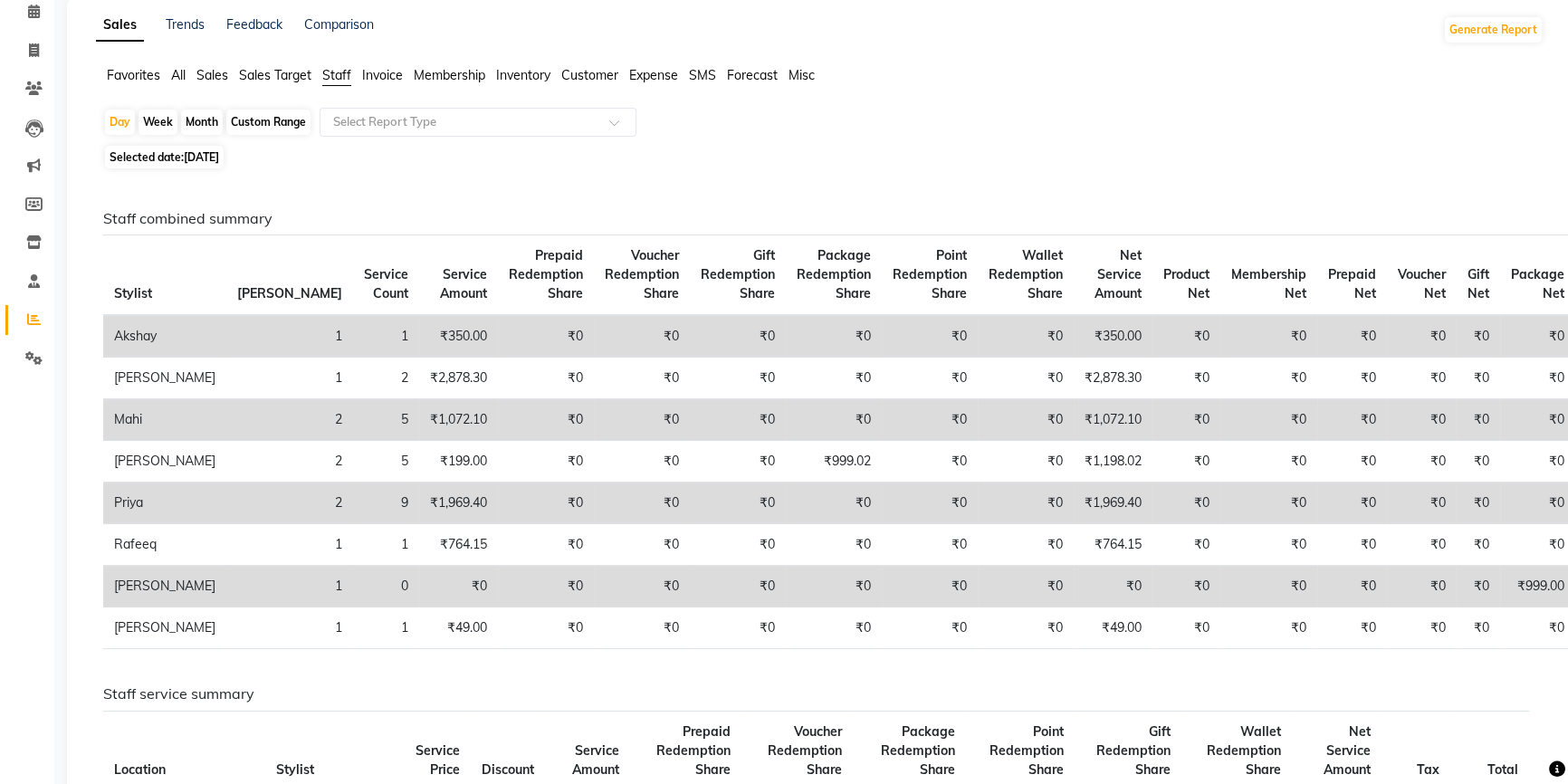
click at [190, 152] on span "17-09-2025" at bounding box center [202, 157] width 35 height 14
select select "9"
select select "2025"
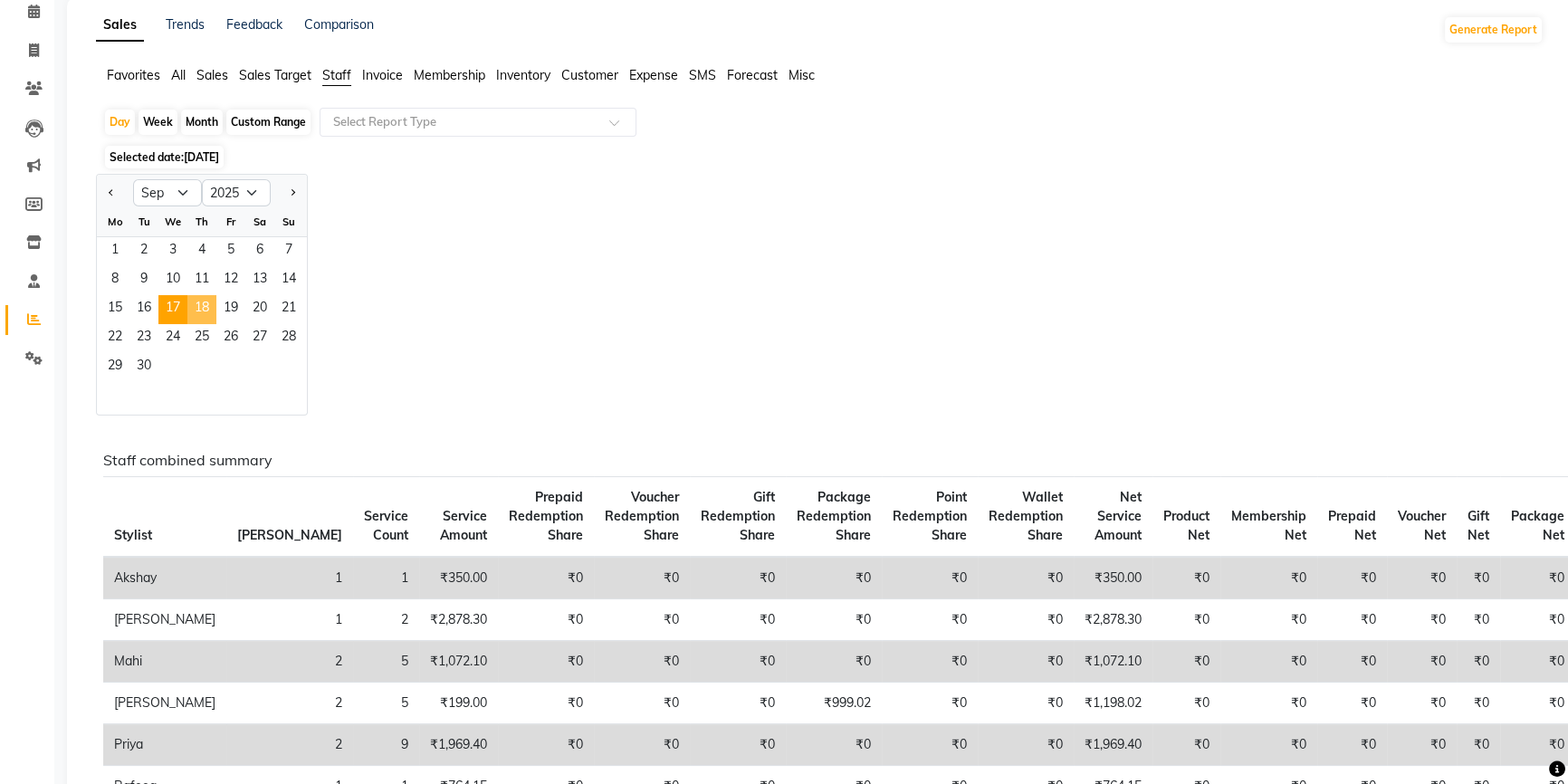
click at [205, 317] on span "18" at bounding box center [202, 309] width 29 height 29
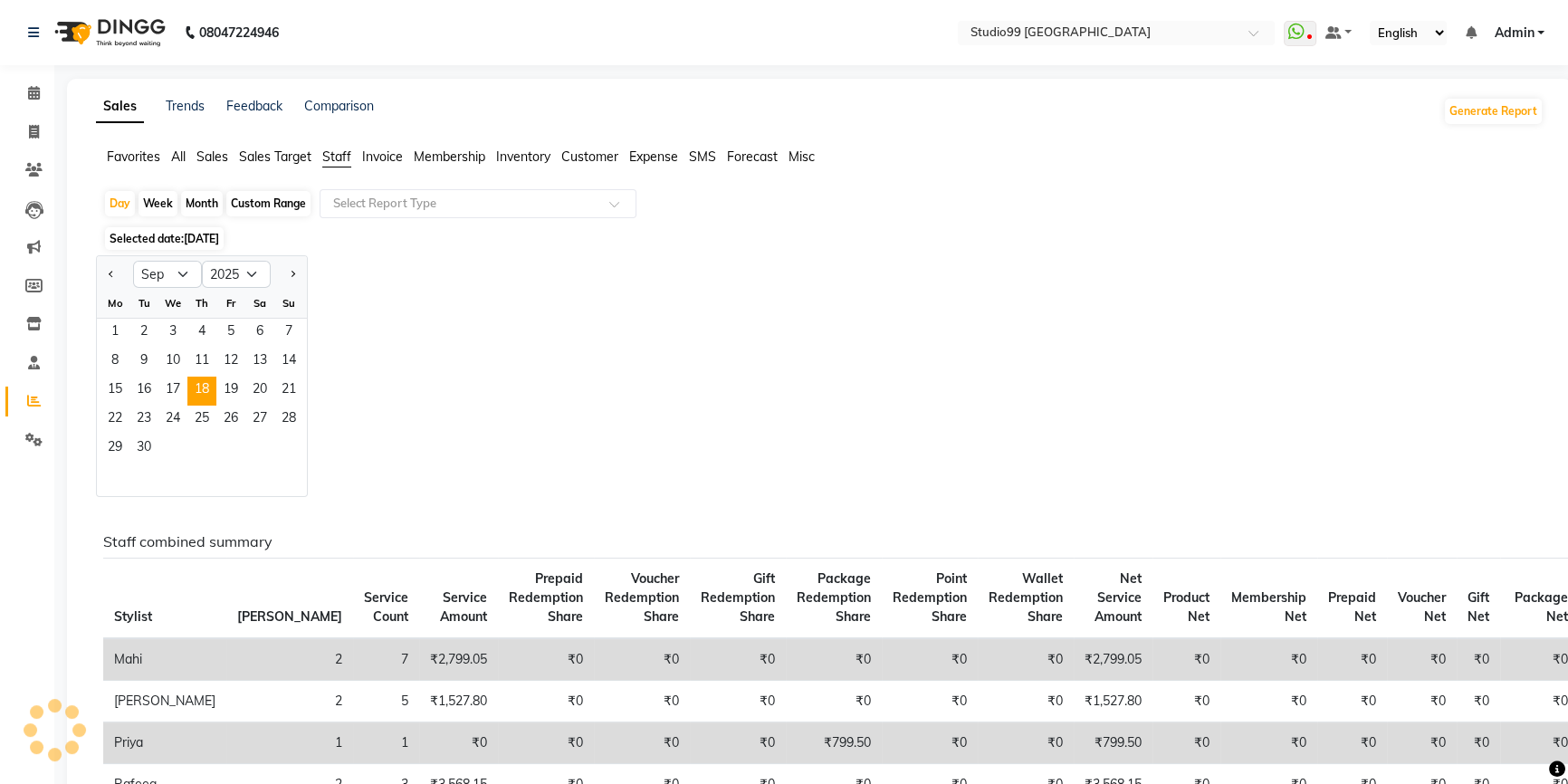
scroll to position [163, 0]
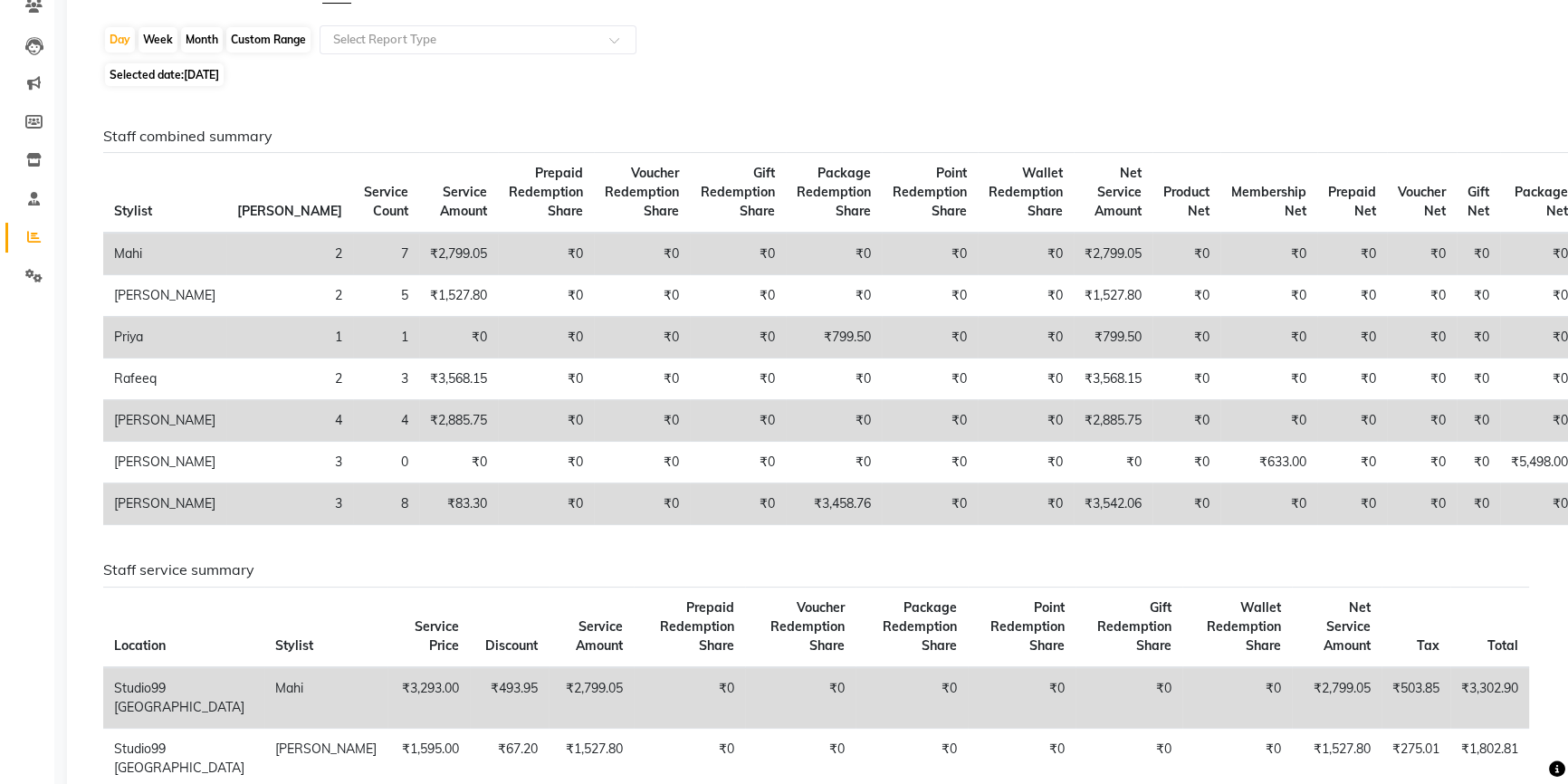
click at [219, 76] on span "18-09-2025" at bounding box center [202, 74] width 35 height 14
select select "9"
select select "2025"
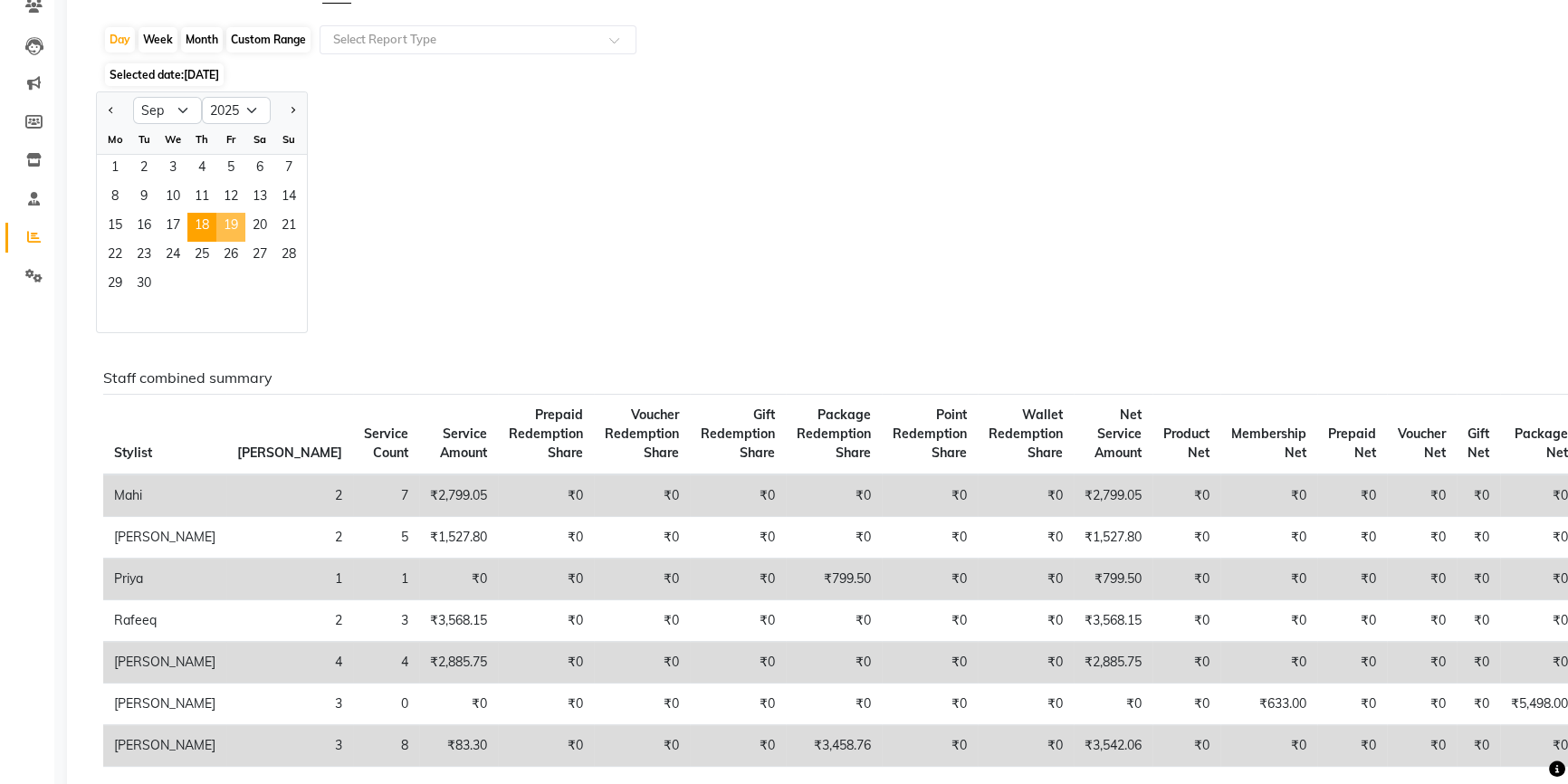
click at [232, 219] on span "19" at bounding box center [230, 227] width 29 height 29
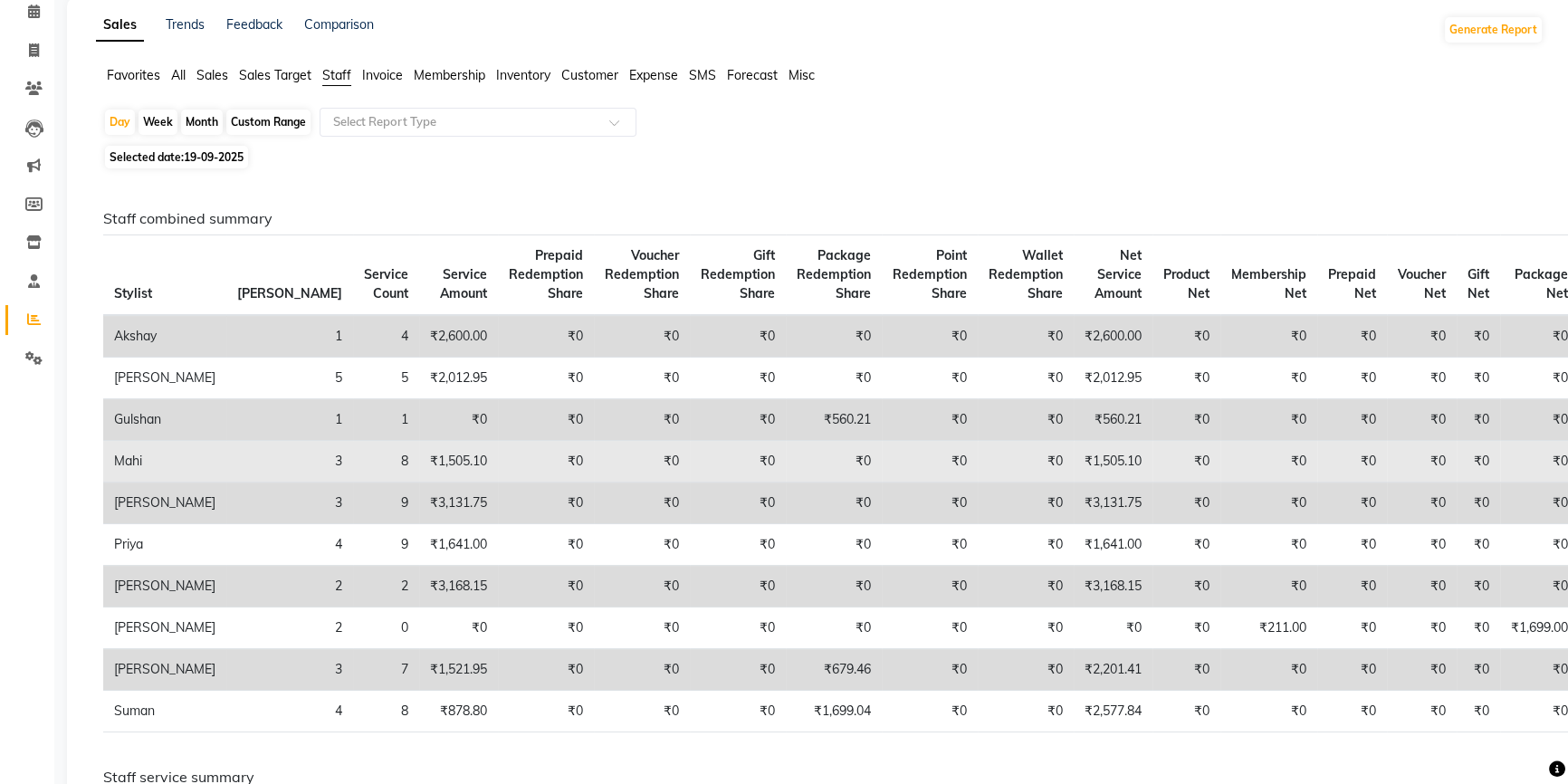
scroll to position [82, 0]
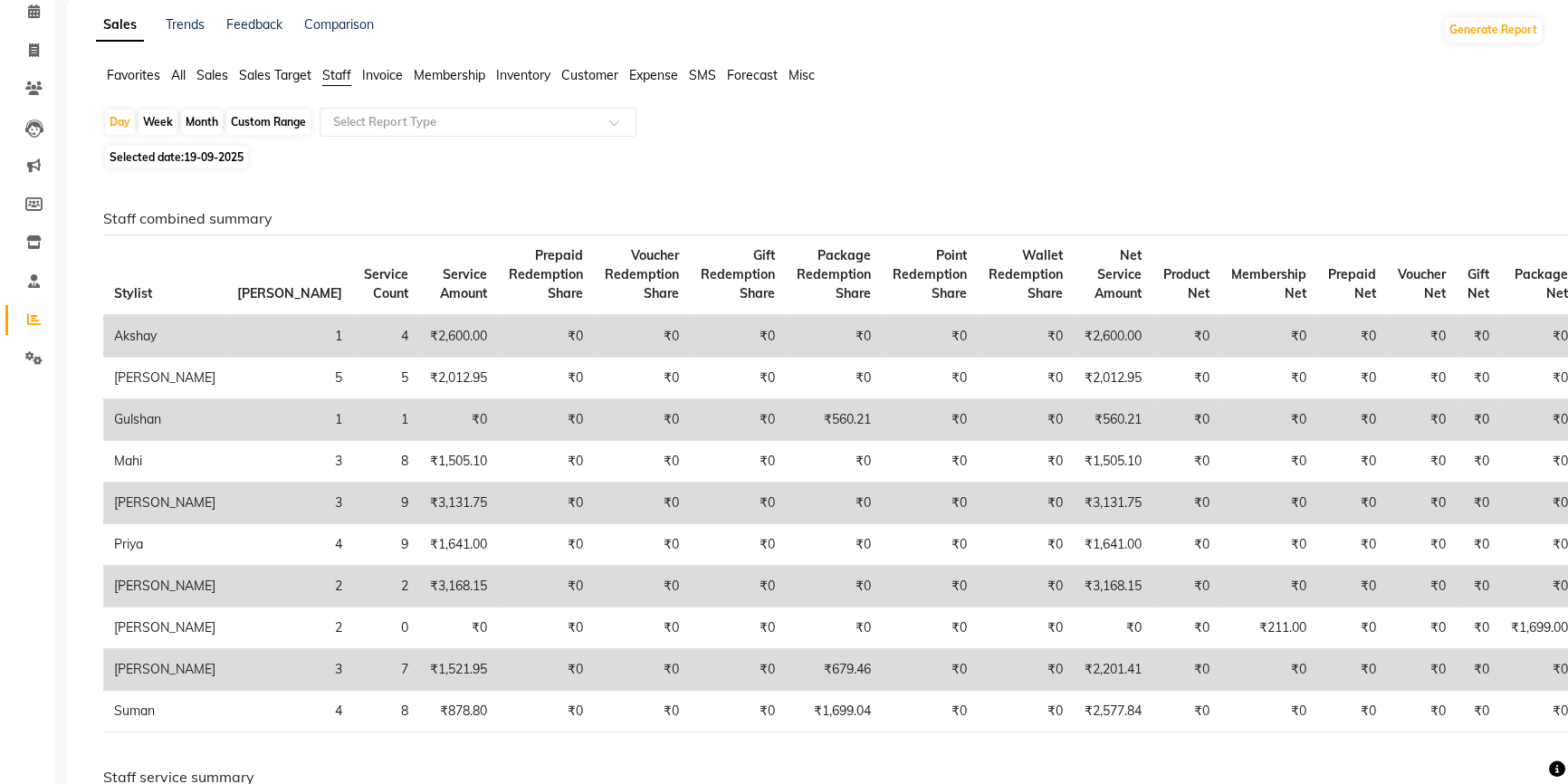
click at [172, 158] on span "Selected date: 19-09-2025" at bounding box center [176, 157] width 143 height 22
select select "9"
select select "2025"
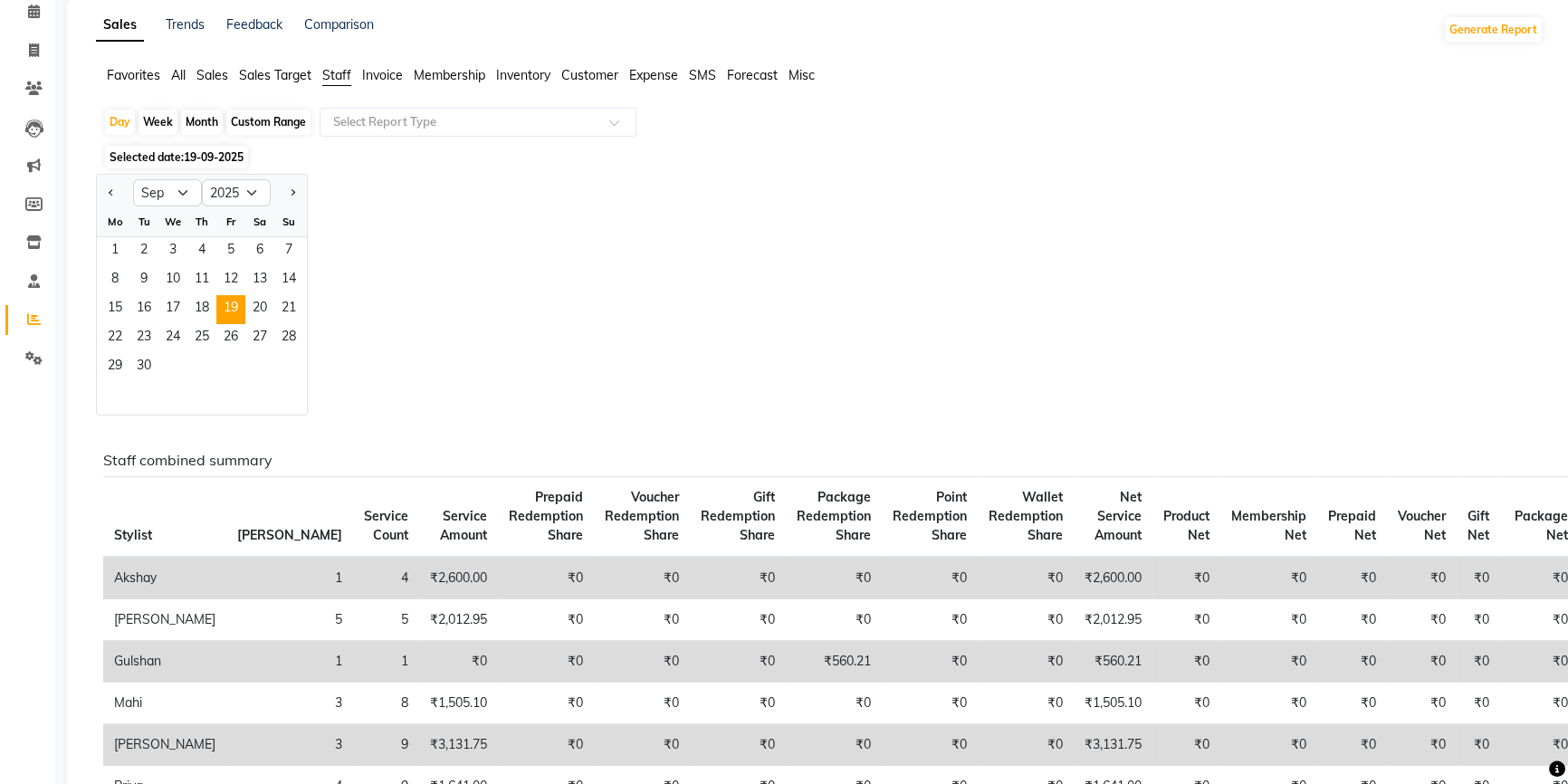
click at [163, 152] on span "Selected date: 19-09-2025" at bounding box center [176, 157] width 143 height 22
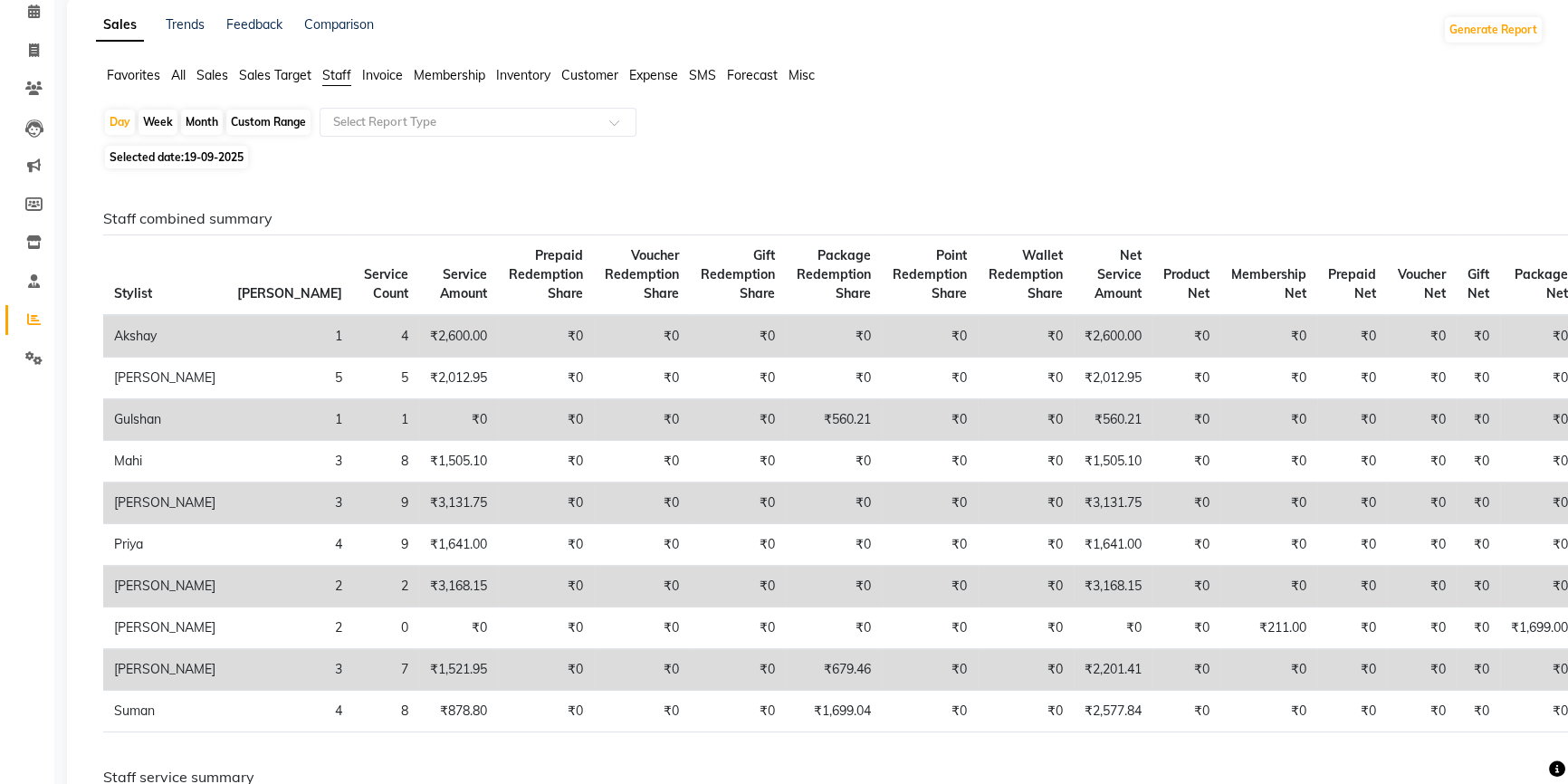
click at [181, 151] on span "Selected date: 19-09-2025" at bounding box center [176, 157] width 143 height 22
select select "9"
select select "2025"
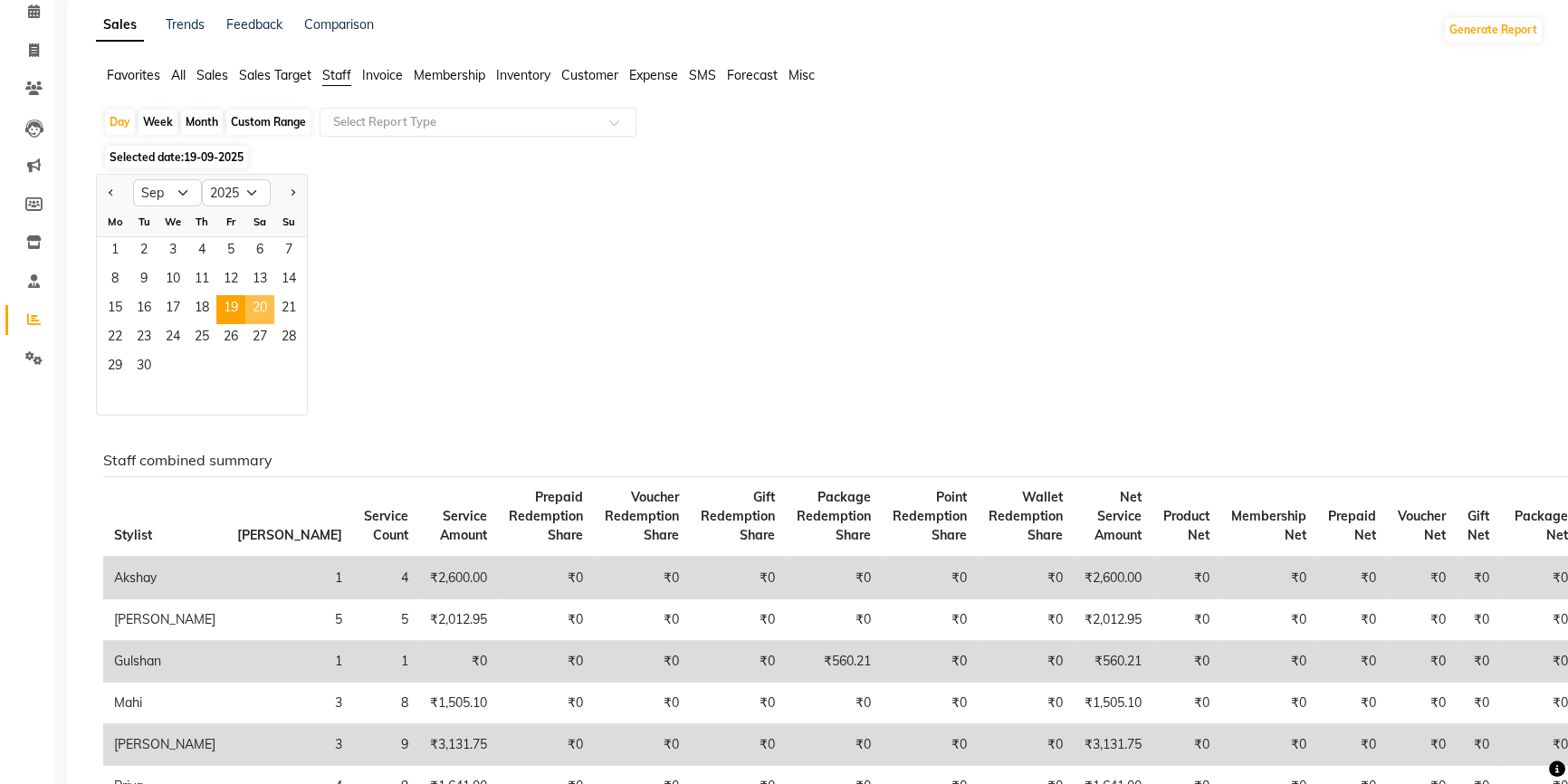
click at [256, 303] on span "20" at bounding box center [259, 309] width 29 height 29
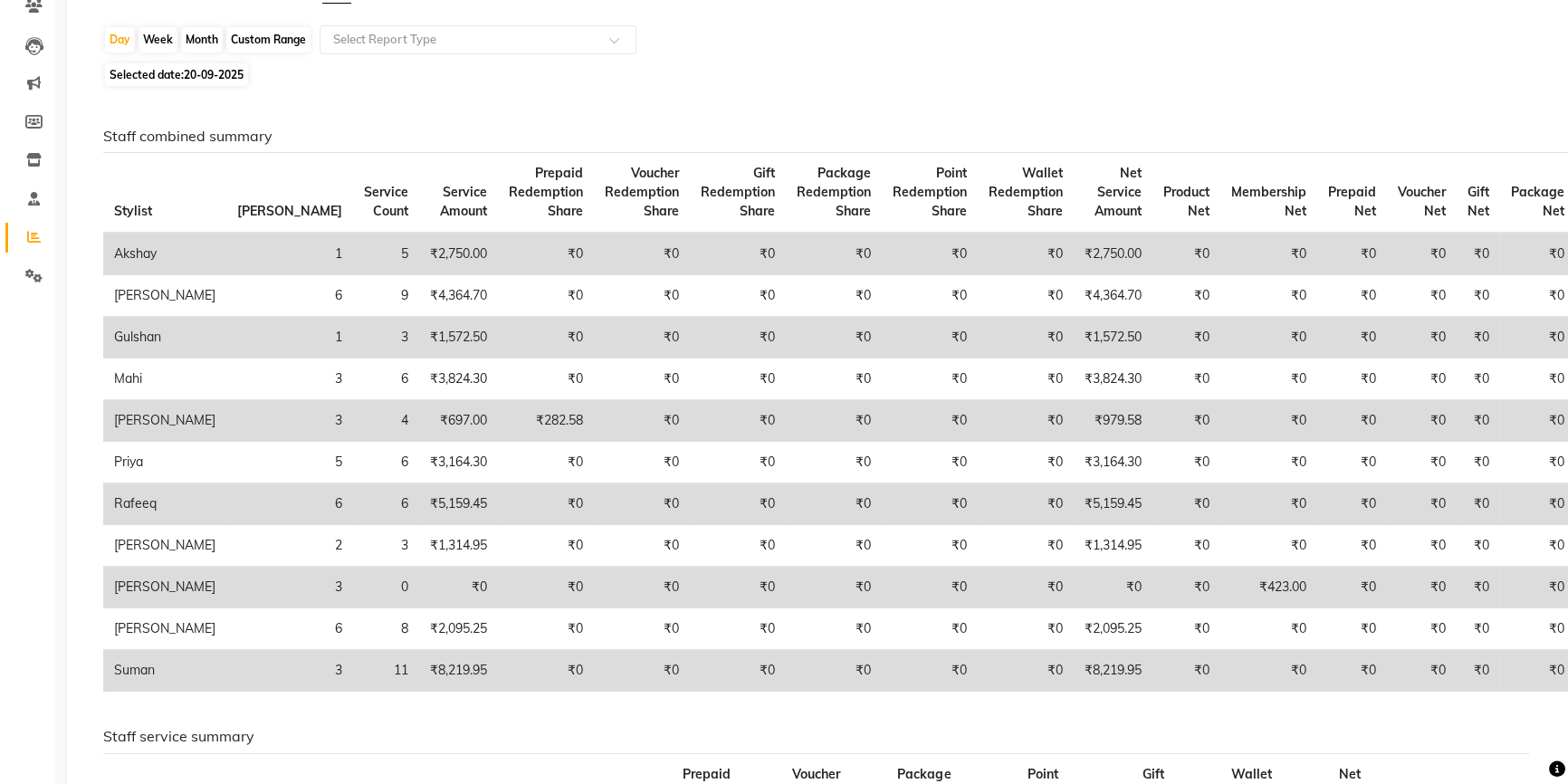
scroll to position [0, 0]
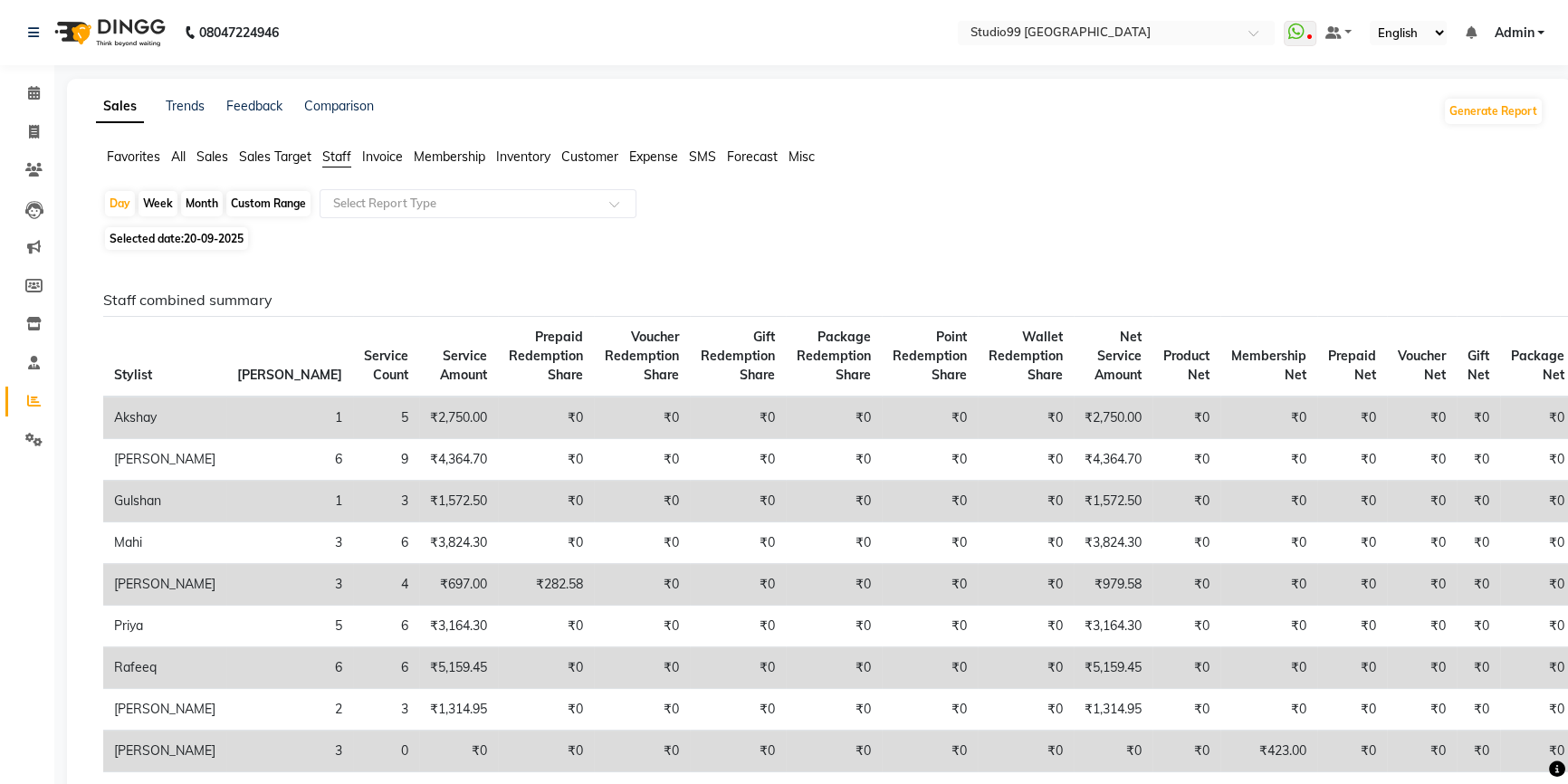
click at [190, 236] on span "20-09-2025" at bounding box center [214, 238] width 59 height 14
select select "9"
select select "2025"
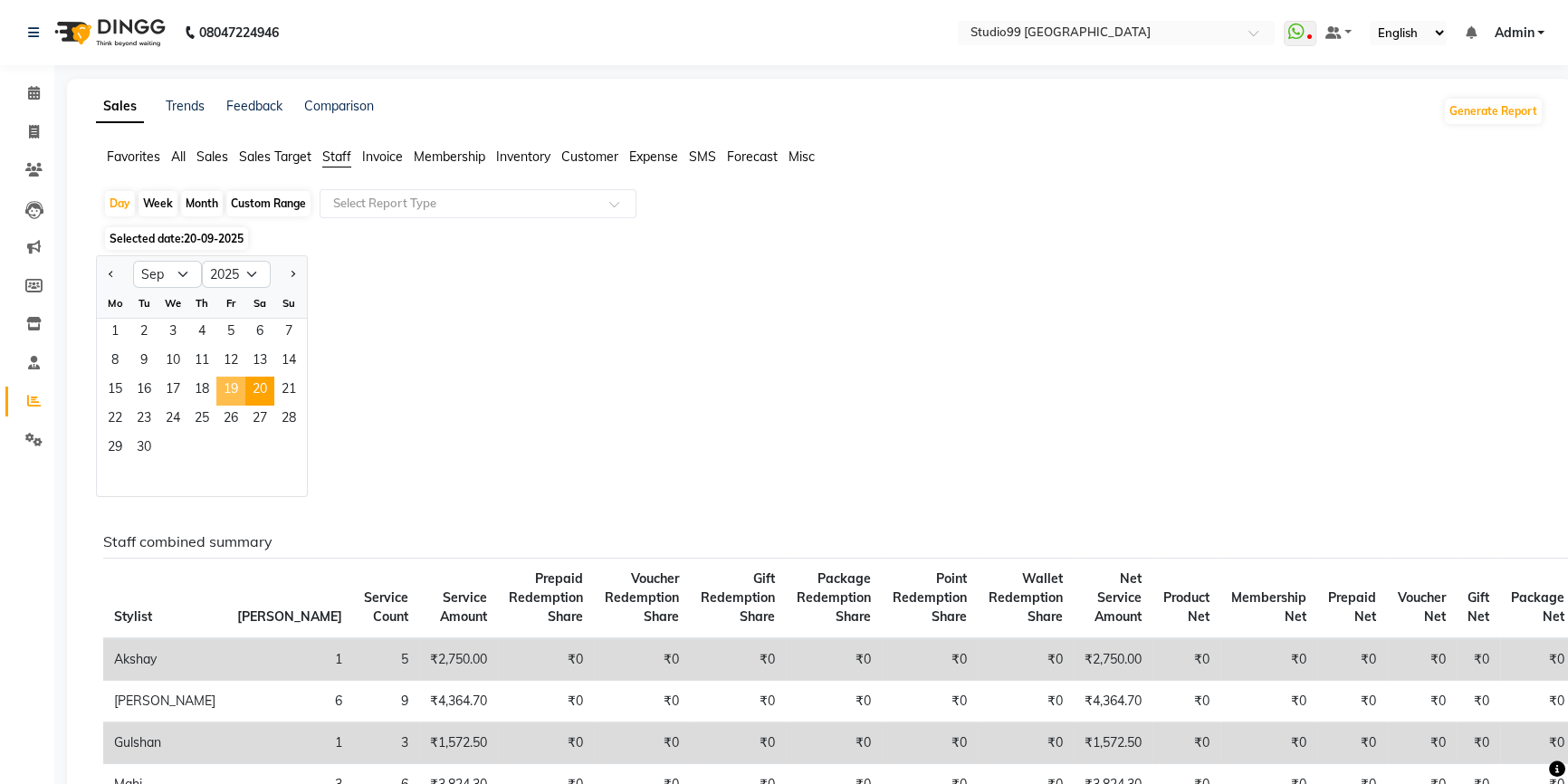
click at [233, 384] on span "19" at bounding box center [230, 390] width 29 height 29
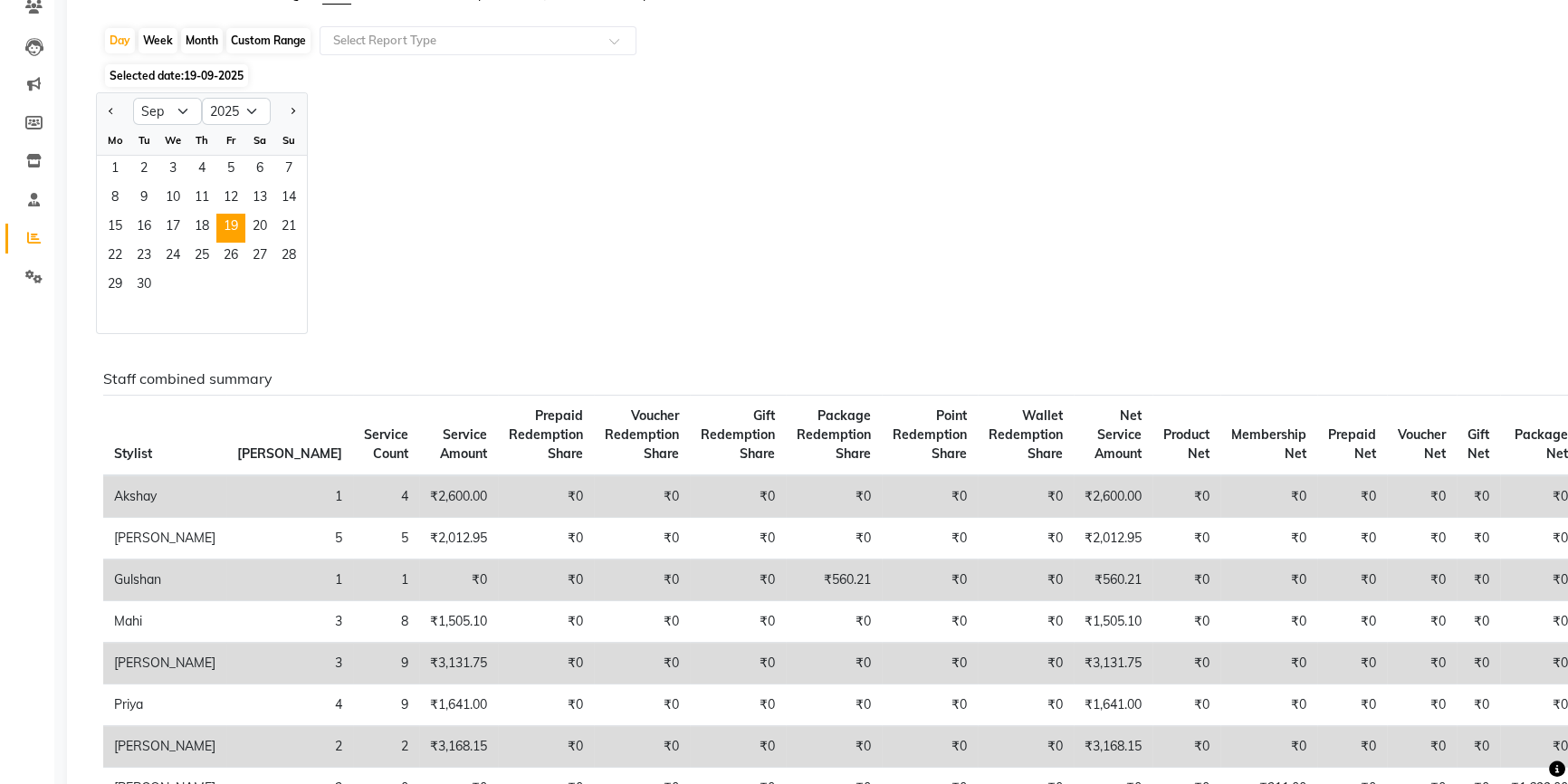
scroll to position [163, 0]
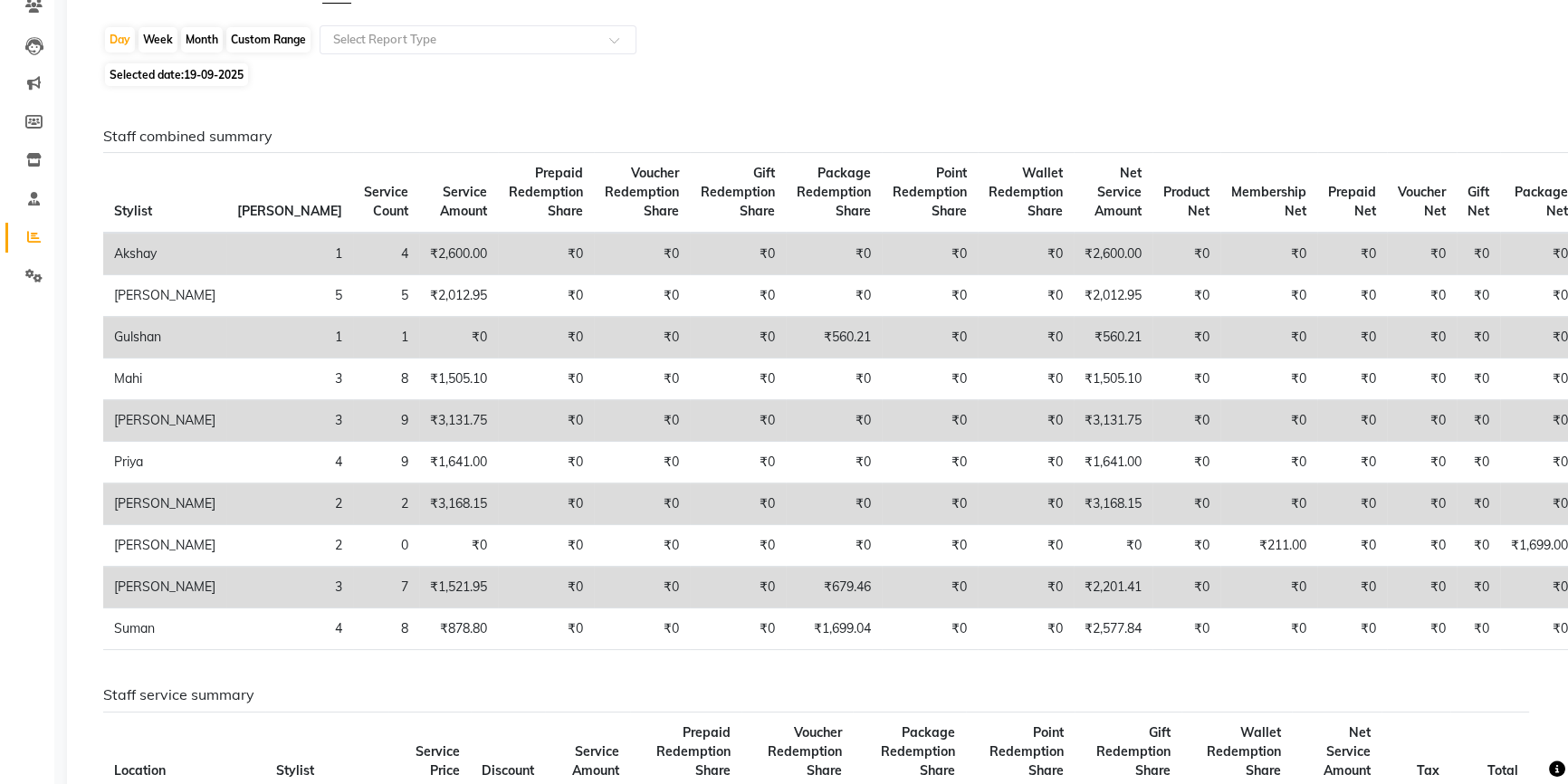
click at [1159, 143] on h6 "Staff combined summary" at bounding box center [816, 136] width 1426 height 18
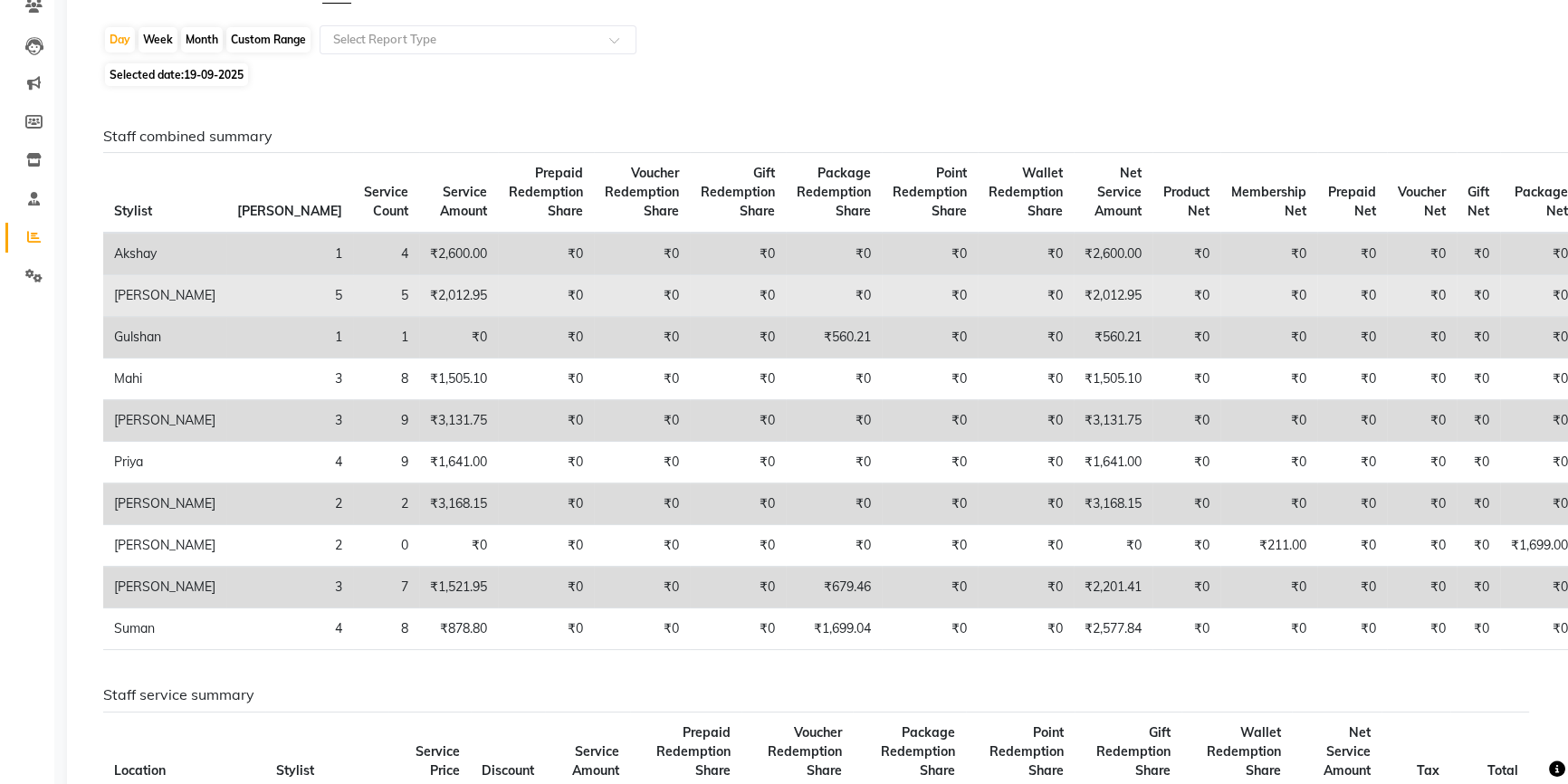
scroll to position [82, 0]
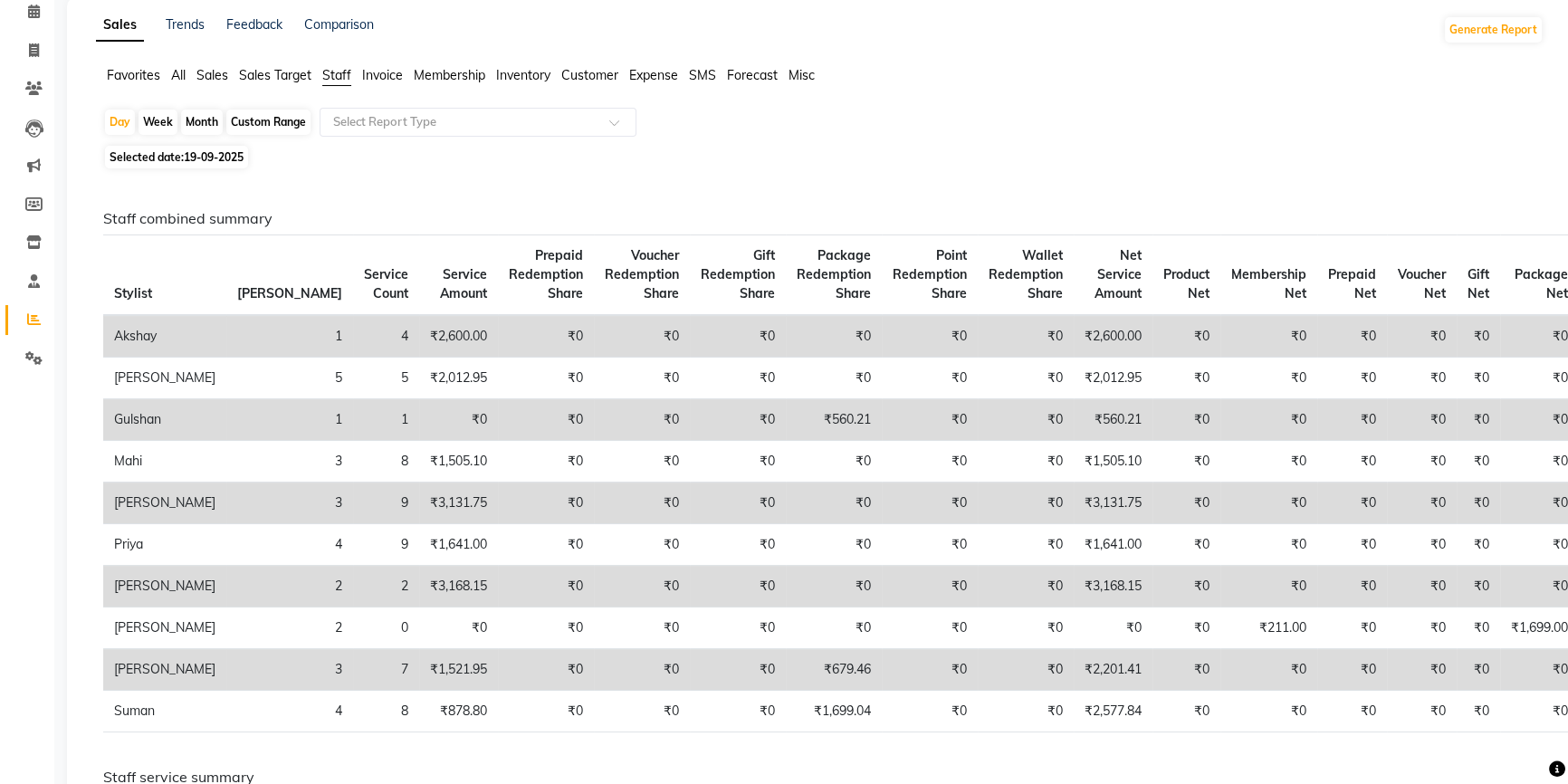
click at [207, 149] on span "Selected date: 19-09-2025" at bounding box center [176, 157] width 143 height 22
select select "9"
select select "2025"
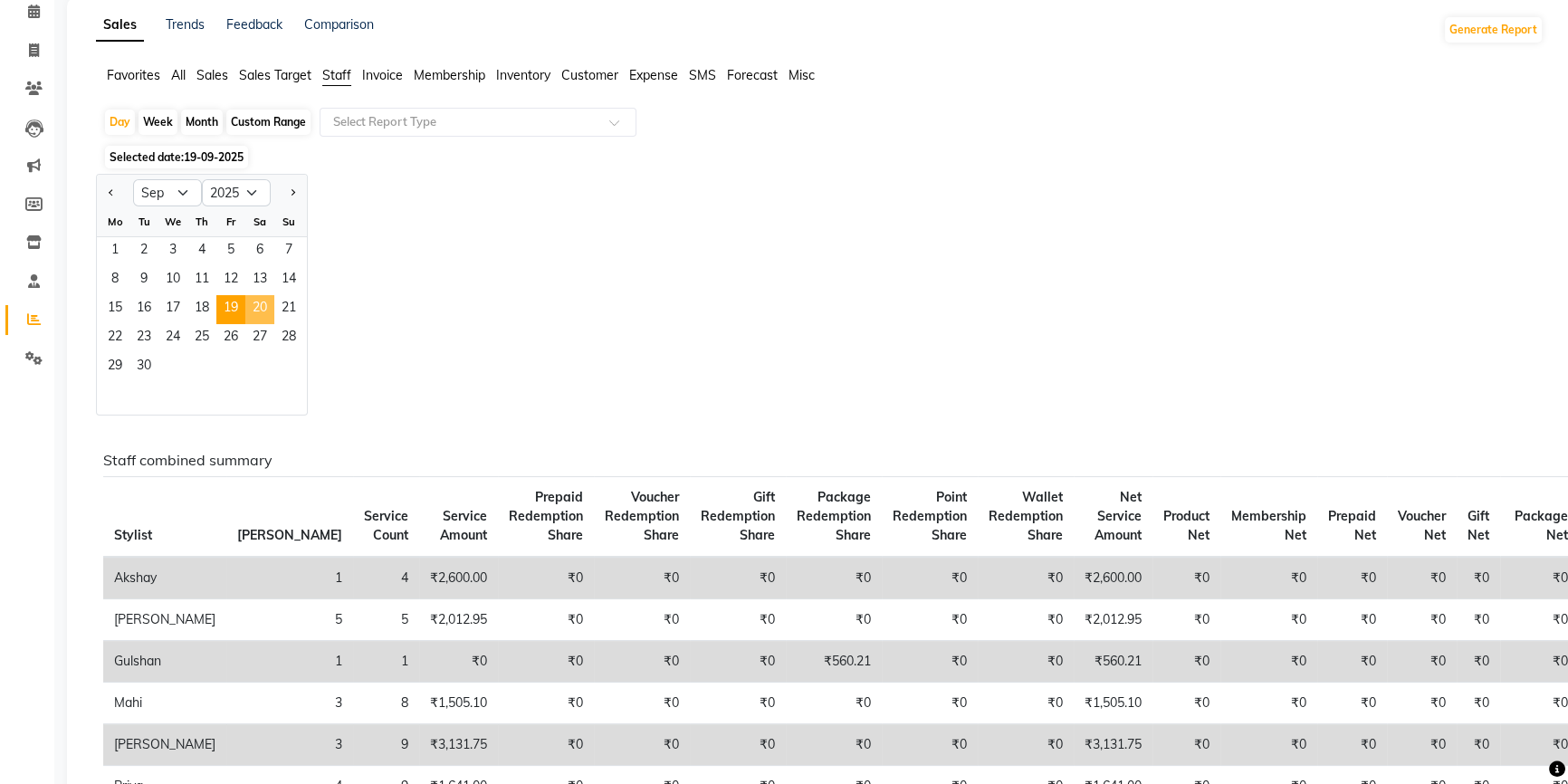
click at [258, 307] on span "20" at bounding box center [259, 309] width 29 height 29
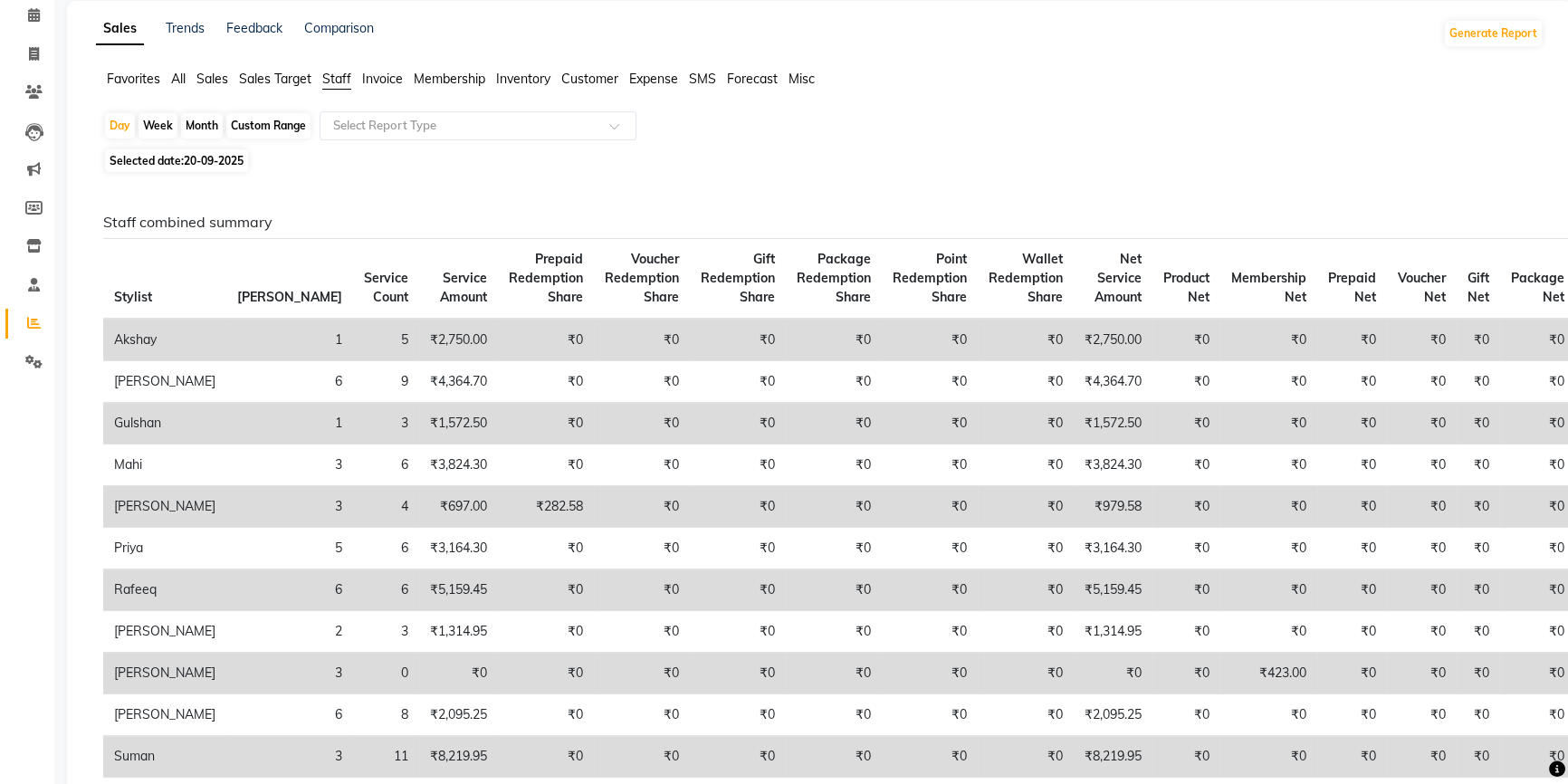
scroll to position [163, 0]
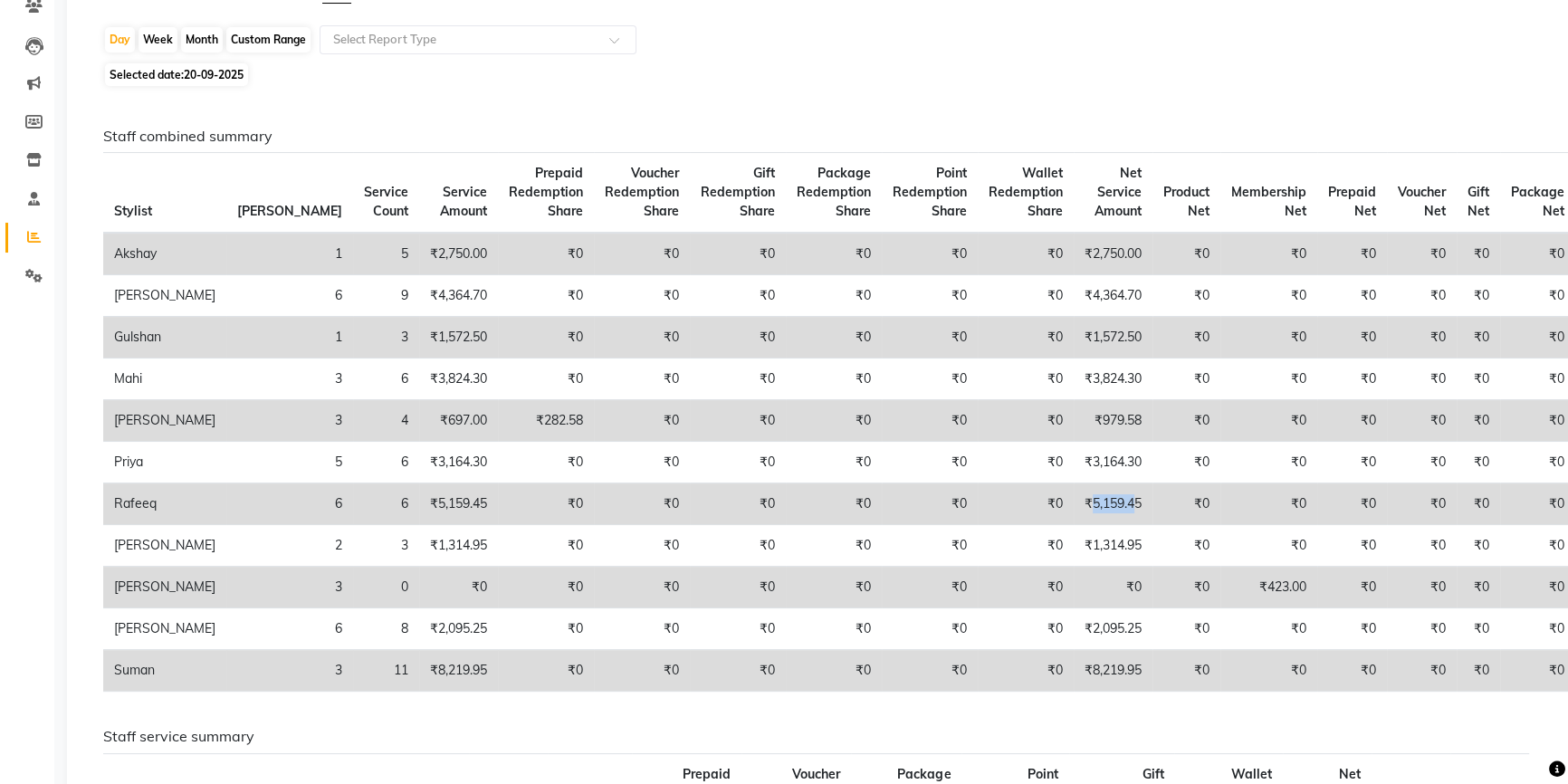
drag, startPoint x: 1031, startPoint y: 518, endPoint x: 1076, endPoint y: 526, distance: 45.7
click at [1076, 525] on td "₹5,159.45" at bounding box center [1113, 503] width 79 height 42
click at [161, 76] on span "Selected date: 20-09-2025" at bounding box center [176, 74] width 143 height 22
select select "9"
select select "2025"
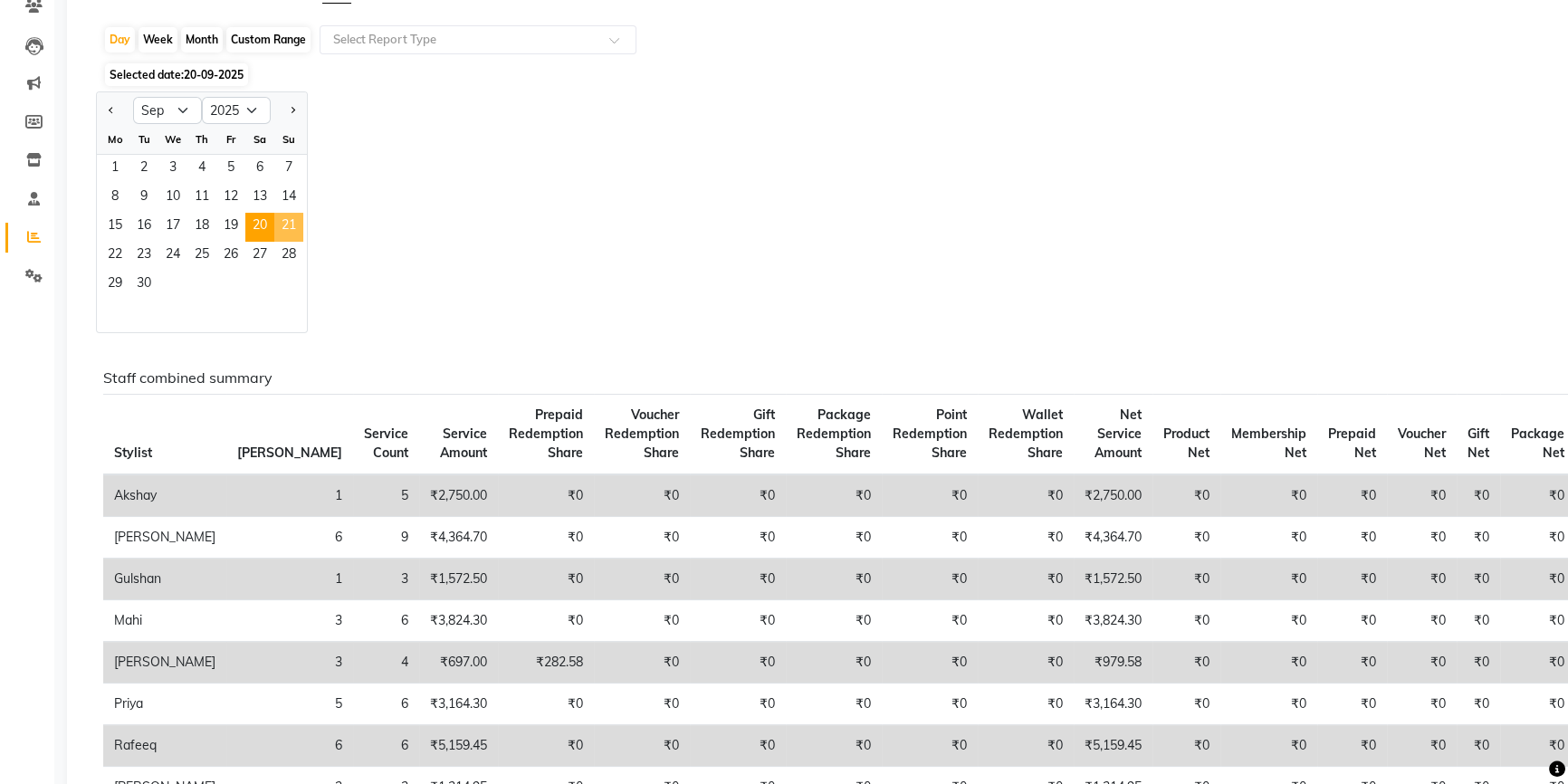
click at [290, 232] on span "21" at bounding box center [288, 227] width 29 height 29
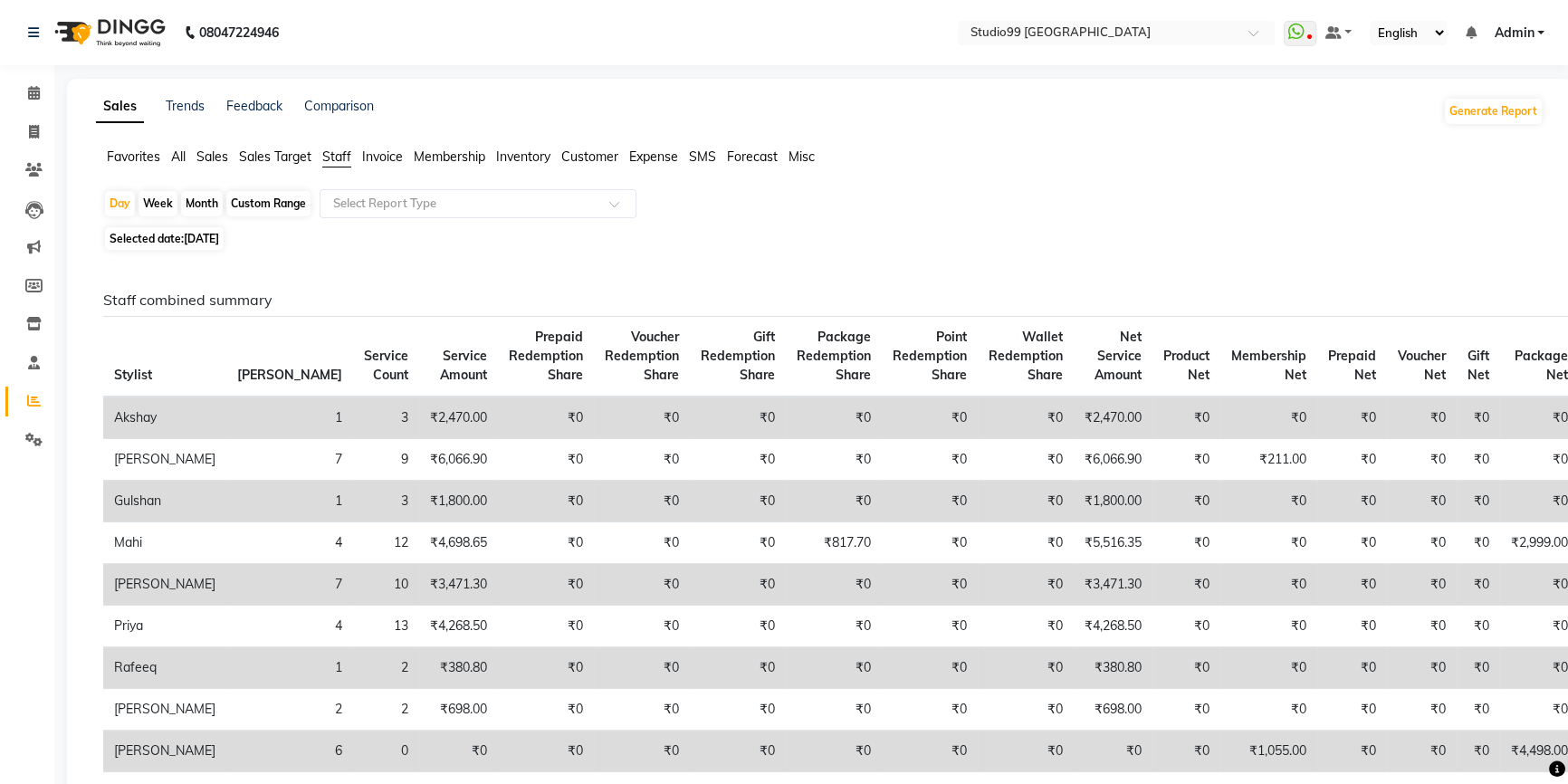
scroll to position [82, 0]
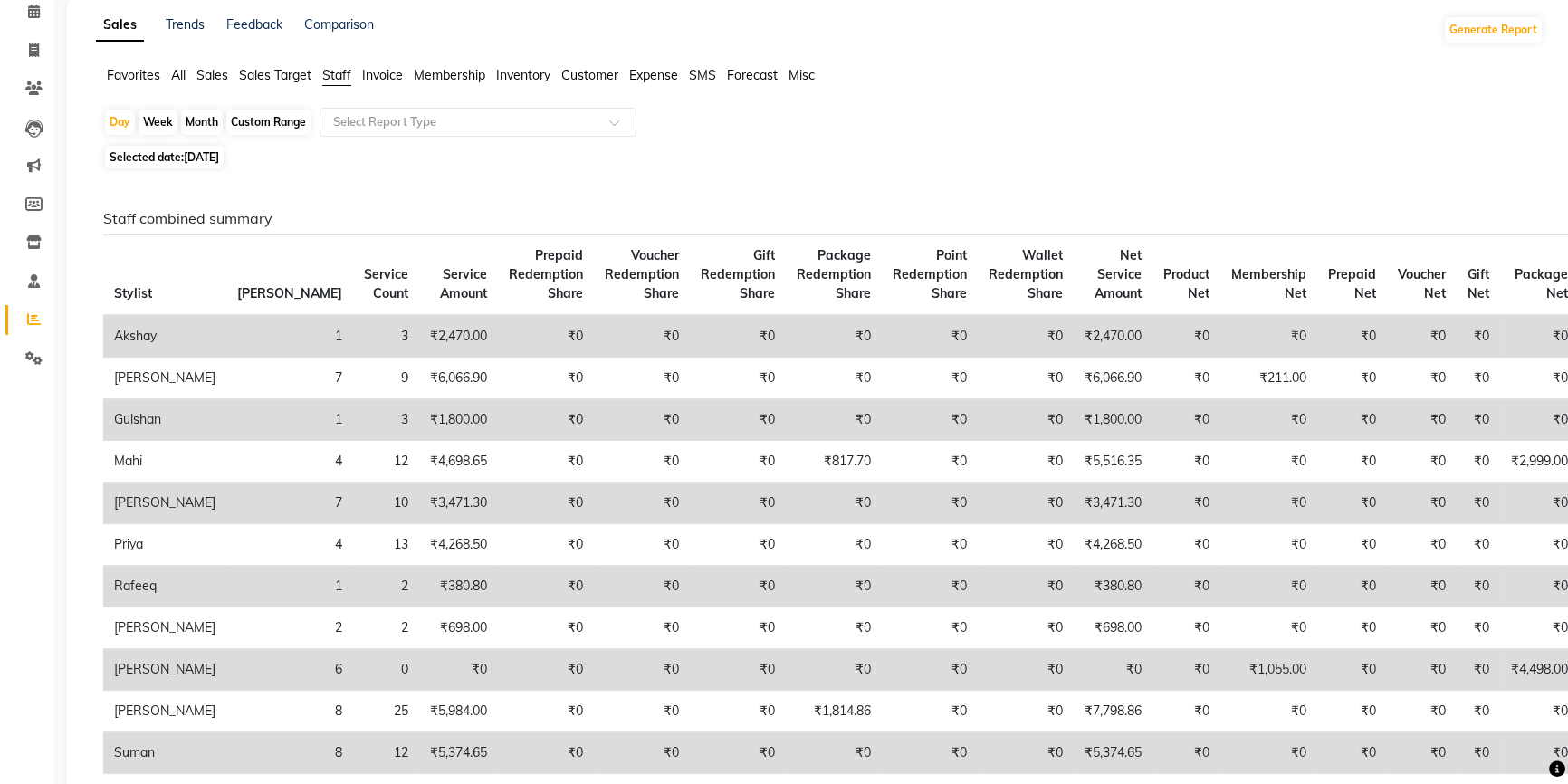
click at [216, 158] on span "21-09-2025" at bounding box center [202, 157] width 35 height 14
select select "9"
select select "2025"
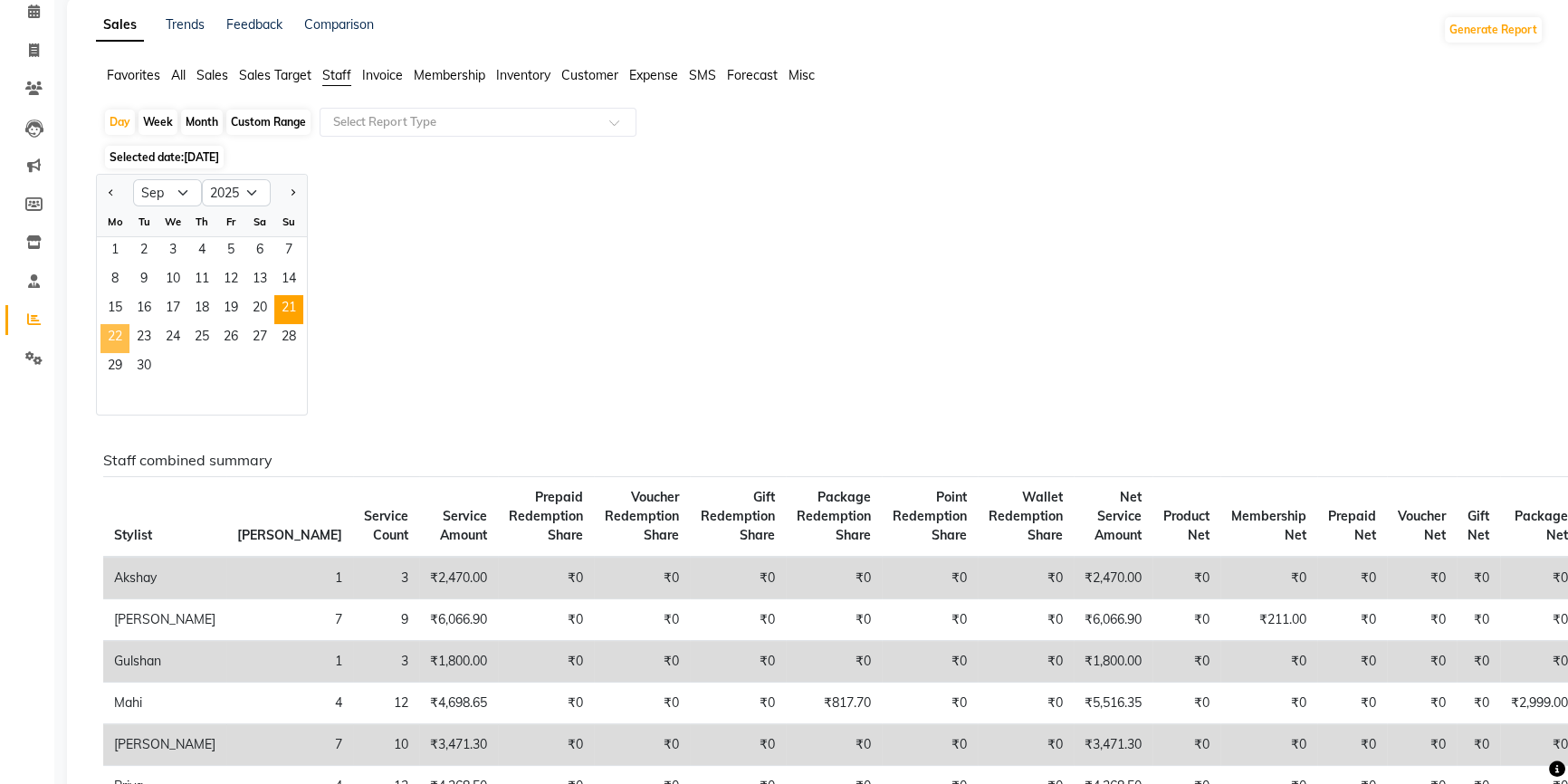
click at [106, 341] on span "22" at bounding box center [114, 338] width 29 height 29
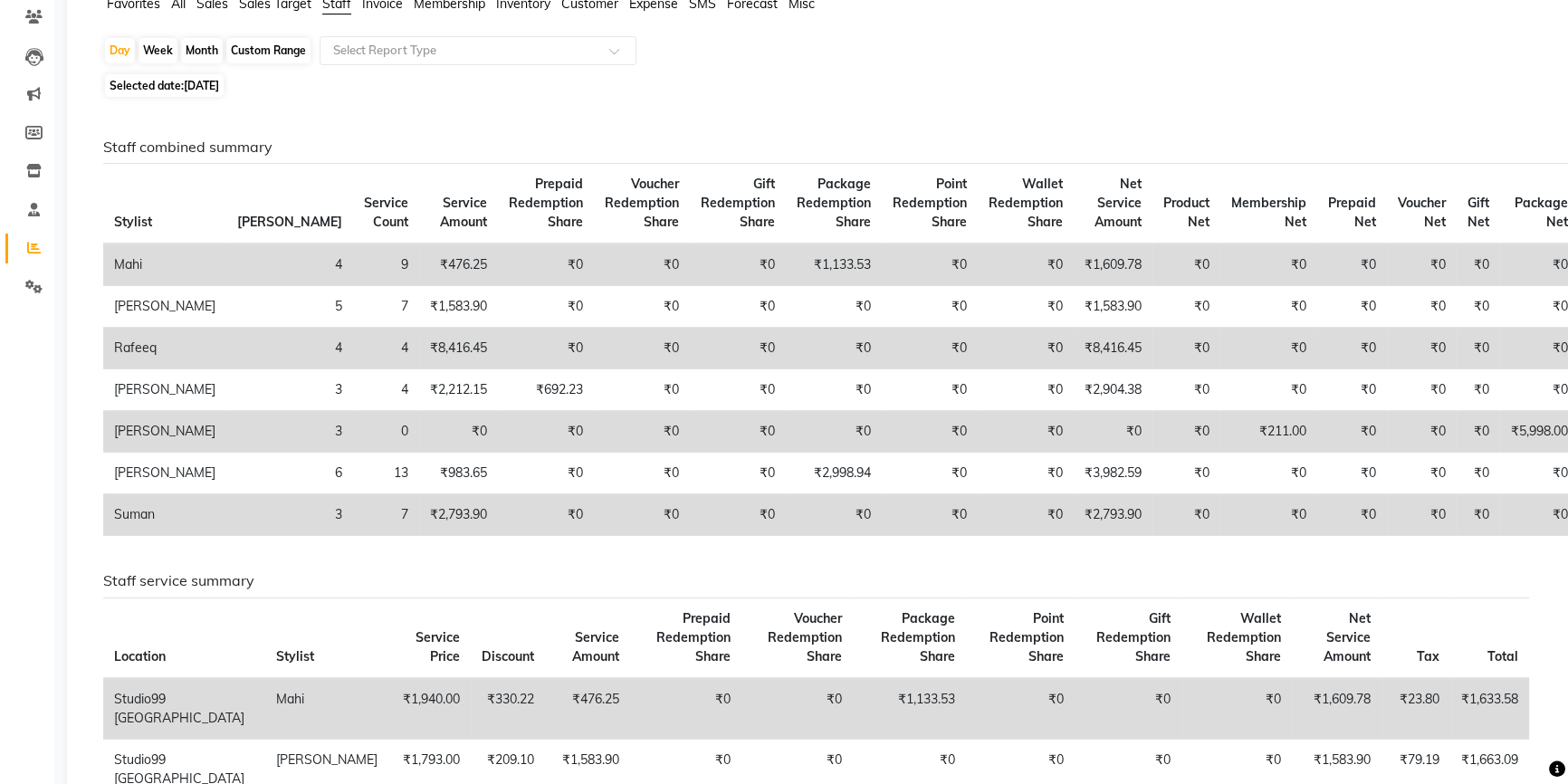
scroll to position [163, 0]
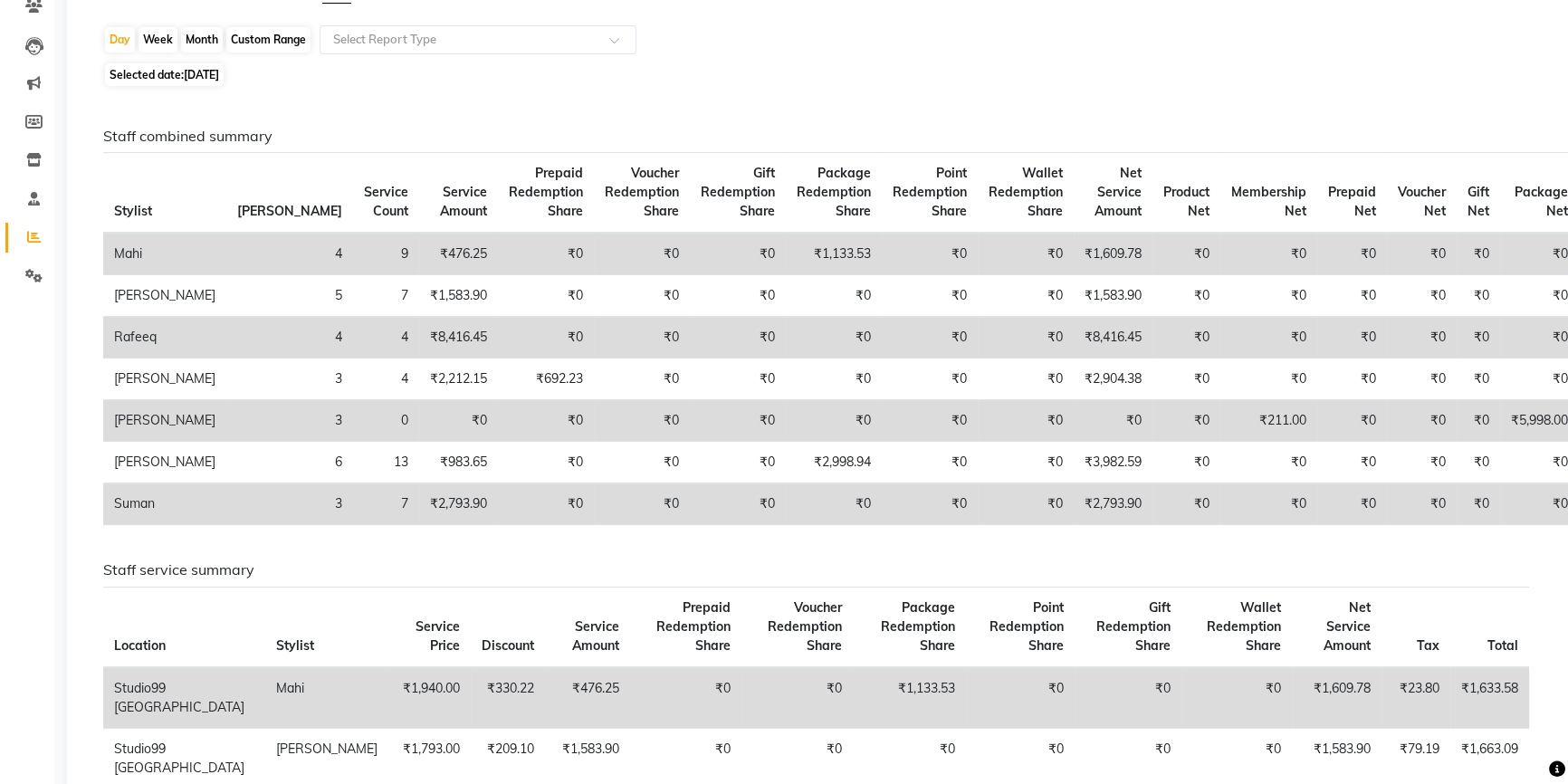
click at [150, 72] on span "Selected date: 22-09-2025" at bounding box center [164, 74] width 119 height 22
select select "9"
select select "2025"
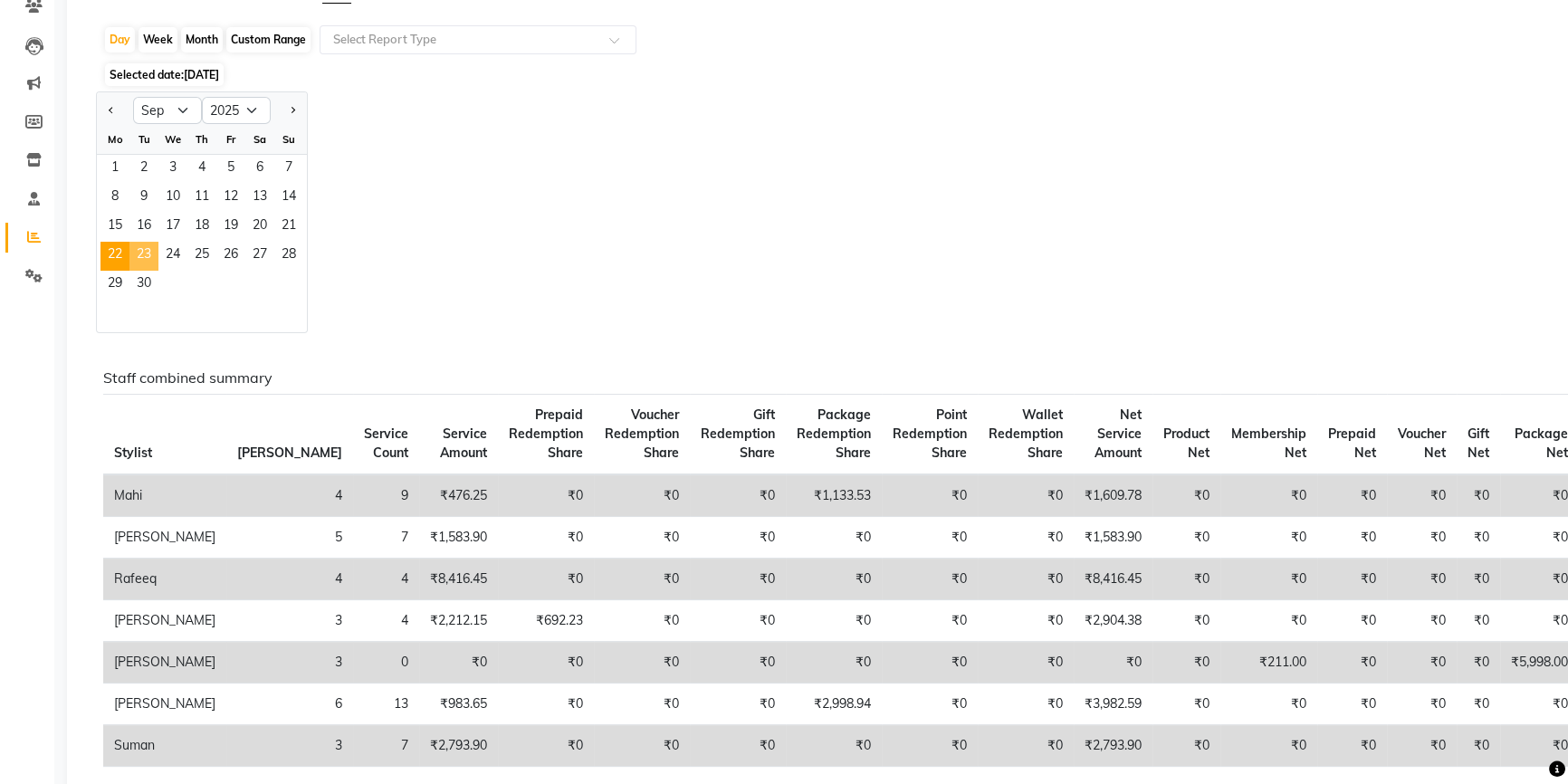
click at [140, 252] on span "23" at bounding box center [143, 255] width 29 height 29
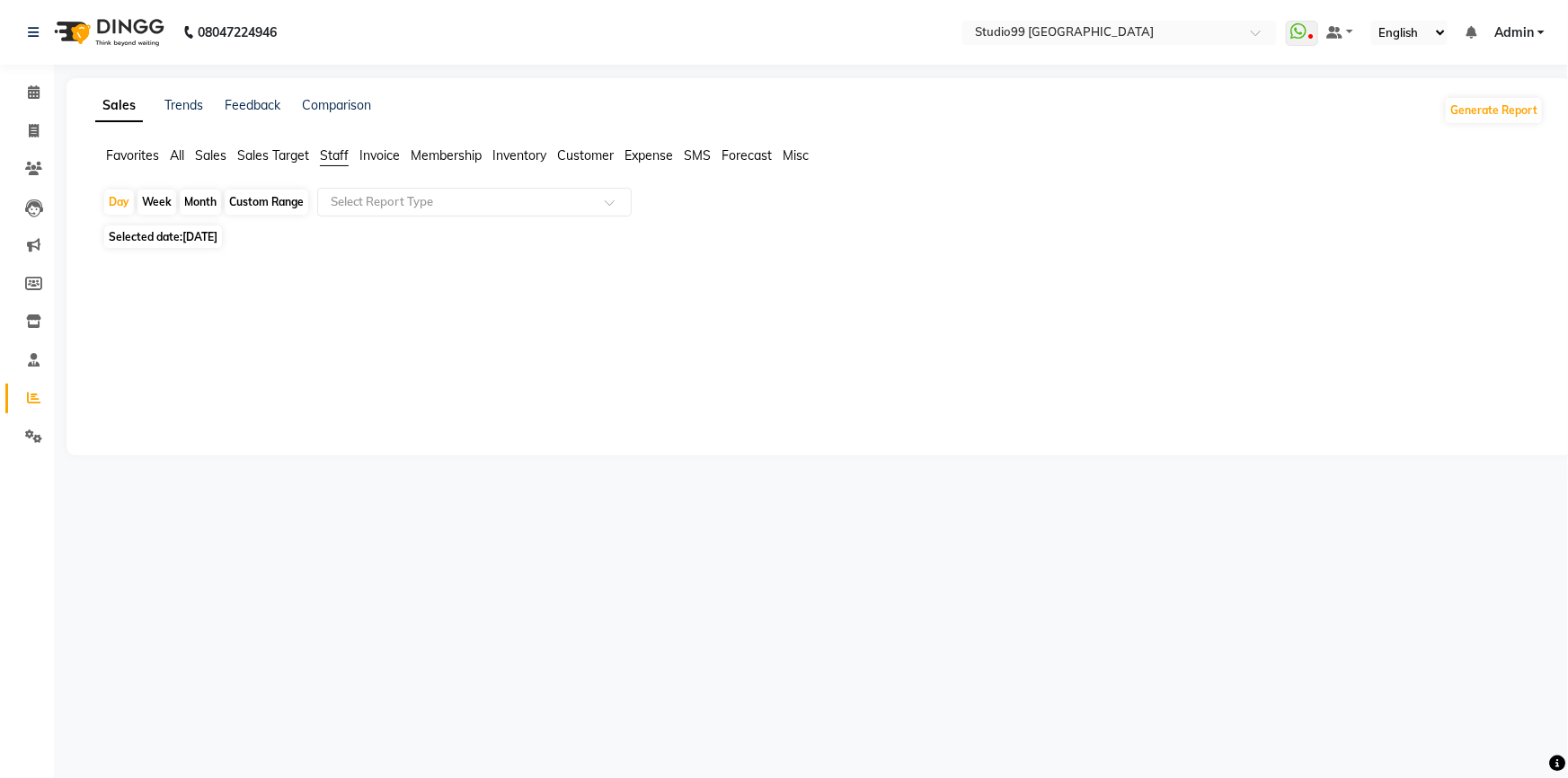
click at [347, 315] on div at bounding box center [816, 300] width 1456 height 93
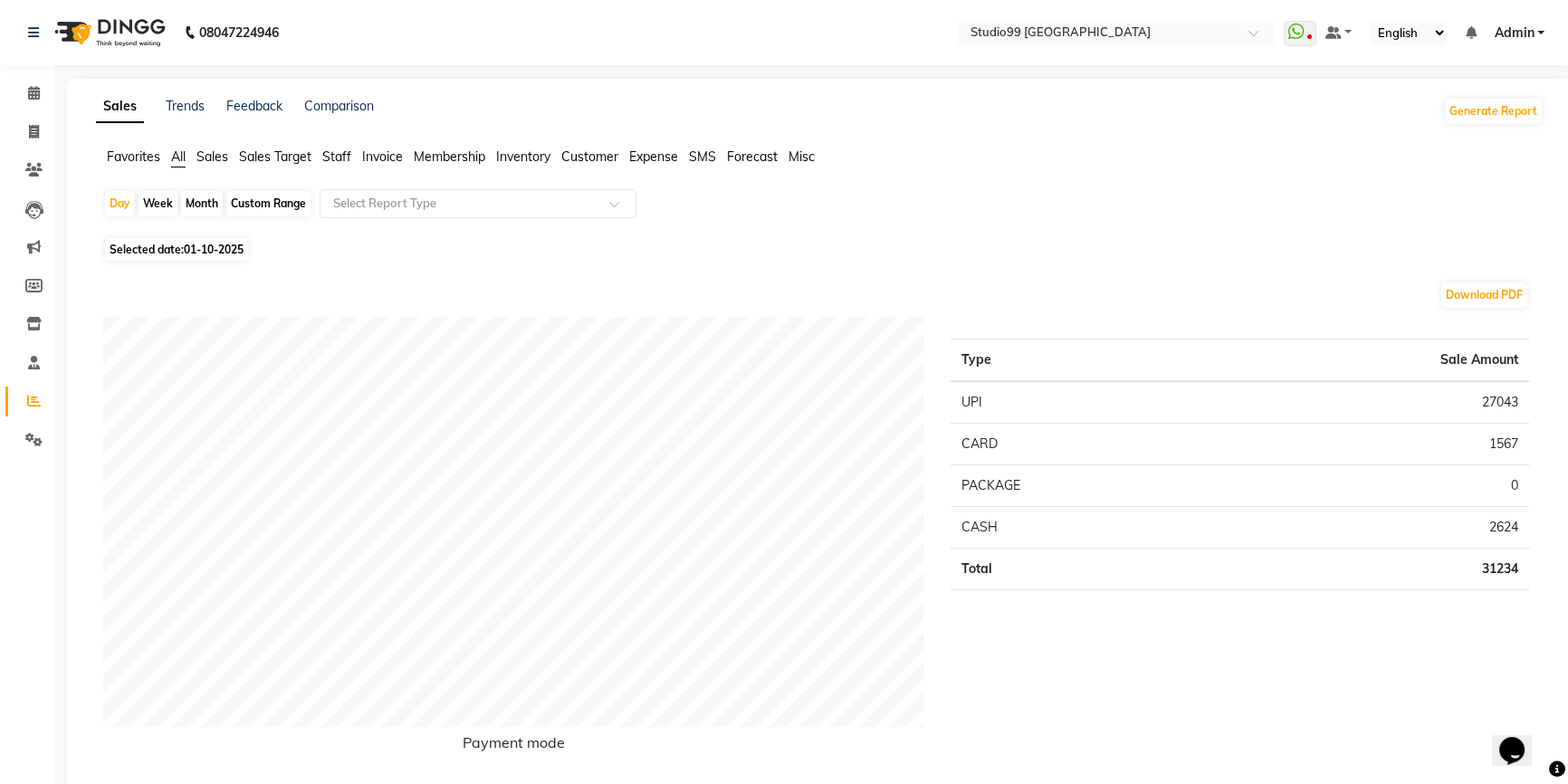
click at [207, 253] on span "01-10-2025" at bounding box center [214, 249] width 59 height 14
select select "10"
select select "2025"
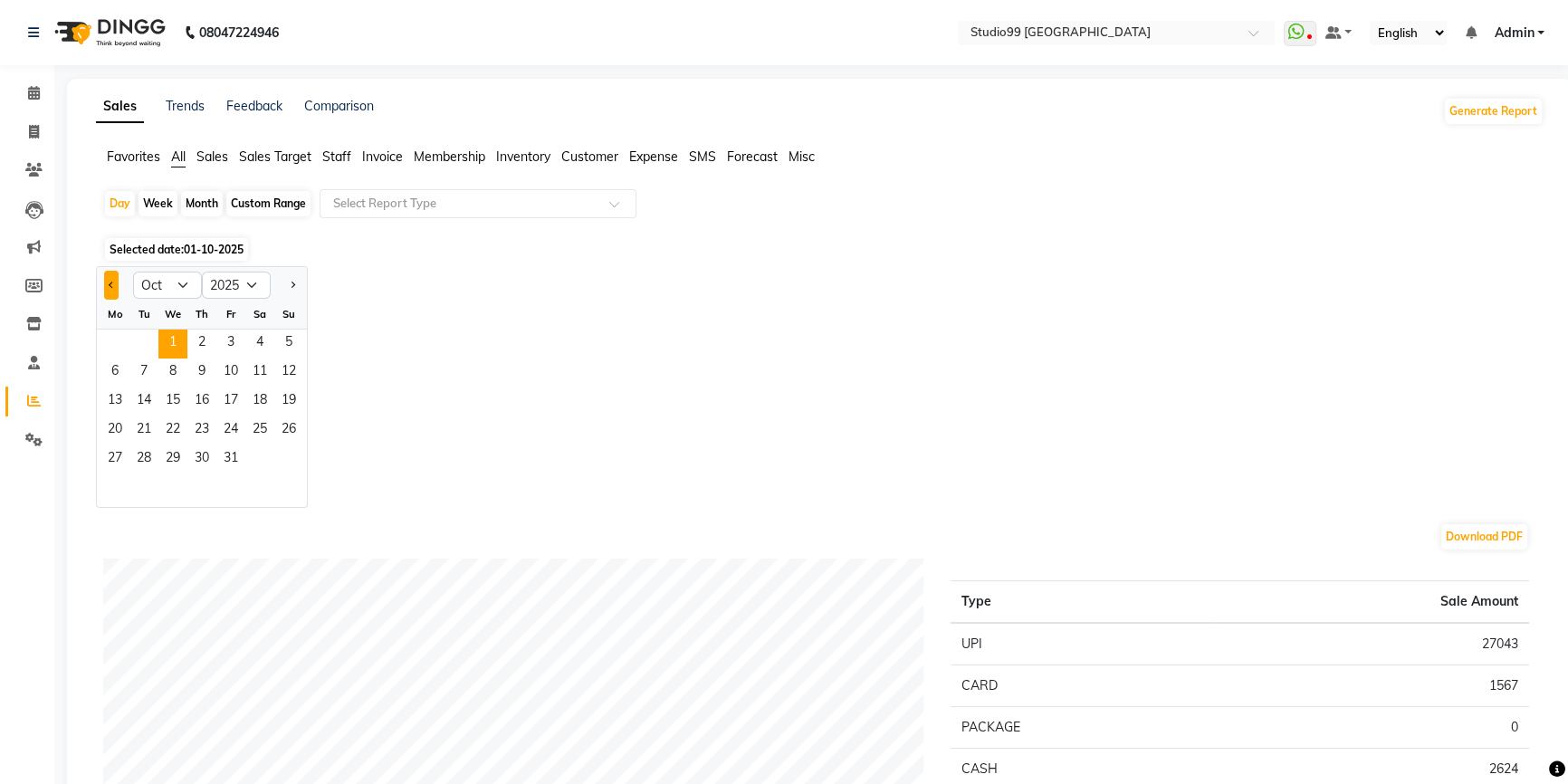
click at [107, 287] on button "Previous month" at bounding box center [111, 284] width 15 height 29
select select "9"
click at [145, 428] on span "23" at bounding box center [143, 430] width 29 height 29
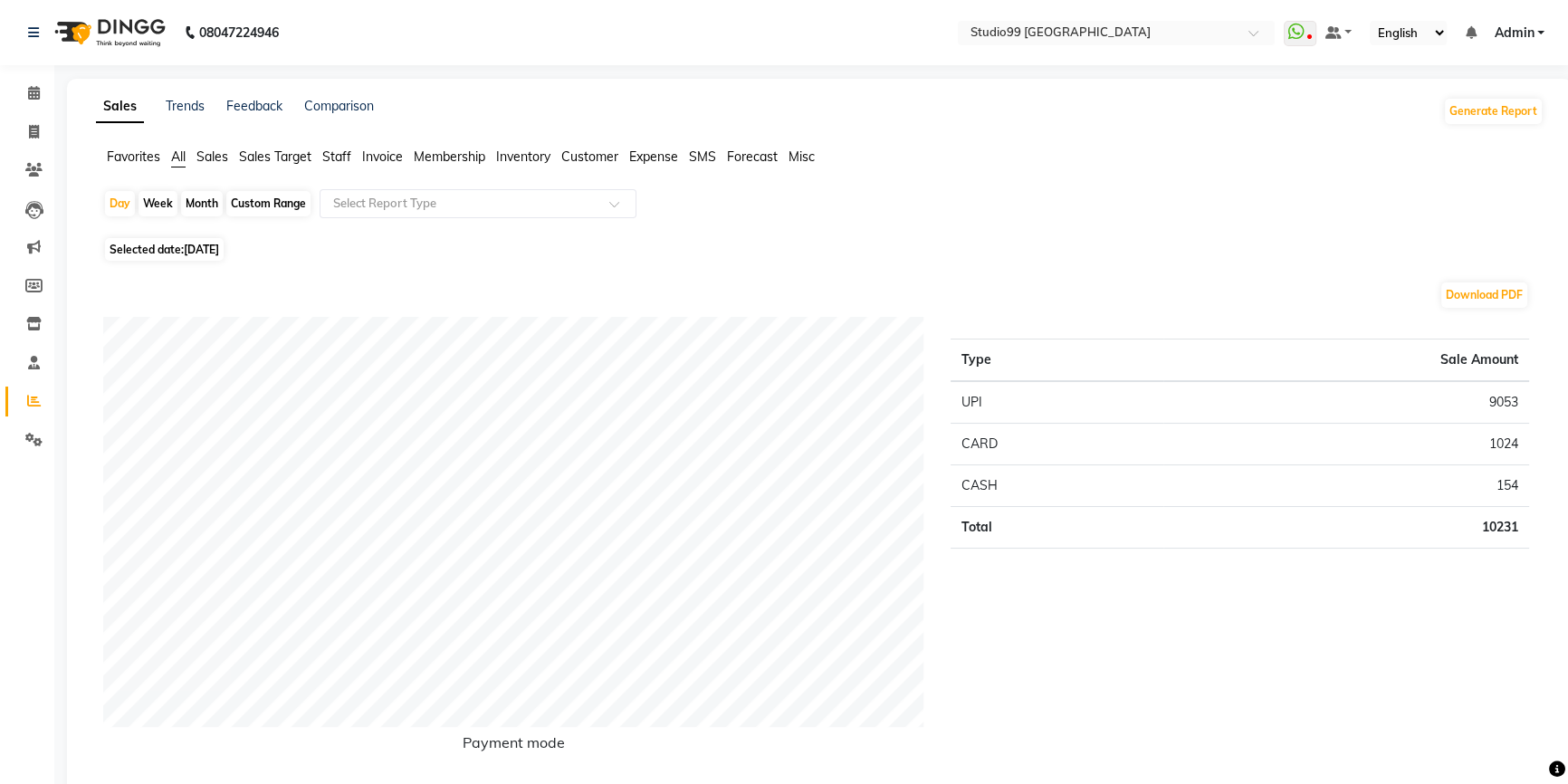
click at [335, 159] on span "Staff" at bounding box center [336, 157] width 29 height 17
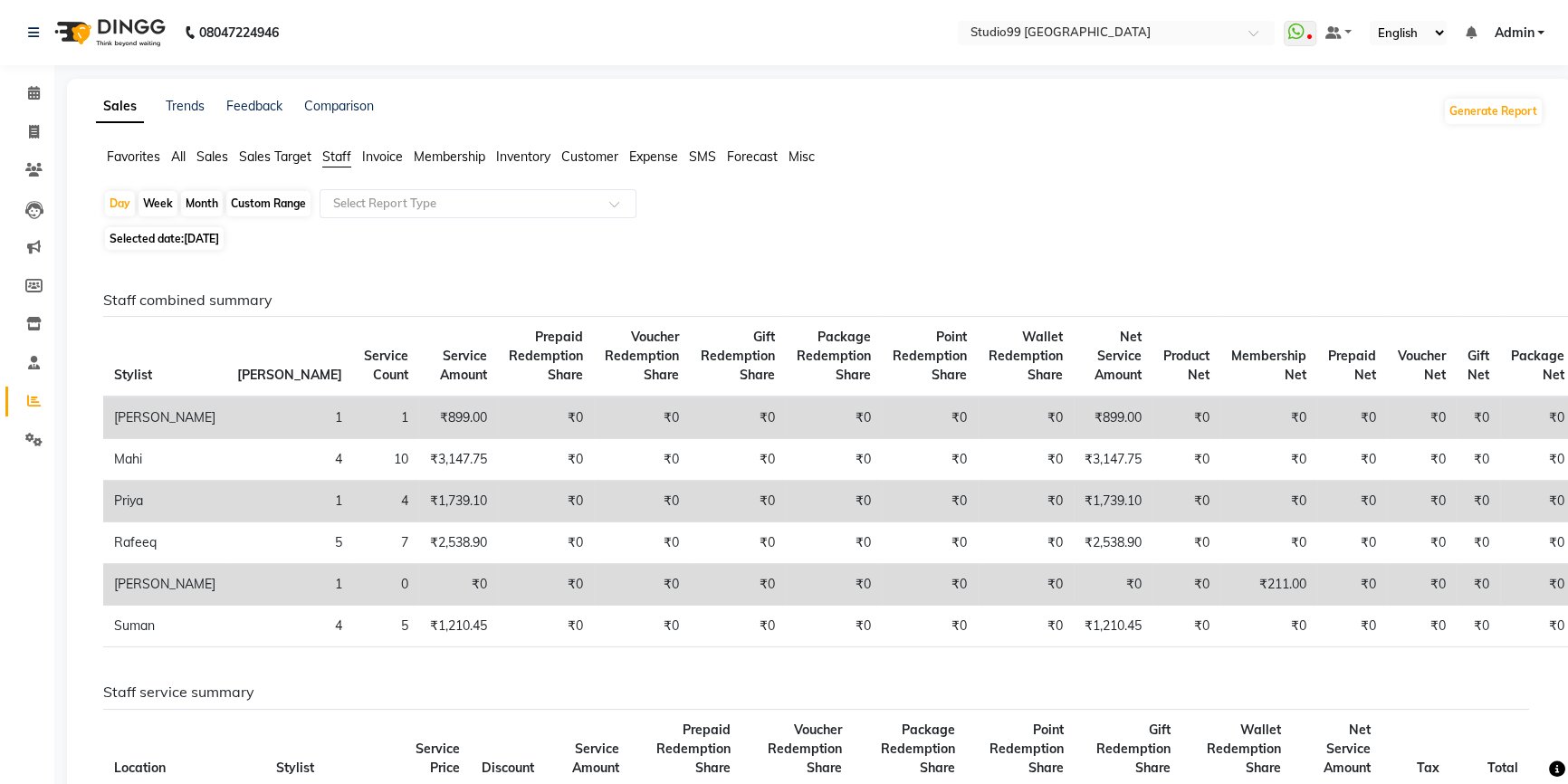
click at [176, 235] on span "Selected date: [DATE]" at bounding box center [164, 239] width 119 height 22
select select "9"
select select "2025"
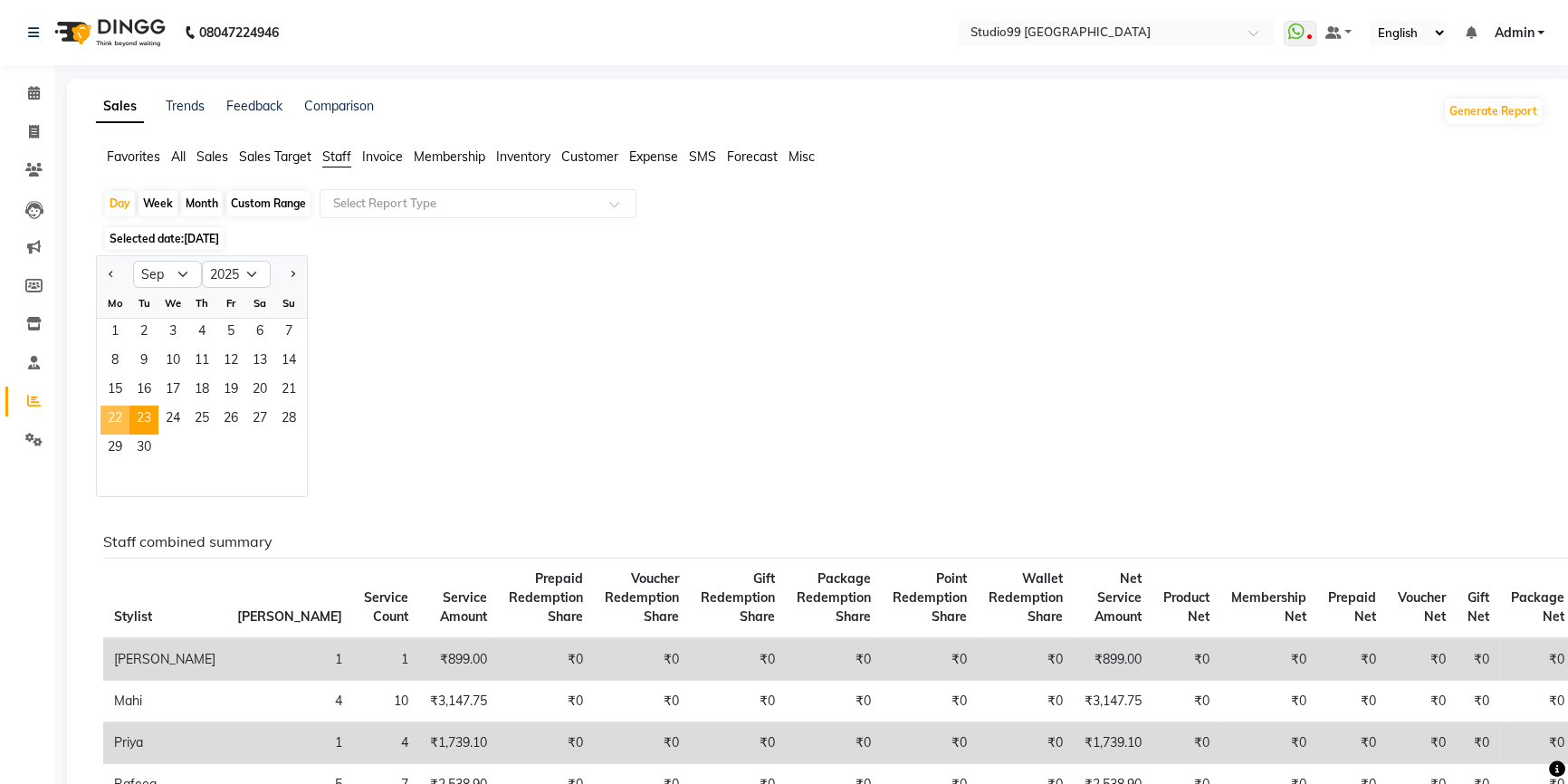
click at [114, 420] on span "22" at bounding box center [114, 420] width 29 height 29
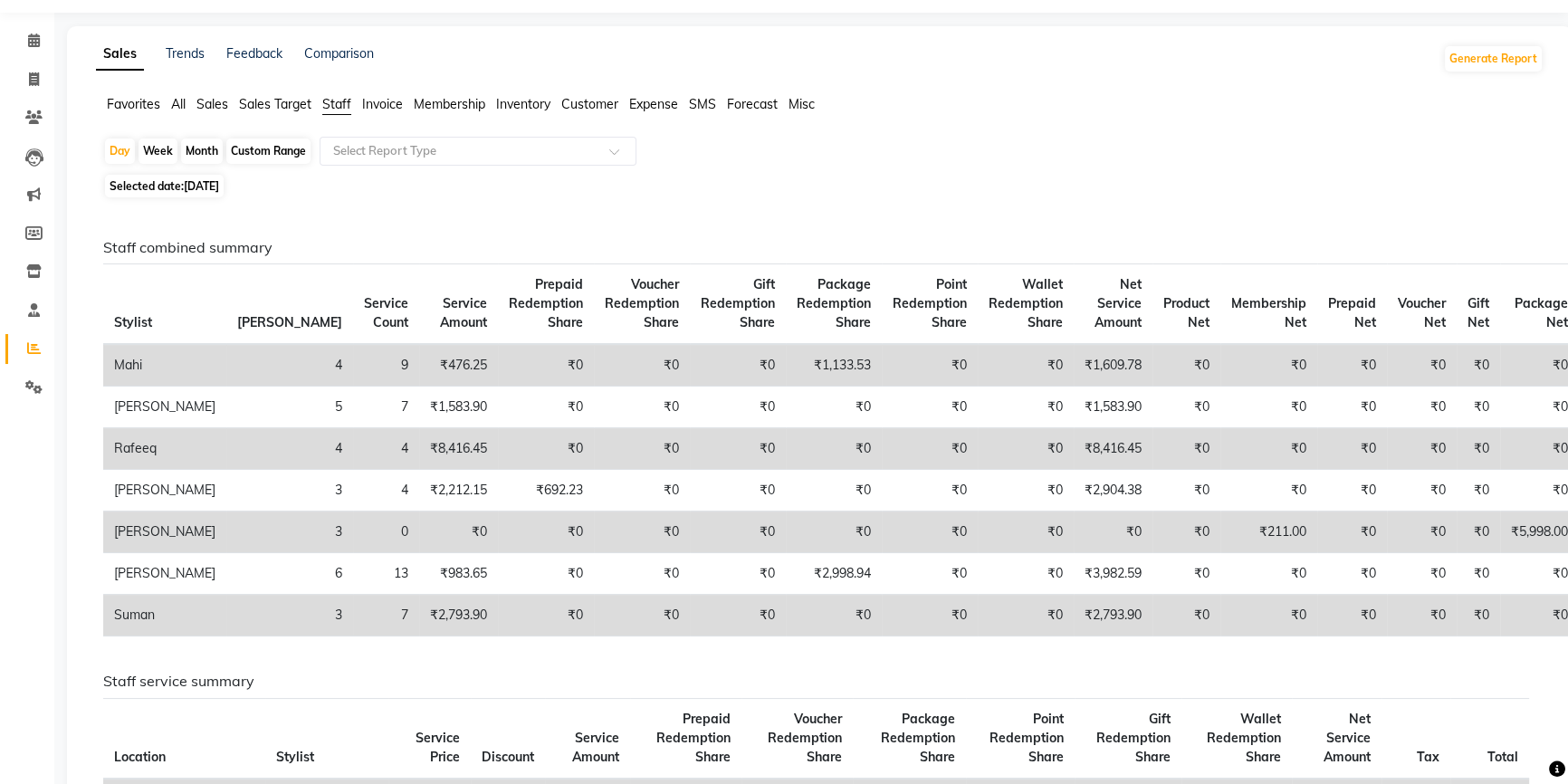
scroll to position [82, 0]
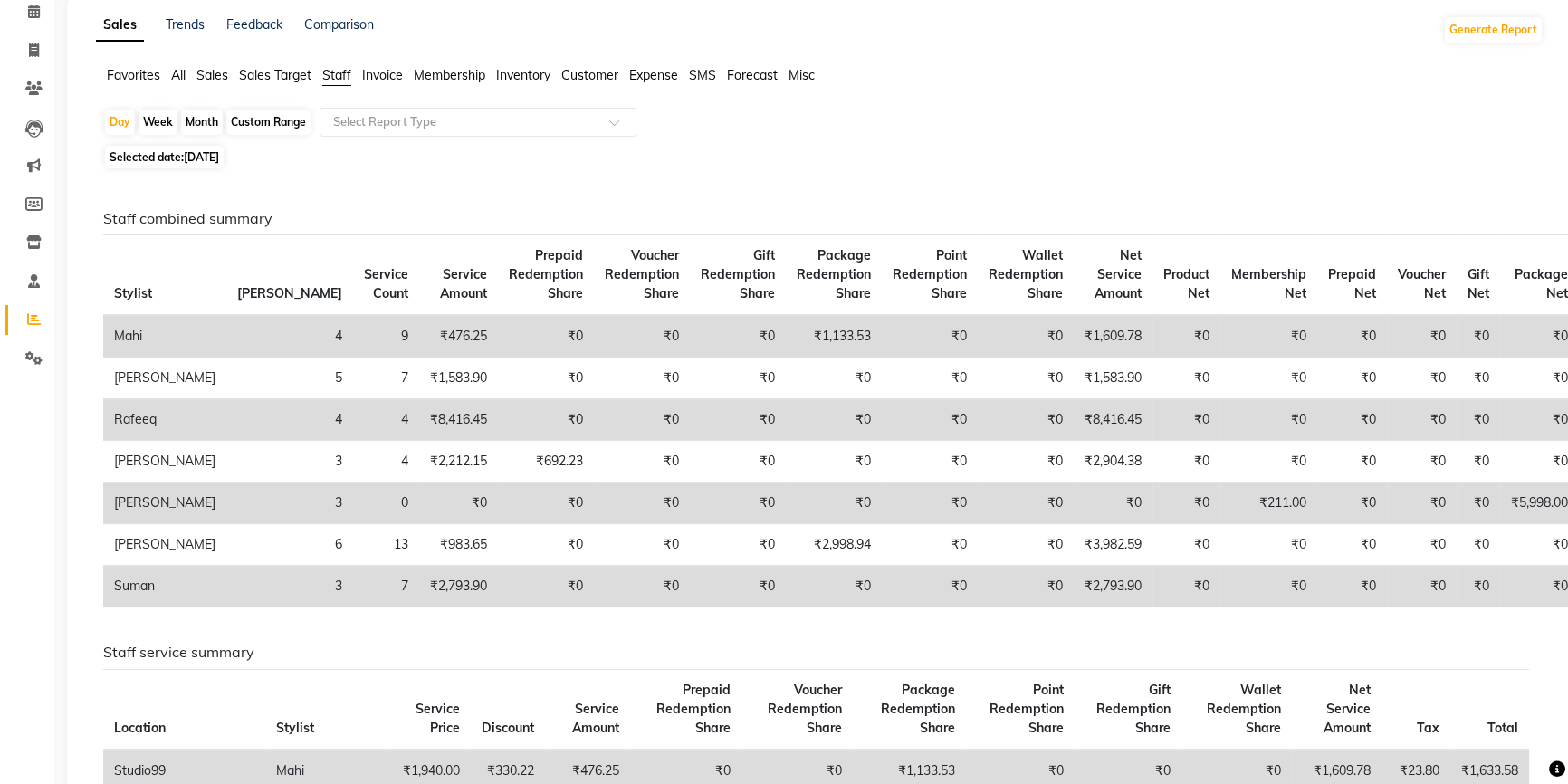
click at [206, 153] on span "[DATE]" at bounding box center [202, 157] width 35 height 14
select select "9"
select select "2025"
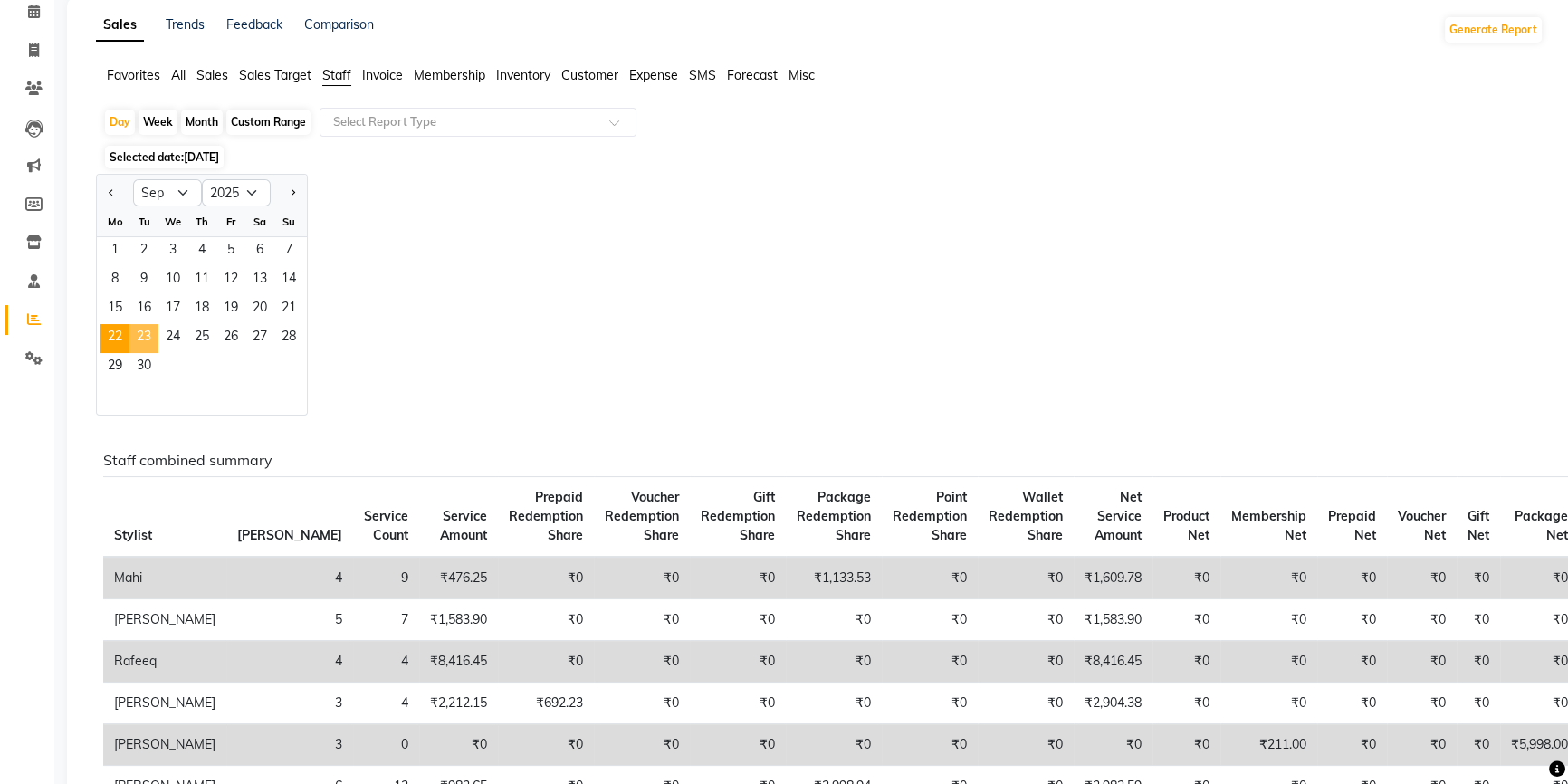
click at [146, 326] on span "23" at bounding box center [143, 338] width 29 height 29
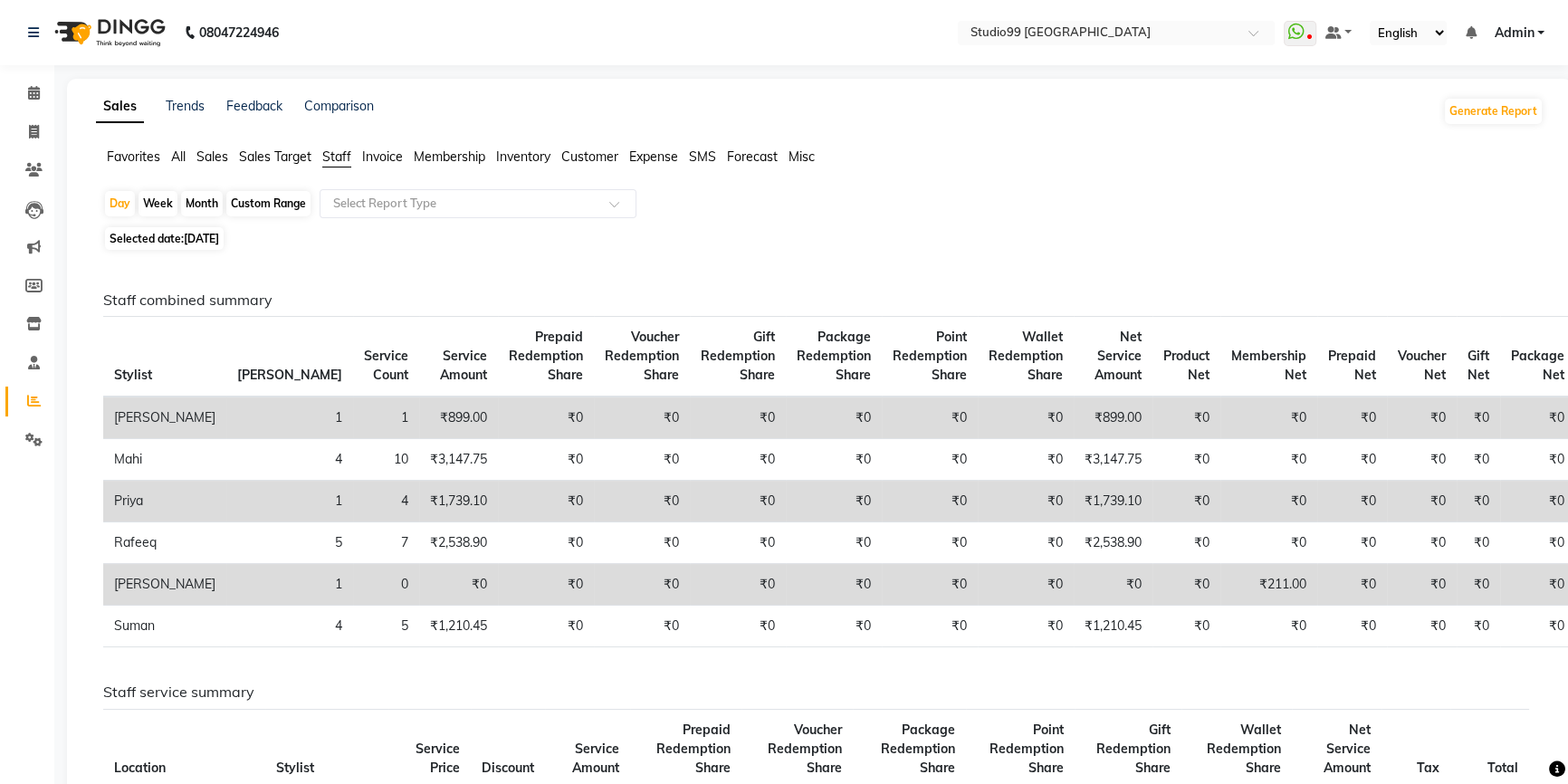
click at [212, 238] on span "[DATE]" at bounding box center [202, 238] width 35 height 14
select select "9"
select select "2025"
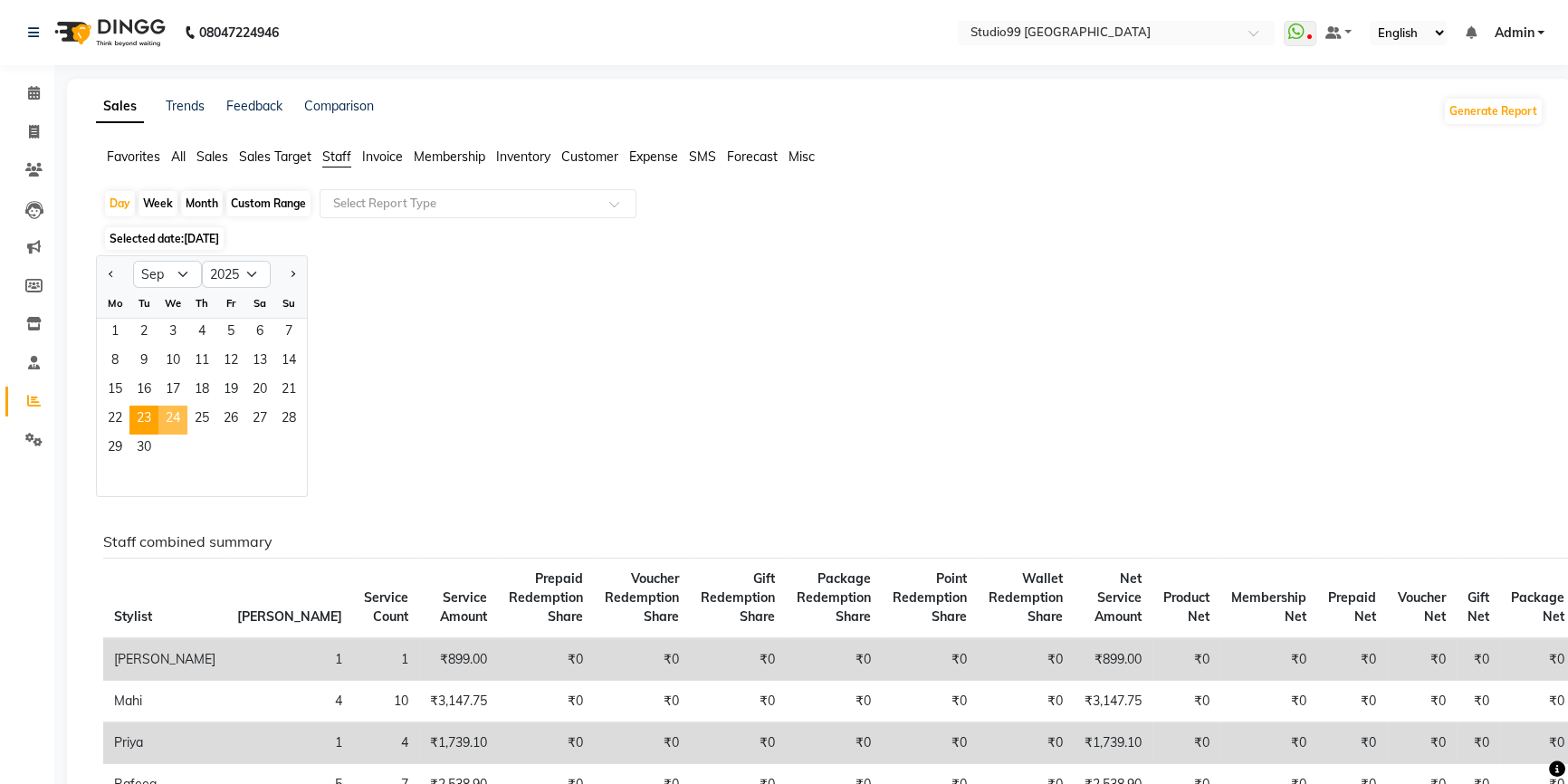
click at [173, 425] on span "24" at bounding box center [173, 420] width 29 height 29
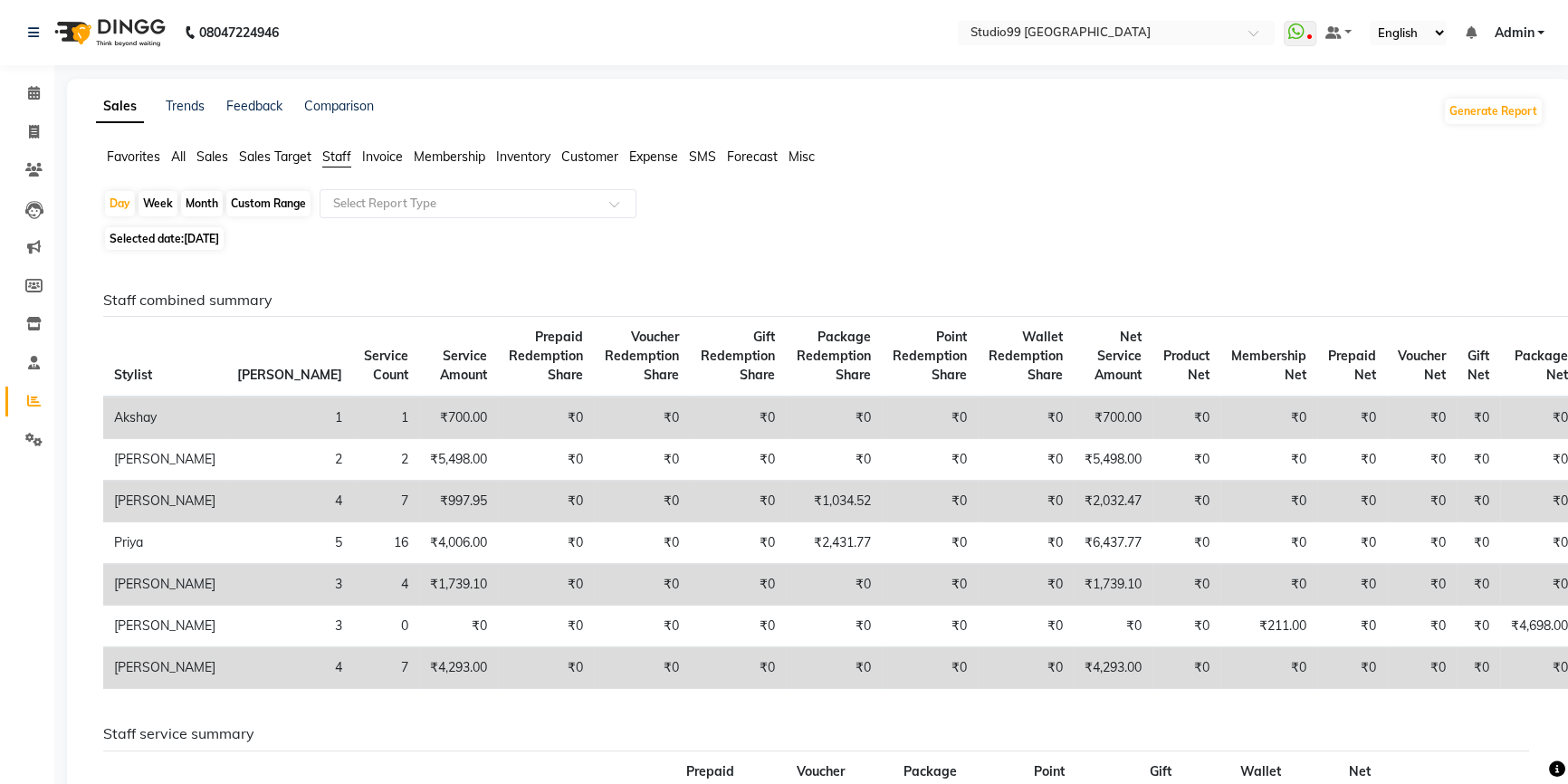
click at [219, 235] on span "[DATE]" at bounding box center [202, 238] width 35 height 14
select select "9"
select select "2025"
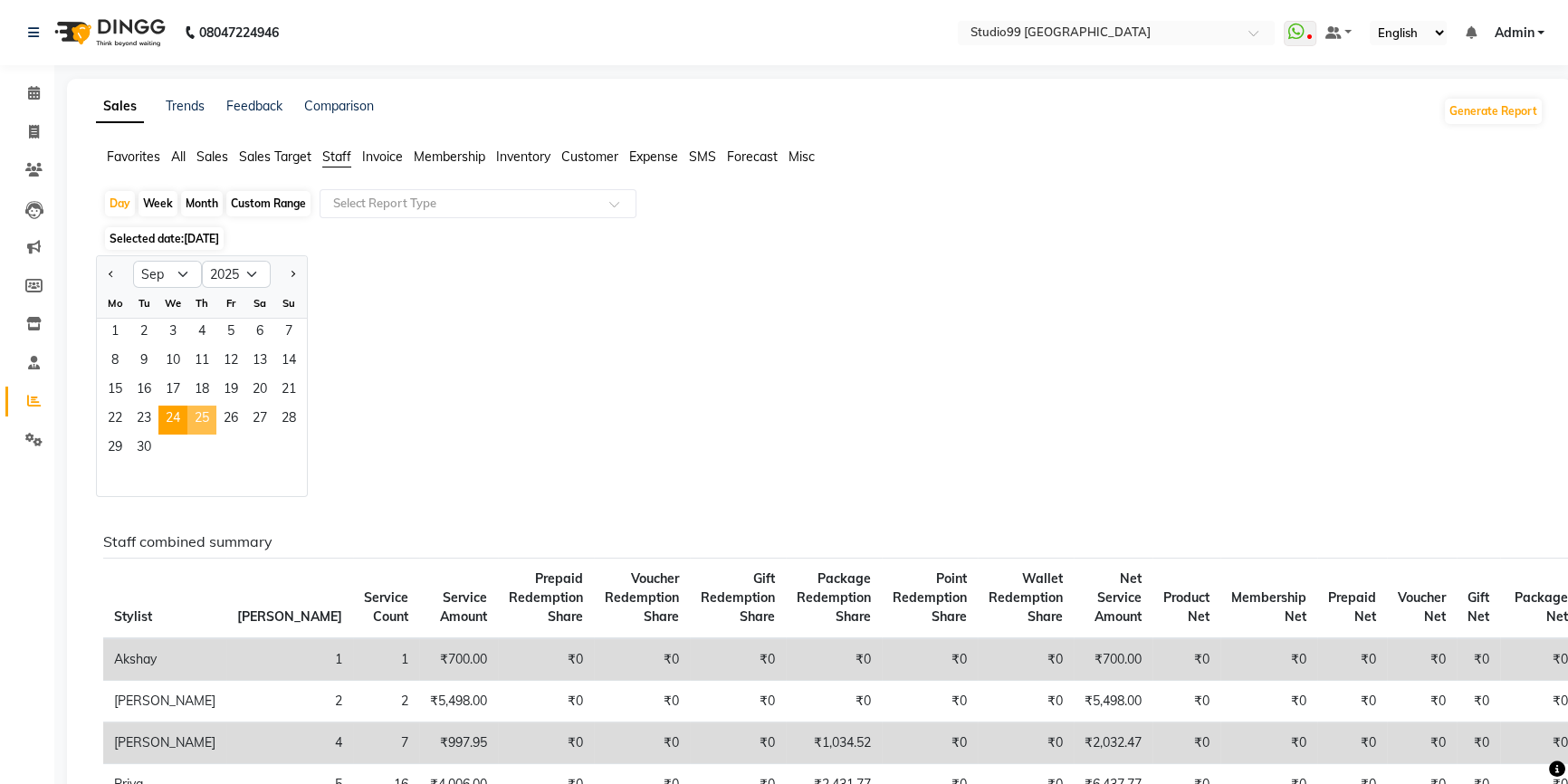
click at [203, 421] on span "25" at bounding box center [202, 420] width 29 height 29
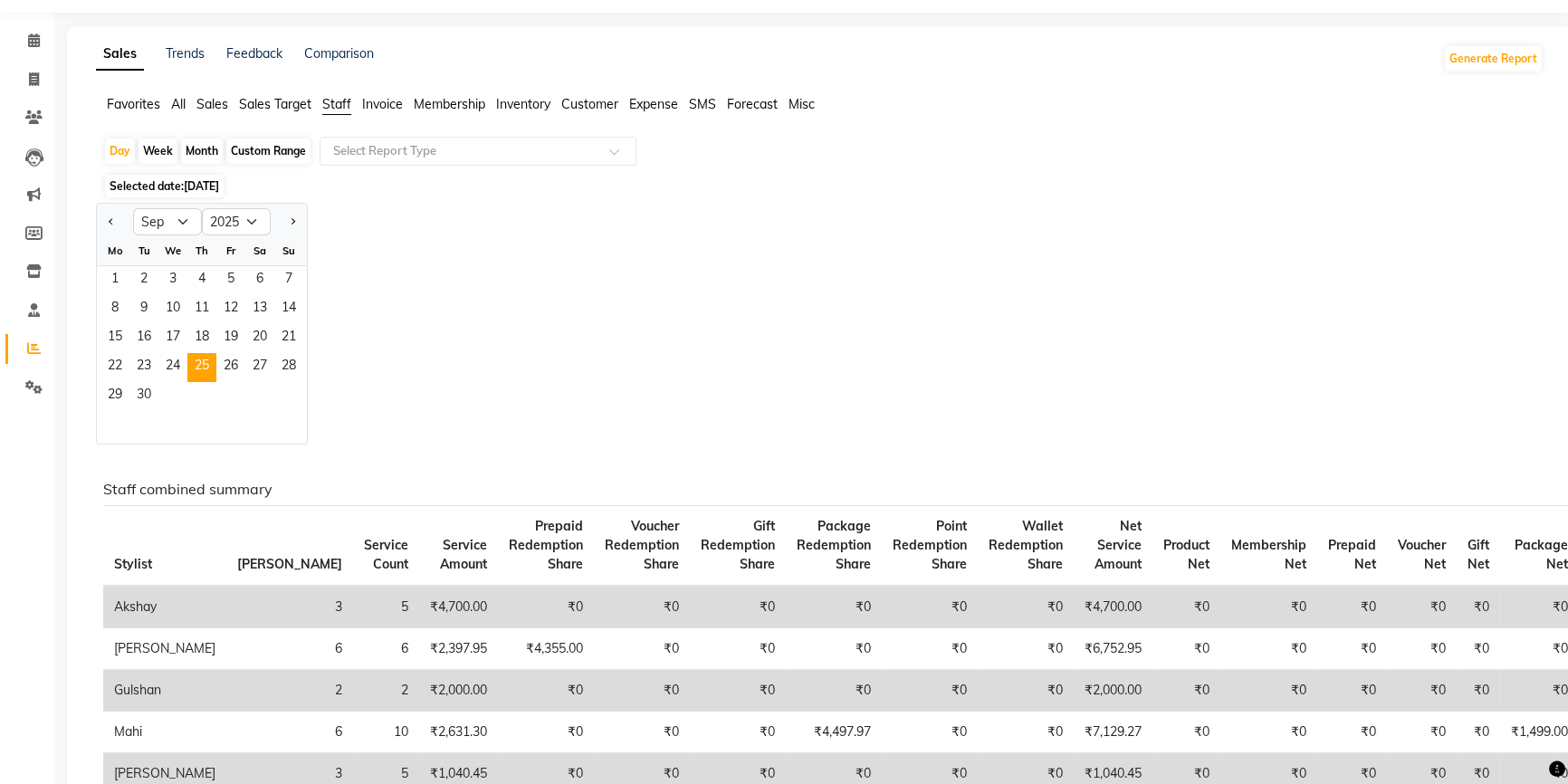
scroll to position [82, 0]
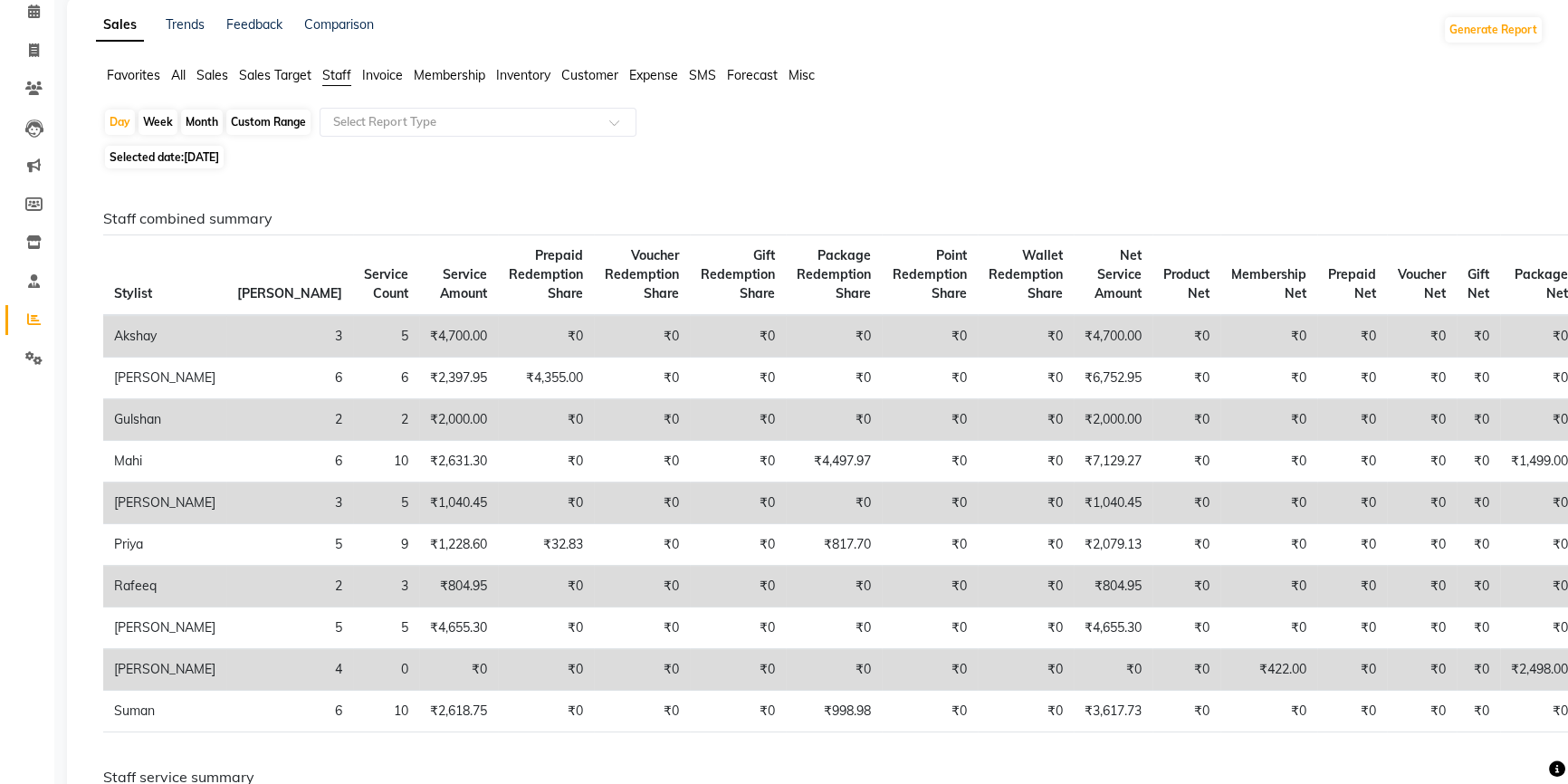
click at [219, 150] on span "[DATE]" at bounding box center [202, 157] width 35 height 14
select select "9"
select select "2025"
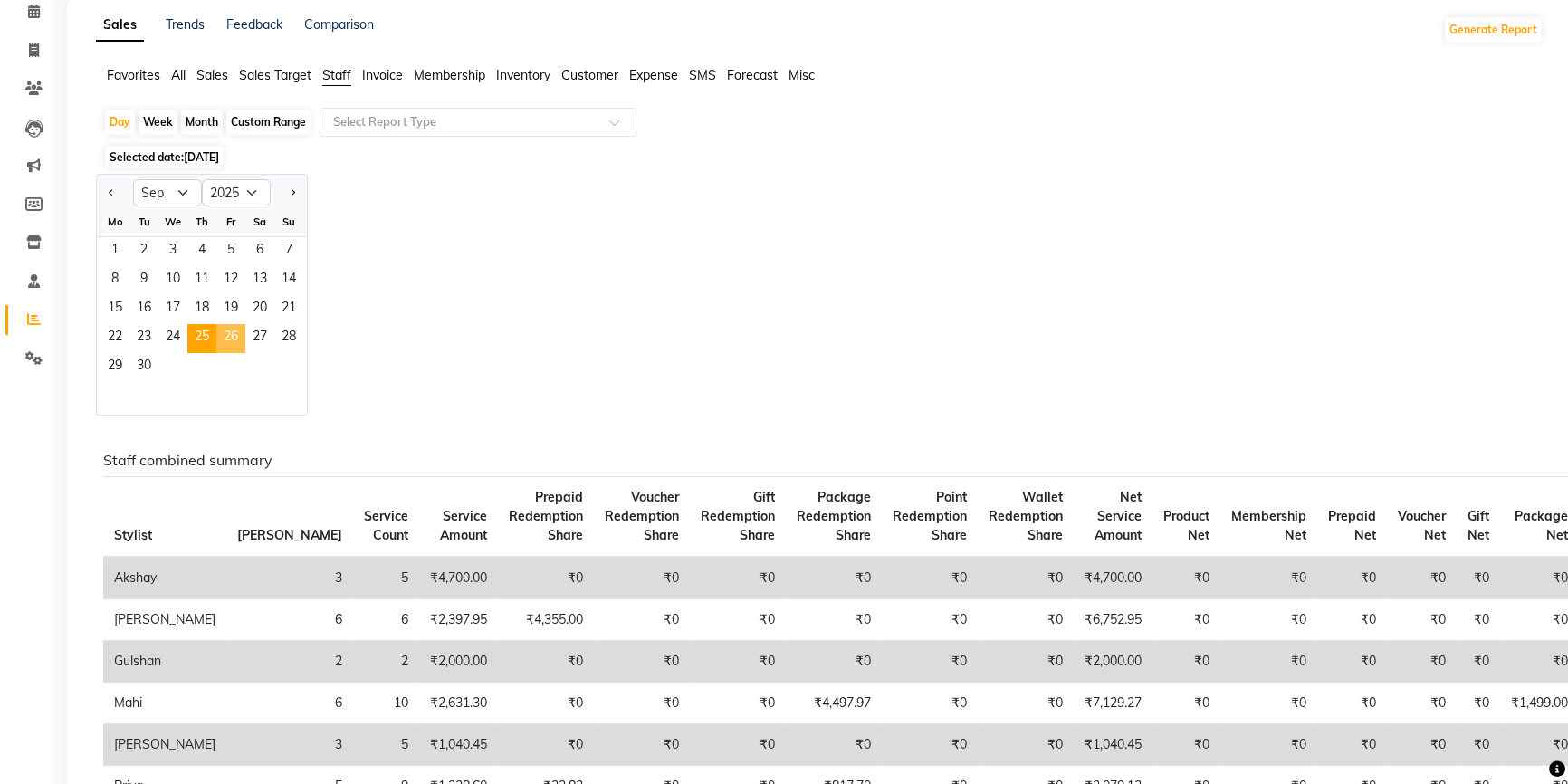
click at [226, 344] on span "26" at bounding box center [230, 338] width 29 height 29
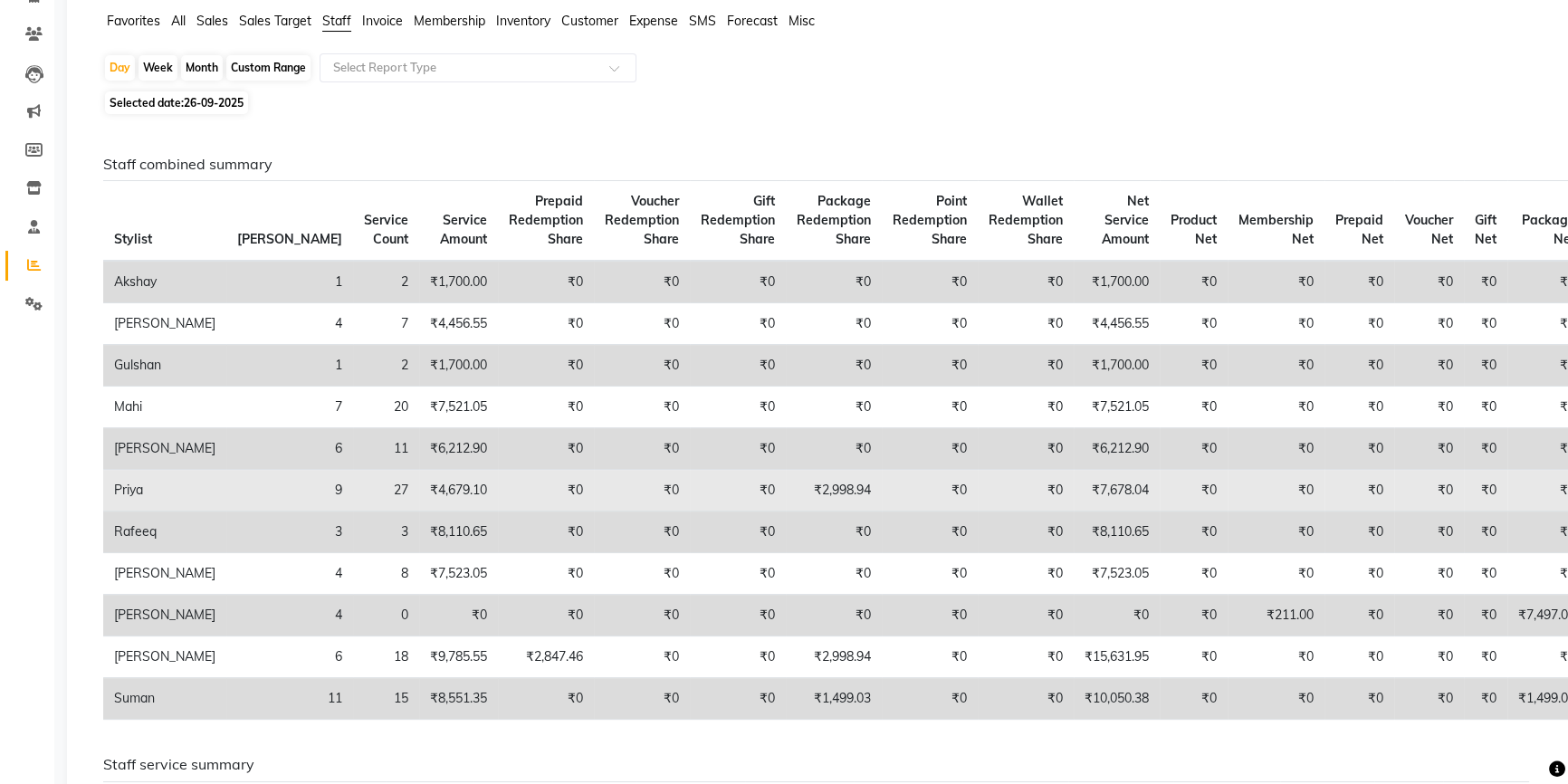
scroll to position [163, 0]
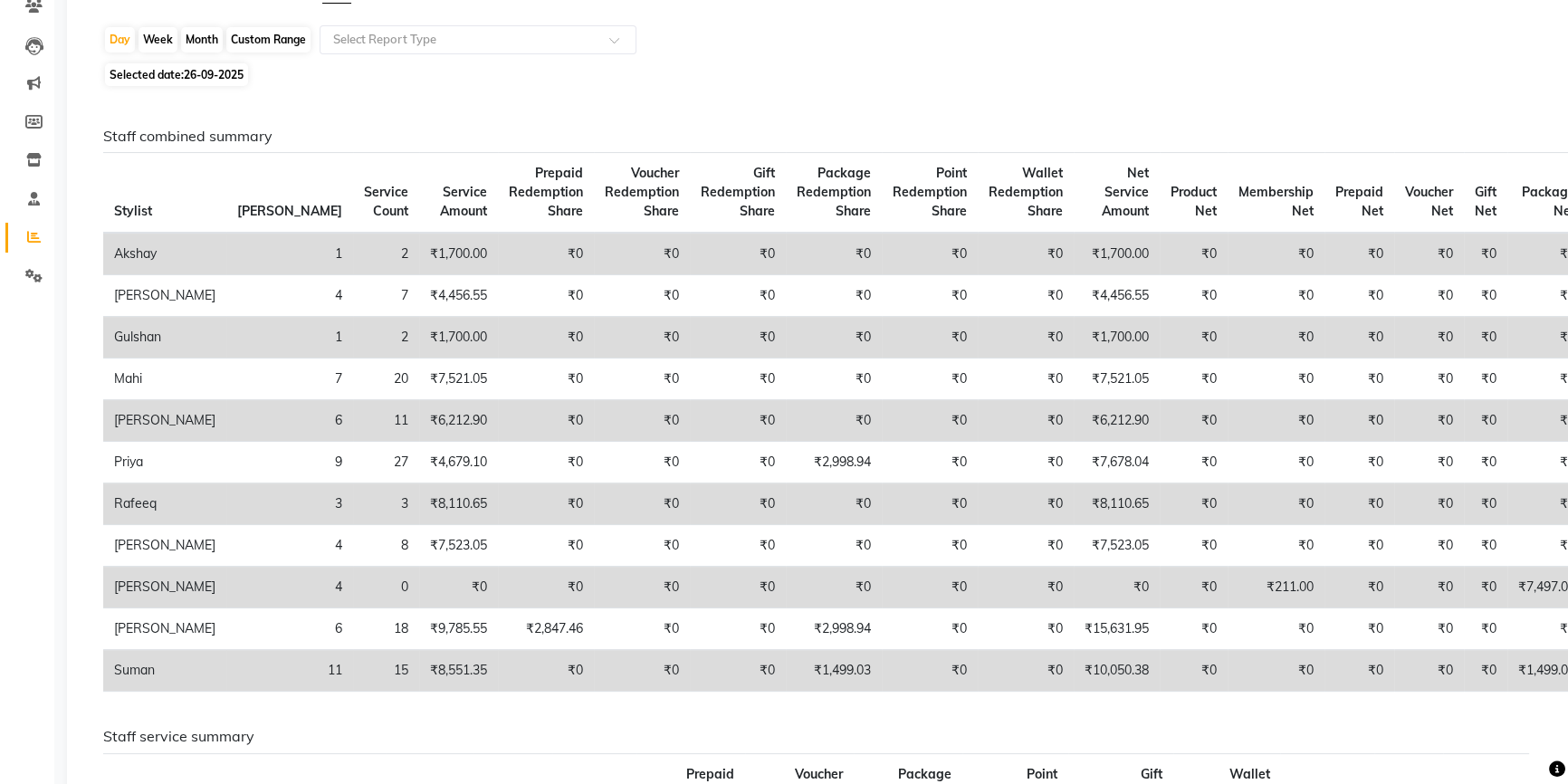
click at [226, 70] on span "26-09-2025" at bounding box center [214, 74] width 59 height 14
select select "9"
select select "2025"
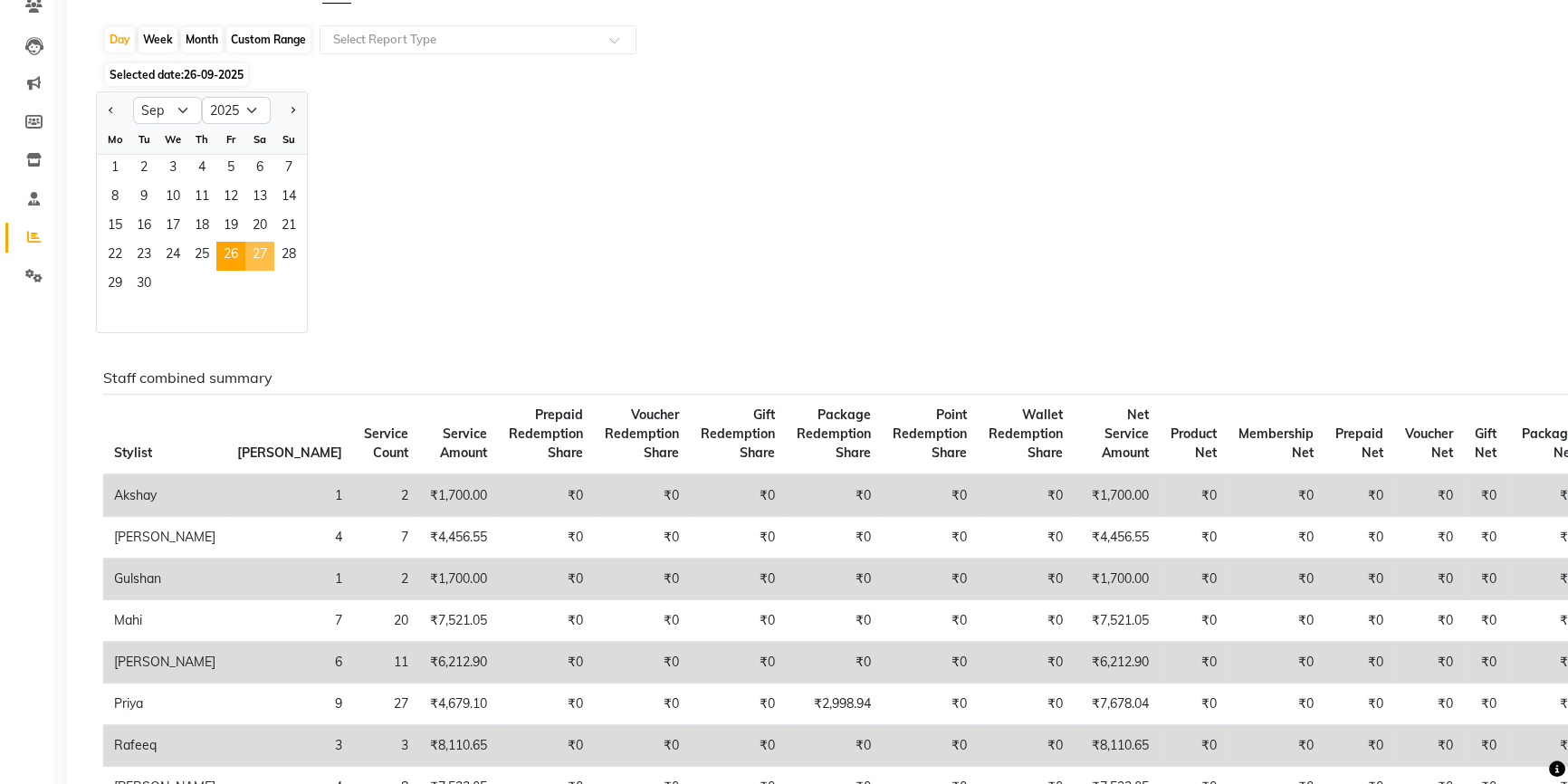
click at [254, 261] on span "27" at bounding box center [259, 255] width 29 height 29
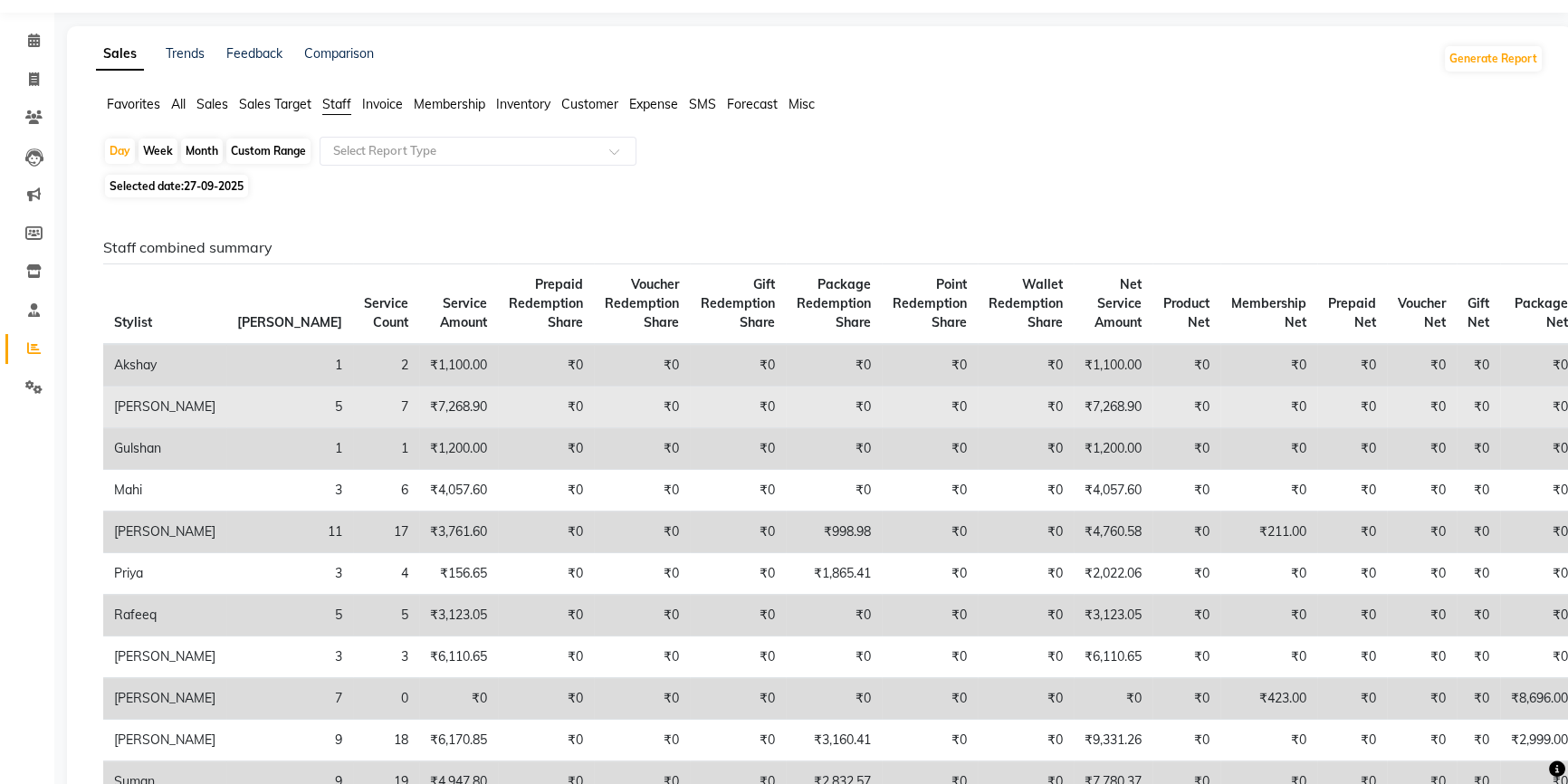
scroll to position [82, 0]
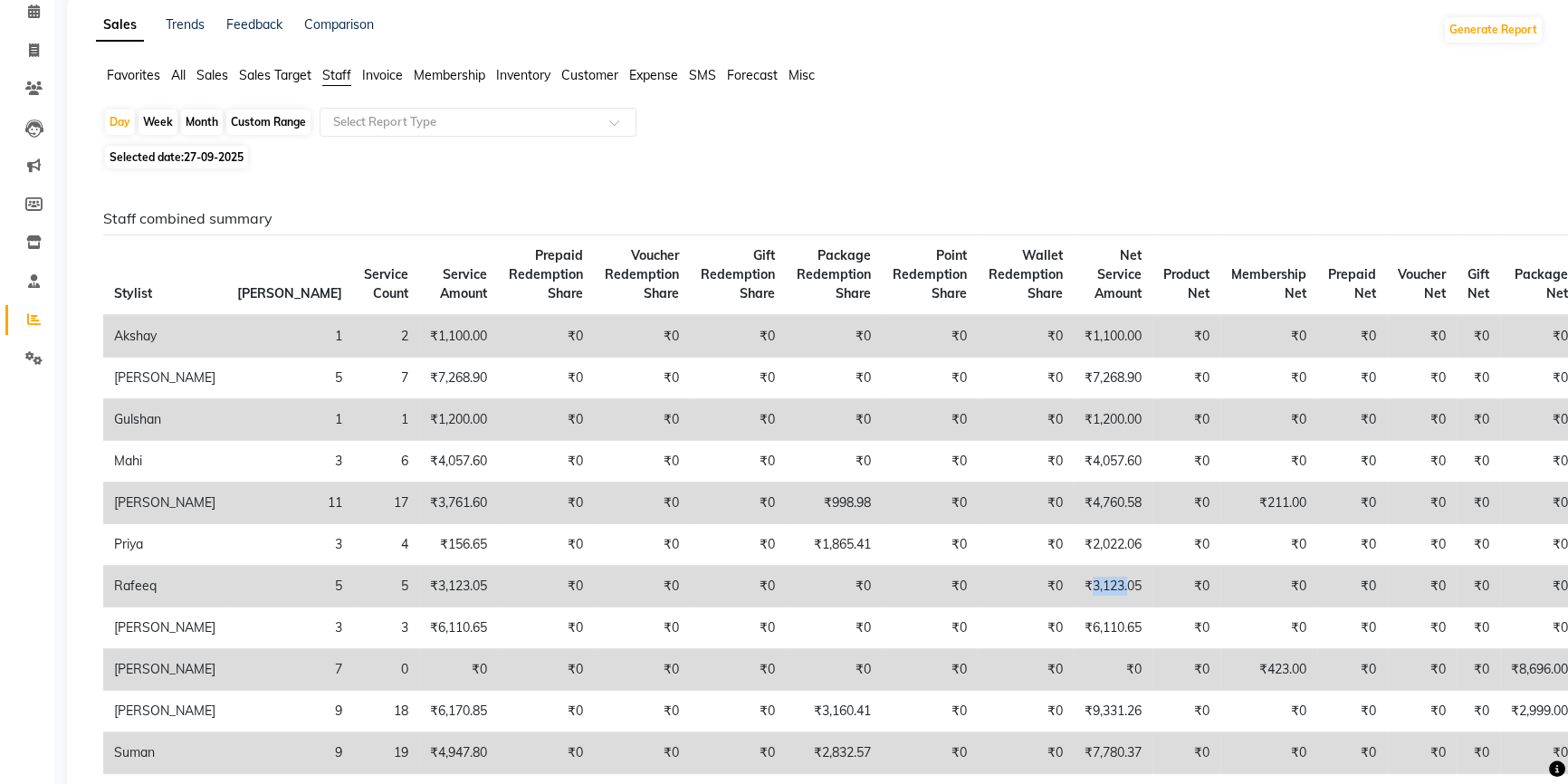
drag, startPoint x: 1024, startPoint y: 603, endPoint x: 1059, endPoint y: 607, distance: 35.2
click at [1074, 607] on td "₹3,123.05" at bounding box center [1113, 586] width 79 height 42
click at [211, 160] on span "27-09-2025" at bounding box center [214, 157] width 59 height 14
select select "9"
select select "2025"
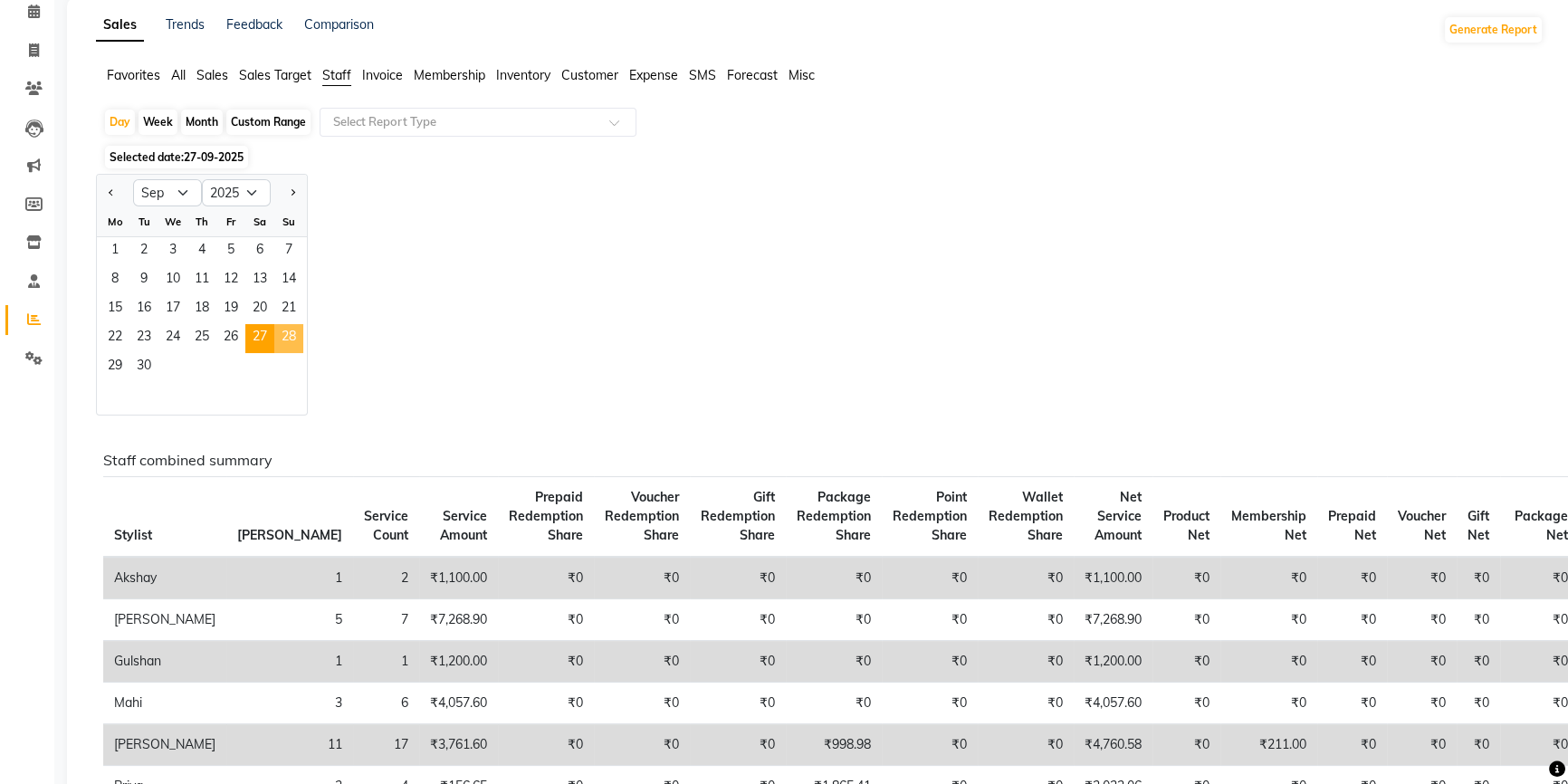
click at [288, 333] on span "28" at bounding box center [288, 338] width 29 height 29
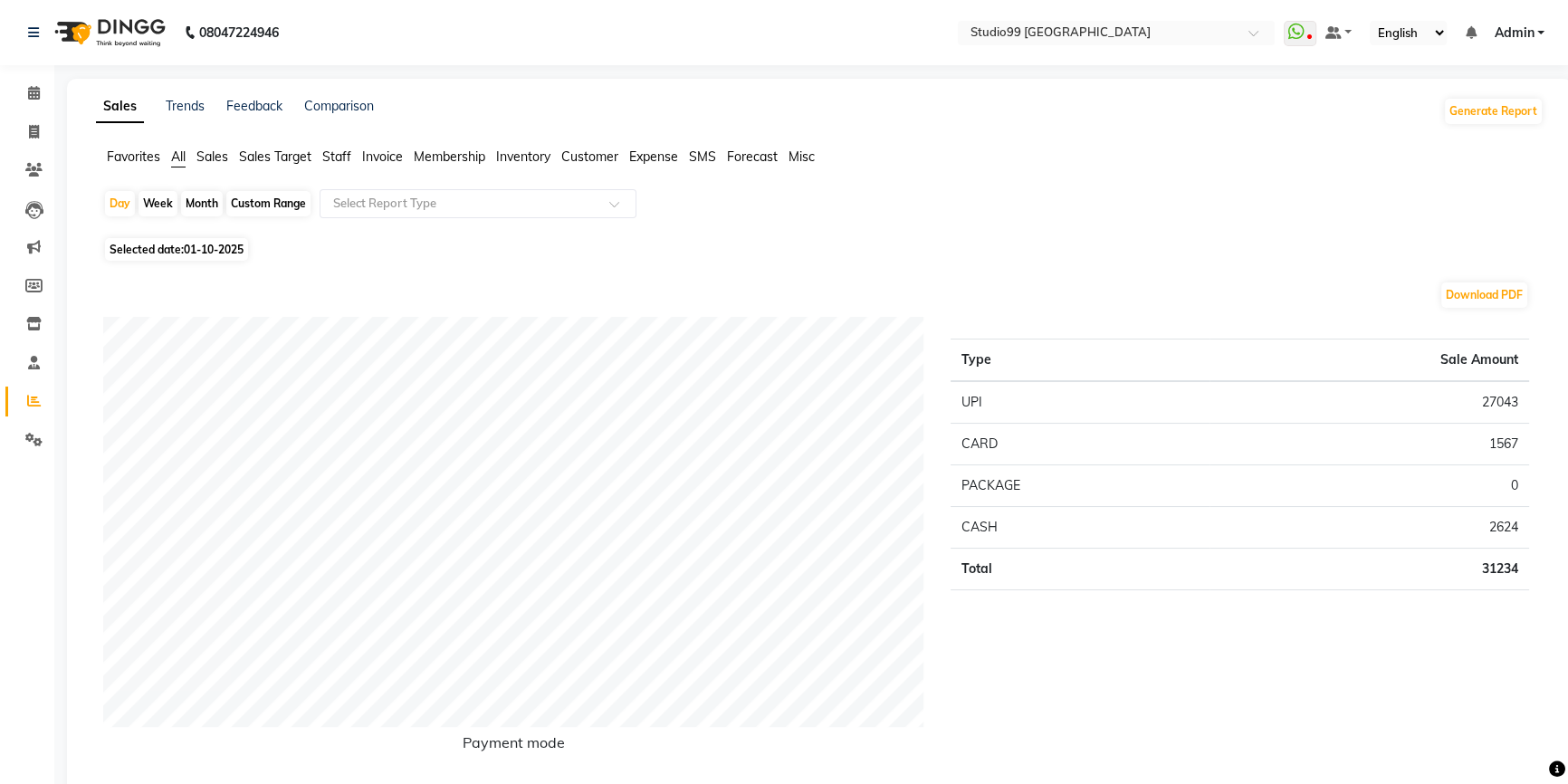
click at [192, 249] on span "01-10-2025" at bounding box center [214, 249] width 59 height 14
select select "10"
select select "2025"
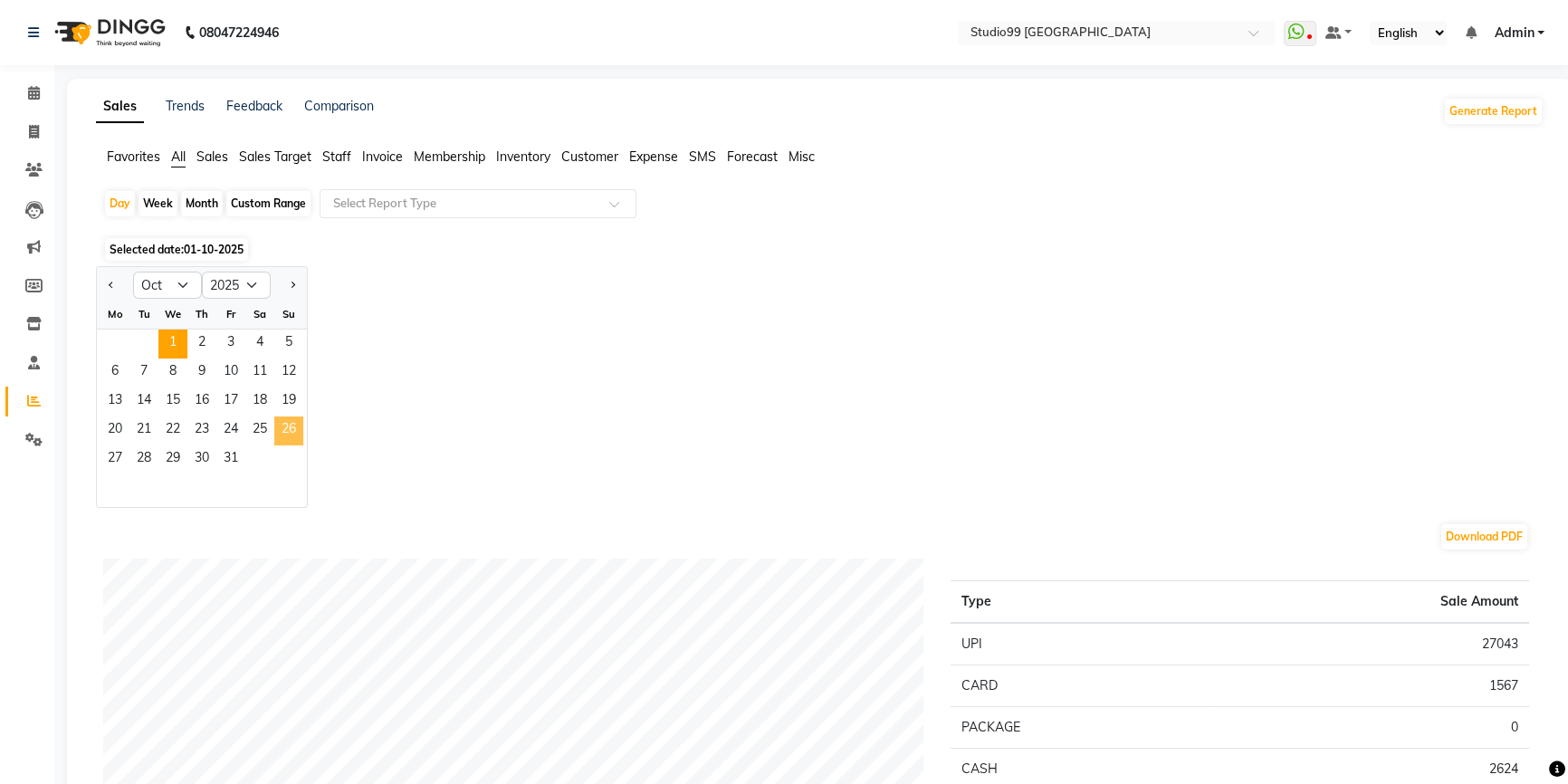
click at [294, 431] on span "26" at bounding box center [288, 430] width 29 height 29
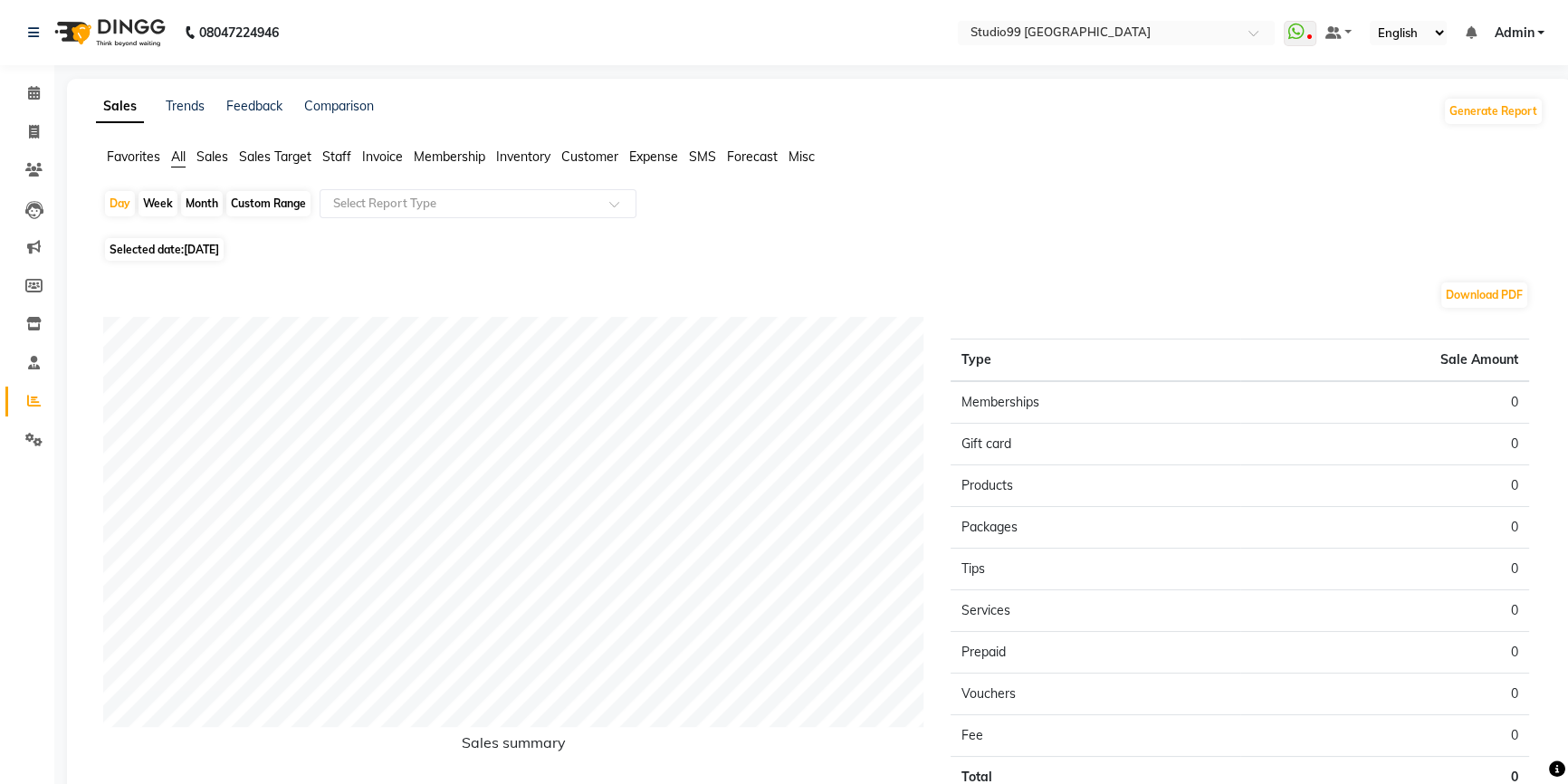
click at [345, 158] on span "Staff" at bounding box center [336, 157] width 29 height 17
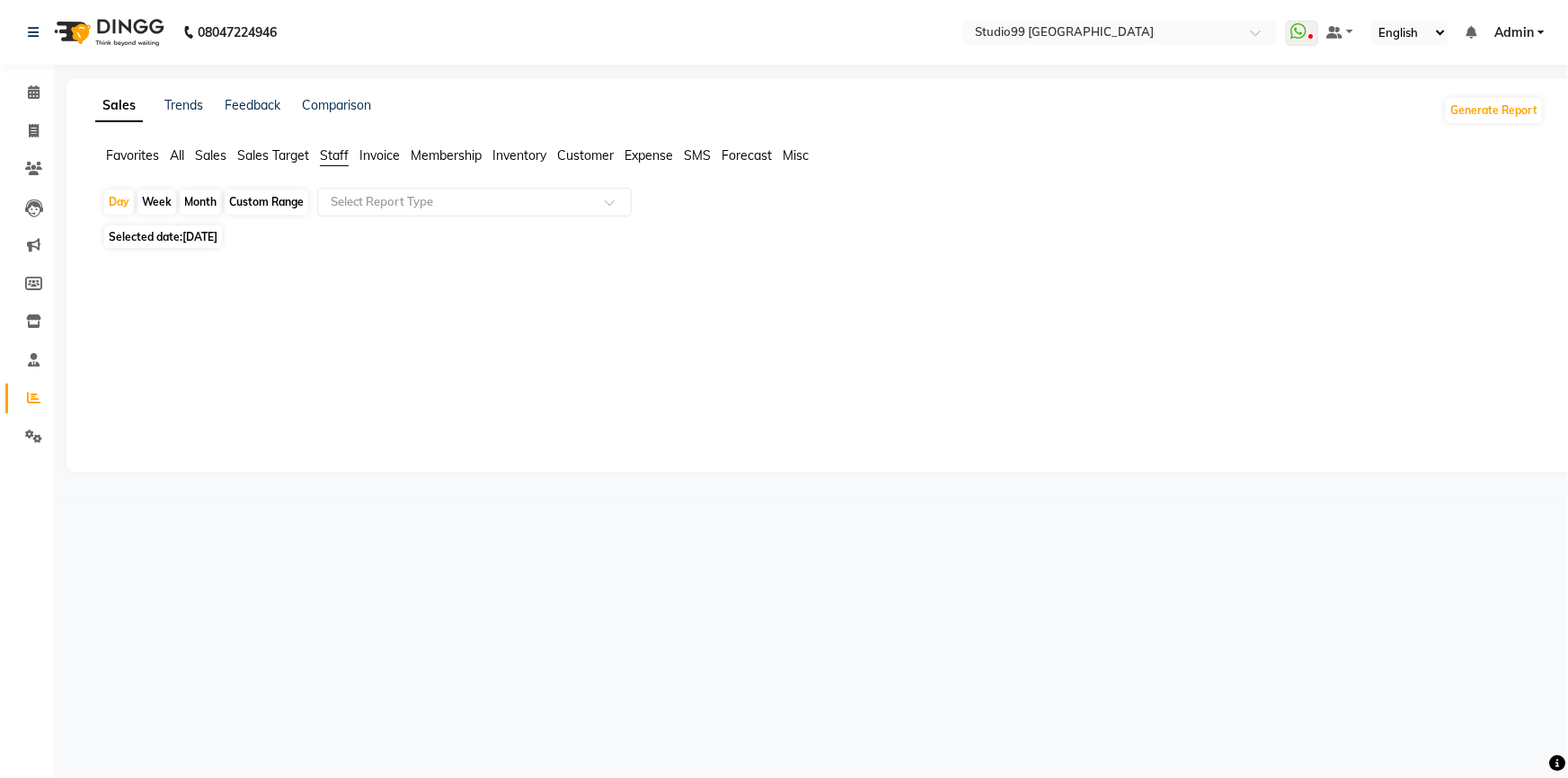
click at [335, 154] on span "Staff" at bounding box center [334, 156] width 29 height 17
click at [347, 161] on span "Staff" at bounding box center [334, 156] width 29 height 17
click at [202, 241] on span "[DATE]" at bounding box center [200, 236] width 35 height 14
select select "10"
select select "2025"
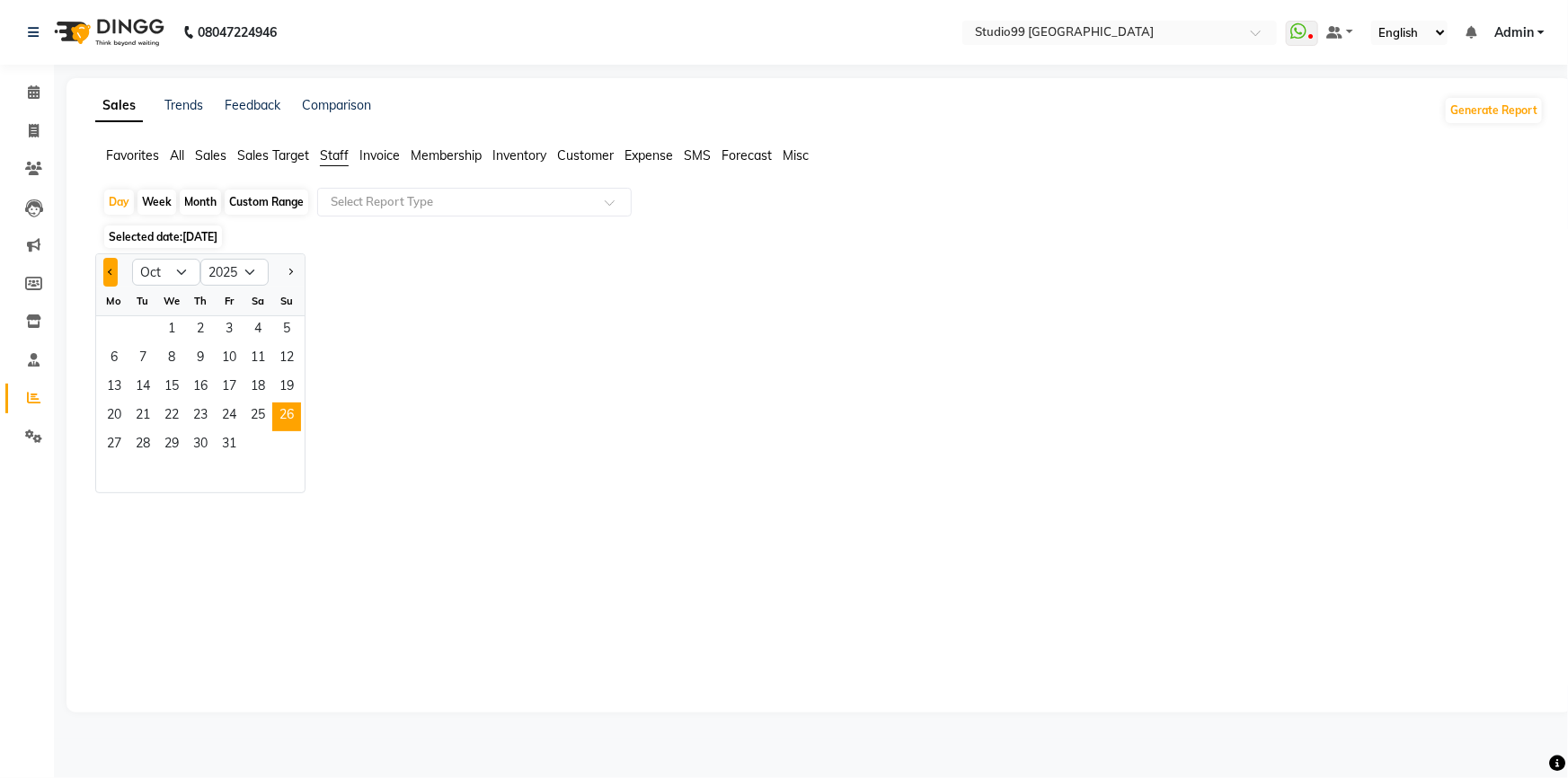
click at [112, 272] on span "Previous month" at bounding box center [111, 271] width 6 height 6
select select "9"
click at [224, 414] on span "26" at bounding box center [229, 417] width 29 height 29
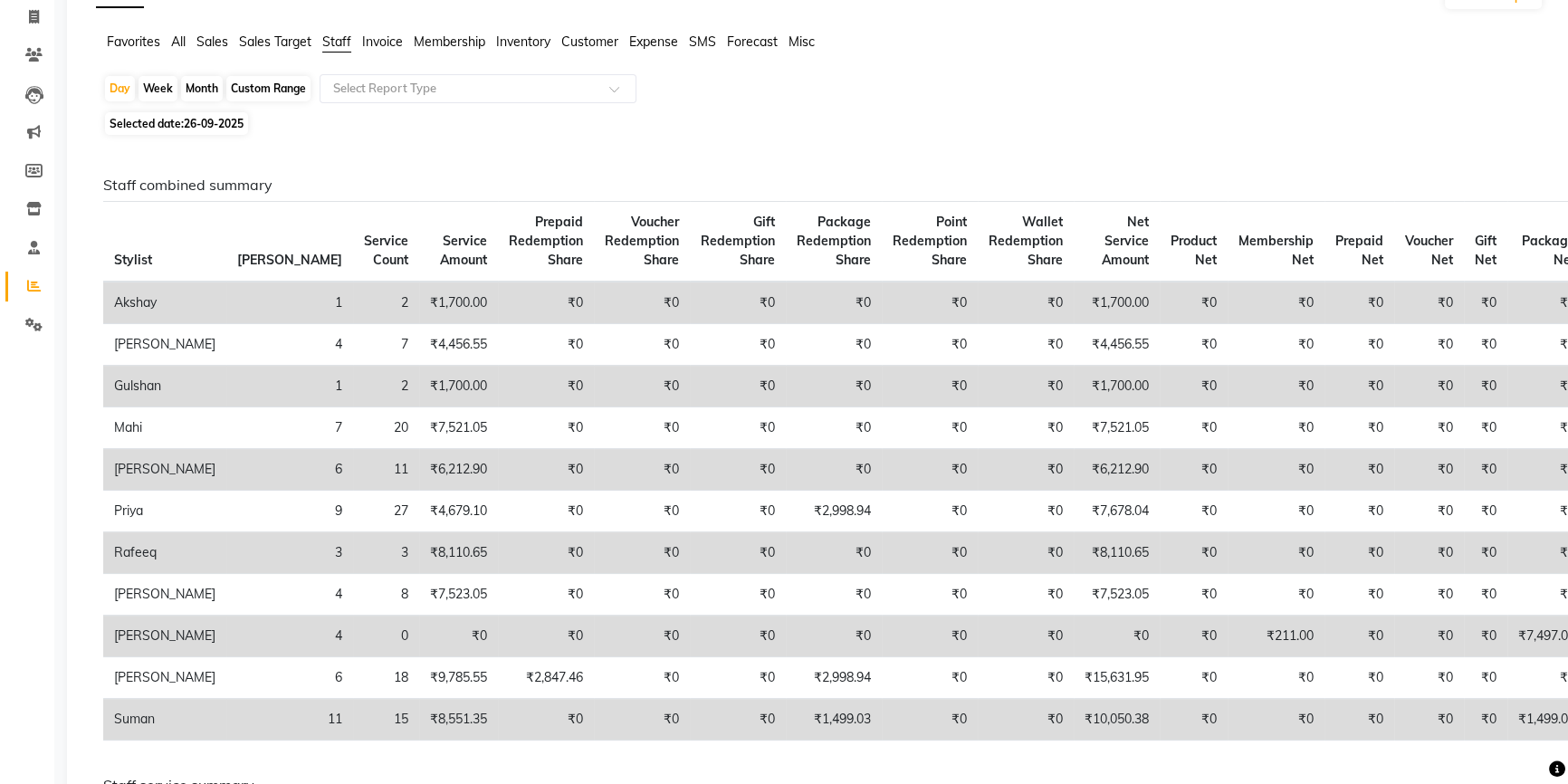
scroll to position [82, 0]
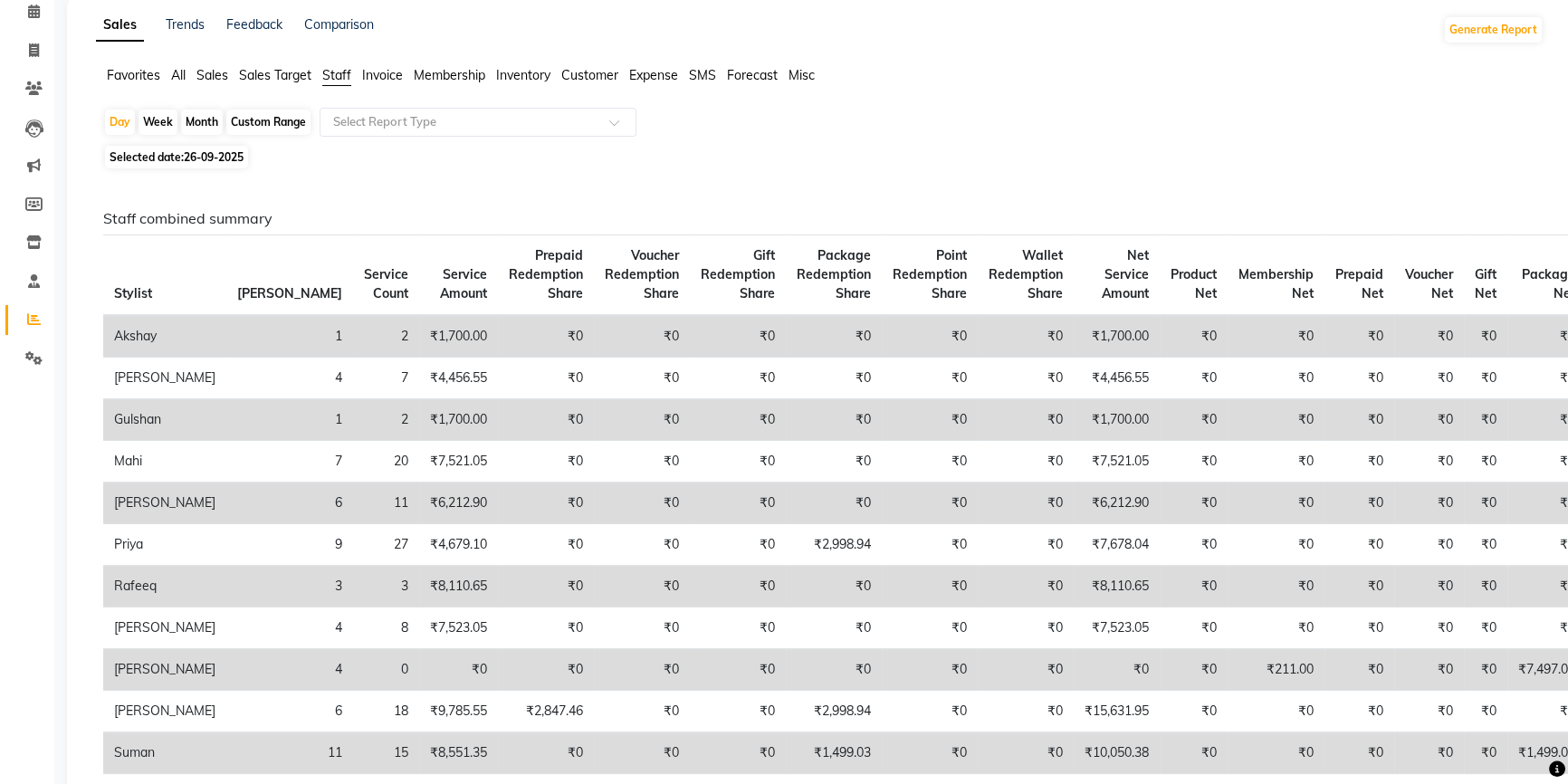
click at [162, 160] on span "Selected date: [DATE]" at bounding box center [176, 157] width 143 height 22
select select "9"
select select "2025"
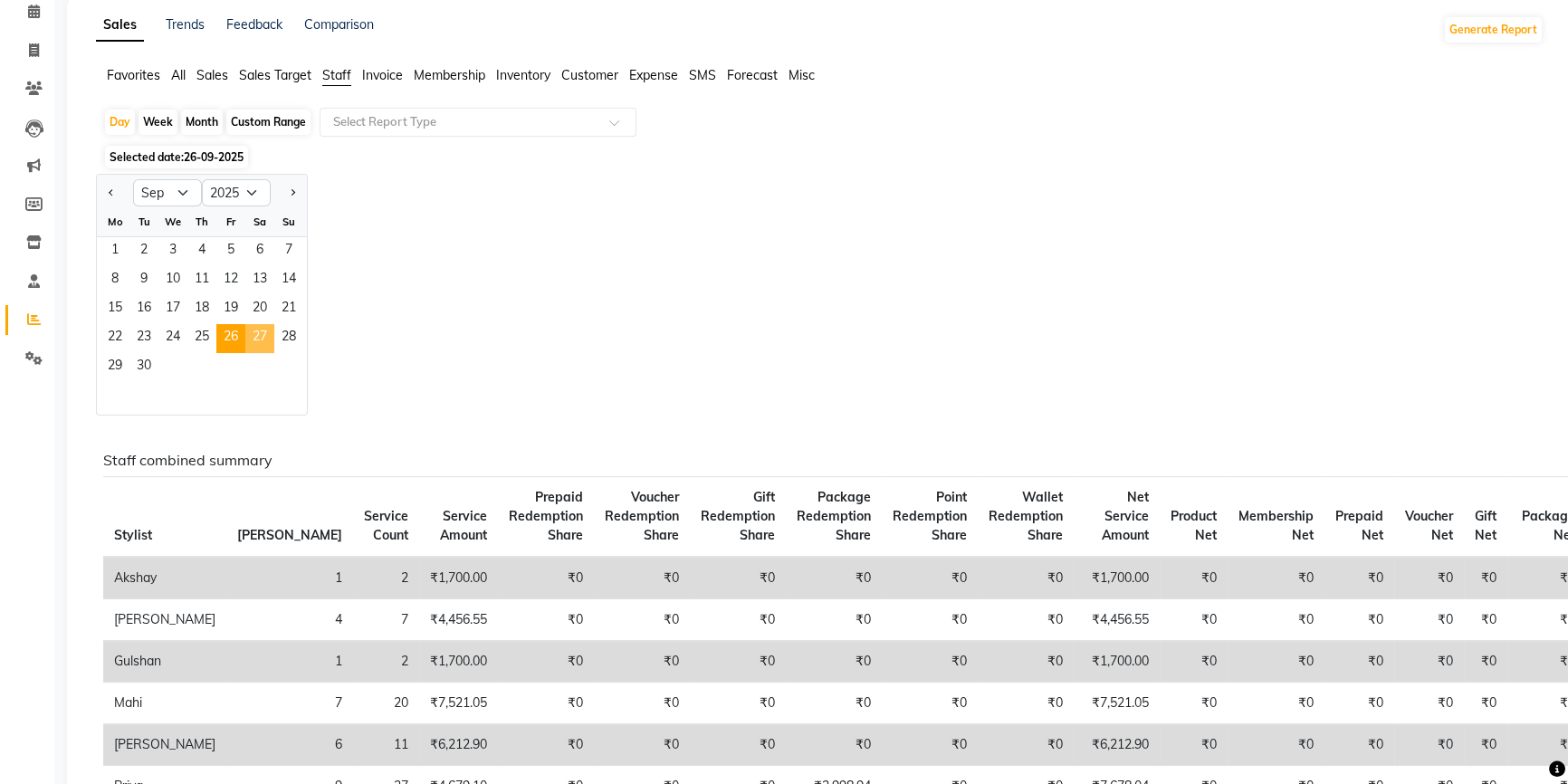
click at [265, 337] on span "27" at bounding box center [259, 338] width 29 height 29
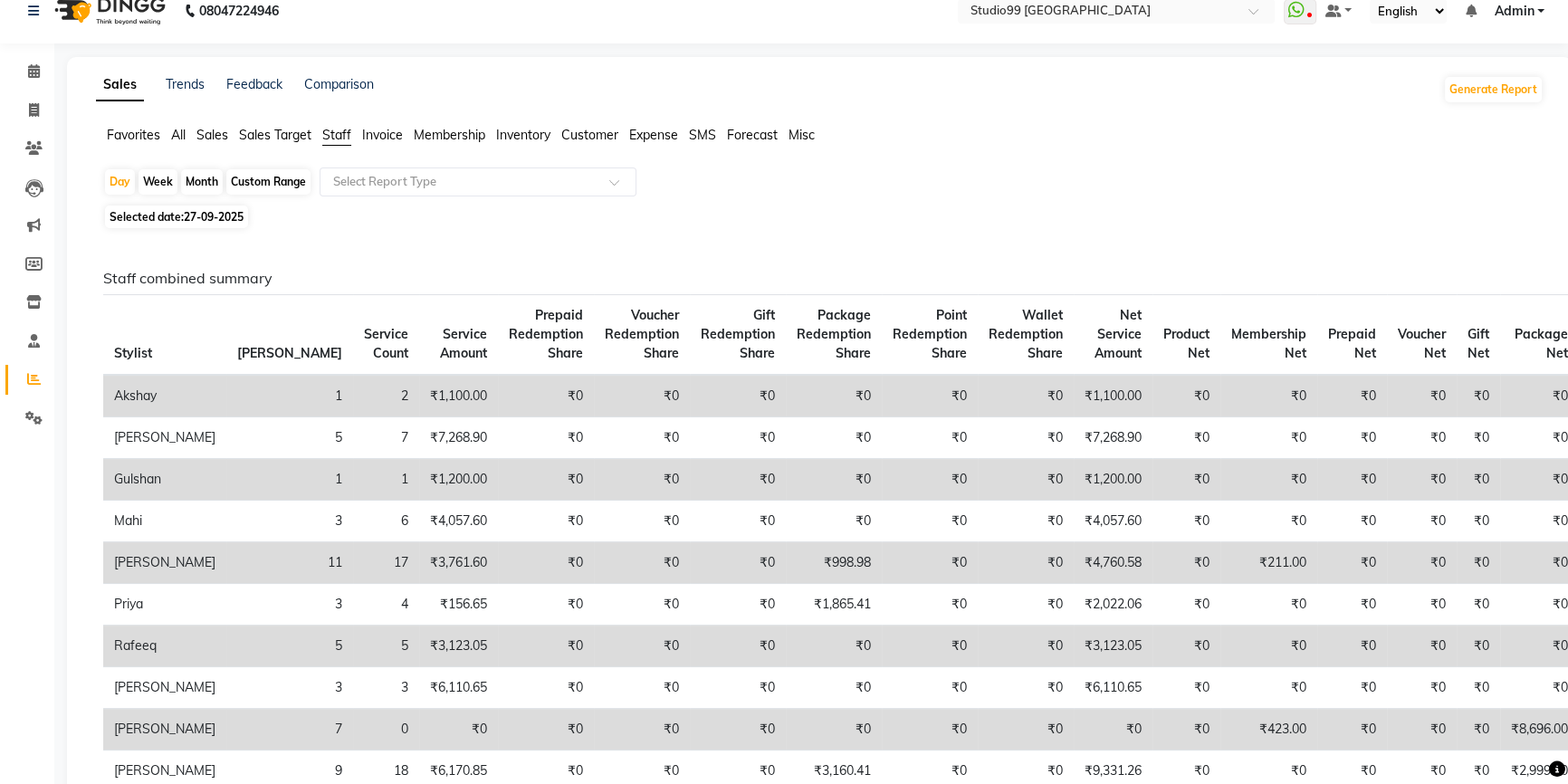
scroll to position [0, 0]
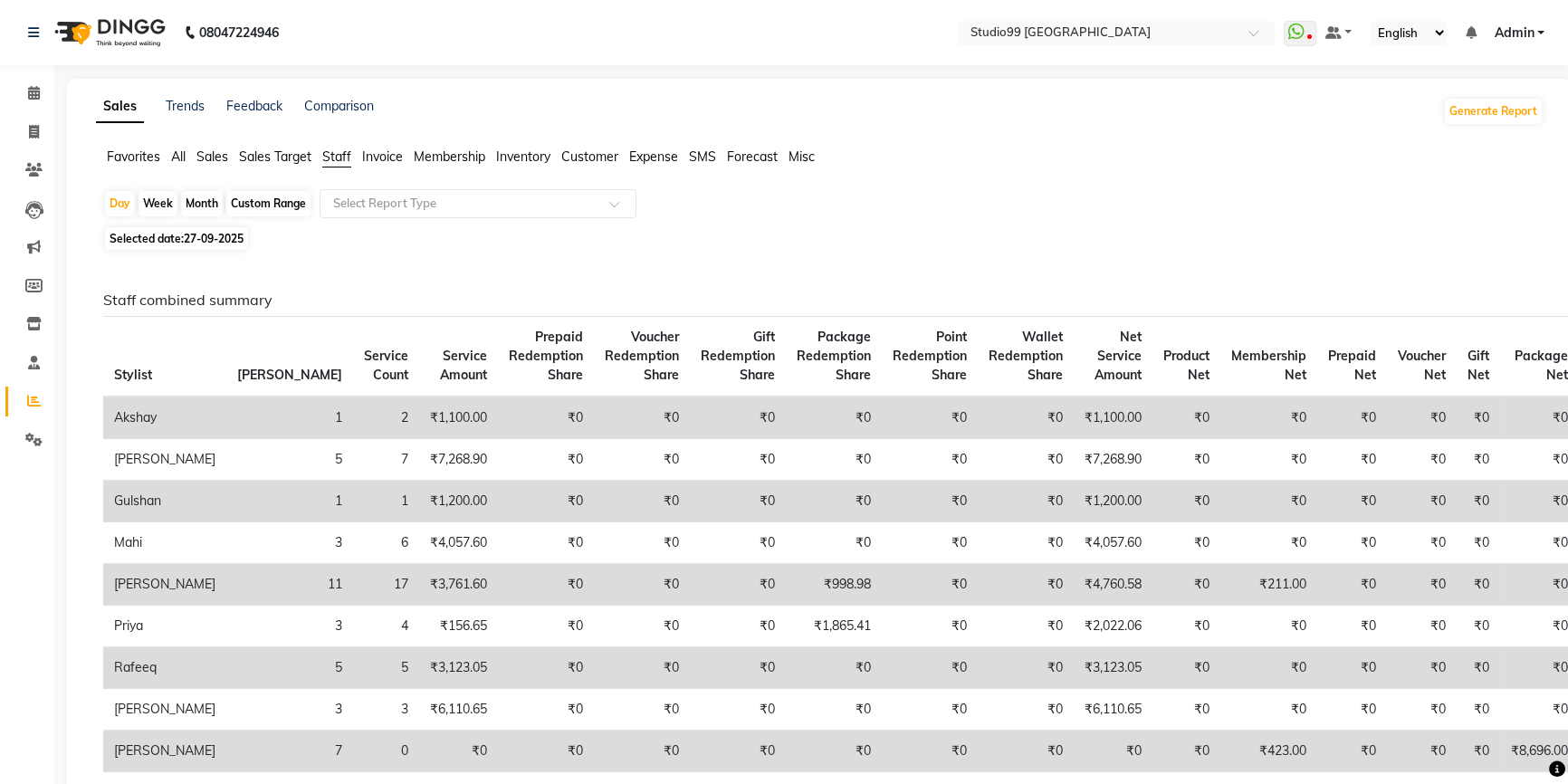
click at [206, 238] on span "27-09-2025" at bounding box center [214, 238] width 59 height 14
select select "9"
select select "2025"
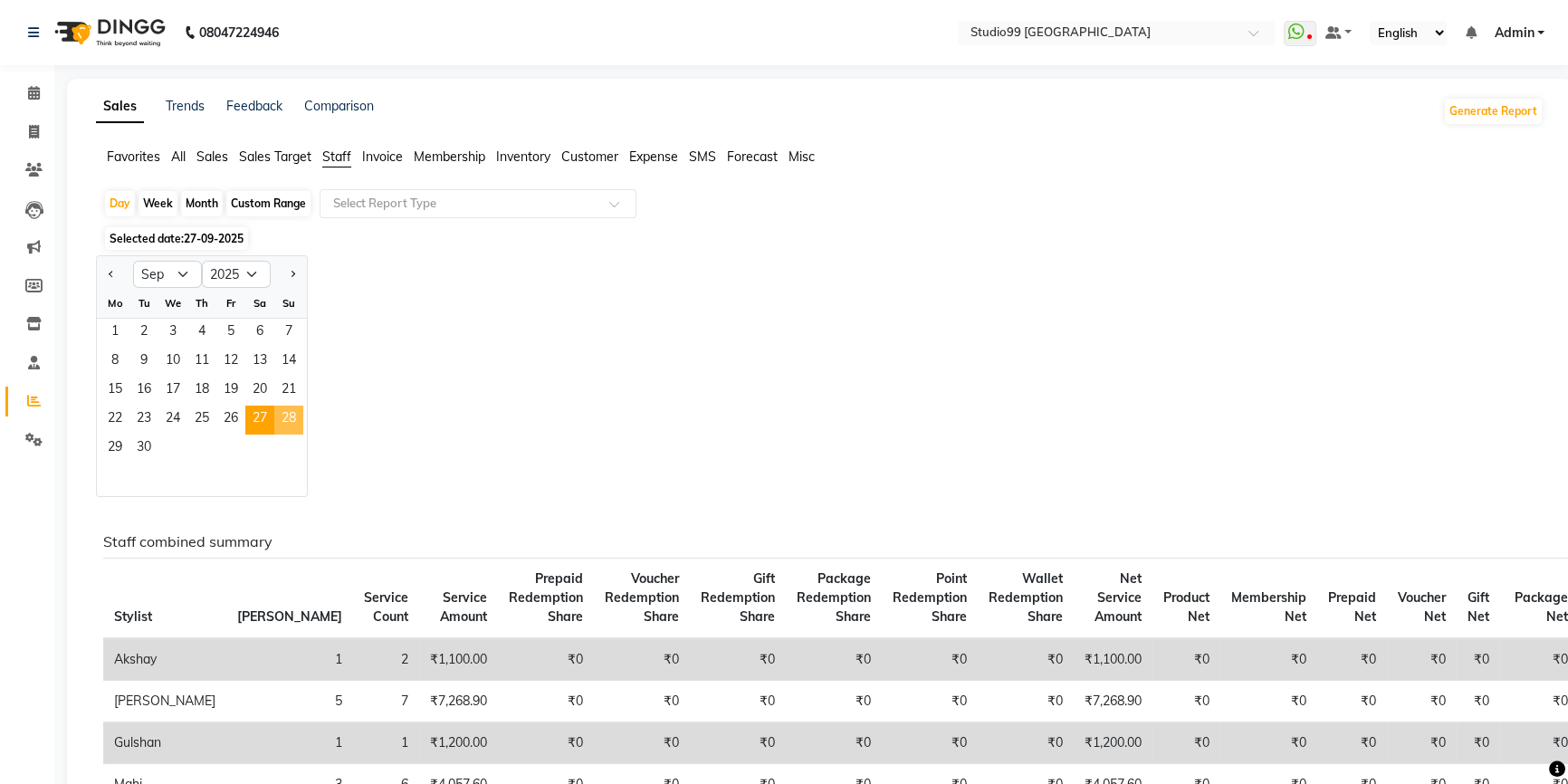
click at [297, 424] on span "28" at bounding box center [288, 420] width 29 height 29
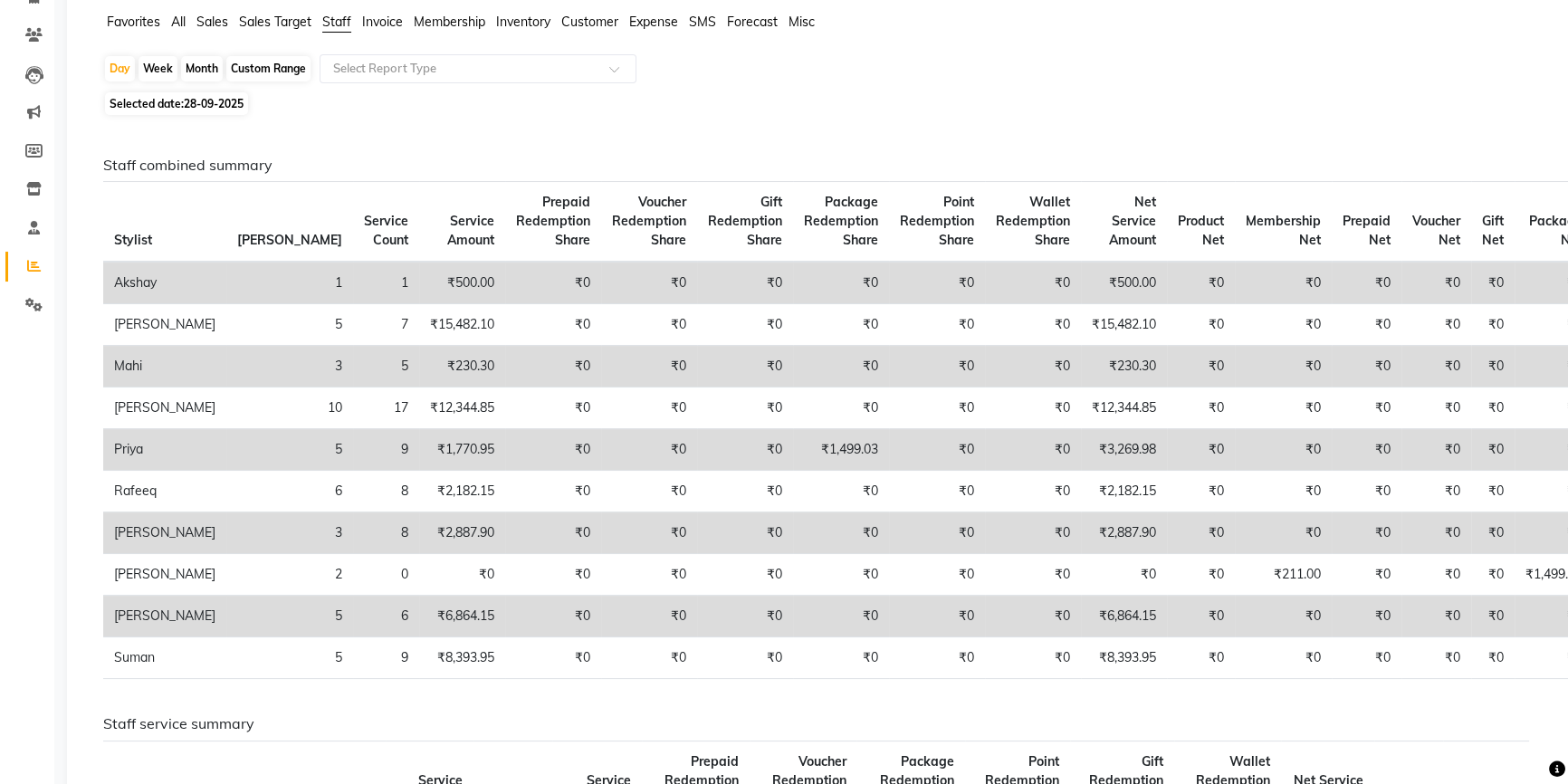
scroll to position [163, 0]
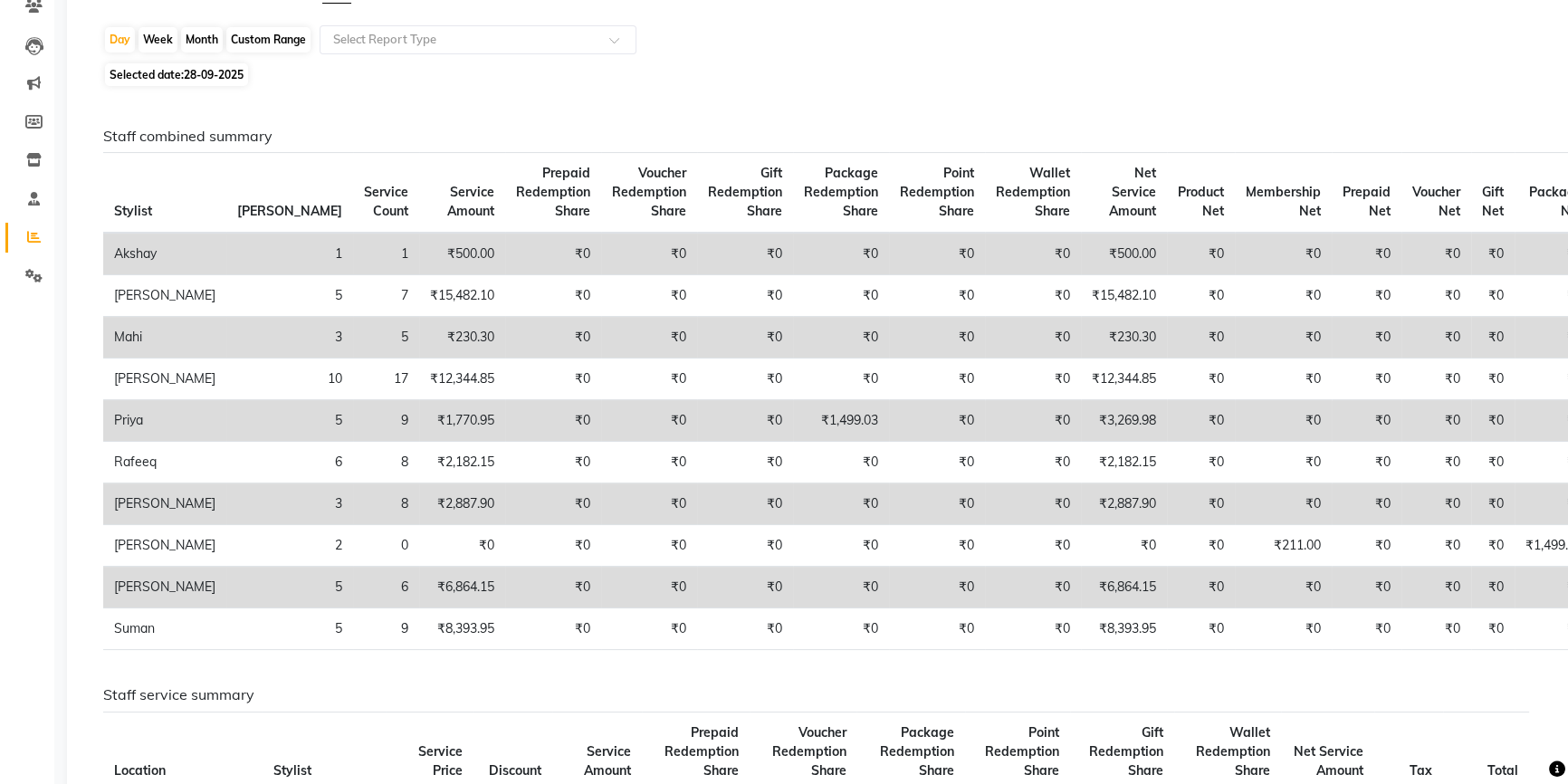
click at [170, 72] on span "Selected date: [DATE]" at bounding box center [176, 74] width 143 height 22
select select "9"
select select "2025"
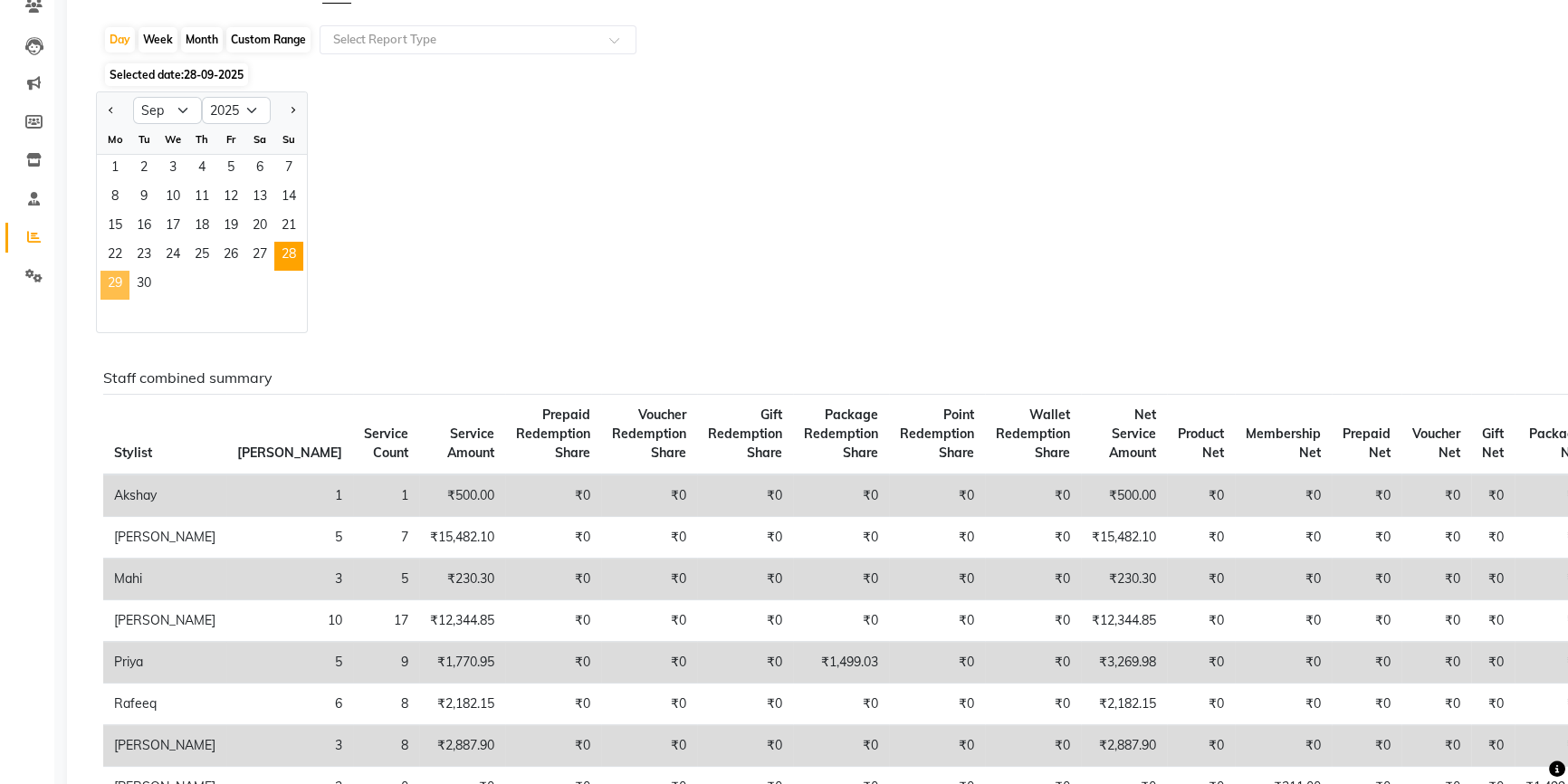
click at [111, 281] on span "29" at bounding box center [114, 284] width 29 height 29
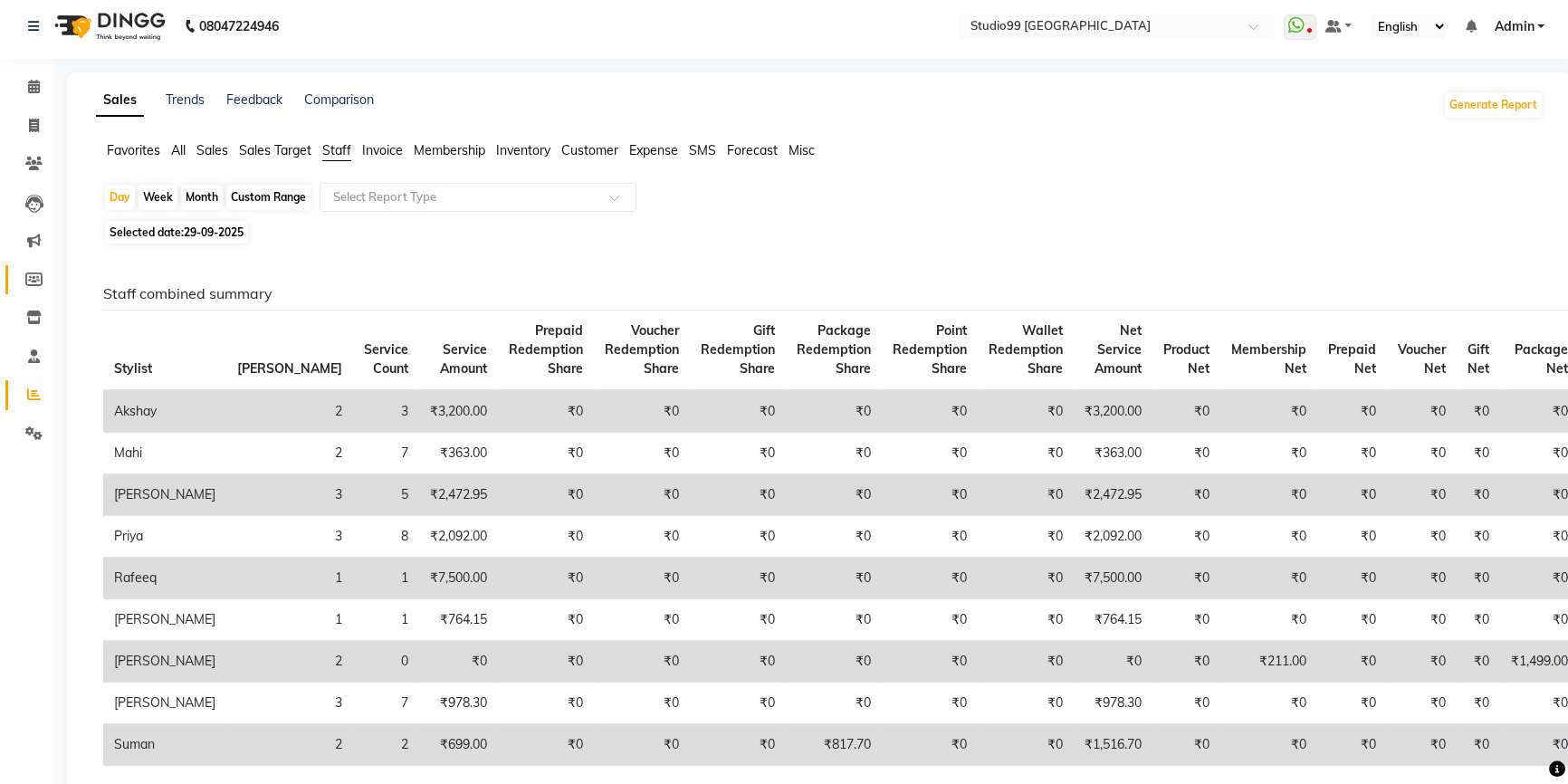
scroll to position [0, 0]
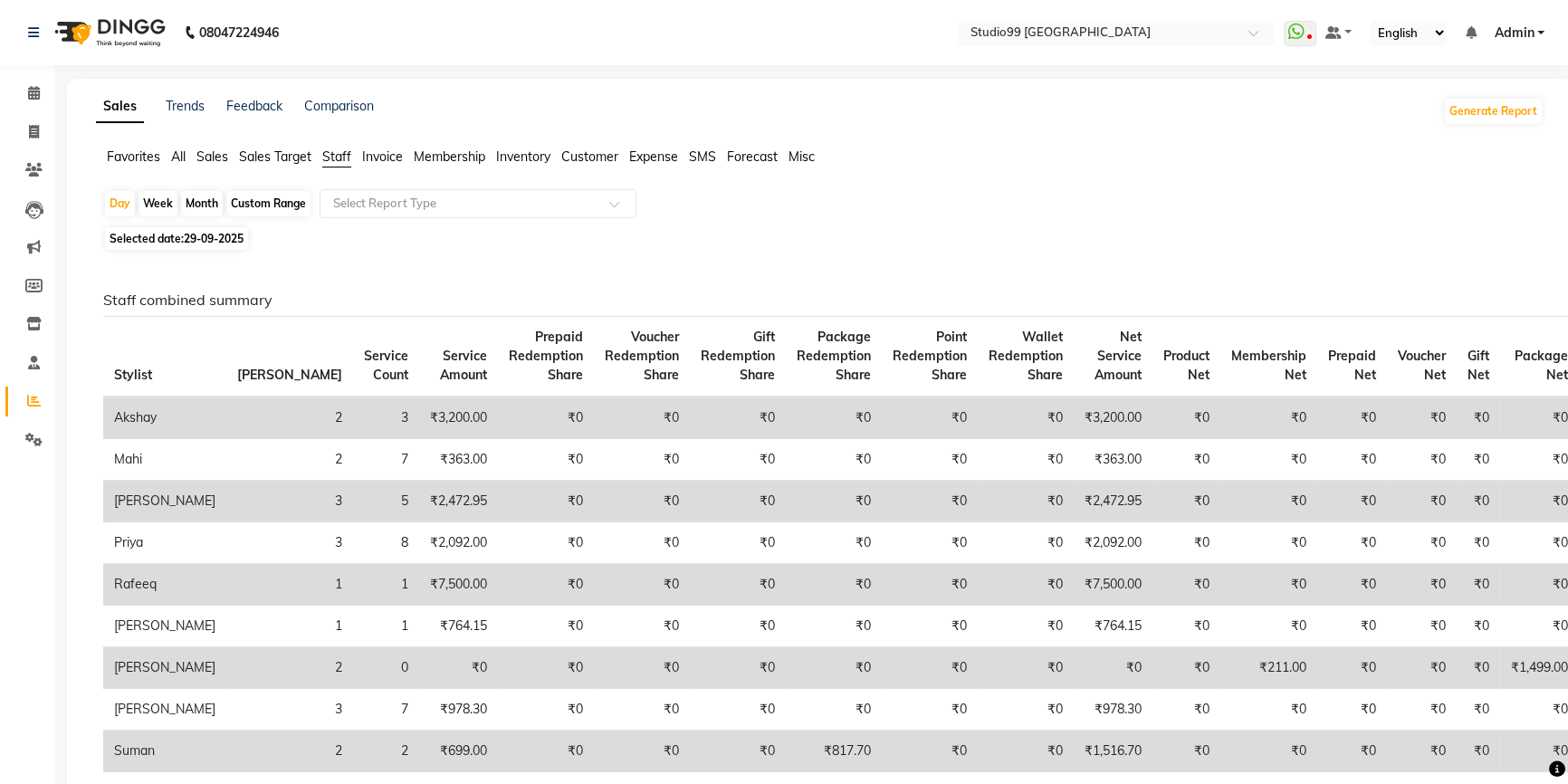
click at [216, 235] on span "29-09-2025" at bounding box center [214, 238] width 59 height 14
select select "9"
select select "2025"
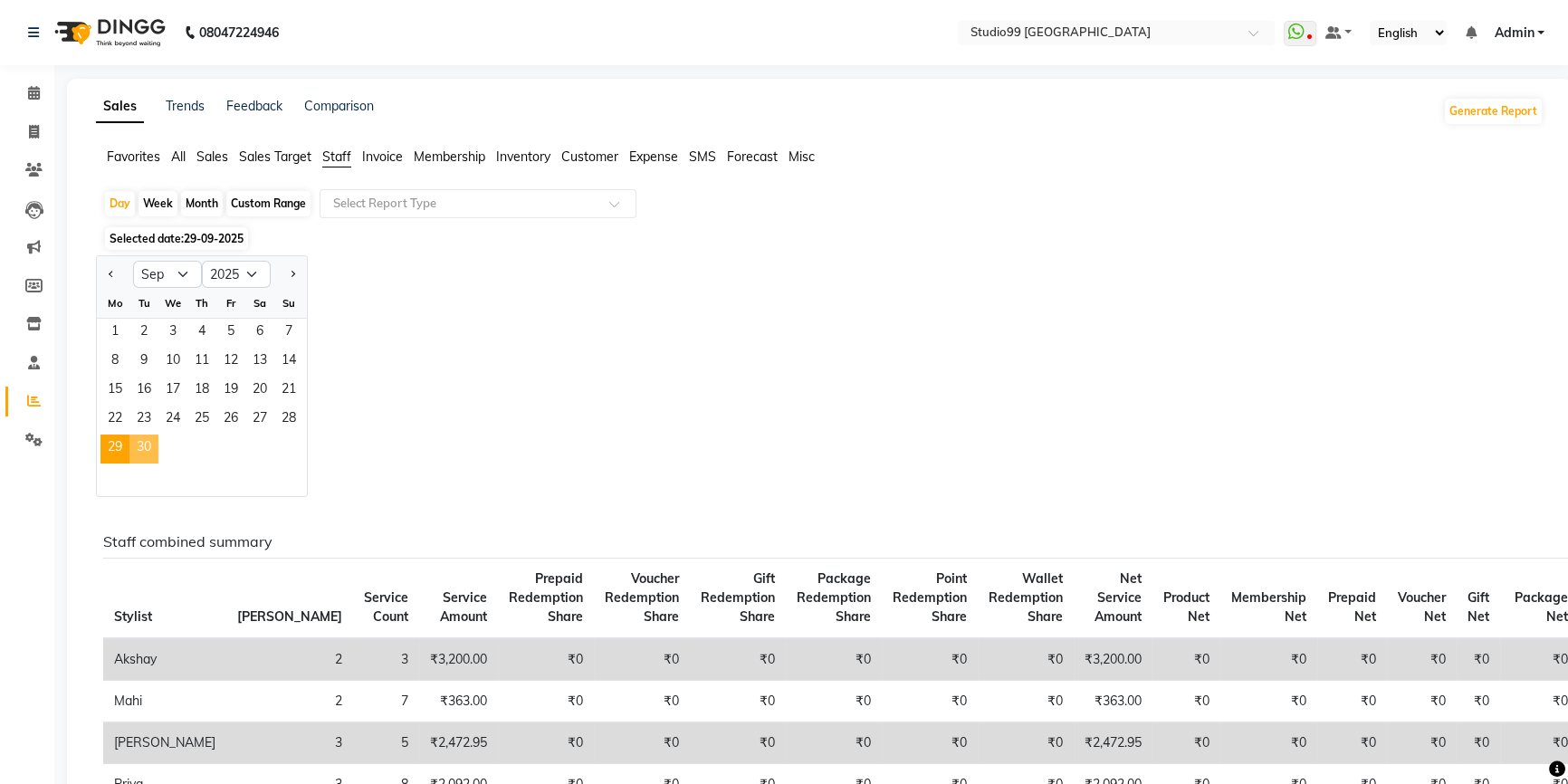
click at [136, 445] on span "30" at bounding box center [143, 449] width 29 height 29
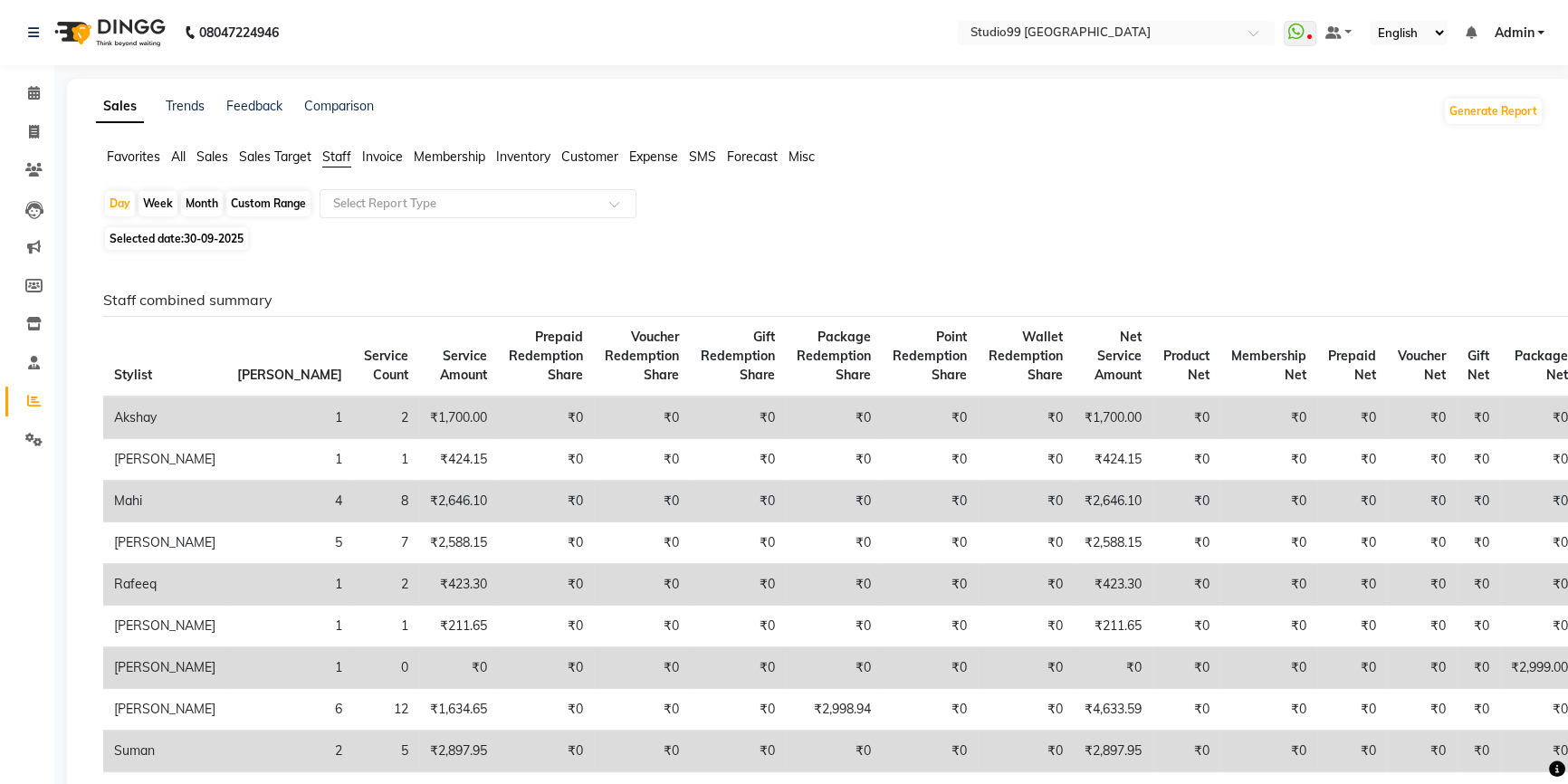
click at [219, 240] on span "30-09-2025" at bounding box center [214, 238] width 59 height 14
select select "9"
select select "2025"
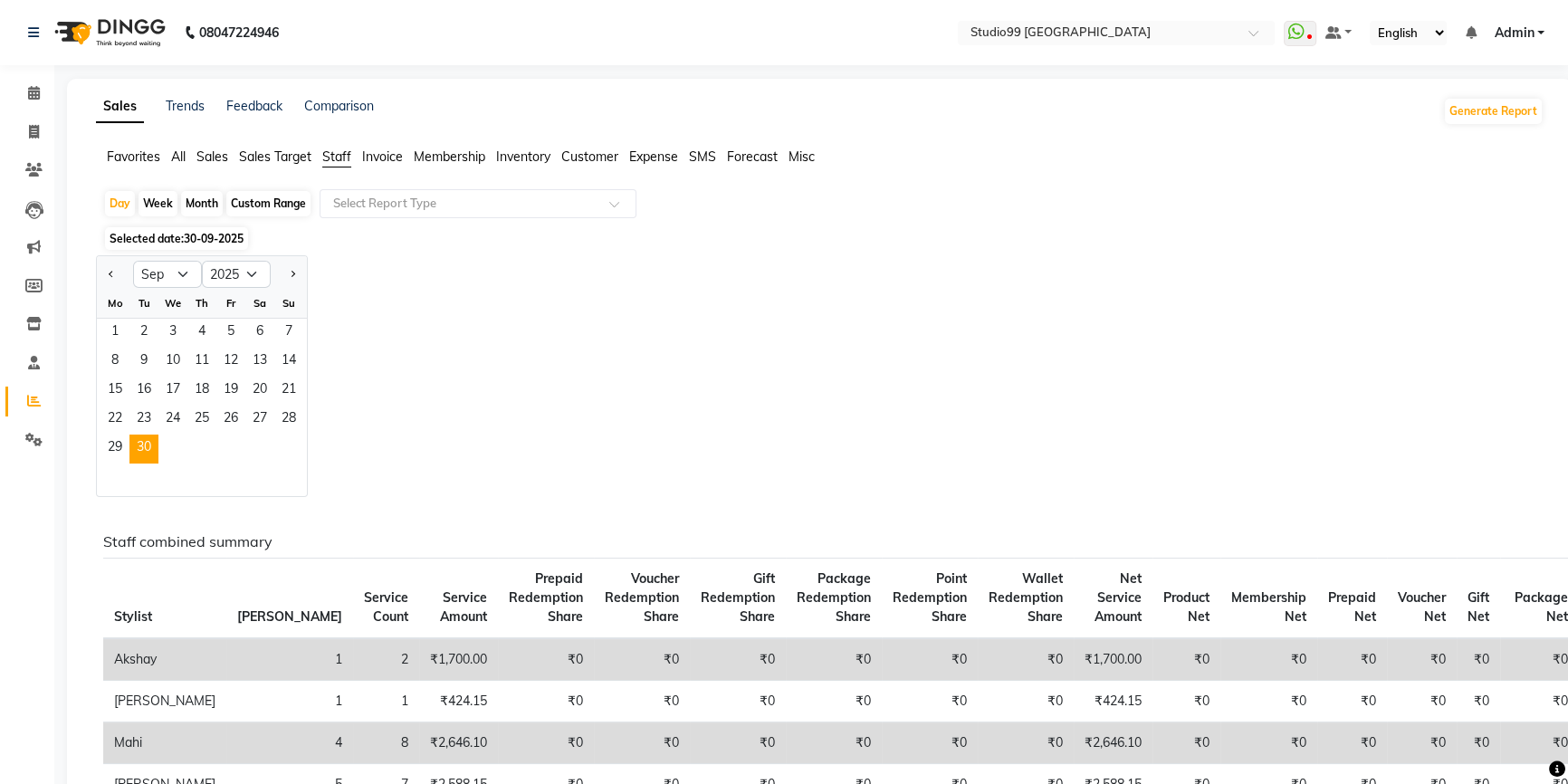
click at [203, 236] on span "30-09-2025" at bounding box center [214, 238] width 59 height 14
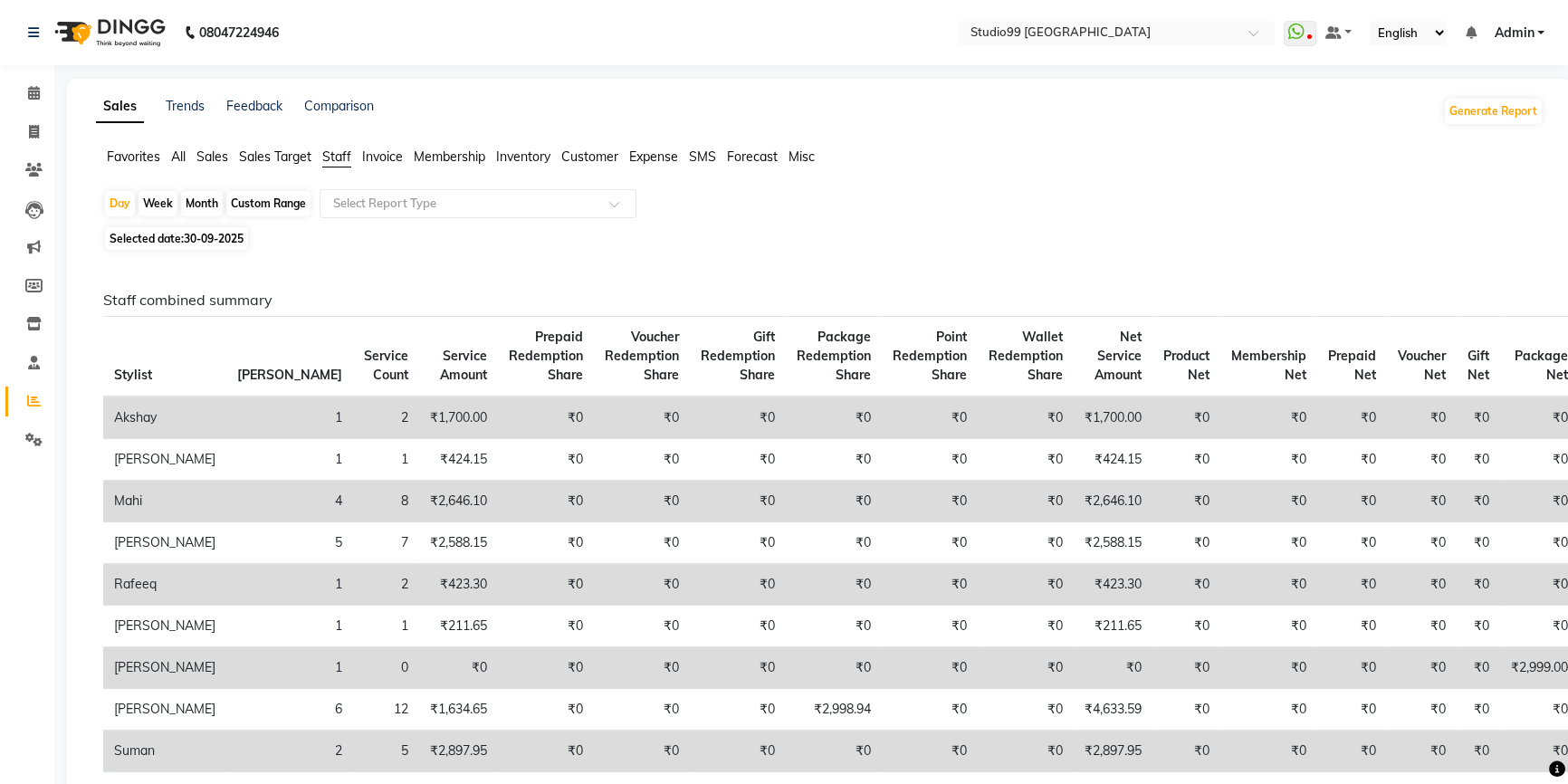
click at [195, 240] on span "30-09-2025" at bounding box center [214, 238] width 59 height 14
select select "9"
select select "2025"
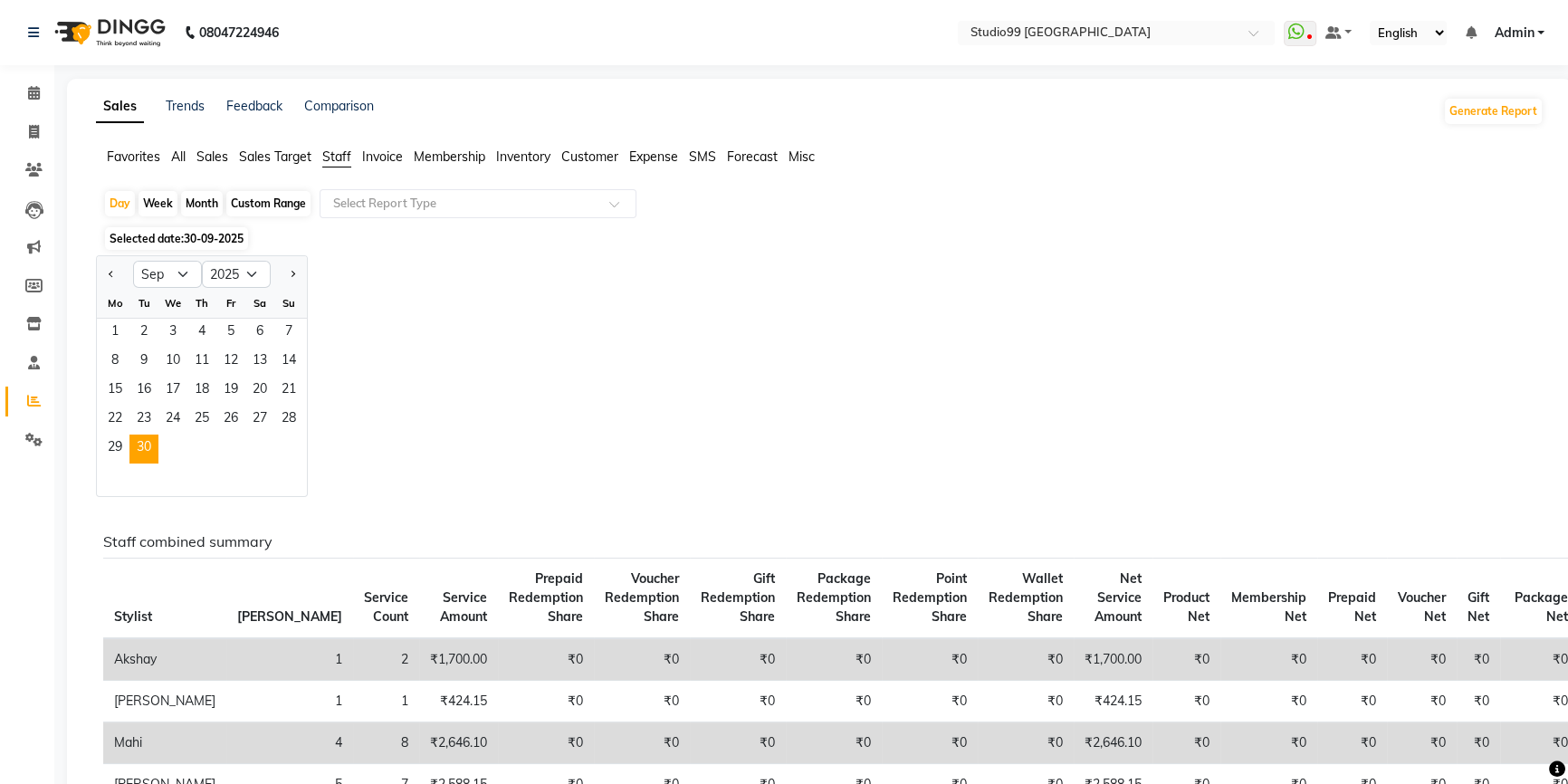
click at [272, 206] on div "Custom Range" at bounding box center [268, 203] width 85 height 25
select select "9"
select select "2025"
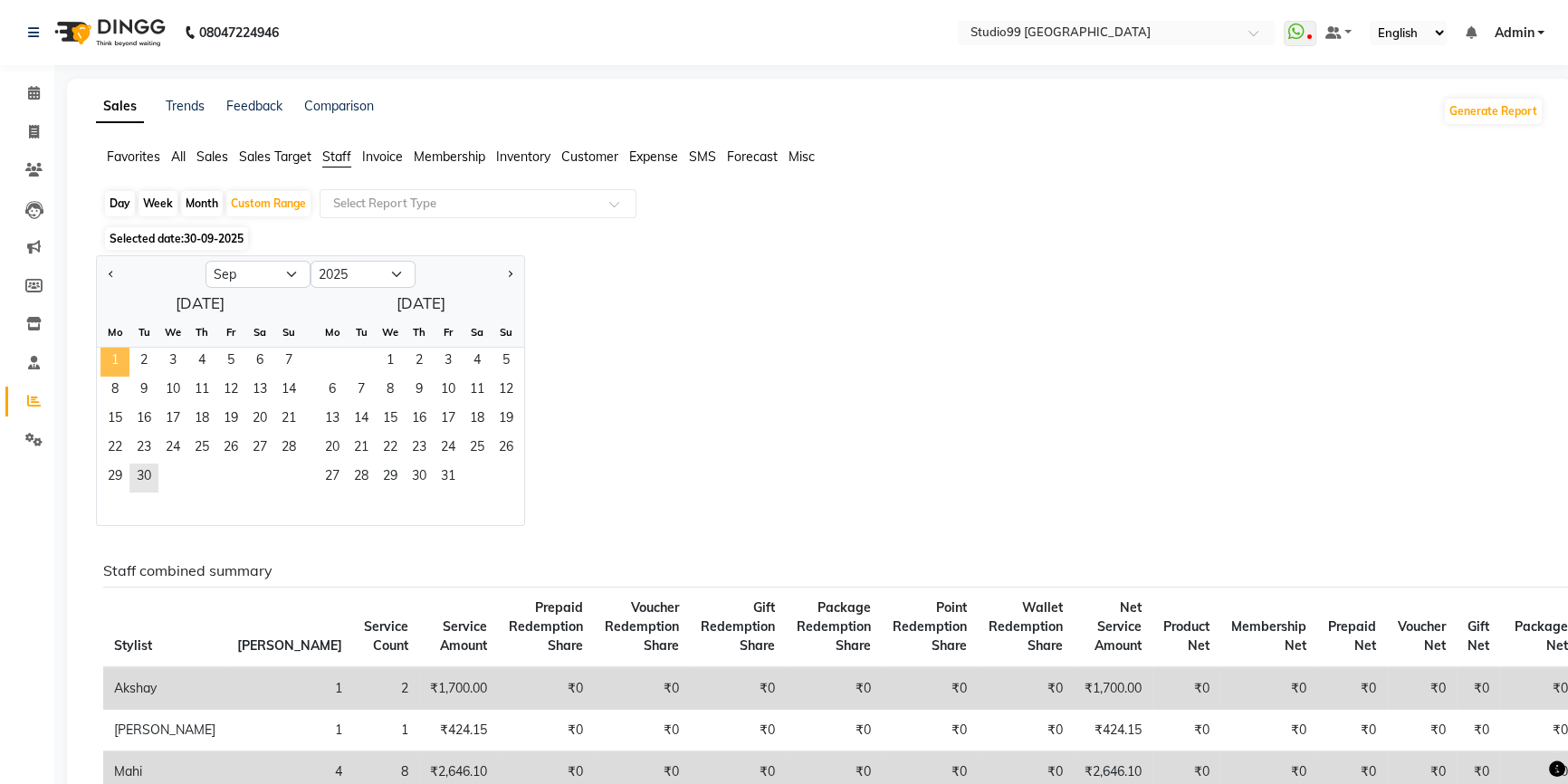
click at [123, 359] on span "1" at bounding box center [114, 361] width 29 height 29
click at [143, 466] on span "30" at bounding box center [143, 477] width 29 height 29
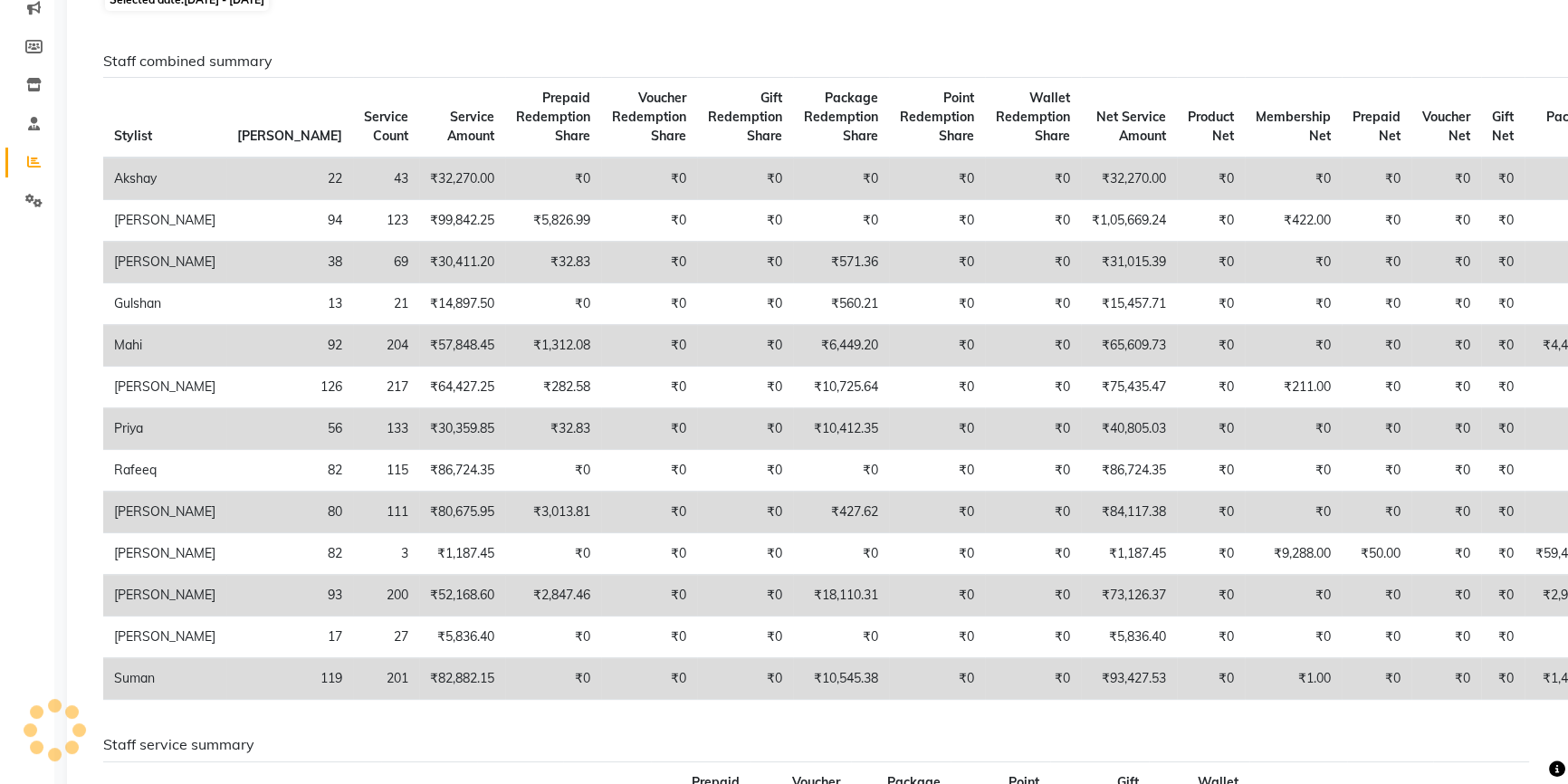
scroll to position [246, 0]
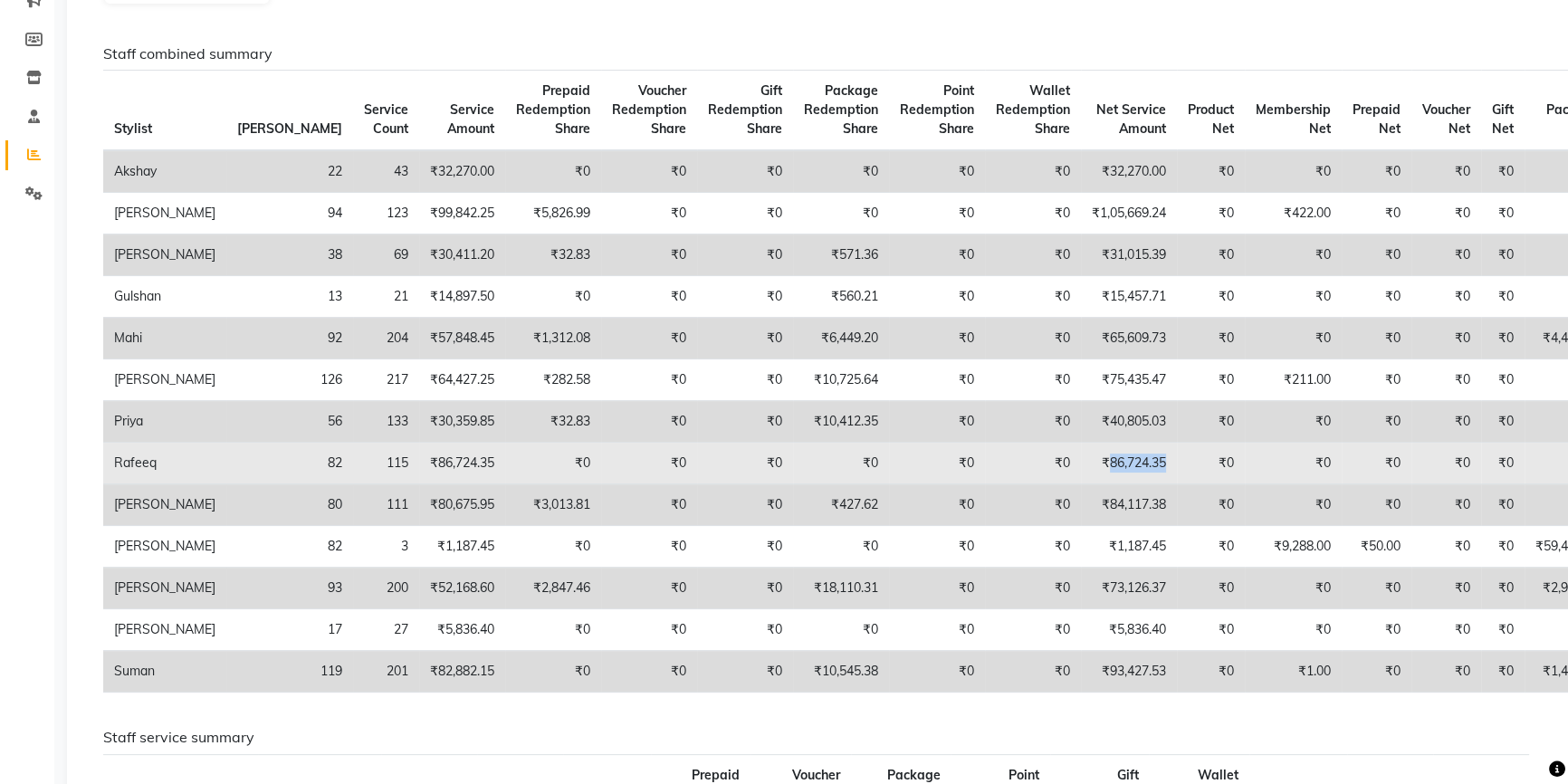
drag, startPoint x: 1013, startPoint y: 483, endPoint x: 1084, endPoint y: 470, distance: 72.2
click at [1084, 470] on td "₹86,724.35" at bounding box center [1129, 464] width 96 height 42
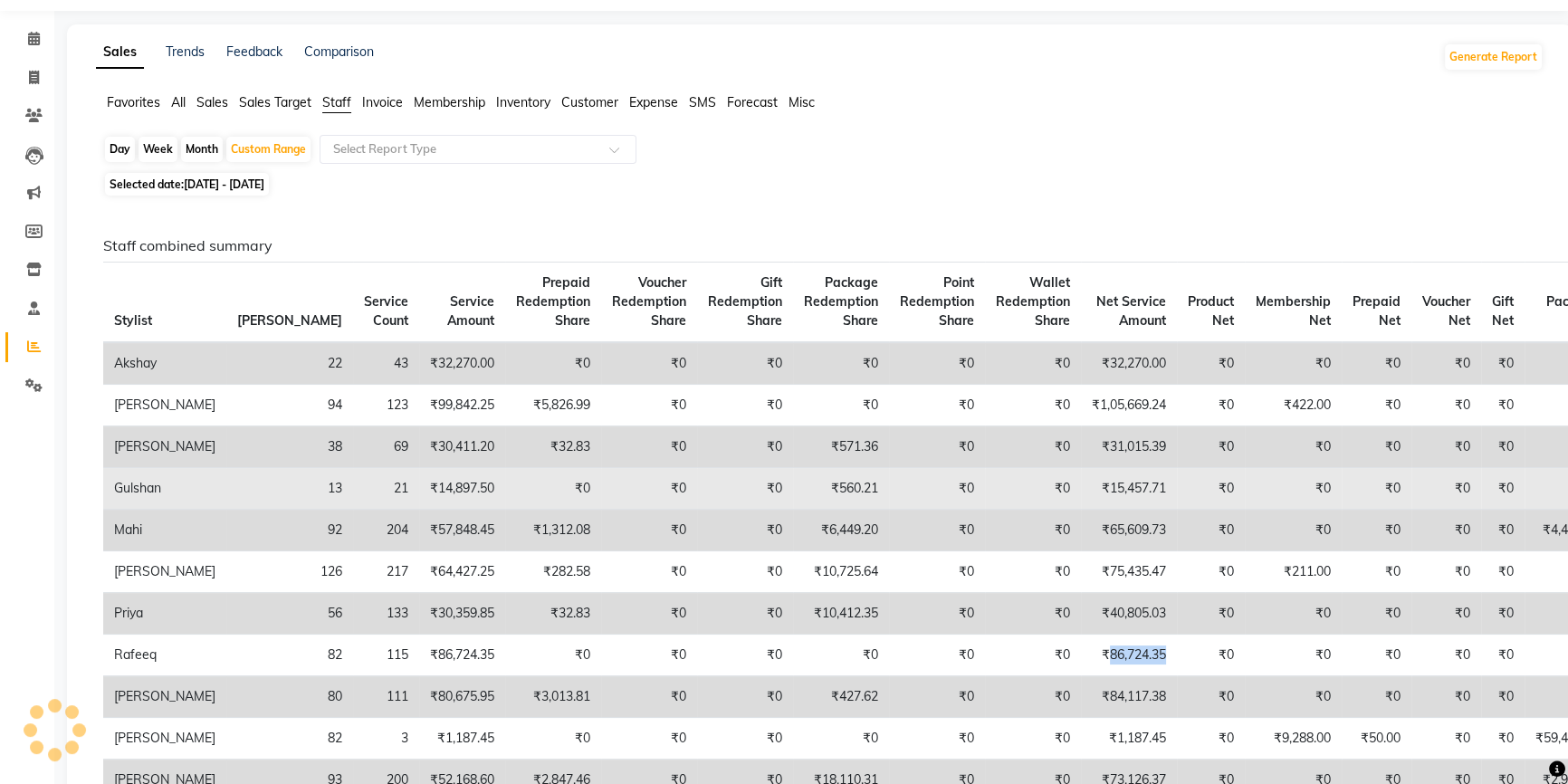
scroll to position [0, 0]
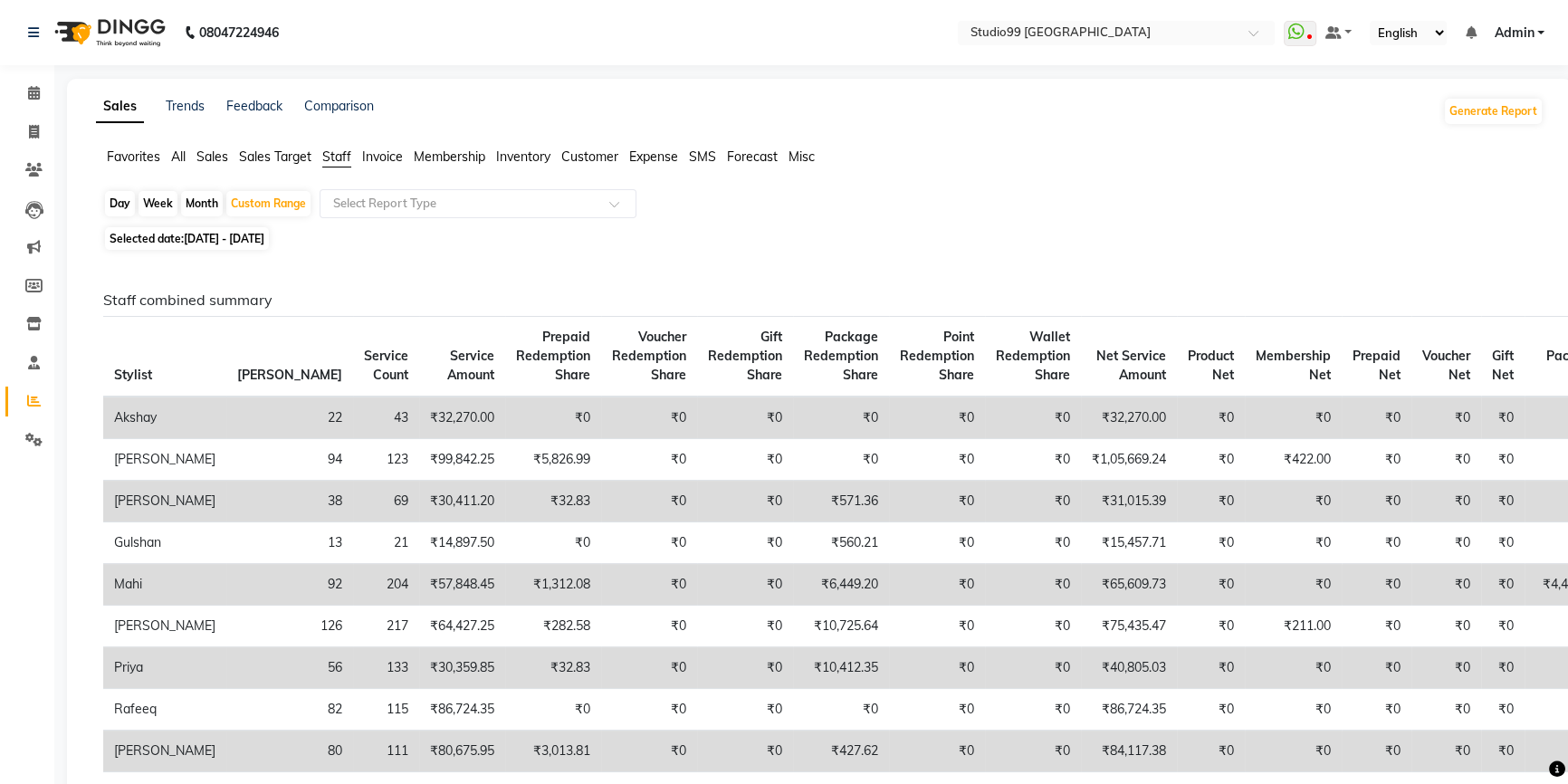
click at [216, 232] on span "01-09-2025 - 30-09-2025" at bounding box center [224, 238] width 81 height 14
select select "9"
select select "2025"
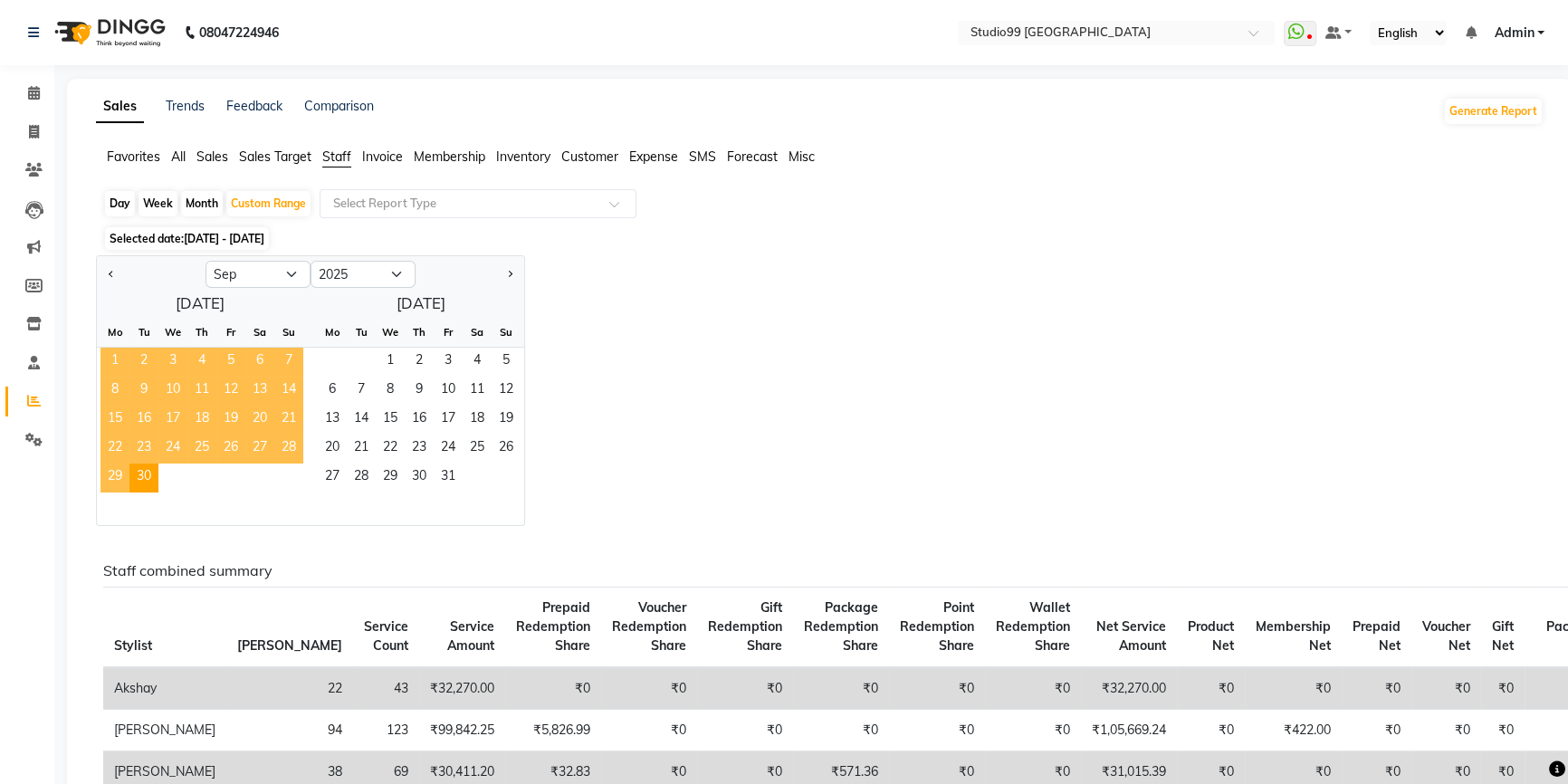
click at [114, 359] on span "1" at bounding box center [114, 361] width 29 height 29
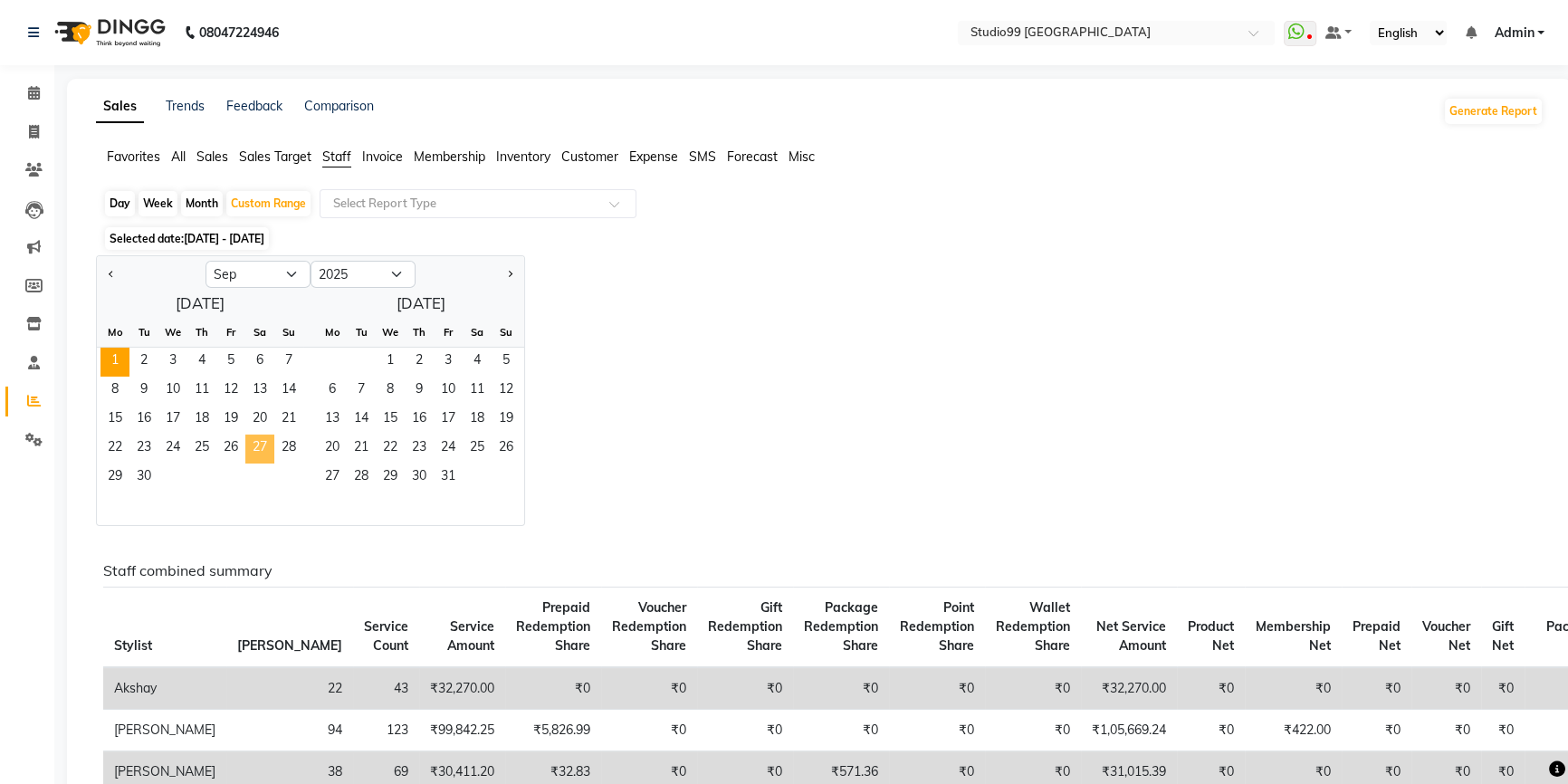
click at [253, 453] on span "27" at bounding box center [259, 449] width 29 height 29
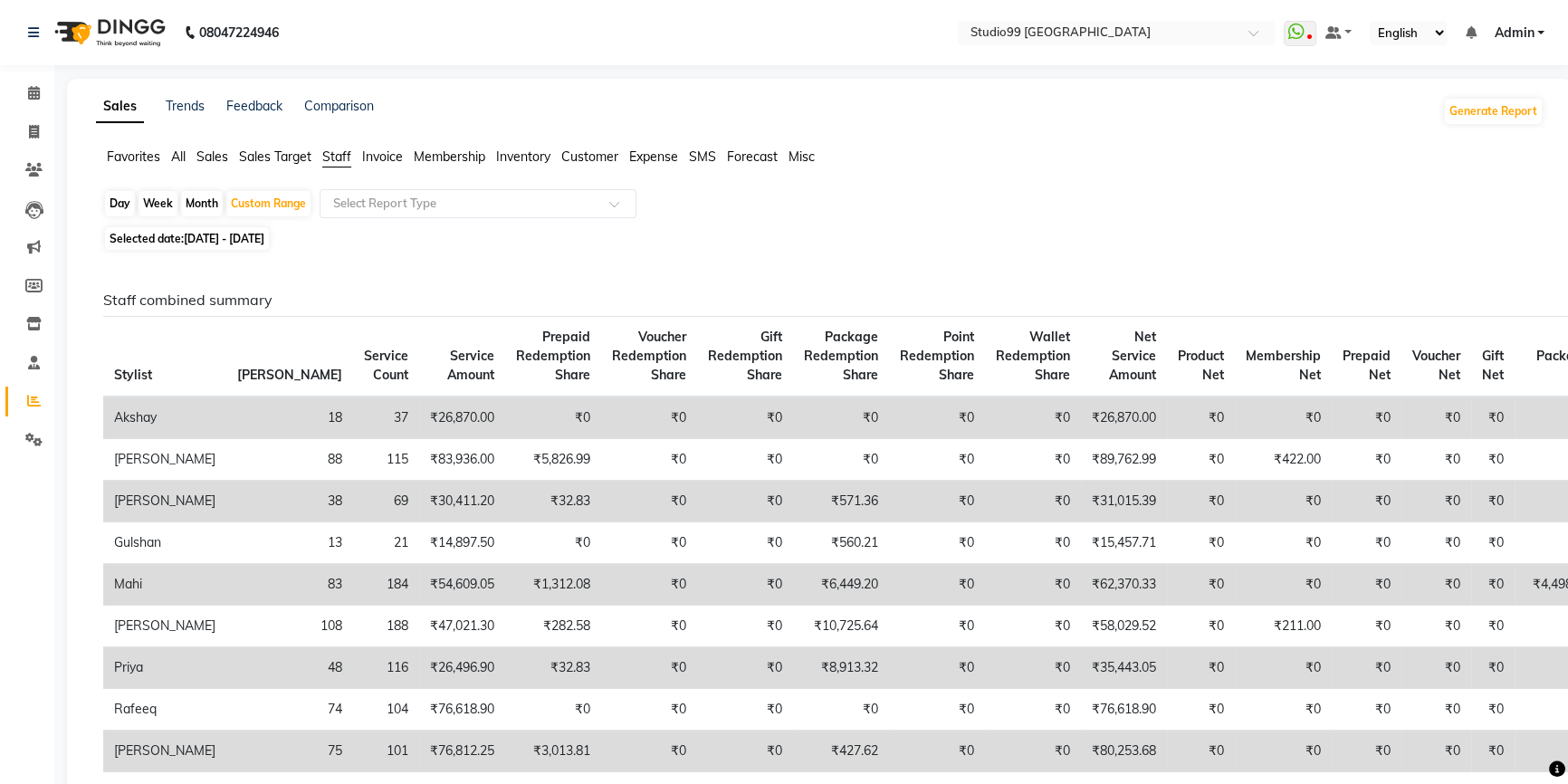
click at [189, 242] on span "01-09-2025 - 27-09-2025" at bounding box center [224, 238] width 81 height 14
select select "9"
select select "2025"
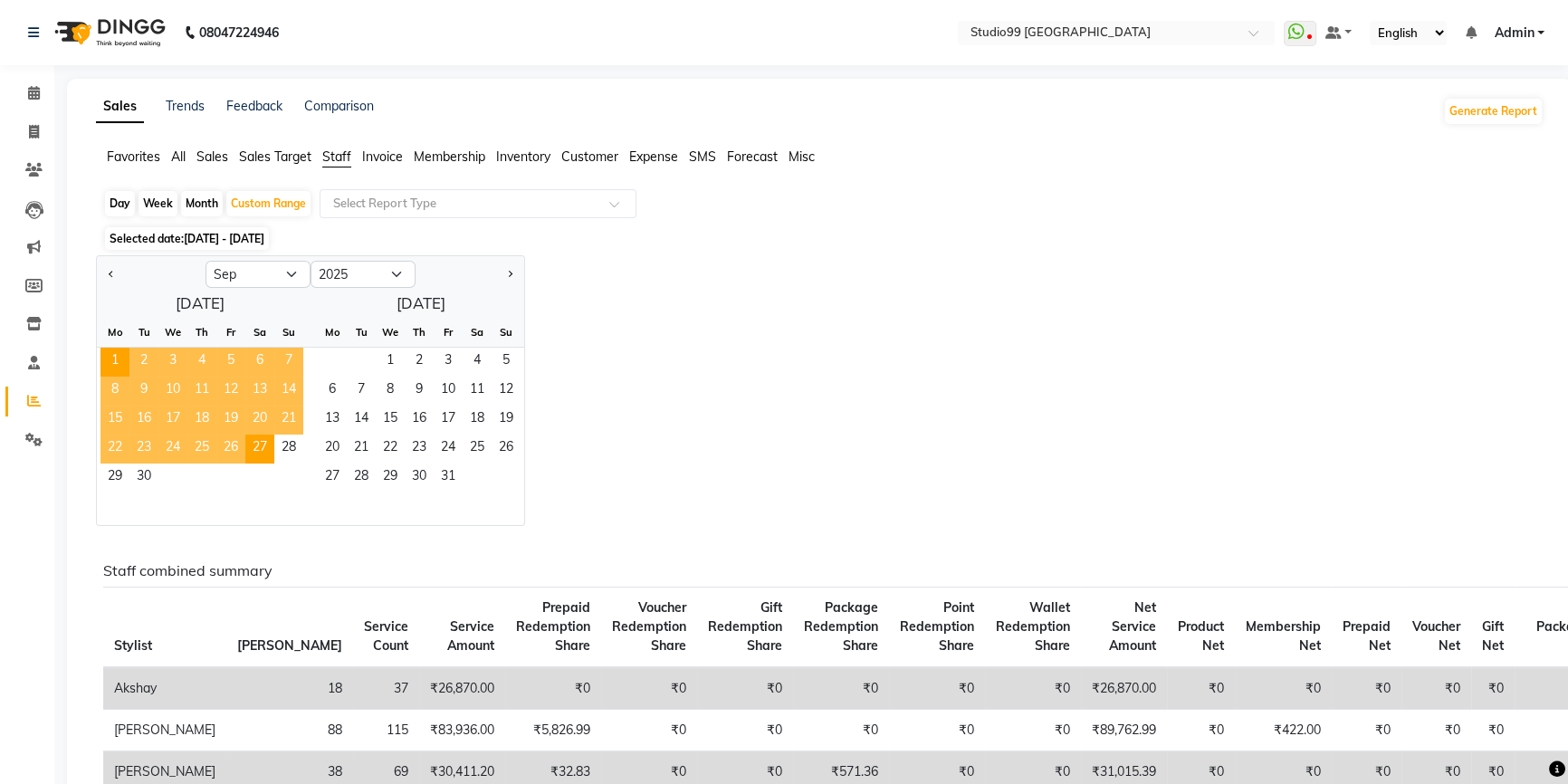
click at [111, 204] on div "Day" at bounding box center [120, 203] width 30 height 25
select select "9"
select select "2025"
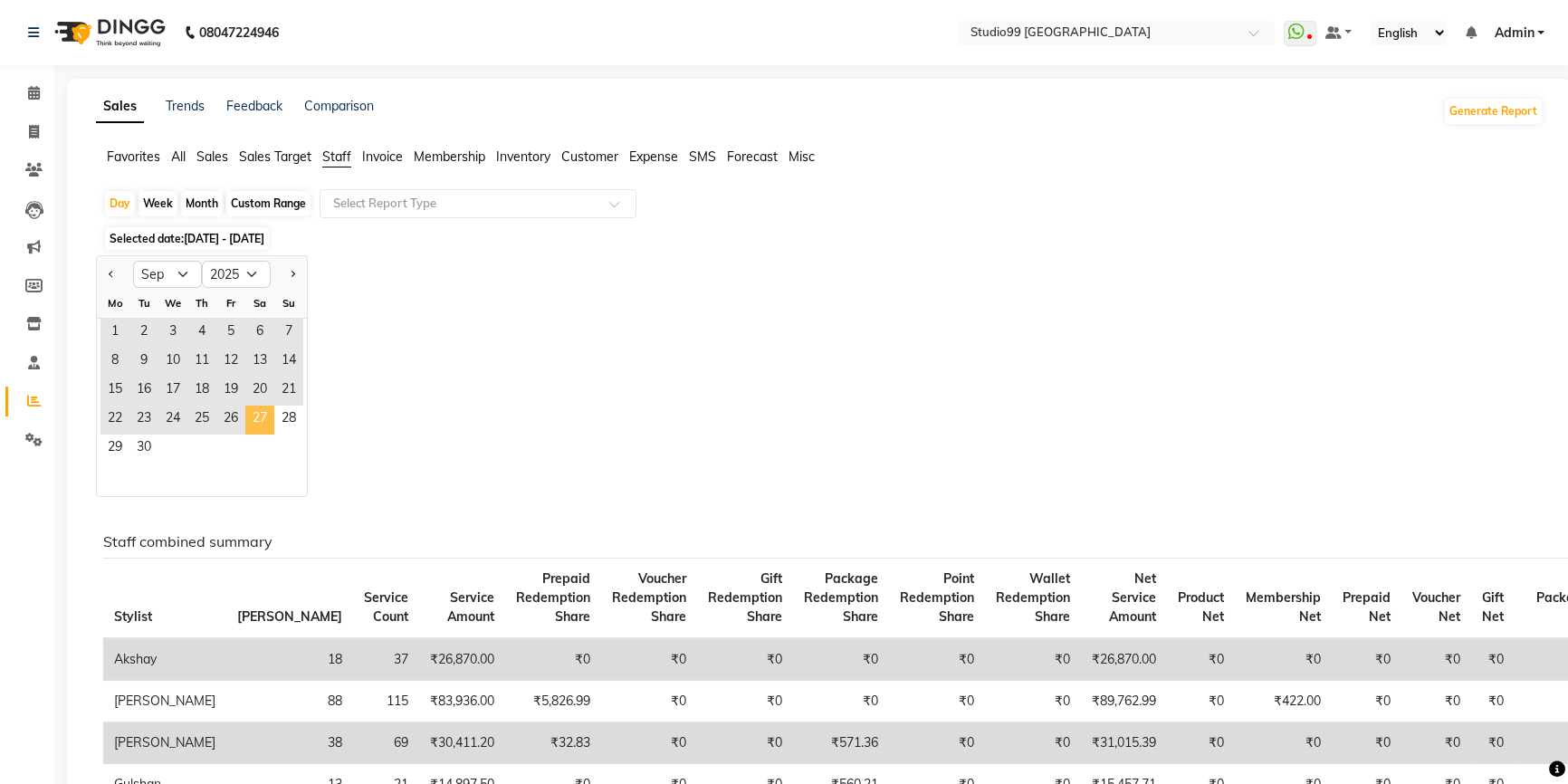
click at [261, 417] on span "27" at bounding box center [259, 420] width 29 height 29
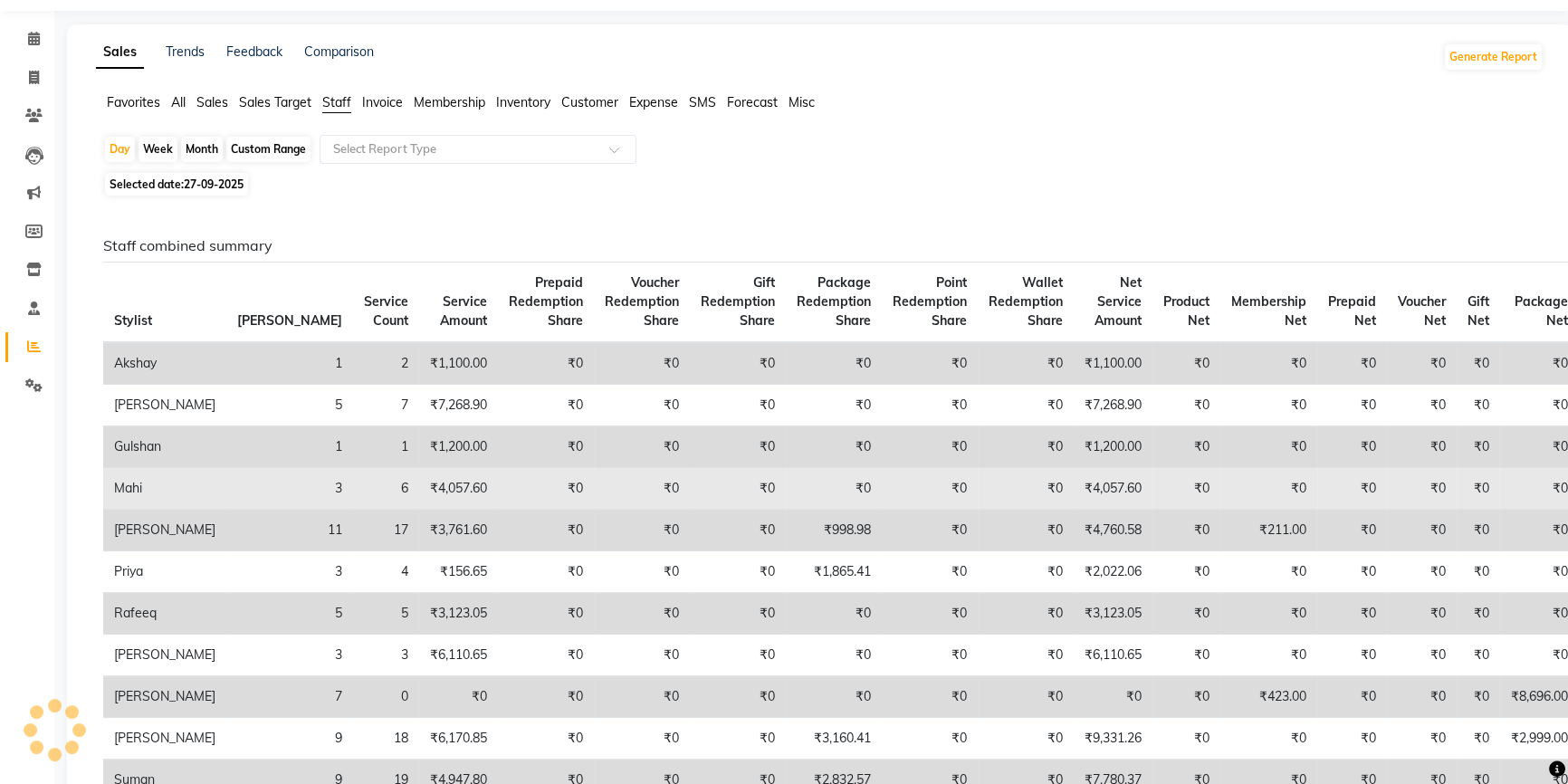
scroll to position [163, 0]
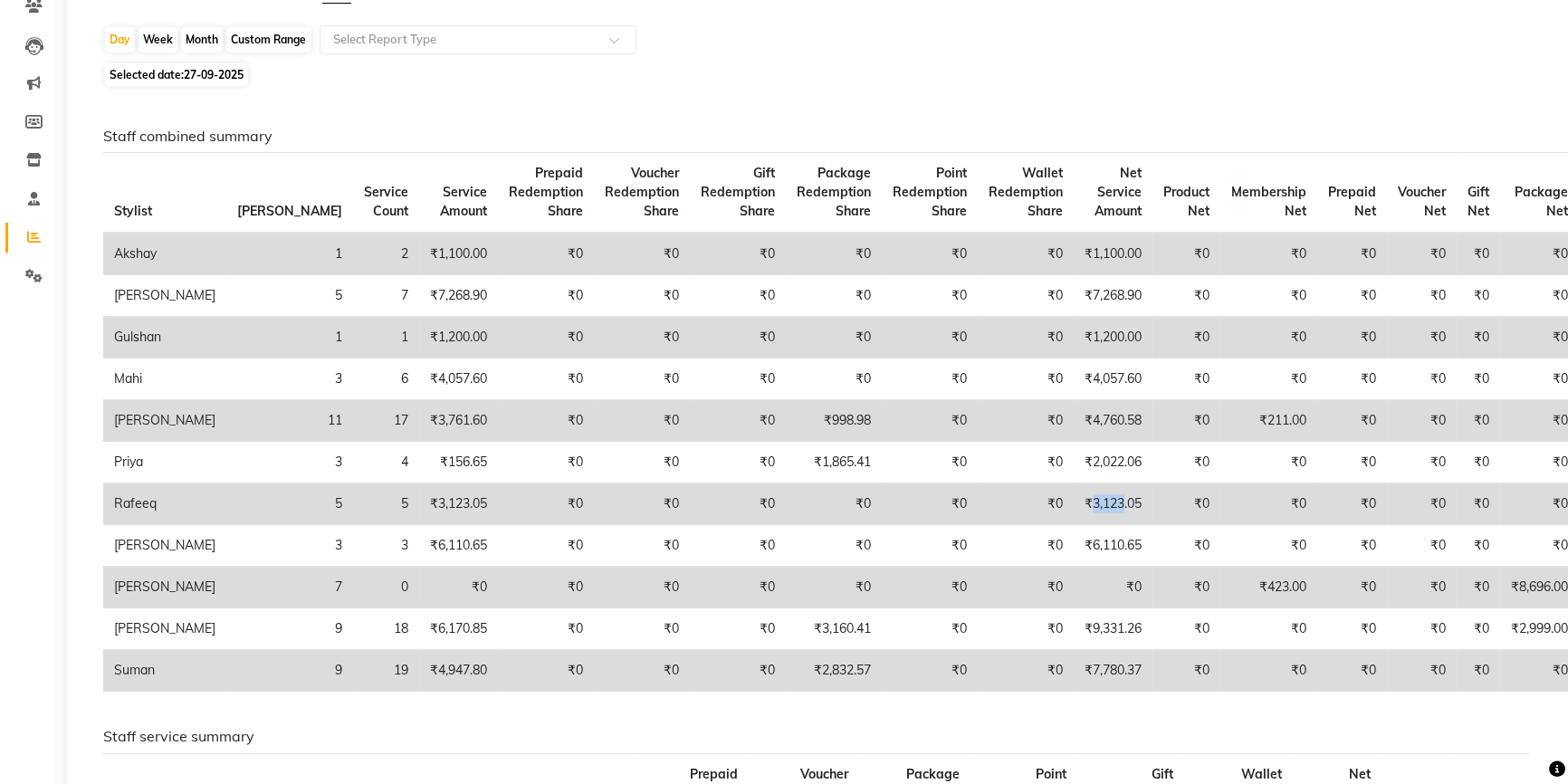
drag, startPoint x: 1026, startPoint y: 520, endPoint x: 1057, endPoint y: 522, distance: 31.1
click at [1074, 522] on td "₹3,123.05" at bounding box center [1113, 503] width 79 height 42
click at [20, 119] on span at bounding box center [33, 123] width 32 height 20
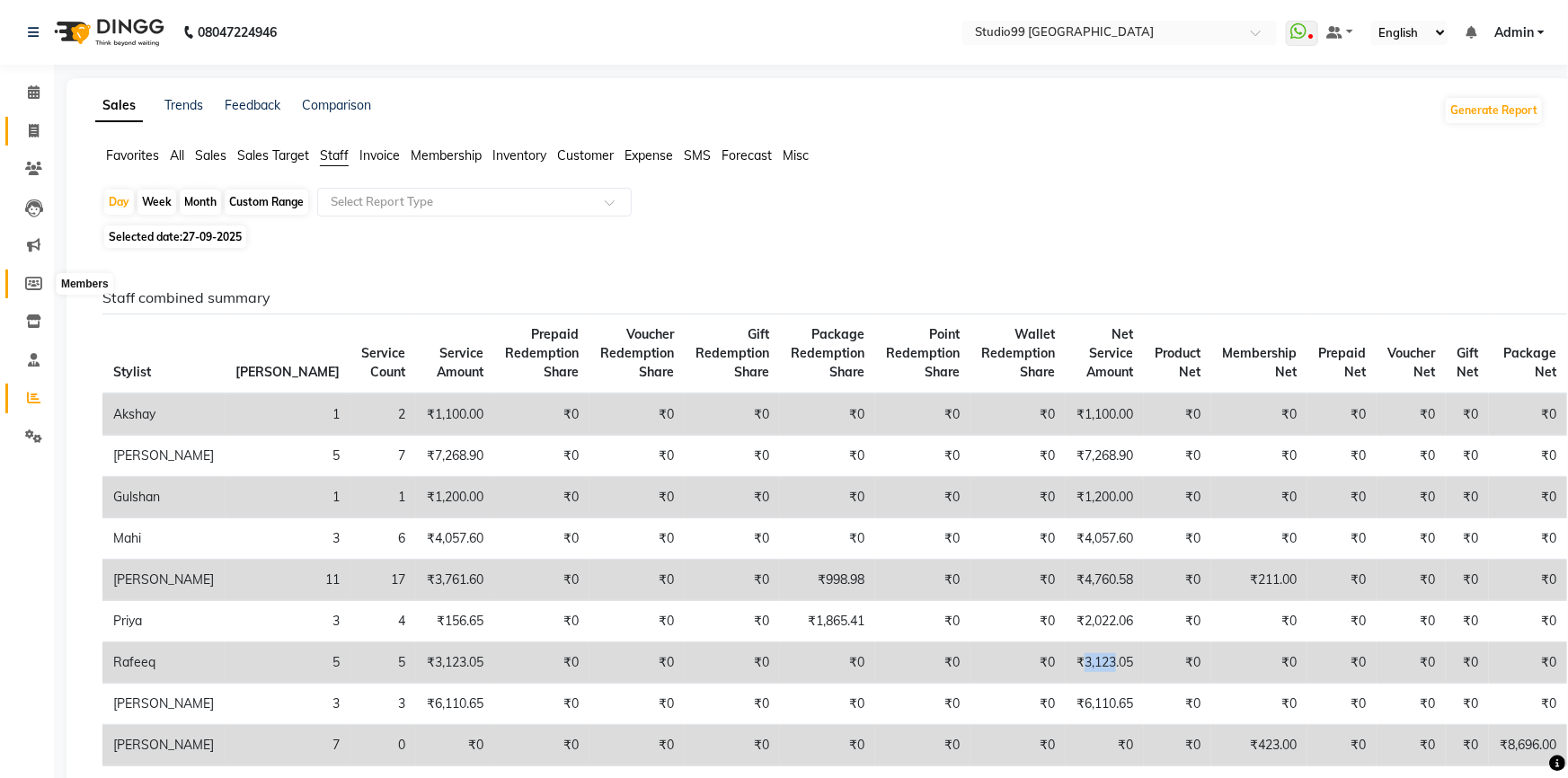
select select
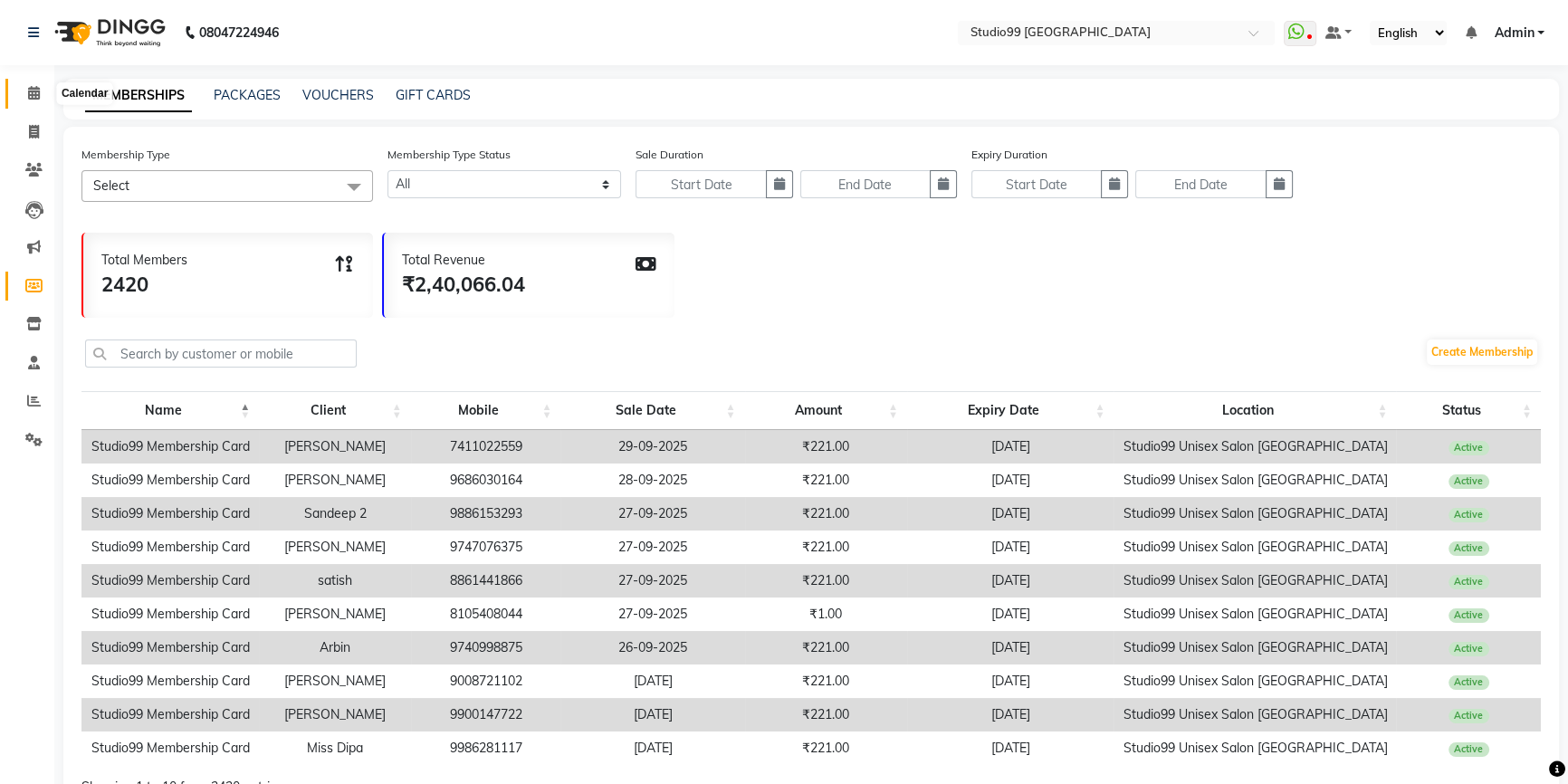
click at [30, 95] on icon at bounding box center [33, 93] width 12 height 14
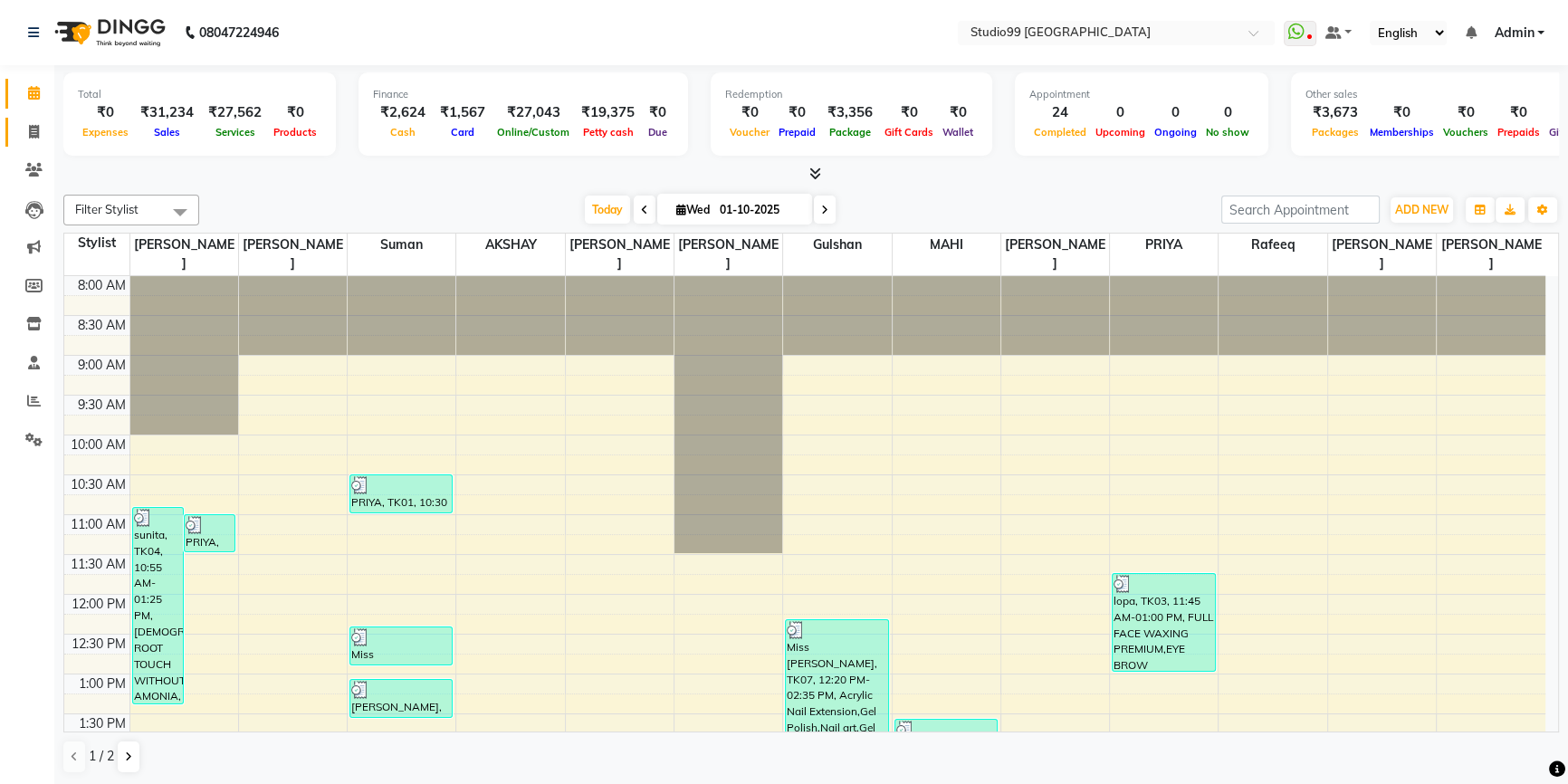
click at [32, 133] on icon at bounding box center [33, 131] width 10 height 14
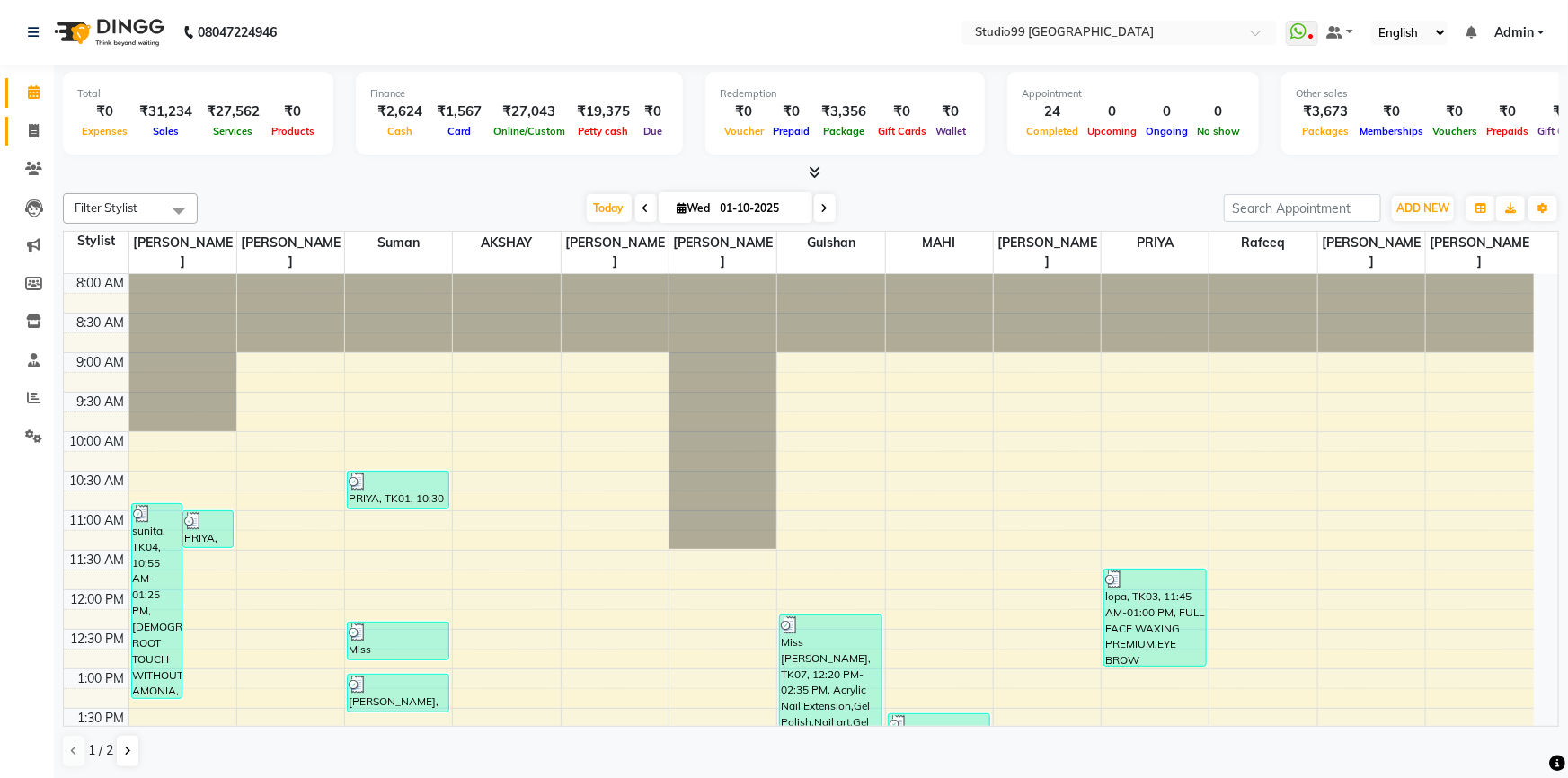
select select "6042"
select select "service"
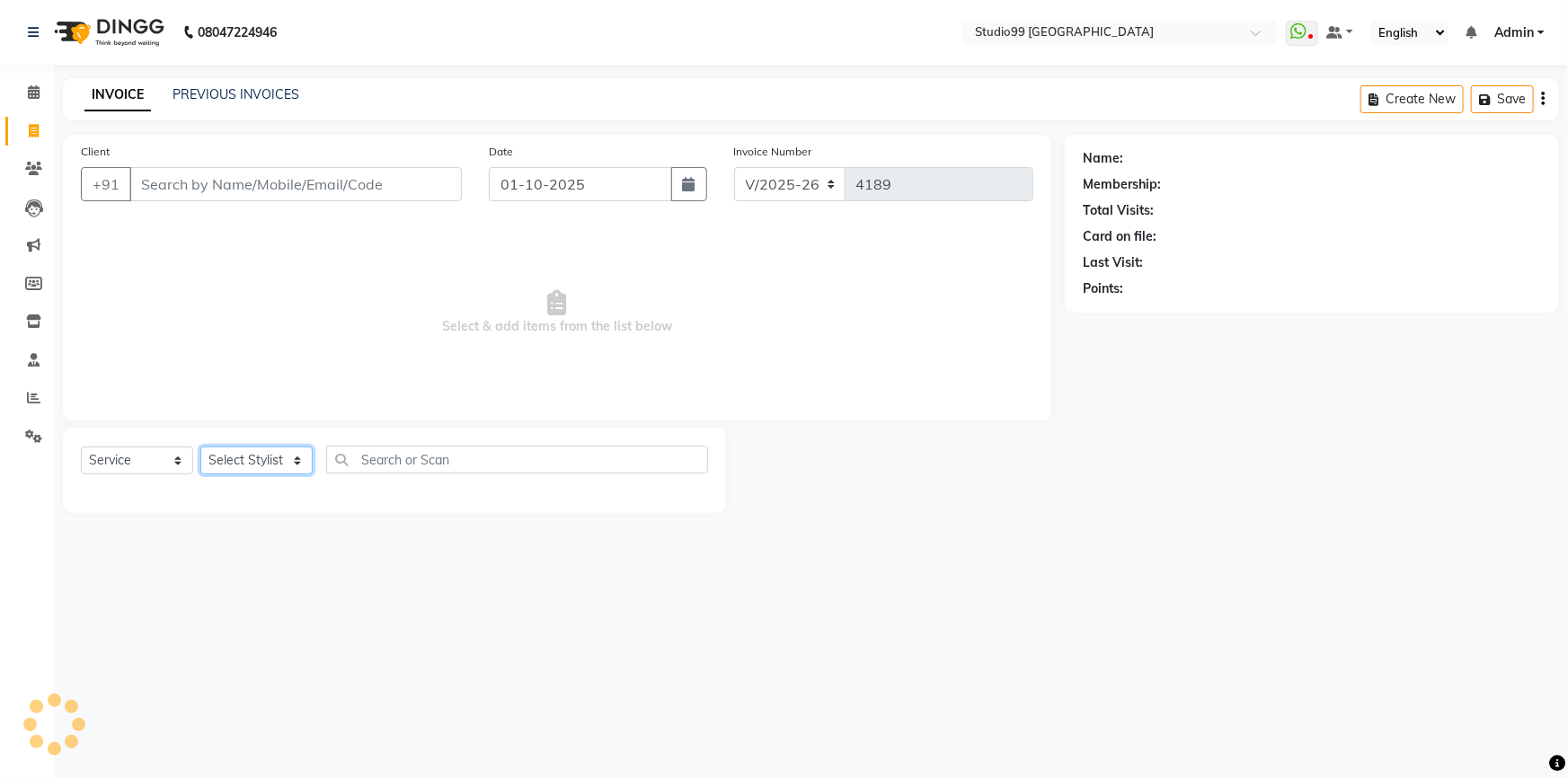
click at [258, 457] on select "Select Stylist" at bounding box center [256, 460] width 113 height 28
select select "84856"
click at [200, 446] on select "Select Stylist Admin AKSHAY [PERSON_NAME] Gulshan MAHI [PERSON_NAME] PRIYA [PER…" at bounding box center [256, 460] width 113 height 28
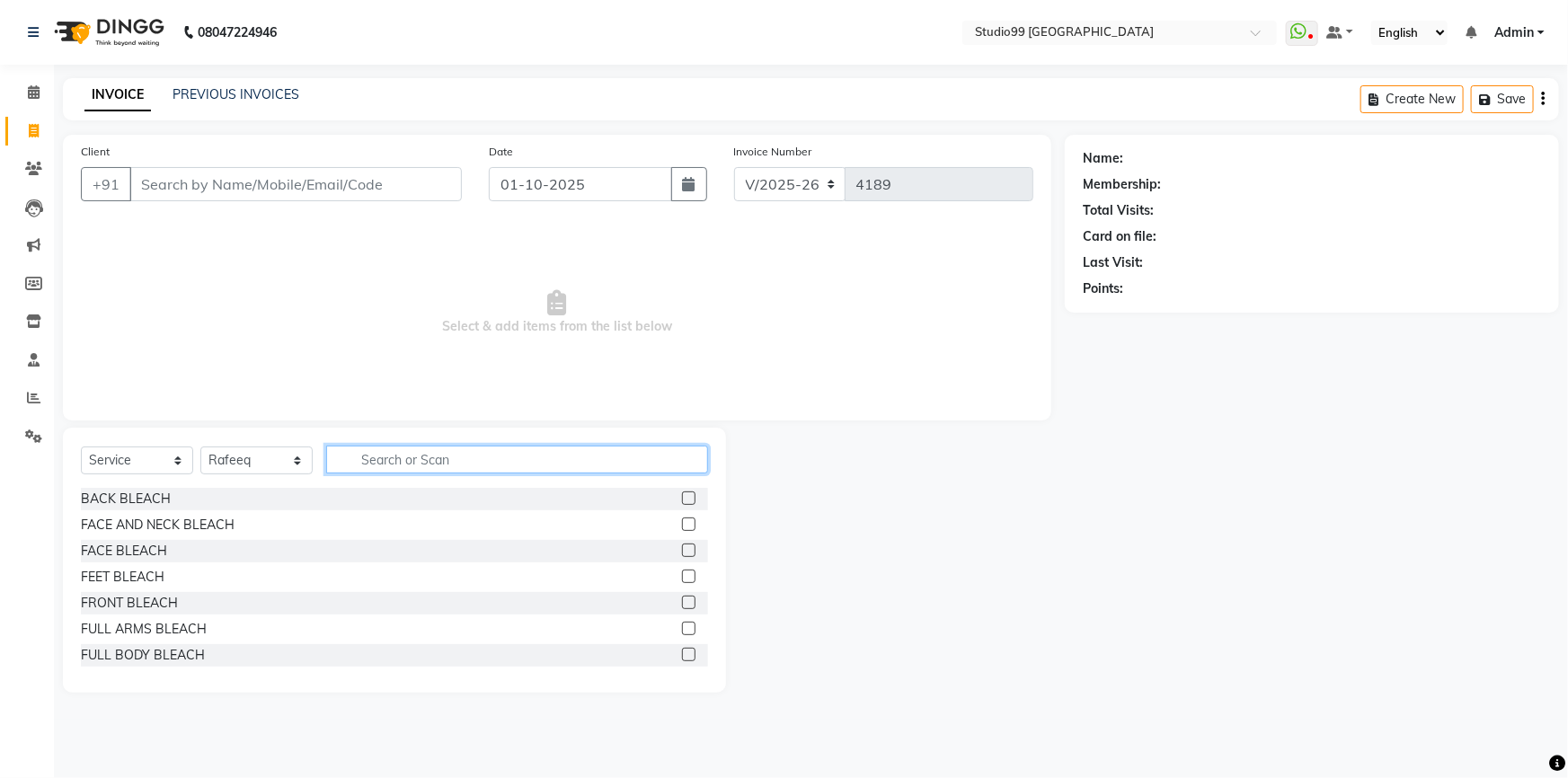
click at [422, 460] on input "text" at bounding box center [517, 459] width 382 height 28
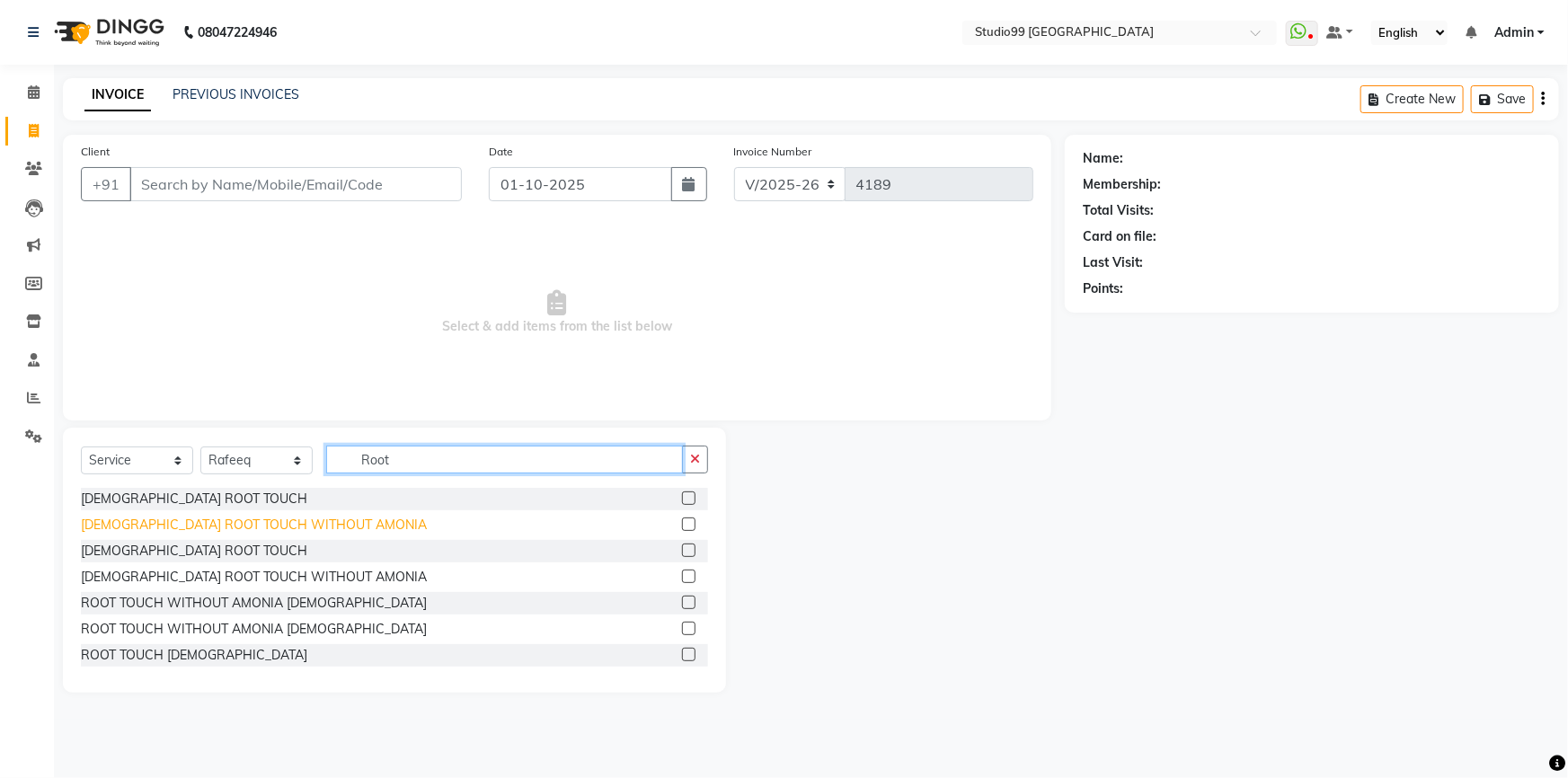
type input "Root"
click at [270, 526] on div "[DEMOGRAPHIC_DATA] ROOT TOUCH WITHOUT AMONIA" at bounding box center [254, 525] width 346 height 18
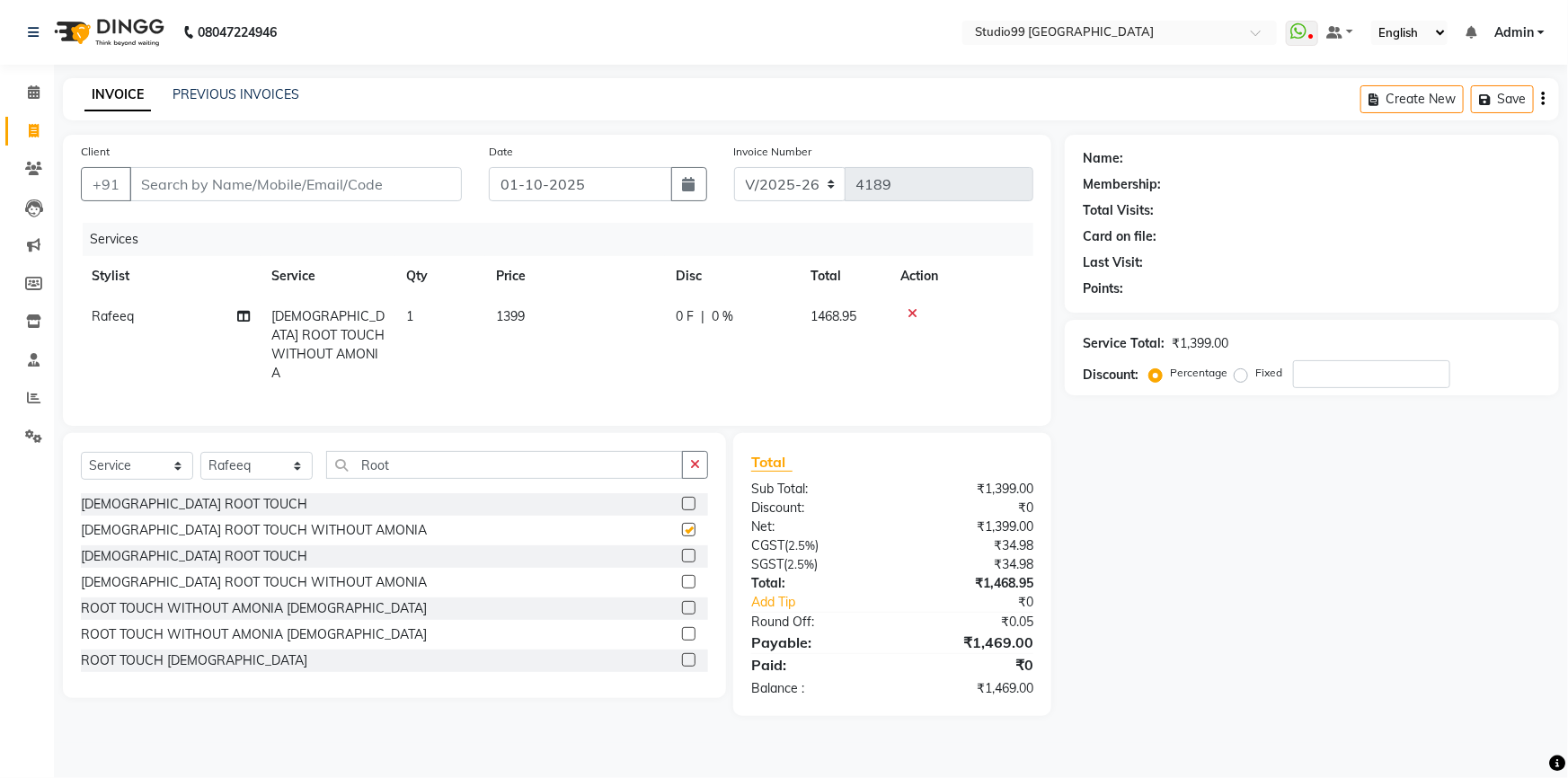
checkbox input "false"
click at [252, 461] on select "Select Stylist Admin AKSHAY [PERSON_NAME] Gulshan MAHI [PERSON_NAME] PRIYA [PER…" at bounding box center [256, 466] width 113 height 28
select select "43363"
click at [200, 452] on select "Select Stylist Admin AKSHAY [PERSON_NAME] Gulshan MAHI [PERSON_NAME] PRIYA [PER…" at bounding box center [256, 466] width 113 height 28
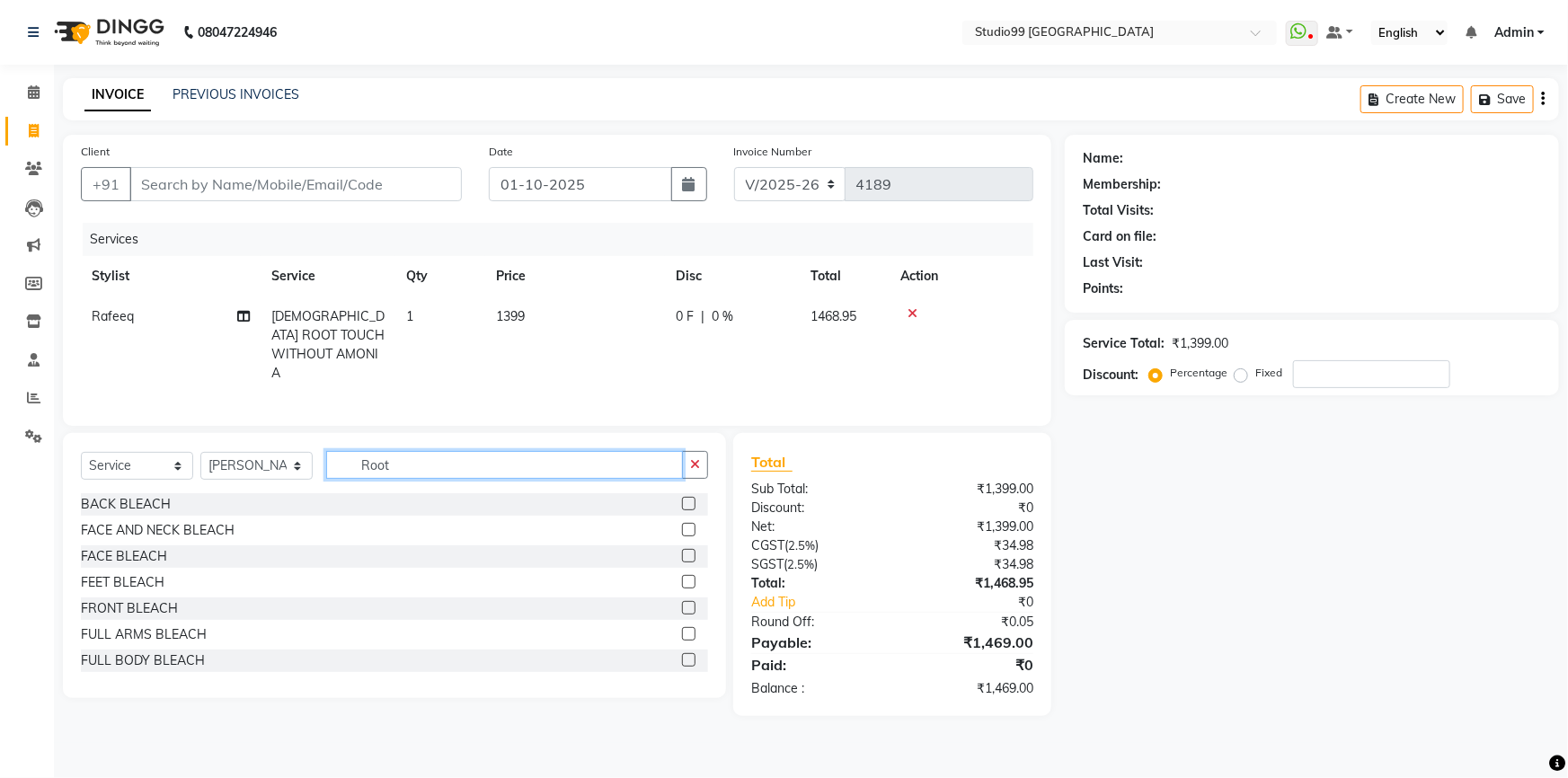
drag, startPoint x: 335, startPoint y: 456, endPoint x: 327, endPoint y: 443, distance: 15.3
click at [325, 455] on div "Select Service Product Membership Package Voucher Prepaid Gift Card Select Styl…" at bounding box center [395, 472] width 627 height 42
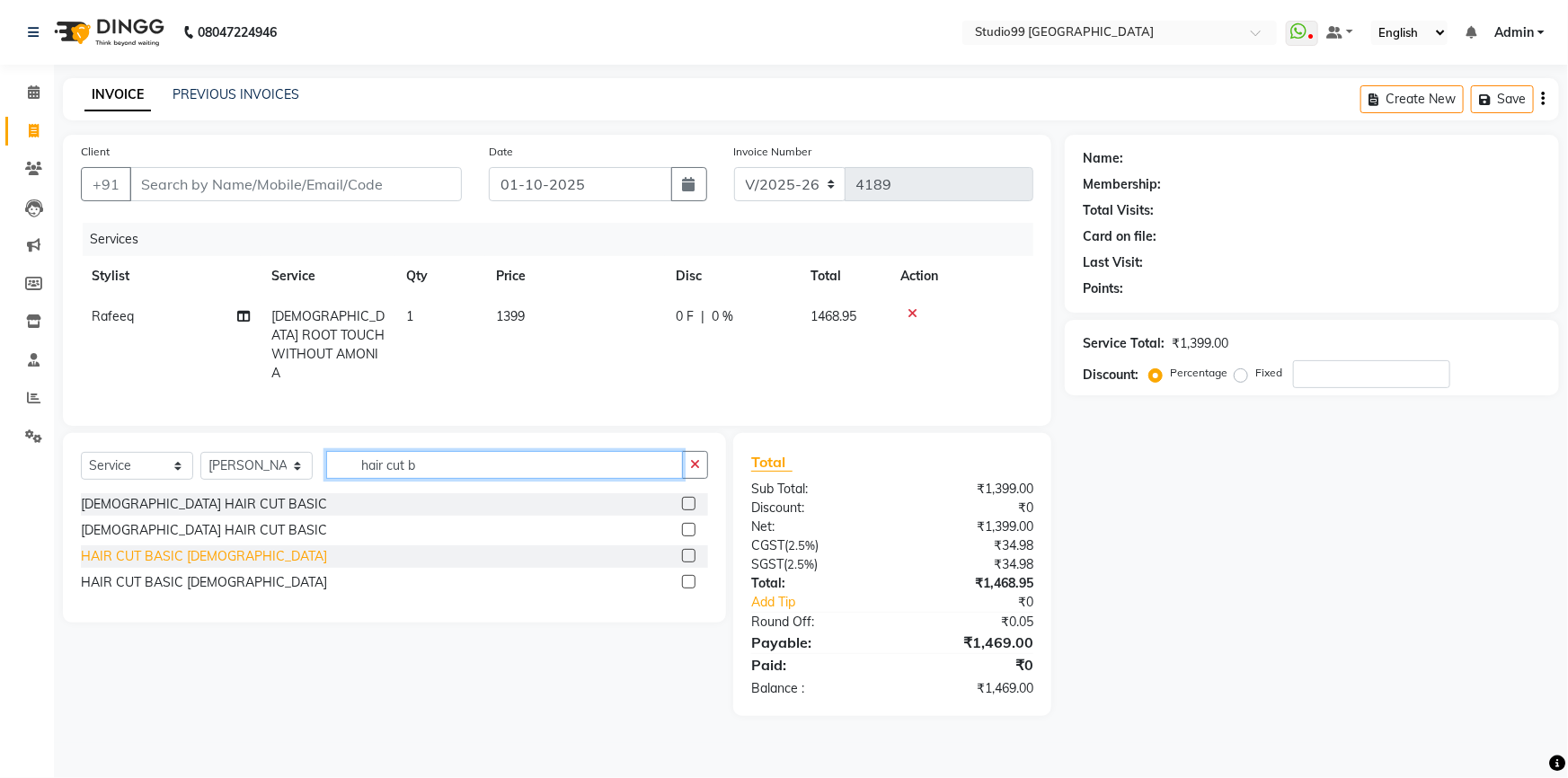
type input "hair cut b"
click at [161, 548] on div "HAIR CUT BASIC [DEMOGRAPHIC_DATA]" at bounding box center [204, 556] width 246 height 18
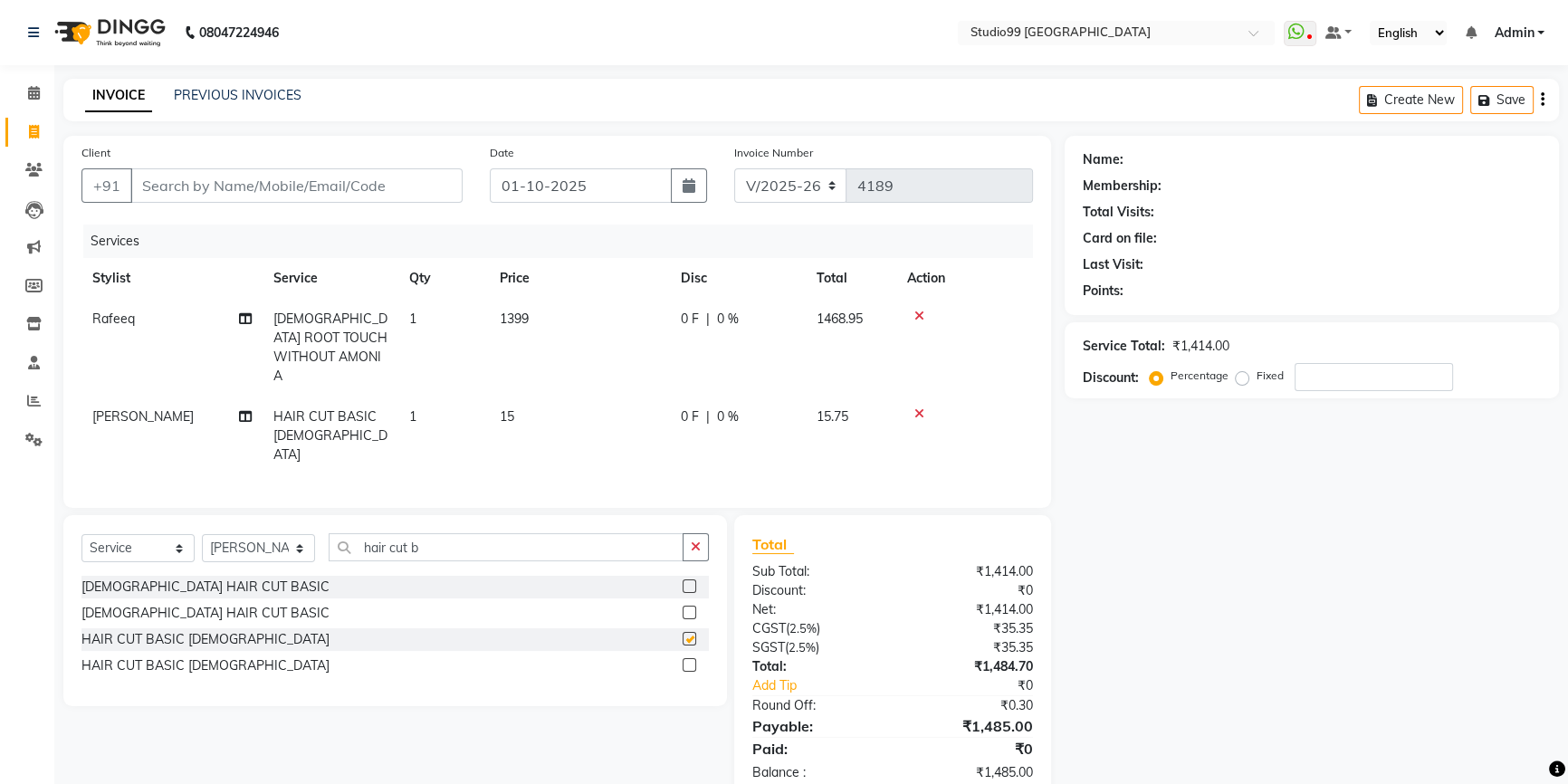
checkbox input "false"
drag, startPoint x: 429, startPoint y: 516, endPoint x: 336, endPoint y: 513, distance: 93.0
click at [335, 533] on input "hair cut b" at bounding box center [506, 547] width 355 height 28
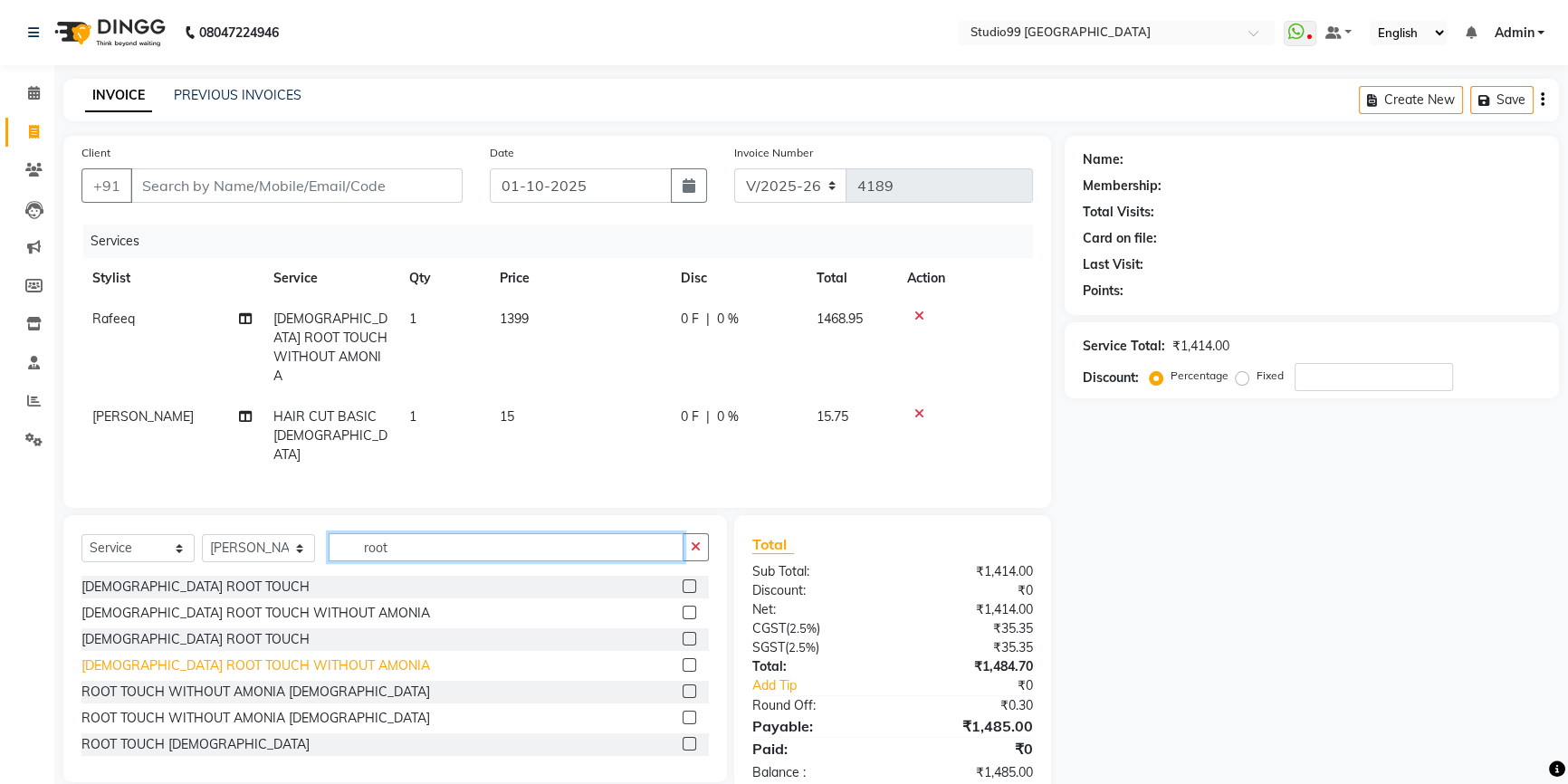
type input "root"
click at [211, 657] on div "[DEMOGRAPHIC_DATA] ROOT TOUCH WITHOUT AMONIA" at bounding box center [255, 666] width 348 height 19
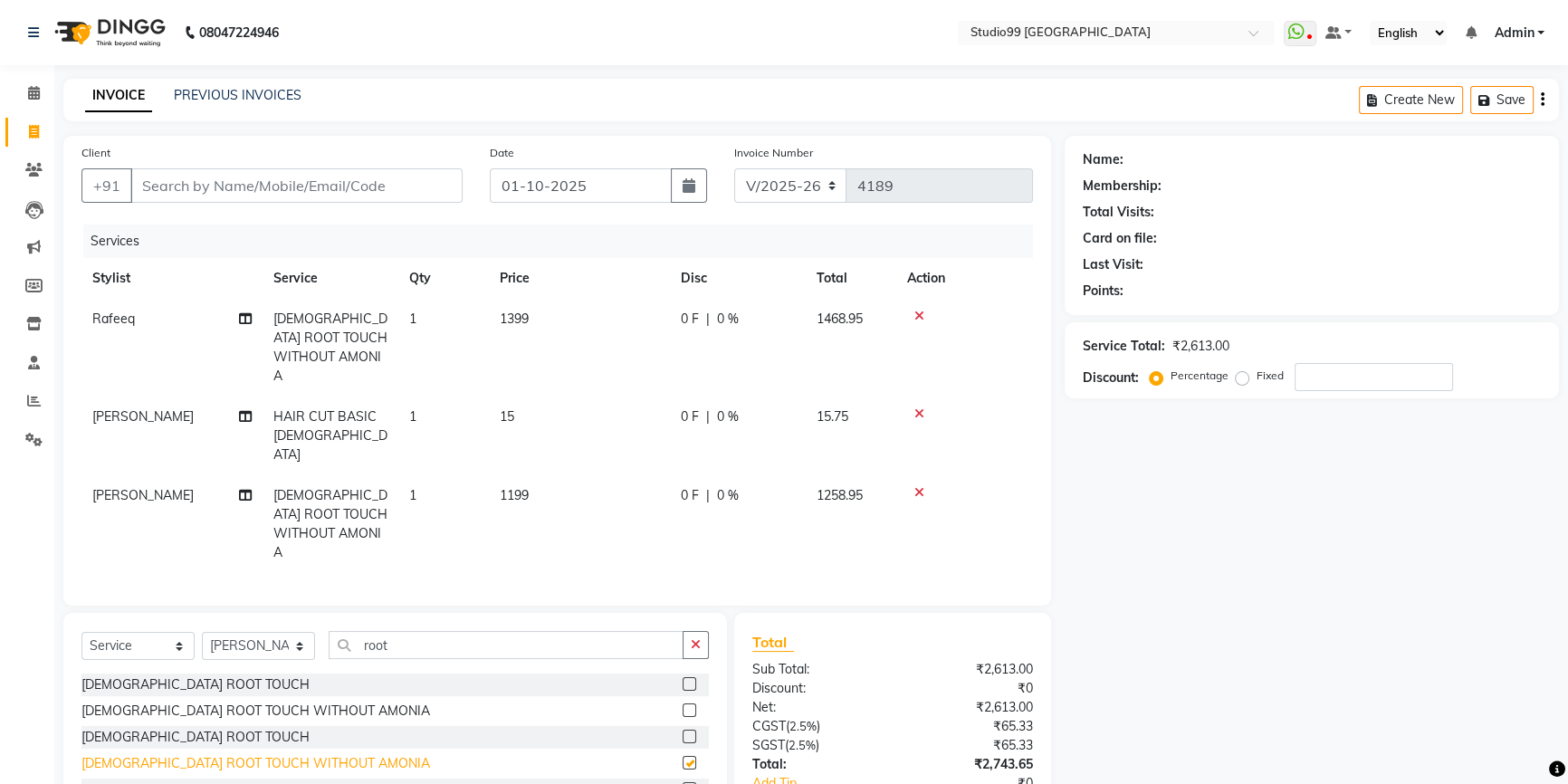
checkbox input "false"
click at [517, 405] on td "15" at bounding box center [579, 436] width 181 height 79
select select "43363"
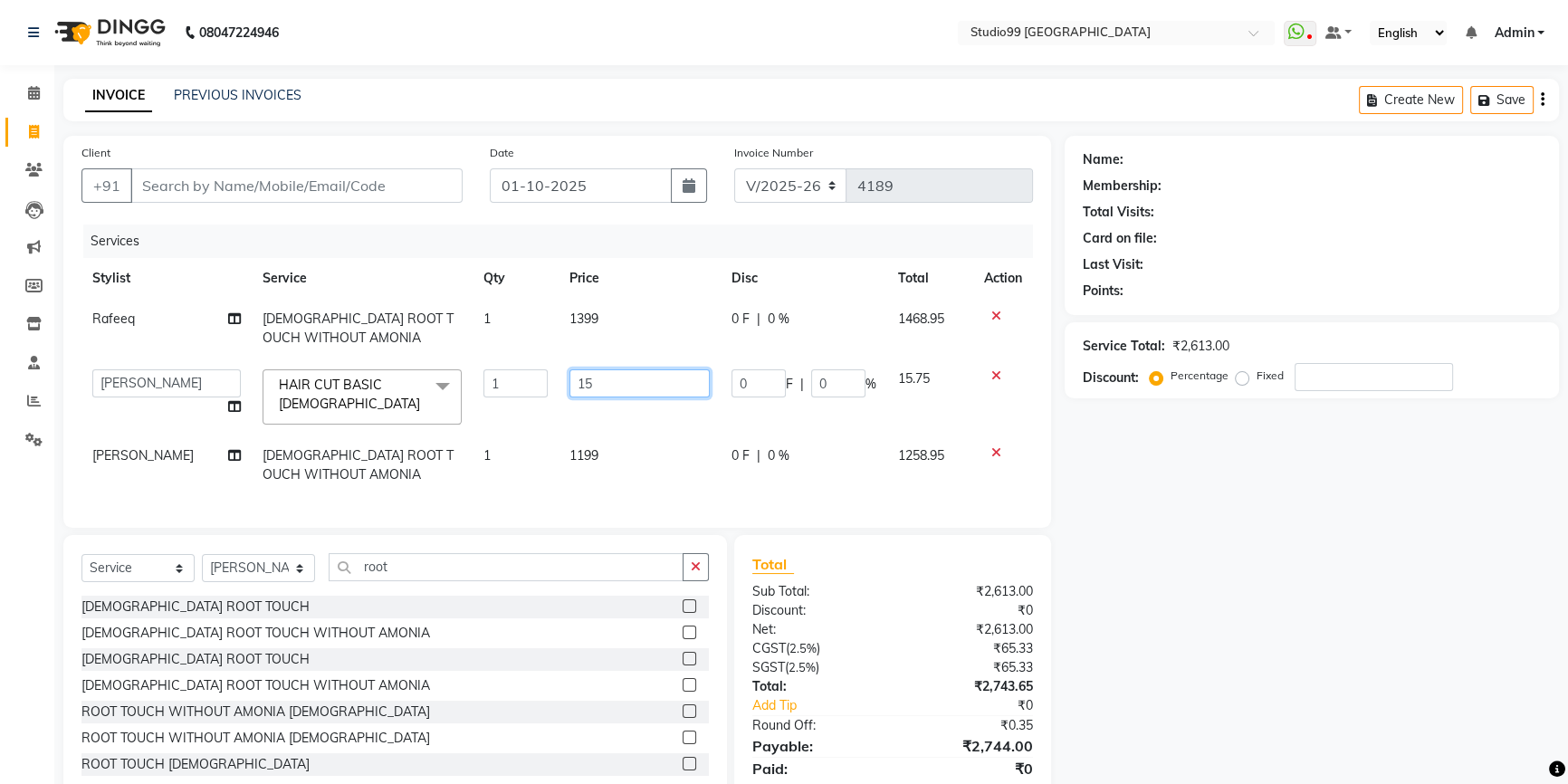
drag, startPoint x: 600, startPoint y: 382, endPoint x: 559, endPoint y: 383, distance: 41.0
click at [559, 383] on td "15" at bounding box center [639, 397] width 162 height 77
type input "249"
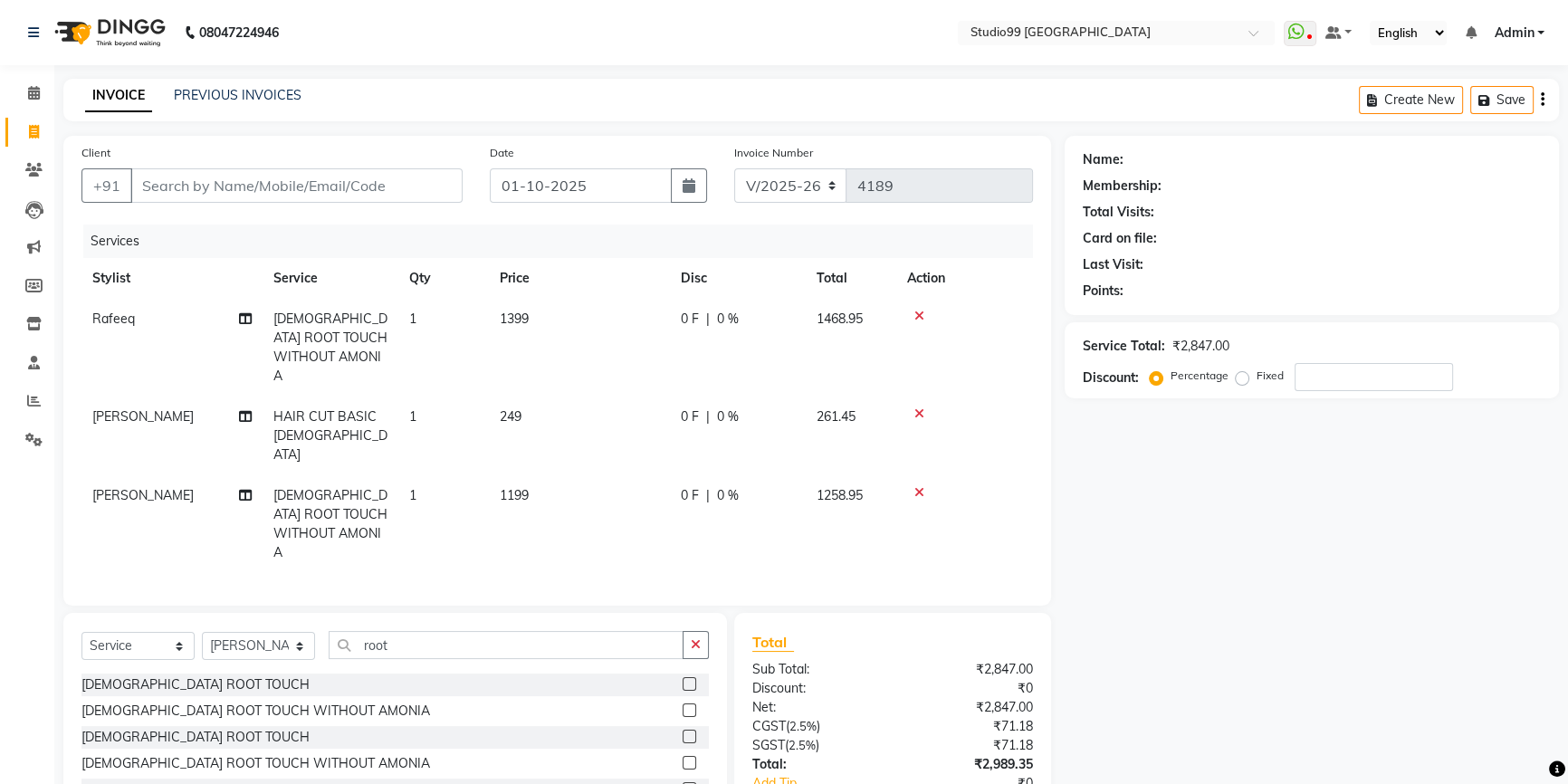
click at [1224, 577] on div "Name: Membership: Total Visits: Card on file: Last Visit: Points: Service Total…" at bounding box center [1318, 516] width 508 height 763
drag, startPoint x: 318, startPoint y: 190, endPoint x: 322, endPoint y: 198, distance: 8.9
click at [320, 199] on input "Client" at bounding box center [296, 185] width 333 height 34
type input "9"
type input "0"
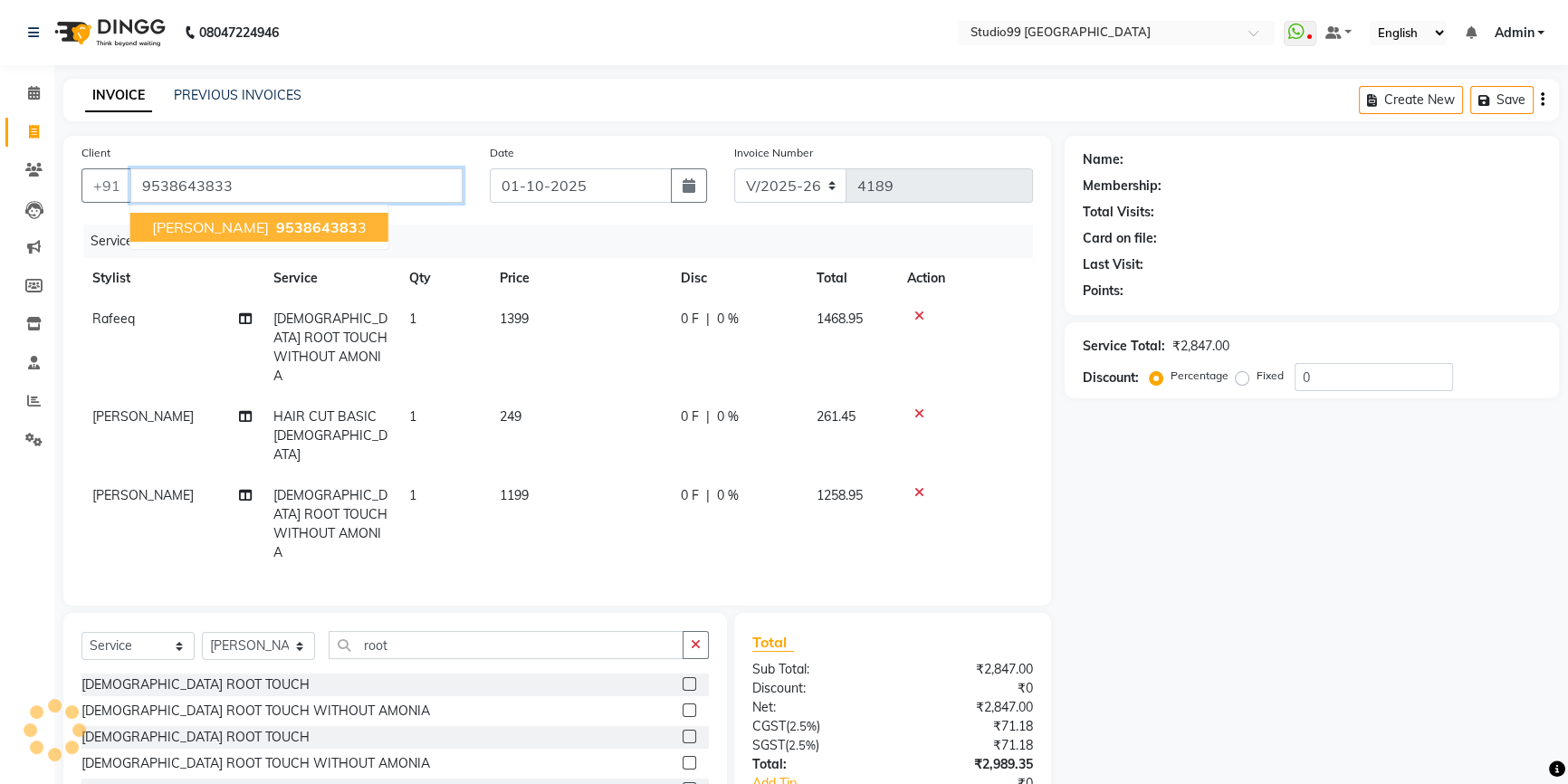
type input "9538643833"
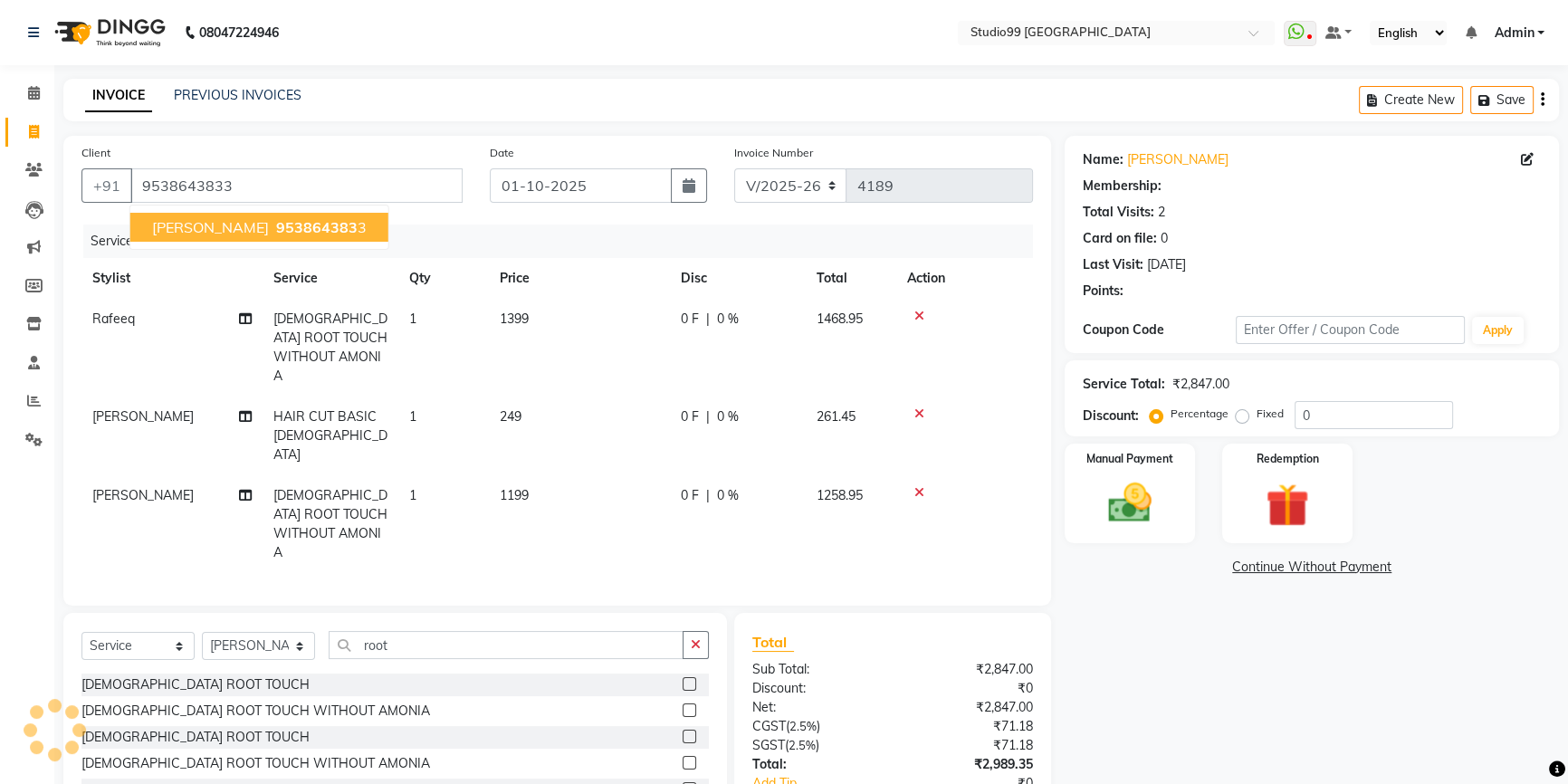
select select "2: Object"
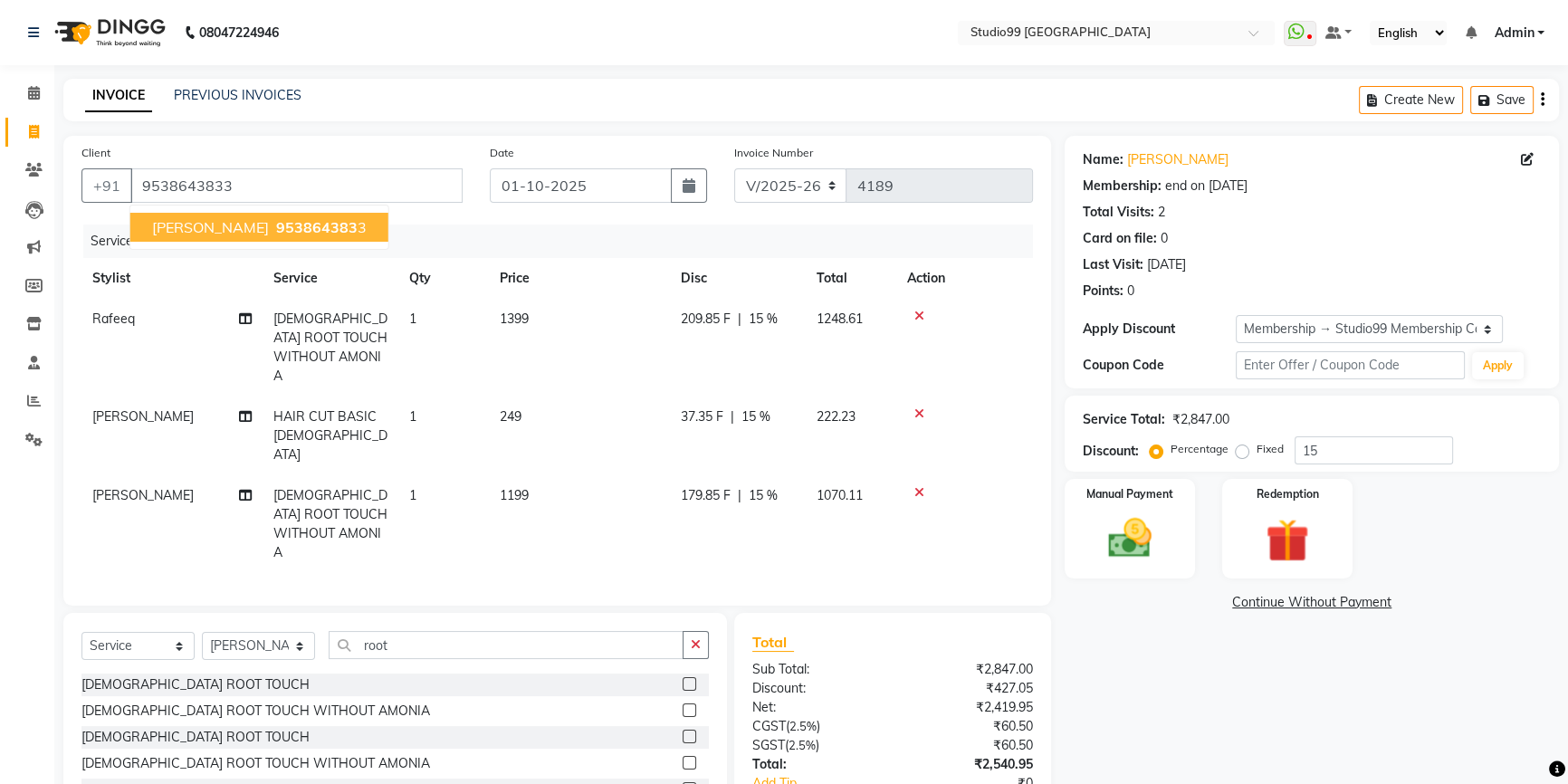
click at [301, 229] on span "953864383" at bounding box center [317, 227] width 82 height 18
type input "0"
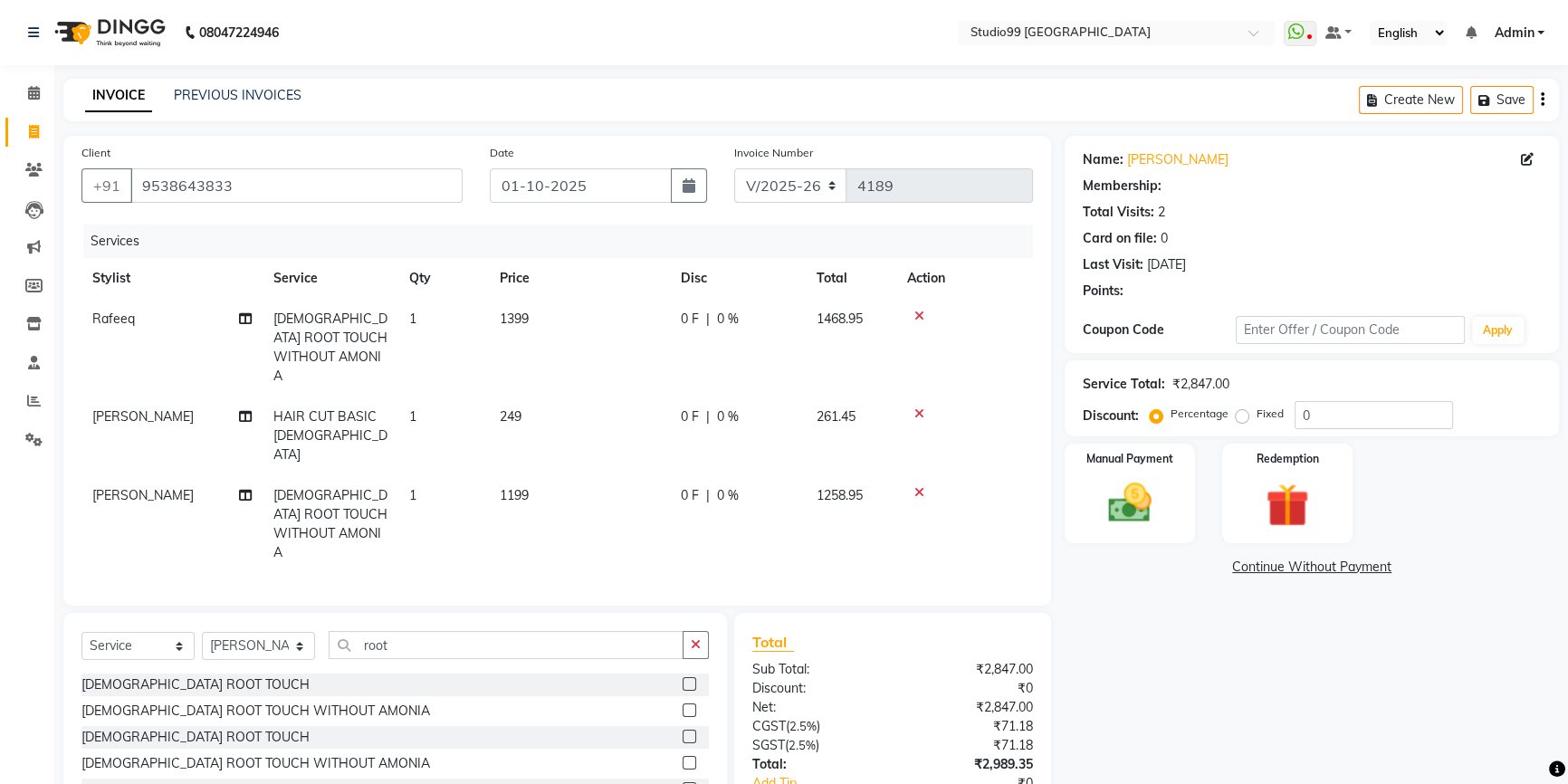
select select "2: Object"
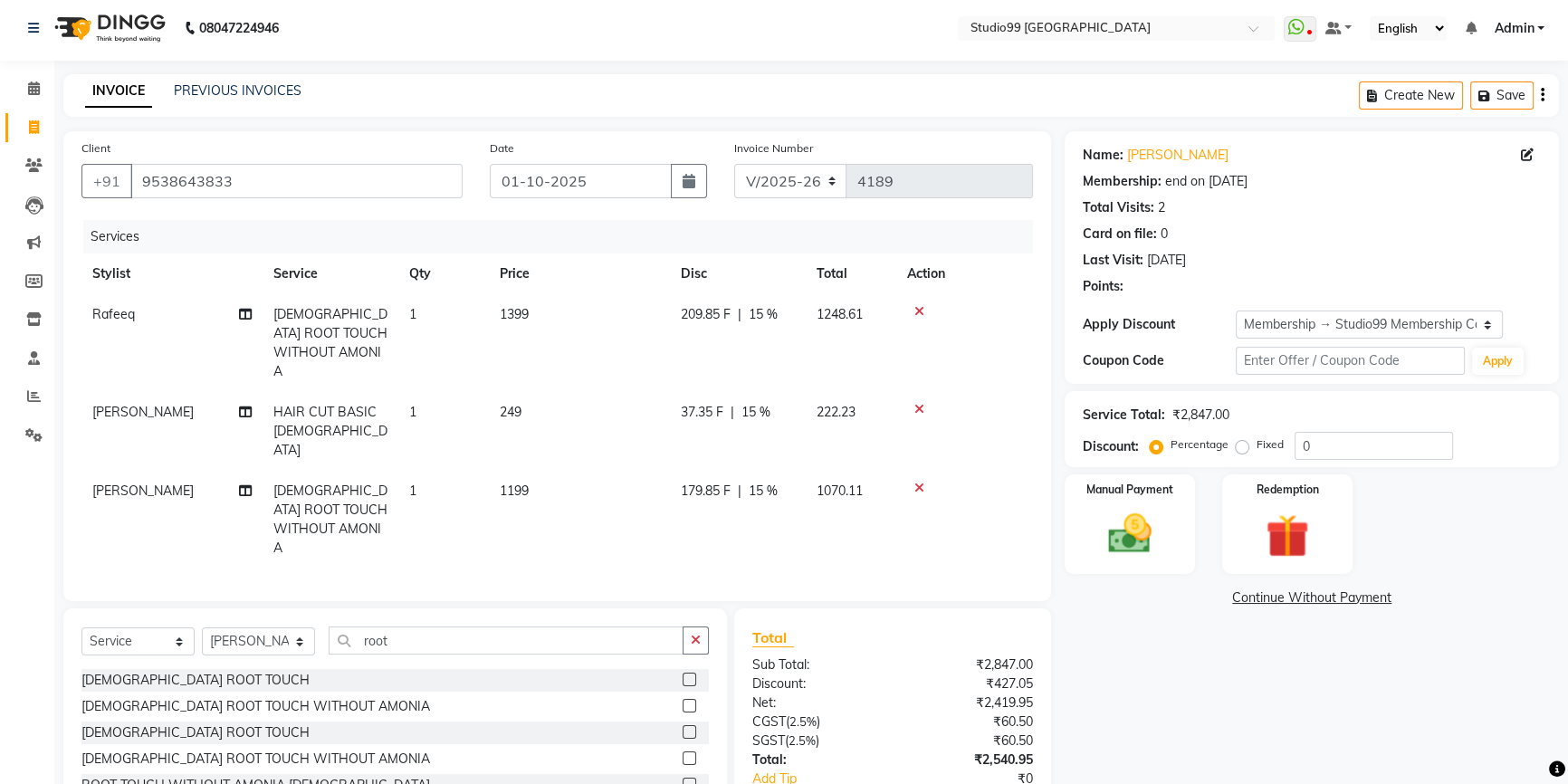
type input "15"
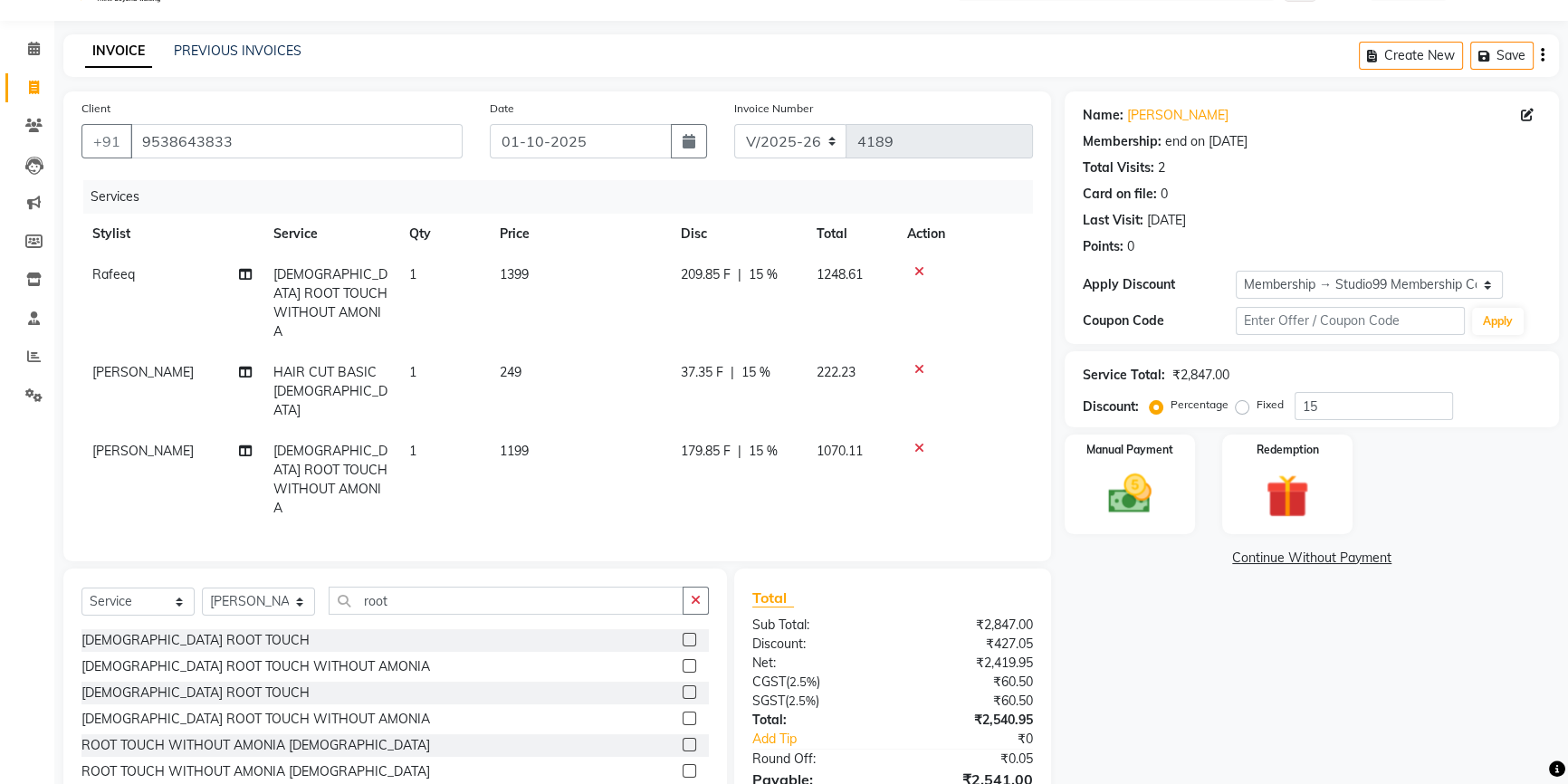
scroll to position [15, 0]
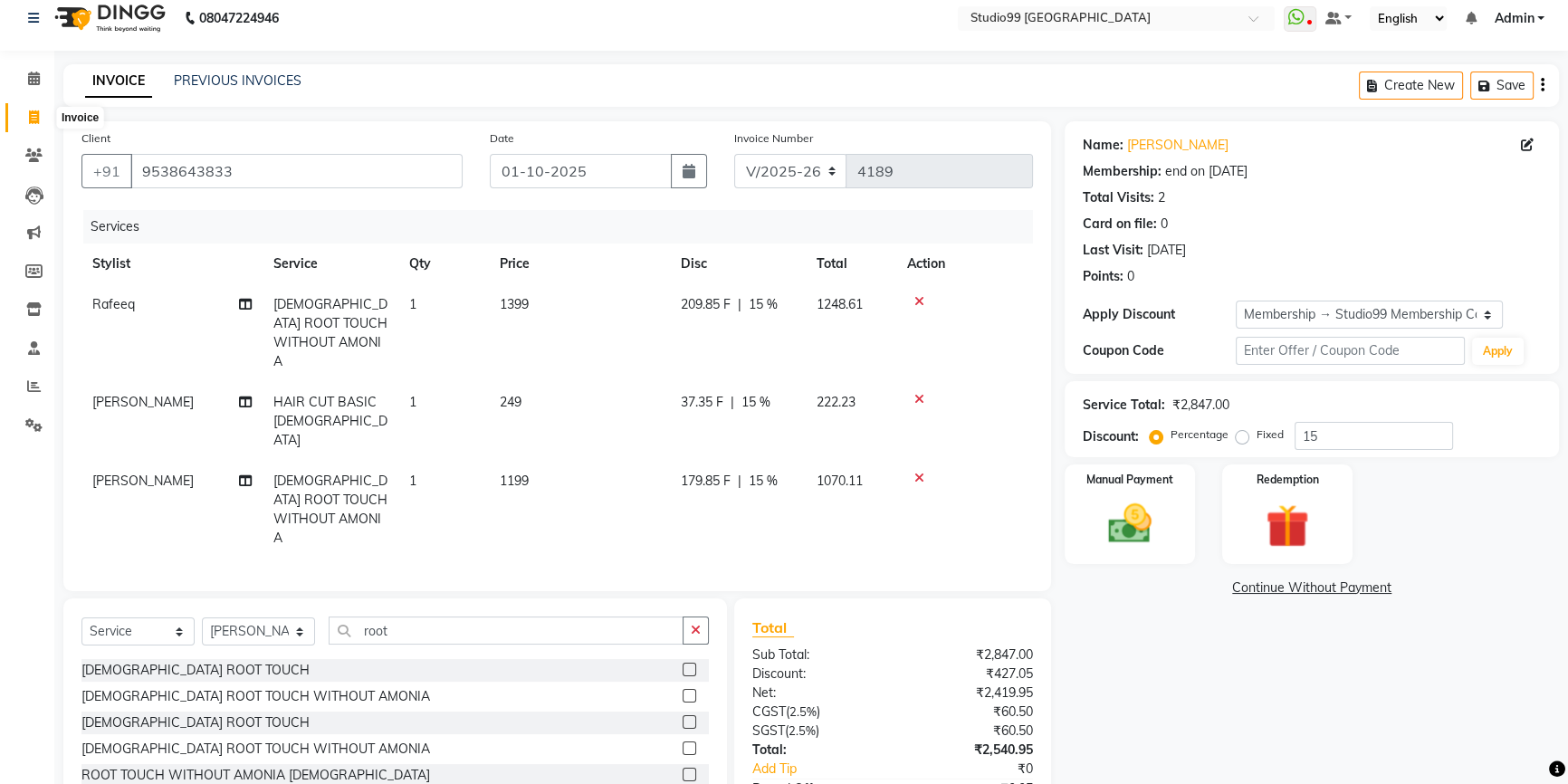
click at [33, 111] on icon at bounding box center [33, 117] width 10 height 14
select select "service"
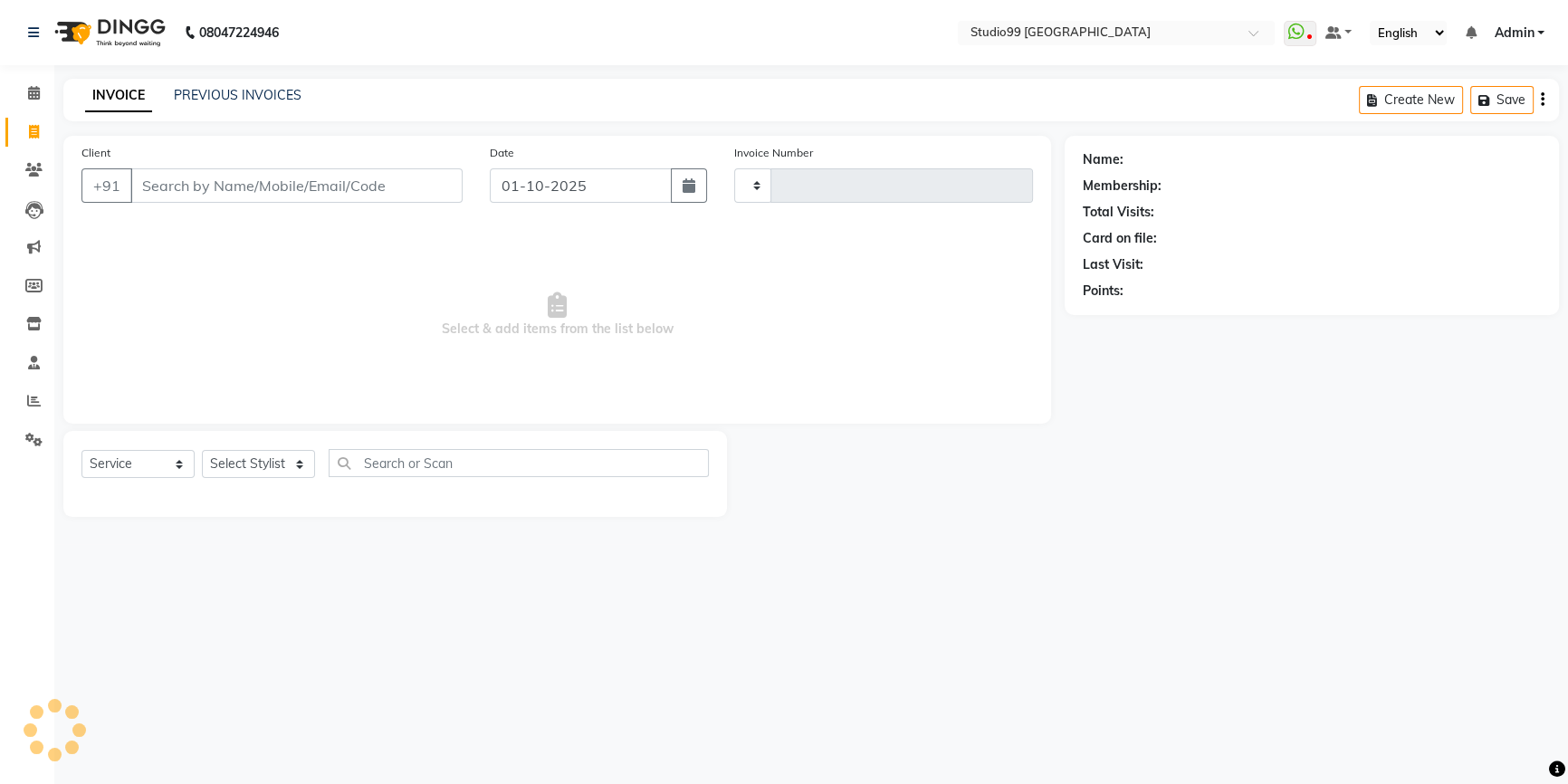
scroll to position [0, 0]
type input "4189"
select select "6042"
click at [29, 398] on icon at bounding box center [33, 400] width 14 height 14
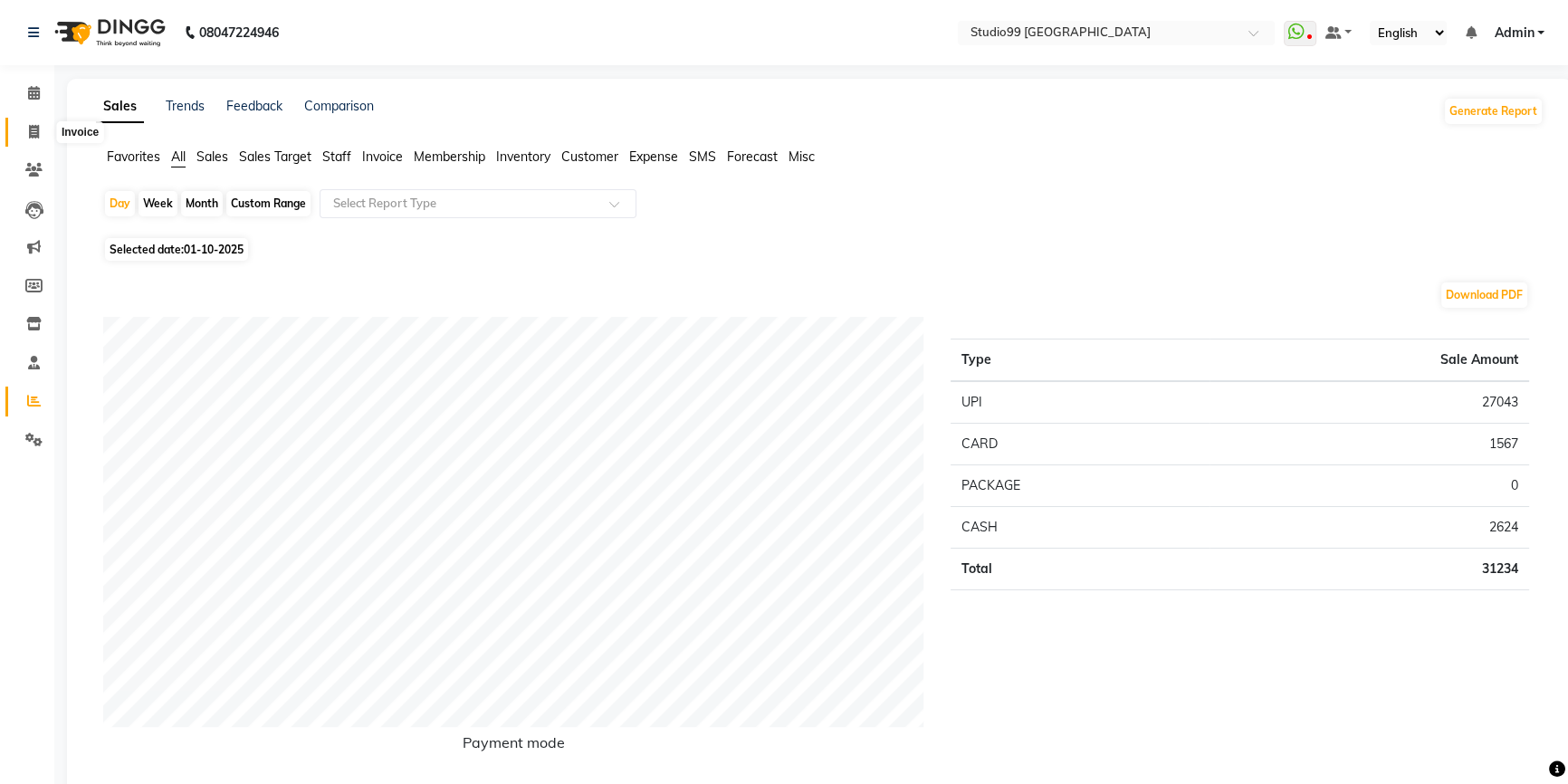
click at [33, 137] on icon at bounding box center [33, 131] width 10 height 14
select select "6042"
select select "service"
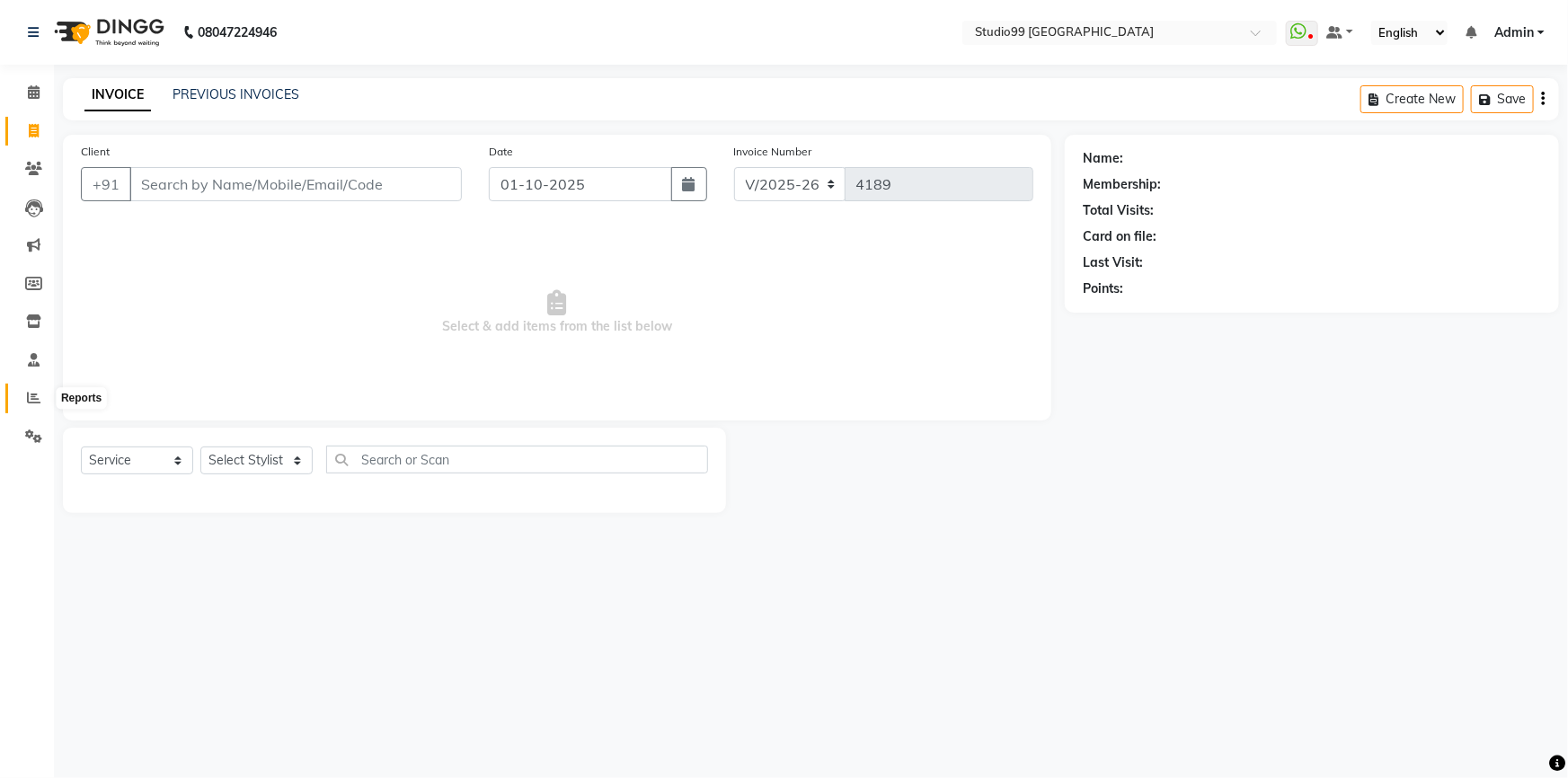
click at [35, 399] on icon at bounding box center [33, 397] width 14 height 14
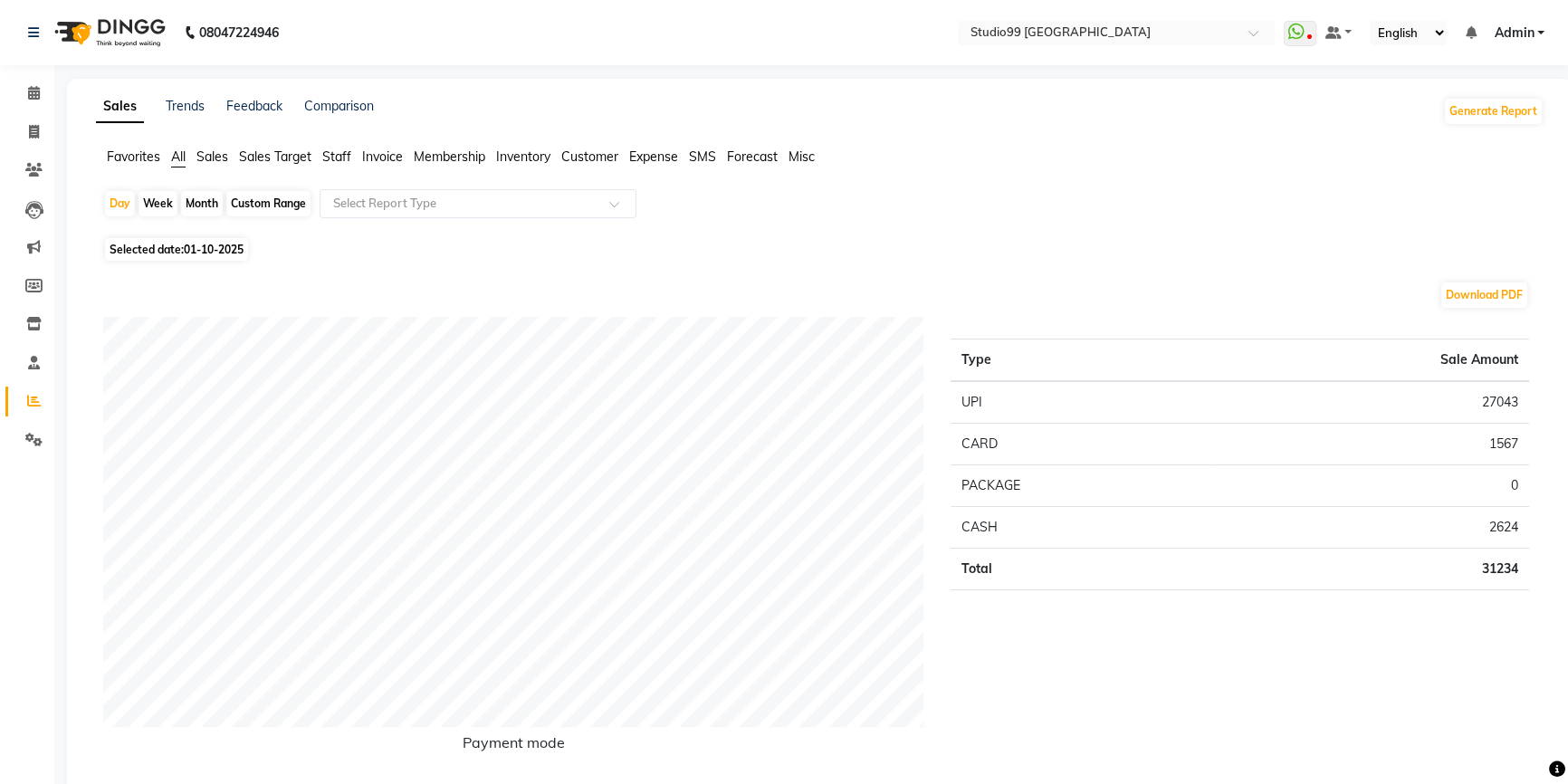
click at [337, 158] on span "Staff" at bounding box center [336, 157] width 29 height 17
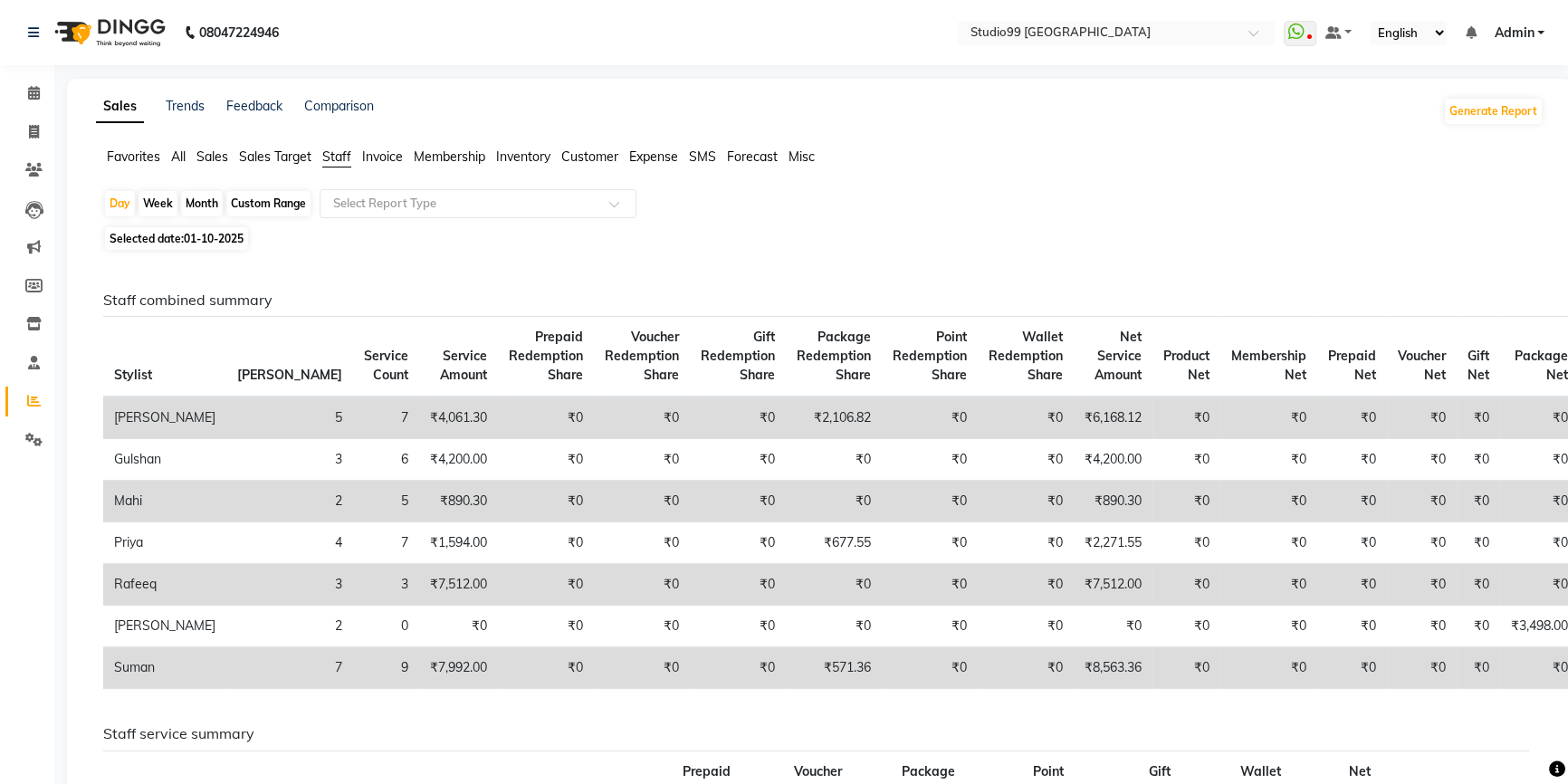
click at [170, 240] on span "Selected date: 01-10-2025" at bounding box center [176, 239] width 143 height 22
select select "10"
select select "2025"
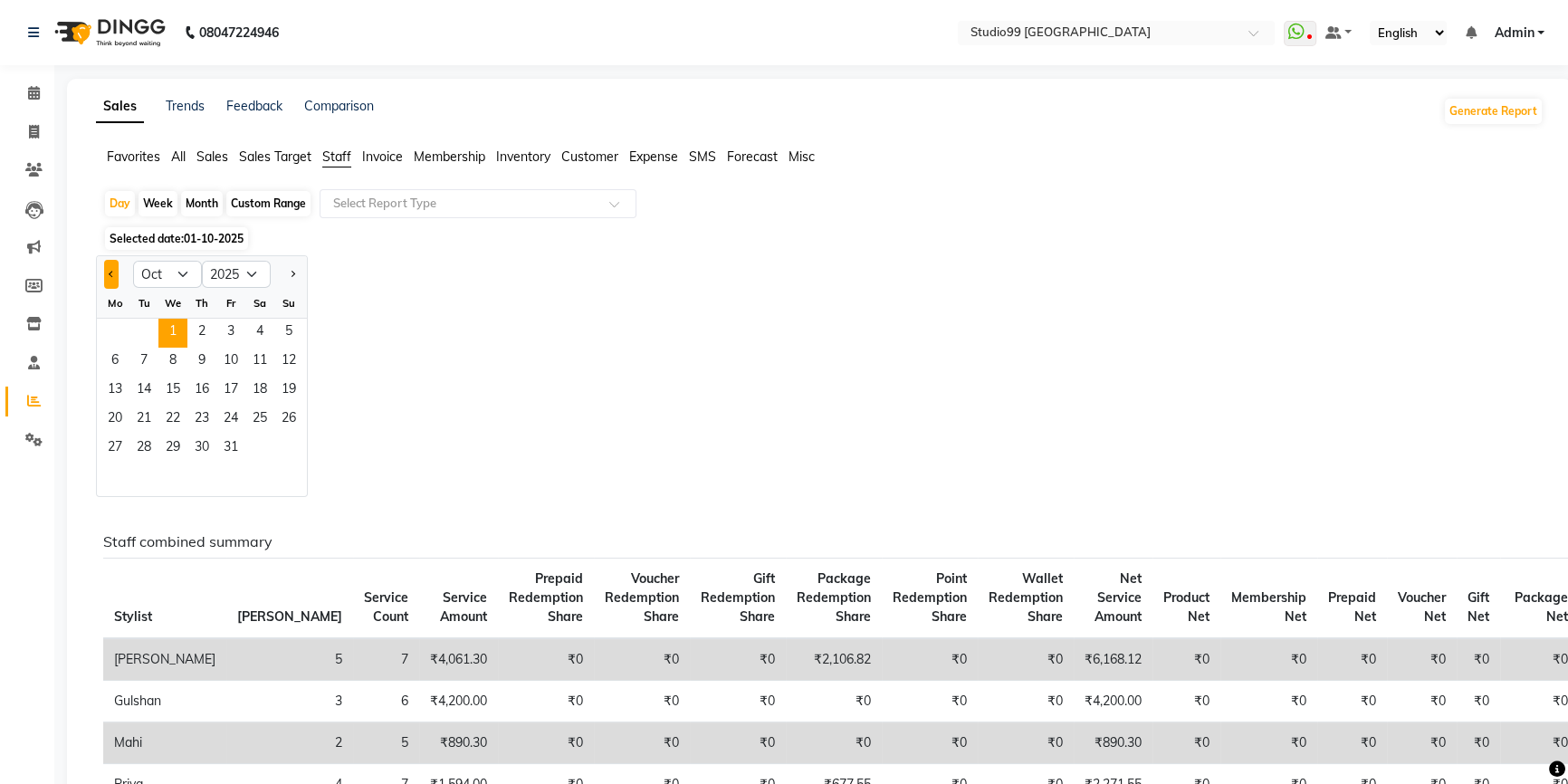
click at [108, 275] on button "Previous month" at bounding box center [111, 274] width 15 height 29
select select "9"
click at [115, 337] on span "1" at bounding box center [114, 333] width 29 height 29
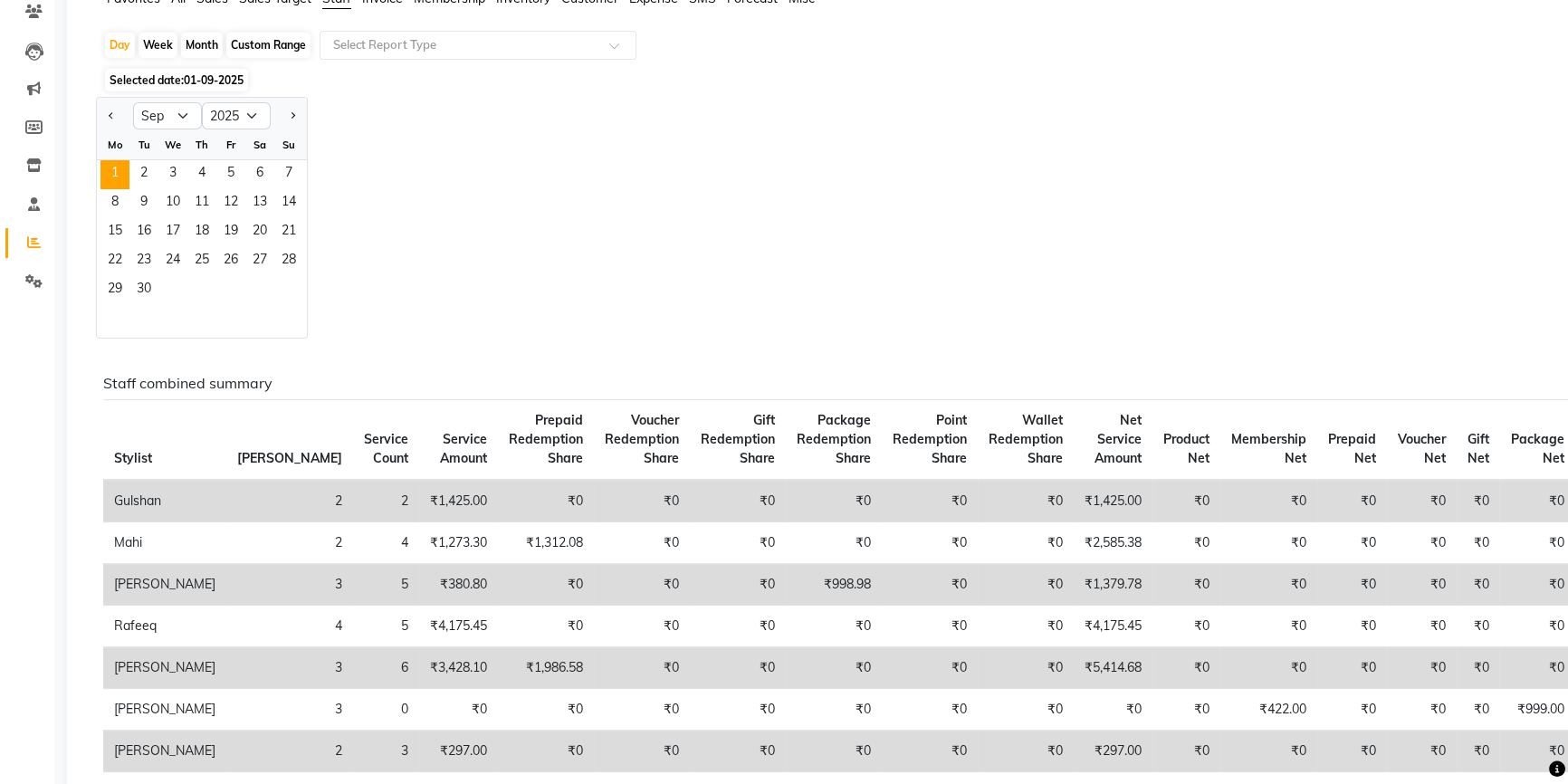
scroll to position [163, 0]
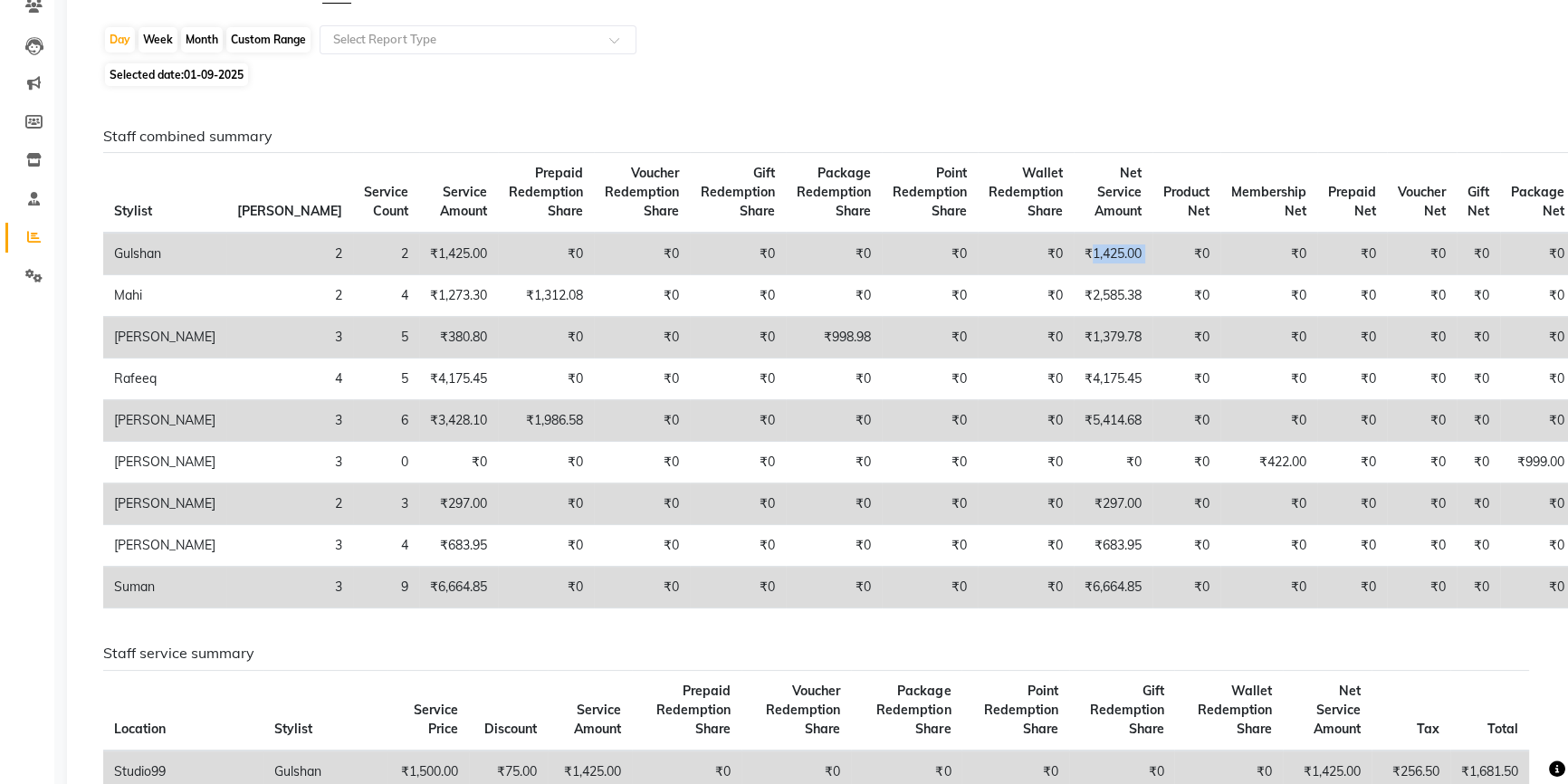
drag, startPoint x: 1032, startPoint y: 255, endPoint x: 1099, endPoint y: 256, distance: 67.0
click at [1099, 256] on tr "Gulshan 2 2 ₹1,425.00 ₹0 ₹0 ₹0 ₹0 ₹0 ₹0 ₹1,425.00 ₹0 ₹0 ₹0 ₹0 ₹0 ₹0" at bounding box center [839, 254] width 1472 height 43
click at [184, 73] on span "Selected date: 01-09-2025" at bounding box center [176, 74] width 143 height 22
select select "9"
select select "2025"
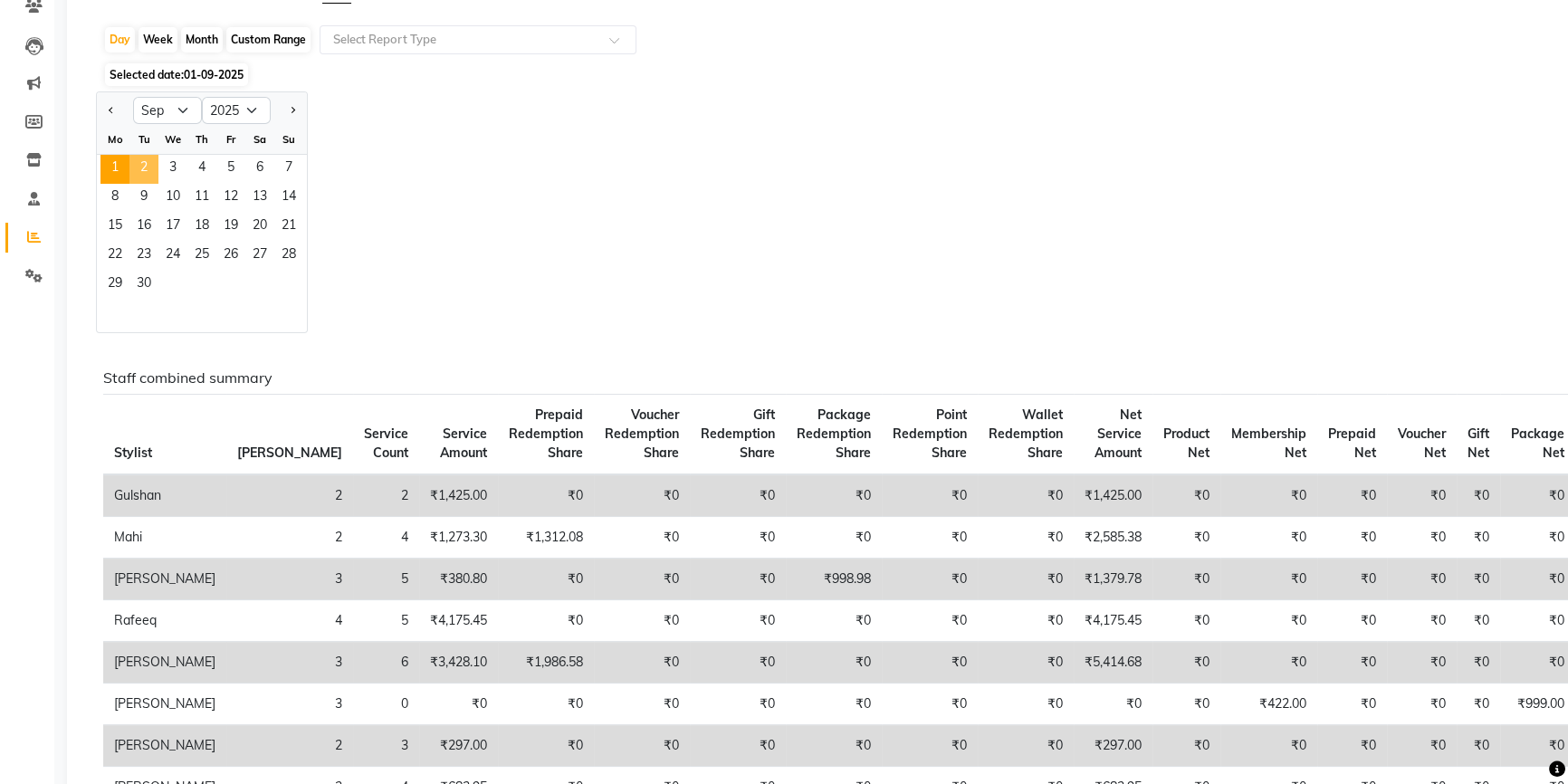
click at [138, 168] on span "2" at bounding box center [143, 169] width 29 height 29
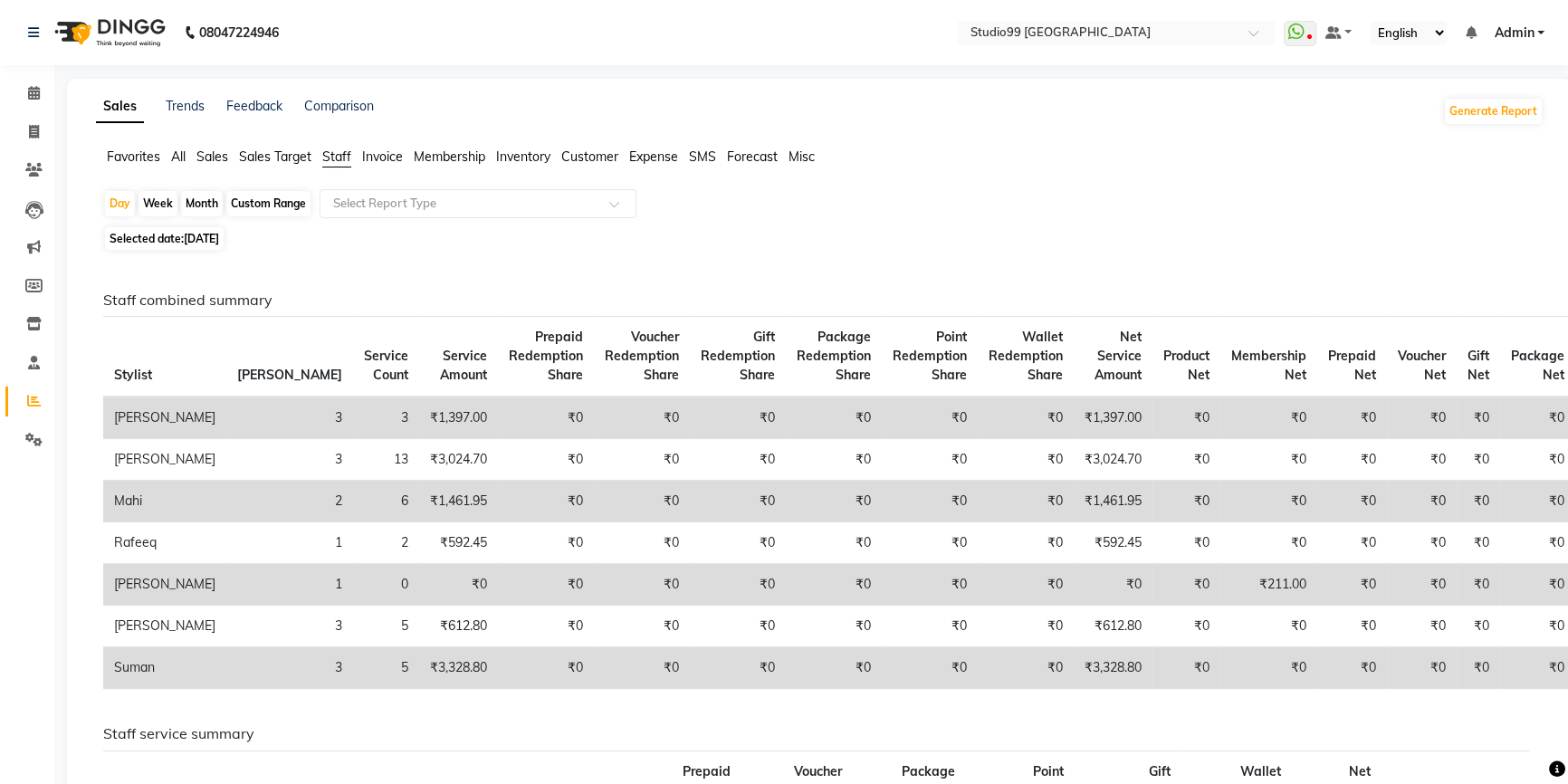
click at [1102, 126] on div "Sales Trends Feedback Comparison Generate Report Favorites All Sales Sales Targ…" at bounding box center [819, 788] width 1506 height 1418
click at [217, 230] on span "Selected date: 02-09-2025" at bounding box center [164, 239] width 119 height 22
select select "9"
select select "2025"
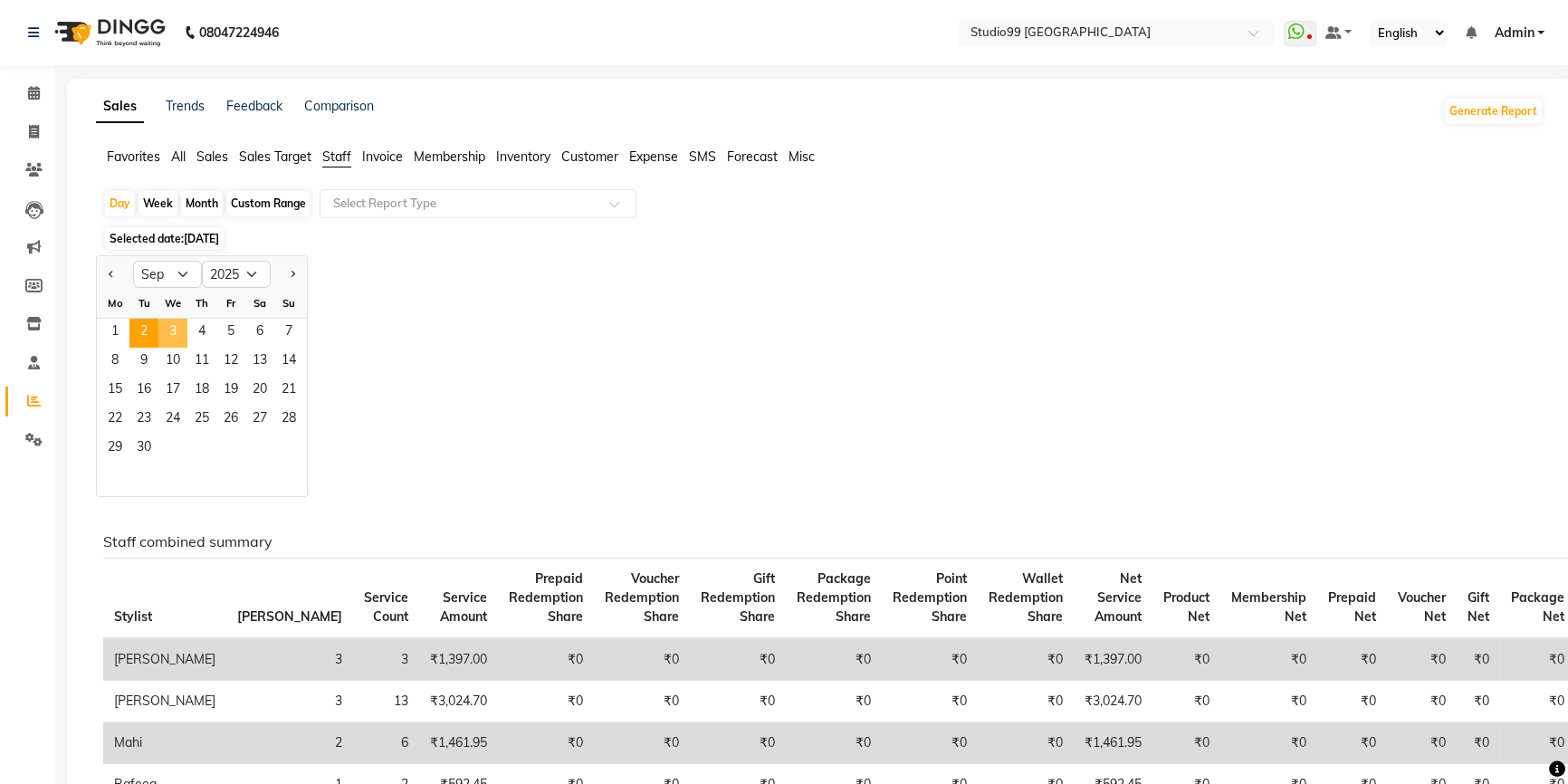
click at [171, 332] on span "3" at bounding box center [173, 333] width 29 height 29
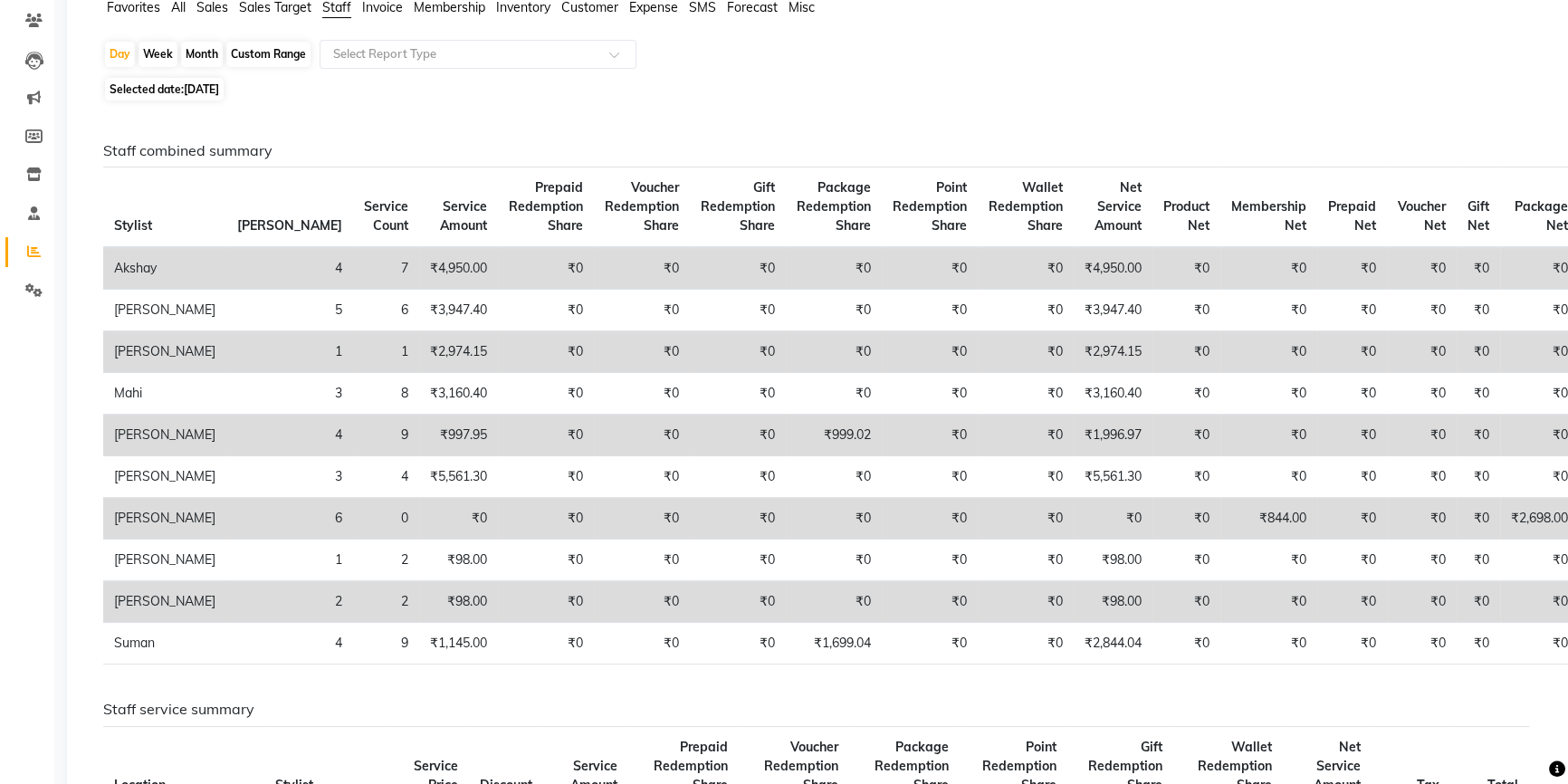
scroll to position [163, 0]
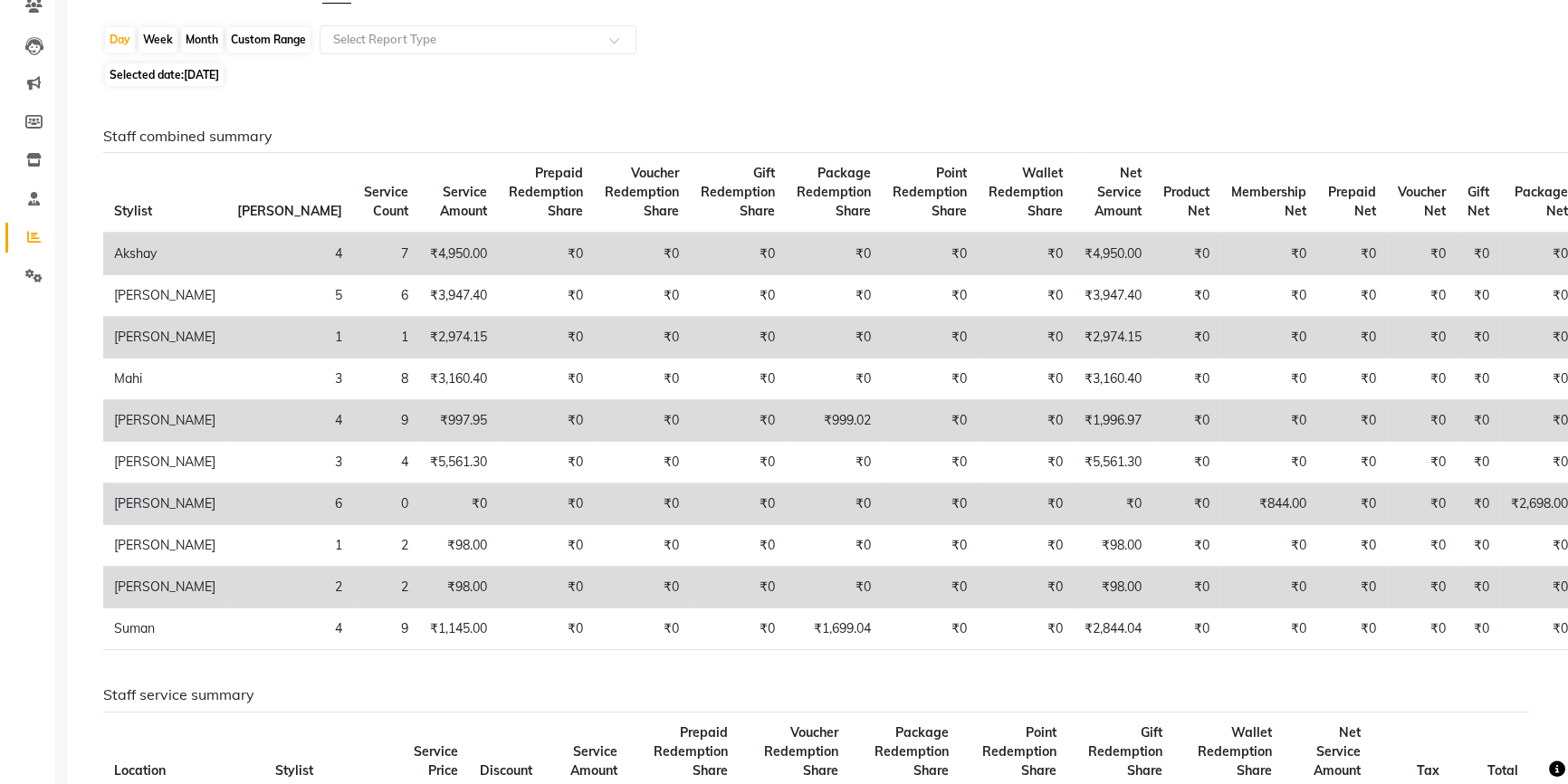
click at [172, 78] on span "Selected date: 03-09-2025" at bounding box center [164, 74] width 119 height 22
select select "9"
select select "2025"
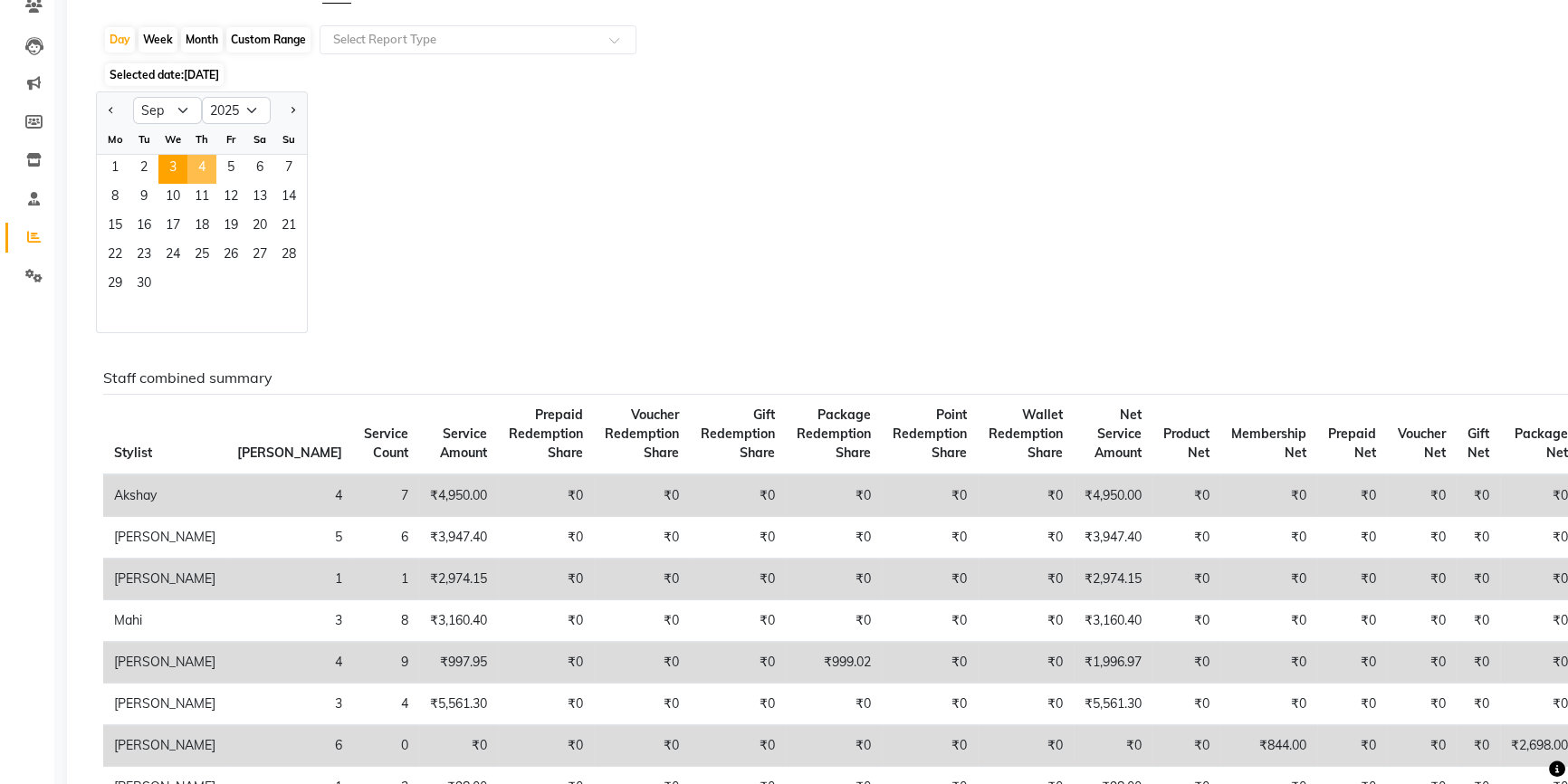
click at [203, 163] on span "4" at bounding box center [202, 169] width 29 height 29
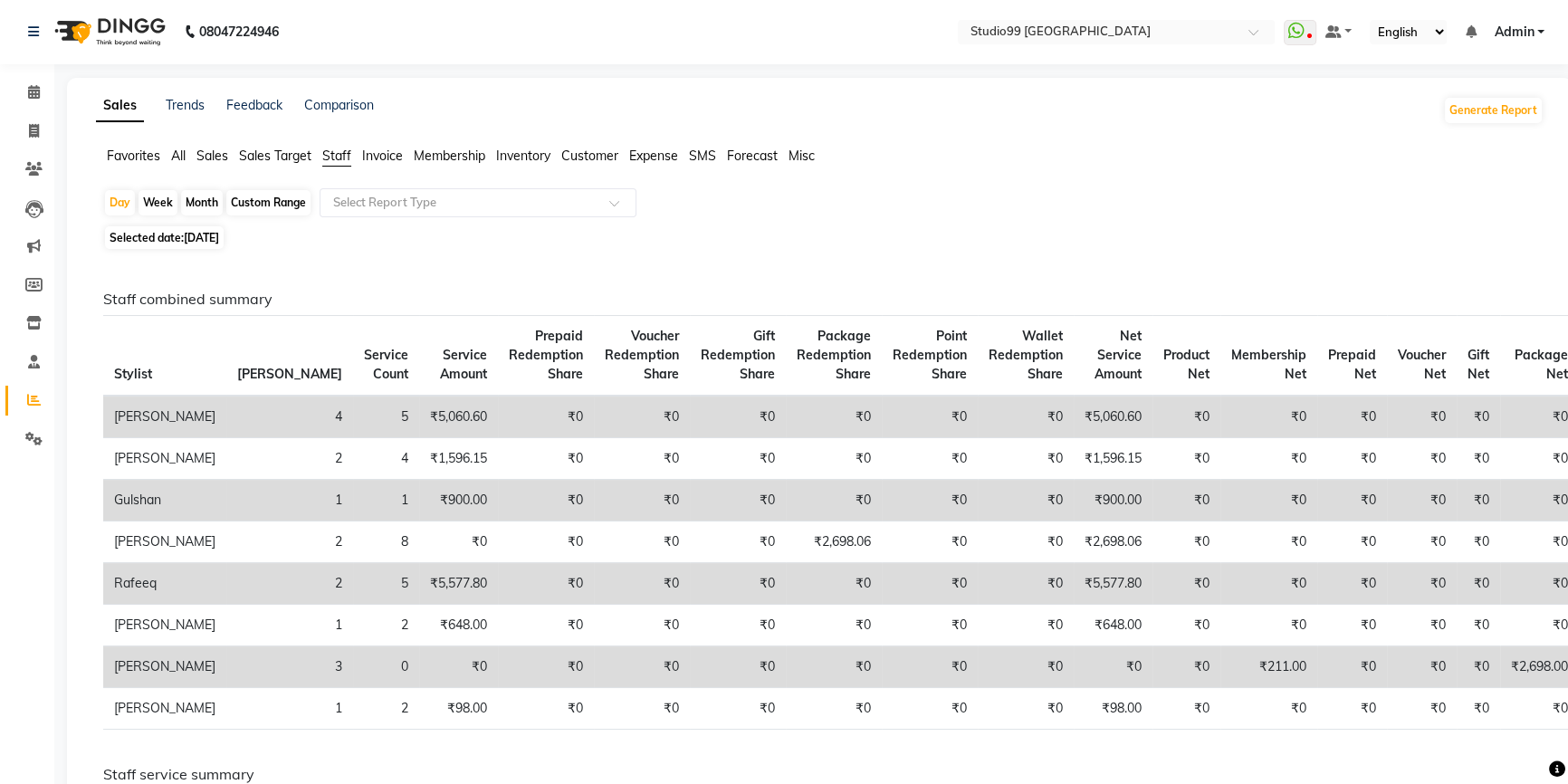
scroll to position [0, 0]
click at [219, 231] on span "04-09-2025" at bounding box center [202, 238] width 35 height 14
select select "9"
select select "2025"
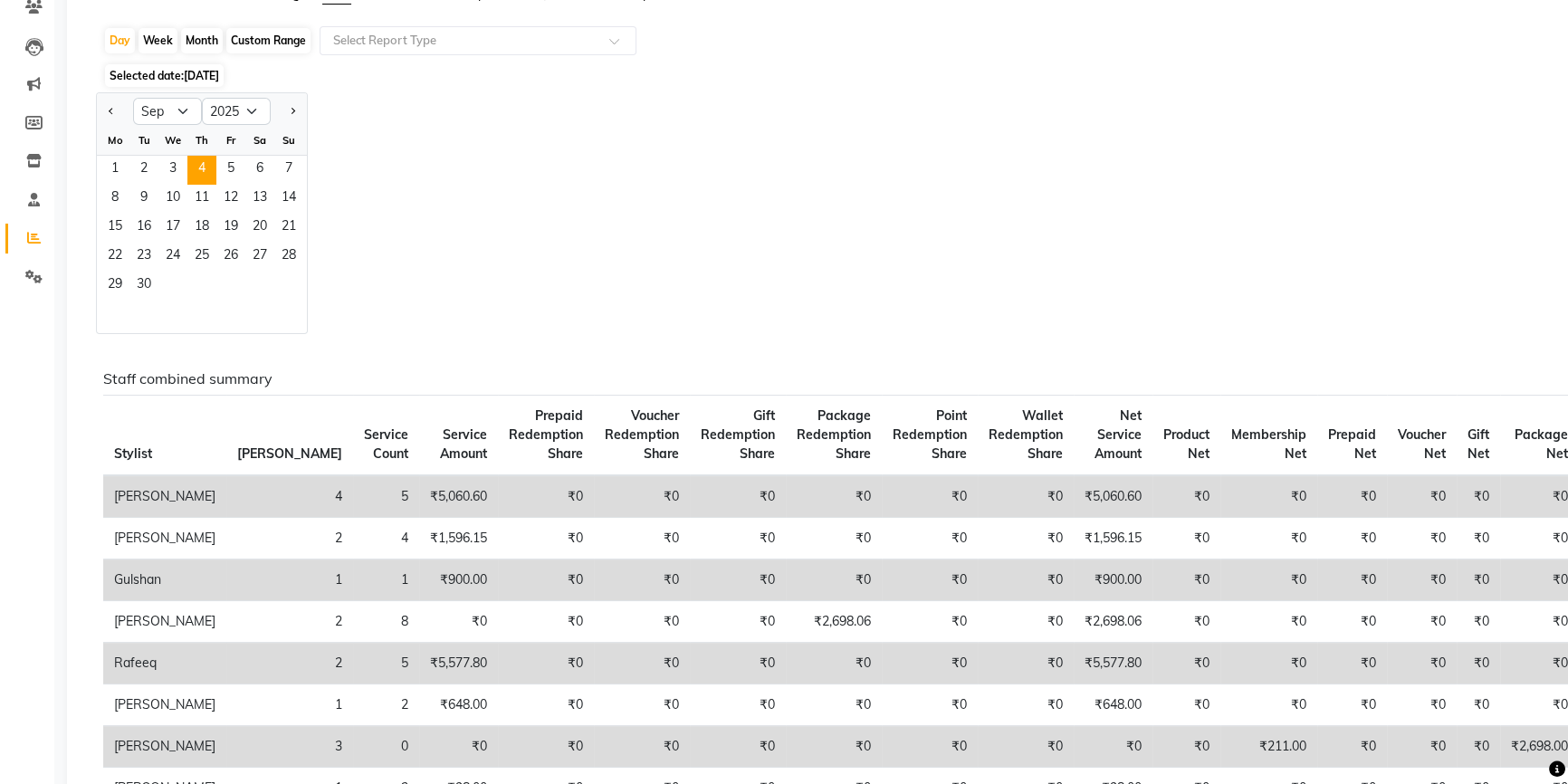
scroll to position [163, 0]
click at [227, 171] on span "5" at bounding box center [230, 169] width 29 height 29
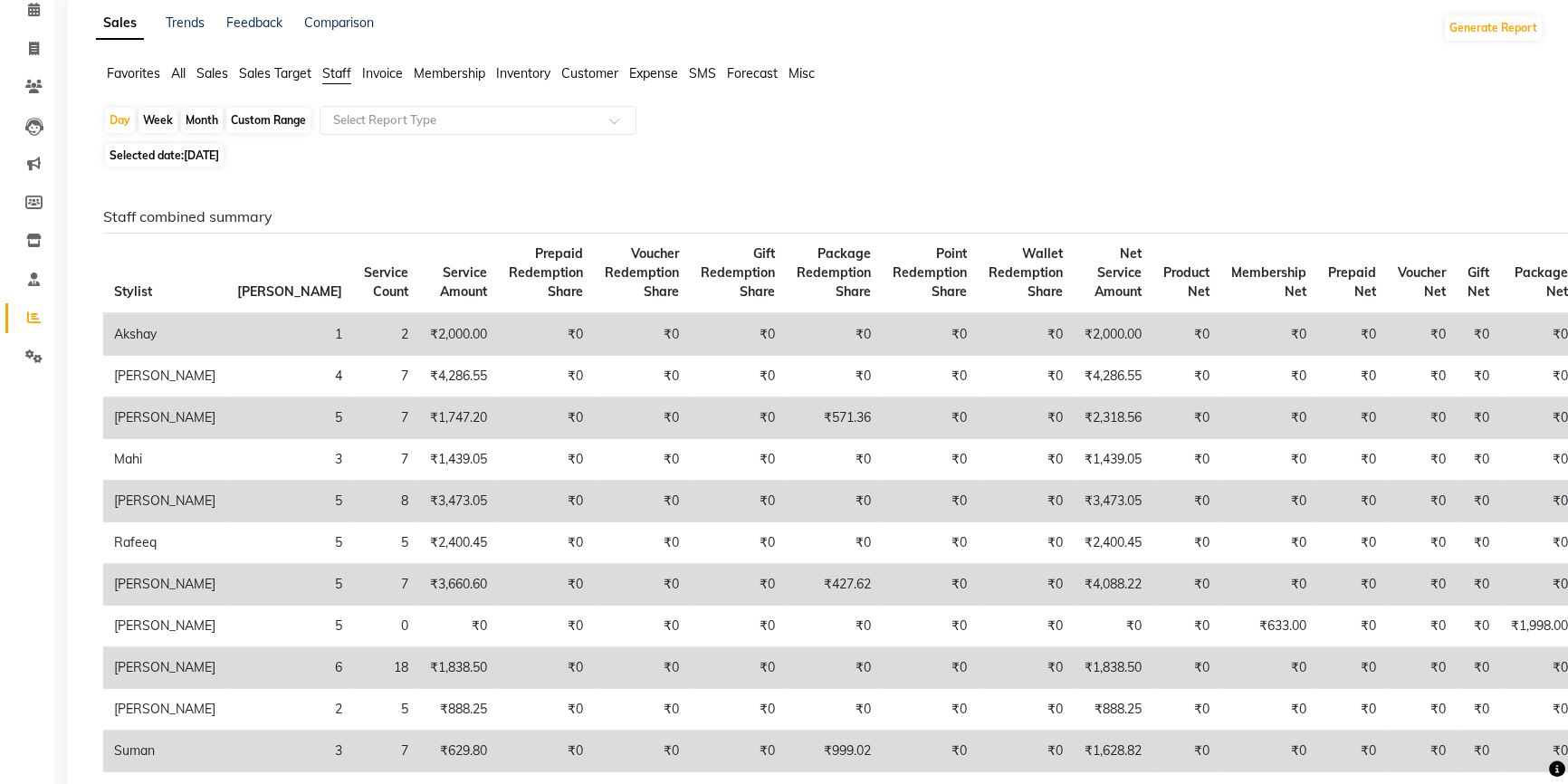
scroll to position [82, 0]
click at [30, 47] on icon at bounding box center [33, 50] width 10 height 14
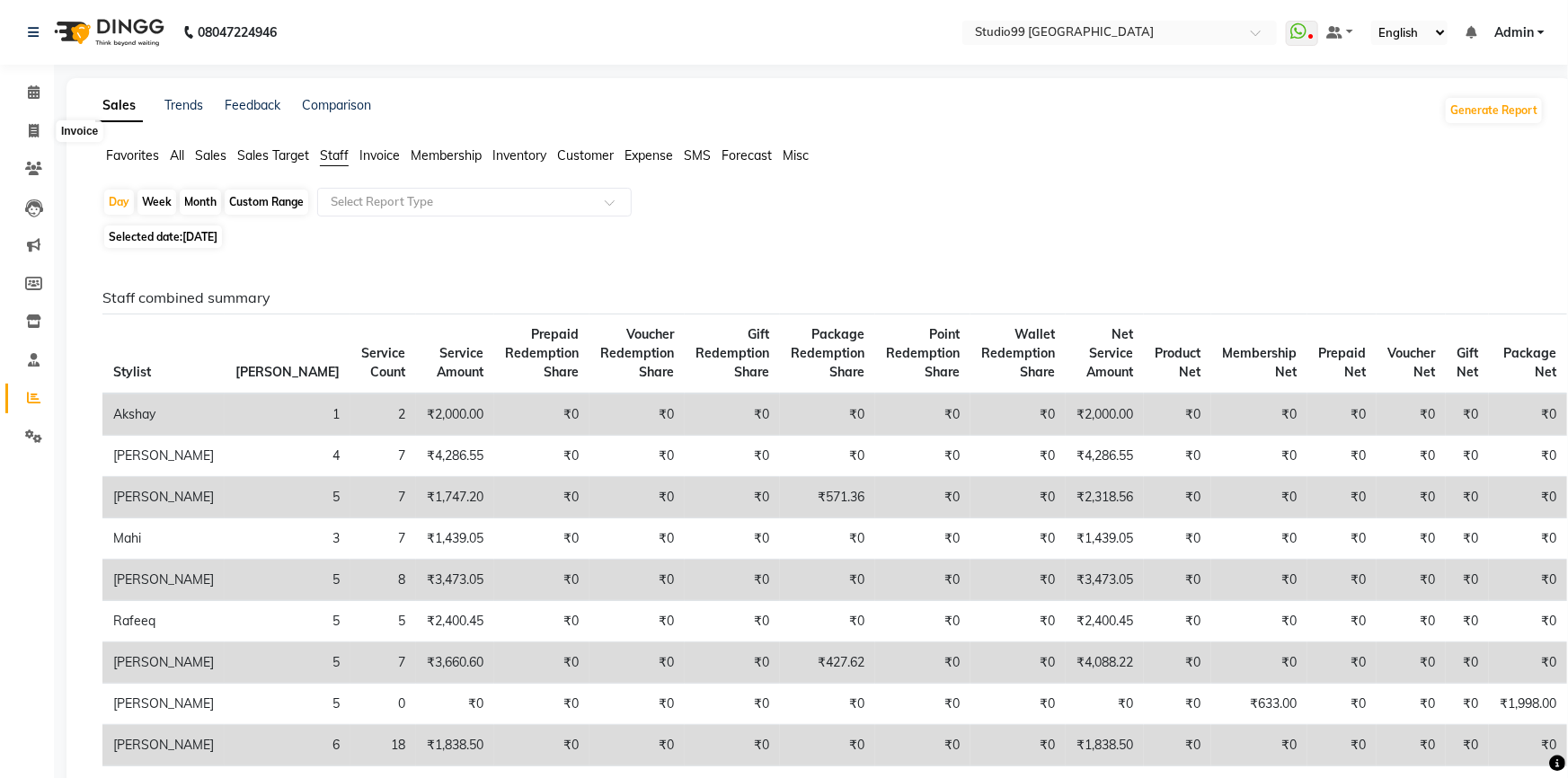
select select "6042"
select select "service"
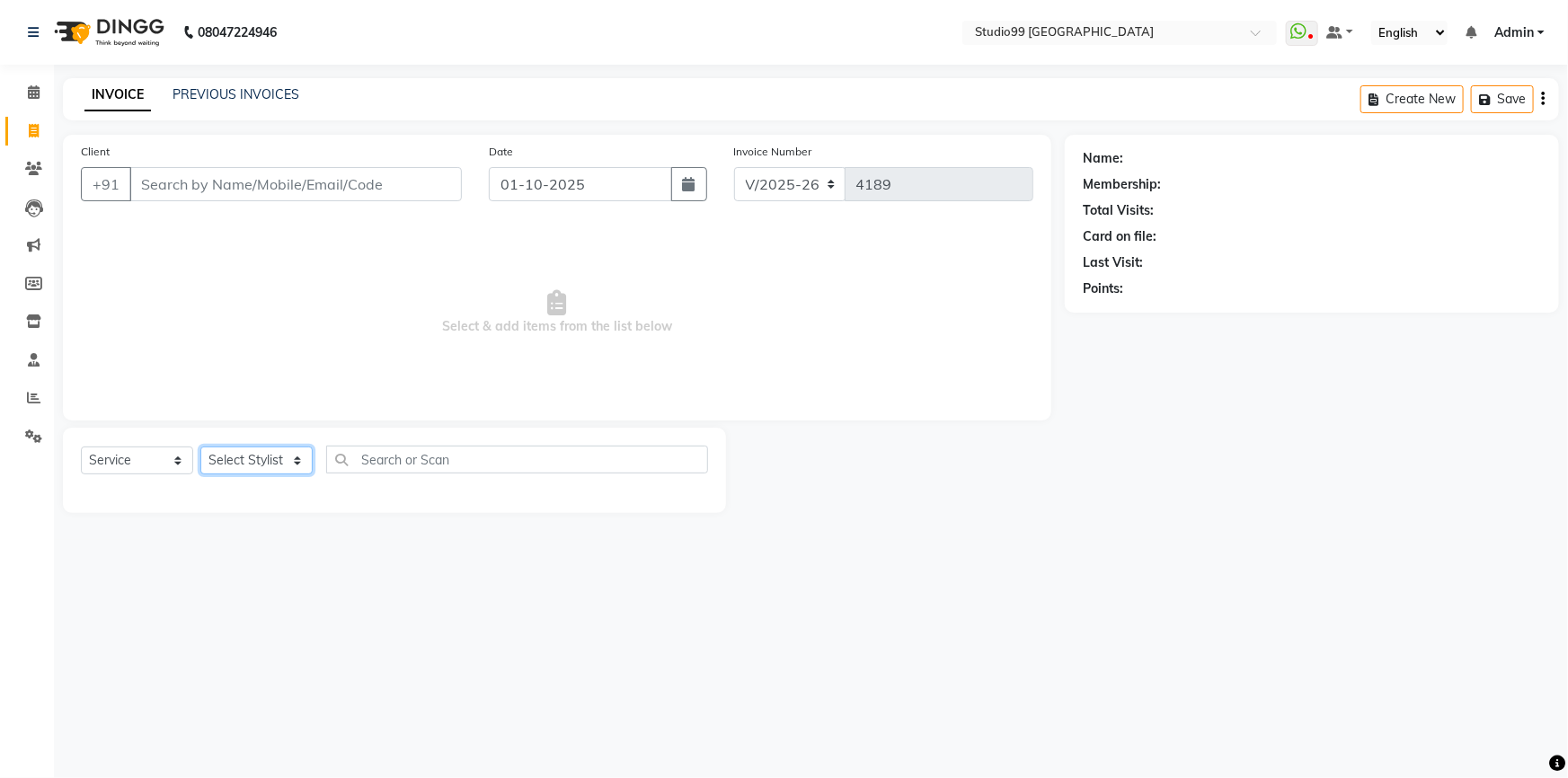
click at [244, 463] on select "Select Stylist Admin AKSHAY [PERSON_NAME] Gulshan MAHI [PERSON_NAME] PRIYA [PER…" at bounding box center [256, 460] width 113 height 28
click at [200, 446] on select "Select Stylist Admin AKSHAY [PERSON_NAME] Gulshan MAHI [PERSON_NAME] PRIYA [PER…" at bounding box center [256, 460] width 113 height 28
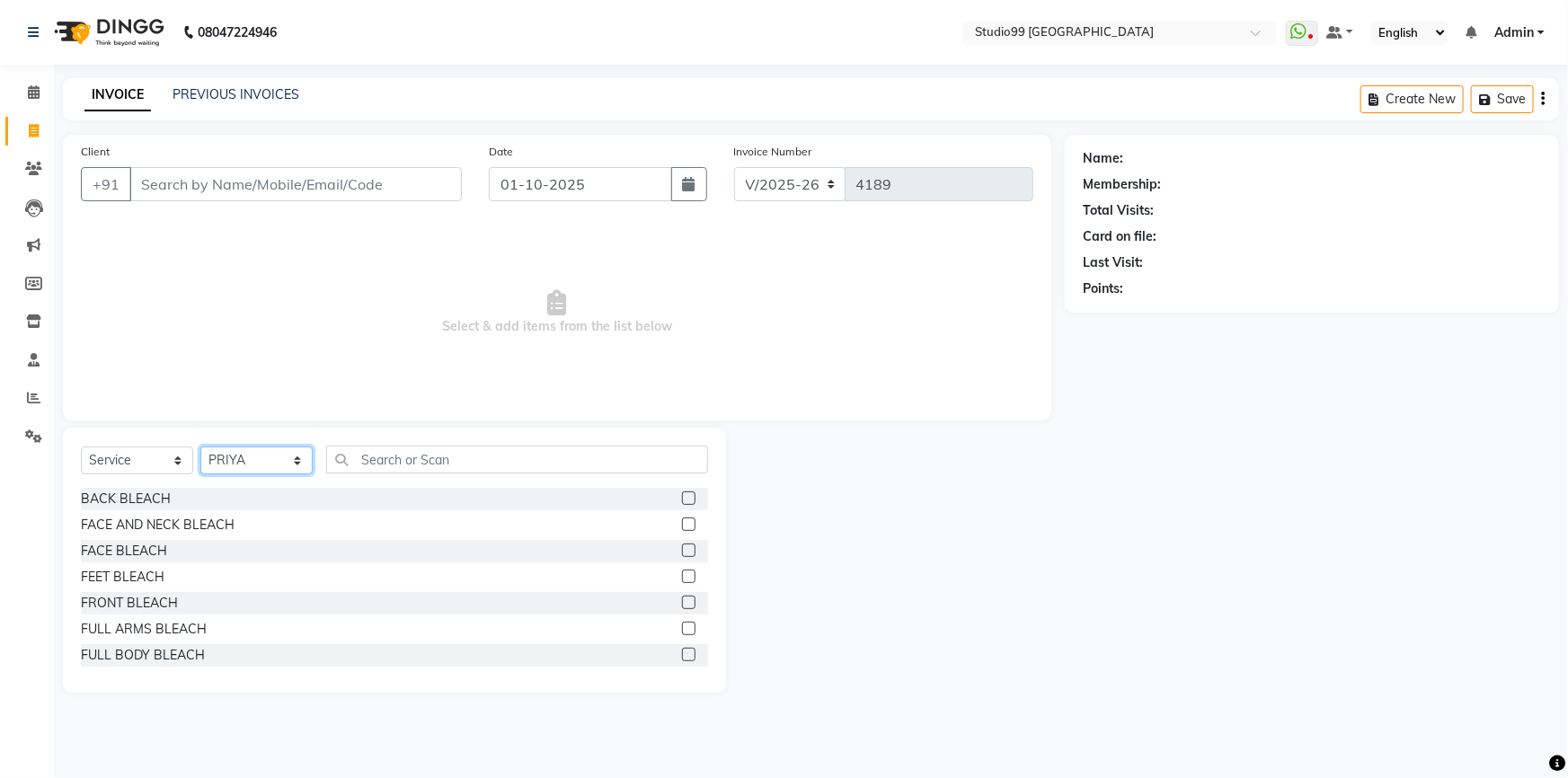
click at [236, 466] on select "Select Stylist Admin AKSHAY [PERSON_NAME] Gulshan MAHI [PERSON_NAME] PRIYA [PER…" at bounding box center [256, 460] width 113 height 28
select select "84856"
click at [200, 446] on select "Select Stylist Admin AKSHAY [PERSON_NAME] Gulshan MAHI [PERSON_NAME] PRIYA [PER…" at bounding box center [256, 460] width 113 height 28
click at [398, 463] on input "text" at bounding box center [517, 459] width 382 height 28
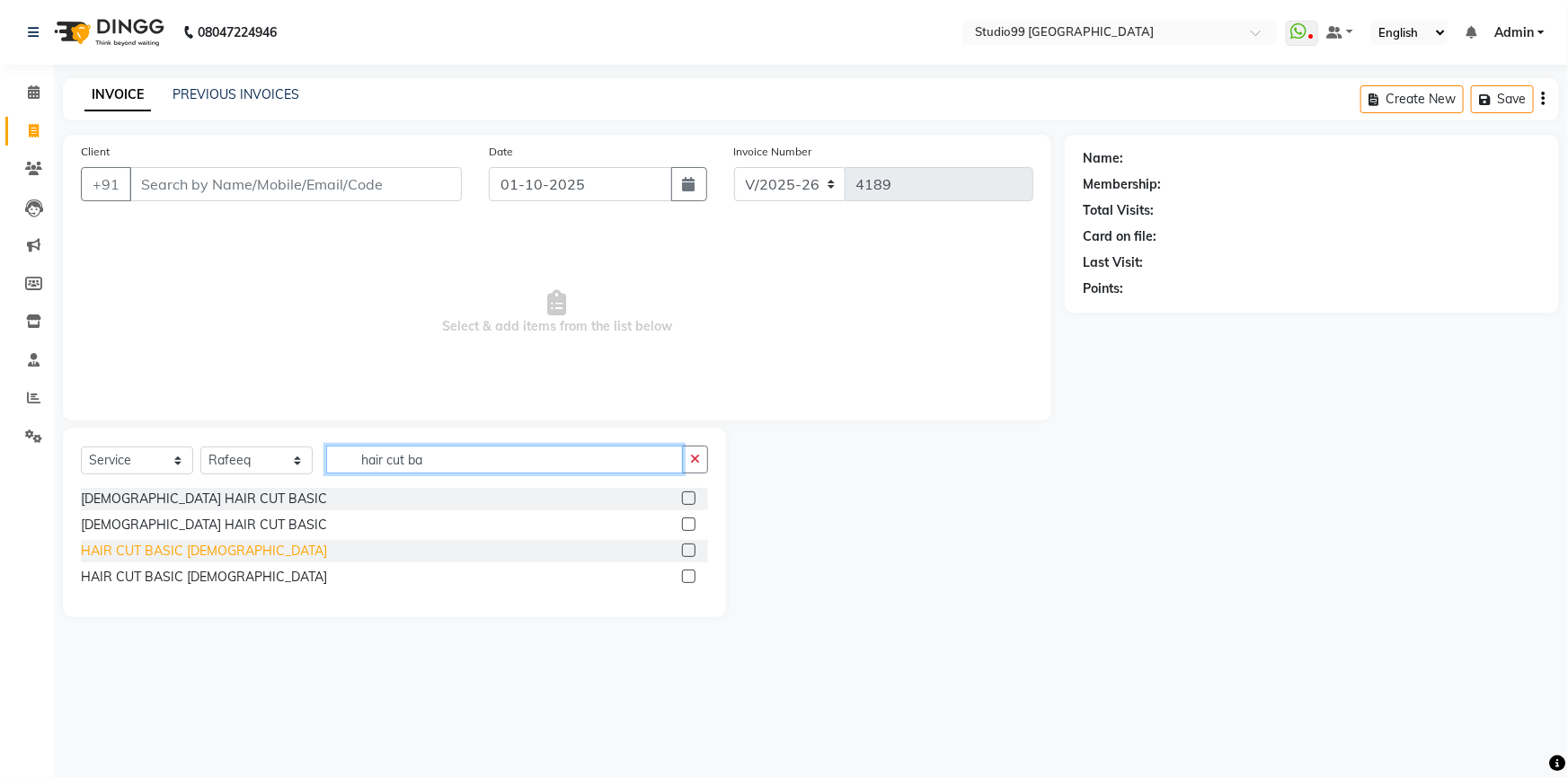
type input "hair cut ba"
click at [169, 554] on div "HAIR CUT BASIC [DEMOGRAPHIC_DATA]" at bounding box center [204, 551] width 246 height 18
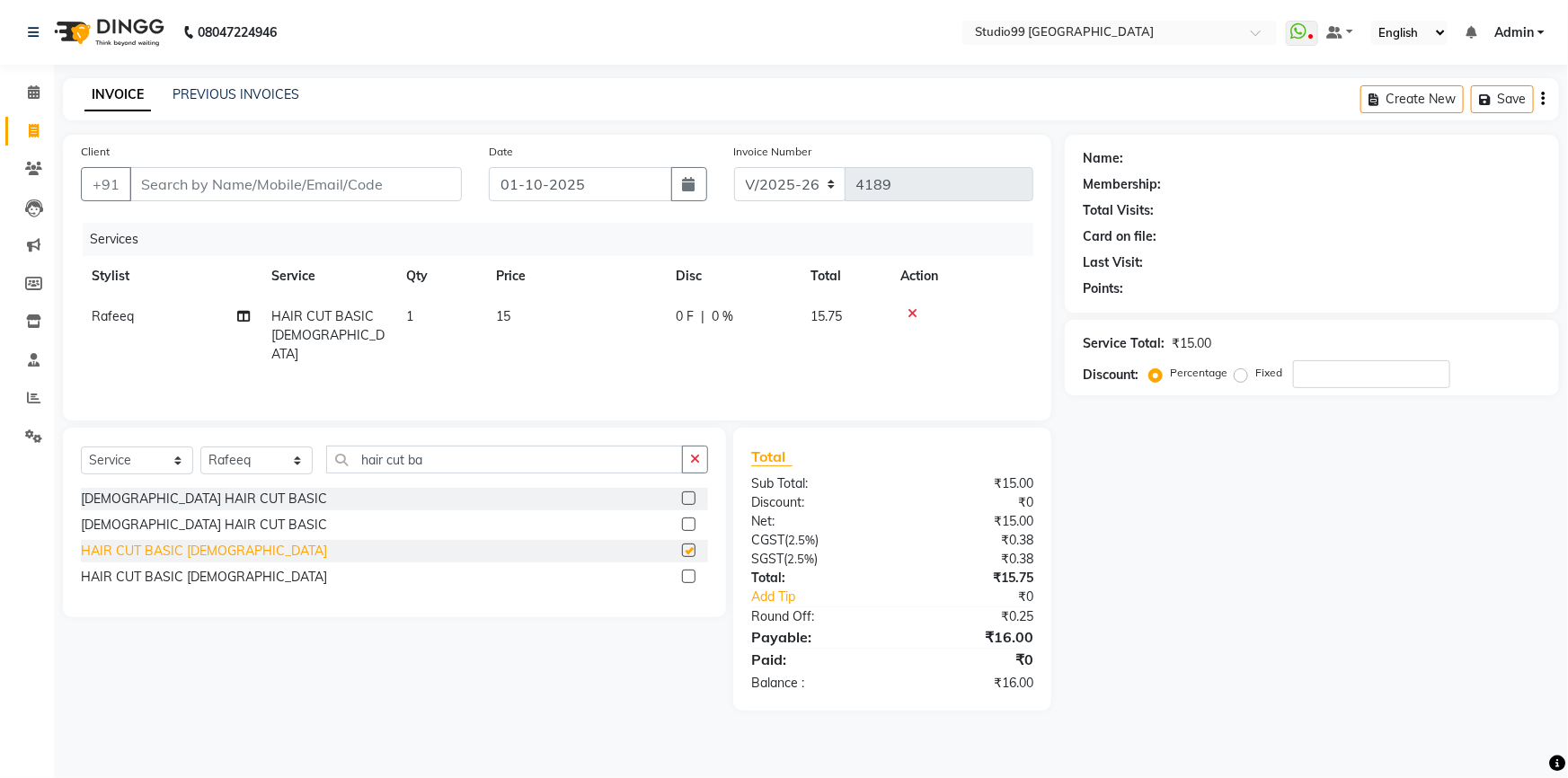
checkbox input "false"
click at [509, 315] on span "15" at bounding box center [504, 316] width 15 height 17
select select "84856"
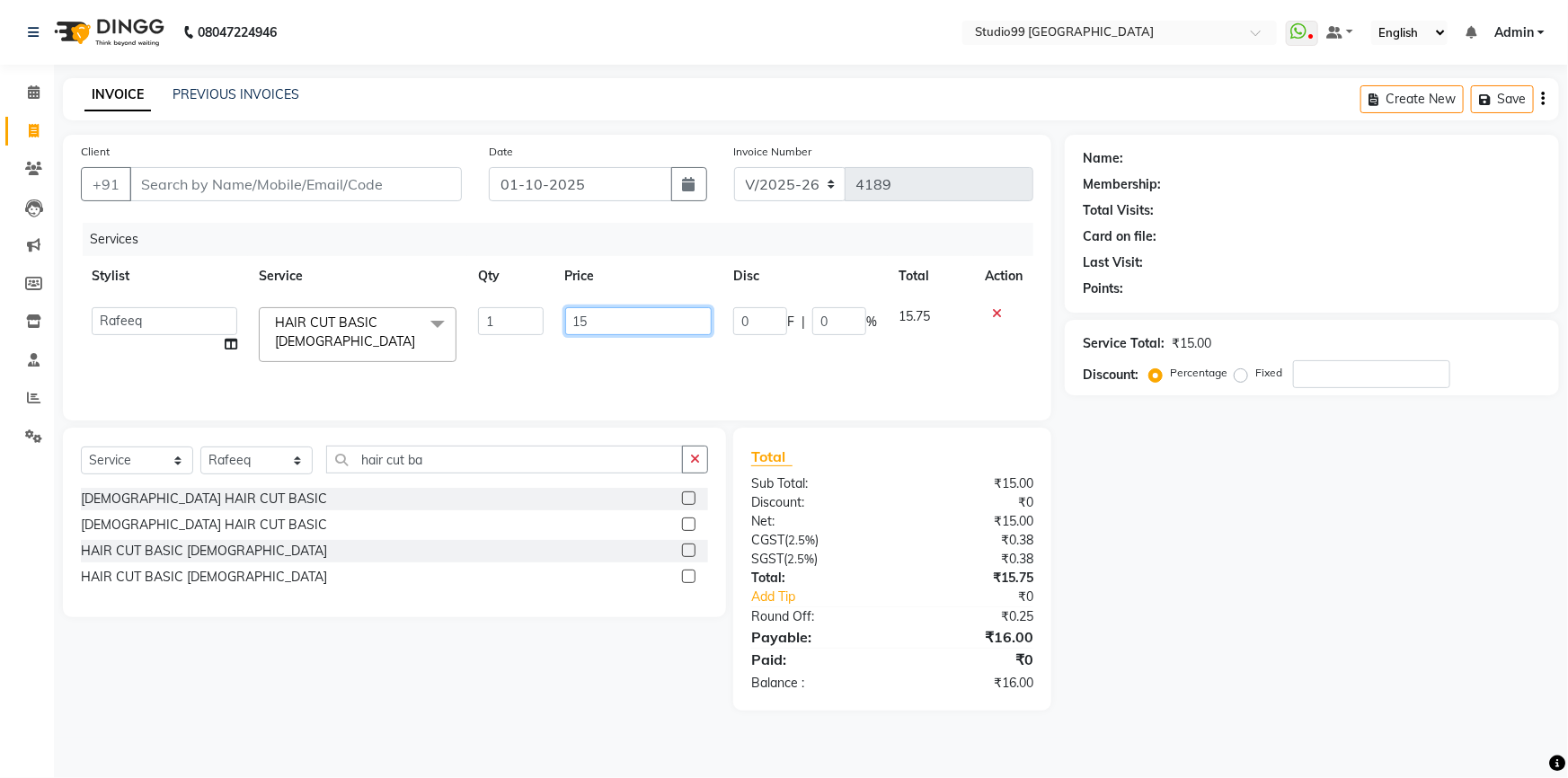
drag, startPoint x: 592, startPoint y: 330, endPoint x: 426, endPoint y: 349, distance: 167.1
click at [426, 349] on tr "Admin AKSHAY AMARJIT Dina GOUTAM Gulshan MAHI Nobil Hasan PRIYA Rafeeq Raj Rima…" at bounding box center [557, 335] width 953 height 77
type input "249"
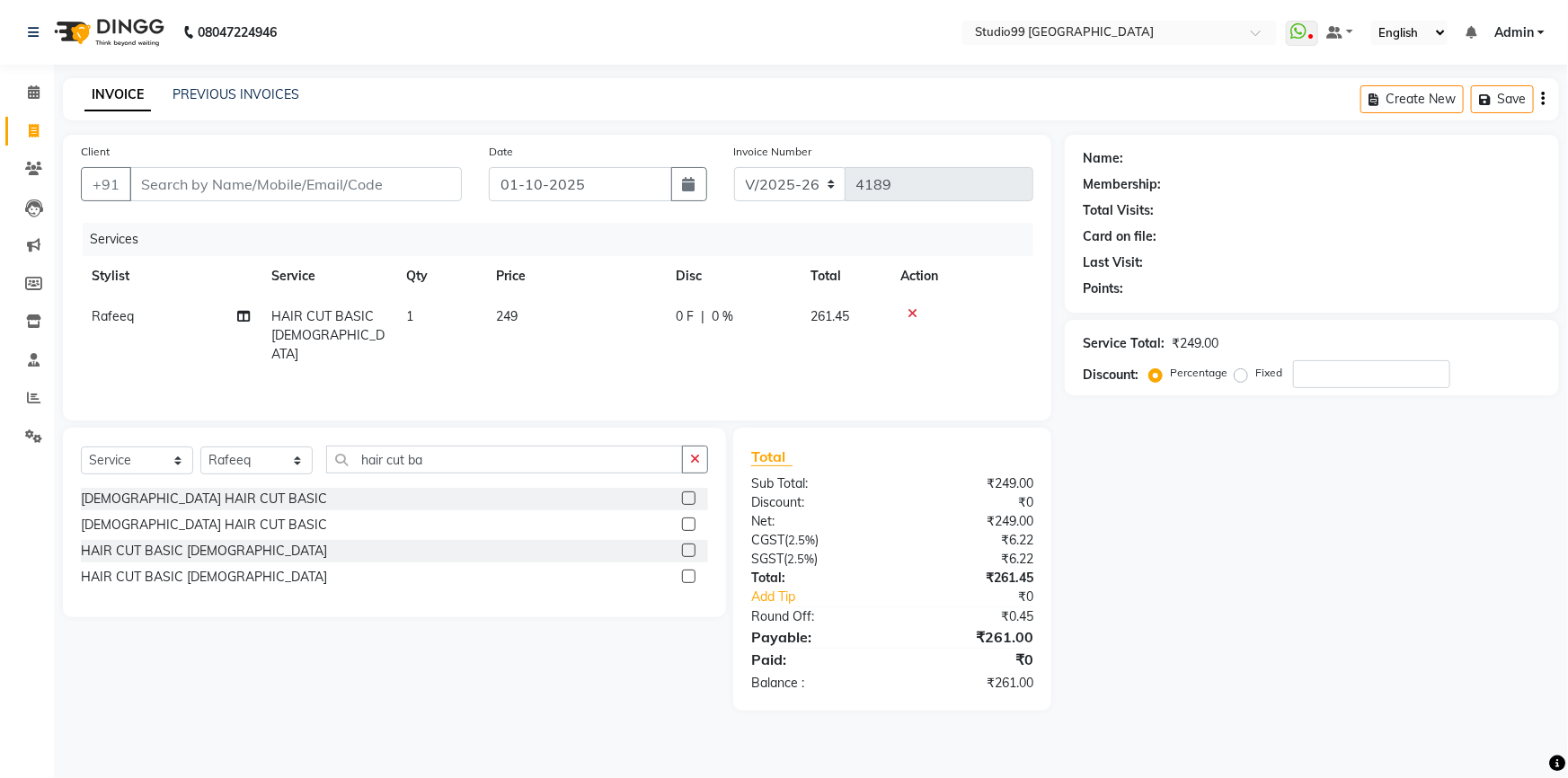
click at [1169, 624] on div "Name: Membership: Total Visits: Card on file: Last Visit: Points: Service Total…" at bounding box center [1319, 422] width 508 height 576
click at [393, 191] on input "Client" at bounding box center [295, 183] width 333 height 34
type input "9"
type input "0"
type input "9738028058"
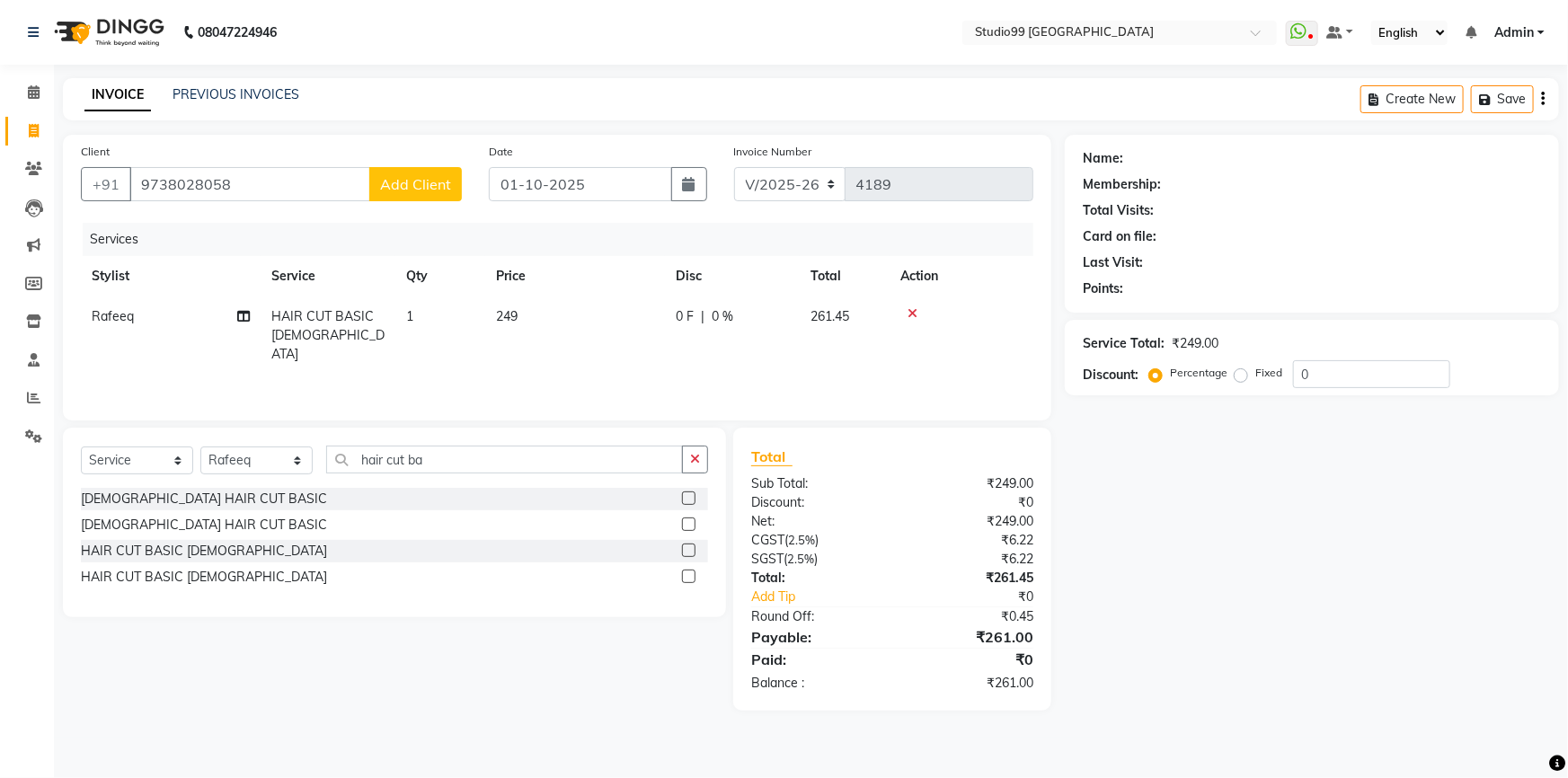
click at [428, 191] on span "Add Client" at bounding box center [415, 183] width 71 height 18
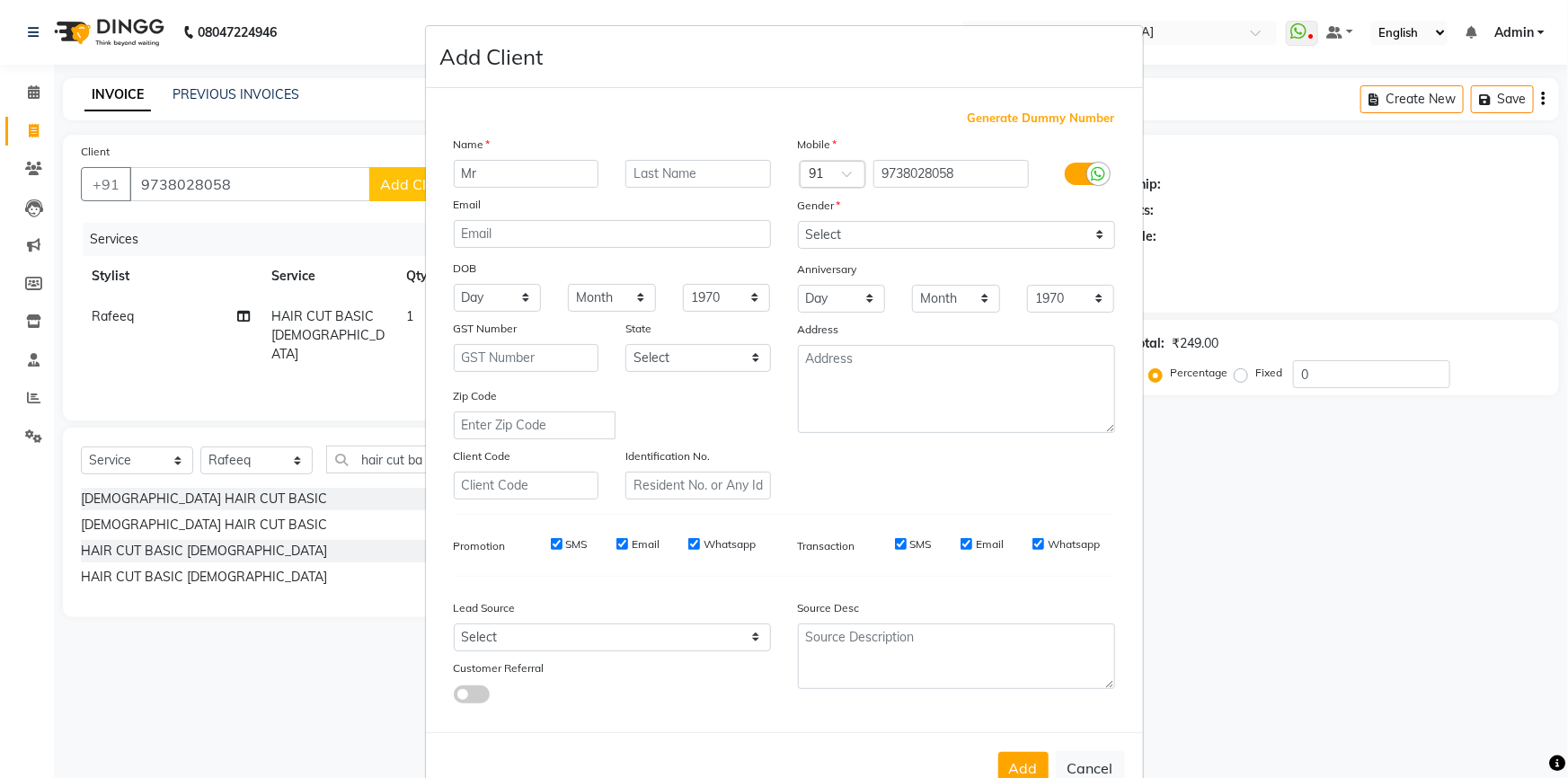
type input "Mr"
type input "Maseer"
click at [892, 237] on select "Select Male Female Other Prefer Not To Say" at bounding box center [956, 235] width 317 height 28
select select "male"
click at [798, 221] on select "Select Male Female Other Prefer Not To Say" at bounding box center [956, 235] width 317 height 28
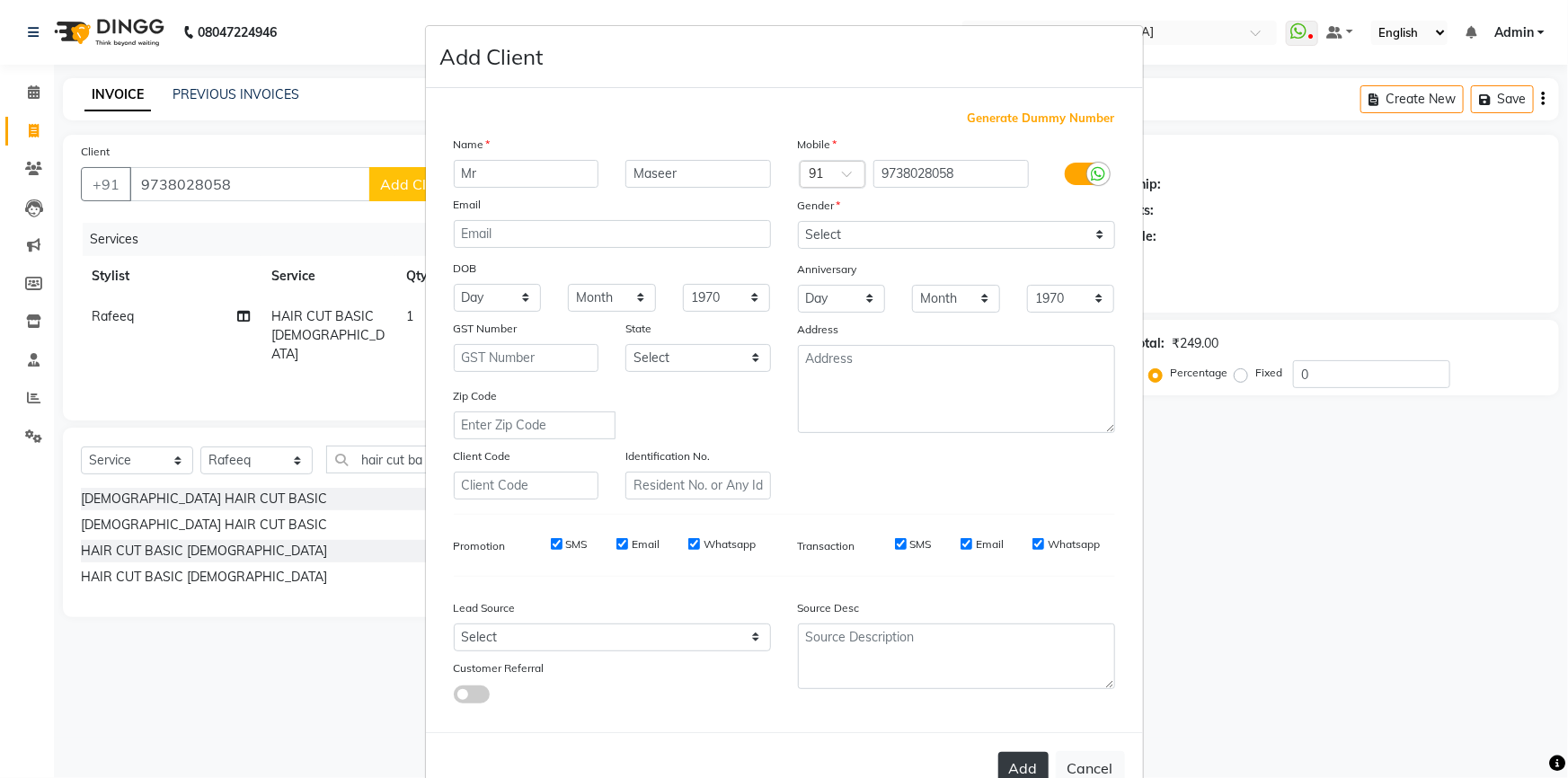
click at [1034, 760] on button "Add" at bounding box center [1024, 768] width 51 height 32
select select
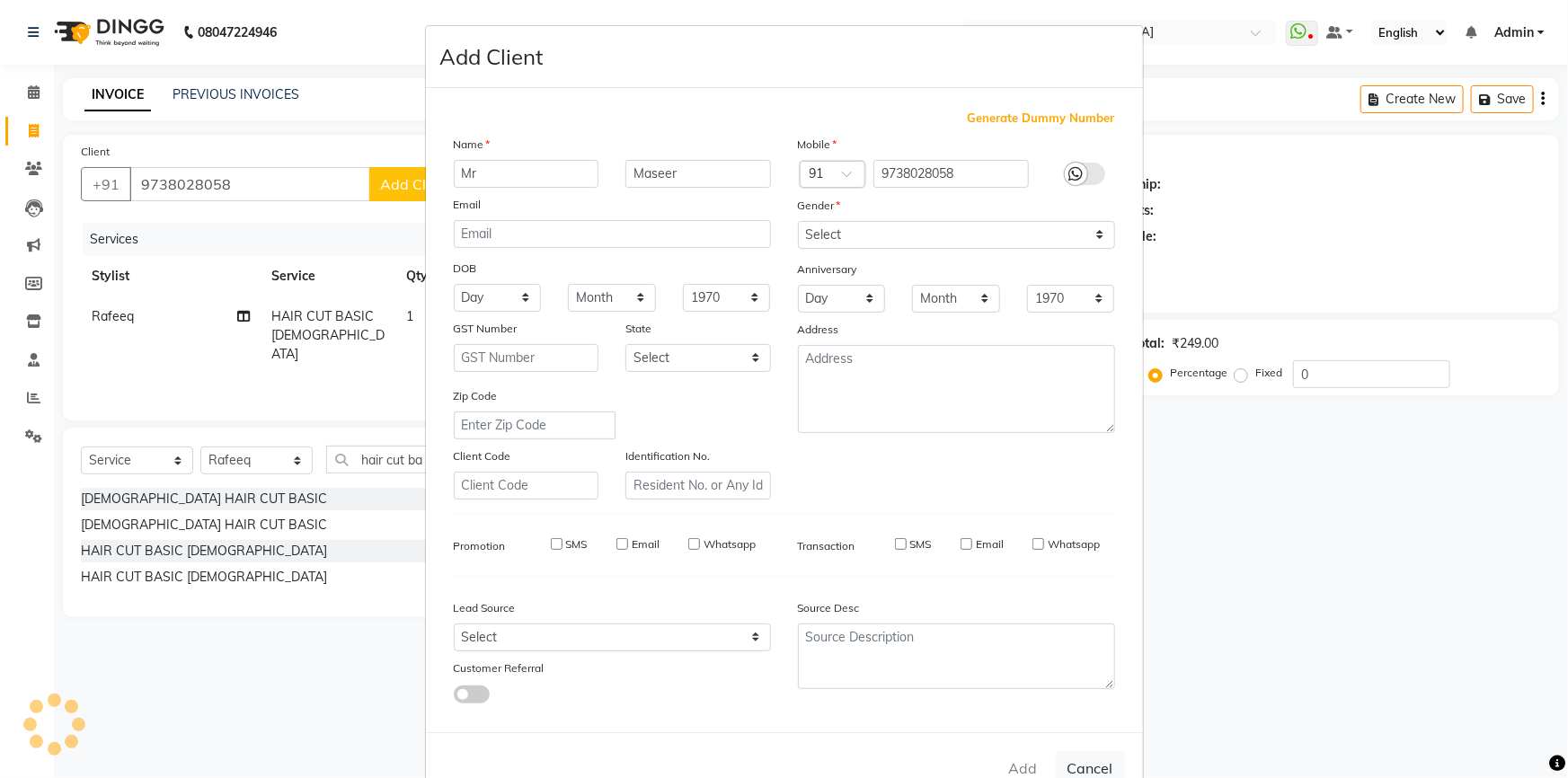
select select
checkbox input "false"
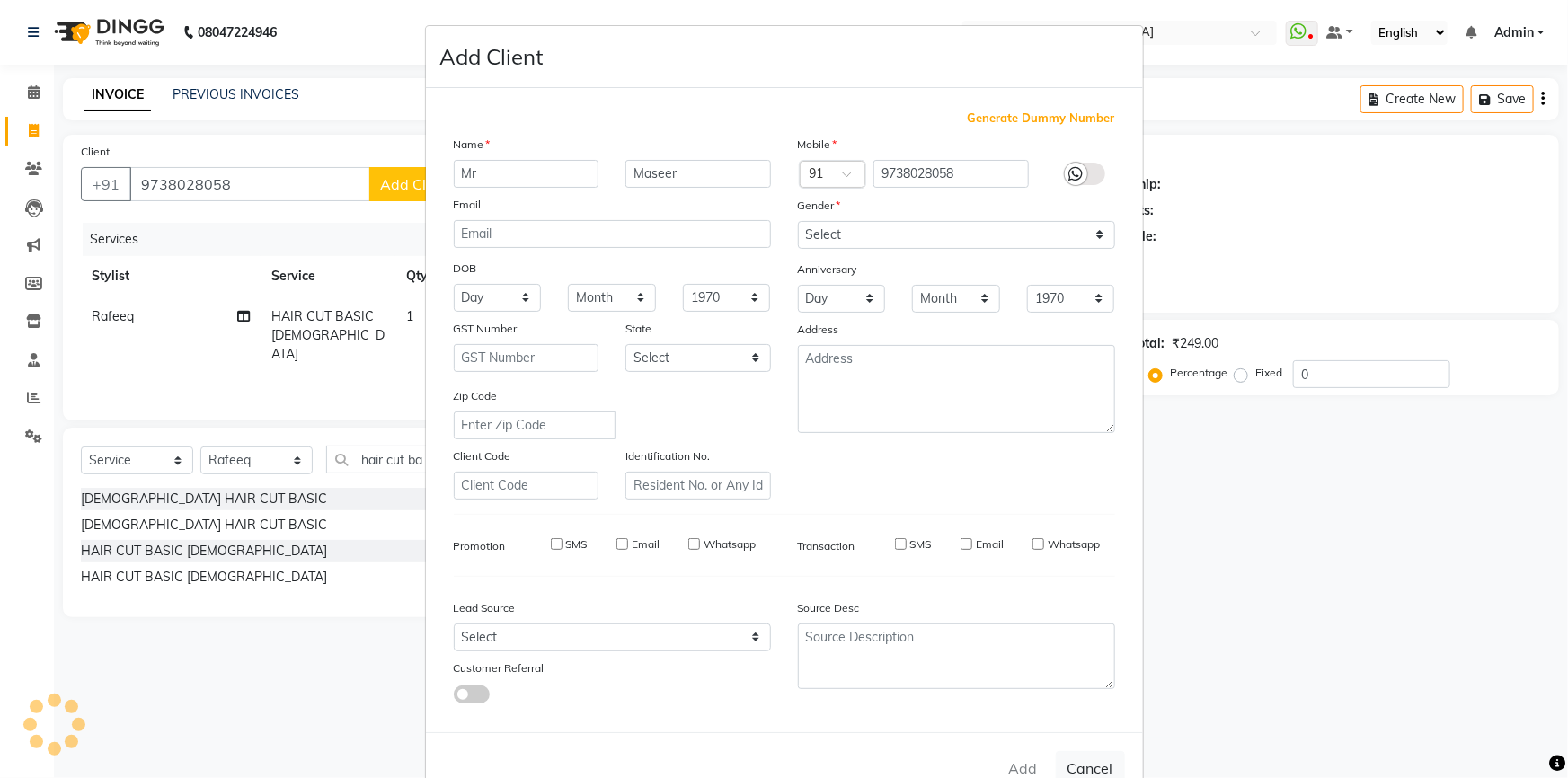
checkbox input "false"
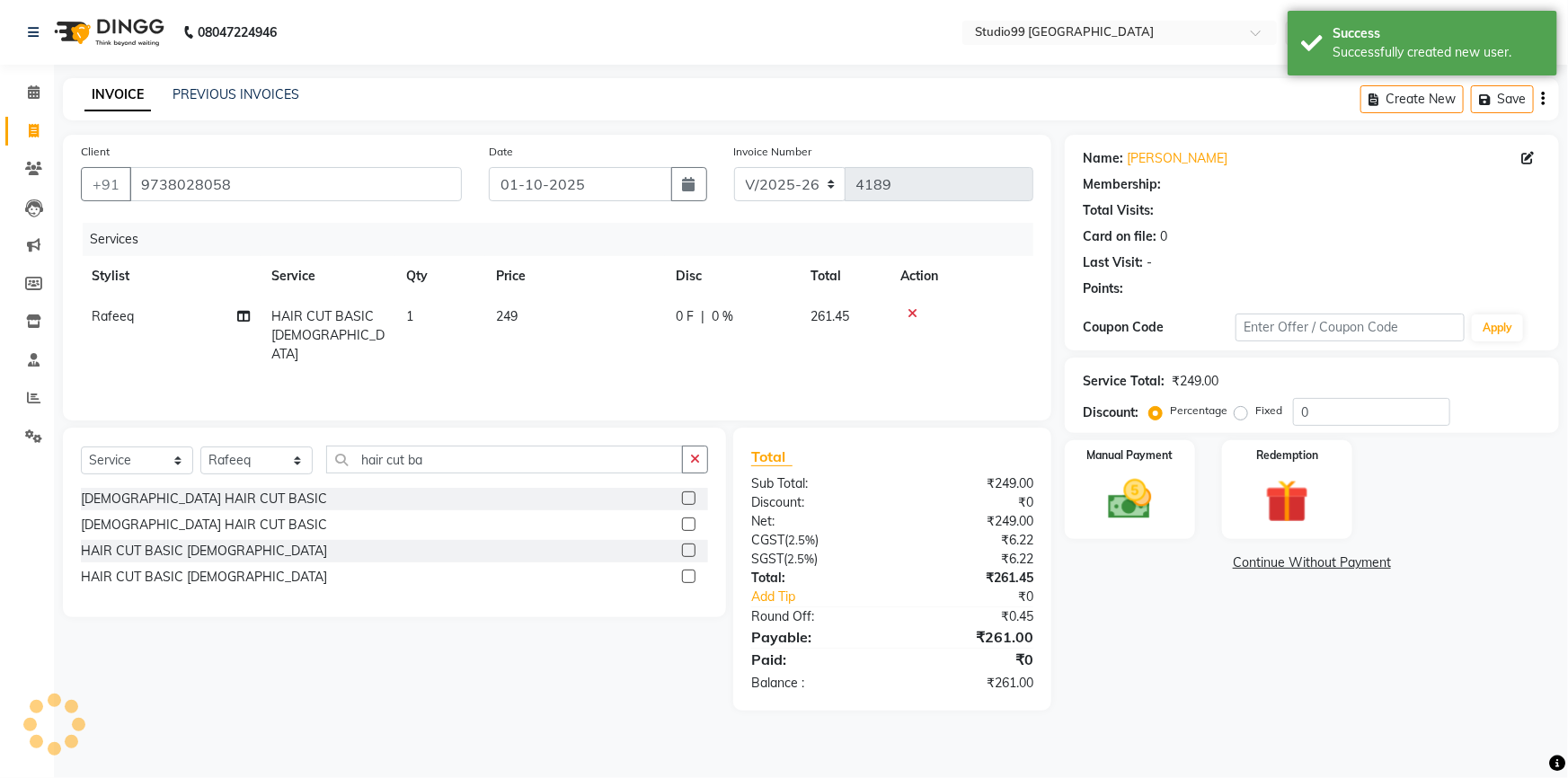
select select "1: Object"
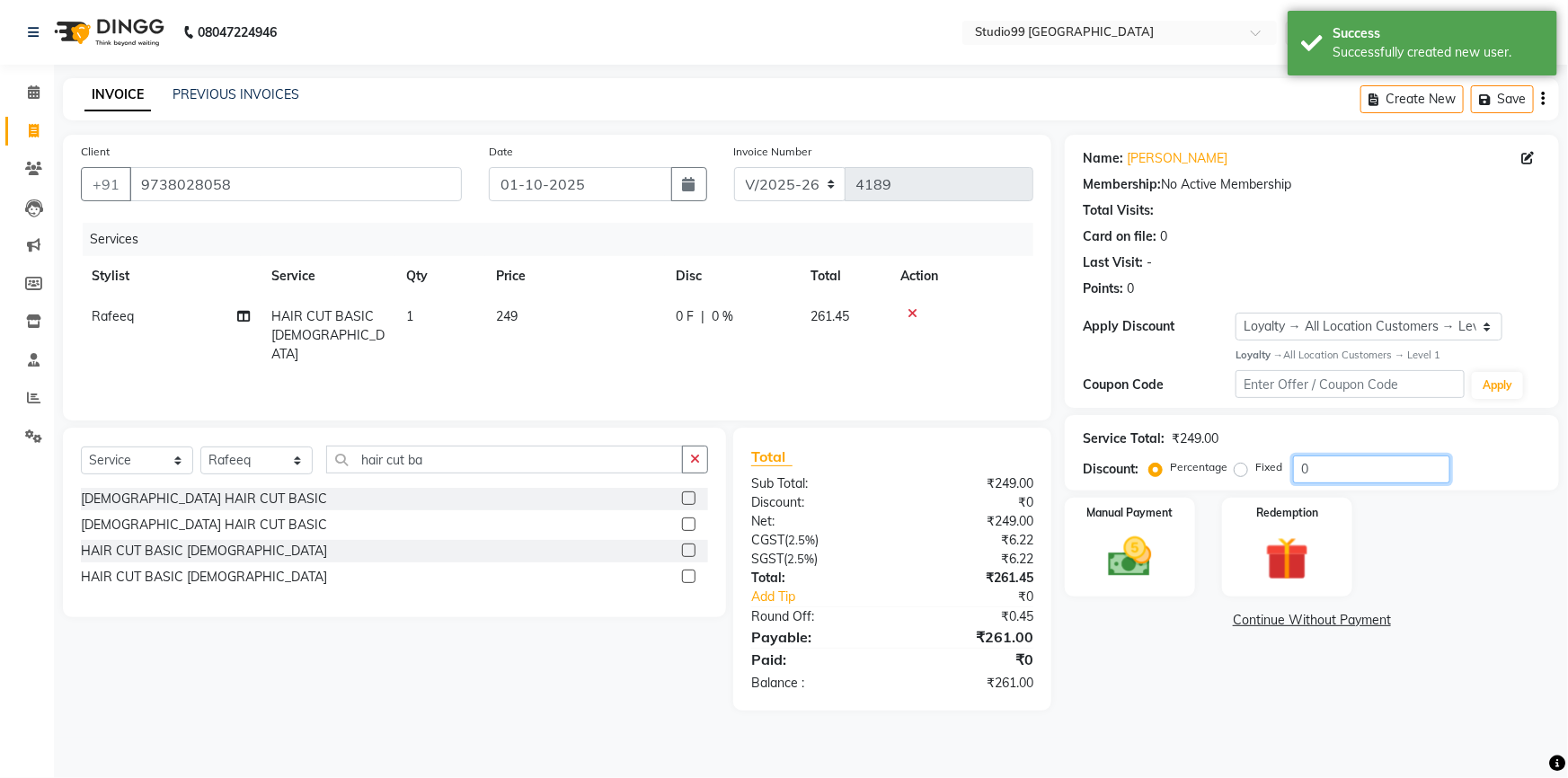
drag, startPoint x: 1323, startPoint y: 460, endPoint x: 1275, endPoint y: 470, distance: 49.0
click at [1275, 471] on div "Percentage Fixed 0" at bounding box center [1301, 469] width 298 height 28
click at [1216, 710] on div "Name: Mr Maseer Membership: No Active Membership Total Visits: Card on file: 0 …" at bounding box center [1319, 422] width 508 height 576
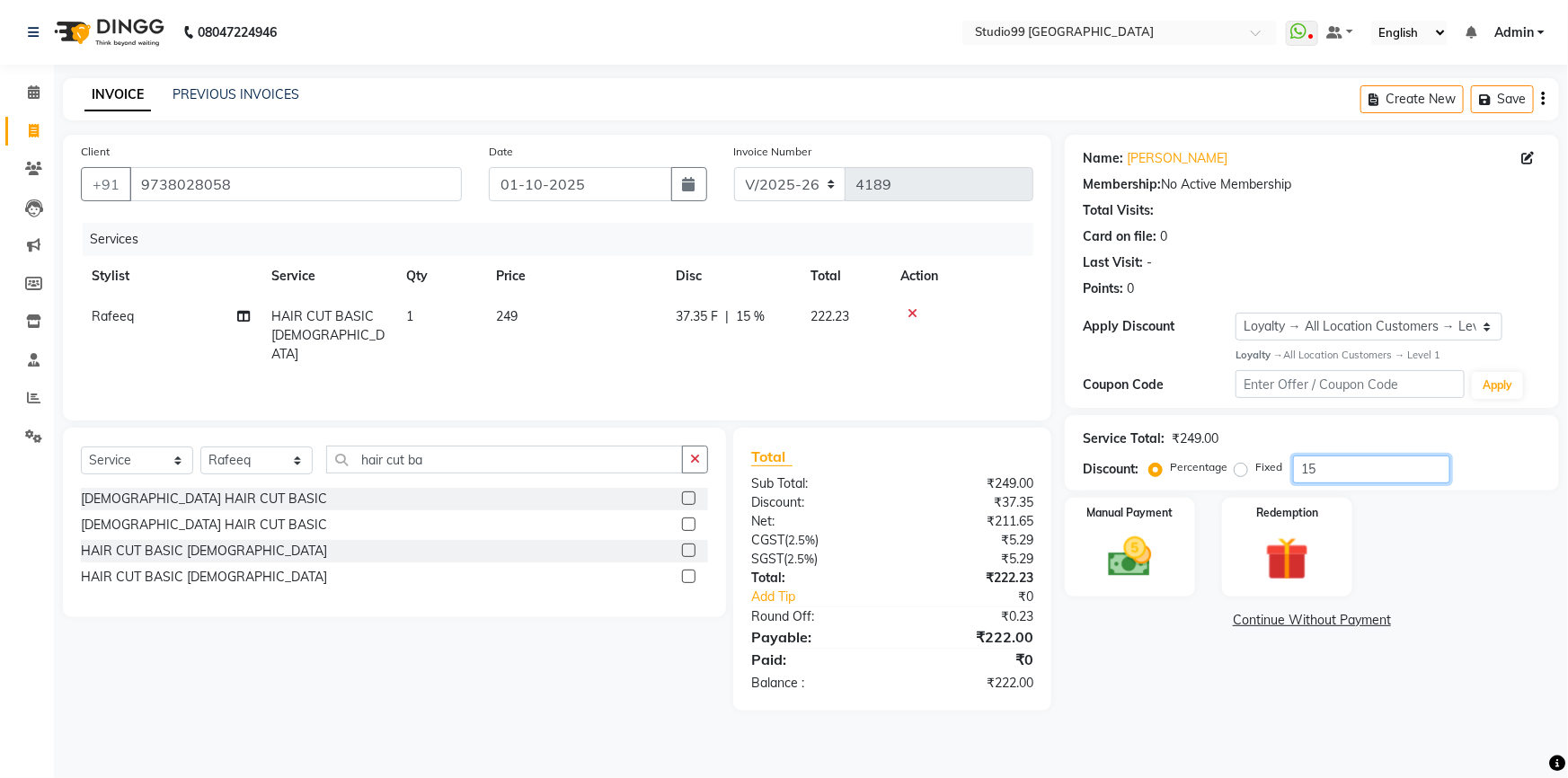
drag, startPoint x: 1322, startPoint y: 467, endPoint x: 1296, endPoint y: 467, distance: 26.0
click at [1296, 467] on input "15" at bounding box center [1372, 469] width 158 height 28
type input "0"
click at [34, 131] on icon at bounding box center [33, 130] width 10 height 14
select select "service"
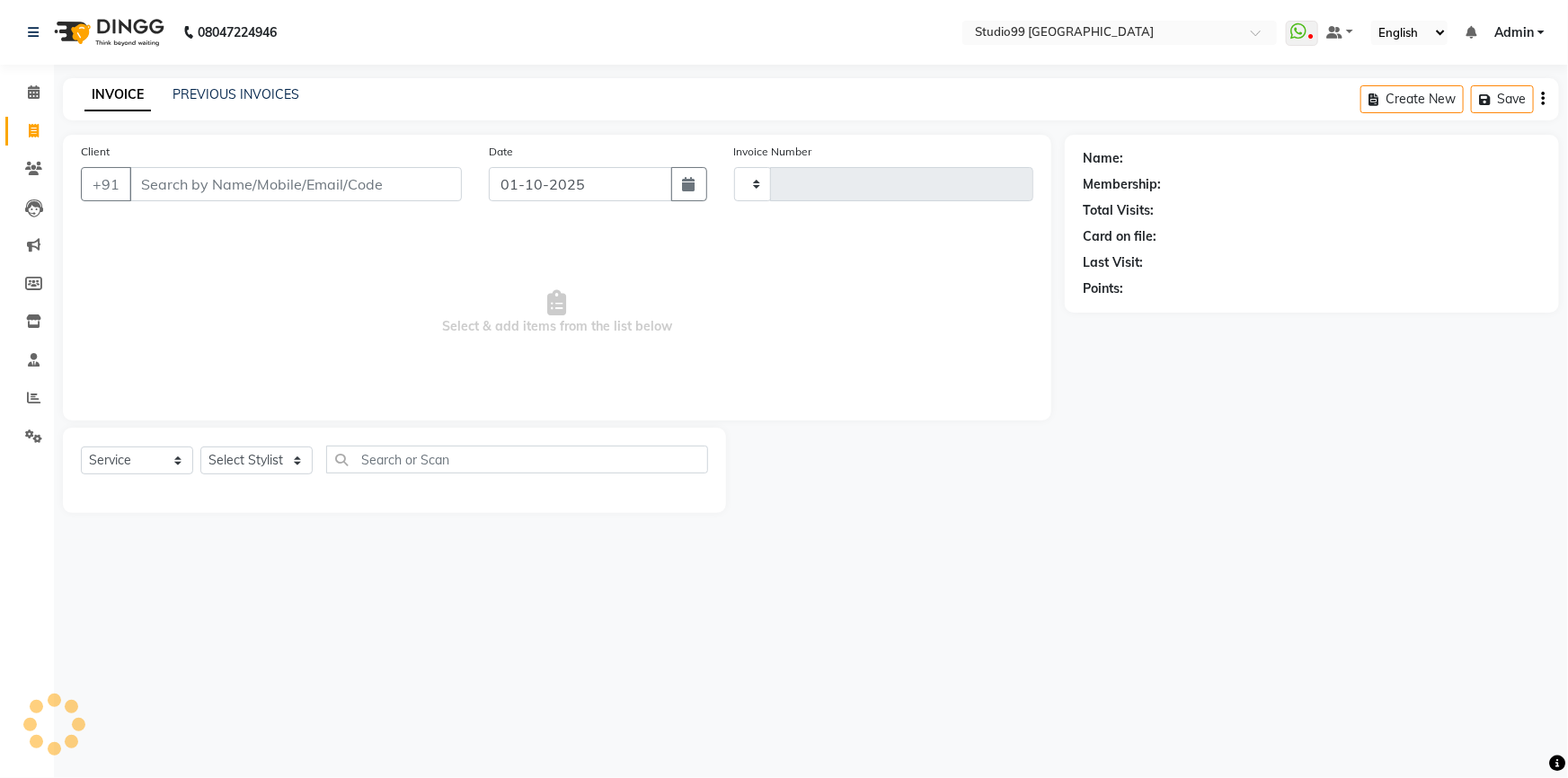
type input "4189"
select select "6042"
click at [269, 96] on link "PREVIOUS INVOICES" at bounding box center [235, 95] width 126 height 17
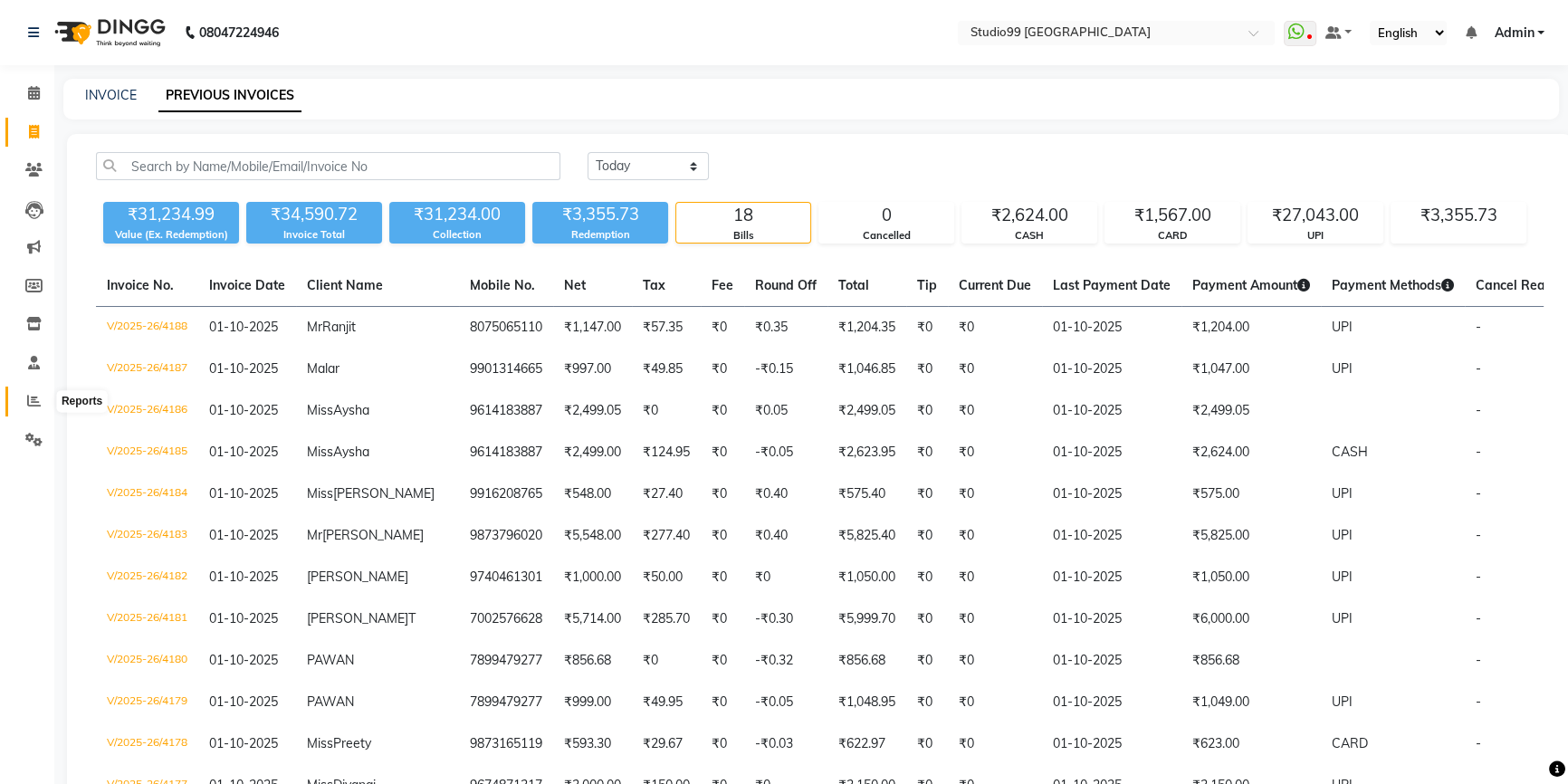
click at [36, 403] on icon at bounding box center [33, 400] width 14 height 14
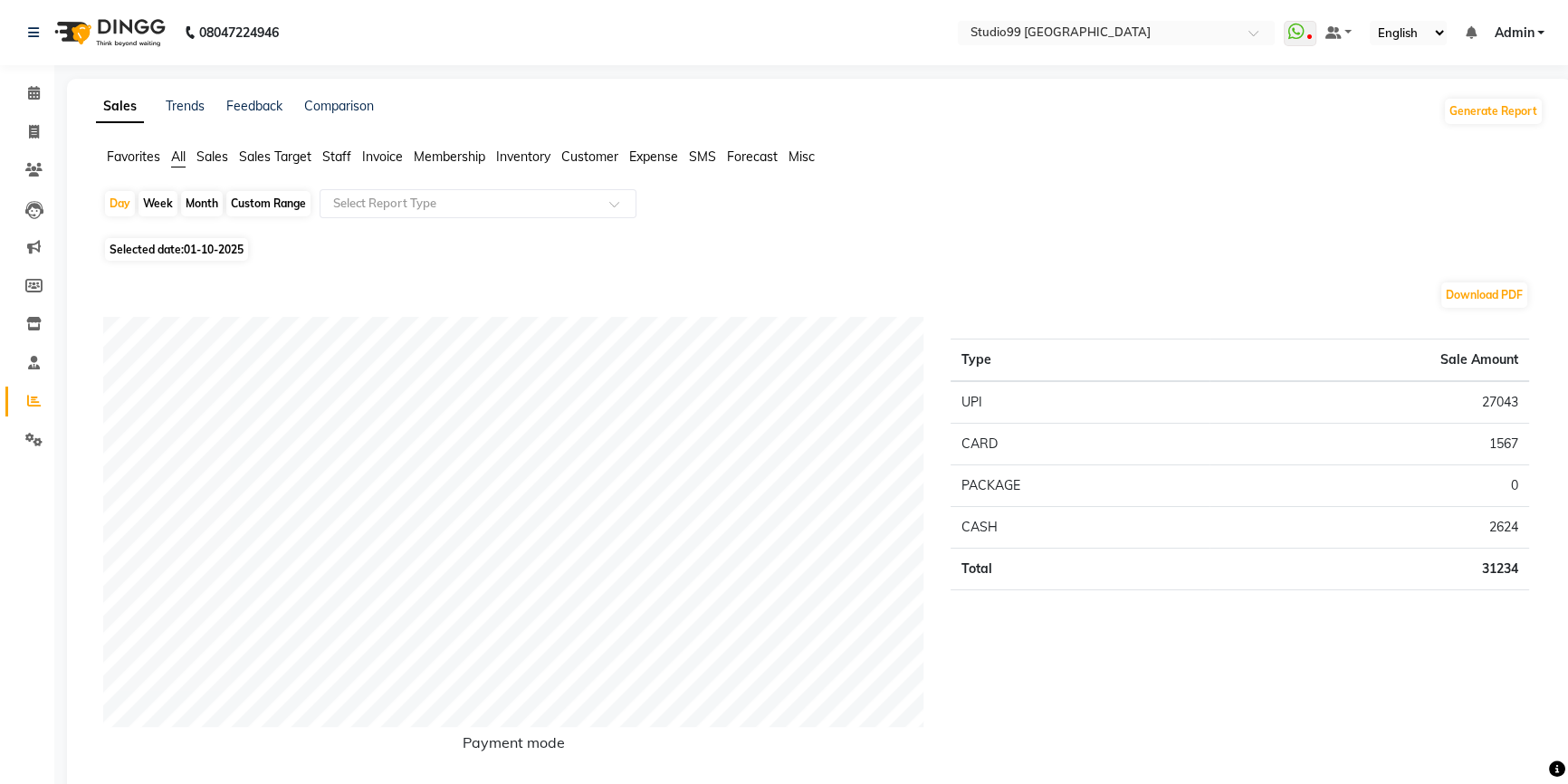
click at [329, 150] on span "Staff" at bounding box center [336, 157] width 29 height 17
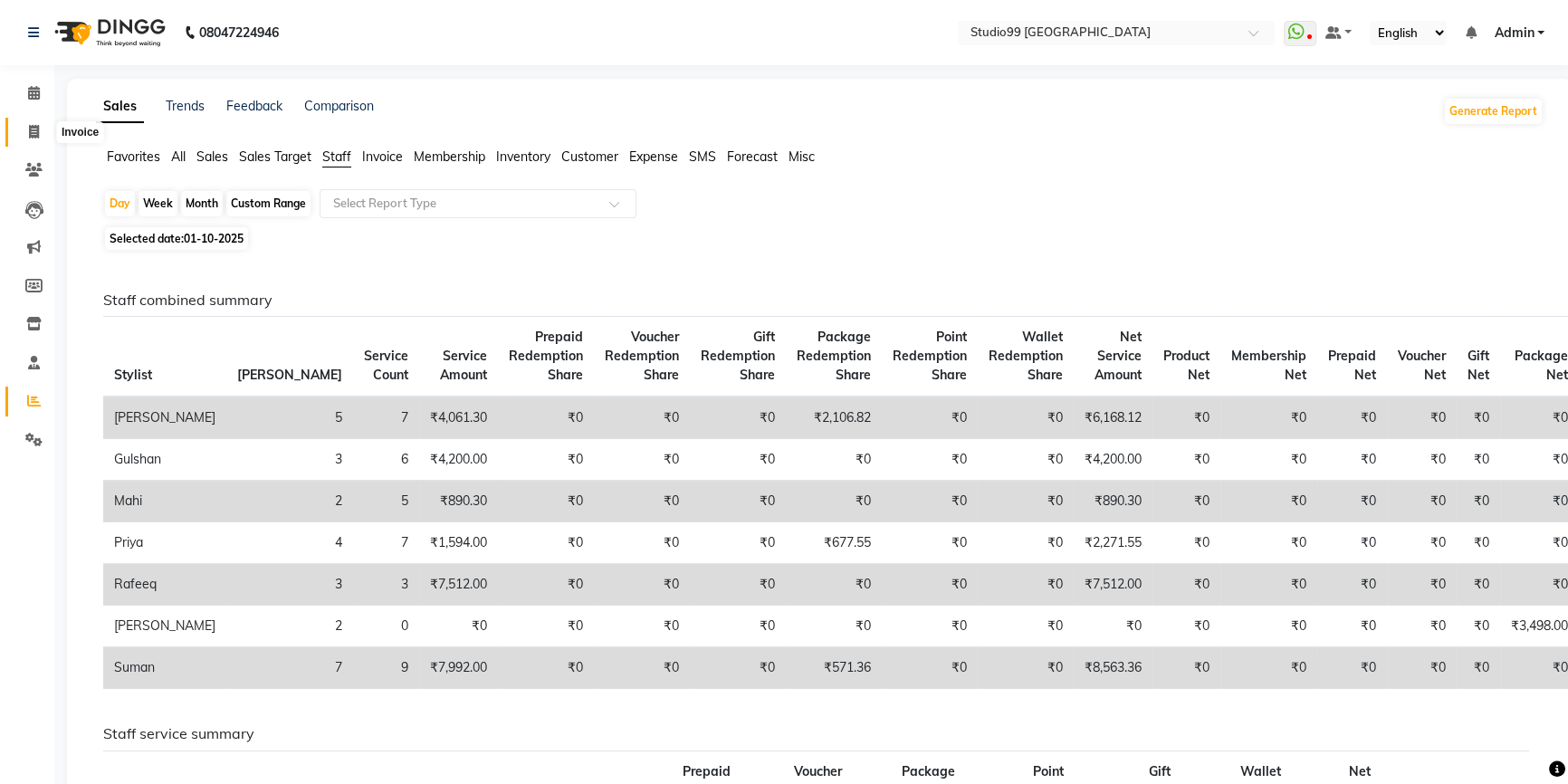
click at [30, 131] on icon at bounding box center [33, 131] width 10 height 14
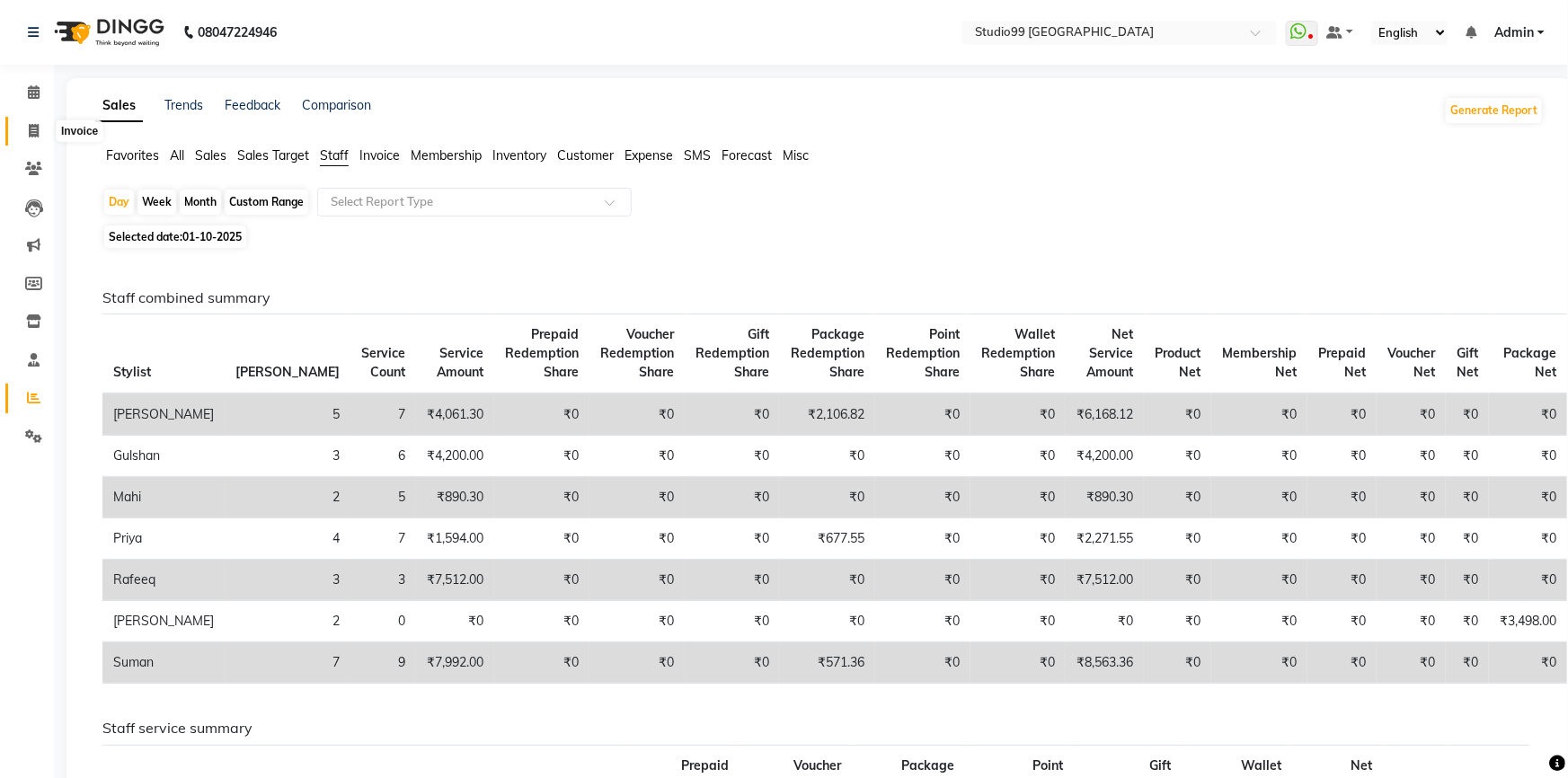
select select "6042"
select select "service"
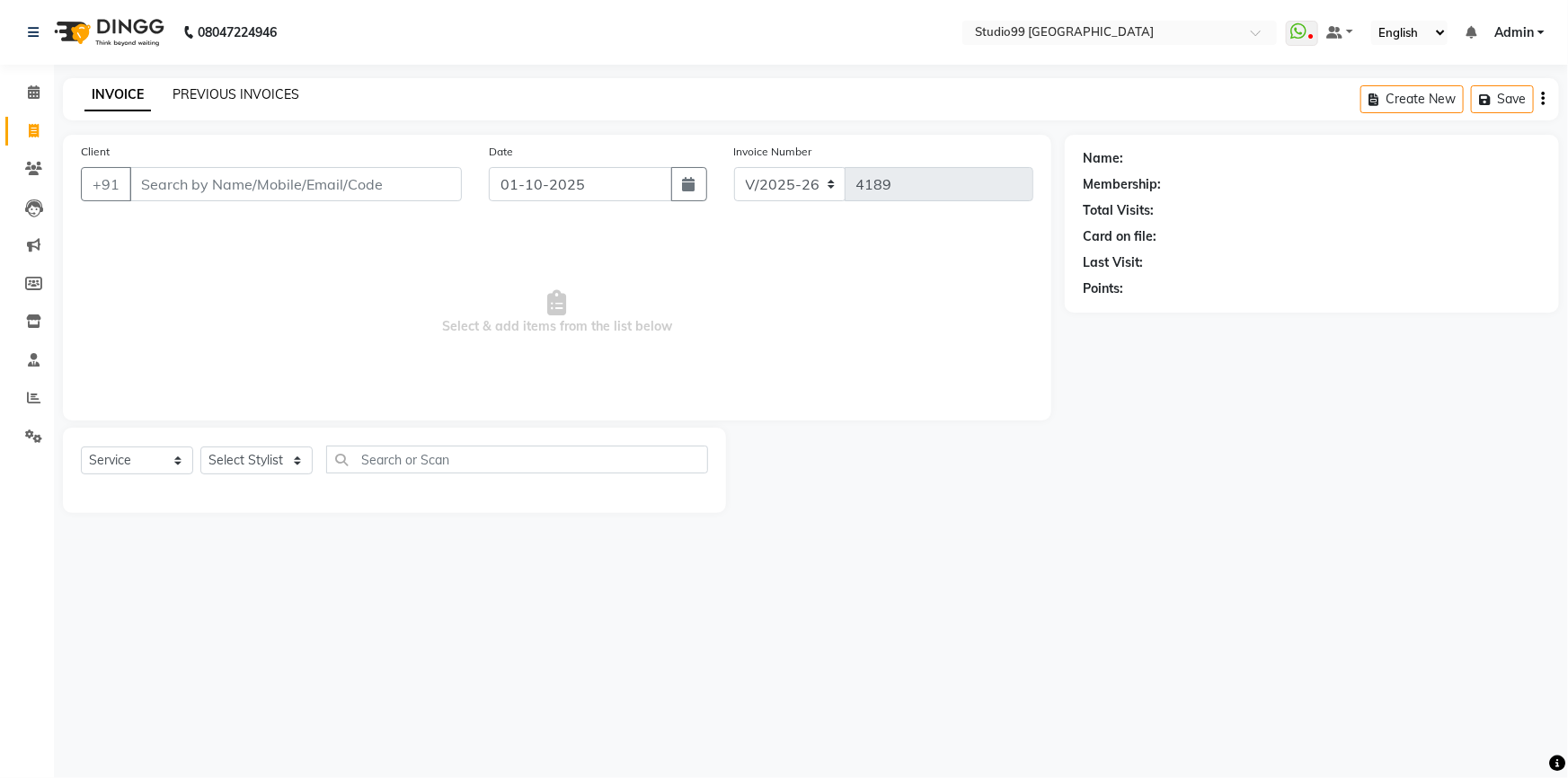
click at [228, 89] on link "PREVIOUS INVOICES" at bounding box center [235, 95] width 126 height 17
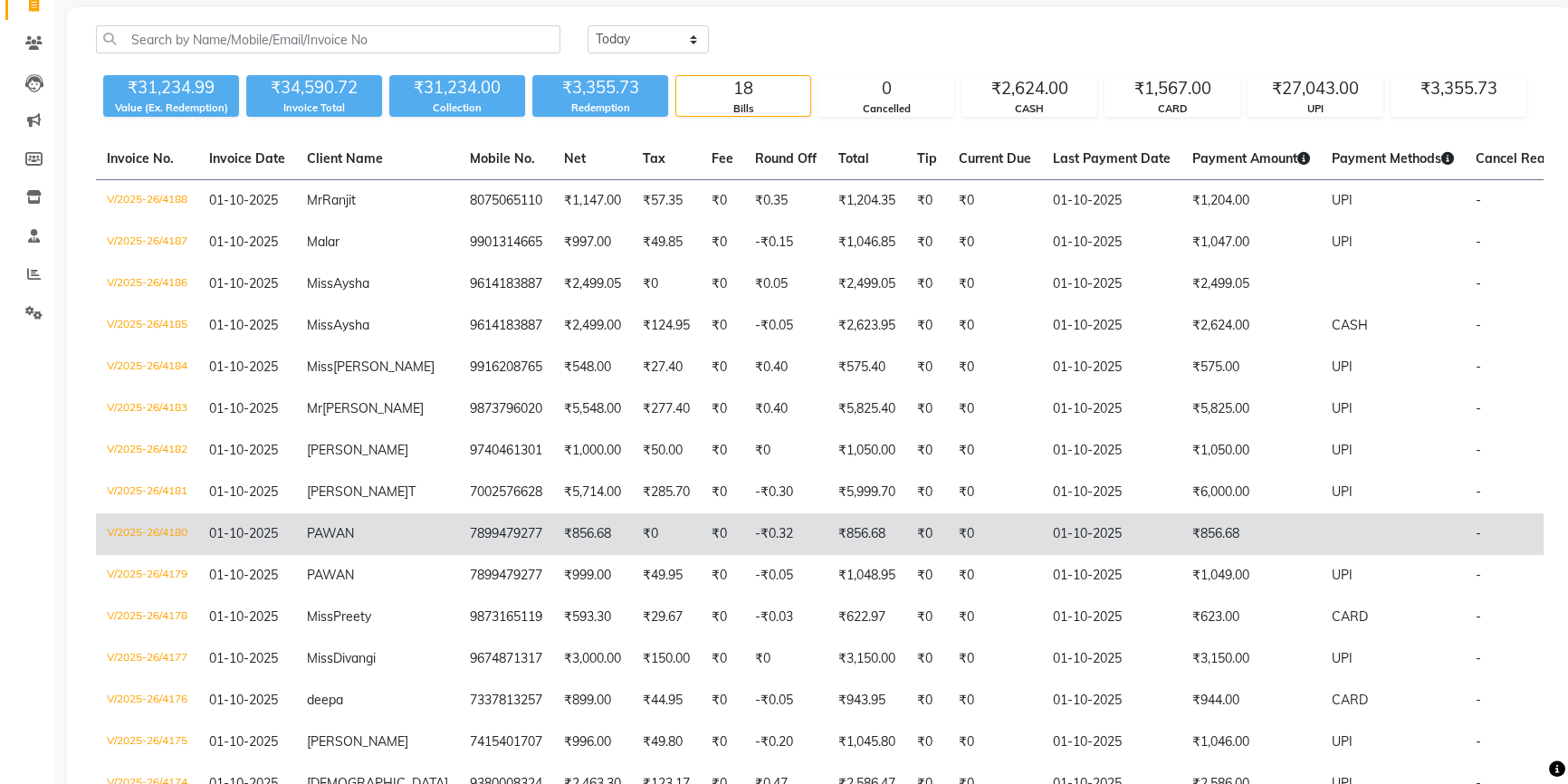
scroll to position [163, 0]
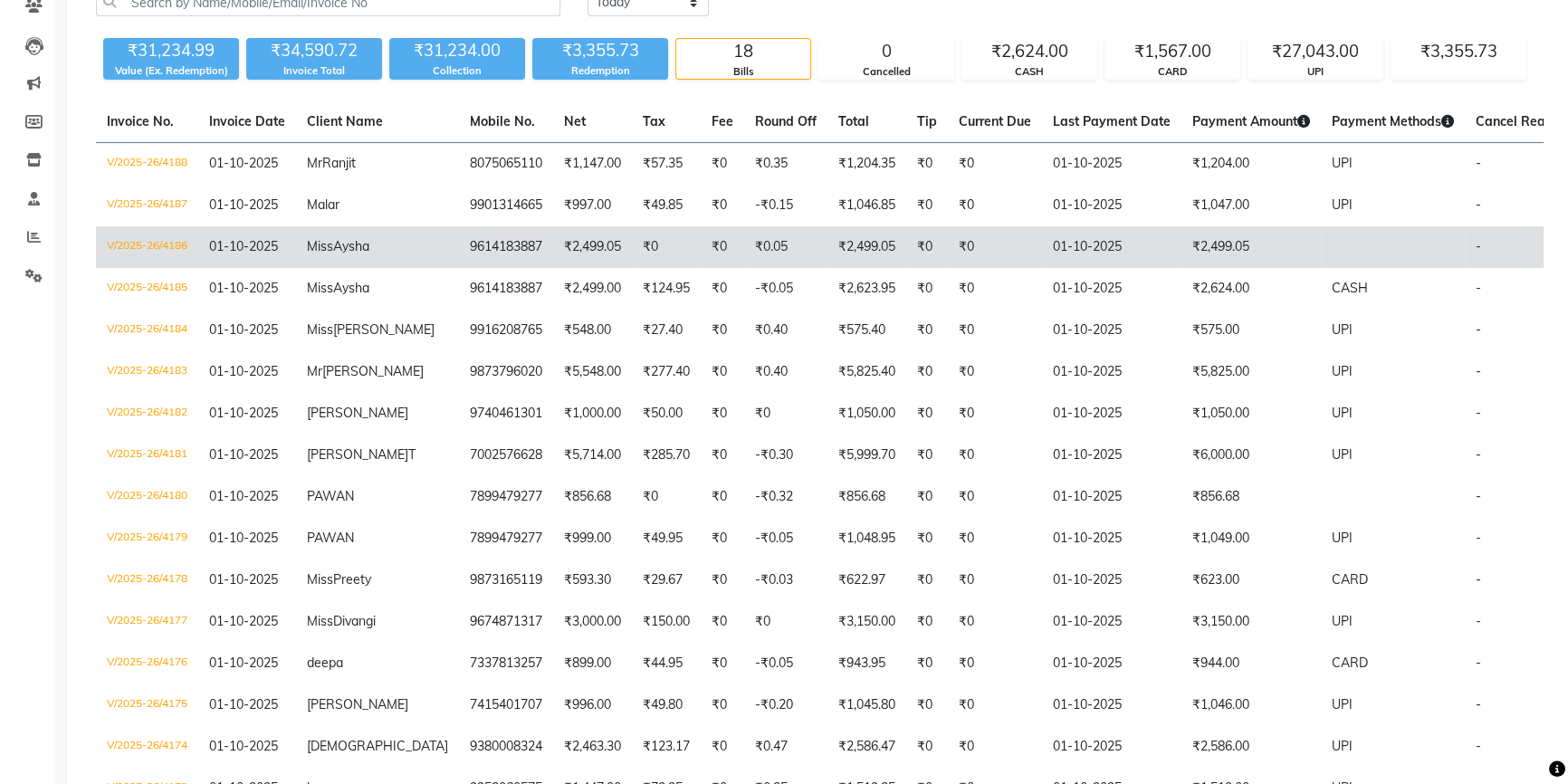
click at [553, 244] on td "₹2,499.05" at bounding box center [592, 247] width 79 height 42
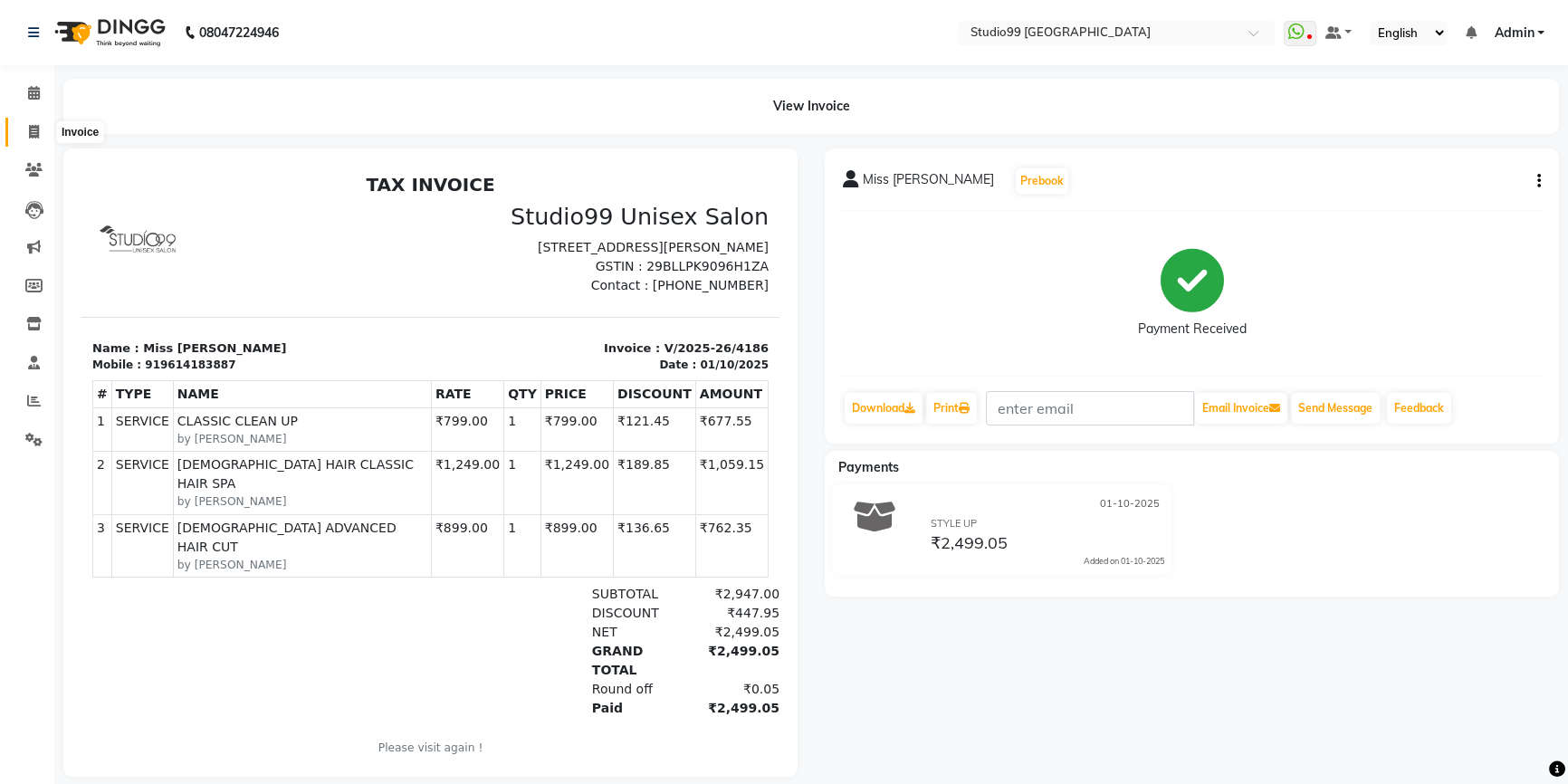
click at [26, 124] on span at bounding box center [33, 133] width 32 height 20
select select "service"
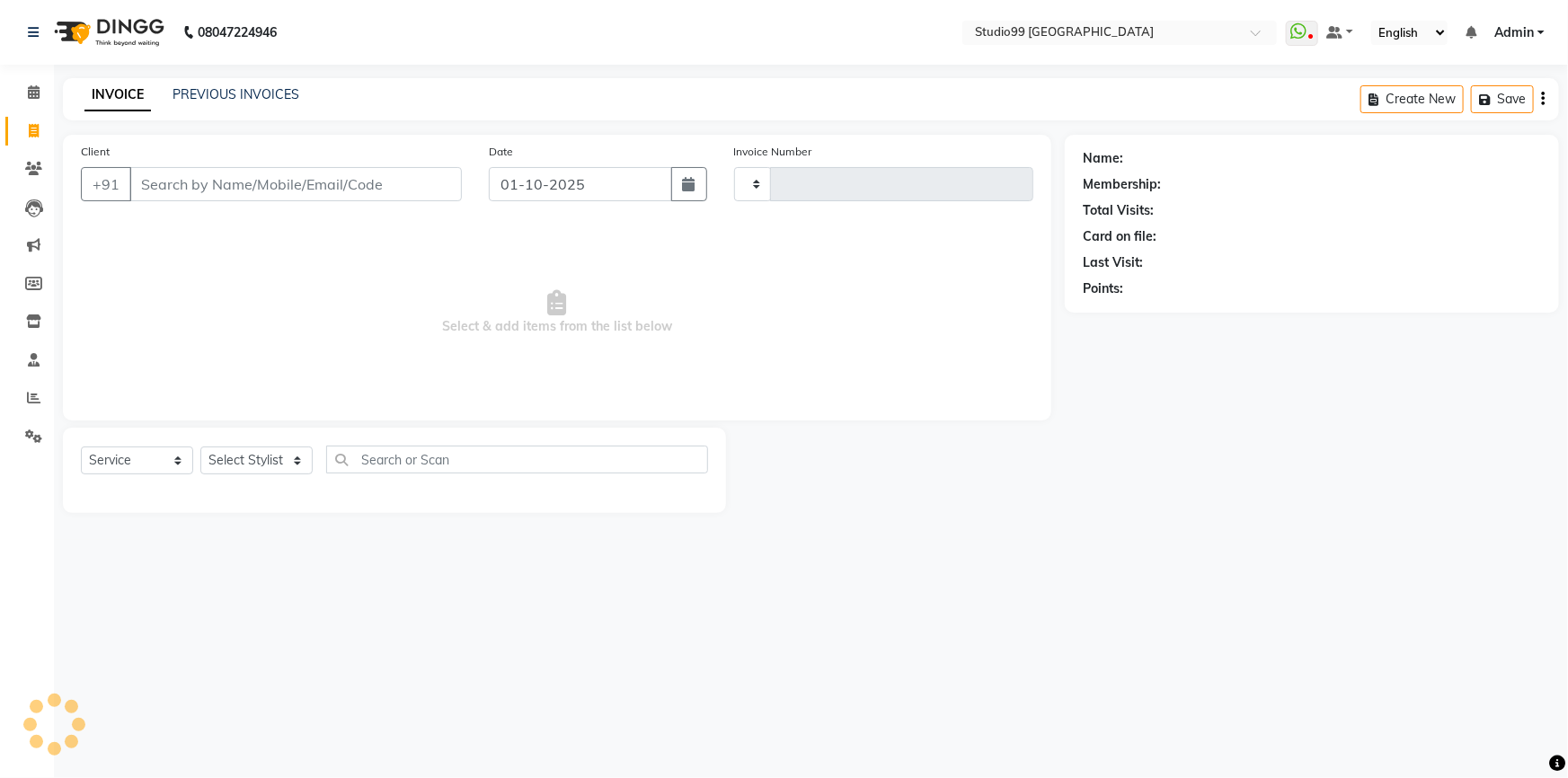
type input "4189"
select select "6042"
click at [267, 453] on select "Select Stylist" at bounding box center [256, 460] width 113 height 28
select select "91642"
click at [200, 446] on select "Select Stylist Admin AKSHAY [PERSON_NAME] Gulshan MAHI [PERSON_NAME] PRIYA [PER…" at bounding box center [256, 460] width 113 height 28
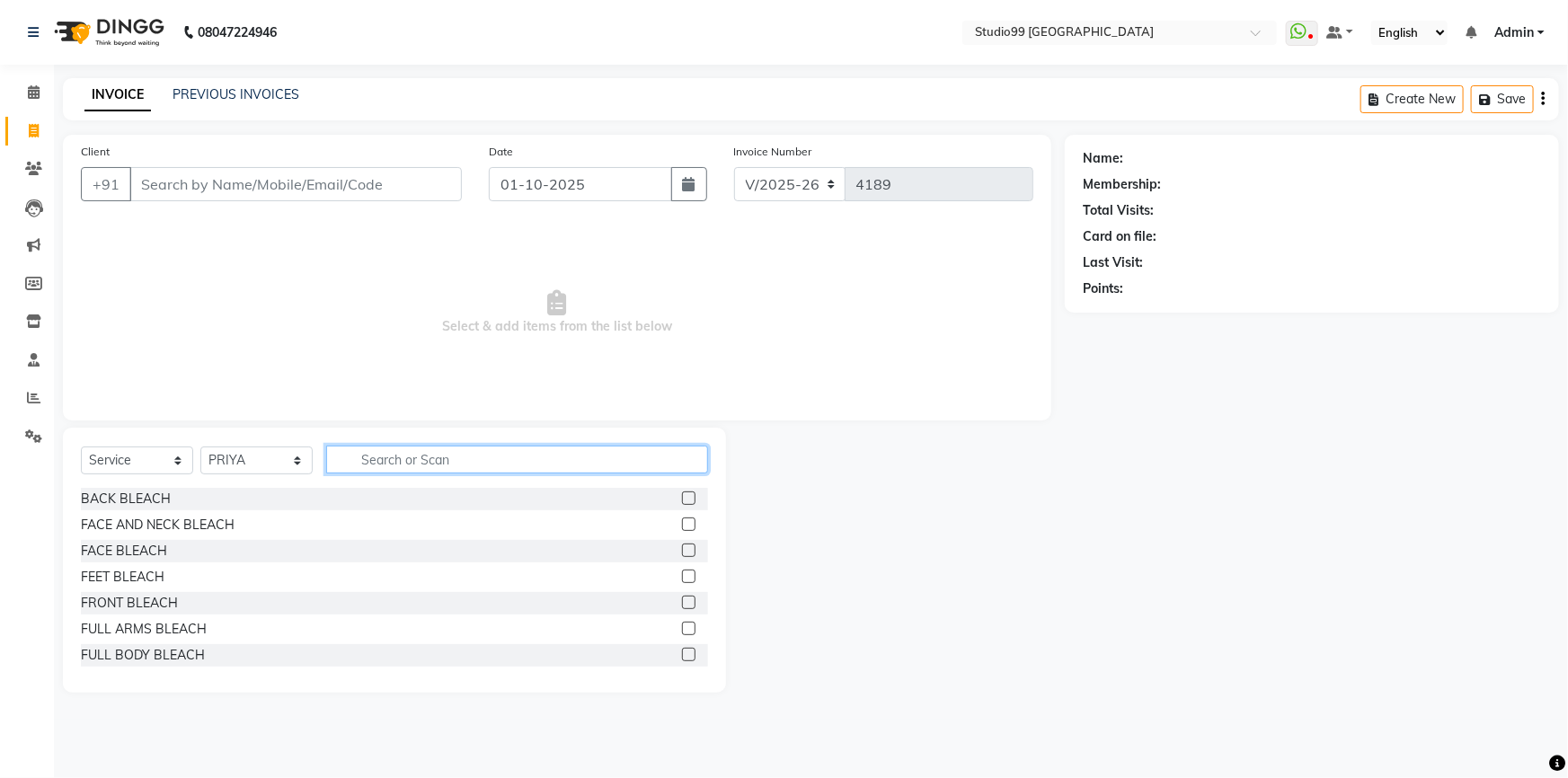
click at [376, 454] on input "text" at bounding box center [517, 459] width 382 height 28
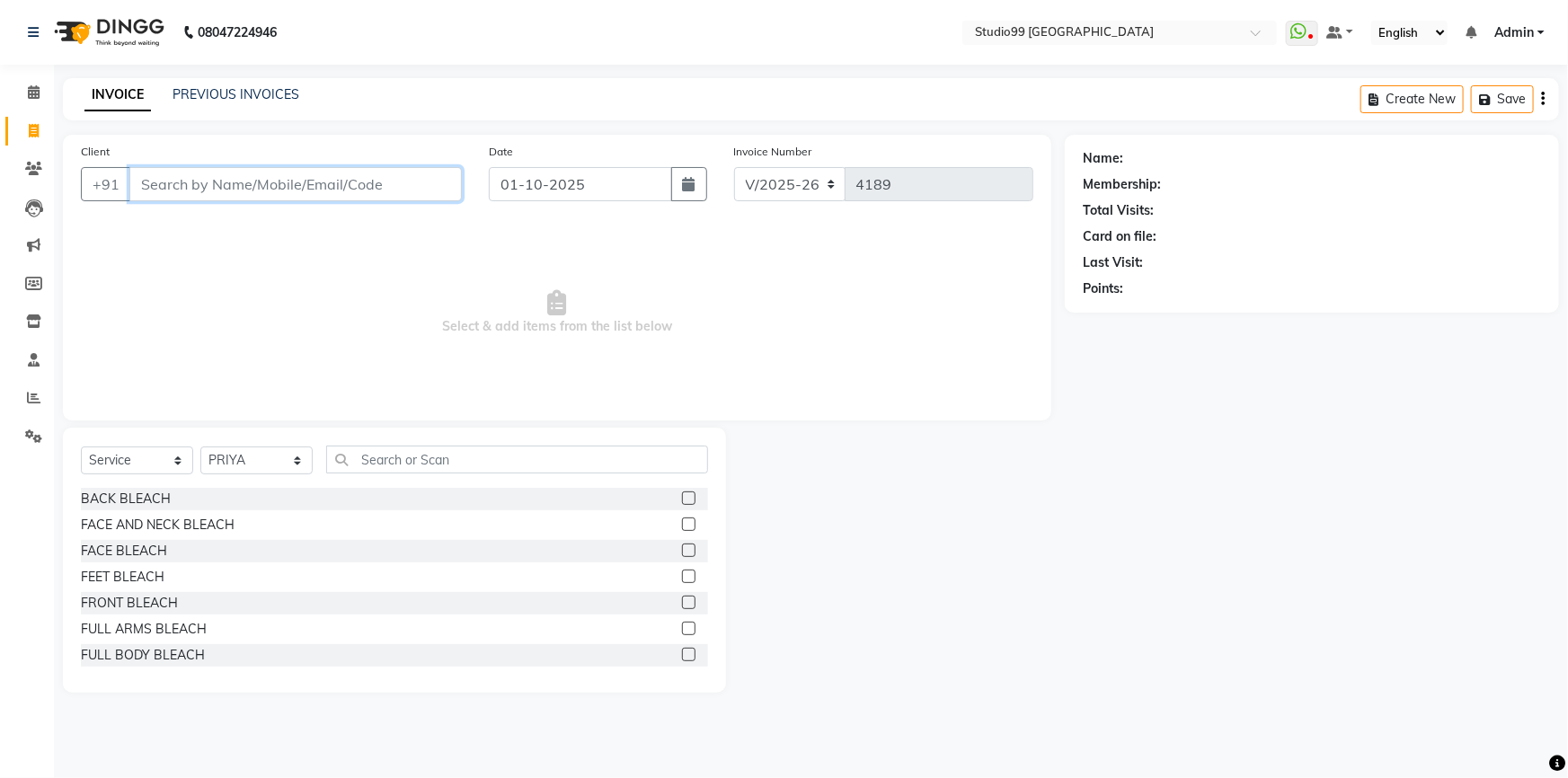
click at [181, 191] on input "Client" at bounding box center [295, 183] width 333 height 34
type input "F"
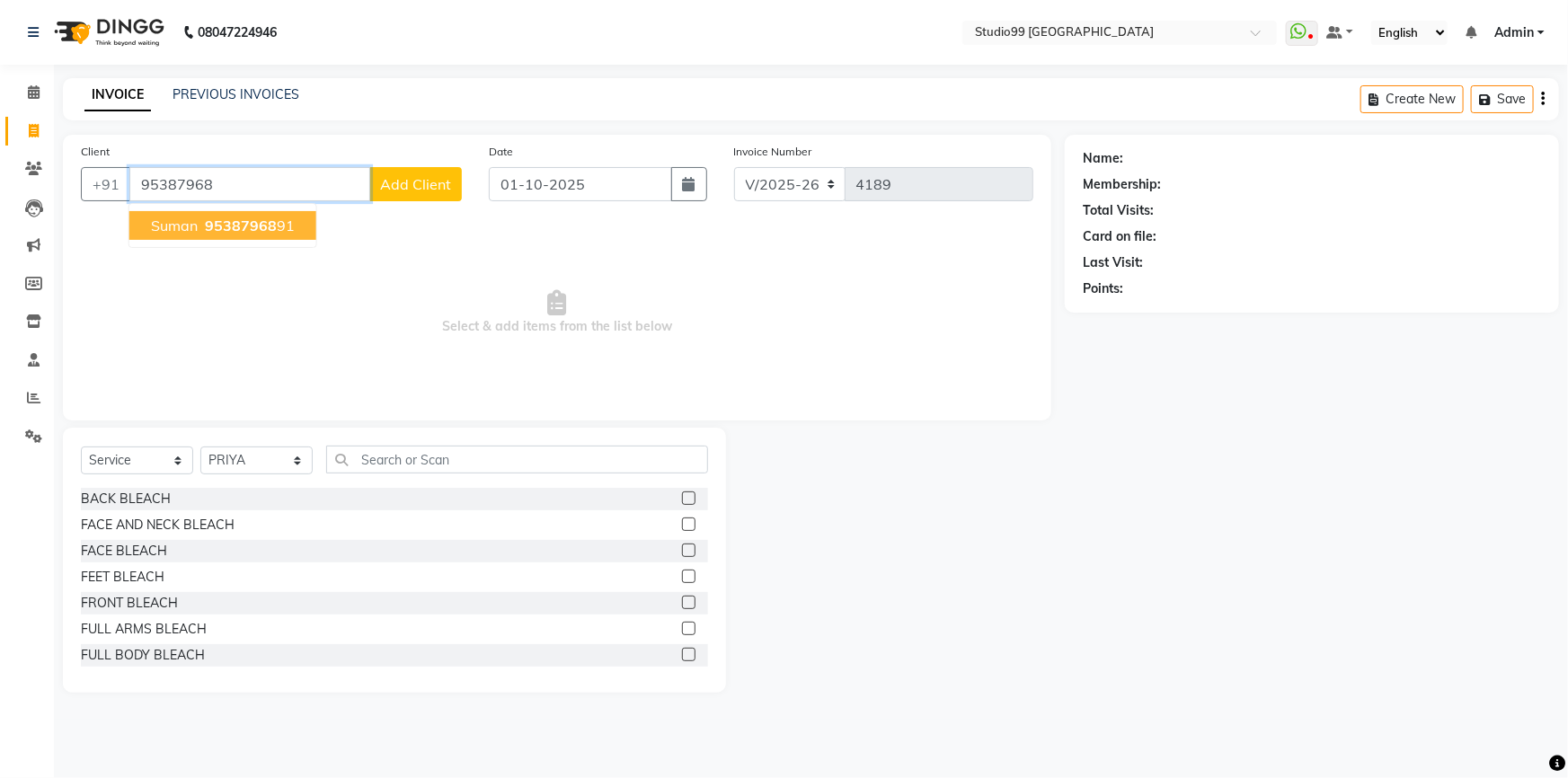
click at [245, 230] on span "95387968" at bounding box center [241, 225] width 72 height 18
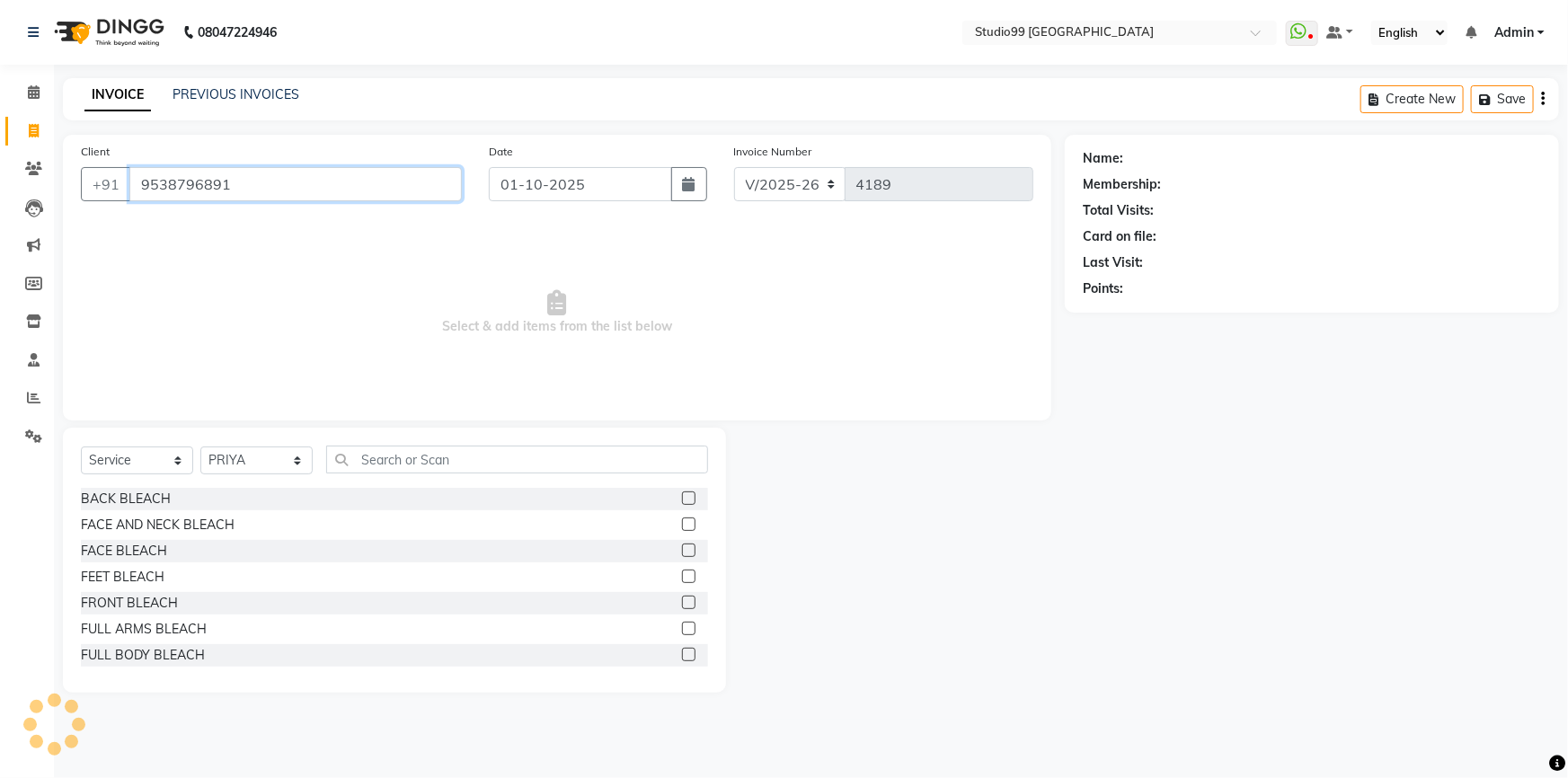
type input "9538796891"
select select "2: Object"
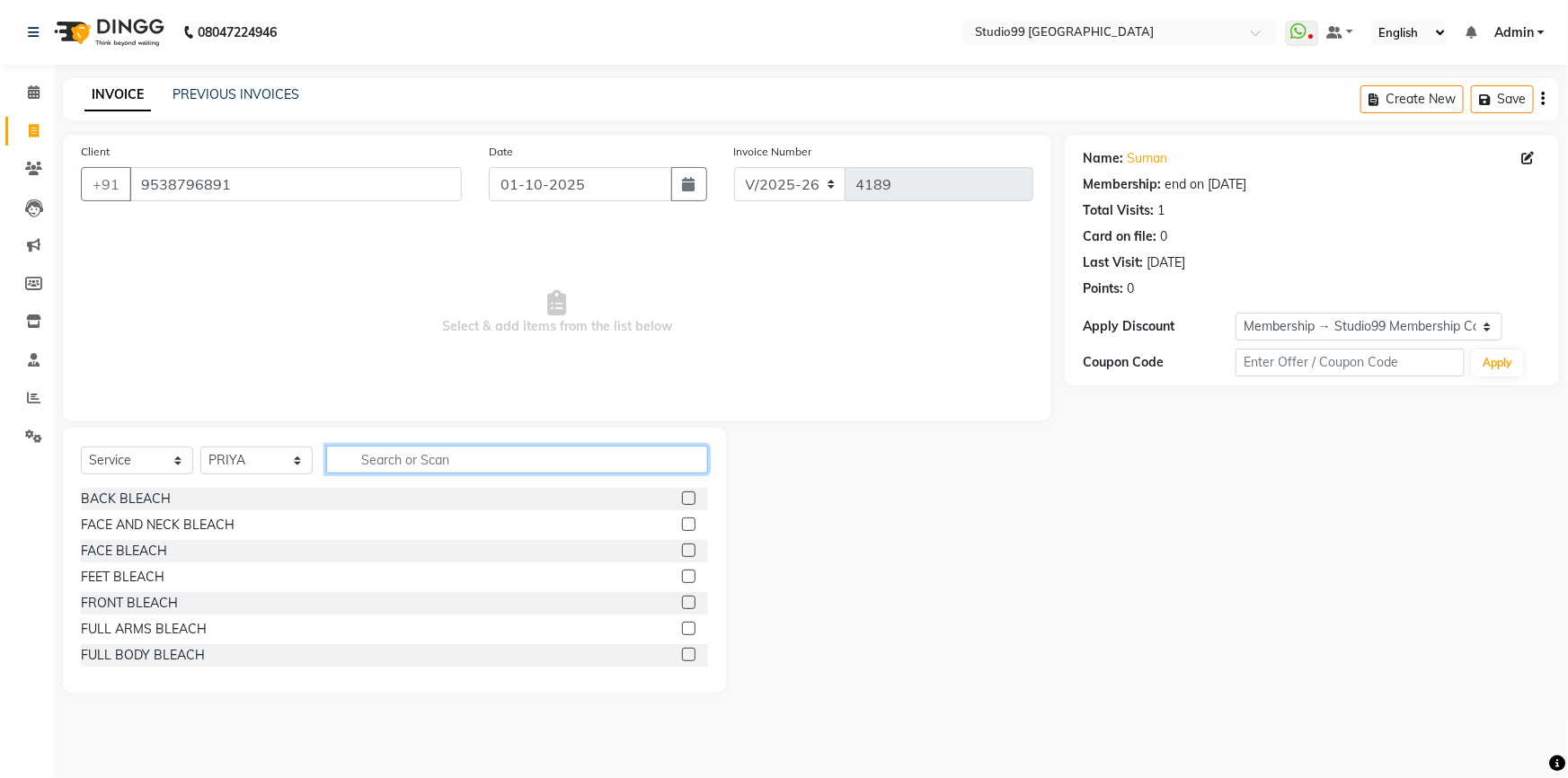
click at [448, 458] on input "text" at bounding box center [517, 459] width 382 height 28
type input "Full Arms"
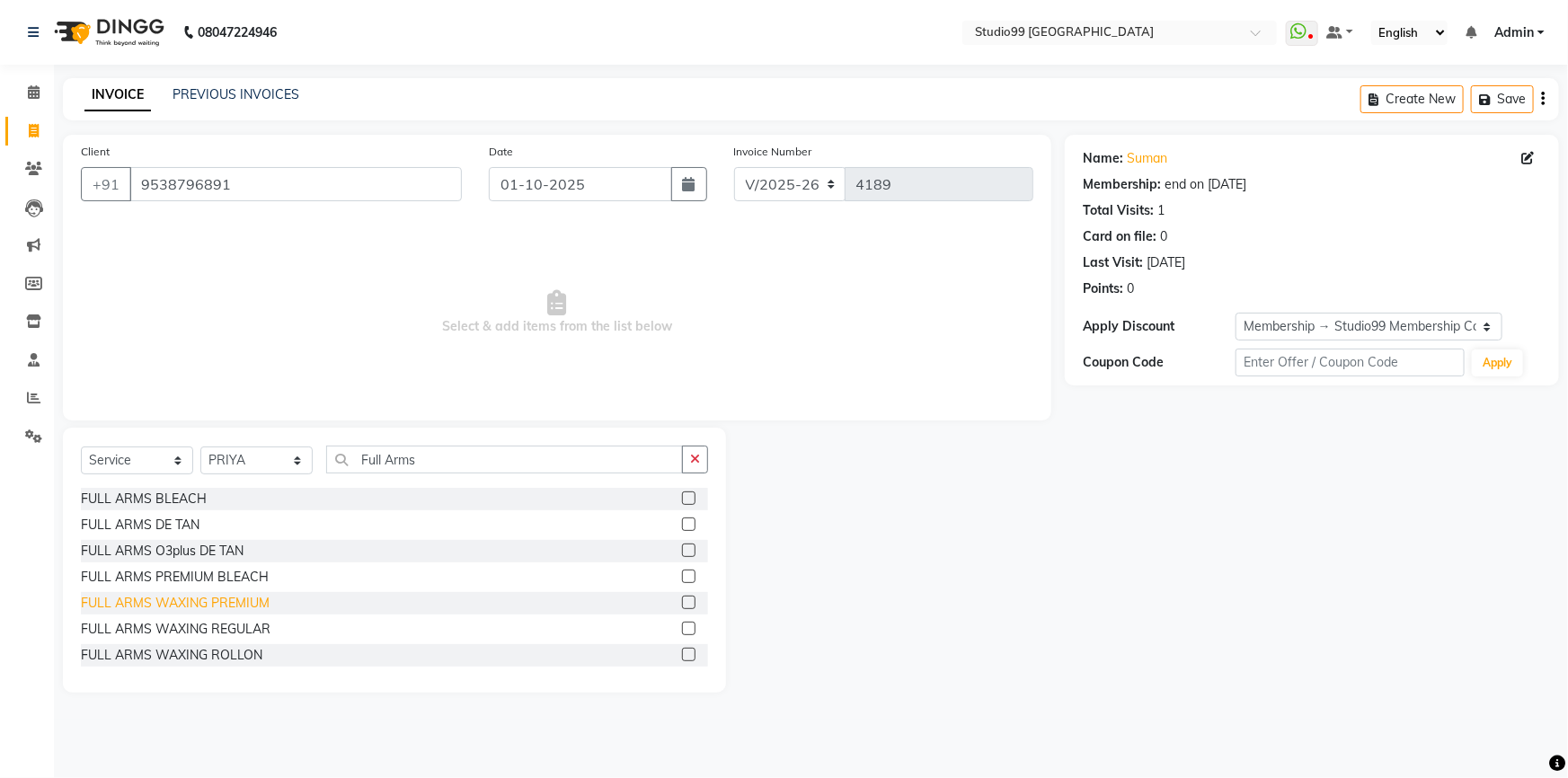
click at [245, 603] on div "FULL ARMS WAXING PREMIUM" at bounding box center [175, 603] width 189 height 18
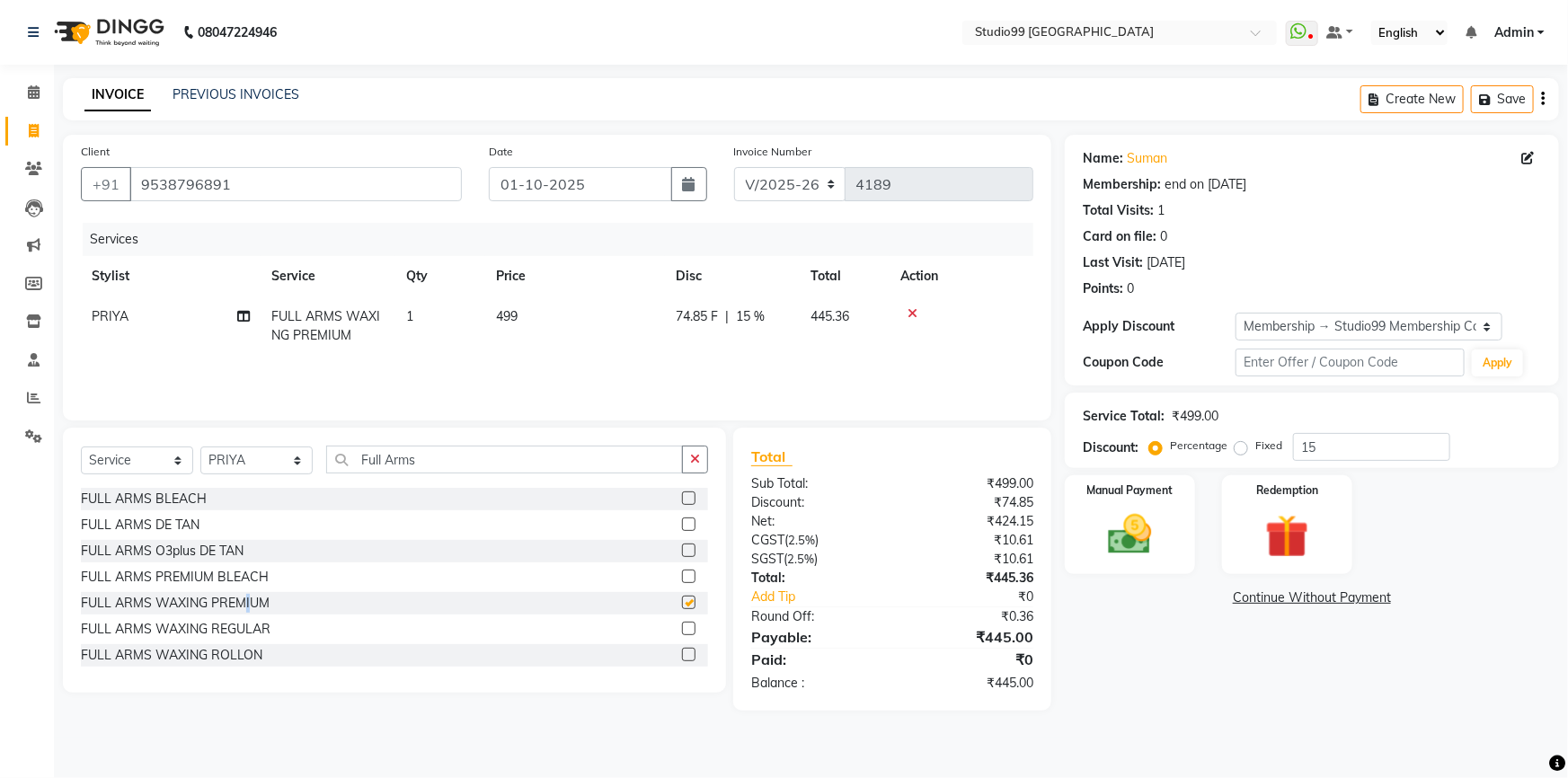
checkbox input "false"
drag, startPoint x: 428, startPoint y: 452, endPoint x: 290, endPoint y: 452, distance: 138.0
click at [290, 452] on div "Select Service Product Membership Package Voucher Prepaid Gift Card Select Styl…" at bounding box center [395, 466] width 627 height 42
click at [457, 467] on input "Full Arms" at bounding box center [505, 459] width 357 height 28
click at [1149, 554] on img at bounding box center [1131, 535] width 74 height 53
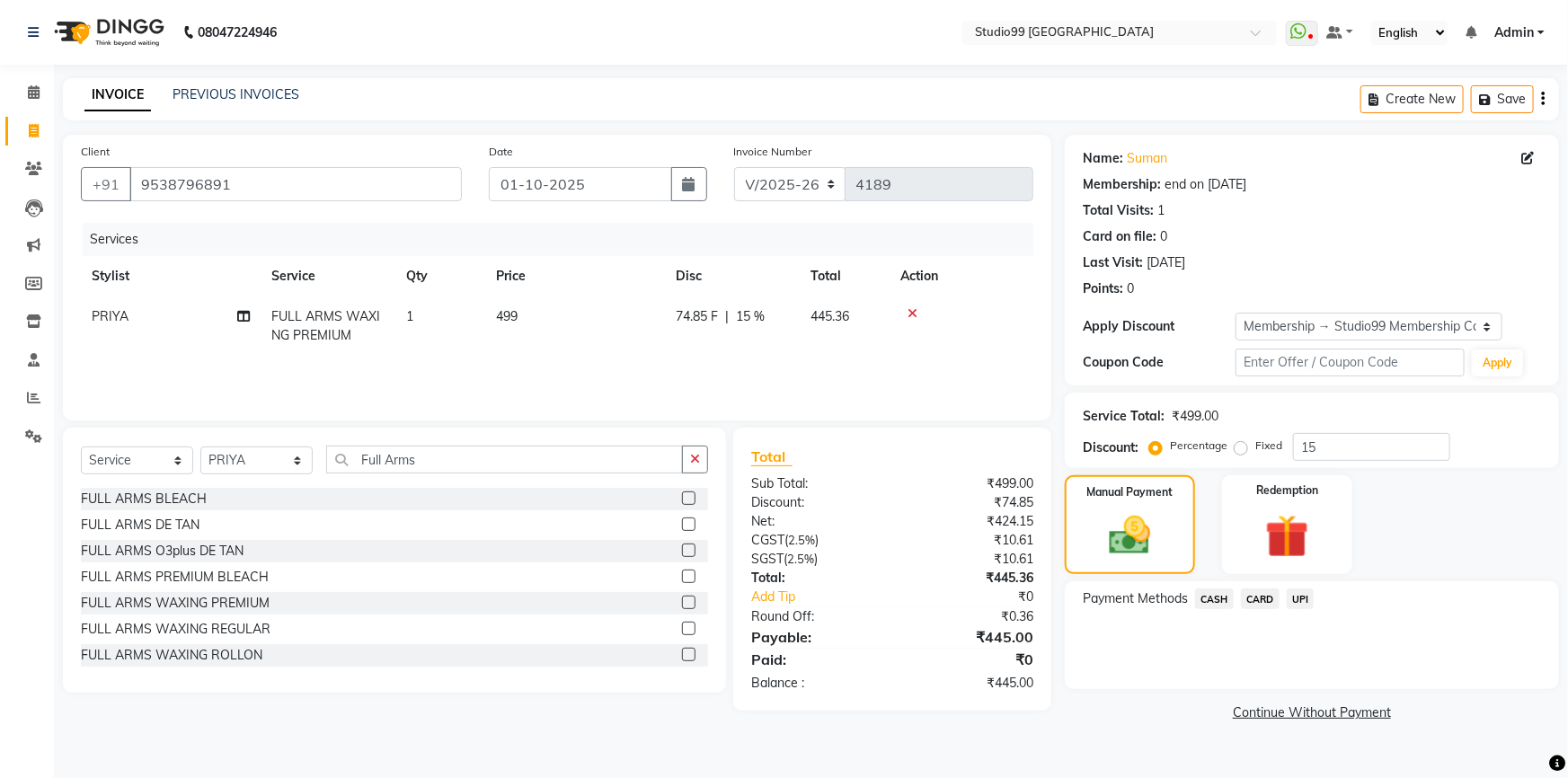
click at [1304, 602] on span "UPI" at bounding box center [1301, 598] width 28 height 20
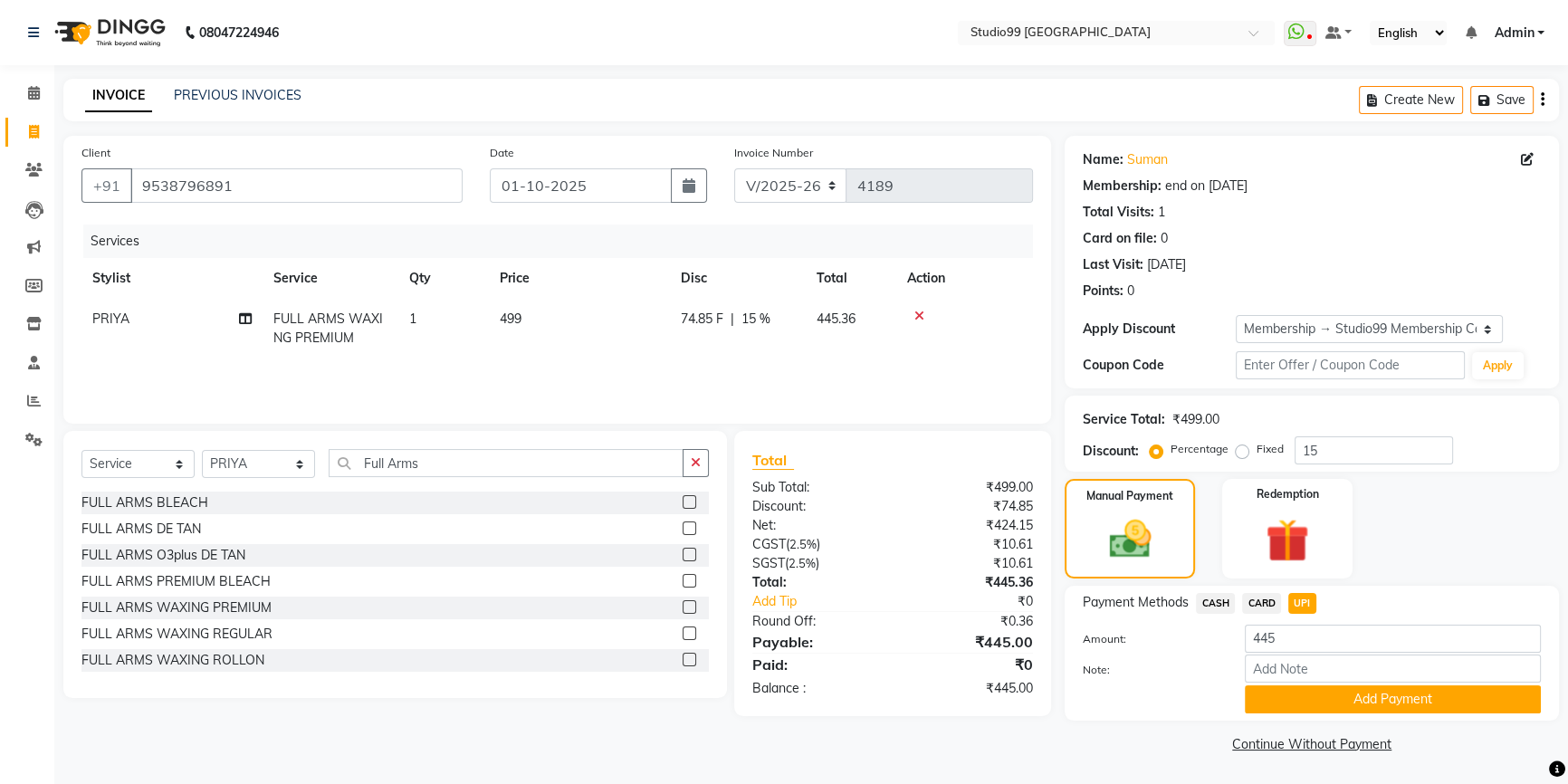
click at [1352, 719] on div "Payment Methods CASH CARD UPI Amount: 445 Note: Add Payment" at bounding box center [1312, 652] width 494 height 135
click at [1350, 706] on button "Add Payment" at bounding box center [1392, 699] width 296 height 28
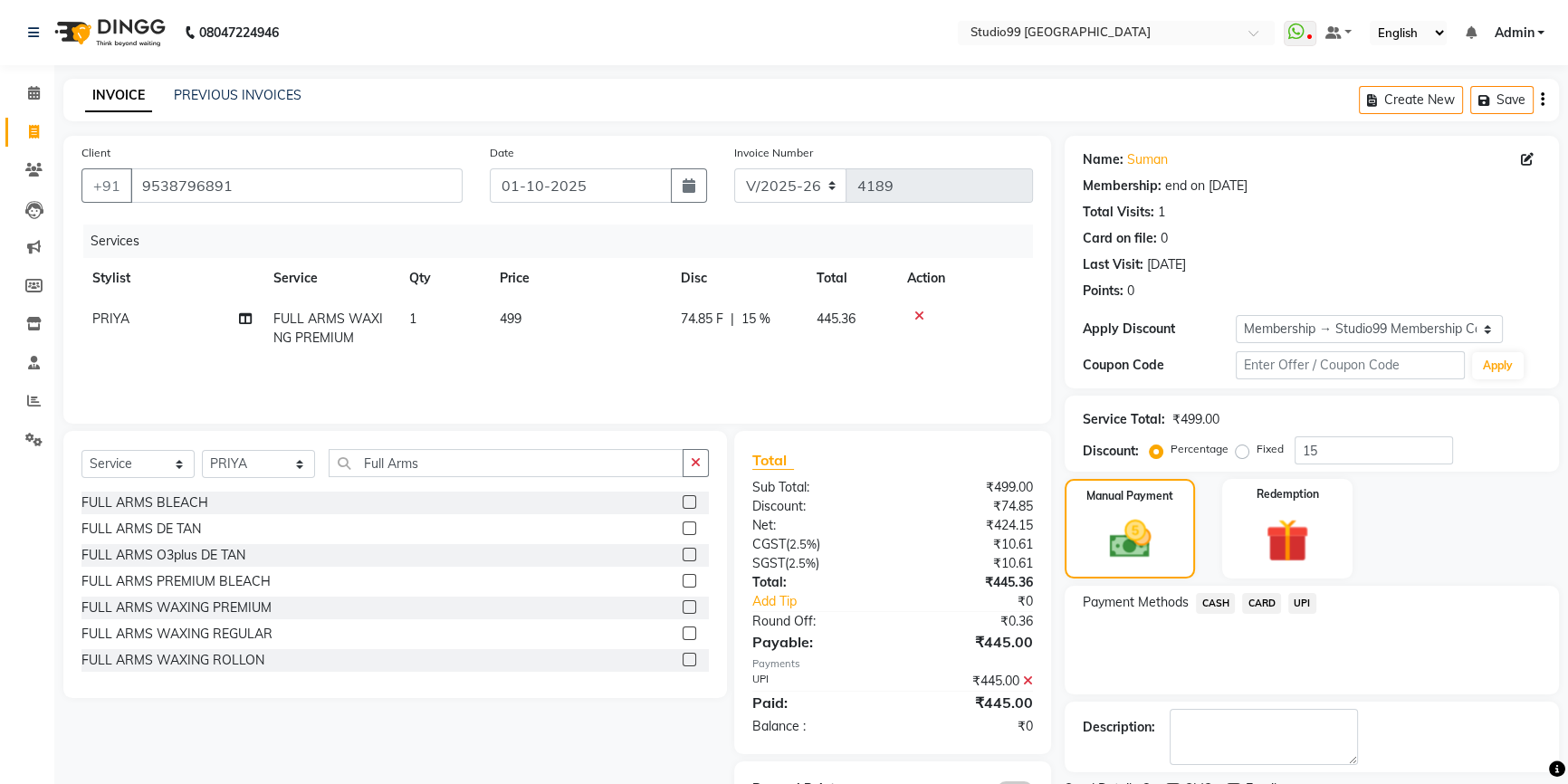
click at [712, 67] on div "08047224946 Select Location × Studio99 [GEOGRAPHIC_DATA] WhatsApp Status ✕ Stat…" at bounding box center [784, 430] width 1568 height 861
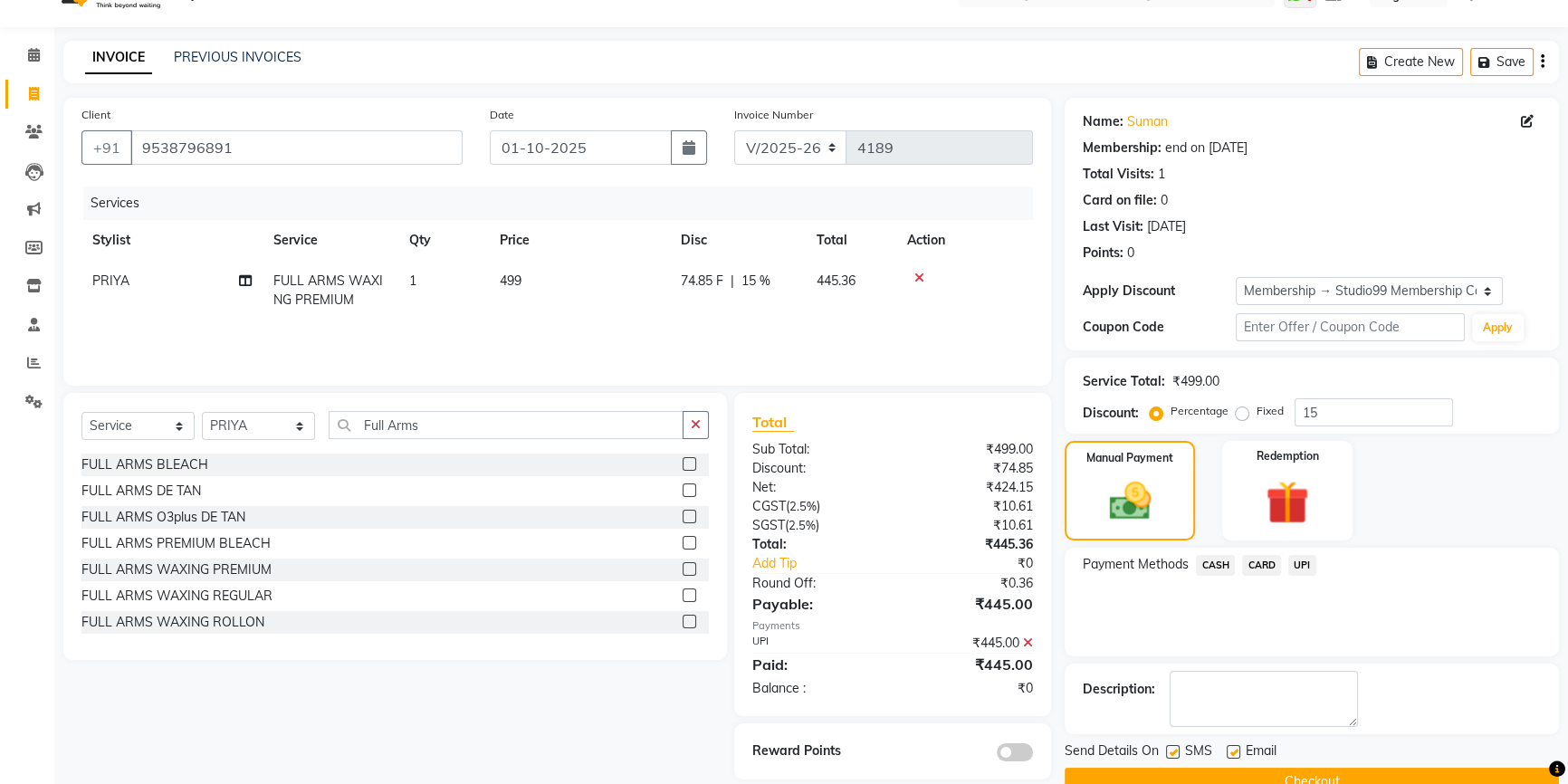
scroll to position [75, 0]
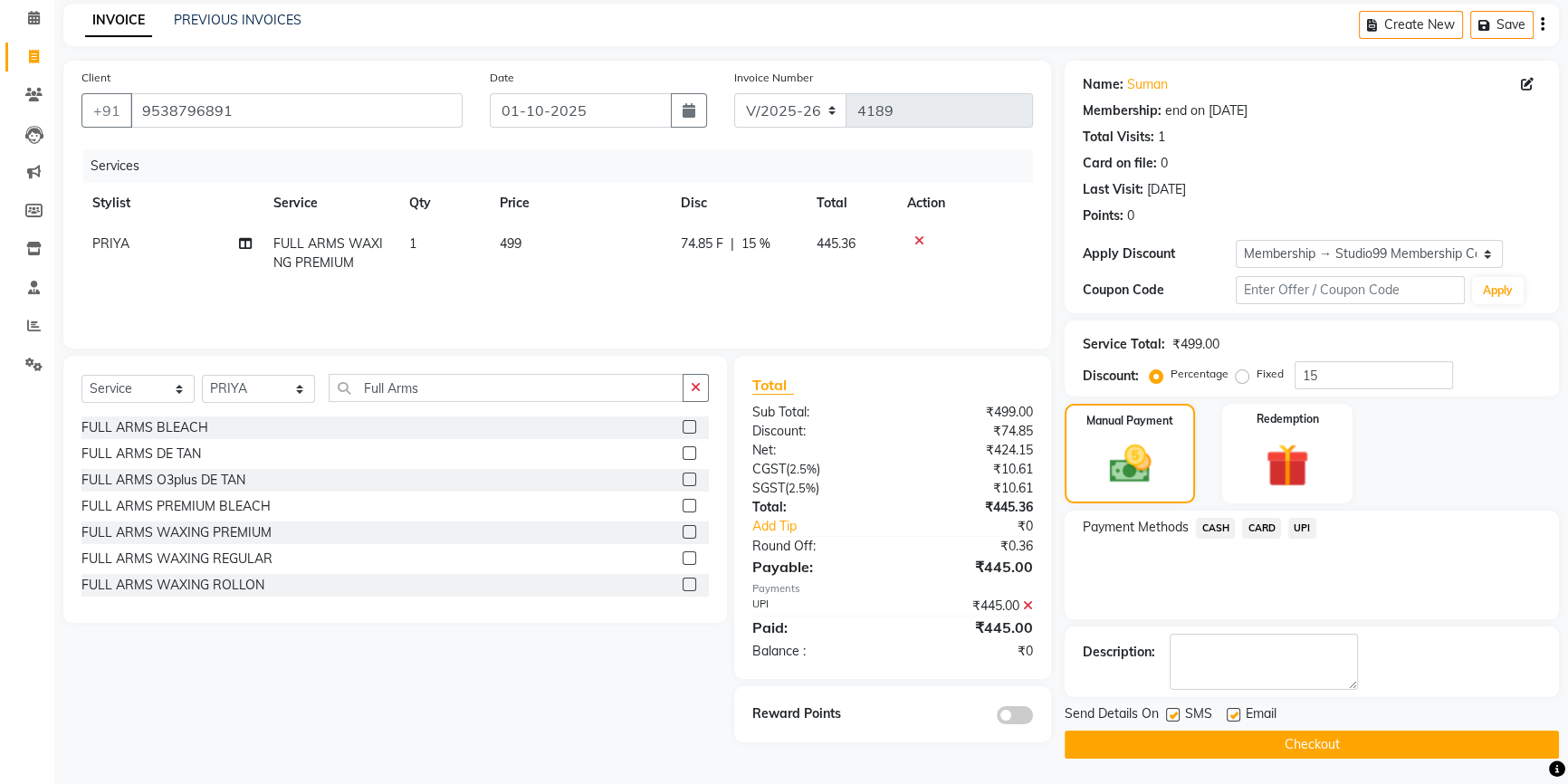
click at [1249, 730] on button "Checkout" at bounding box center [1312, 744] width 494 height 28
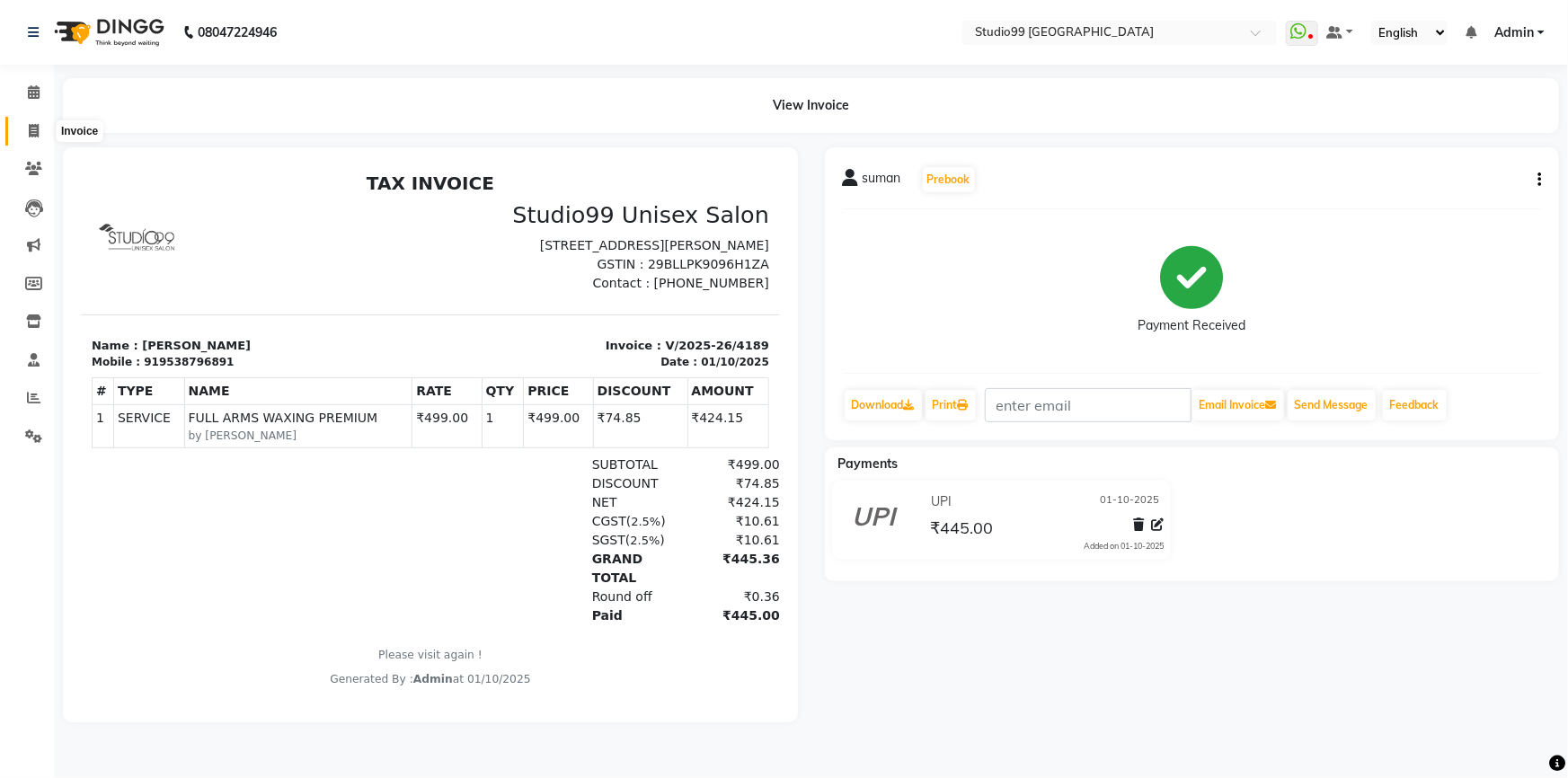
click at [31, 134] on icon at bounding box center [33, 130] width 10 height 14
select select "service"
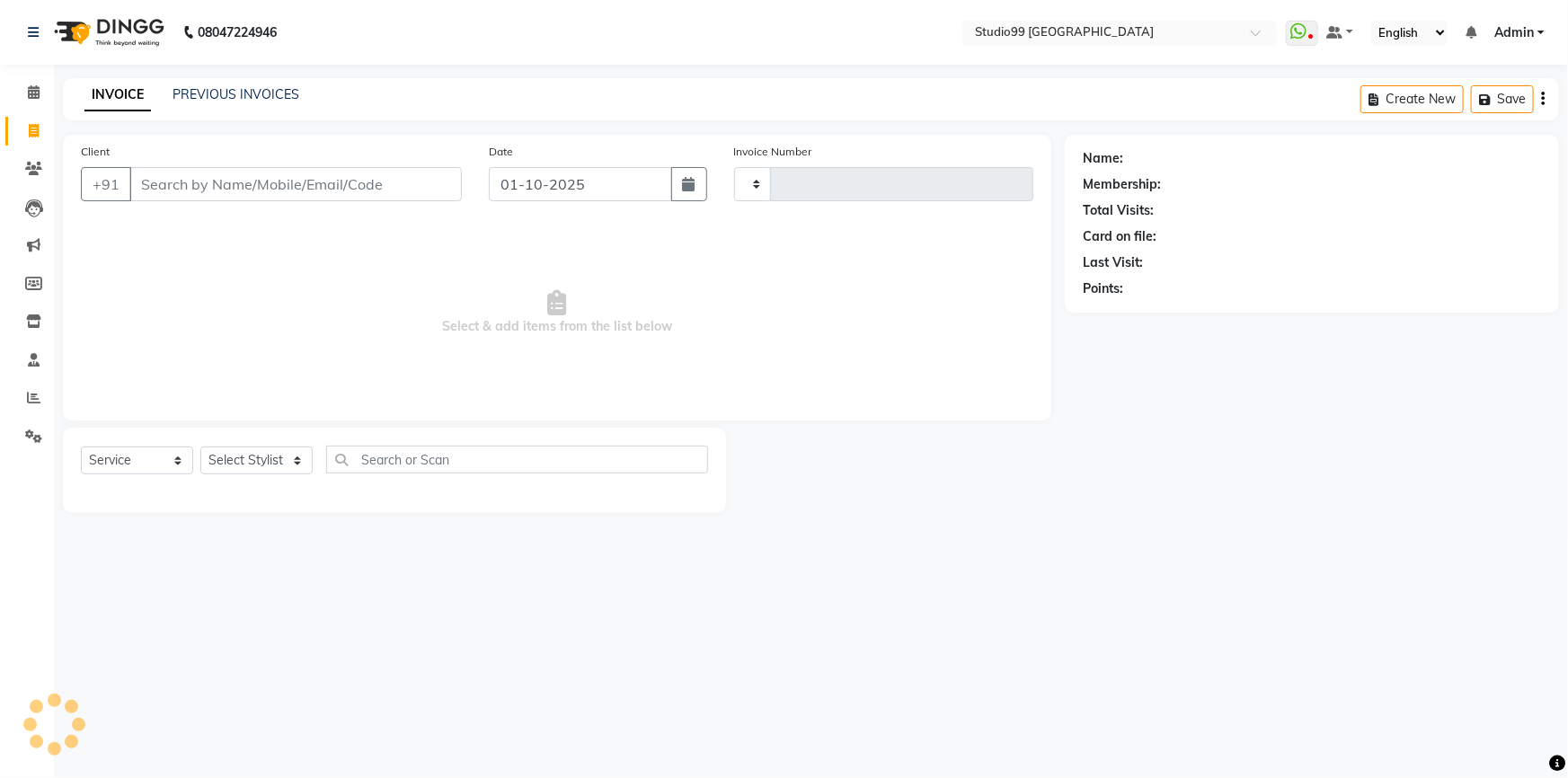
type input "4190"
select select "6042"
click at [234, 98] on link "PREVIOUS INVOICES" at bounding box center [235, 95] width 126 height 17
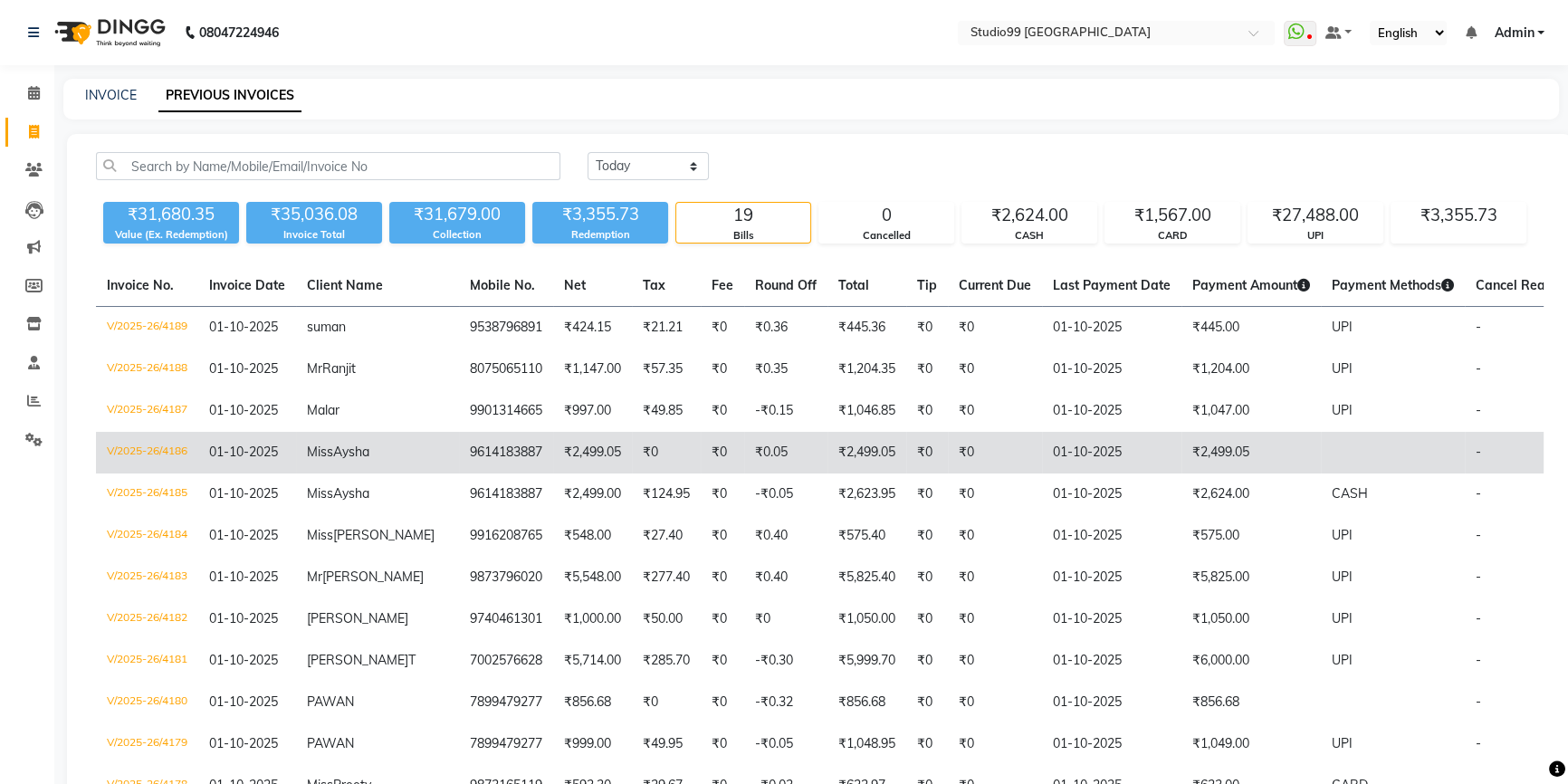
click at [1182, 458] on td "₹2,499.05" at bounding box center [1251, 452] width 139 height 42
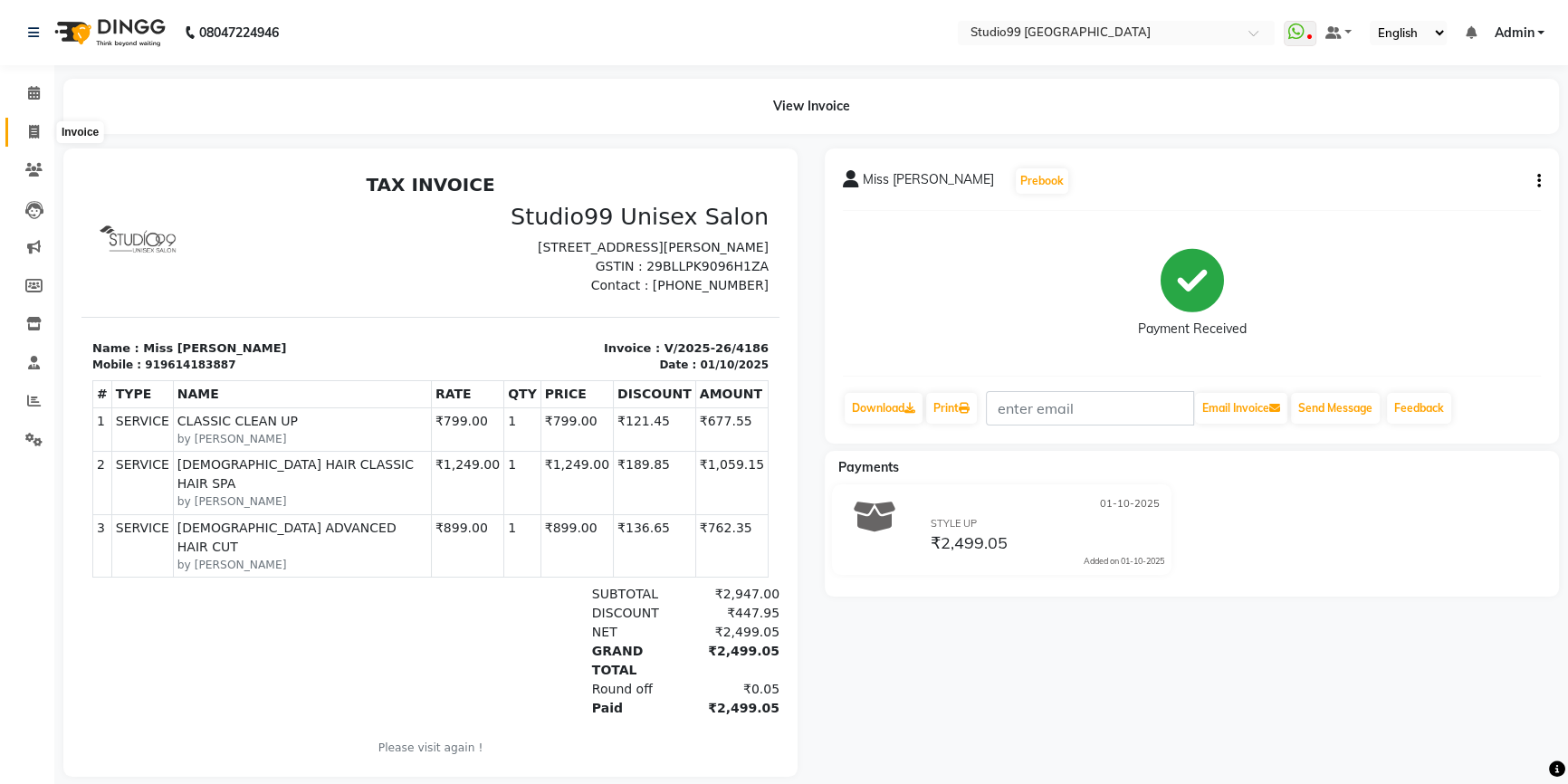
click at [36, 133] on icon at bounding box center [33, 131] width 10 height 14
select select "service"
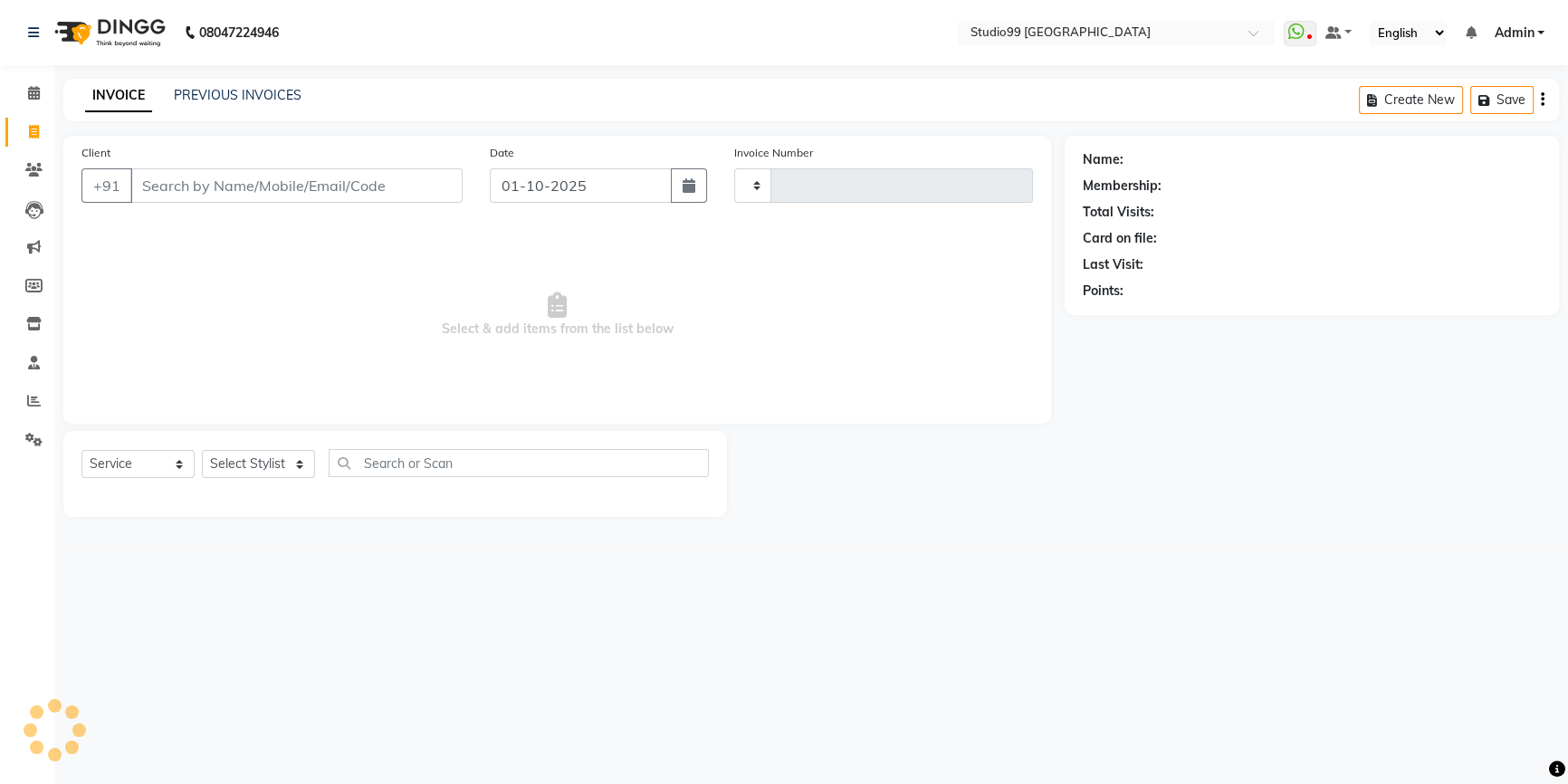
type input "4190"
select select "6042"
click at [24, 406] on span at bounding box center [33, 401] width 32 height 20
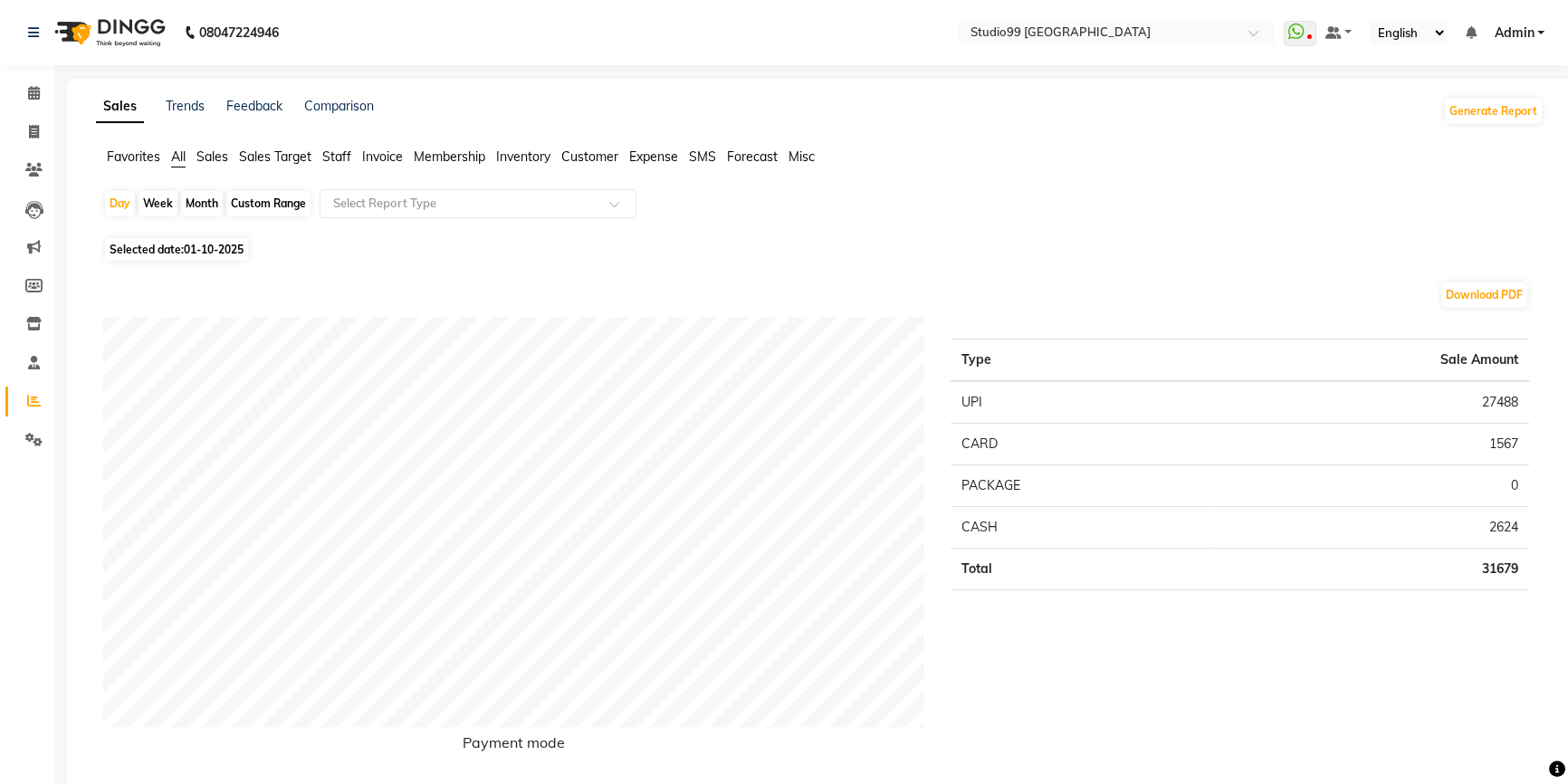
click at [333, 161] on span "Staff" at bounding box center [336, 157] width 29 height 17
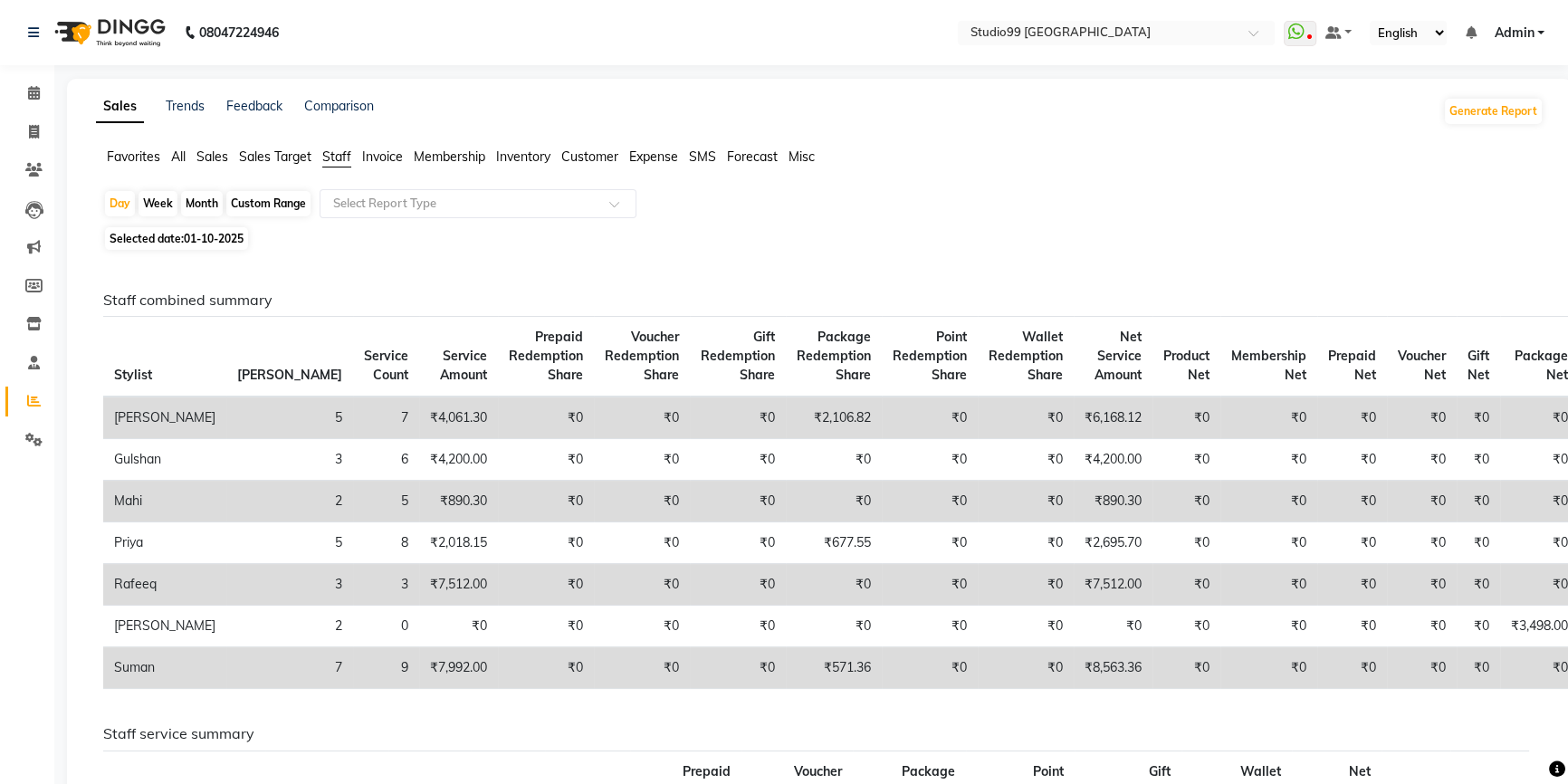
scroll to position [82, 0]
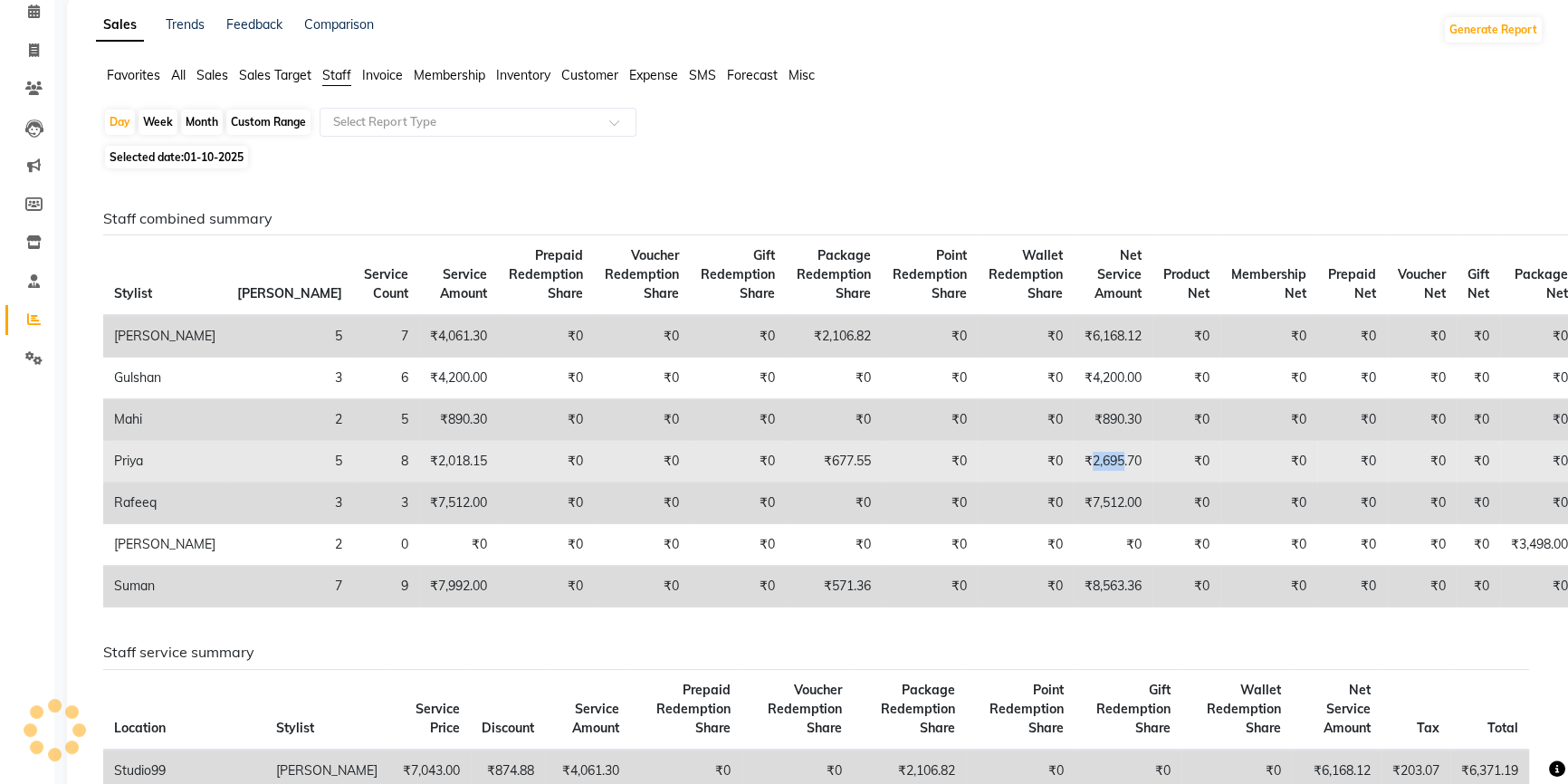
drag, startPoint x: 1026, startPoint y: 460, endPoint x: 1056, endPoint y: 454, distance: 30.6
click at [1074, 454] on td "₹2,695.70" at bounding box center [1113, 462] width 79 height 42
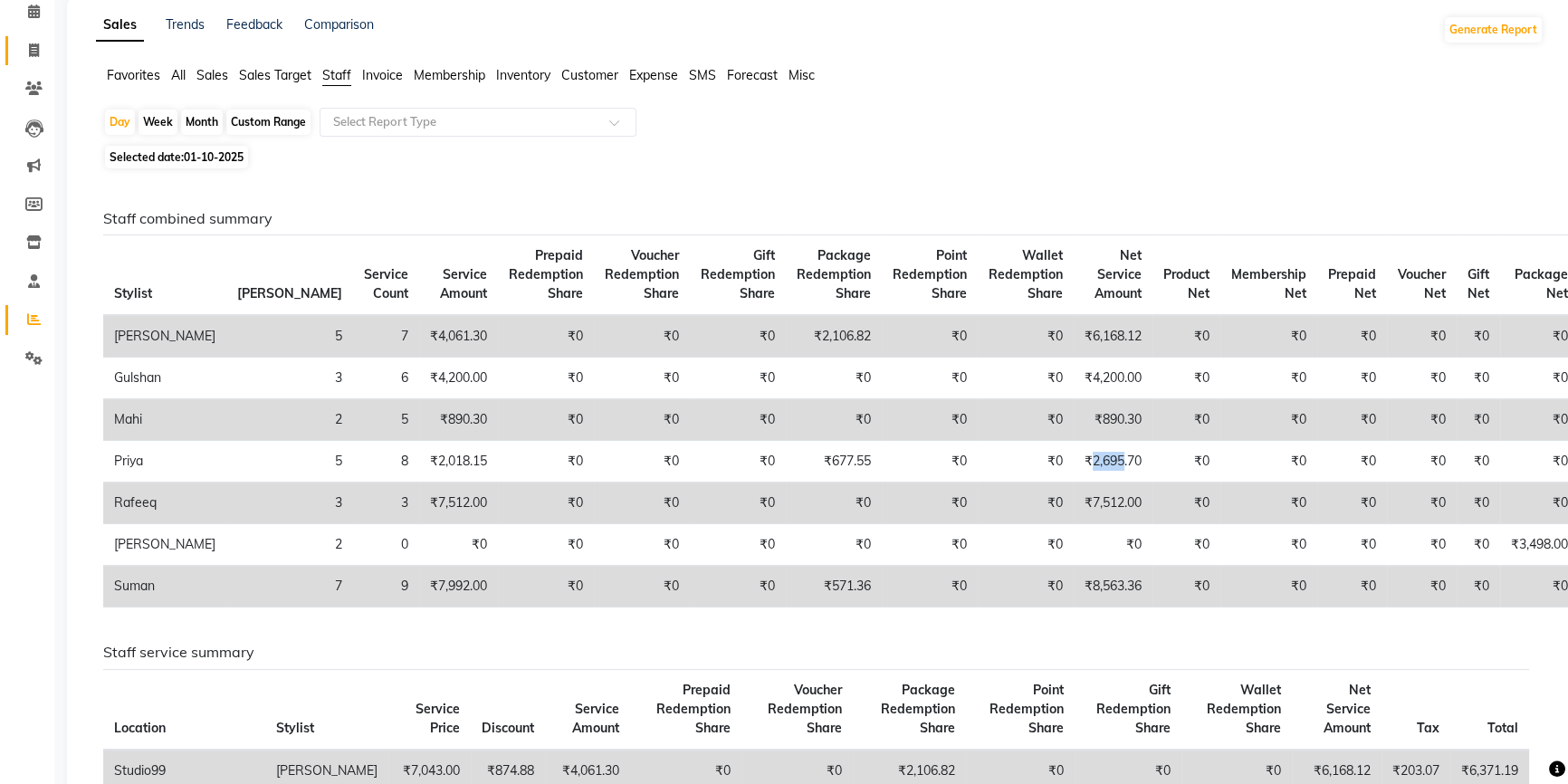
click at [33, 49] on icon at bounding box center [33, 50] width 10 height 14
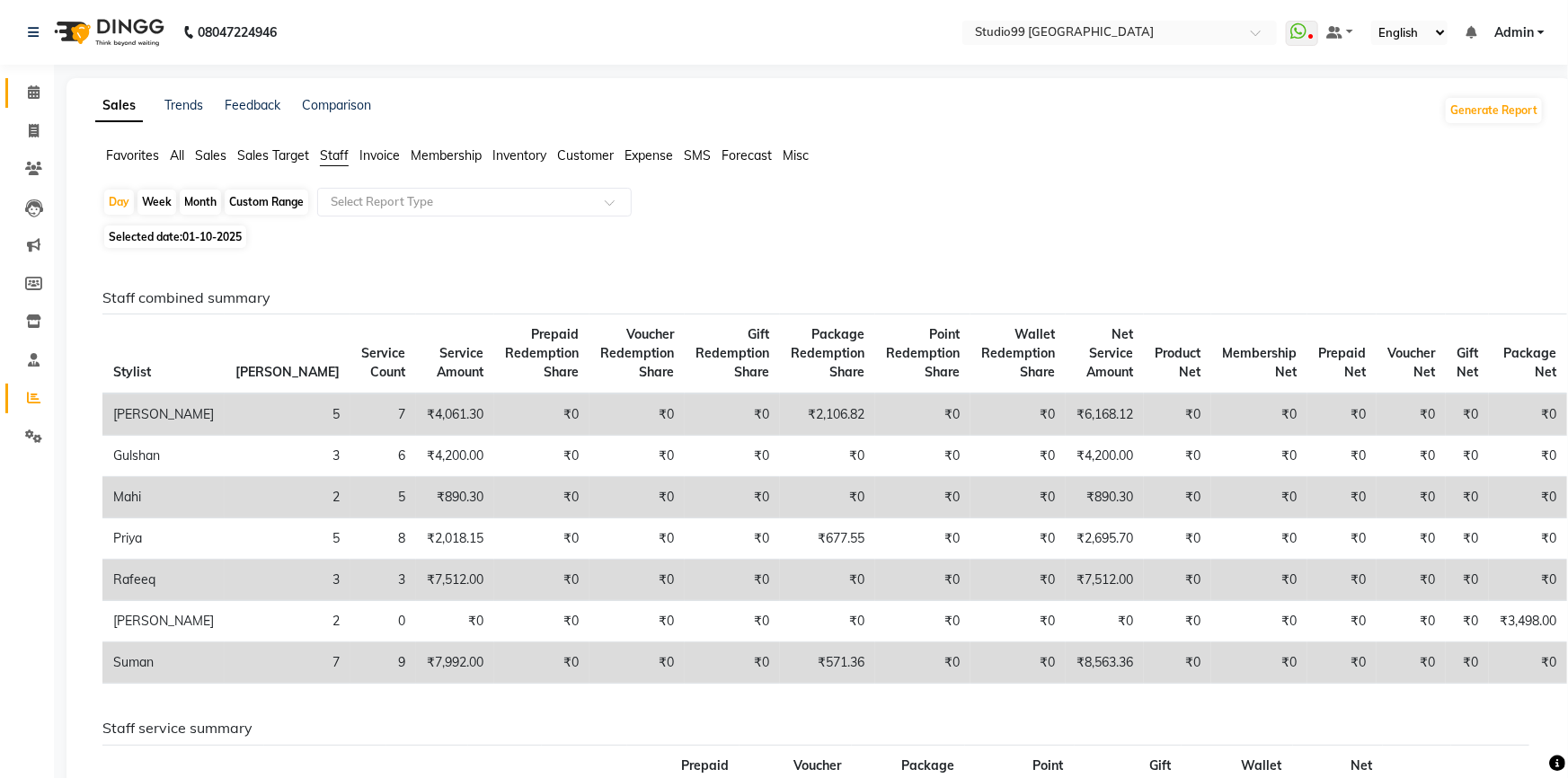
select select "6042"
select select "service"
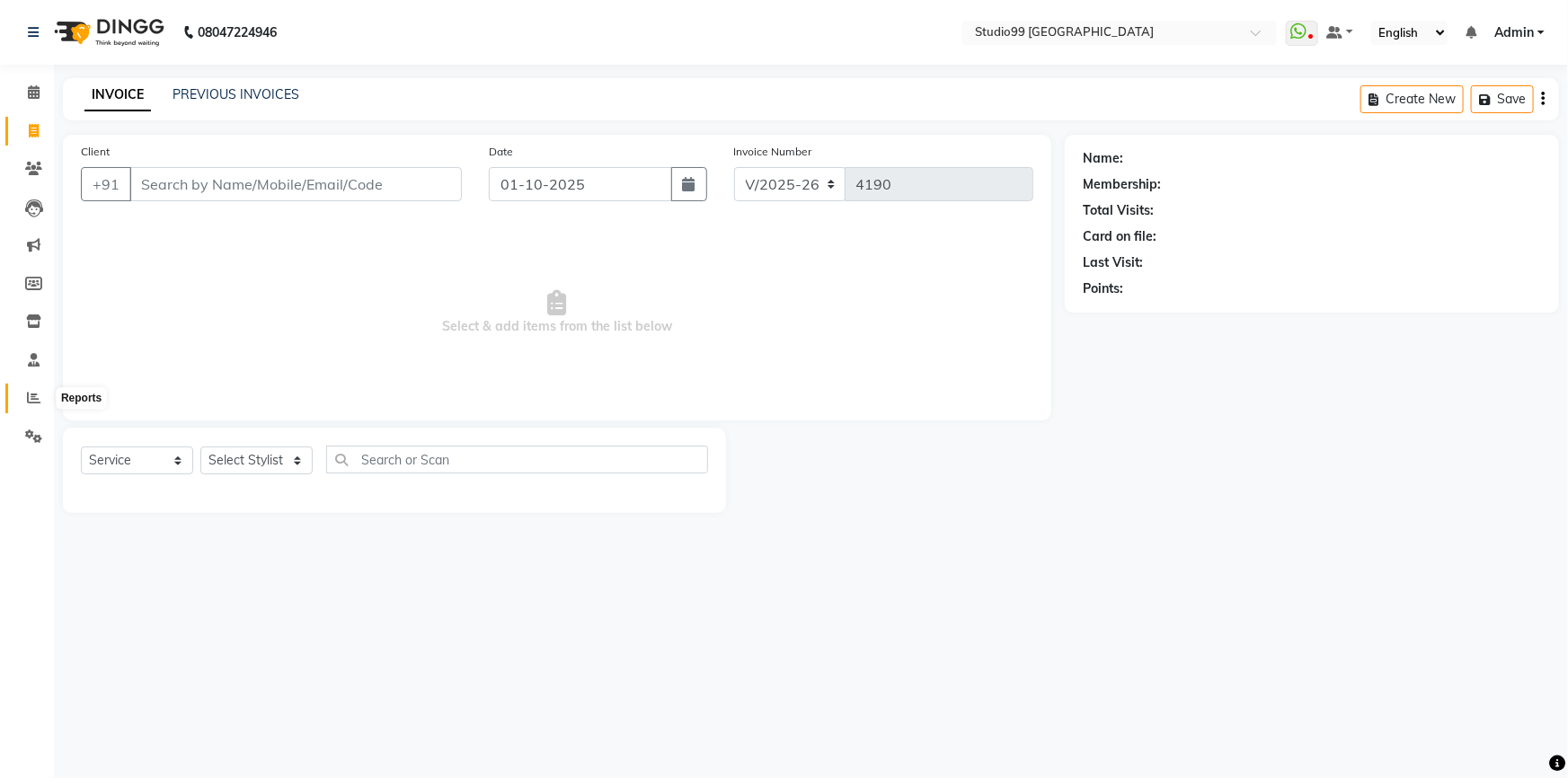
click at [36, 396] on icon at bounding box center [33, 397] width 14 height 14
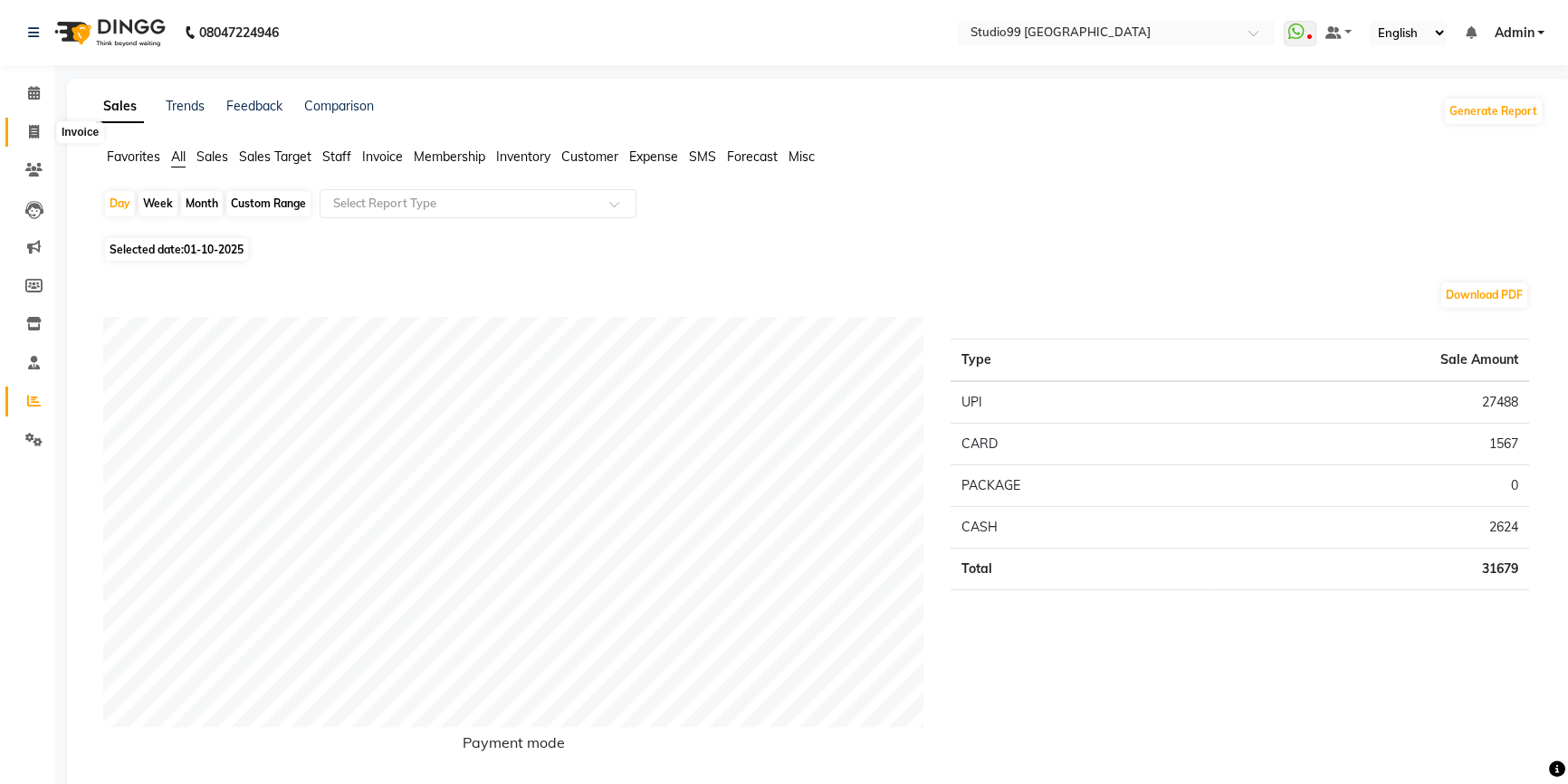
click at [34, 136] on icon at bounding box center [33, 131] width 10 height 14
select select "6042"
select select "service"
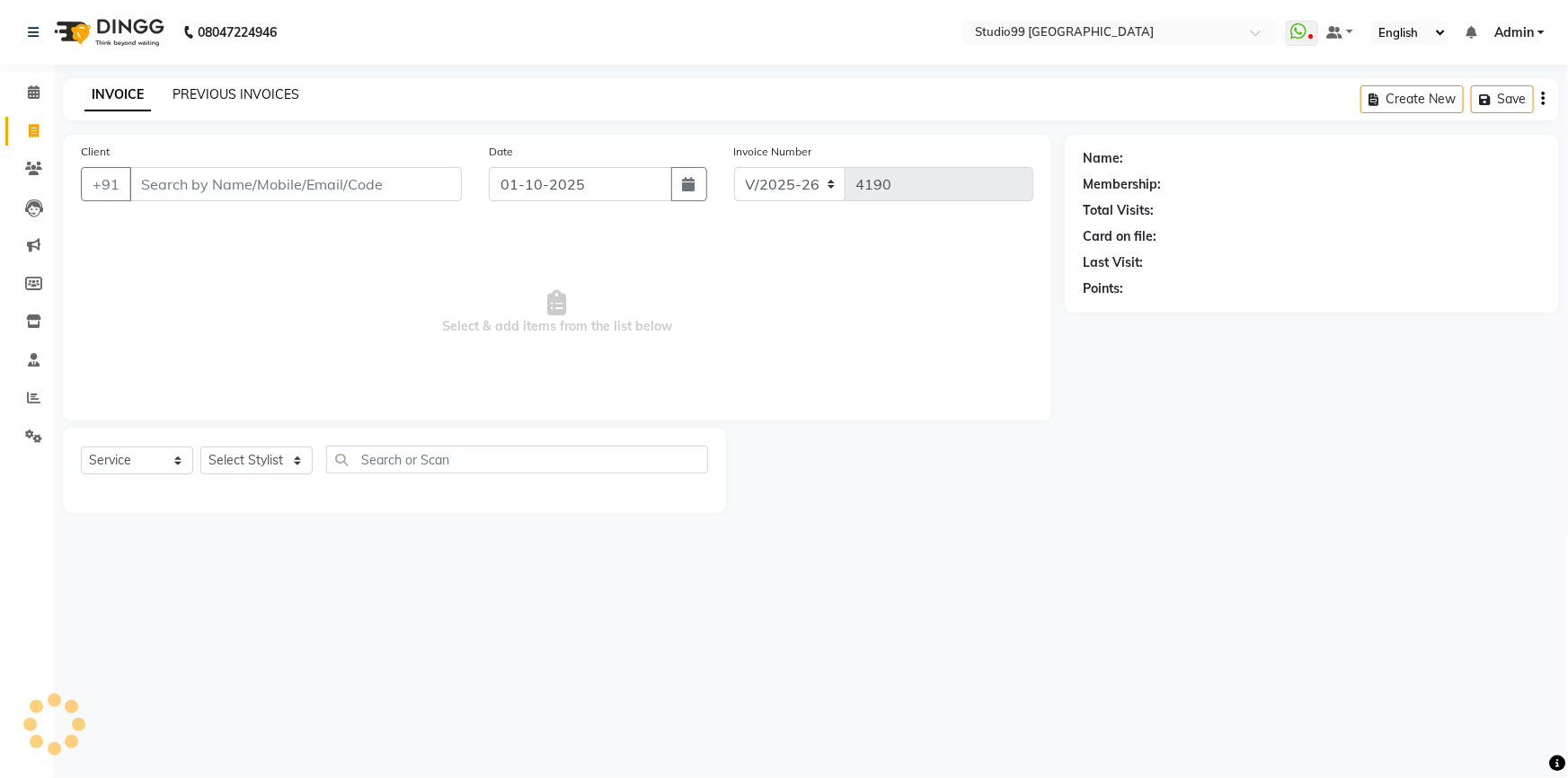
click at [263, 94] on link "PREVIOUS INVOICES" at bounding box center [235, 95] width 126 height 17
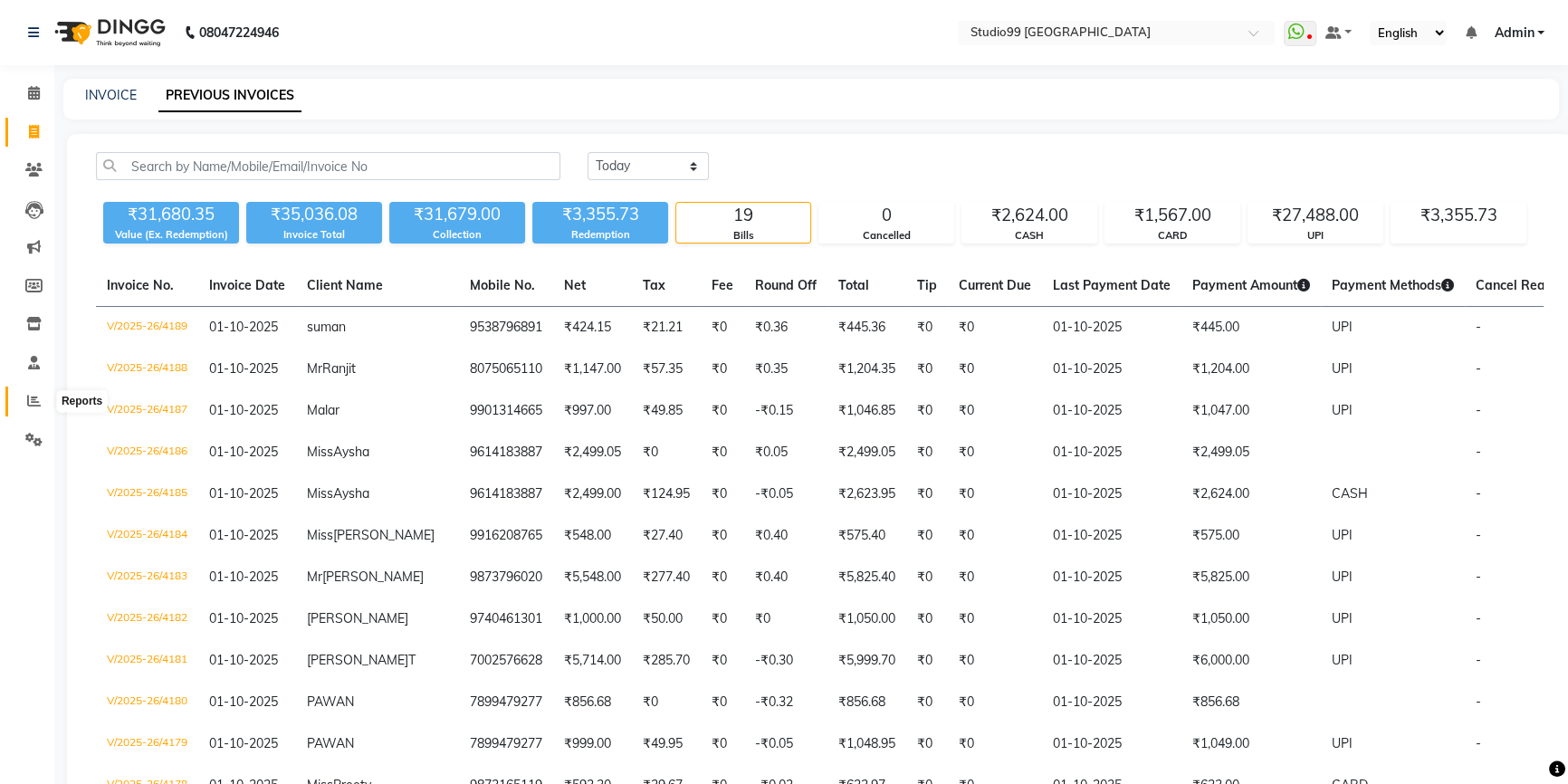
click at [27, 400] on icon at bounding box center [33, 400] width 14 height 14
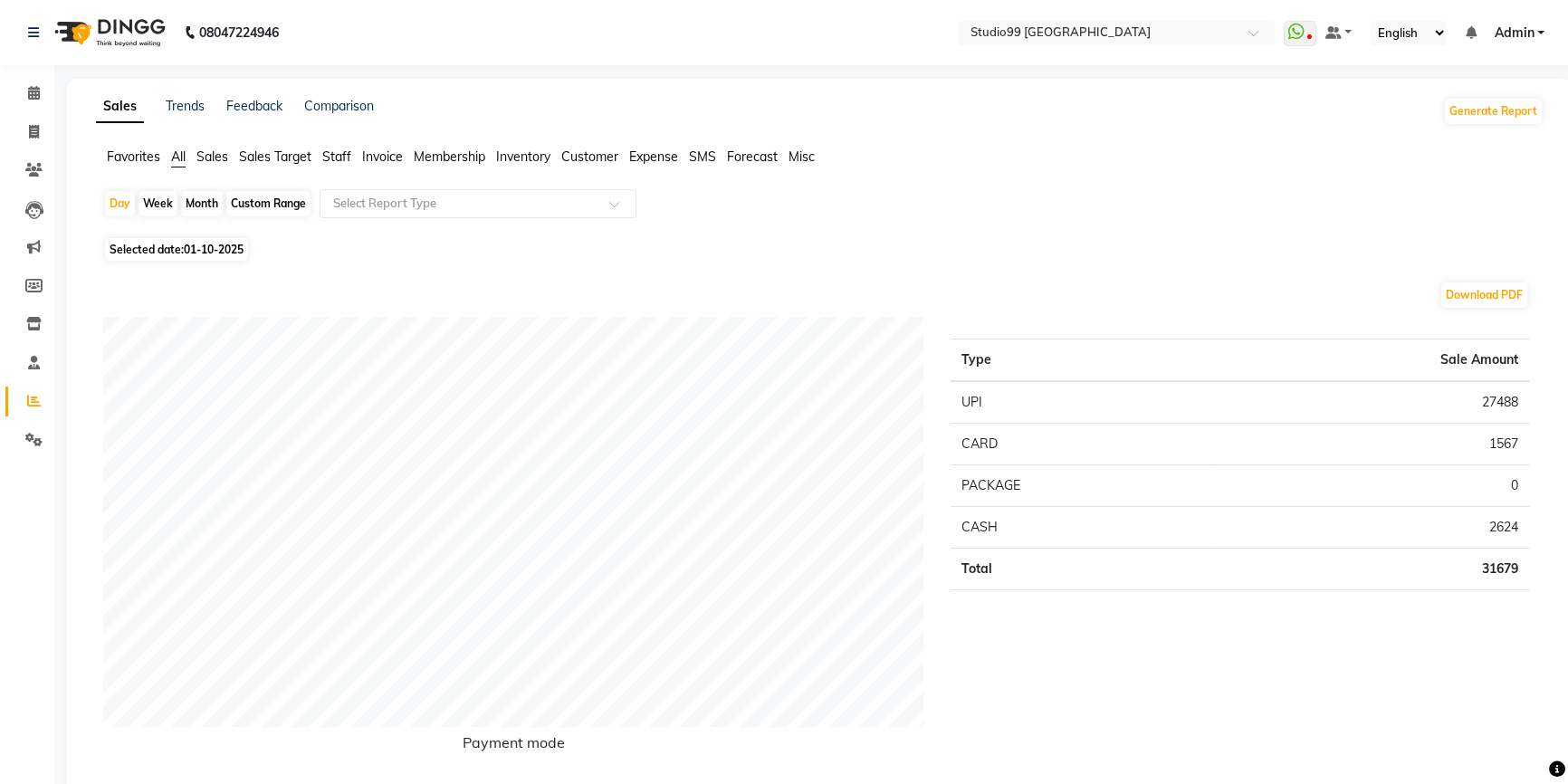
click at [333, 153] on span "Staff" at bounding box center [336, 157] width 29 height 17
